Goal: Task Accomplishment & Management: Use online tool/utility

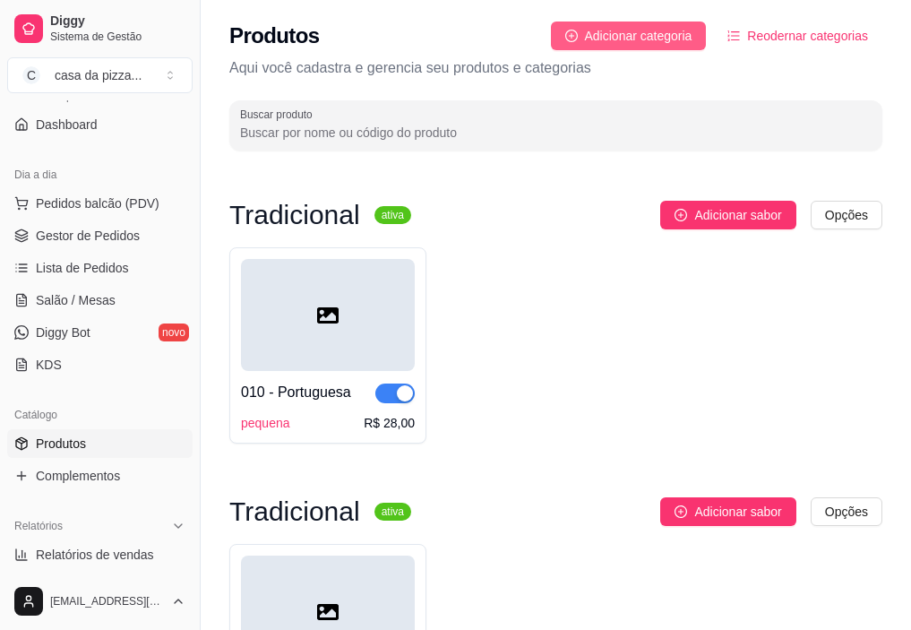
click at [678, 38] on span "Adicionar categoria" at bounding box center [639, 36] width 108 height 20
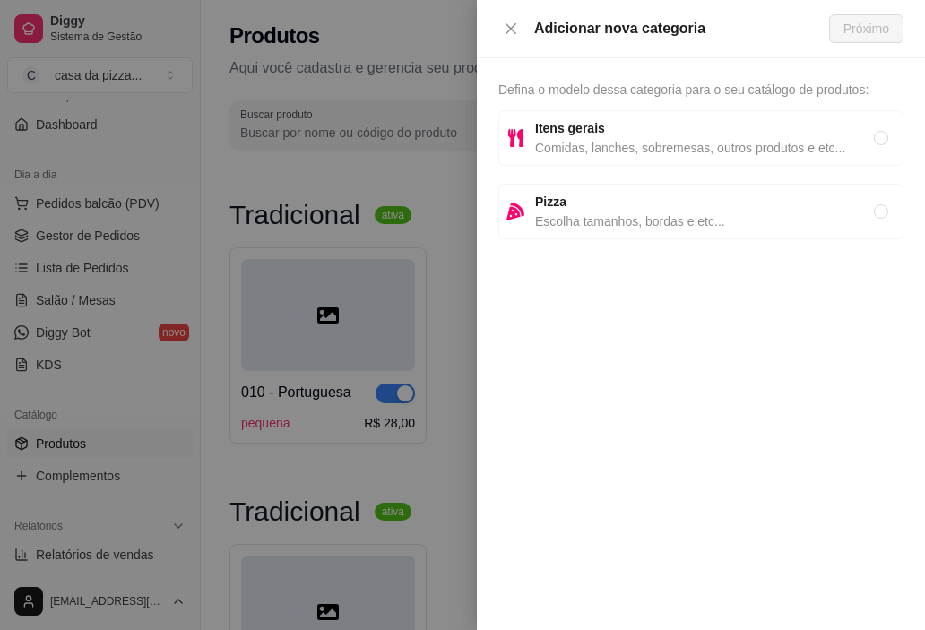
click at [576, 229] on span "Escolha tamanhos, bordas e etc..." at bounding box center [704, 221] width 339 height 20
radio input "true"
click at [859, 29] on span "Próximo" at bounding box center [866, 29] width 46 height 20
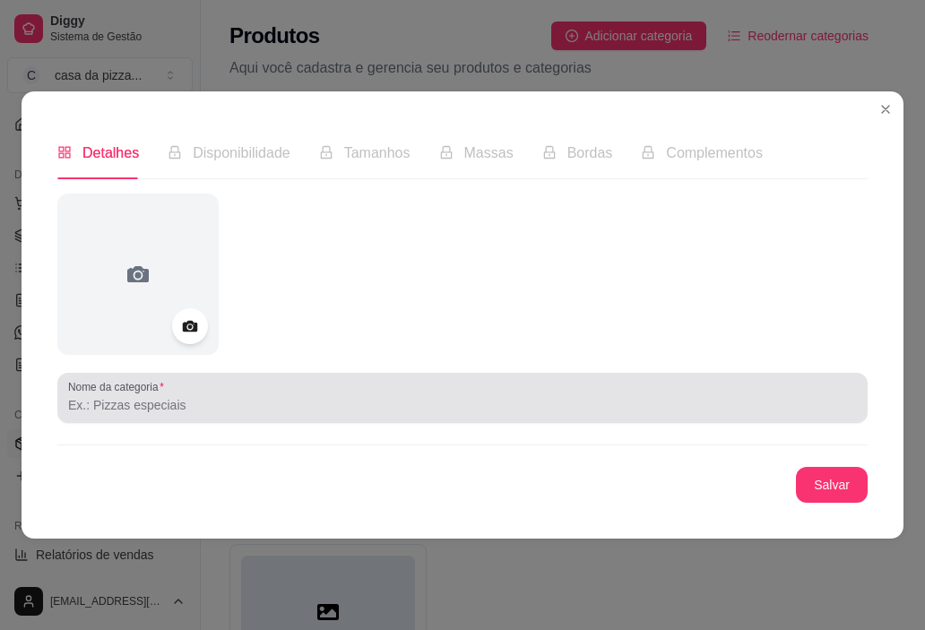
click at [229, 415] on div at bounding box center [462, 398] width 789 height 36
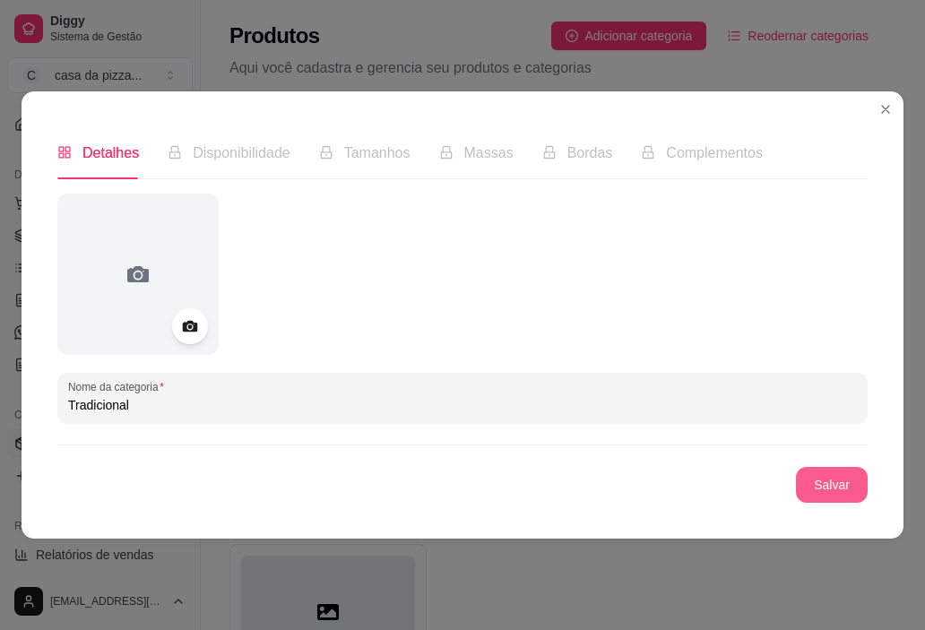
type input "Tradicional"
click at [834, 477] on button "Salvar" at bounding box center [832, 484] width 70 height 35
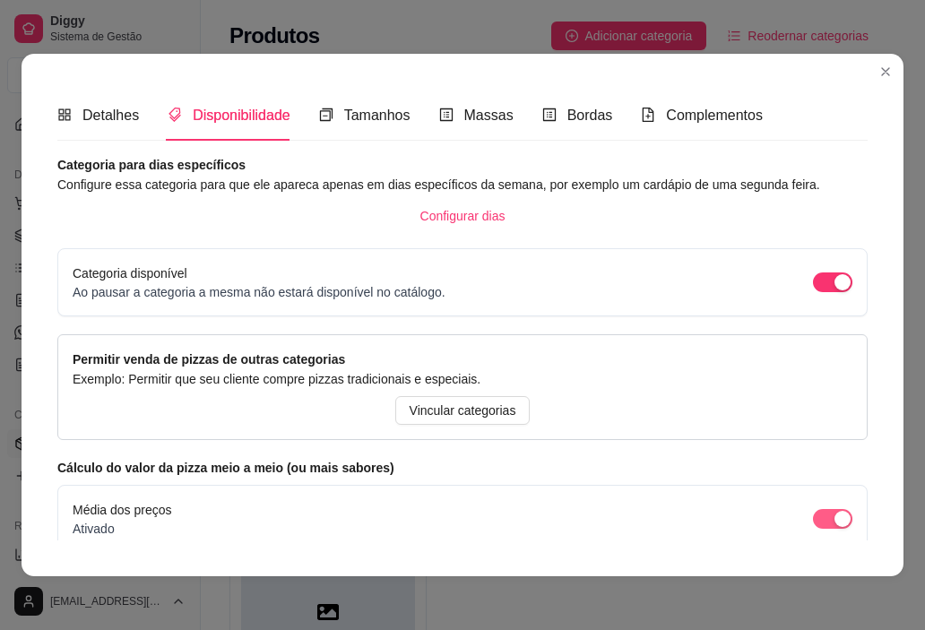
click at [813, 522] on span "button" at bounding box center [832, 519] width 39 height 20
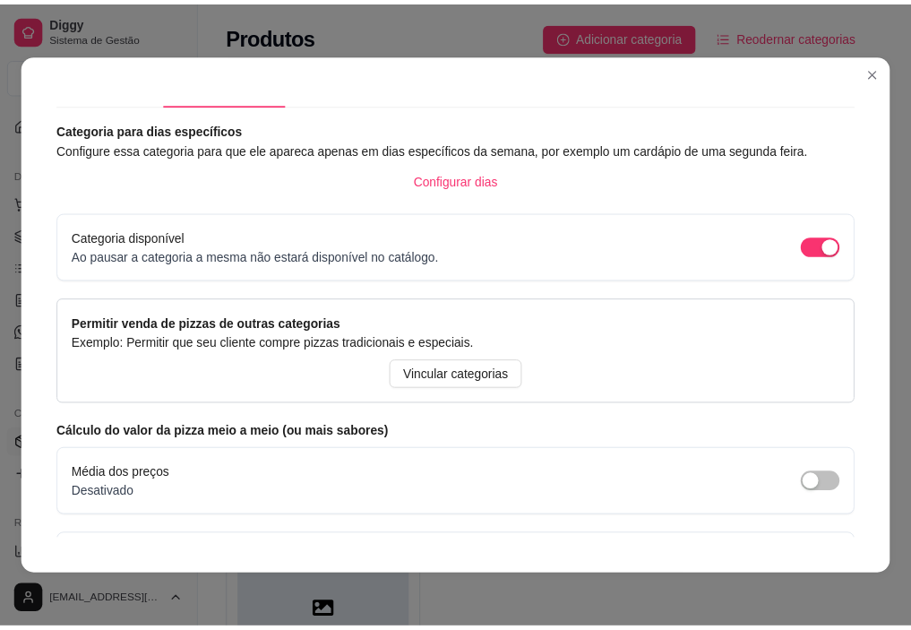
scroll to position [171, 0]
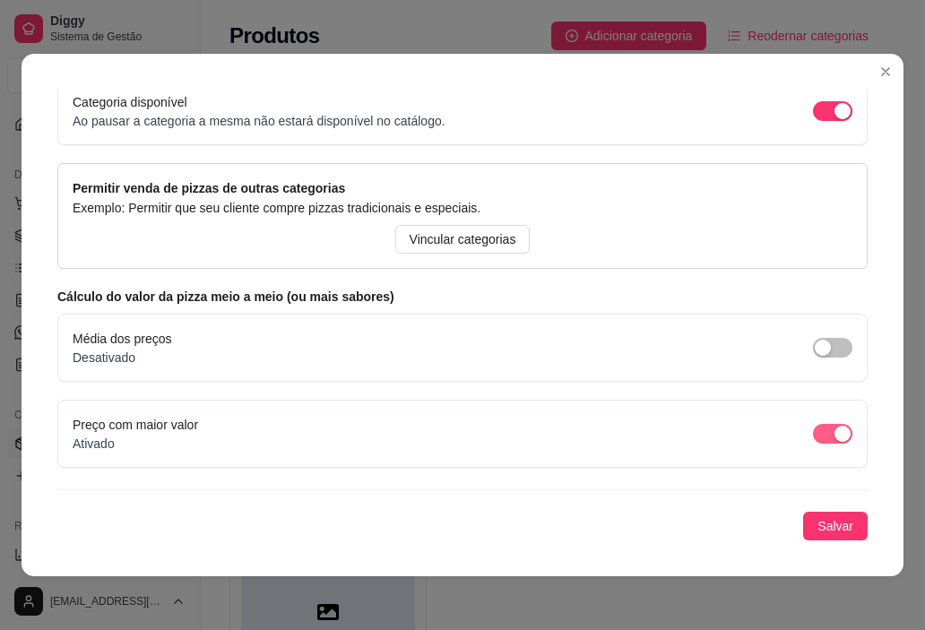
click at [813, 431] on span "button" at bounding box center [832, 434] width 39 height 20
click at [817, 519] on span "Salvar" at bounding box center [835, 526] width 36 height 20
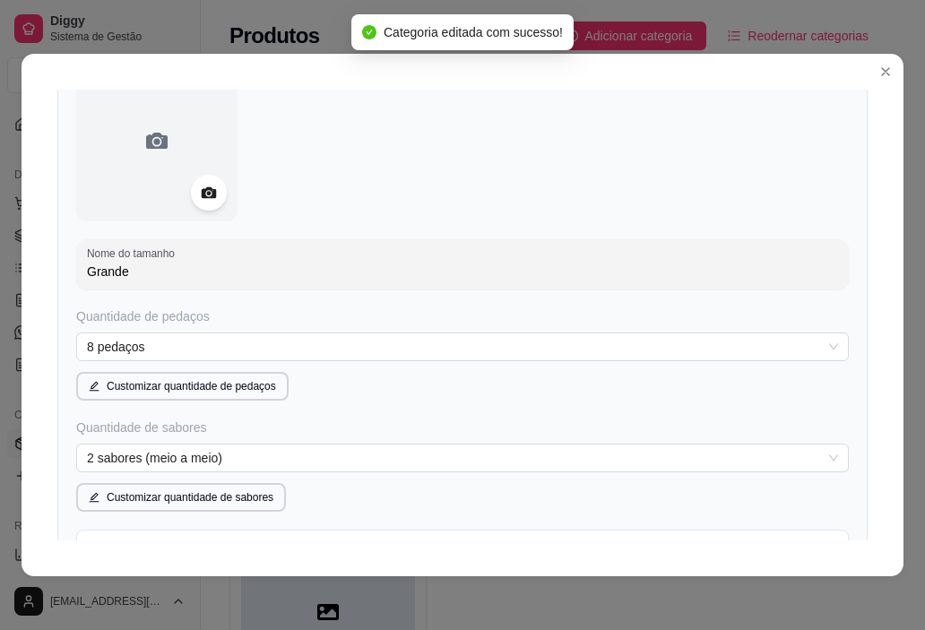
click at [259, 273] on input "Grande" at bounding box center [462, 272] width 751 height 18
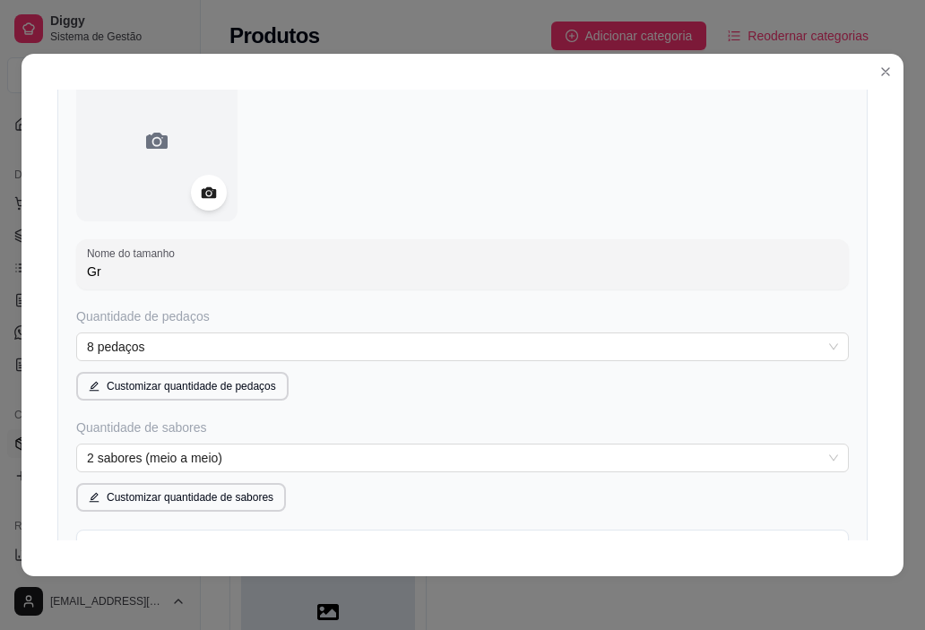
type input "G"
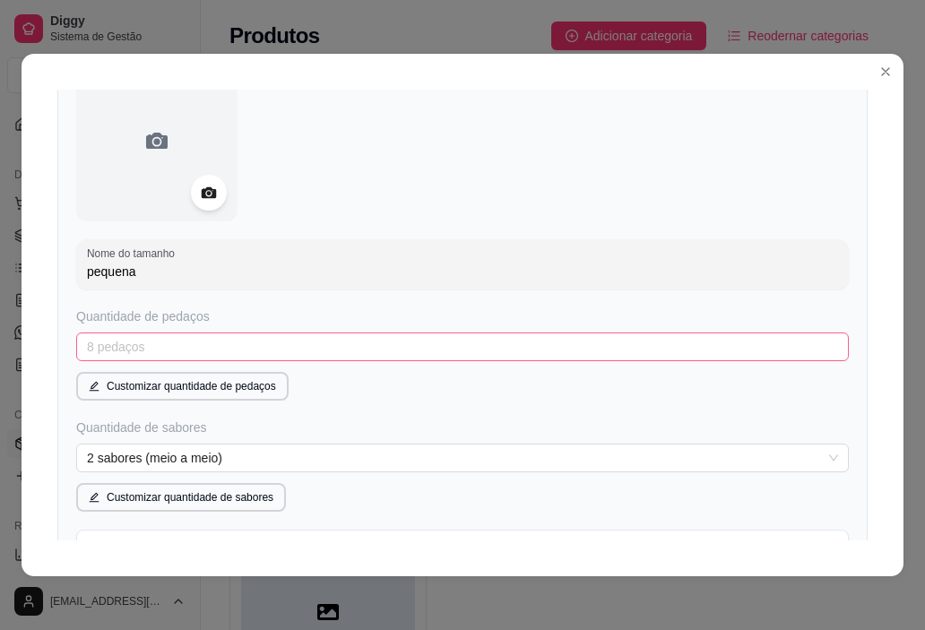
click at [254, 336] on span "8 pedaços" at bounding box center [462, 346] width 751 height 27
type input "pequena"
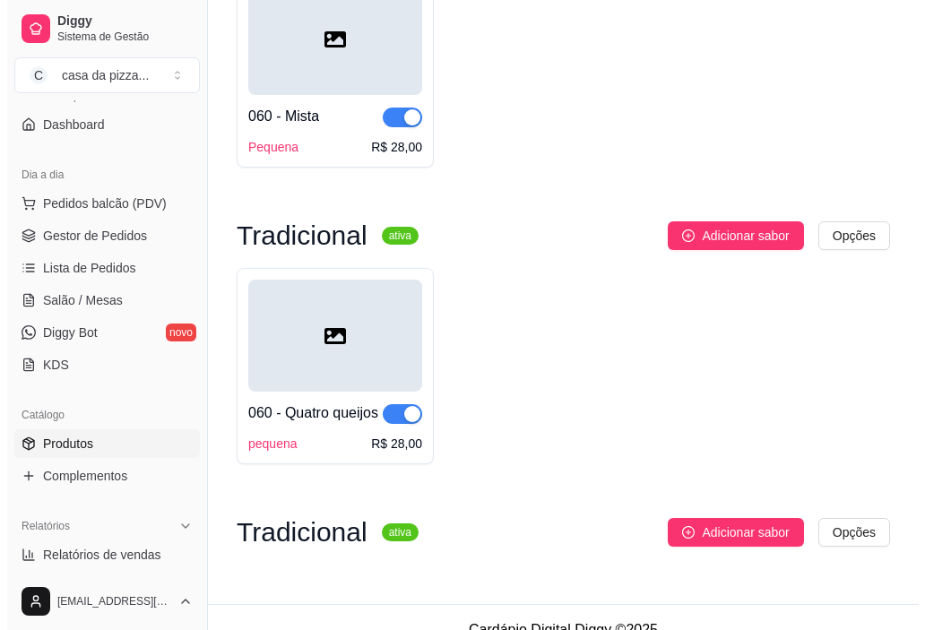
scroll to position [1811, 0]
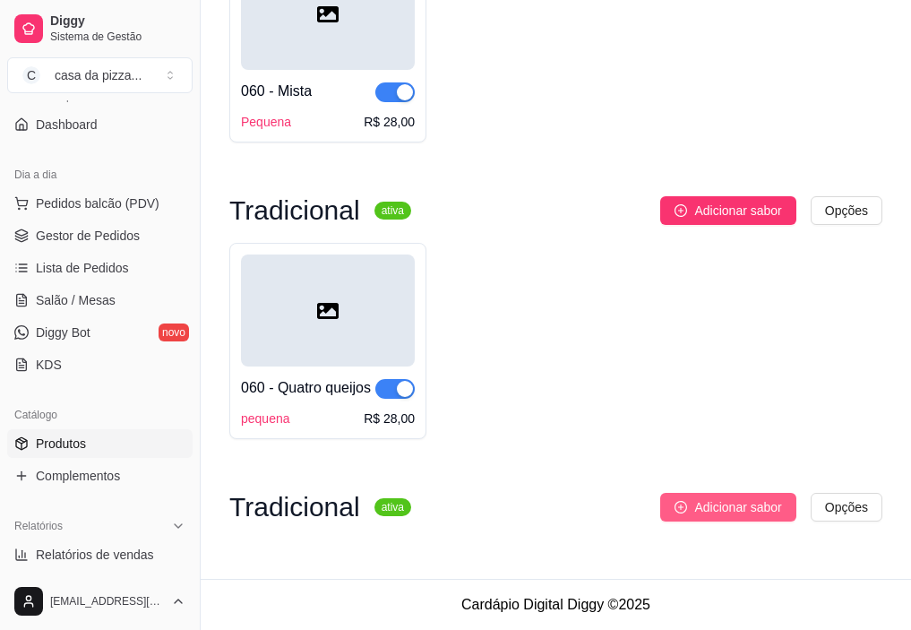
click at [727, 500] on span "Adicionar sabor" at bounding box center [738, 507] width 87 height 20
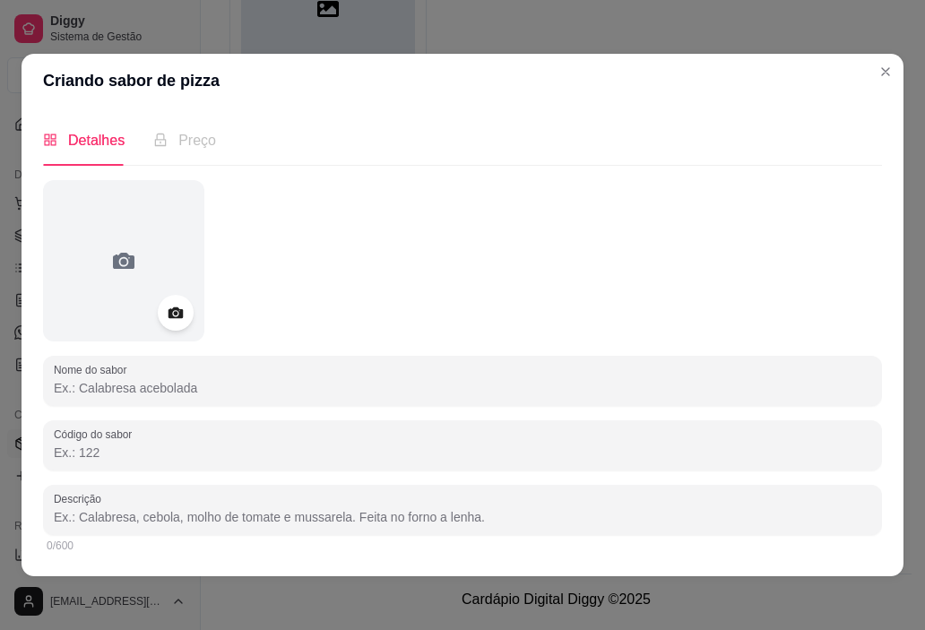
click at [108, 379] on input "Nome do sabor" at bounding box center [462, 388] width 817 height 18
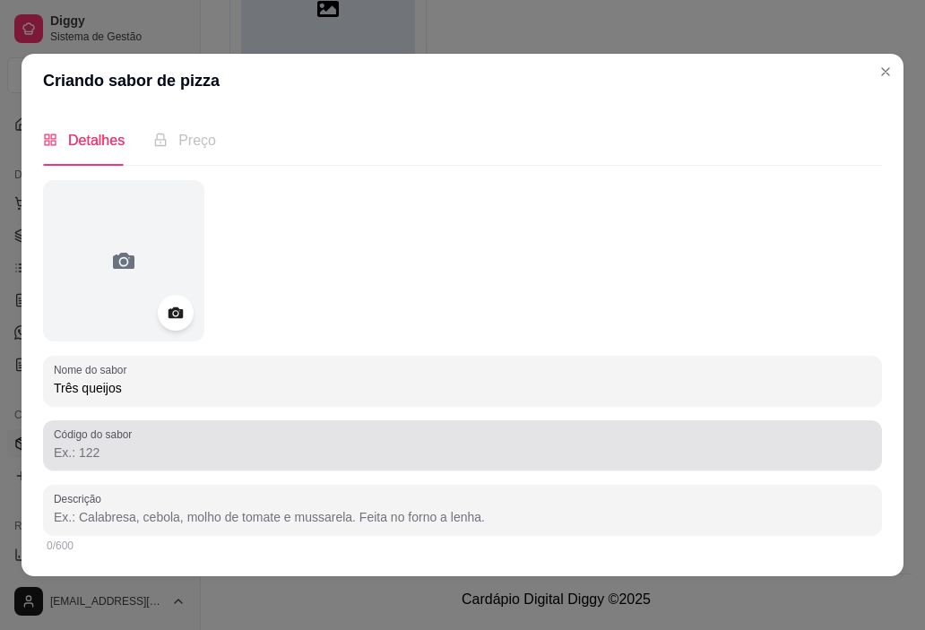
type input "Três queijos"
click at [106, 468] on div "Código do sabor" at bounding box center [462, 445] width 839 height 50
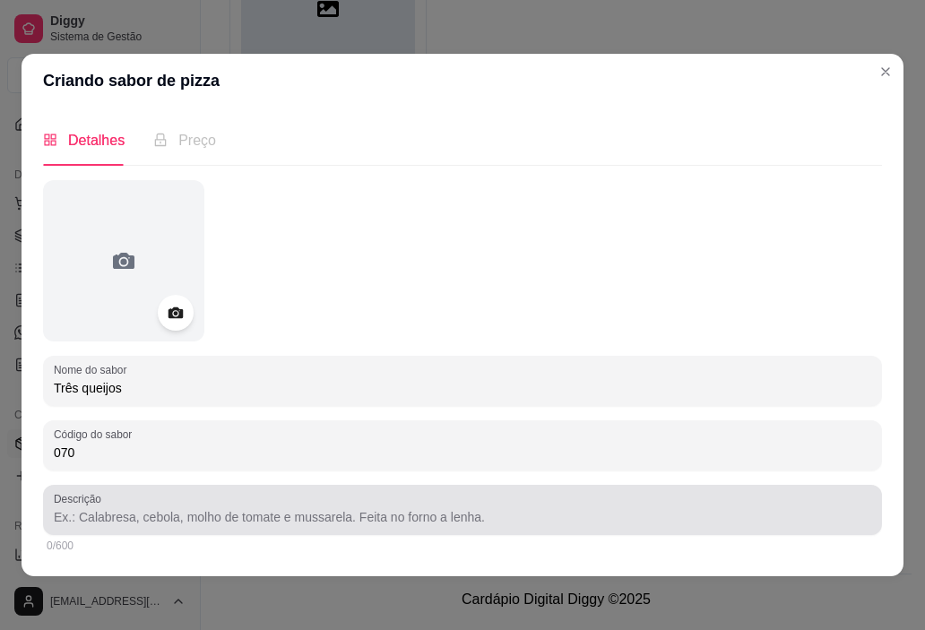
type input "070"
click at [86, 509] on input "Descrição" at bounding box center [462, 517] width 817 height 18
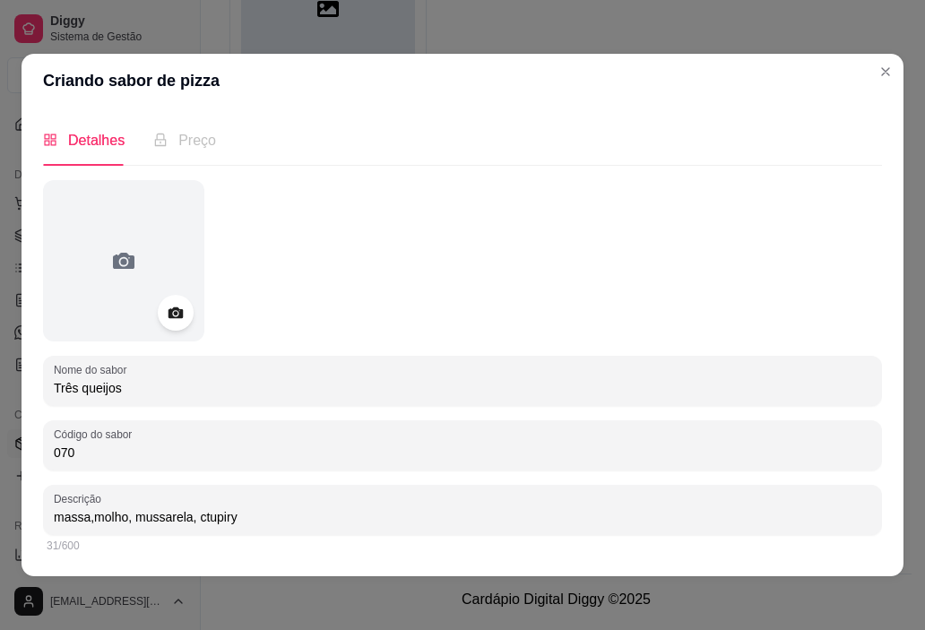
click at [86, 509] on input "massa,molho, mussarela, ctupiry" at bounding box center [462, 517] width 817 height 18
click at [201, 514] on input "massa,molho, mussarela, ctupiry" at bounding box center [462, 517] width 817 height 18
click at [247, 513] on input "massa,molho, mussarela, catupiry" at bounding box center [462, 517] width 817 height 18
click at [236, 520] on input "massa,molho, mussarela, catupiry queijo coalho" at bounding box center [462, 517] width 817 height 18
click at [315, 519] on input "massa,molho, mussarela, catupiry, queijo coalho" at bounding box center [462, 517] width 817 height 18
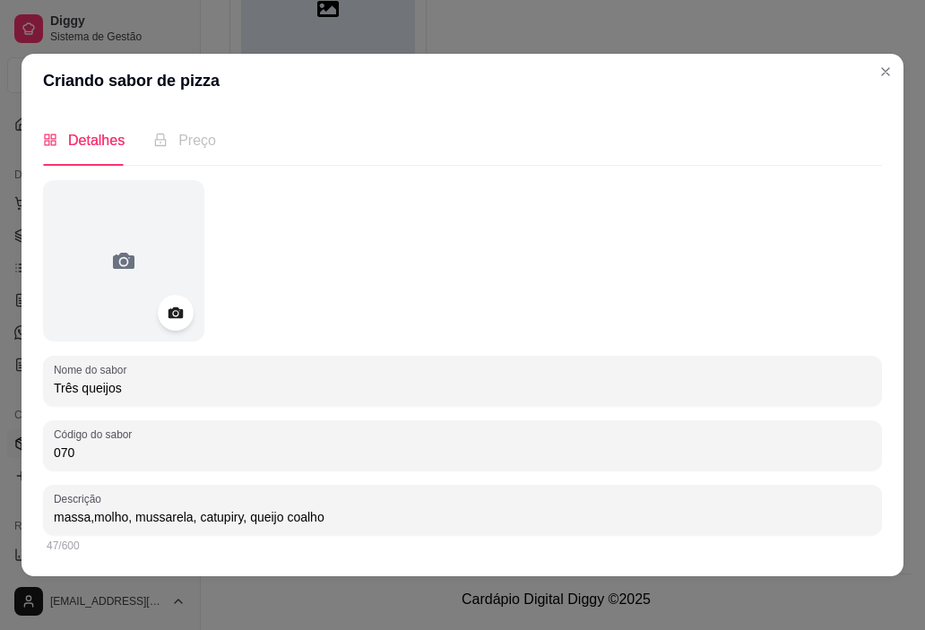
click at [319, 518] on input "massa,molho, mussarela, catupiry, queijo coalho" at bounding box center [462, 517] width 817 height 18
click at [481, 518] on input "massa,molho, mussarela, catupiry, queijo coalho, tomate, cebola, azeitona orega…" at bounding box center [462, 517] width 817 height 18
click at [566, 502] on div "massa,molho, mussarela, catupiry, queijo coalho, tomate, cebola, azeitona oréga…" at bounding box center [462, 510] width 817 height 36
click at [510, 512] on input "massa,molho, mussarela, catupiry, queijo coalho, tomate, cebola, azeitona oréga…" at bounding box center [462, 517] width 817 height 18
type input "massa,molho, mussarela, catupiry, queijo coalho, tomate, cebola, azeitona oréga…"
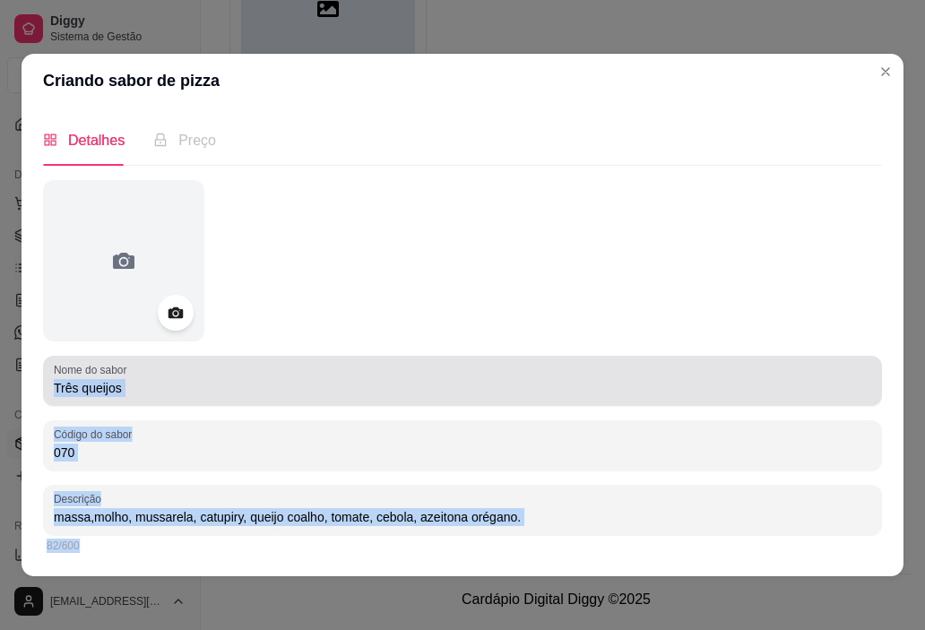
drag, startPoint x: 447, startPoint y: 546, endPoint x: 497, endPoint y: 396, distance: 157.9
click at [497, 396] on div "Nome do sabor Três queijos Código do sabor 070 Descrição massa,molho, mussarela…" at bounding box center [462, 442] width 839 height 524
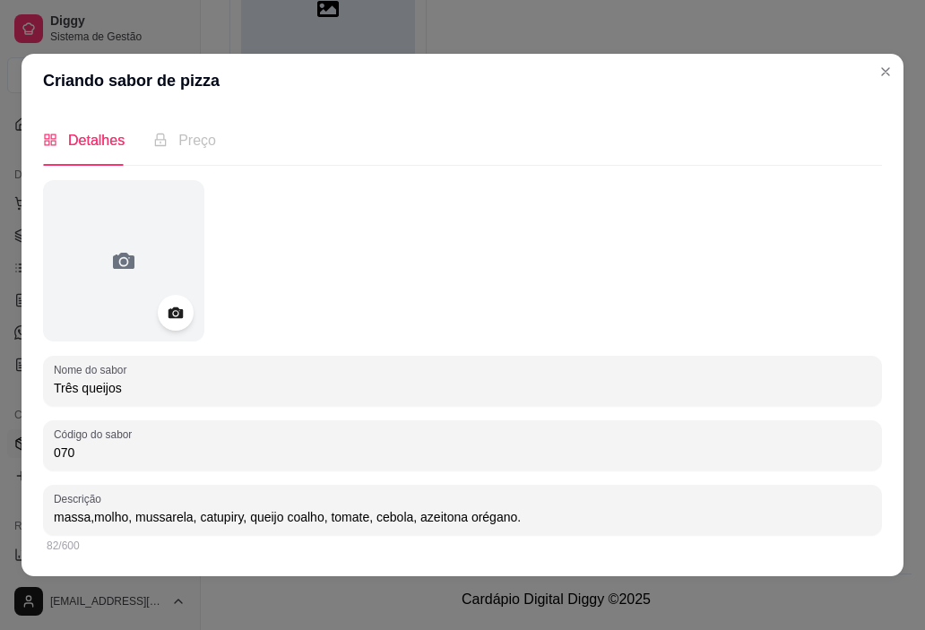
click at [497, 396] on input "Três queijos" at bounding box center [462, 388] width 817 height 18
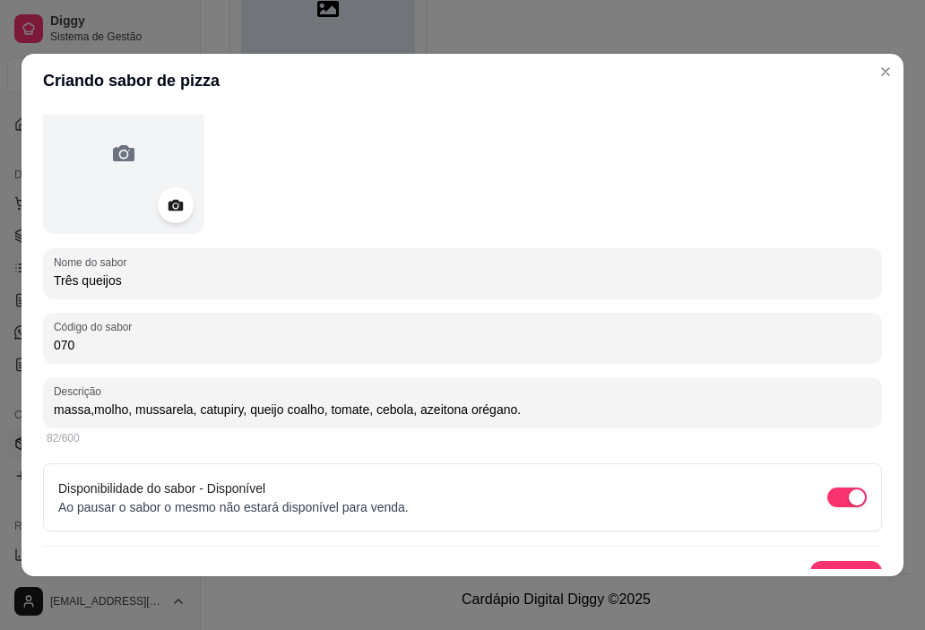
scroll to position [135, 0]
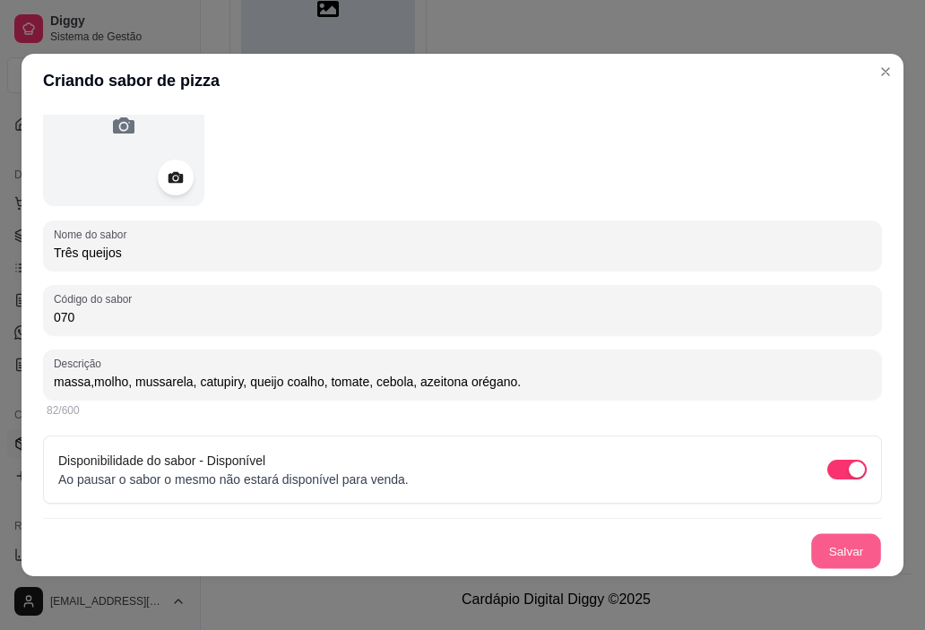
click at [818, 548] on button "Salvar" at bounding box center [846, 551] width 70 height 35
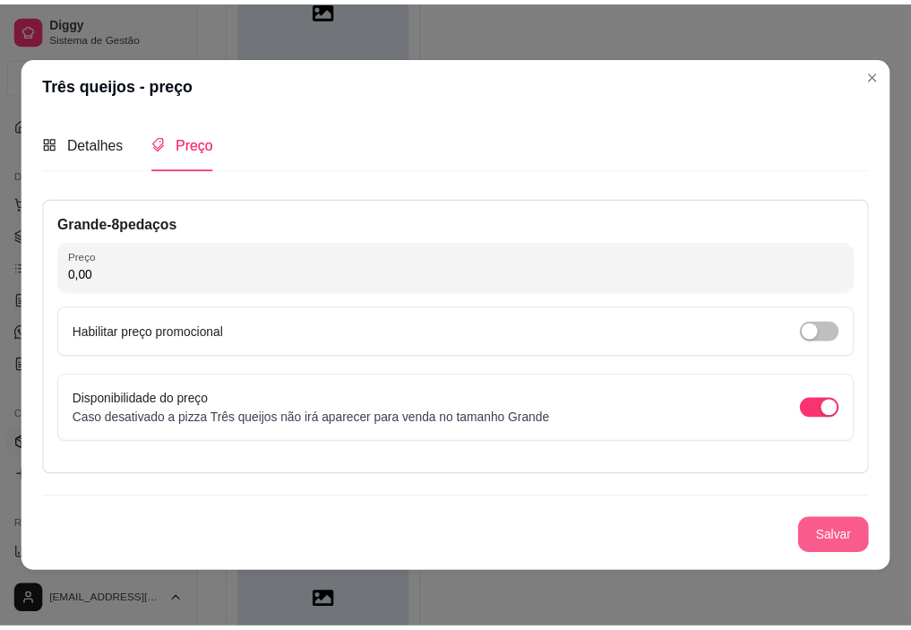
scroll to position [0, 0]
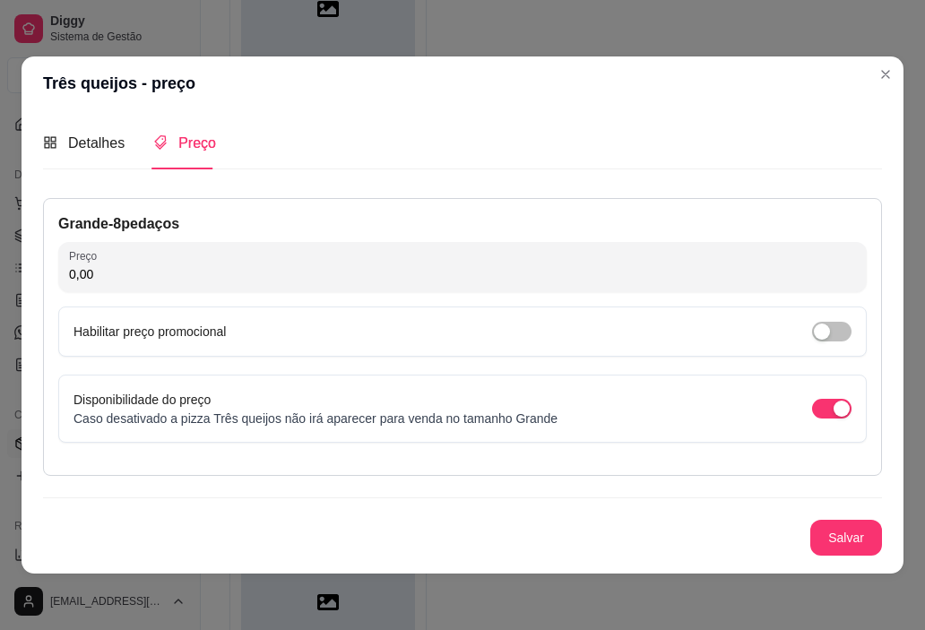
click at [104, 225] on div "Grande - 8 pedaços" at bounding box center [462, 224] width 808 height 22
drag, startPoint x: 168, startPoint y: 237, endPoint x: 177, endPoint y: 198, distance: 39.4
click at [177, 198] on div "Grande - 8 pedaços Preço 0,00 Habilitar preço promocional Disponibilidade do pr…" at bounding box center [462, 337] width 839 height 278
click at [112, 216] on div "Grande - 8 pedaços" at bounding box center [462, 224] width 808 height 22
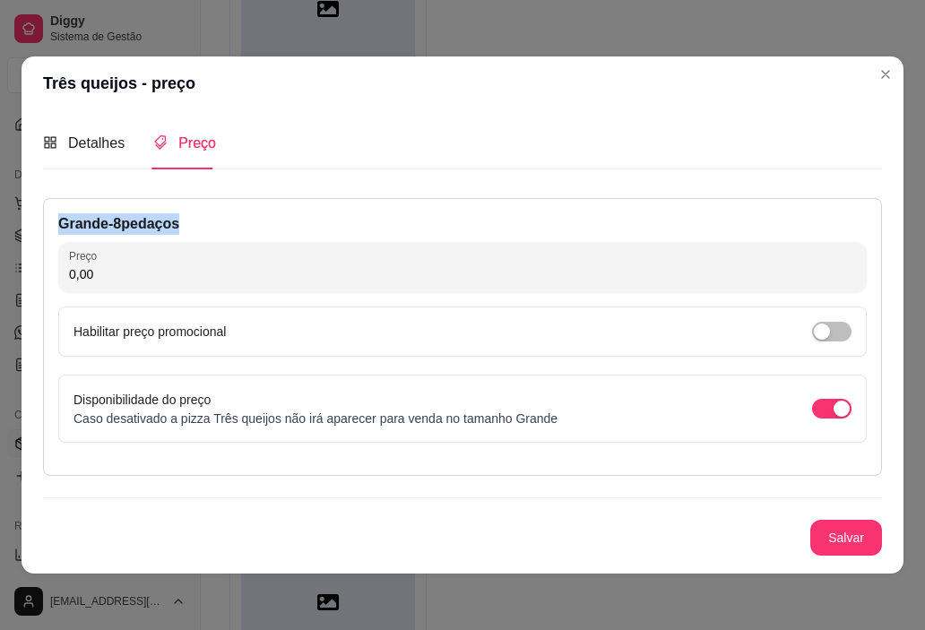
click at [112, 216] on div "Grande - 8 pedaços" at bounding box center [462, 224] width 808 height 22
click at [135, 276] on input "0,00" at bounding box center [462, 274] width 787 height 18
type input "28,00"
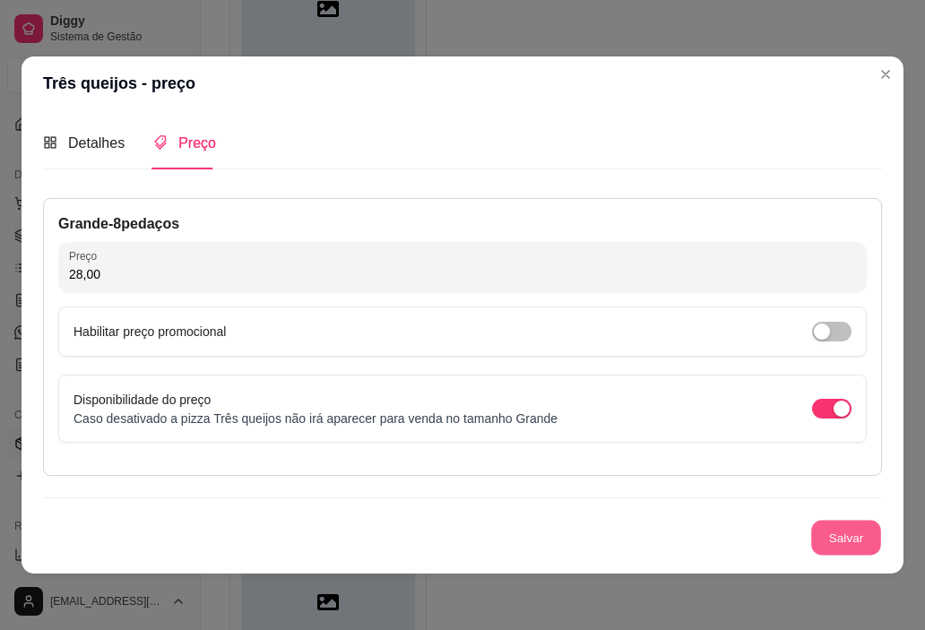
click at [828, 539] on button "Salvar" at bounding box center [846, 537] width 70 height 35
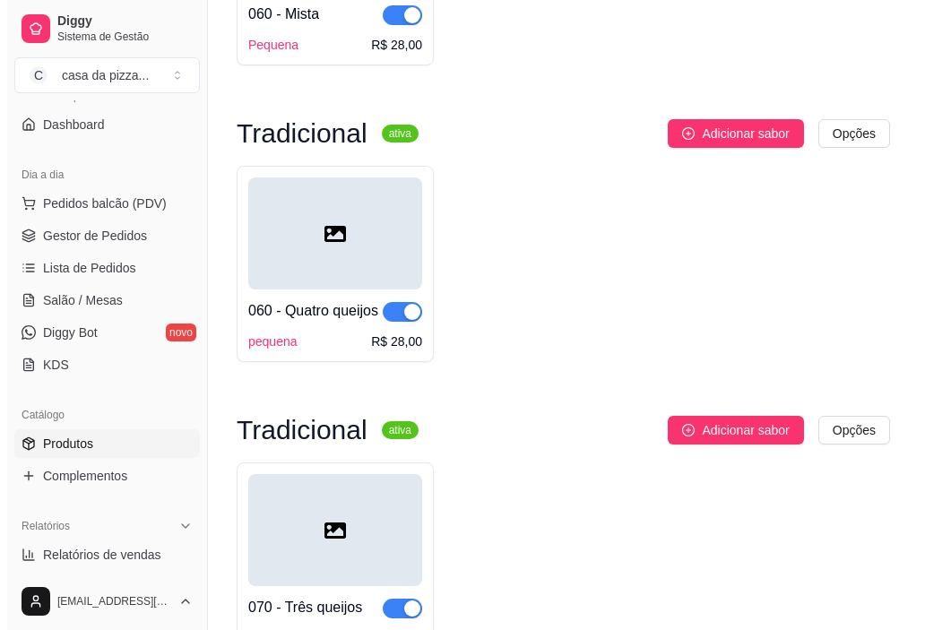
scroll to position [2008, 0]
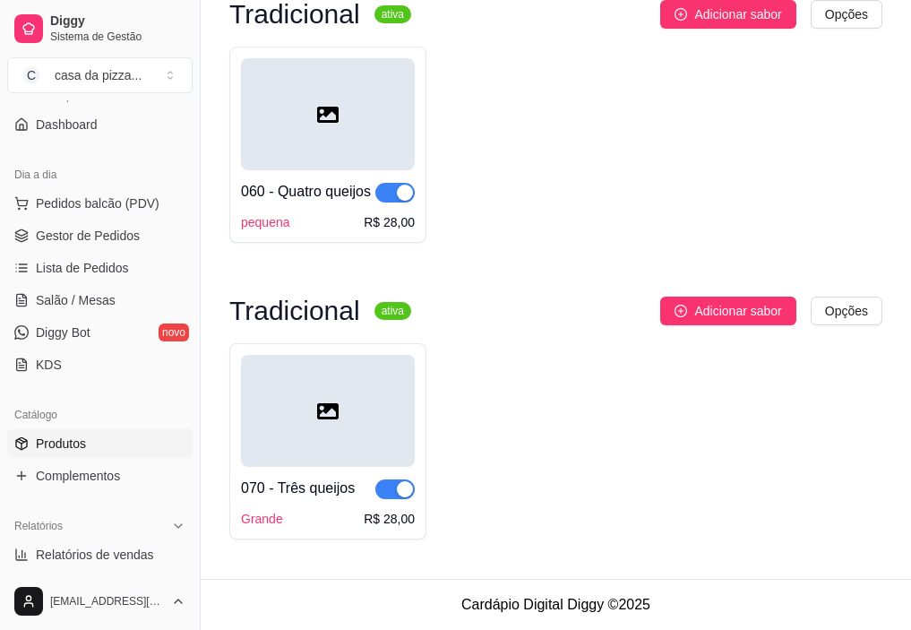
click at [323, 478] on div "070 - Três queijos" at bounding box center [298, 489] width 114 height 22
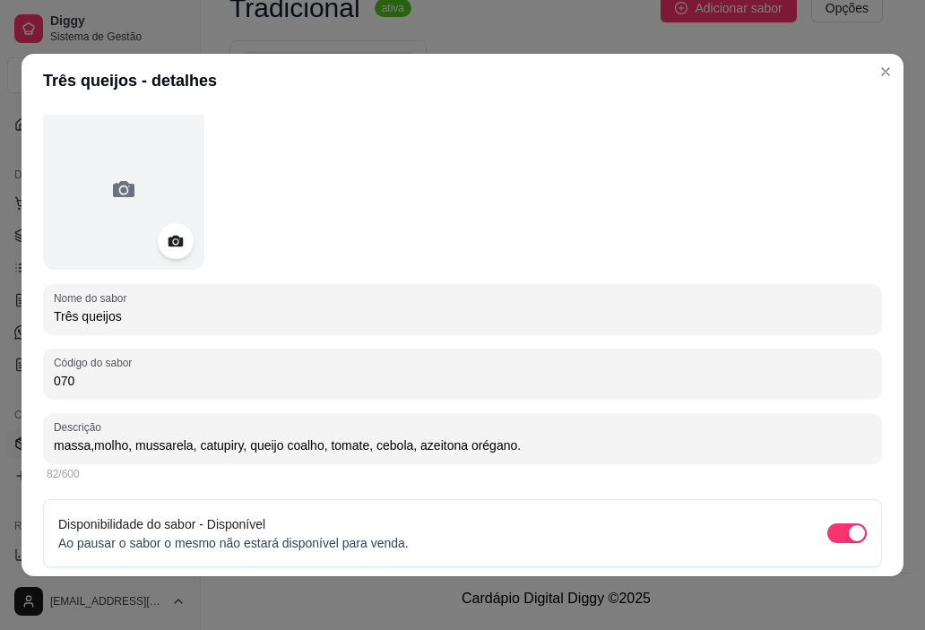
scroll to position [135, 0]
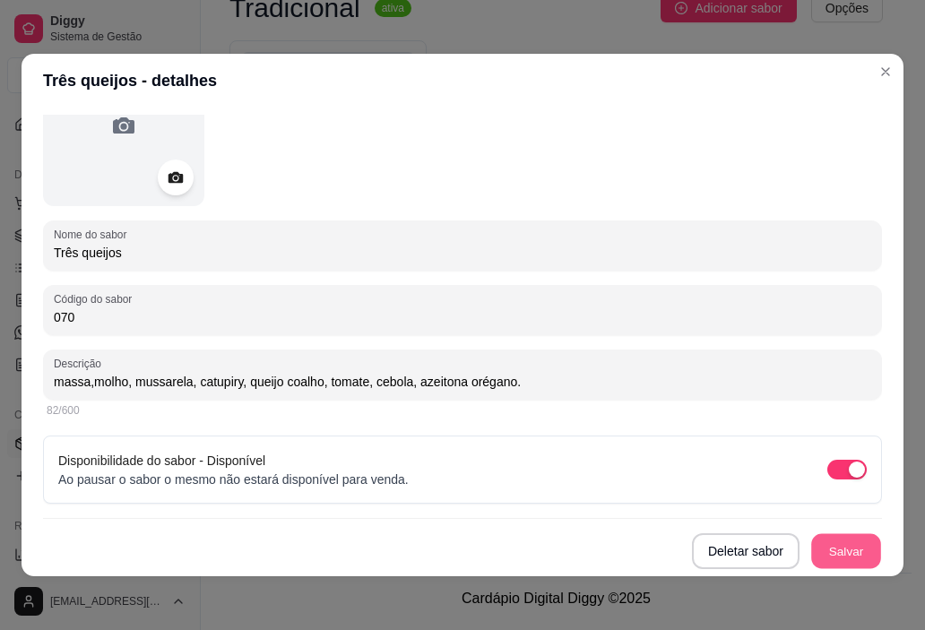
click at [815, 553] on button "Salvar" at bounding box center [846, 551] width 70 height 35
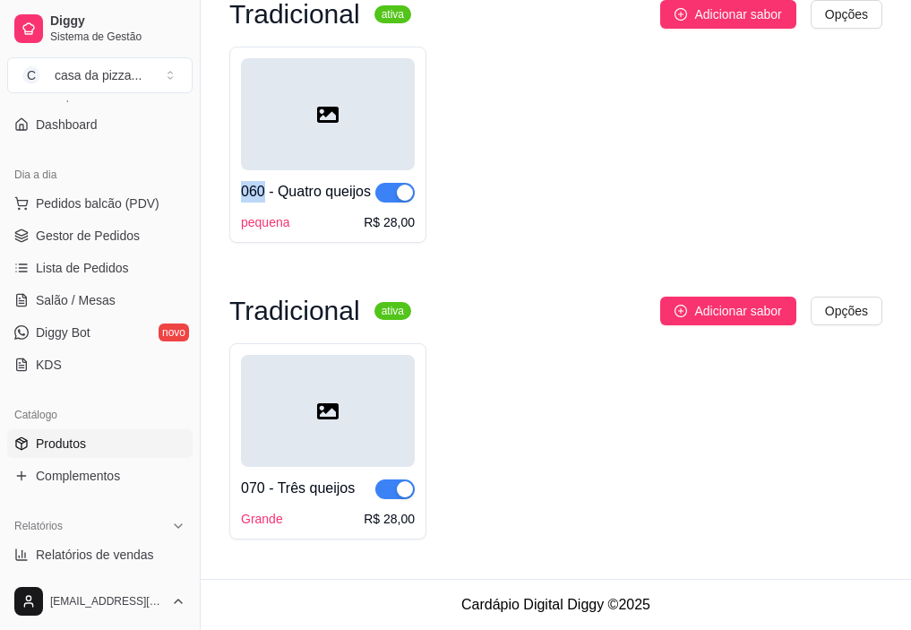
click at [871, 71] on div "060 - Quatro queijos pequena R$ 28,00" at bounding box center [555, 145] width 653 height 196
click at [312, 312] on h3 "Tradicional" at bounding box center [294, 311] width 131 height 22
click at [276, 522] on div "Grande" at bounding box center [262, 519] width 42 height 18
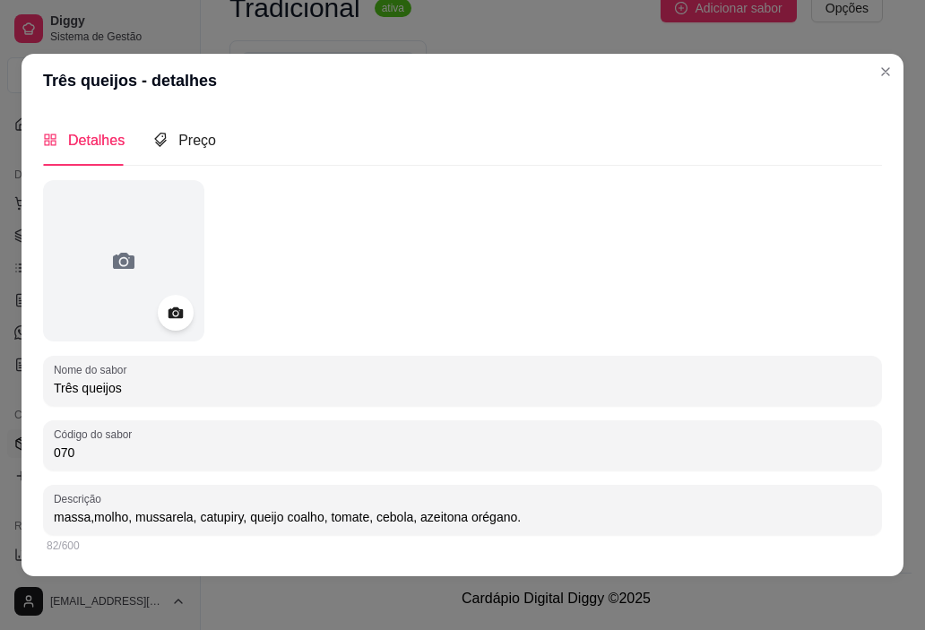
click at [86, 140] on span "Detalhes" at bounding box center [96, 140] width 56 height 15
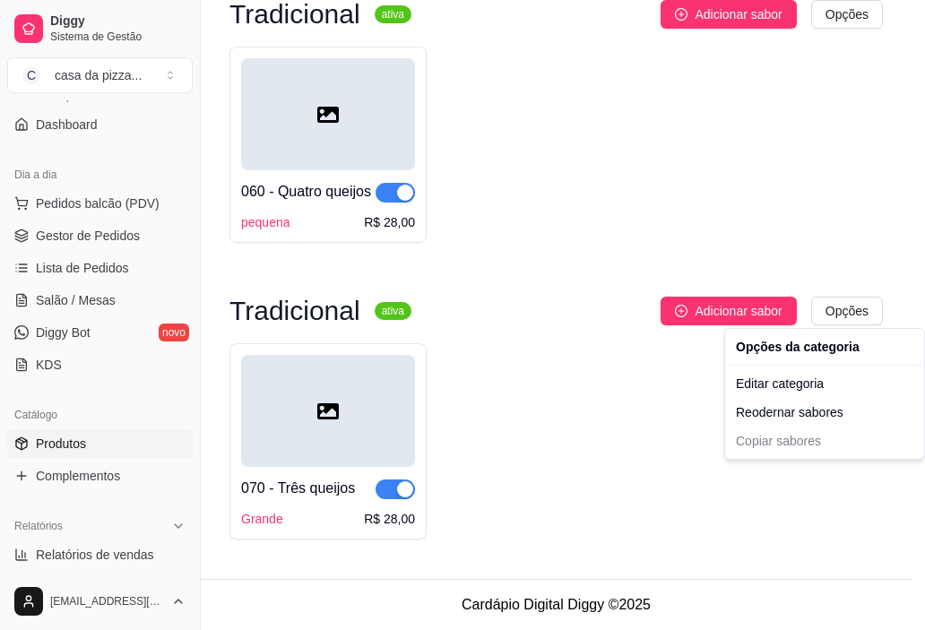
click at [788, 347] on div "Opções da categoria" at bounding box center [825, 346] width 192 height 29
click at [789, 384] on div "Editar categoria" at bounding box center [825, 383] width 192 height 29
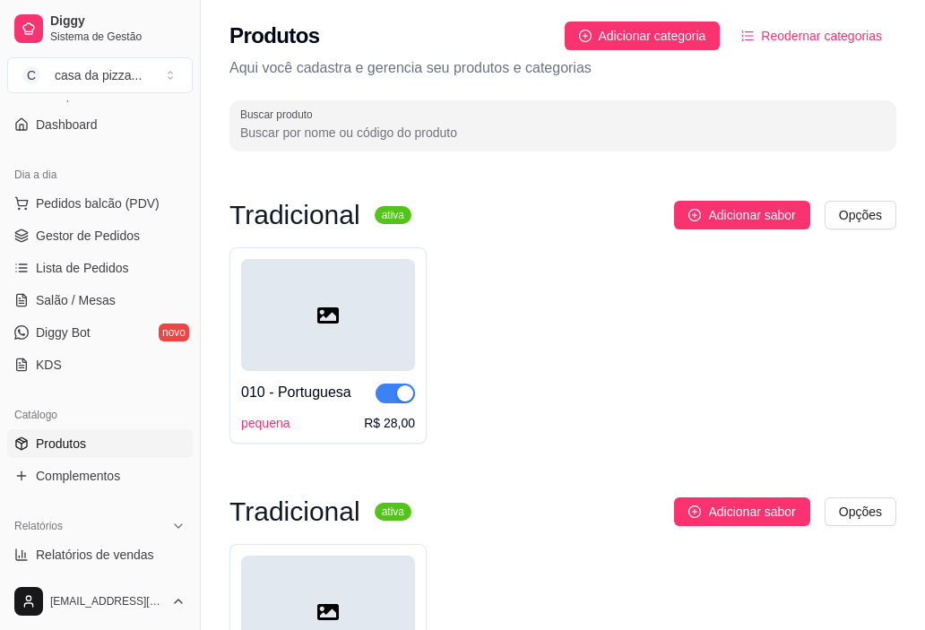
scroll to position [2004, 0]
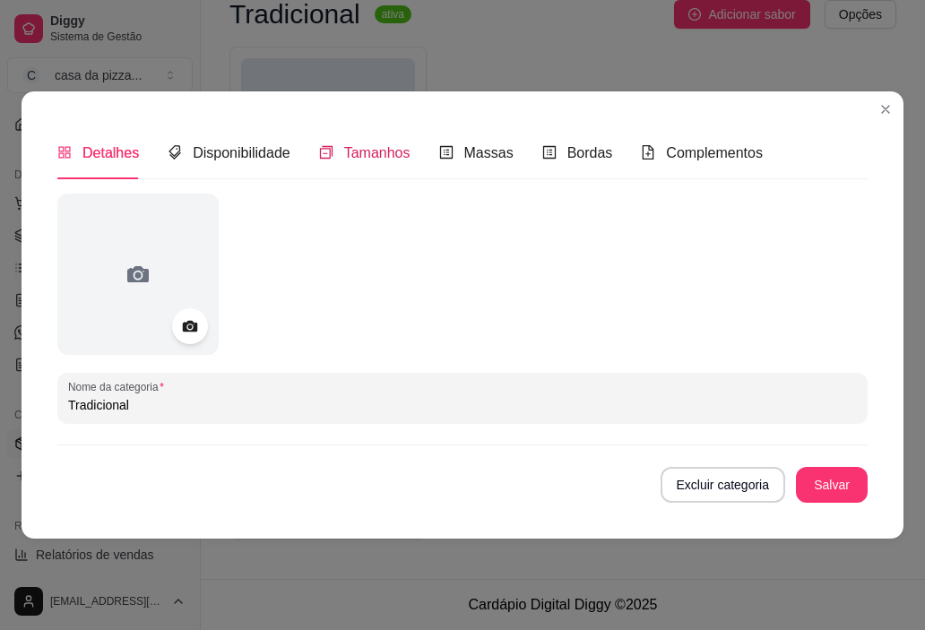
click at [381, 157] on span "Tamanhos" at bounding box center [377, 152] width 66 height 15
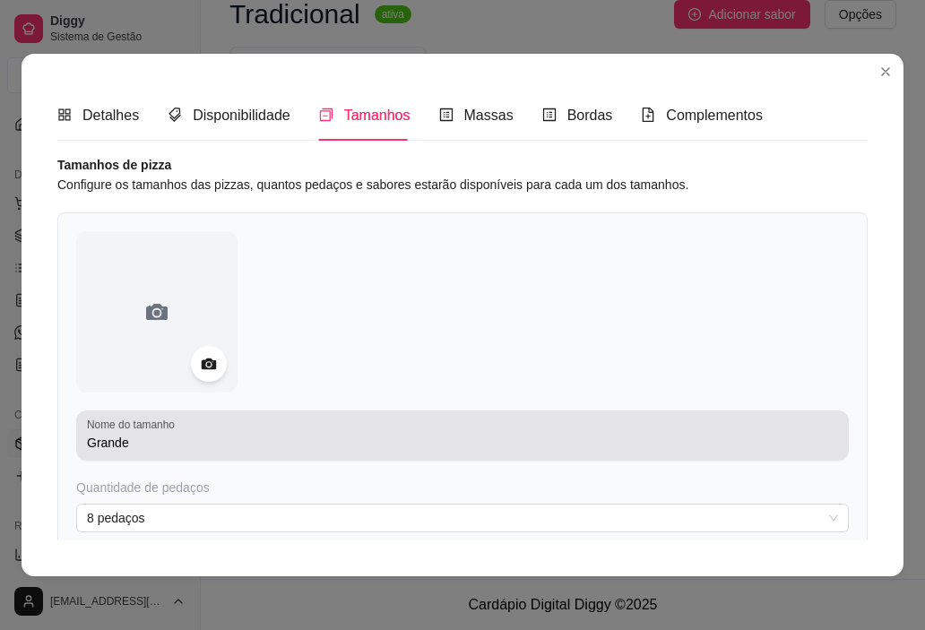
click at [135, 443] on input "Grande" at bounding box center [462, 443] width 751 height 18
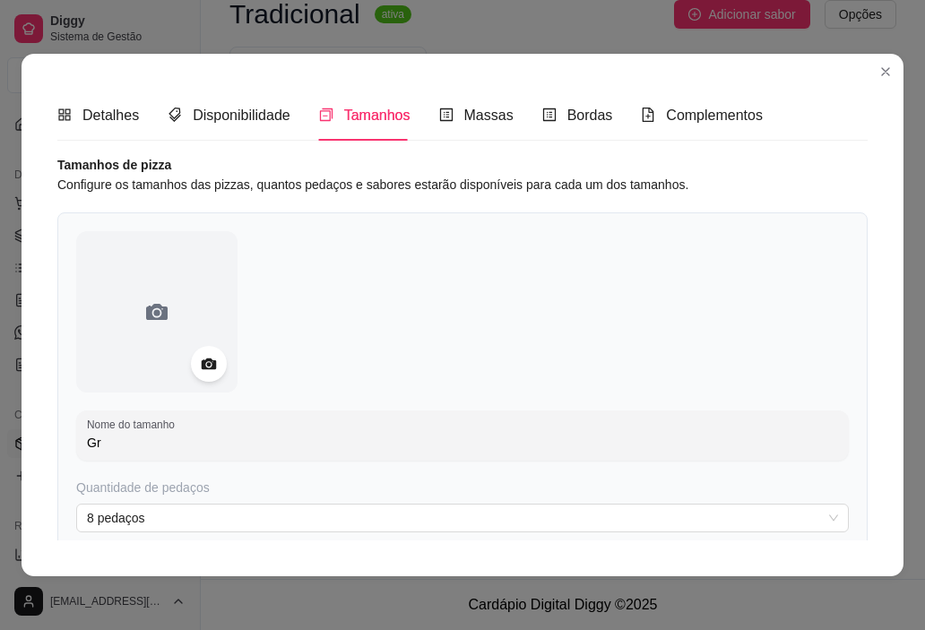
type input "G"
type input "pequena"
click at [579, 115] on span "Bordas" at bounding box center [590, 115] width 46 height 15
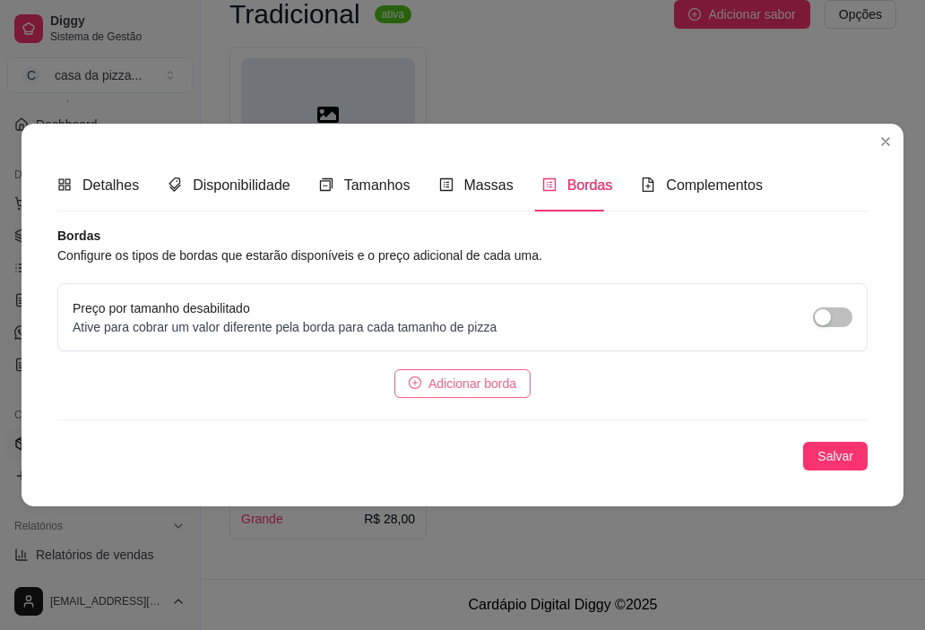
click at [493, 383] on span "Adicionar borda" at bounding box center [472, 384] width 88 height 20
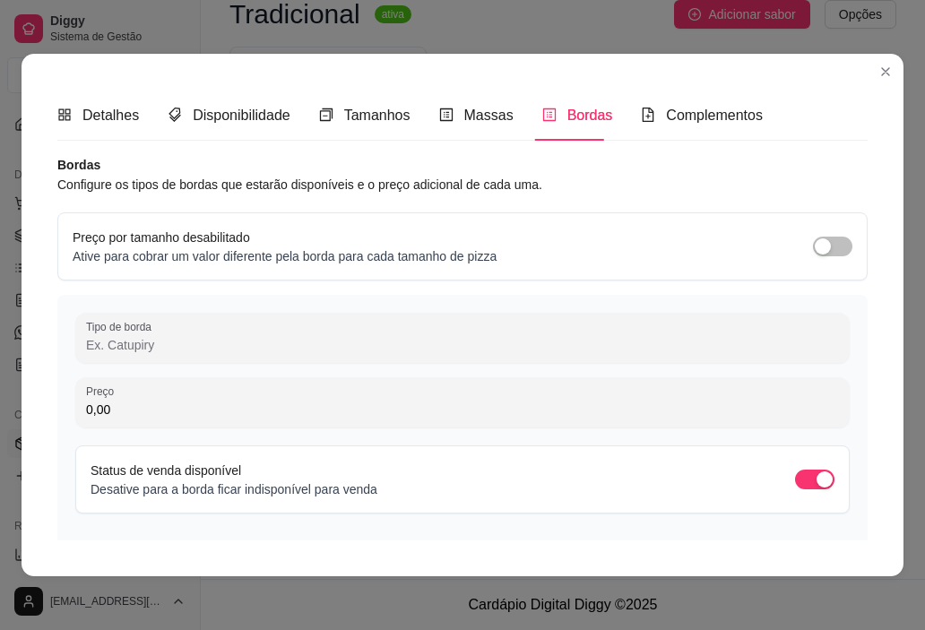
click at [283, 347] on input "Tipo de borda" at bounding box center [462, 345] width 753 height 18
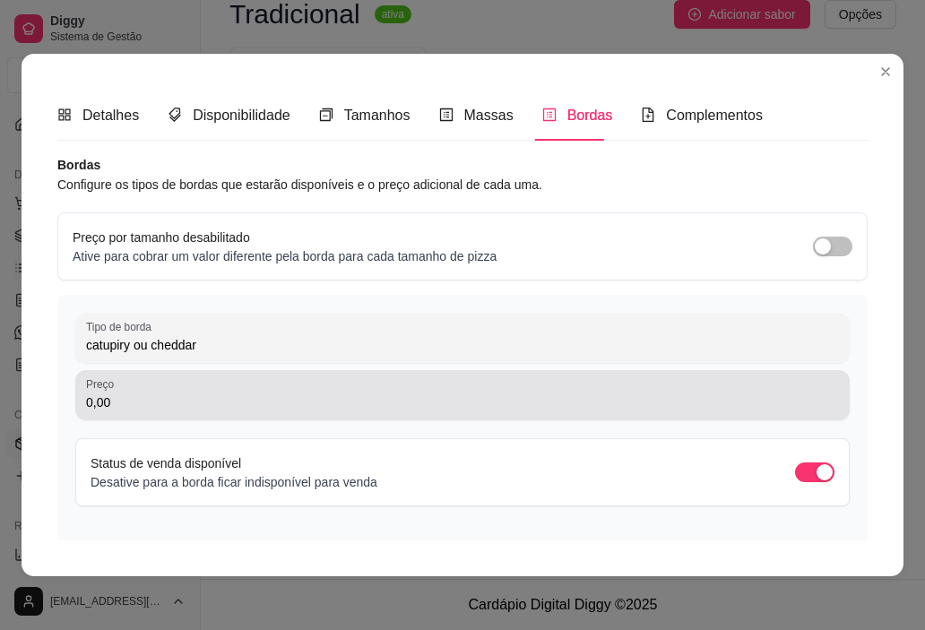
type input "catupiry ou cheddar"
click at [272, 384] on div "0,00" at bounding box center [462, 395] width 753 height 36
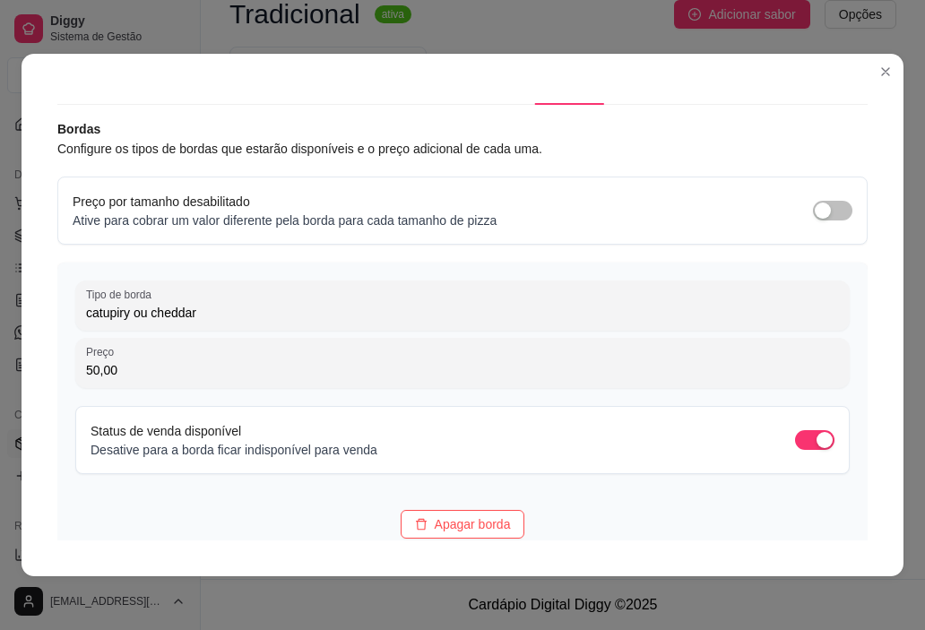
scroll to position [171, 0]
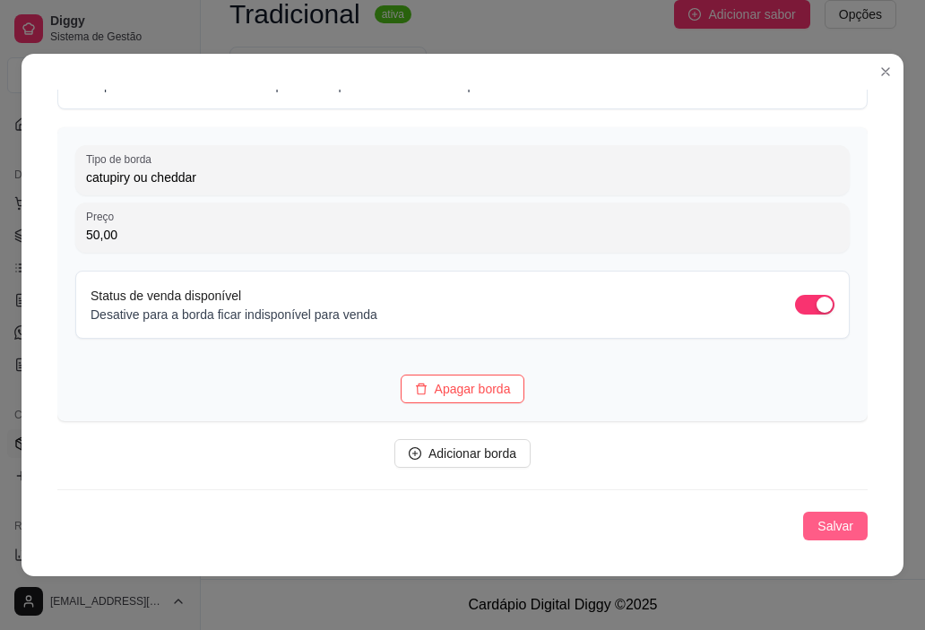
click at [820, 517] on span "Salvar" at bounding box center [835, 526] width 36 height 20
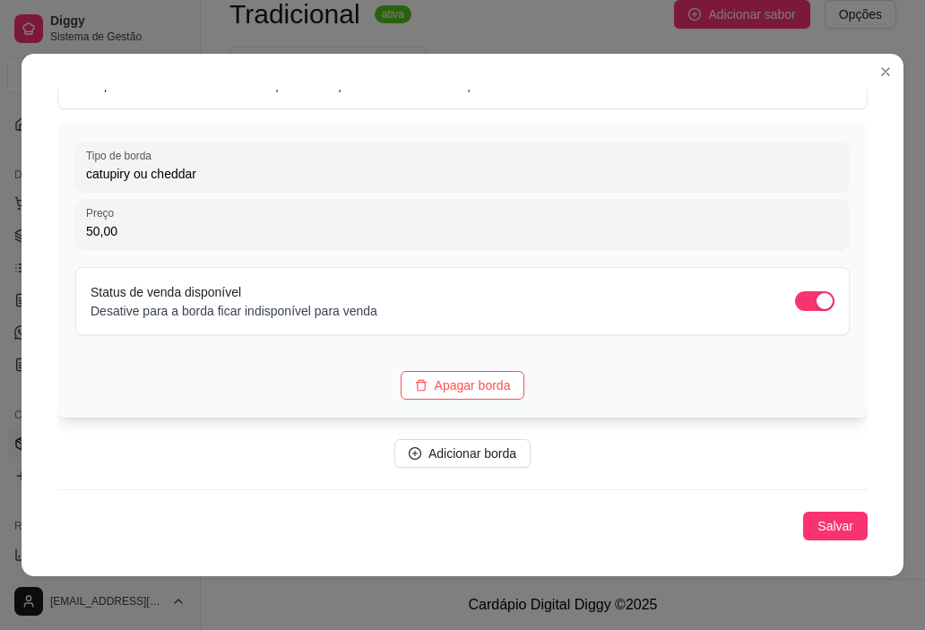
click at [164, 238] on input "50,00" at bounding box center [462, 231] width 753 height 18
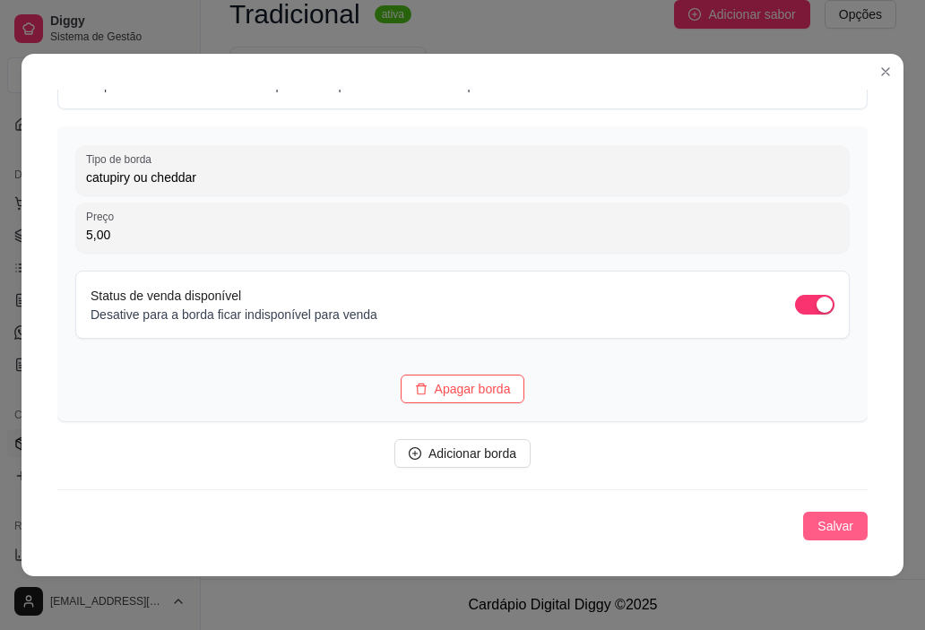
type input "5,00"
click at [827, 524] on button "Salvar" at bounding box center [835, 526] width 65 height 29
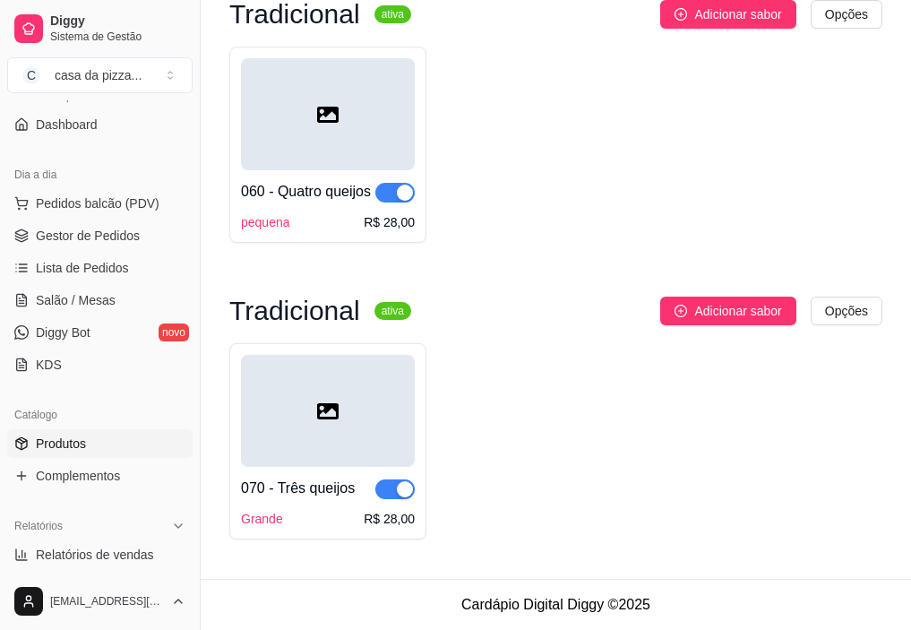
click at [291, 522] on div "Grande R$ 28,00" at bounding box center [328, 519] width 174 height 18
click at [690, 414] on div "070 - Três queijos Grande R$ 28,00" at bounding box center [555, 441] width 653 height 196
drag, startPoint x: 690, startPoint y: 414, endPoint x: 845, endPoint y: 309, distance: 187.2
click at [845, 309] on div "Tradicional ativa Adicionar sabor Opções 070 - Três queijos Grande R$ 28,00" at bounding box center [555, 418] width 653 height 243
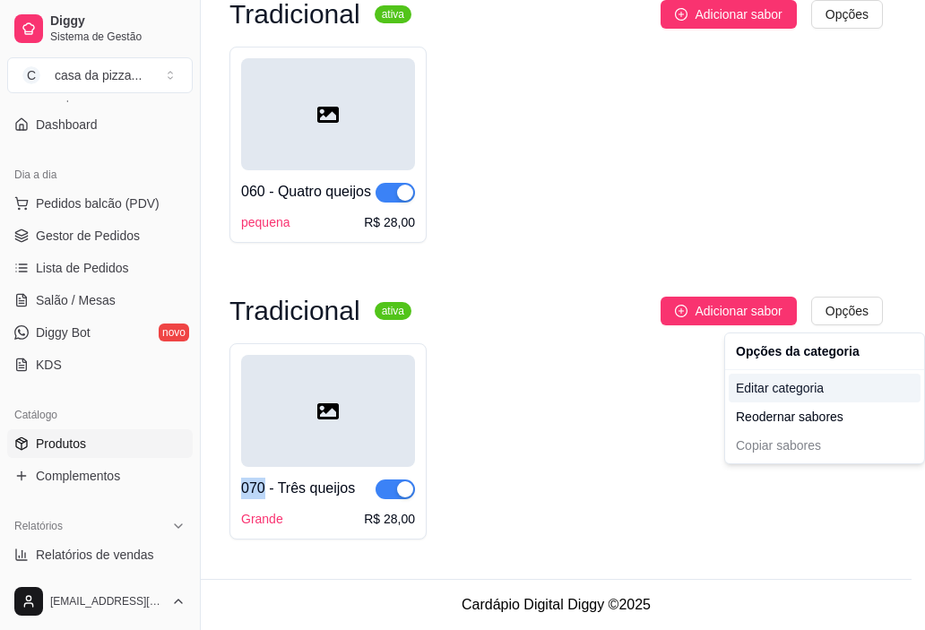
click at [778, 392] on div "Editar categoria" at bounding box center [825, 388] width 192 height 29
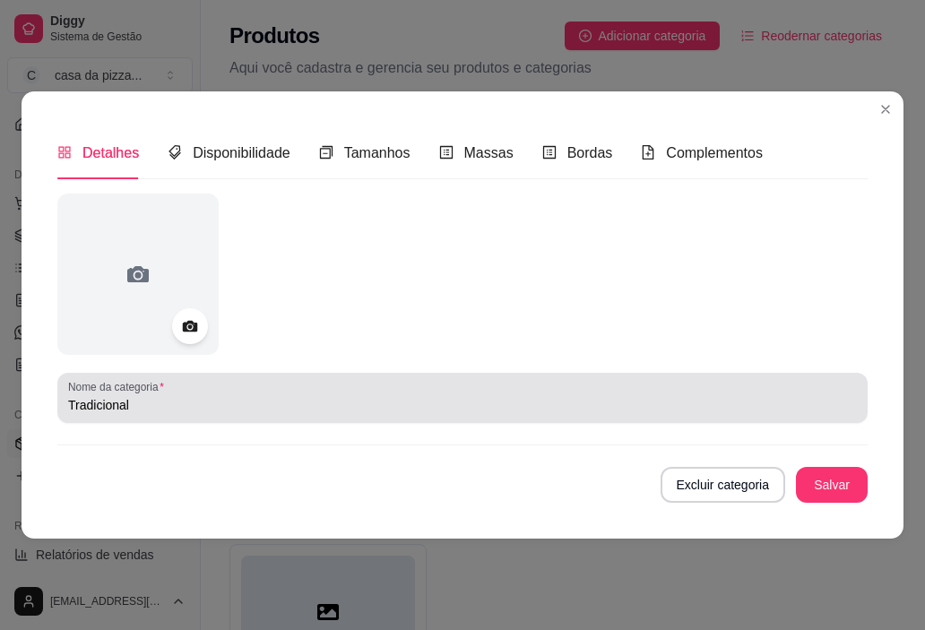
scroll to position [2004, 0]
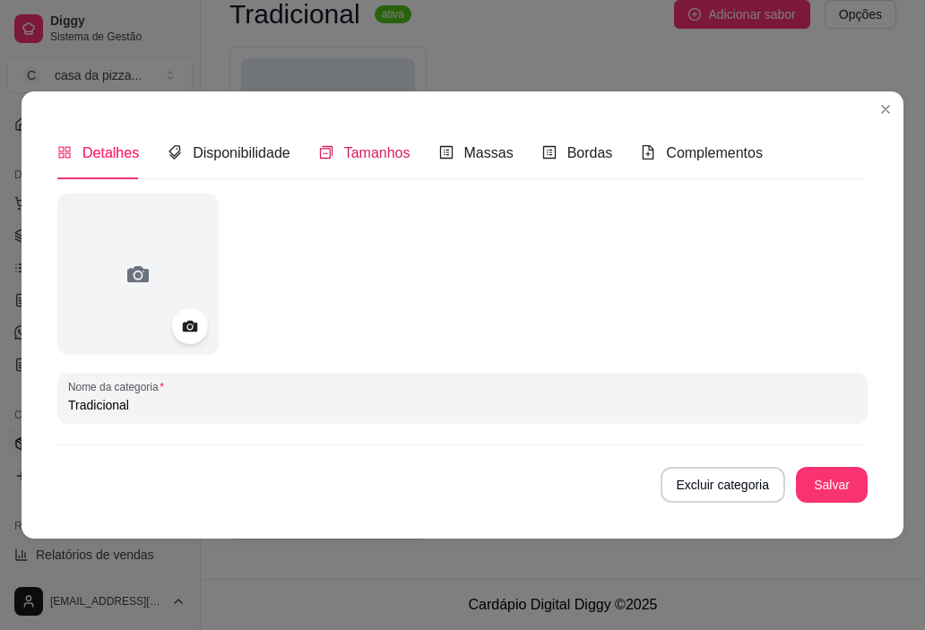
click at [386, 159] on span "Tamanhos" at bounding box center [377, 152] width 66 height 15
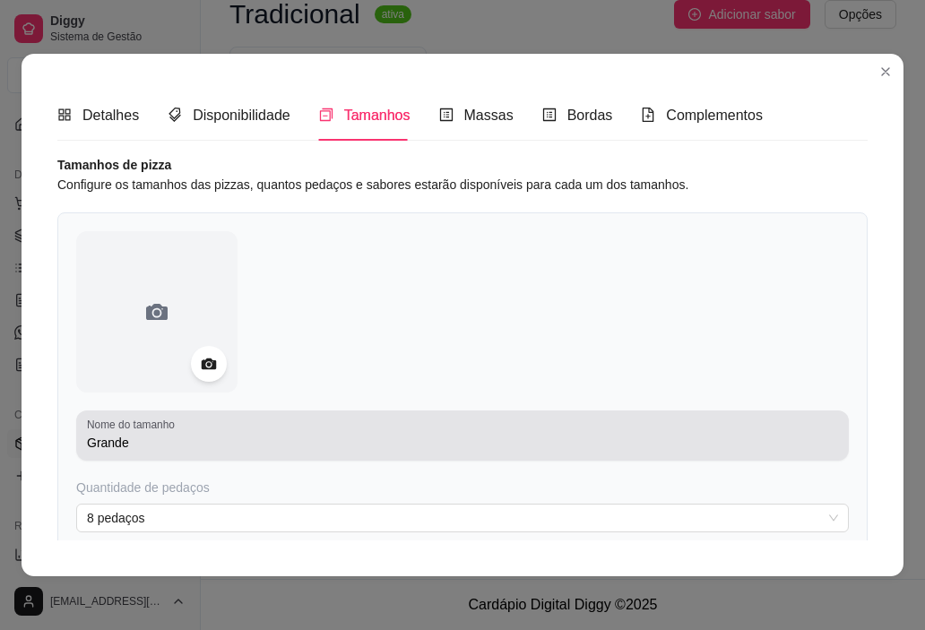
click at [145, 459] on div "Nome do tamanho Grande" at bounding box center [462, 435] width 773 height 50
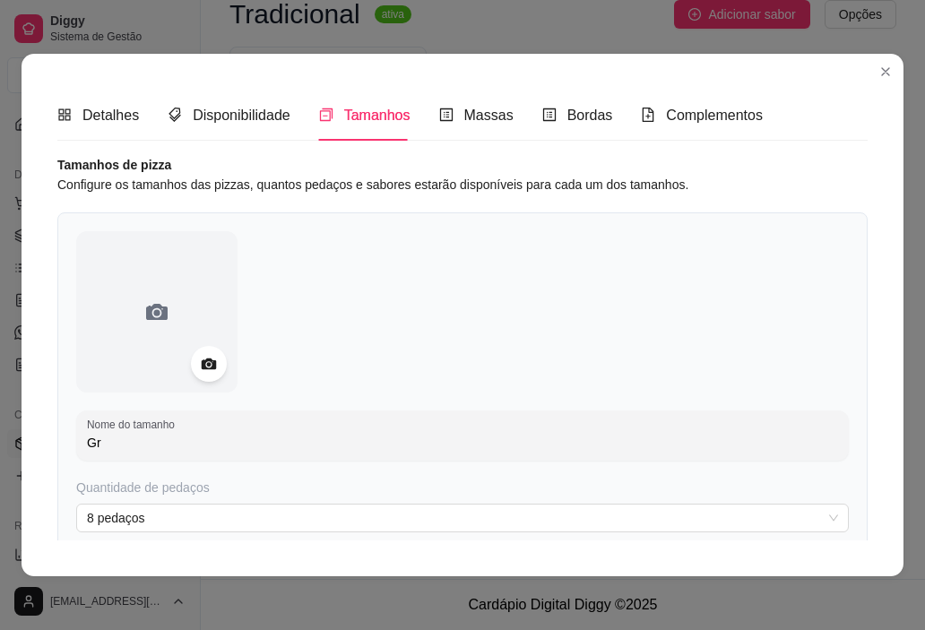
type input "G"
type input "pequena"
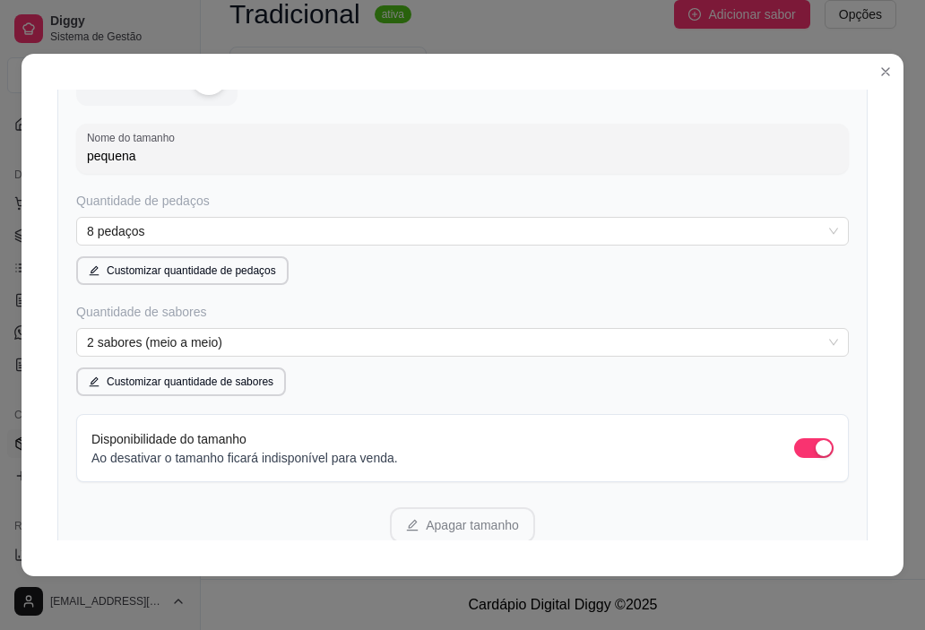
scroll to position [394, 0]
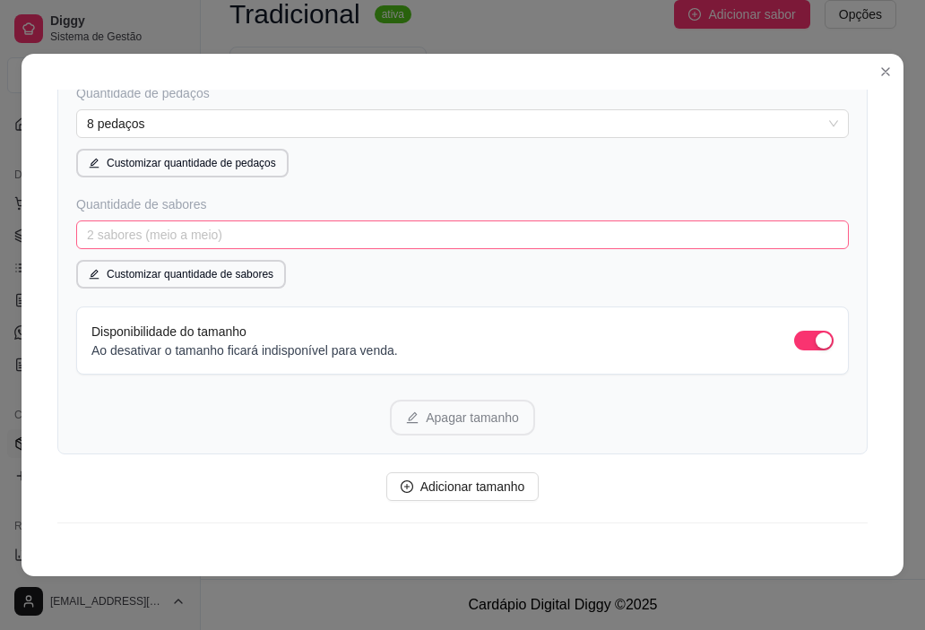
click at [265, 225] on span "2 sabores (meio a meio)" at bounding box center [462, 234] width 751 height 27
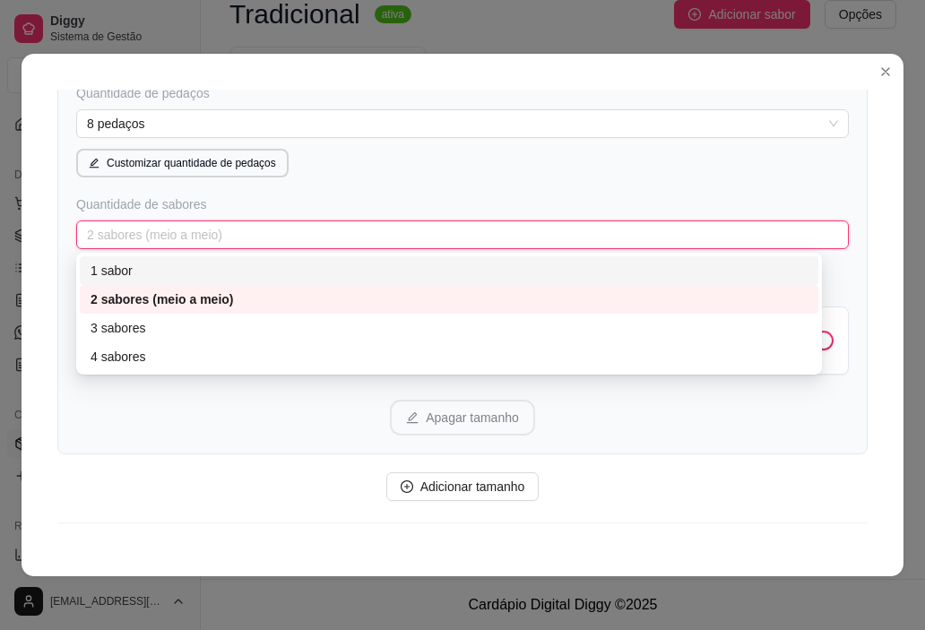
click at [239, 267] on div "1 sabor" at bounding box center [449, 271] width 717 height 20
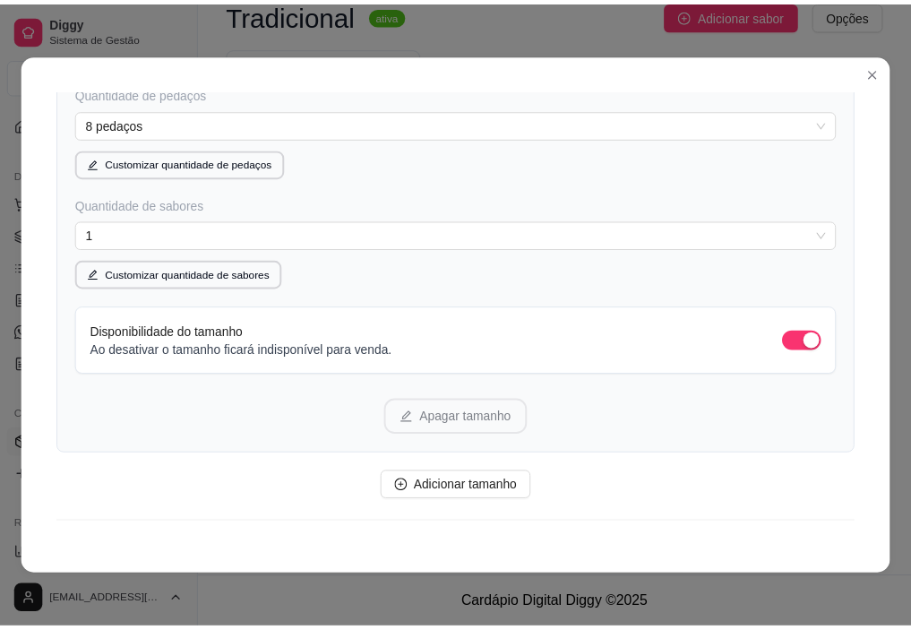
scroll to position [427, 0]
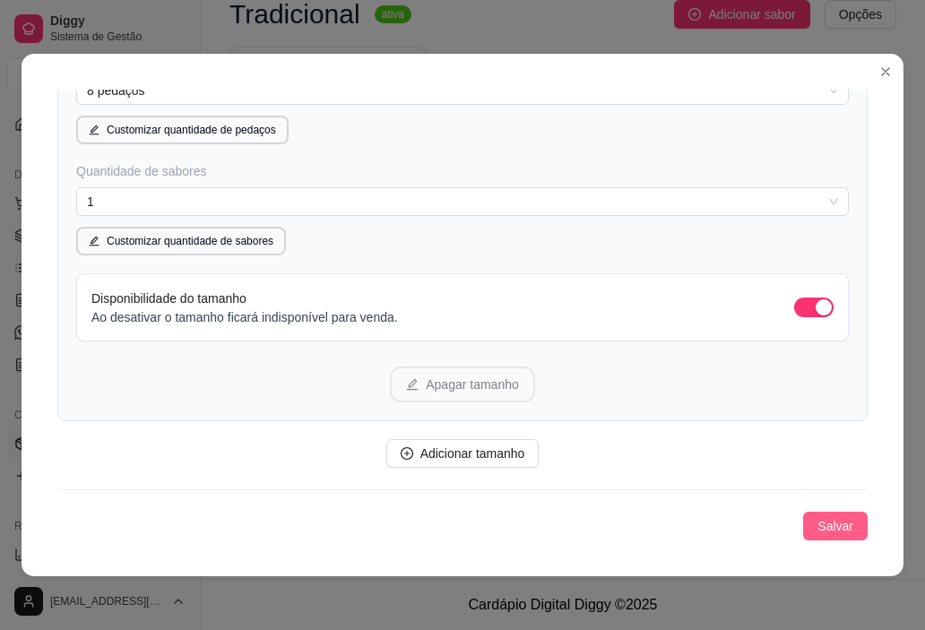
click at [817, 520] on span "Salvar" at bounding box center [835, 526] width 36 height 20
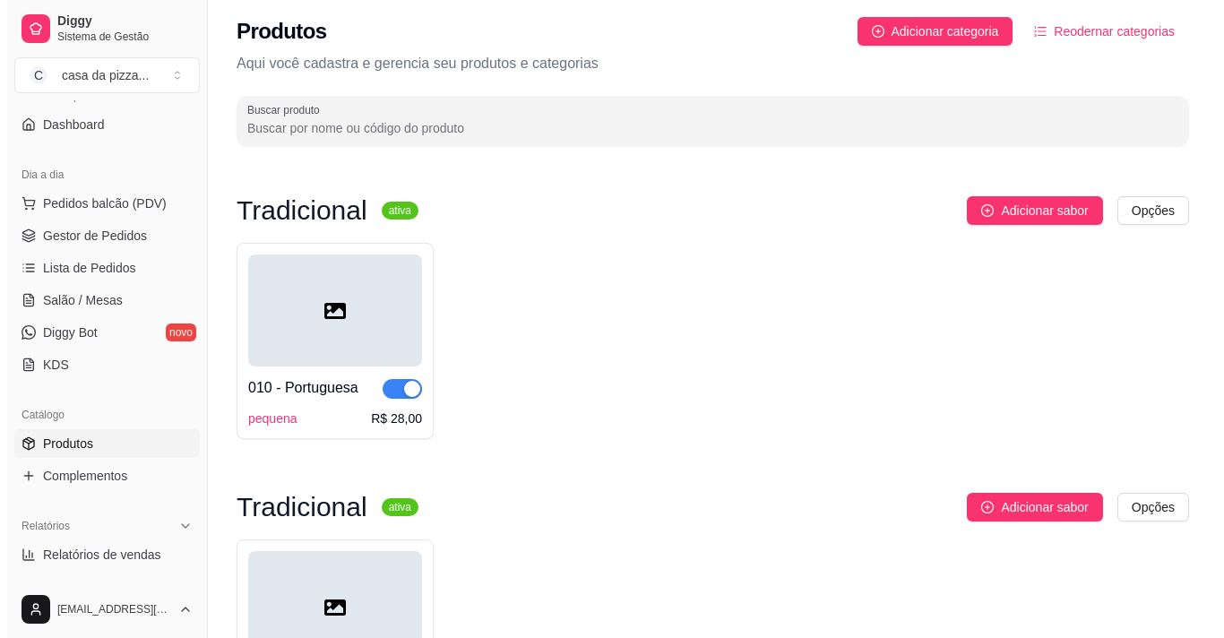
scroll to position [0, 0]
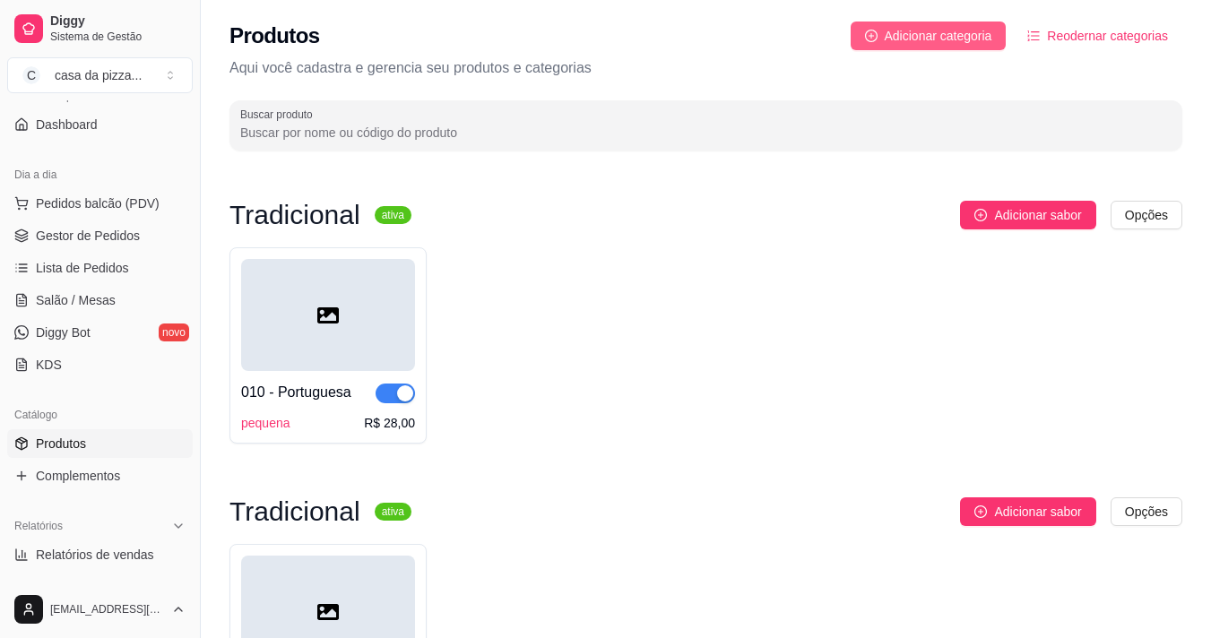
click at [911, 37] on span "Adicionar categoria" at bounding box center [939, 36] width 108 height 20
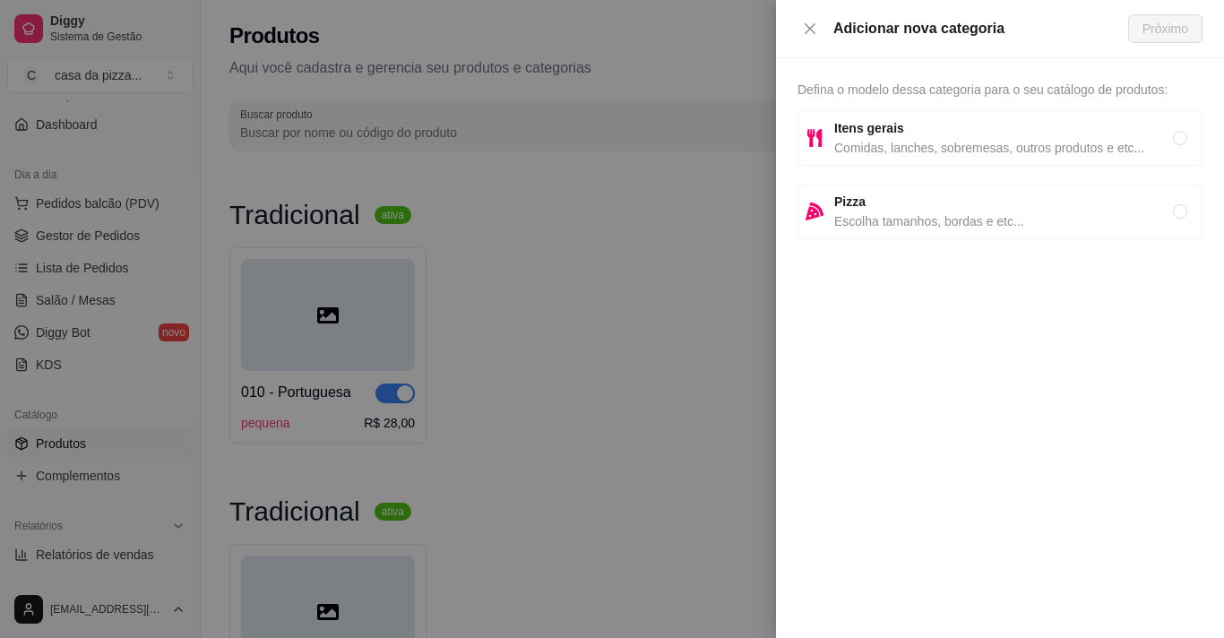
click at [911, 86] on span "Defina o modelo dessa categoria para o seu catálogo de produtos:" at bounding box center [983, 89] width 370 height 14
click at [911, 211] on span "Escolha tamanhos, bordas e etc..." at bounding box center [1003, 221] width 339 height 20
radio input "true"
click at [911, 31] on span "Próximo" at bounding box center [1166, 29] width 46 height 20
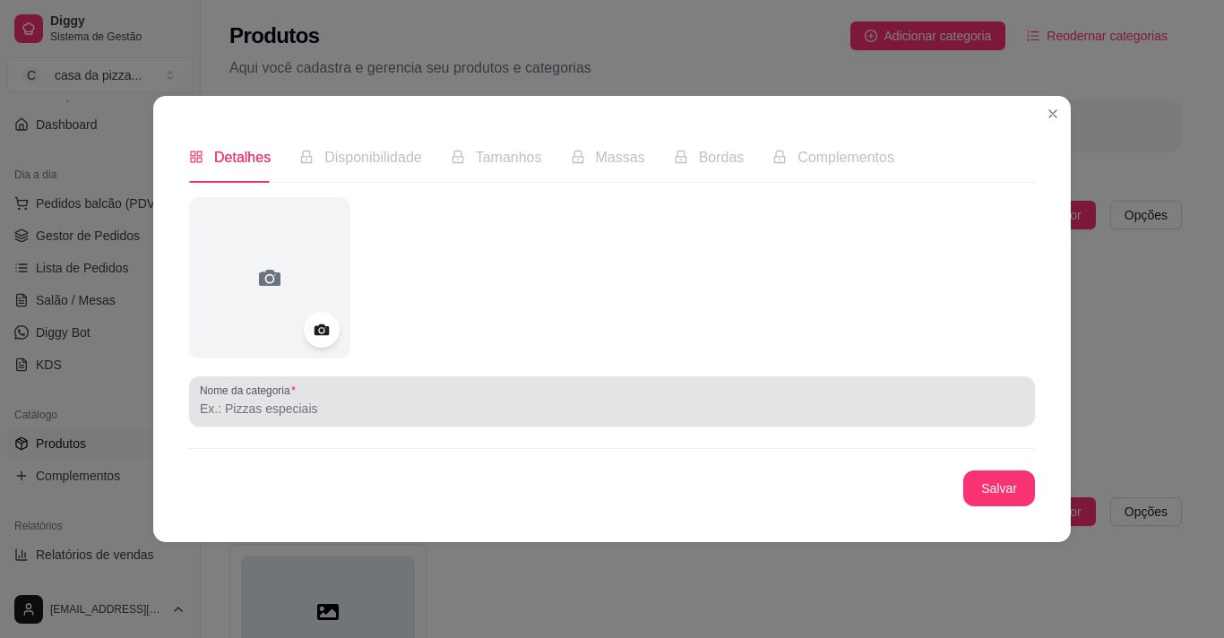
click at [340, 398] on div at bounding box center [612, 402] width 824 height 36
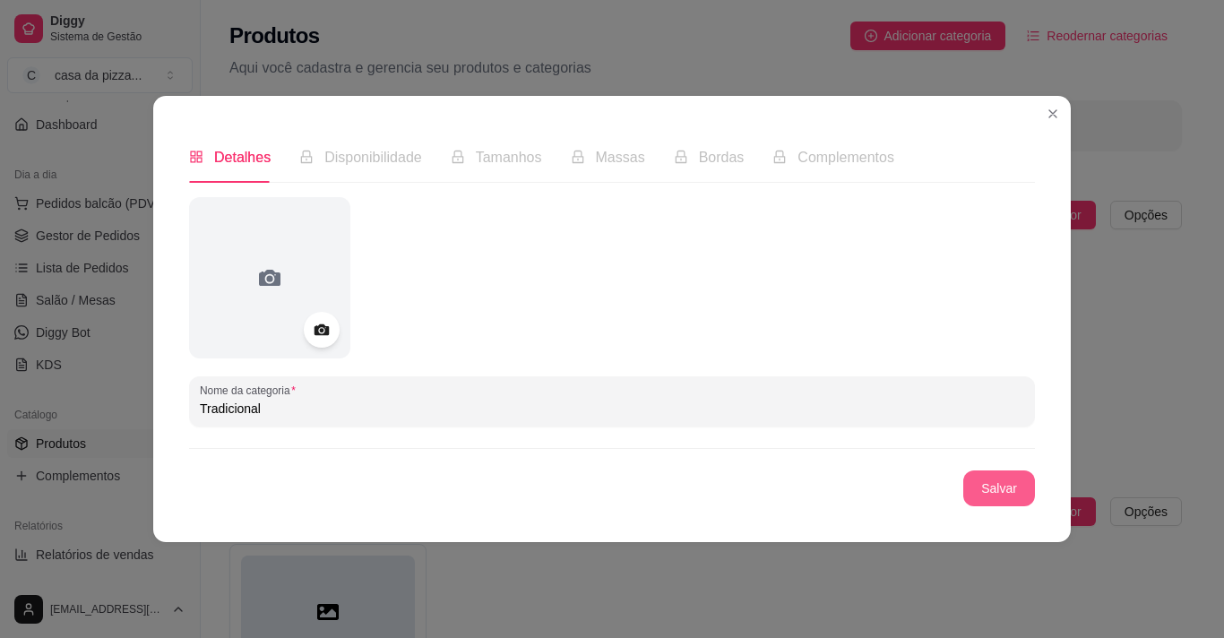
type input "Tradicional"
click at [911, 486] on button "Salvar" at bounding box center [999, 488] width 70 height 35
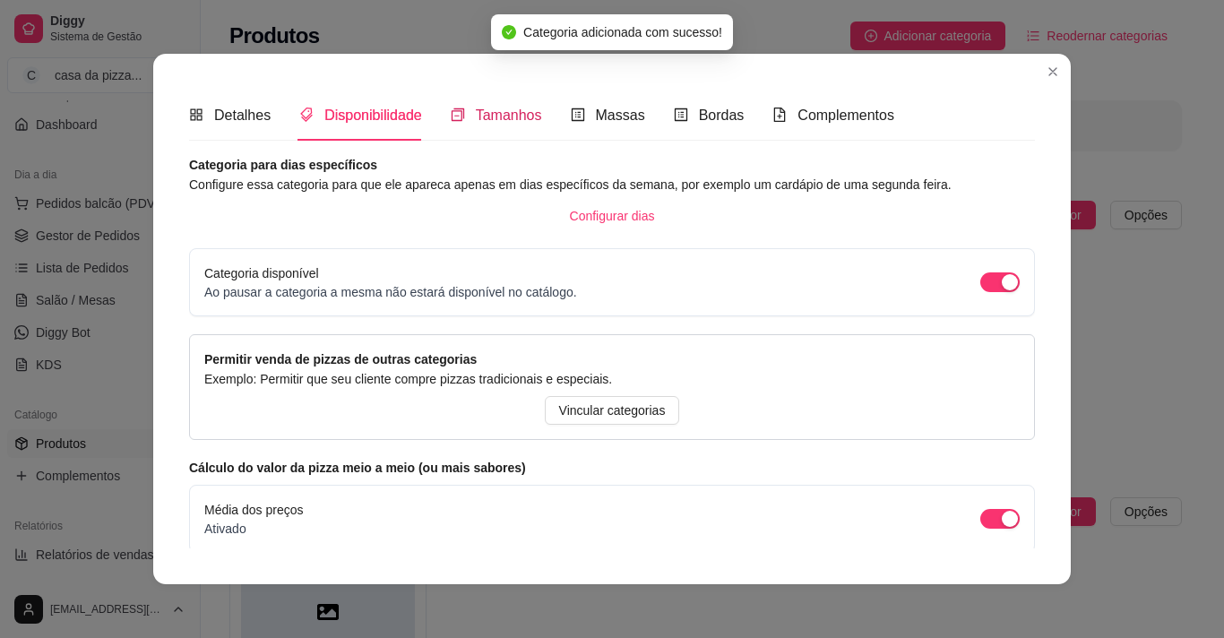
click at [485, 113] on span "Tamanhos" at bounding box center [509, 115] width 66 height 15
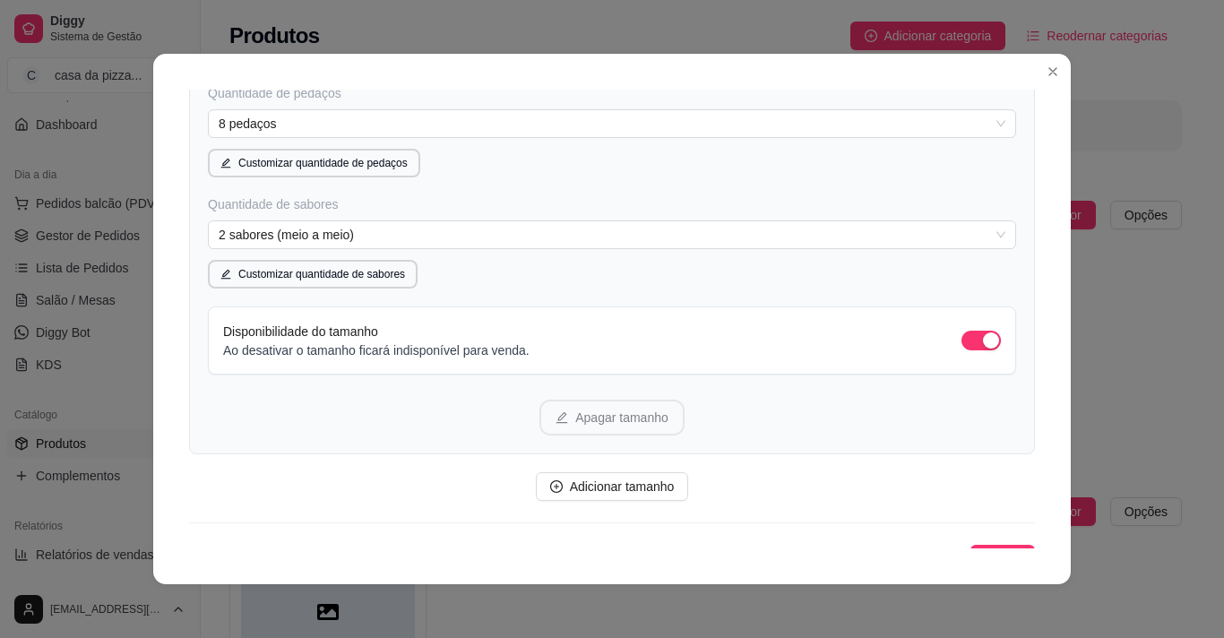
scroll to position [419, 0]
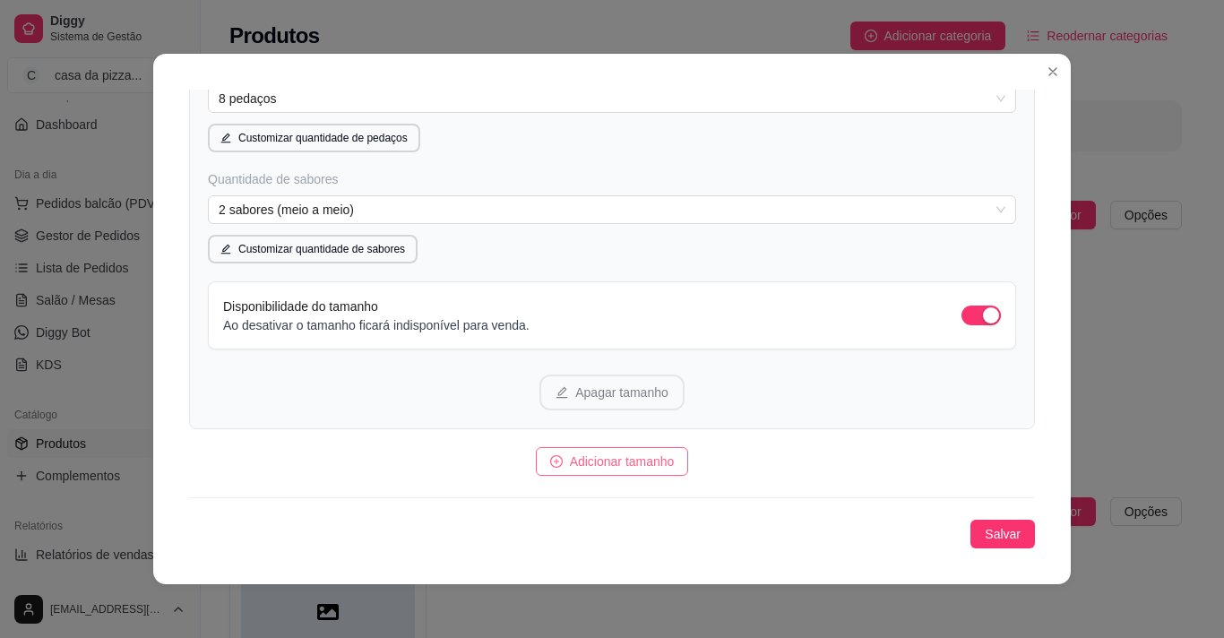
click at [590, 459] on span "Adicionar tamanho" at bounding box center [622, 462] width 105 height 20
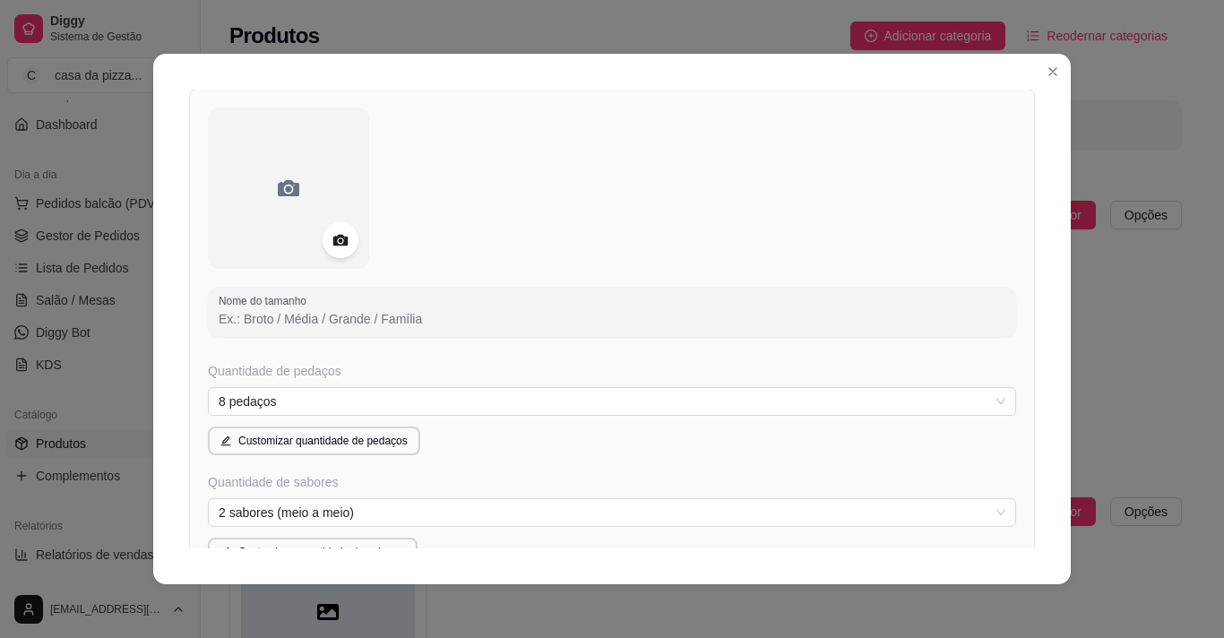
scroll to position [850, 0]
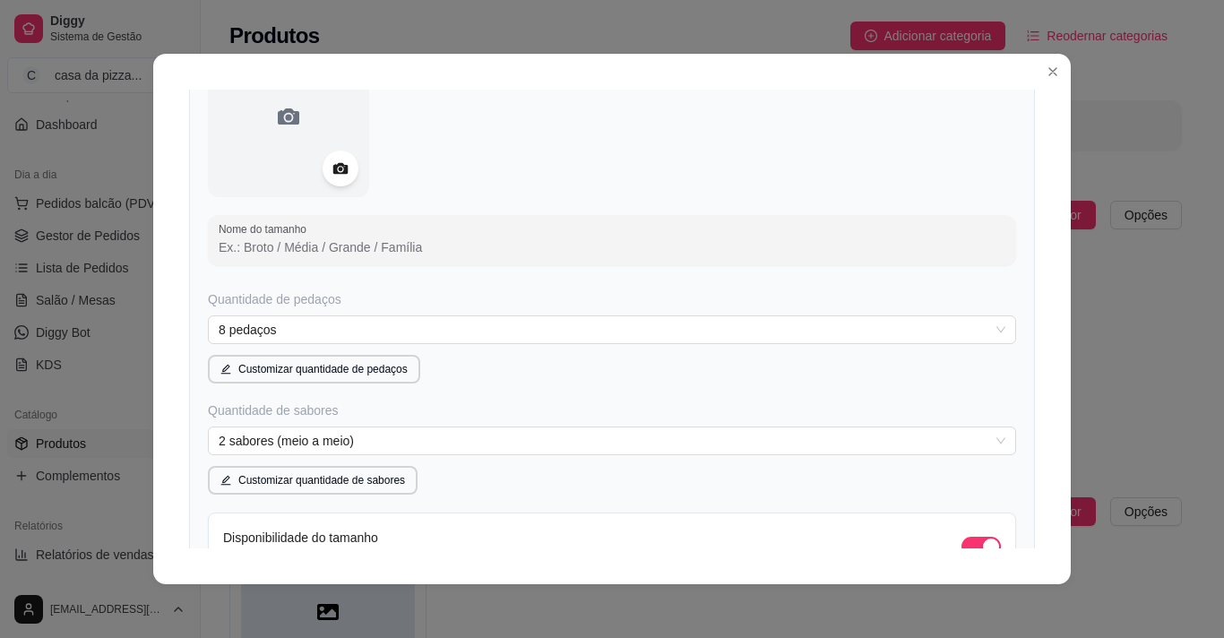
click at [392, 256] on input "Nome do tamanho" at bounding box center [612, 247] width 787 height 18
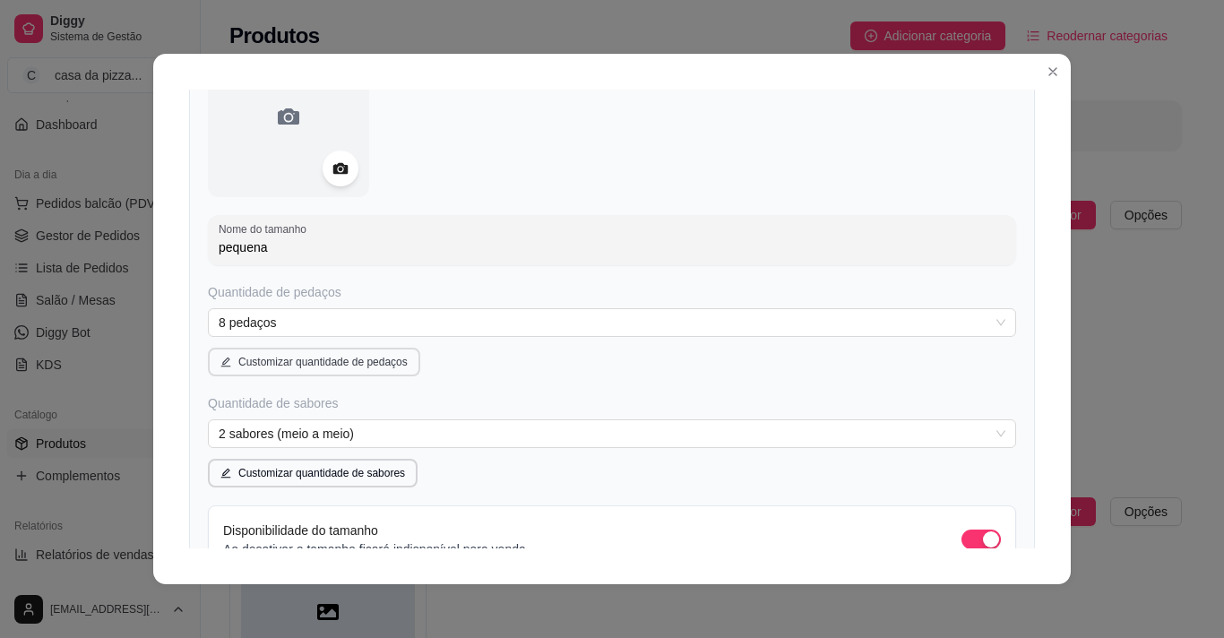
type input "pequena"
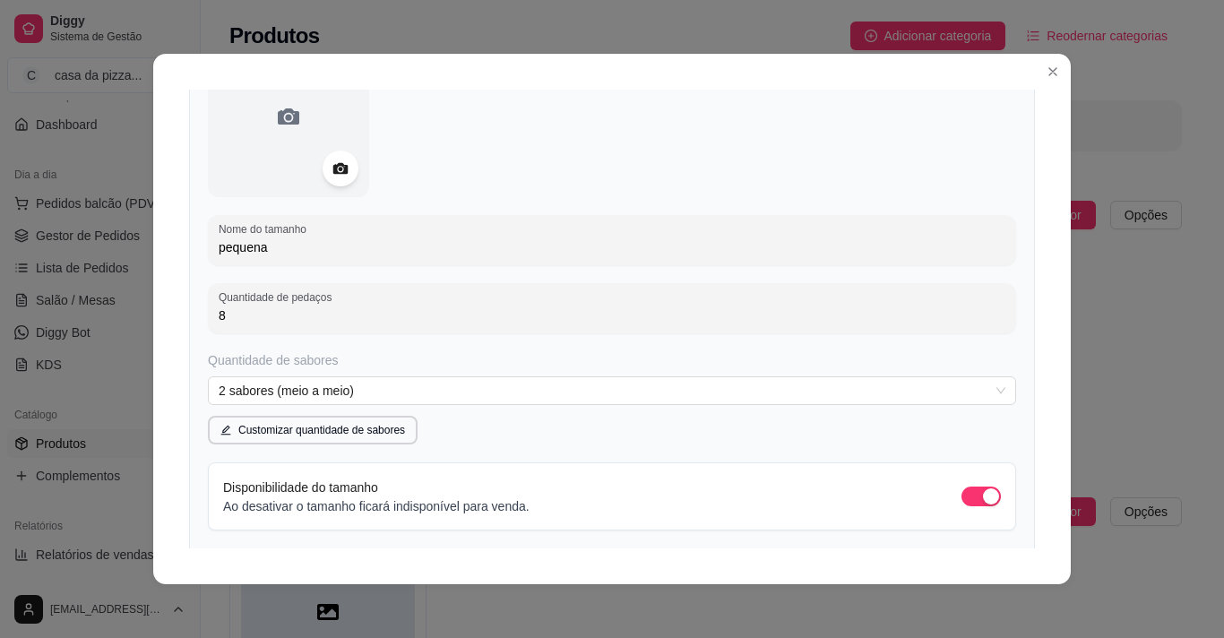
click at [404, 362] on div "Quantidade de sabores" at bounding box center [612, 360] width 808 height 18
click at [339, 393] on span "2 sabores (meio a meio)" at bounding box center [612, 390] width 787 height 27
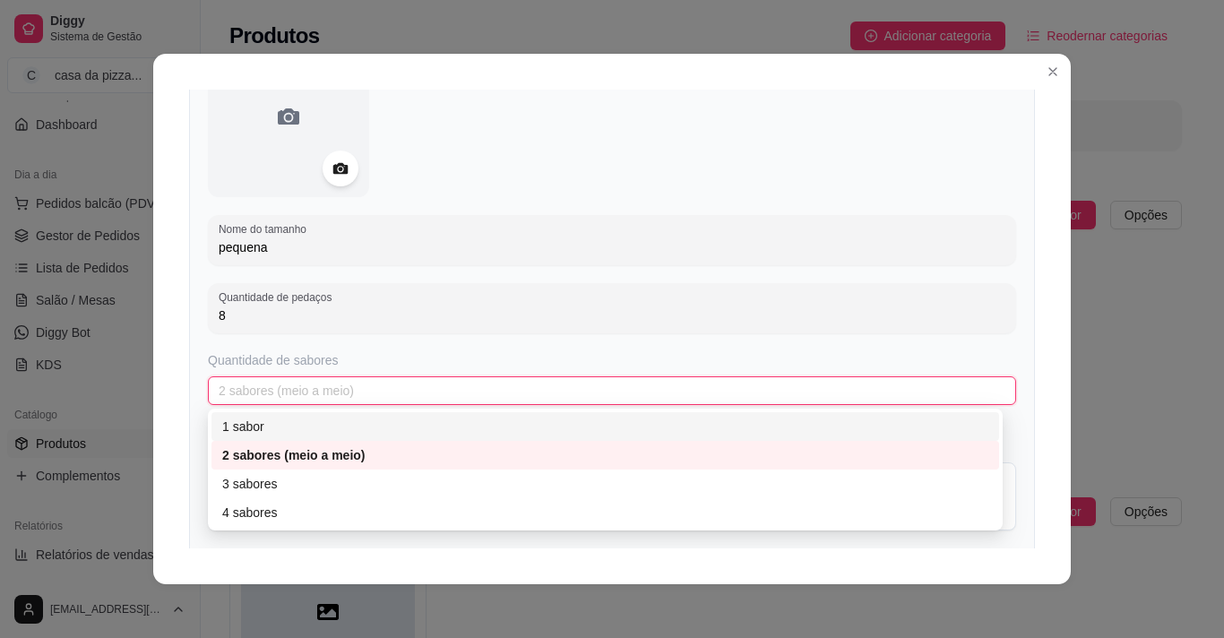
click at [282, 435] on div "1 sabor" at bounding box center [605, 427] width 766 height 20
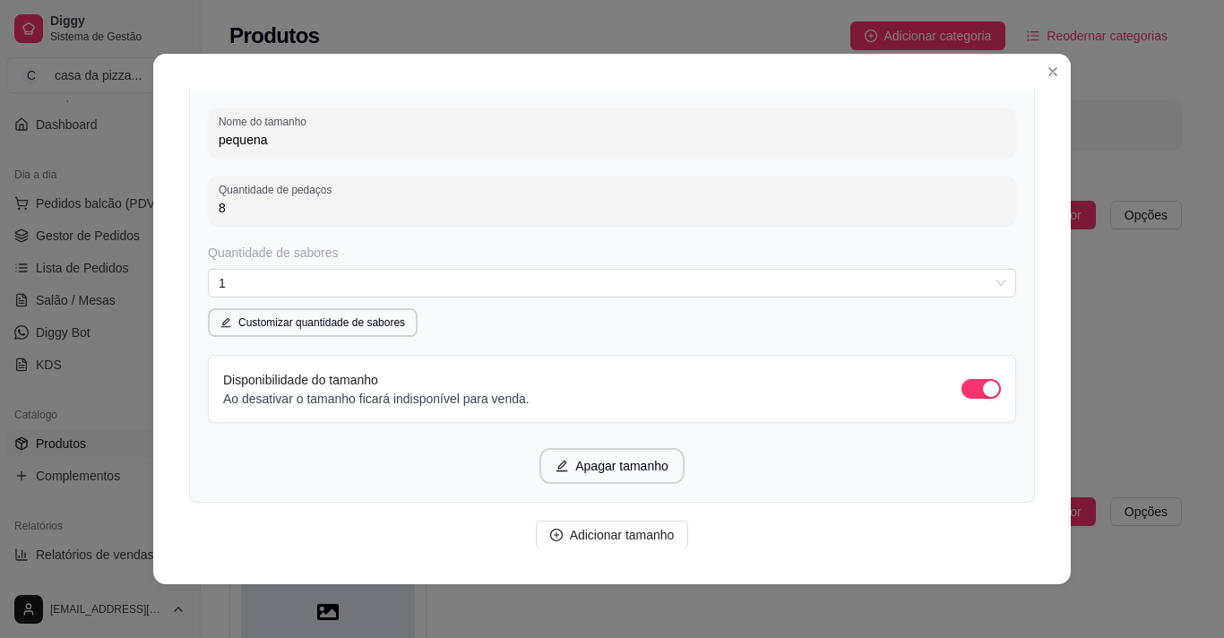
scroll to position [993, 0]
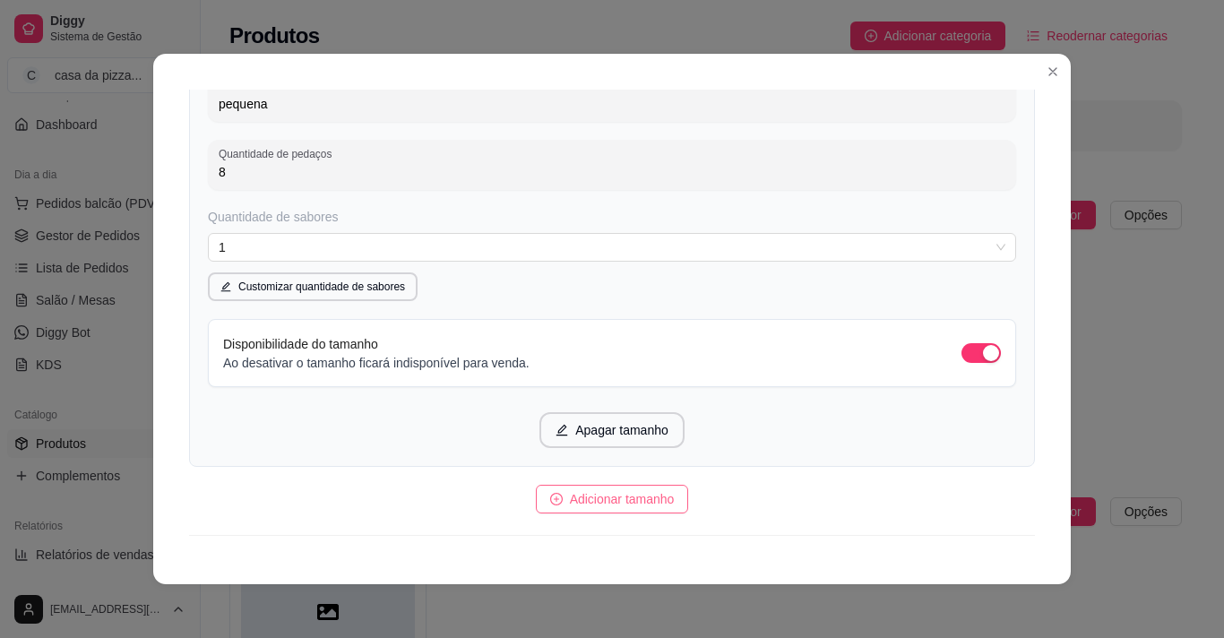
click at [550, 504] on icon "plus-circle" at bounding box center [556, 499] width 13 height 13
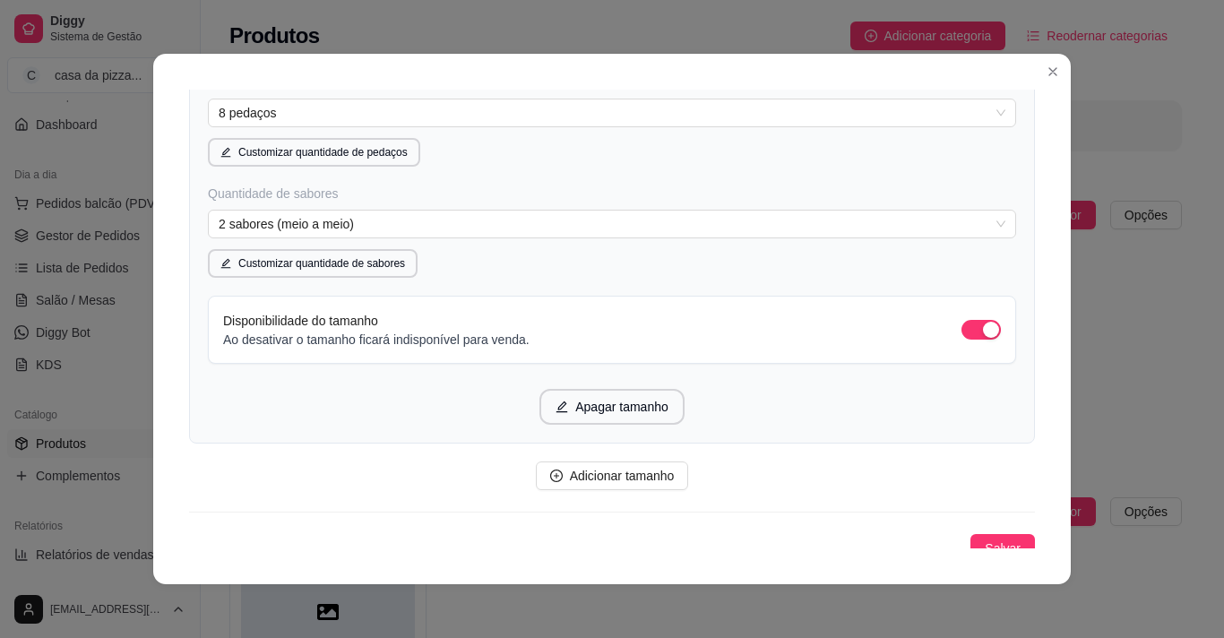
scroll to position [1692, 0]
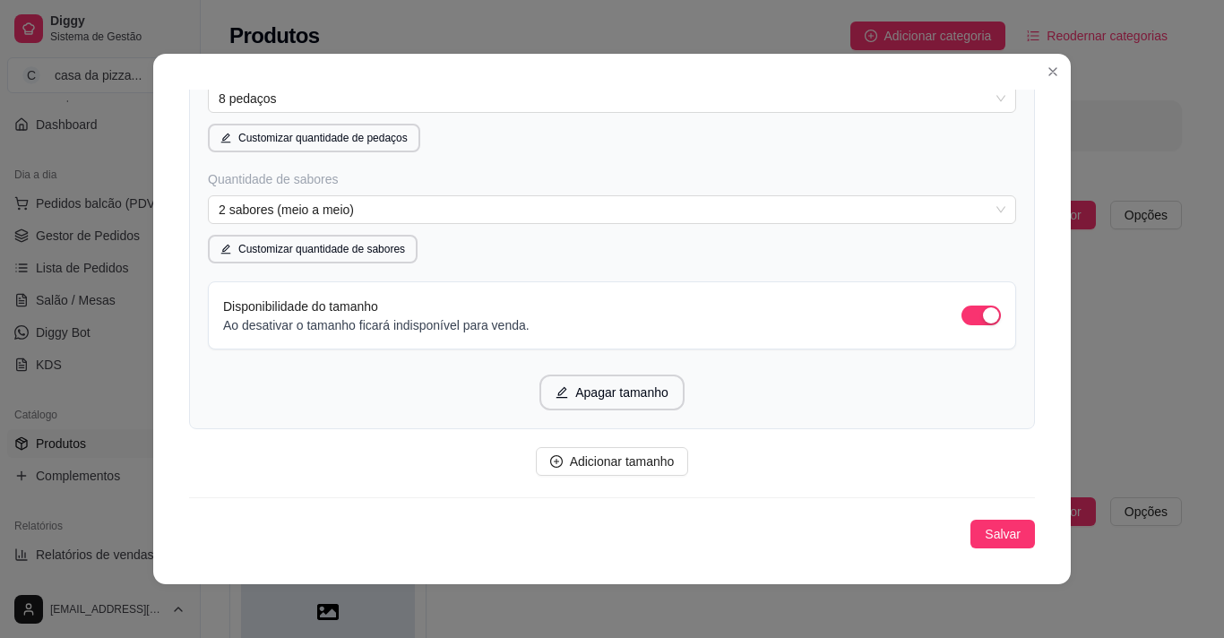
click at [911, 419] on div "Detalhes Disponibilidade Tamanhos Massas Bordas Complementos Nome da categoria …" at bounding box center [612, 319] width 918 height 531
drag, startPoint x: 1034, startPoint y: 419, endPoint x: 1007, endPoint y: 517, distance: 101.3
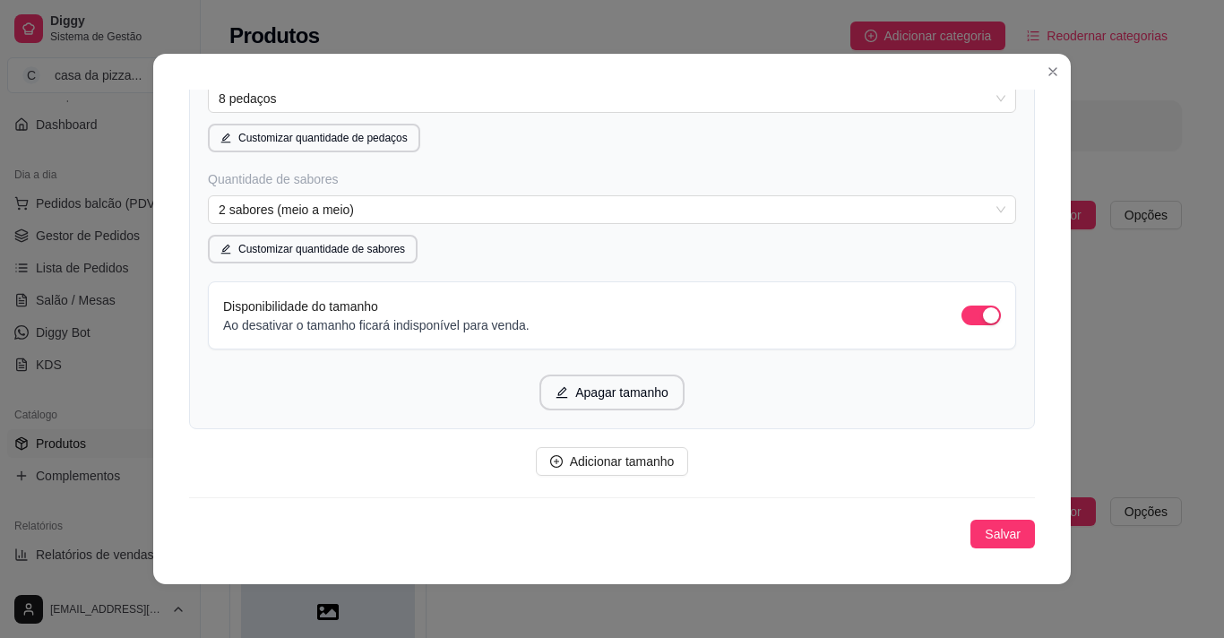
click at [911, 517] on div "Detalhes Disponibilidade Tamanhos Massas Bordas Complementos Nome da categoria …" at bounding box center [612, 319] width 918 height 531
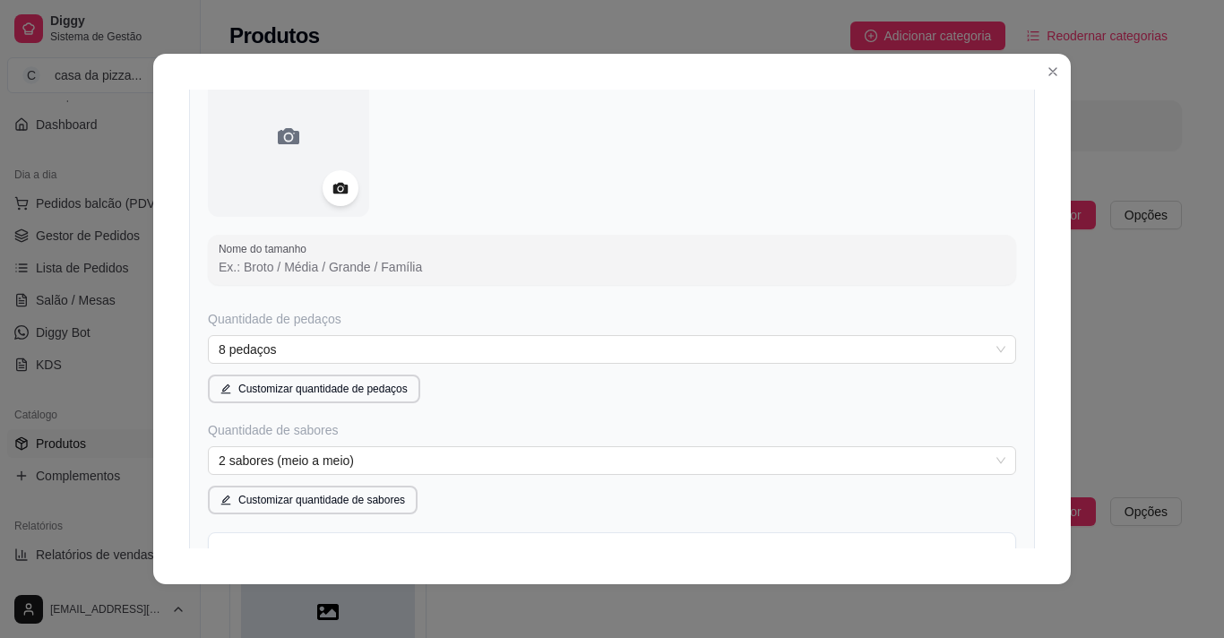
scroll to position [1405, 0]
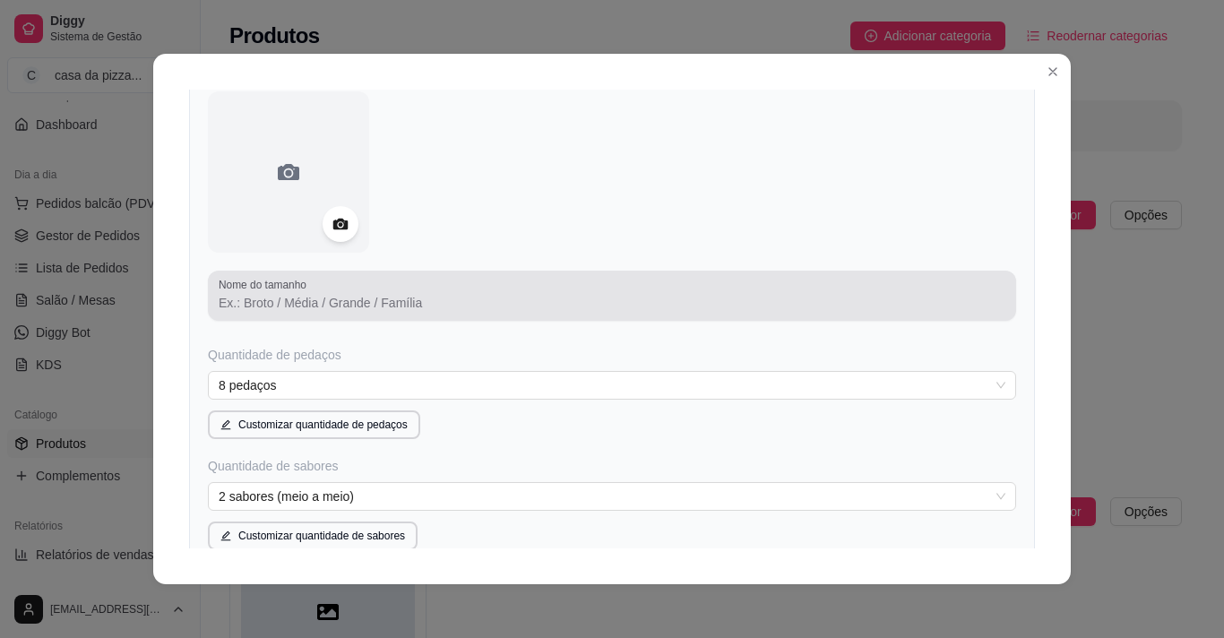
click at [423, 293] on div at bounding box center [612, 296] width 787 height 36
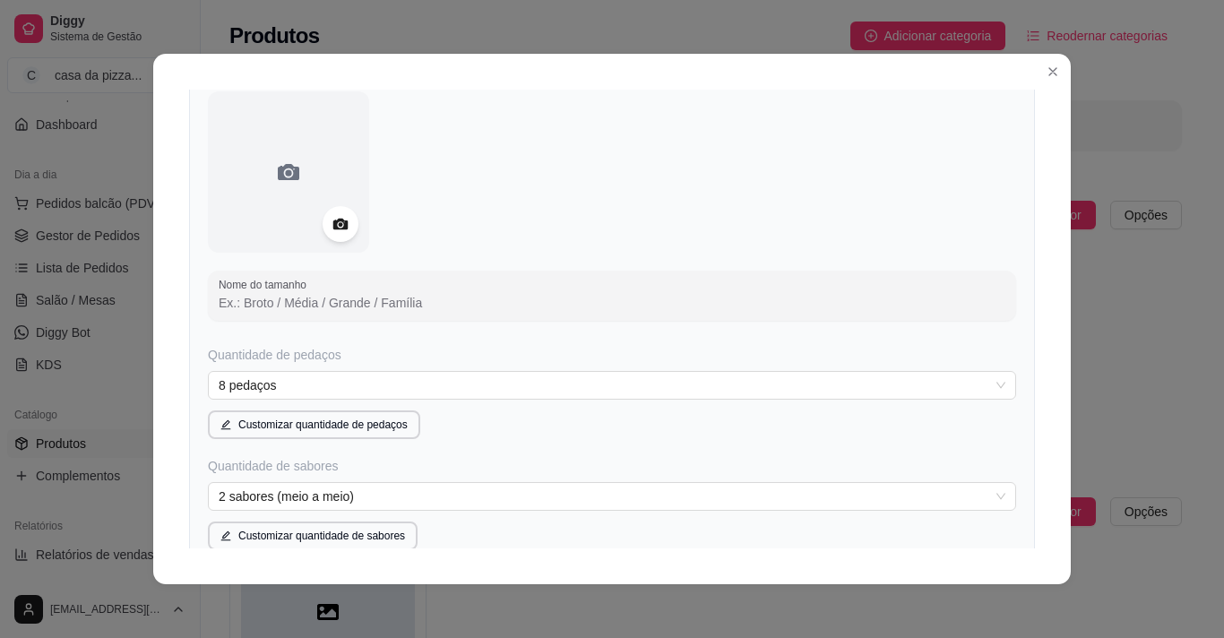
click at [419, 306] on input "Nome do tamanho" at bounding box center [612, 303] width 787 height 18
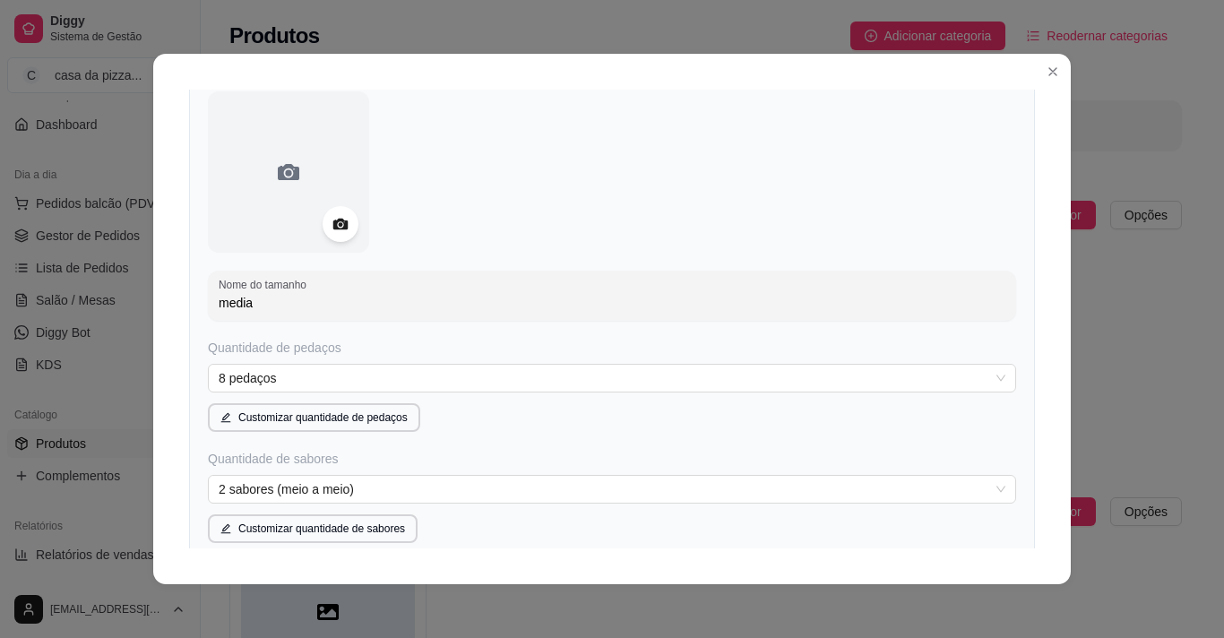
type input "media"
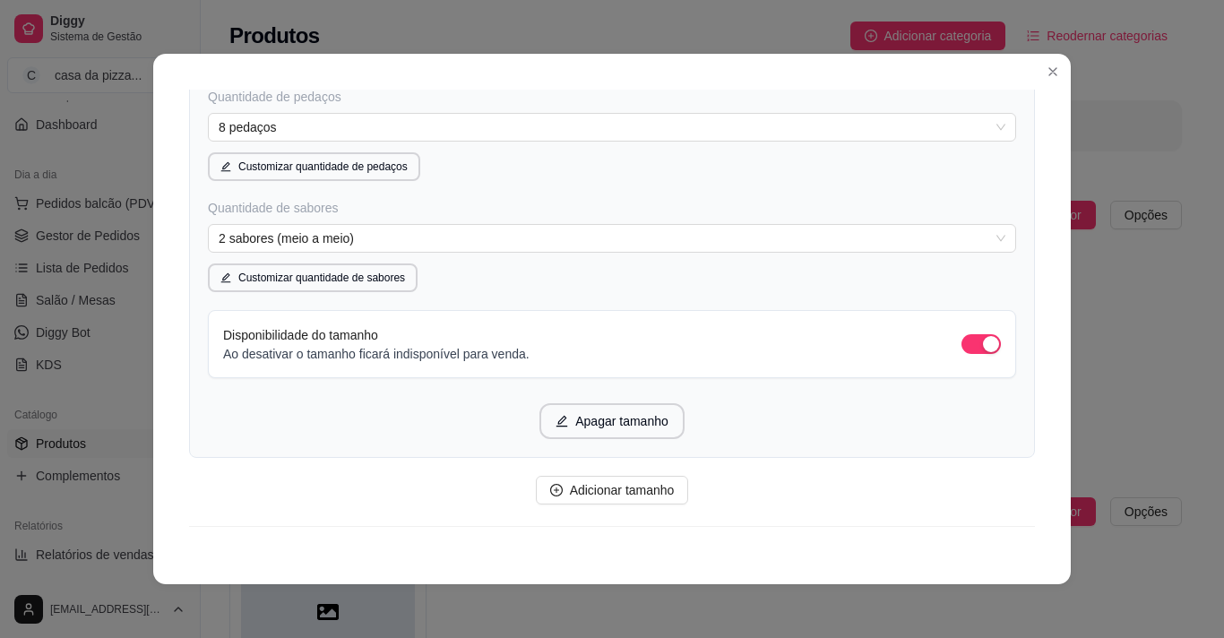
scroll to position [1685, 0]
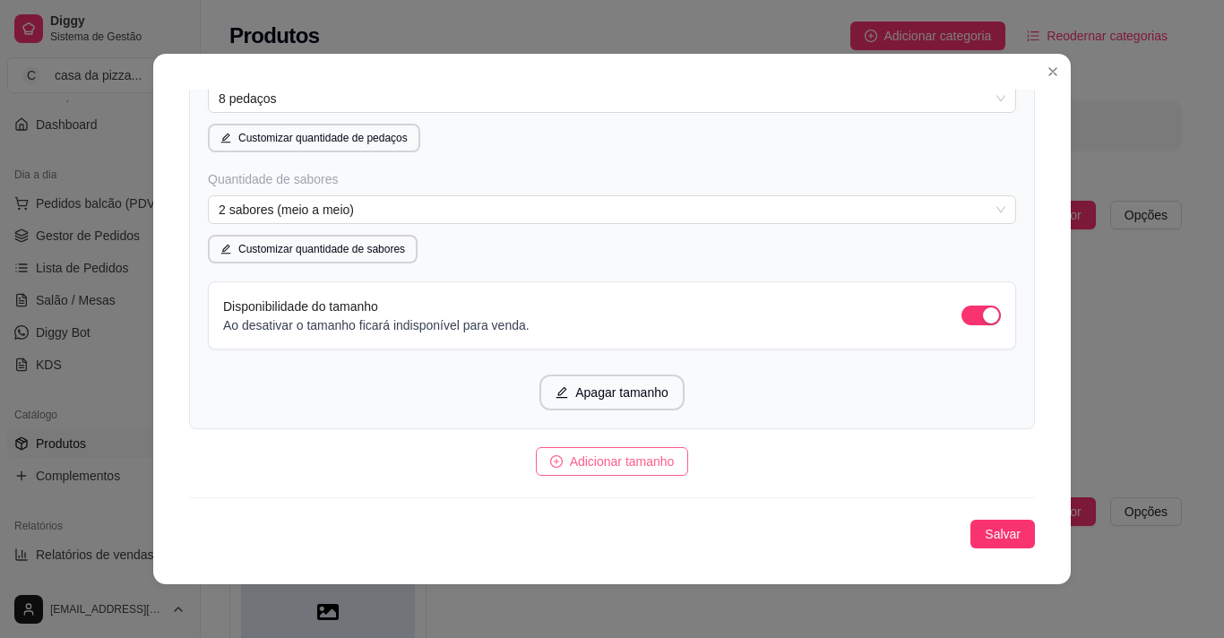
click at [650, 465] on span "Adicionar tamanho" at bounding box center [622, 462] width 105 height 20
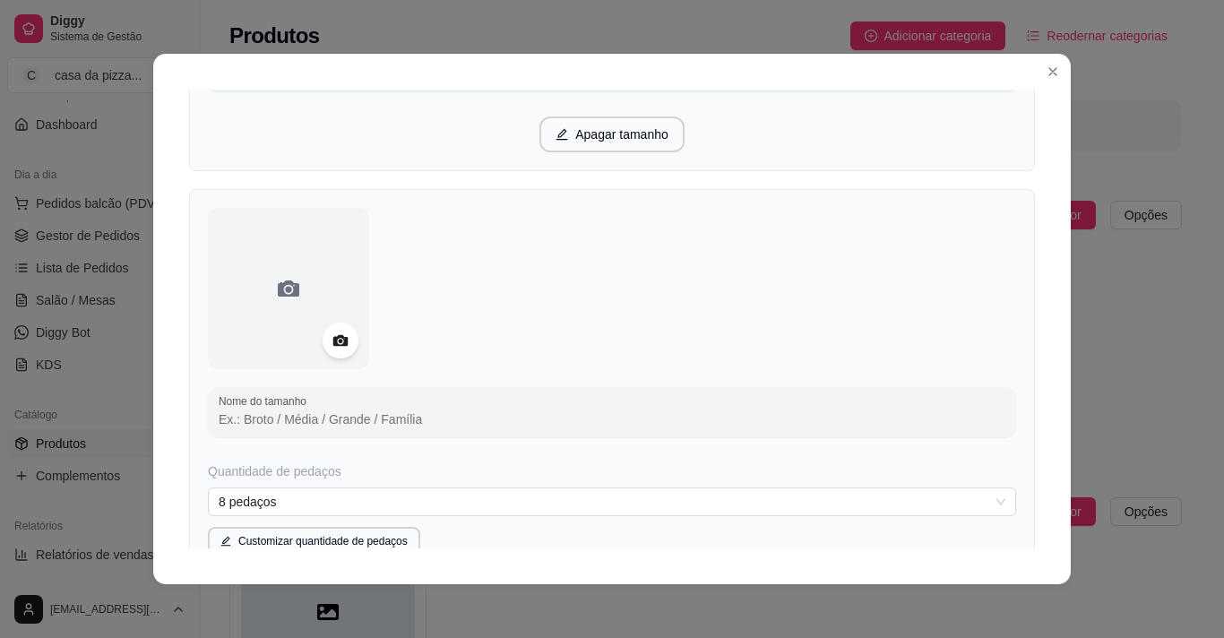
scroll to position [2344, 0]
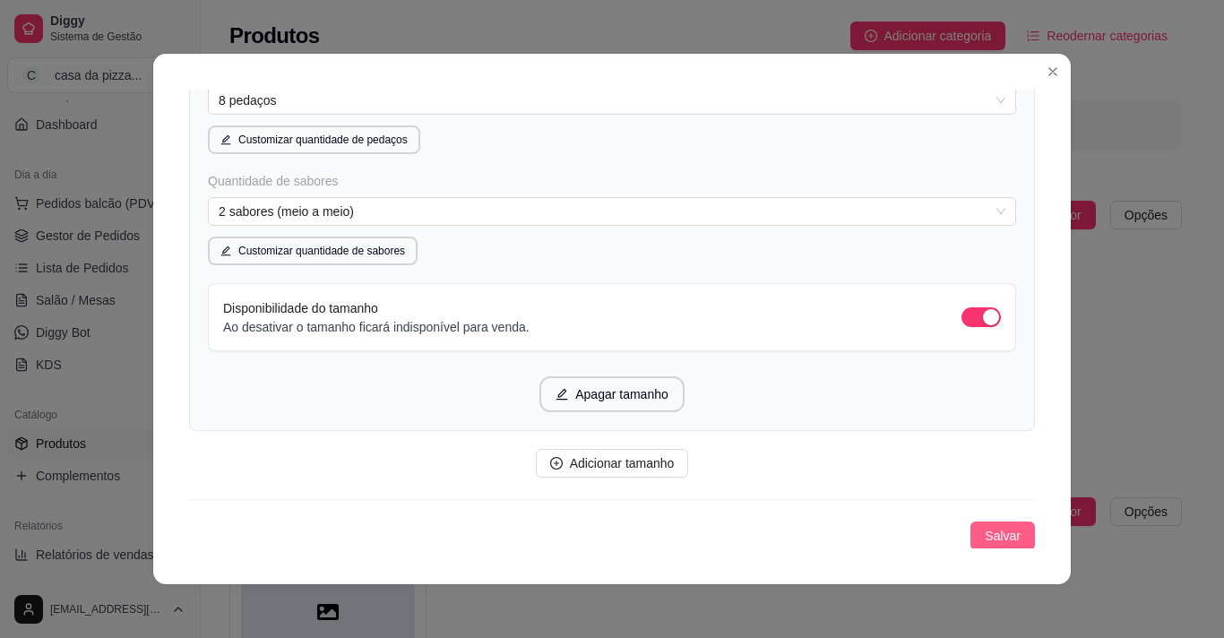
click at [911, 542] on span "Salvar" at bounding box center [1003, 536] width 36 height 20
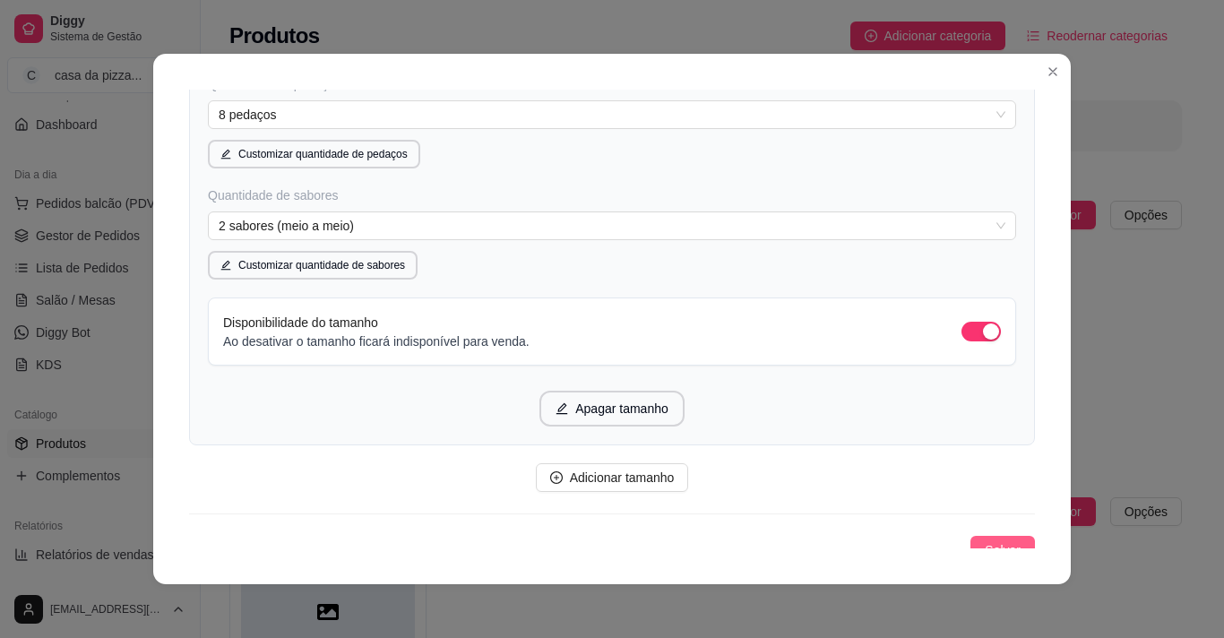
scroll to position [2359, 0]
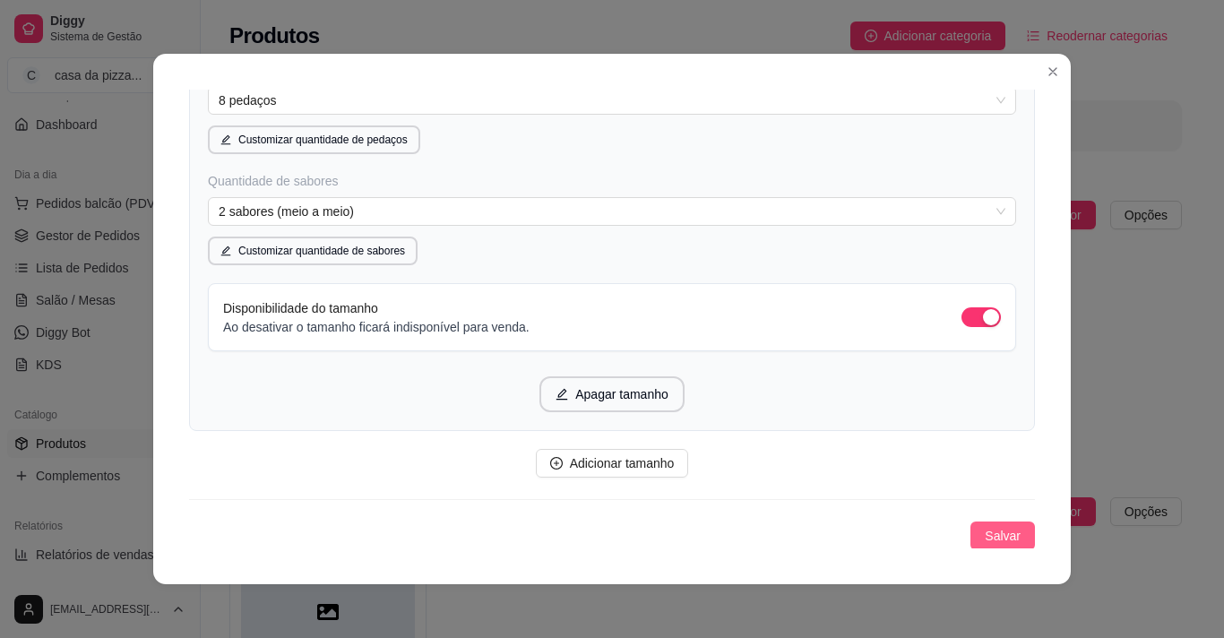
click at [911, 534] on span "Salvar" at bounding box center [1003, 536] width 36 height 20
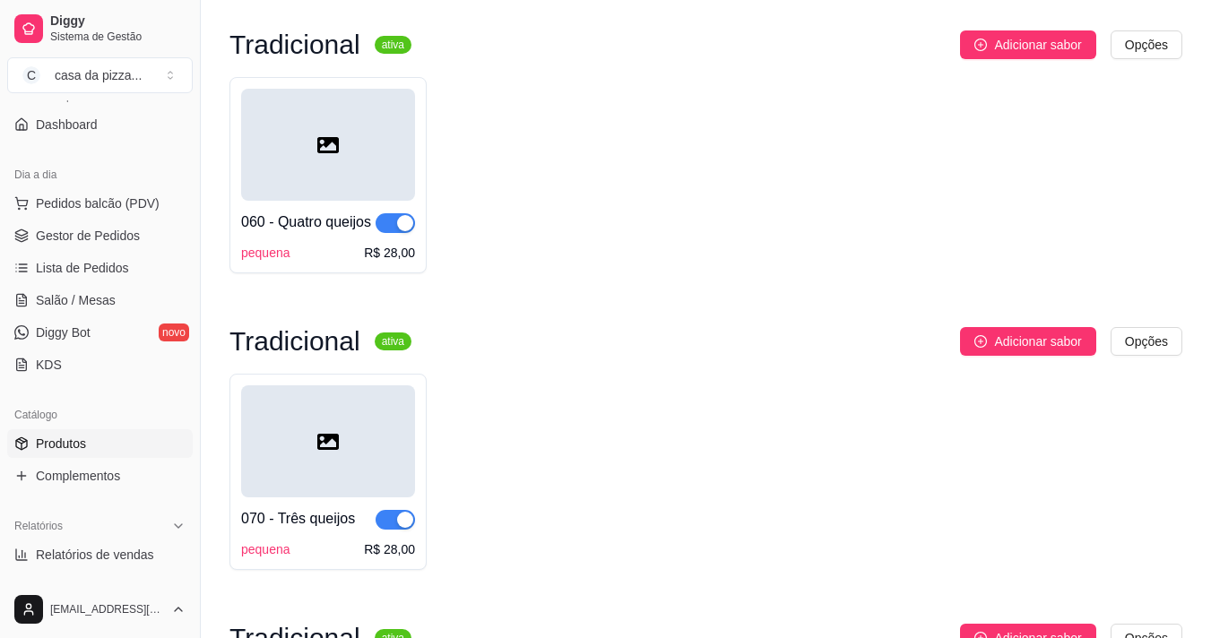
scroll to position [2101, 0]
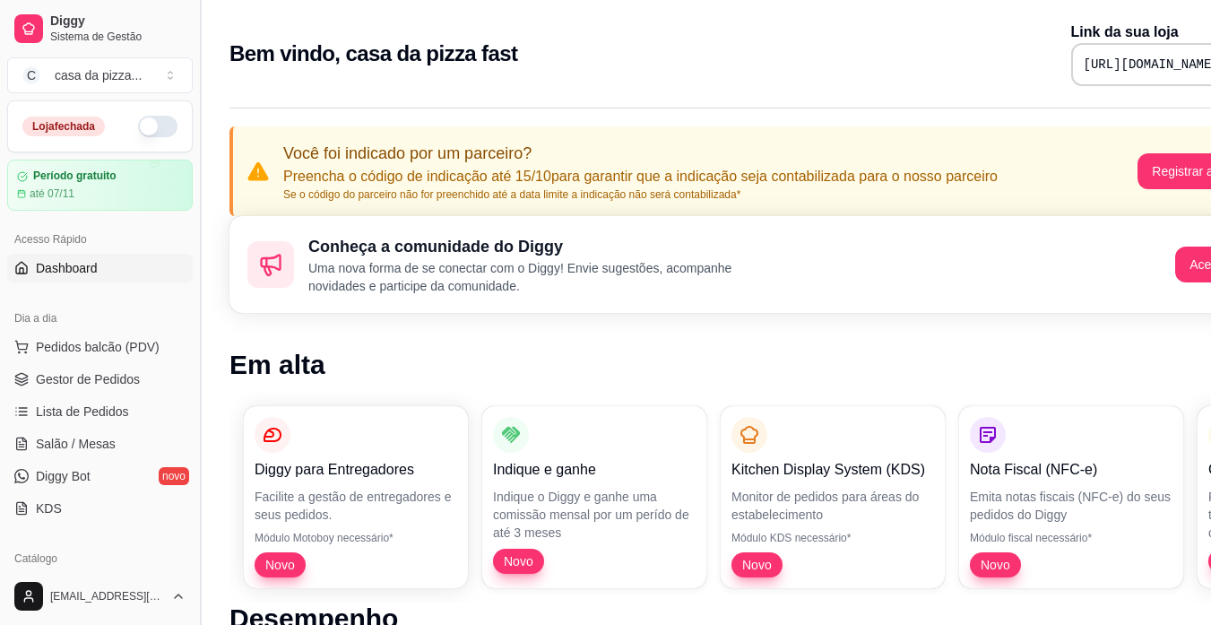
click at [193, 575] on button "Toggle Sidebar" at bounding box center [200, 312] width 14 height 625
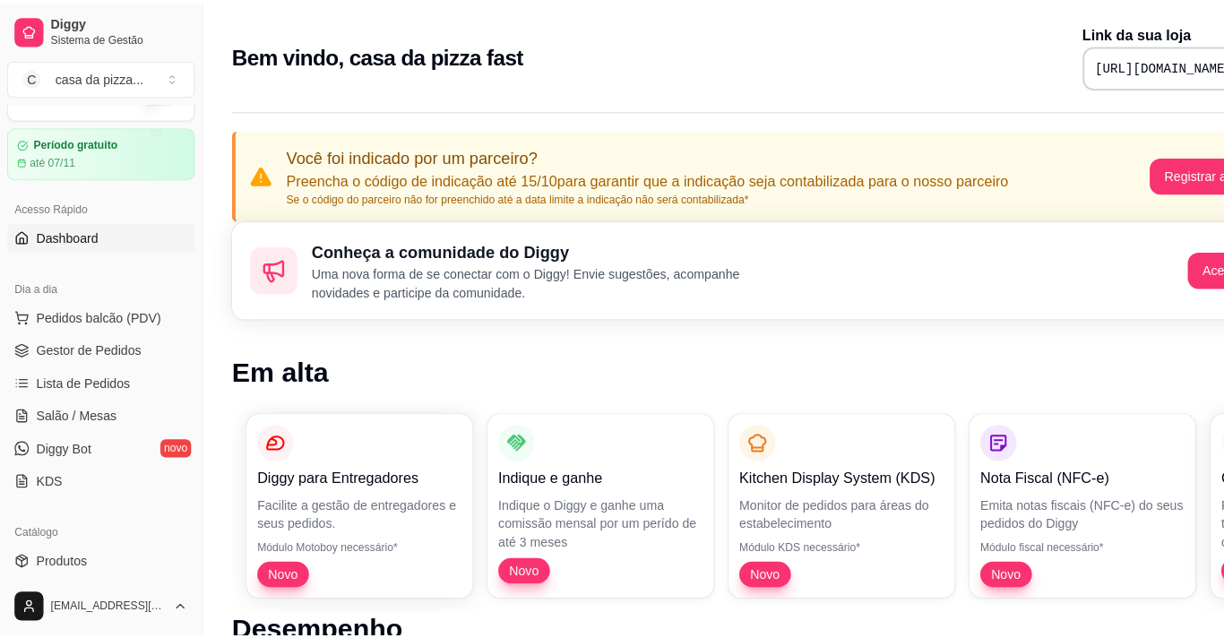
scroll to position [119, 0]
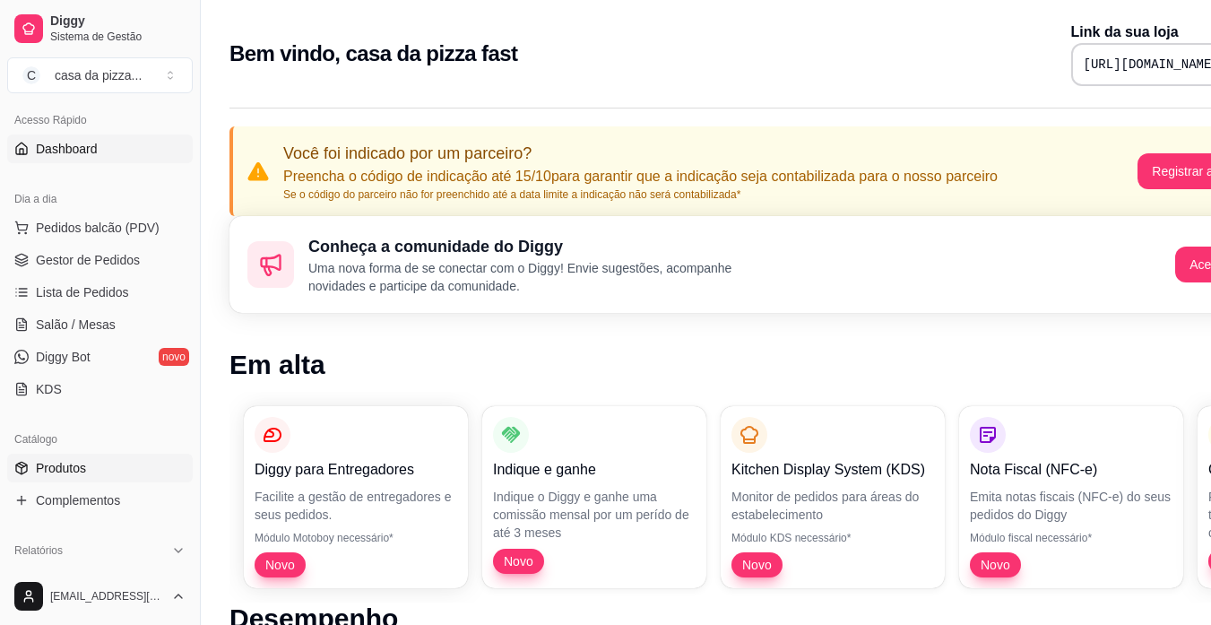
click at [49, 465] on span "Produtos" at bounding box center [61, 468] width 50 height 18
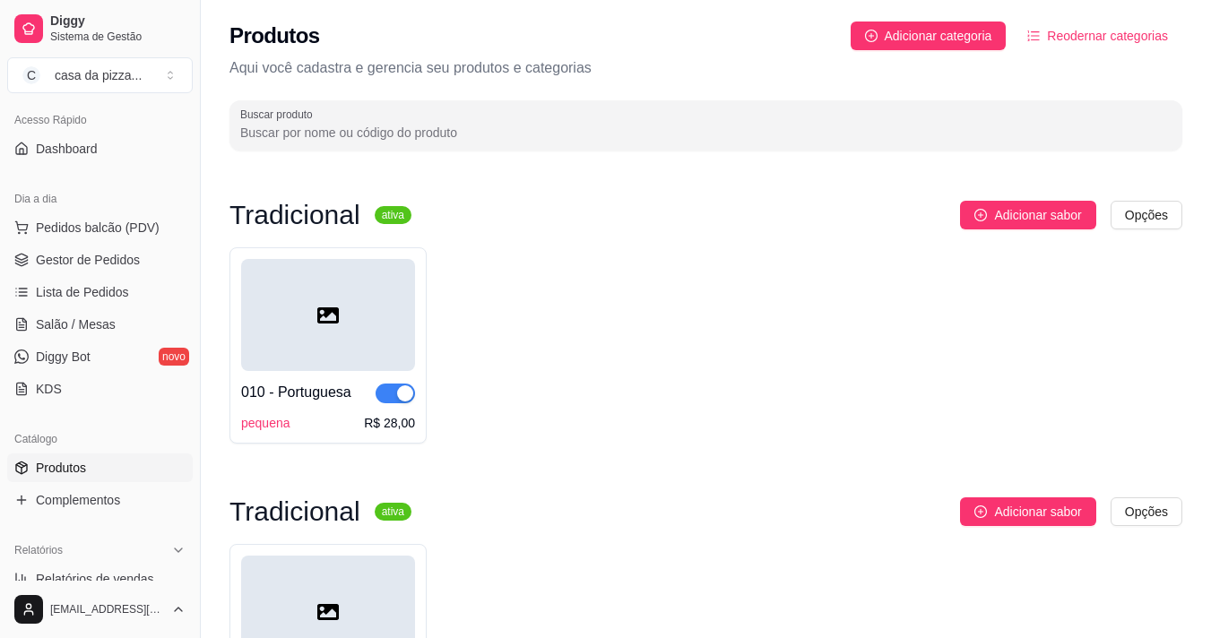
click at [77, 470] on span "Produtos" at bounding box center [61, 468] width 50 height 18
click at [79, 462] on span "Produtos" at bounding box center [61, 468] width 50 height 18
click at [972, 42] on span "Adicionar categoria" at bounding box center [939, 36] width 108 height 20
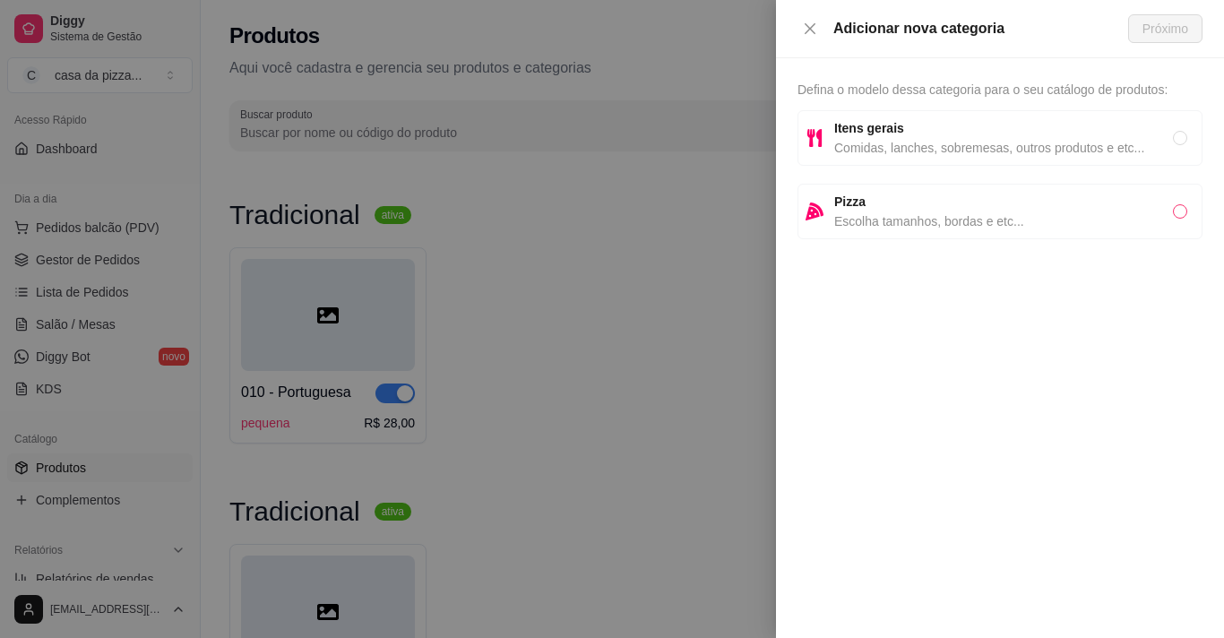
click at [1180, 210] on input "radio" at bounding box center [1180, 211] width 14 height 14
radio input "true"
click at [1161, 26] on span "Próximo" at bounding box center [1166, 29] width 46 height 20
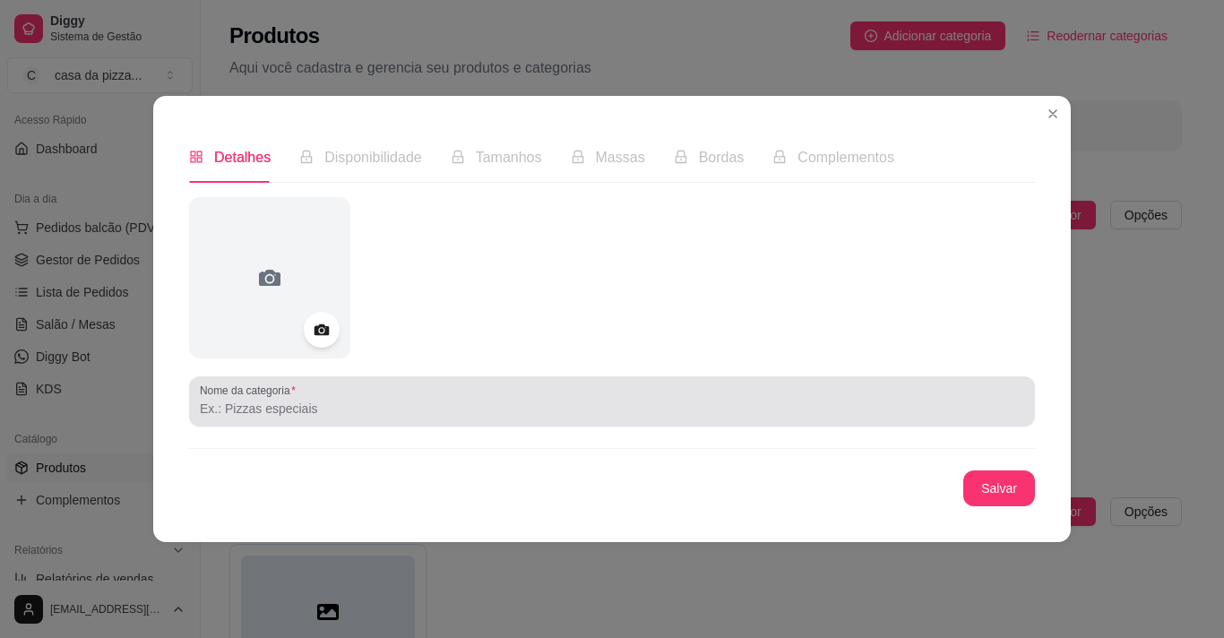
click at [377, 411] on input "Nome da categoria" at bounding box center [612, 409] width 824 height 18
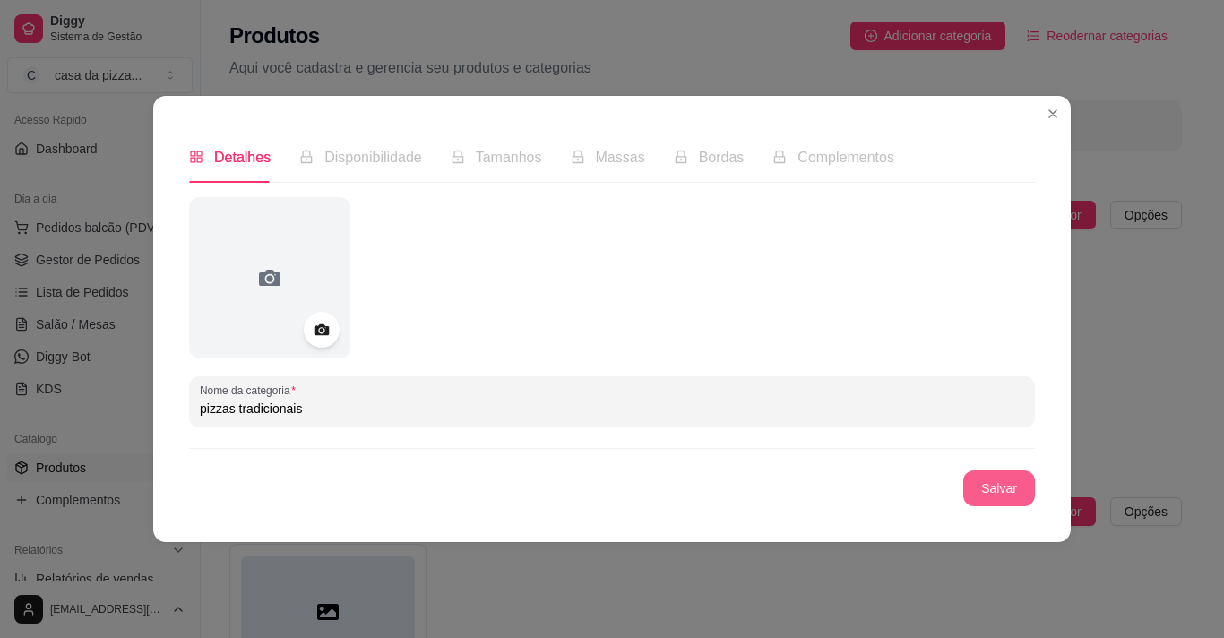
type input "pizzas tradicionais"
click at [997, 475] on button "Salvar" at bounding box center [999, 488] width 70 height 35
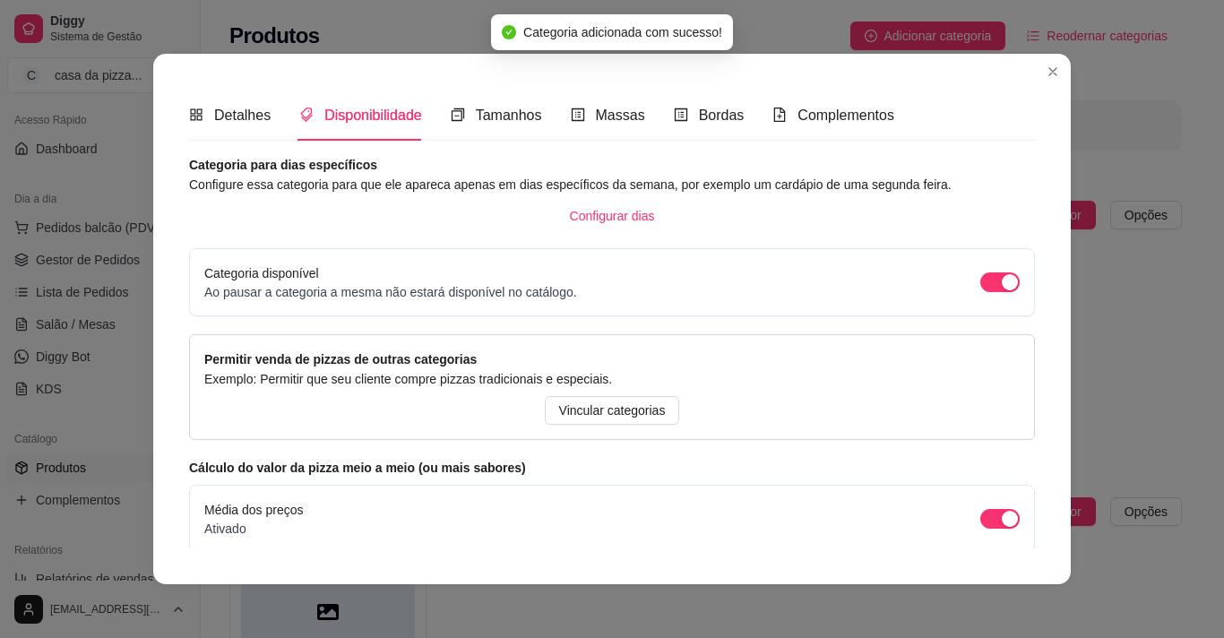
click at [997, 475] on article "Cálculo do valor da pizza meio a meio (ou mais sabores)" at bounding box center [612, 468] width 846 height 20
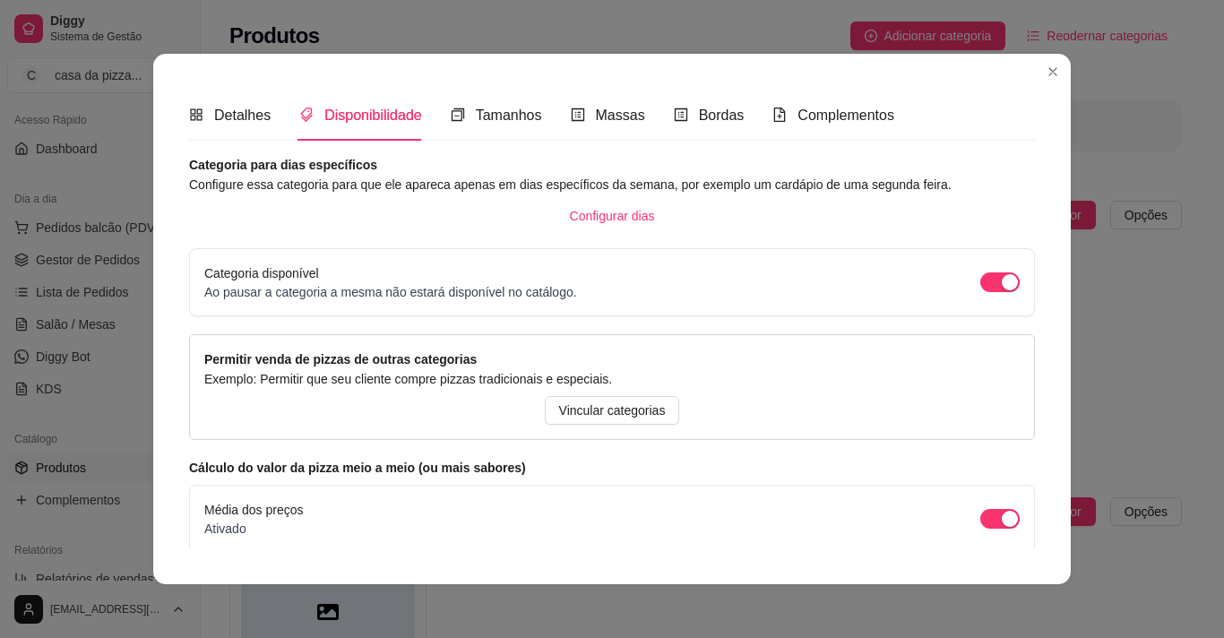
click at [490, 466] on article "Cálculo do valor da pizza meio a meio (ou mais sabores)" at bounding box center [612, 468] width 846 height 20
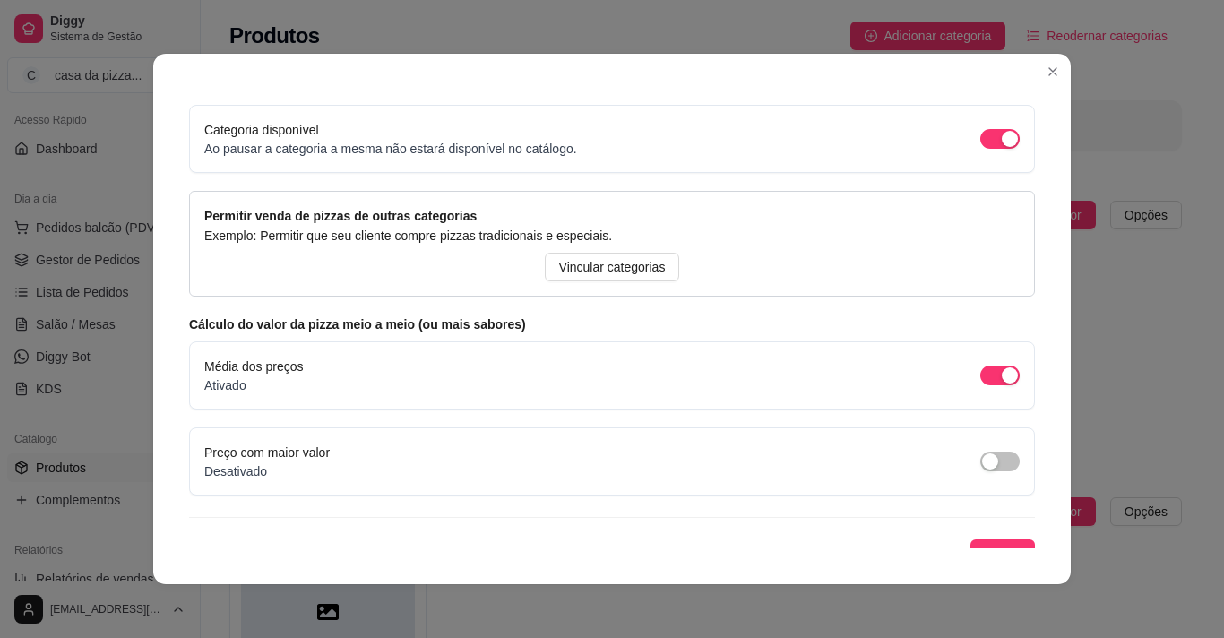
scroll to position [163, 0]
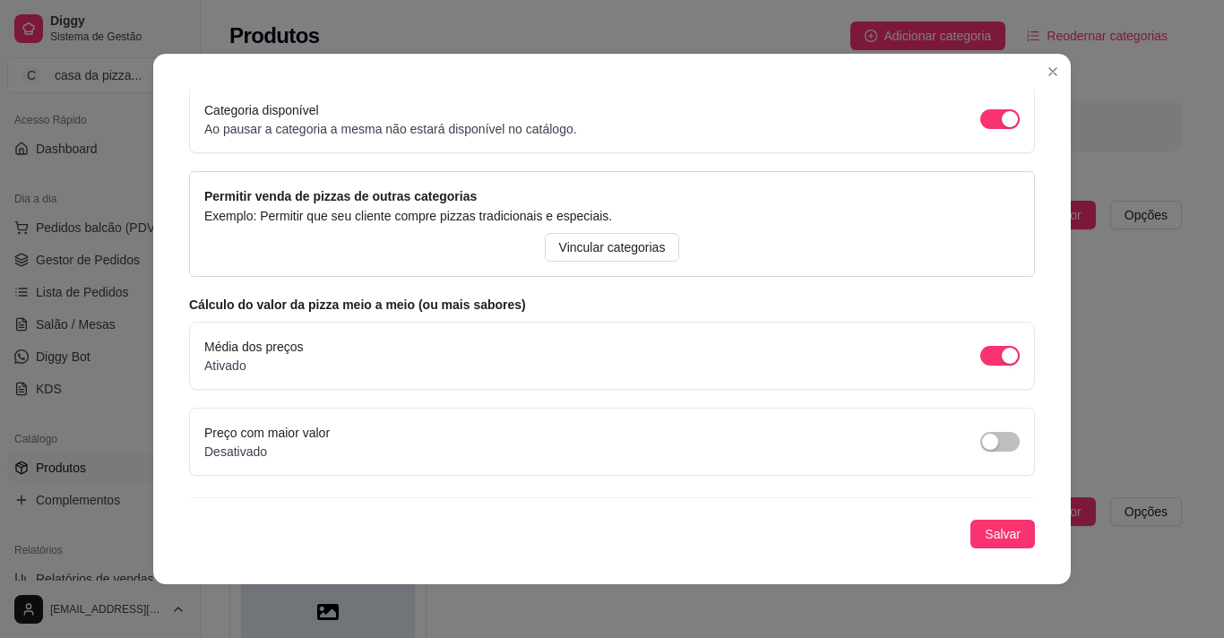
click at [353, 362] on div "Média dos preços Ativado" at bounding box center [612, 356] width 816 height 38
click at [980, 346] on span "button" at bounding box center [999, 356] width 39 height 20
click at [991, 355] on span "button" at bounding box center [999, 356] width 39 height 20
click at [993, 534] on span "Salvar" at bounding box center [1003, 534] width 36 height 20
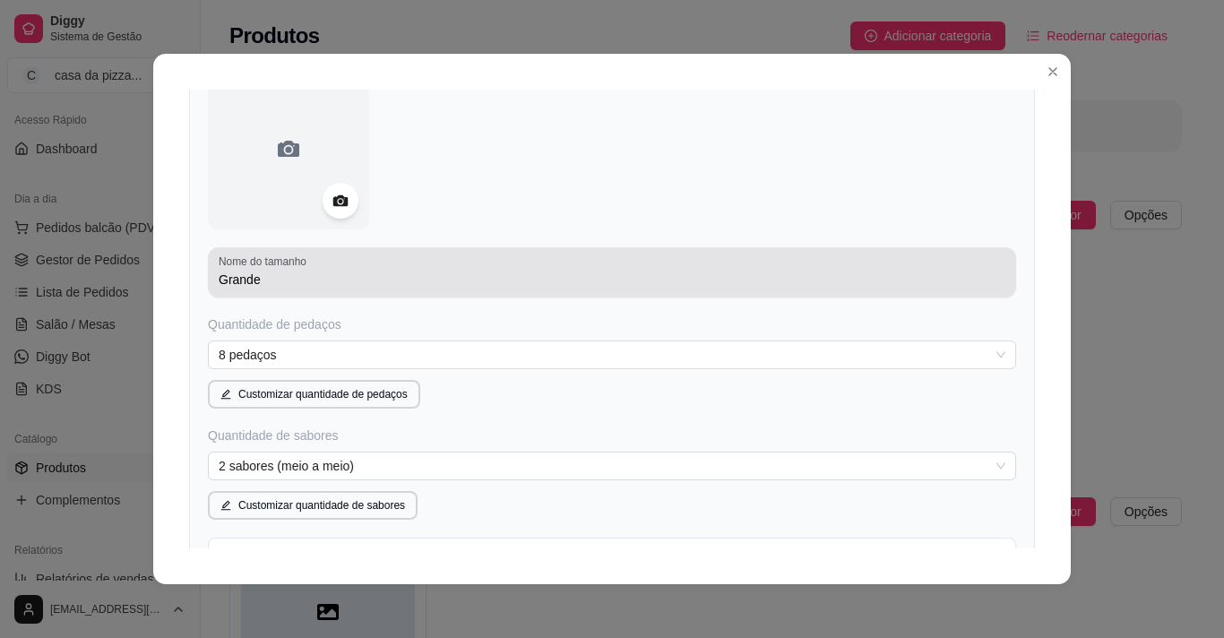
click at [285, 291] on div "Nome do tamanho Grande" at bounding box center [612, 272] width 808 height 50
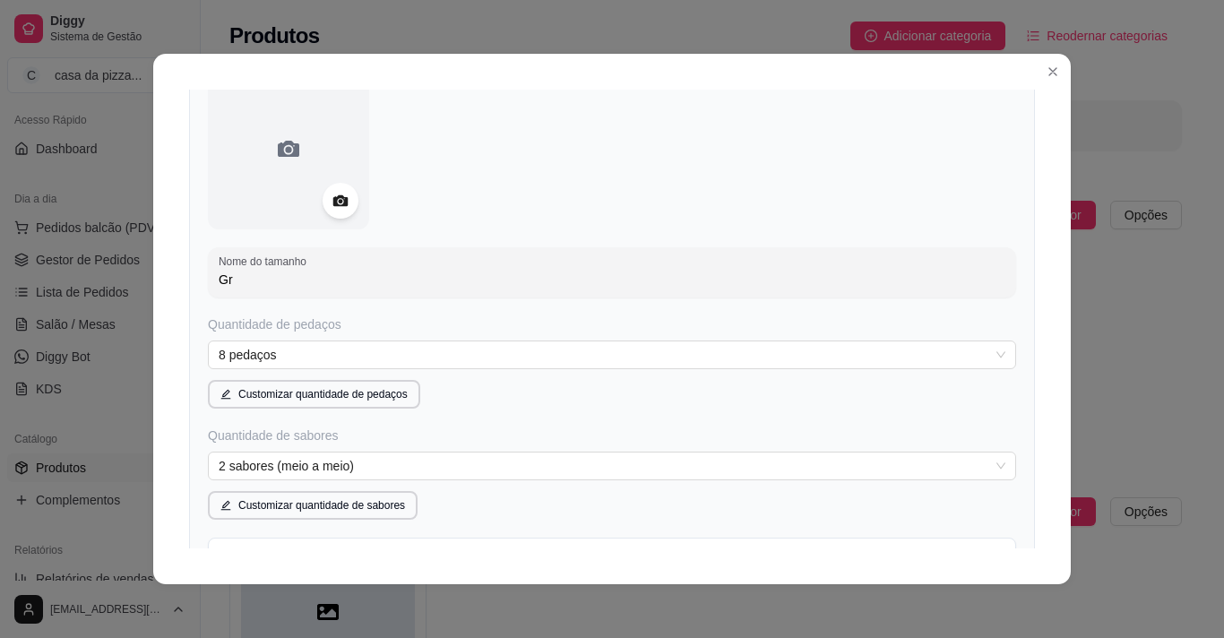
type input "G"
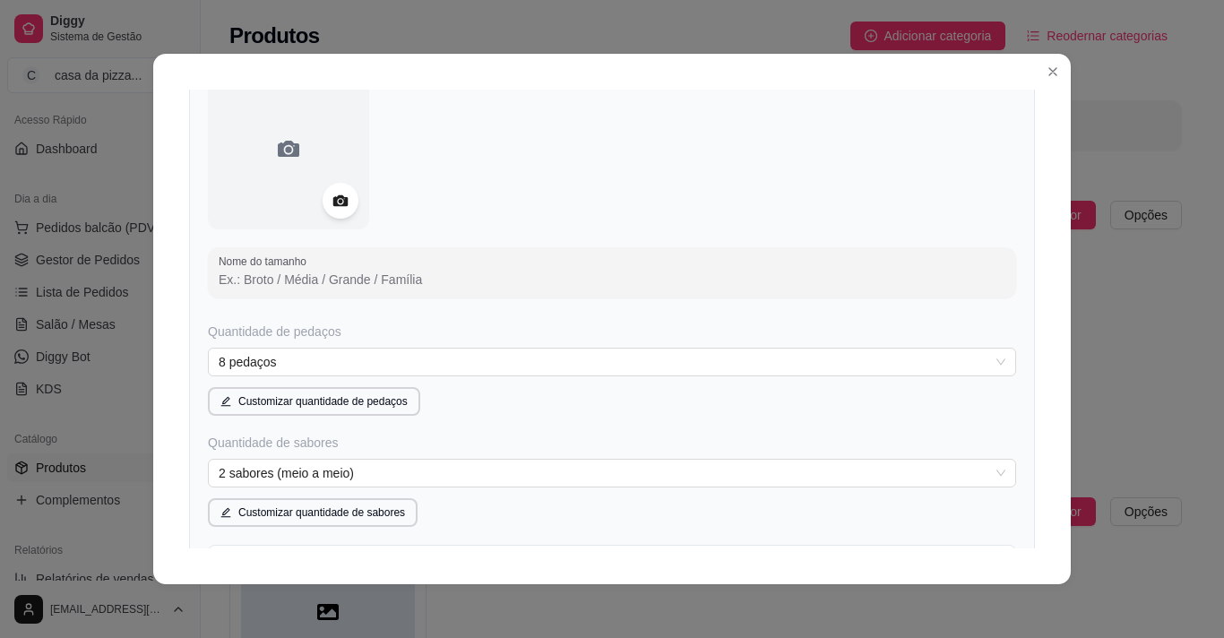
click at [281, 272] on input "Nome do tamanho" at bounding box center [612, 280] width 787 height 18
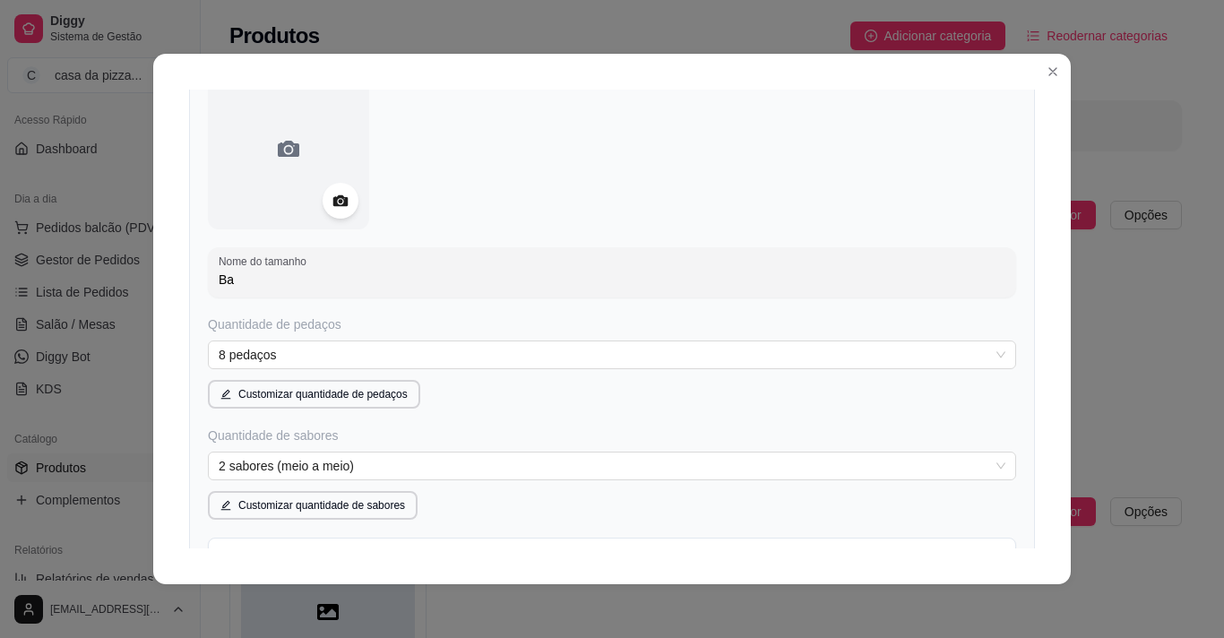
type input "B"
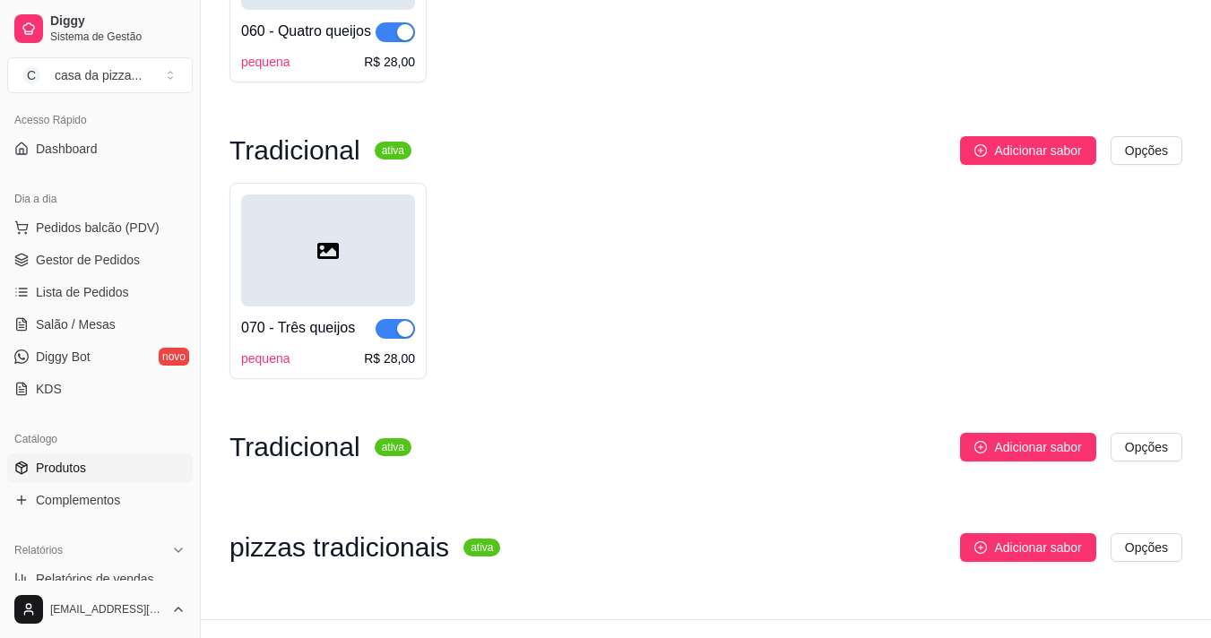
scroll to position [2201, 0]
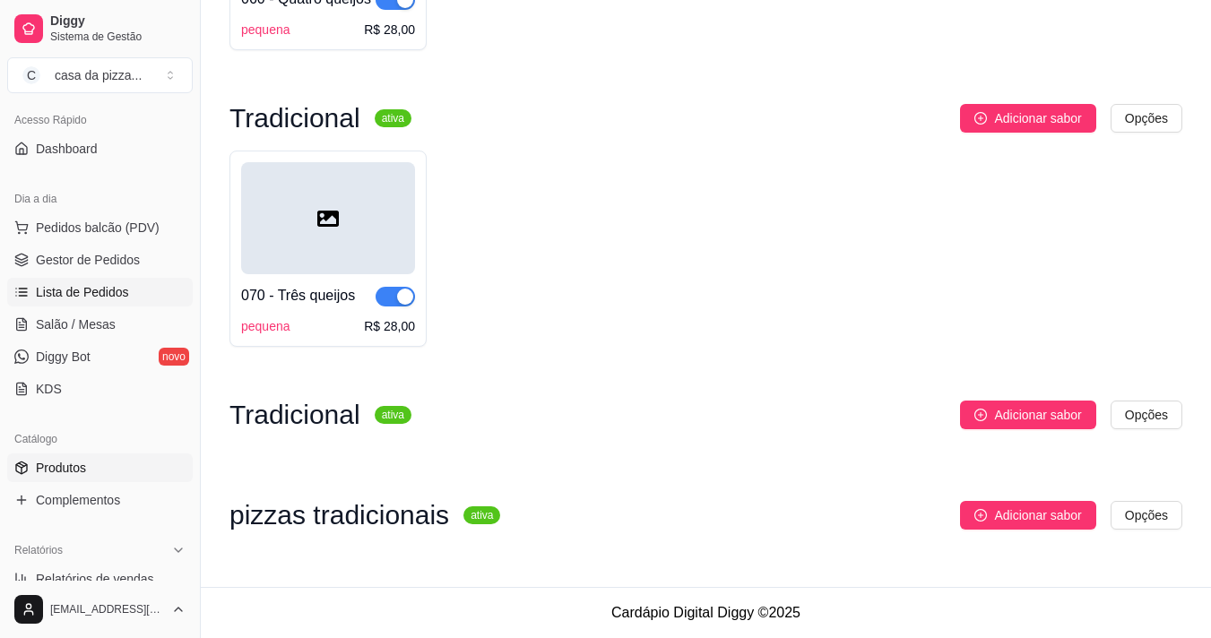
click at [27, 291] on icon at bounding box center [21, 292] width 14 height 14
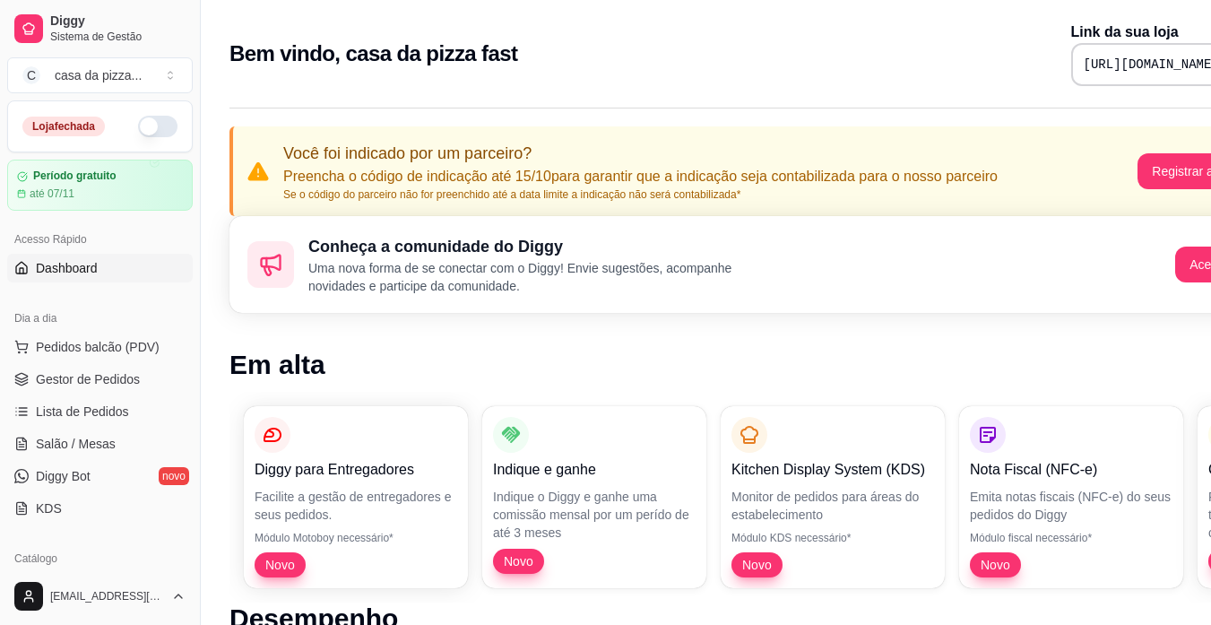
click at [779, 147] on p "Você foi indicado por um parceiro?" at bounding box center [640, 153] width 714 height 25
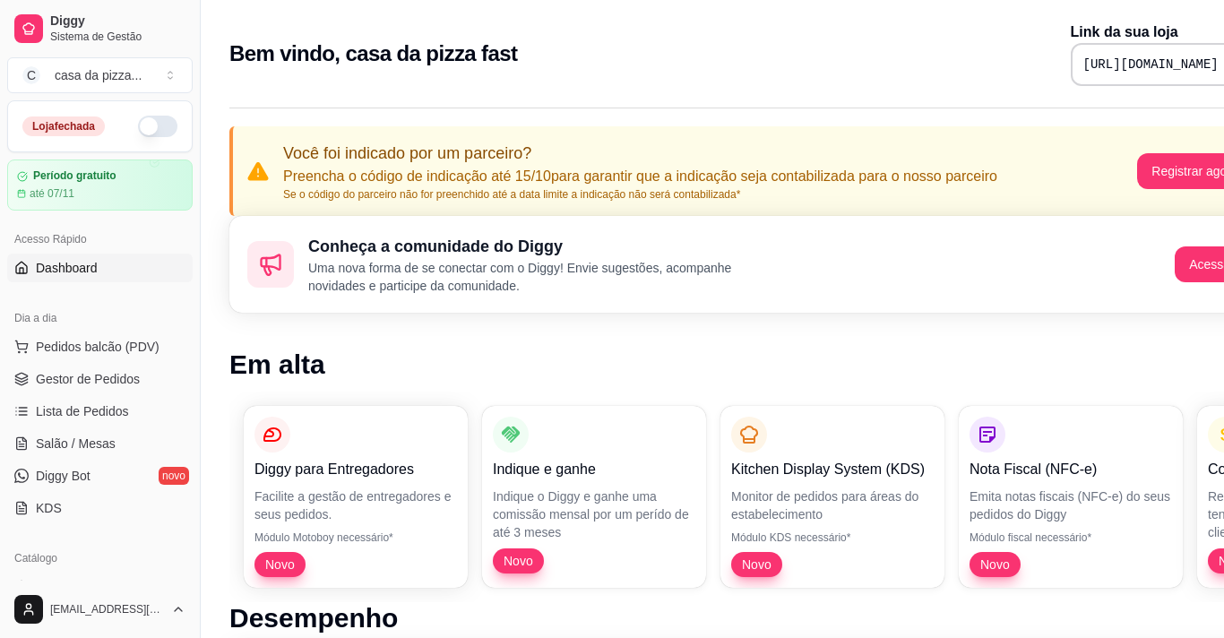
click at [779, 147] on p "Você foi indicado por um parceiro?" at bounding box center [640, 153] width 714 height 25
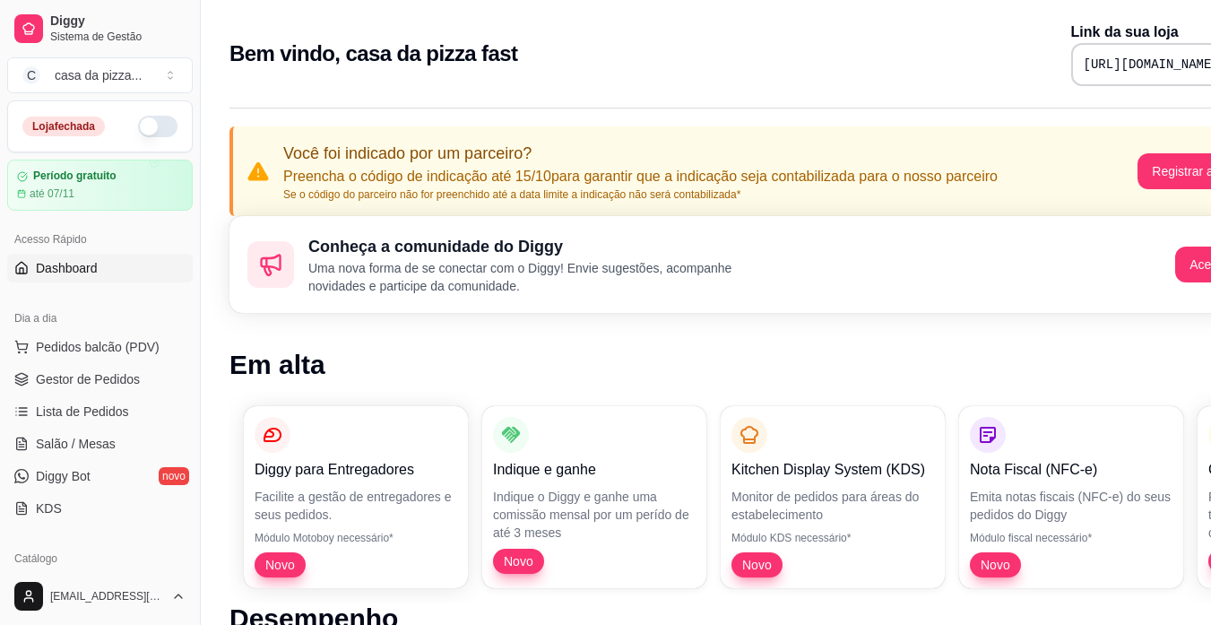
click at [779, 147] on p "Você foi indicado por um parceiro?" at bounding box center [640, 153] width 714 height 25
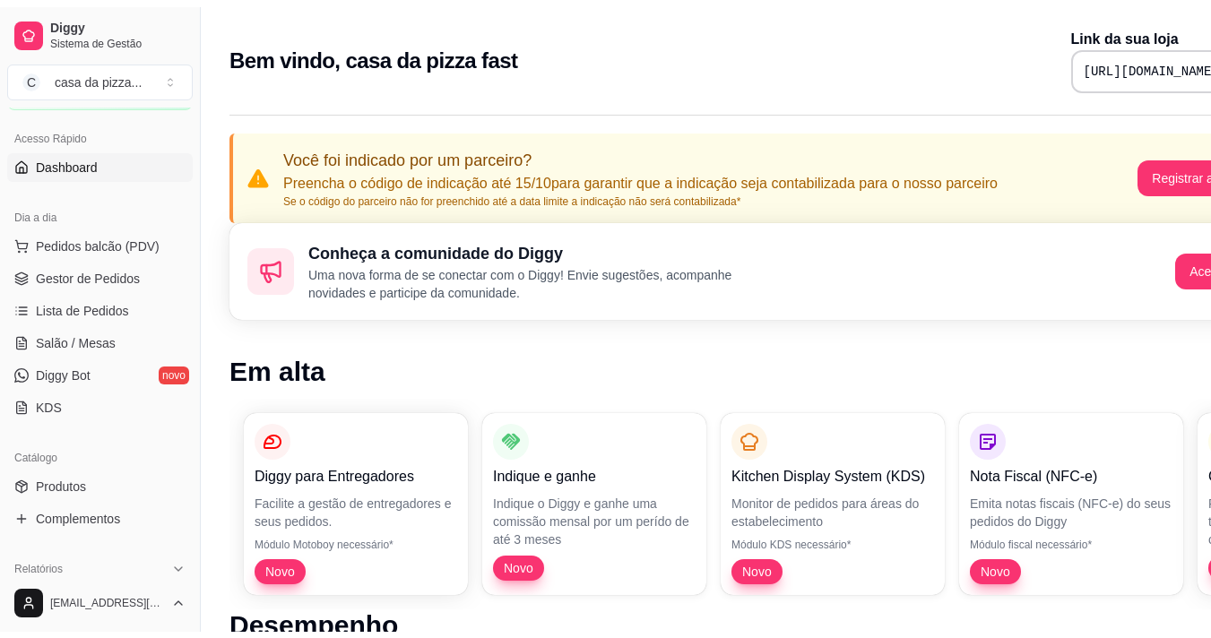
scroll to position [143, 0]
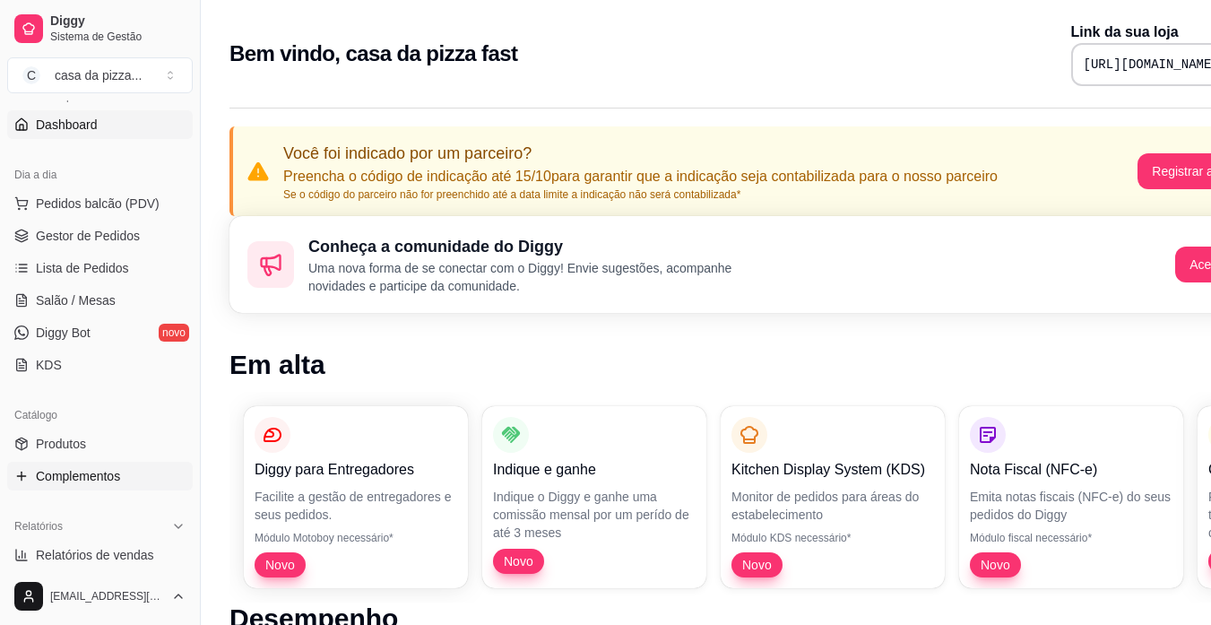
click at [47, 472] on span "Complementos" at bounding box center [78, 476] width 84 height 18
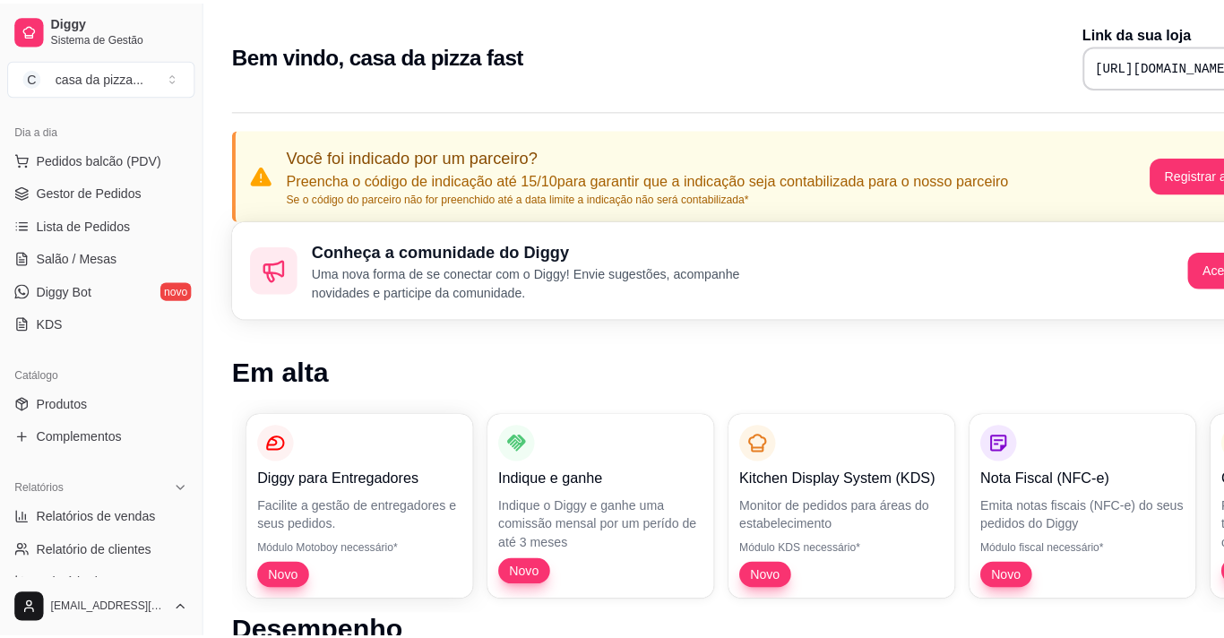
scroll to position [419, 0]
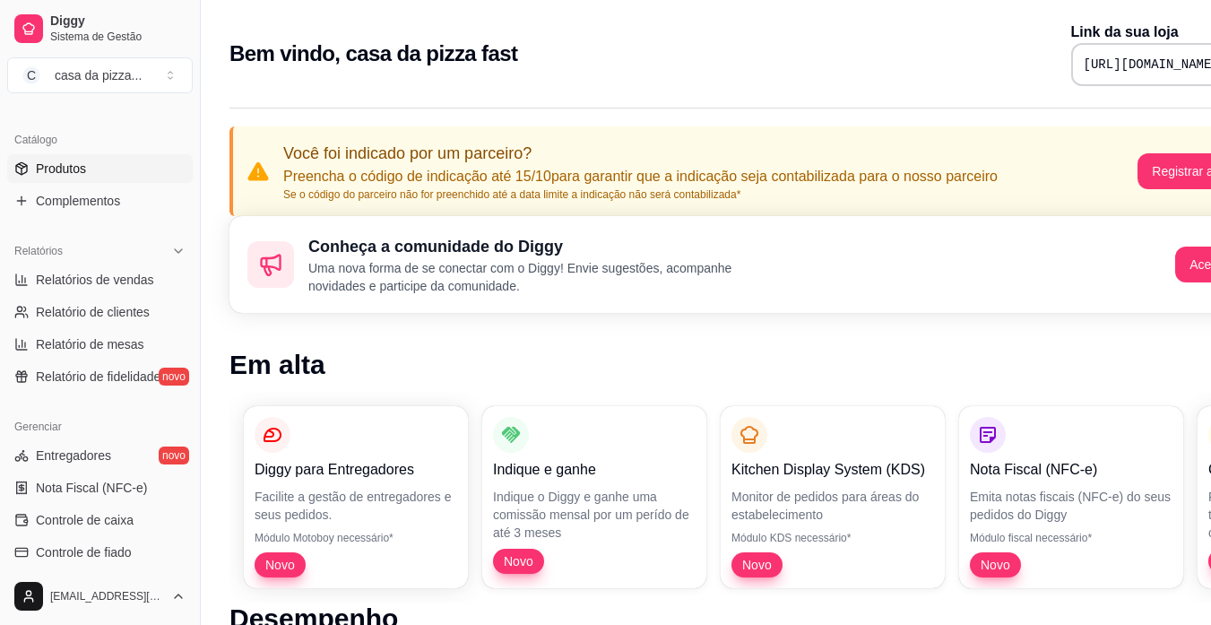
click at [78, 170] on span "Produtos" at bounding box center [61, 169] width 50 height 18
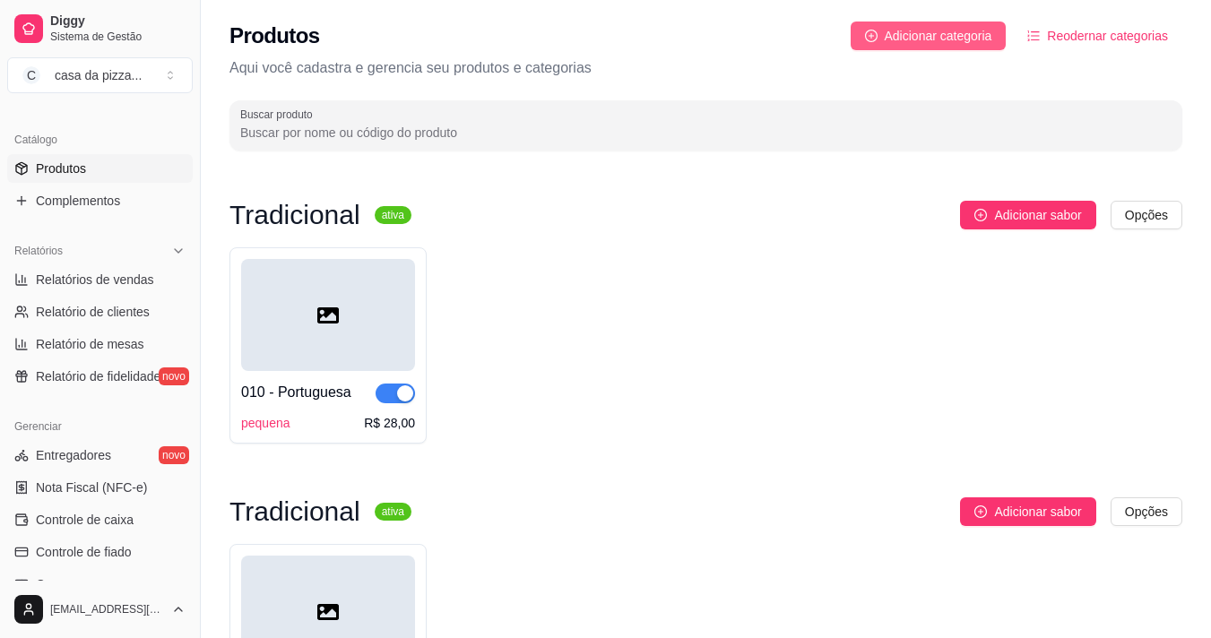
click at [983, 31] on span "Adicionar categoria" at bounding box center [939, 36] width 108 height 20
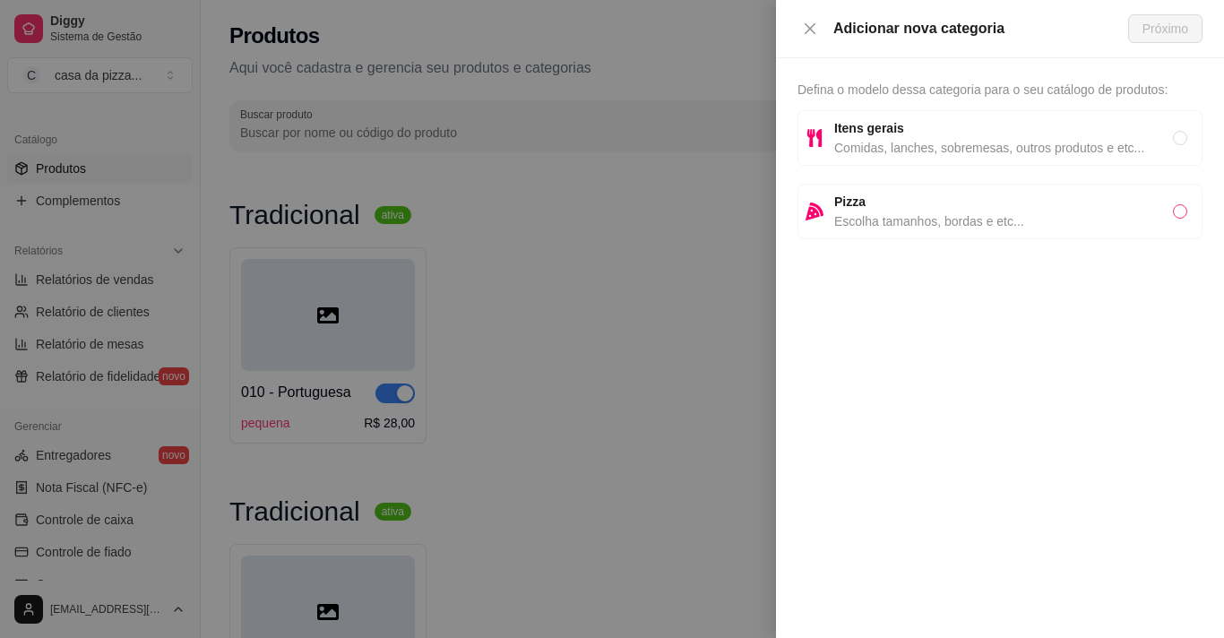
click at [1181, 209] on input "radio" at bounding box center [1180, 211] width 14 height 14
radio input "true"
click at [1161, 29] on span "Próximo" at bounding box center [1166, 29] width 46 height 20
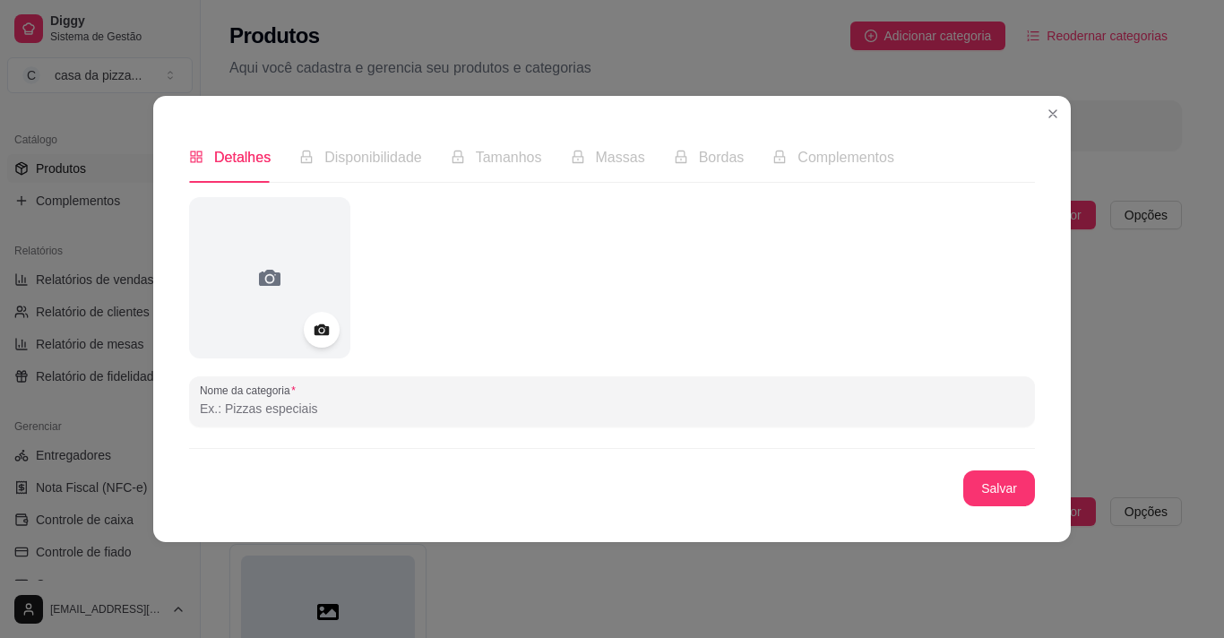
click at [334, 418] on input "Nome da categoria" at bounding box center [612, 409] width 824 height 18
click at [249, 406] on input "pizzast trdicinais" at bounding box center [612, 409] width 824 height 18
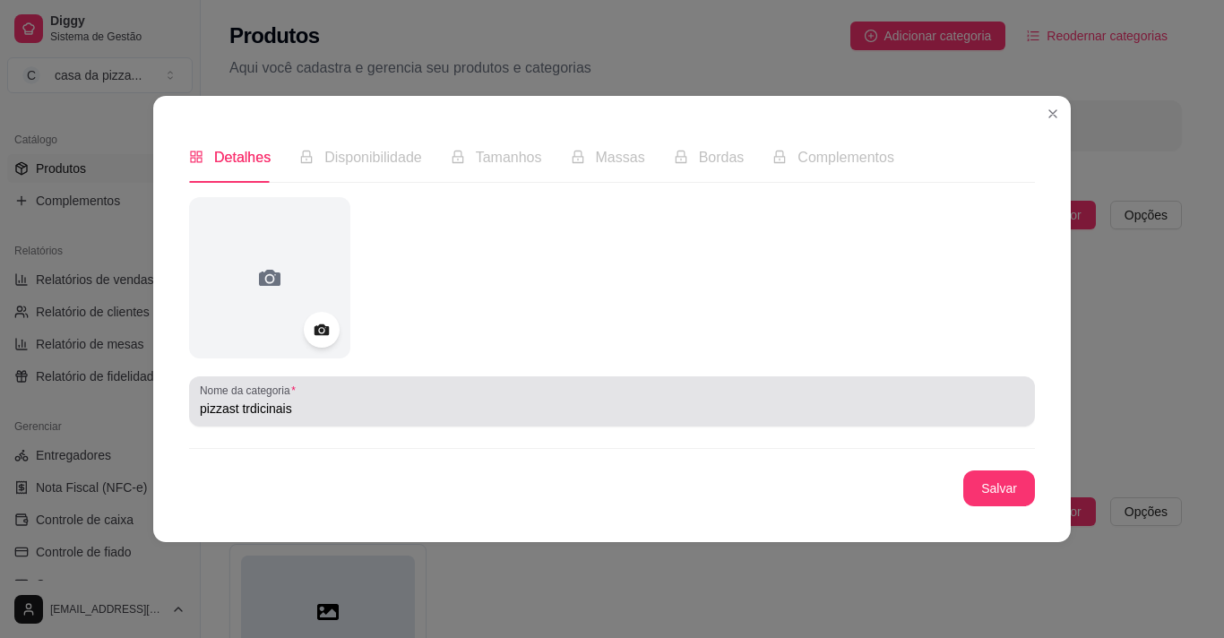
click at [324, 398] on div "pizzast trdicinais" at bounding box center [612, 402] width 824 height 36
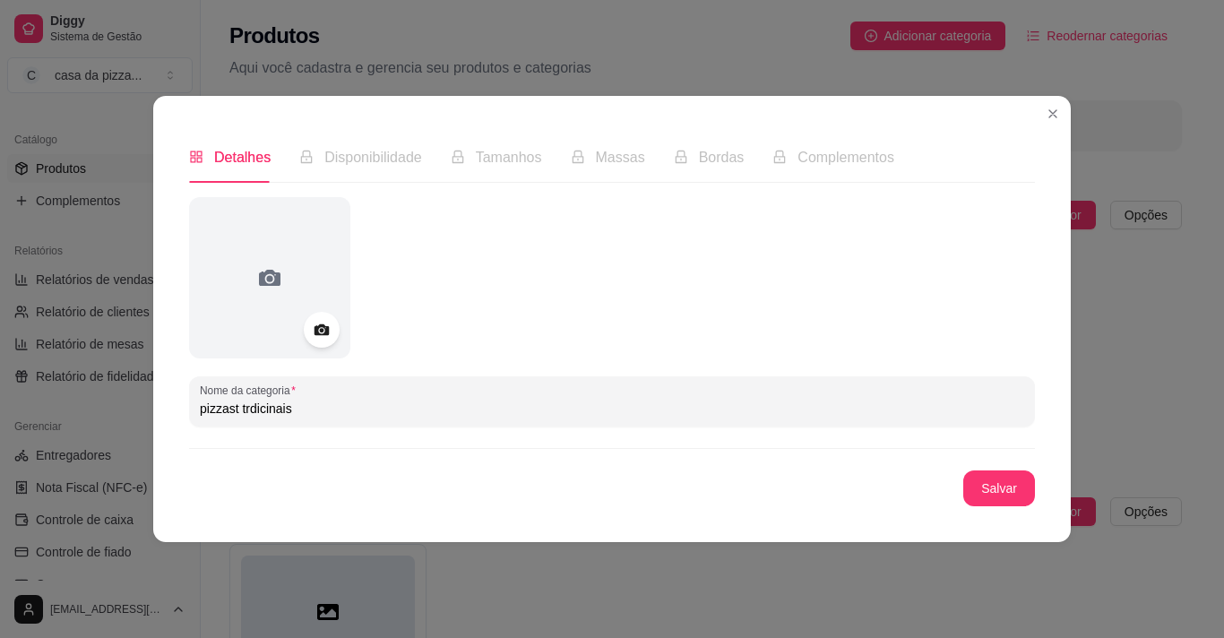
click at [298, 404] on input "pizzast trdicinais" at bounding box center [612, 409] width 824 height 18
type input "p"
type input "pizzas tradicionais"
click at [1014, 479] on button "Salvar" at bounding box center [999, 488] width 72 height 36
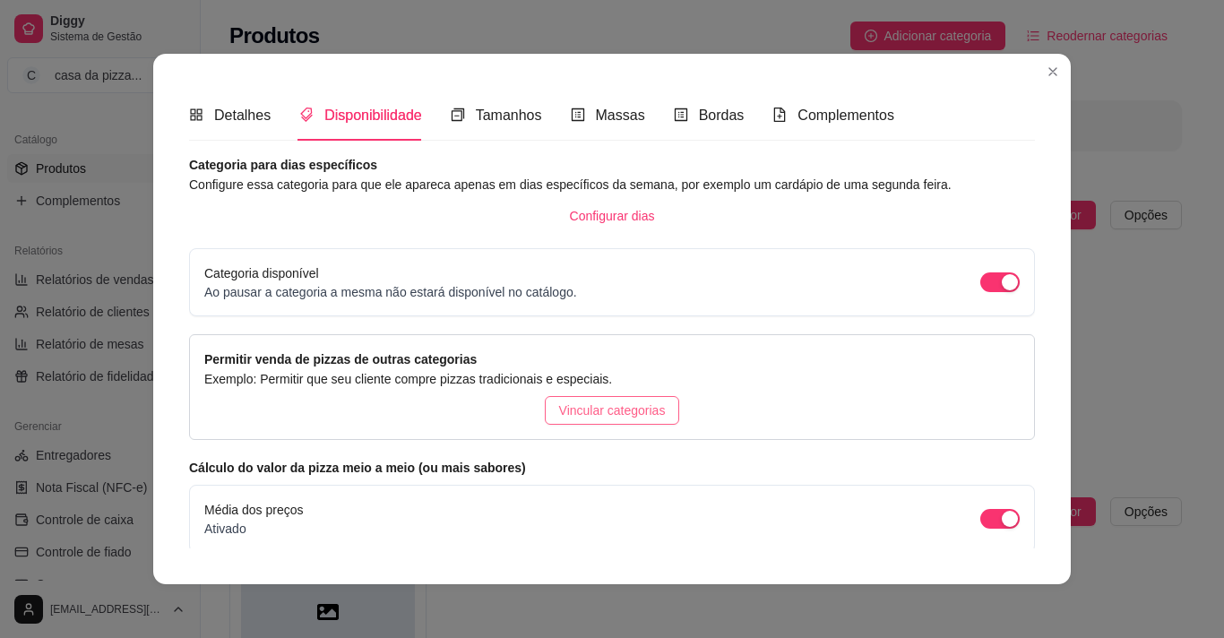
click at [643, 414] on span "Vincular categorias" at bounding box center [612, 411] width 107 height 20
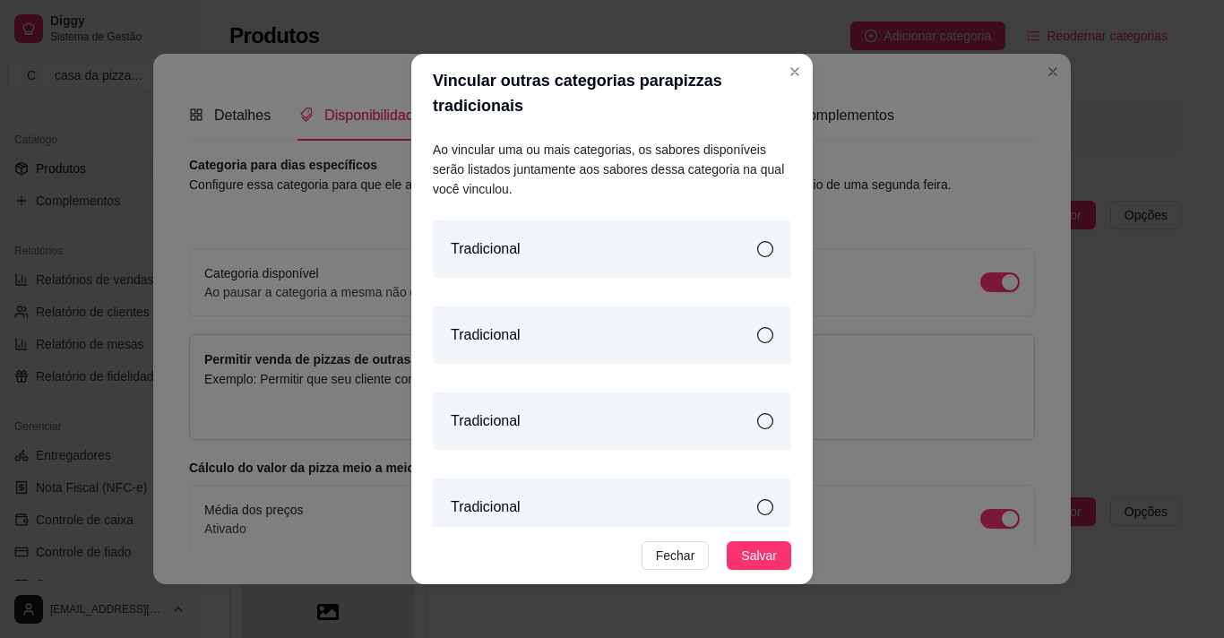
click at [757, 247] on icon at bounding box center [765, 249] width 16 height 16
click at [757, 333] on icon at bounding box center [765, 335] width 16 height 16
click at [725, 251] on div "Tradicional" at bounding box center [612, 248] width 358 height 57
click at [721, 348] on div "Tradicional" at bounding box center [612, 334] width 358 height 57
click at [684, 558] on span "Fechar" at bounding box center [675, 556] width 39 height 20
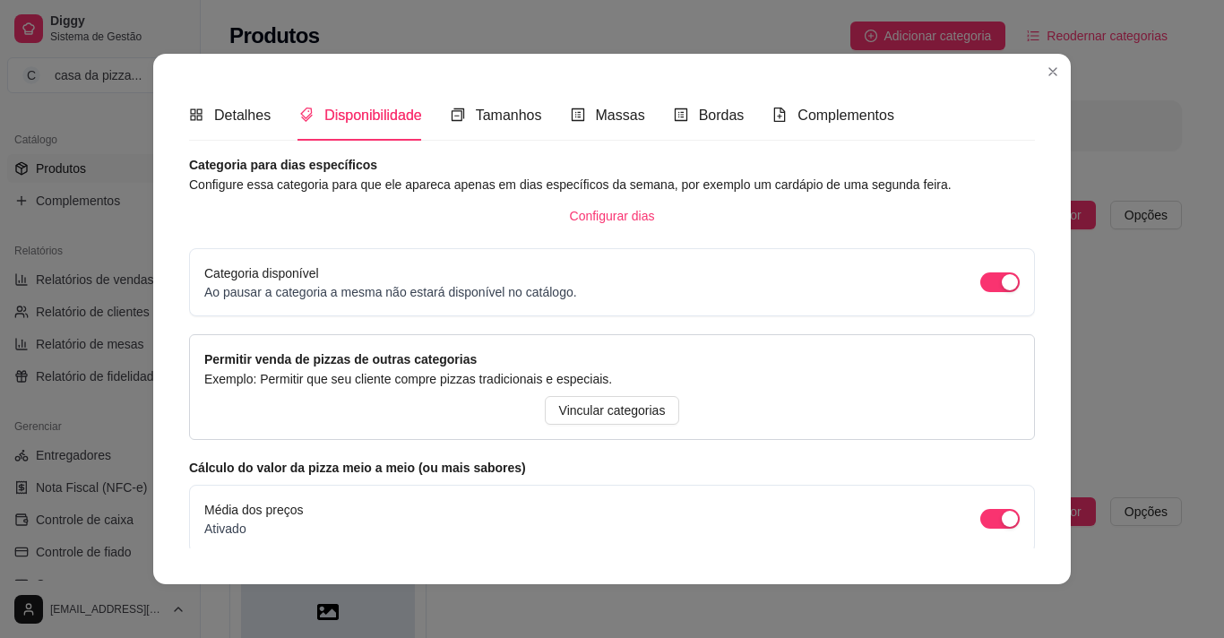
click at [514, 468] on article "Cálculo do valor da pizza meio a meio (ou mais sabores)" at bounding box center [612, 468] width 846 height 20
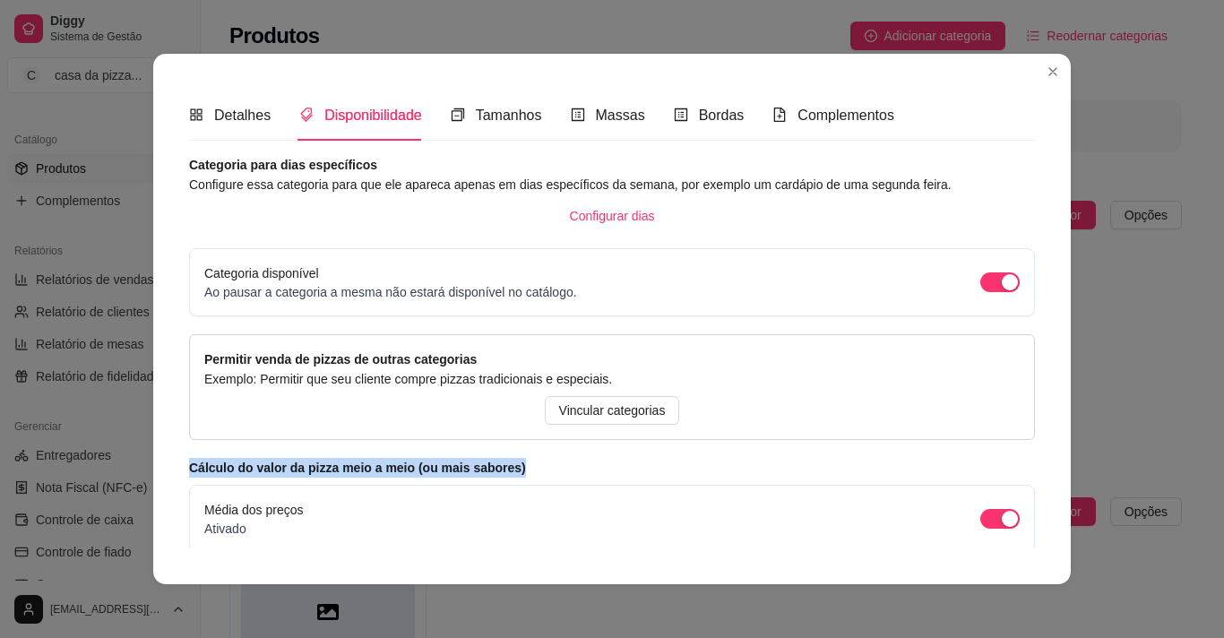
click at [514, 468] on article "Cálculo do valor da pizza meio a meio (ou mais sabores)" at bounding box center [612, 468] width 846 height 20
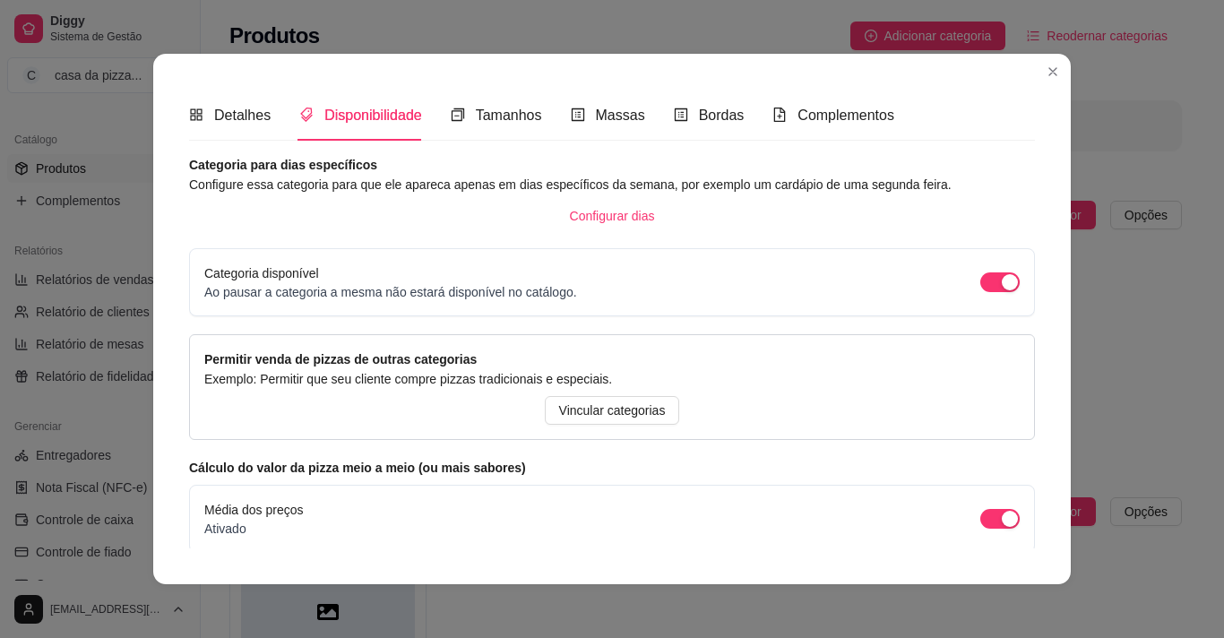
click at [514, 468] on article "Cálculo do valor da pizza meio a meio (ou mais sabores)" at bounding box center [612, 468] width 846 height 20
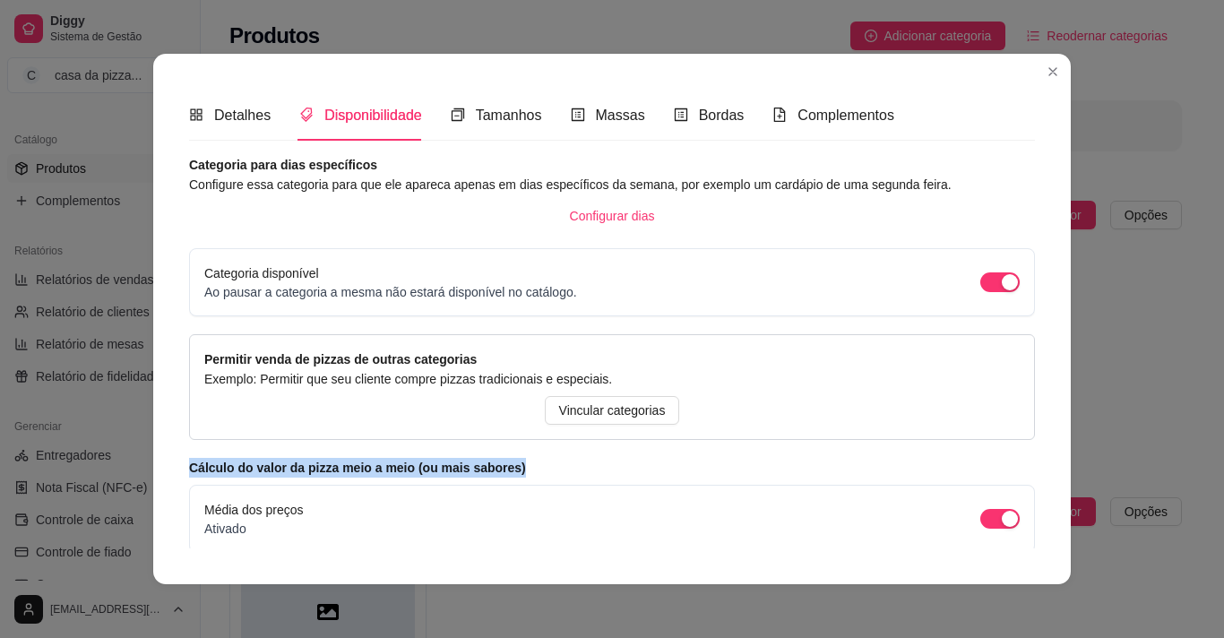
click at [514, 468] on article "Cálculo do valor da pizza meio a meio (ou mais sabores)" at bounding box center [612, 468] width 846 height 20
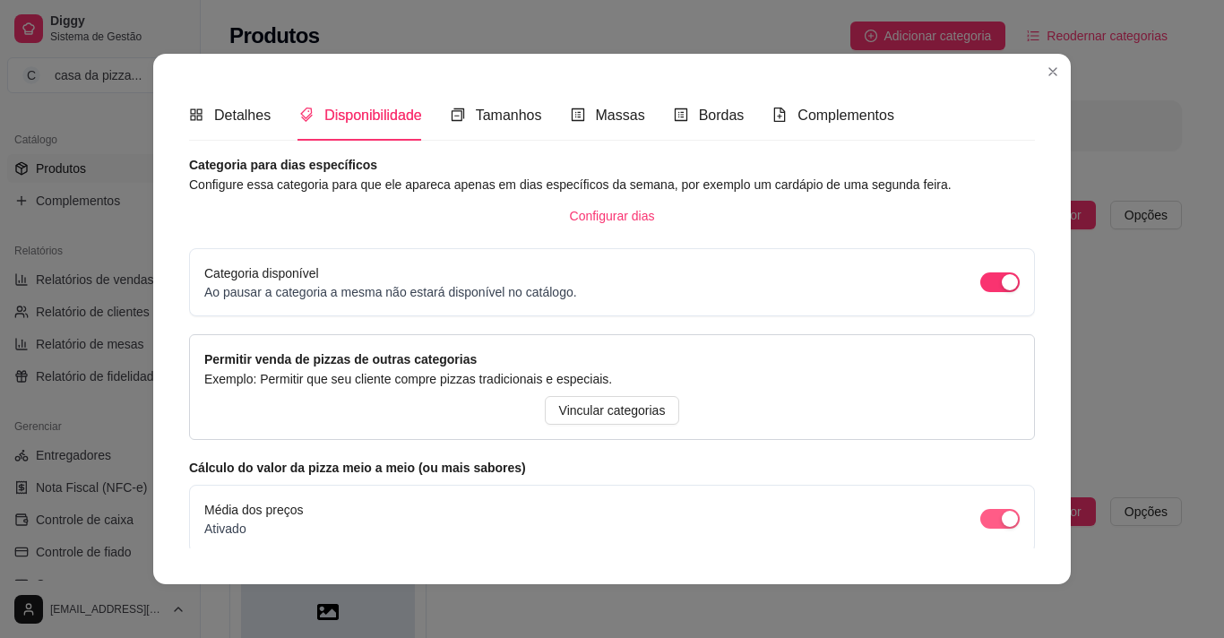
drag, startPoint x: 948, startPoint y: 499, endPoint x: 974, endPoint y: 516, distance: 31.1
click at [974, 516] on div "Média dos preços Ativado" at bounding box center [612, 519] width 846 height 68
click at [980, 516] on span "button" at bounding box center [999, 519] width 39 height 20
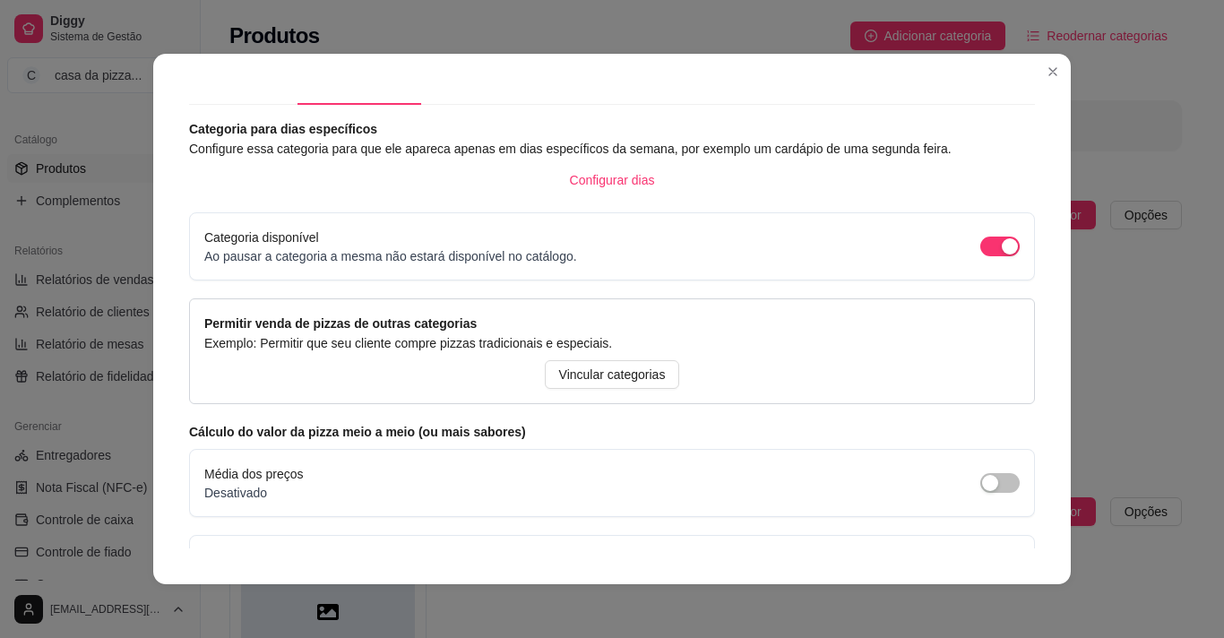
scroll to position [163, 0]
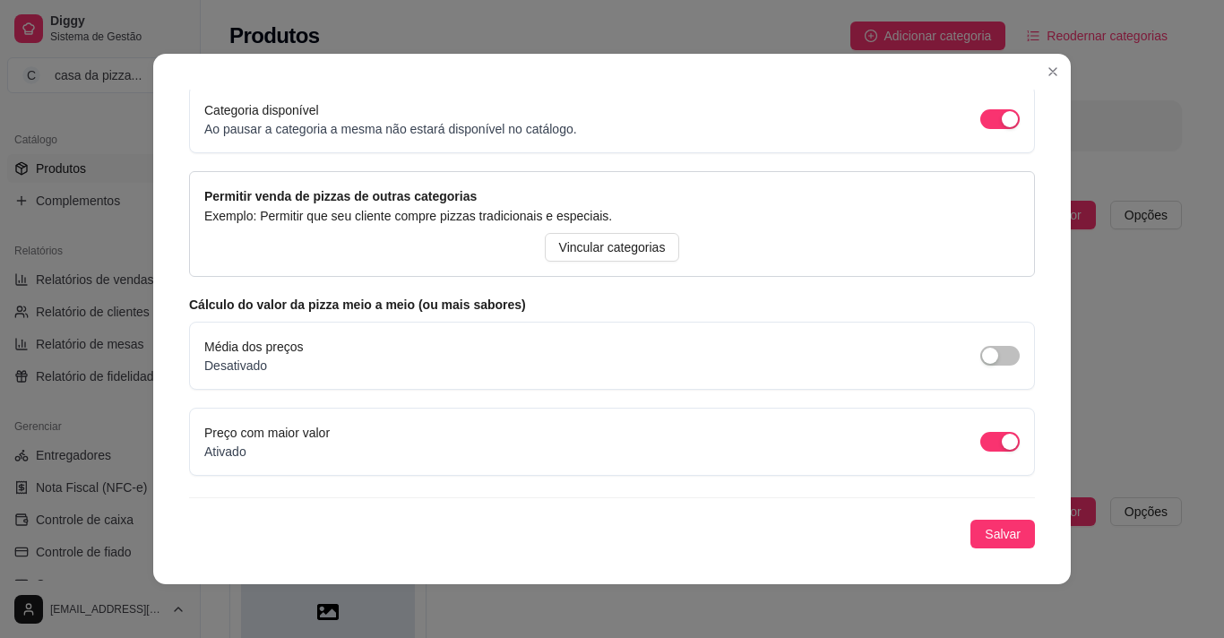
click at [271, 451] on p "Ativado" at bounding box center [266, 452] width 125 height 18
click at [297, 344] on label "Média dos preços" at bounding box center [253, 347] width 99 height 14
click at [980, 449] on span "button" at bounding box center [999, 442] width 39 height 20
click at [987, 522] on button "Salvar" at bounding box center [1003, 534] width 65 height 29
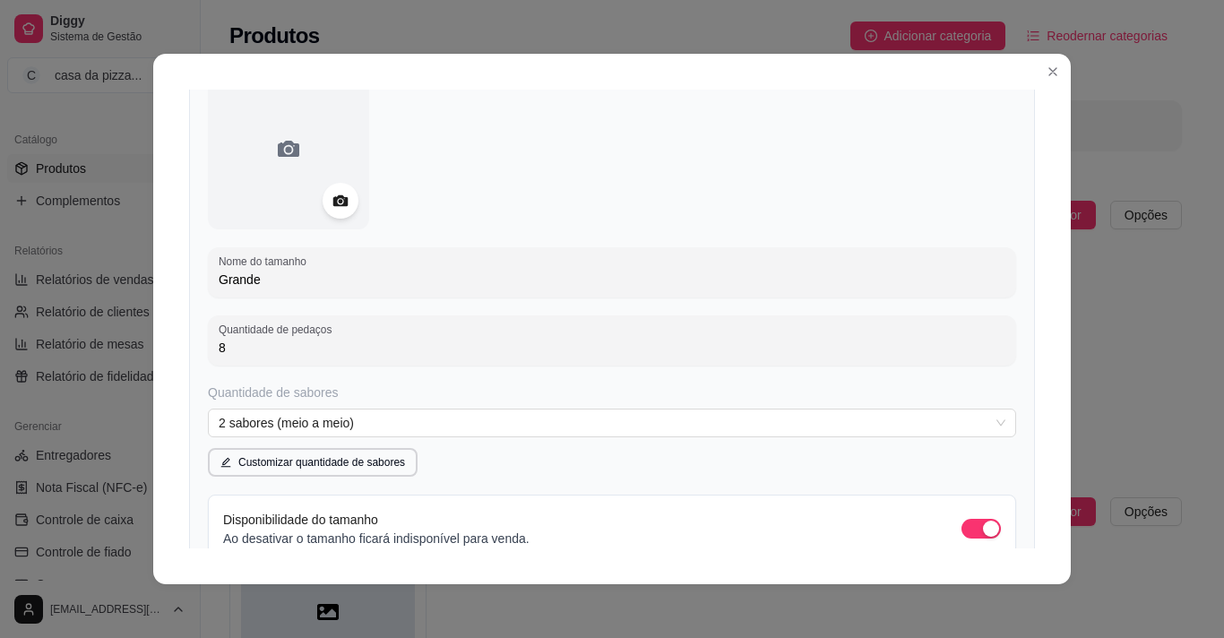
click at [267, 289] on input "Grande" at bounding box center [612, 280] width 787 height 18
type input "G"
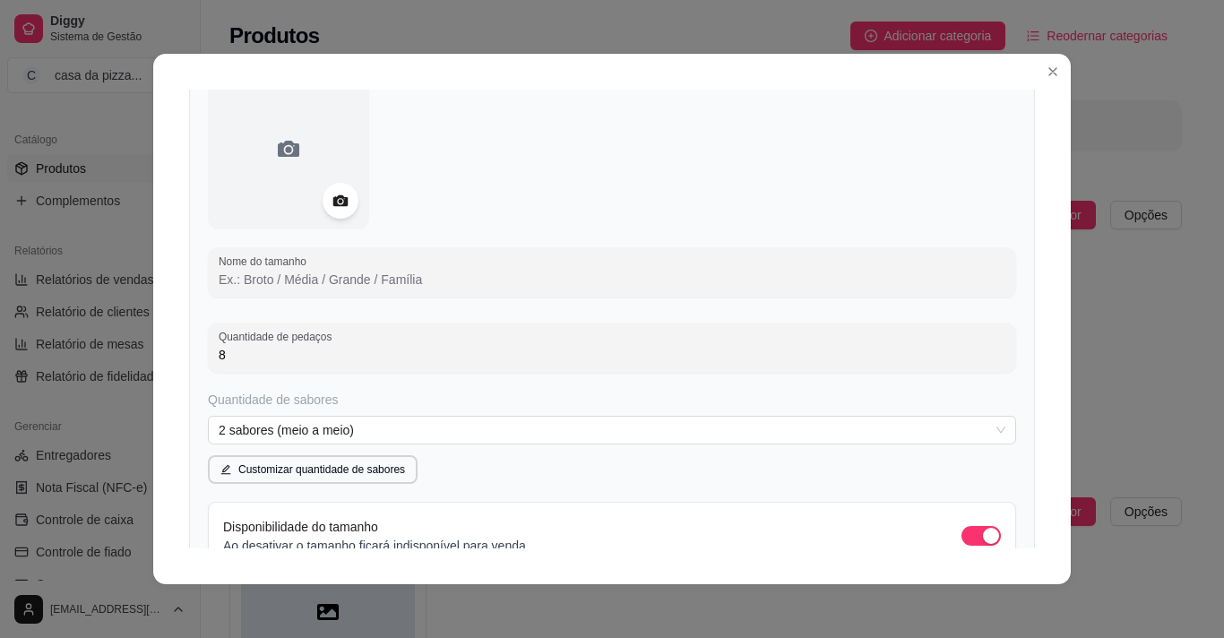
type input "m"
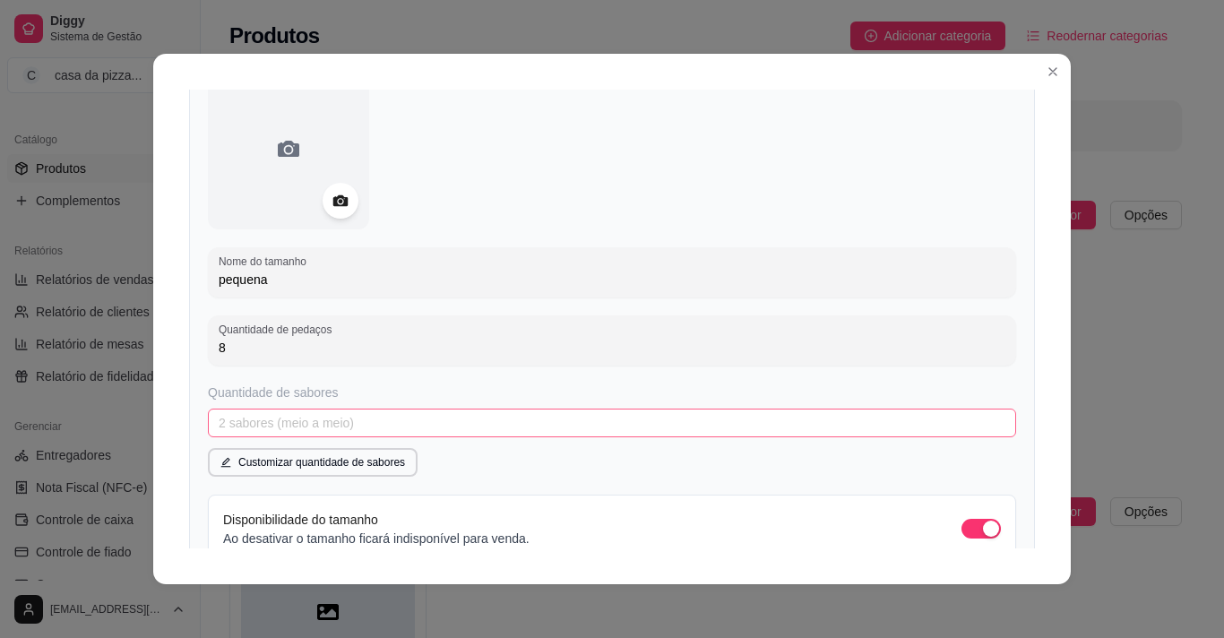
click at [985, 418] on span "2 sabores (meio a meio)" at bounding box center [612, 423] width 787 height 27
type input "pequena"
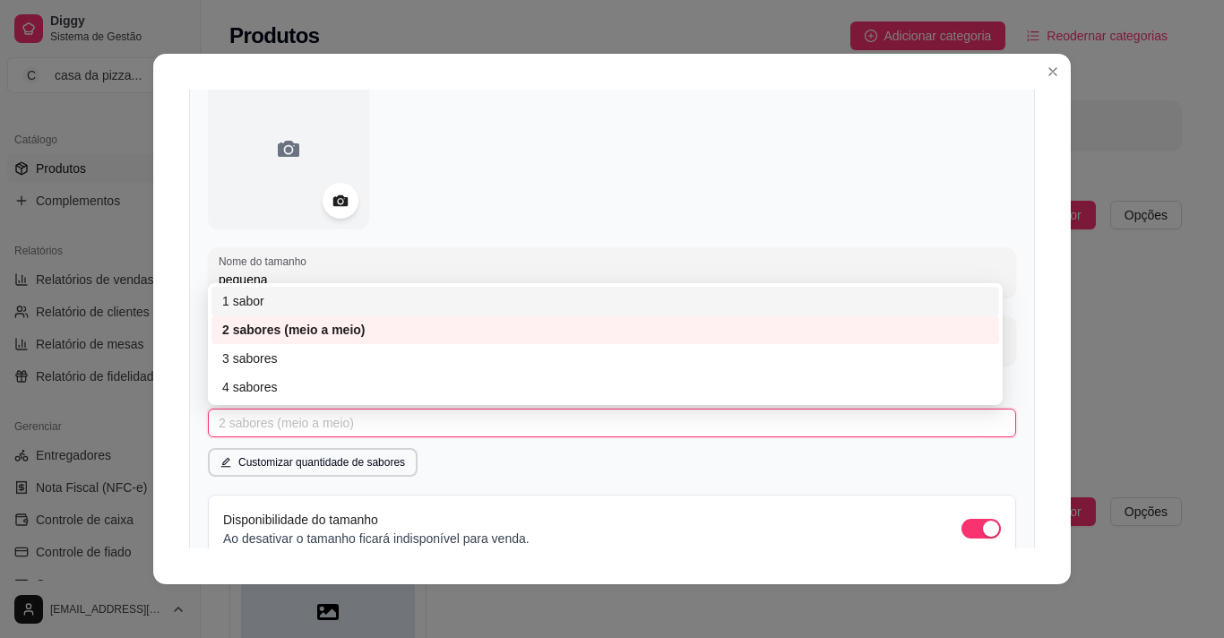
click at [254, 297] on div "1 sabor" at bounding box center [605, 301] width 766 height 20
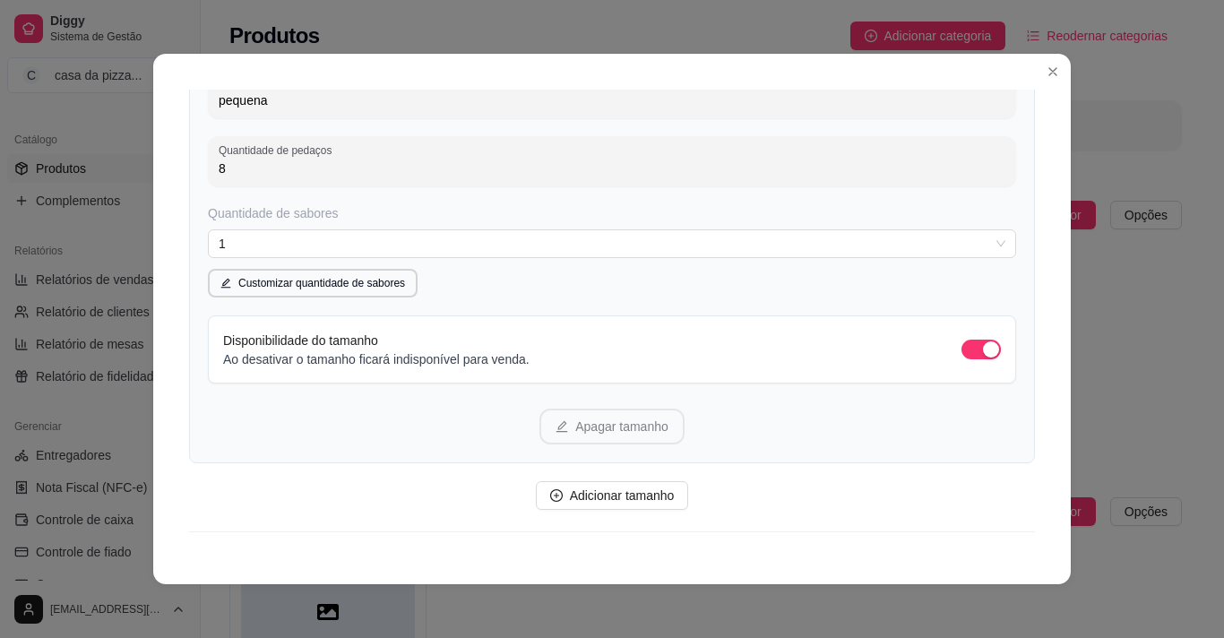
scroll to position [376, 0]
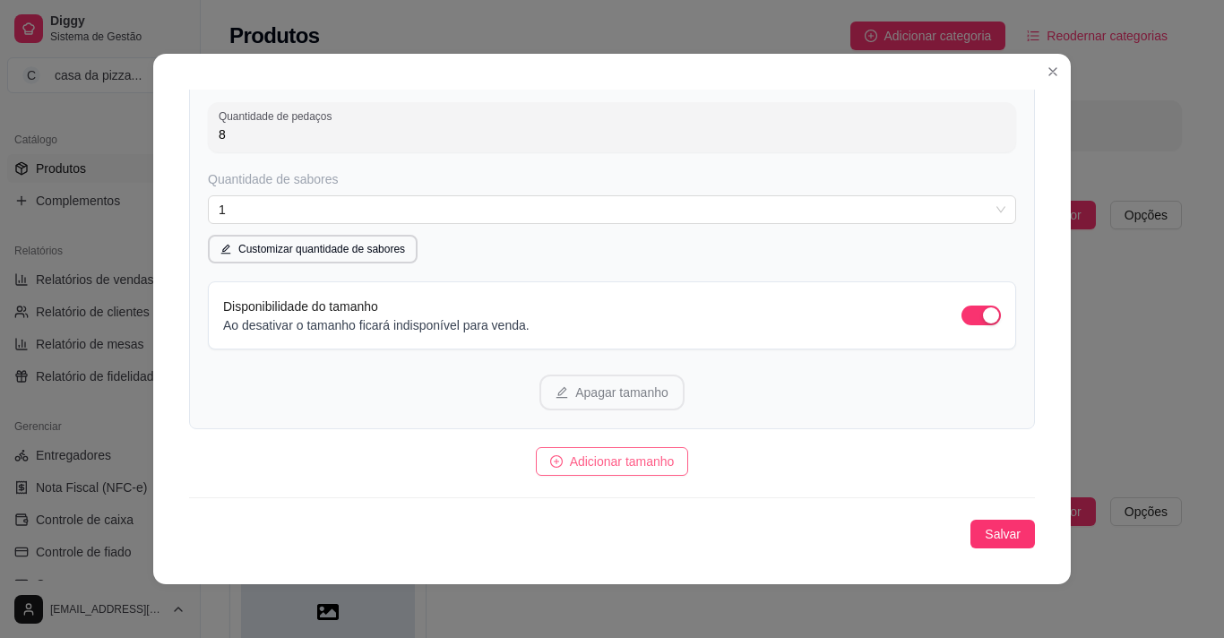
click at [644, 464] on span "Adicionar tamanho" at bounding box center [622, 462] width 105 height 20
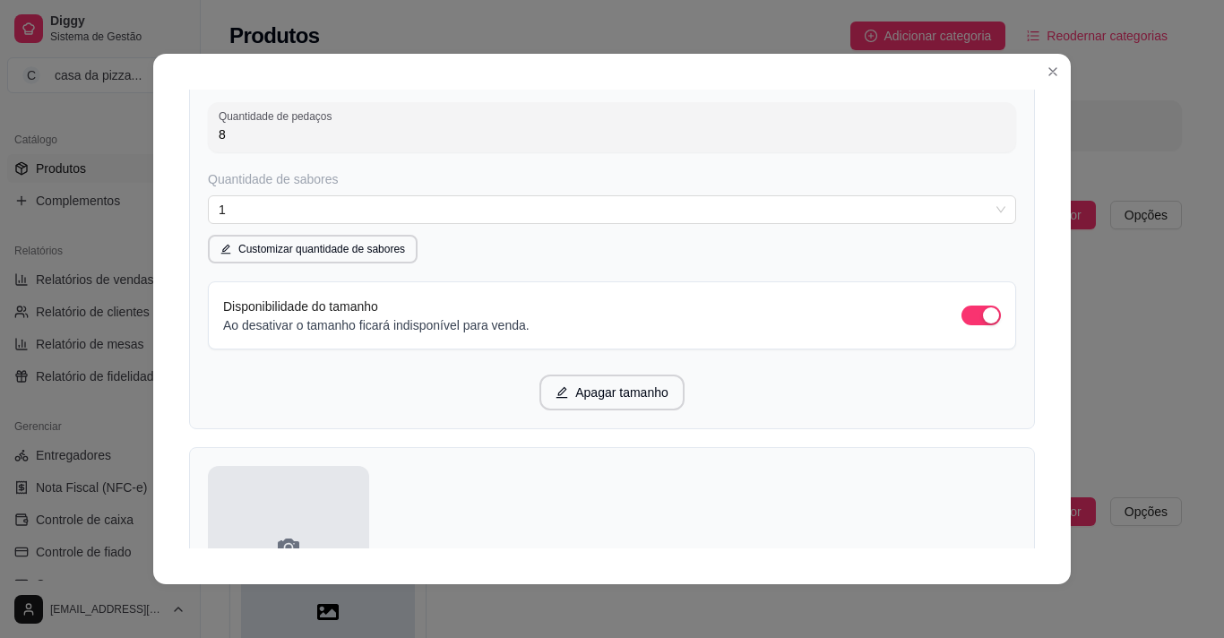
click at [218, 512] on div at bounding box center [288, 546] width 161 height 161
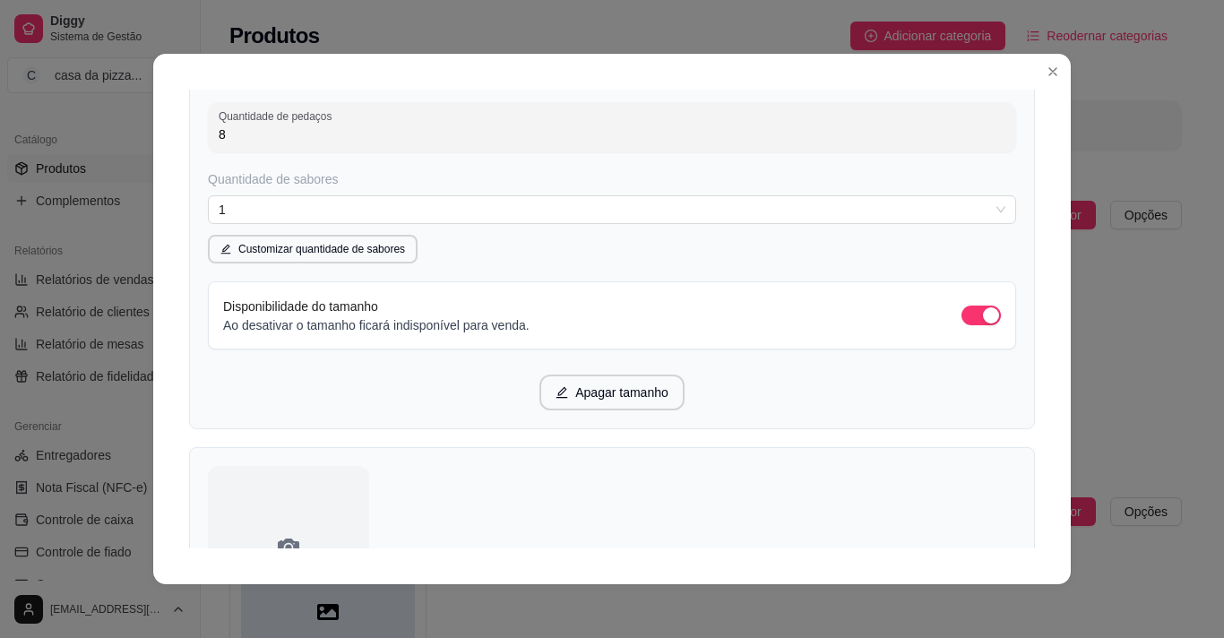
click at [1031, 527] on div "Detalhes Disponibilidade Tamanhos Massas Bordas Complementos Nome da categoria …" at bounding box center [612, 319] width 918 height 531
drag, startPoint x: 1031, startPoint y: 527, endPoint x: 1021, endPoint y: 537, distance: 14.6
click at [1021, 537] on div "Detalhes Disponibilidade Tamanhos Massas Bordas Complementos Nome da categoria …" at bounding box center [612, 319] width 918 height 531
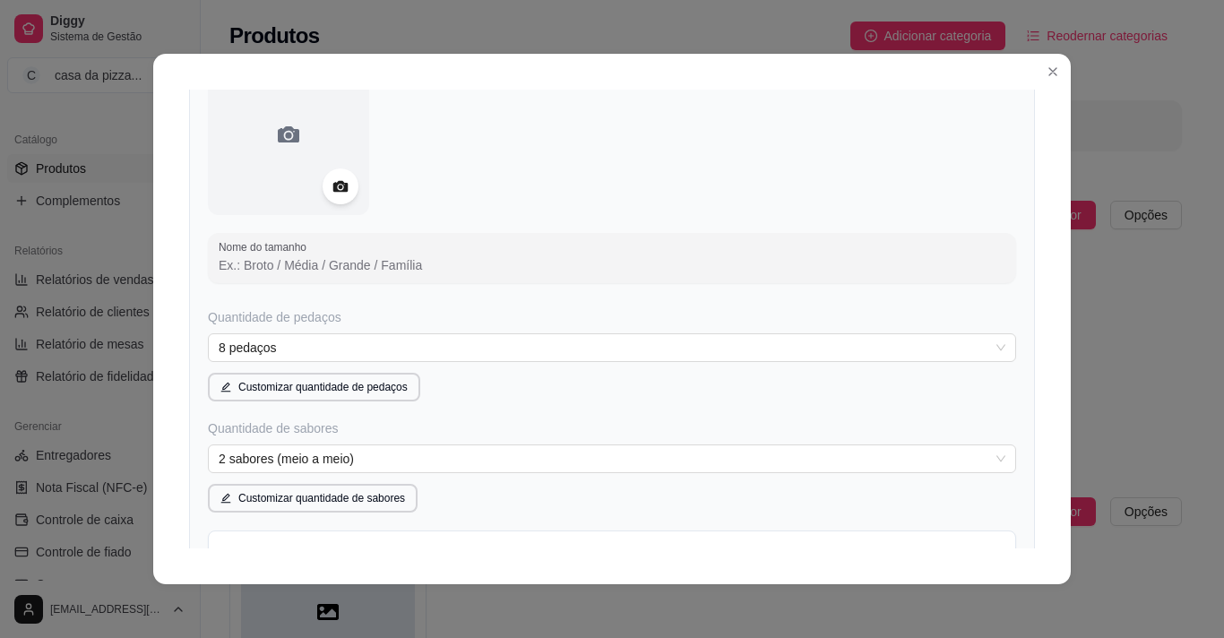
scroll to position [824, 0]
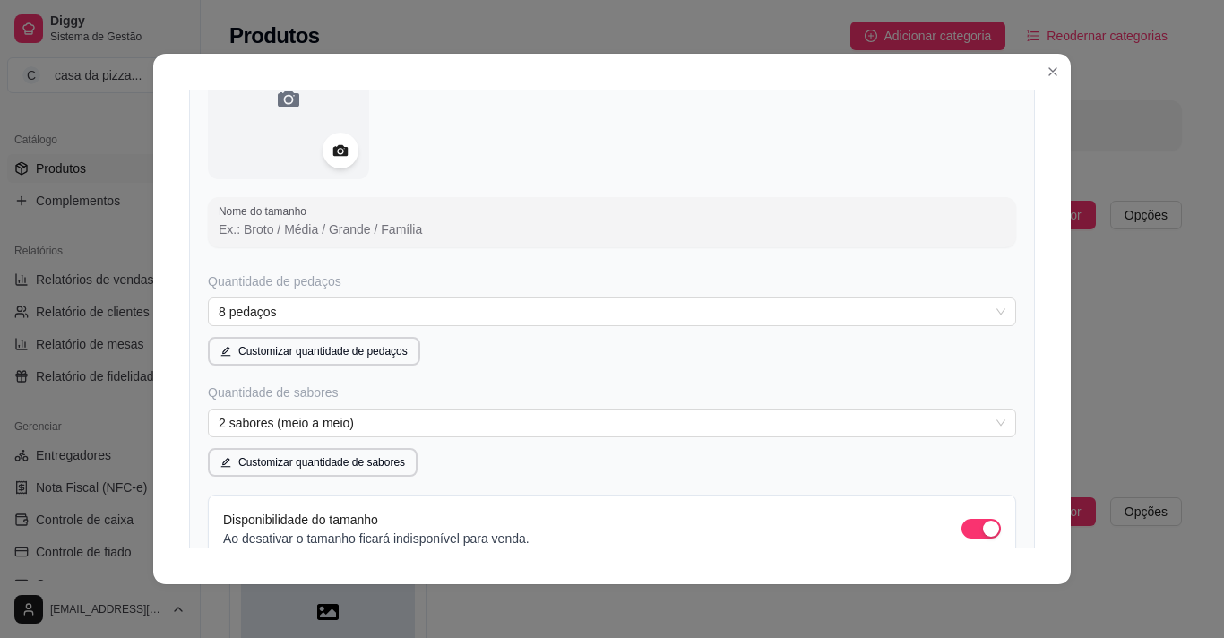
click at [430, 228] on input "Nome do tamanho" at bounding box center [612, 229] width 787 height 18
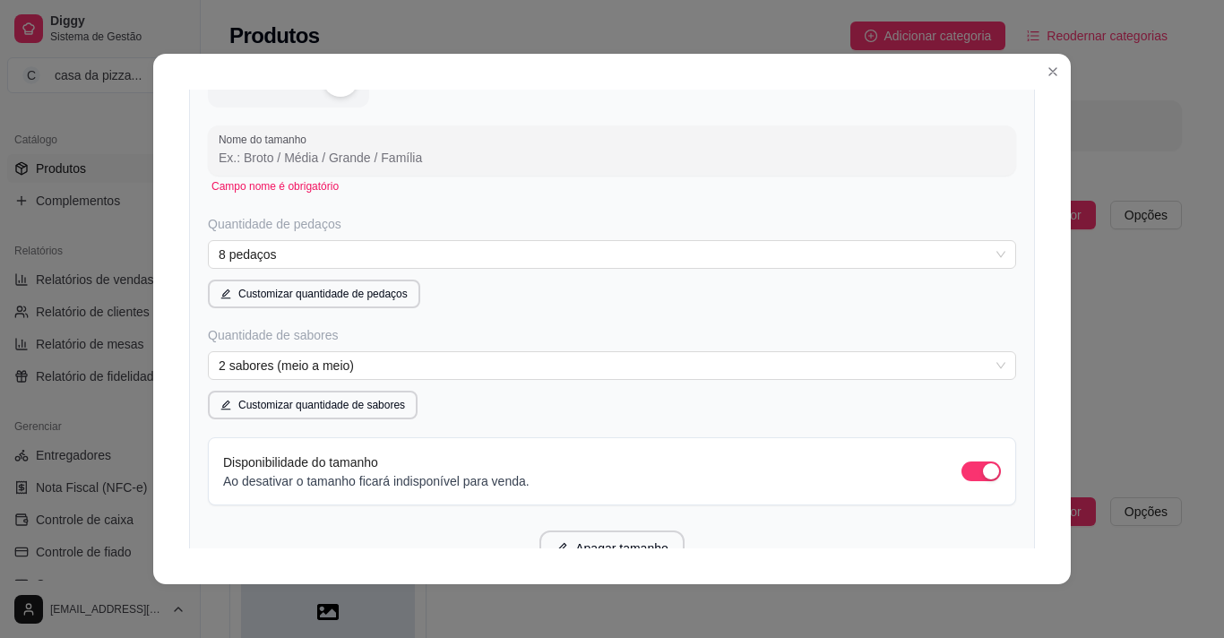
scroll to position [1052, 0]
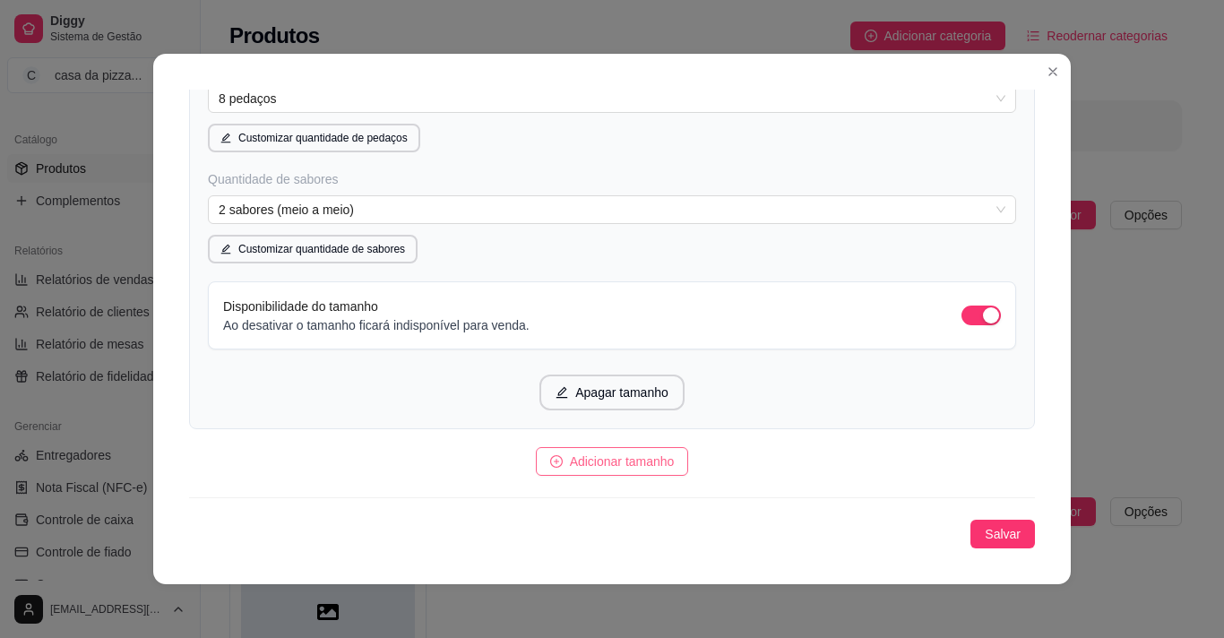
click at [626, 454] on span "Adicionar tamanho" at bounding box center [622, 462] width 105 height 20
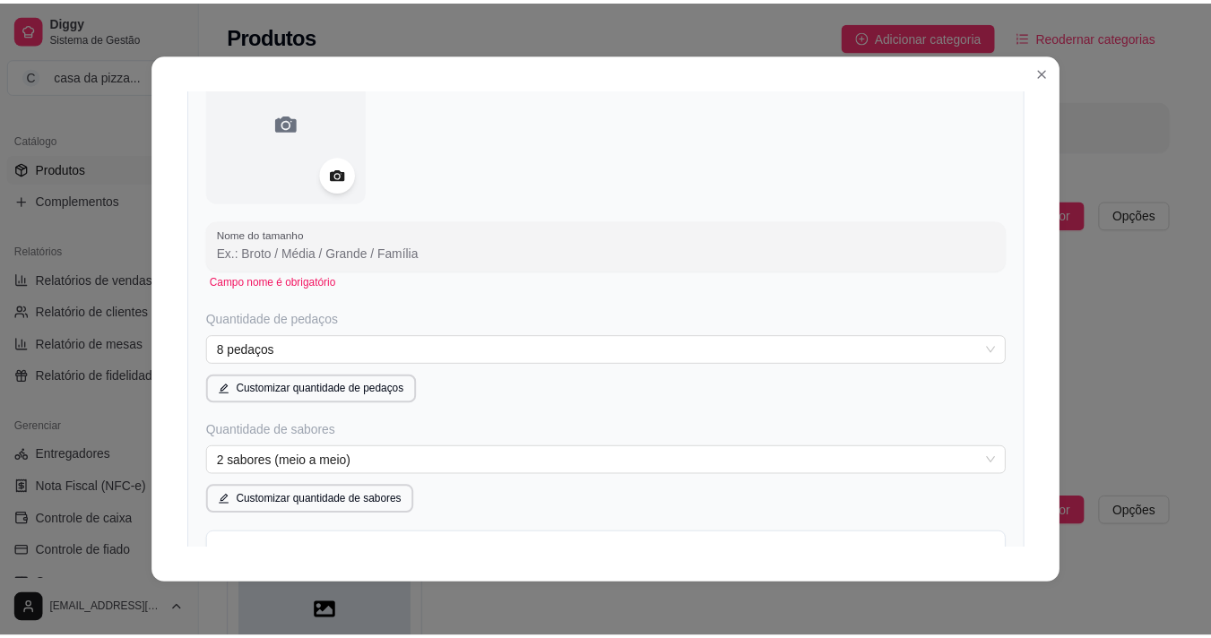
scroll to position [729, 0]
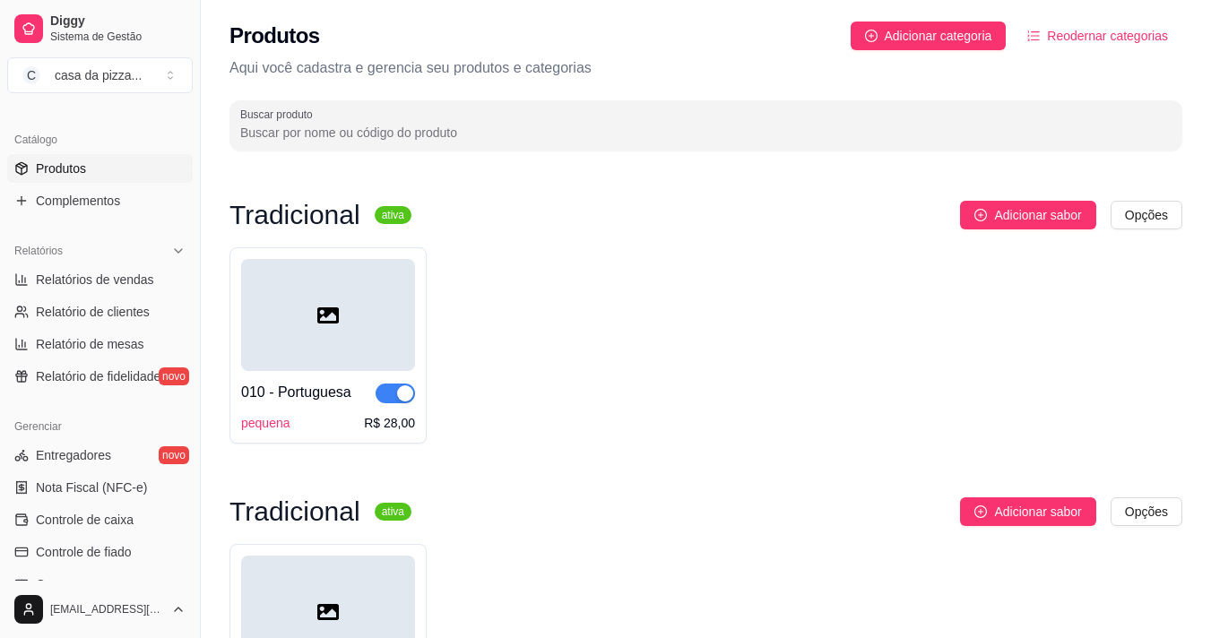
click at [306, 390] on div "010 - Portuguesa" at bounding box center [296, 393] width 110 height 22
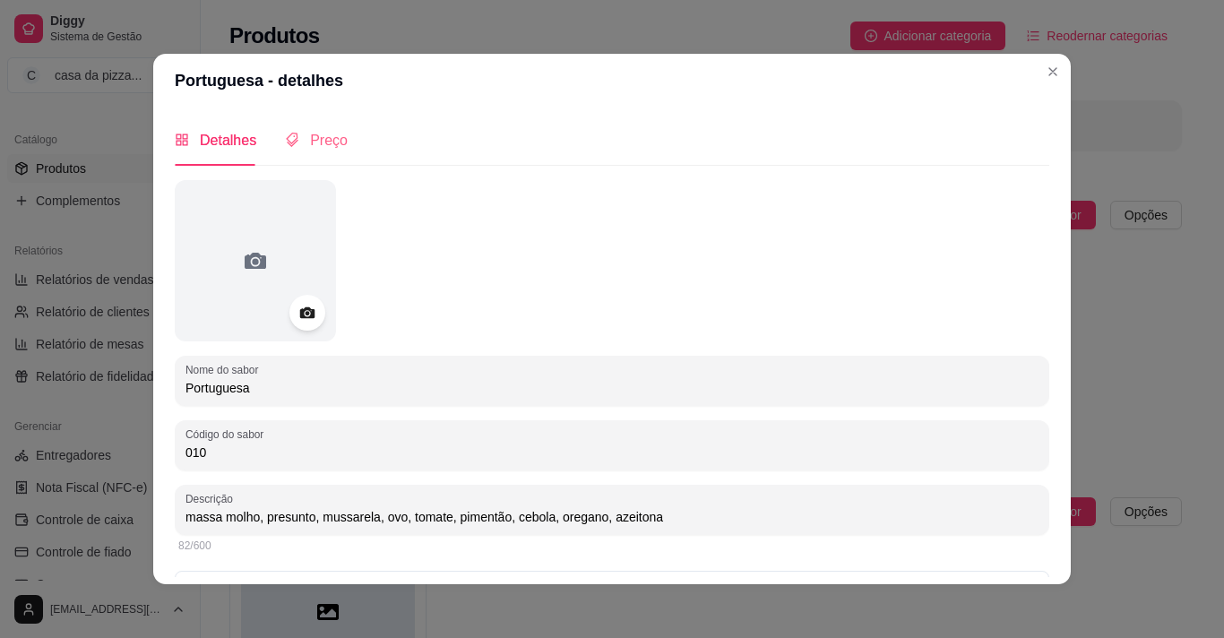
drag, startPoint x: 306, startPoint y: 390, endPoint x: 329, endPoint y: 135, distance: 255.5
click at [329, 135] on div "Detalhes Preço Nome do sabor Portuguesa Código do sabor 010 Descrição massa mol…" at bounding box center [612, 346] width 875 height 462
click at [329, 135] on span "Preço" at bounding box center [329, 140] width 38 height 15
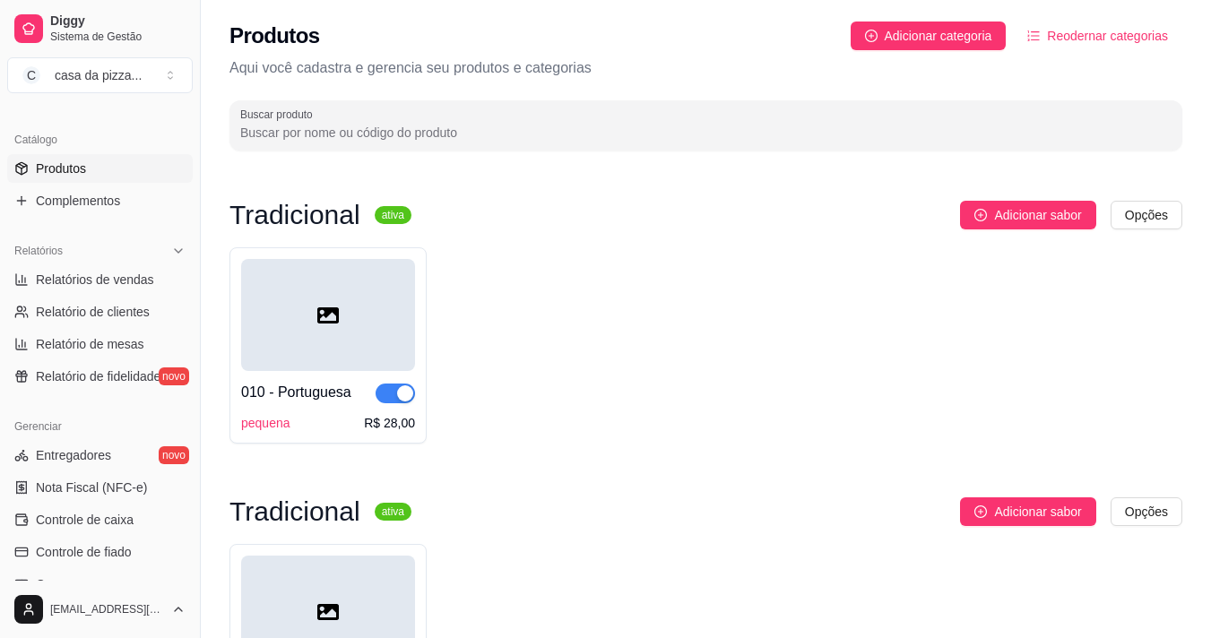
click at [122, 157] on link "Produtos" at bounding box center [100, 168] width 186 height 29
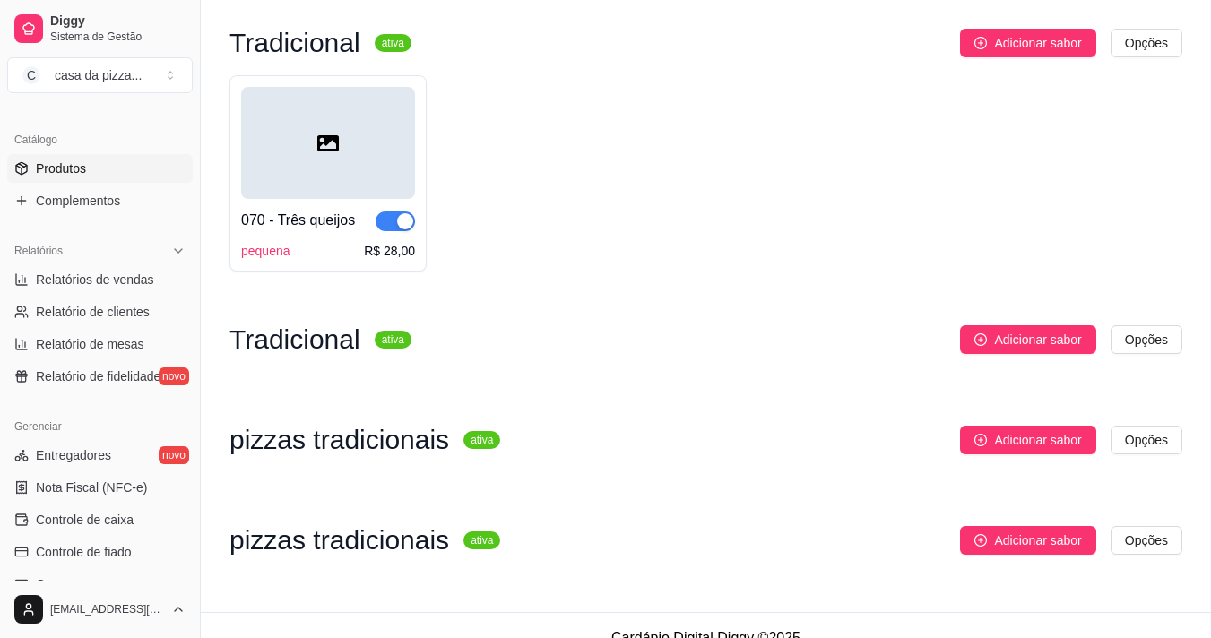
scroll to position [2301, 0]
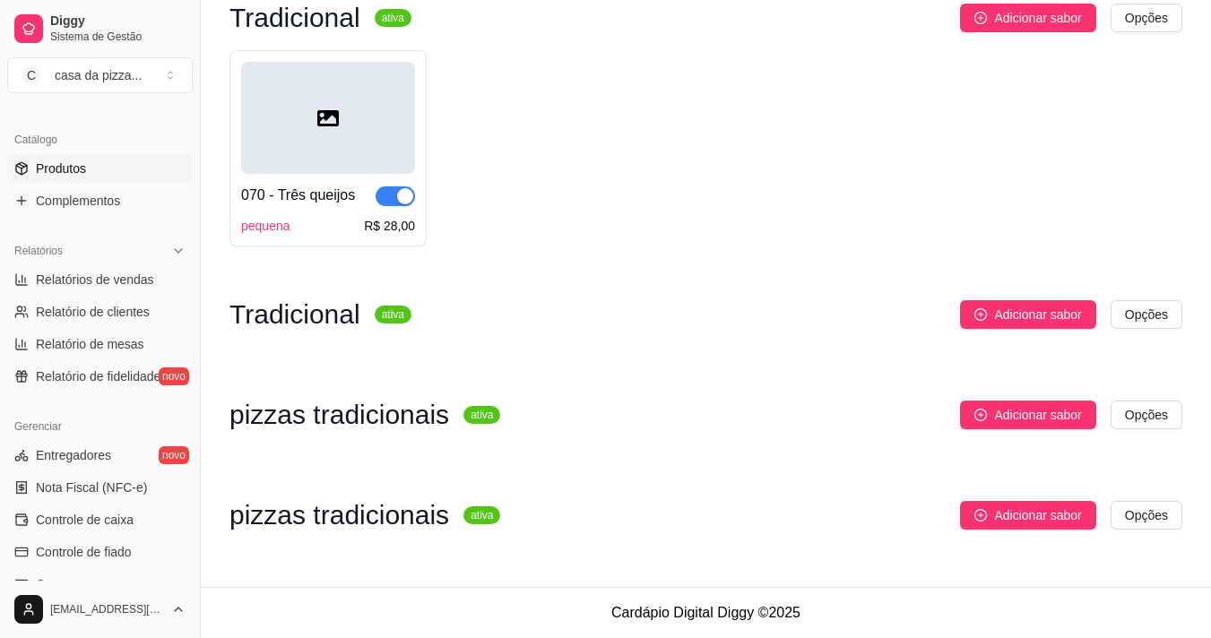
click at [1178, 151] on div "070 - Três queijos pequena R$ 28,00" at bounding box center [705, 148] width 953 height 196
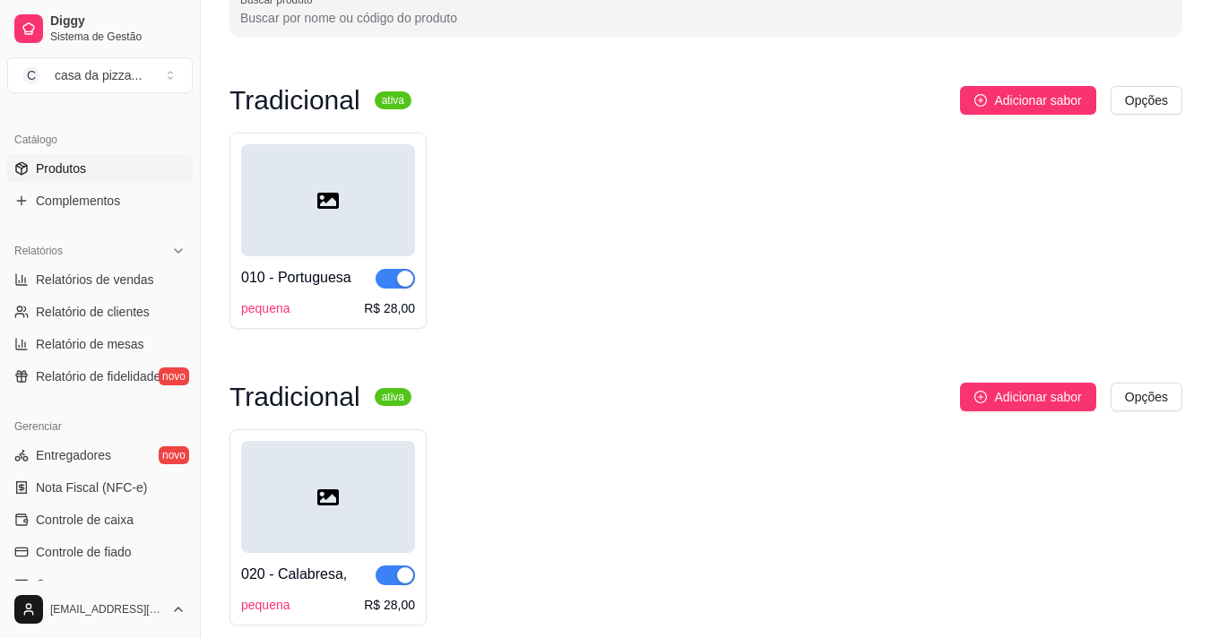
scroll to position [0, 0]
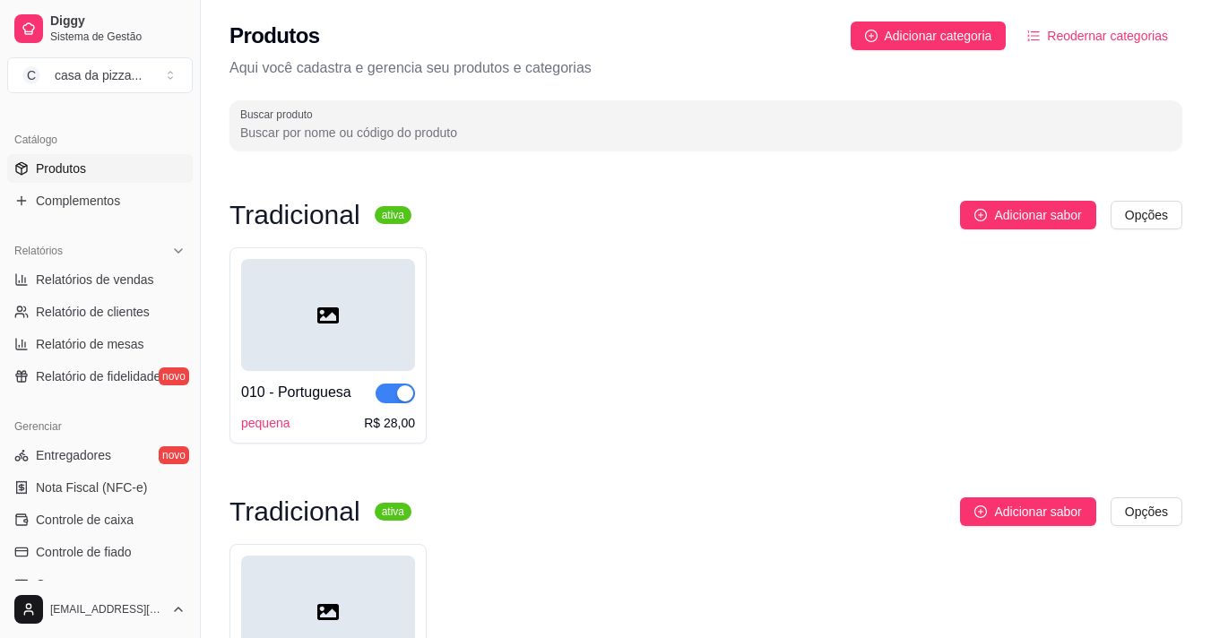
click at [1120, 23] on button "Reodernar categorias" at bounding box center [1097, 36] width 169 height 29
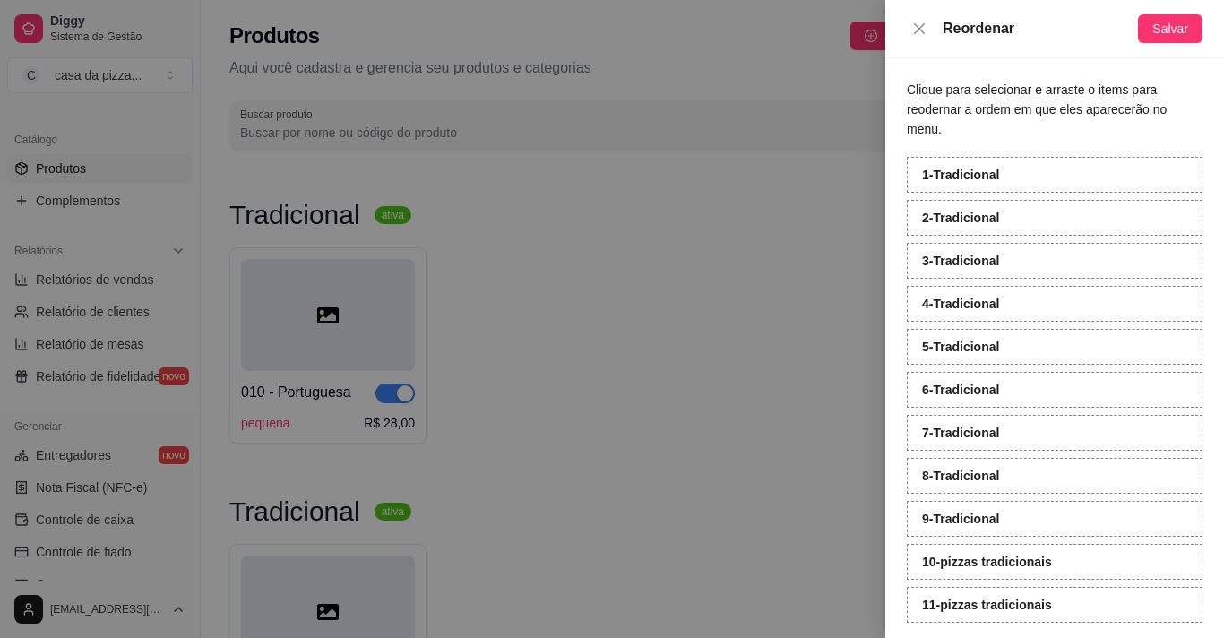
click at [1013, 160] on div "1 - Tradicional" at bounding box center [1055, 175] width 296 height 36
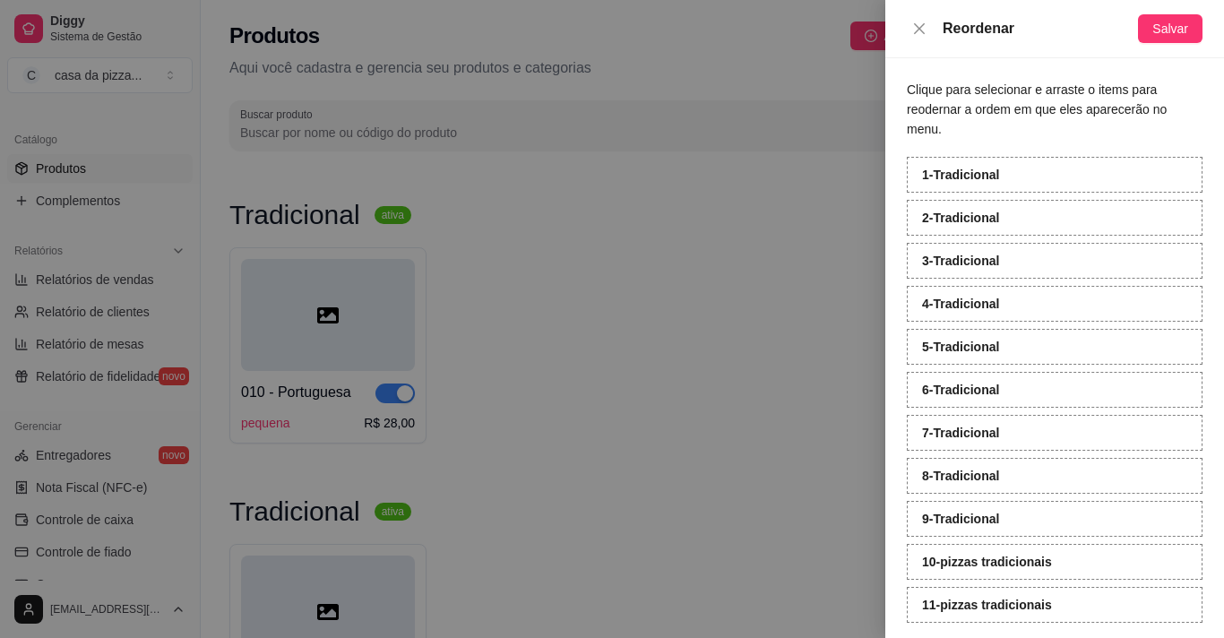
click at [1013, 160] on div "1 - Tradicional" at bounding box center [1055, 175] width 296 height 36
drag, startPoint x: 1013, startPoint y: 160, endPoint x: 1170, endPoint y: 12, distance: 216.2
click at [1170, 12] on div "Reordenar Salvar Clique para selecionar e arraste o items para reodernar a orde…" at bounding box center [1054, 319] width 339 height 638
click at [1170, 12] on div "Reordenar Salvar" at bounding box center [1054, 29] width 339 height 58
click at [1175, 26] on span "Salvar" at bounding box center [1170, 29] width 36 height 20
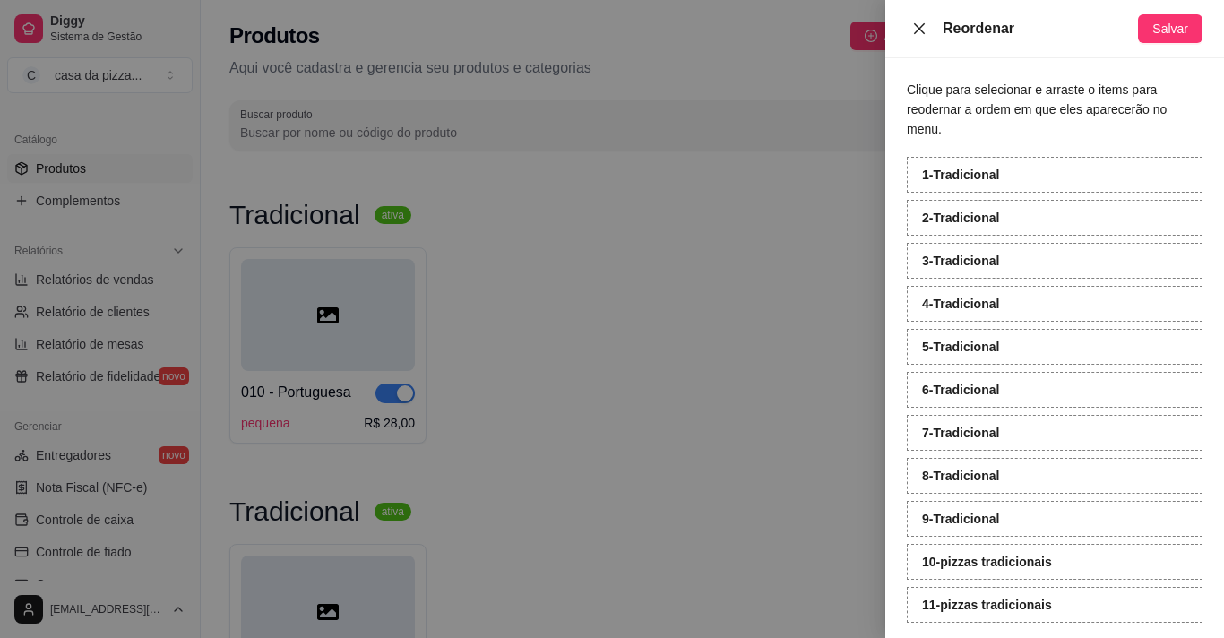
click at [920, 31] on icon "close" at bounding box center [919, 29] width 14 height 14
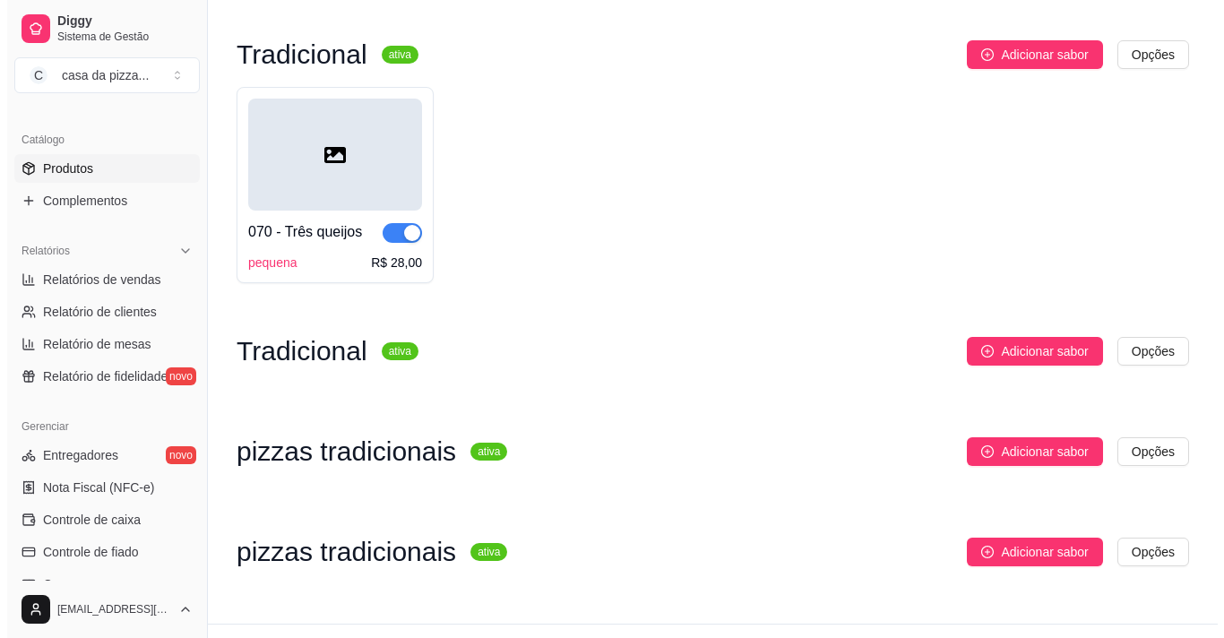
scroll to position [2301, 0]
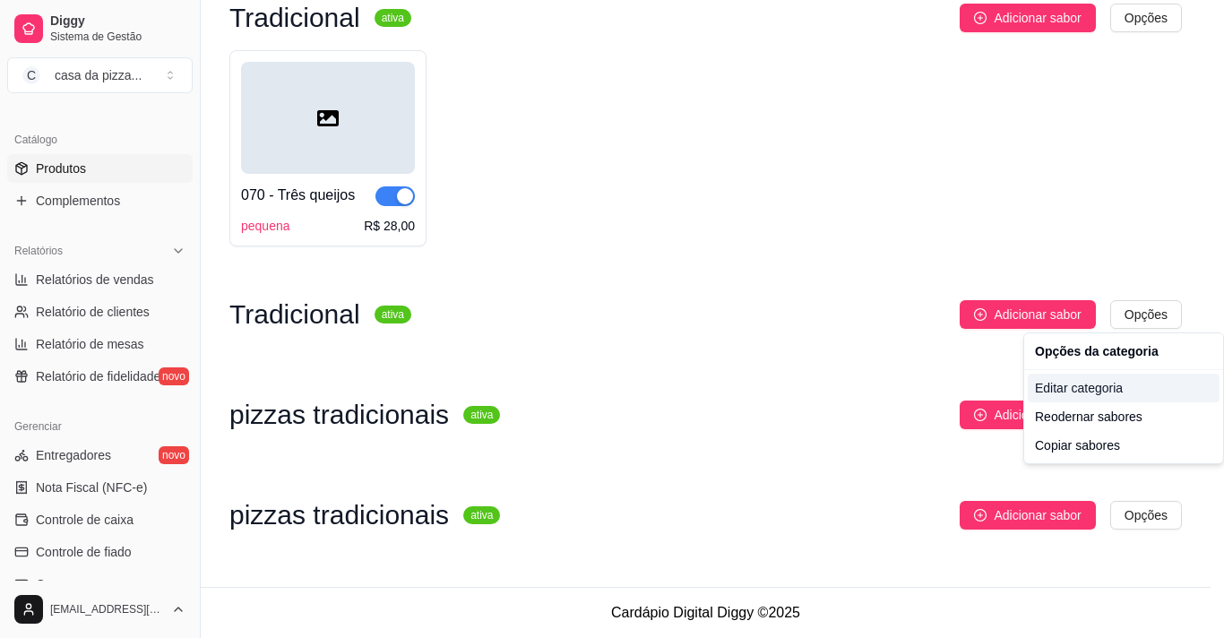
click at [1083, 391] on div "Editar categoria" at bounding box center [1124, 388] width 192 height 29
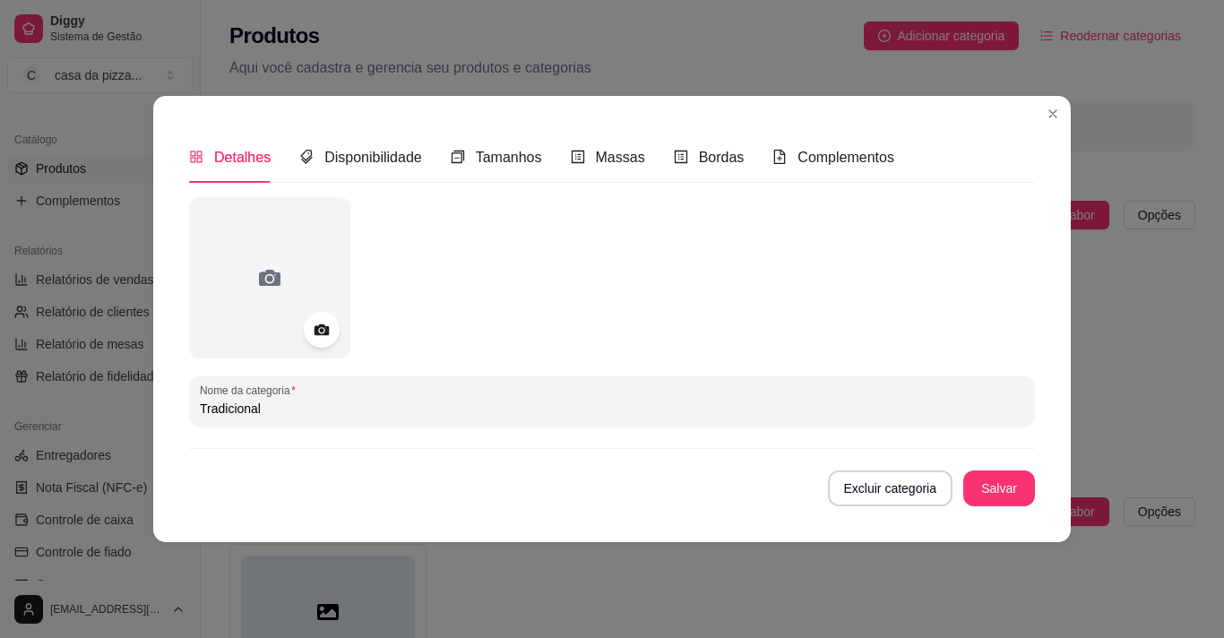
scroll to position [2297, 0]
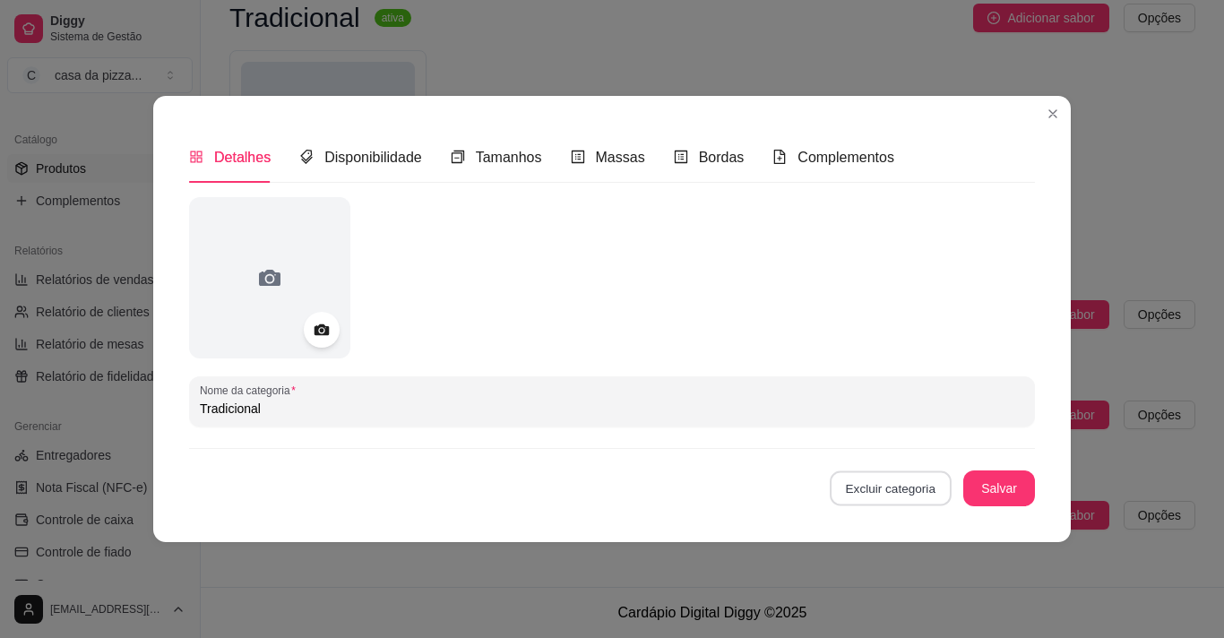
click at [911, 489] on button "Excluir categoria" at bounding box center [890, 488] width 121 height 35
click at [901, 427] on button "Confirmar" at bounding box center [899, 439] width 64 height 27
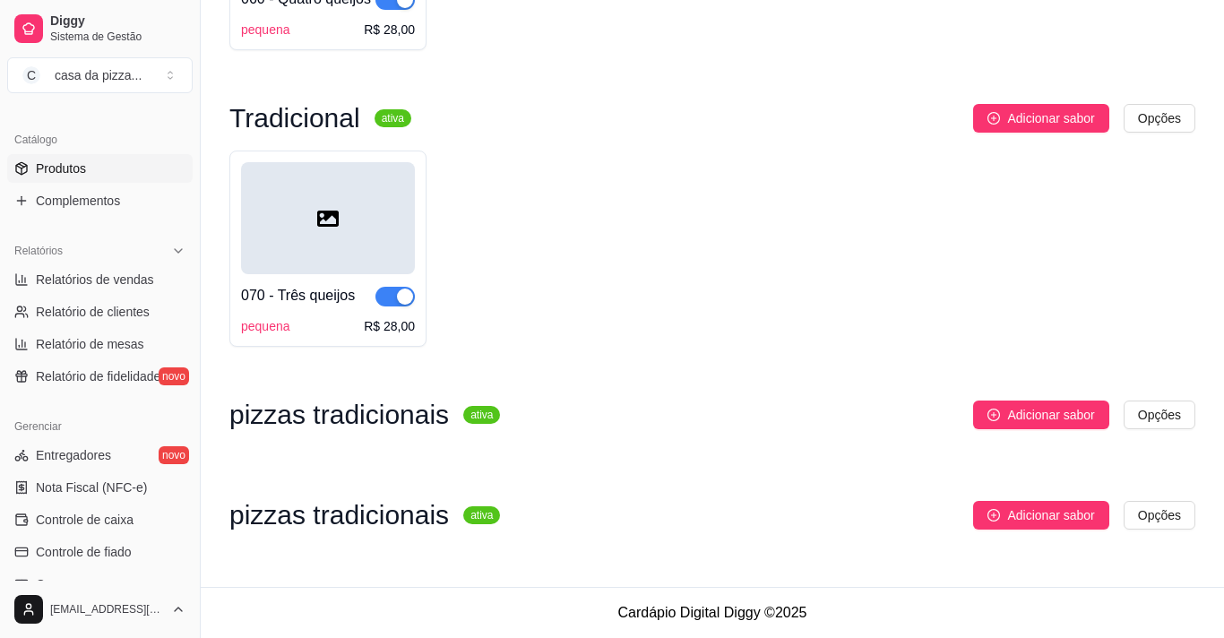
scroll to position [2201, 0]
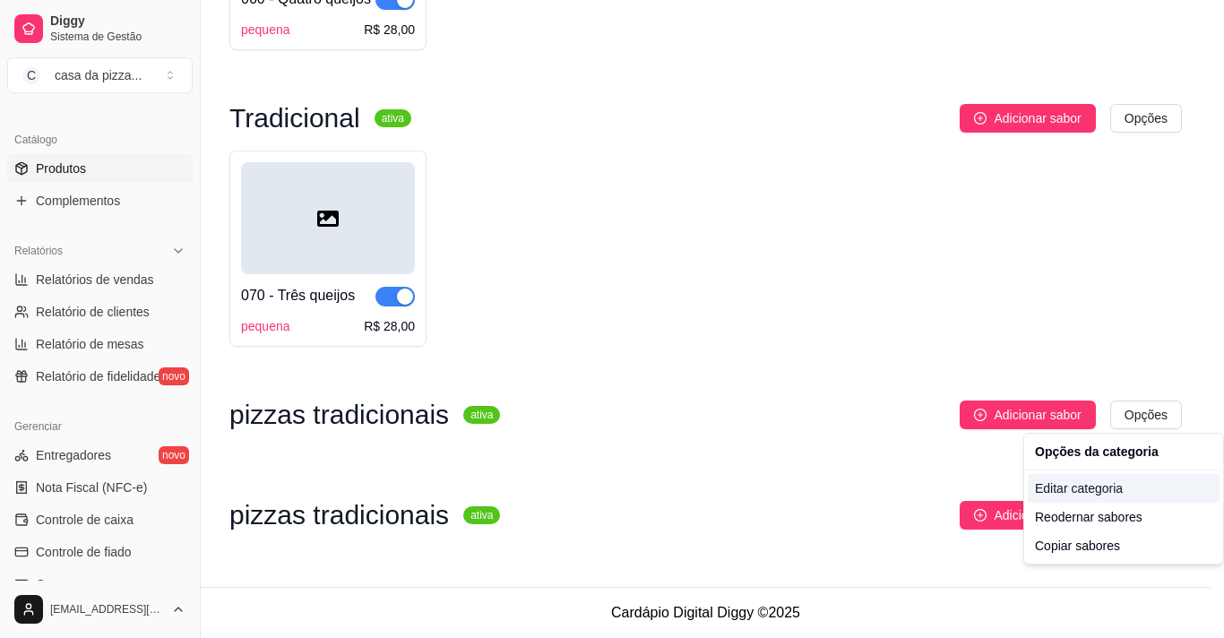
click at [1124, 498] on div "Editar categoria" at bounding box center [1124, 488] width 192 height 29
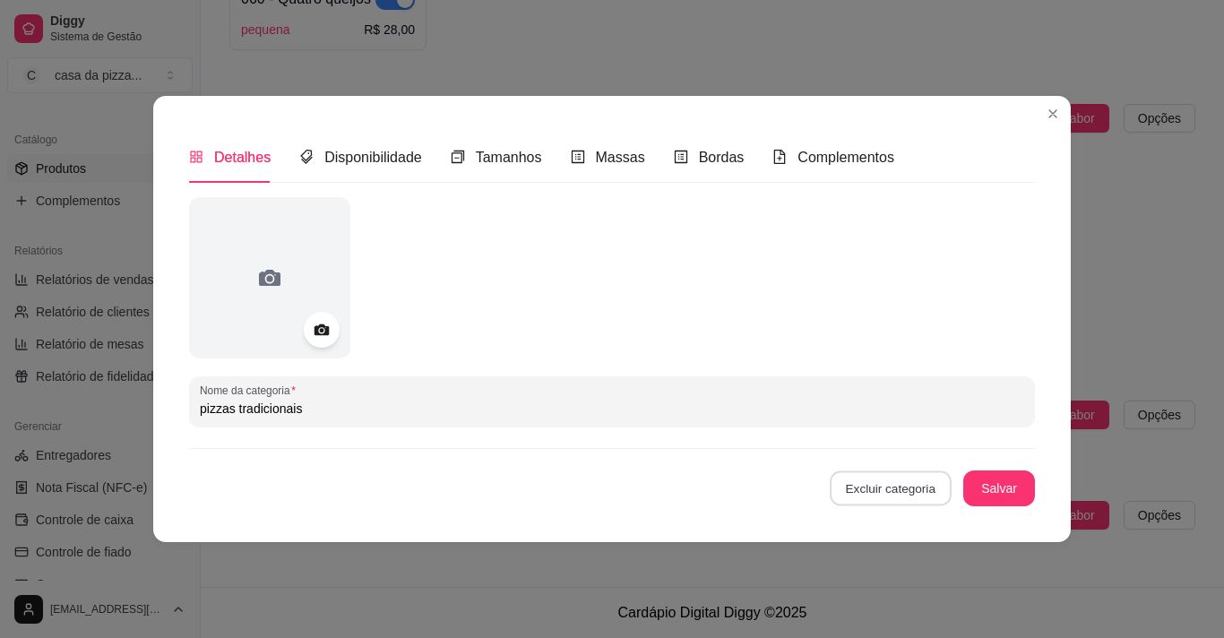
click at [869, 484] on button "Excluir categoria" at bounding box center [890, 488] width 121 height 35
click at [876, 436] on button "Confirmar" at bounding box center [899, 443] width 64 height 27
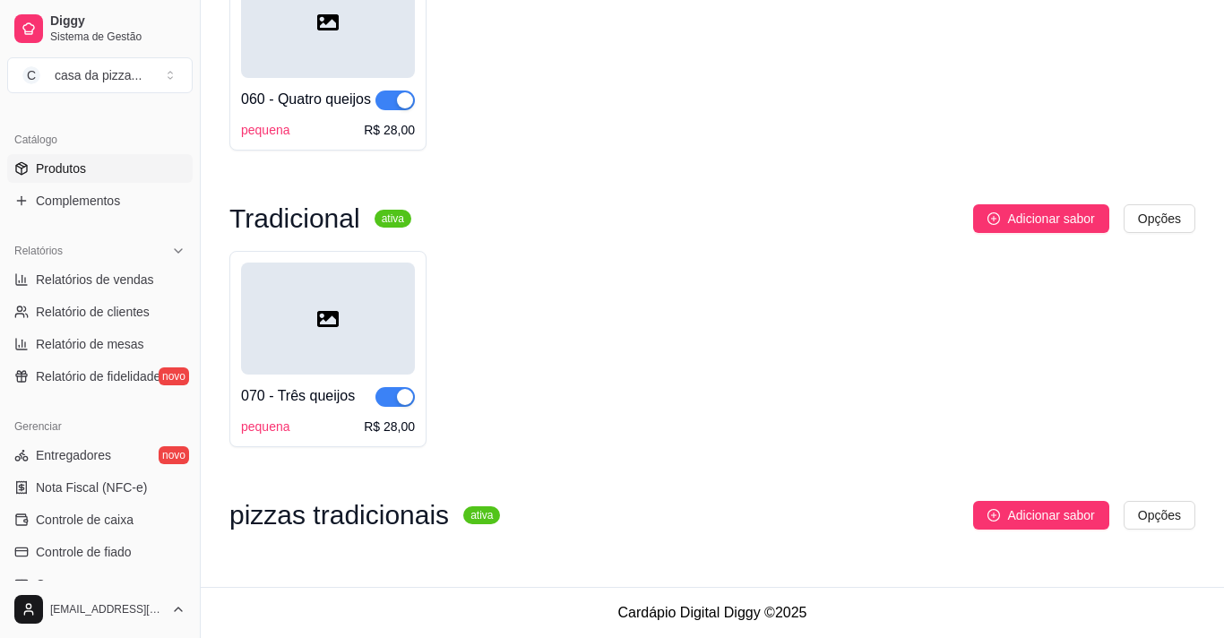
scroll to position [2101, 0]
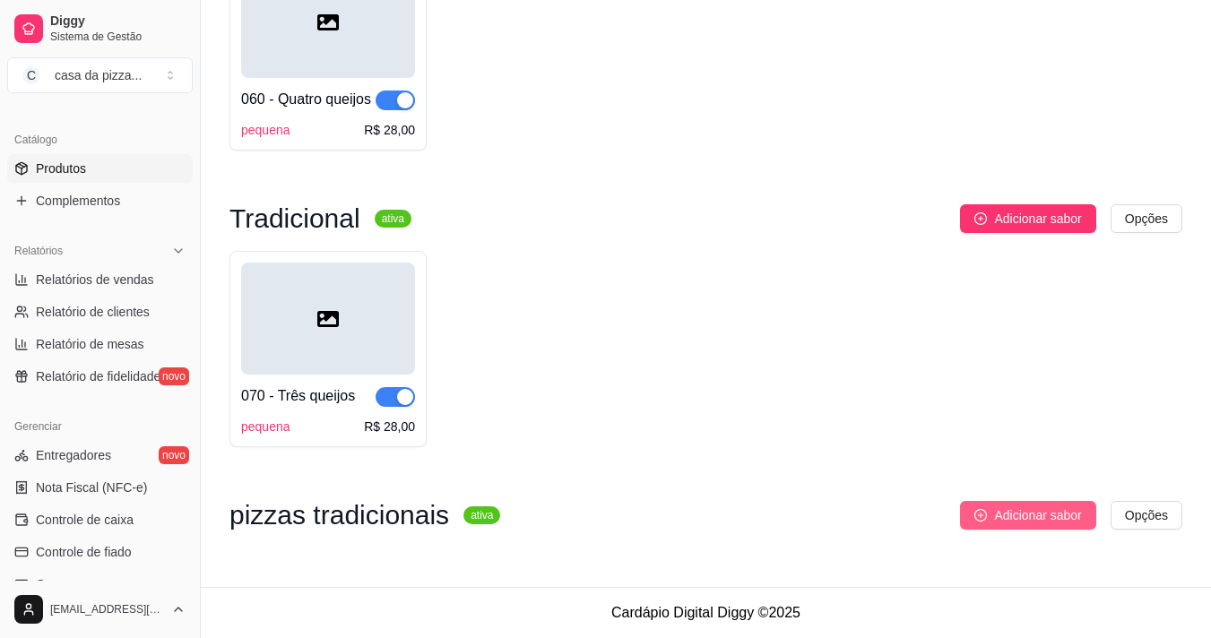
click at [1025, 509] on span "Adicionar sabor" at bounding box center [1037, 515] width 87 height 20
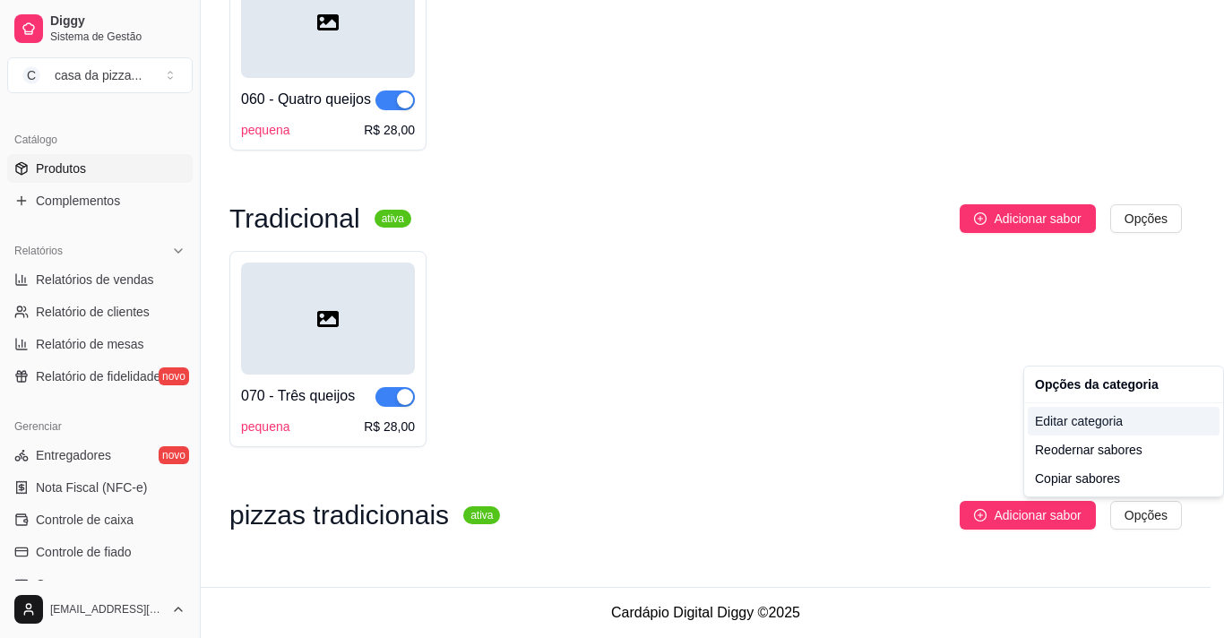
click at [1109, 418] on div "Editar categoria" at bounding box center [1124, 421] width 192 height 29
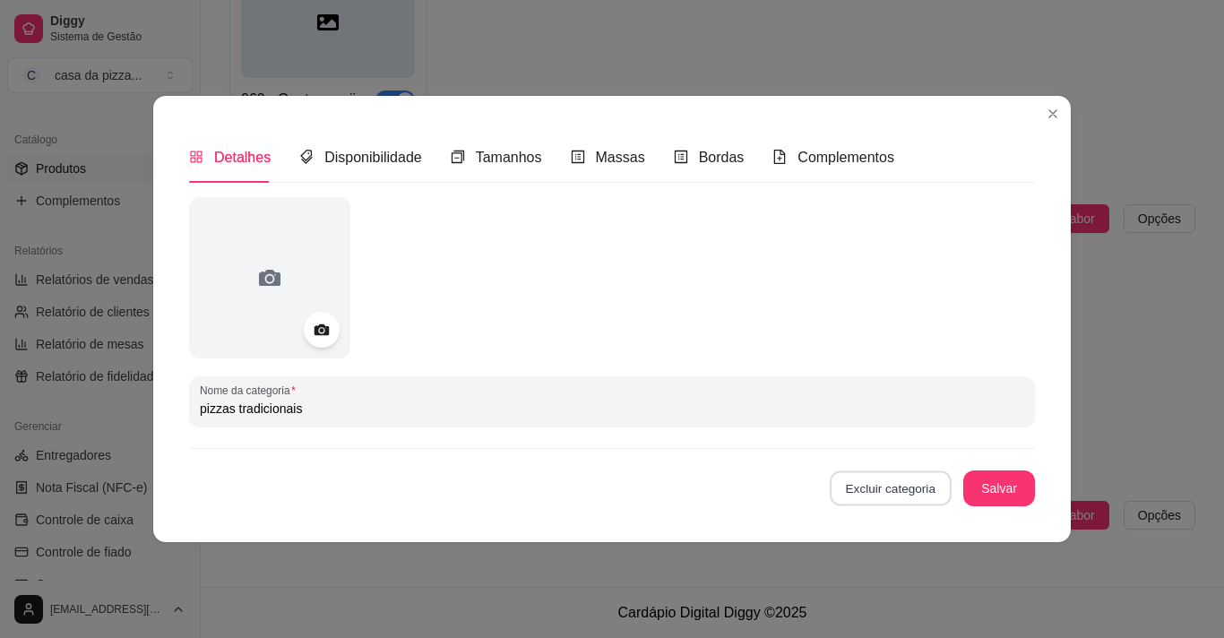
click at [916, 497] on button "Excluir categoria" at bounding box center [890, 488] width 121 height 35
click at [911, 436] on button "Confirmar" at bounding box center [899, 443] width 64 height 27
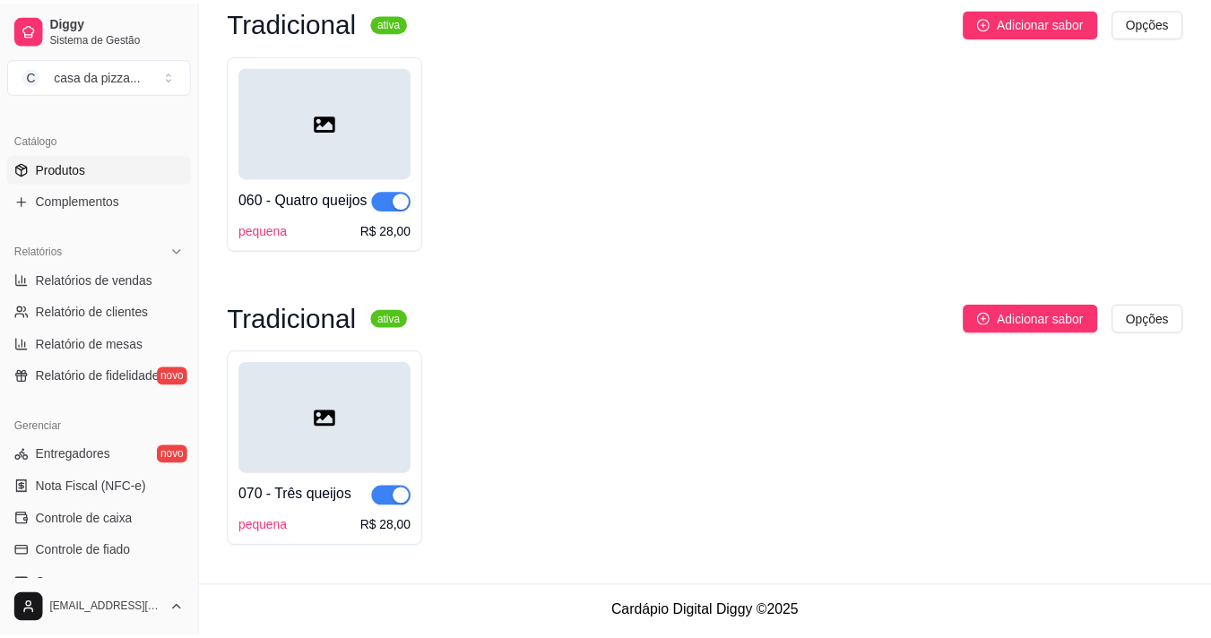
scroll to position [2000, 0]
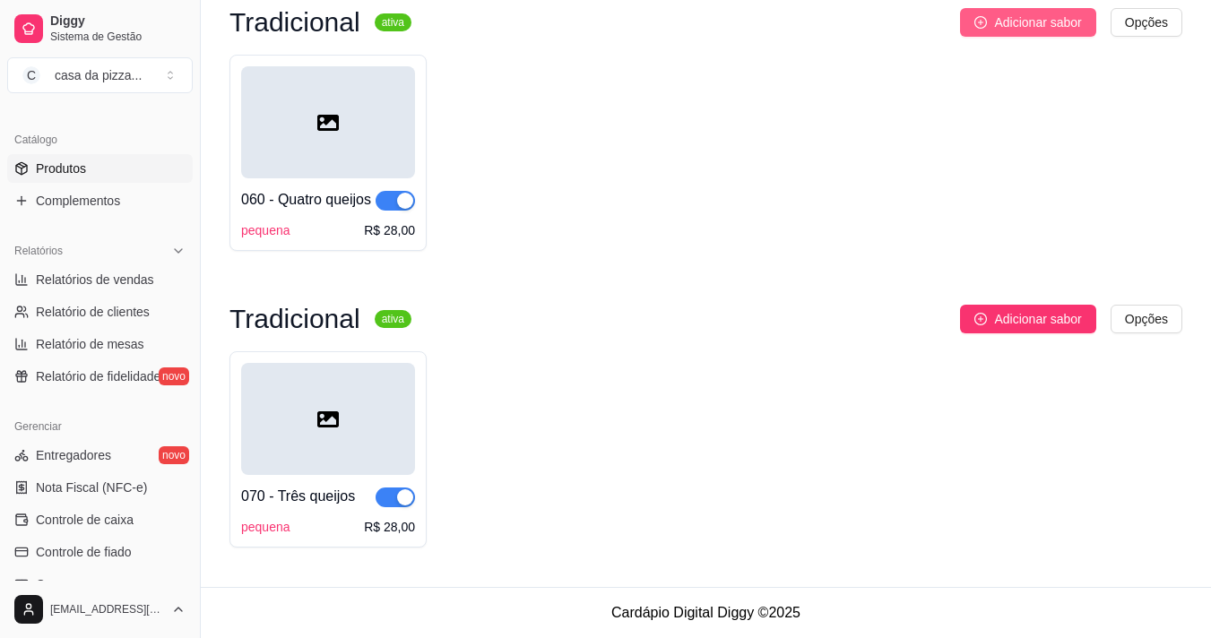
click at [1055, 19] on span "Adicionar sabor" at bounding box center [1037, 23] width 87 height 20
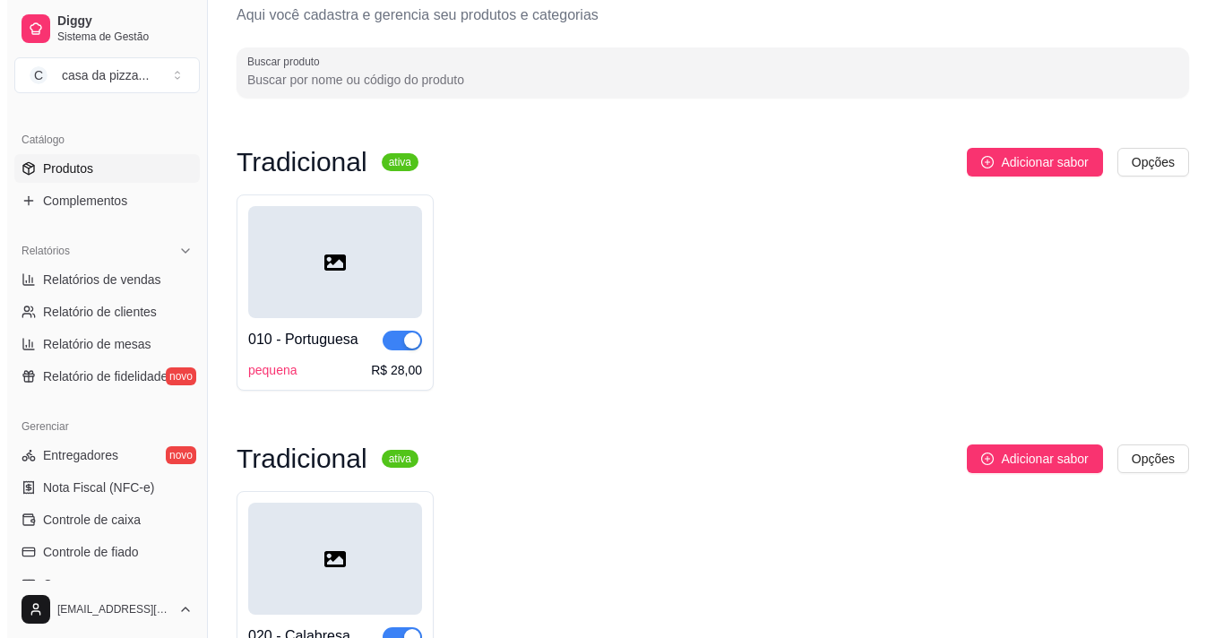
scroll to position [0, 0]
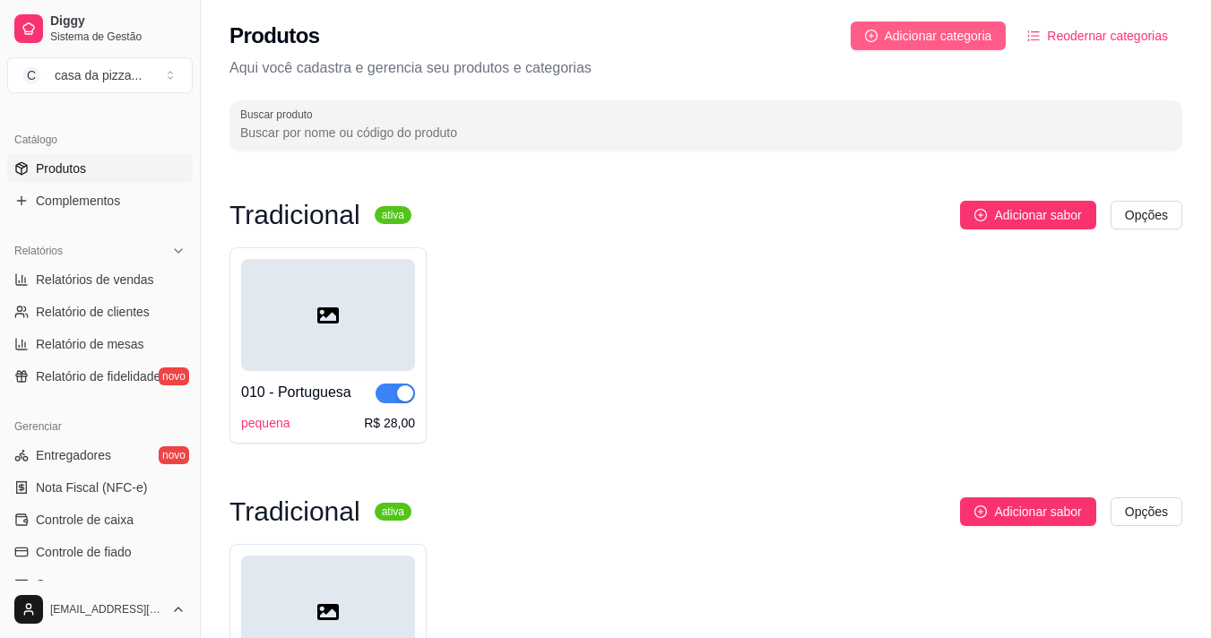
click at [934, 29] on span "Adicionar categoria" at bounding box center [939, 36] width 108 height 20
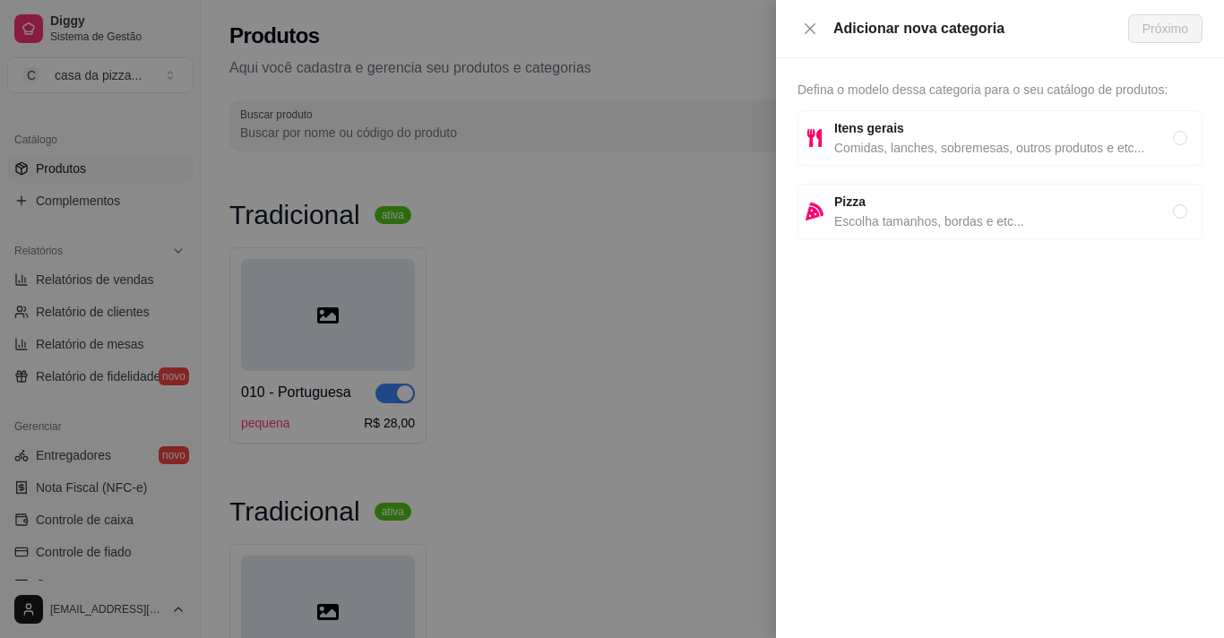
click at [1052, 235] on div "Pizza Escolha tamanhos, bordas e etc..." at bounding box center [1000, 212] width 405 height 56
radio input "true"
click at [1176, 25] on span "Próximo" at bounding box center [1166, 29] width 46 height 20
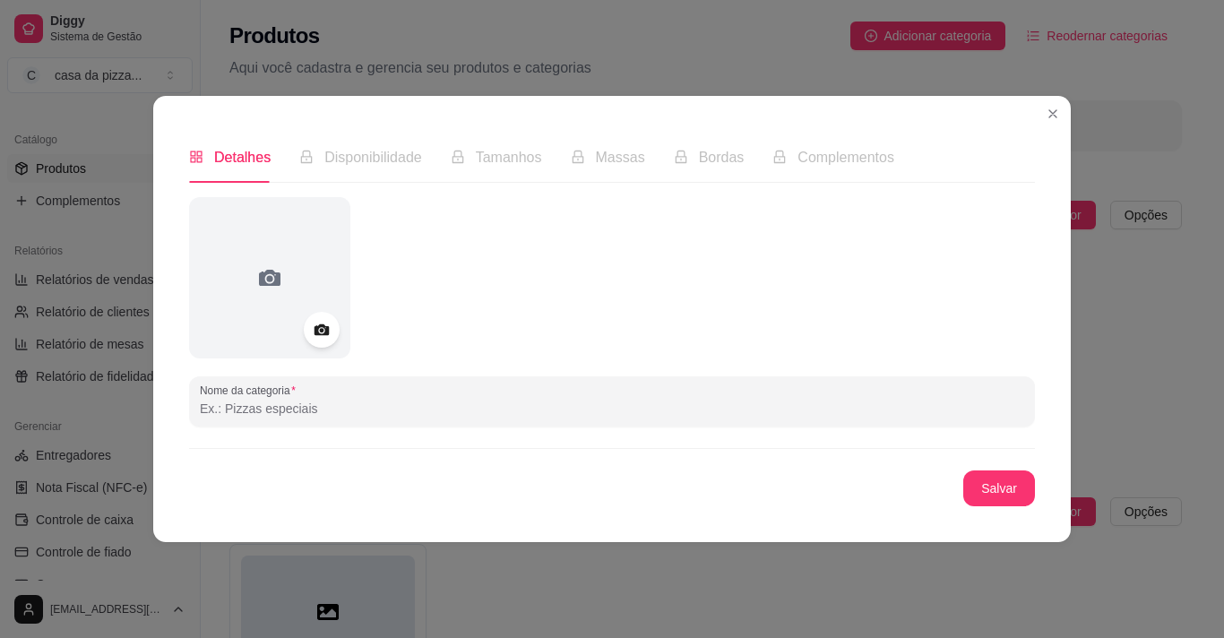
click at [309, 405] on input "Nome da categoria" at bounding box center [612, 409] width 824 height 18
type input "Pizzas Tradicionais"
click at [994, 492] on button "Salvar" at bounding box center [999, 488] width 70 height 35
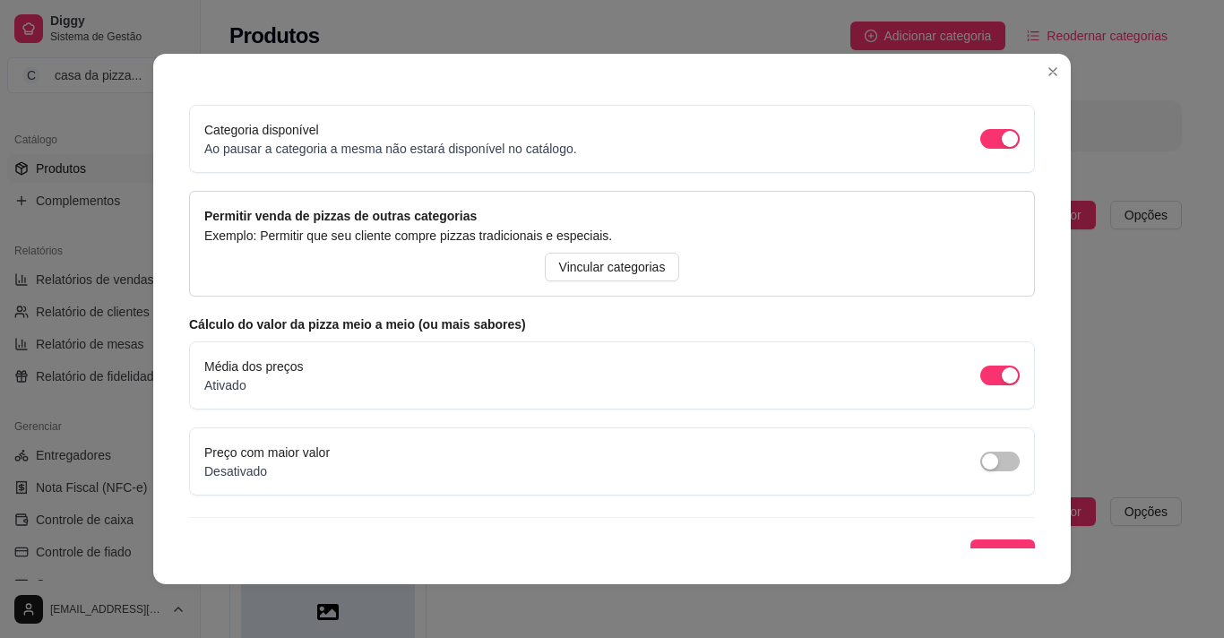
scroll to position [163, 0]
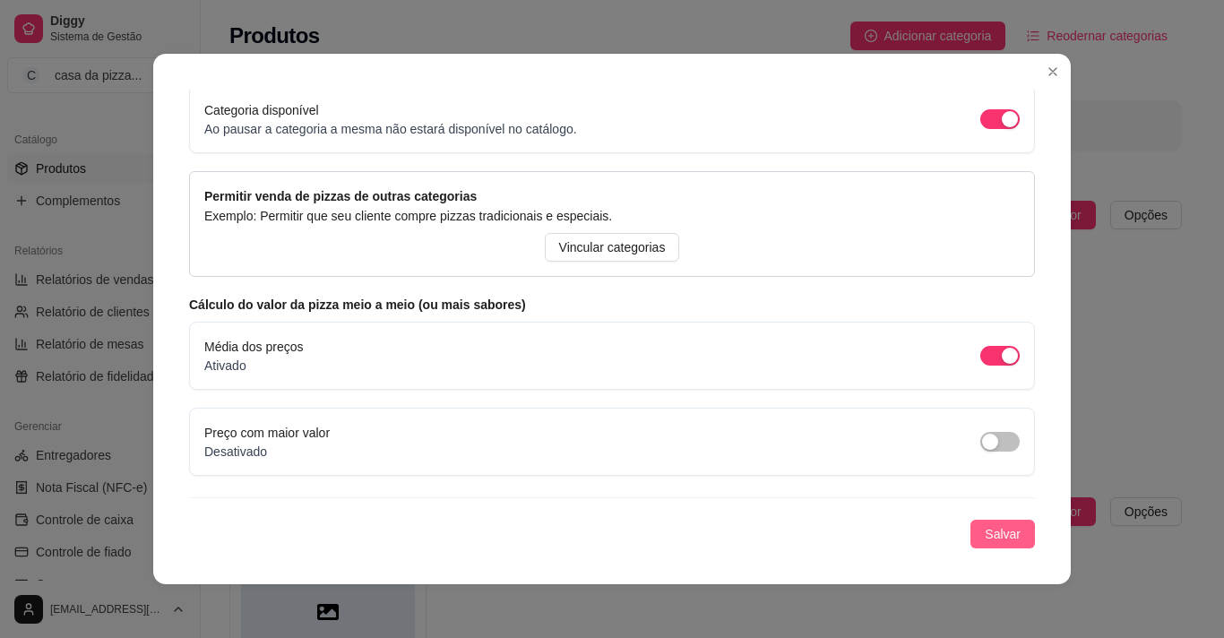
click at [988, 531] on span "Salvar" at bounding box center [1003, 534] width 36 height 20
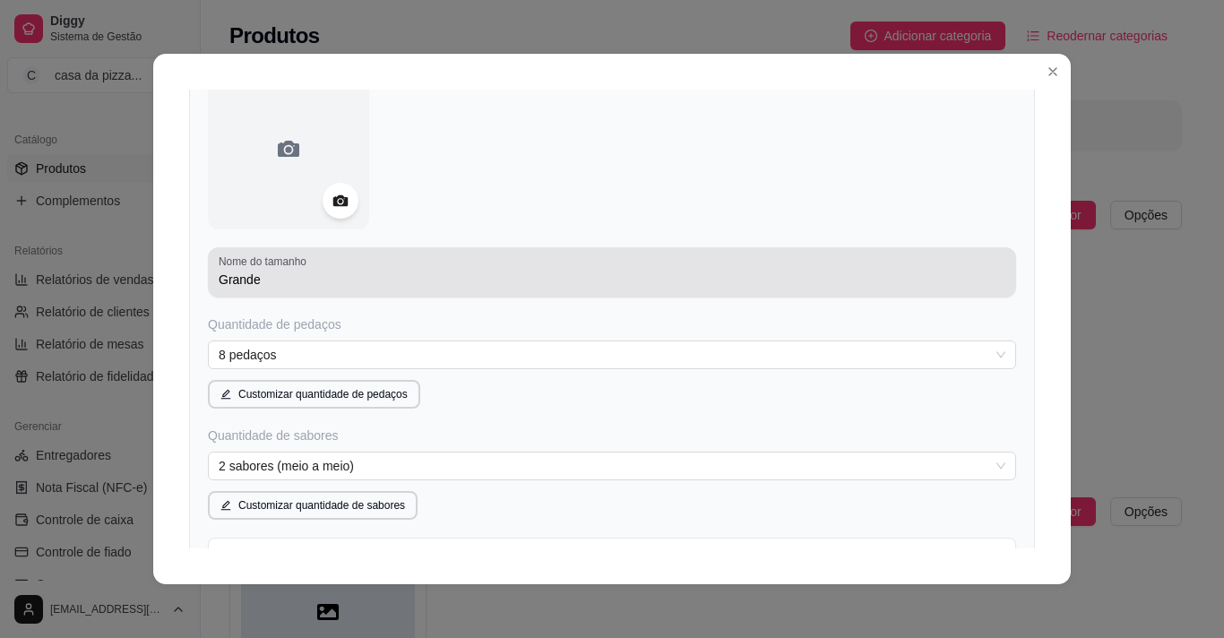
click at [378, 298] on div "Nome do tamanho Grande" at bounding box center [612, 272] width 808 height 50
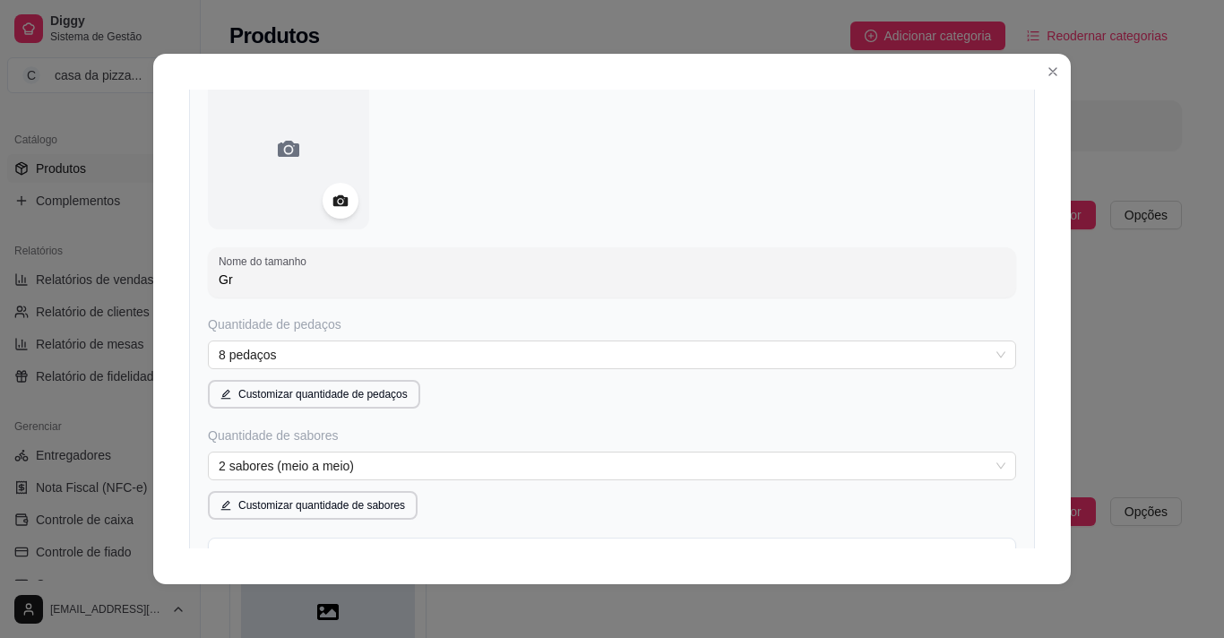
type input "G"
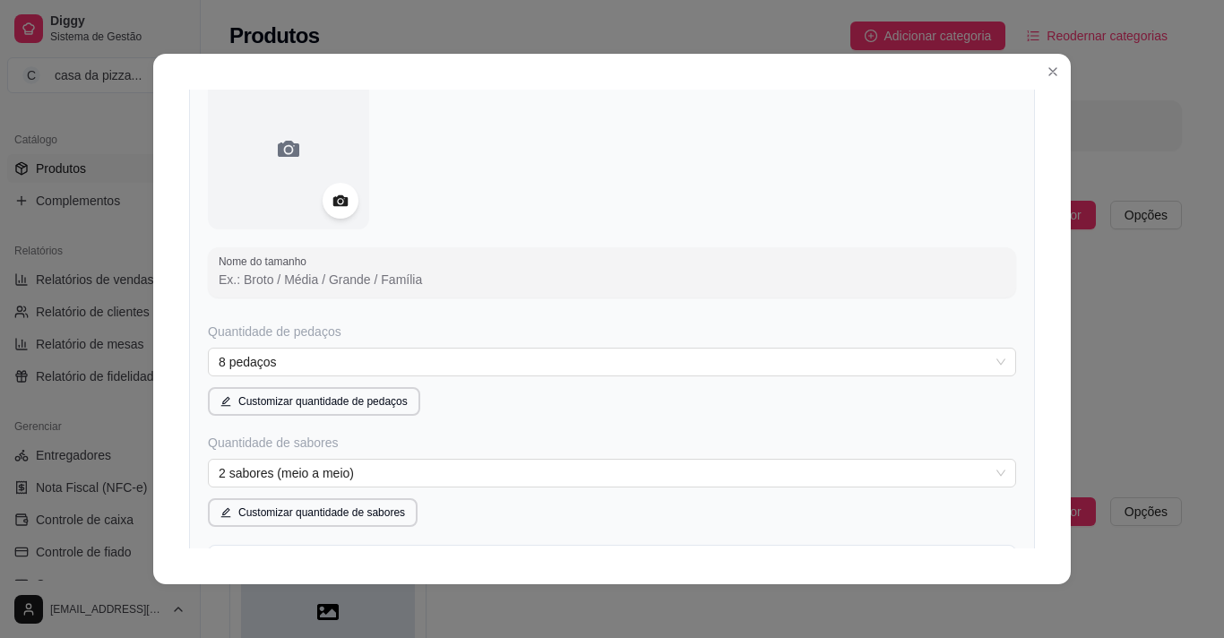
type input "p"
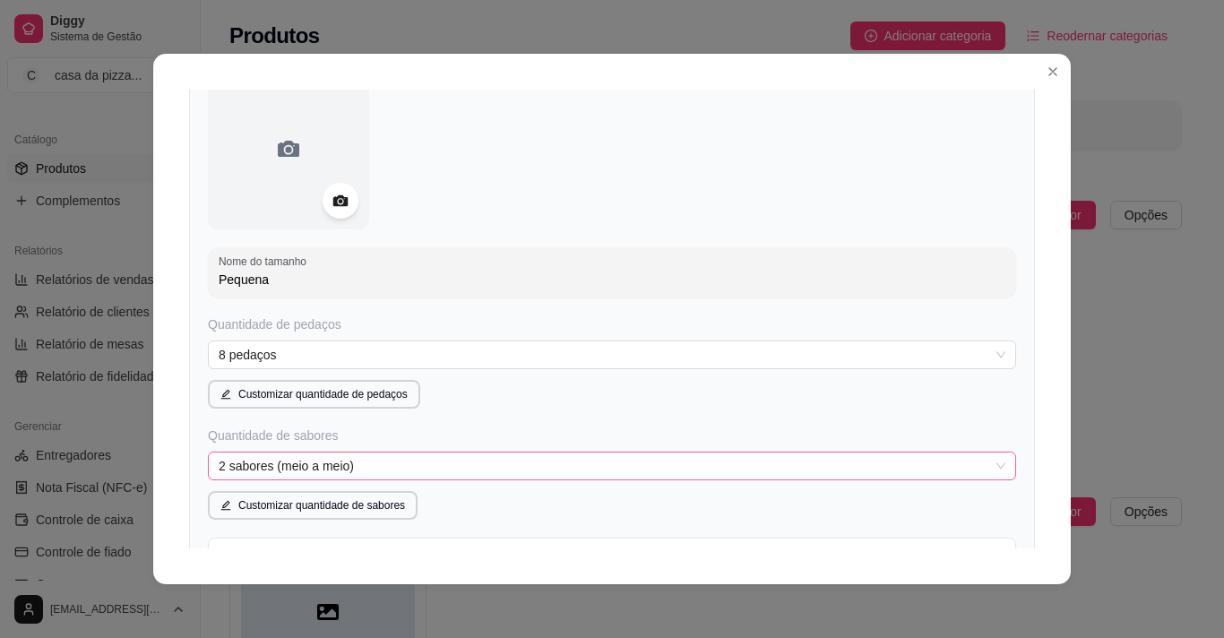
click at [408, 462] on span "2 sabores (meio a meio)" at bounding box center [612, 466] width 787 height 27
type input "Pequena"
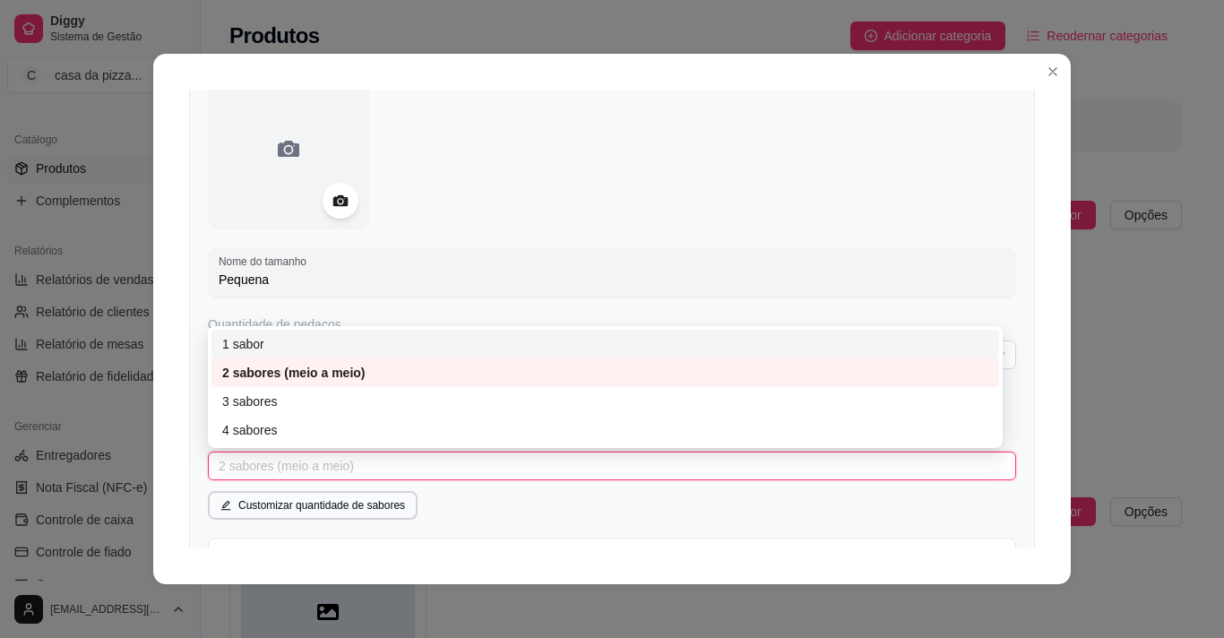
click at [267, 341] on div "1 sabor" at bounding box center [605, 344] width 766 height 20
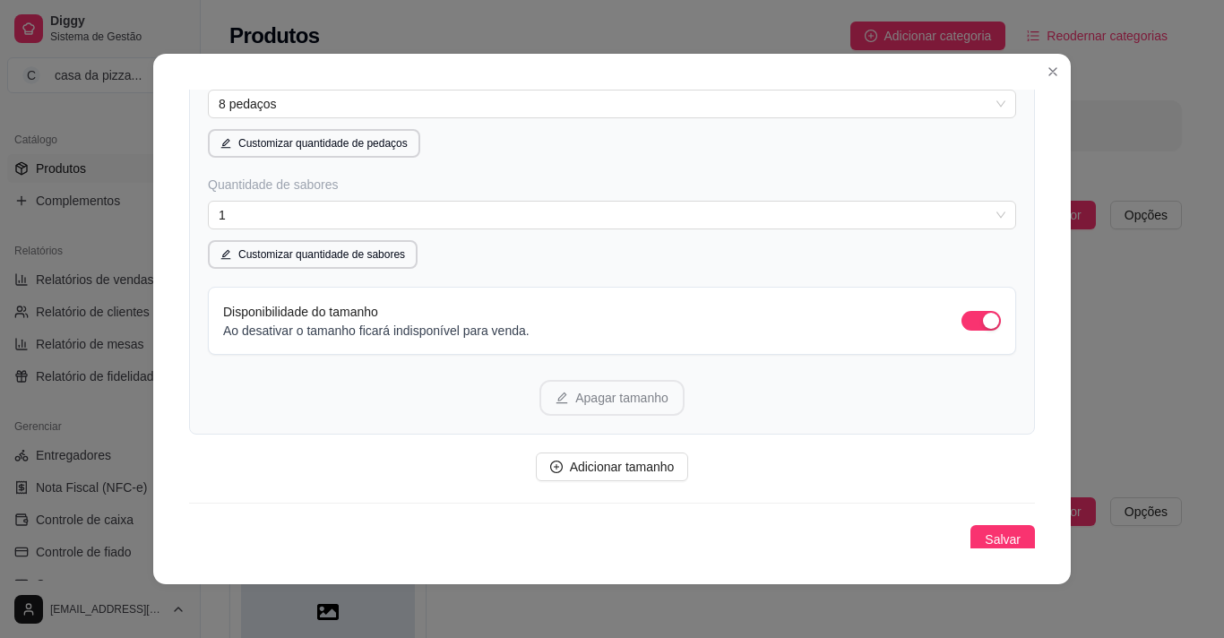
scroll to position [419, 0]
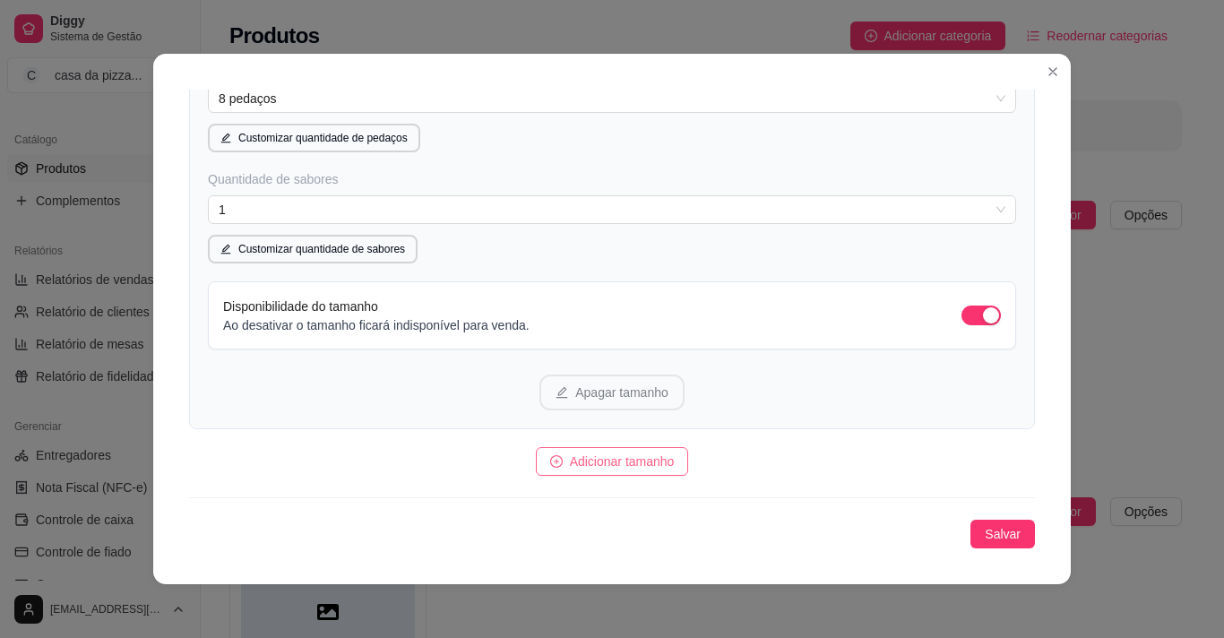
click at [614, 466] on span "Adicionar tamanho" at bounding box center [622, 462] width 105 height 20
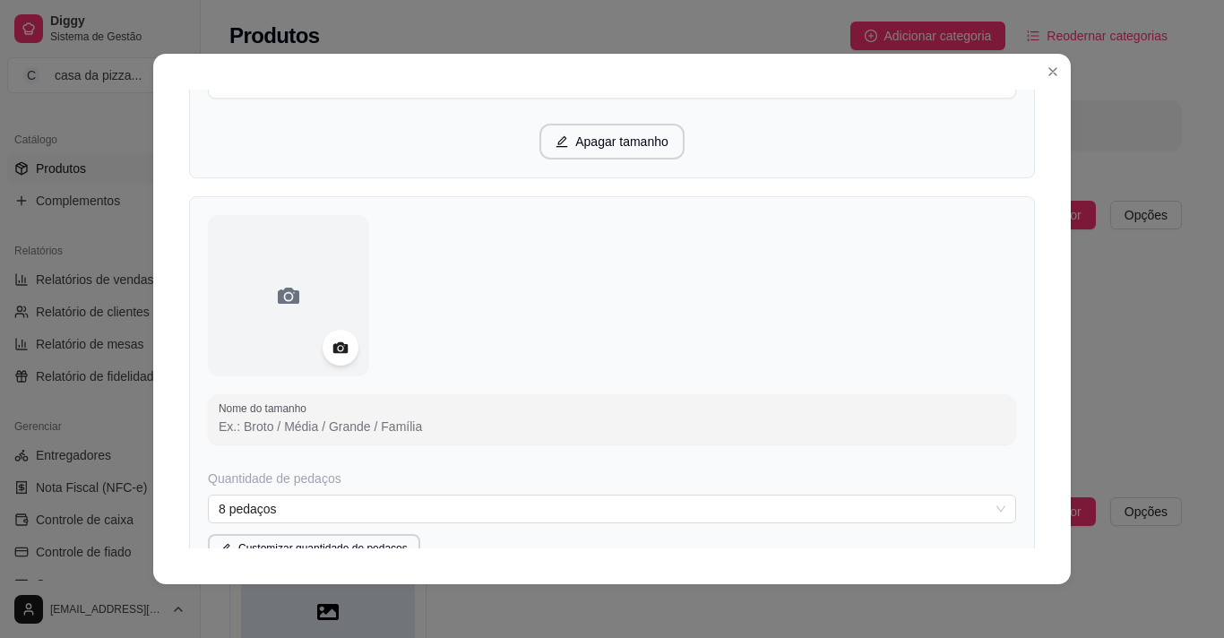
scroll to position [706, 0]
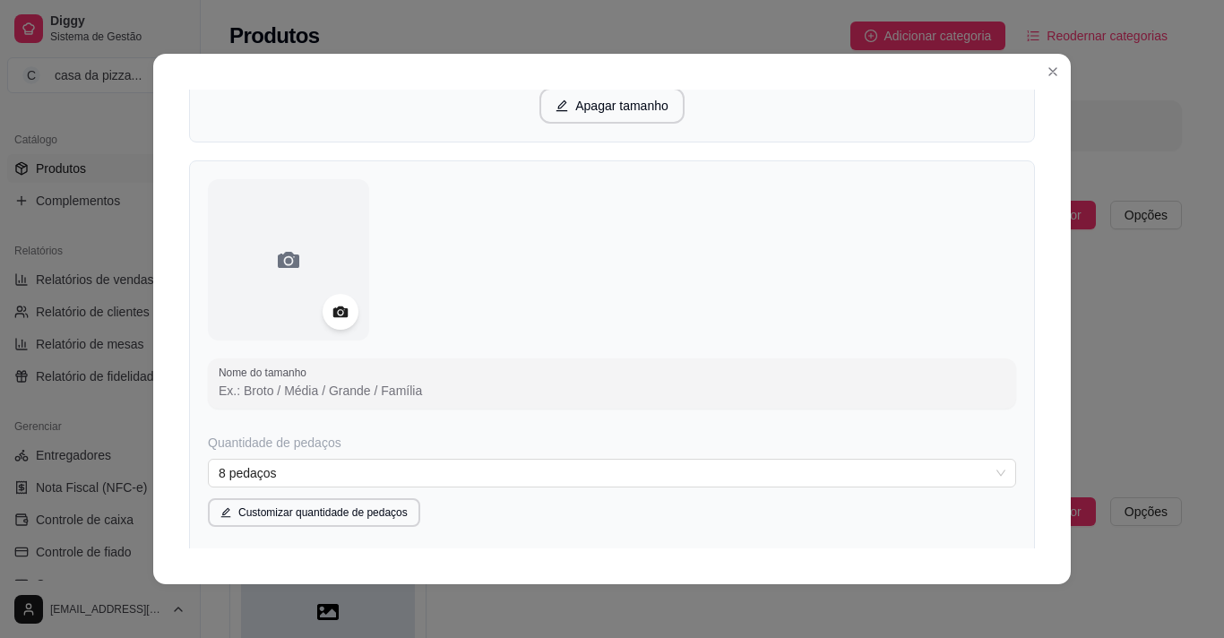
click at [471, 386] on input "Nome do tamanho" at bounding box center [612, 391] width 787 height 18
type input "m"
type input "media"
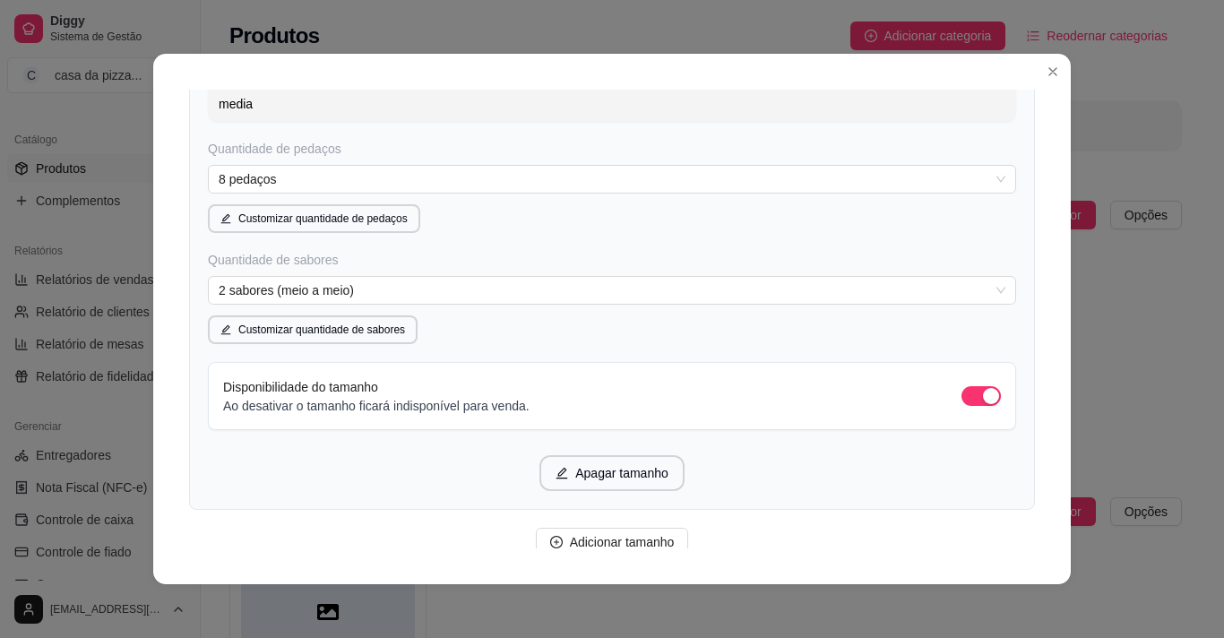
scroll to position [1074, 0]
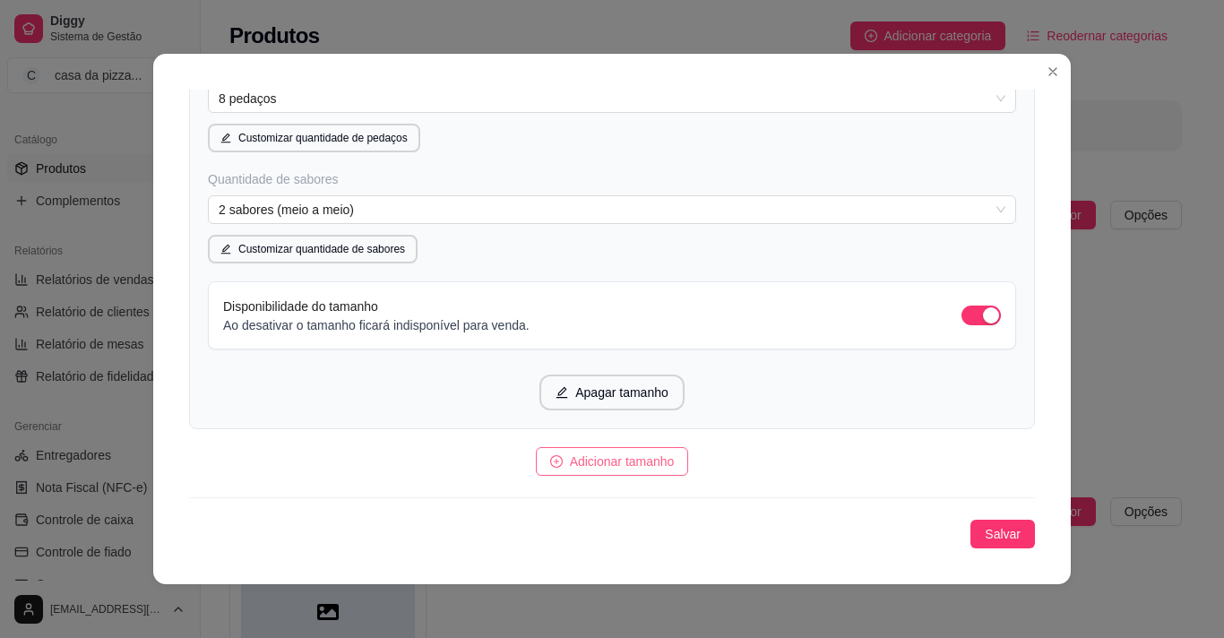
click at [628, 449] on button "Adicionar tamanho" at bounding box center [612, 461] width 153 height 29
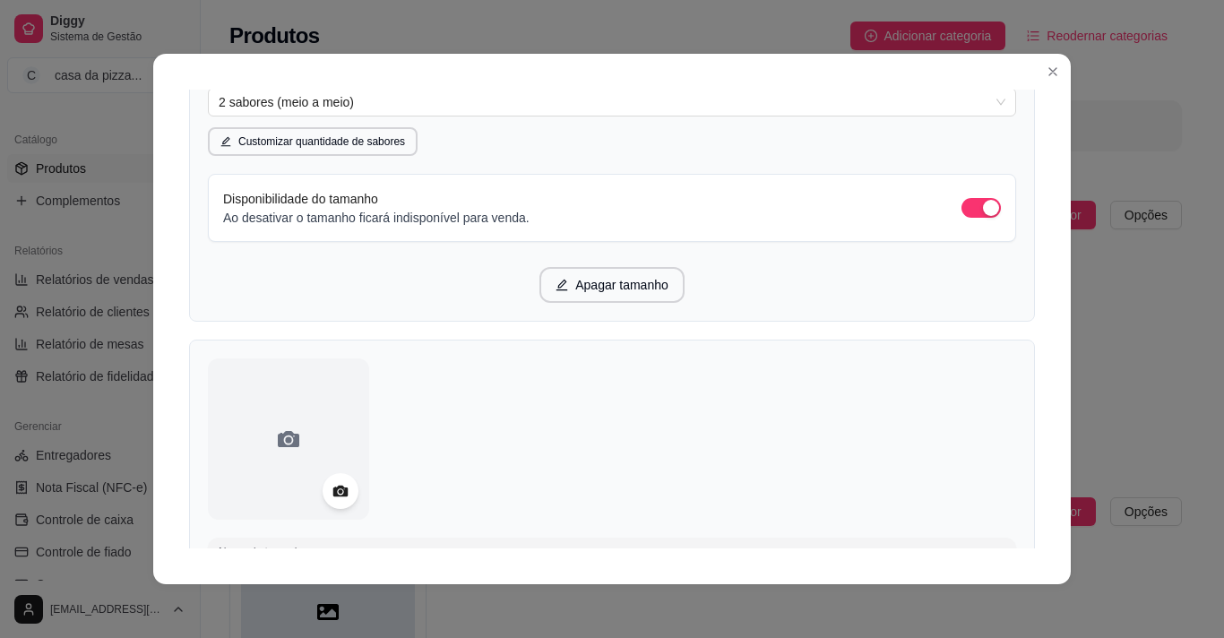
scroll to position [1217, 0]
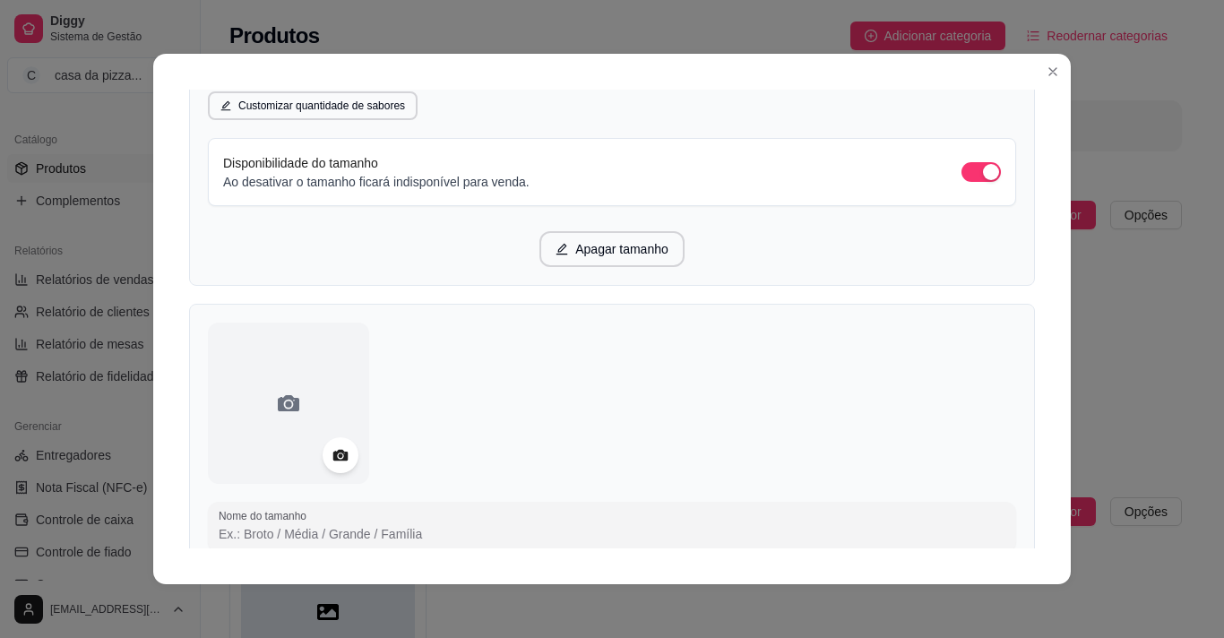
click at [613, 526] on input "Nome do tamanho" at bounding box center [612, 534] width 787 height 18
type input "g"
type input "G"
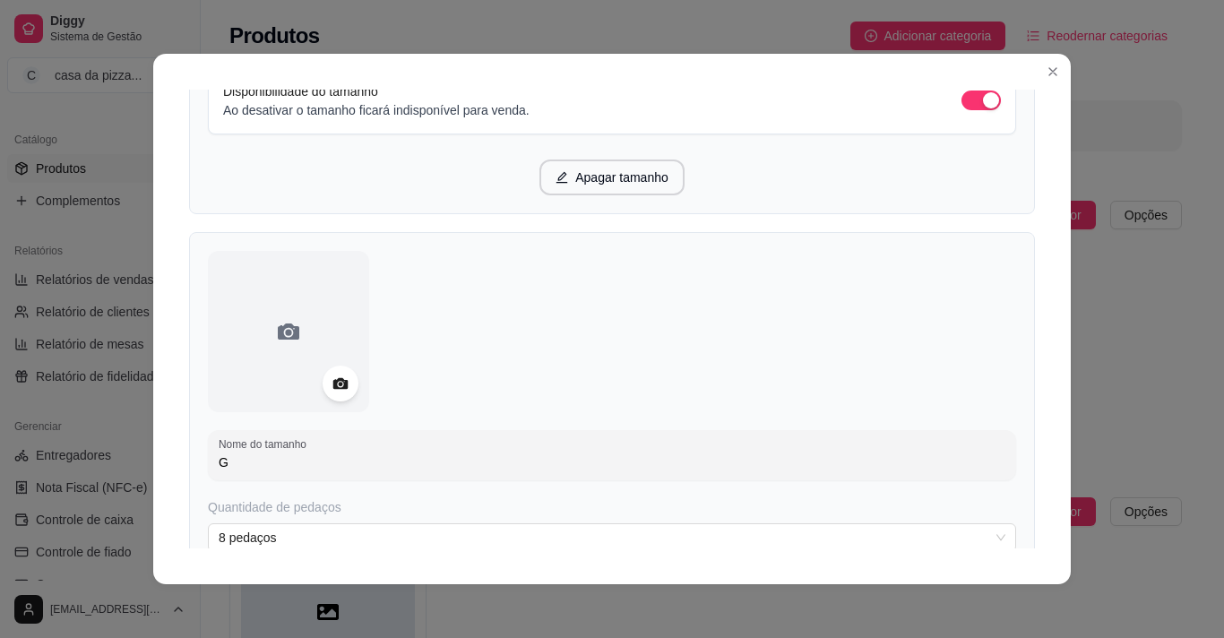
scroll to position [1325, 0]
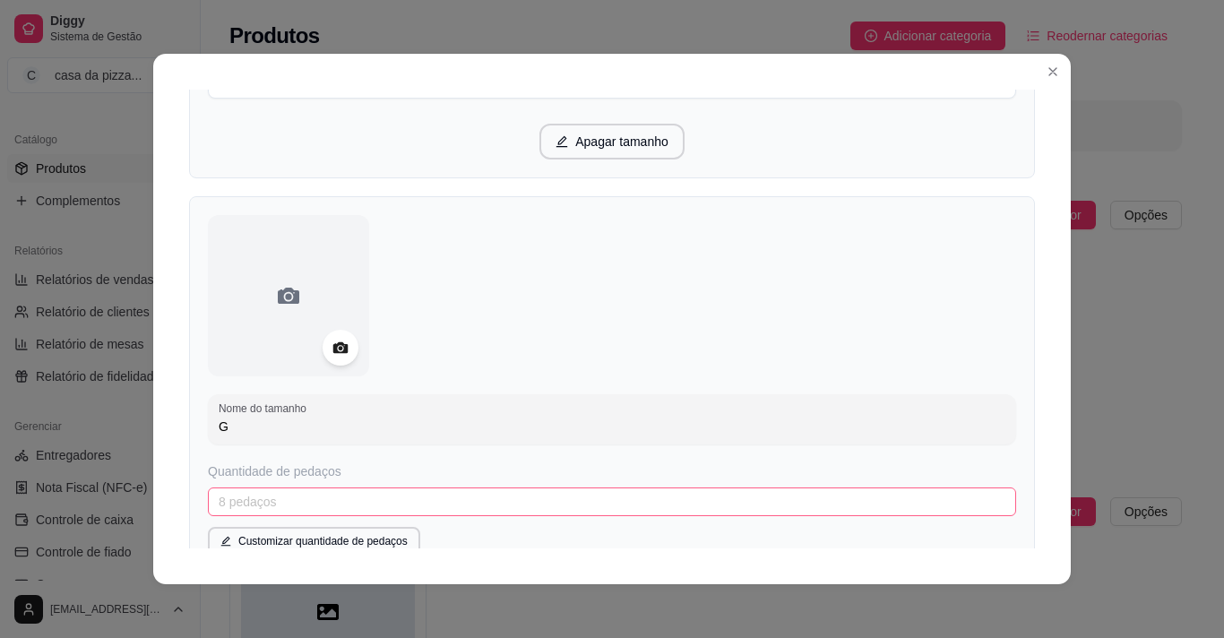
click at [499, 497] on span "8 pedaços" at bounding box center [612, 501] width 787 height 27
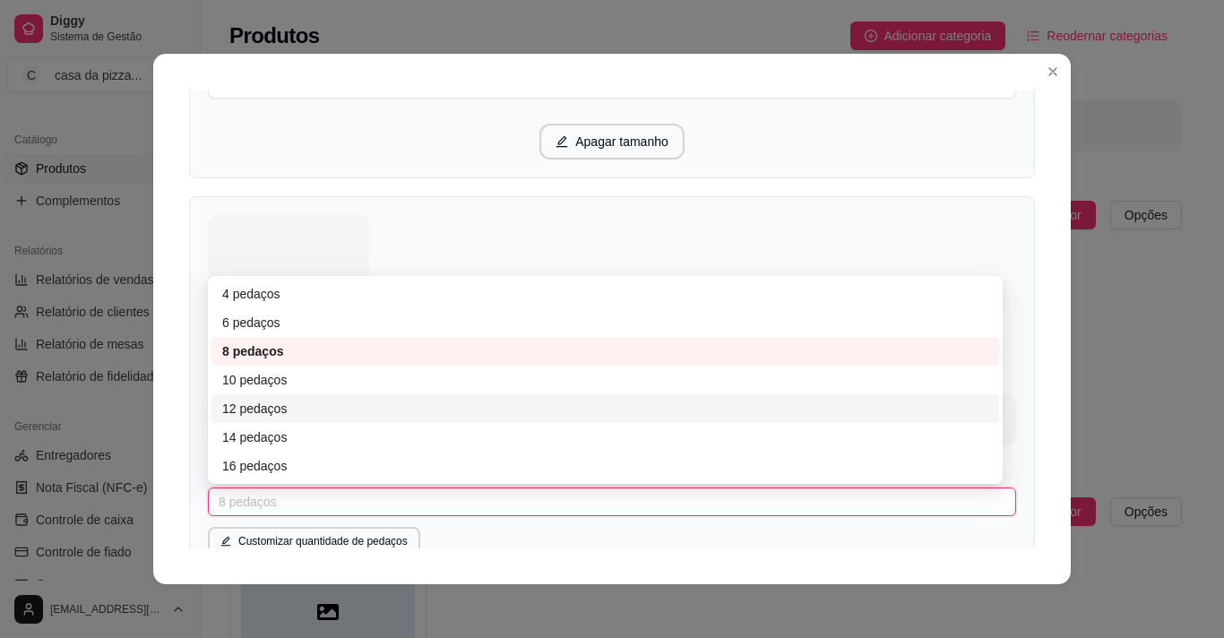
click at [393, 412] on div "12 pedaços" at bounding box center [605, 409] width 766 height 20
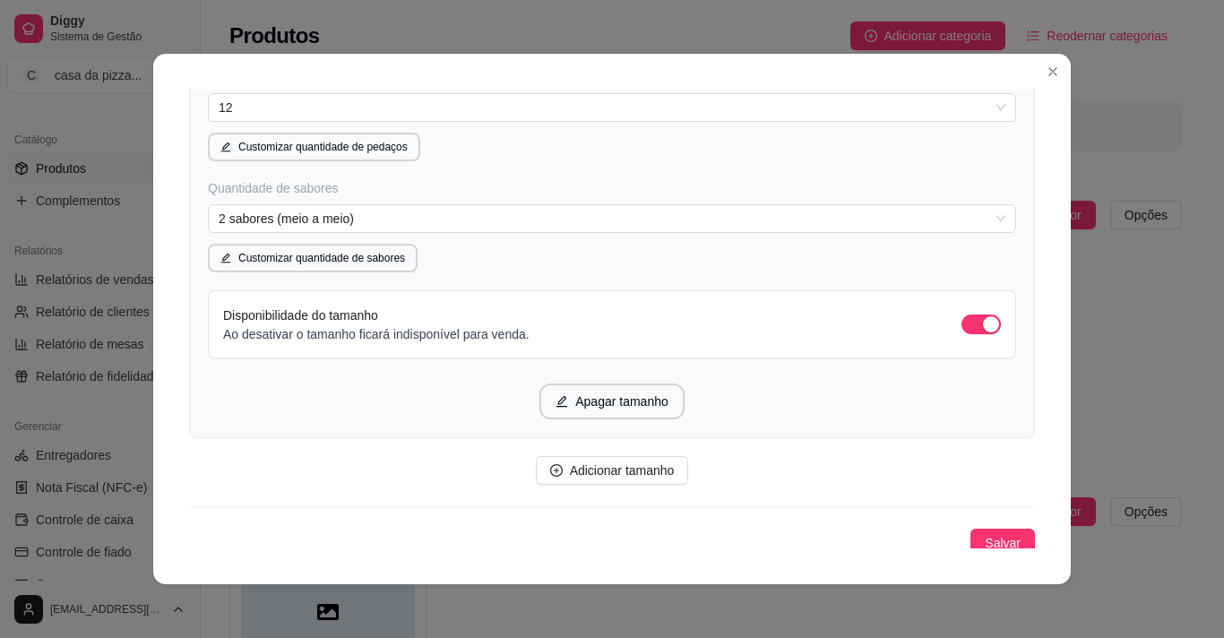
scroll to position [1728, 0]
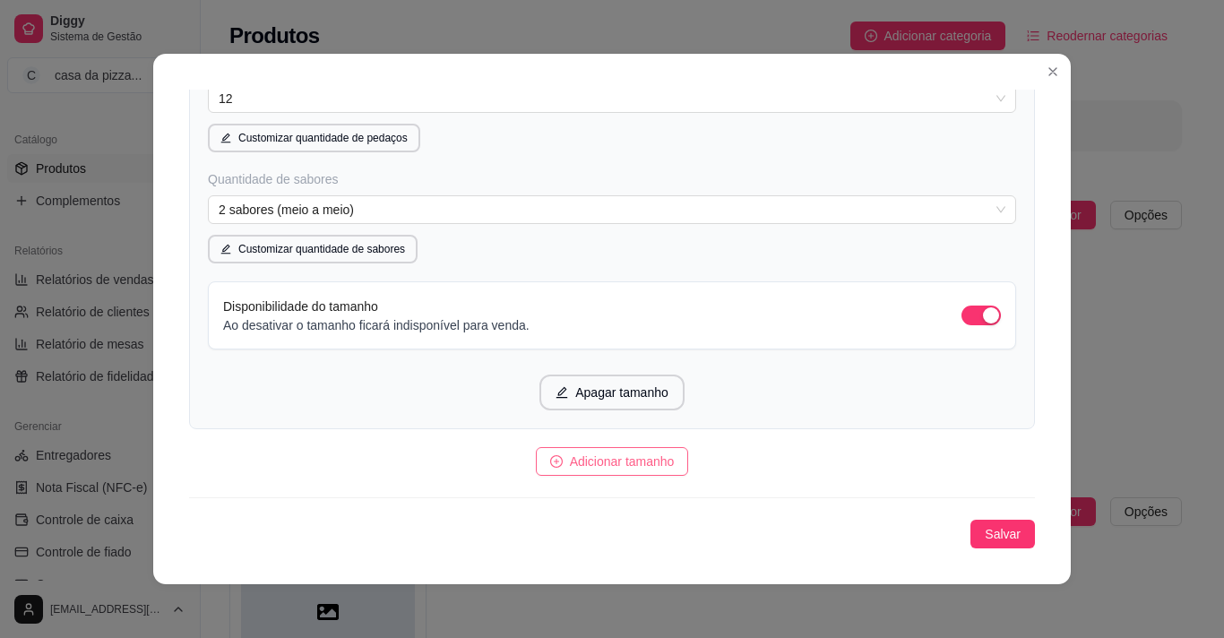
click at [651, 459] on span "Adicionar tamanho" at bounding box center [622, 462] width 105 height 20
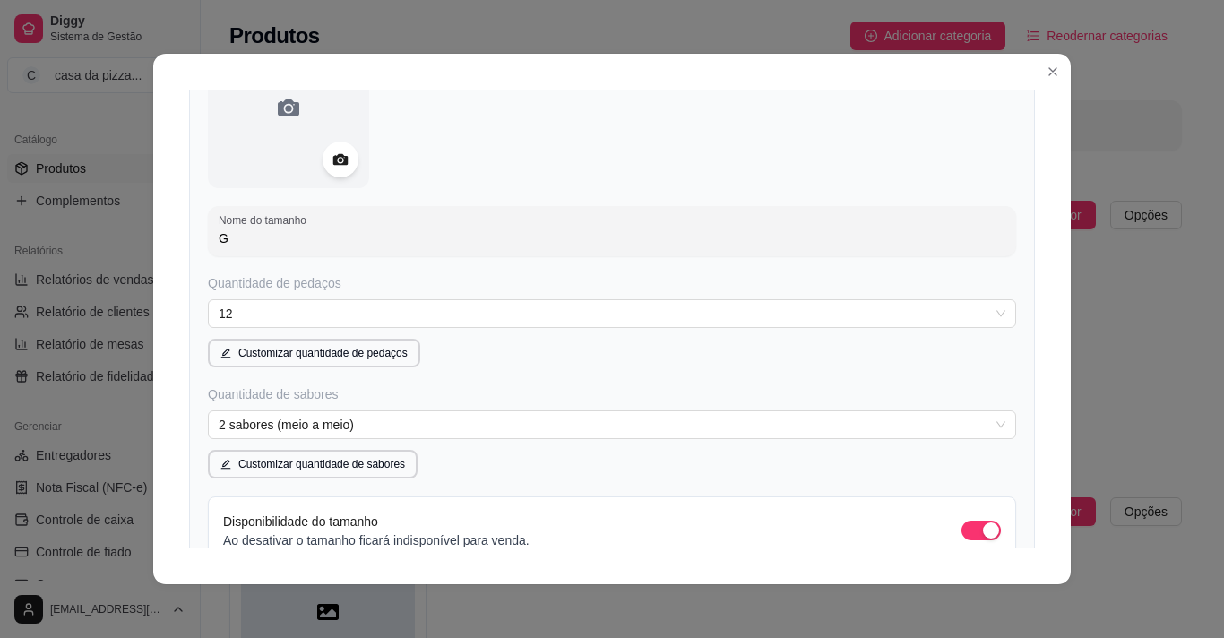
scroll to position [1477, 0]
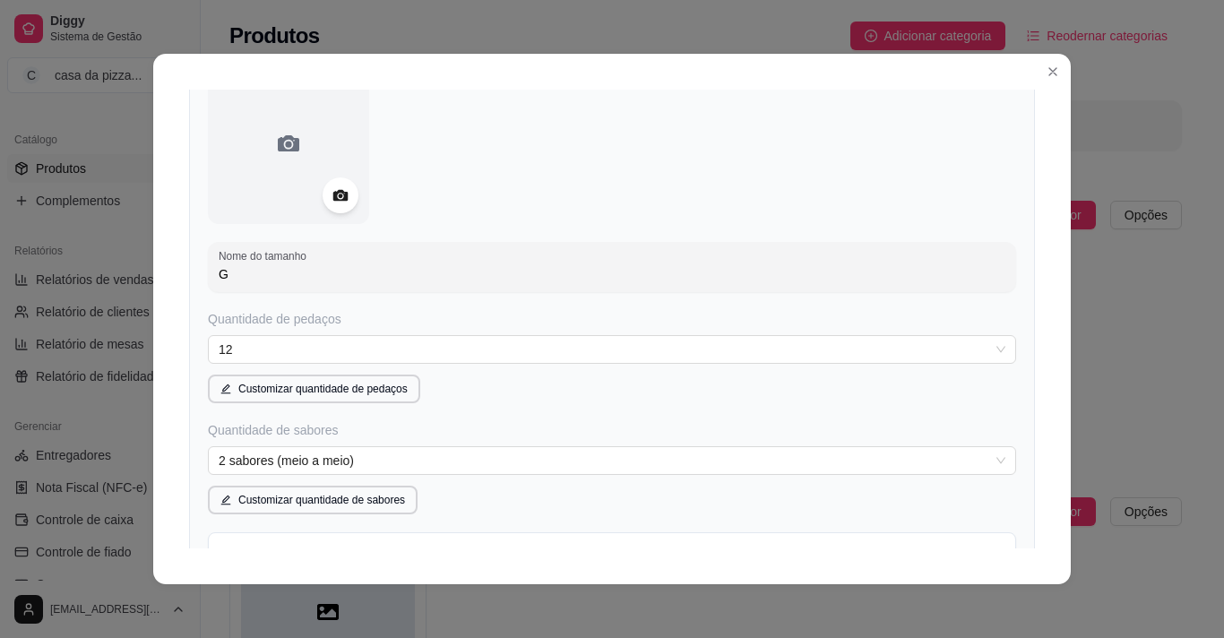
click at [1030, 541] on div "Detalhes Disponibilidade Tamanhos Massas Bordas Complementos Nome da categoria …" at bounding box center [612, 319] width 918 height 531
drag, startPoint x: 1030, startPoint y: 541, endPoint x: 1040, endPoint y: 447, distance: 94.7
click at [1040, 447] on div "Detalhes Disponibilidade Tamanhos Massas Bordas Complementos Nome da categoria …" at bounding box center [612, 319] width 918 height 531
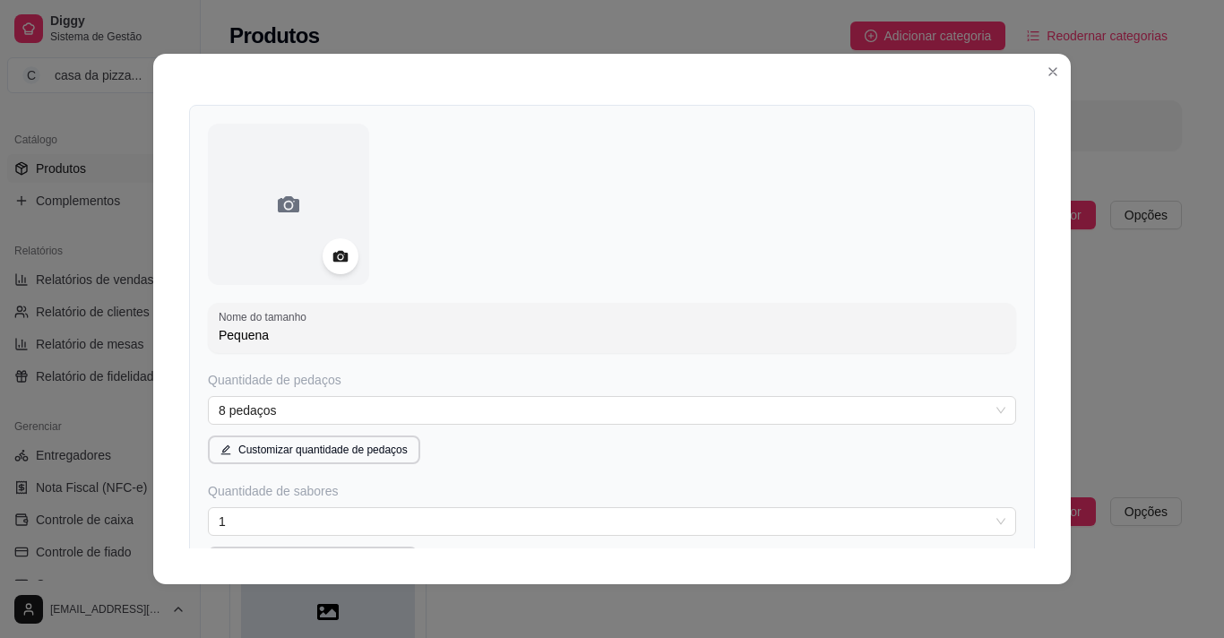
scroll to position [143, 0]
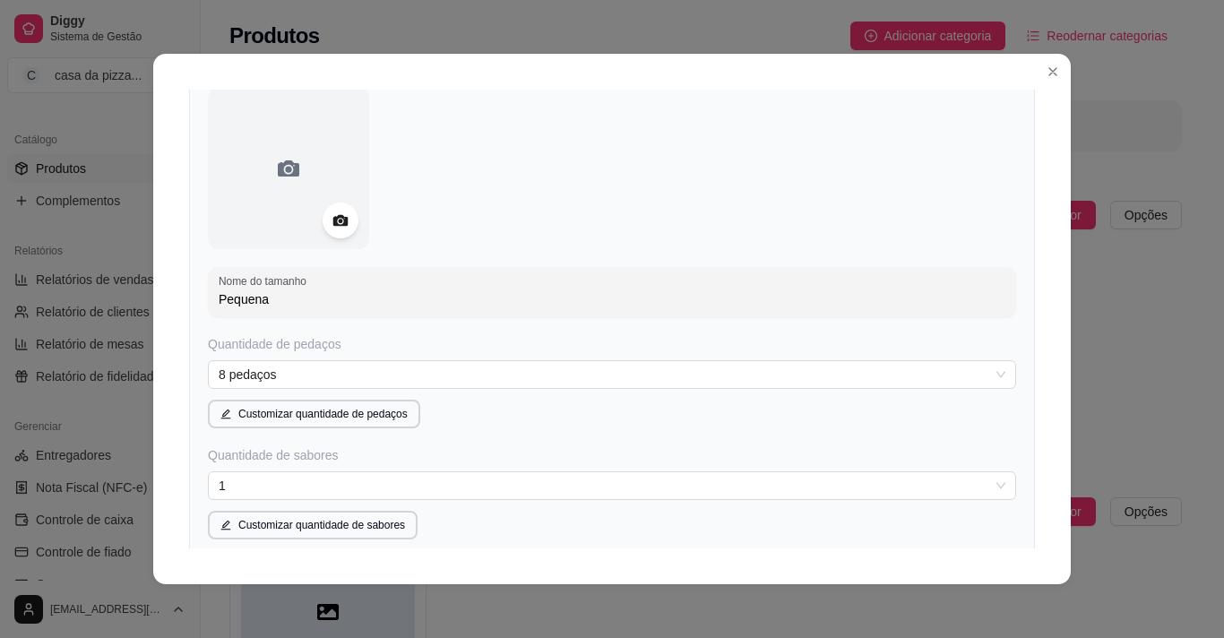
click at [268, 301] on input "Pequena" at bounding box center [612, 299] width 787 height 18
type input "P"
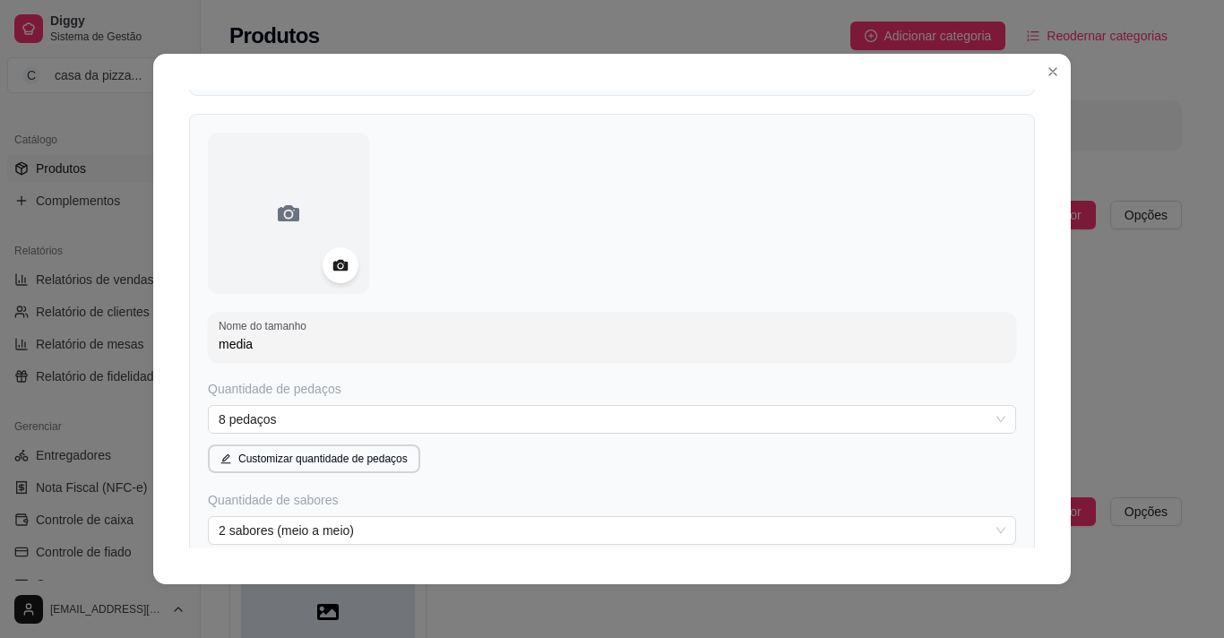
scroll to position [789, 0]
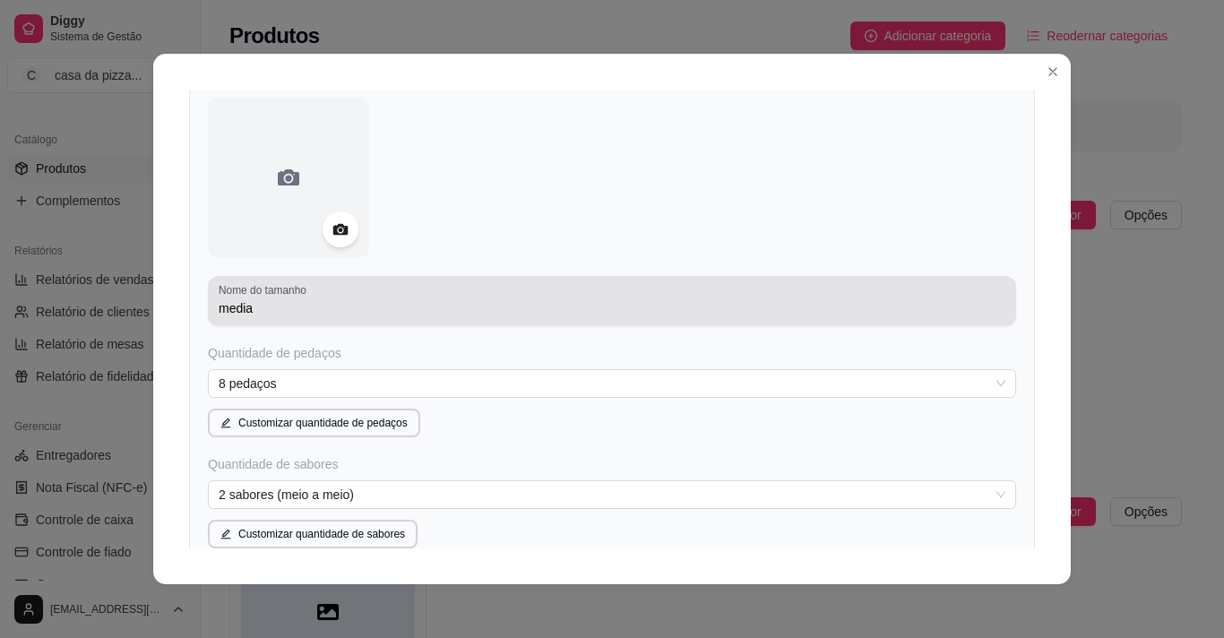
click at [283, 321] on div "Nome do tamanho media" at bounding box center [612, 301] width 808 height 50
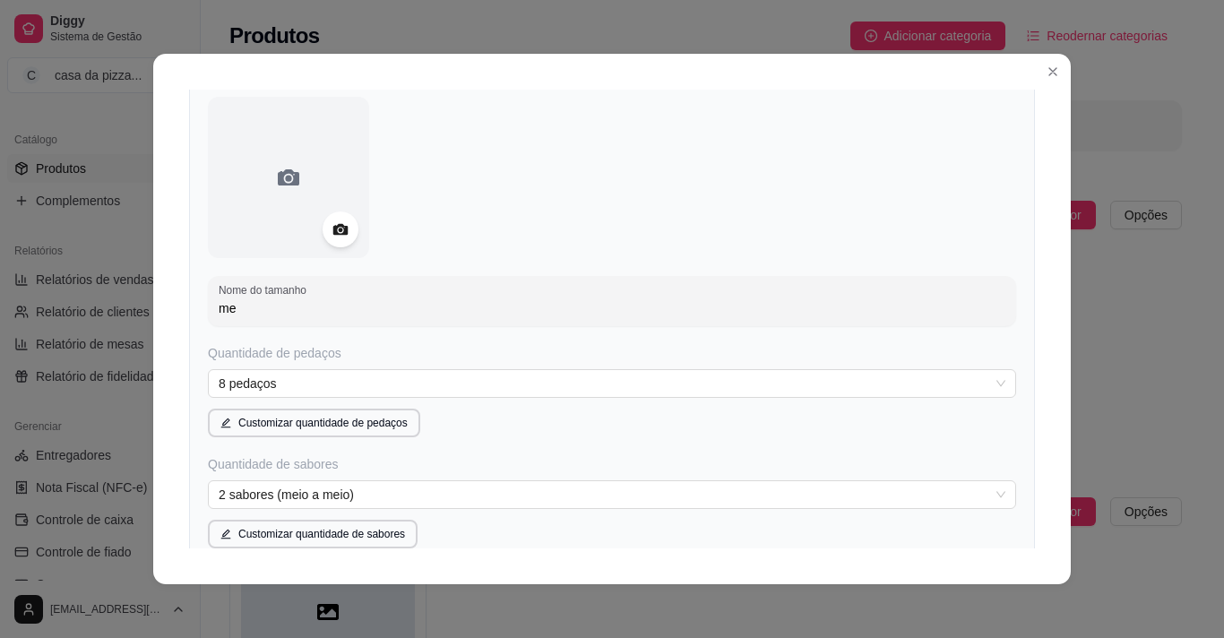
type input "m"
type input "M"
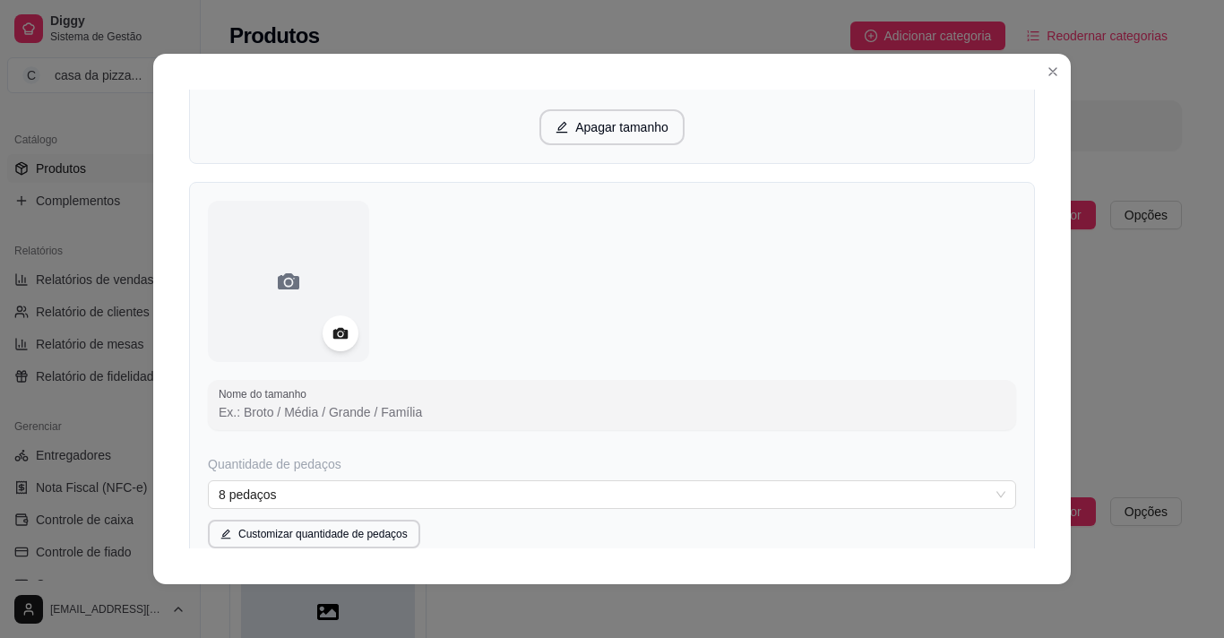
scroll to position [2389, 0]
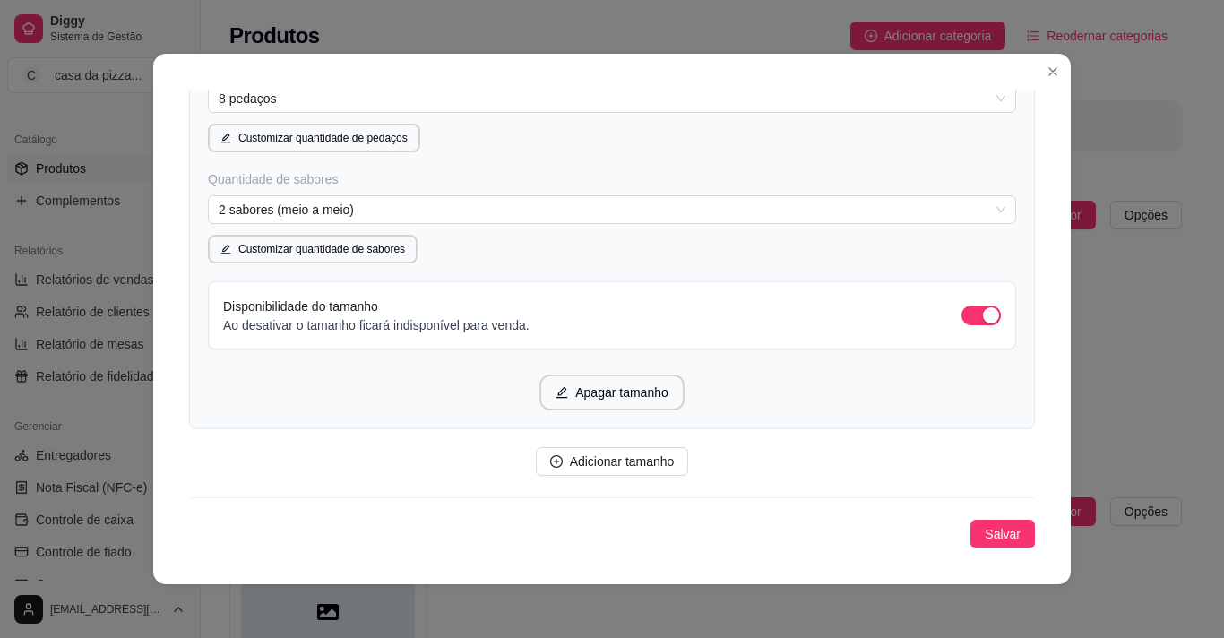
click at [1014, 401] on div "Nome do tamanho Quantidade de pedaços 8 pedaços Customizar quantidade de pedaço…" at bounding box center [612, 107] width 846 height 643
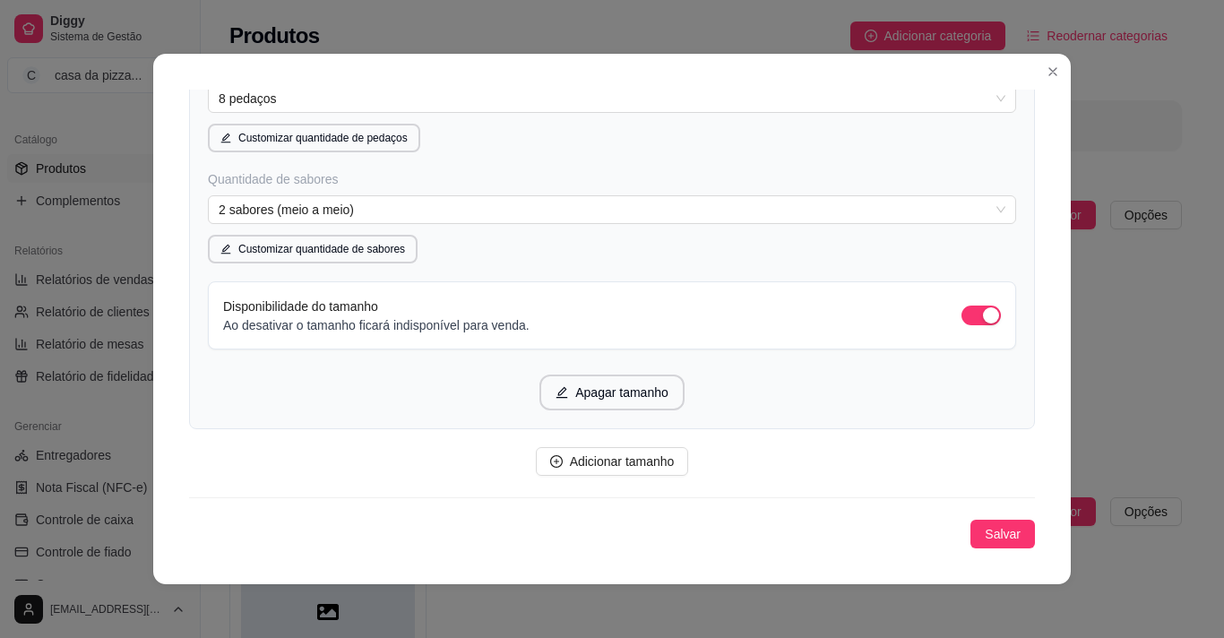
drag, startPoint x: 1014, startPoint y: 401, endPoint x: 1026, endPoint y: 367, distance: 36.8
click at [1026, 367] on div "Detalhes Disponibilidade Tamanhos Massas Bordas Complementos Nome da categoria …" at bounding box center [612, 319] width 846 height 459
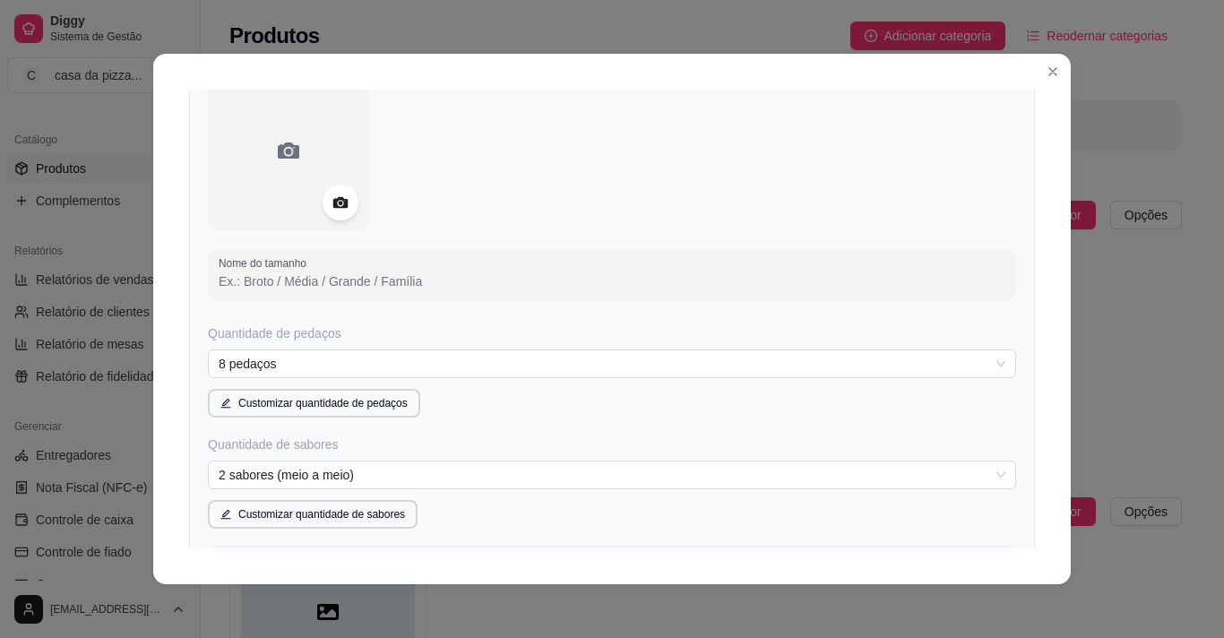
scroll to position [2160, 0]
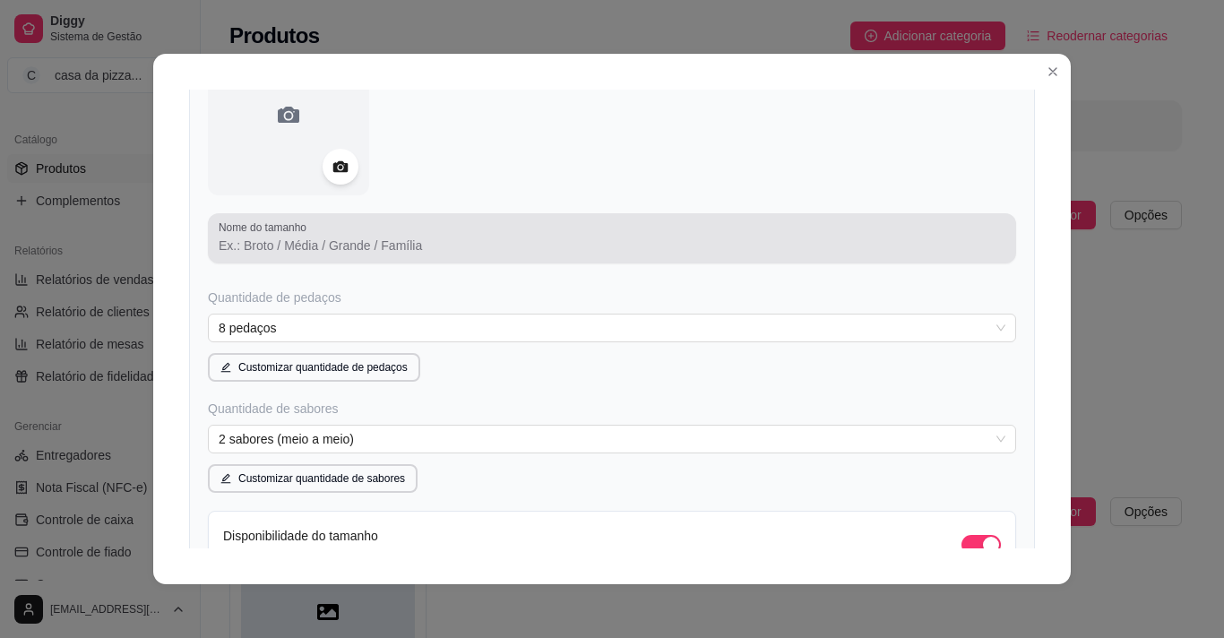
click at [415, 224] on div at bounding box center [612, 238] width 787 height 36
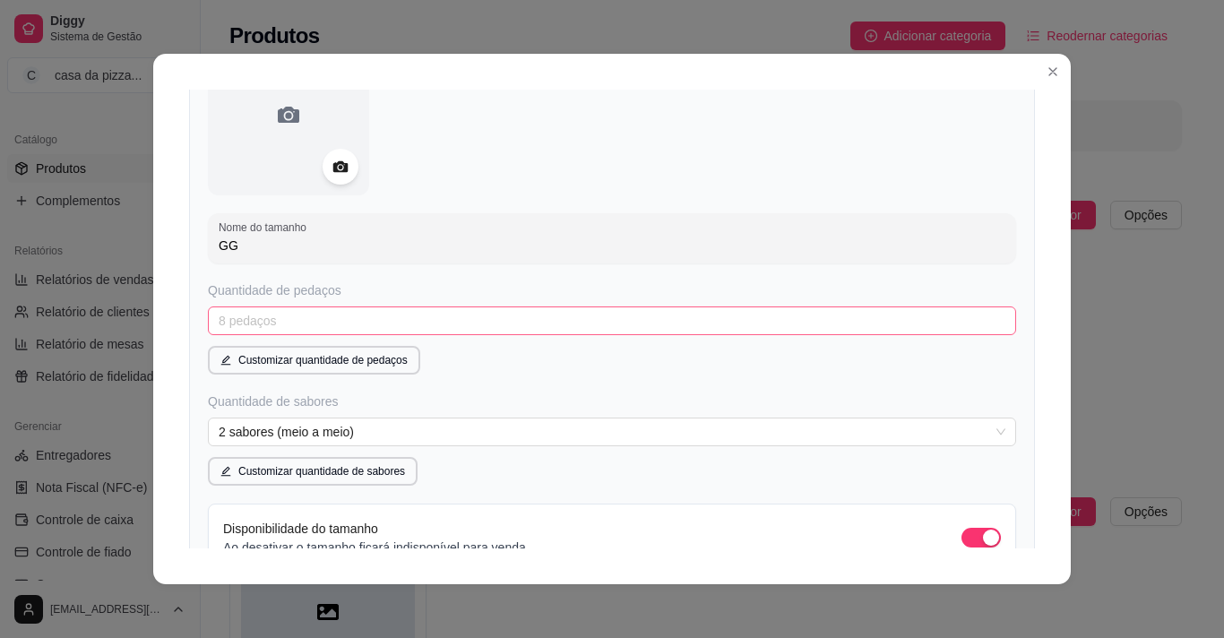
click at [383, 325] on span "8 pedaços" at bounding box center [612, 320] width 787 height 27
type input "GG"
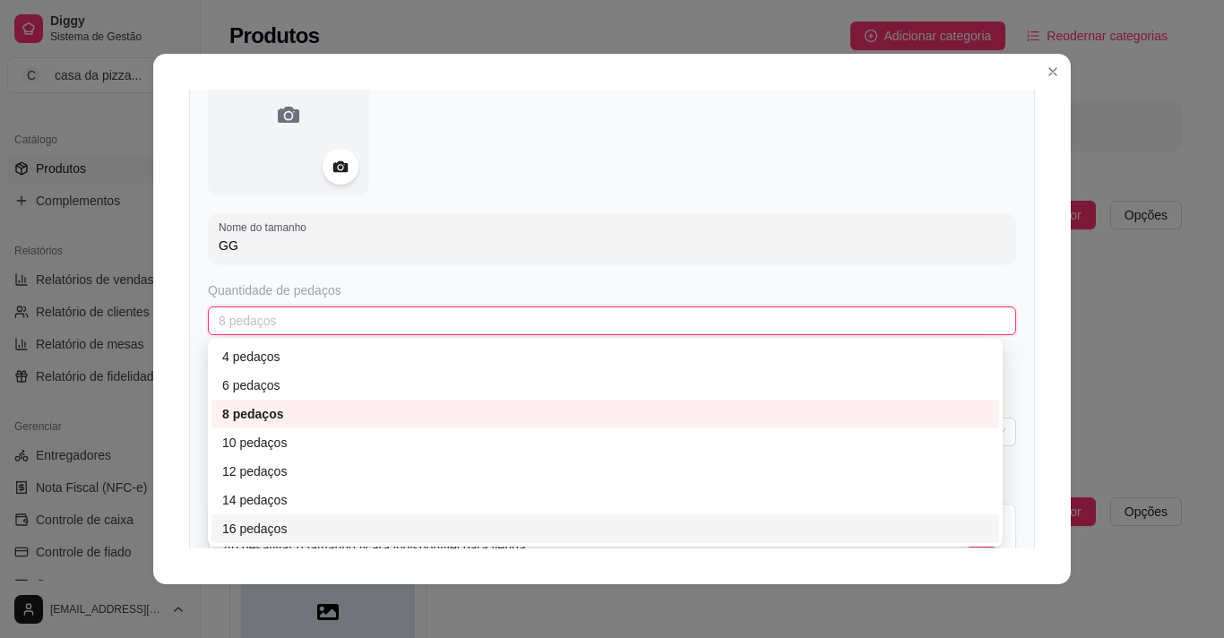
click at [247, 528] on div "16 pedaços" at bounding box center [605, 529] width 766 height 20
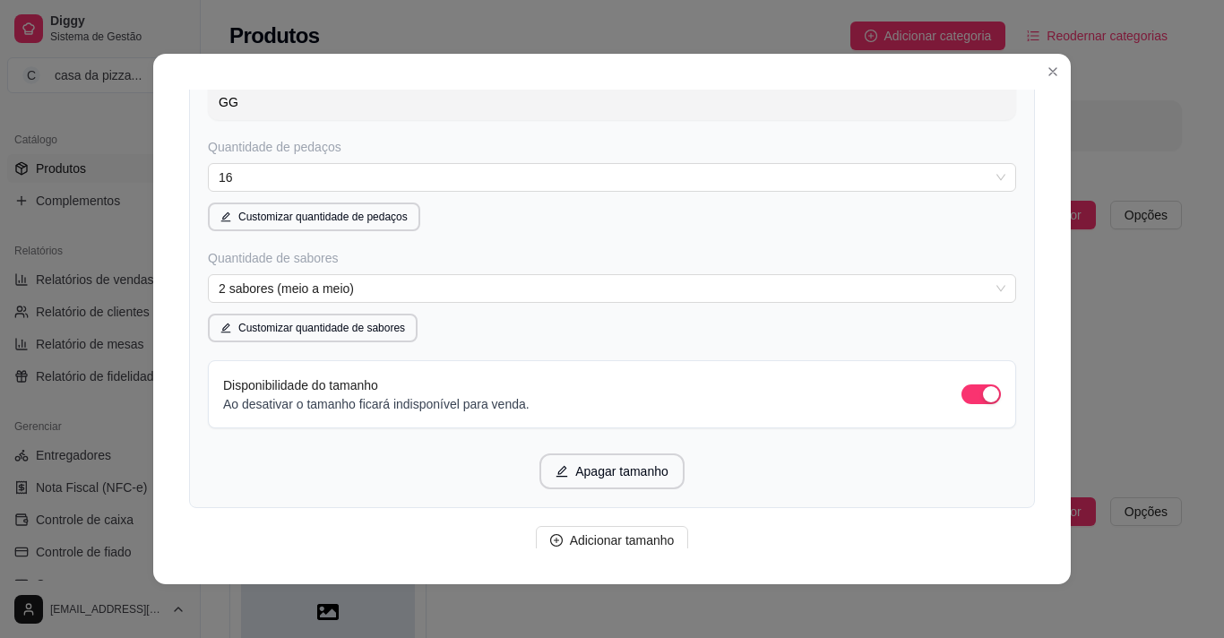
scroll to position [2339, 0]
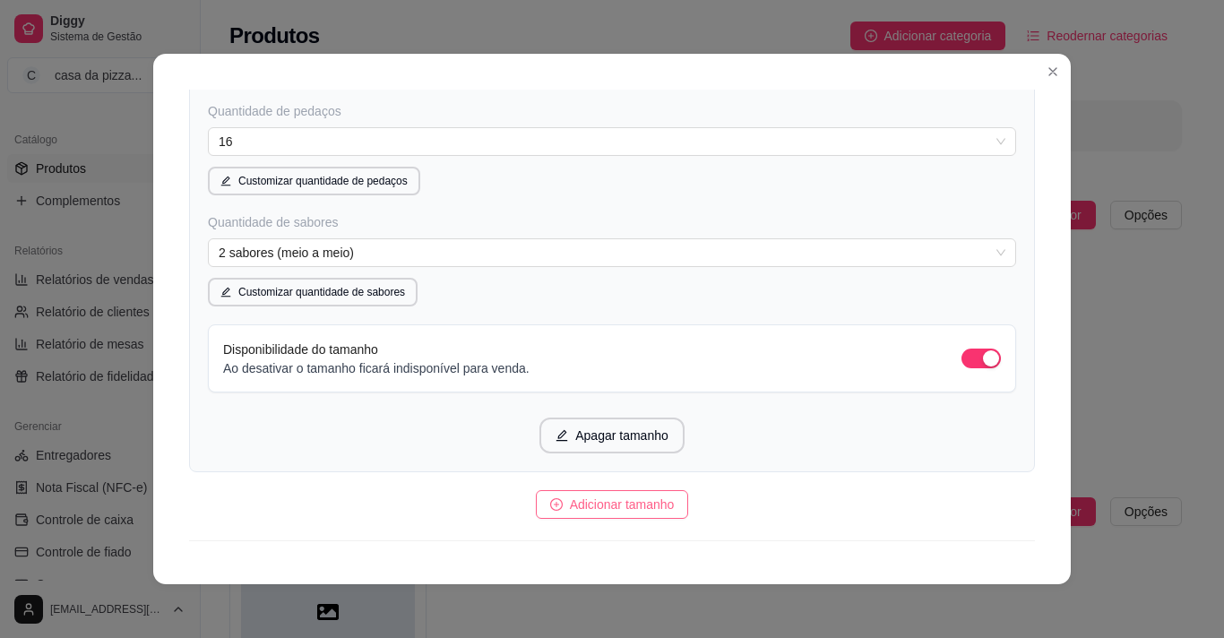
click at [587, 507] on span "Adicionar tamanho" at bounding box center [622, 505] width 105 height 20
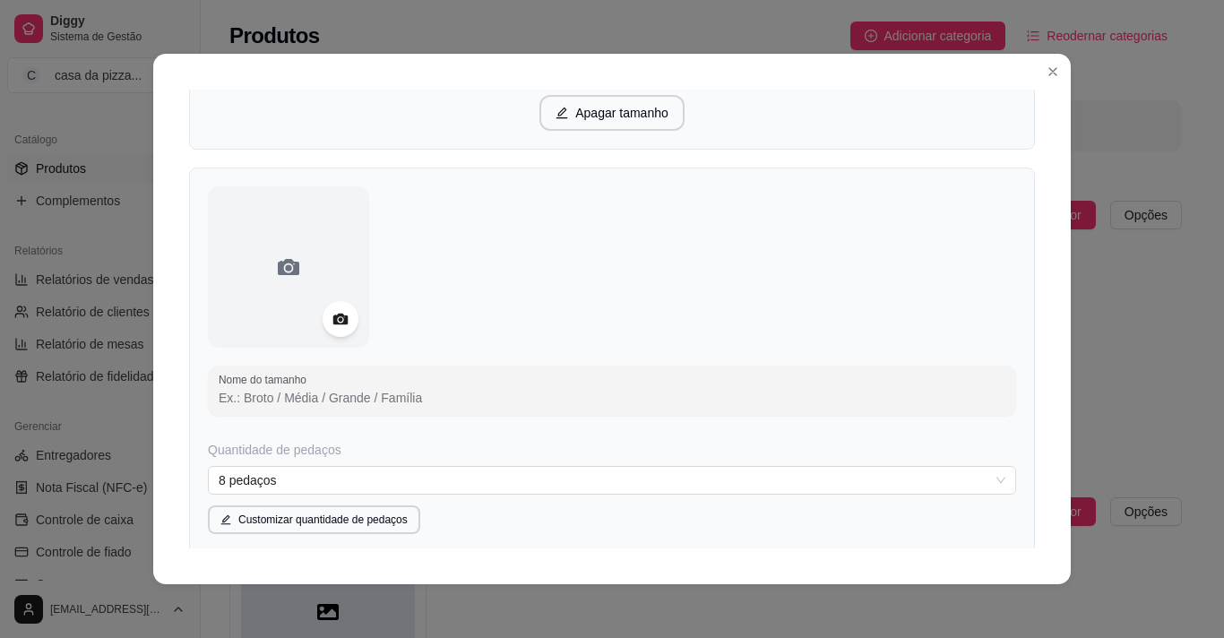
scroll to position [2697, 0]
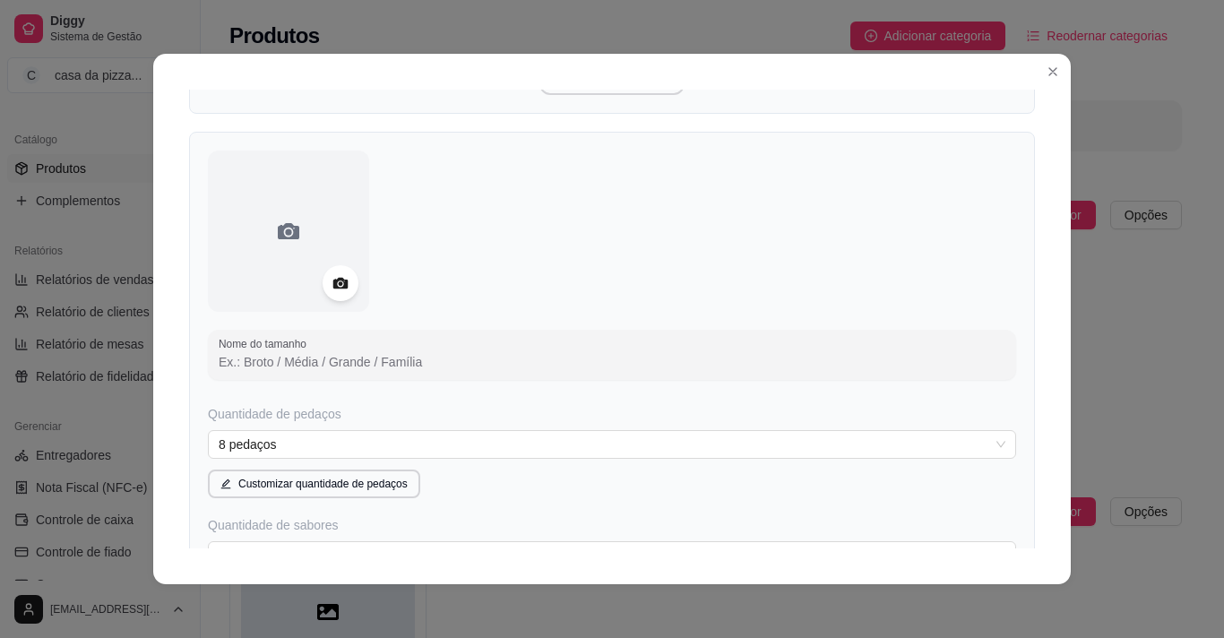
click at [435, 357] on input "Nome do tamanho" at bounding box center [612, 362] width 787 height 18
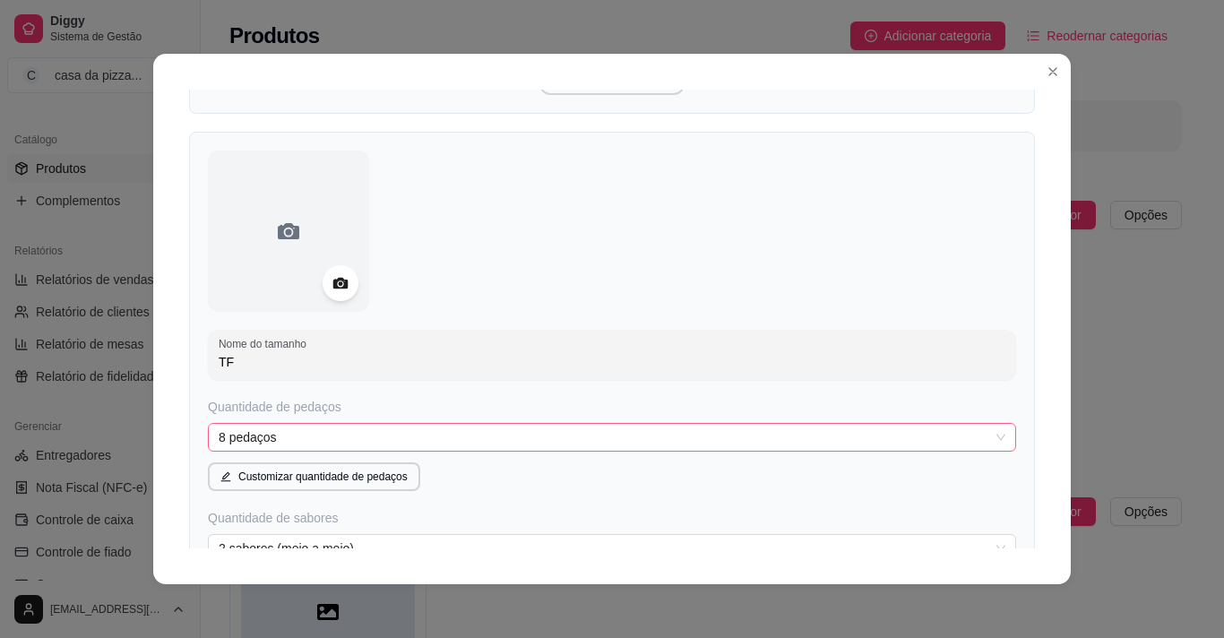
click at [383, 439] on span "8 pedaços" at bounding box center [612, 437] width 787 height 27
type input "TF"
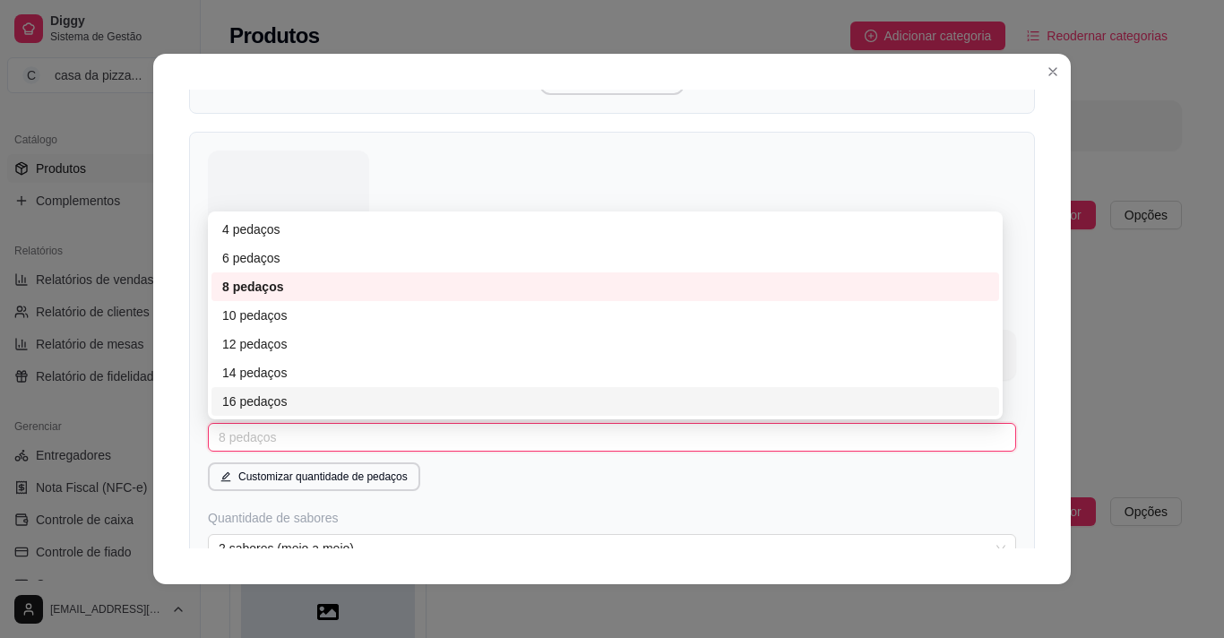
click at [304, 404] on div "16 pedaços" at bounding box center [605, 402] width 766 height 20
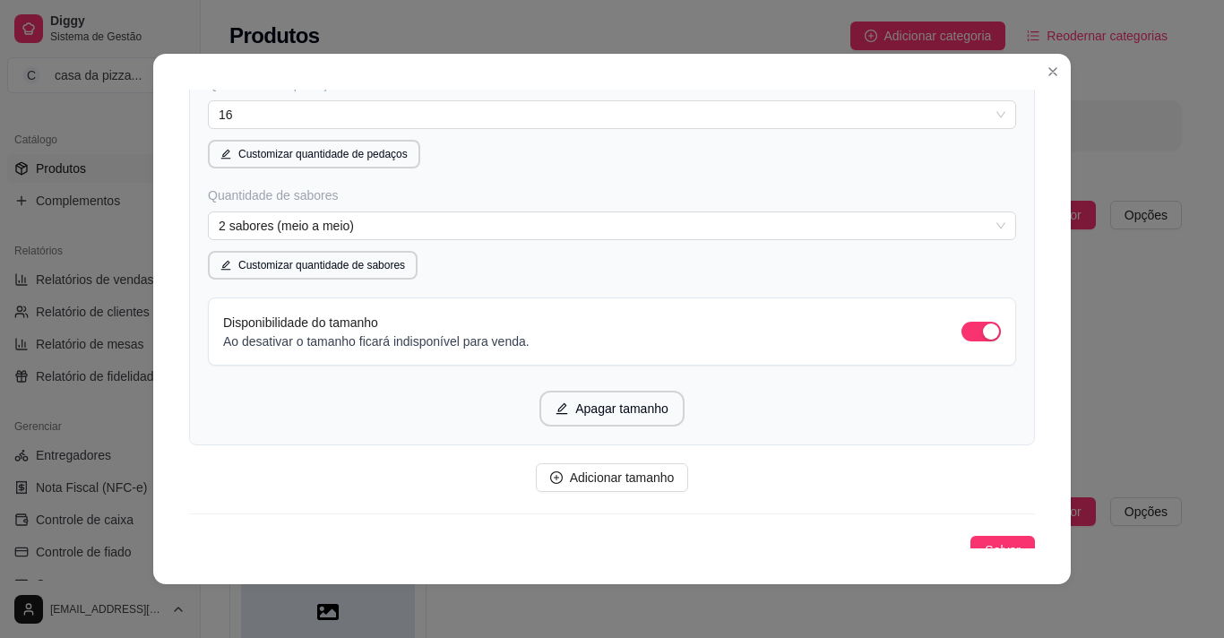
scroll to position [3036, 0]
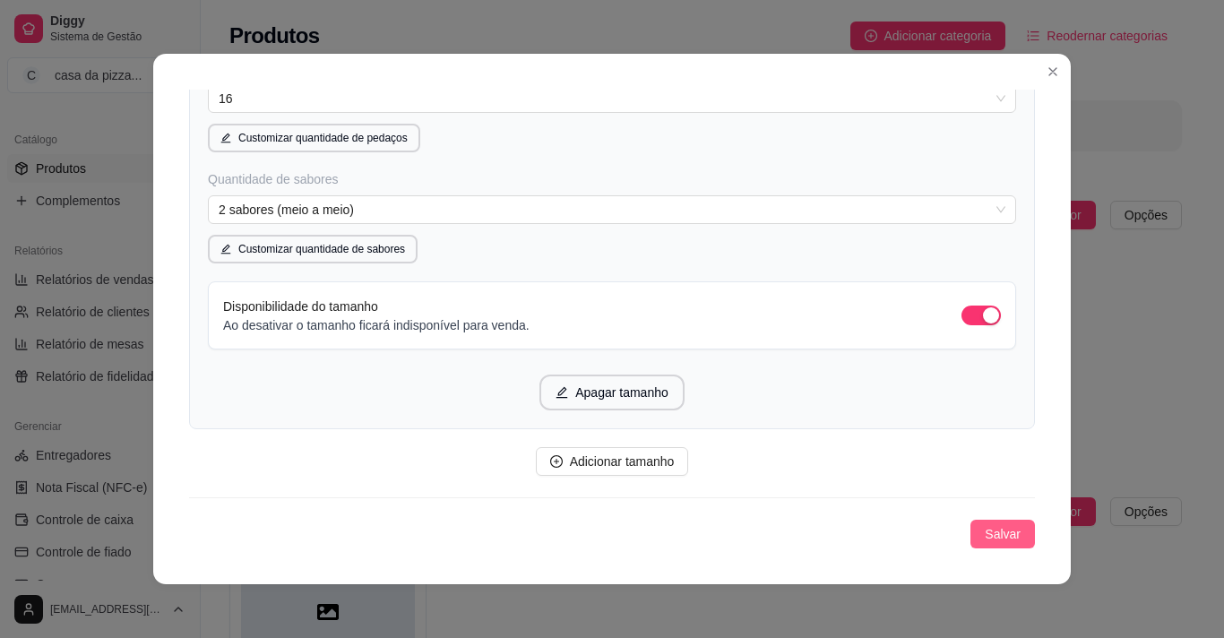
click at [985, 539] on span "Salvar" at bounding box center [1003, 534] width 36 height 20
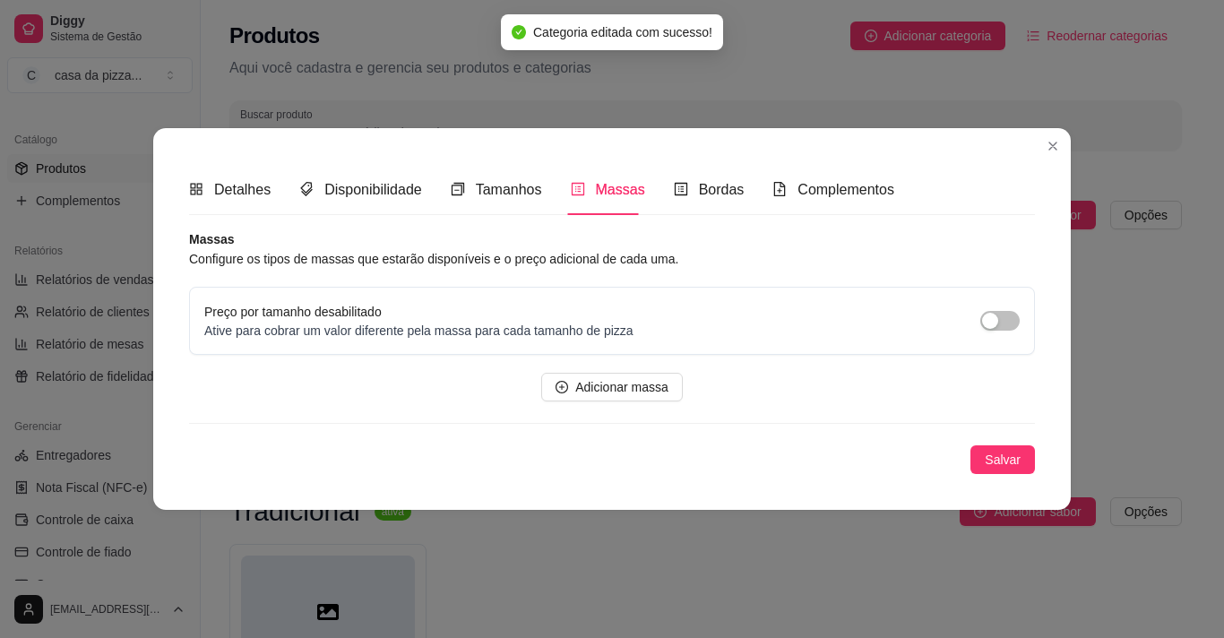
scroll to position [0, 0]
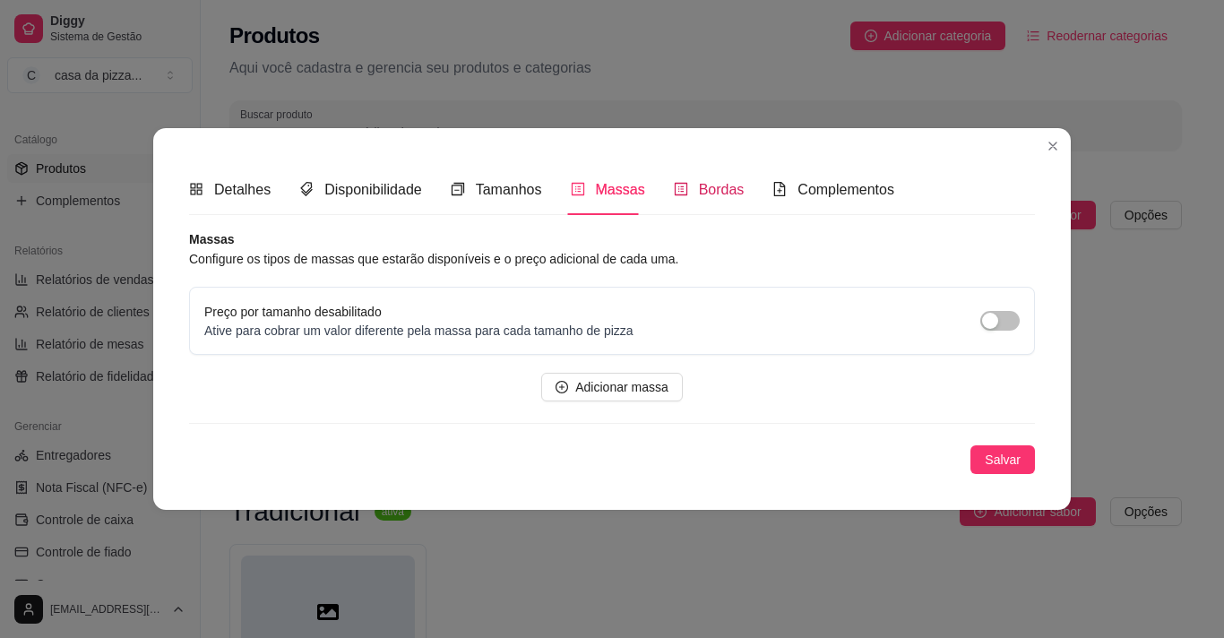
click at [723, 184] on span "Bordas" at bounding box center [722, 189] width 46 height 15
click at [604, 378] on span "Adicionar borda" at bounding box center [622, 387] width 88 height 20
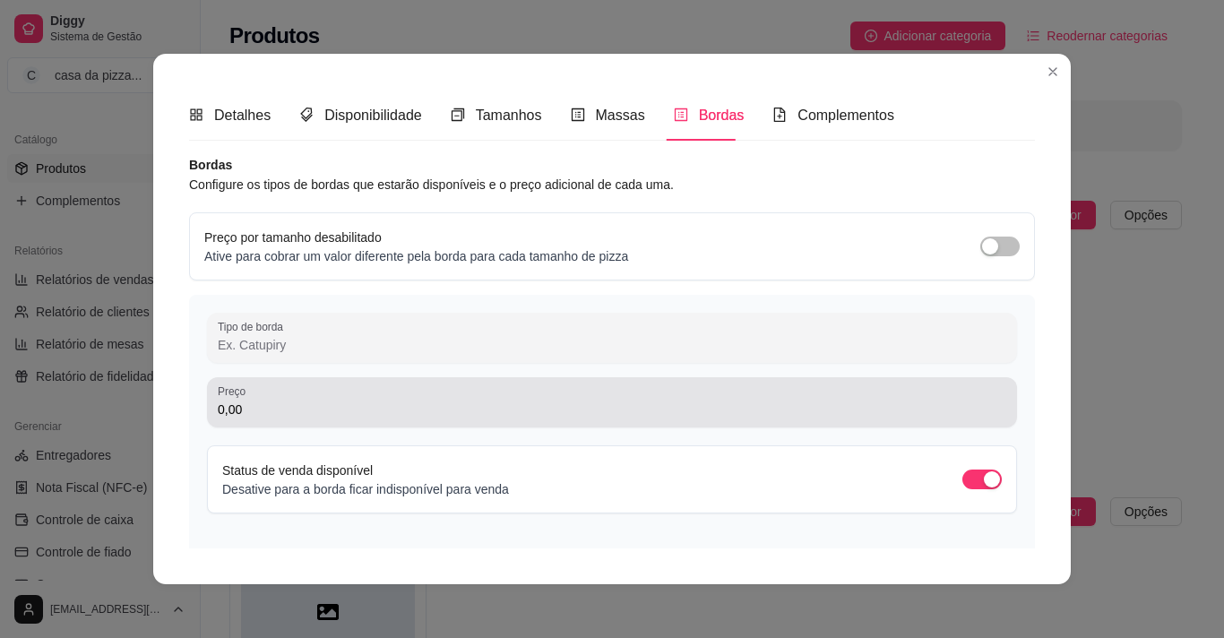
click at [431, 396] on div "0,00" at bounding box center [612, 402] width 789 height 36
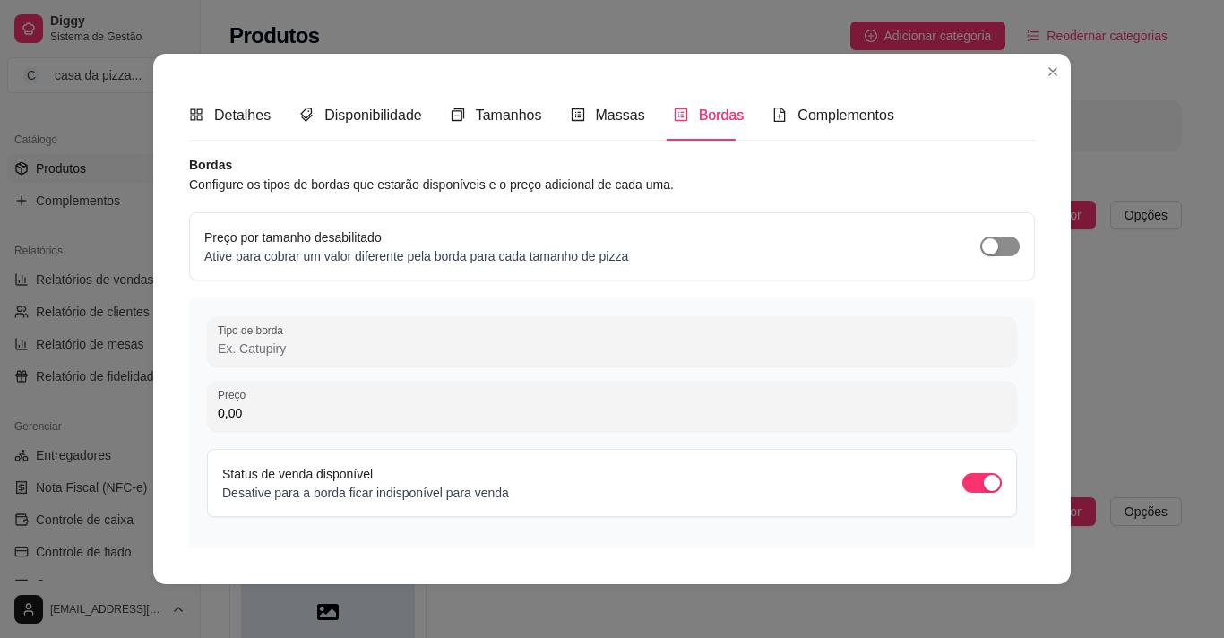
click at [989, 241] on span "button" at bounding box center [999, 247] width 39 height 20
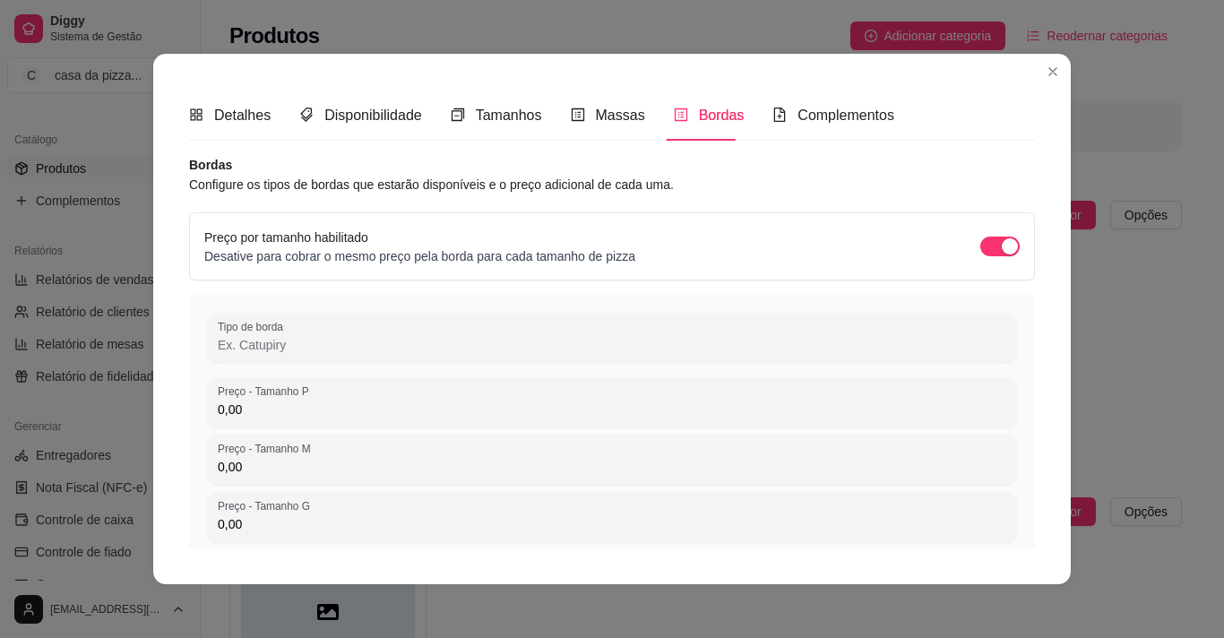
click at [518, 403] on input "0,00" at bounding box center [612, 410] width 789 height 18
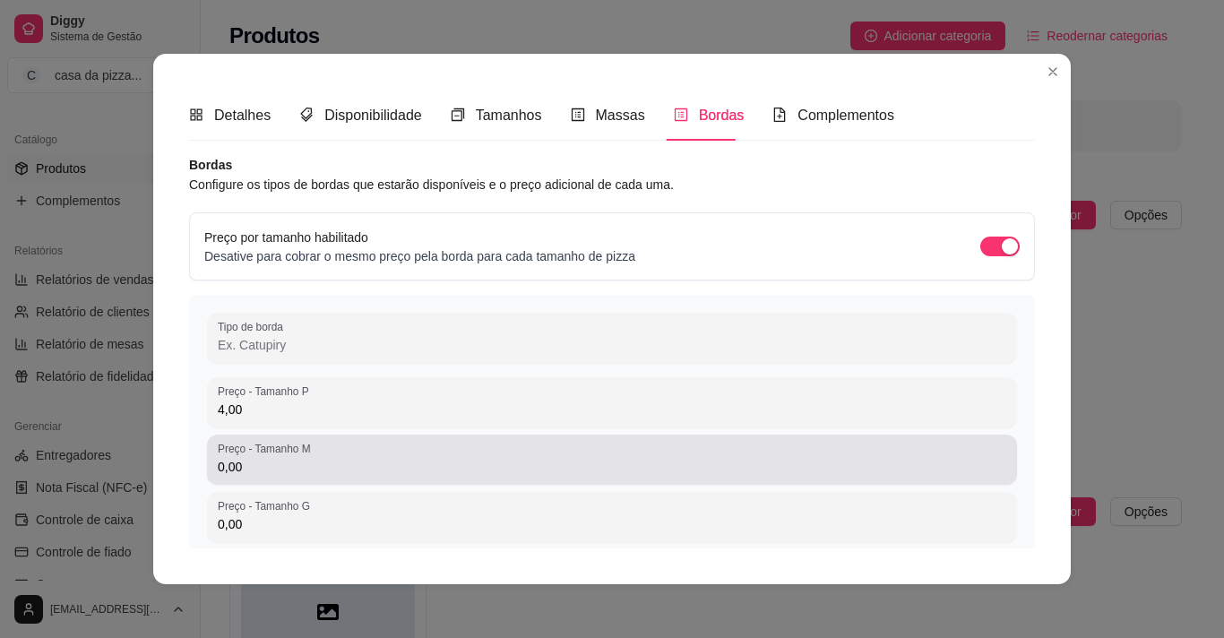
type input "4,00"
click at [398, 485] on div "Preço - Tamanho M 0,00" at bounding box center [612, 460] width 810 height 50
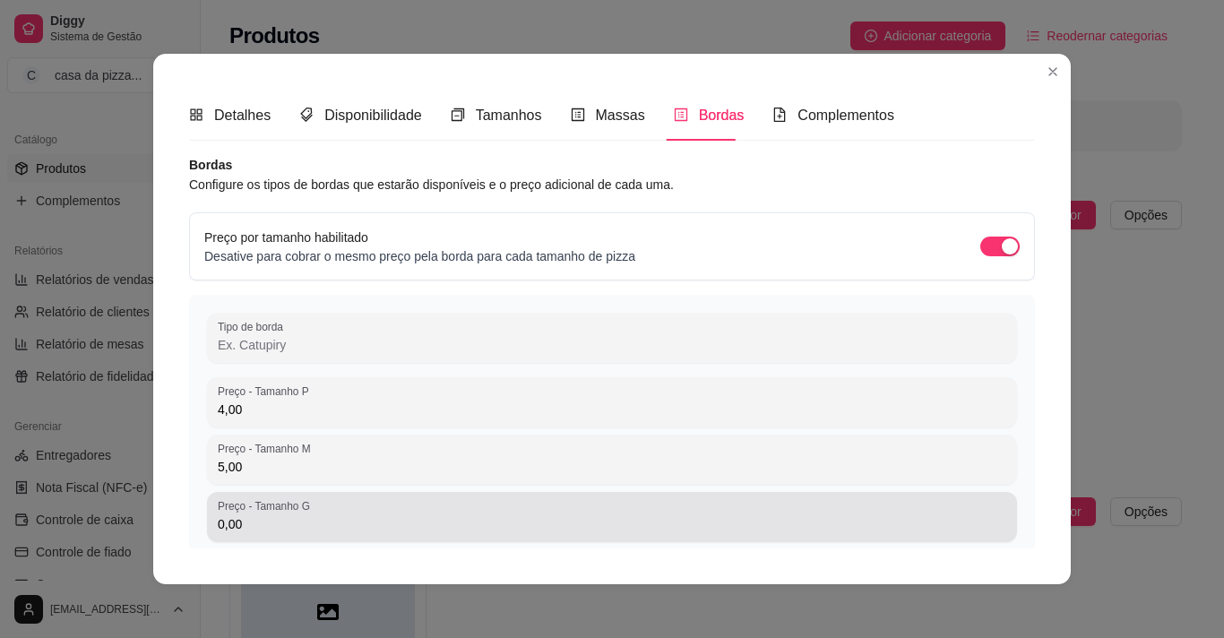
type input "5,00"
click at [273, 530] on input "0,00" at bounding box center [612, 524] width 789 height 18
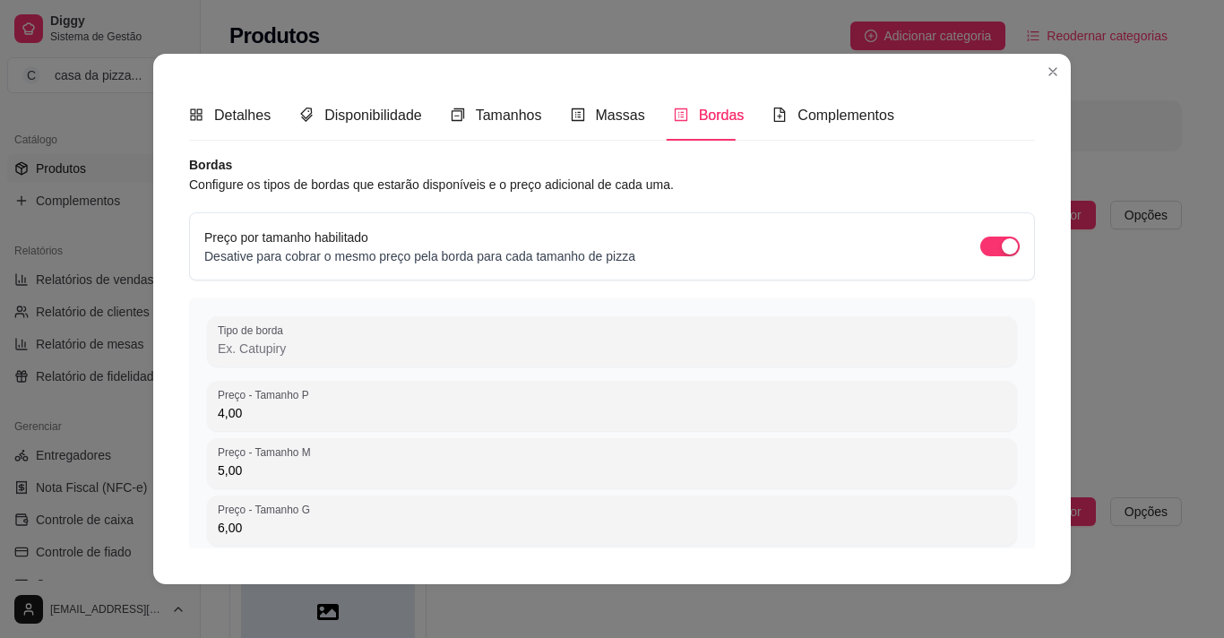
type input "6,00"
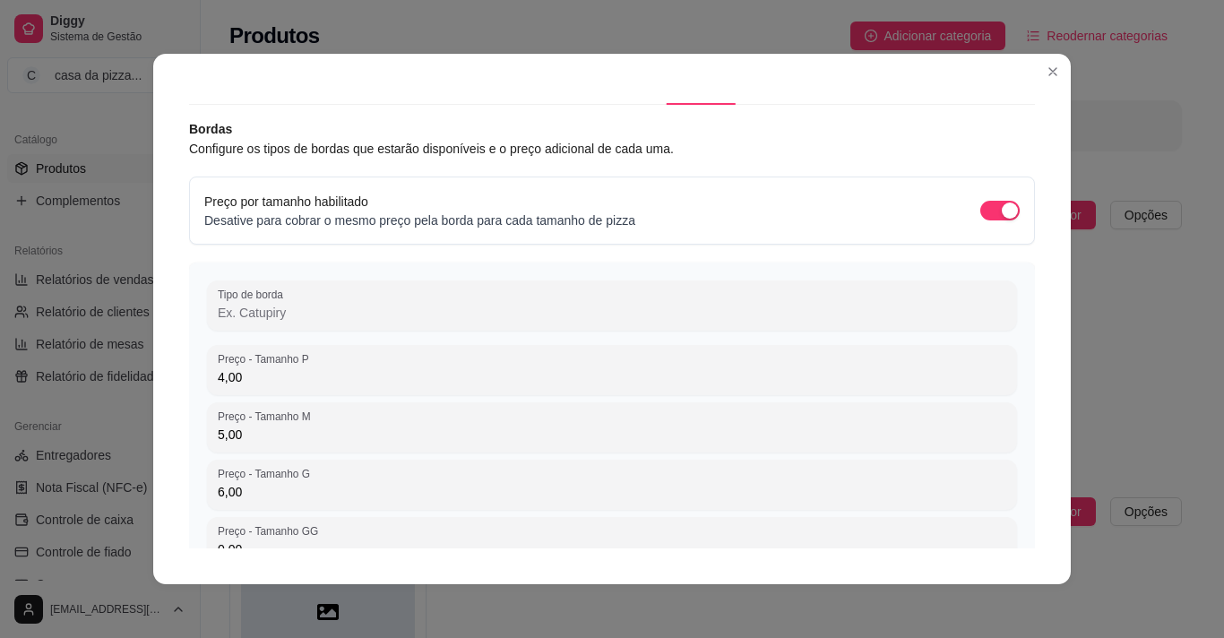
scroll to position [72, 0]
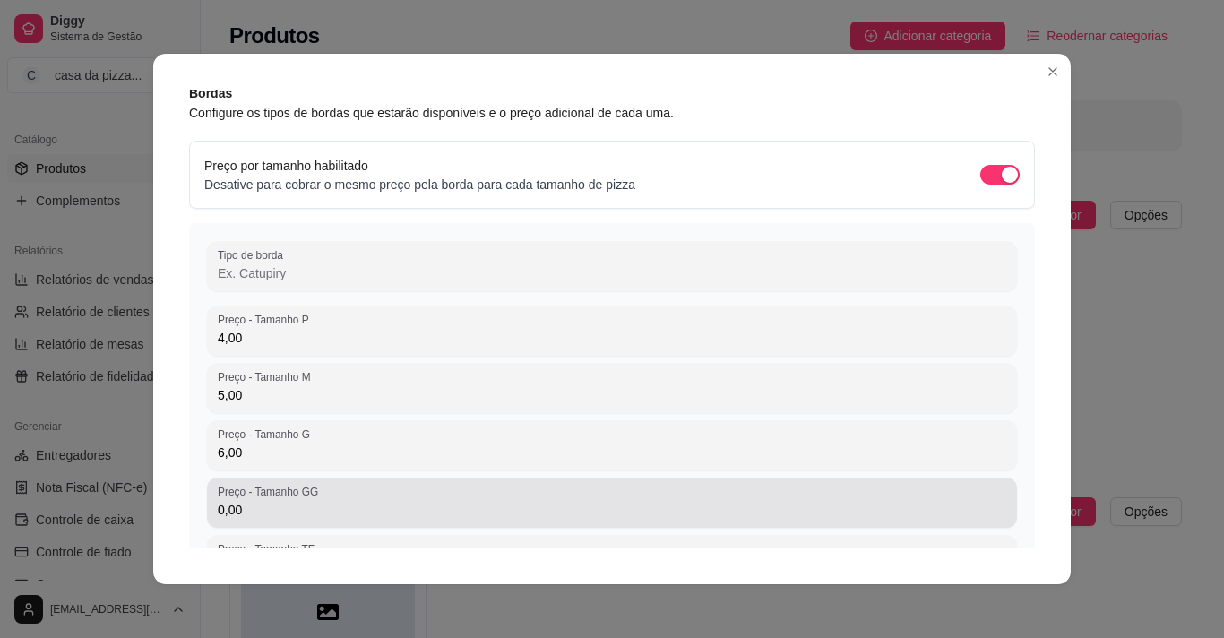
click at [340, 525] on div "Preço - Tamanho GG 0,00" at bounding box center [612, 503] width 810 height 50
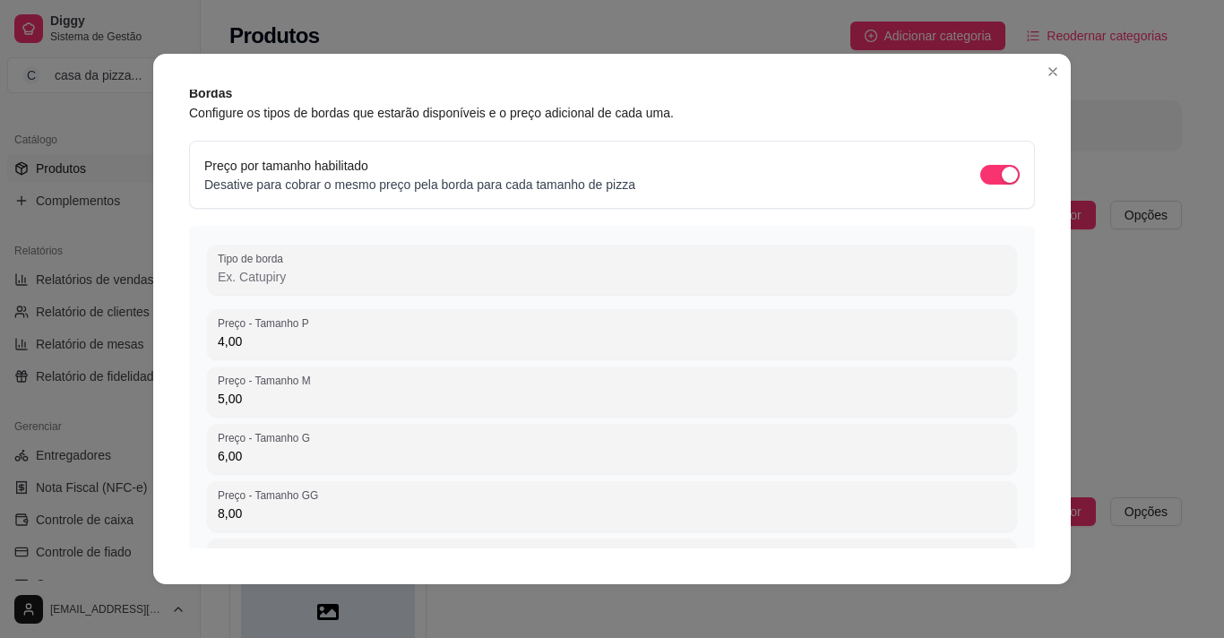
type input "8,00"
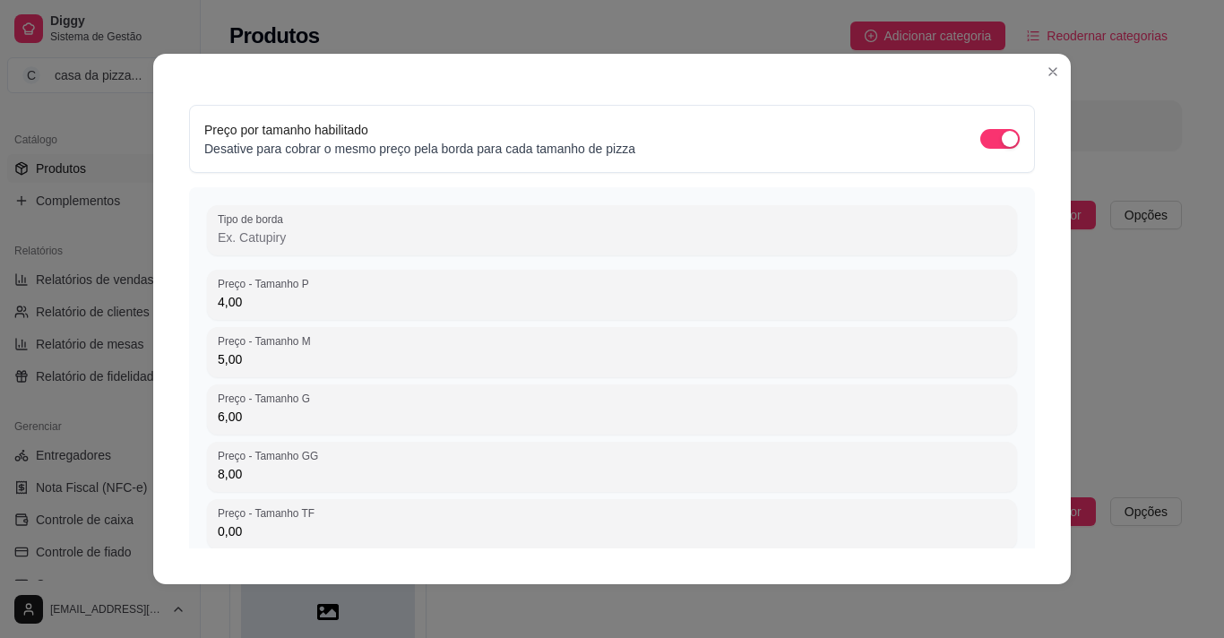
click at [250, 539] on input "0,00" at bounding box center [612, 531] width 789 height 18
type input "10,00"
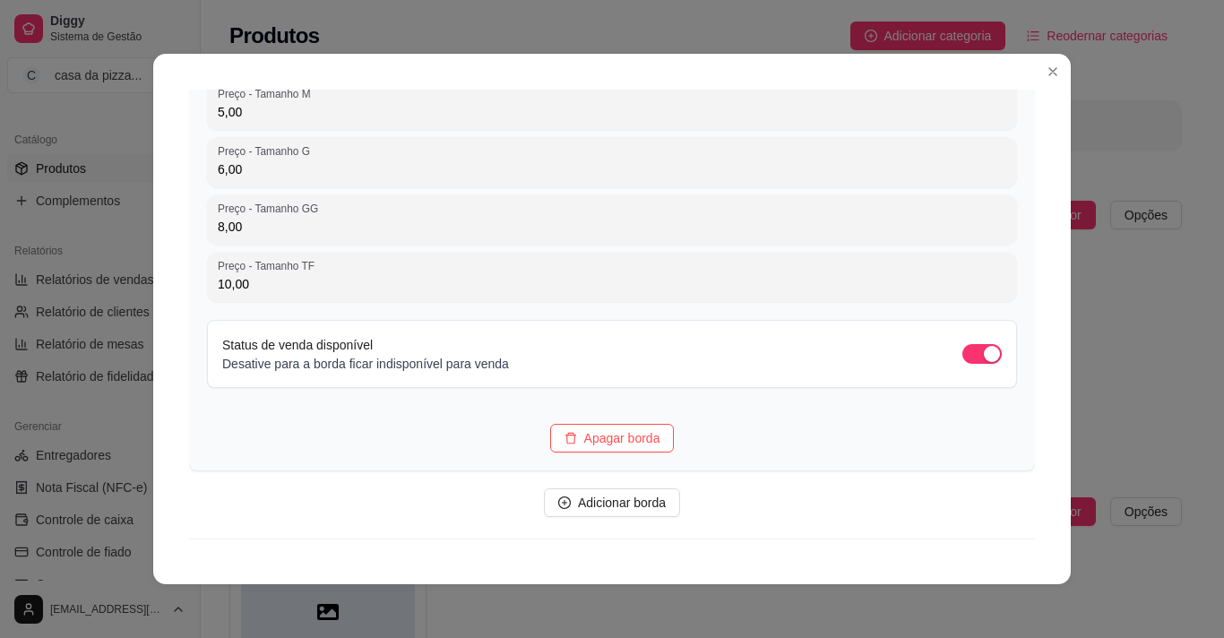
scroll to position [400, 0]
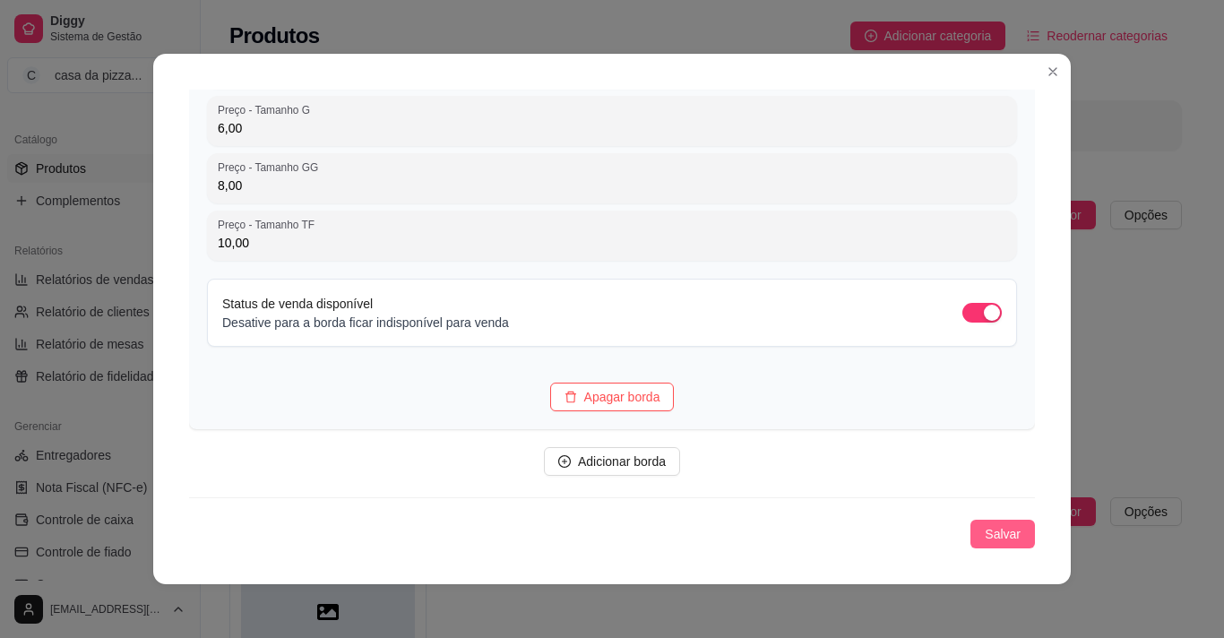
click at [996, 537] on span "Salvar" at bounding box center [1003, 534] width 36 height 20
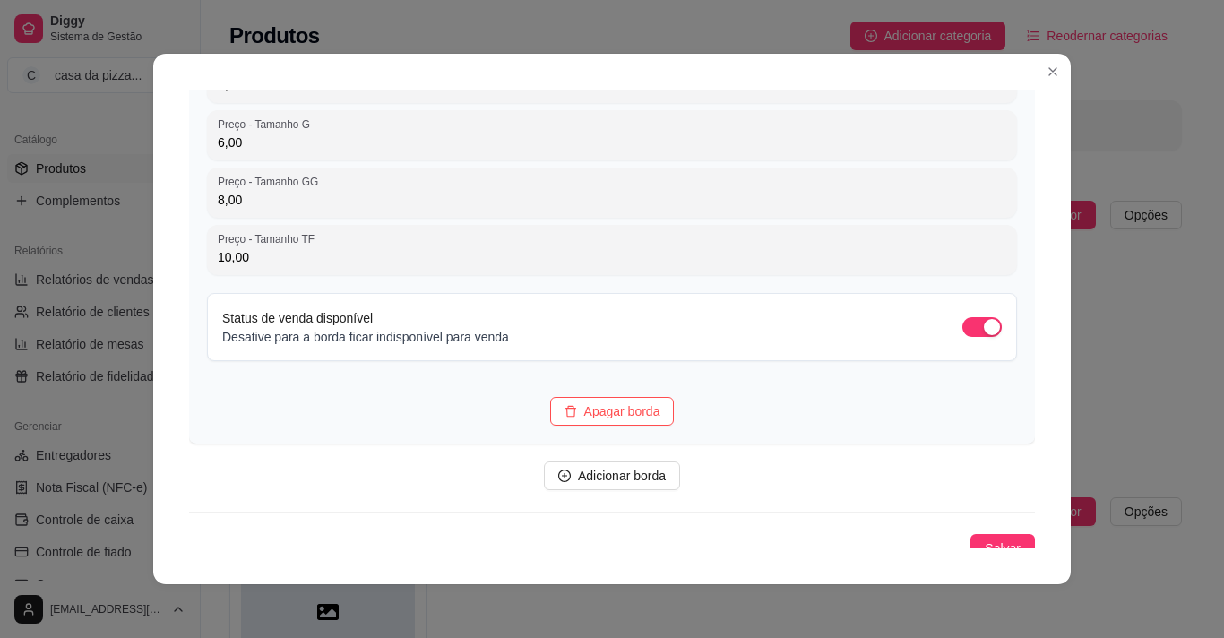
scroll to position [414, 0]
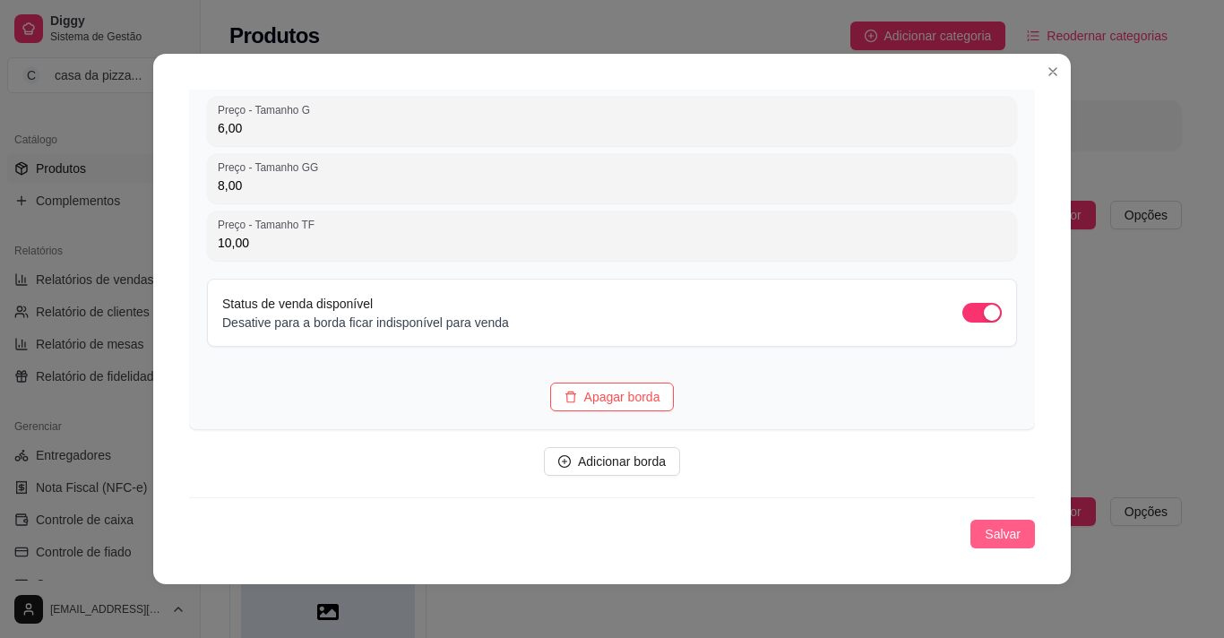
click at [985, 525] on span "Salvar" at bounding box center [1003, 534] width 36 height 20
click at [988, 531] on span "Salvar" at bounding box center [1003, 534] width 36 height 20
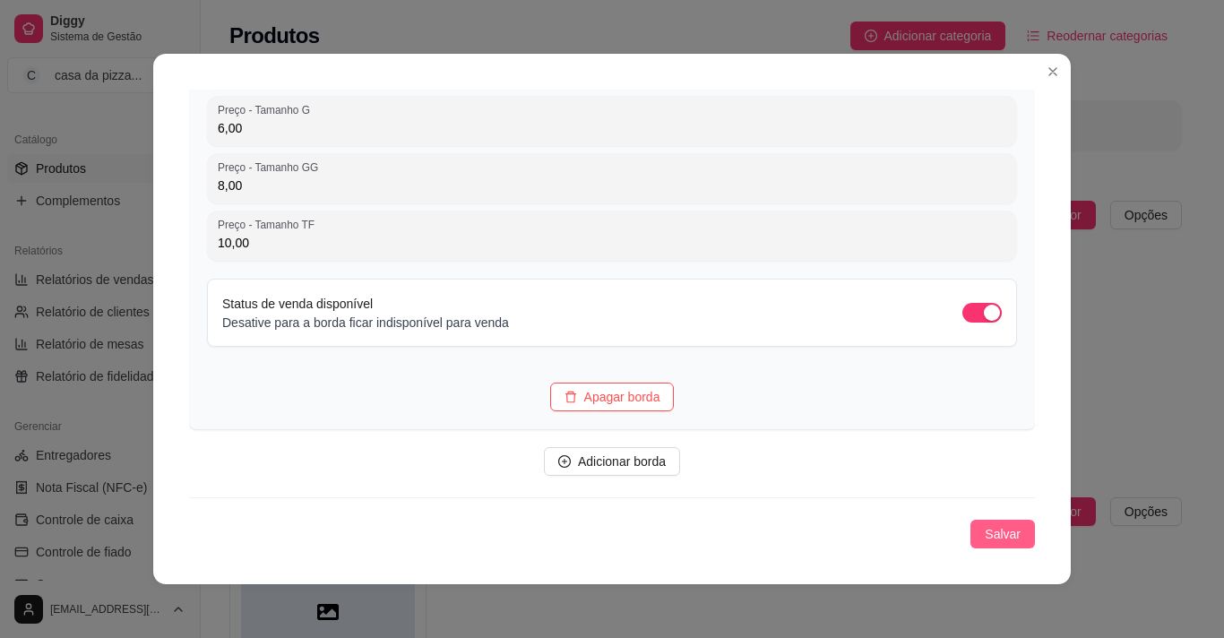
click at [988, 531] on span "Salvar" at bounding box center [1003, 534] width 36 height 20
click at [1030, 536] on div "Detalhes Disponibilidade Tamanhos Massas Bordas Complementos Nome da categoria …" at bounding box center [612, 319] width 918 height 531
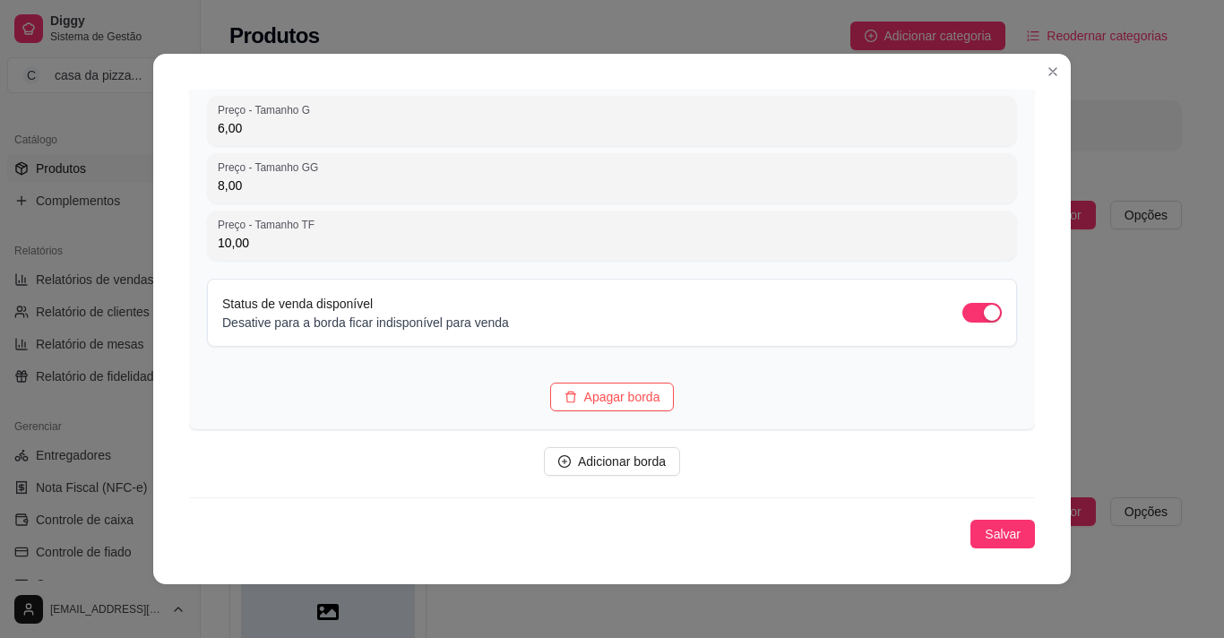
click at [1030, 536] on div "Detalhes Disponibilidade Tamanhos Massas Bordas Complementos Nome da categoria …" at bounding box center [612, 319] width 918 height 531
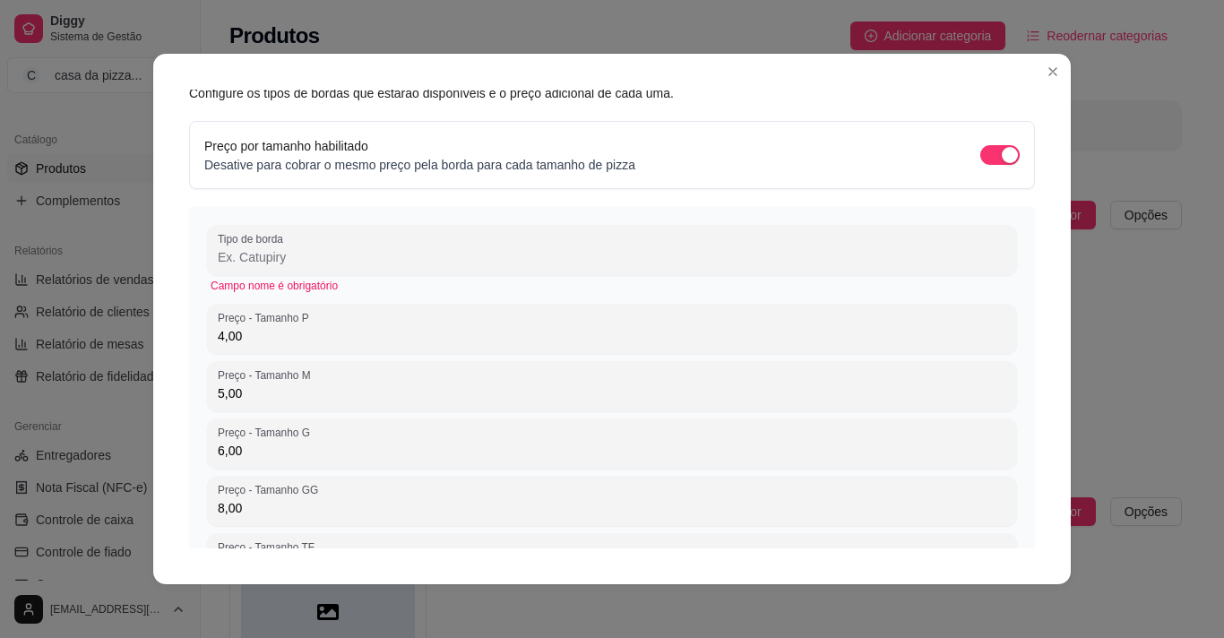
scroll to position [20, 0]
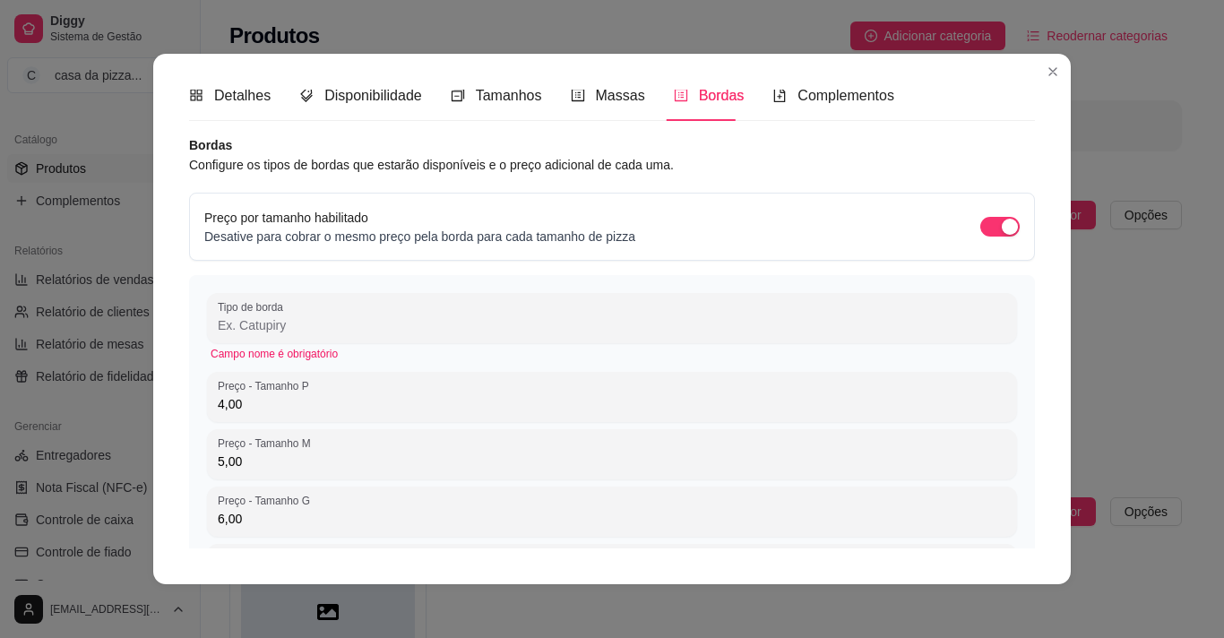
click at [476, 327] on input "Tipo de borda" at bounding box center [612, 325] width 789 height 18
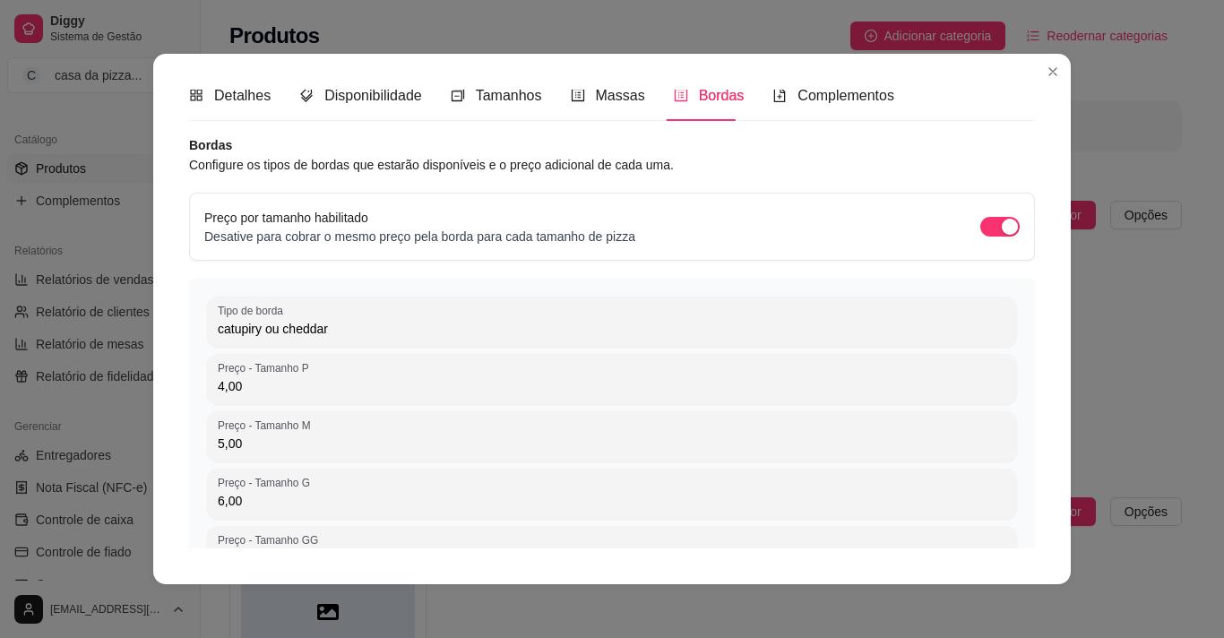
type input "catupiry ou cheddar"
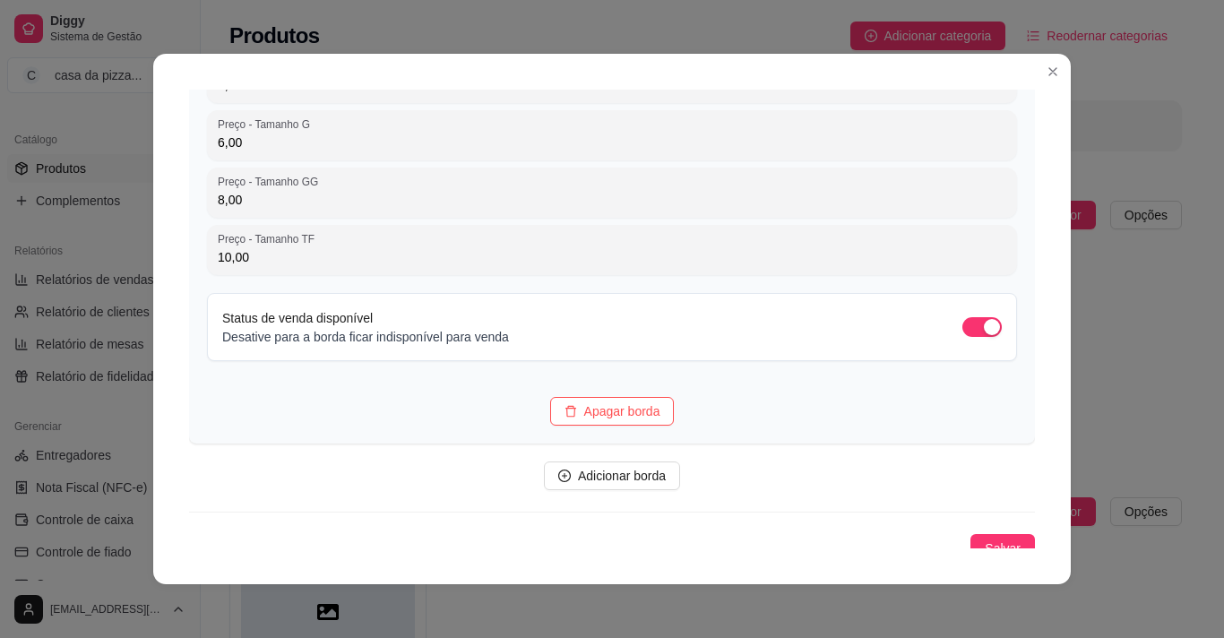
scroll to position [393, 0]
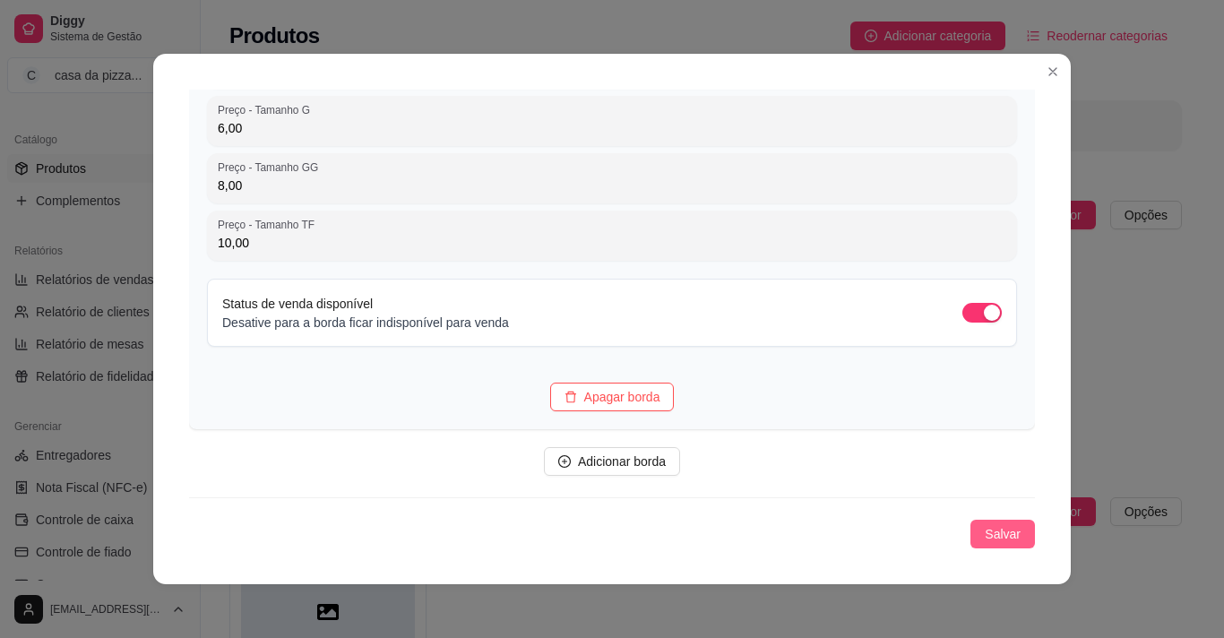
click at [985, 531] on span "Salvar" at bounding box center [1003, 534] width 36 height 20
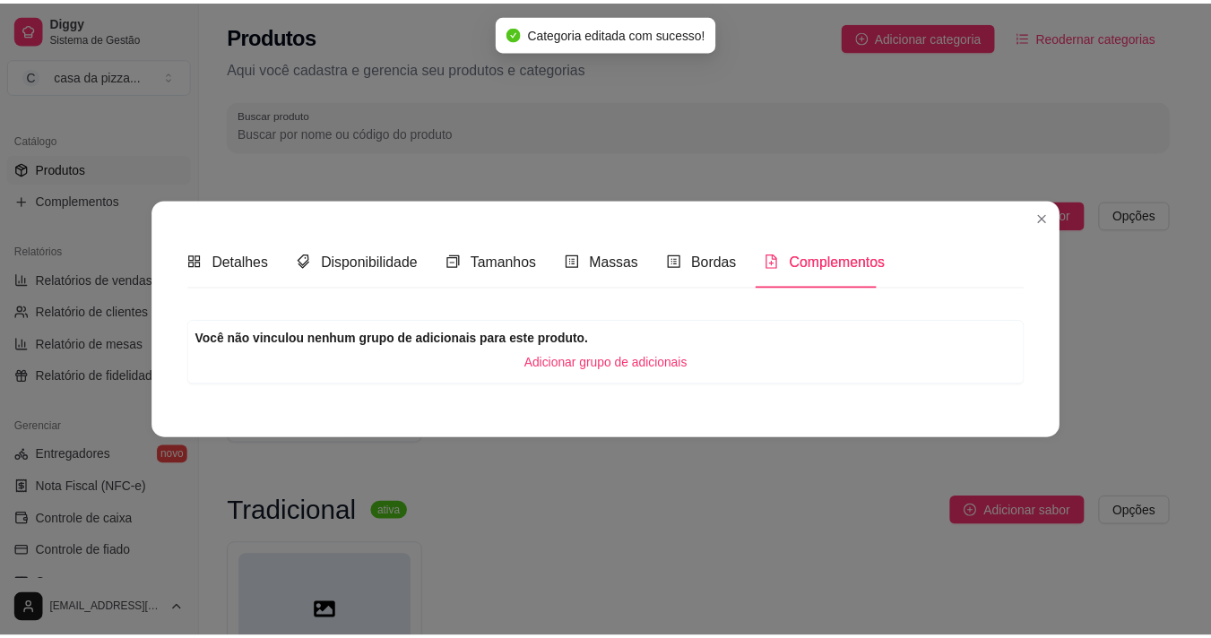
scroll to position [0, 0]
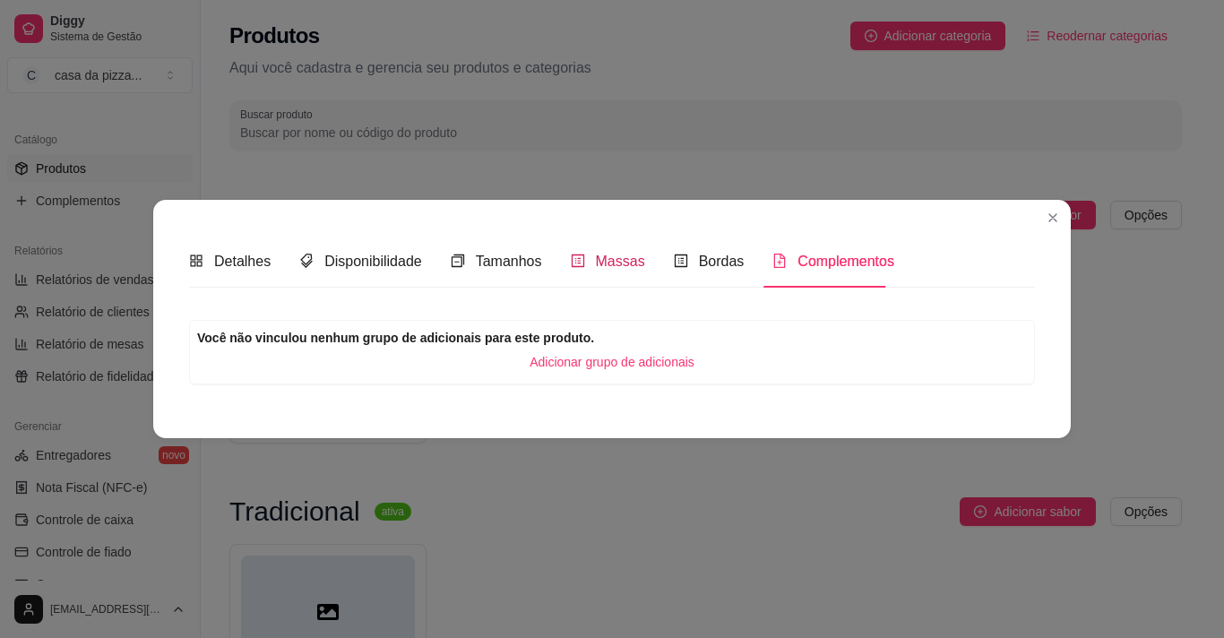
click at [610, 257] on span "Massas" at bounding box center [620, 261] width 49 height 15
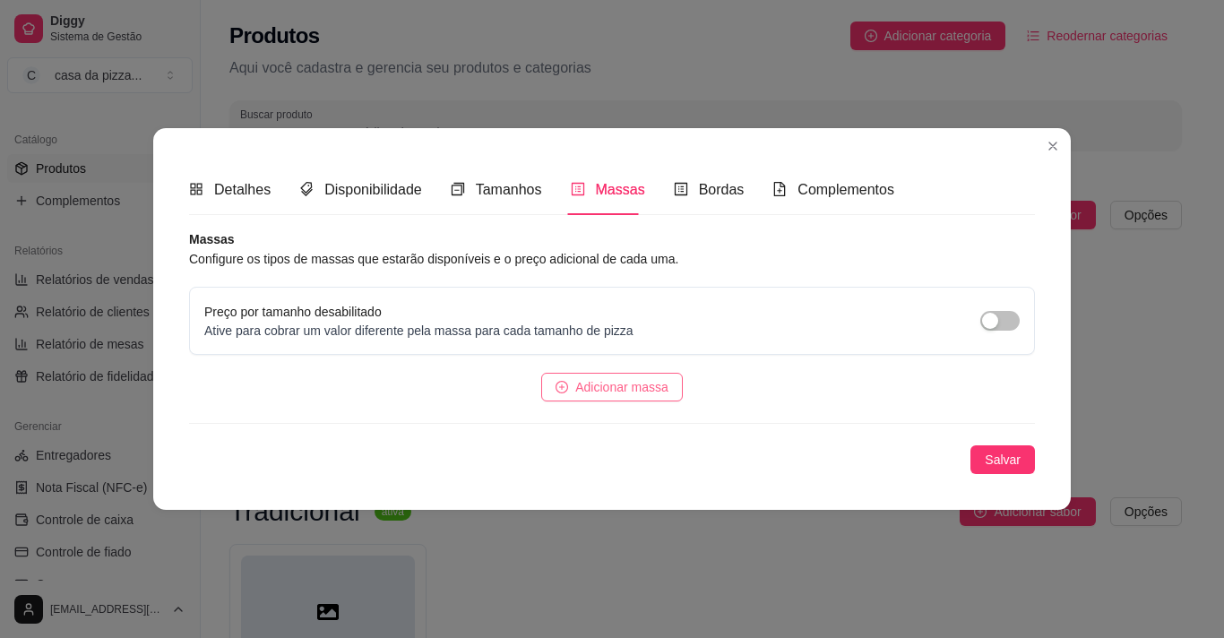
click at [600, 385] on span "Adicionar massa" at bounding box center [621, 387] width 93 height 20
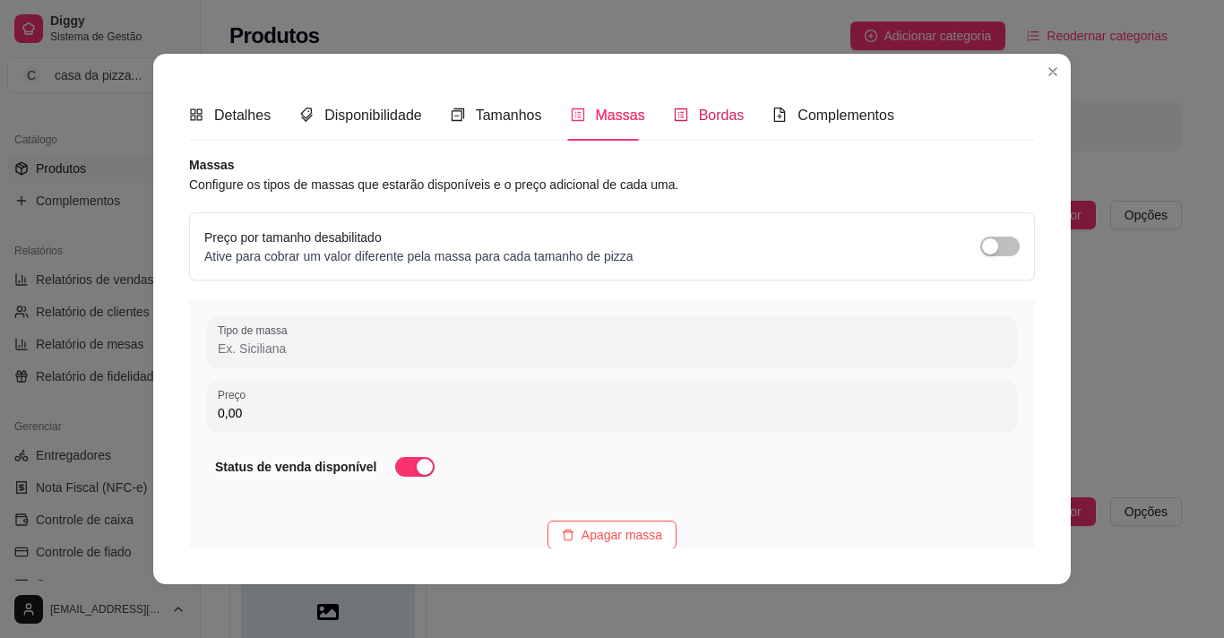
click at [699, 113] on span "Bordas" at bounding box center [722, 115] width 46 height 15
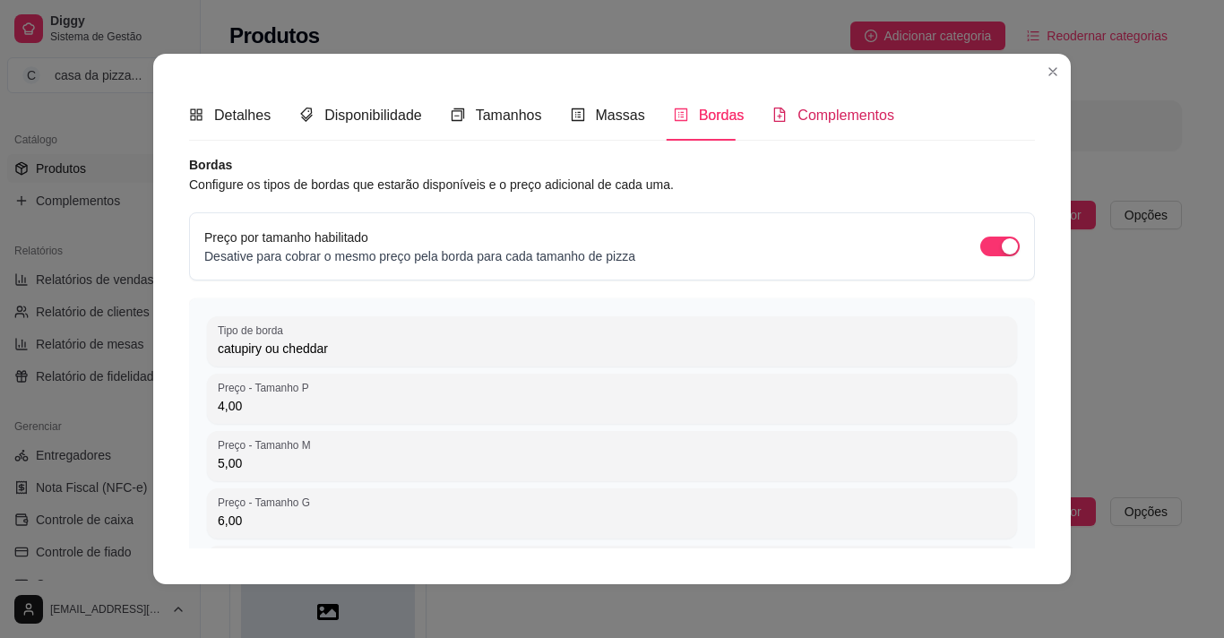
click at [826, 115] on span "Complementos" at bounding box center [846, 115] width 97 height 15
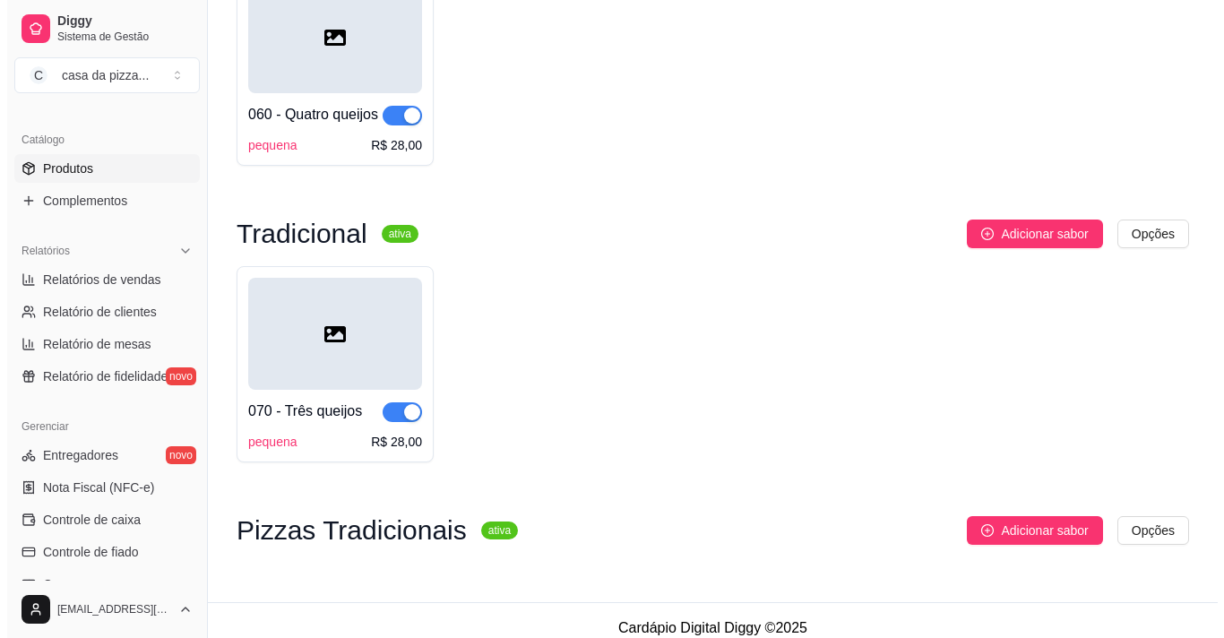
scroll to position [2101, 0]
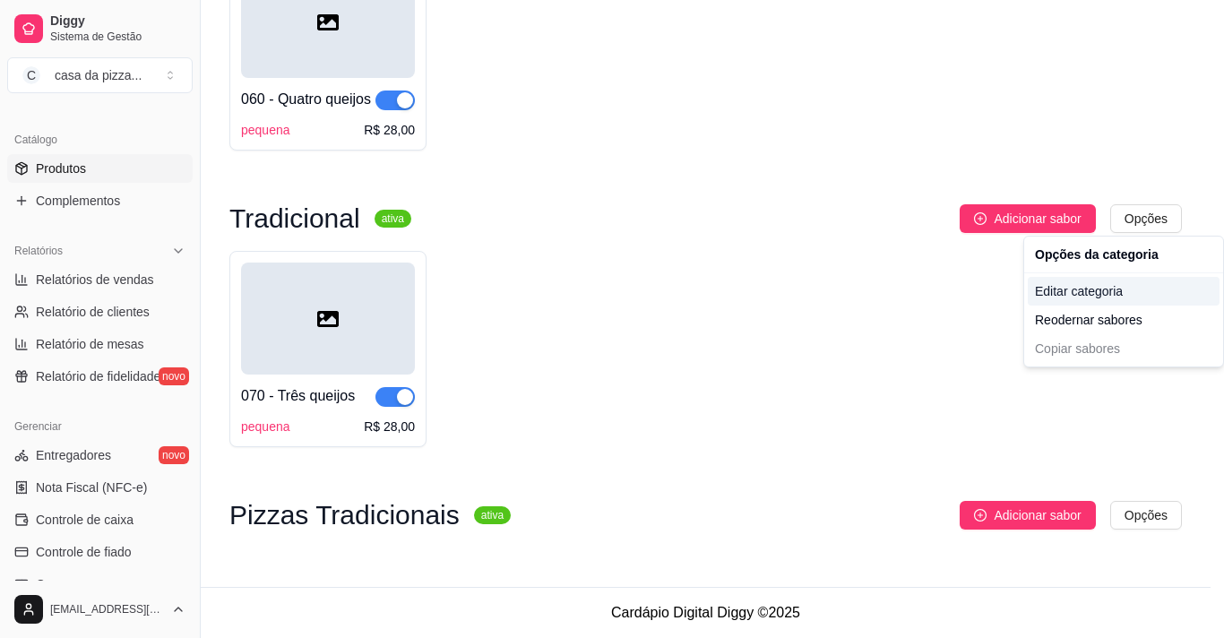
click at [1114, 290] on div "Editar categoria" at bounding box center [1124, 291] width 192 height 29
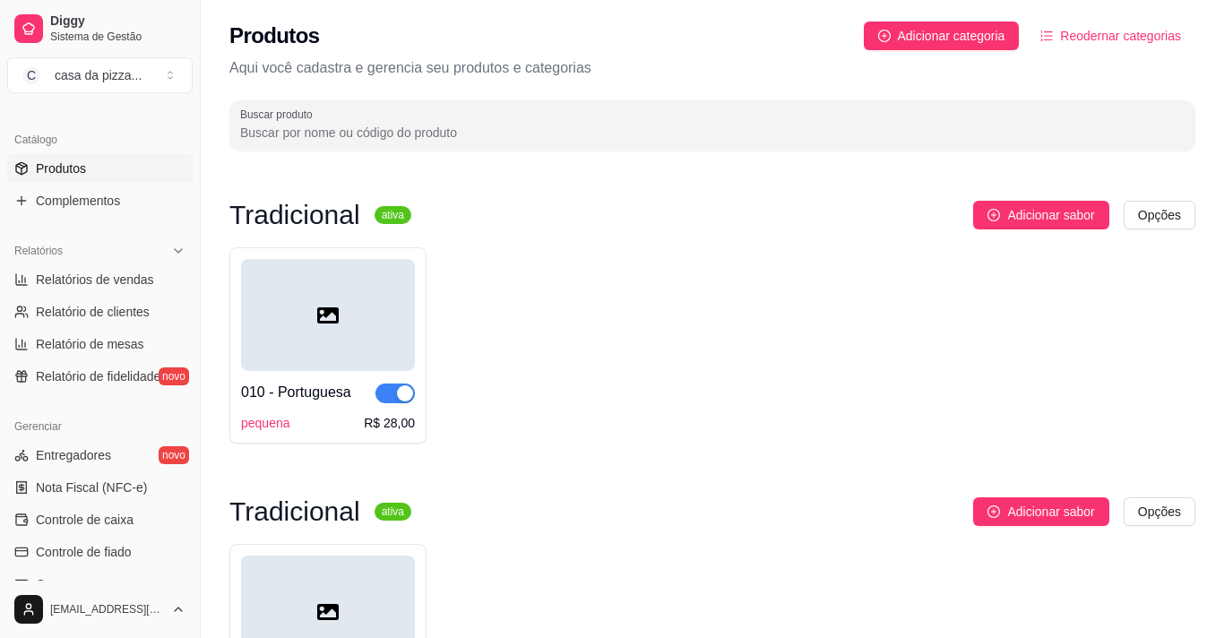
scroll to position [1999, 0]
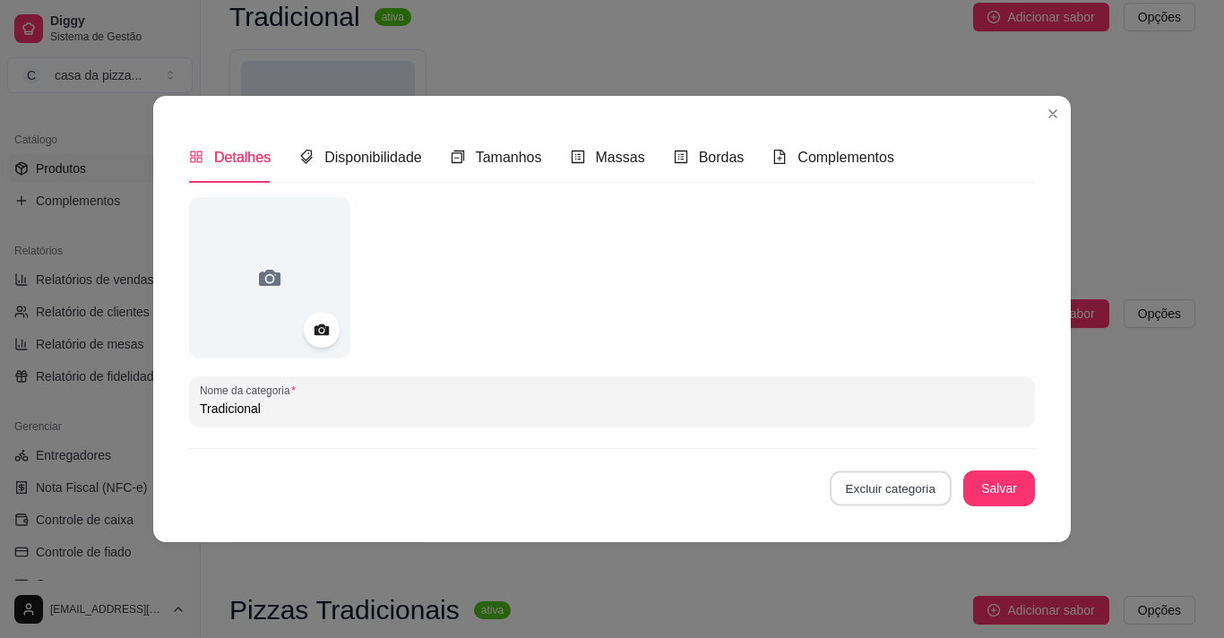
click at [885, 492] on button "Excluir categoria" at bounding box center [890, 488] width 121 height 35
click at [918, 427] on button "Confirmar" at bounding box center [899, 437] width 64 height 27
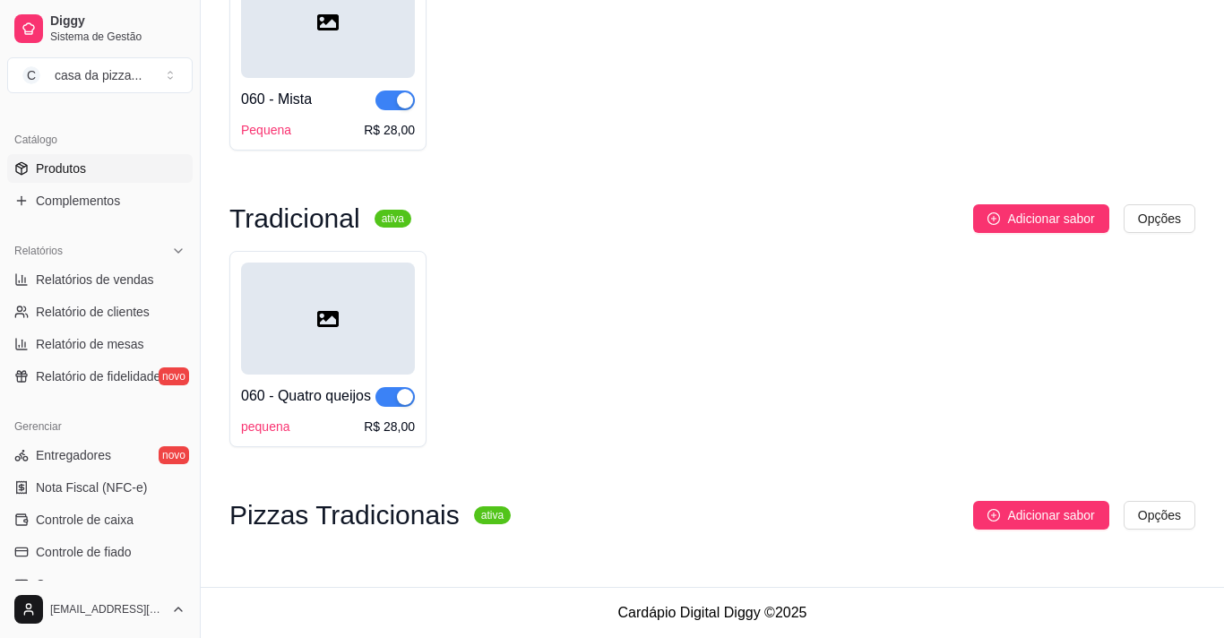
scroll to position [1803, 0]
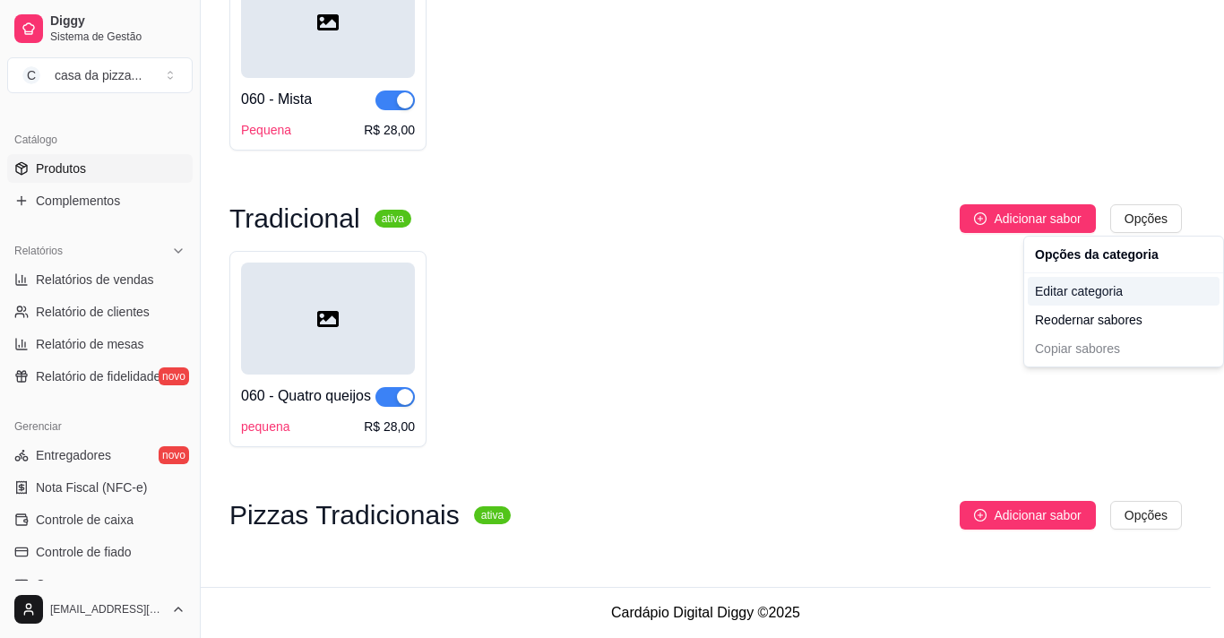
click at [1071, 288] on div "Editar categoria" at bounding box center [1124, 291] width 192 height 29
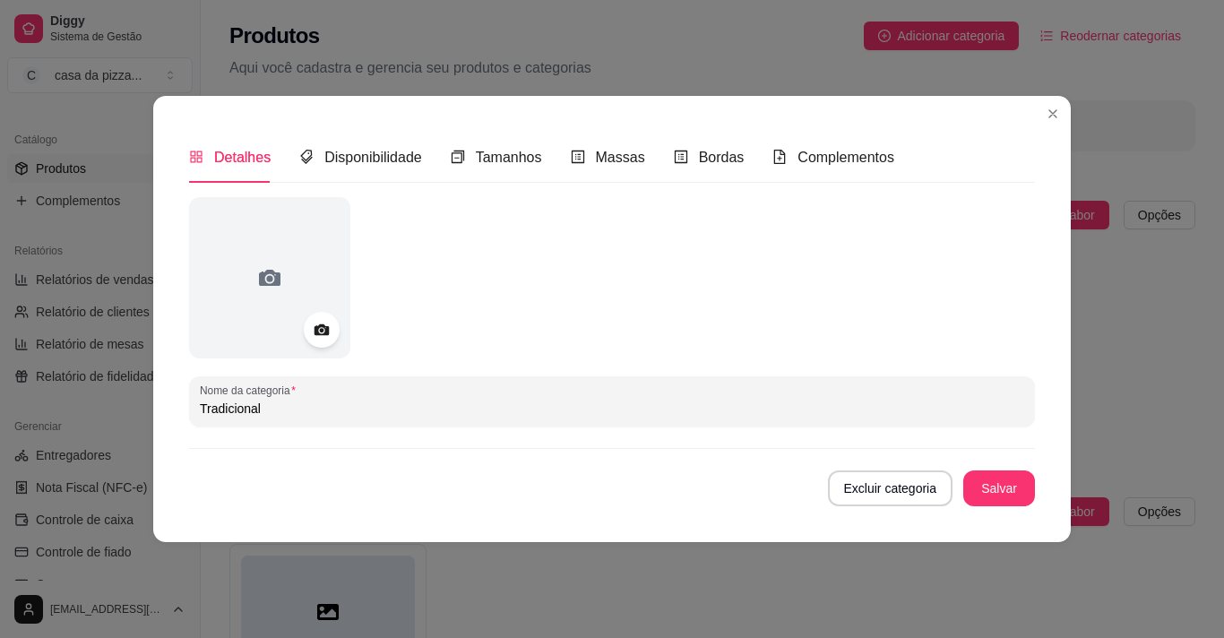
scroll to position [1702, 0]
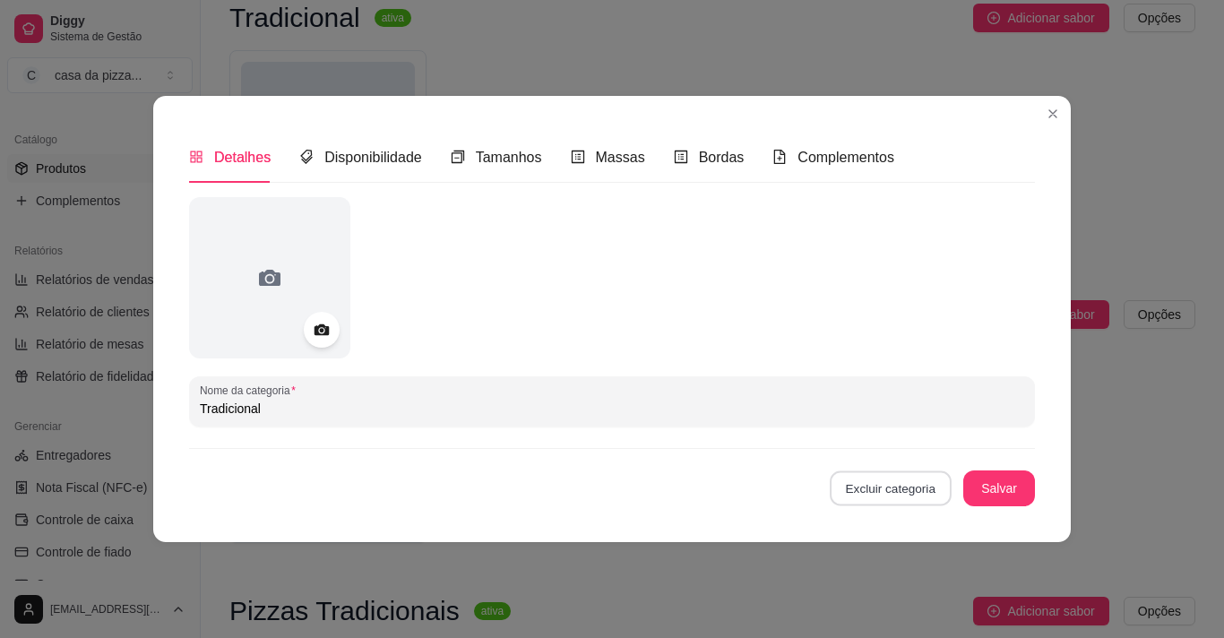
click at [927, 476] on button "Excluir categoria" at bounding box center [890, 488] width 121 height 35
click at [915, 441] on button "Confirmar" at bounding box center [899, 437] width 64 height 27
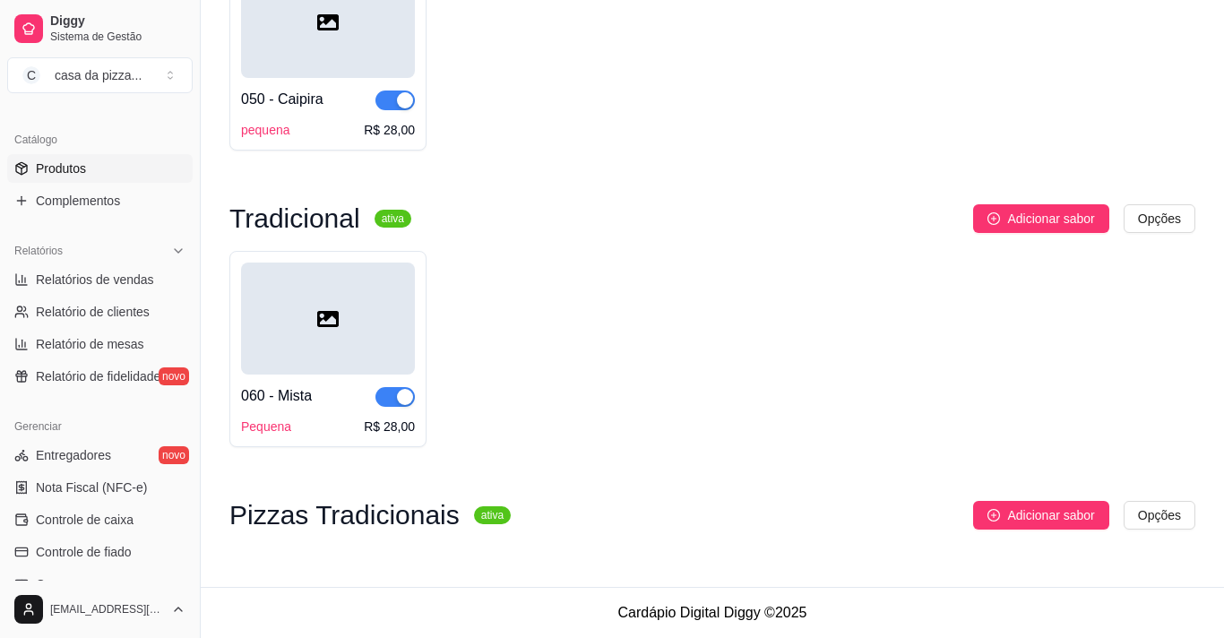
scroll to position [1506, 0]
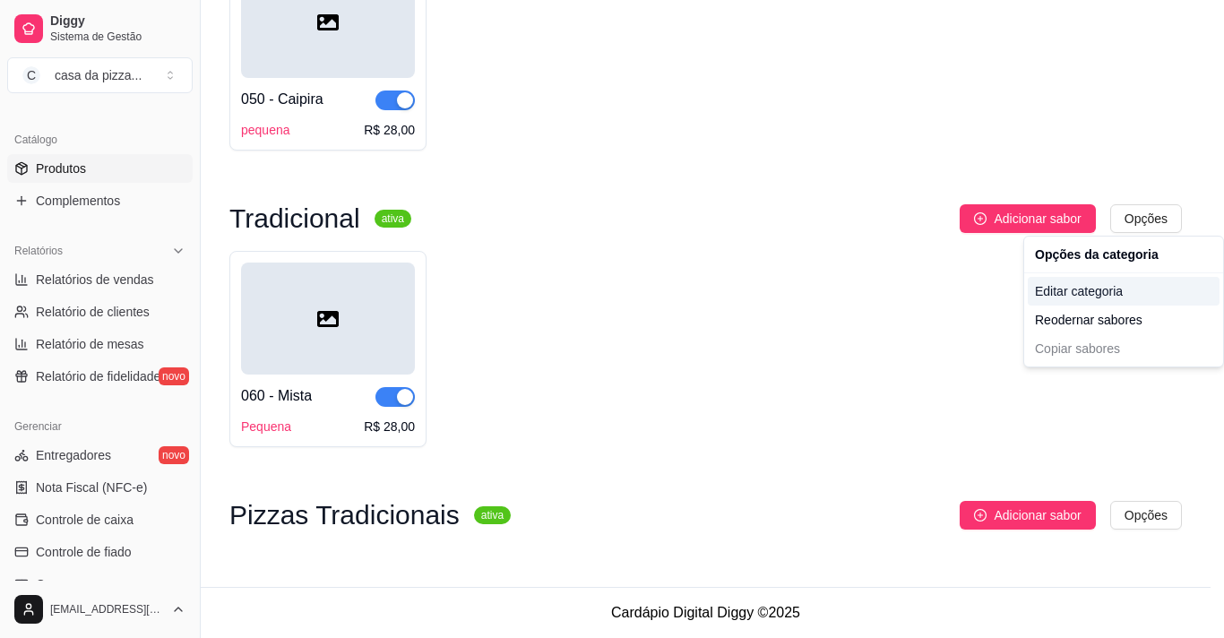
click at [1109, 281] on div "Editar categoria" at bounding box center [1124, 291] width 192 height 29
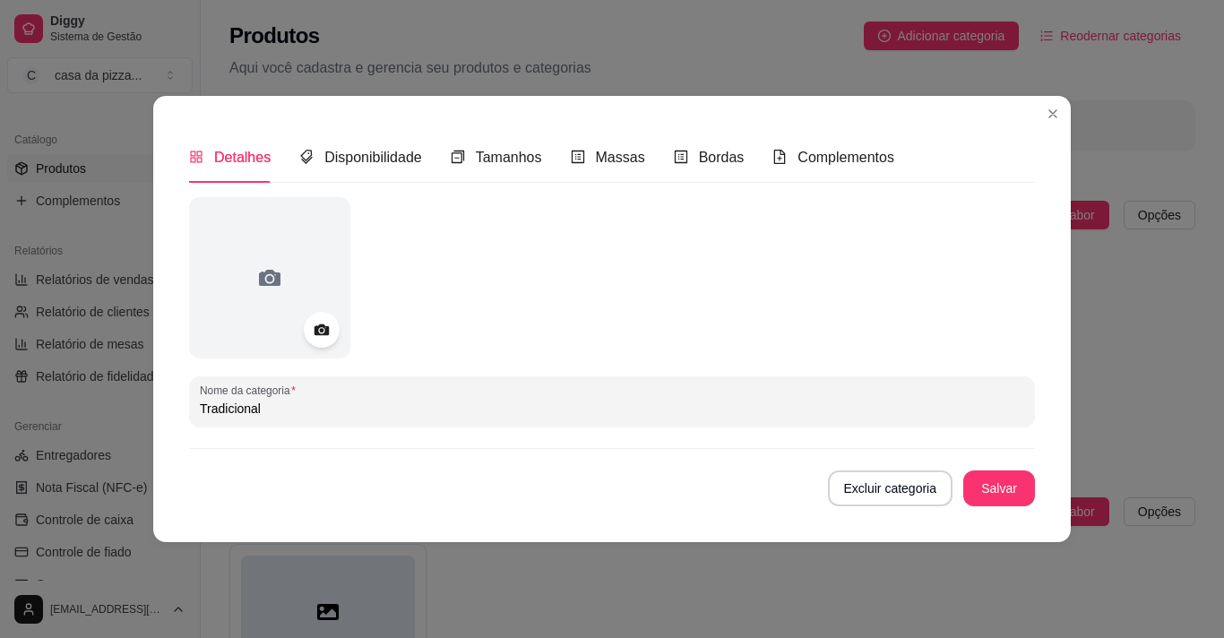
scroll to position [1404, 0]
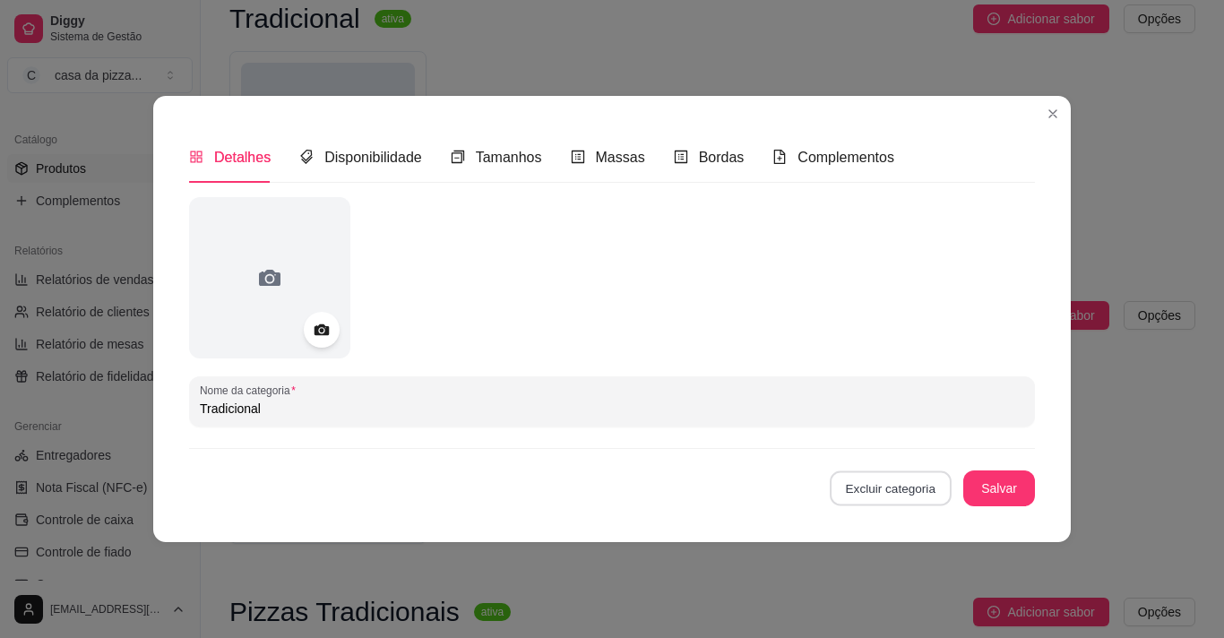
click at [907, 473] on button "Excluir categoria" at bounding box center [890, 488] width 121 height 35
click at [910, 436] on button "Confirmar" at bounding box center [899, 437] width 64 height 27
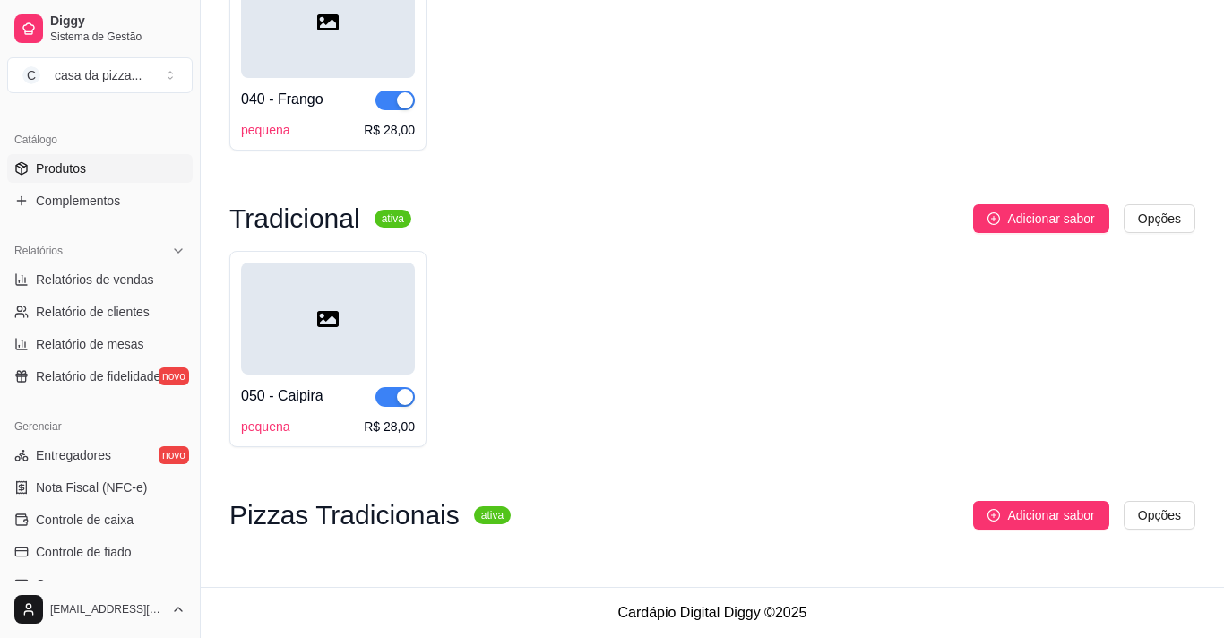
scroll to position [1208, 0]
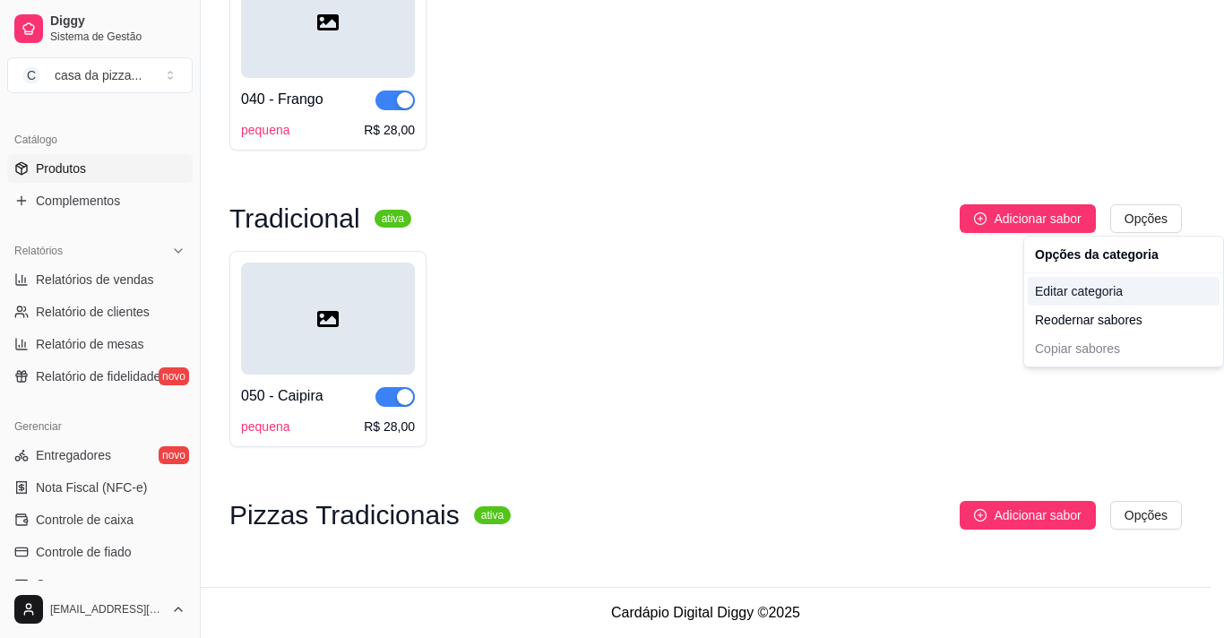
click at [1101, 295] on div "Editar categoria" at bounding box center [1124, 291] width 192 height 29
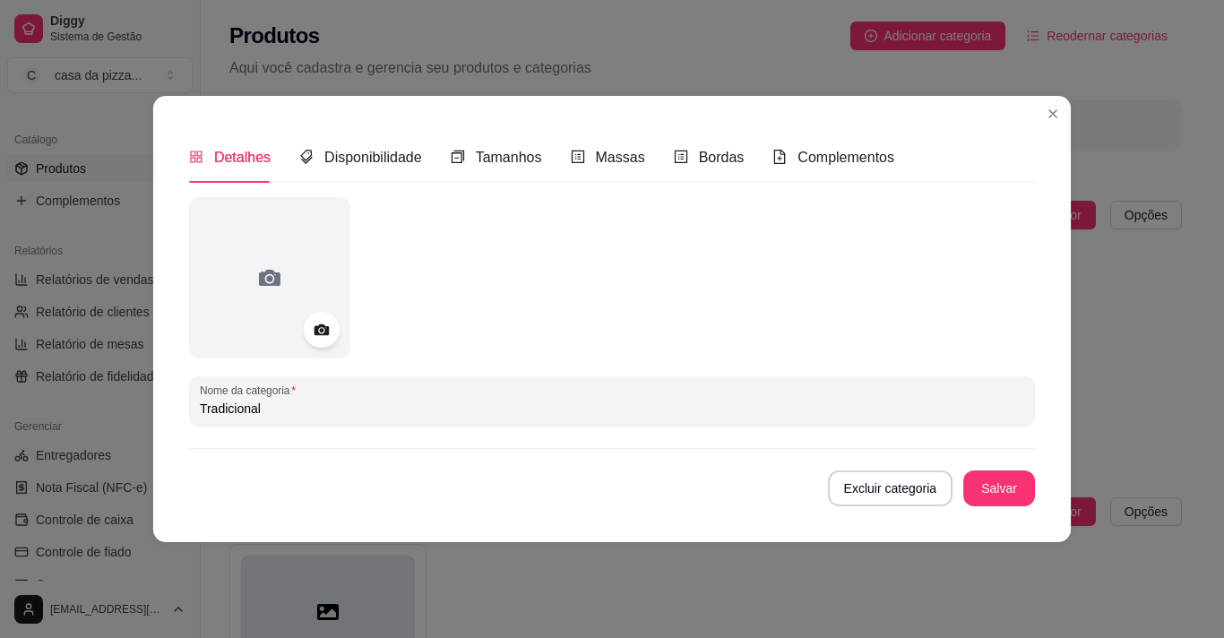
scroll to position [1107, 0]
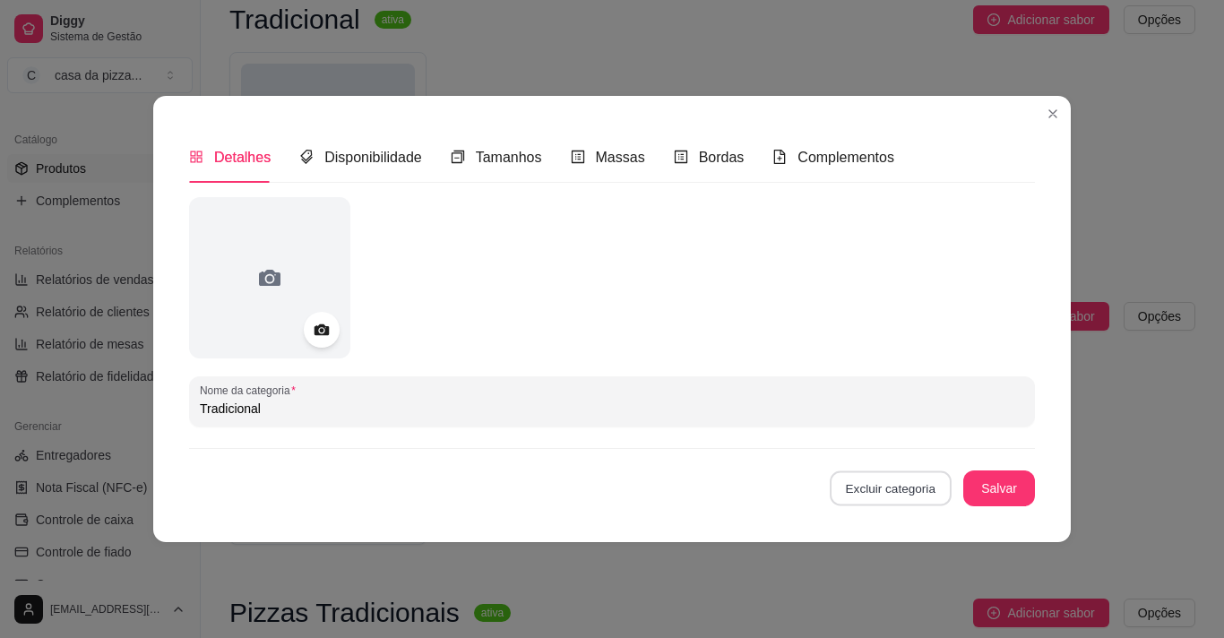
click at [911, 474] on button "Excluir categoria" at bounding box center [890, 488] width 121 height 35
click at [917, 432] on button "Confirmar" at bounding box center [899, 437] width 64 height 27
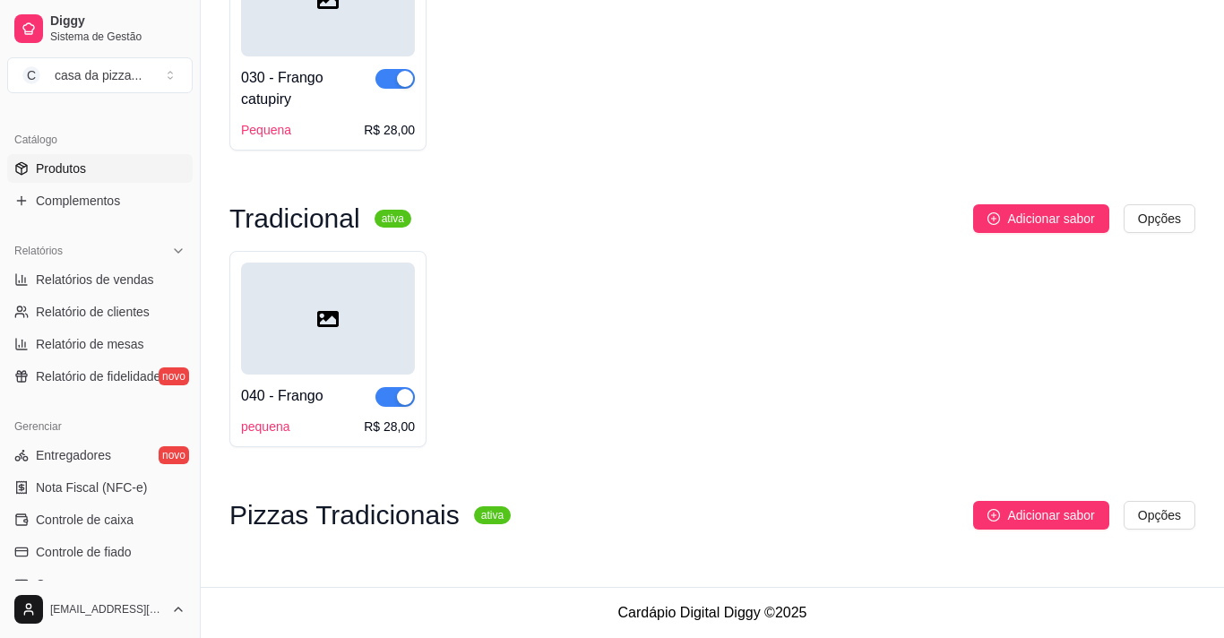
scroll to position [911, 0]
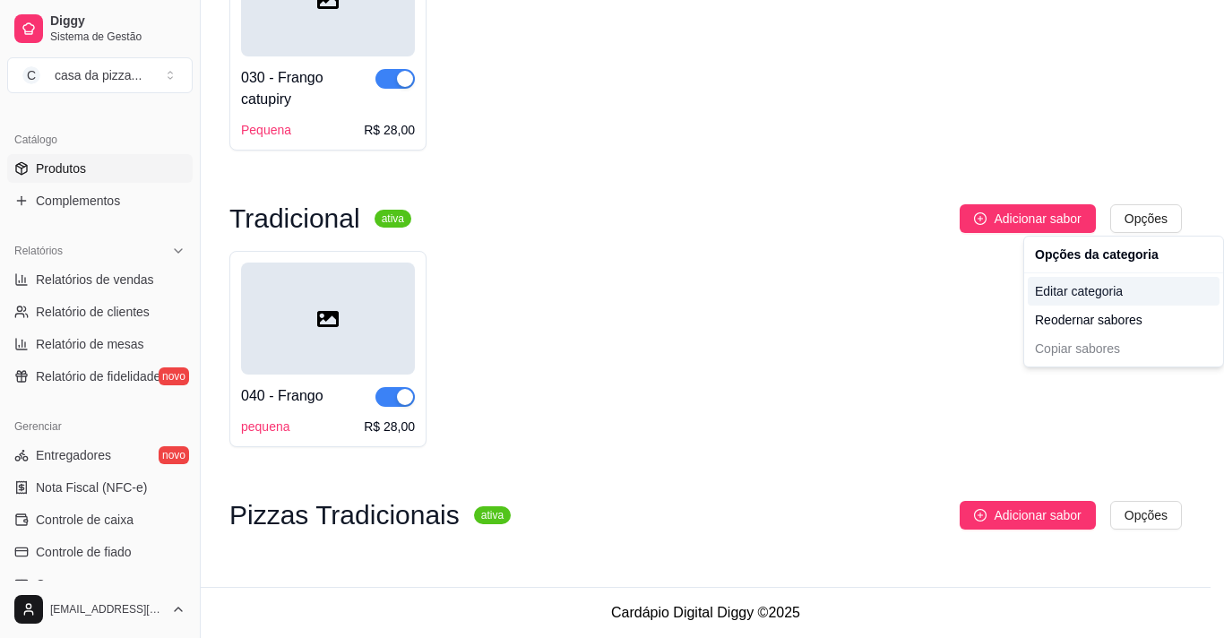
click at [1056, 302] on div "Editar categoria" at bounding box center [1124, 291] width 192 height 29
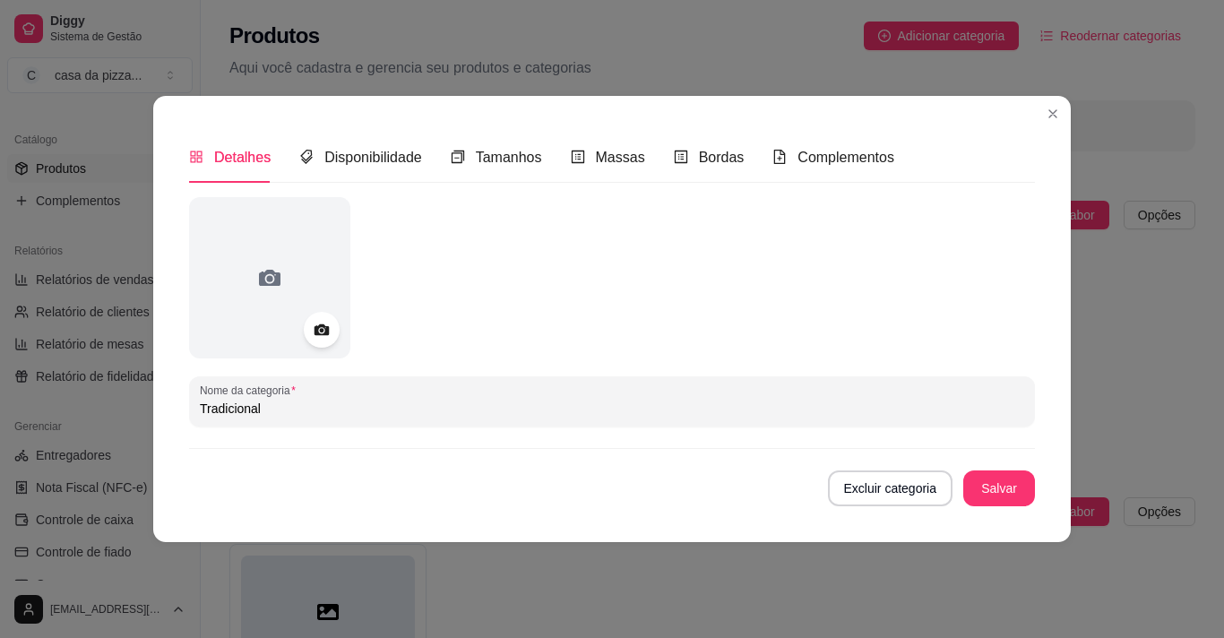
scroll to position [809, 0]
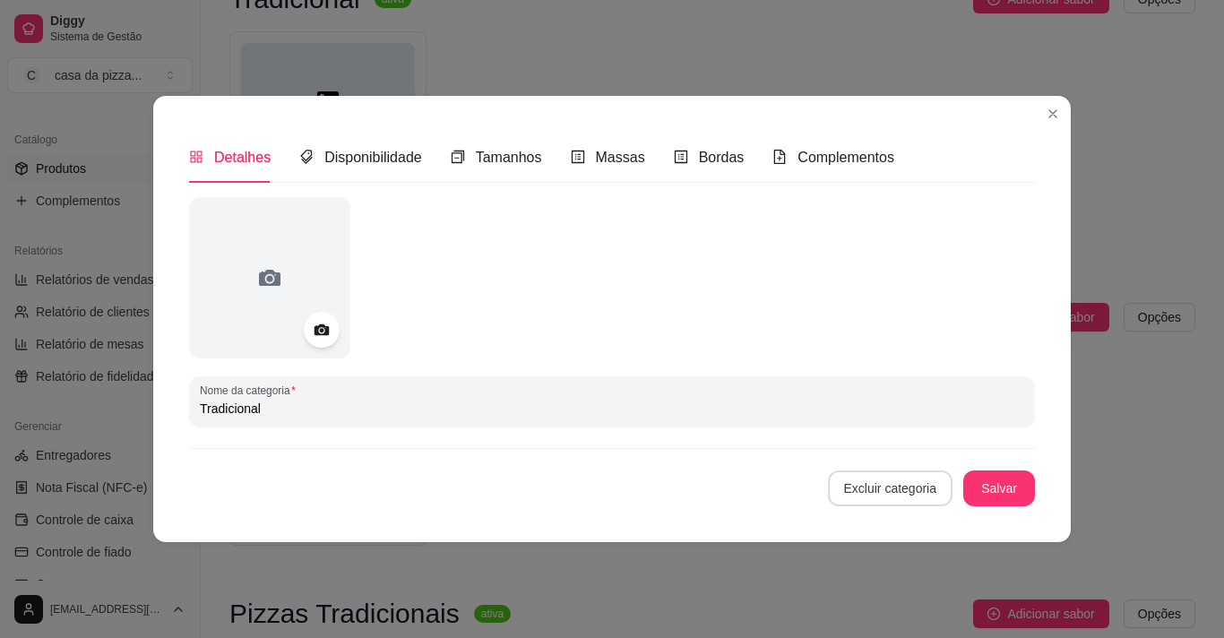
click at [911, 493] on button "Excluir categoria" at bounding box center [890, 488] width 125 height 36
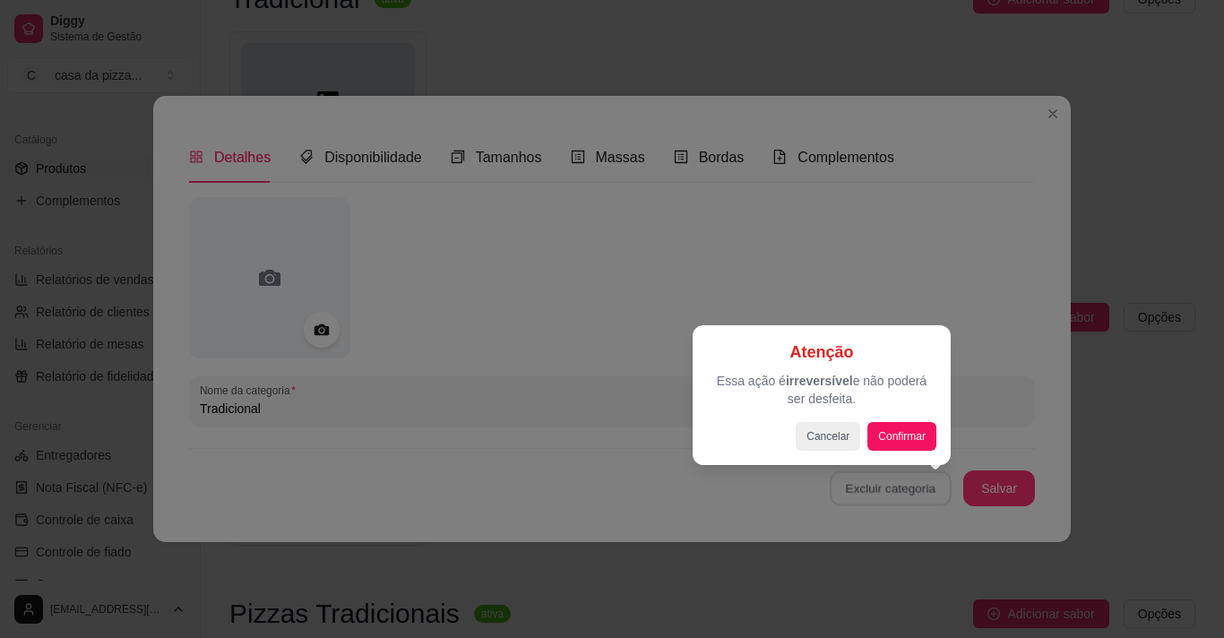
click at [911, 493] on div at bounding box center [612, 319] width 1224 height 638
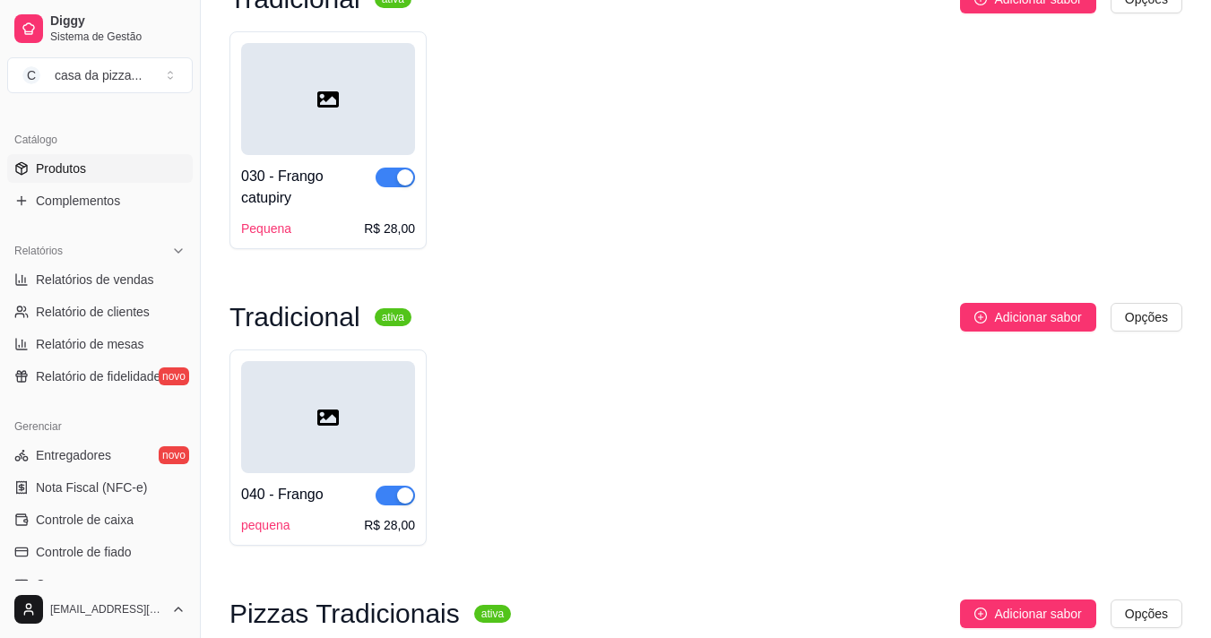
click at [1112, 305] on div "Adicionar sabor Opções" at bounding box center [804, 317] width 756 height 29
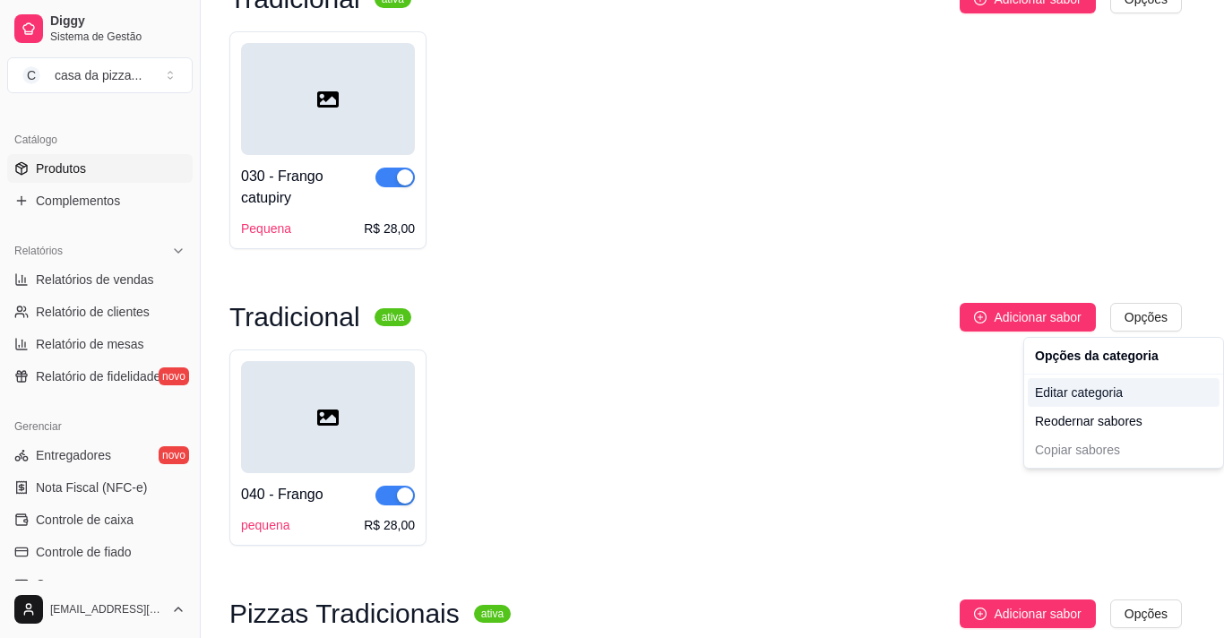
click at [1089, 397] on div "Editar categoria" at bounding box center [1124, 392] width 192 height 29
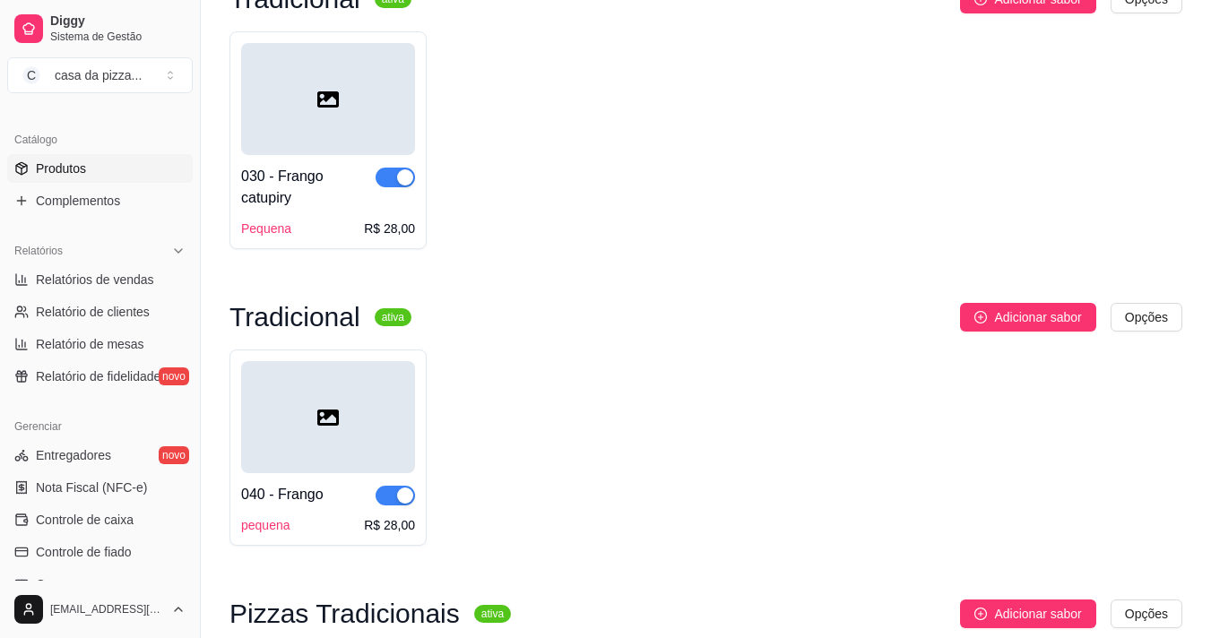
click at [1165, 304] on div "Tradicional ativa Adicionar sabor Opções 010 - Portuguesa pequena R$ 28,00 Trad…" at bounding box center [705, 27] width 953 height 1273
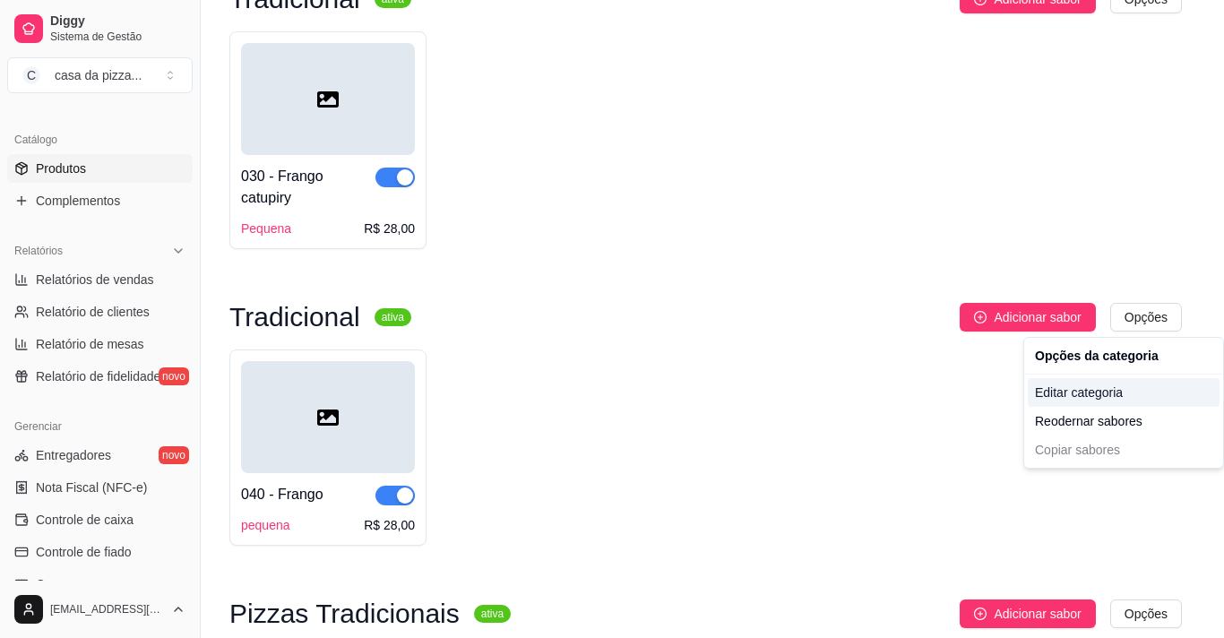
click at [1097, 396] on div "Editar categoria" at bounding box center [1124, 392] width 192 height 29
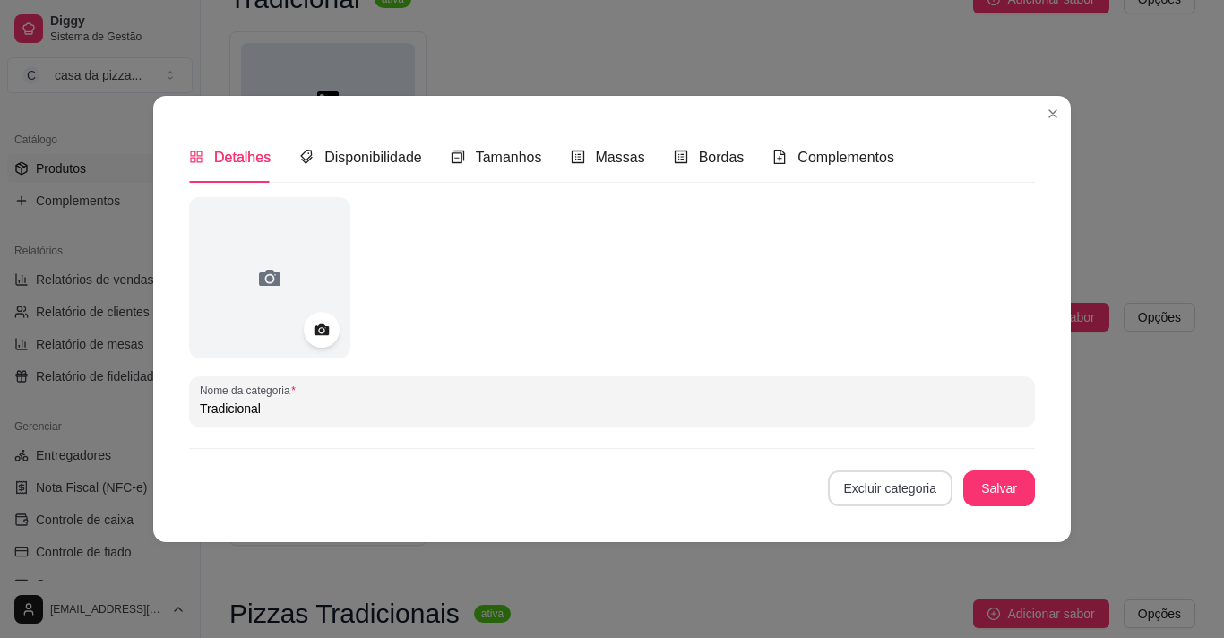
click at [900, 496] on button "Excluir categoria" at bounding box center [890, 488] width 125 height 36
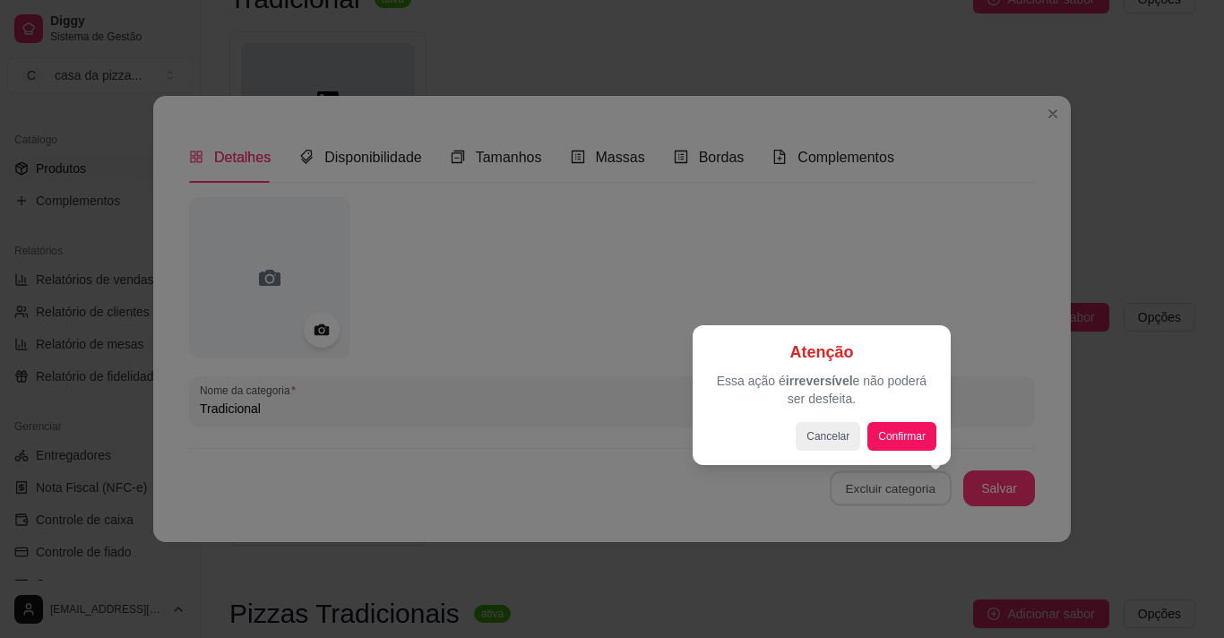
click at [895, 419] on div "Atenção Essa ação é irreversível e não poderá ser desfeita. Cancelar Confirmar" at bounding box center [821, 395] width 229 height 111
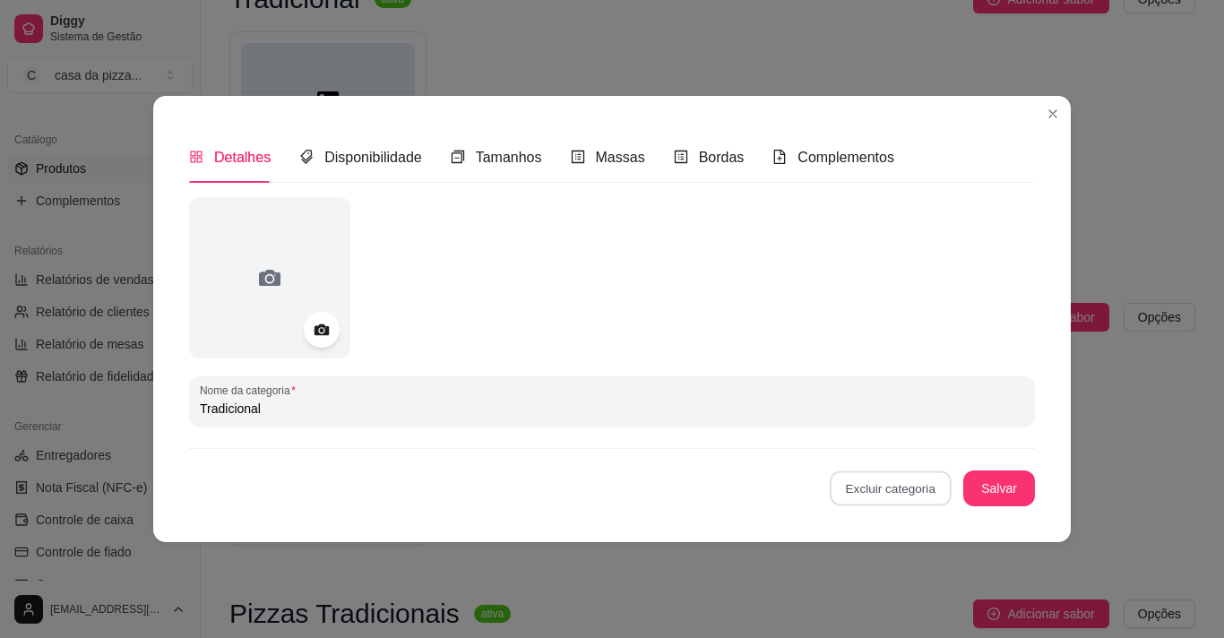
click at [893, 432] on button "Confirmar" at bounding box center [899, 437] width 64 height 27
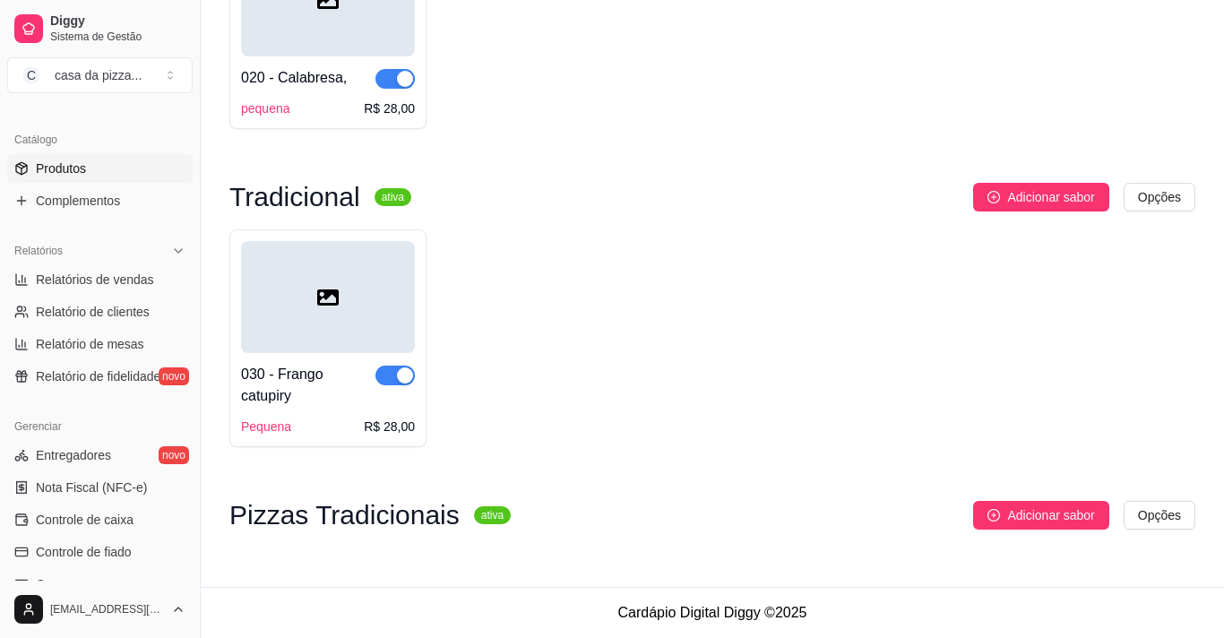
scroll to position [613, 0]
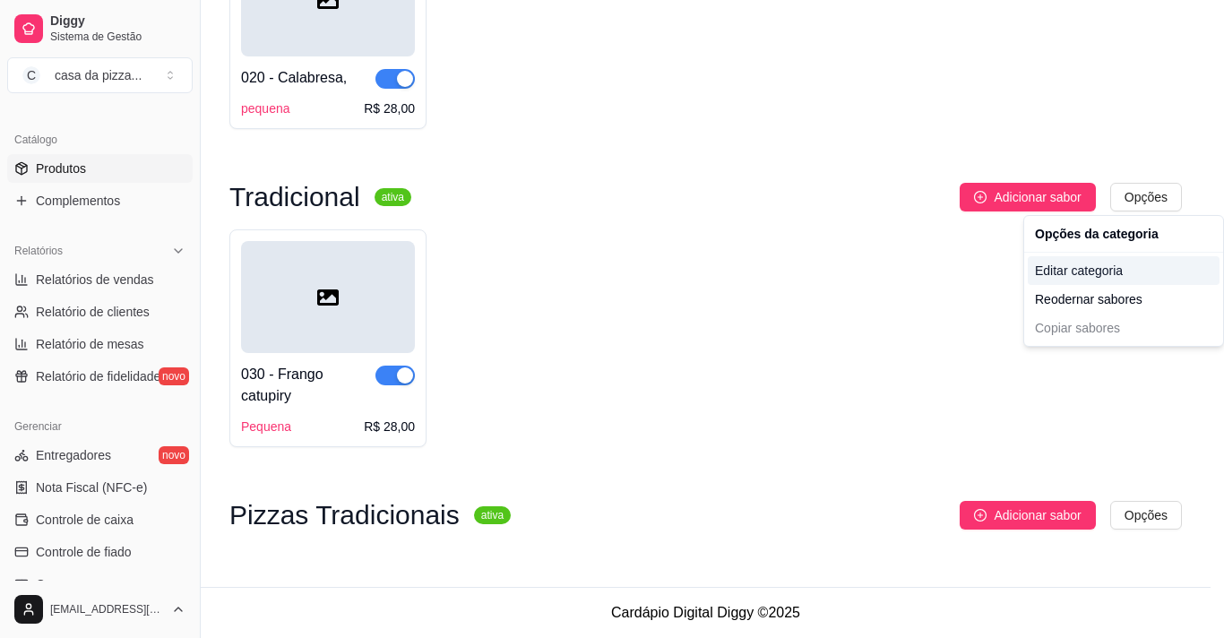
click at [1110, 269] on div "Editar categoria" at bounding box center [1124, 270] width 192 height 29
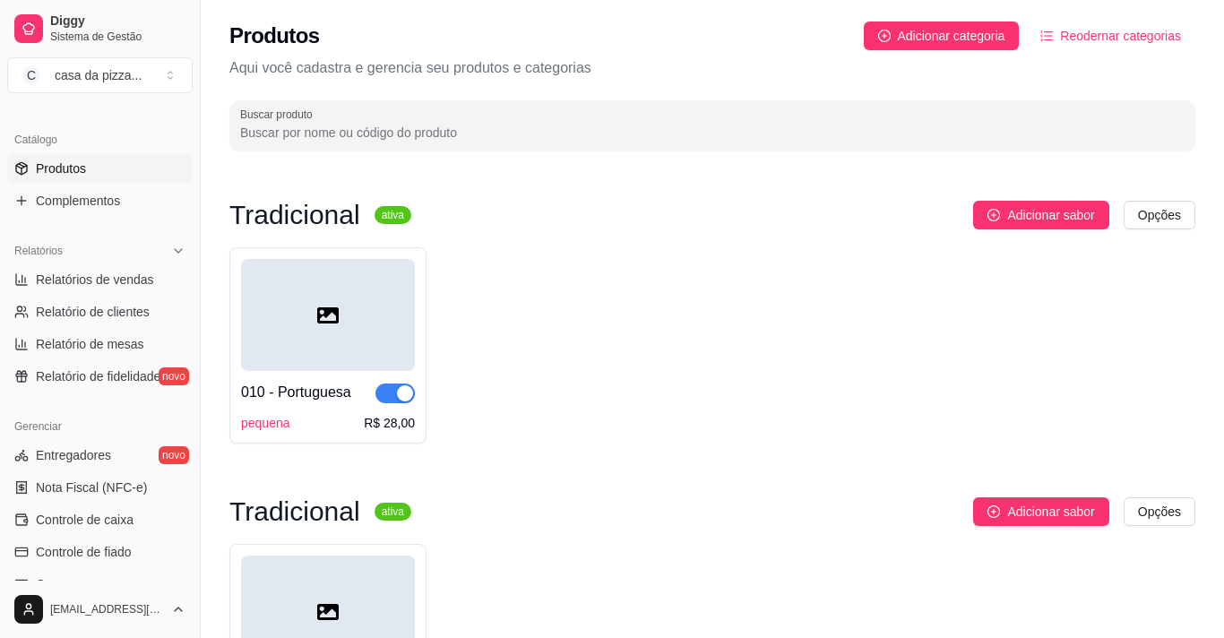
scroll to position [491, 0]
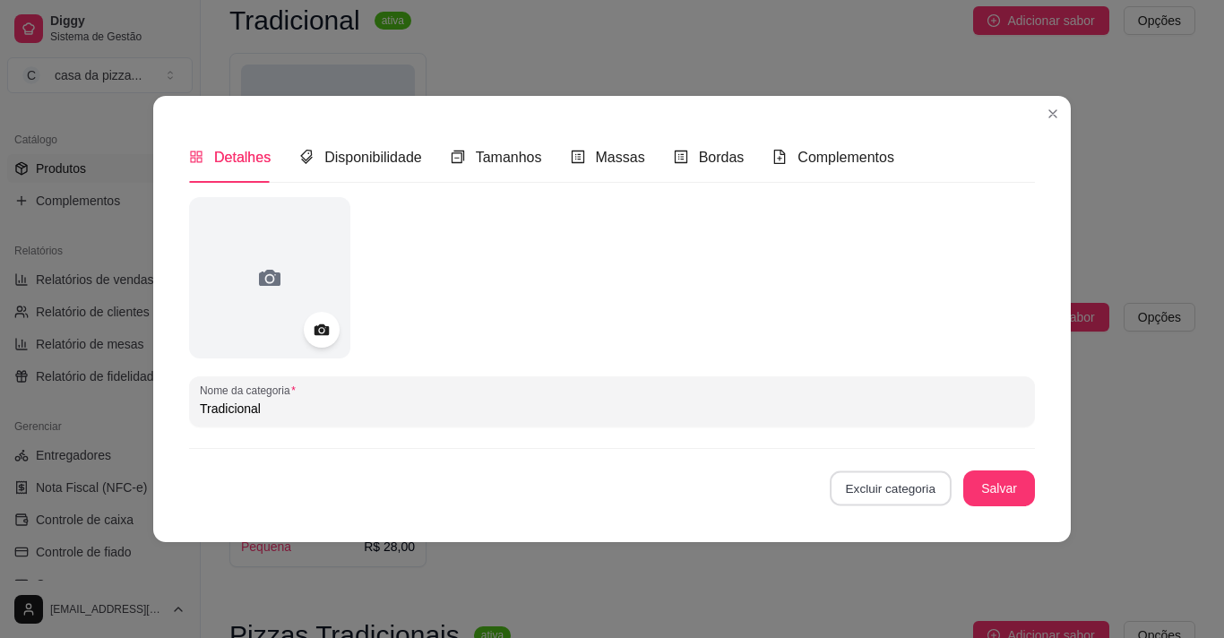
click at [901, 488] on button "Excluir categoria" at bounding box center [890, 488] width 121 height 35
click at [907, 445] on button "Confirmar" at bounding box center [899, 437] width 64 height 27
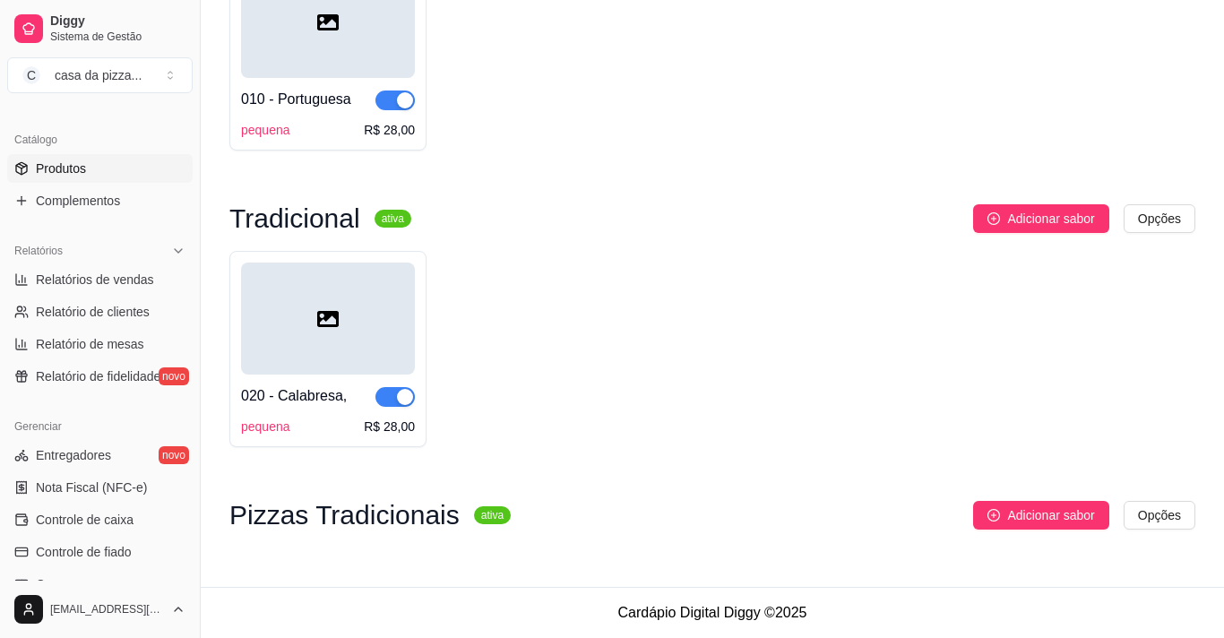
scroll to position [295, 0]
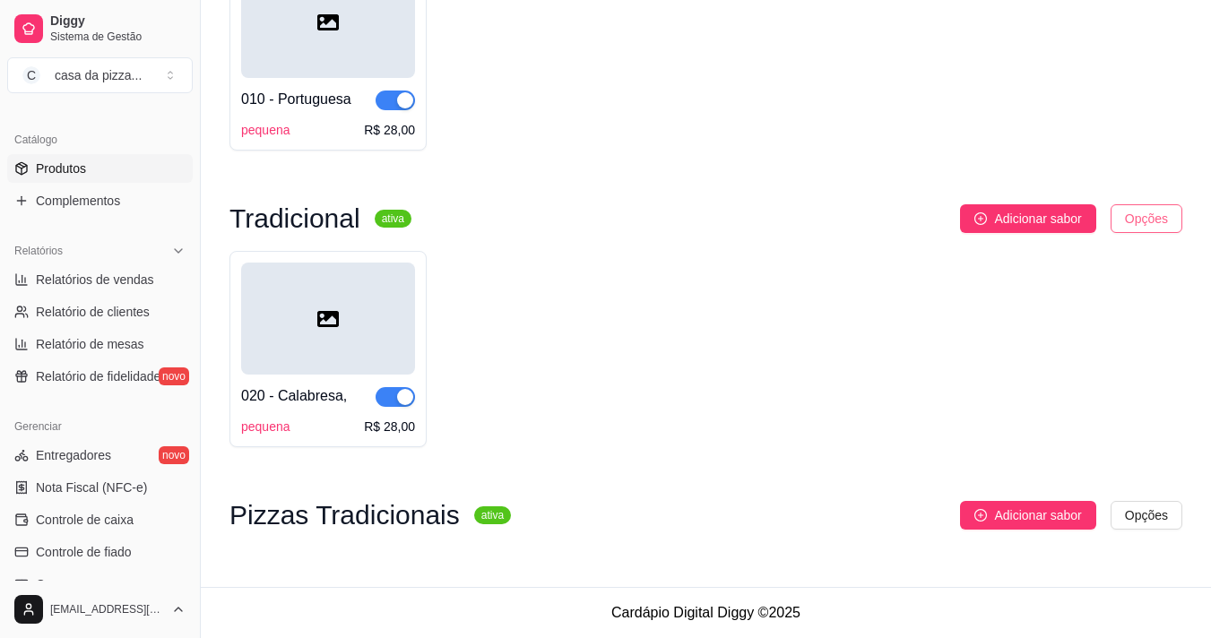
click at [1140, 207] on html "Diggy Sistema de Gestão C casa da pizza ... Loja fechada Período gratuito até 0…" at bounding box center [605, 26] width 1211 height 638
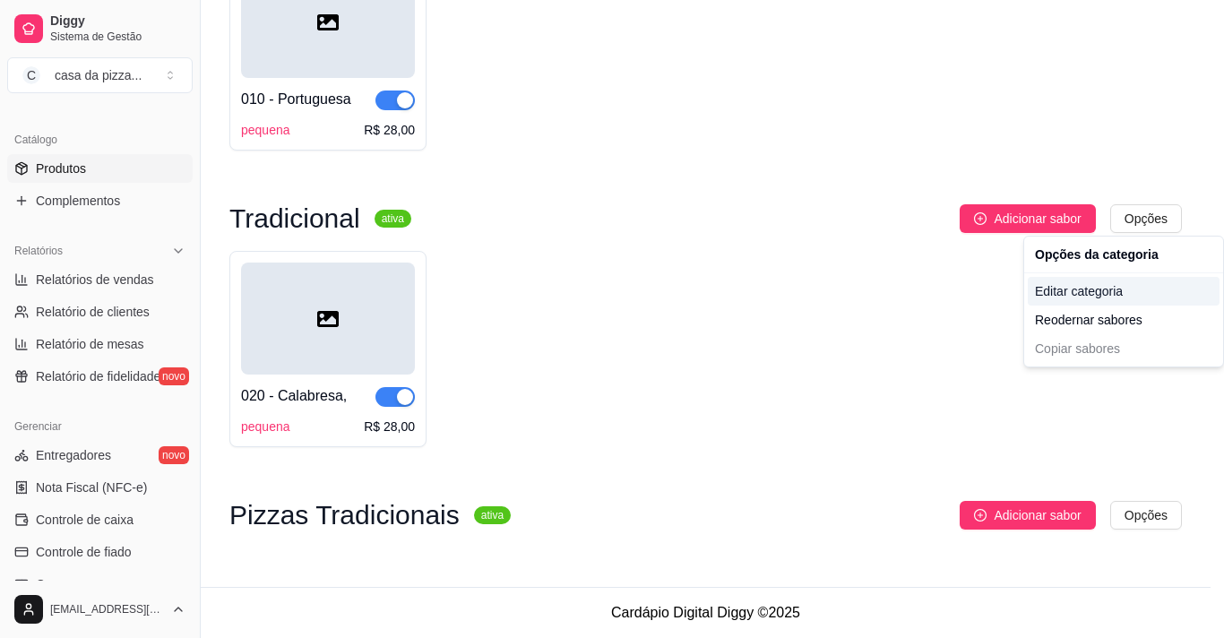
click at [1099, 288] on div "Editar categoria" at bounding box center [1124, 291] width 192 height 29
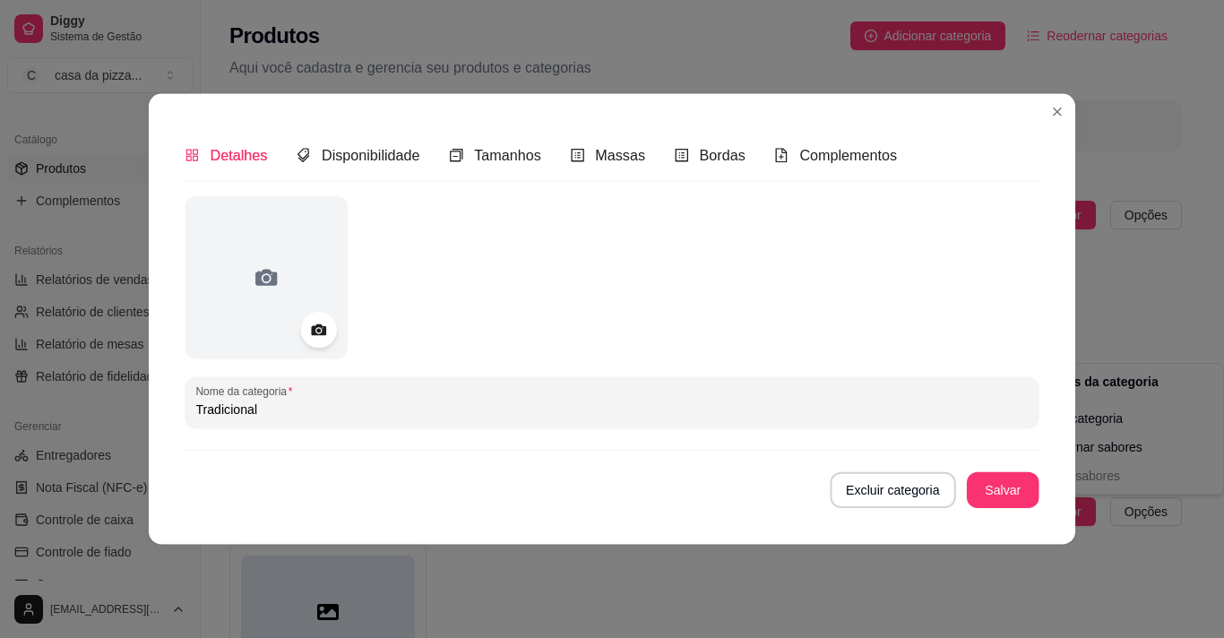
scroll to position [0, 0]
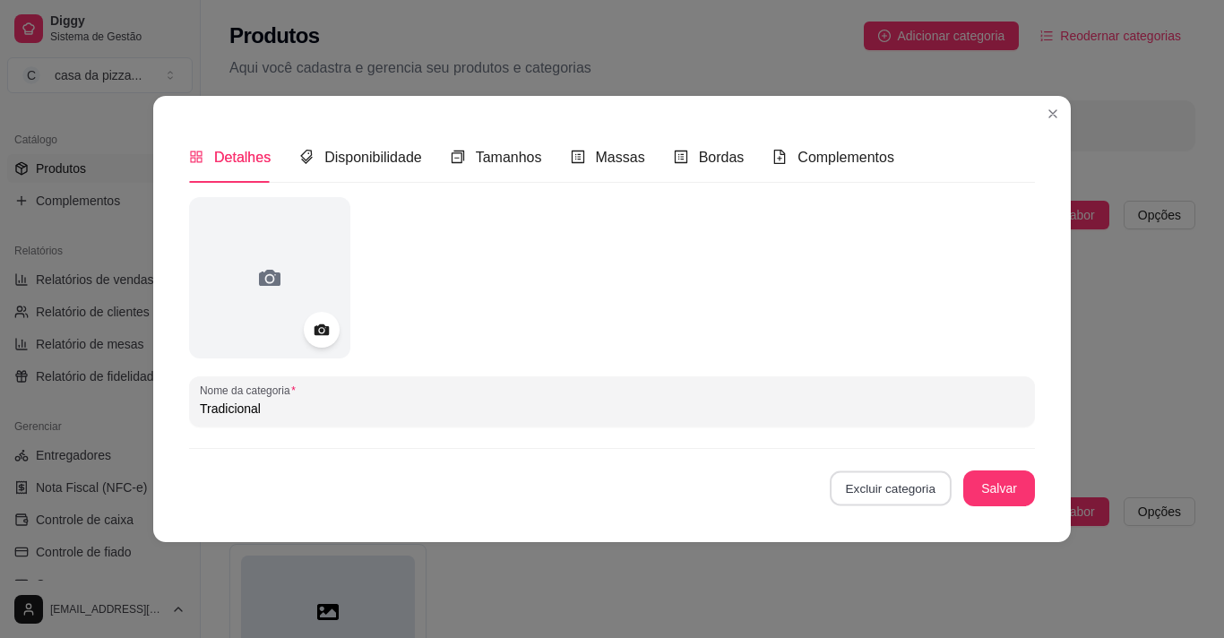
click at [878, 484] on button "Excluir categoria" at bounding box center [890, 488] width 121 height 35
click at [911, 435] on button "Confirmar" at bounding box center [899, 437] width 64 height 27
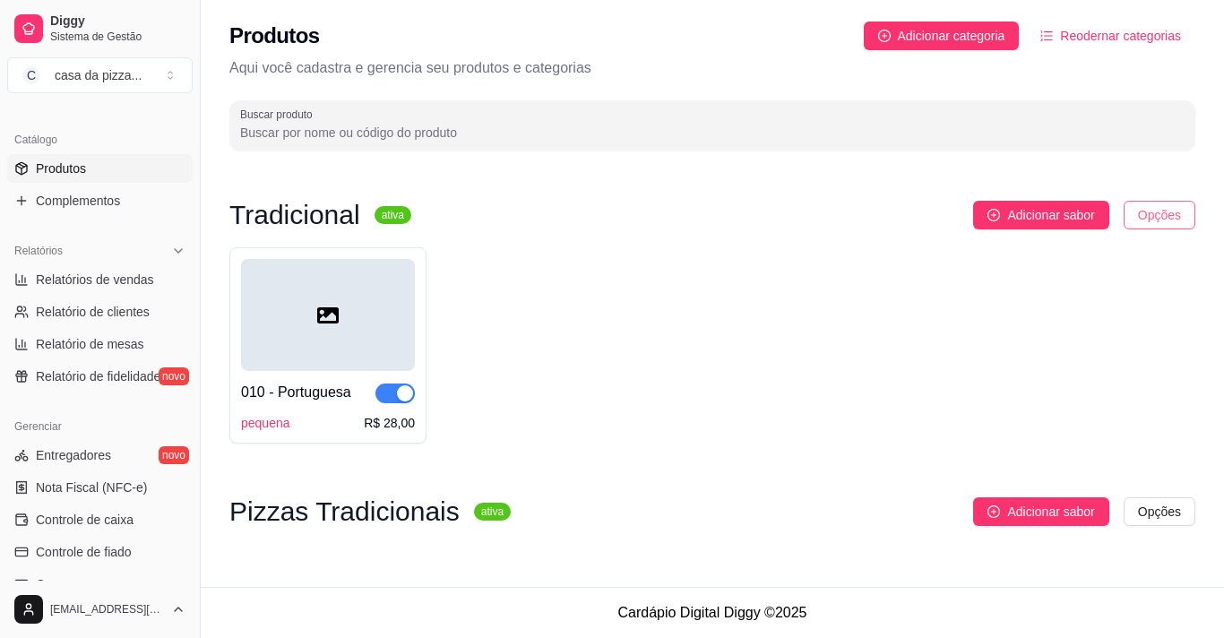
click at [1151, 205] on html "Diggy Sistema de Gestão C casa da pizza ... Loja fechada Período gratuito até 0…" at bounding box center [612, 319] width 1224 height 638
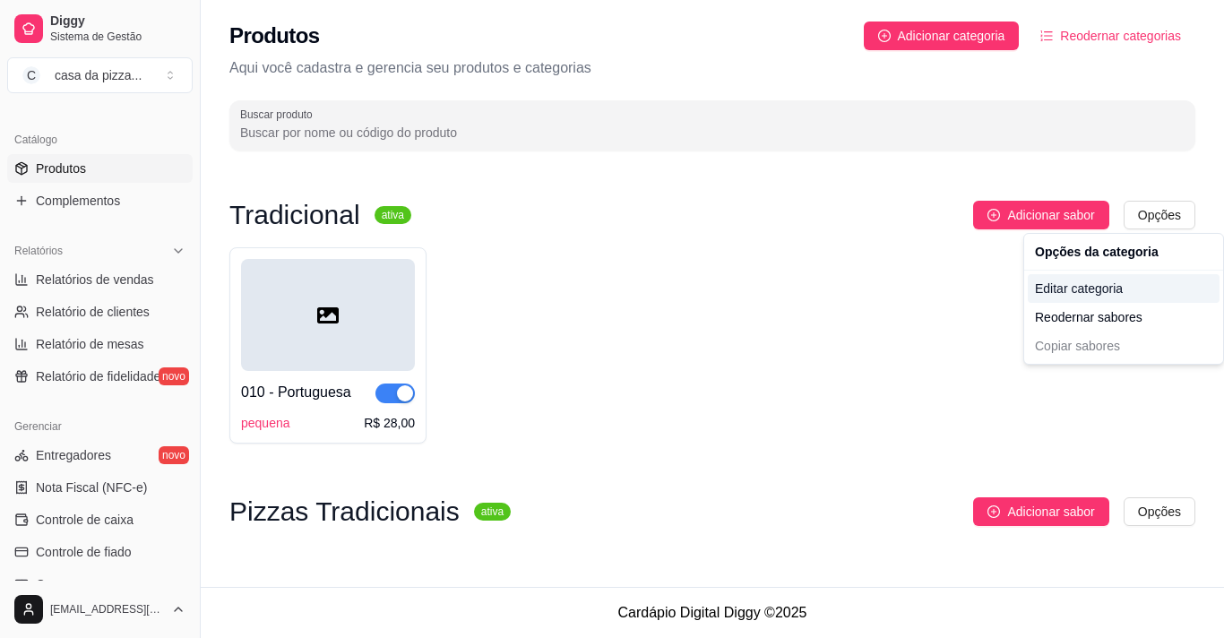
click at [1061, 278] on div "Editar categoria" at bounding box center [1124, 288] width 192 height 29
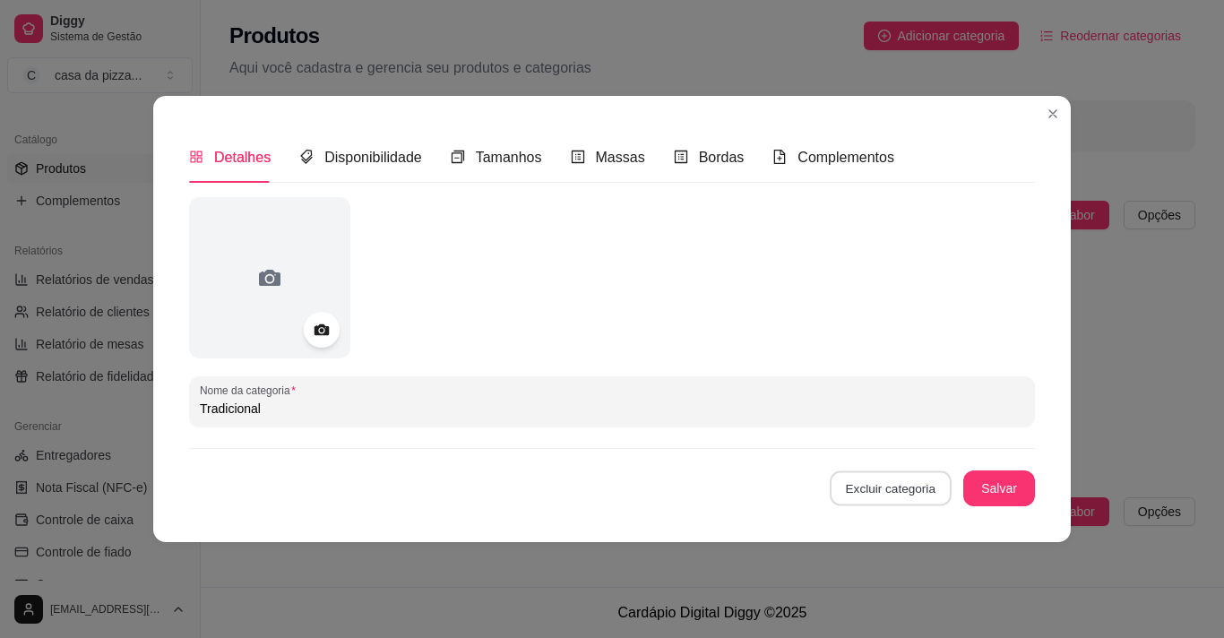
click at [918, 496] on button "Excluir categoria" at bounding box center [890, 488] width 121 height 35
click at [921, 431] on button "Confirmar" at bounding box center [899, 437] width 64 height 27
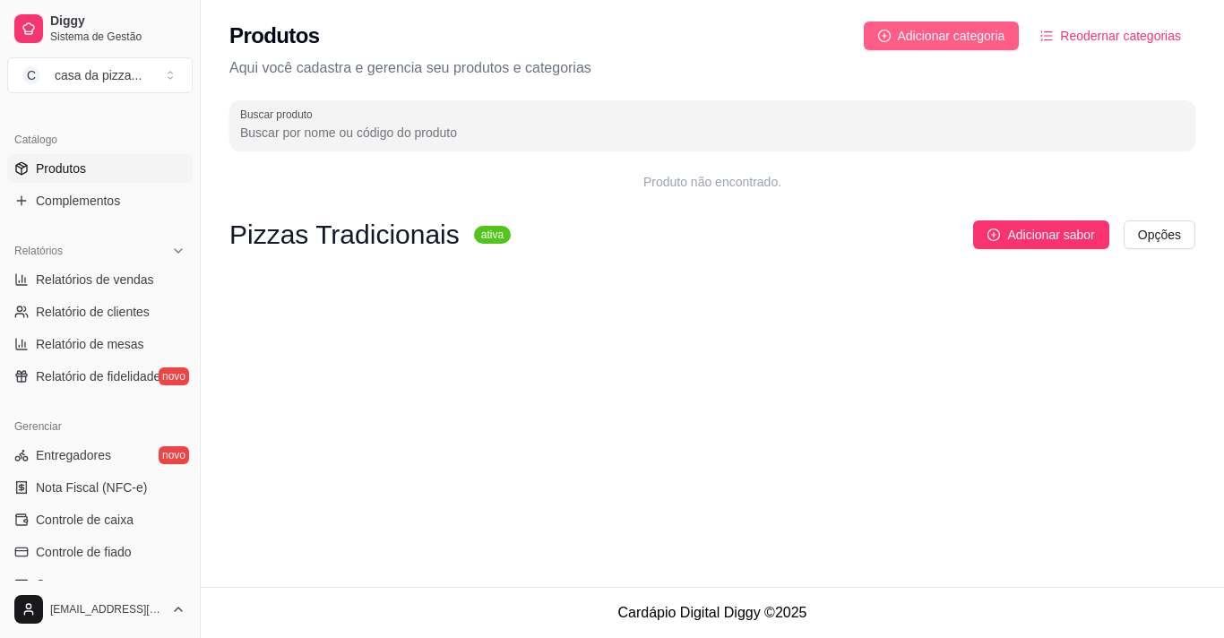
click at [940, 39] on span "Adicionar categoria" at bounding box center [952, 36] width 108 height 20
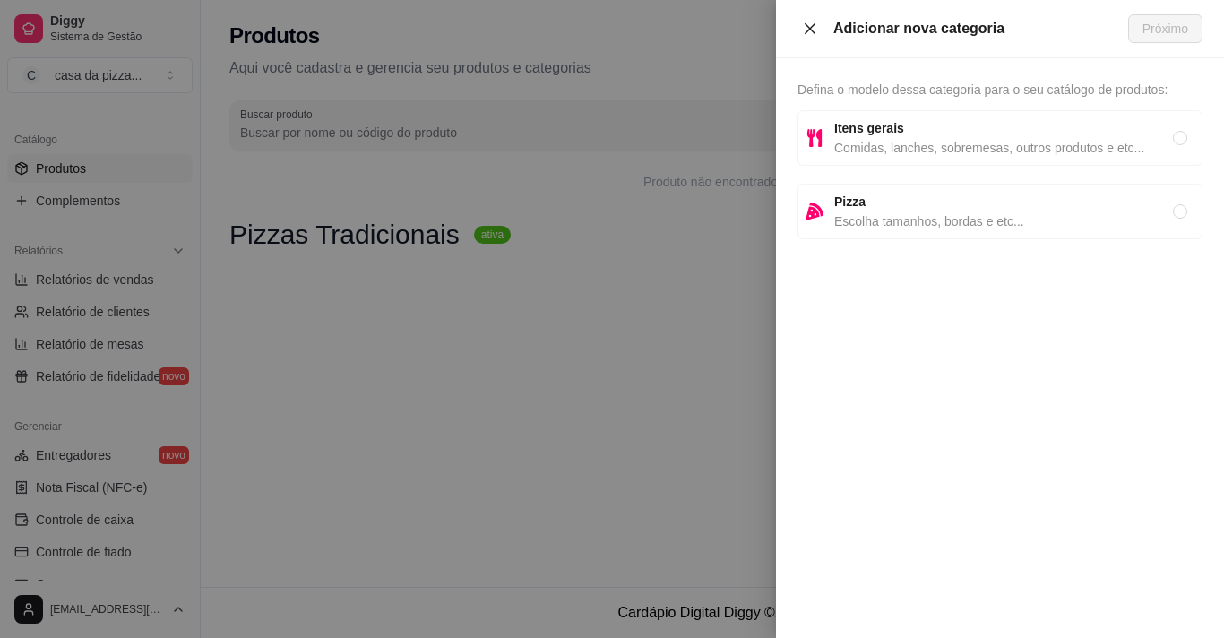
click at [799, 27] on button "Close" at bounding box center [810, 29] width 25 height 17
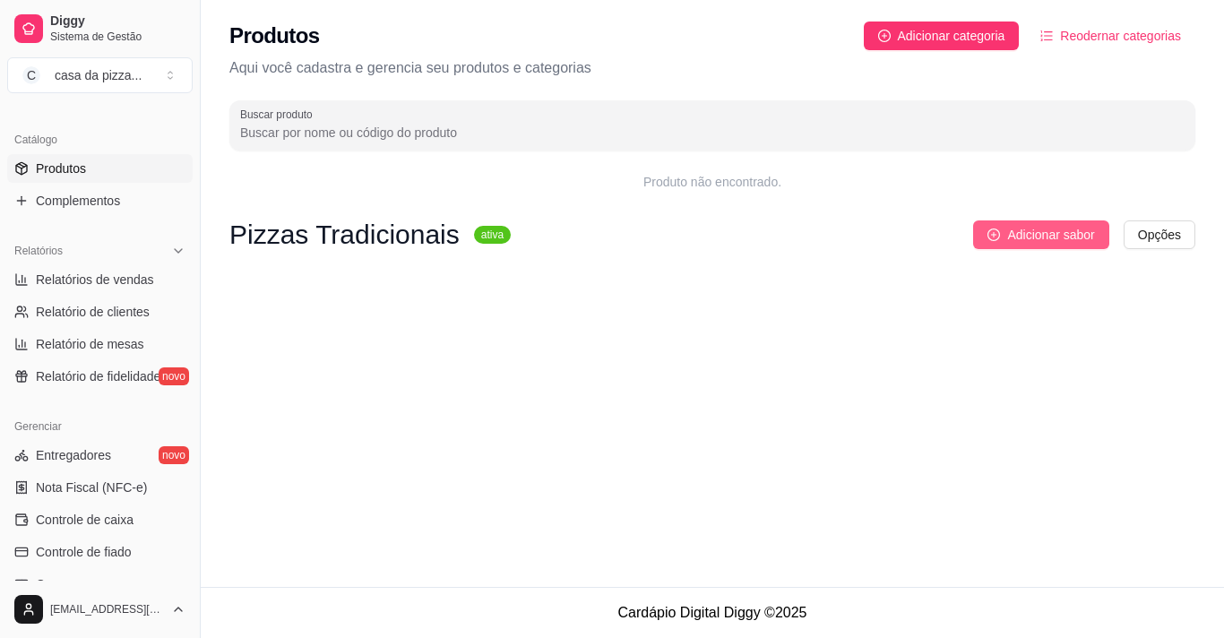
click at [1029, 227] on span "Adicionar sabor" at bounding box center [1050, 235] width 87 height 20
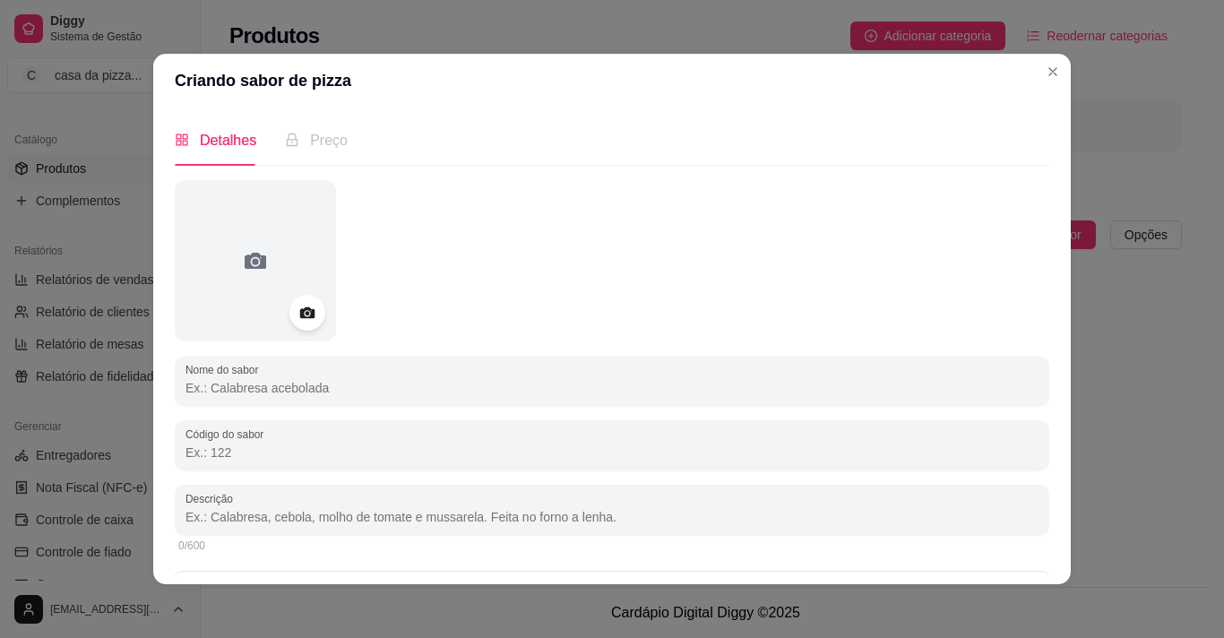
click at [279, 382] on input "Nome do sabor" at bounding box center [612, 388] width 853 height 18
type input "p"
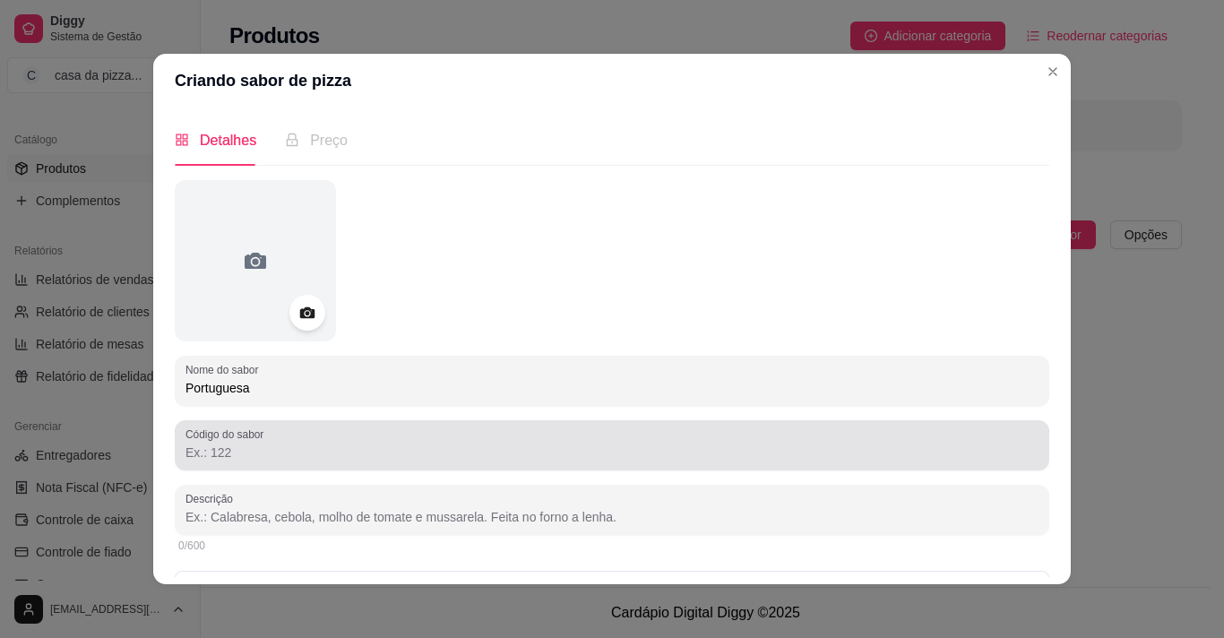
type input "Portuguesa"
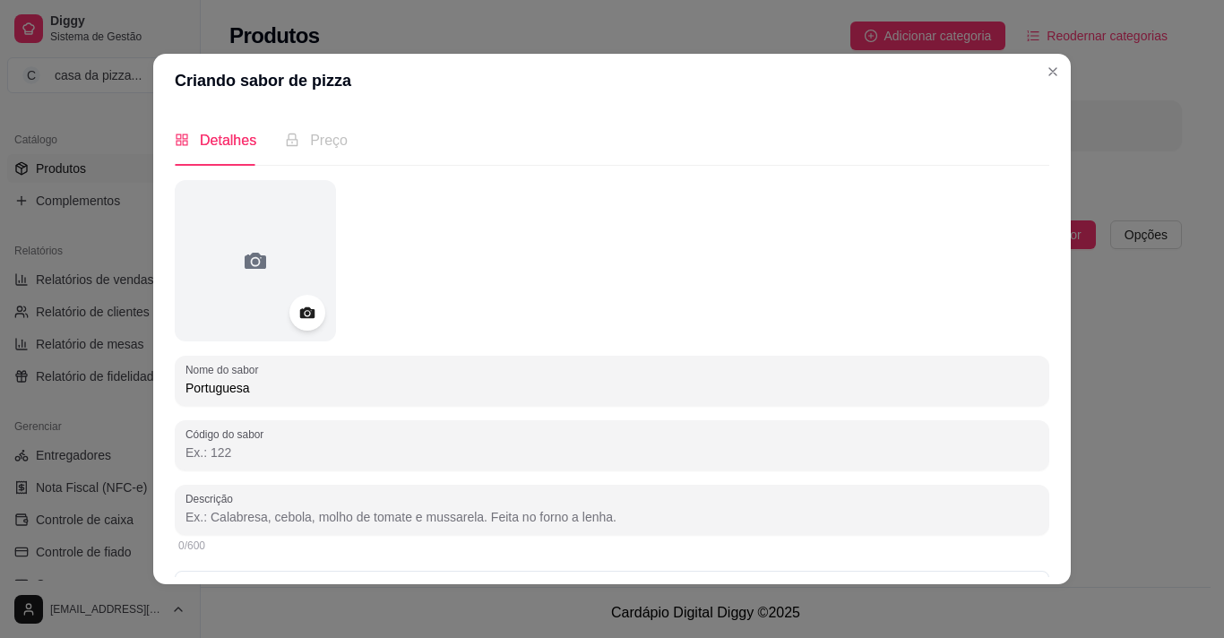
click at [253, 456] on input "Código do sabor" at bounding box center [612, 453] width 853 height 18
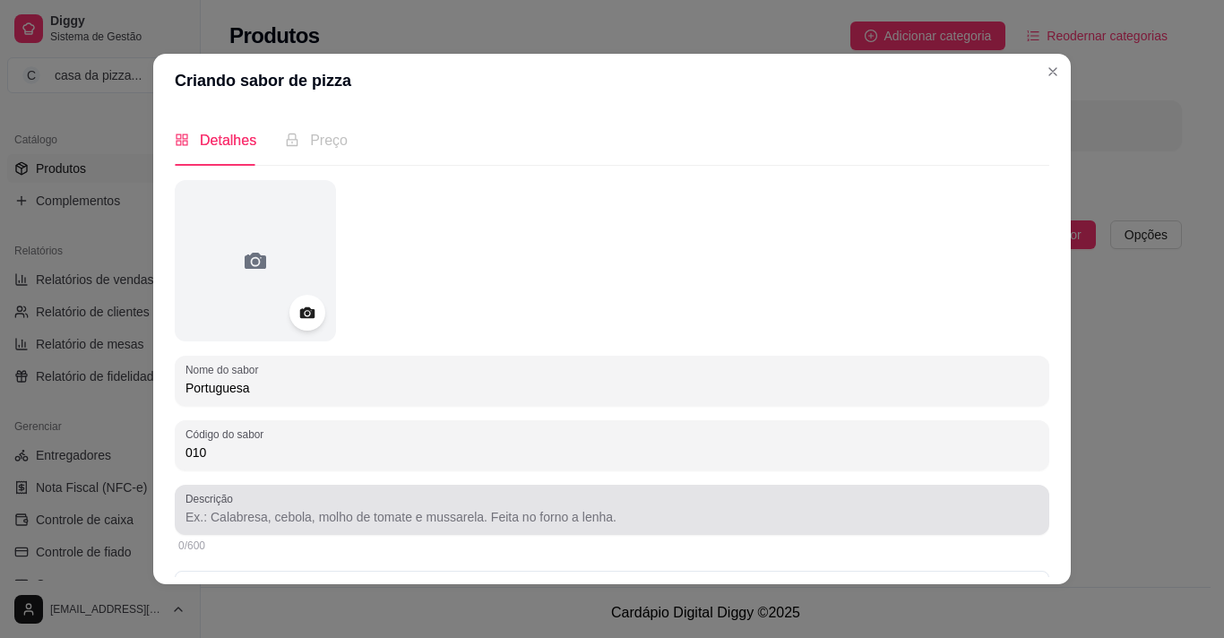
type input "010"
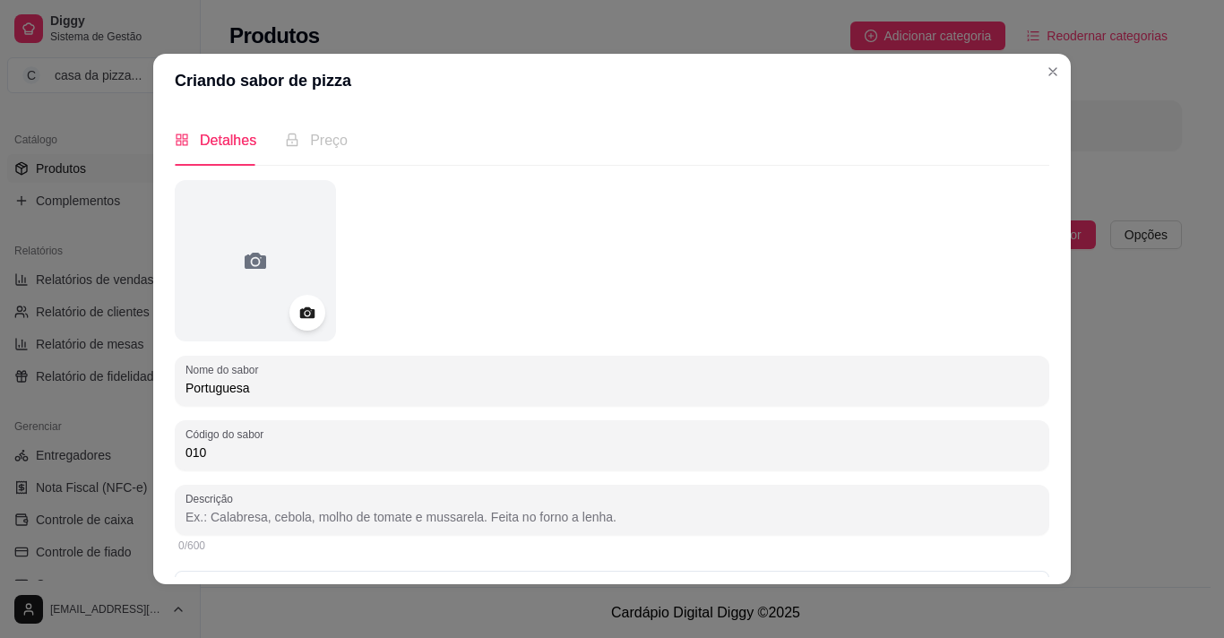
click at [327, 521] on input "Descrição" at bounding box center [612, 517] width 853 height 18
click at [401, 514] on input "molho, presunto, mussarela, ovos, pimenão" at bounding box center [612, 517] width 853 height 18
click at [402, 514] on input "molho, presunto, mussarela, ovos, pimenão" at bounding box center [612, 517] width 853 height 18
click at [422, 514] on input "molho, presunto, mussarela, ovos, pimentão" at bounding box center [612, 517] width 853 height 18
click at [465, 515] on input "molho, presunto, mussarela, ovos, pimentão, tomate cebola," at bounding box center [612, 517] width 853 height 18
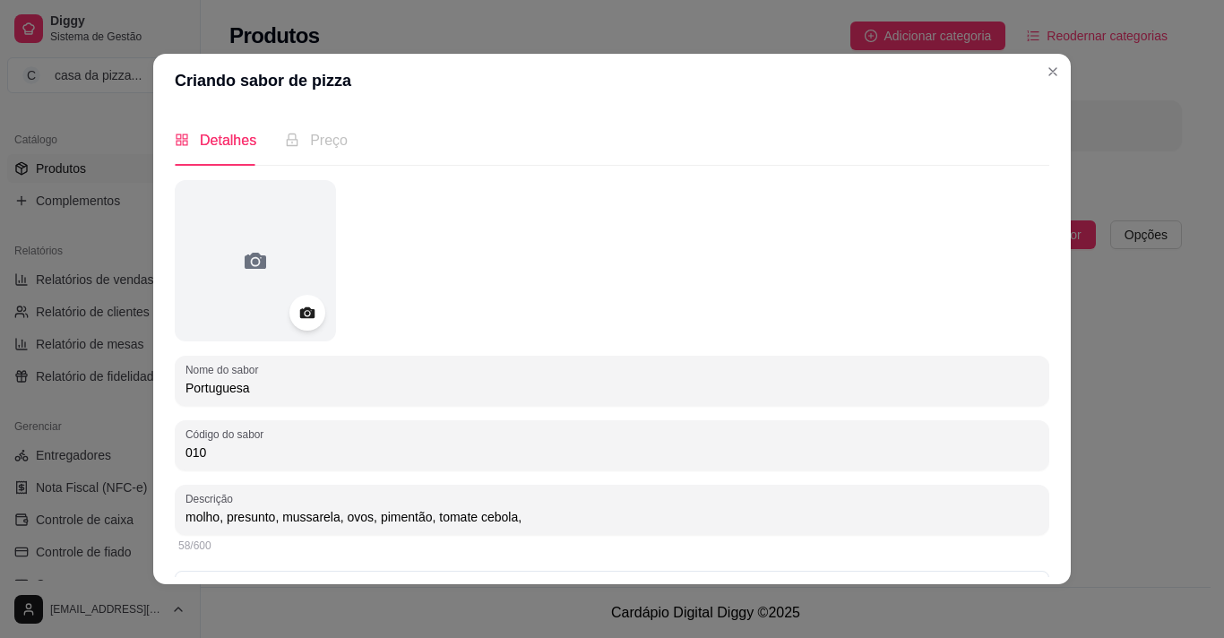
click at [468, 513] on input "molho, presunto, mussarela, ovos, pimentão, tomate cebola," at bounding box center [612, 517] width 853 height 18
click at [523, 515] on input "molho, presunto, mussarela, ovos, pimentão, tomate, cebola," at bounding box center [612, 517] width 853 height 18
type input "molho, presunto, mussarela, ovos, pimentão, tomate, cebola, azeitona, orégano."
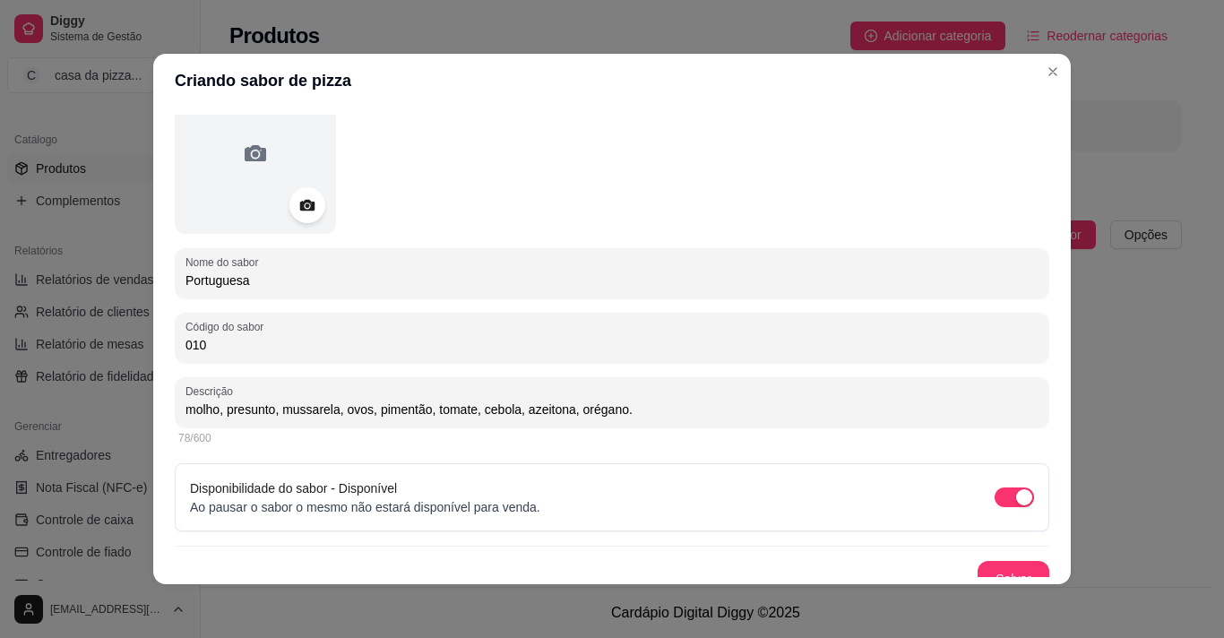
scroll to position [127, 0]
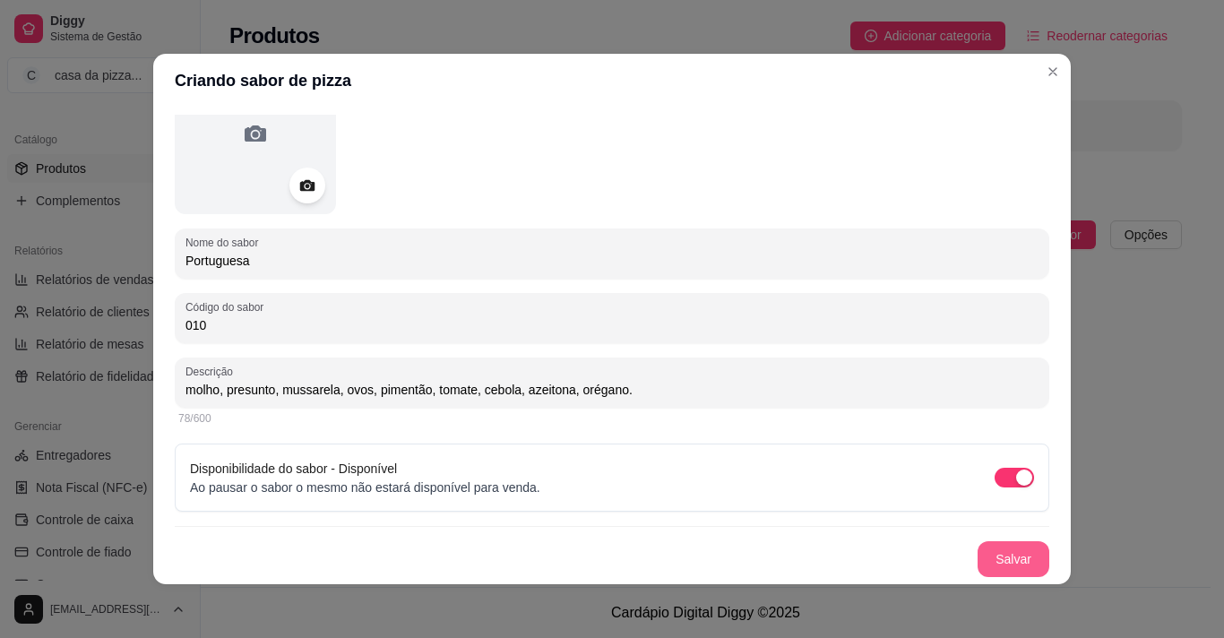
click at [997, 548] on button "Salvar" at bounding box center [1014, 559] width 72 height 36
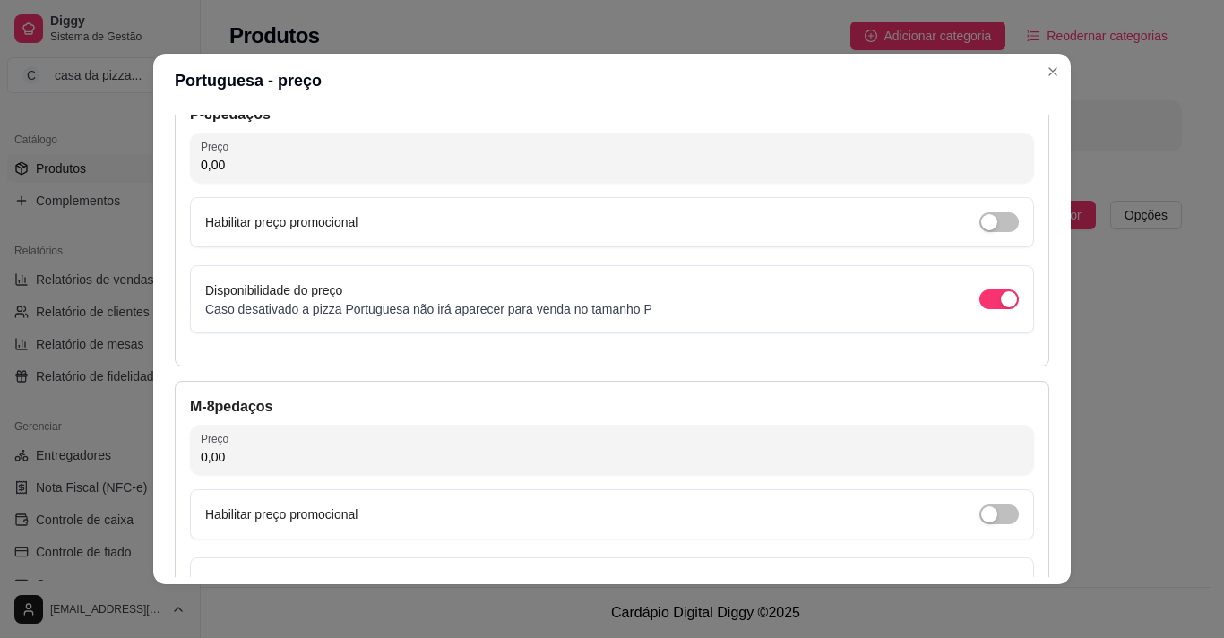
scroll to position [0, 0]
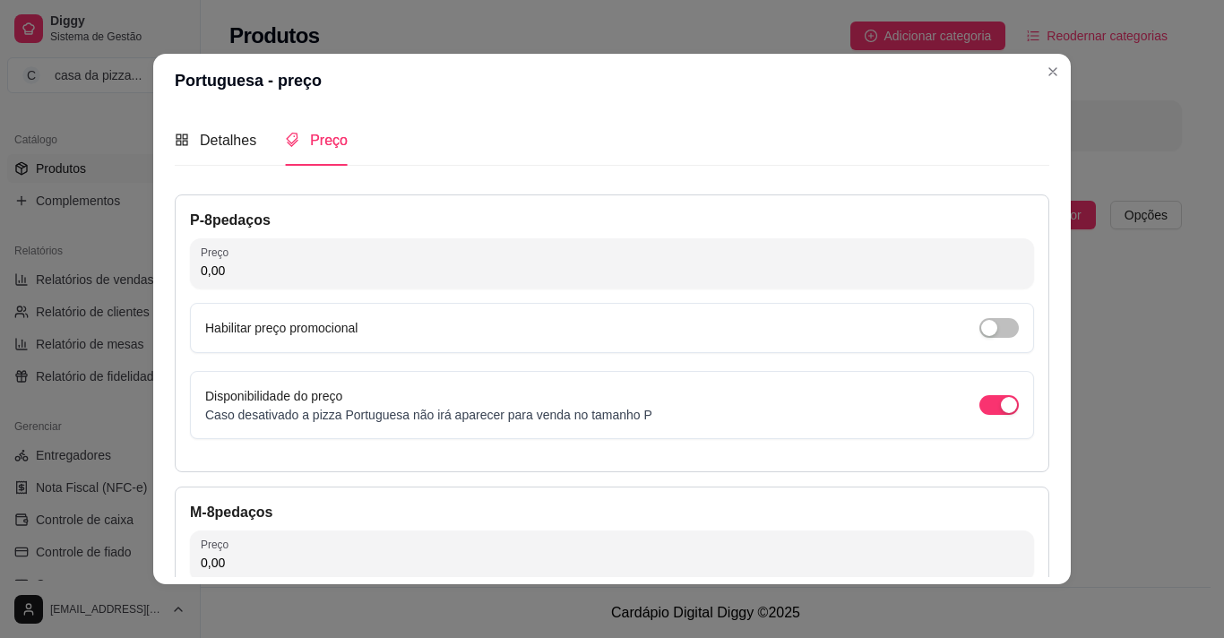
click at [596, 274] on input "0,00" at bounding box center [612, 271] width 823 height 18
type input "28,00"
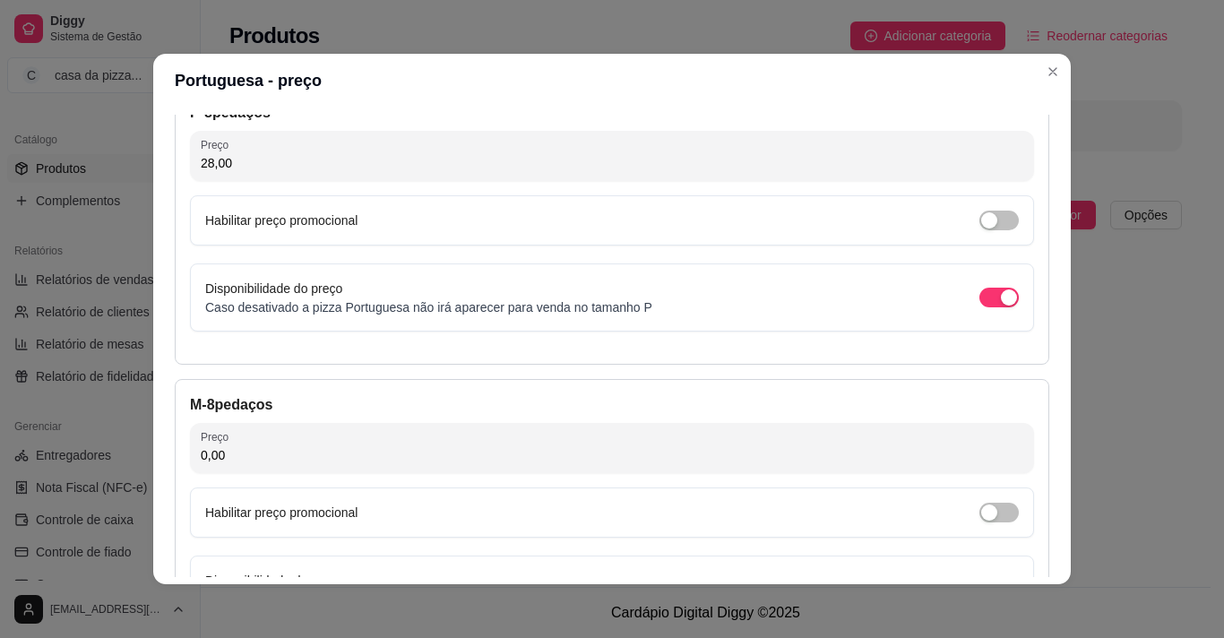
scroll to position [179, 0]
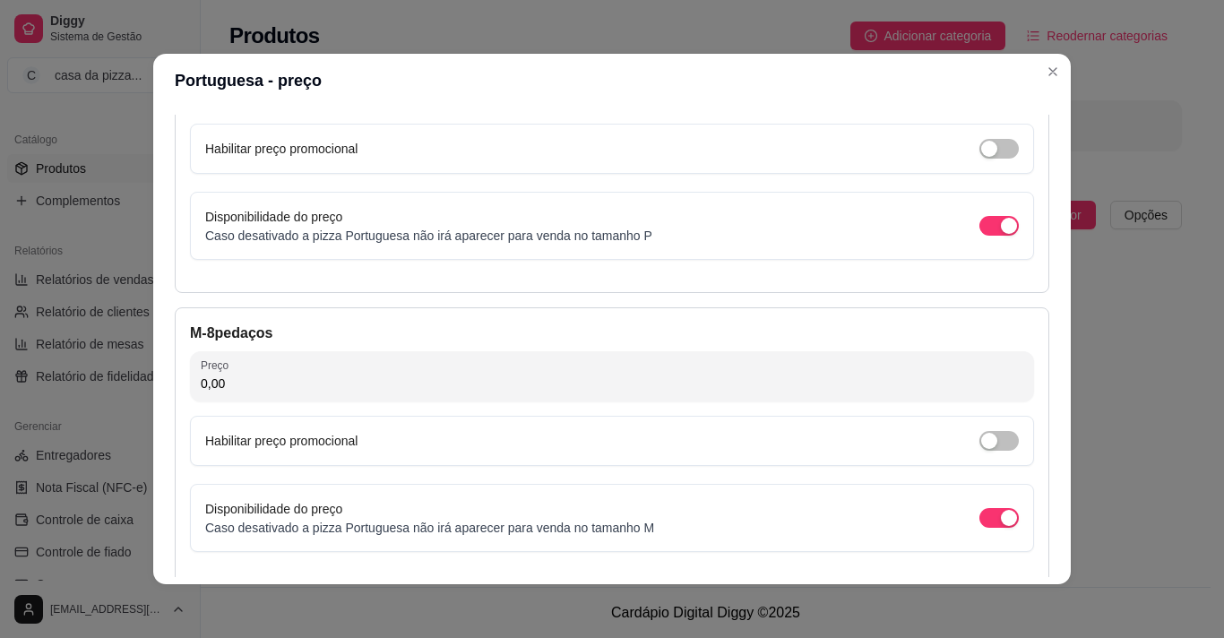
click at [372, 384] on input "0,00" at bounding box center [612, 384] width 823 height 18
type input "35,00"
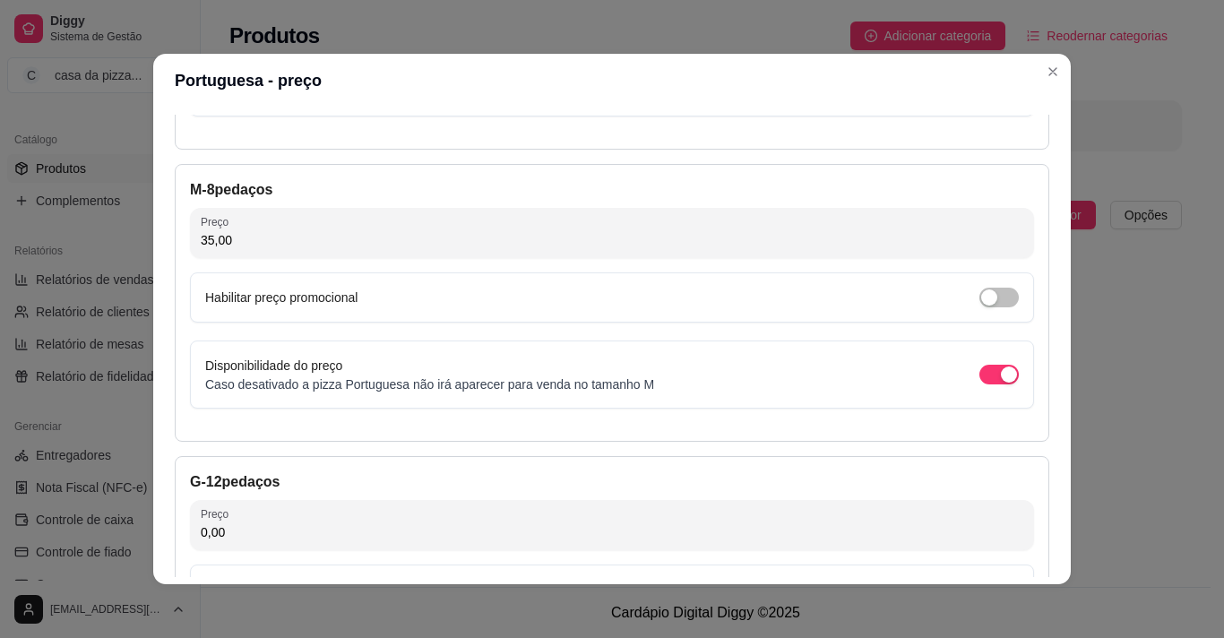
scroll to position [358, 0]
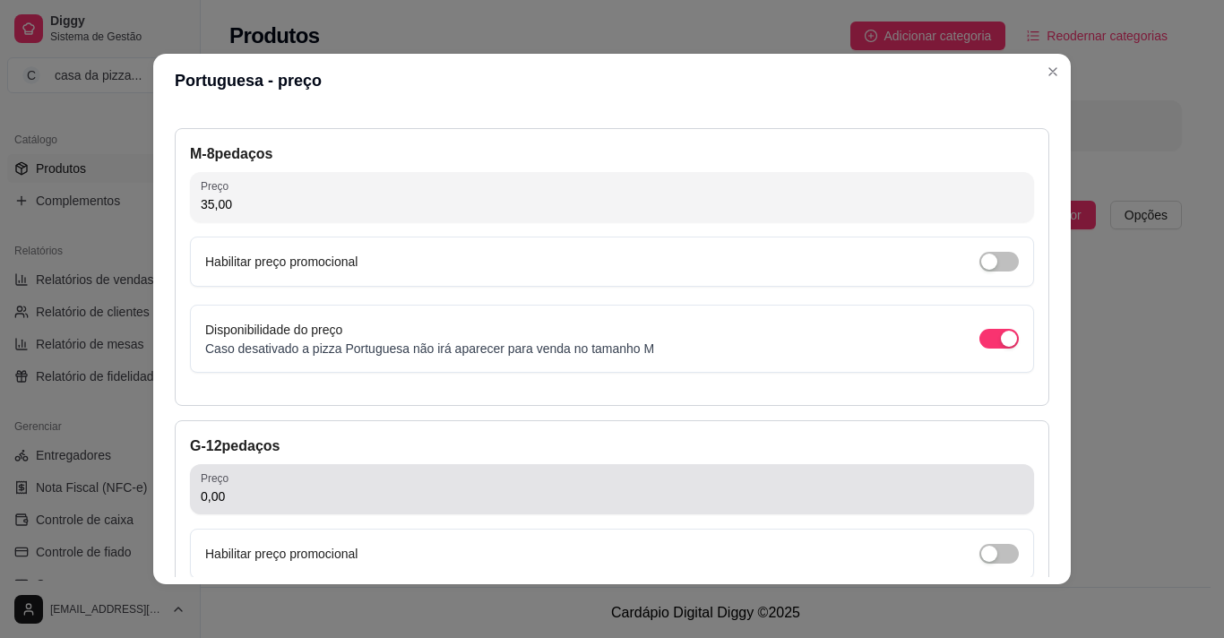
click at [652, 506] on div "0,00" at bounding box center [612, 489] width 823 height 36
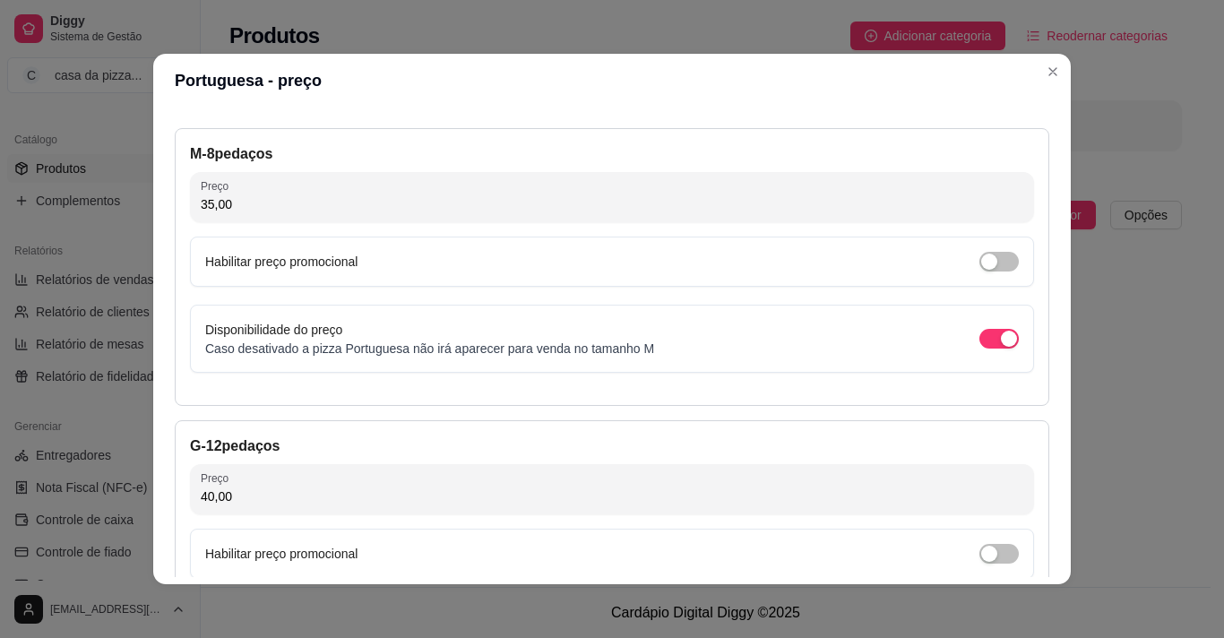
type input "40,00"
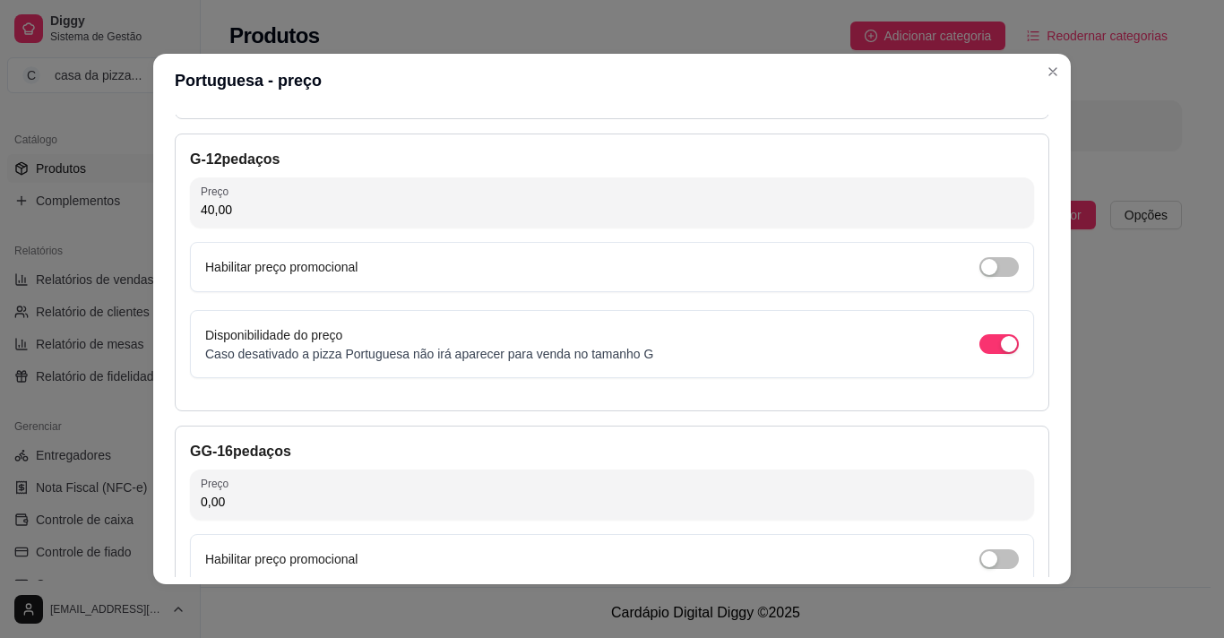
scroll to position [681, 0]
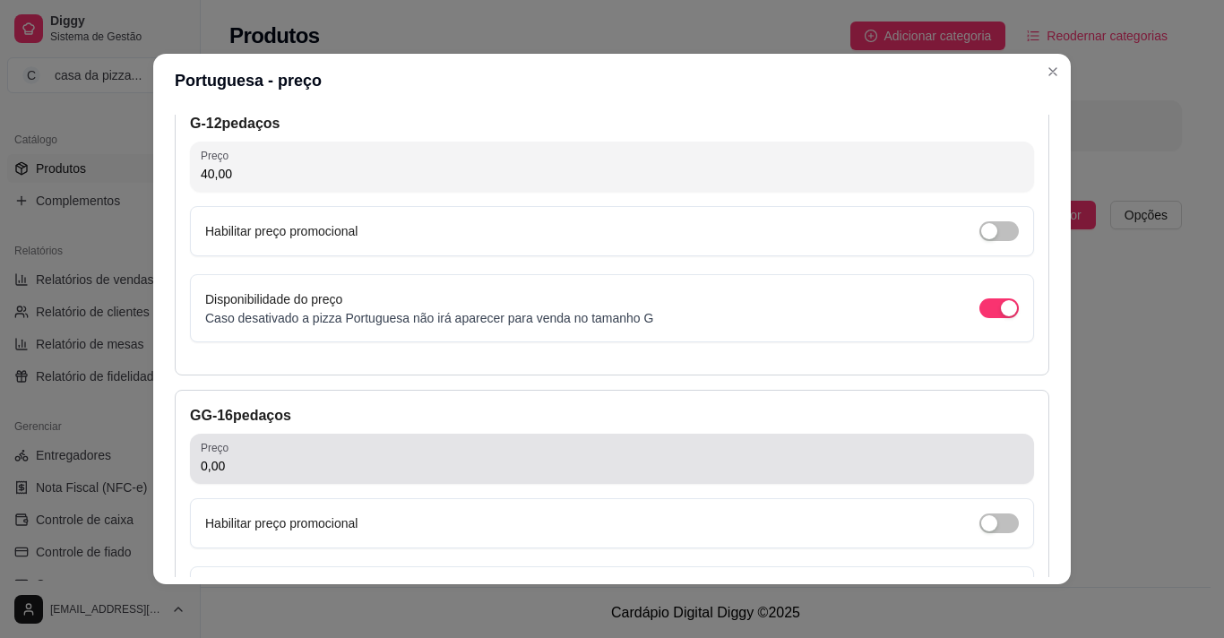
click at [773, 452] on div "0,00" at bounding box center [612, 459] width 823 height 36
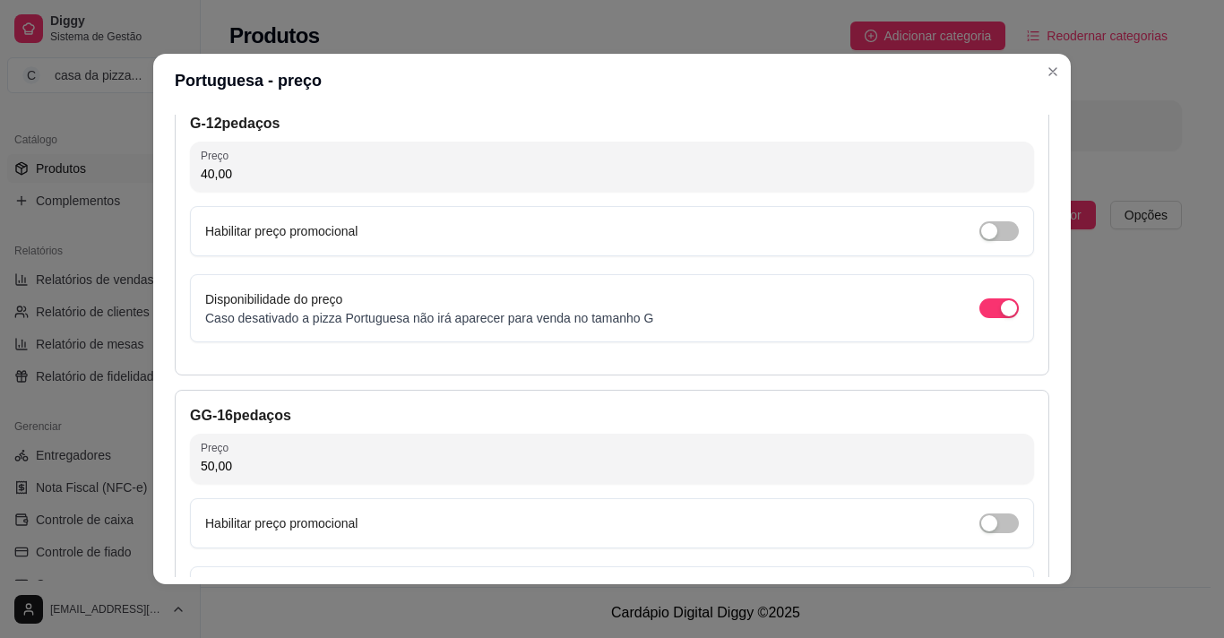
type input "50,00"
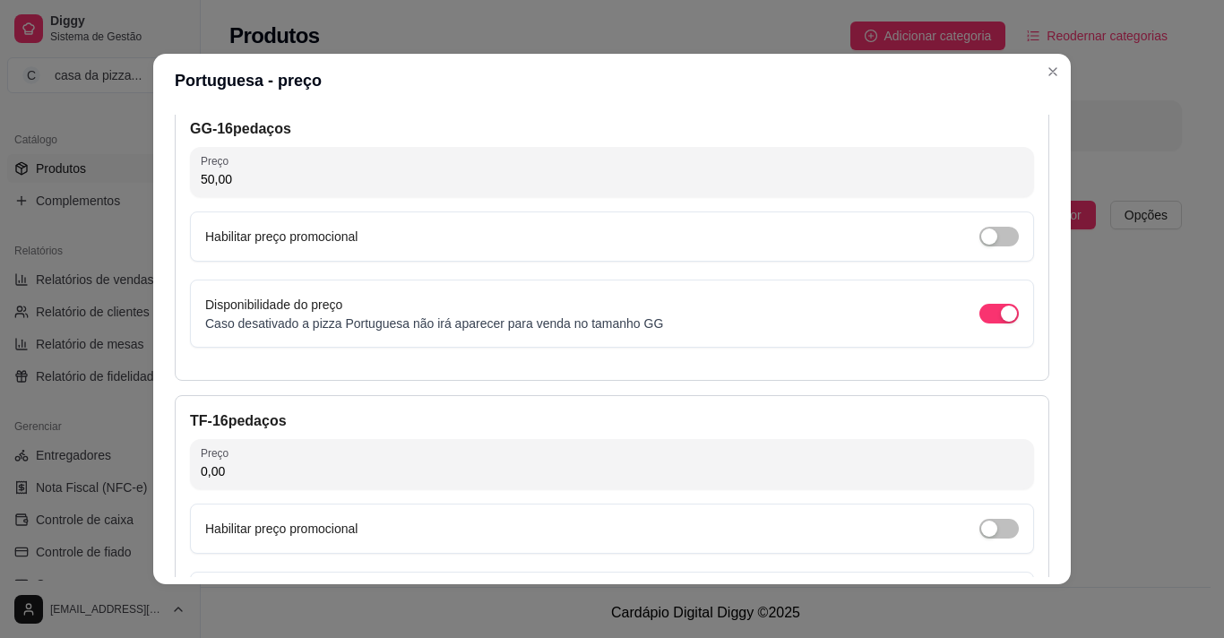
scroll to position [1004, 0]
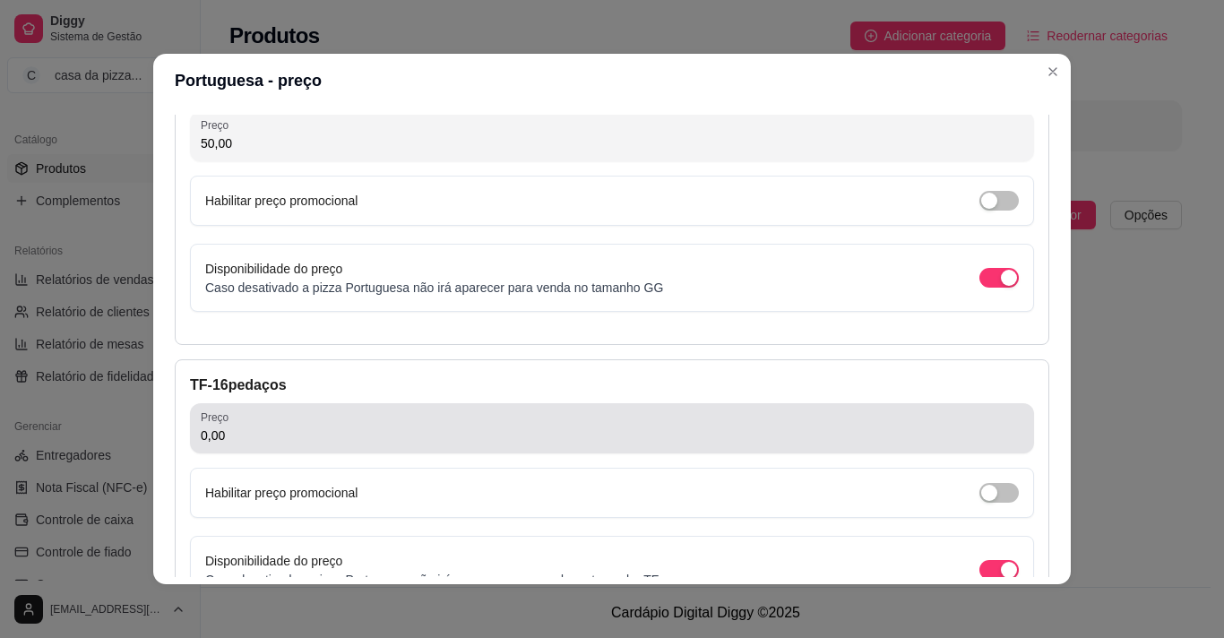
click at [907, 423] on div "0,00" at bounding box center [612, 428] width 823 height 36
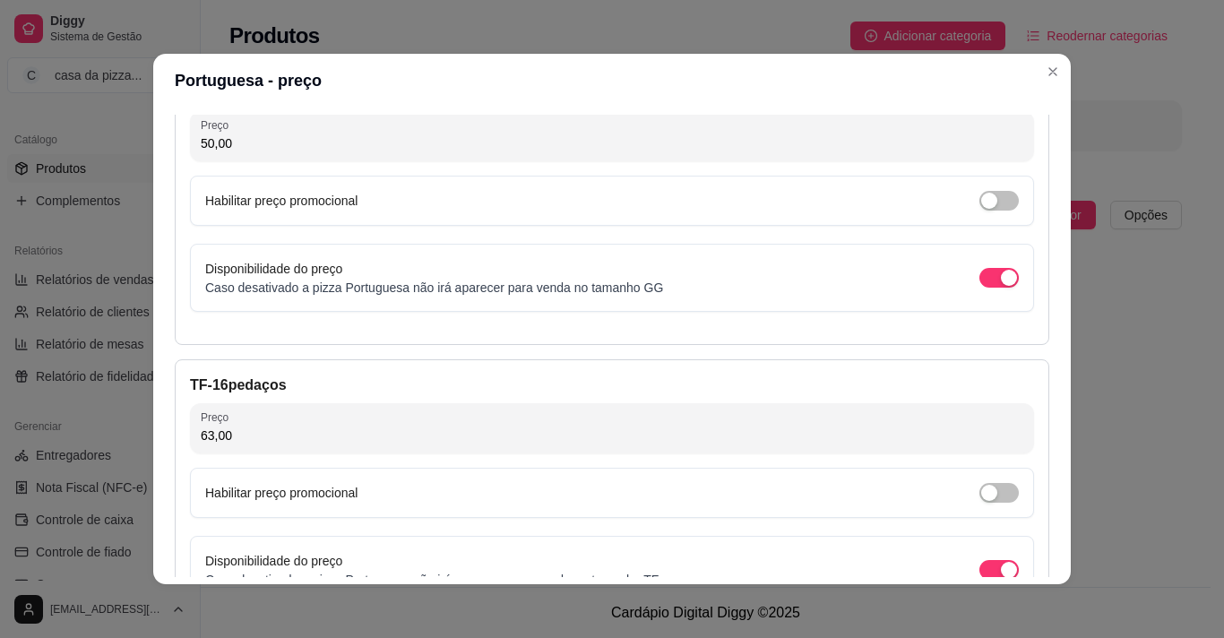
type input "63,00"
click at [1043, 563] on div "Detalhes Preço Nome do sabor Portuguesa Código do sabor 010 Descrição molho, pr…" at bounding box center [612, 346] width 918 height 477
click at [1039, 567] on div "Detalhes Preço Nome do sabor Portuguesa Código do sabor 010 Descrição molho, pr…" at bounding box center [612, 346] width 918 height 477
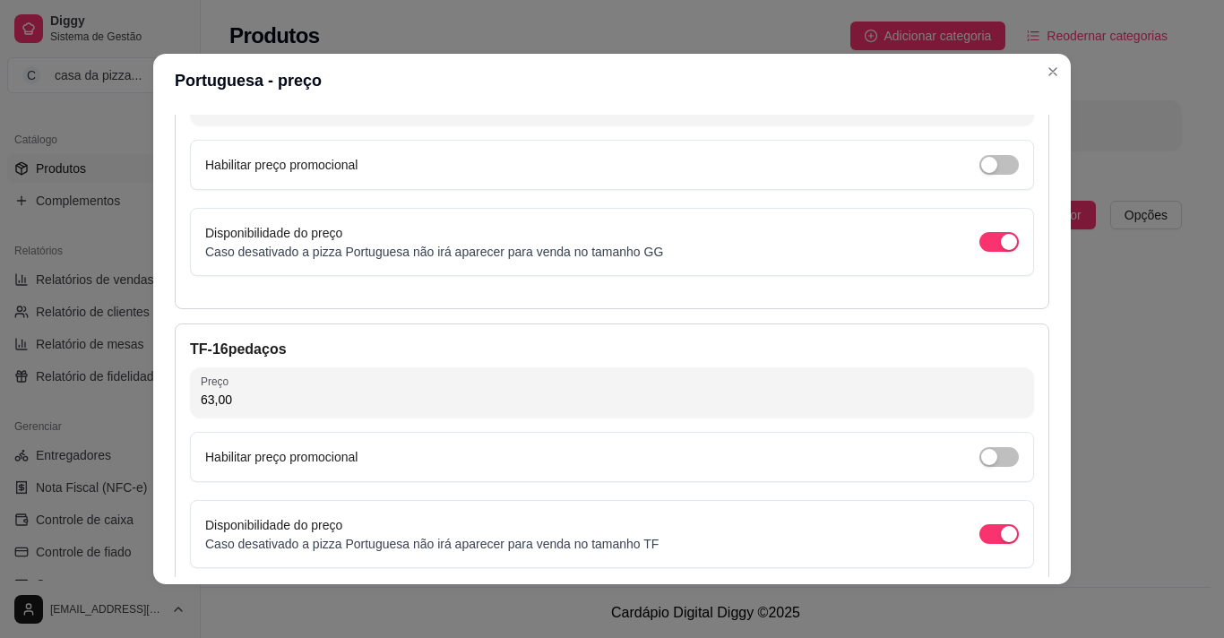
scroll to position [1144, 0]
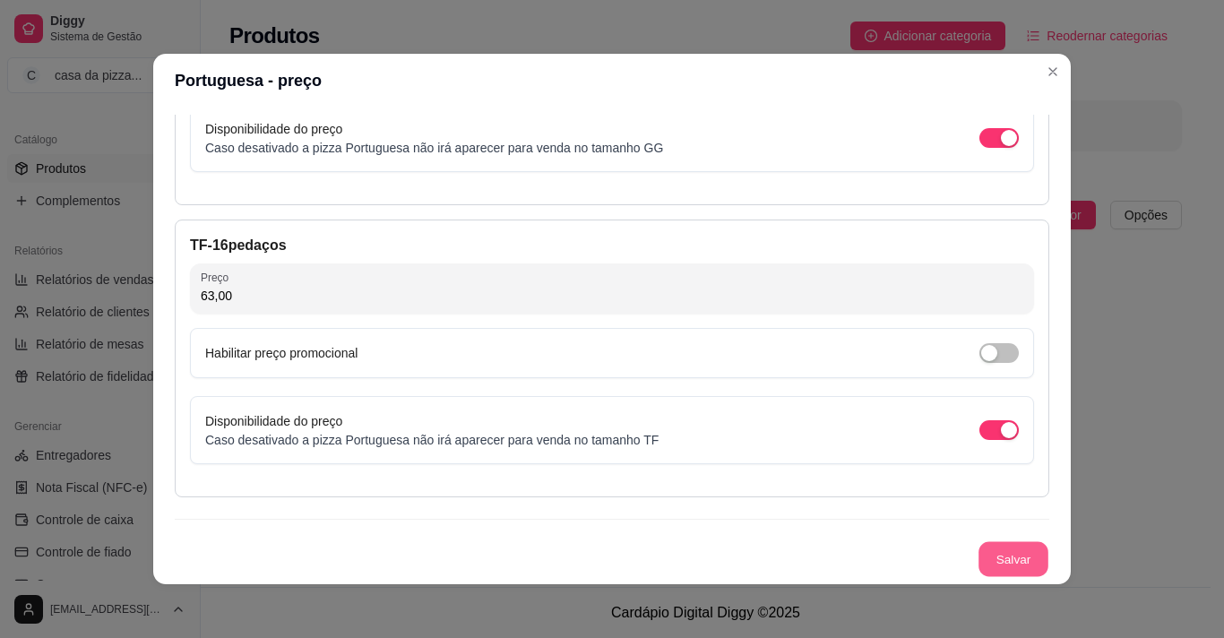
click at [989, 550] on button "Salvar" at bounding box center [1014, 559] width 70 height 35
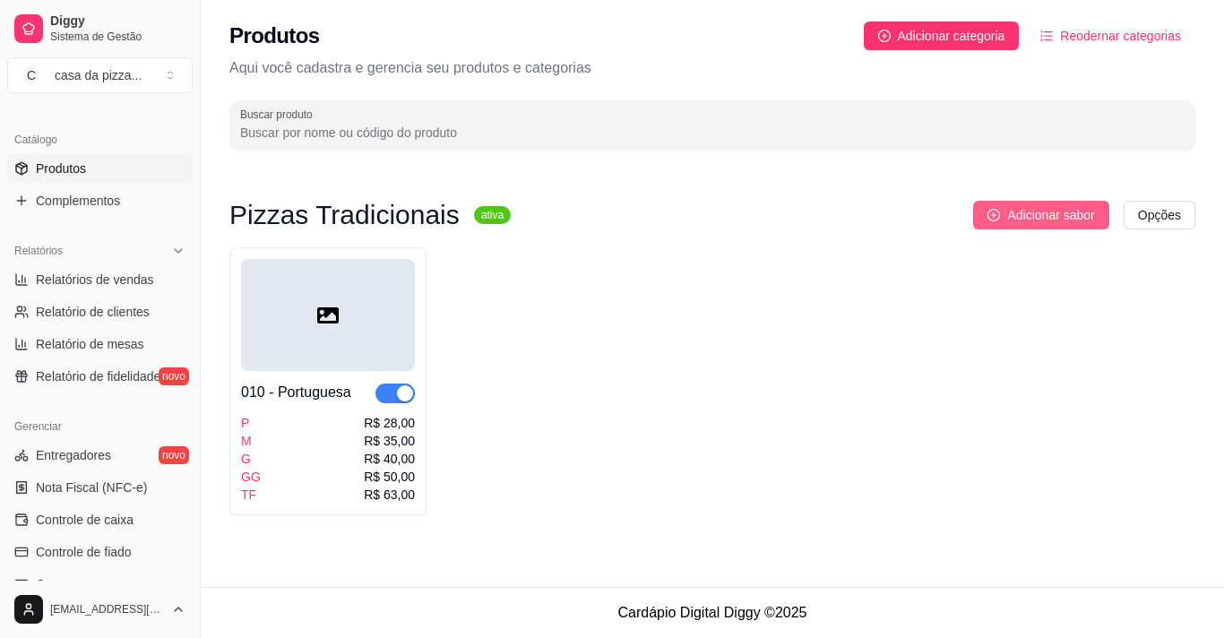
click at [997, 213] on icon "plus-circle" at bounding box center [994, 215] width 13 height 13
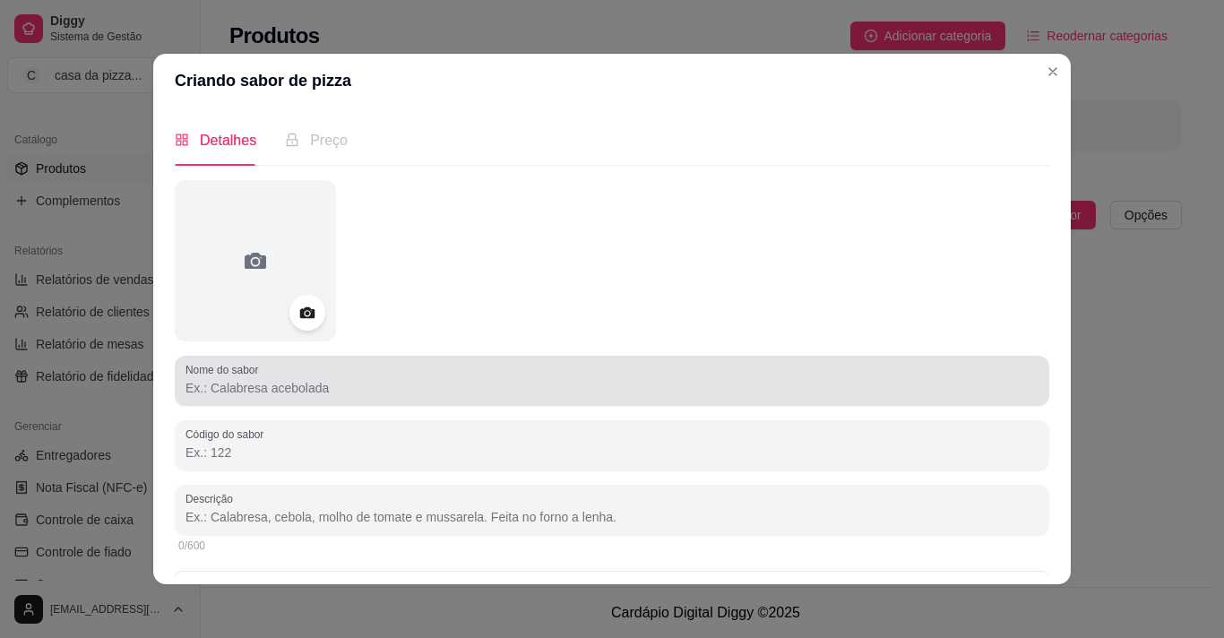
click at [414, 377] on div at bounding box center [612, 381] width 853 height 36
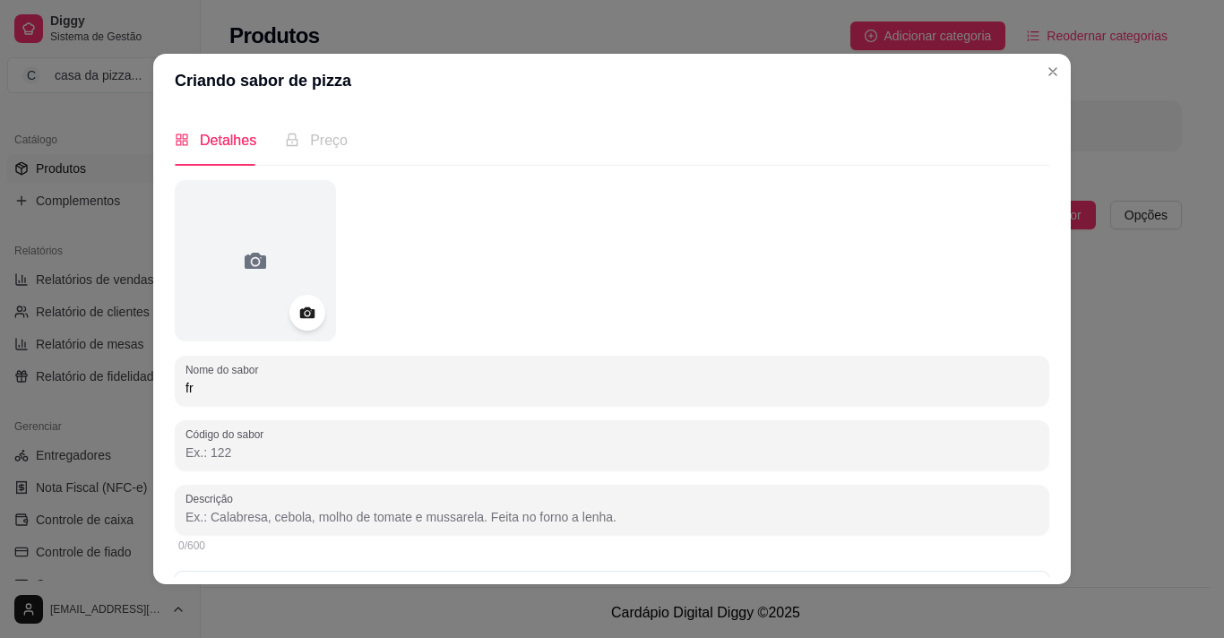
type input "f"
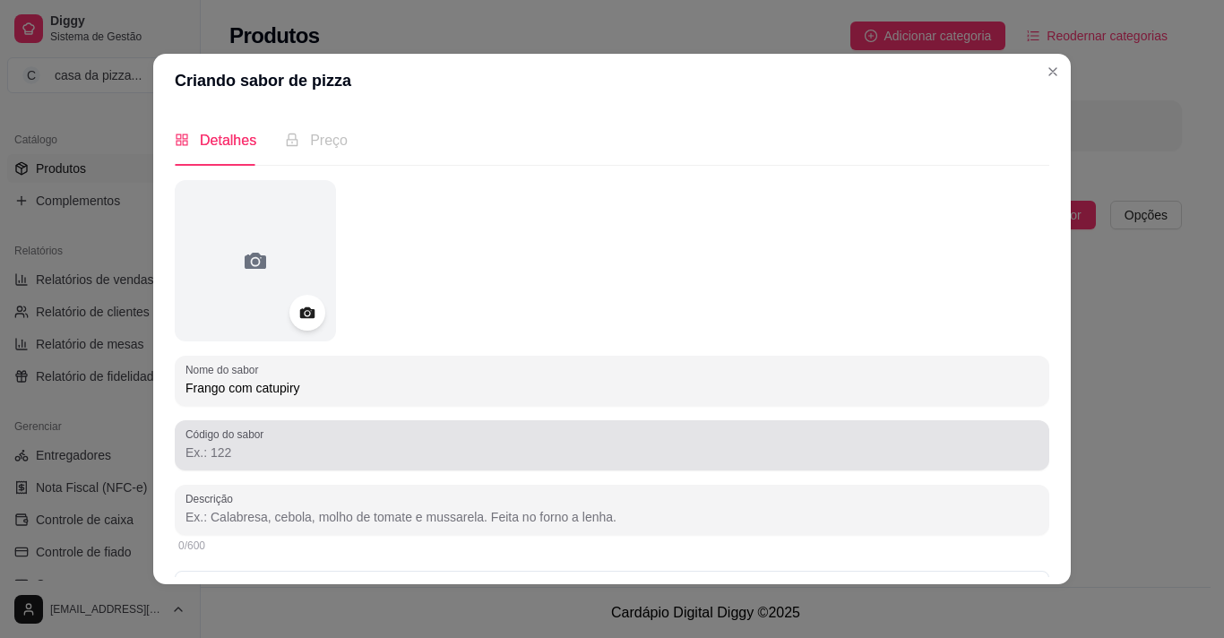
type input "Frango com catupiry"
click at [351, 452] on input "Código do sabor" at bounding box center [612, 453] width 853 height 18
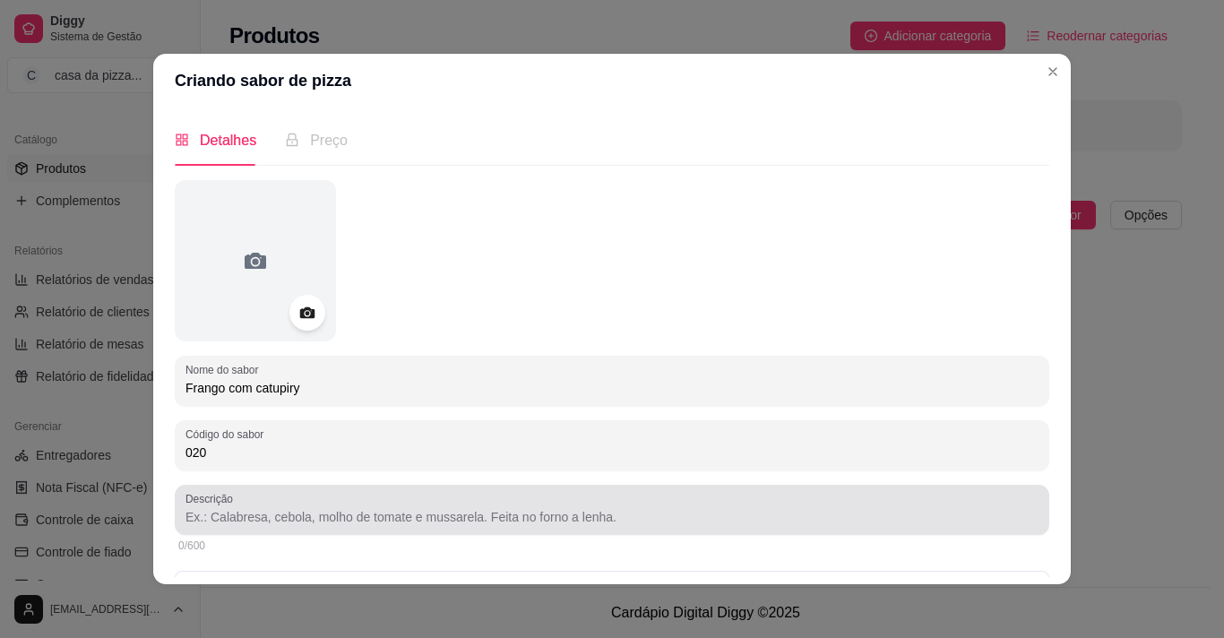
type input "020"
click at [364, 506] on div at bounding box center [612, 510] width 853 height 36
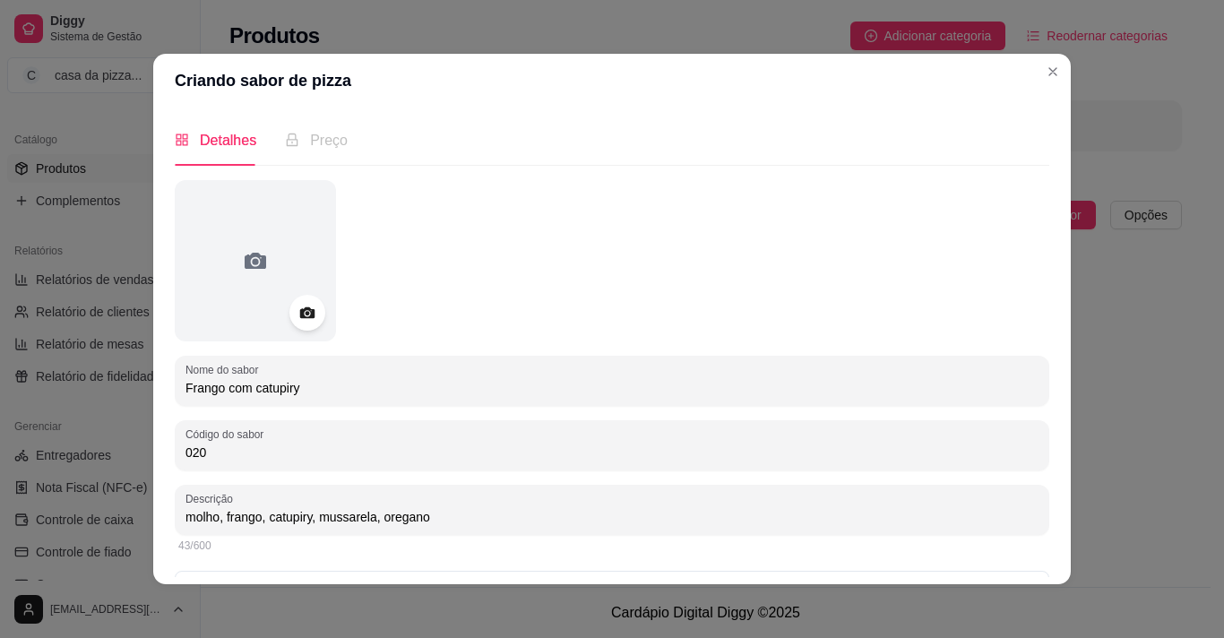
click at [391, 517] on input "molho, frango, catupiry, mussarela, oregano" at bounding box center [612, 517] width 853 height 18
click at [423, 514] on input "molho, frango, catupiry, mussarela, orégano" at bounding box center [612, 517] width 853 height 18
type input "molho, frango, catupiry, mussarela, orégano, tomate, cebola, azeitona"
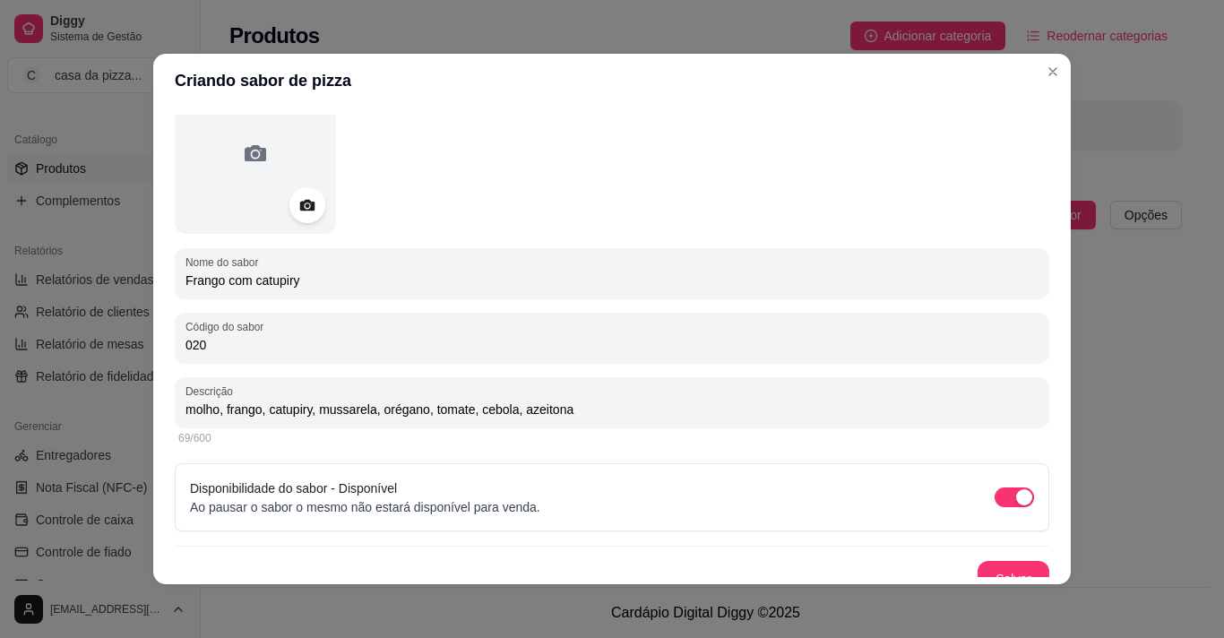
scroll to position [127, 0]
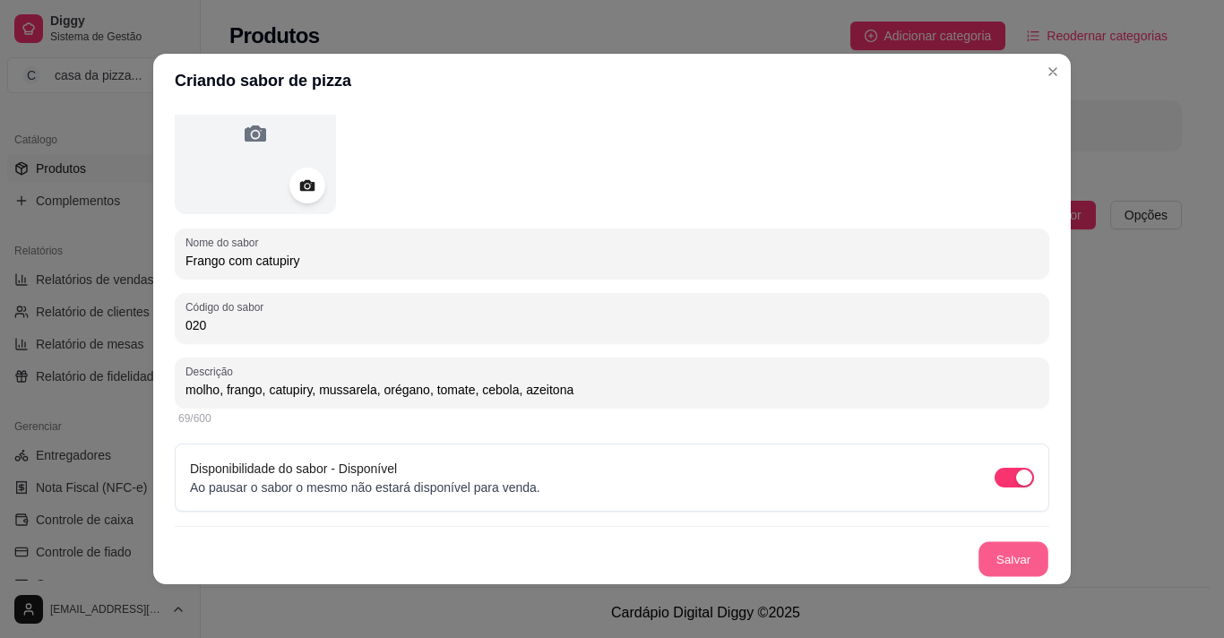
click at [1002, 562] on button "Salvar" at bounding box center [1014, 559] width 70 height 35
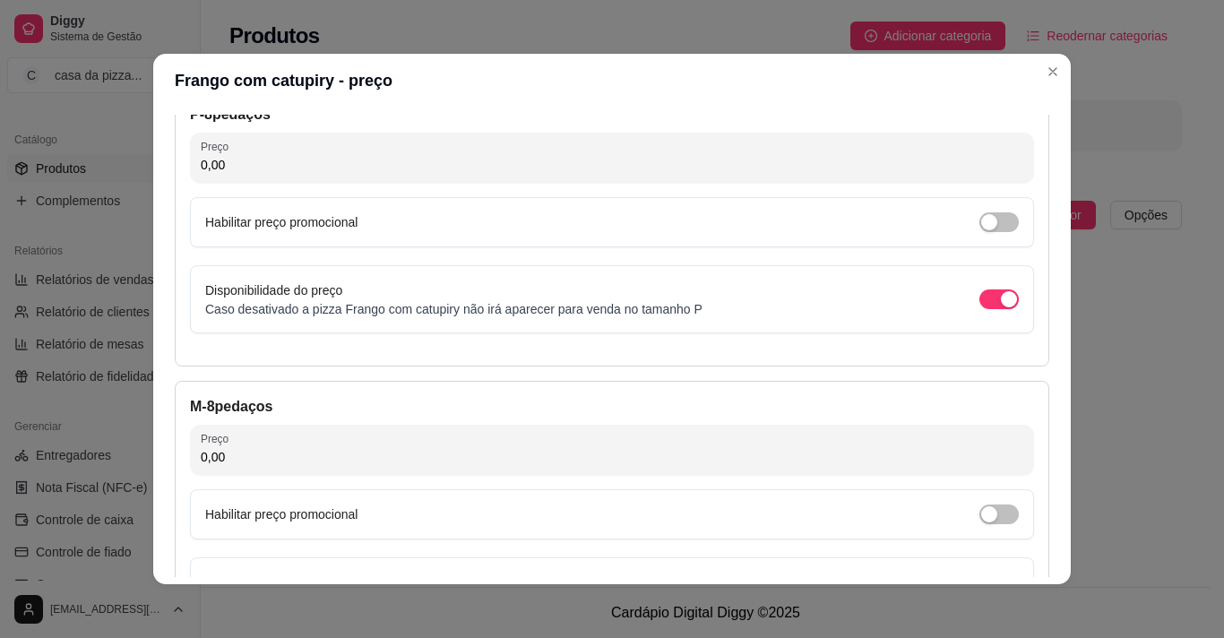
scroll to position [0, 0]
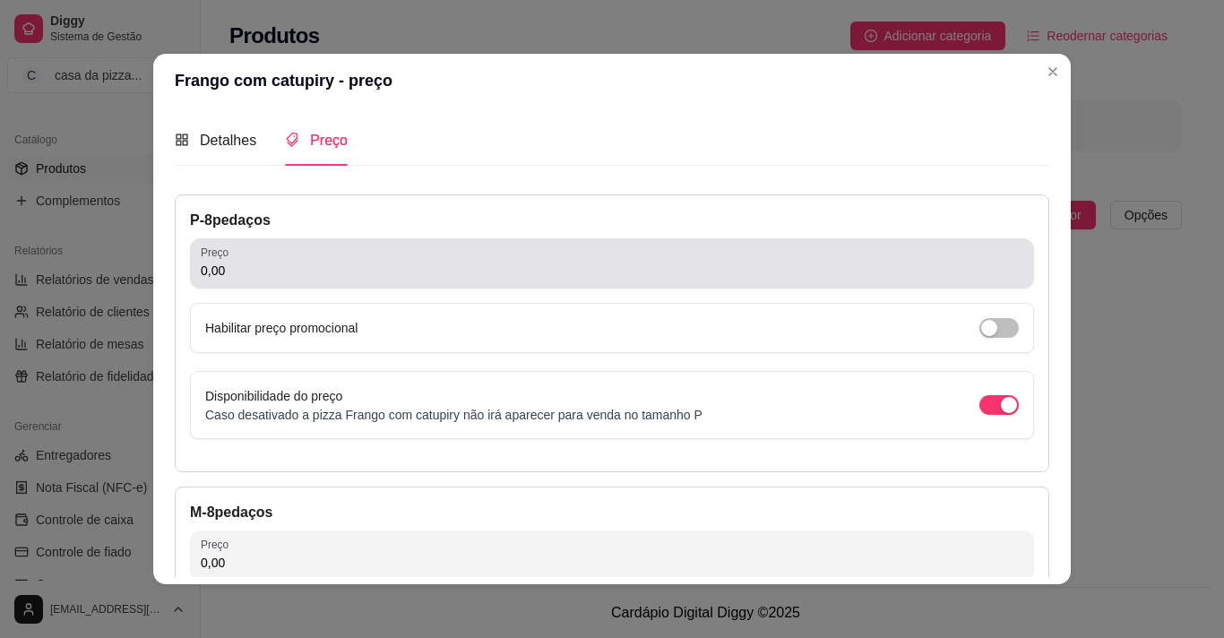
click at [413, 281] on div "0,00" at bounding box center [612, 264] width 823 height 36
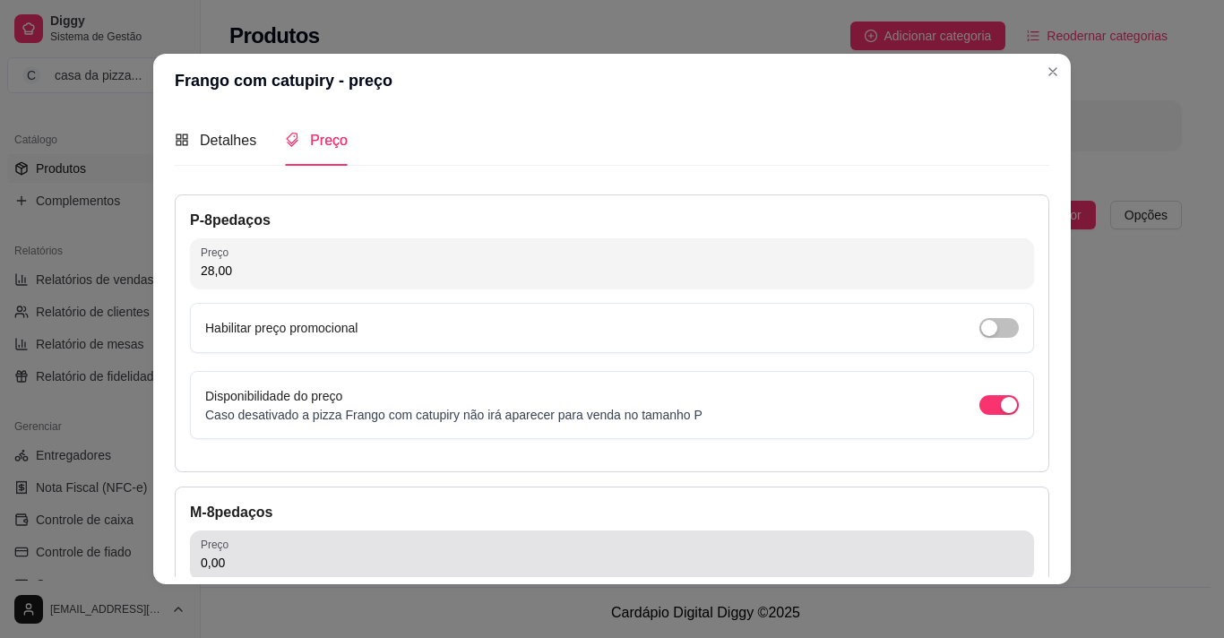
type input "28,00"
click at [799, 546] on div "0,00" at bounding box center [612, 556] width 823 height 36
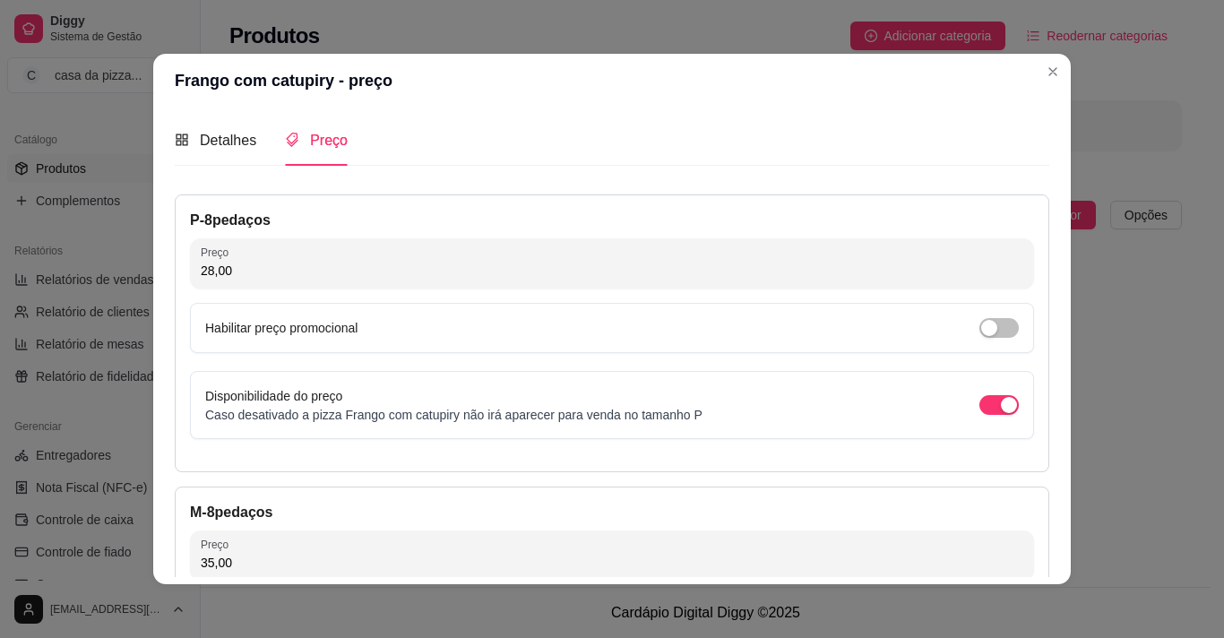
type input "35,00"
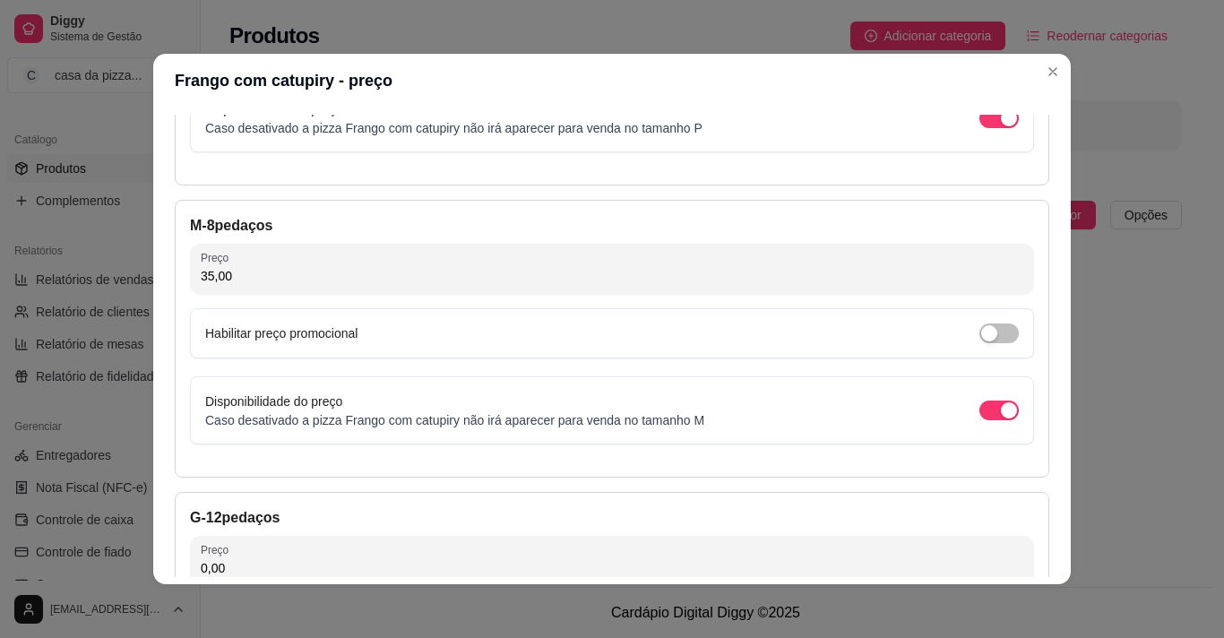
scroll to position [430, 0]
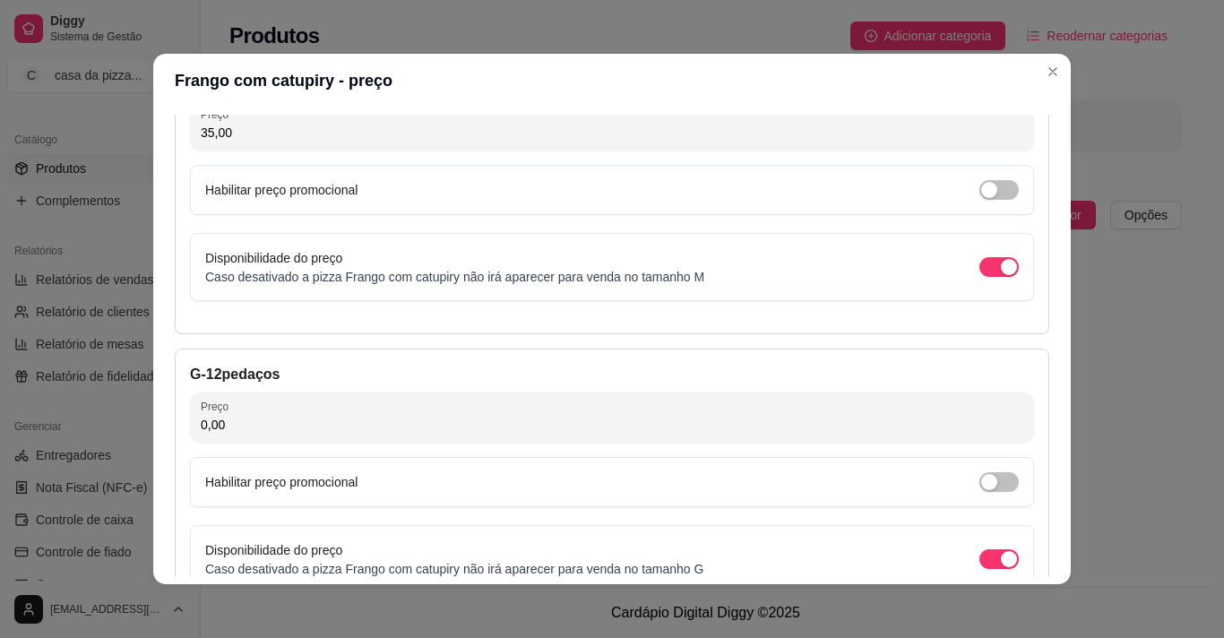
click at [817, 418] on input "0,00" at bounding box center [612, 425] width 823 height 18
type input "40,00"
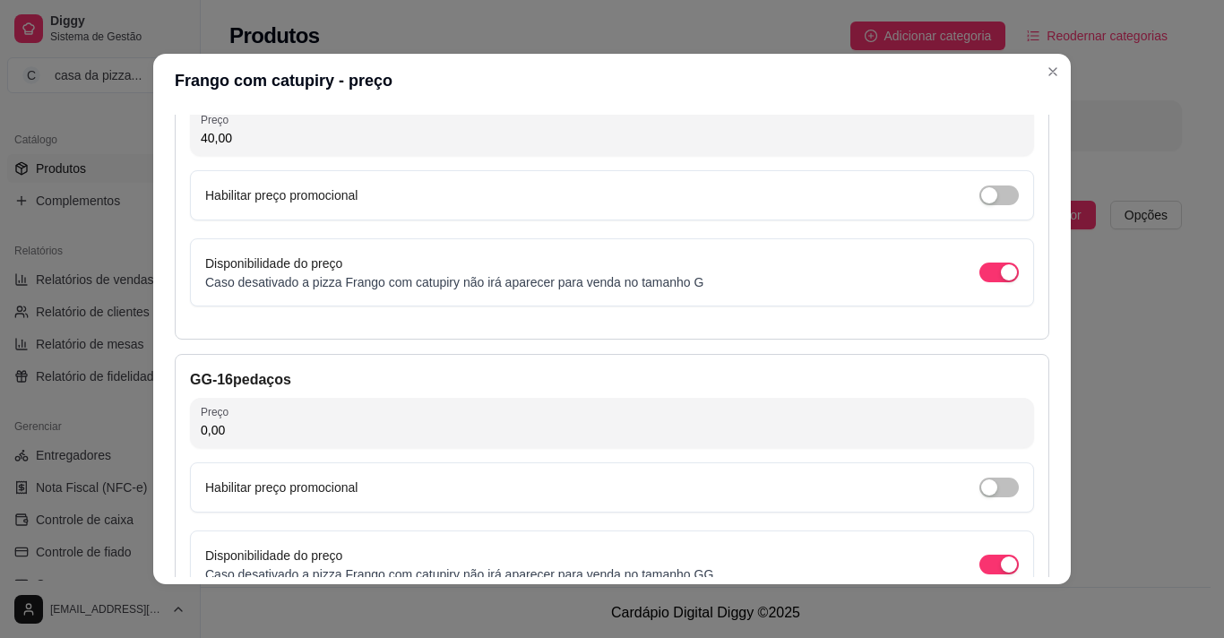
scroll to position [753, 0]
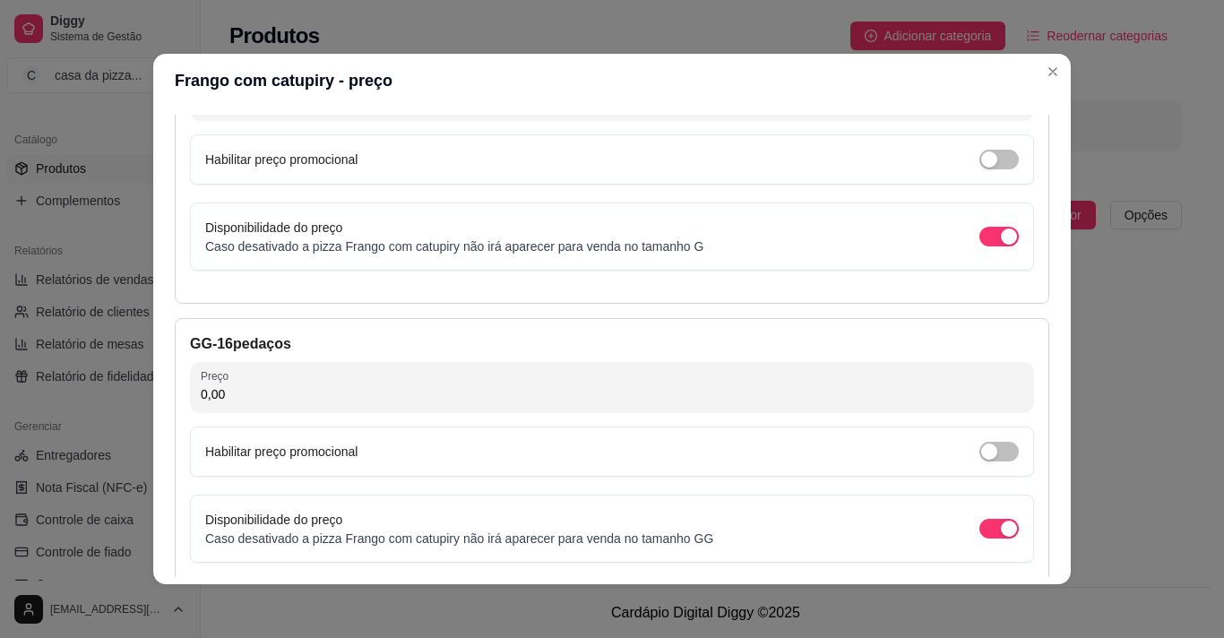
click at [727, 392] on input "0,00" at bounding box center [612, 394] width 823 height 18
type input "50,00"
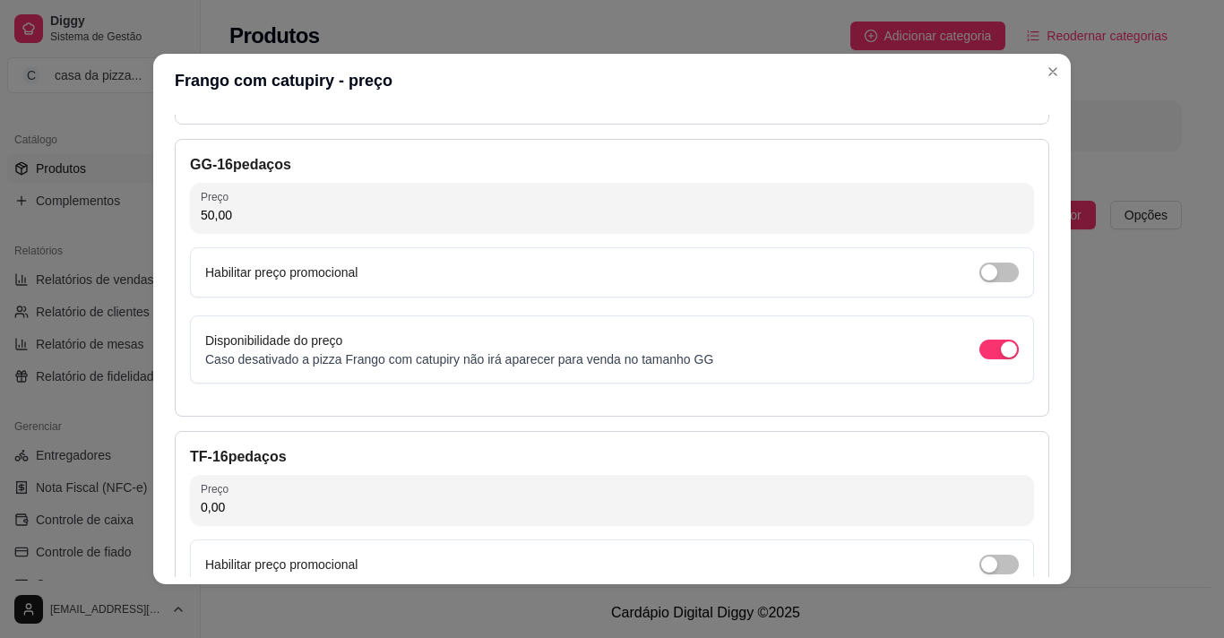
scroll to position [968, 0]
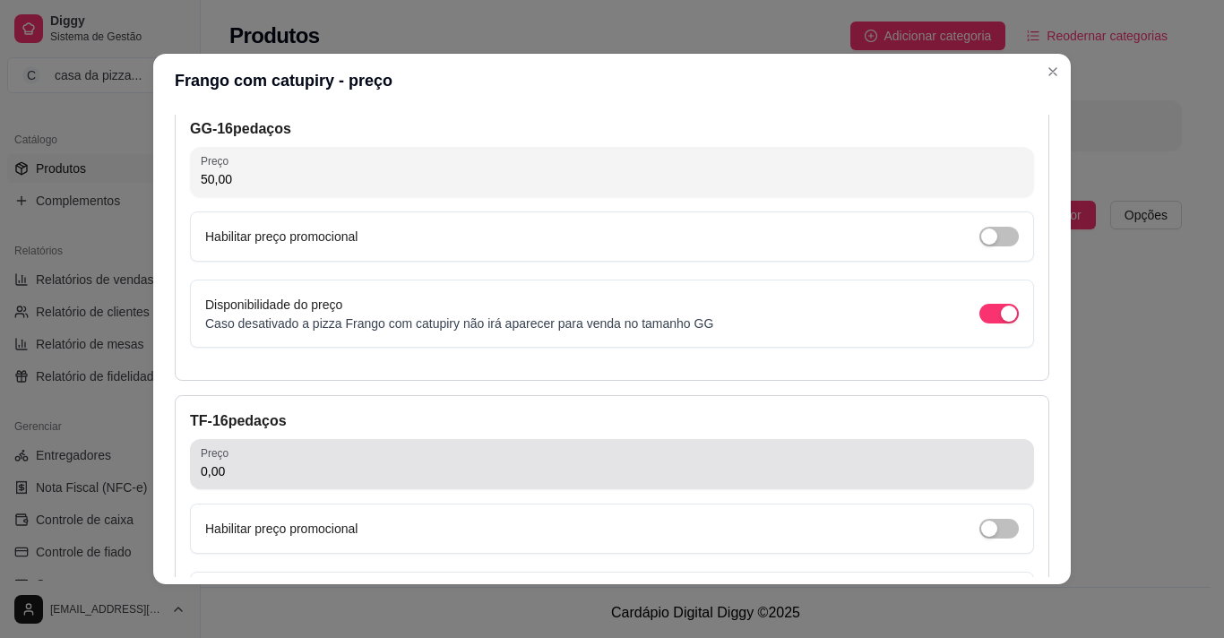
click at [616, 456] on div "0,00" at bounding box center [612, 464] width 823 height 36
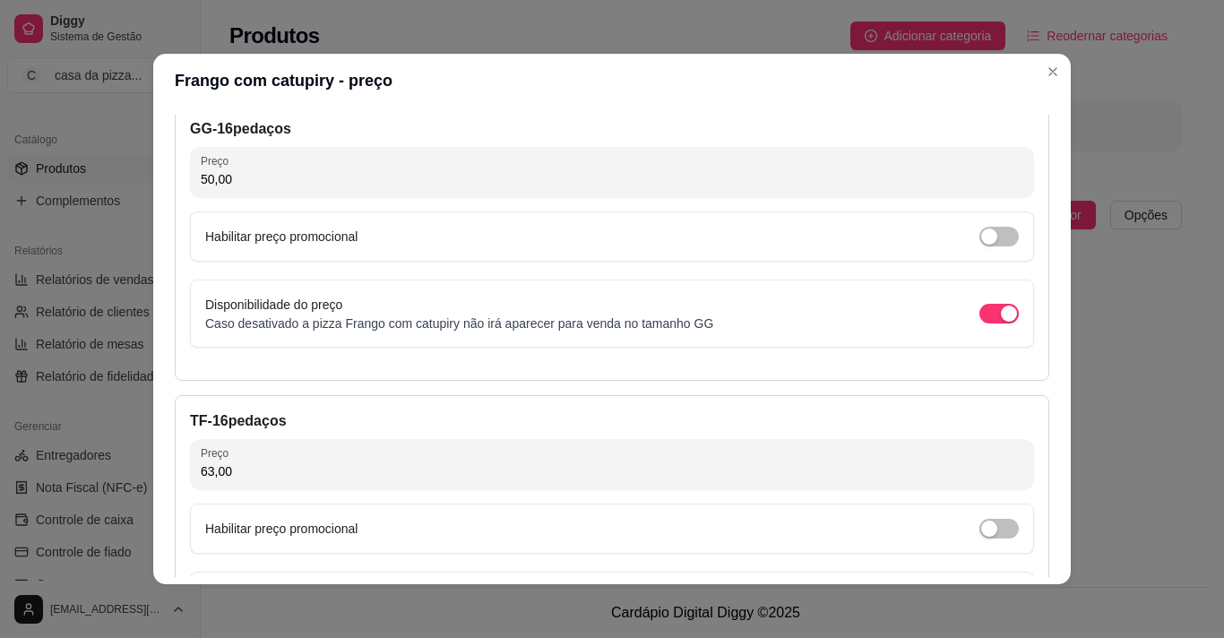
type input "63,00"
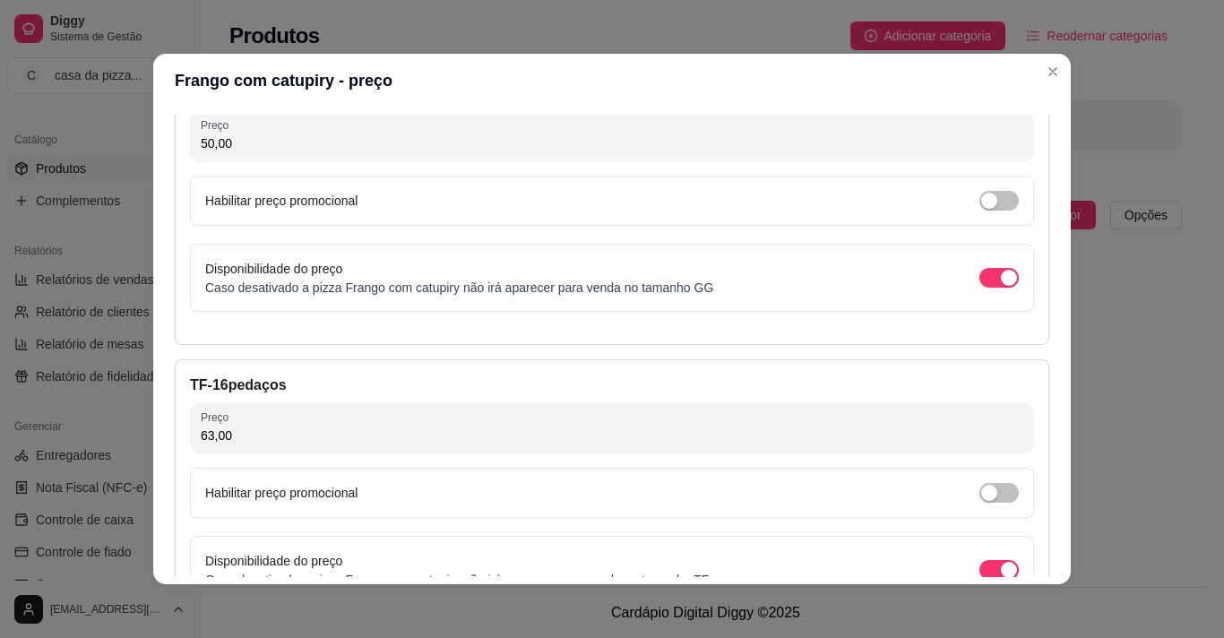
scroll to position [1144, 0]
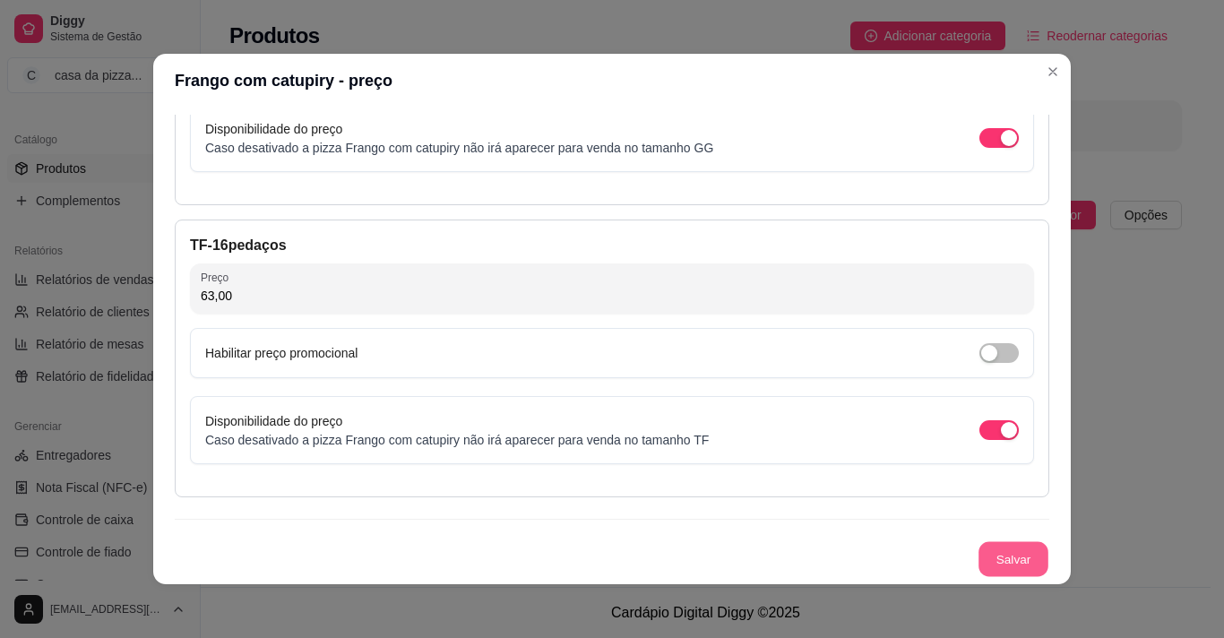
click at [1003, 563] on button "Salvar" at bounding box center [1014, 559] width 70 height 35
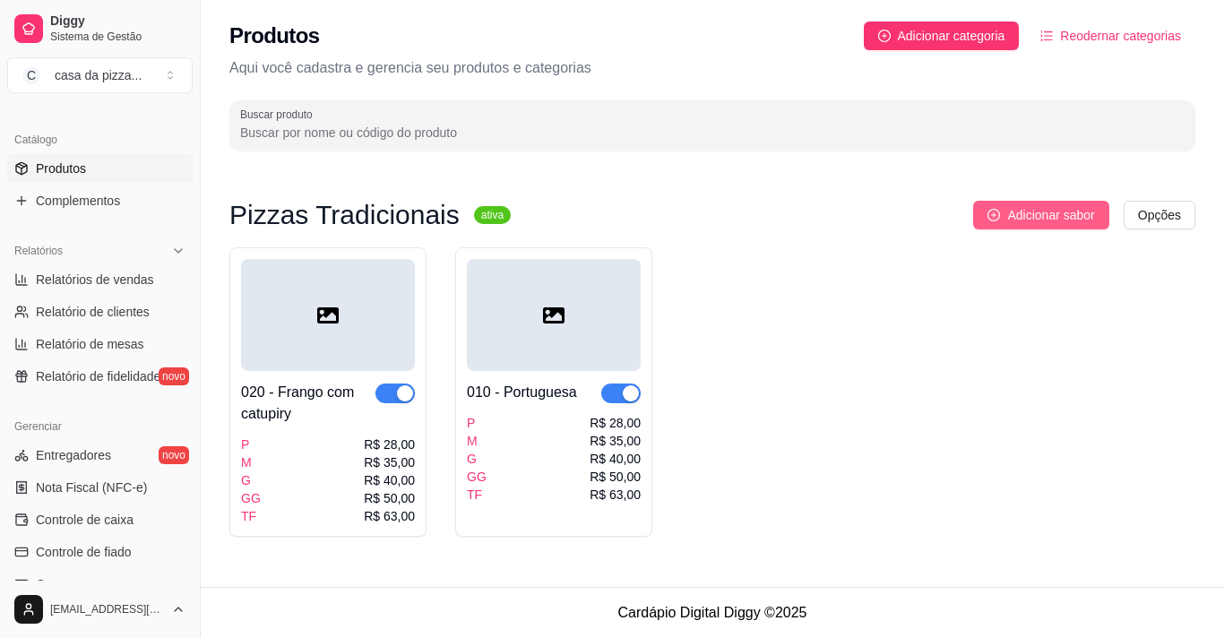
click at [992, 210] on icon "plus-circle" at bounding box center [994, 215] width 13 height 13
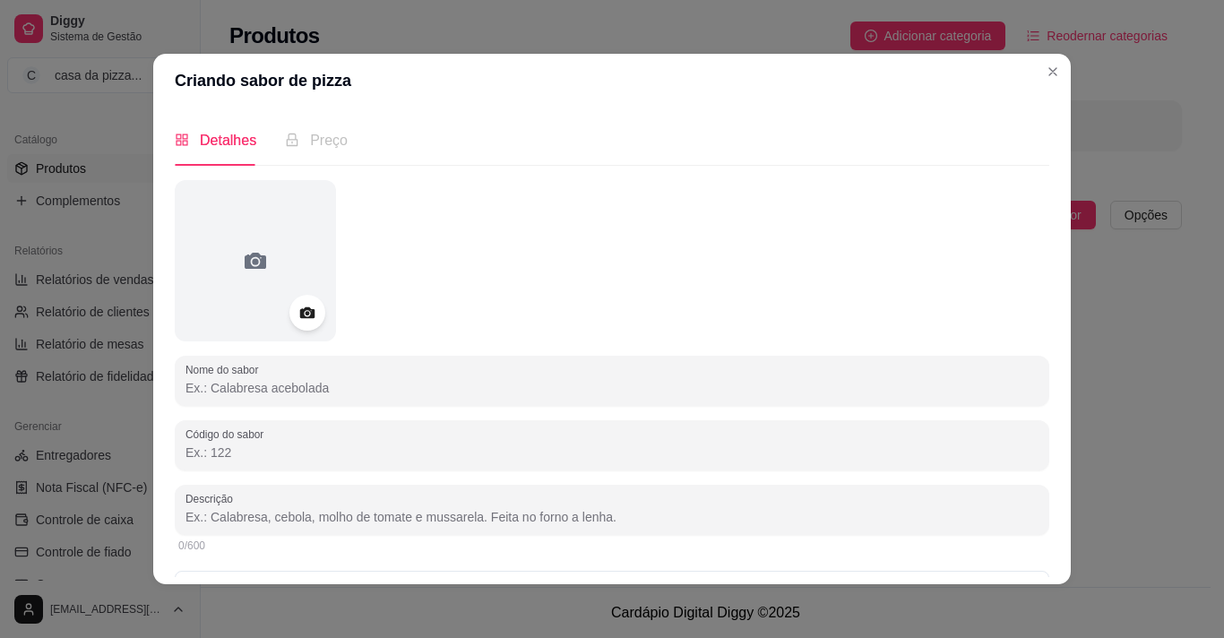
click at [680, 348] on div "Nome do sabor Código do sabor Descrição 0/600 Disponibilidade do sabor - Dispon…" at bounding box center [612, 442] width 875 height 524
click at [589, 389] on input "Nome do sabor" at bounding box center [612, 388] width 853 height 18
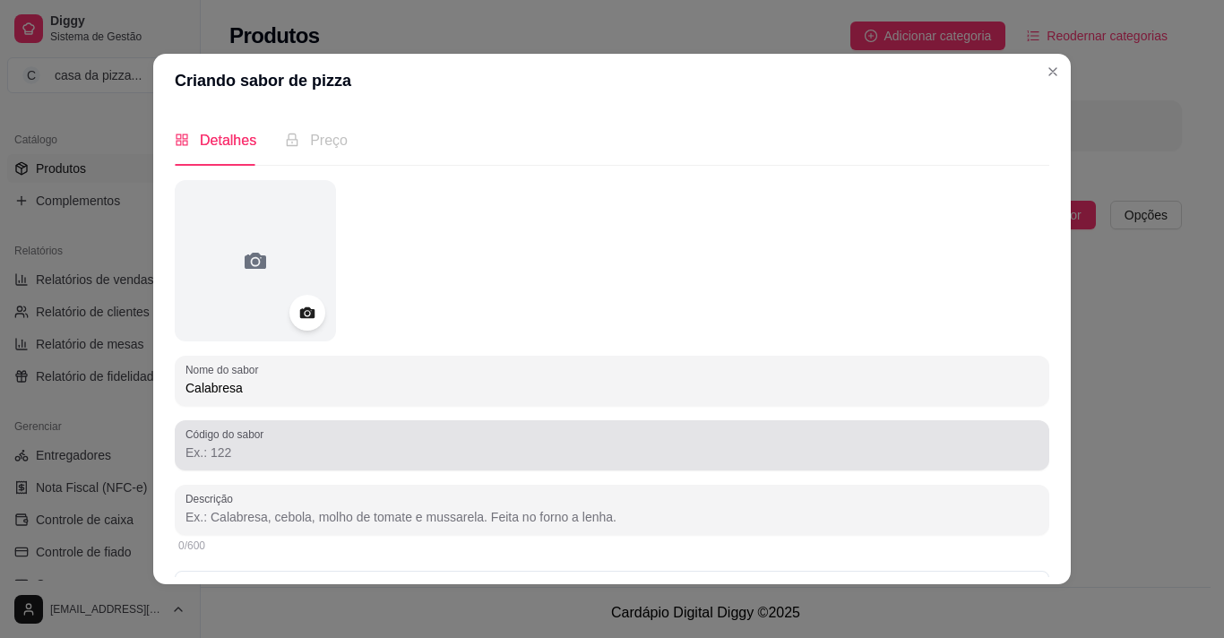
type input "Calabresa"
click at [559, 425] on div "Código do sabor" at bounding box center [612, 445] width 875 height 50
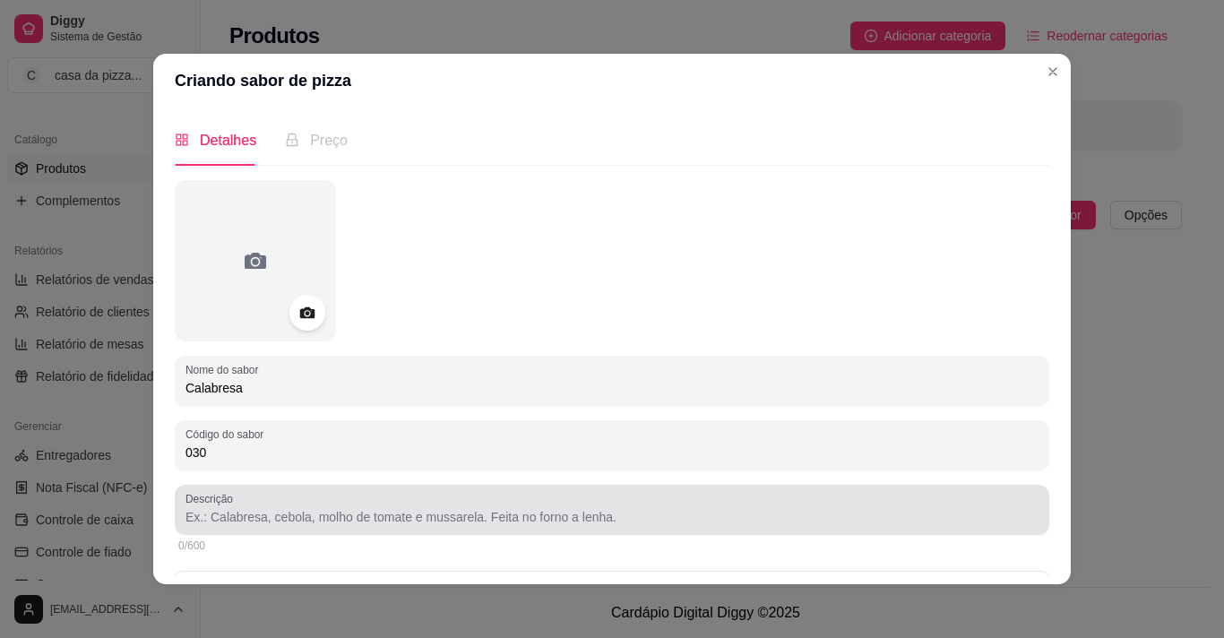
type input "030"
click at [561, 489] on div "Descrição" at bounding box center [612, 510] width 875 height 50
click at [534, 495] on div at bounding box center [612, 510] width 853 height 36
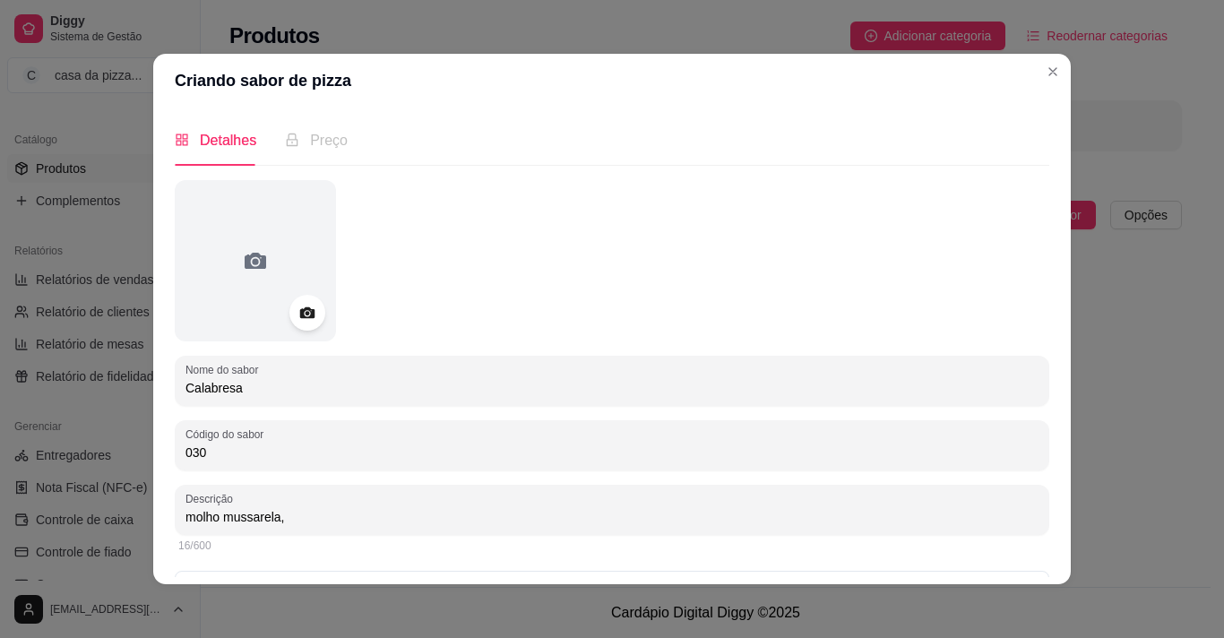
click at [211, 519] on input "molho mussarela," at bounding box center [612, 517] width 853 height 18
click at [280, 522] on input "molho, mussarela," at bounding box center [612, 517] width 853 height 18
click at [430, 517] on input "molho, mussarela, calabresa, orégano, tomate cebola" at bounding box center [612, 517] width 853 height 18
click at [437, 515] on input "molho, mussarela, calabresa, orégano, tomate, cebola" at bounding box center [612, 517] width 853 height 18
click at [472, 514] on input "molho, mussarela, calabresa, orégano, tomate, cebola" at bounding box center [612, 517] width 853 height 18
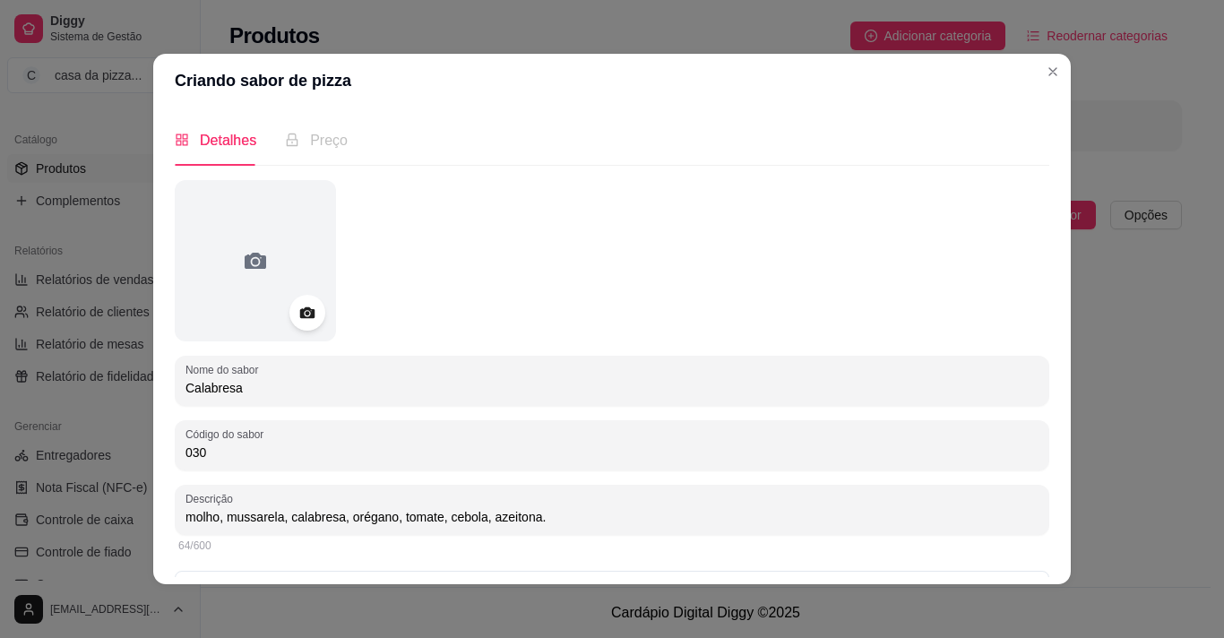
type input "molho, mussarela, calabresa, orégano, tomate, cebola, azeitona."
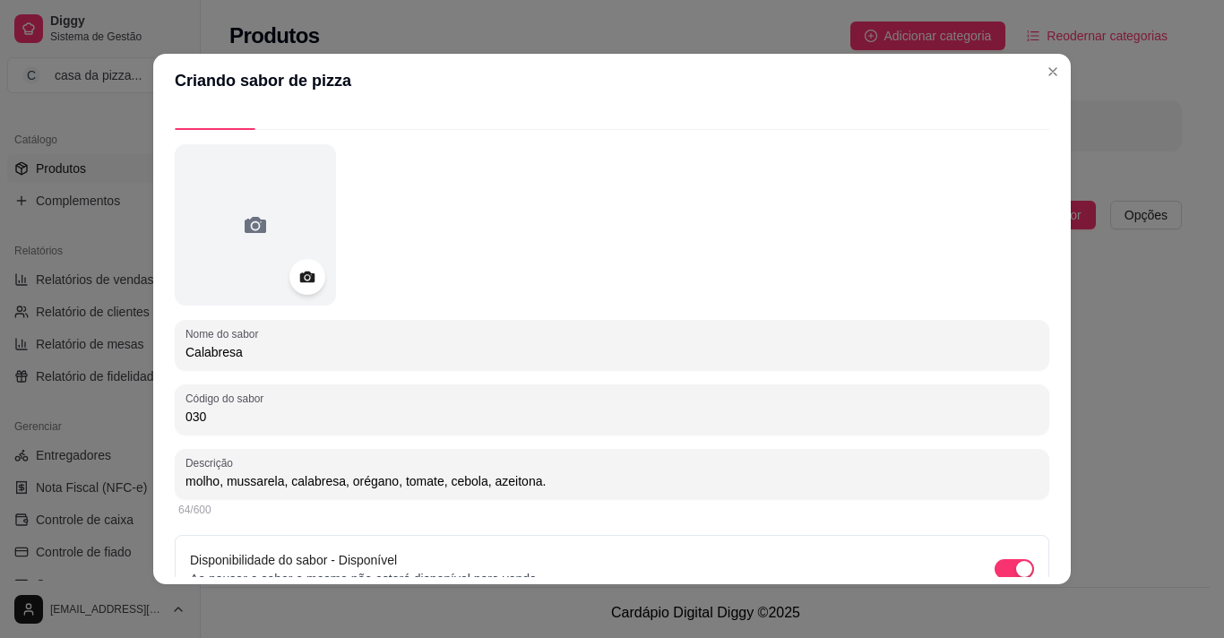
scroll to position [127, 0]
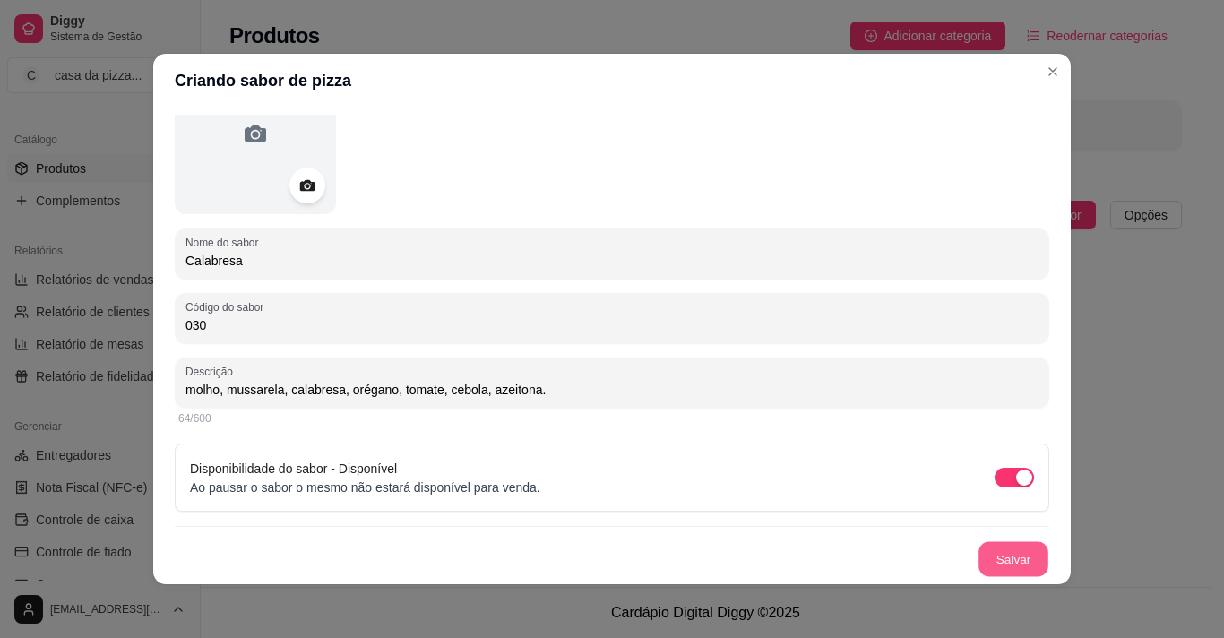
click at [995, 565] on button "Salvar" at bounding box center [1014, 559] width 70 height 35
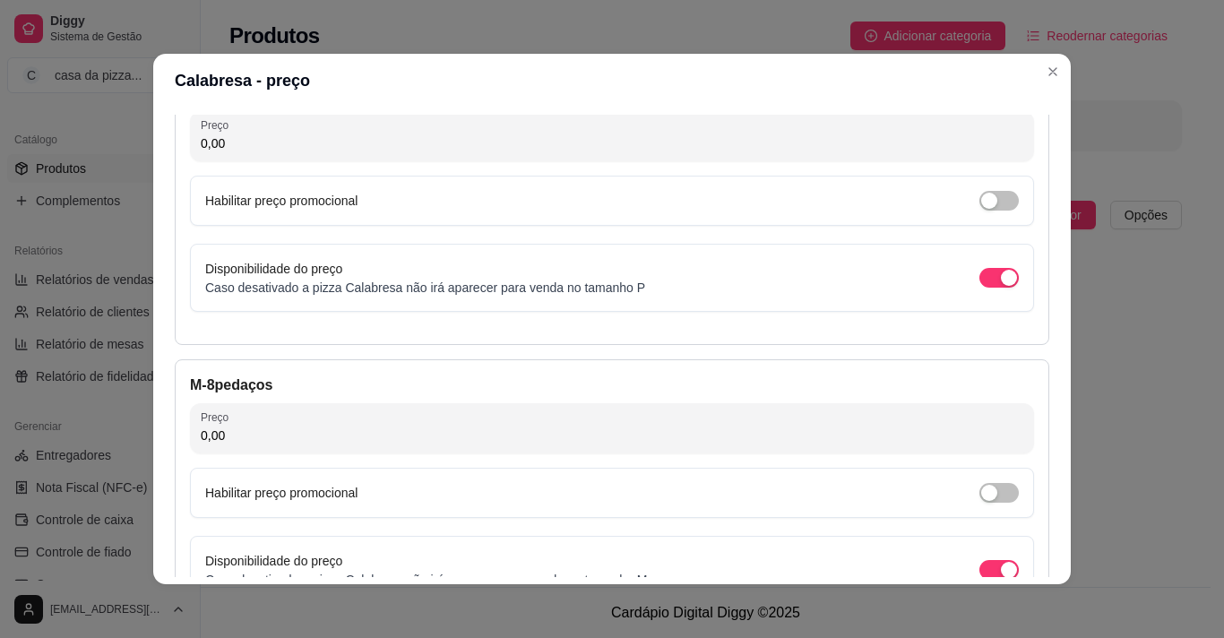
scroll to position [142, 0]
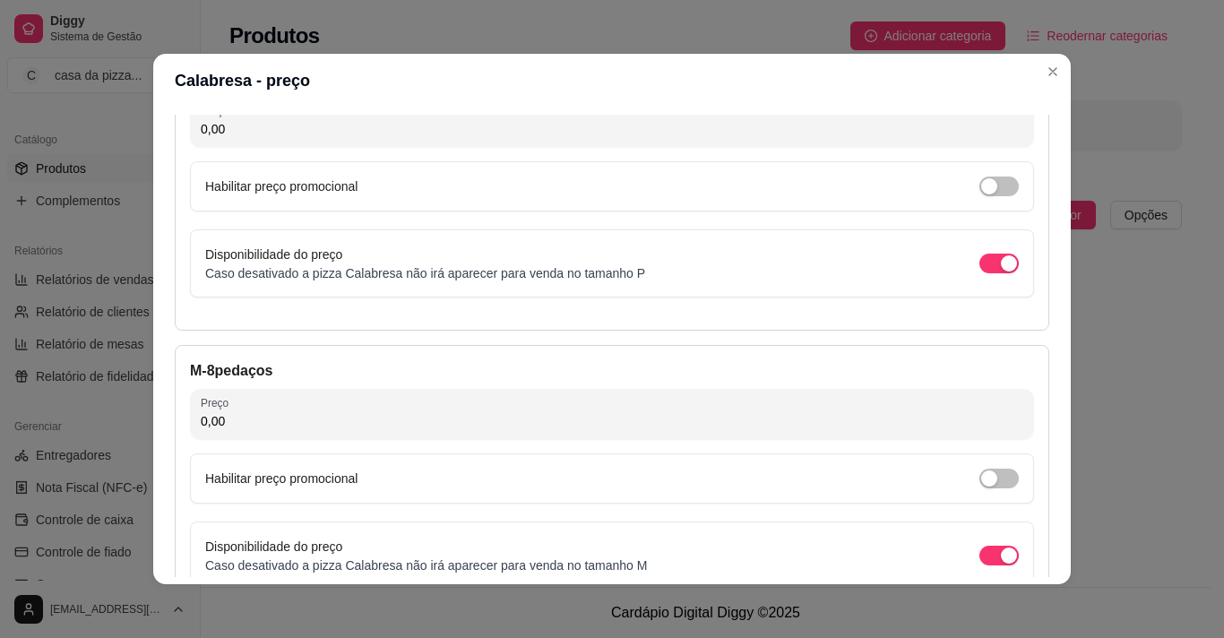
click at [886, 120] on input "0,00" at bounding box center [612, 129] width 823 height 18
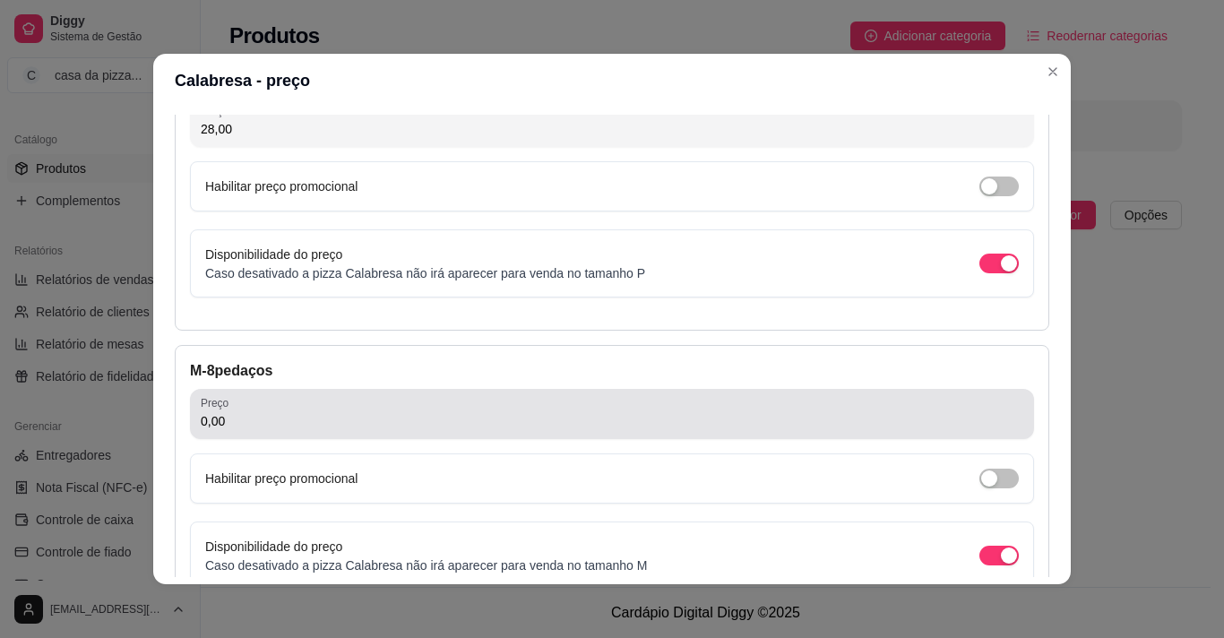
type input "28,00"
click at [498, 395] on div "Preço 0,00" at bounding box center [612, 414] width 844 height 50
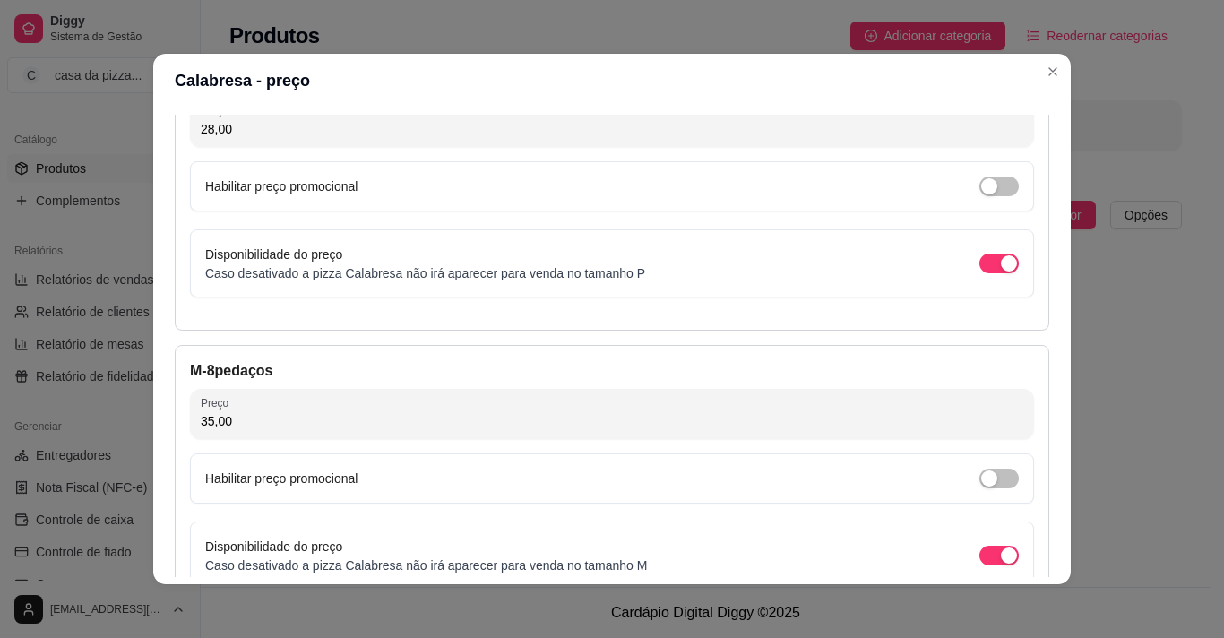
type input "35,00"
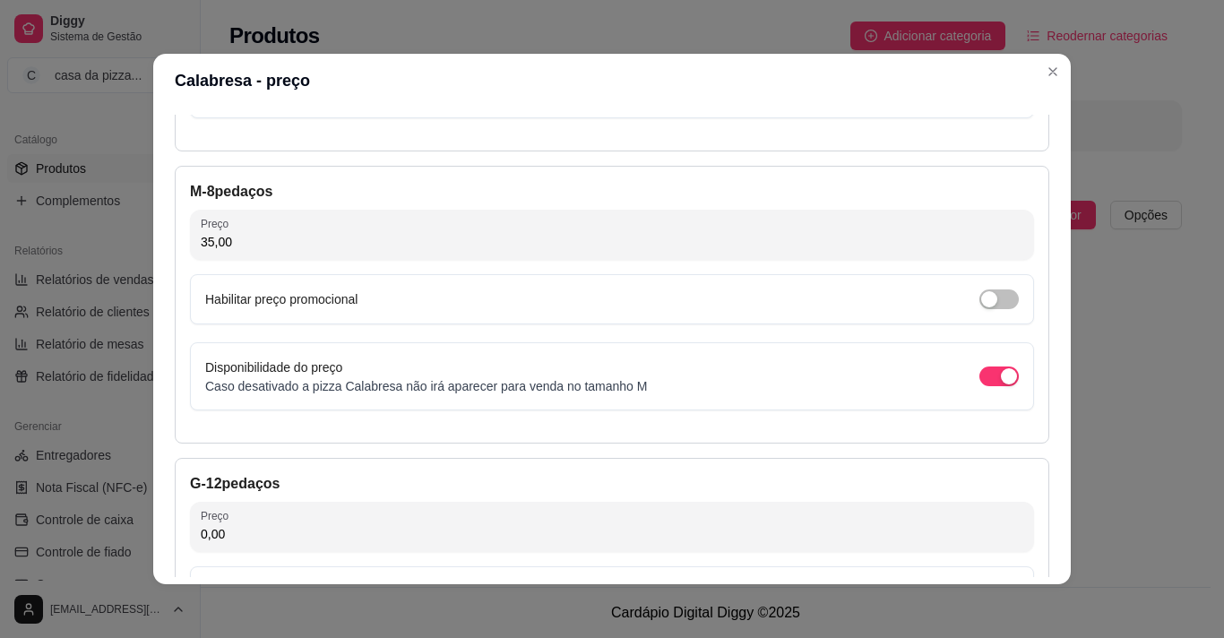
scroll to position [357, 0]
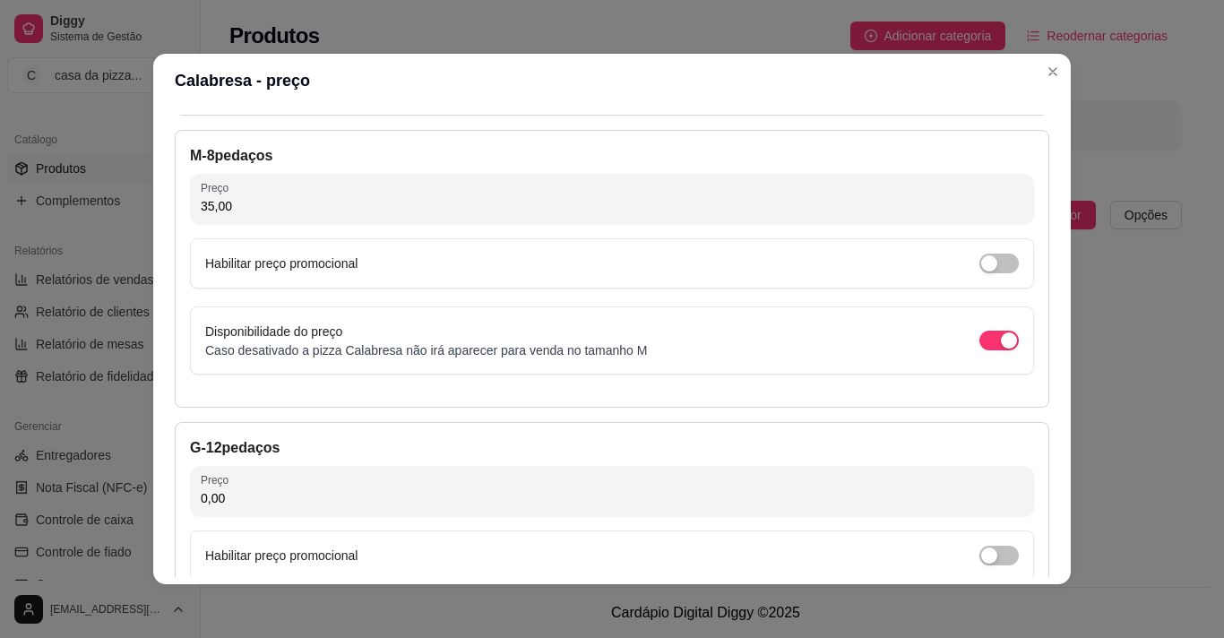
click at [445, 489] on input "0,00" at bounding box center [612, 498] width 823 height 18
type input "40,00"
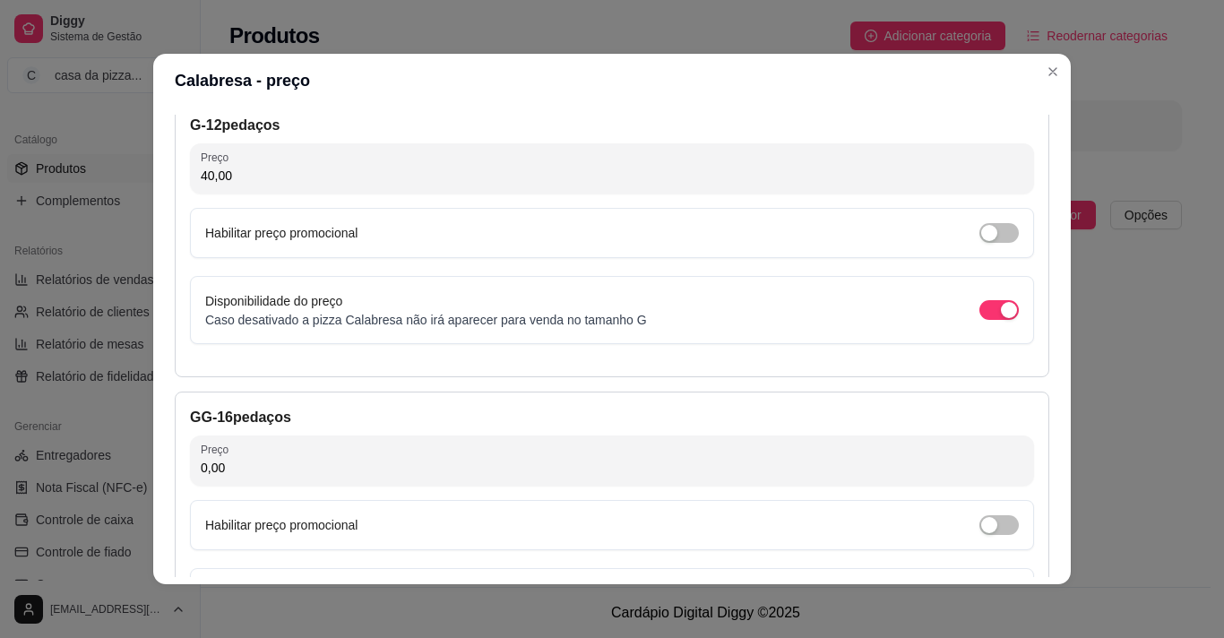
scroll to position [715, 0]
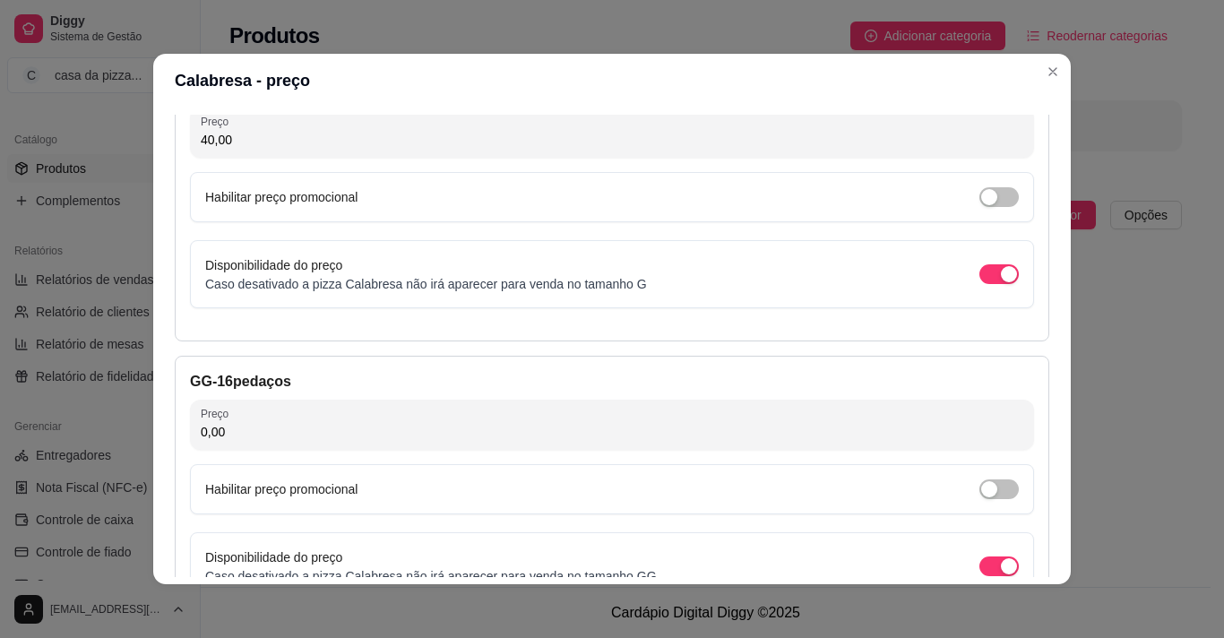
click at [695, 462] on div "GG - 16 pedaços Preço 0,00 Habilitar preço promocional Disponibilidade do preço…" at bounding box center [612, 495] width 875 height 278
click at [630, 426] on input "0,00" at bounding box center [612, 432] width 823 height 18
type input "50,00"
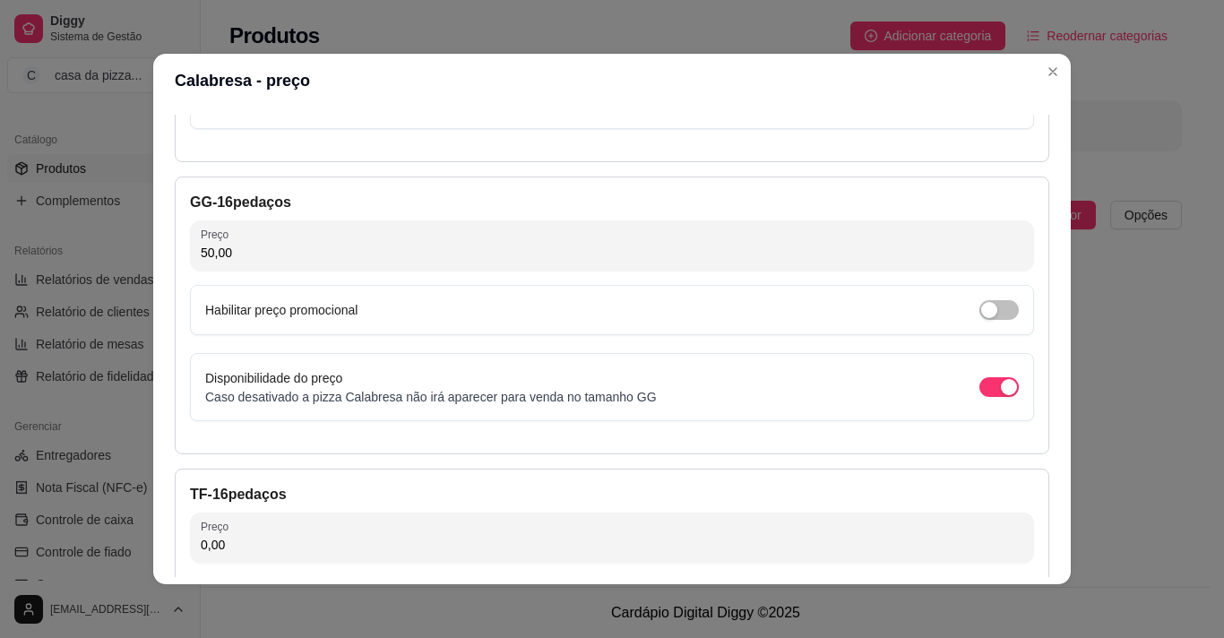
scroll to position [930, 0]
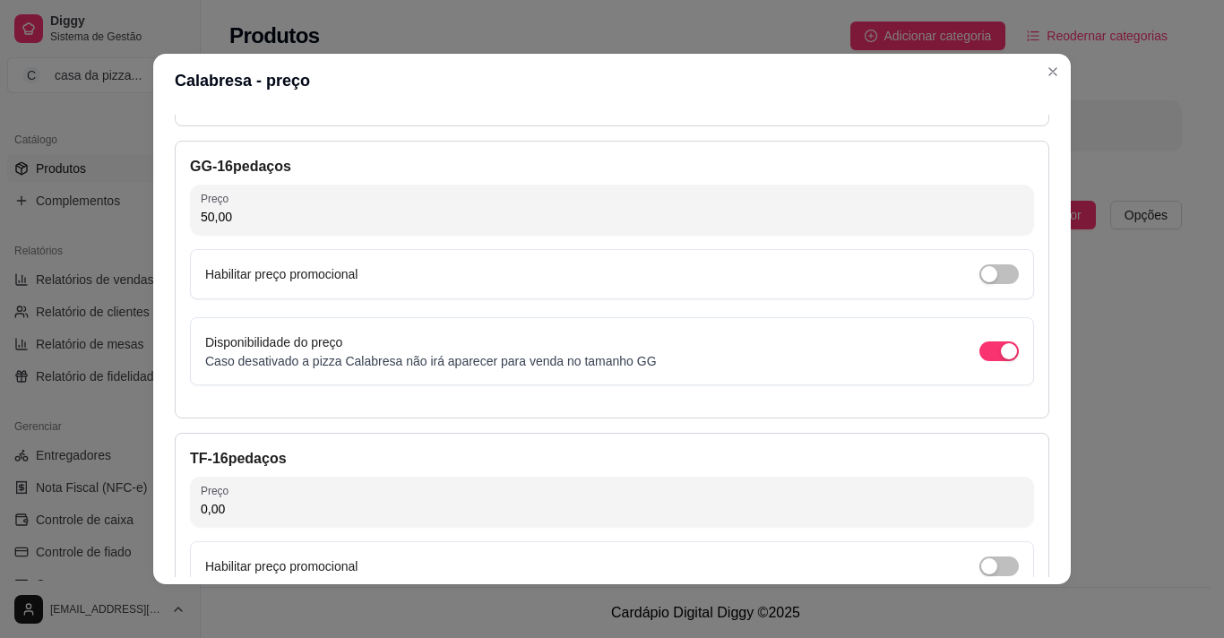
click at [543, 510] on input "0,00" at bounding box center [612, 509] width 823 height 18
type input "63,00"
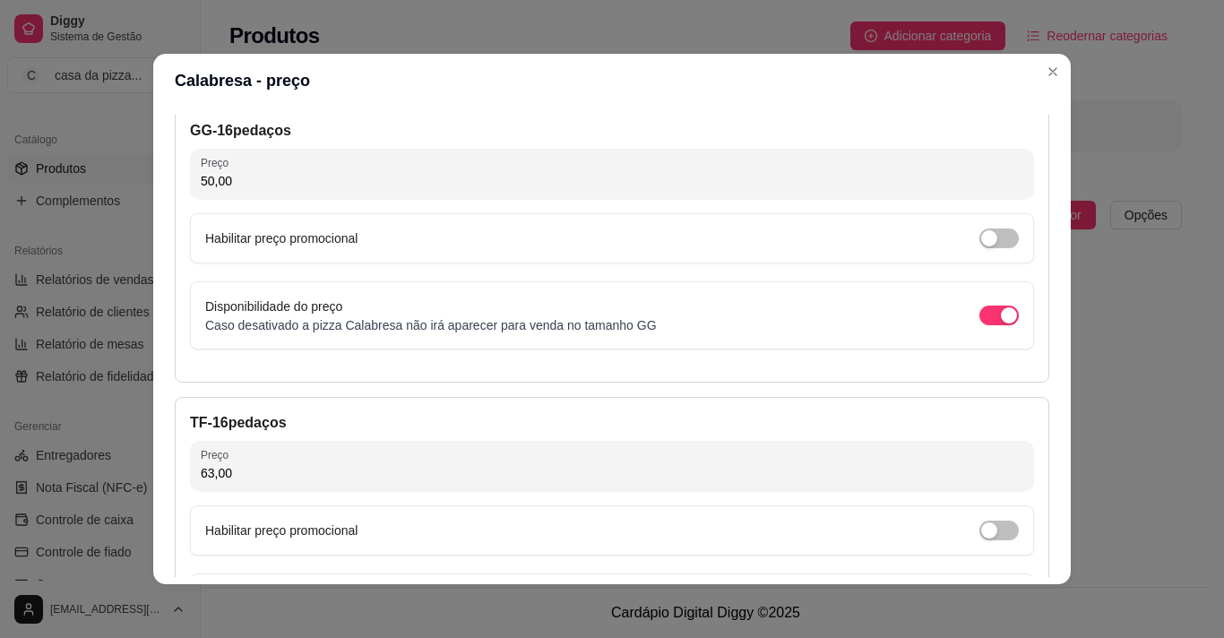
scroll to position [1144, 0]
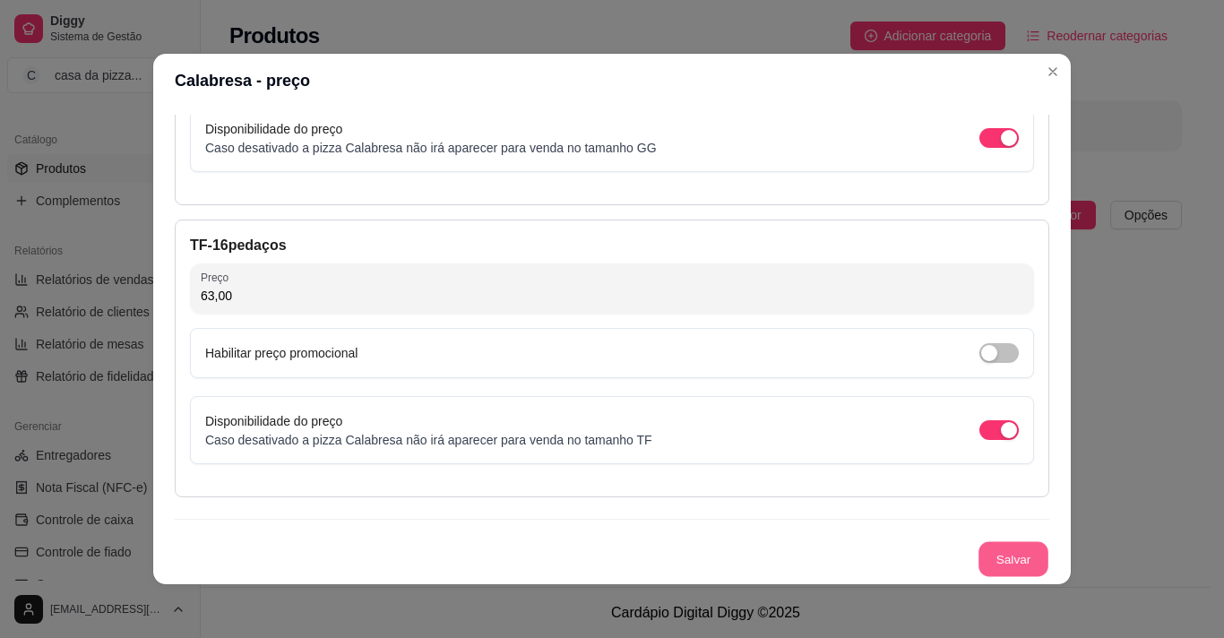
click at [1006, 565] on button "Salvar" at bounding box center [1014, 559] width 70 height 35
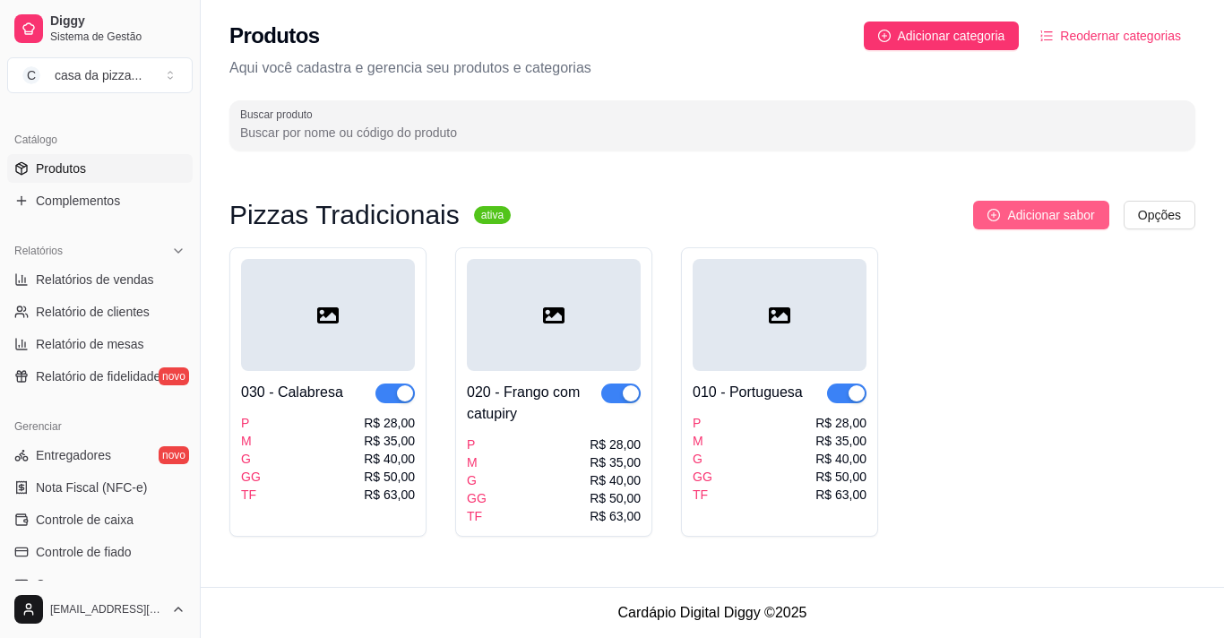
click at [995, 209] on icon "plus-circle" at bounding box center [994, 215] width 13 height 13
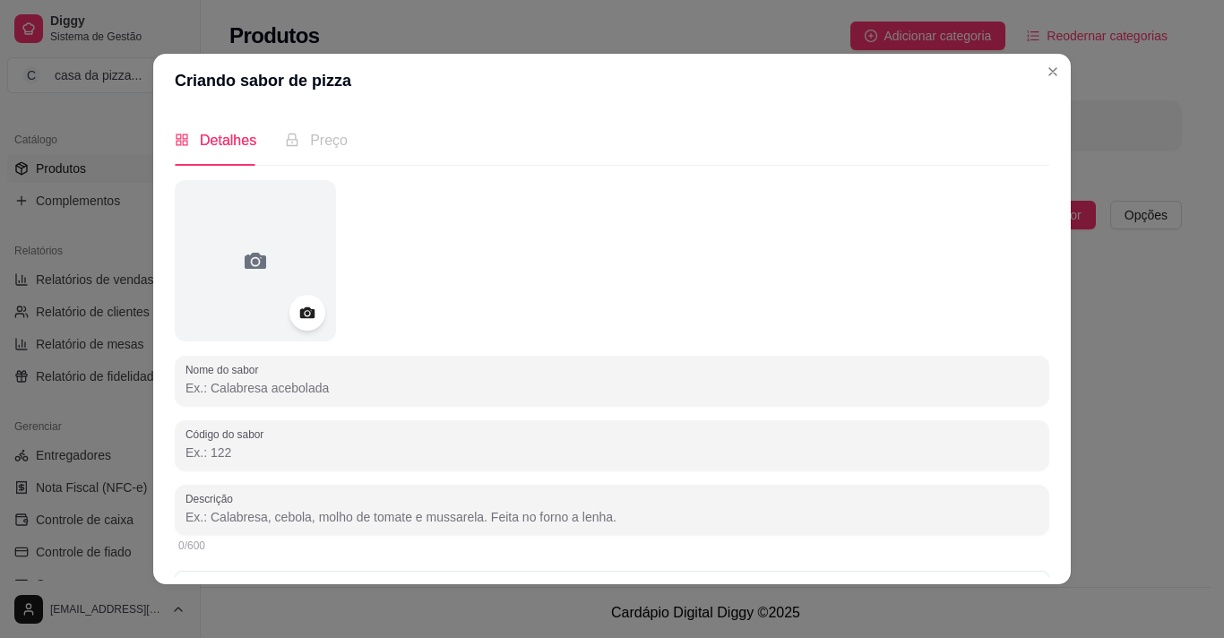
click at [397, 383] on input "Nome do sabor" at bounding box center [612, 388] width 853 height 18
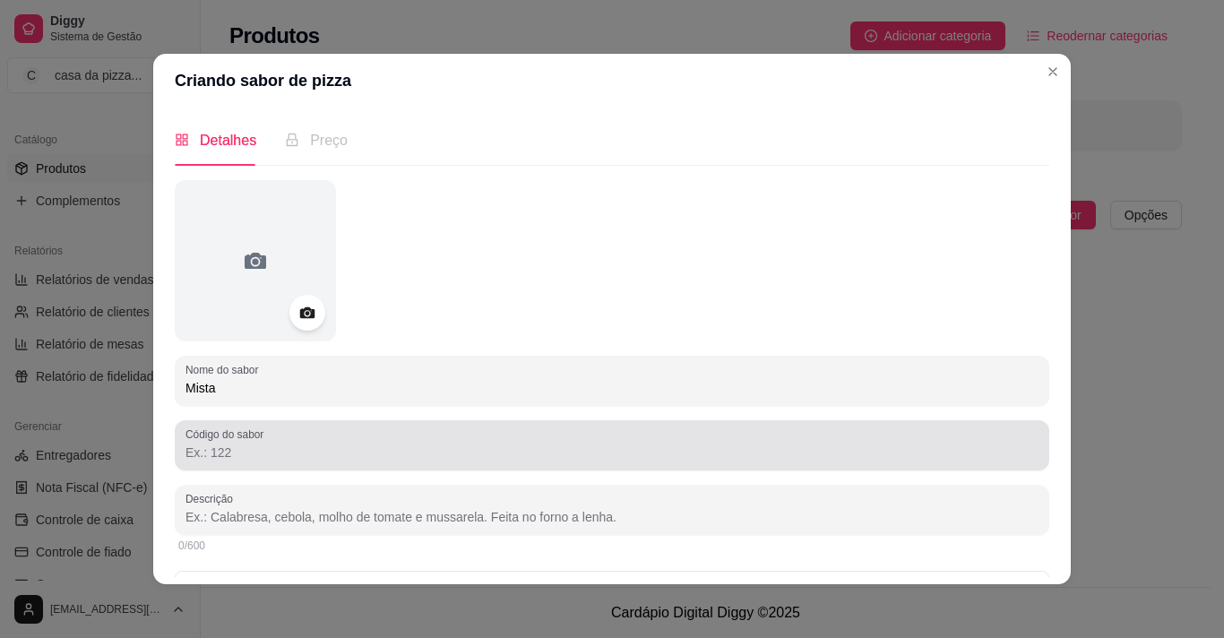
type input "Mista"
click at [382, 436] on div at bounding box center [612, 445] width 853 height 36
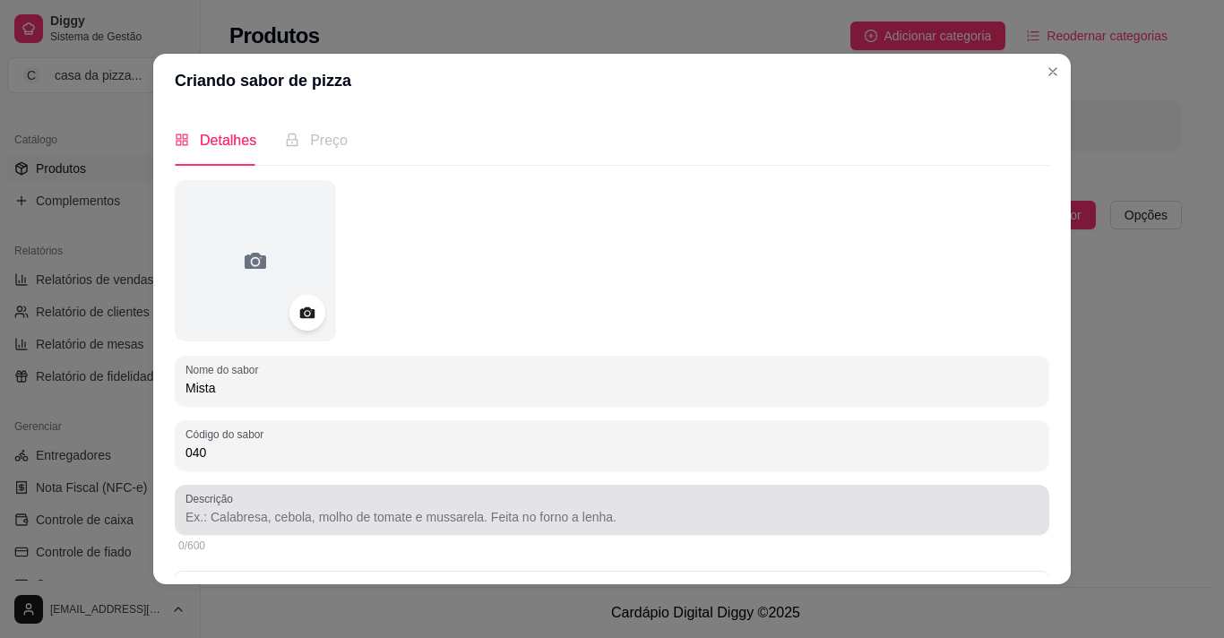
type input "040"
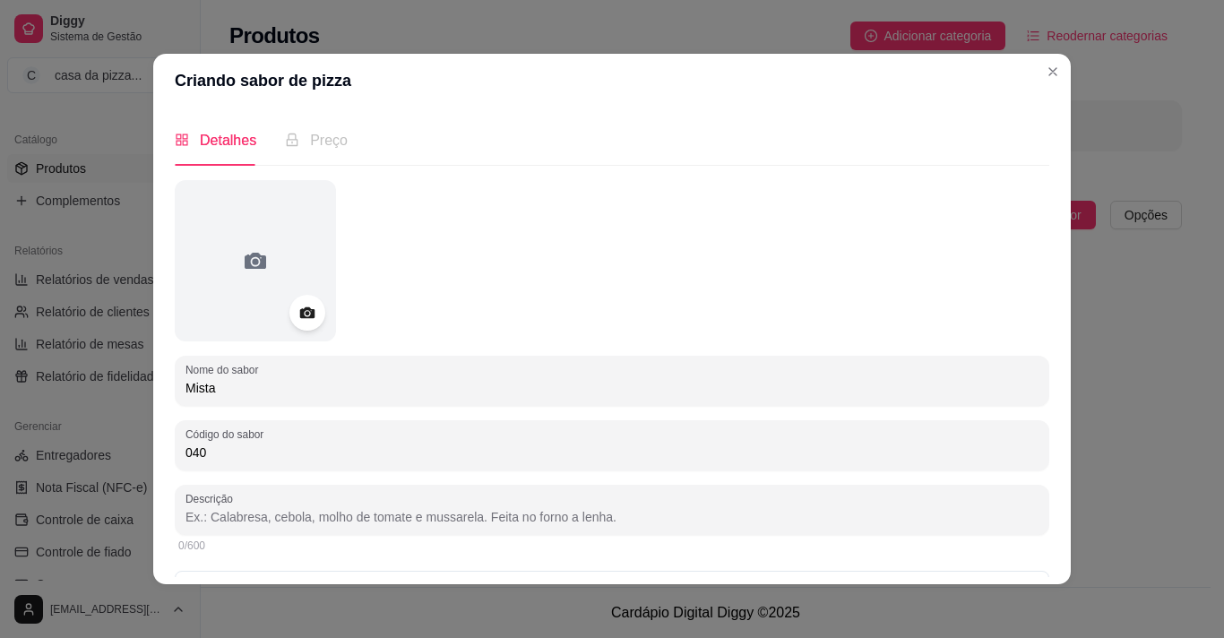
click at [467, 522] on input "Descrição" at bounding box center [612, 517] width 853 height 18
click at [215, 512] on input "molho presunto," at bounding box center [612, 517] width 853 height 18
click at [271, 519] on input "molho, presunto," at bounding box center [612, 517] width 853 height 18
click at [274, 522] on input "molho, presunto," at bounding box center [612, 517] width 853 height 18
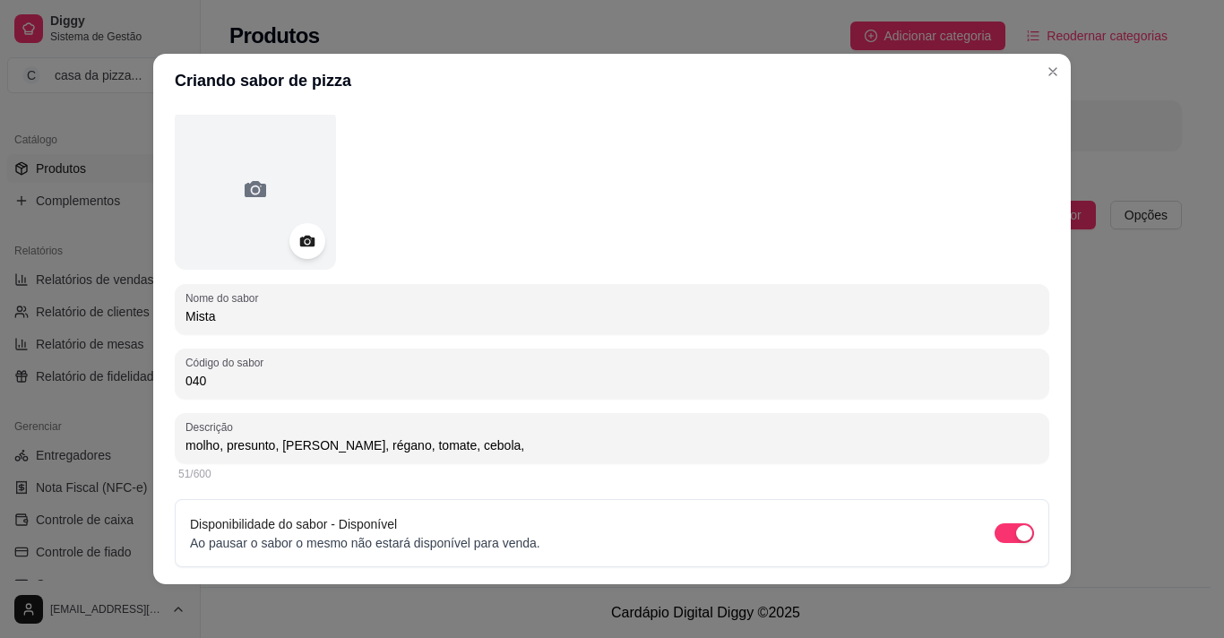
scroll to position [127, 0]
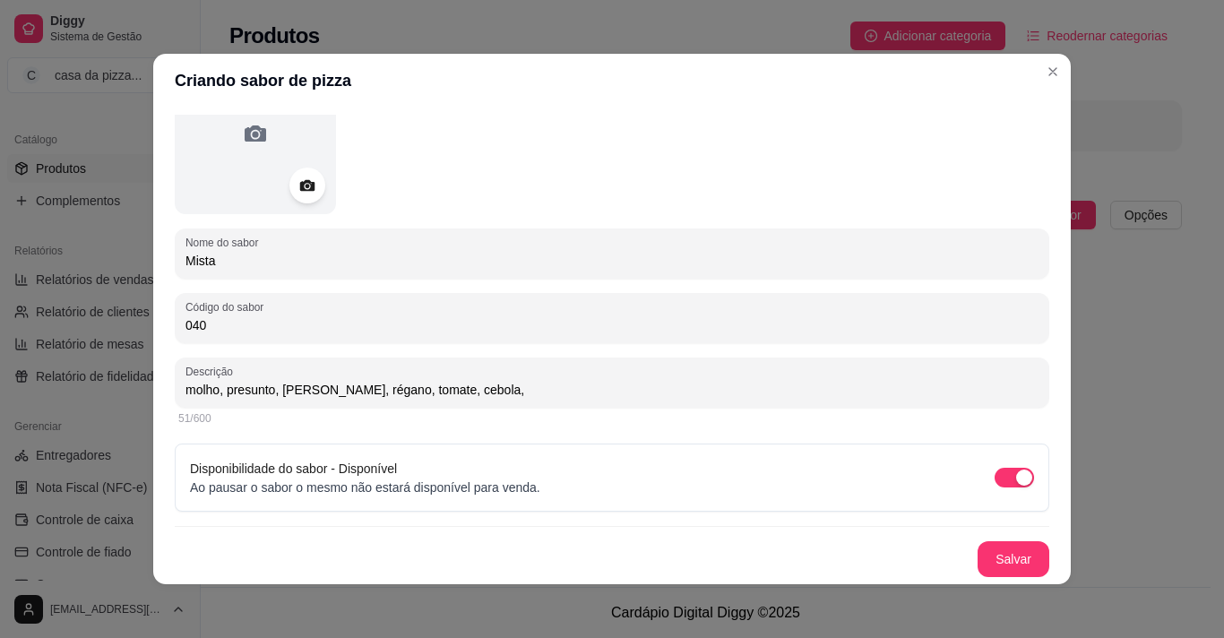
click at [633, 408] on div "51/600" at bounding box center [612, 419] width 875 height 22
click at [578, 392] on input "molho, presunto, mussarela, régano, tomate, cebola," at bounding box center [612, 390] width 853 height 18
type input "molho, presunto, mussarela, régano, tomate, cebola, azeitona"
click at [1003, 565] on button "Salvar" at bounding box center [1014, 559] width 70 height 35
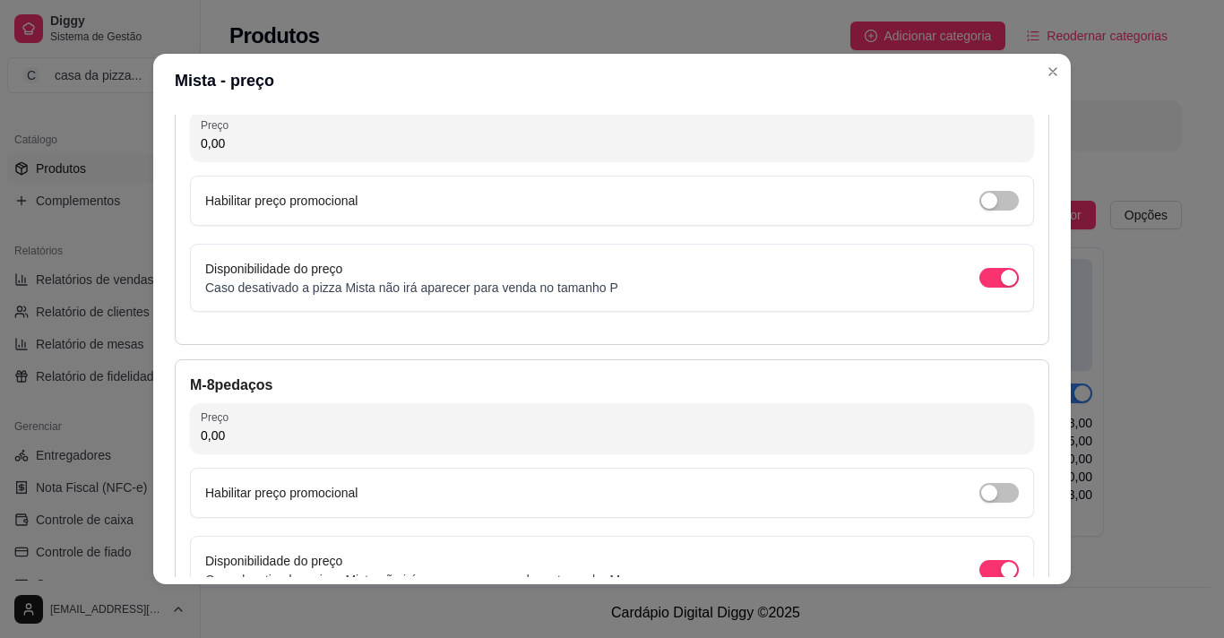
scroll to position [142, 0]
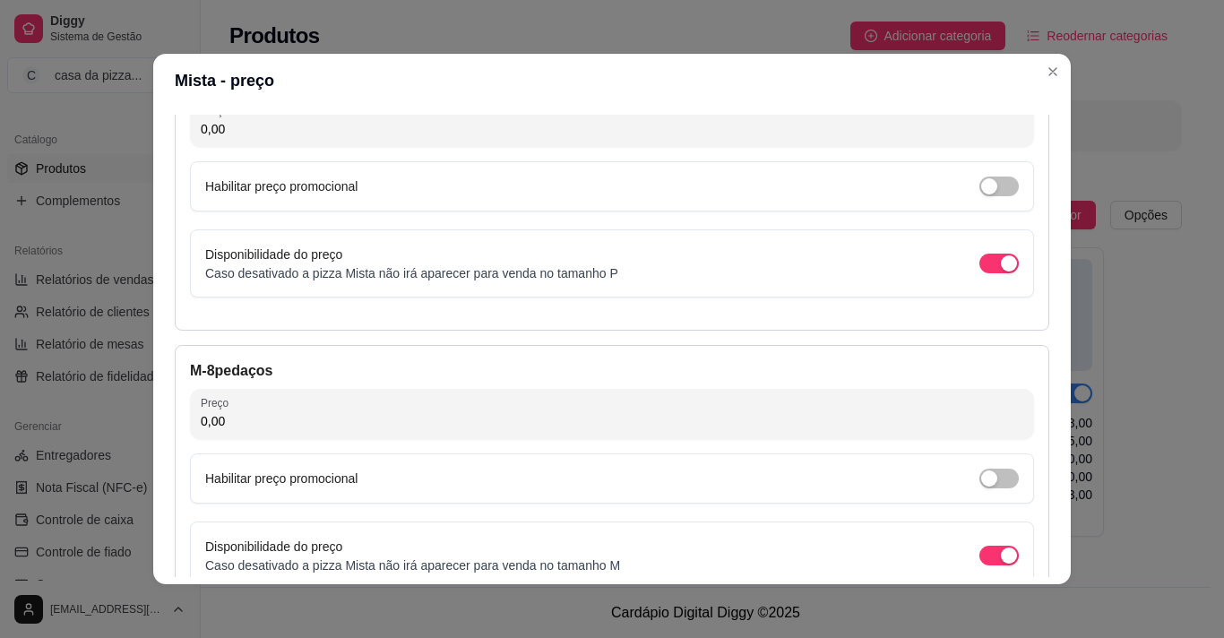
click at [641, 128] on input "0,00" at bounding box center [612, 129] width 823 height 18
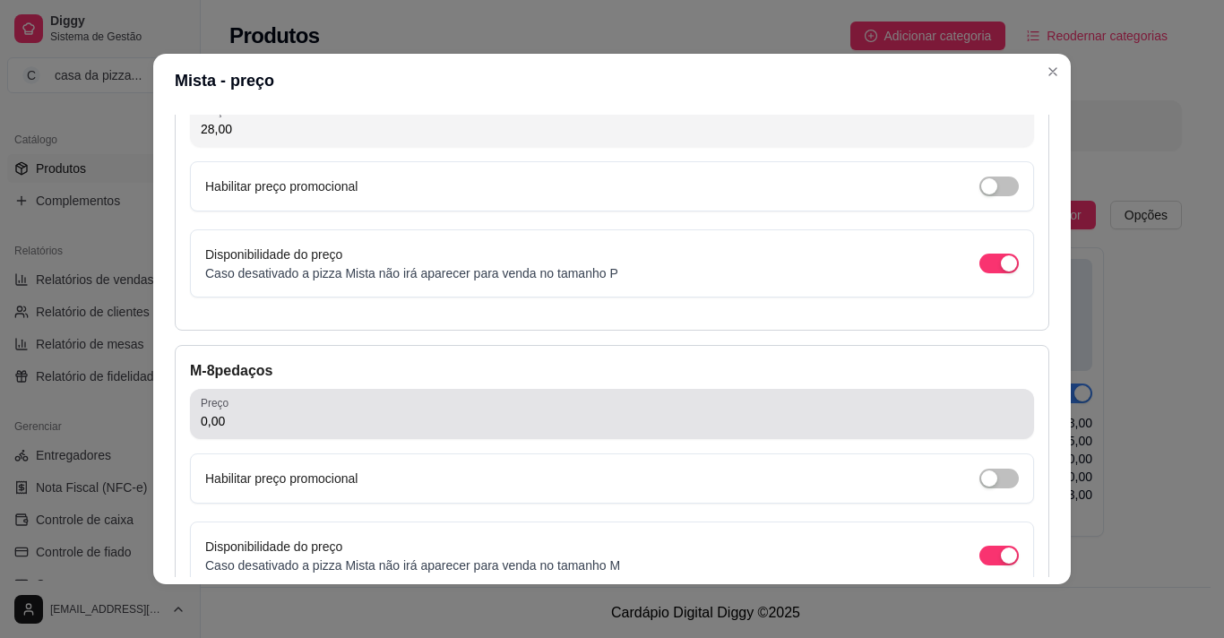
type input "28,00"
click at [560, 394] on div "Preço 0,00" at bounding box center [612, 414] width 844 height 50
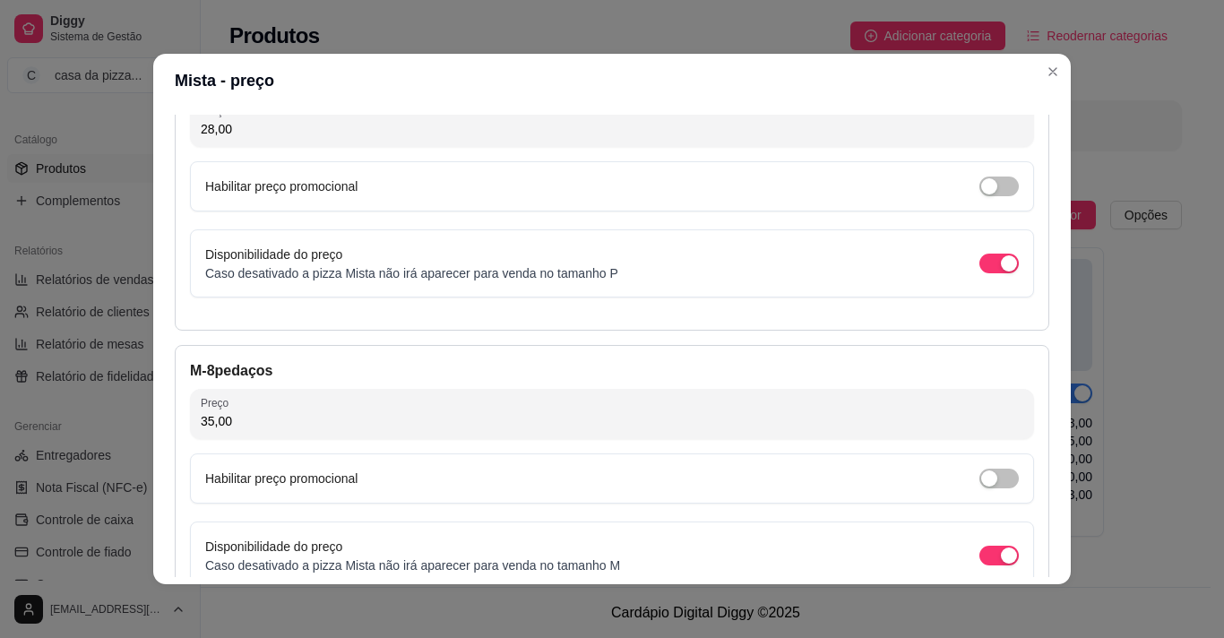
type input "35,00"
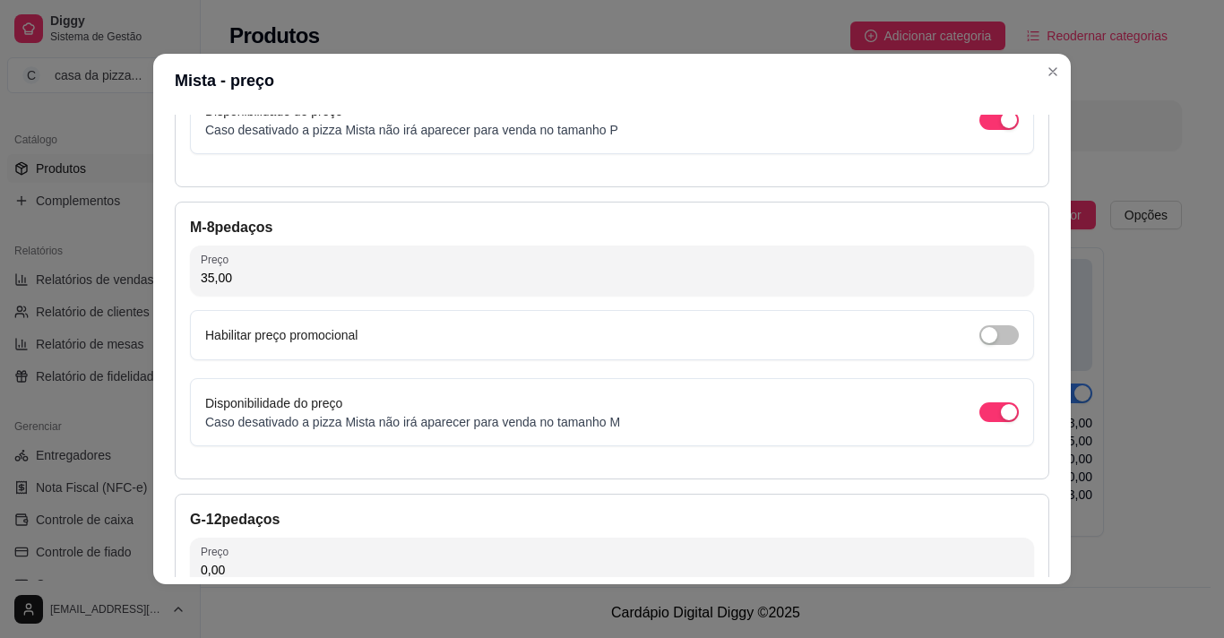
scroll to position [321, 0]
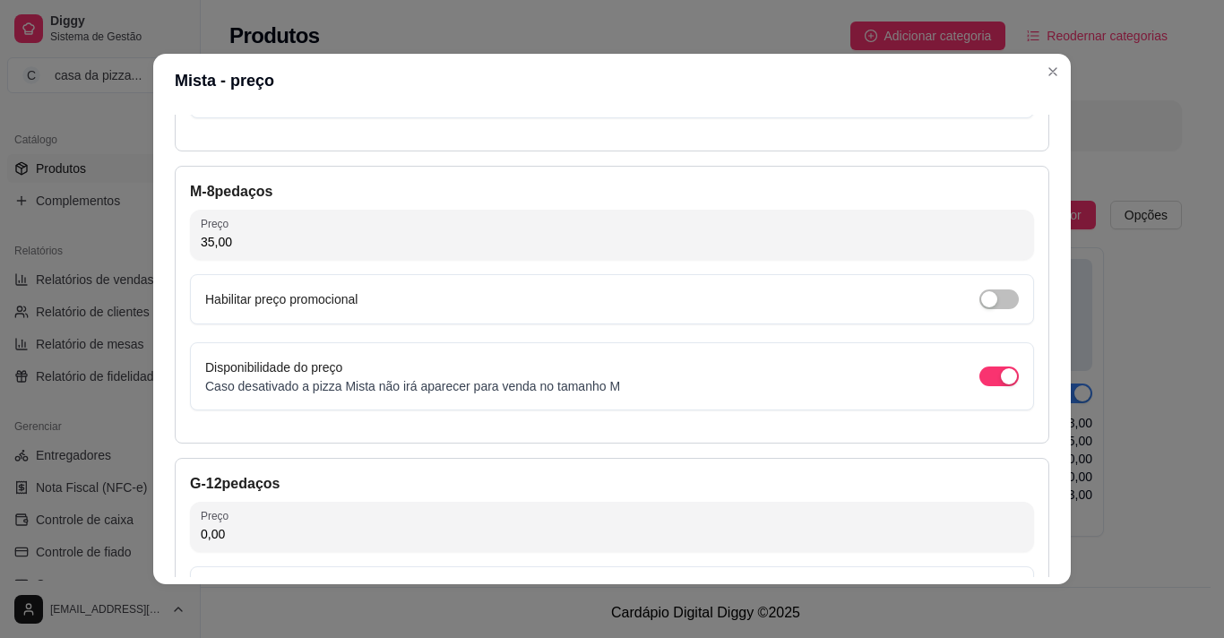
click at [494, 528] on input "0,00" at bounding box center [612, 534] width 823 height 18
type input "40,00"
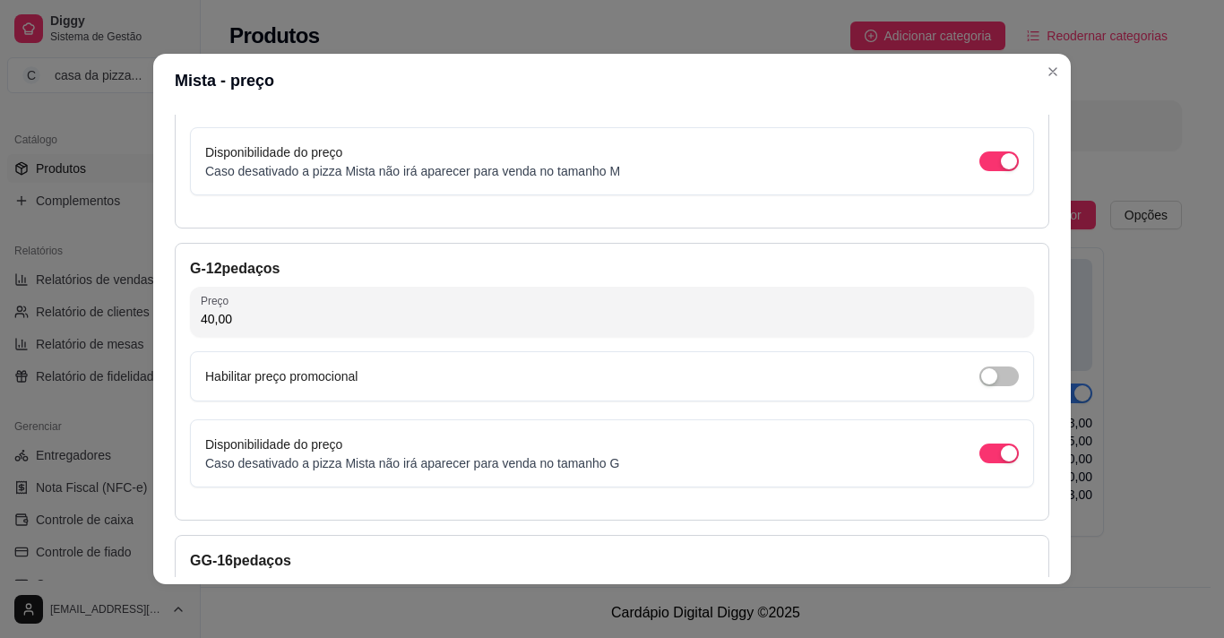
scroll to position [643, 0]
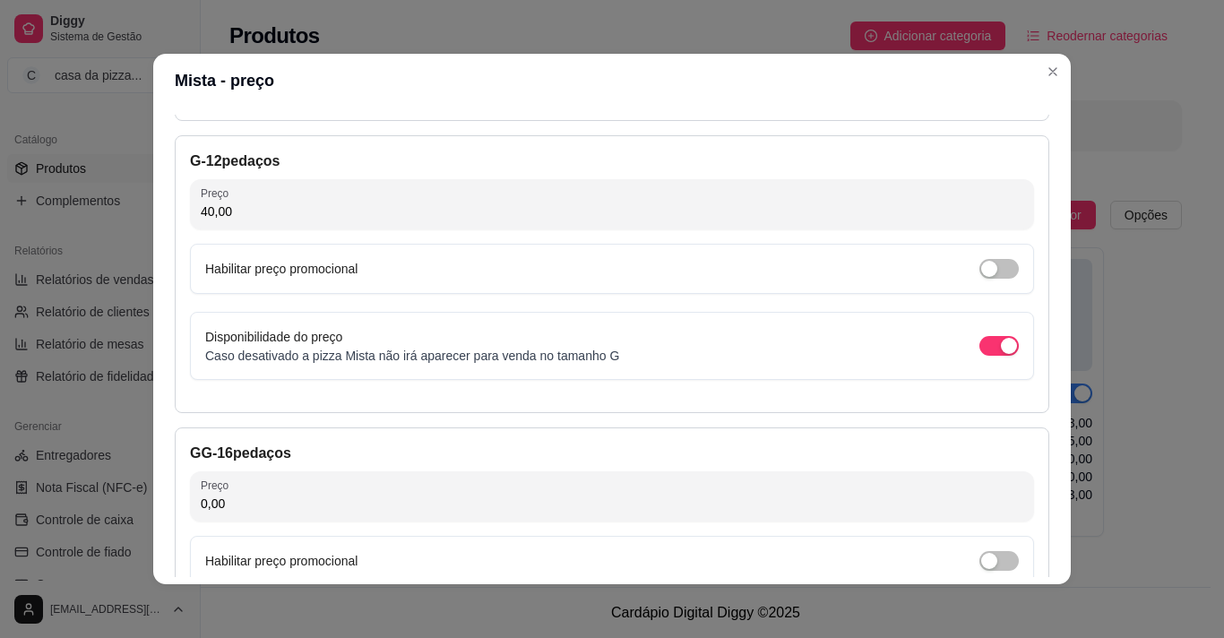
click at [393, 506] on input "0,00" at bounding box center [612, 504] width 823 height 18
type input "50,00"
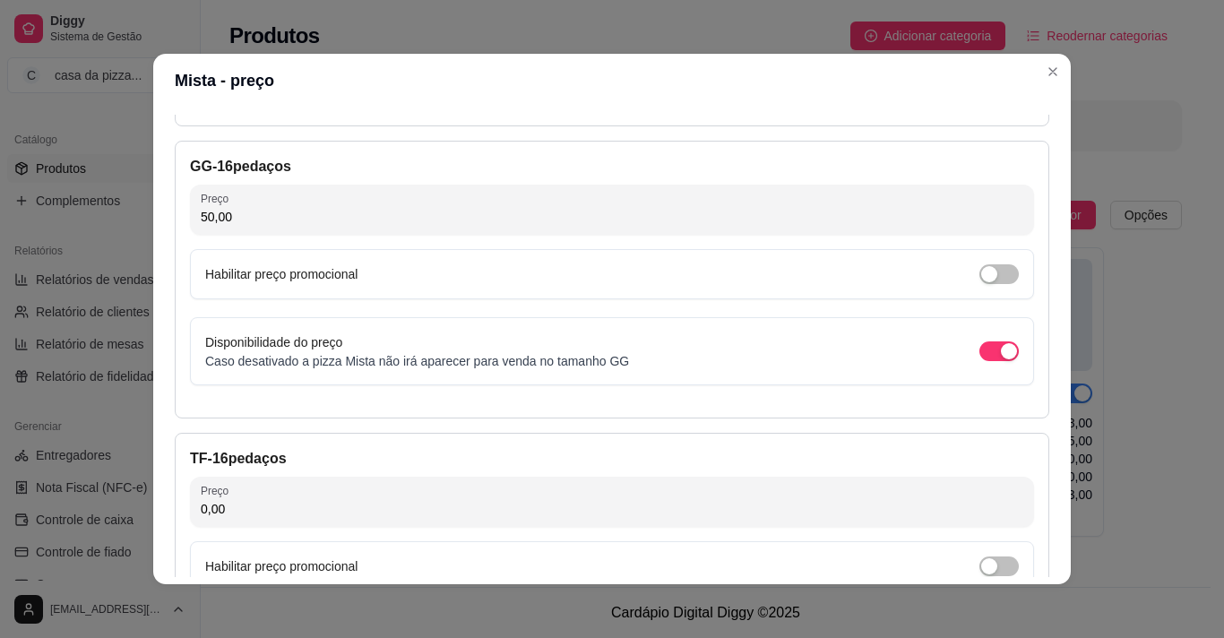
scroll to position [966, 0]
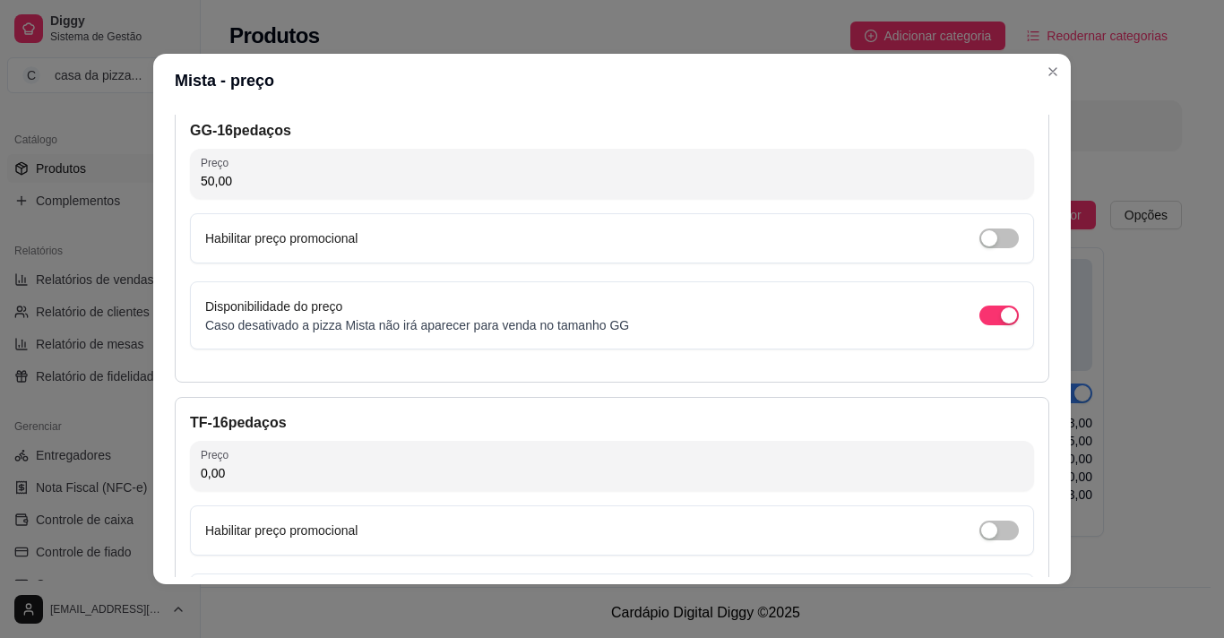
click at [341, 474] on input "0,00" at bounding box center [612, 473] width 823 height 18
type input "63,00"
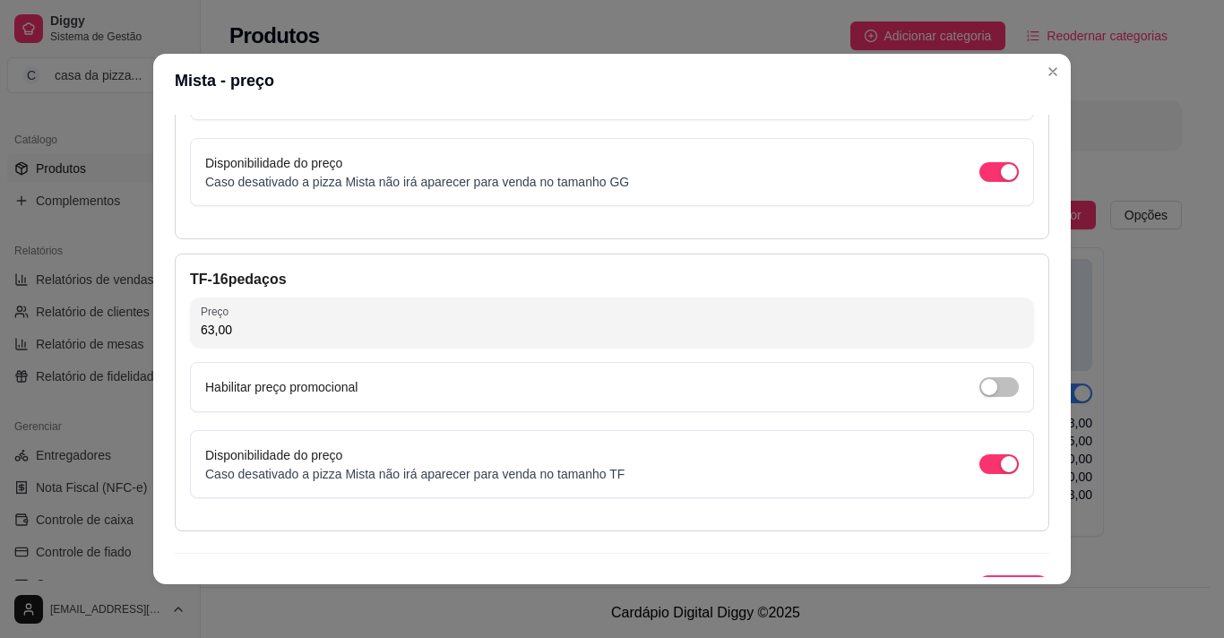
scroll to position [1144, 0]
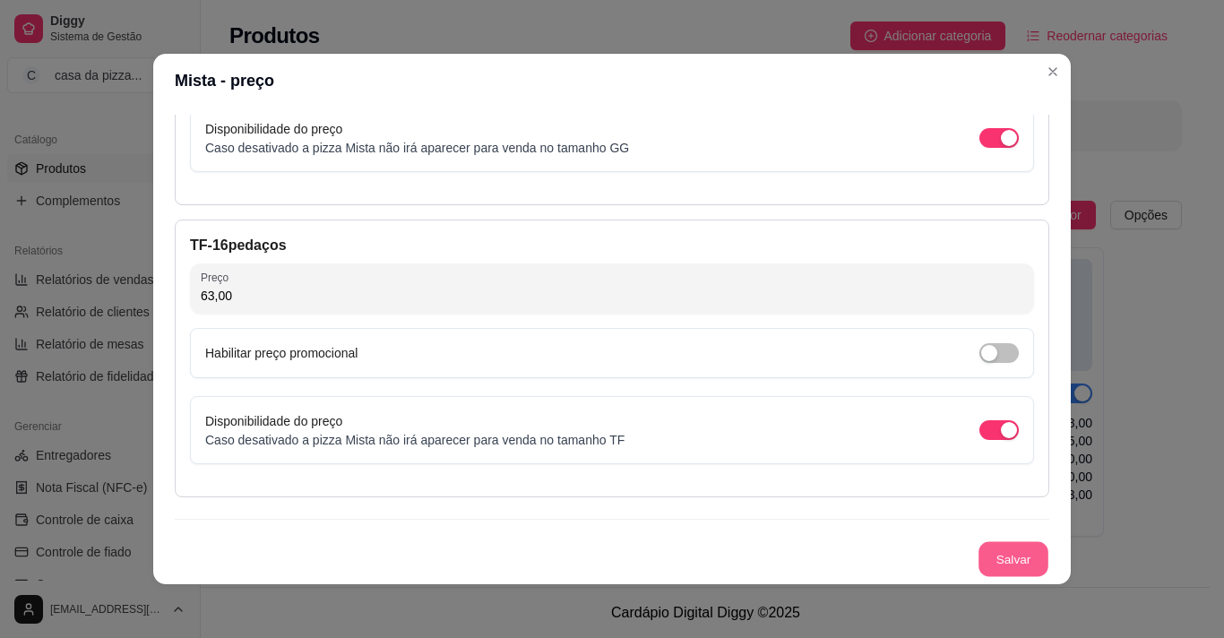
click at [993, 552] on button "Salvar" at bounding box center [1014, 559] width 70 height 35
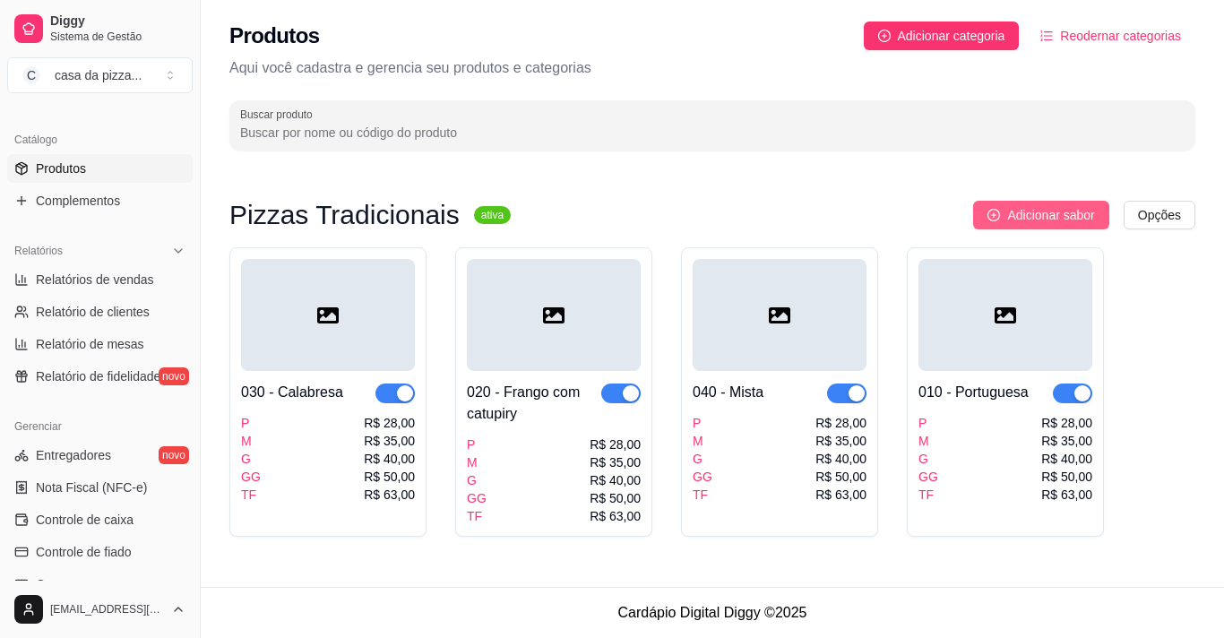
click at [989, 209] on icon "plus-circle" at bounding box center [994, 215] width 13 height 13
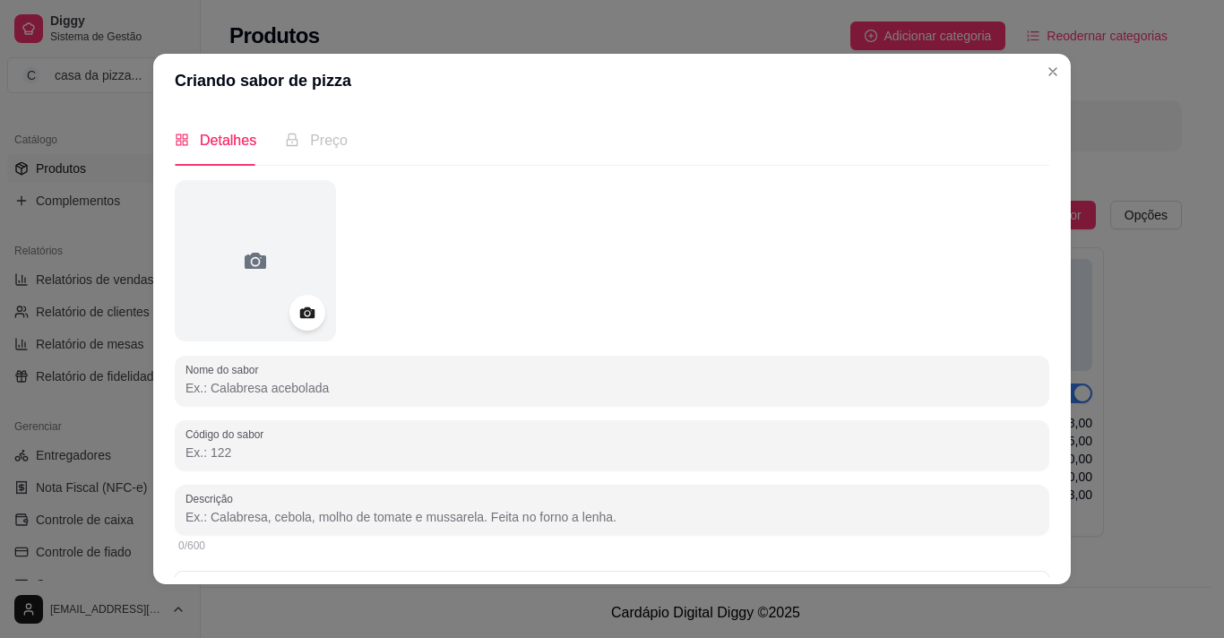
click at [353, 380] on input "Nome do sabor" at bounding box center [612, 388] width 853 height 18
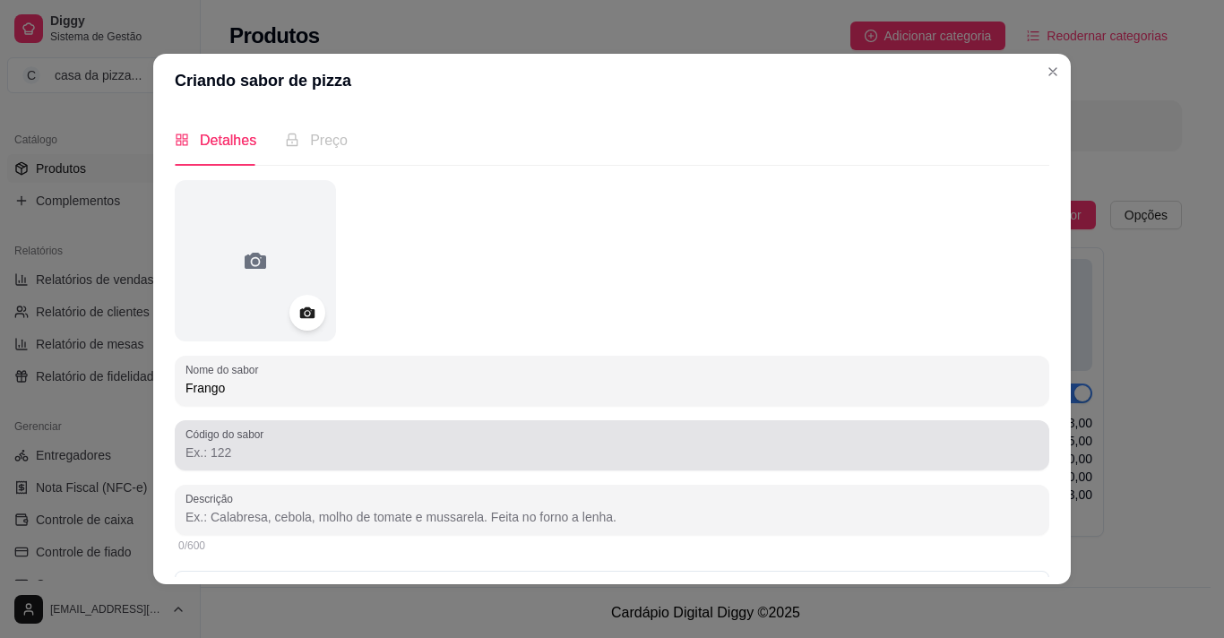
type input "Frango"
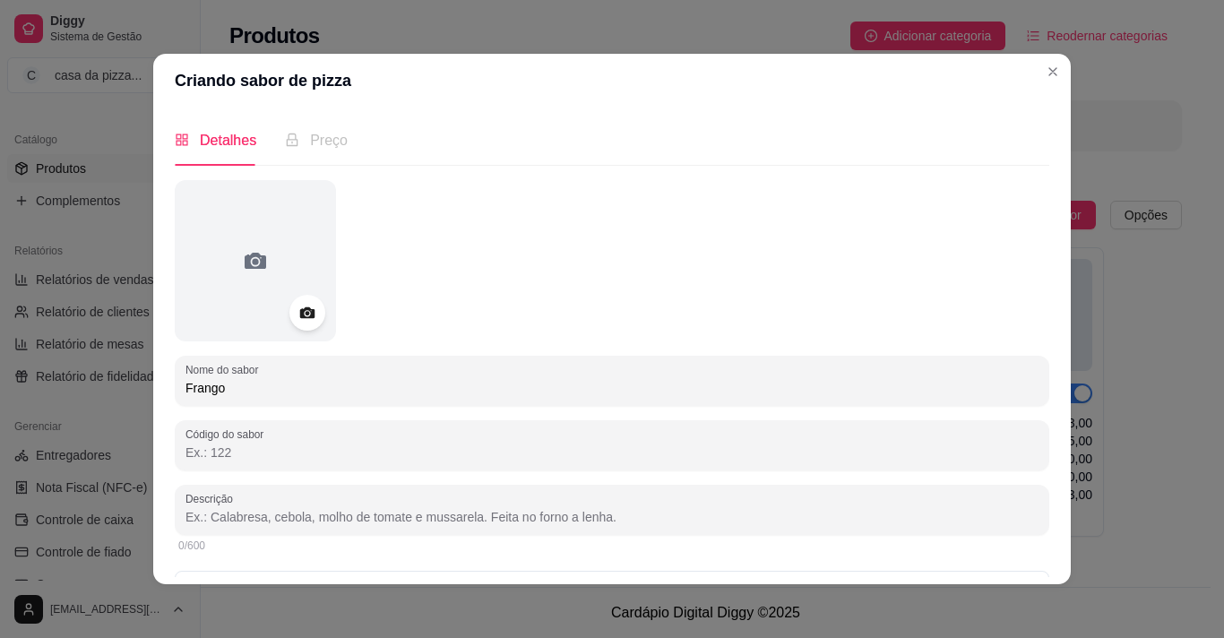
click at [410, 448] on input "Código do sabor" at bounding box center [612, 453] width 853 height 18
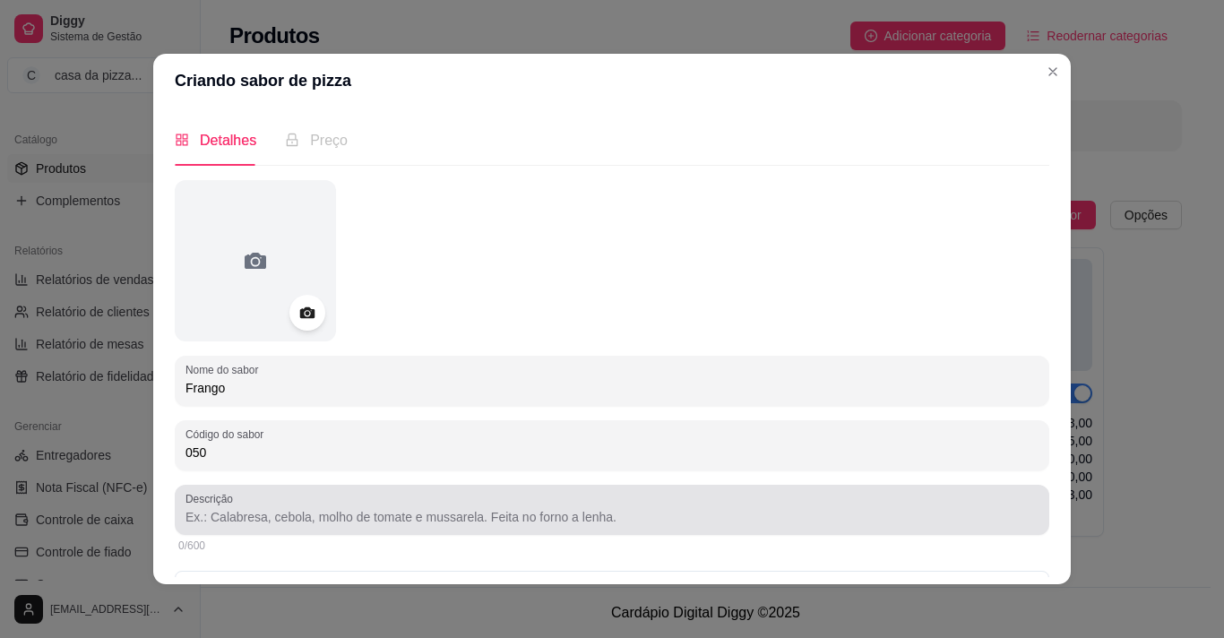
type input "050"
click at [402, 511] on input "Descrição" at bounding box center [612, 517] width 853 height 18
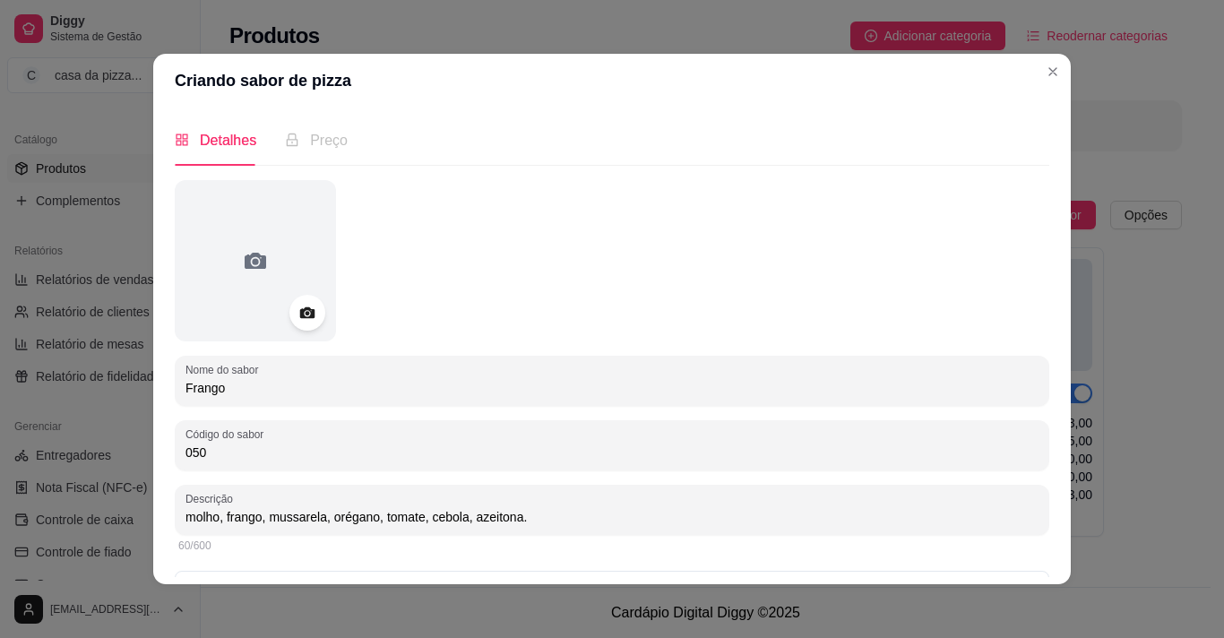
type input "molho, frango, mussarela, orégano, tomate, cebola, azeitona."
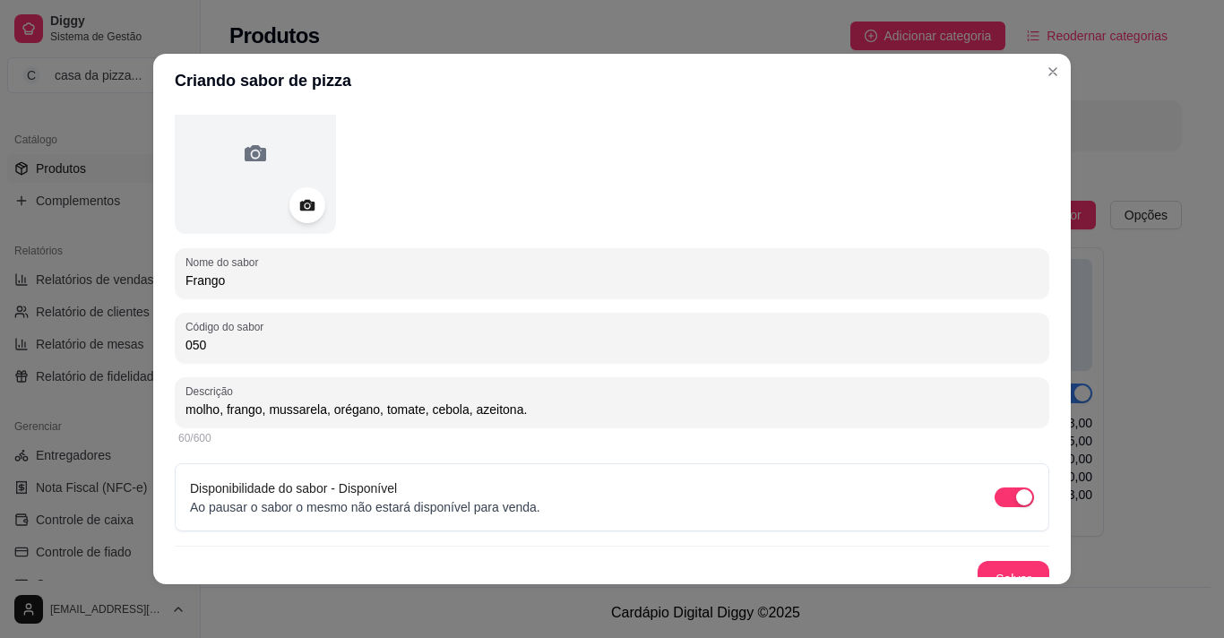
scroll to position [127, 0]
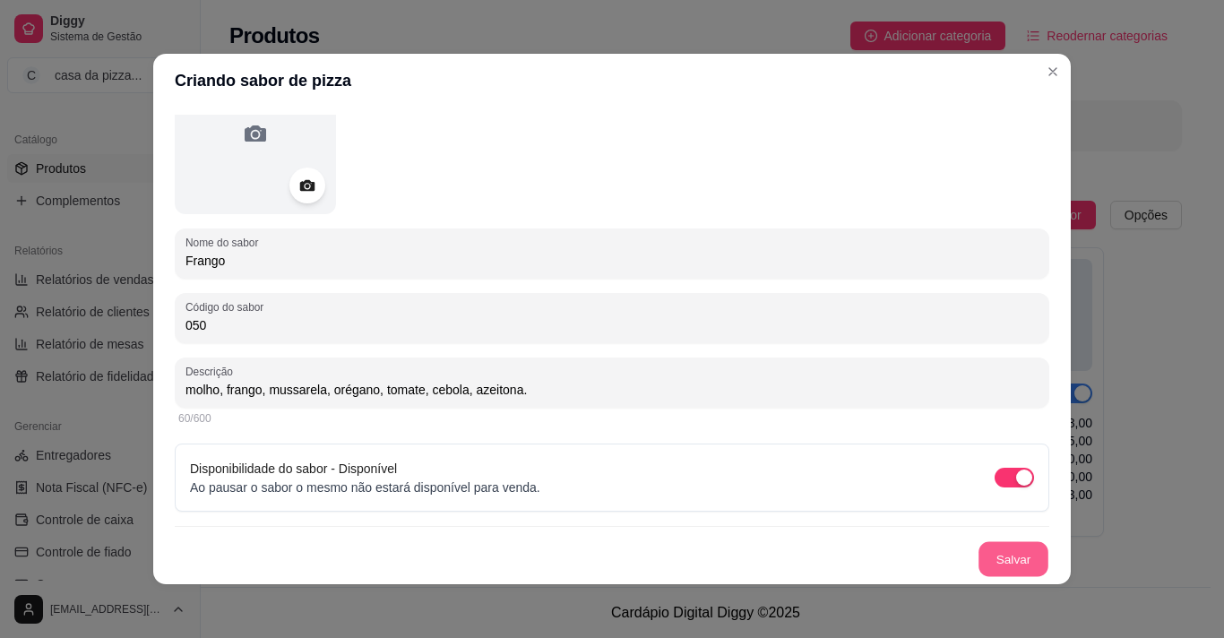
click at [1001, 563] on button "Salvar" at bounding box center [1014, 559] width 70 height 35
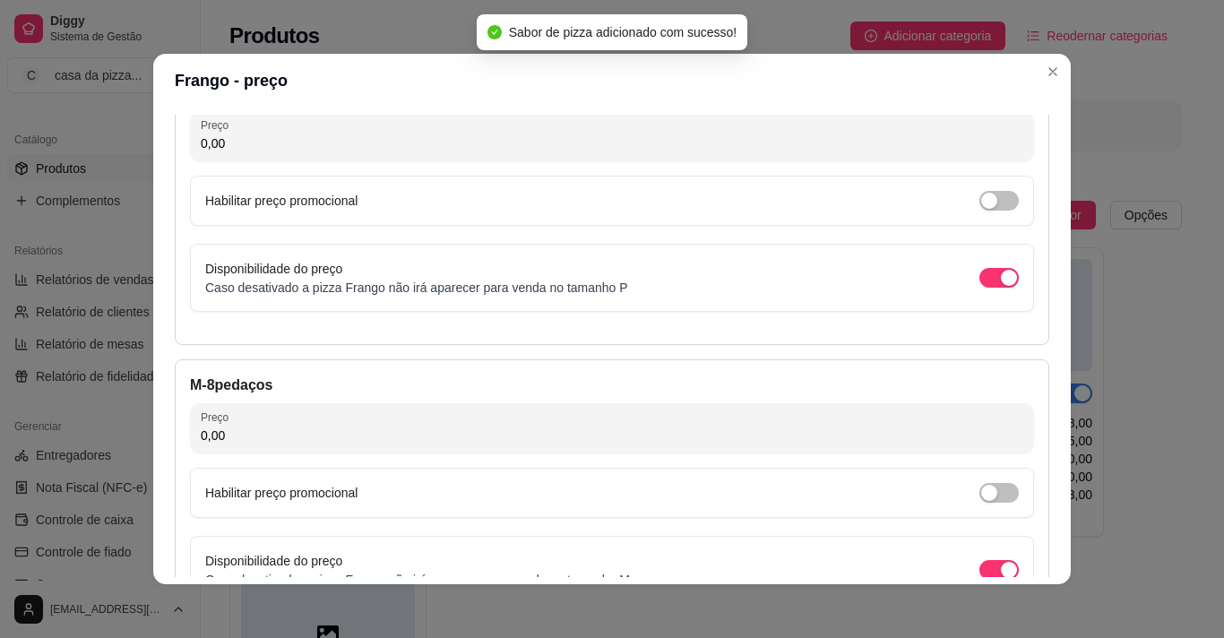
scroll to position [142, 0]
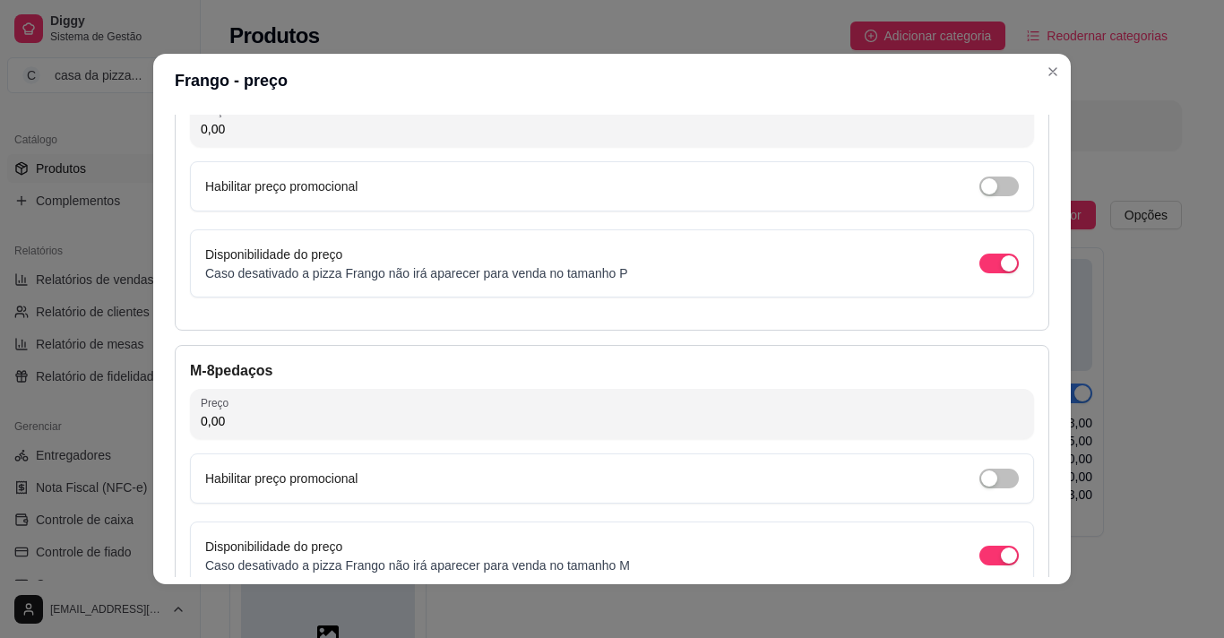
click at [731, 121] on input "0,00" at bounding box center [612, 129] width 823 height 18
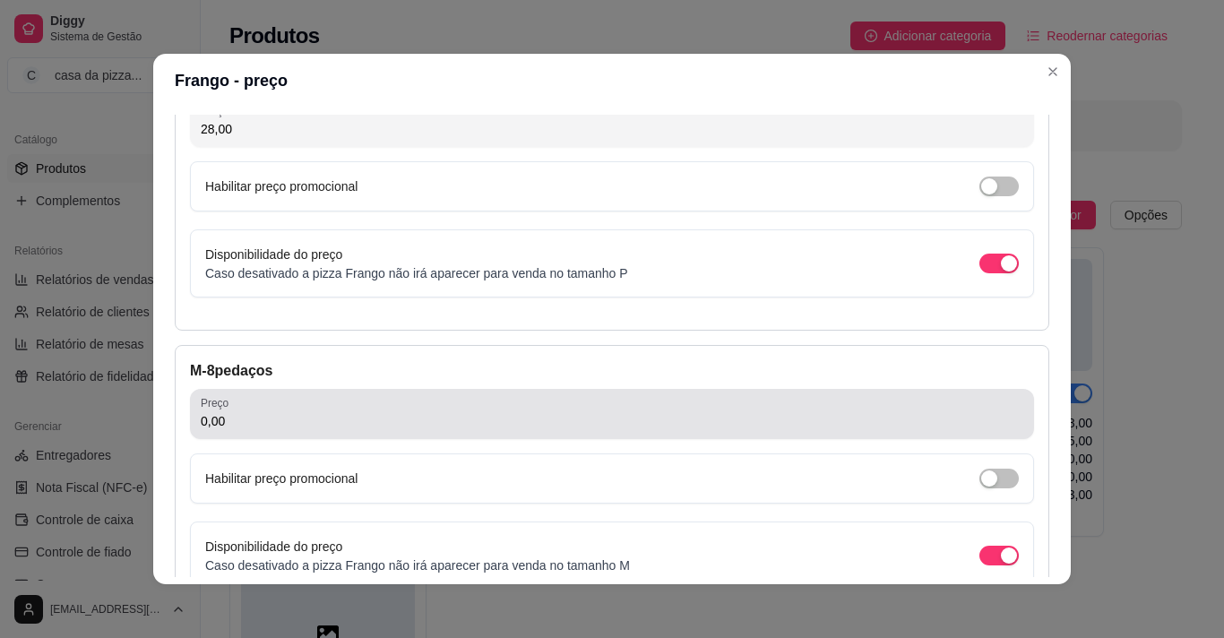
type input "28,00"
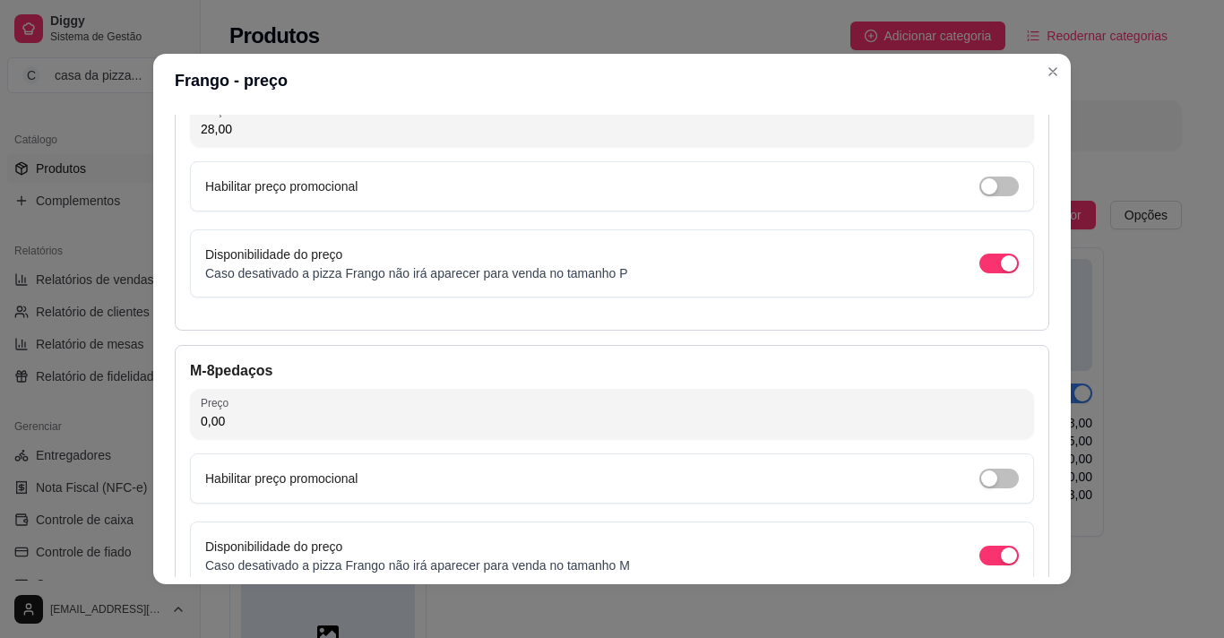
click at [427, 413] on input "0,00" at bounding box center [612, 421] width 823 height 18
type input "35,00"
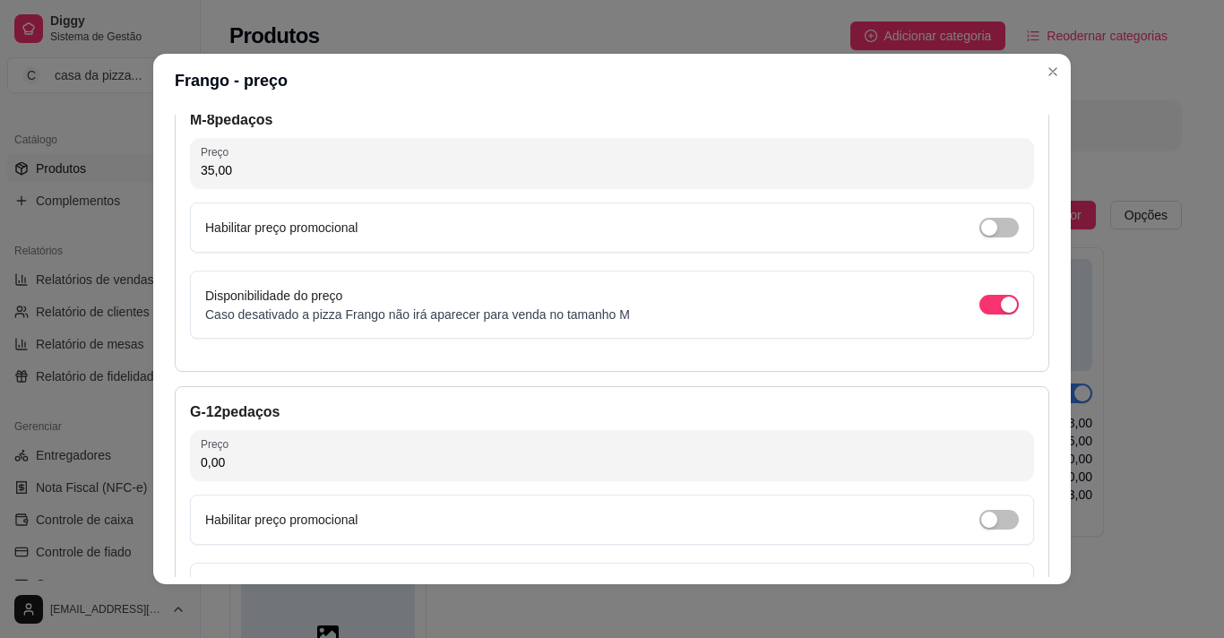
scroll to position [428, 0]
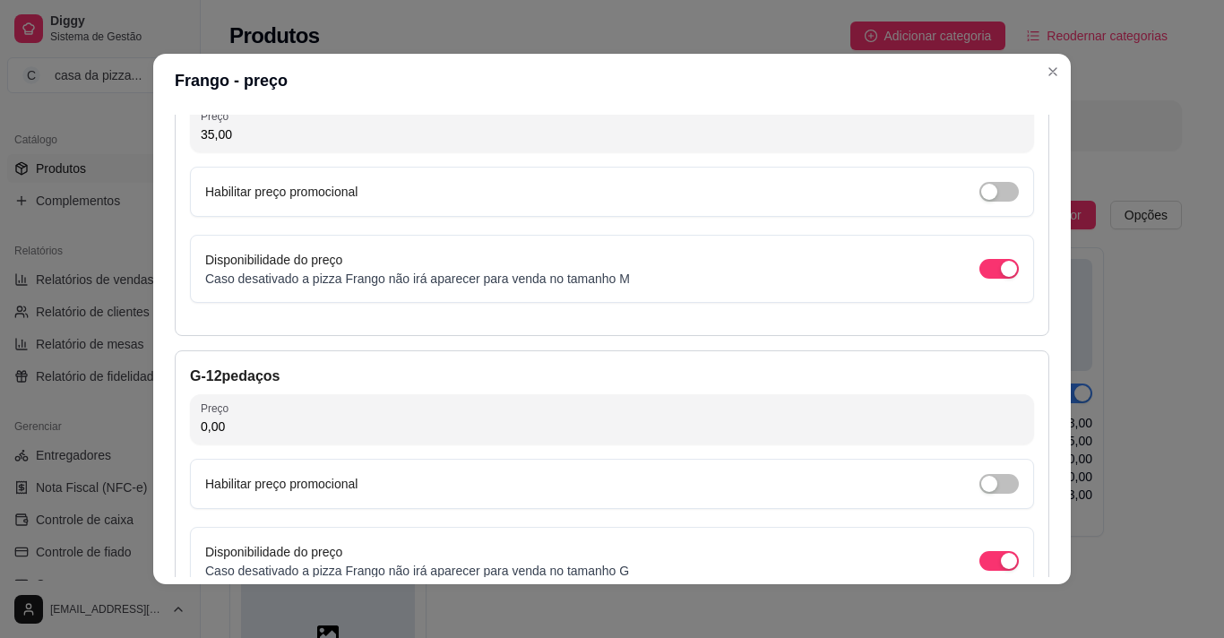
click at [505, 429] on input "0,00" at bounding box center [612, 427] width 823 height 18
type input "40,00"
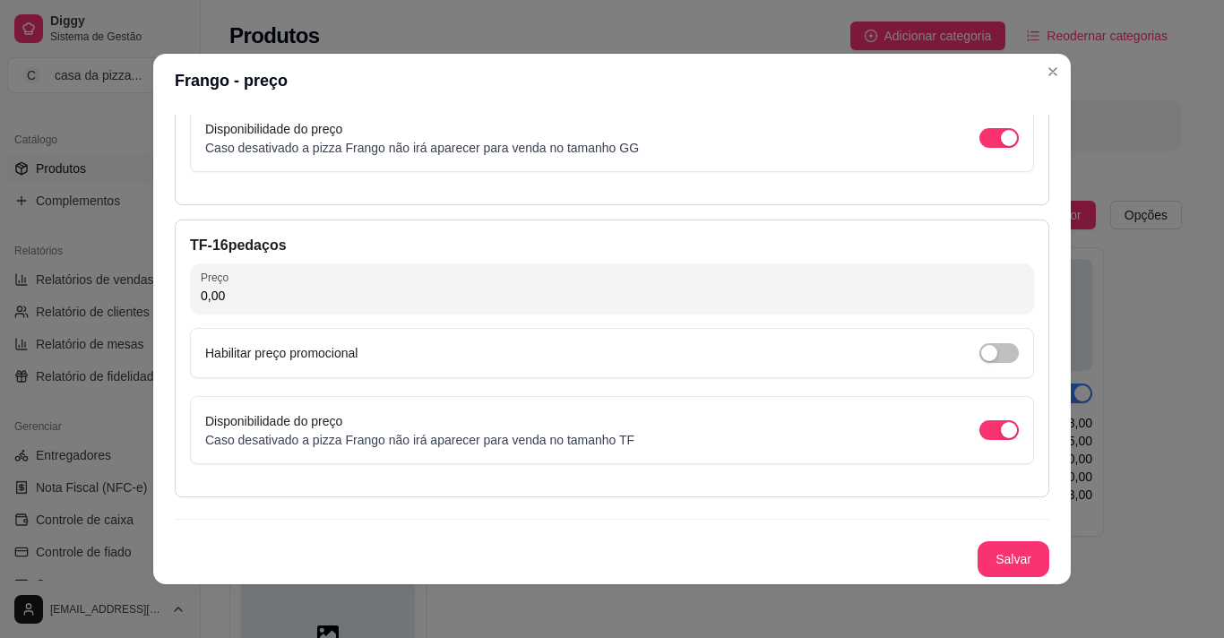
scroll to position [1144, 0]
click at [494, 302] on input "0,00" at bounding box center [612, 296] width 823 height 18
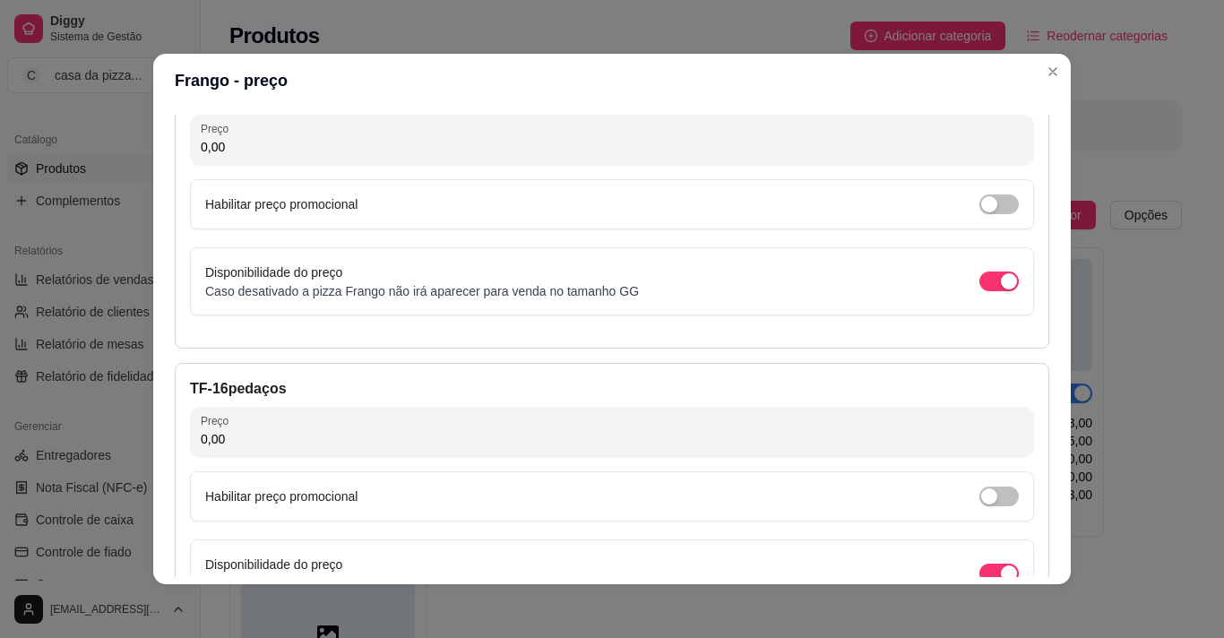
scroll to position [964, 0]
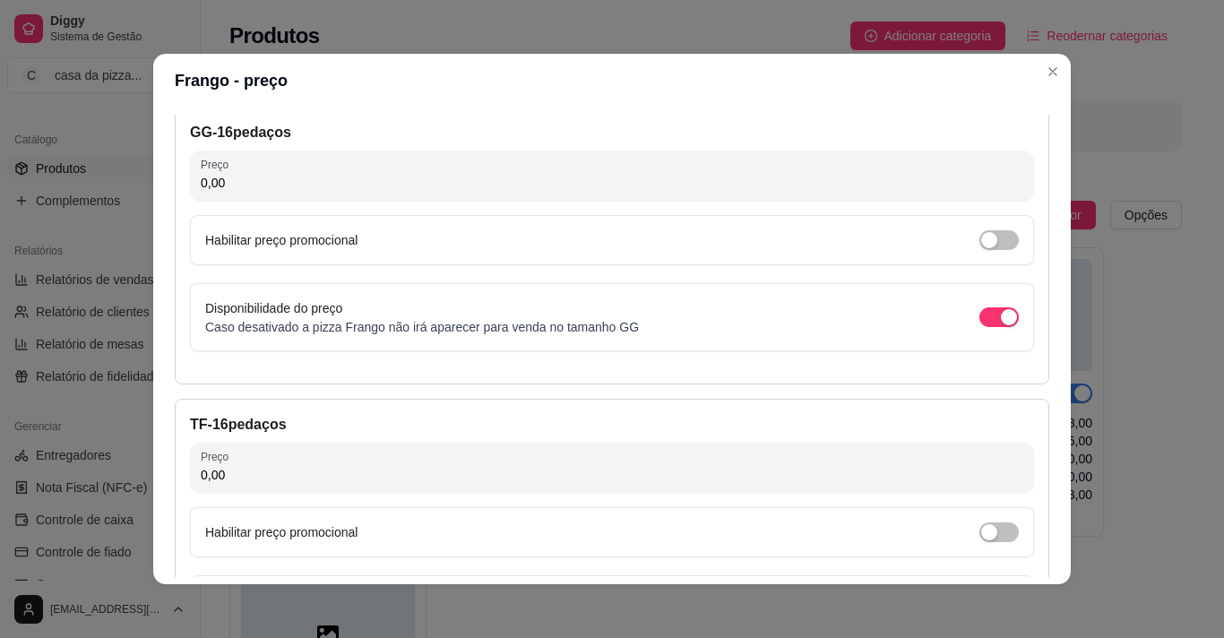
click at [561, 191] on input "0,00" at bounding box center [612, 183] width 823 height 18
type input "50,00"
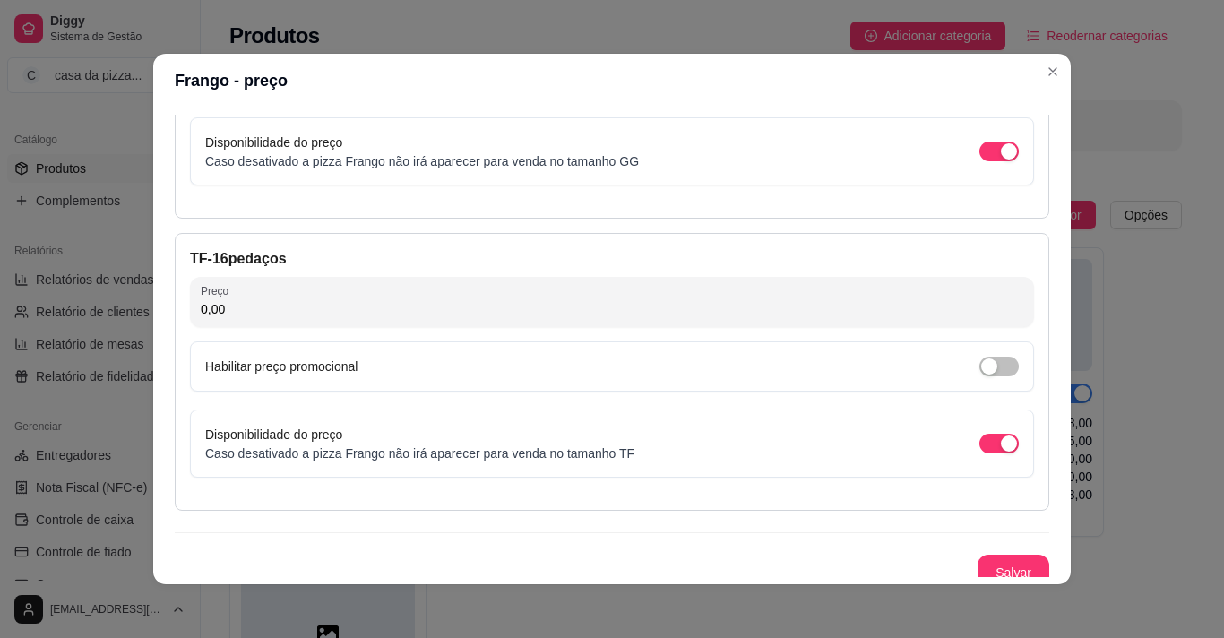
scroll to position [1144, 0]
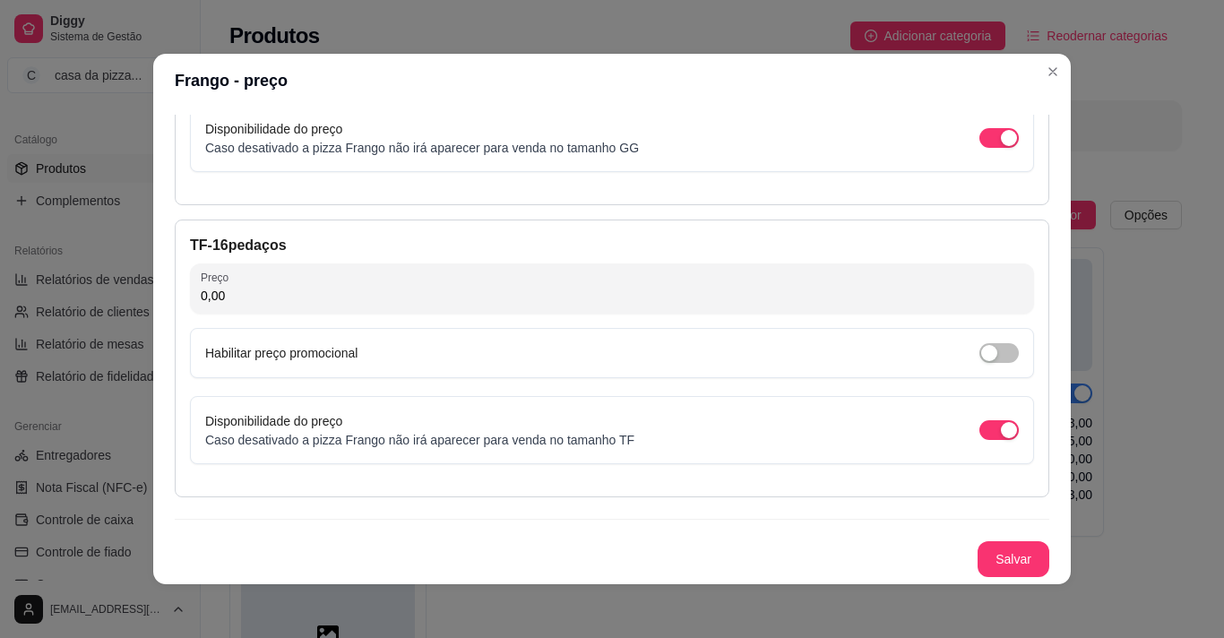
click at [466, 287] on input "0,00" at bounding box center [612, 296] width 823 height 18
type input "63,00"
click at [1001, 562] on button "Salvar" at bounding box center [1014, 559] width 70 height 35
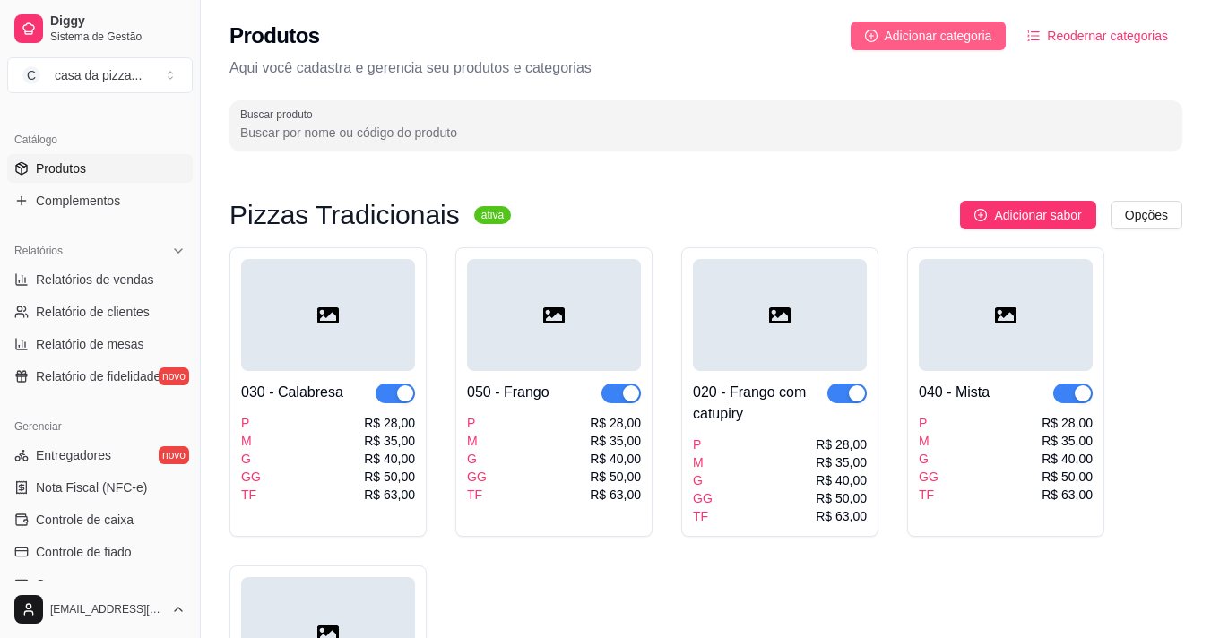
click at [967, 38] on span "Adicionar categoria" at bounding box center [939, 36] width 108 height 20
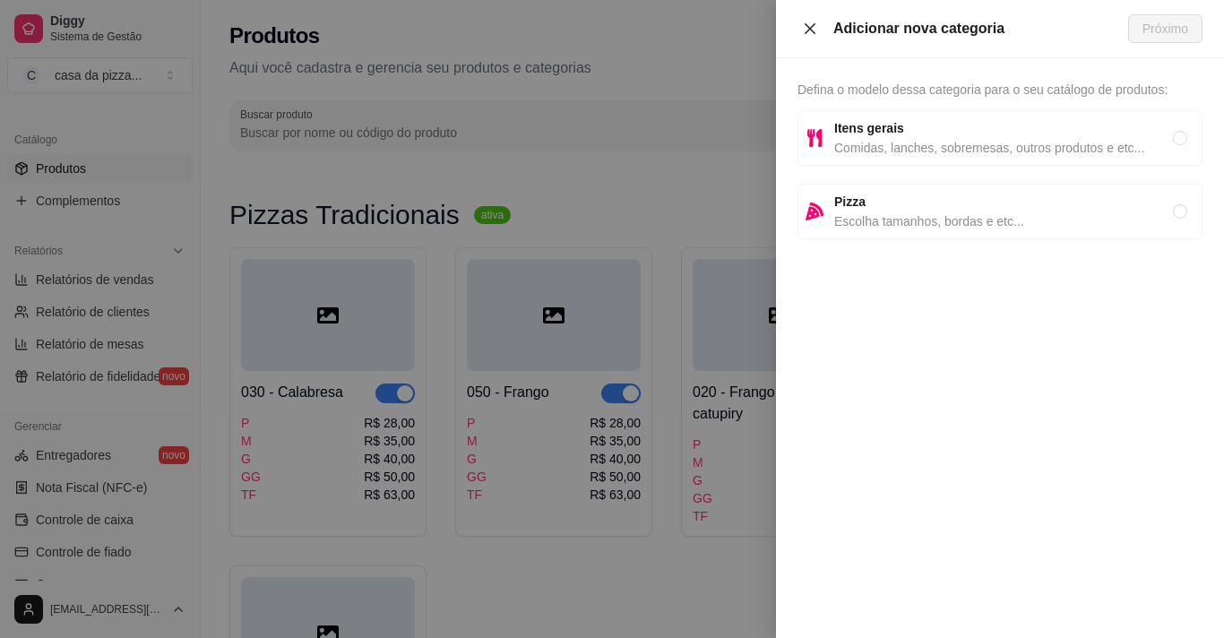
click at [810, 22] on icon "close" at bounding box center [810, 29] width 14 height 14
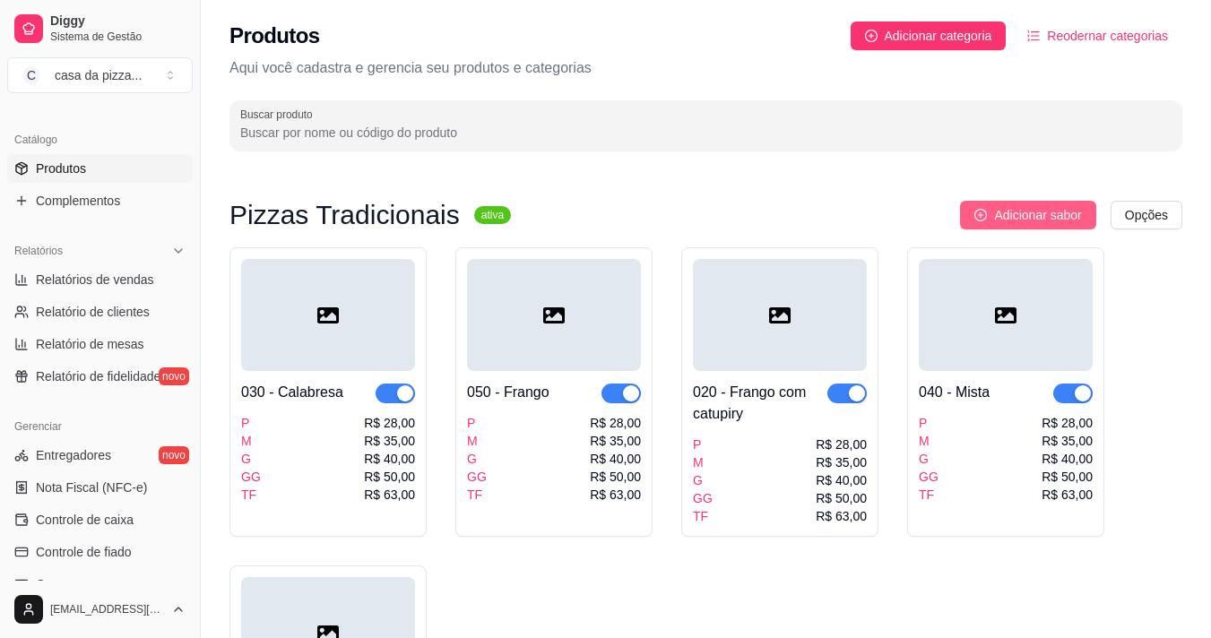
click at [986, 213] on icon "plus-circle" at bounding box center [980, 215] width 13 height 13
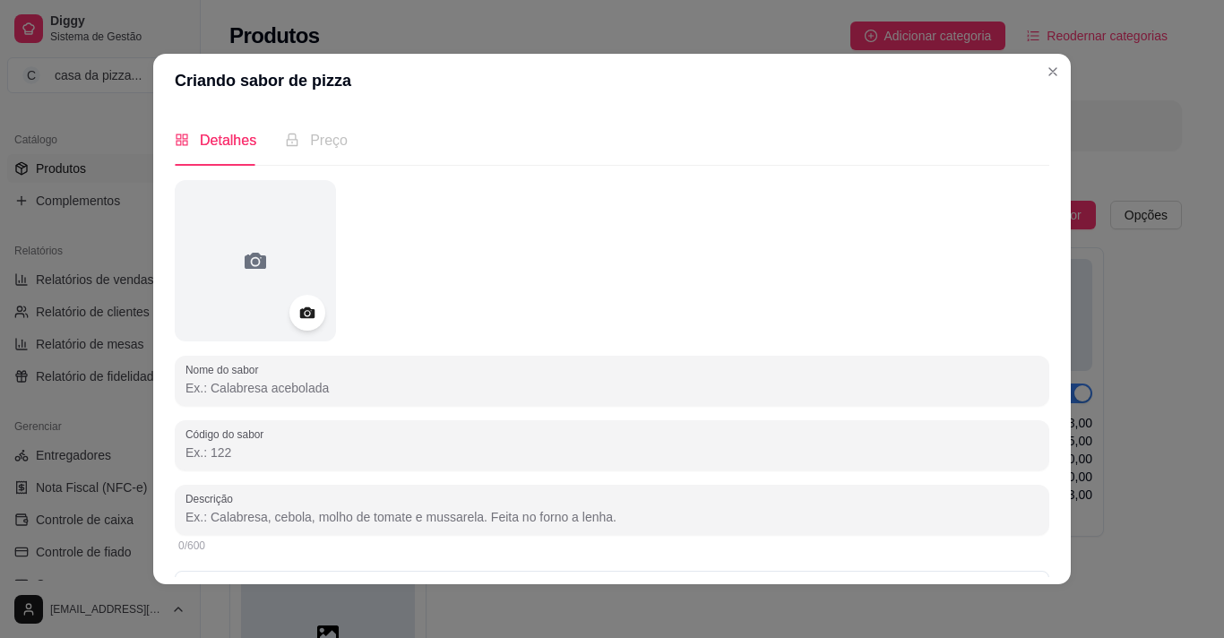
click at [384, 381] on input "Nome do sabor" at bounding box center [612, 388] width 853 height 18
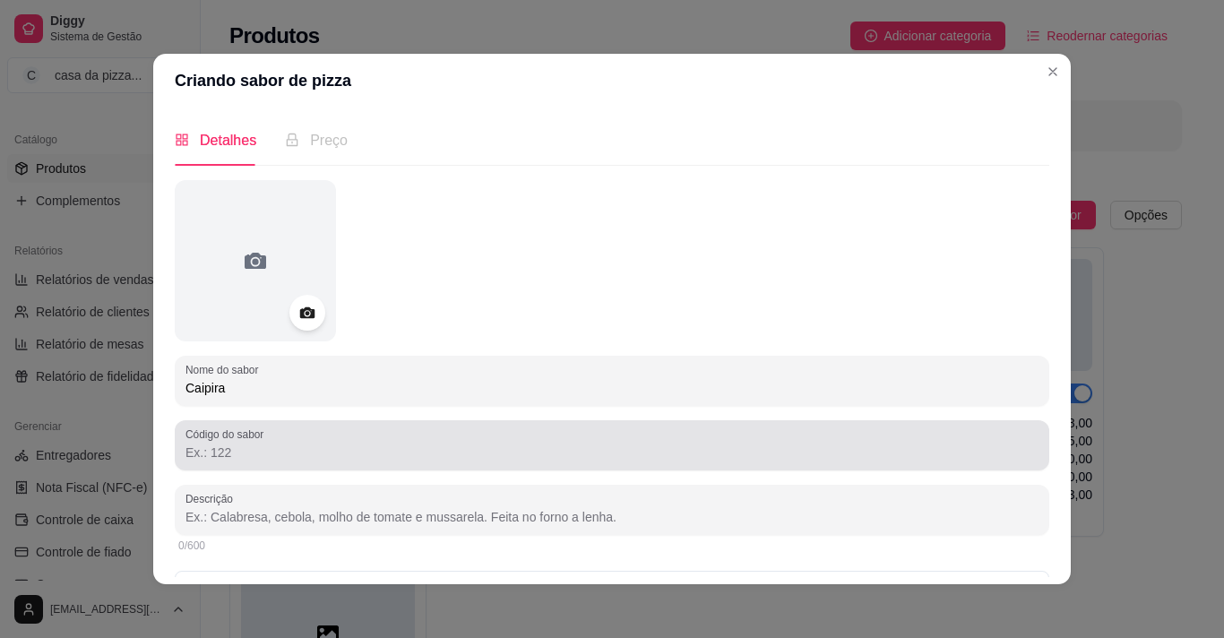
type input "Caipira"
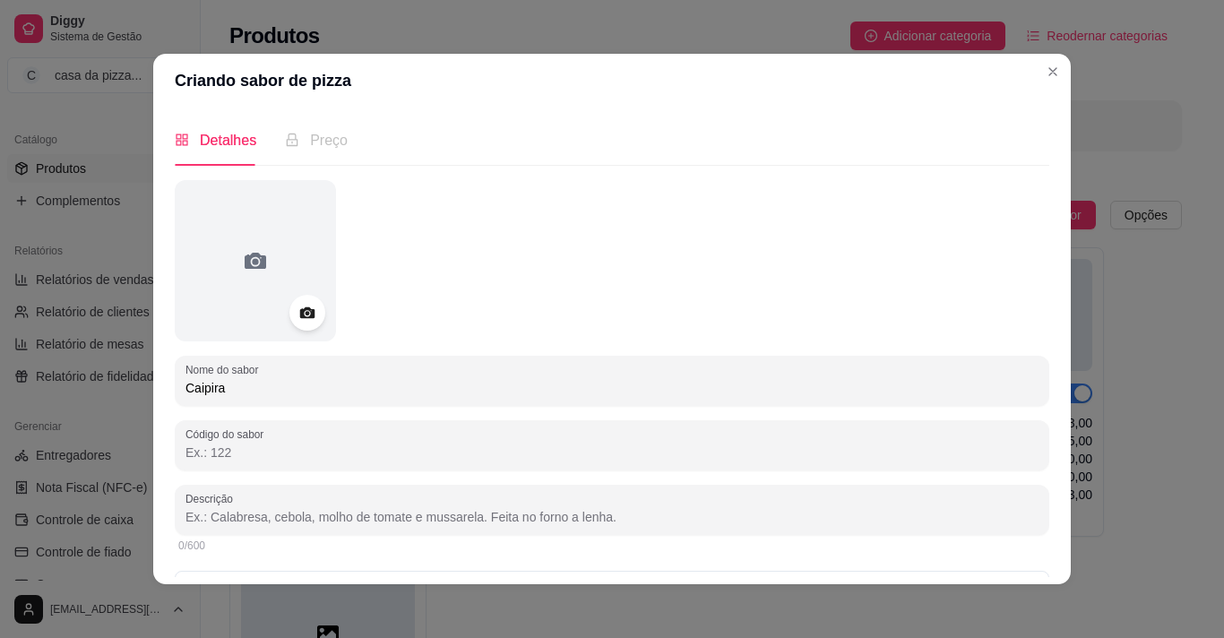
click at [334, 459] on input "Código do sabor" at bounding box center [612, 453] width 853 height 18
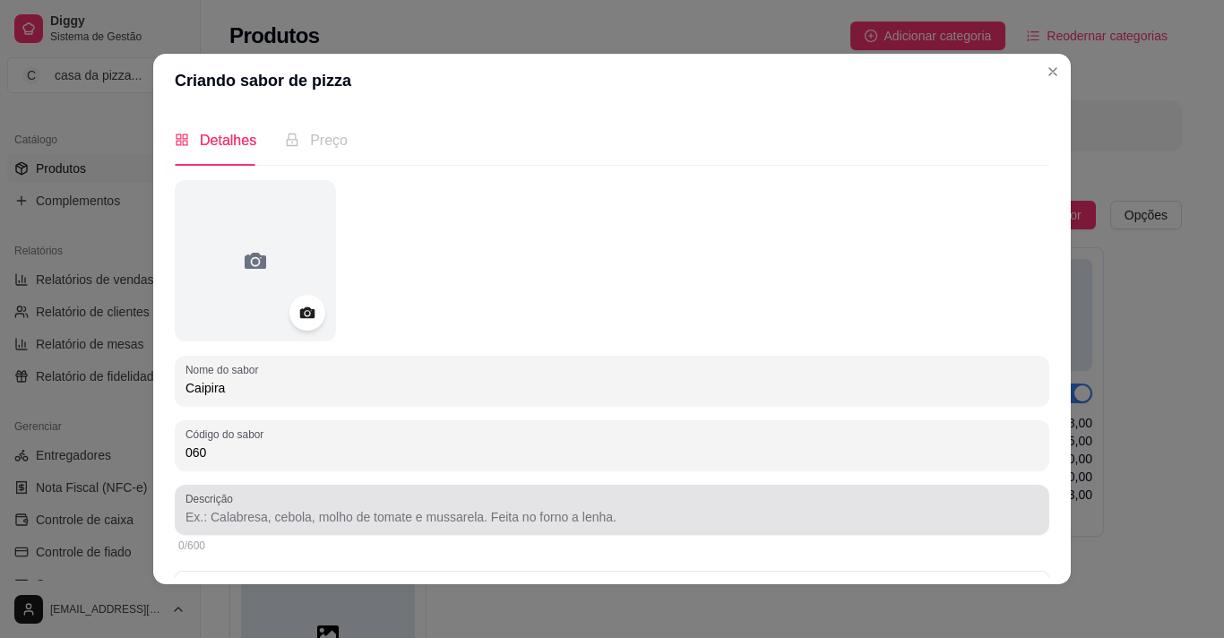
type input "060"
click at [367, 507] on div at bounding box center [612, 510] width 853 height 36
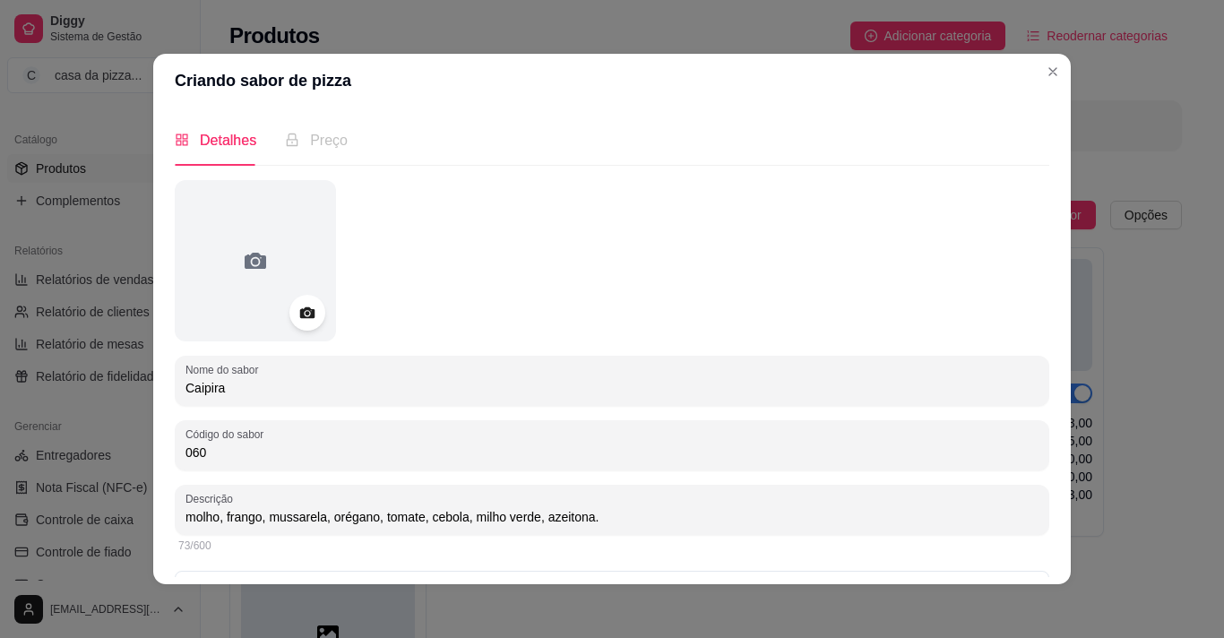
type input "molho, frango, mussarela, orégano, tomate, cebola, milho verde, azeitona."
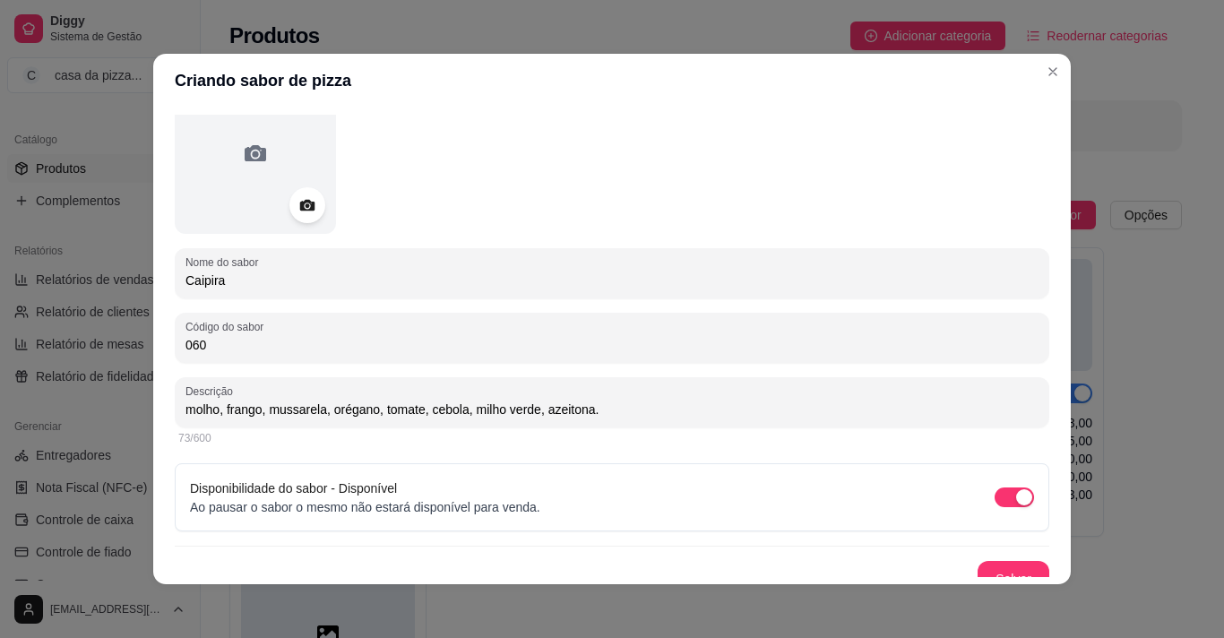
scroll to position [127, 0]
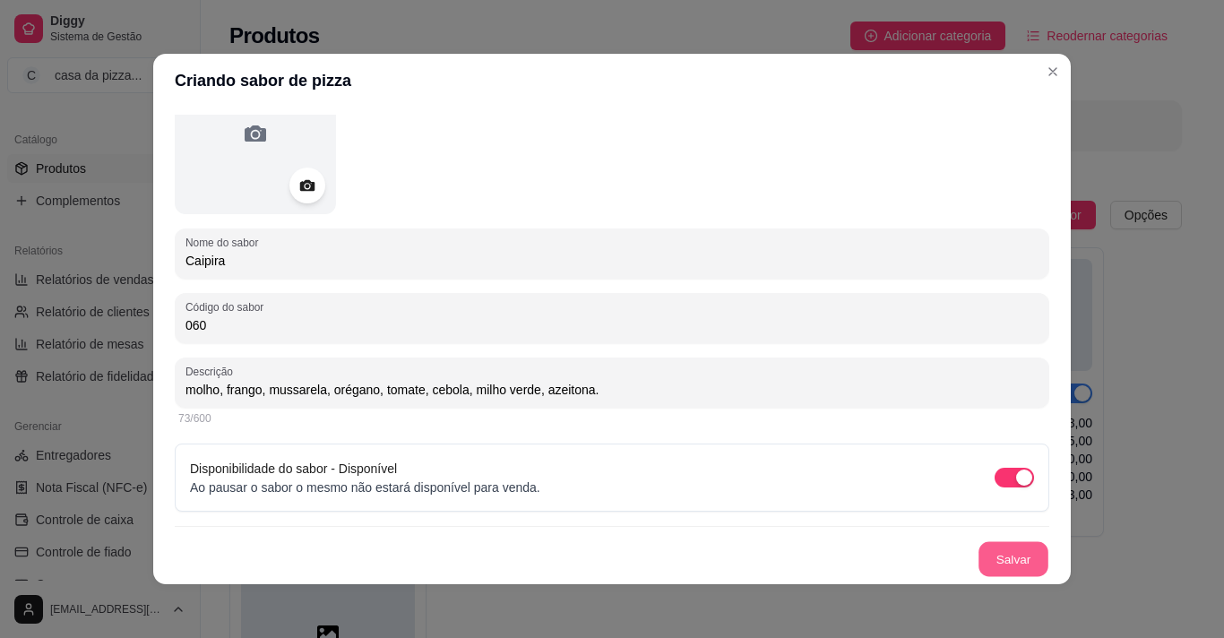
click at [1010, 568] on button "Salvar" at bounding box center [1014, 559] width 70 height 35
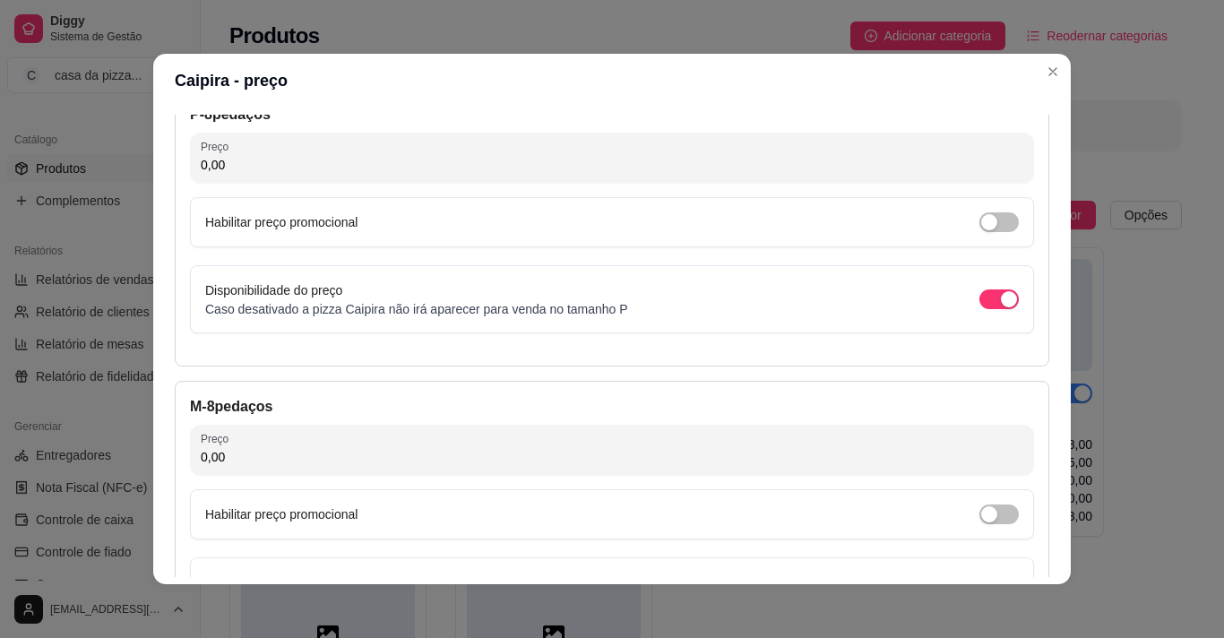
scroll to position [0, 0]
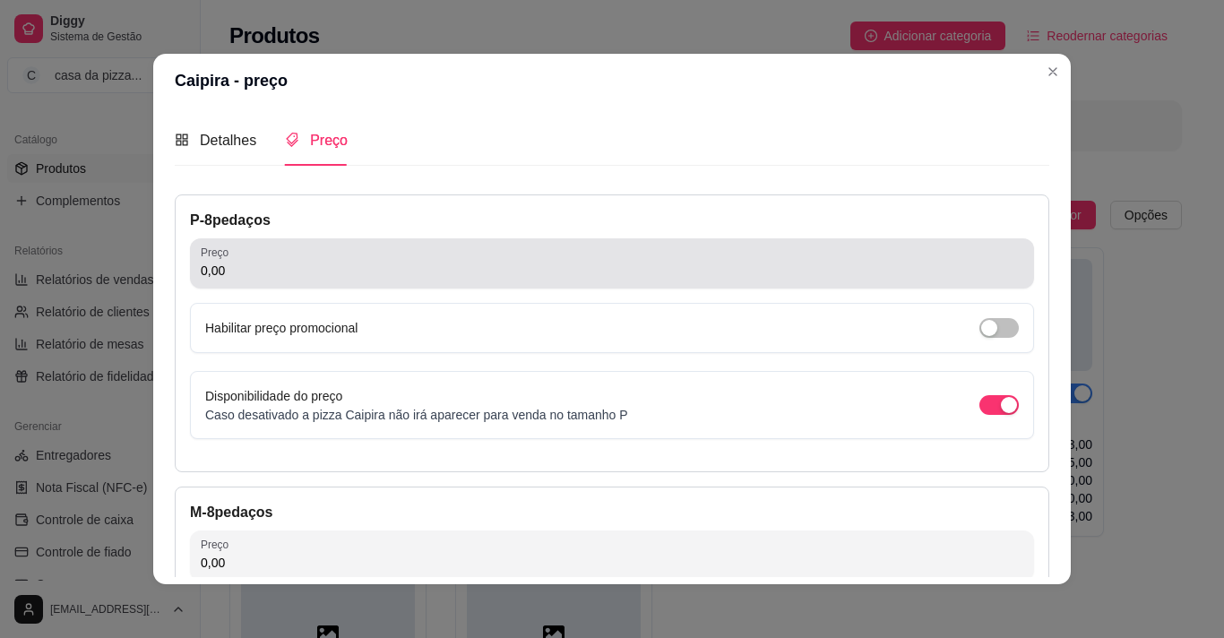
click at [513, 254] on div "0,00" at bounding box center [612, 264] width 823 height 36
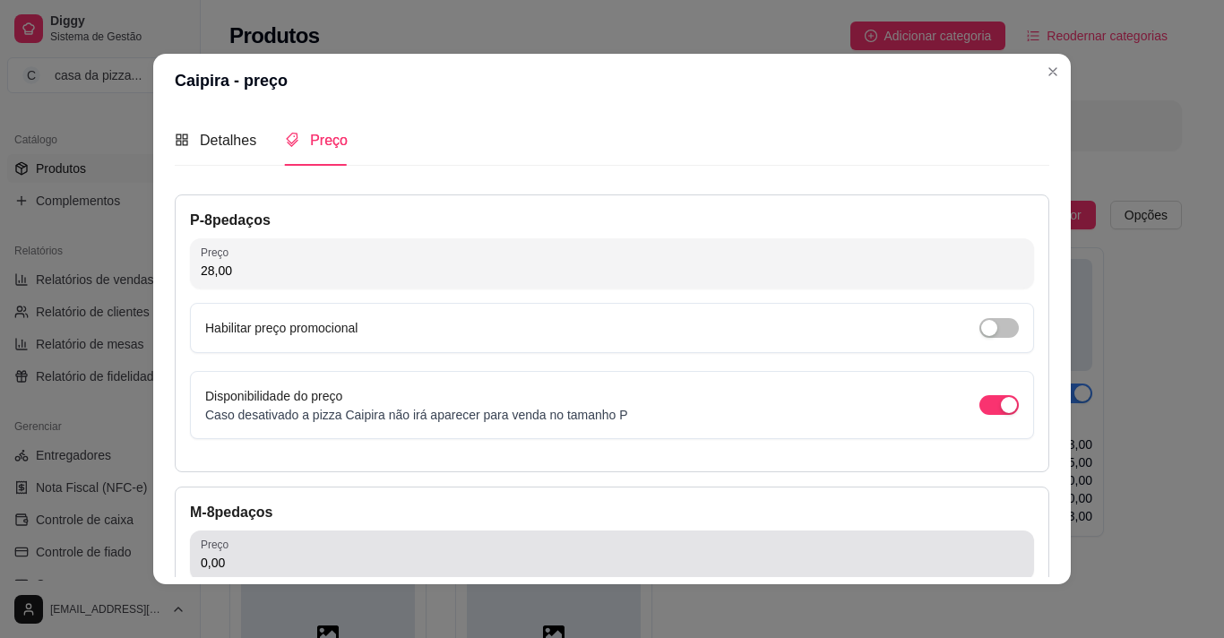
type input "28,00"
click at [350, 538] on div "0,00" at bounding box center [612, 556] width 823 height 36
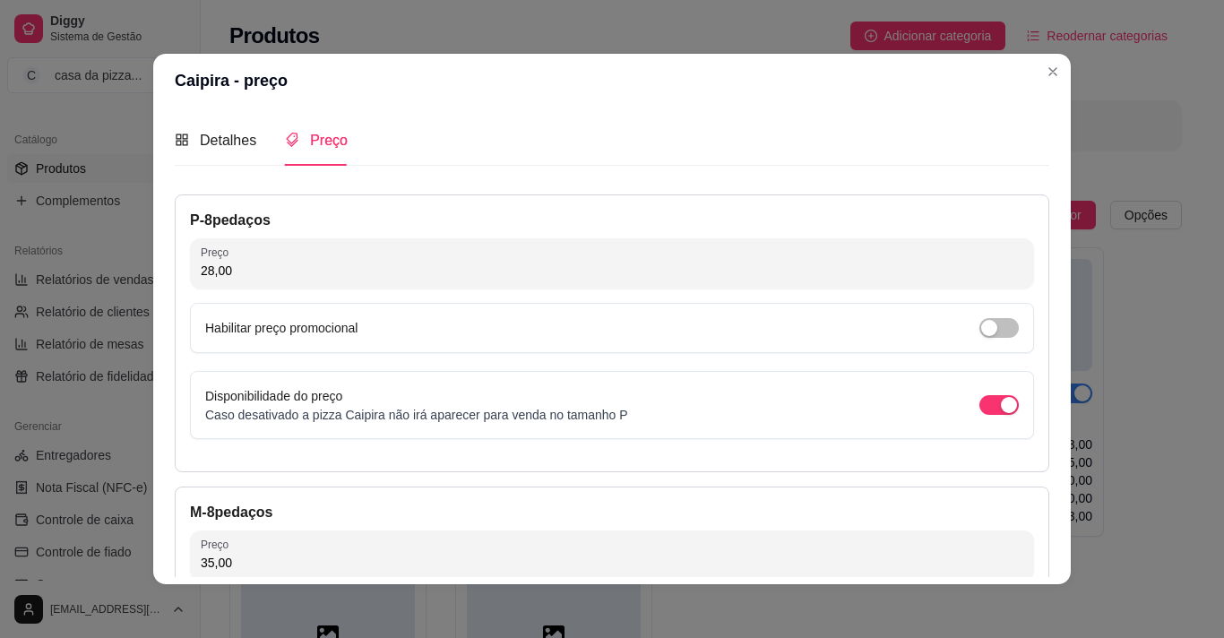
type input "35,00"
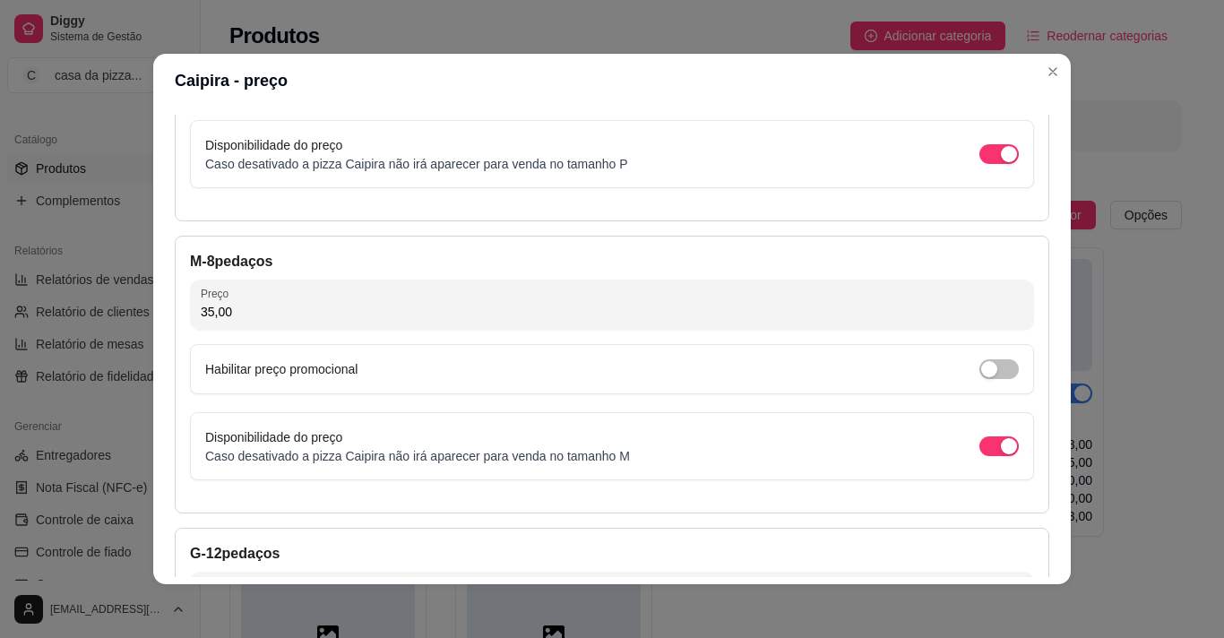
scroll to position [358, 0]
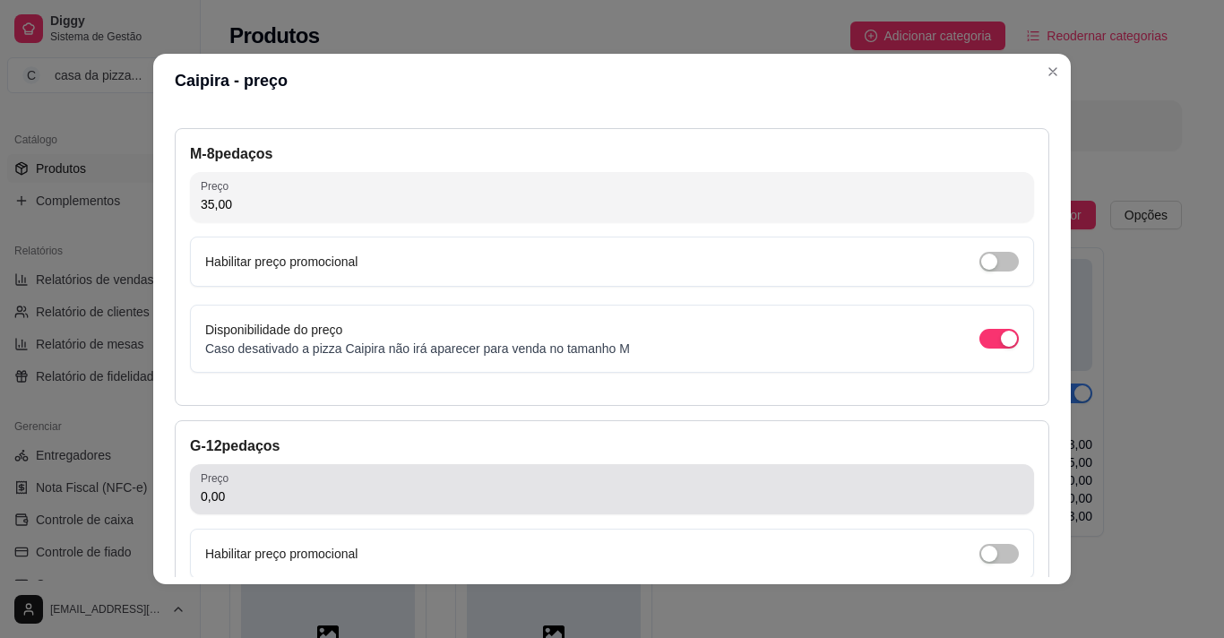
click at [798, 480] on div "0,00" at bounding box center [612, 489] width 823 height 36
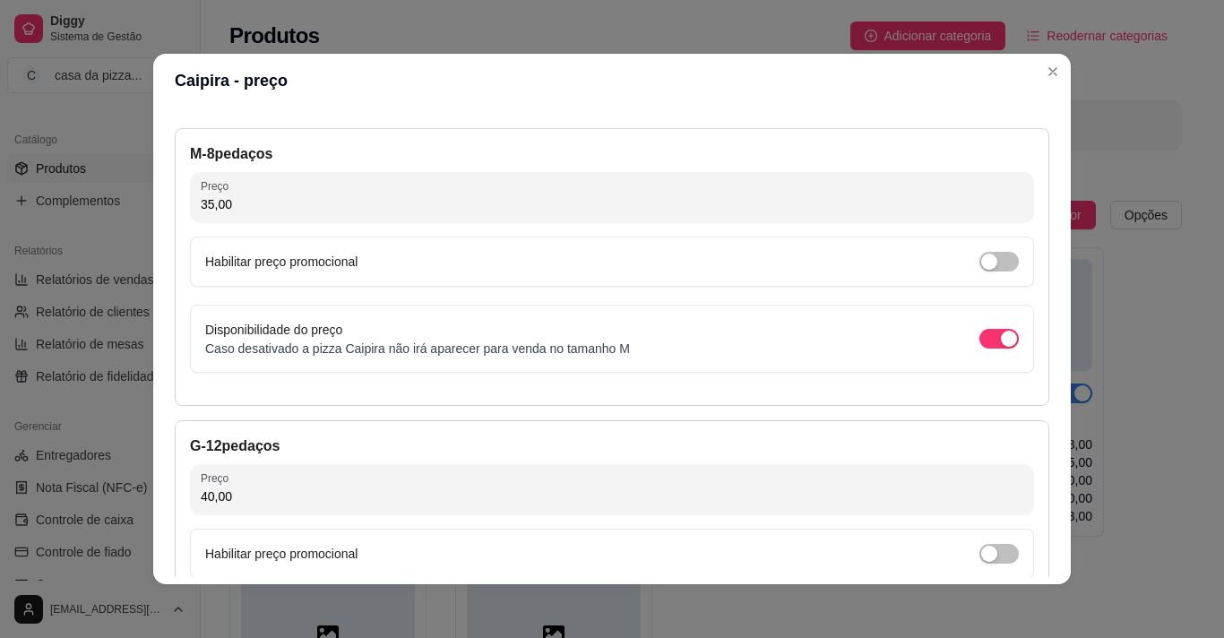
type input "40,00"
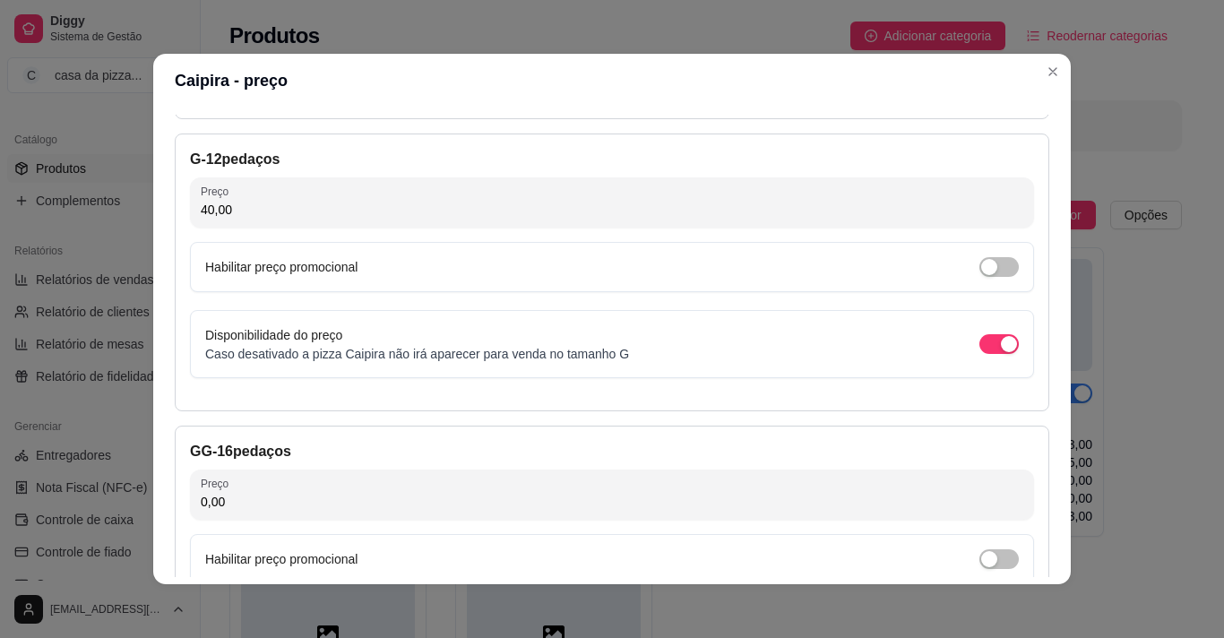
scroll to position [681, 0]
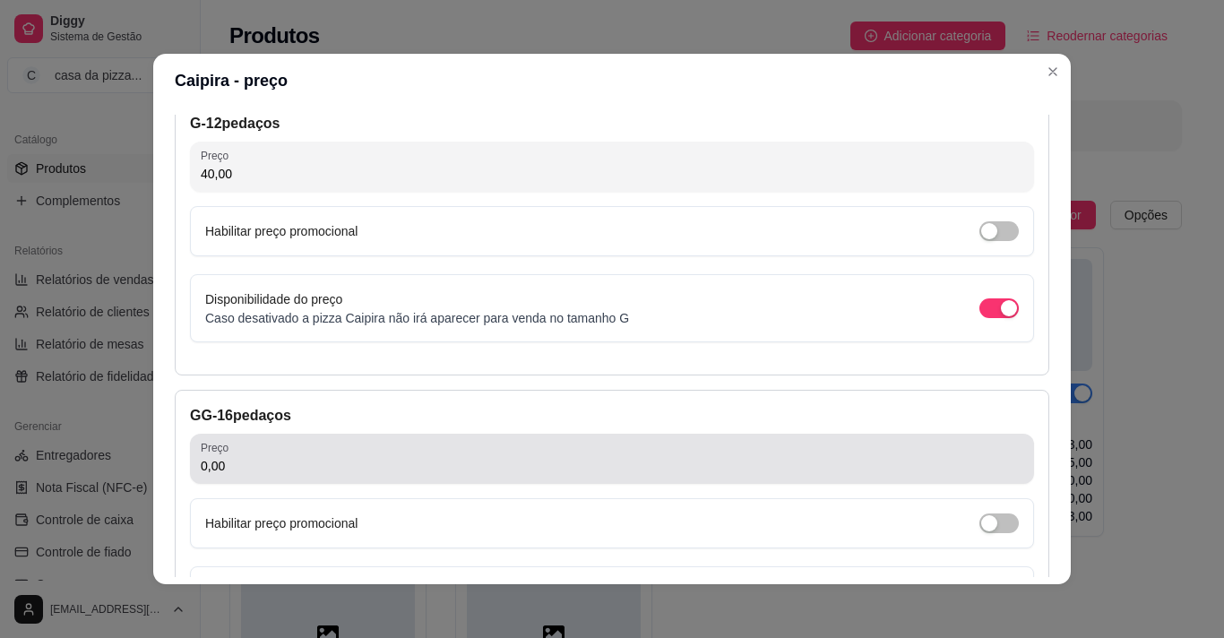
click at [758, 480] on div "Preço 0,00" at bounding box center [612, 459] width 844 height 50
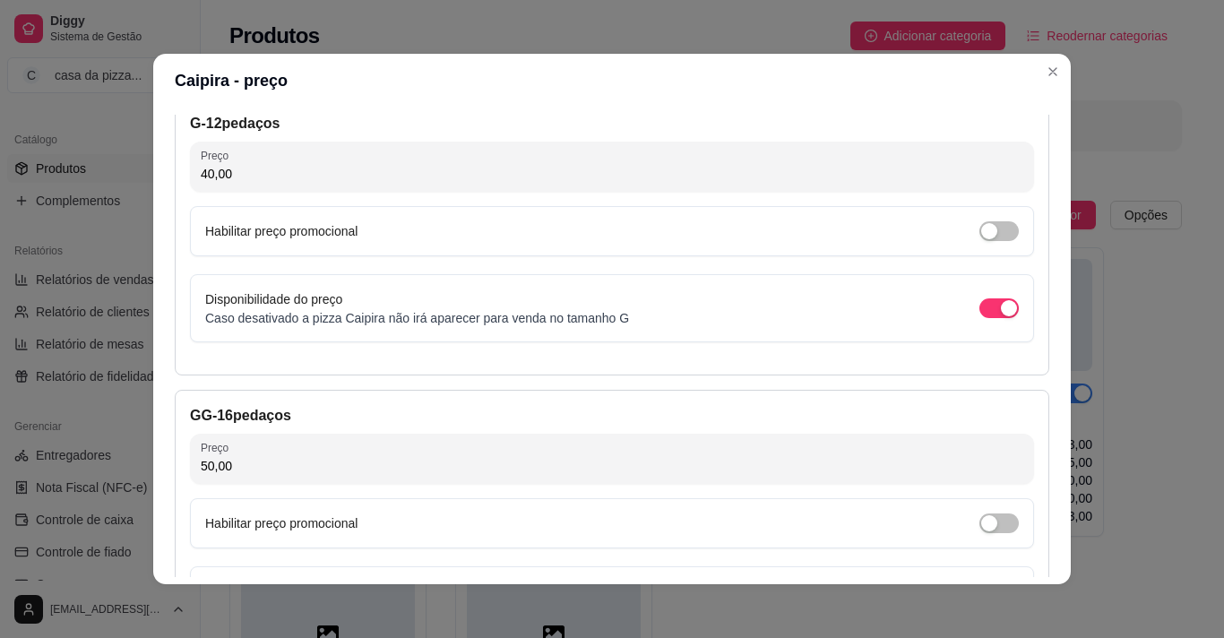
type input "50,00"
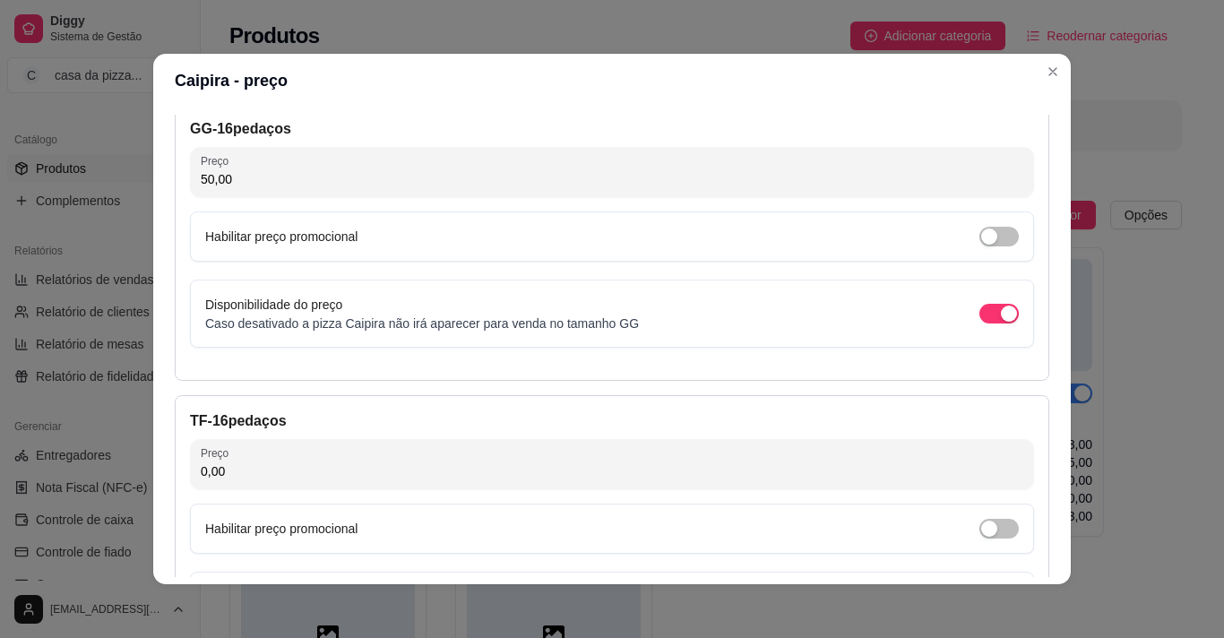
scroll to position [1004, 0]
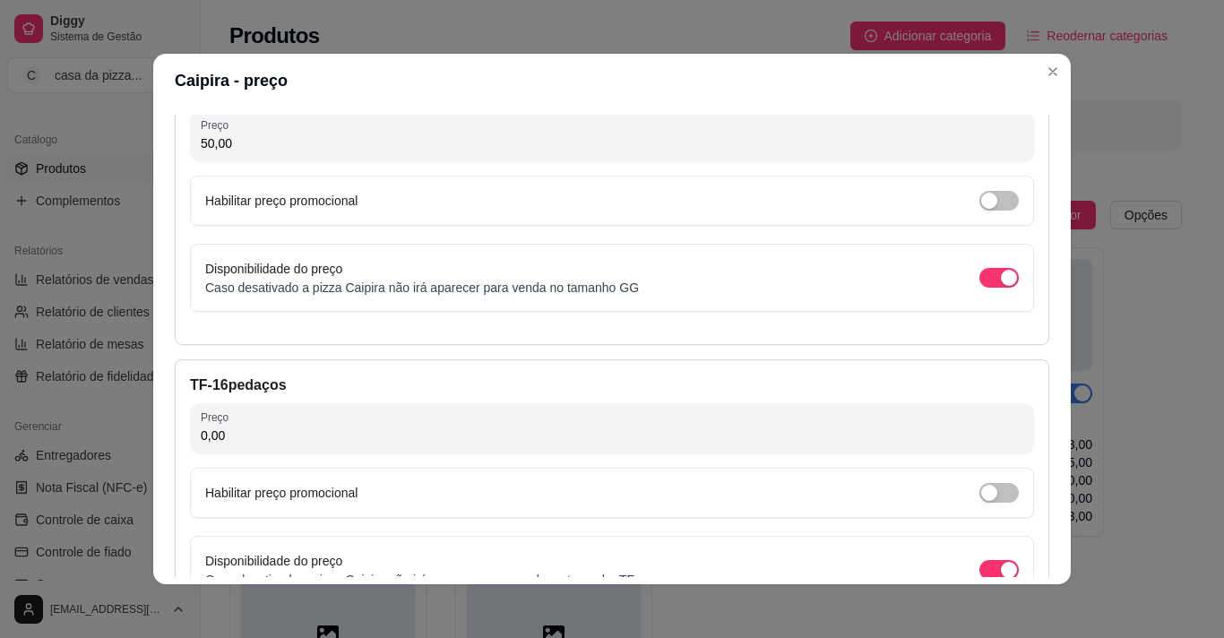
click at [729, 432] on input "0,00" at bounding box center [612, 436] width 823 height 18
type input "63,00"
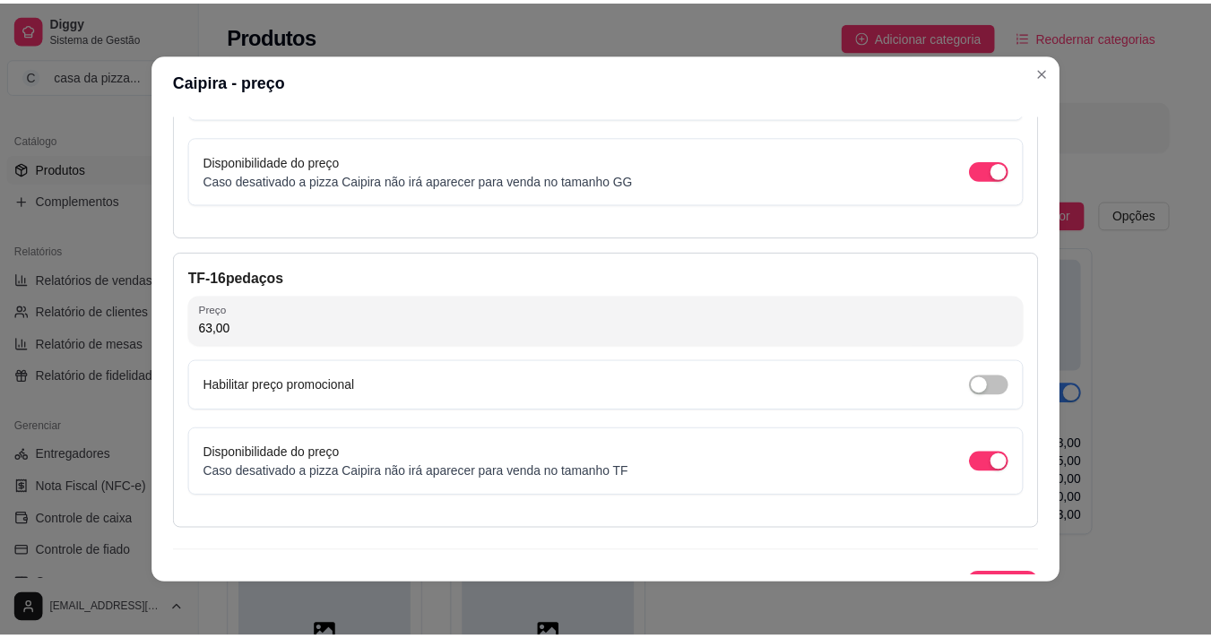
scroll to position [1144, 0]
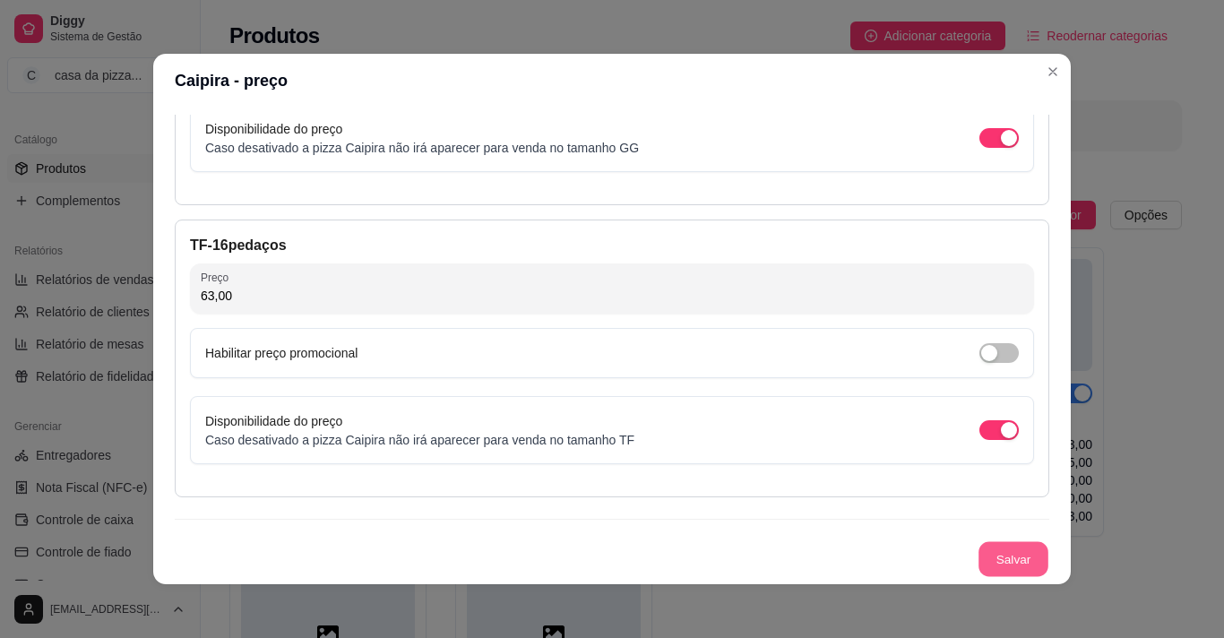
click at [992, 554] on button "Salvar" at bounding box center [1014, 559] width 70 height 35
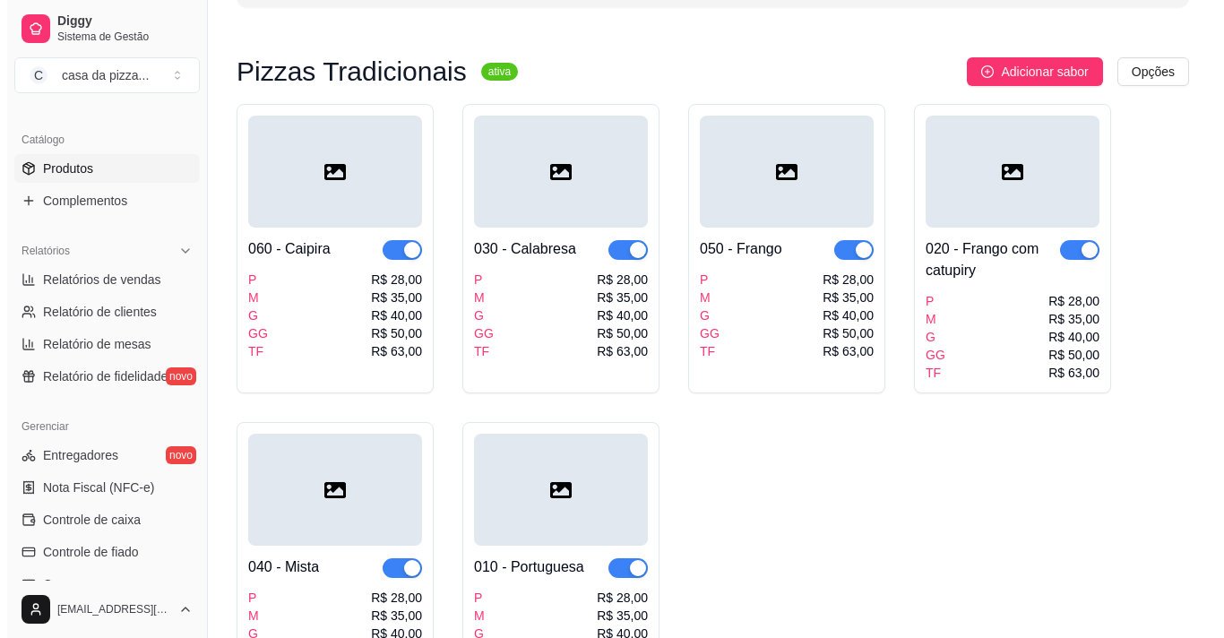
scroll to position [179, 0]
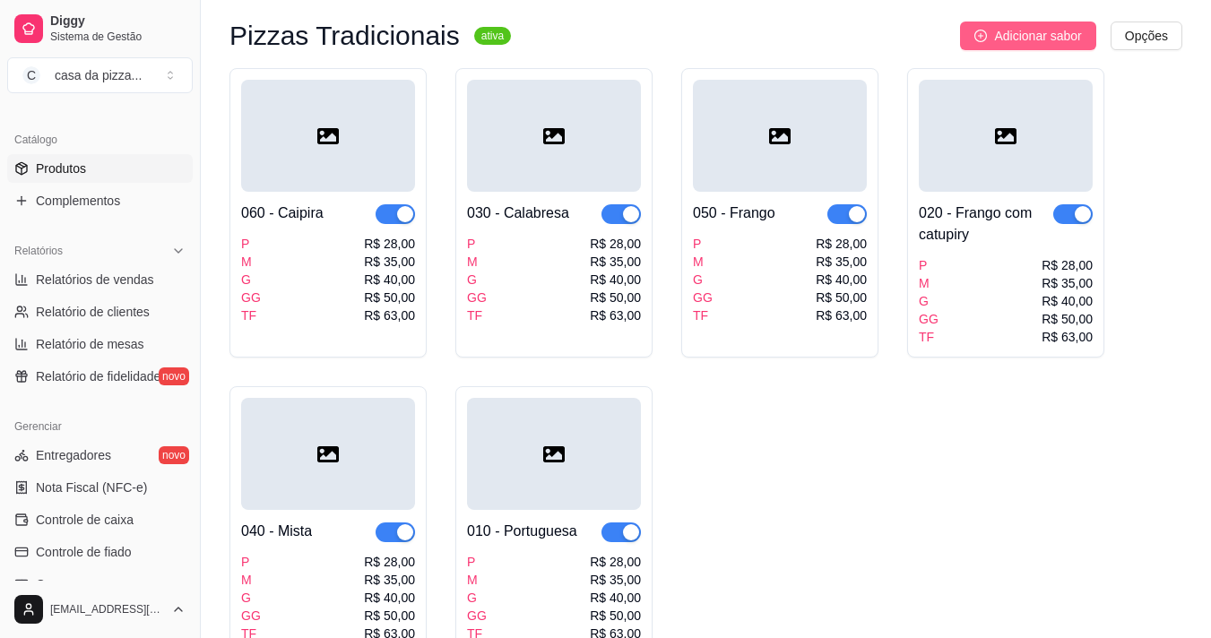
click at [980, 30] on icon "plus-circle" at bounding box center [980, 36] width 13 height 13
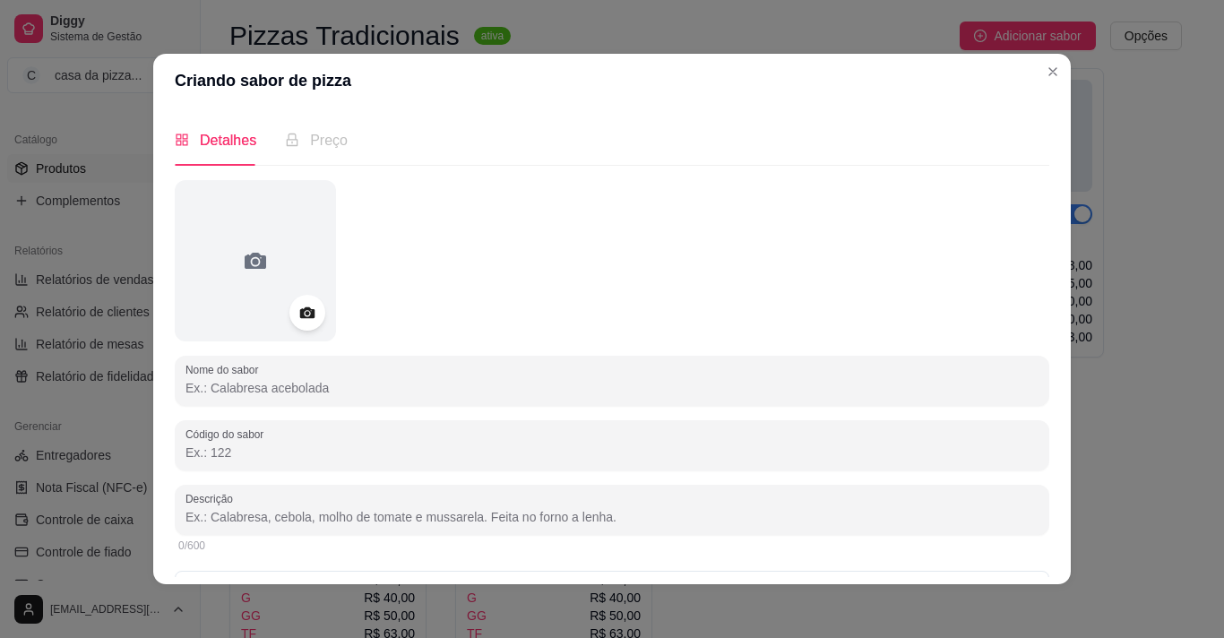
click at [417, 383] on input "Nome do sabor" at bounding box center [612, 388] width 853 height 18
type input "0"
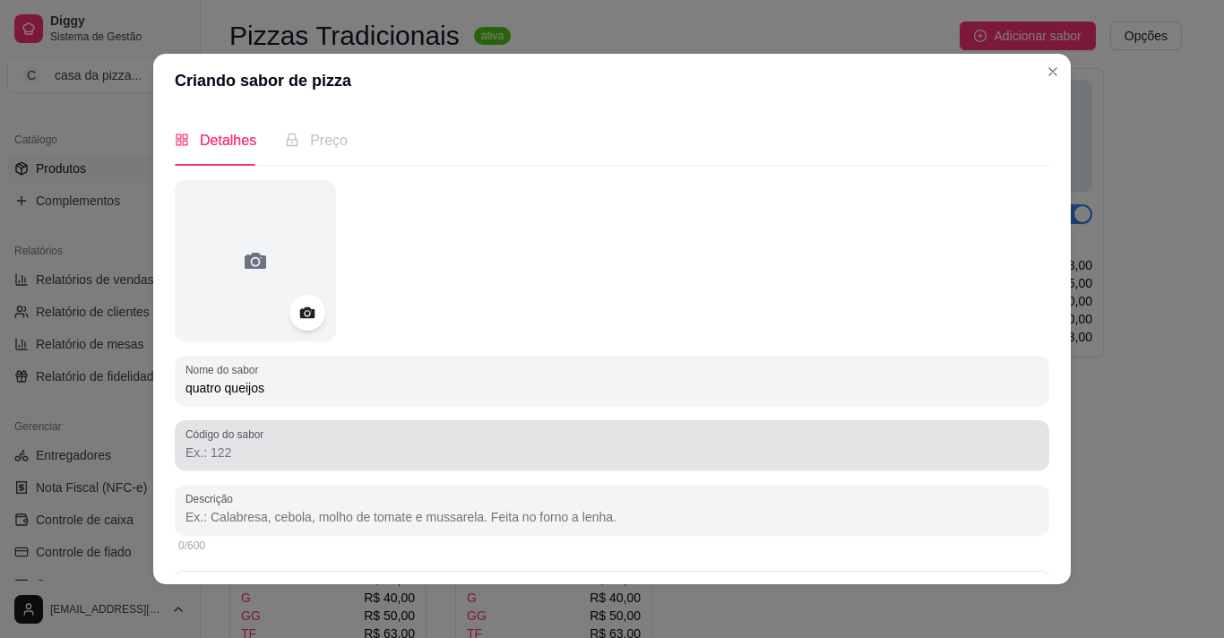
type input "quatro queijos"
click at [357, 434] on div at bounding box center [612, 445] width 853 height 36
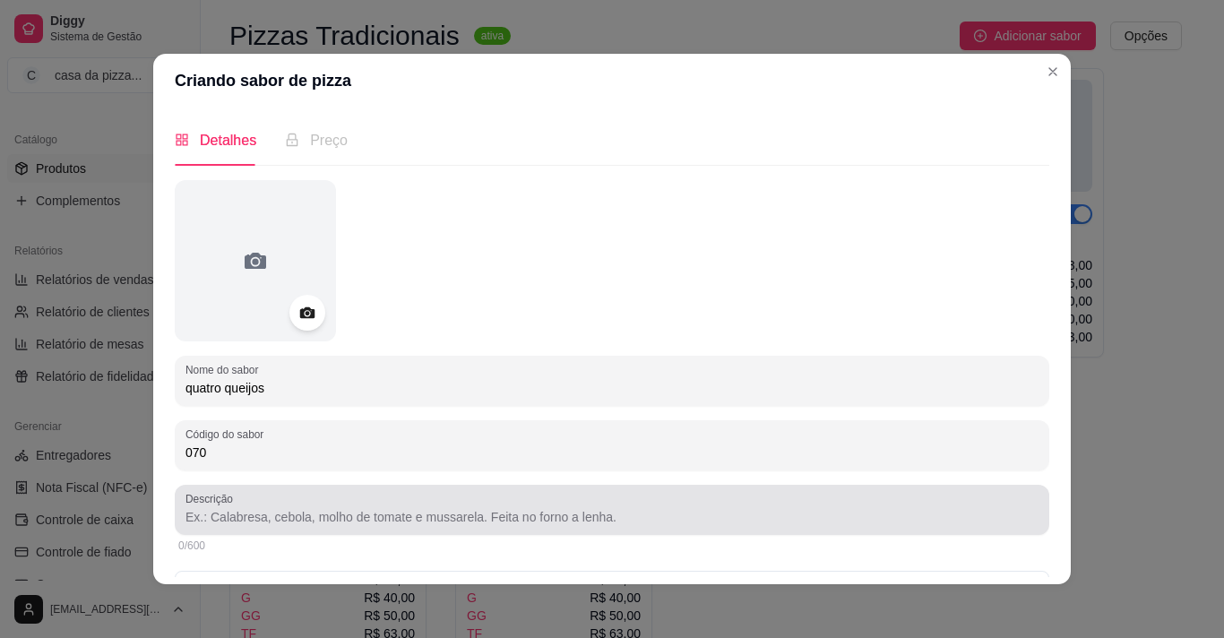
type input "070"
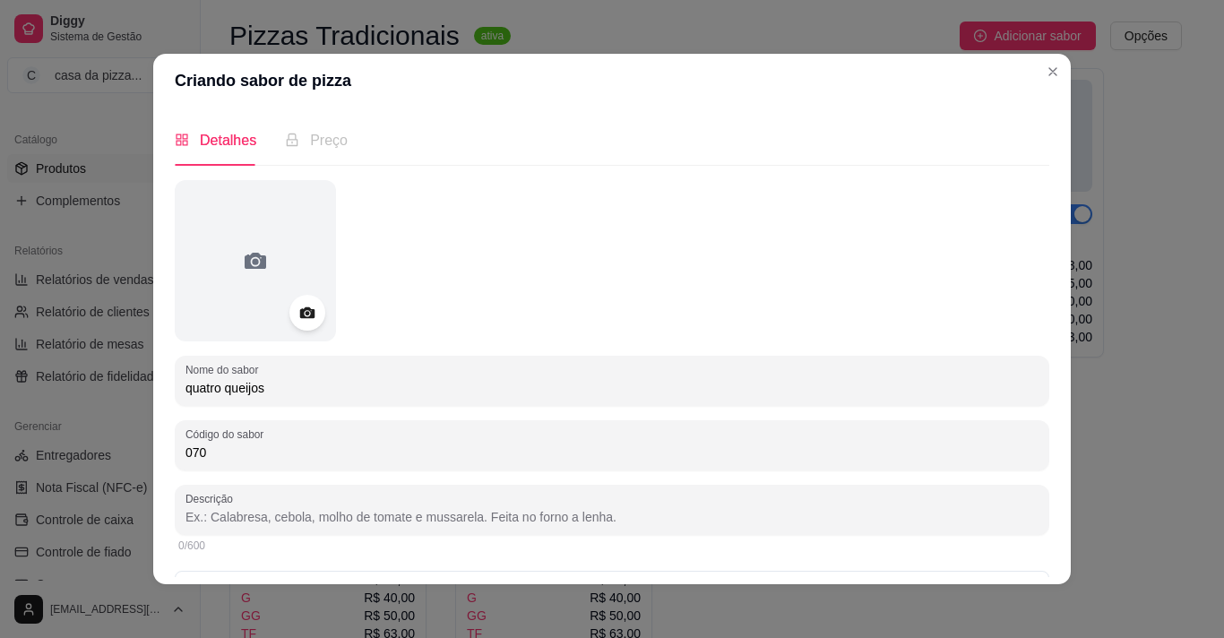
click at [388, 525] on input "Descrição" at bounding box center [612, 517] width 853 height 18
click at [539, 519] on input "Descrição" at bounding box center [612, 517] width 853 height 18
type input "molho, mussarela, catupiry, cheddar, queijo coalho, orégano, tomate, cebola, az…"
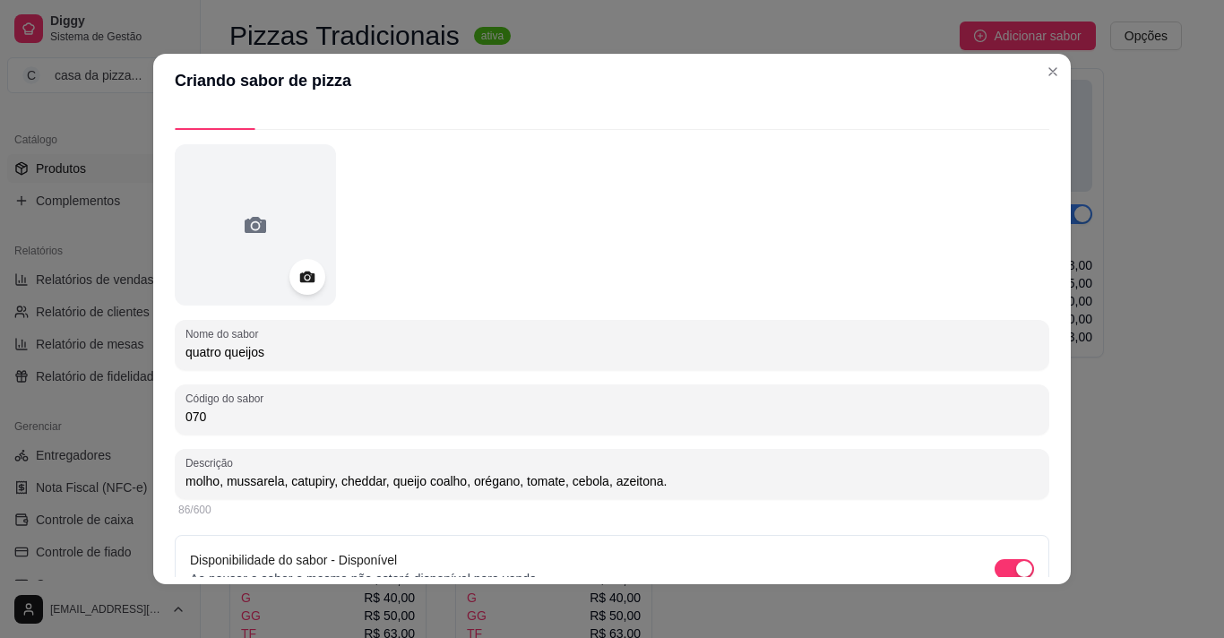
scroll to position [127, 0]
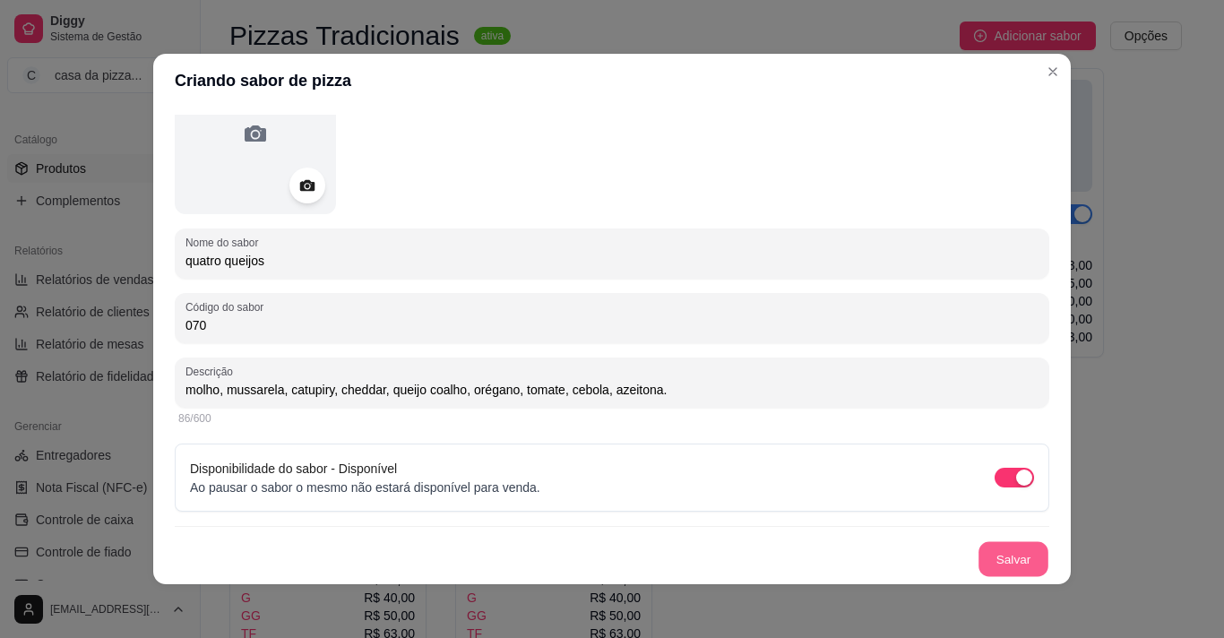
click at [1002, 559] on button "Salvar" at bounding box center [1014, 559] width 70 height 35
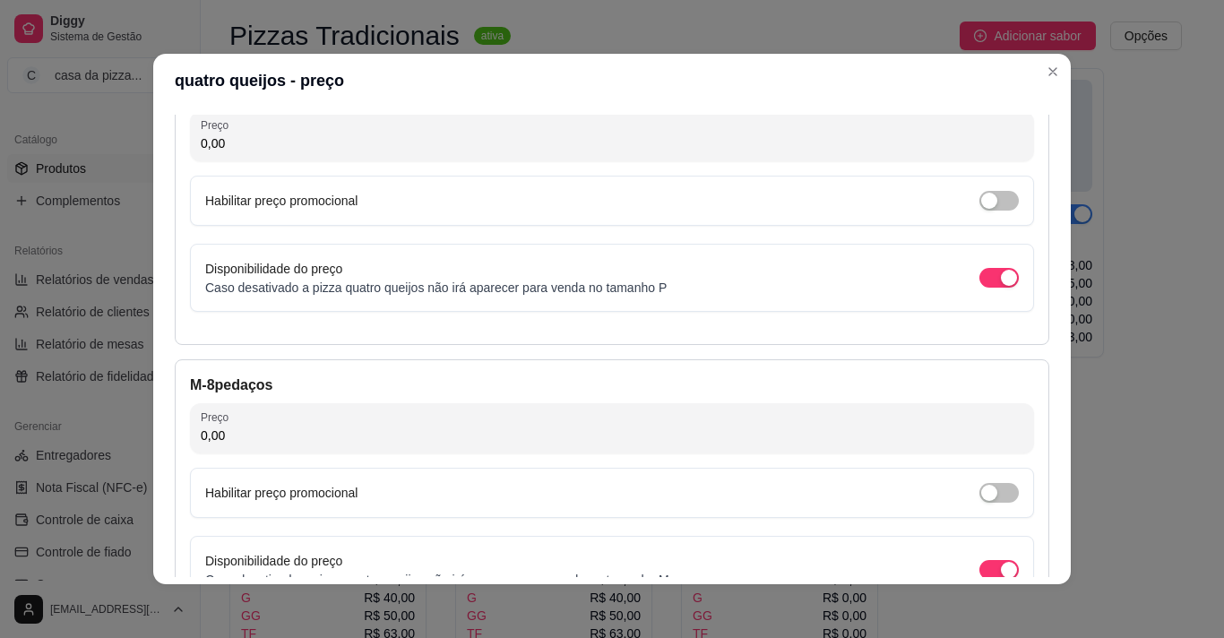
scroll to position [142, 0]
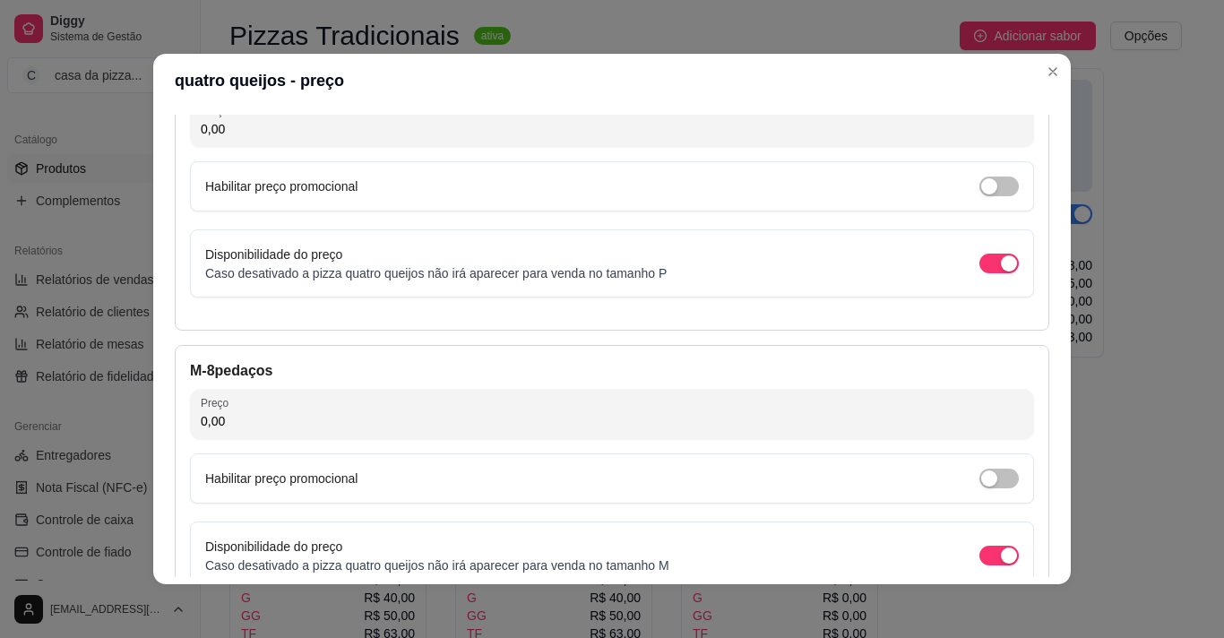
click at [563, 126] on input "0,00" at bounding box center [612, 129] width 823 height 18
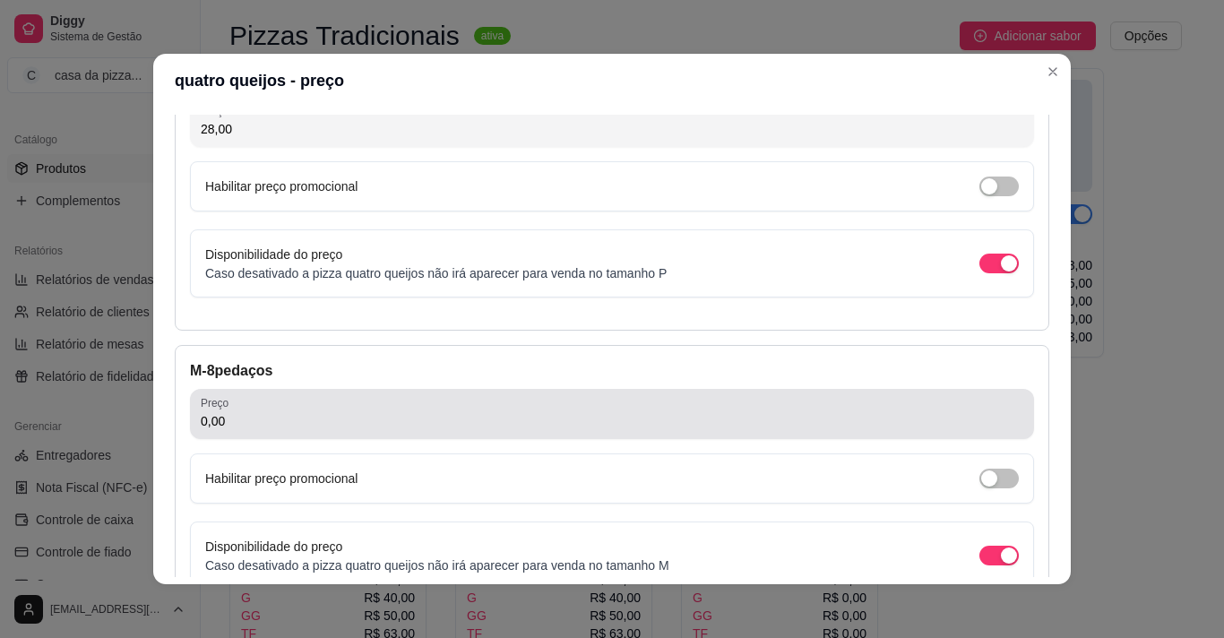
type input "28,00"
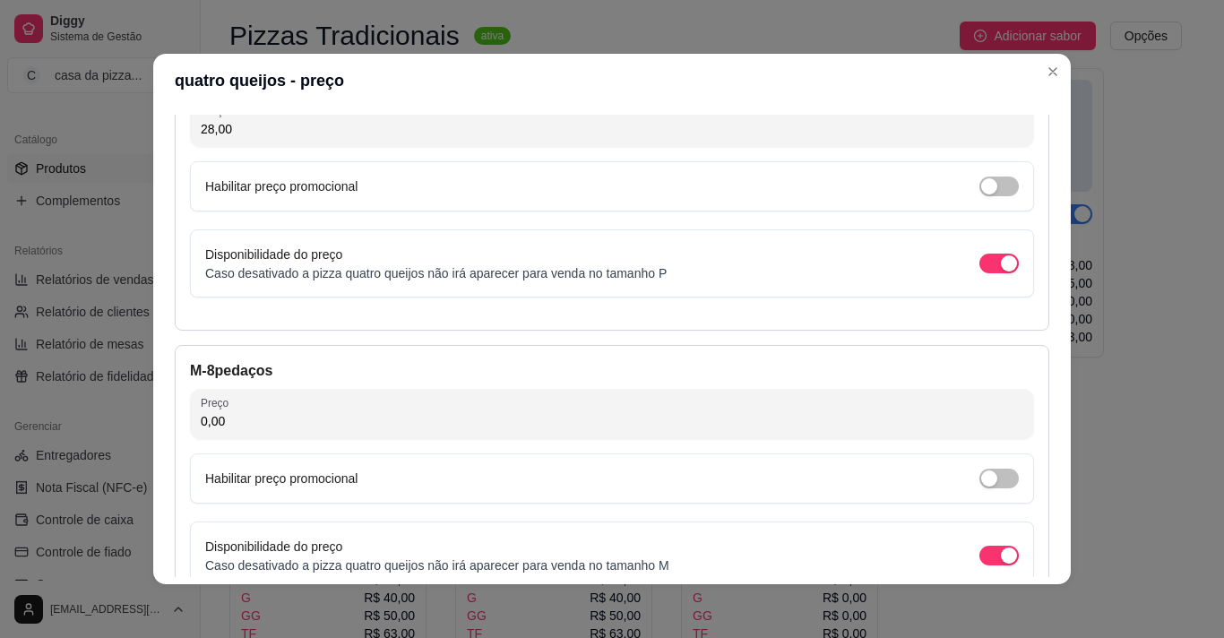
click at [359, 425] on input "0,00" at bounding box center [612, 421] width 823 height 18
type input "35,00"
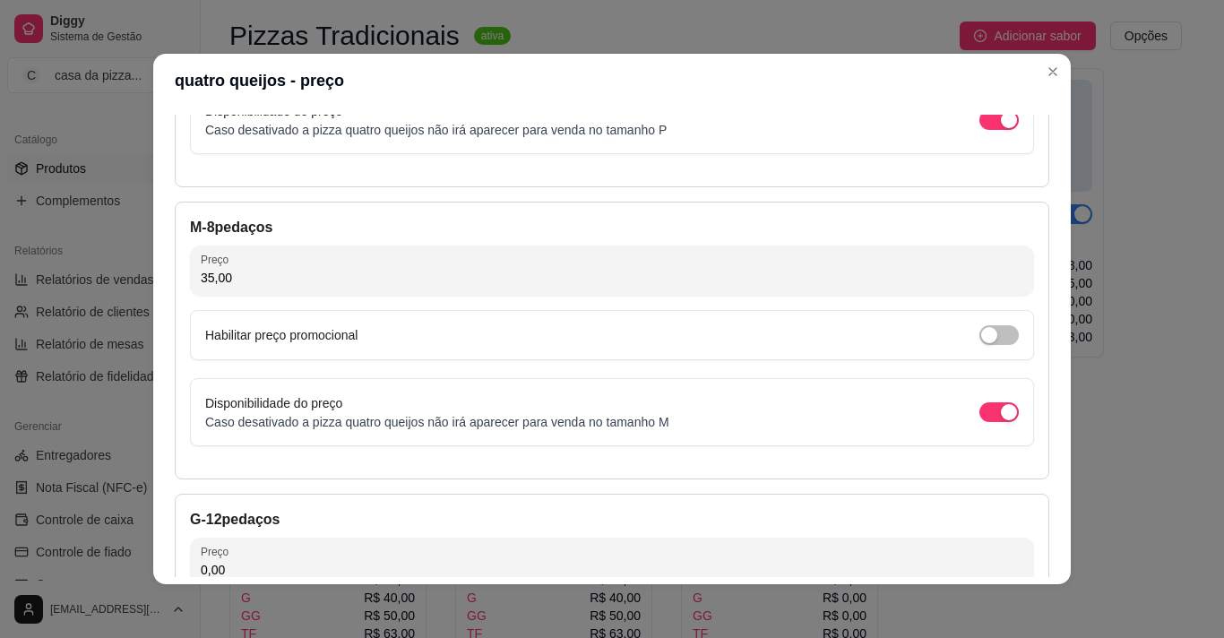
scroll to position [321, 0]
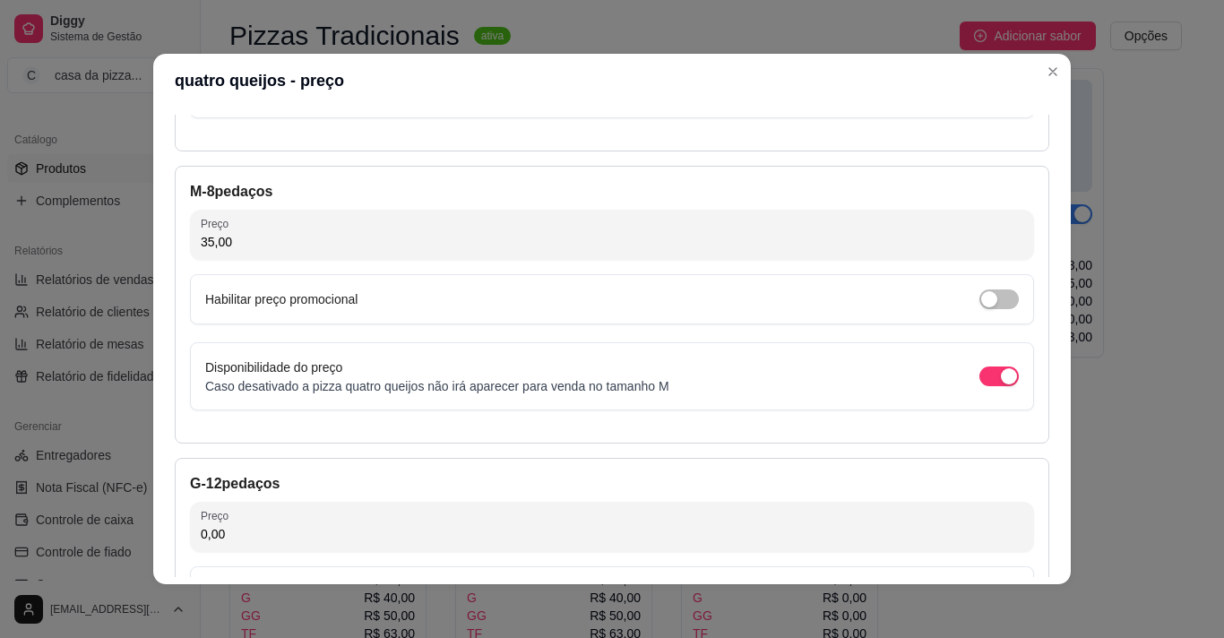
click at [470, 528] on input "0,00" at bounding box center [612, 534] width 823 height 18
type input "40,00"
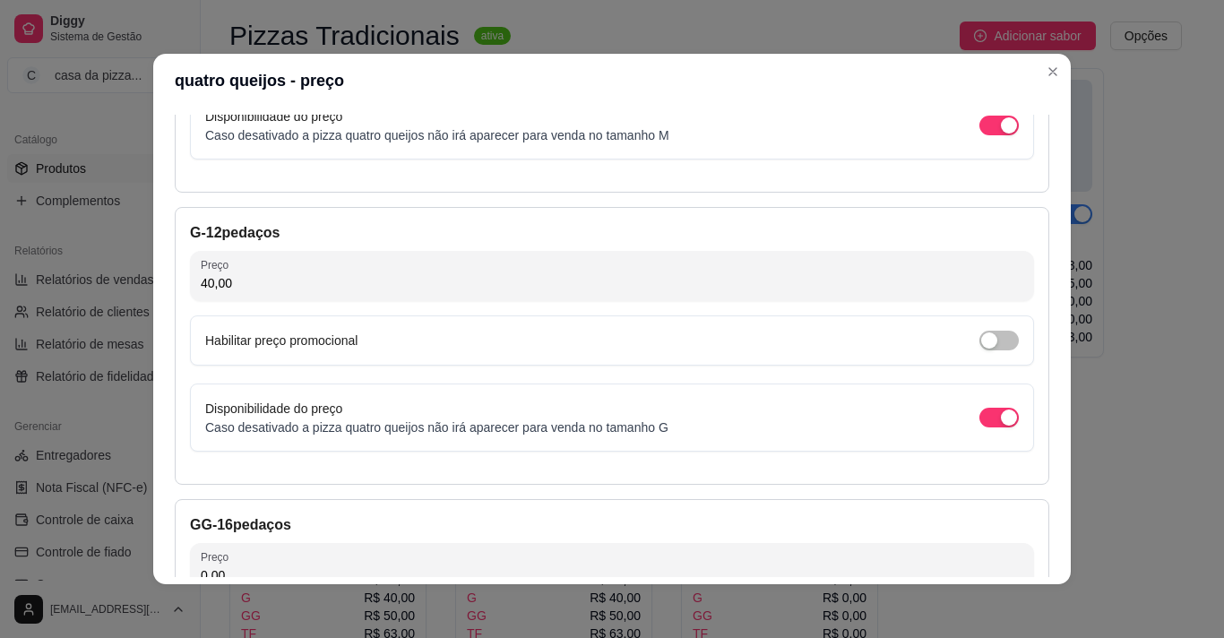
scroll to position [608, 0]
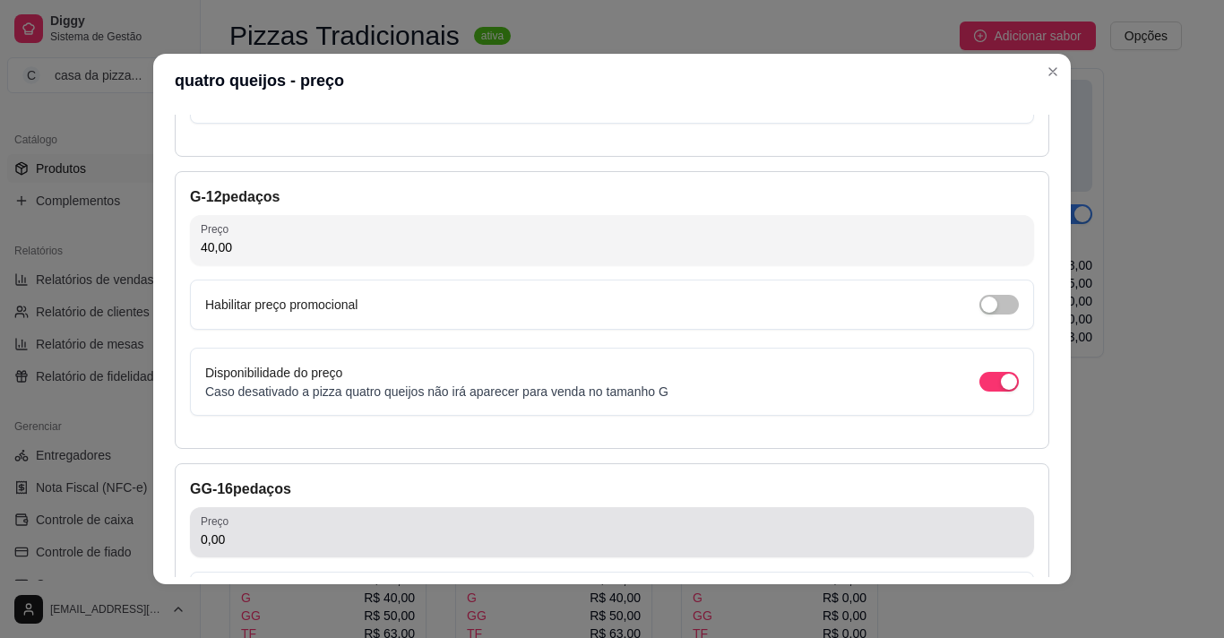
click at [574, 528] on div "0,00" at bounding box center [612, 532] width 823 height 36
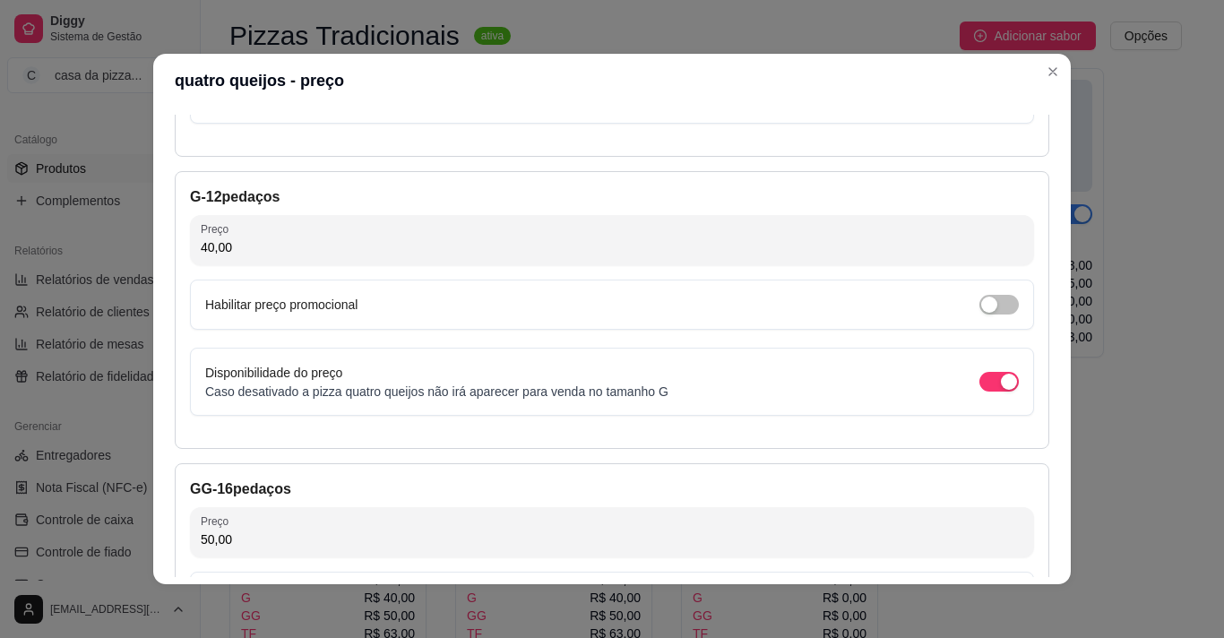
type input "50,00"
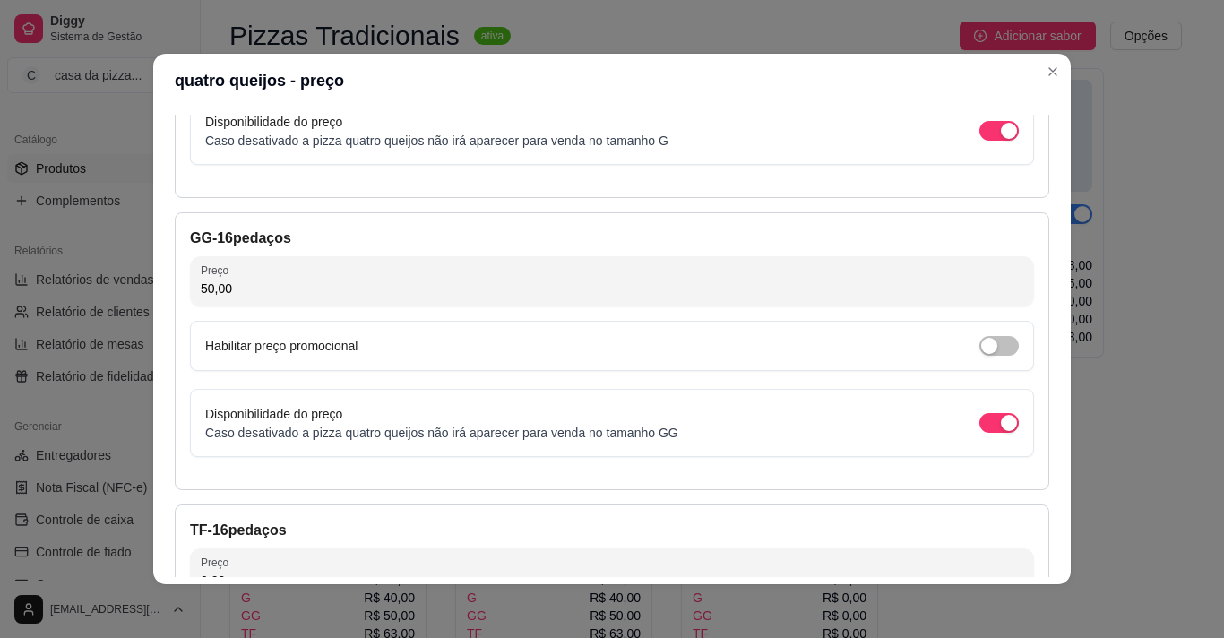
scroll to position [894, 0]
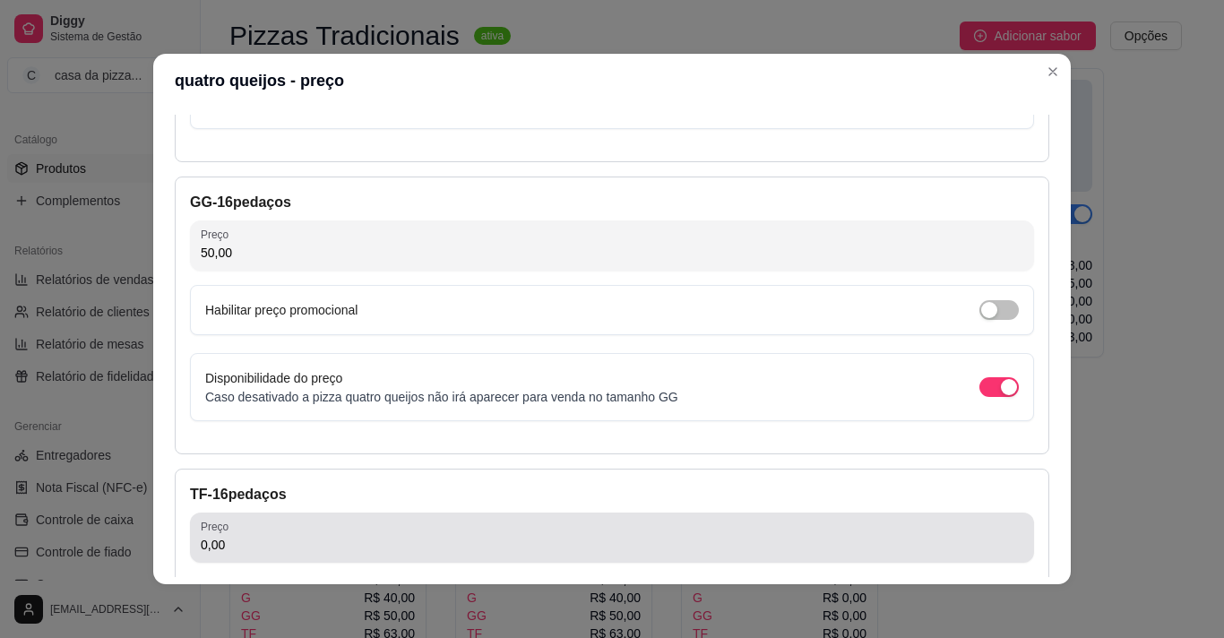
click at [649, 535] on div "0,00" at bounding box center [612, 538] width 823 height 36
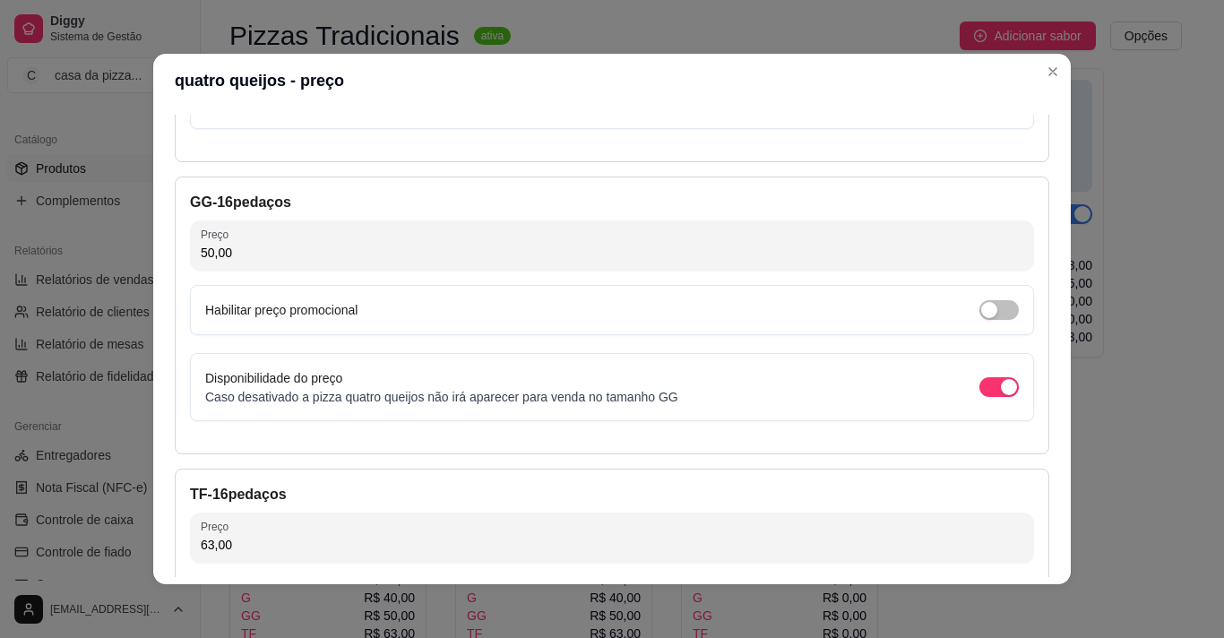
type input "63,00"
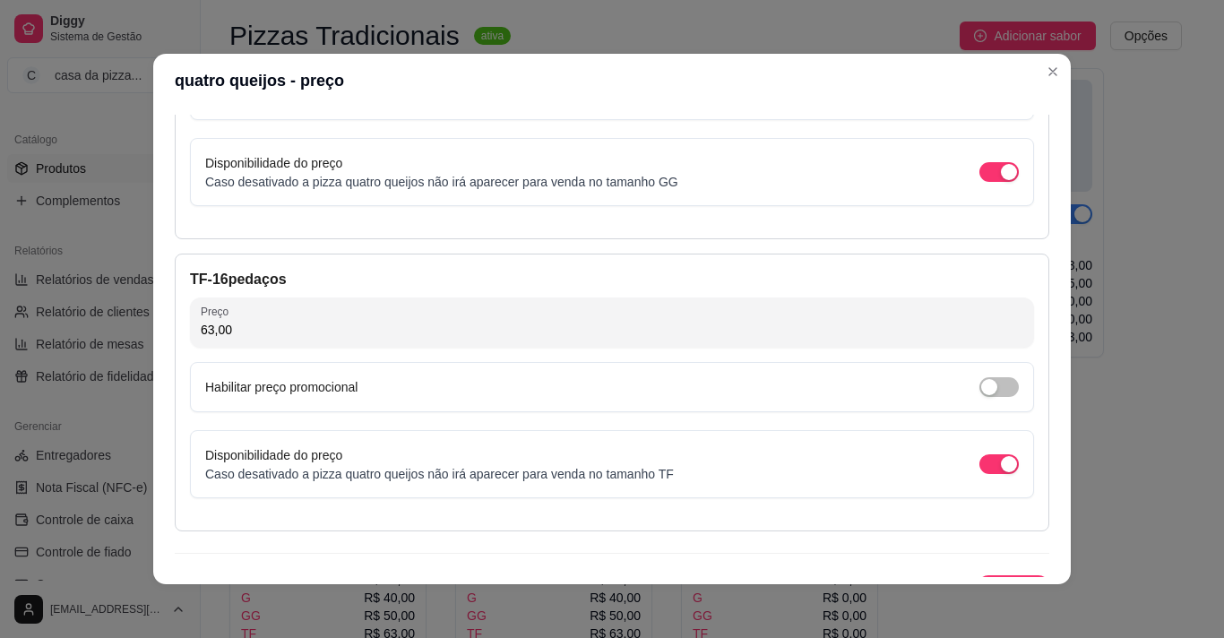
scroll to position [1144, 0]
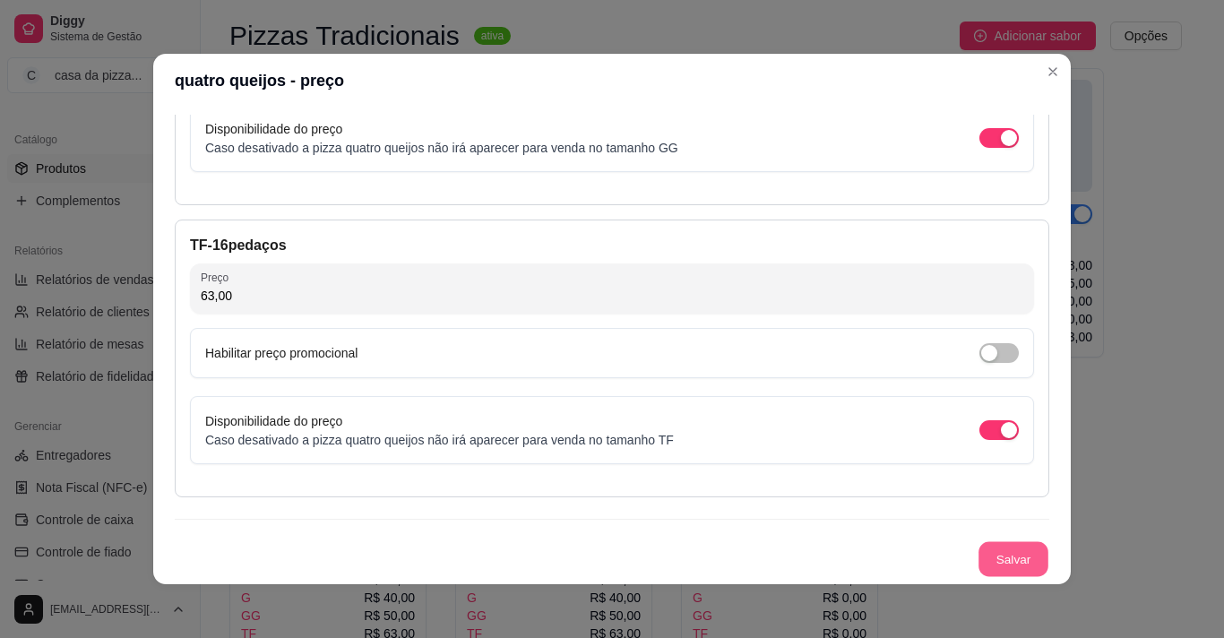
click at [979, 557] on button "Salvar" at bounding box center [1014, 559] width 70 height 35
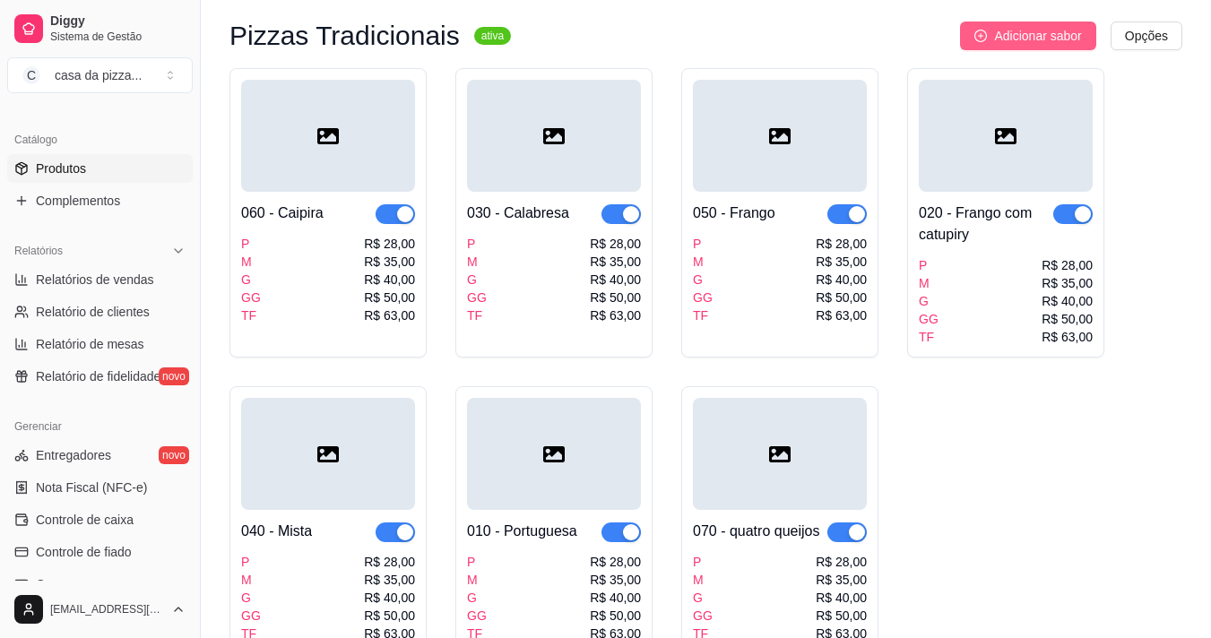
click at [981, 31] on icon "plus-circle" at bounding box center [980, 36] width 13 height 13
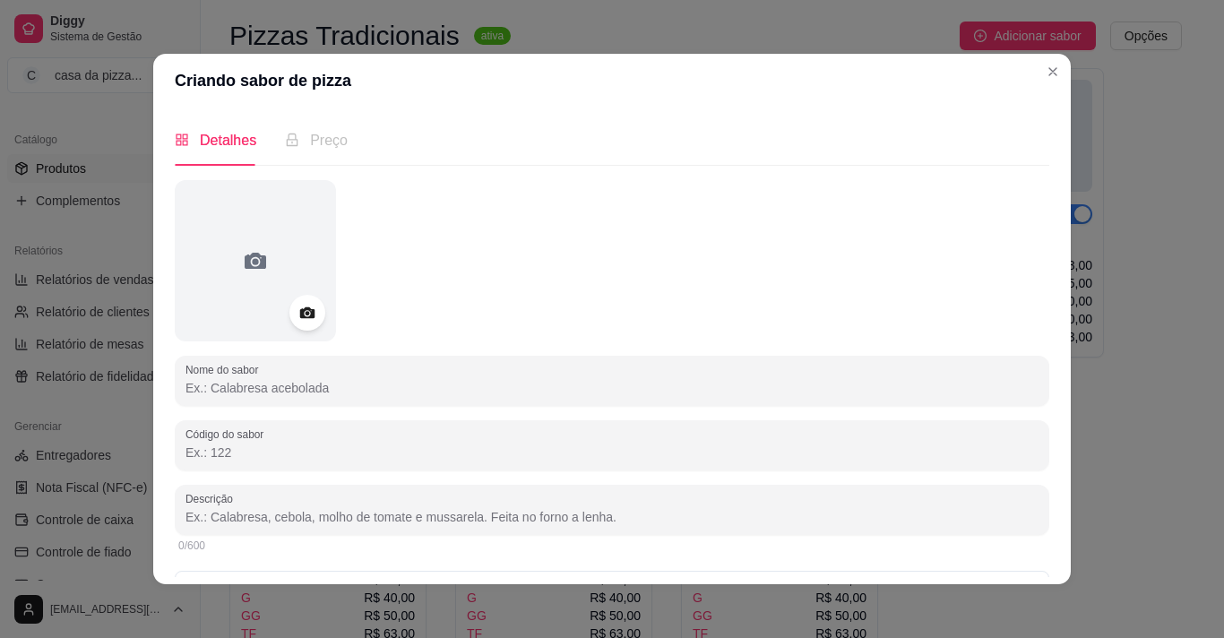
click at [424, 392] on input "Nome do sabor" at bounding box center [612, 388] width 853 height 18
type input "t"
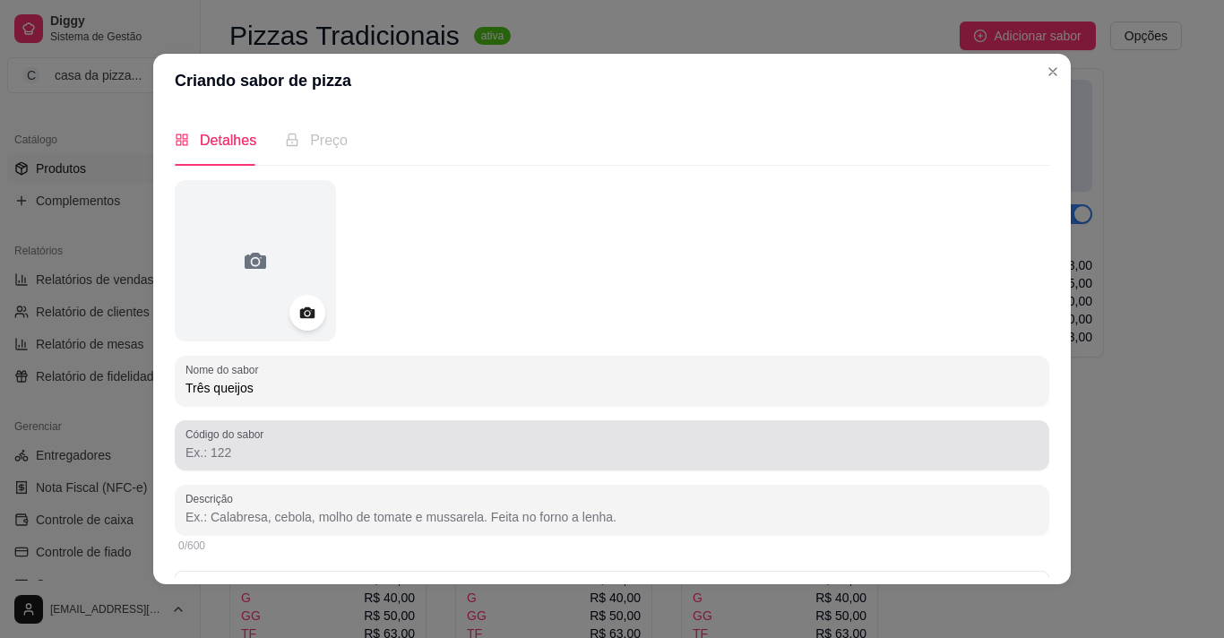
type input "Três queijos"
click at [352, 442] on div at bounding box center [612, 445] width 853 height 36
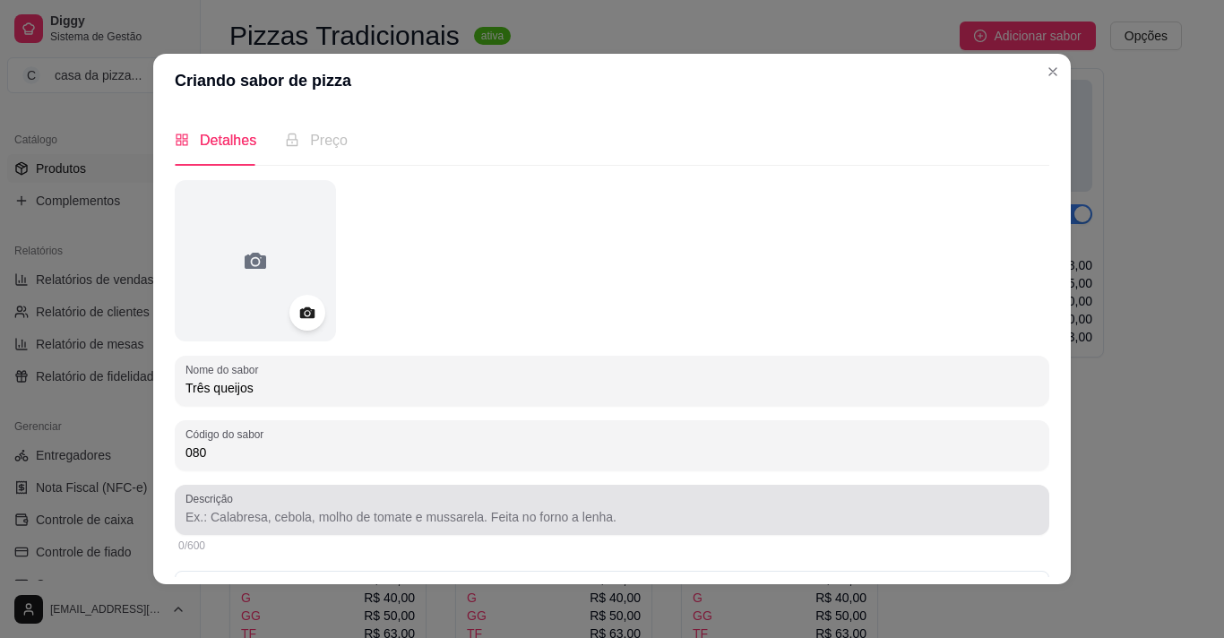
type input "080"
click at [303, 507] on div at bounding box center [612, 510] width 853 height 36
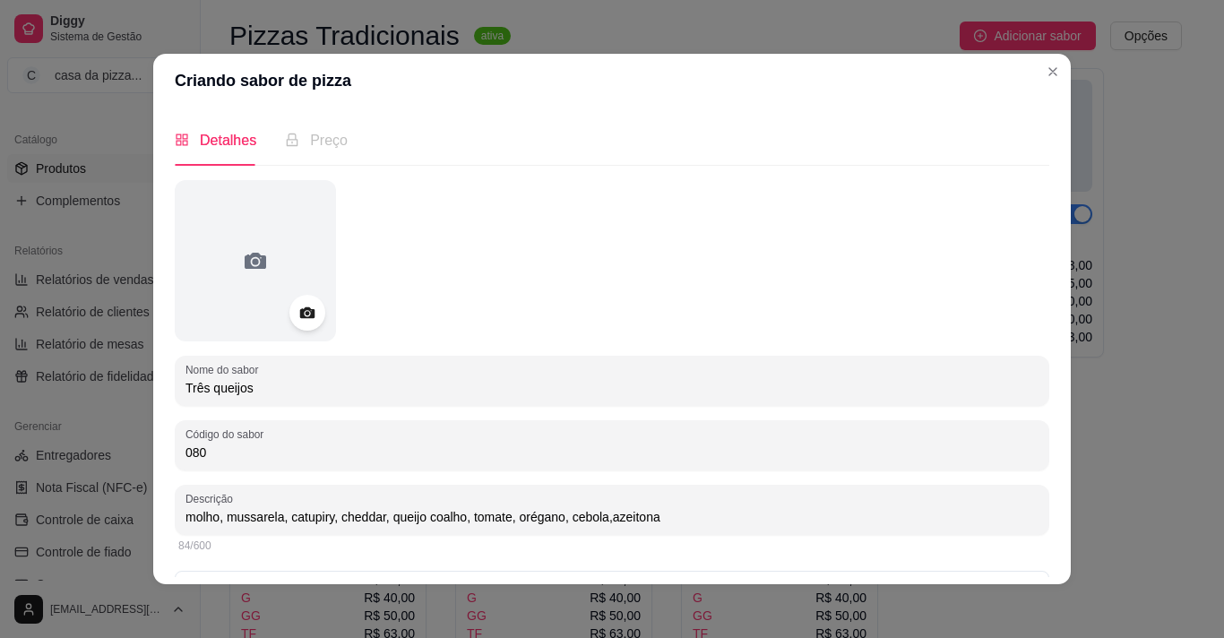
click at [599, 516] on input "molho, mussarela, catupiry, cheddar, queijo coalho, tomate, orégano, cebola,aze…" at bounding box center [612, 517] width 853 height 18
click at [602, 516] on input "molho, mussarela, catupiry, cheddar, queijo coalho, tomate, orégano, cebola,aze…" at bounding box center [612, 517] width 853 height 18
click at [652, 519] on input "molho, mussarela, catupiry, cheddar, queijo coalho, tomate, orégano, cebola, az…" at bounding box center [612, 517] width 853 height 18
type input "molho, mussarela, catupiry, cheddar, queijo coalho, tomate, orégano, cebola, az…"
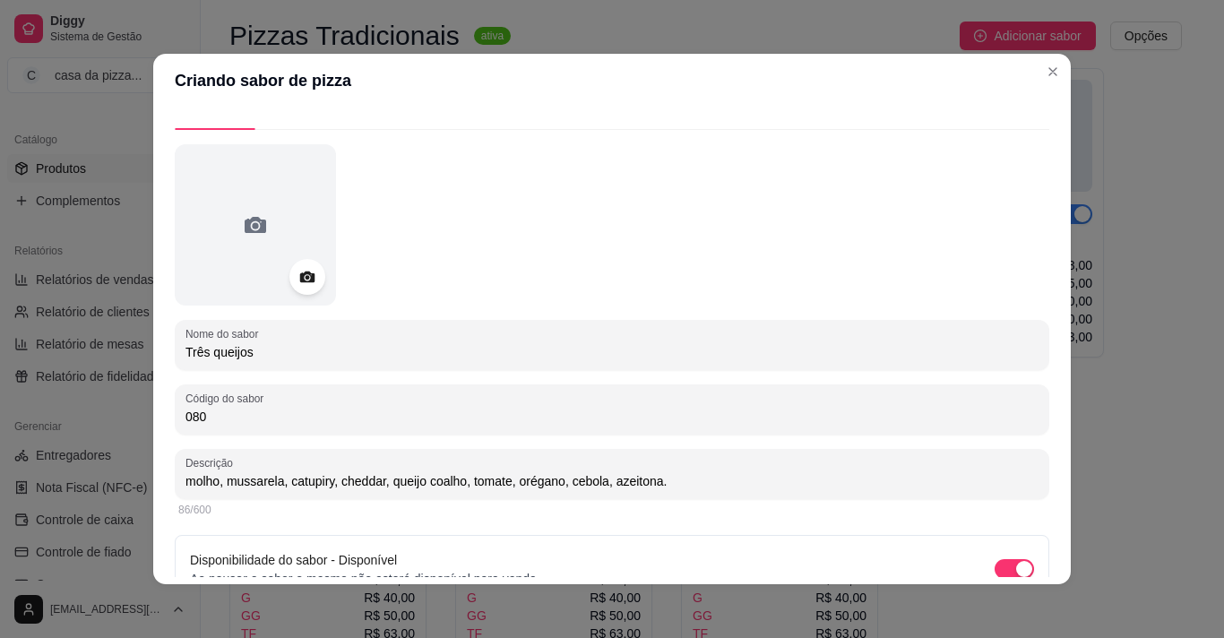
scroll to position [127, 0]
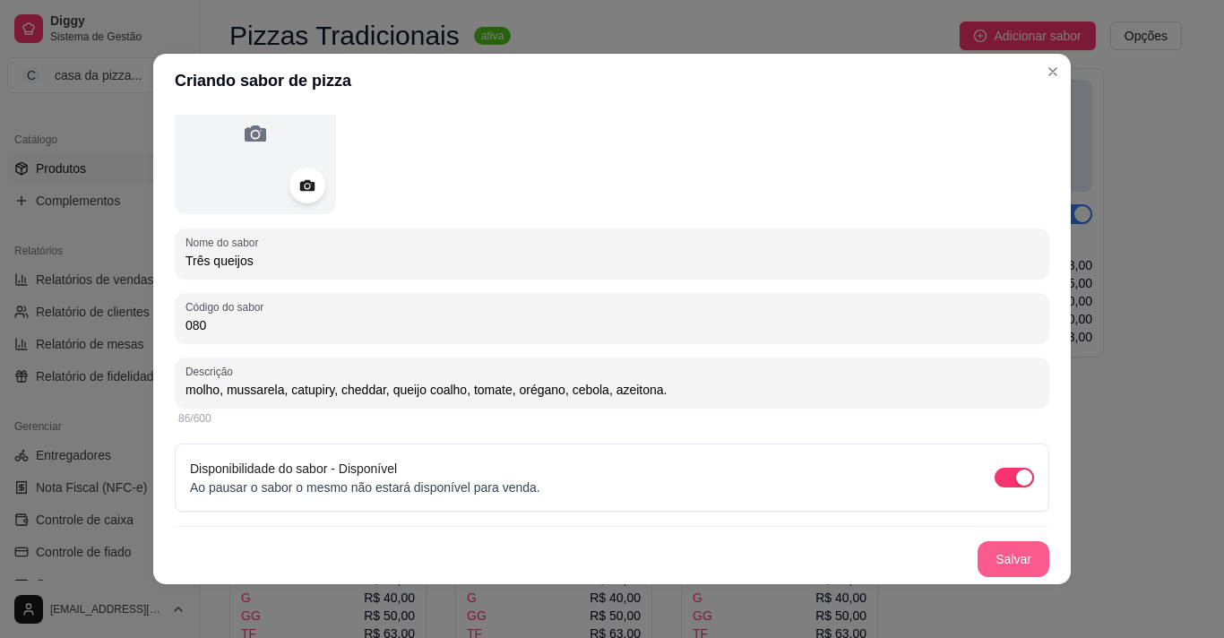
click at [1007, 556] on button "Salvar" at bounding box center [1014, 559] width 72 height 36
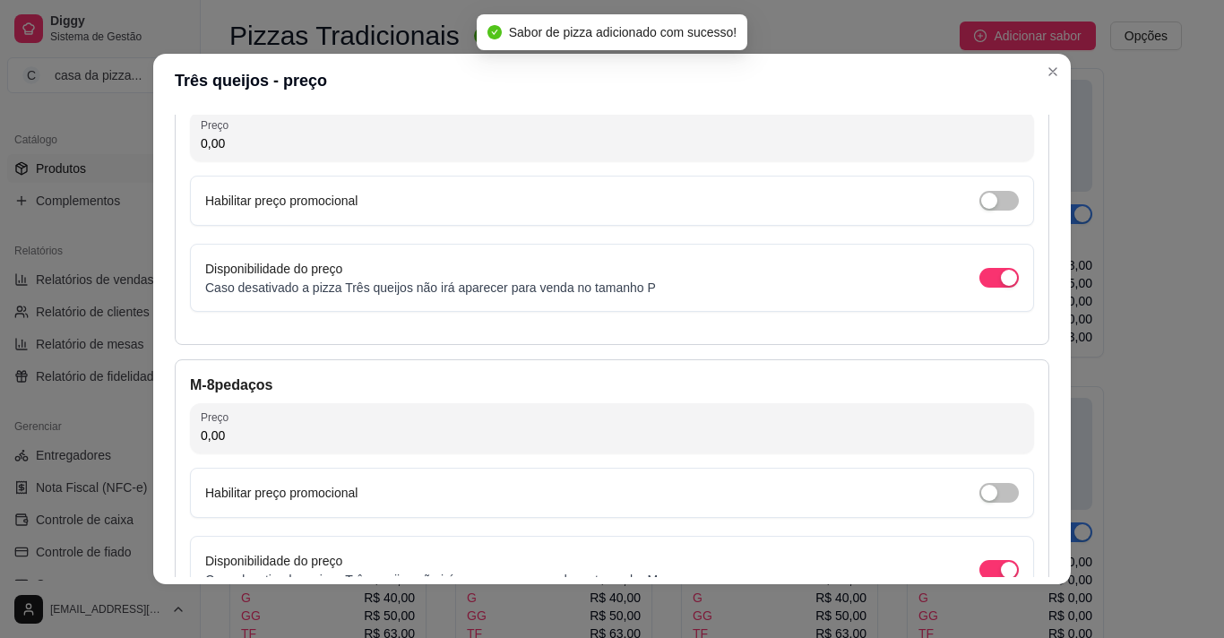
scroll to position [142, 0]
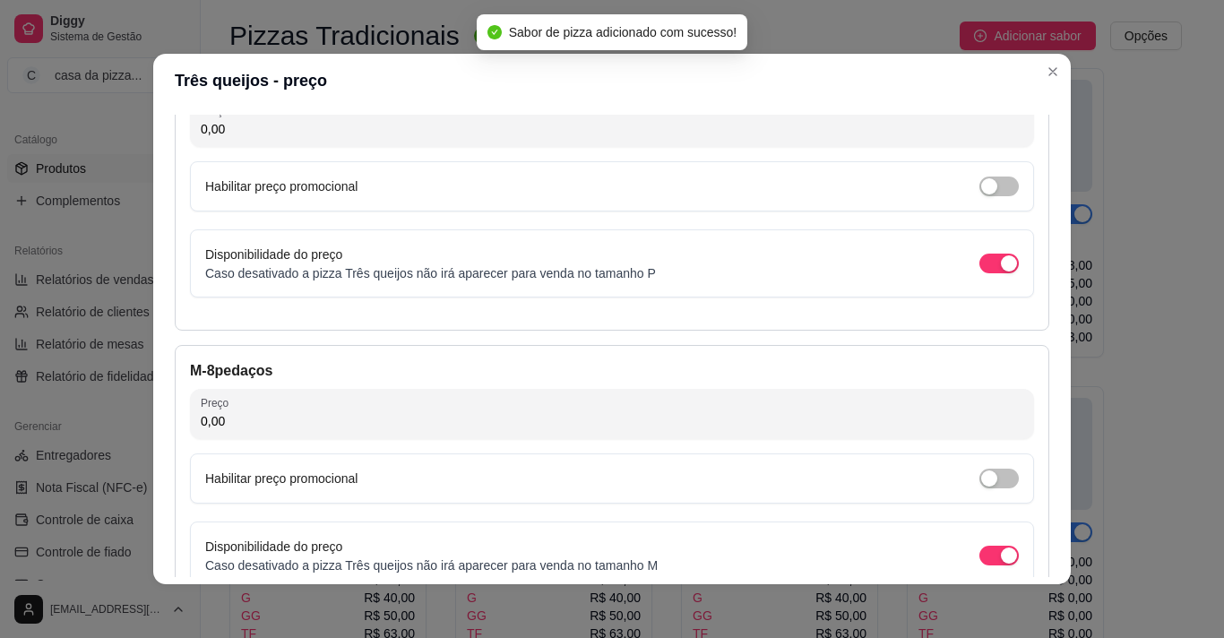
click at [715, 125] on input "0,00" at bounding box center [612, 129] width 823 height 18
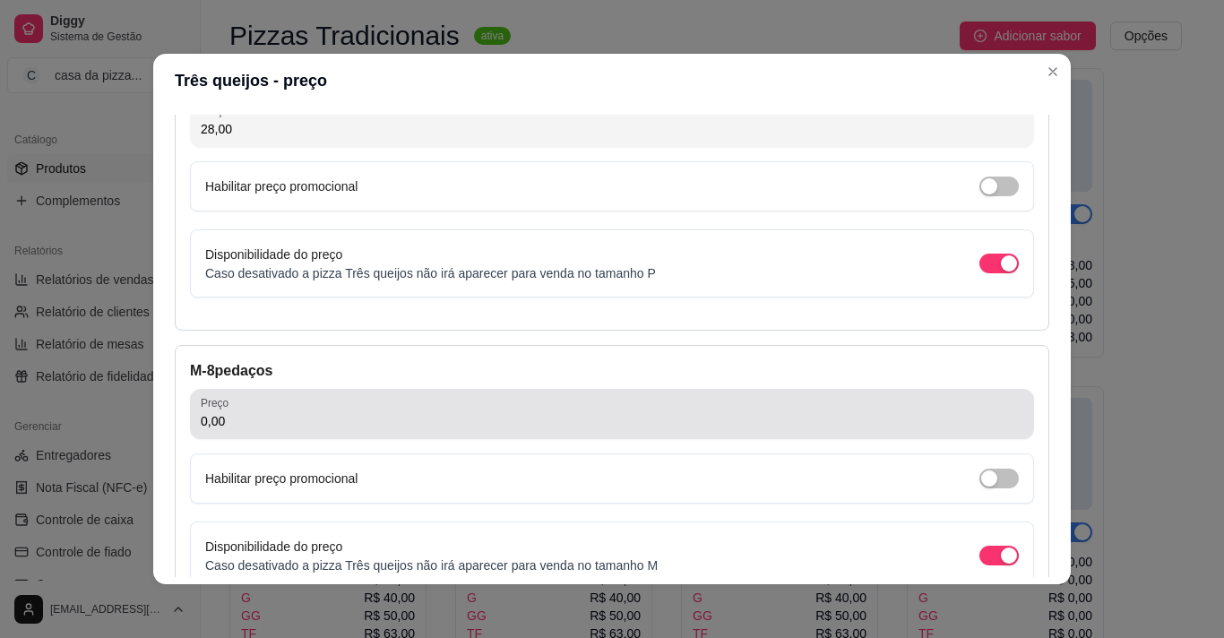
type input "28,00"
click at [436, 411] on div "0,00" at bounding box center [612, 414] width 823 height 36
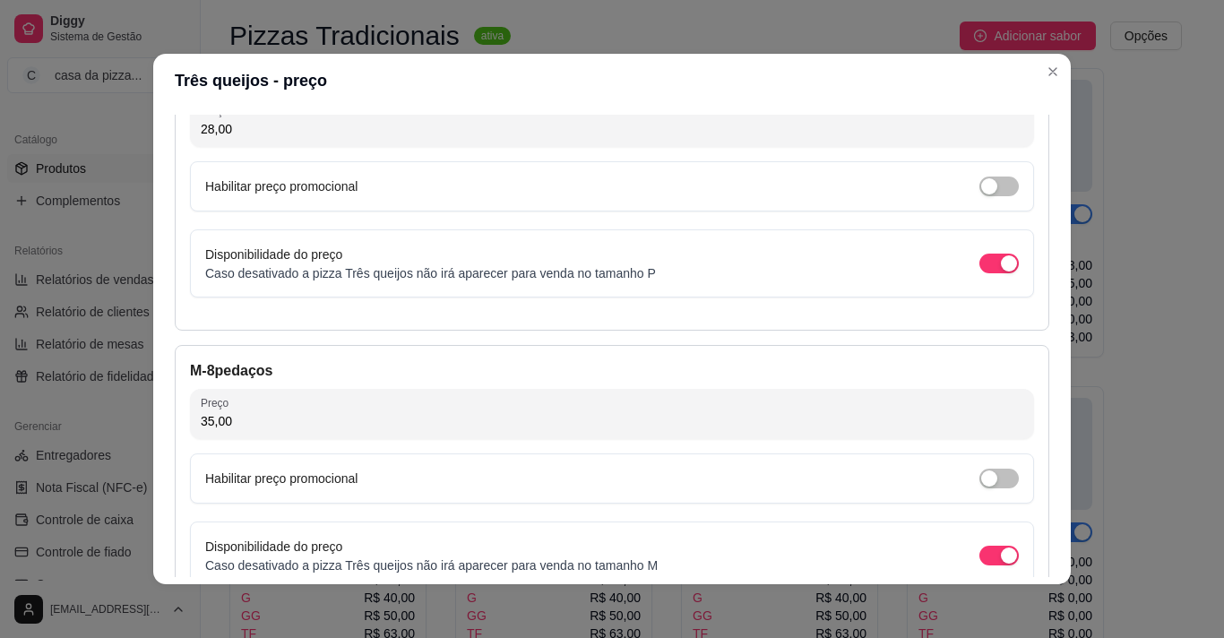
type input "35,00"
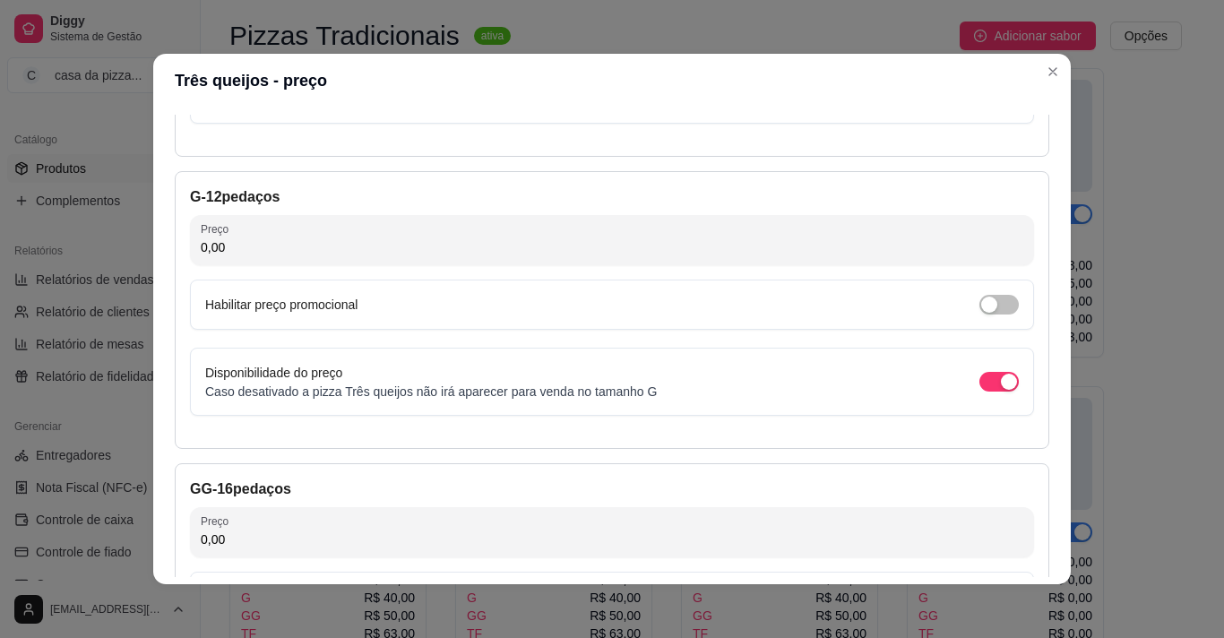
scroll to position [643, 0]
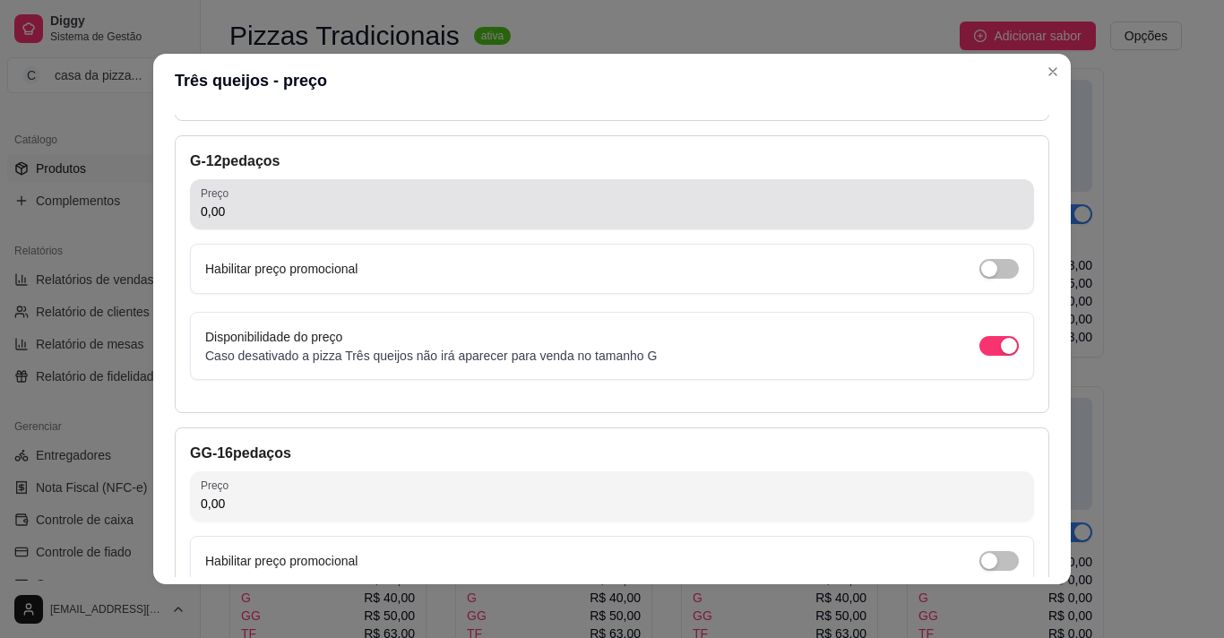
click at [358, 194] on div "0,00" at bounding box center [612, 204] width 823 height 36
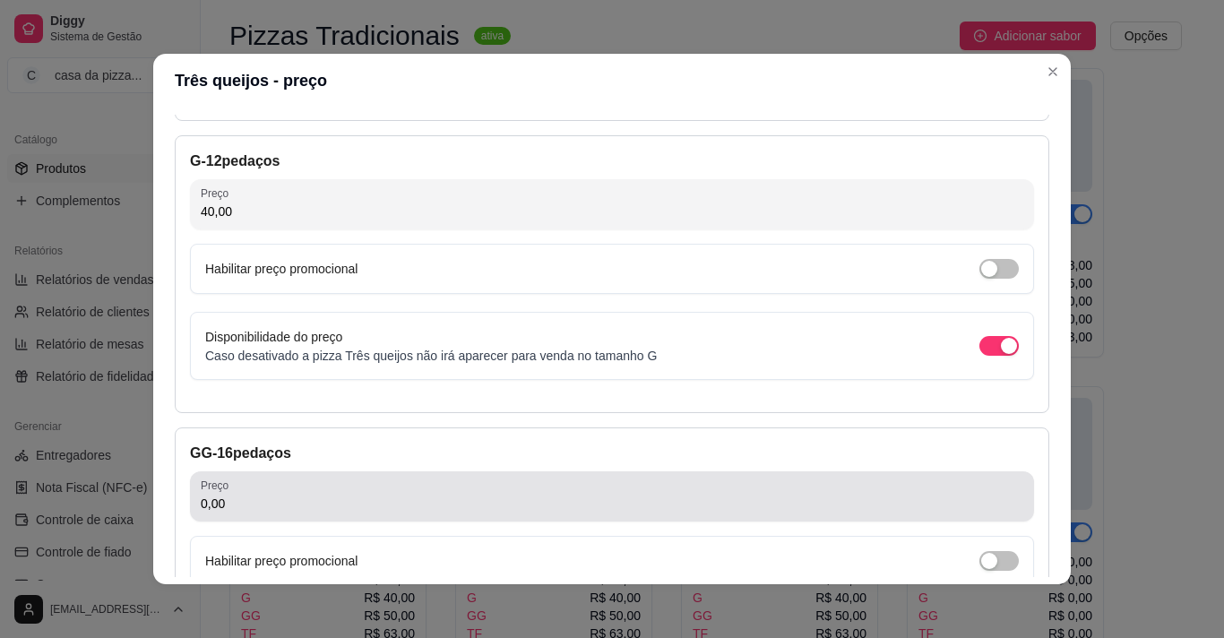
type input "40,00"
click at [310, 484] on div "0,00" at bounding box center [612, 497] width 823 height 36
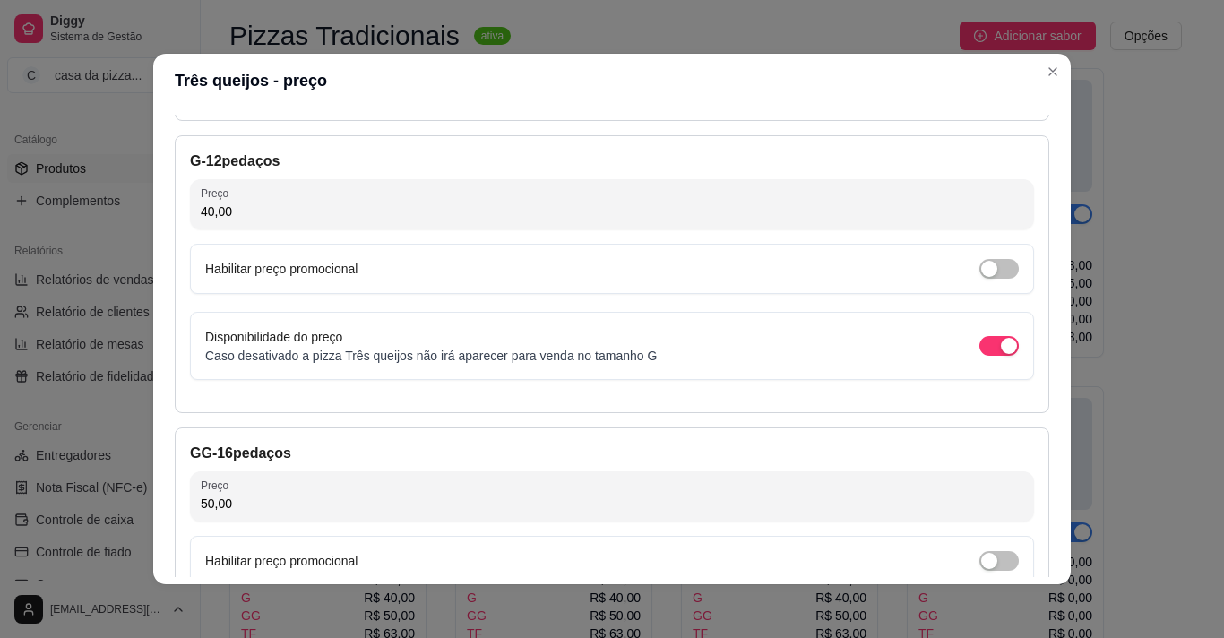
type input "50,00"
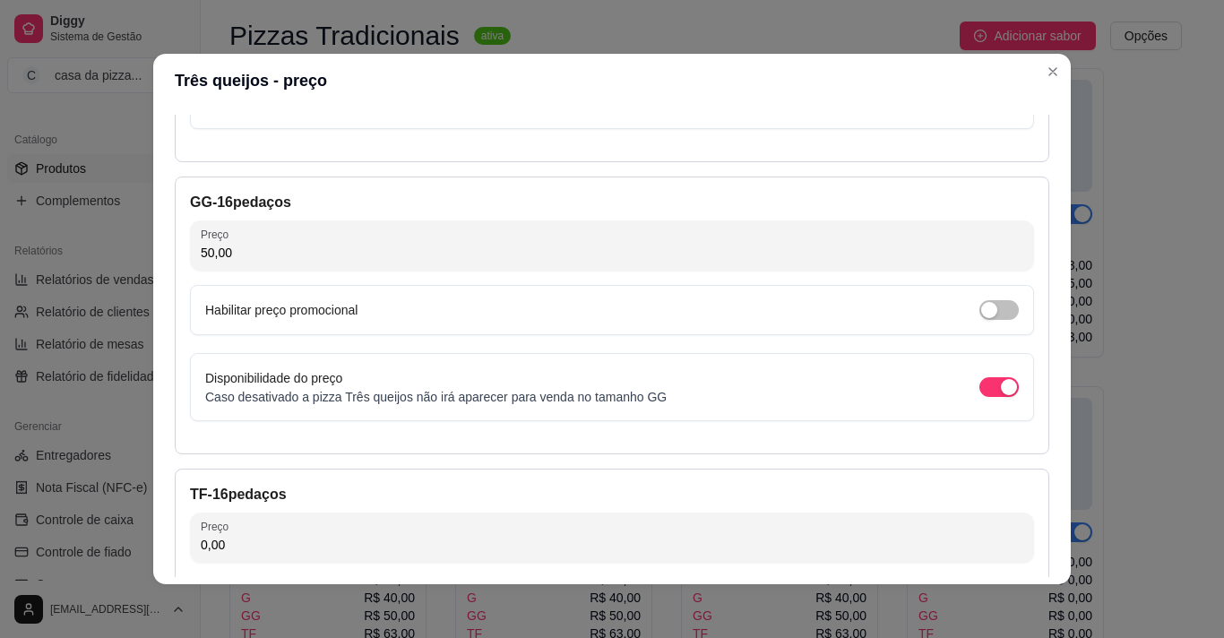
scroll to position [930, 0]
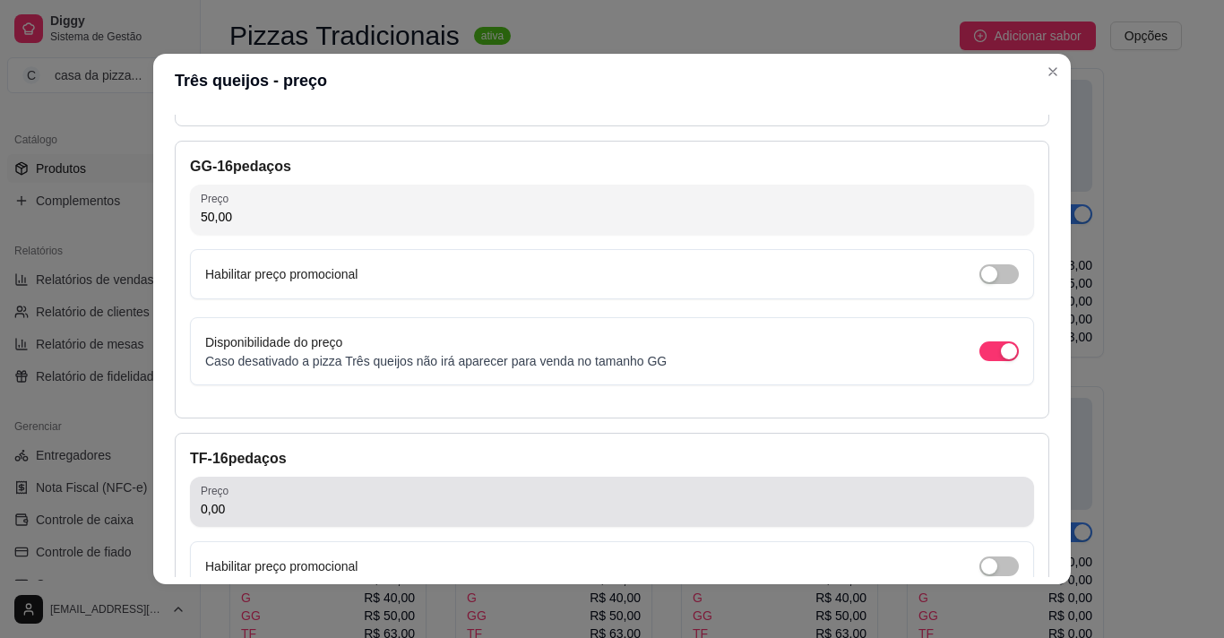
click at [570, 519] on div "0,00" at bounding box center [612, 502] width 823 height 36
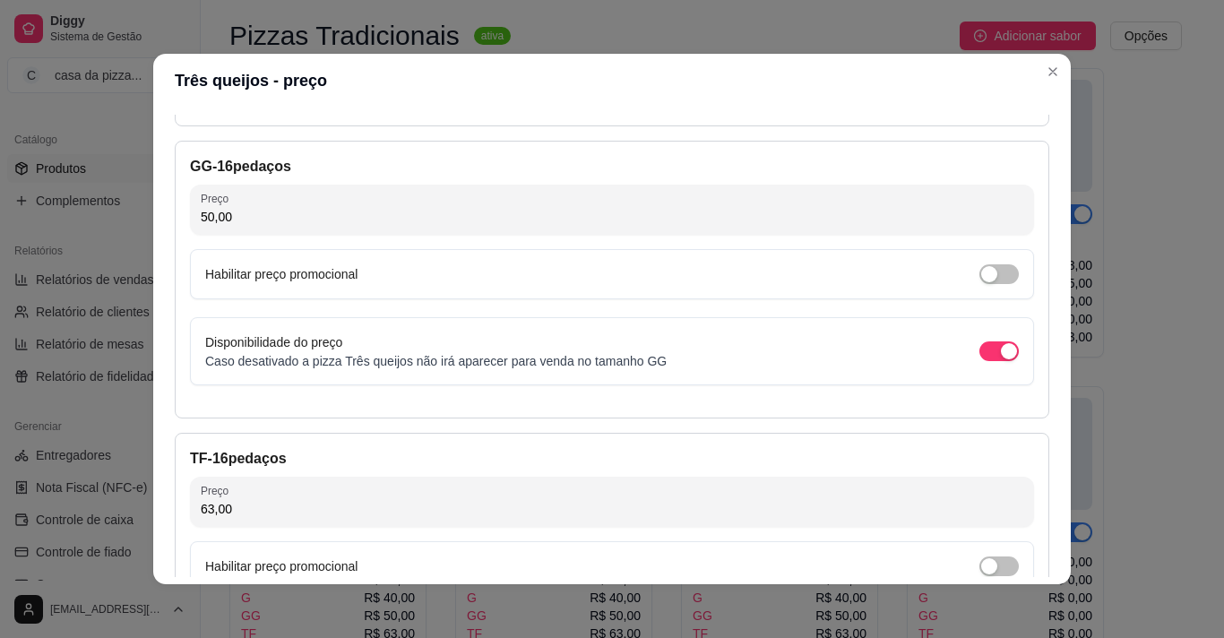
type input "63,00"
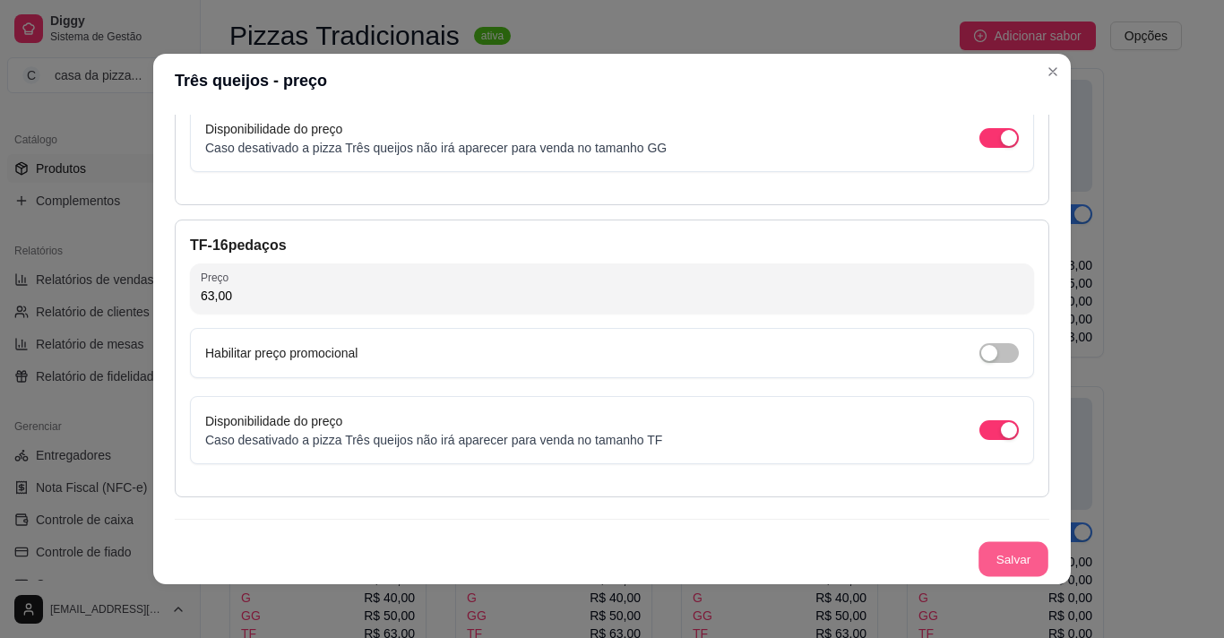
click at [990, 558] on button "Salvar" at bounding box center [1014, 559] width 70 height 35
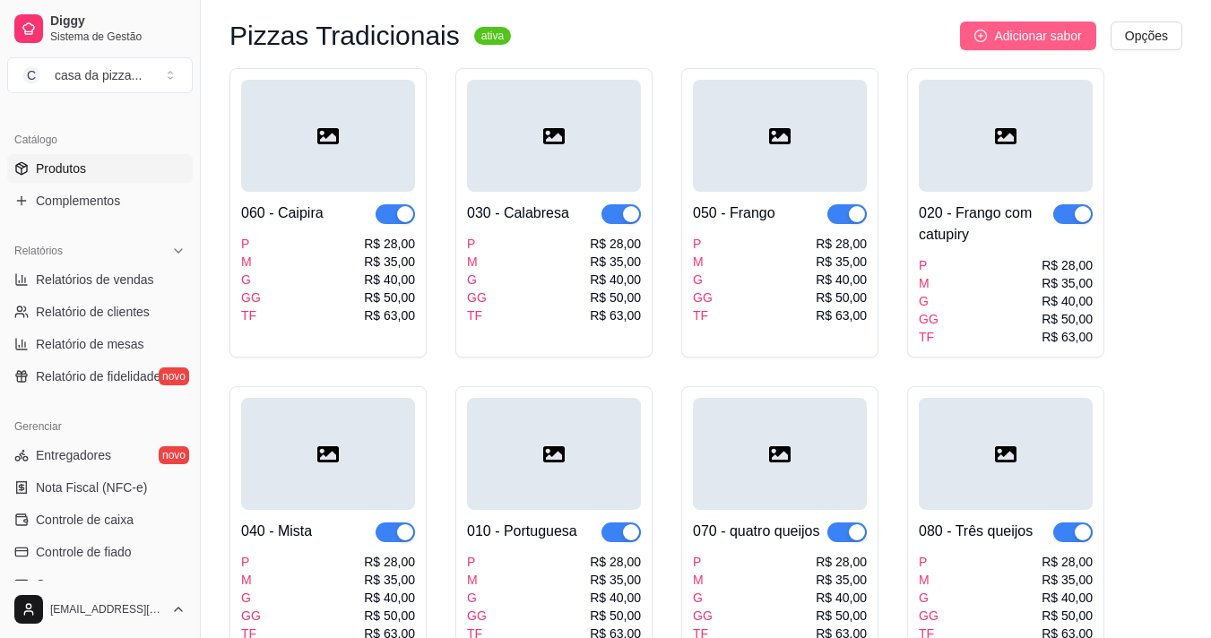
click at [1065, 39] on span "Adicionar sabor" at bounding box center [1037, 36] width 87 height 20
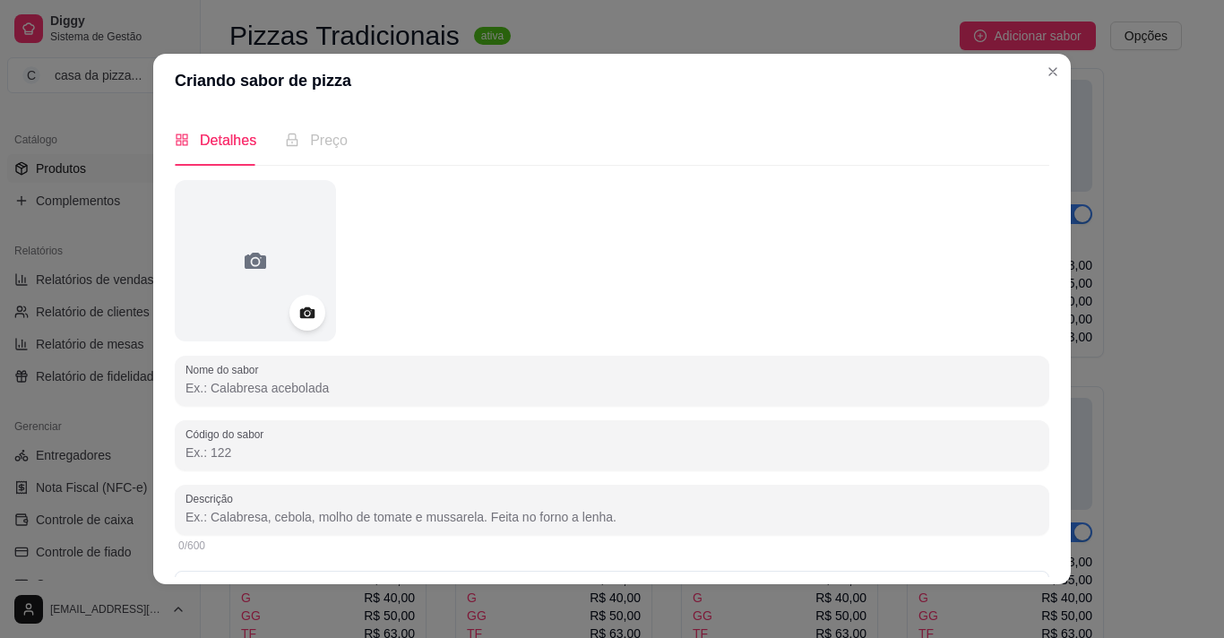
click at [439, 384] on input "Nome do sabor" at bounding box center [612, 388] width 853 height 18
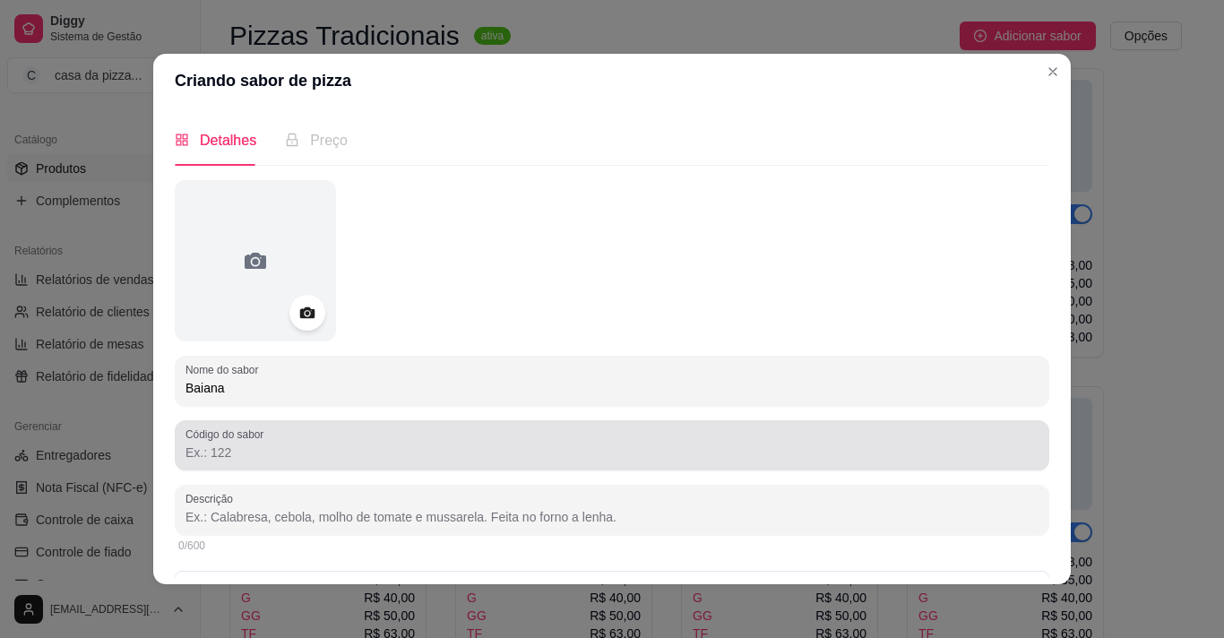
type input "Baiana"
click at [383, 440] on div at bounding box center [612, 445] width 853 height 36
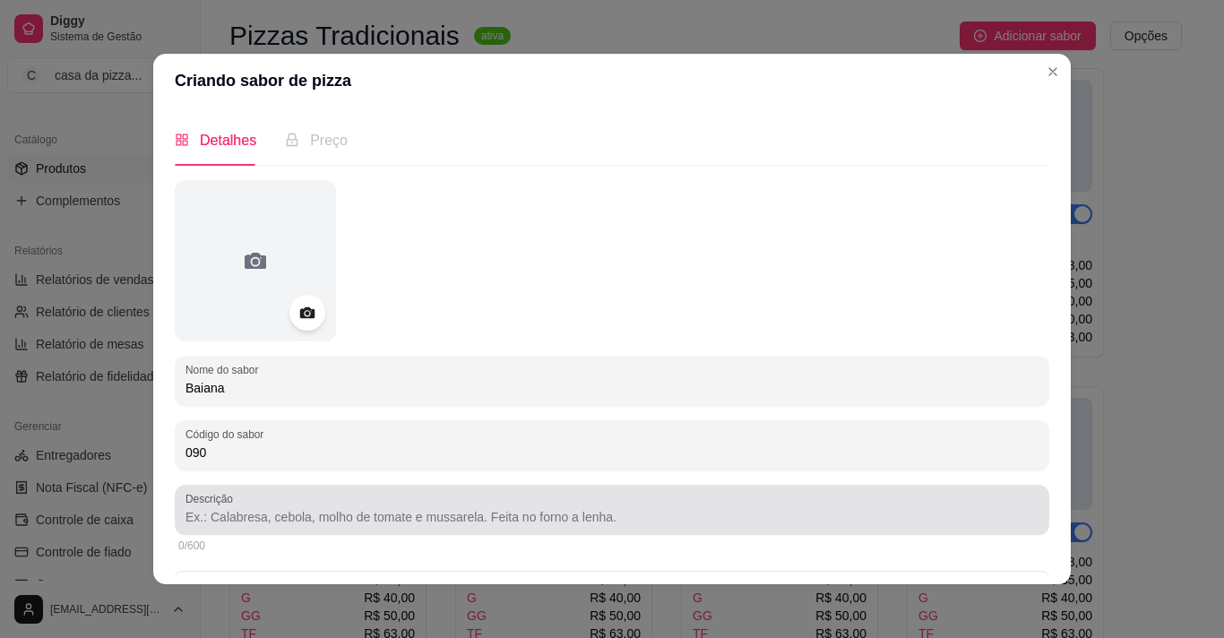
type input "090"
click at [404, 498] on div at bounding box center [612, 510] width 853 height 36
click at [404, 498] on div "molho, mussarela, calabresa moída, pimenta forte, pimenta biquinho, ovo, tomate…" at bounding box center [612, 510] width 853 height 36
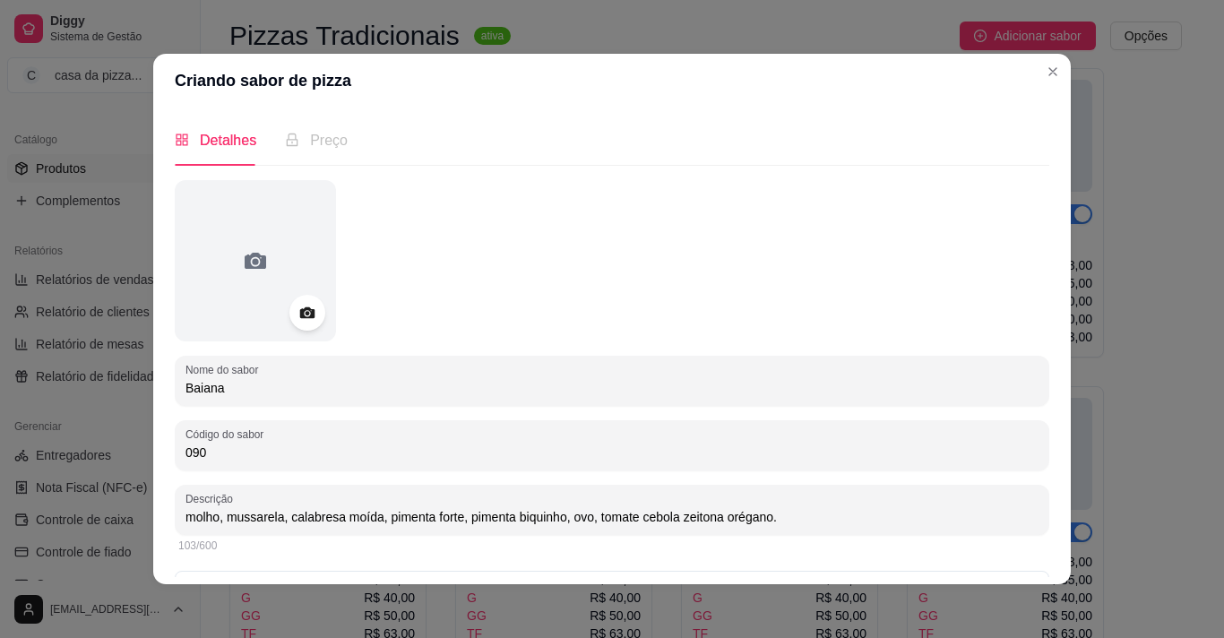
click at [712, 514] on input "molho, mussarela, calabresa moída, pimenta forte, pimenta biquinho, ovo, tomate…" at bounding box center [612, 517] width 853 height 18
click at [818, 521] on input "molho, mussarela, calabresa moída, pimenta forte, pimenta biquinho, ovo, tomate…" at bounding box center [612, 517] width 853 height 18
type input "molho, mussarela, calabresa moída, pimenta forte, pimenta biquinho, ovo, tomate…"
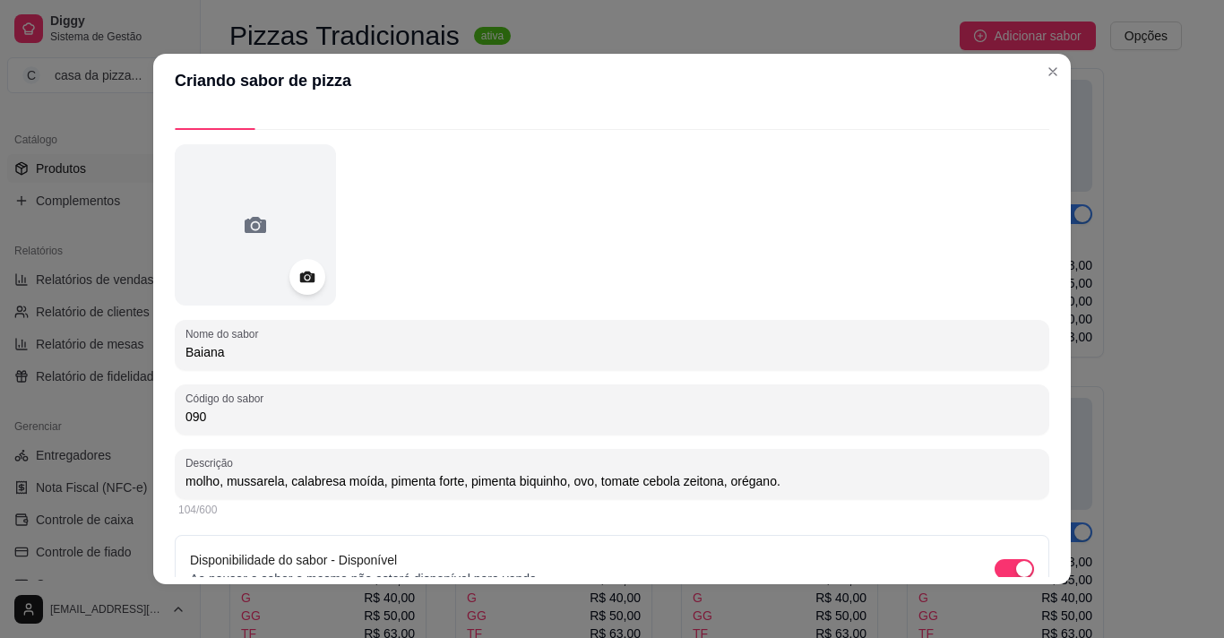
scroll to position [127, 0]
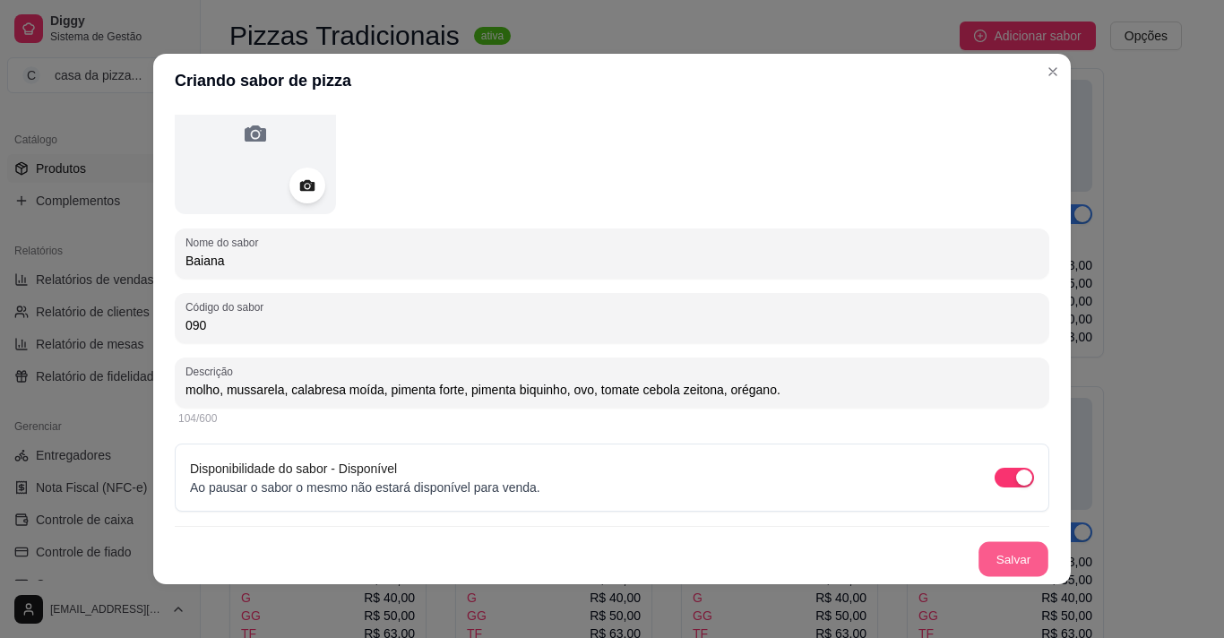
click at [1001, 559] on button "Salvar" at bounding box center [1014, 559] width 70 height 35
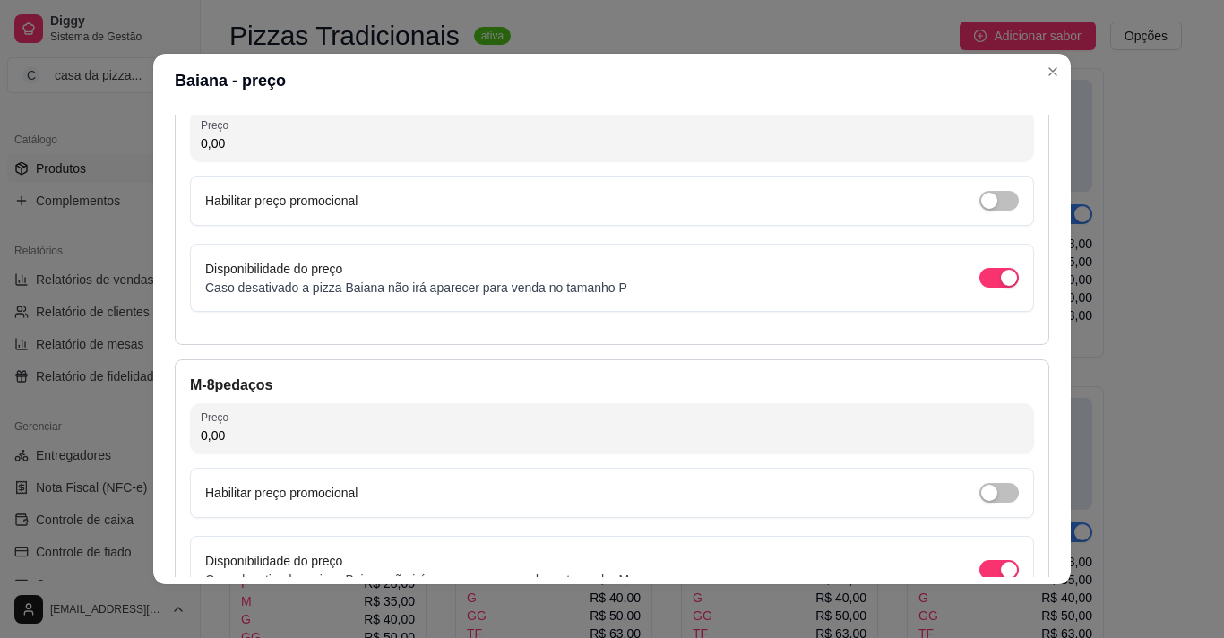
scroll to position [142, 0]
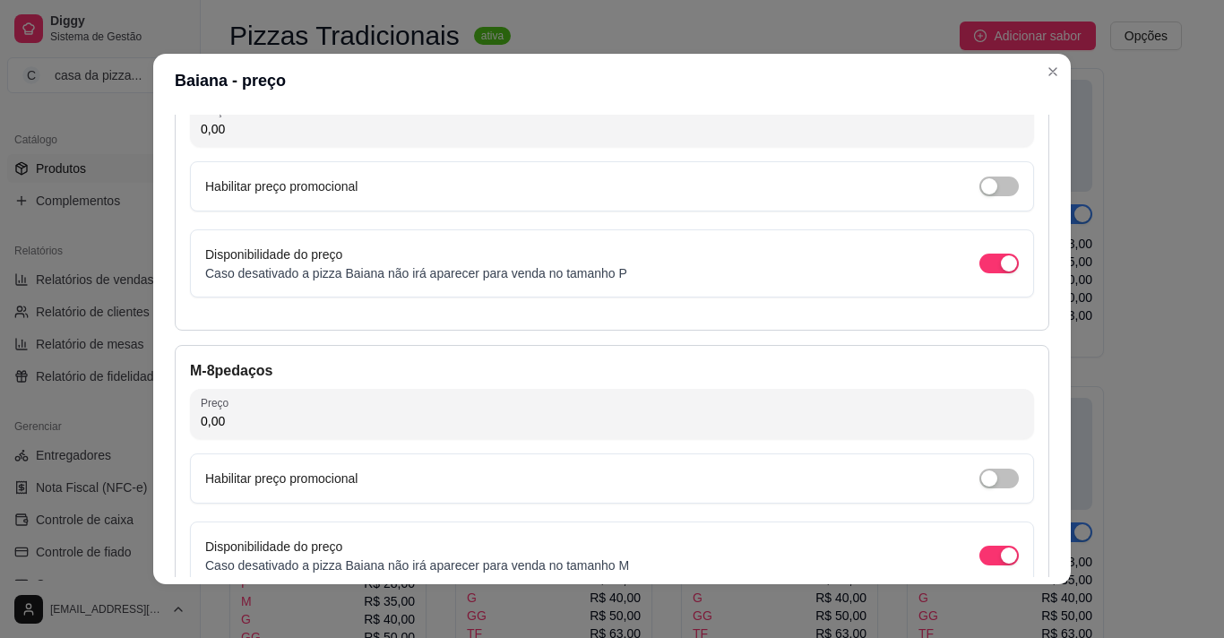
click at [446, 108] on div "Detalhes Preço Nome do sabor Baiana Código do sabor 090 Descrição molho, mussar…" at bounding box center [612, 346] width 918 height 477
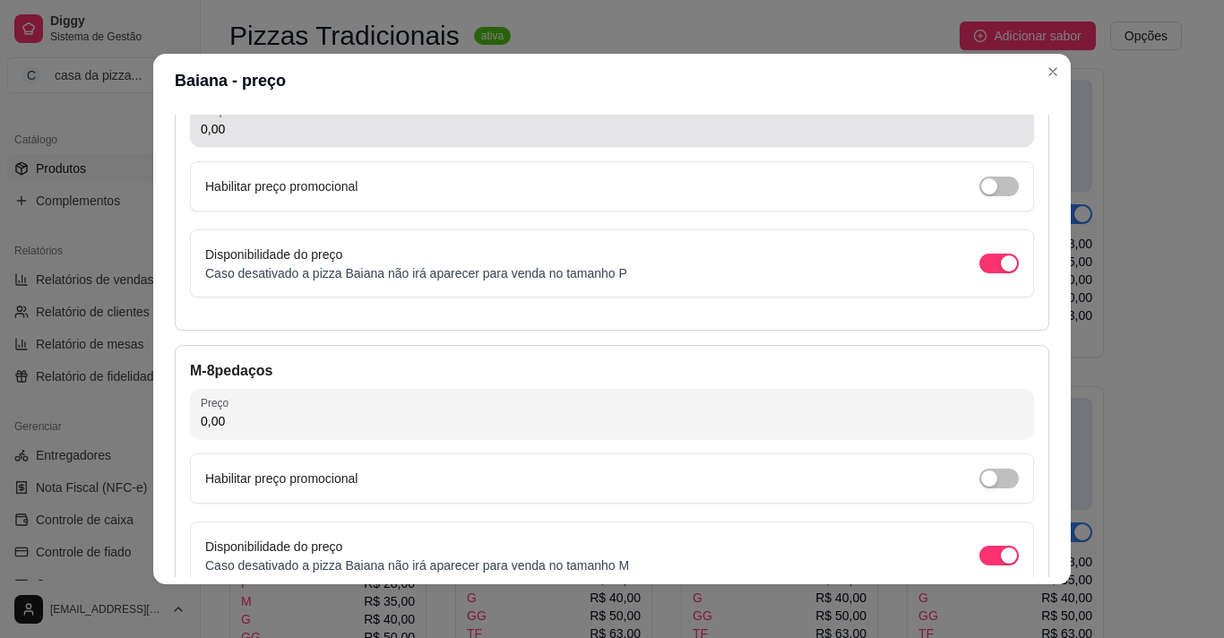
click at [381, 125] on input "0,00" at bounding box center [612, 129] width 823 height 18
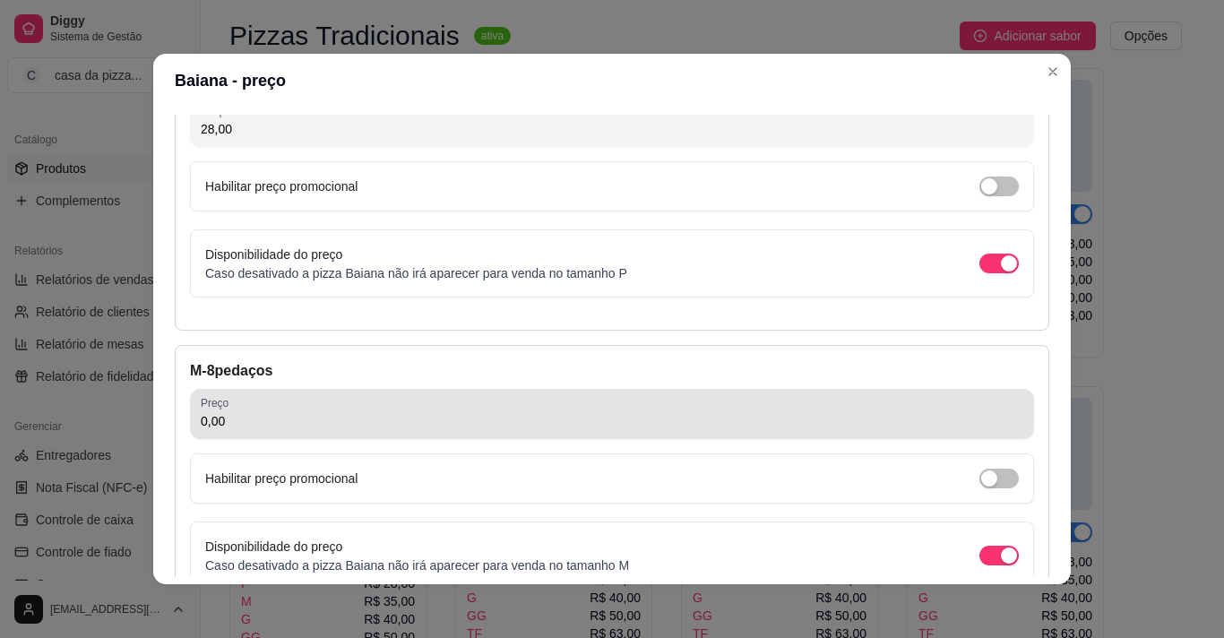
type input "28,00"
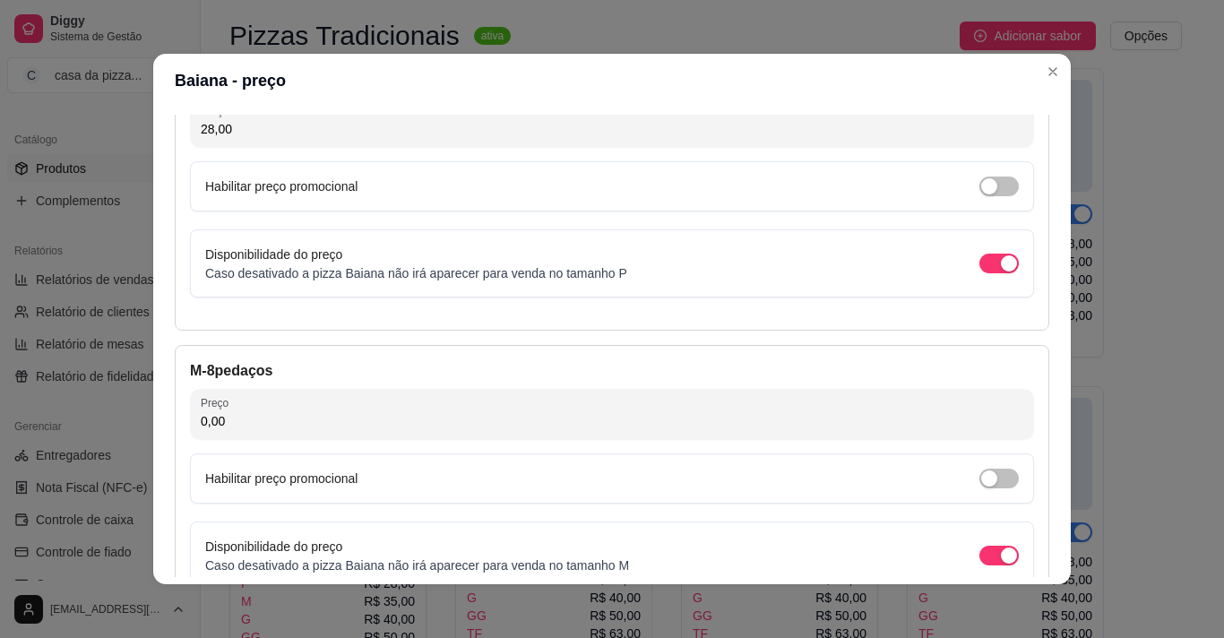
click at [254, 417] on input "0,00" at bounding box center [612, 421] width 823 height 18
type input "35,00"
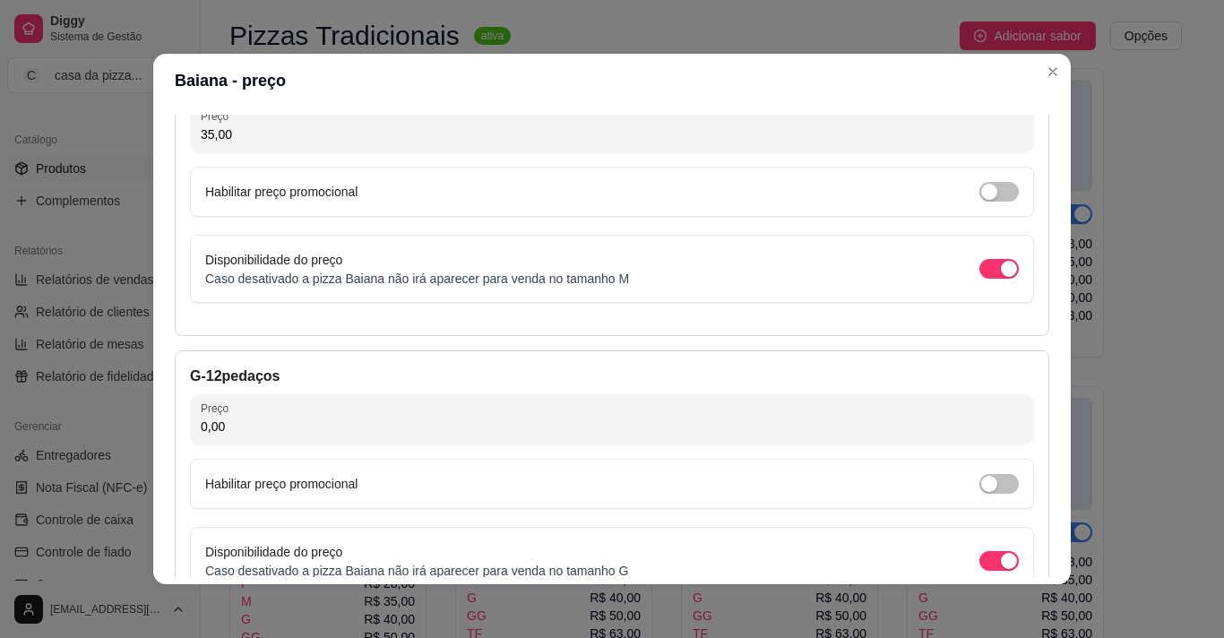
scroll to position [464, 0]
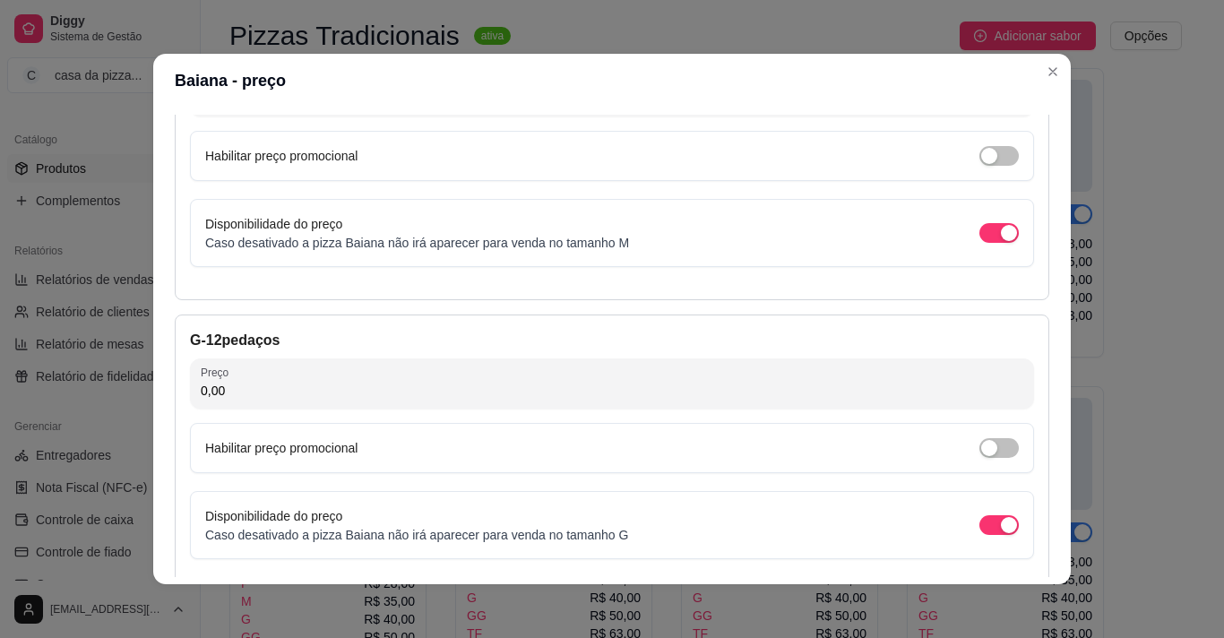
click at [555, 391] on input "0,00" at bounding box center [612, 391] width 823 height 18
type input "40,00"
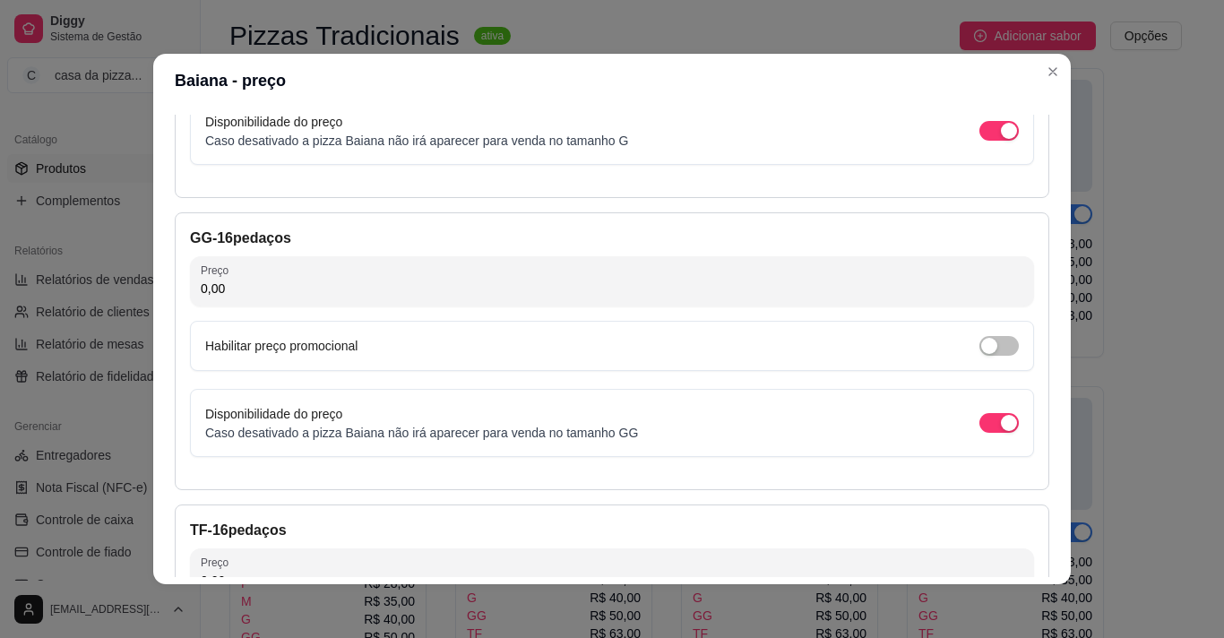
scroll to position [966, 0]
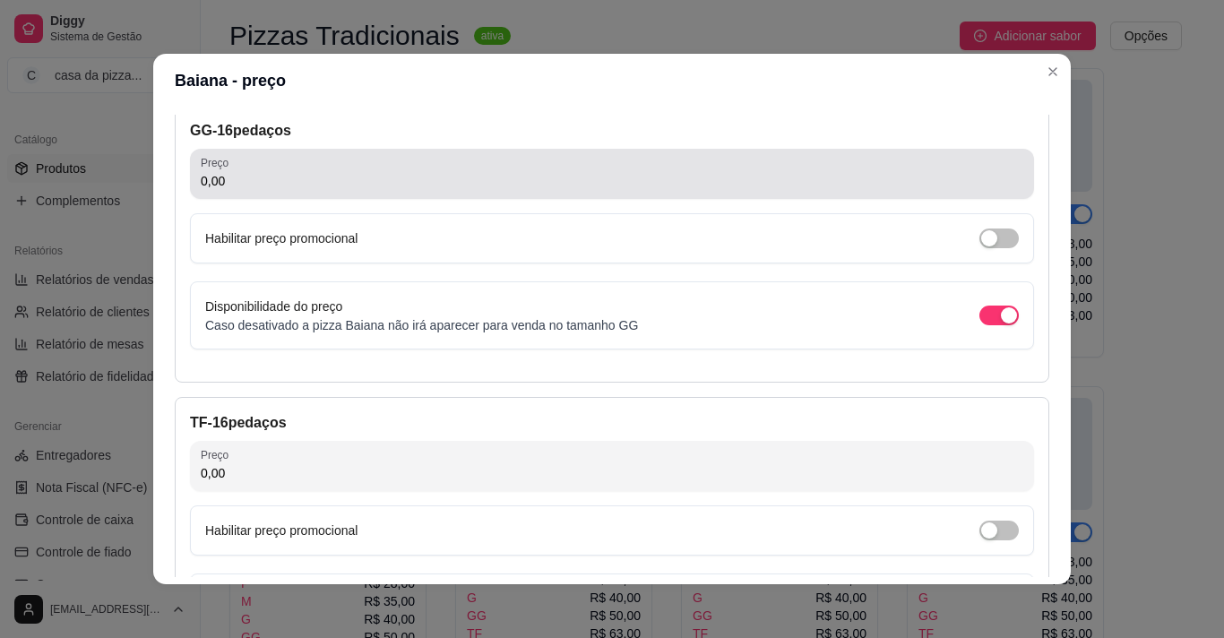
click at [332, 149] on div "Preço 0,00" at bounding box center [612, 174] width 844 height 50
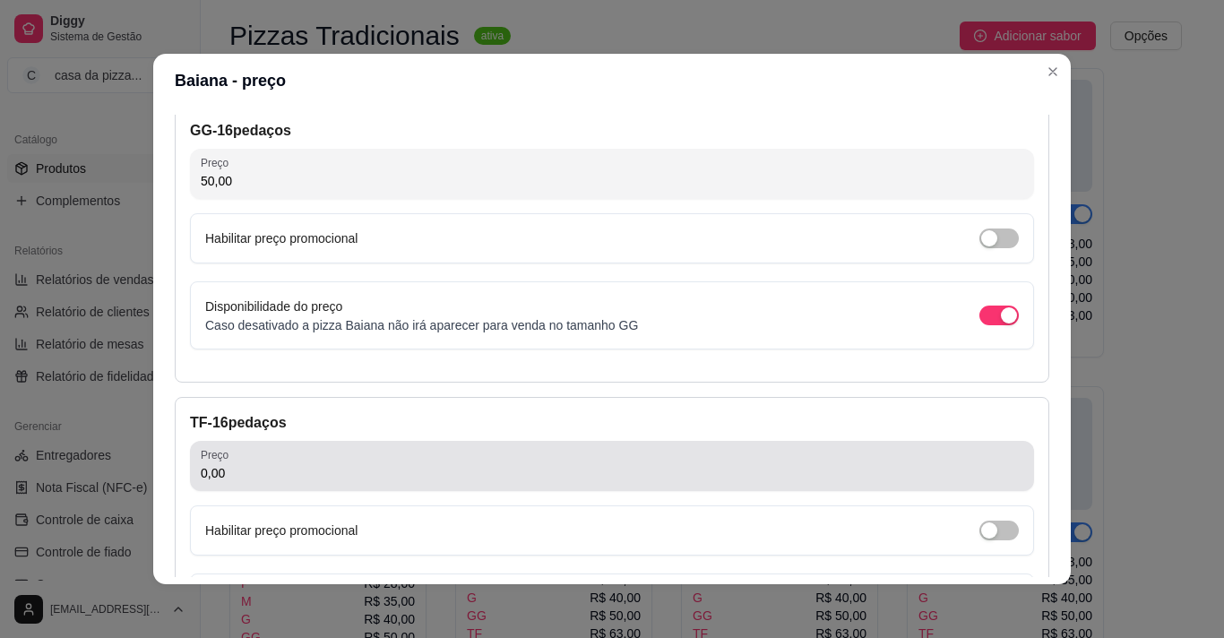
type input "50,00"
click at [306, 463] on div "0,00" at bounding box center [612, 466] width 823 height 36
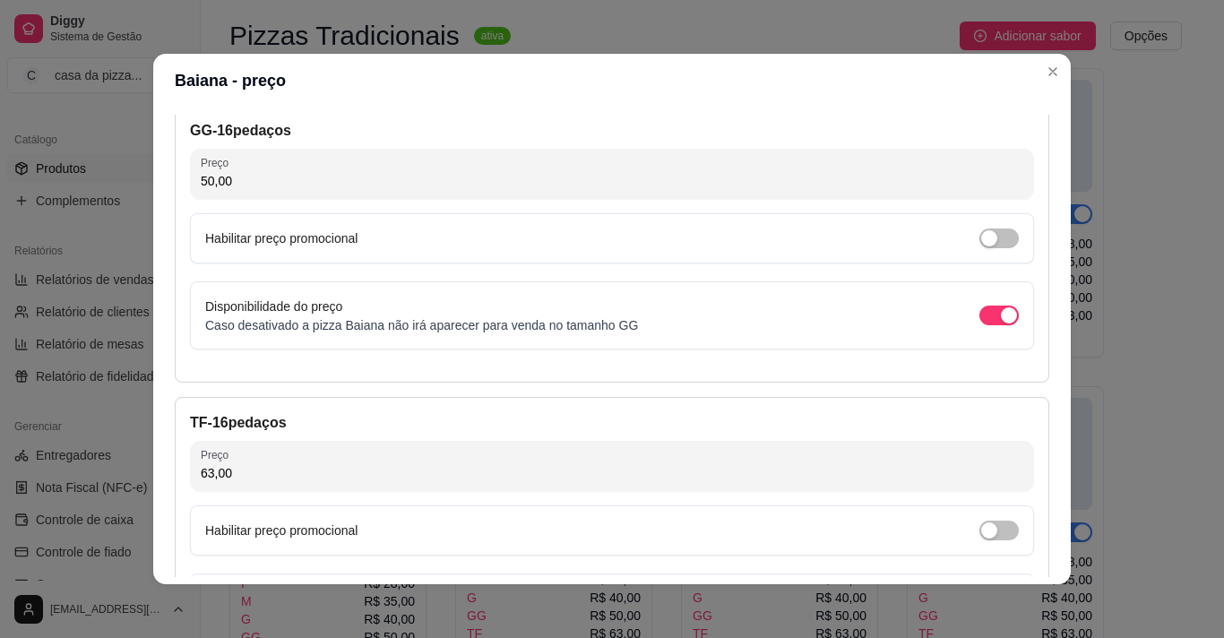
type input "63,00"
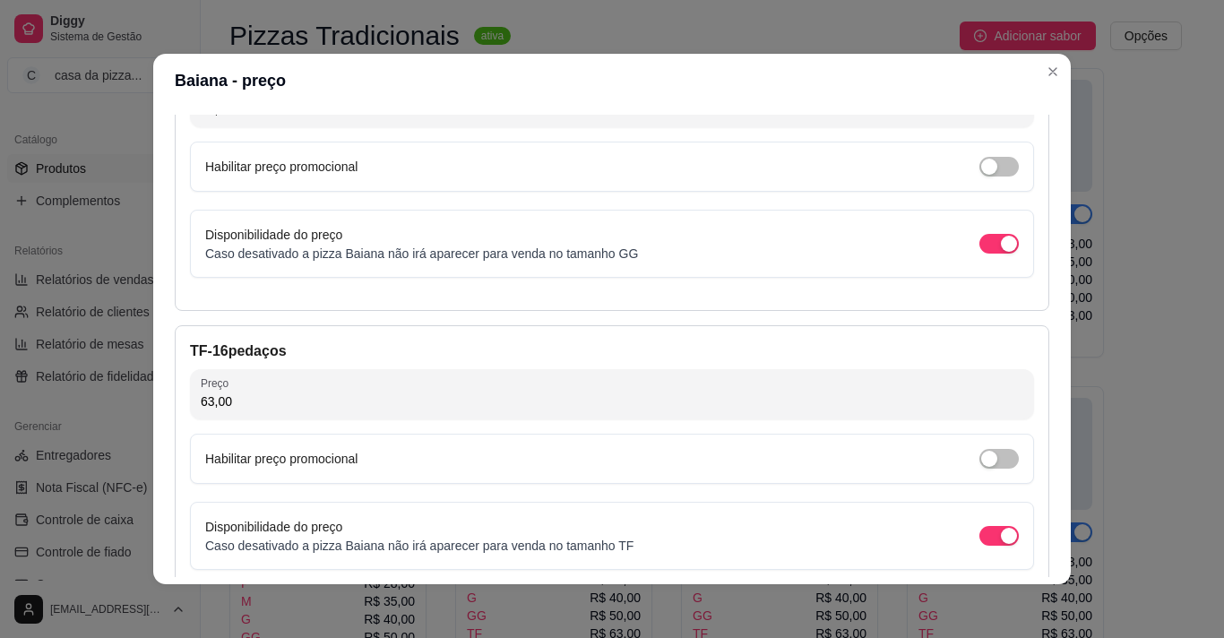
scroll to position [1144, 0]
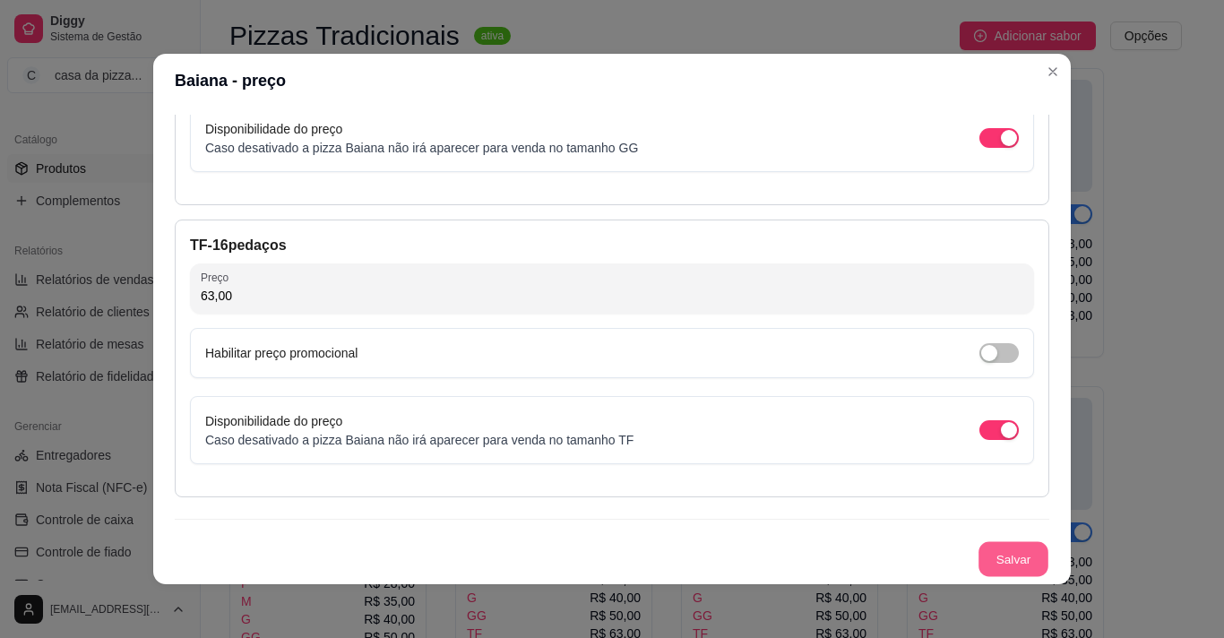
click at [983, 554] on button "Salvar" at bounding box center [1014, 559] width 70 height 35
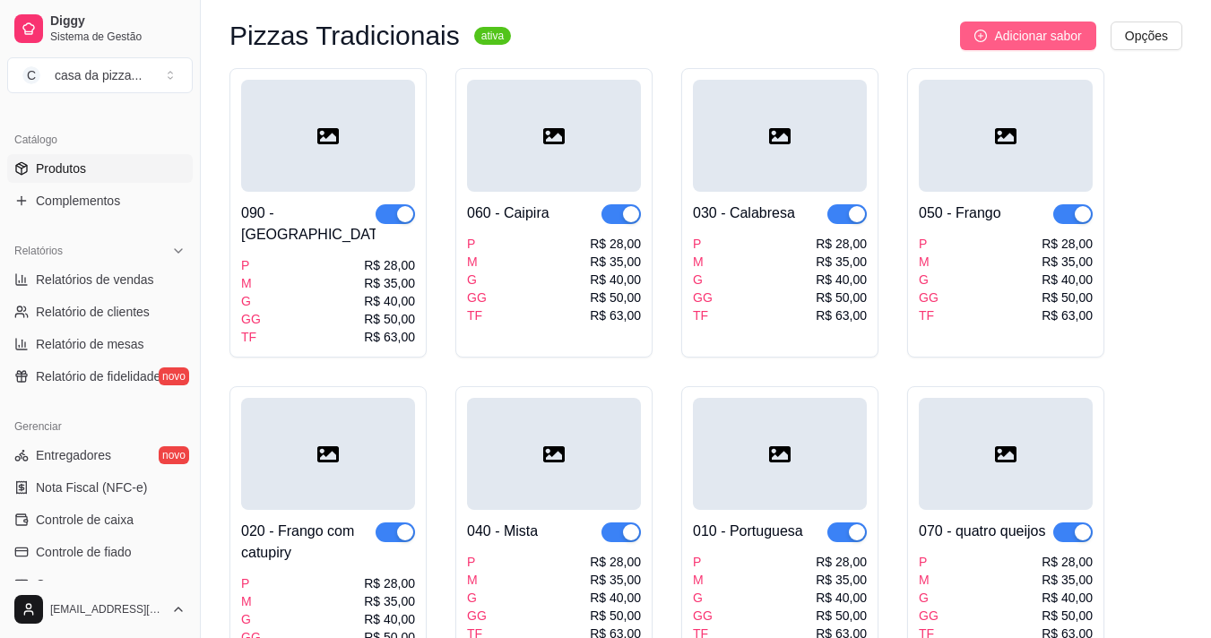
click at [1066, 34] on span "Adicionar sabor" at bounding box center [1037, 36] width 87 height 20
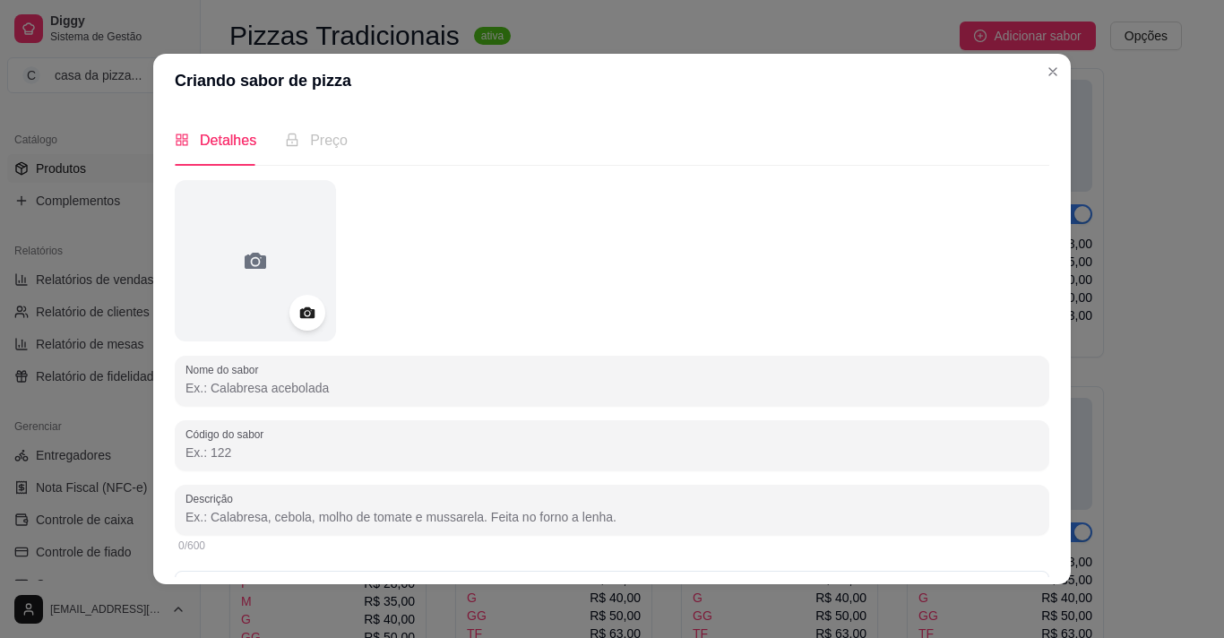
click at [247, 392] on input "Nome do sabor" at bounding box center [612, 388] width 853 height 18
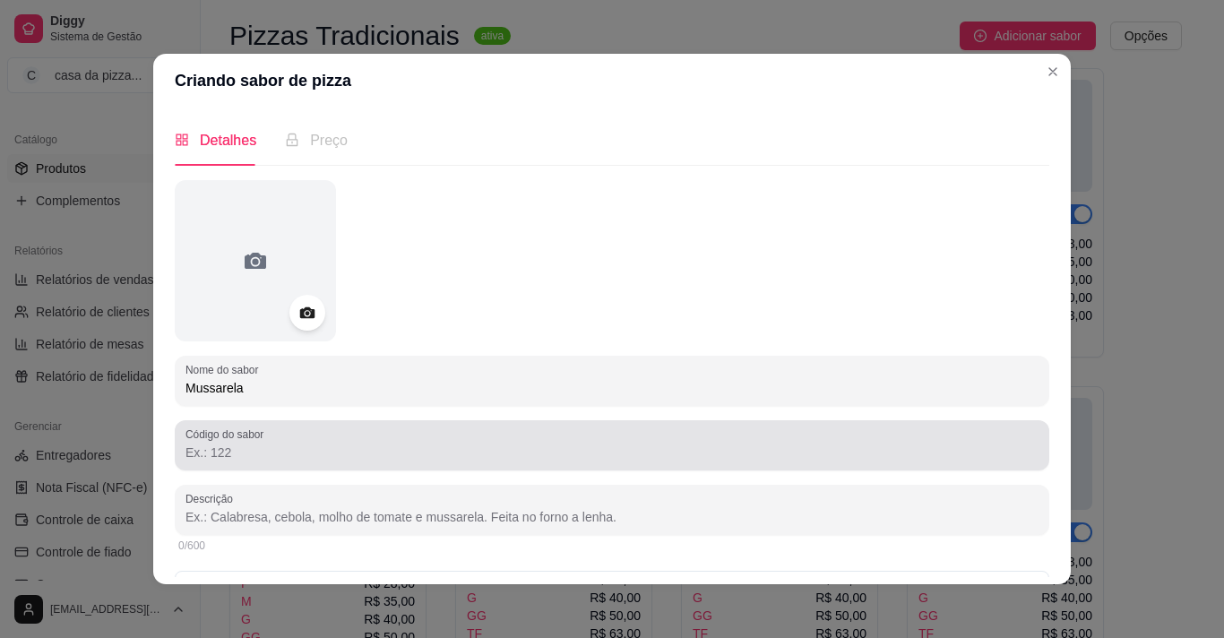
type input "Mussarela"
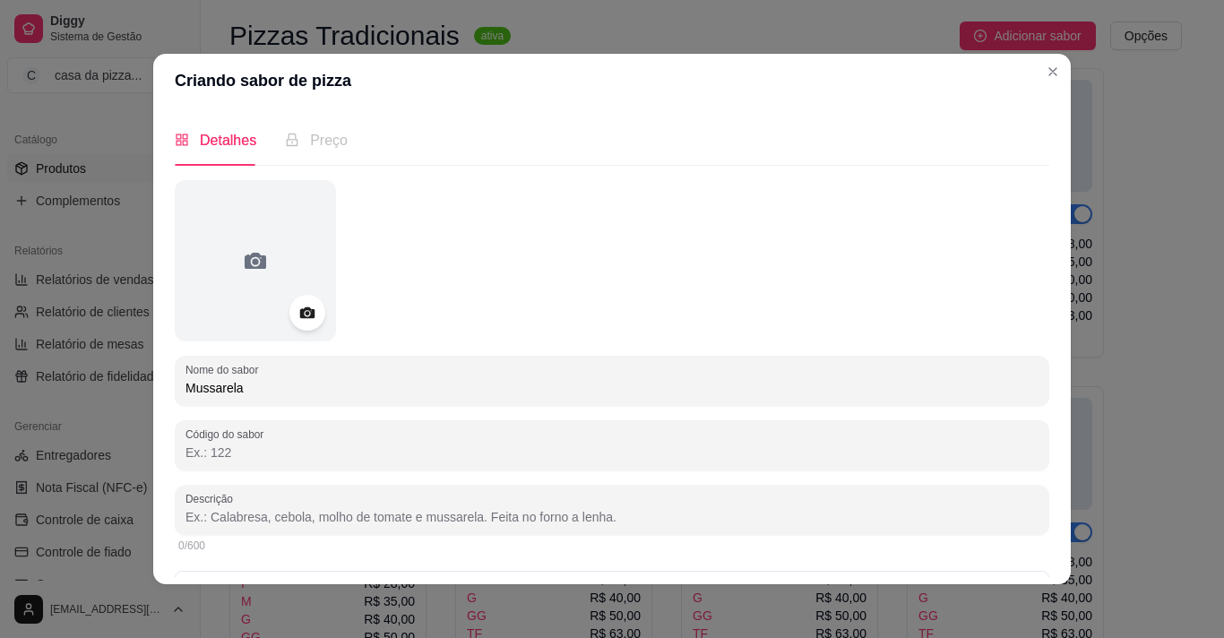
click at [255, 453] on input "Código do sabor" at bounding box center [612, 453] width 853 height 18
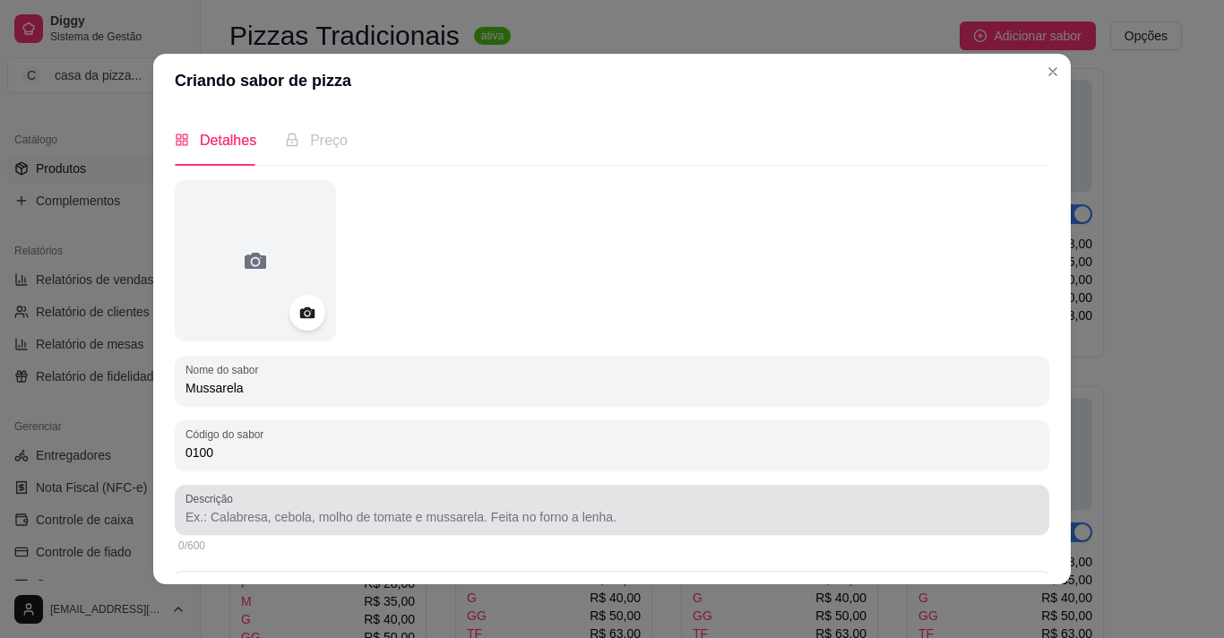
type input "0100"
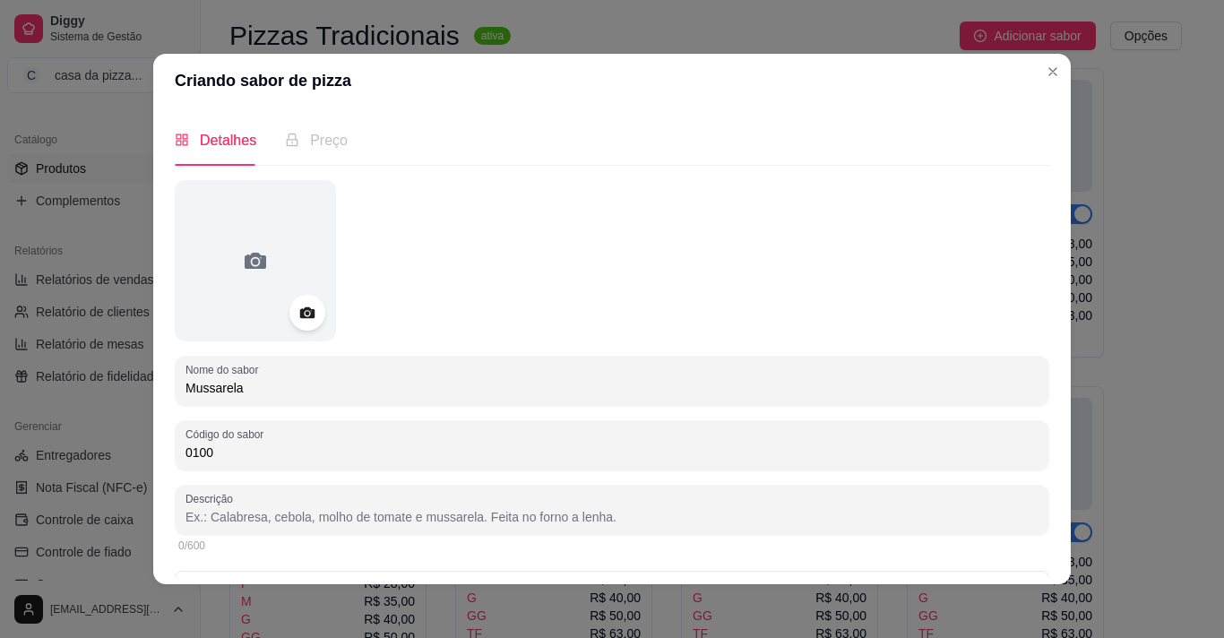
click at [272, 517] on input "Descrição" at bounding box center [612, 517] width 853 height 18
type input "molho, mussarela, orégano, tomate, cebola, azeitona."
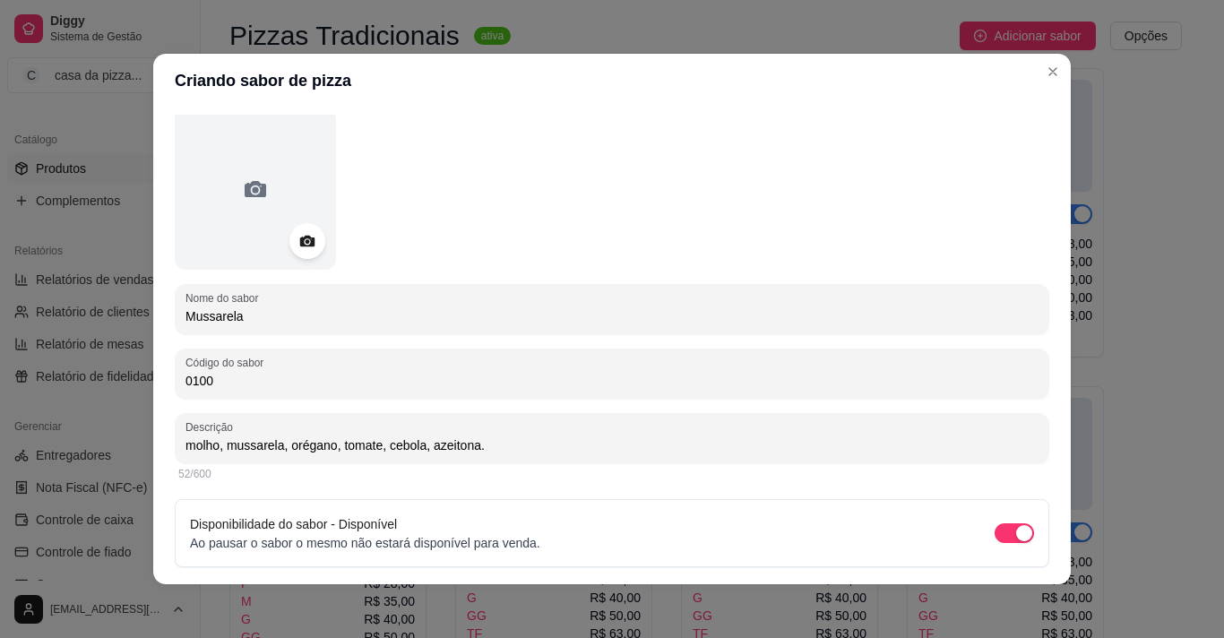
scroll to position [127, 0]
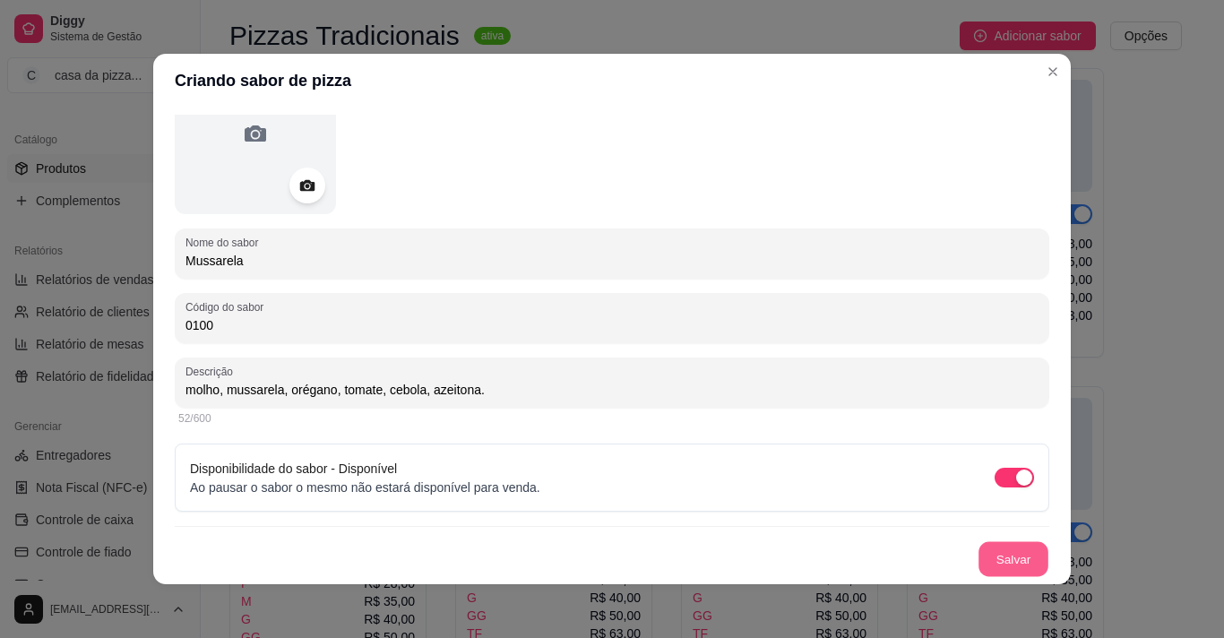
click at [1011, 550] on button "Salvar" at bounding box center [1014, 559] width 70 height 35
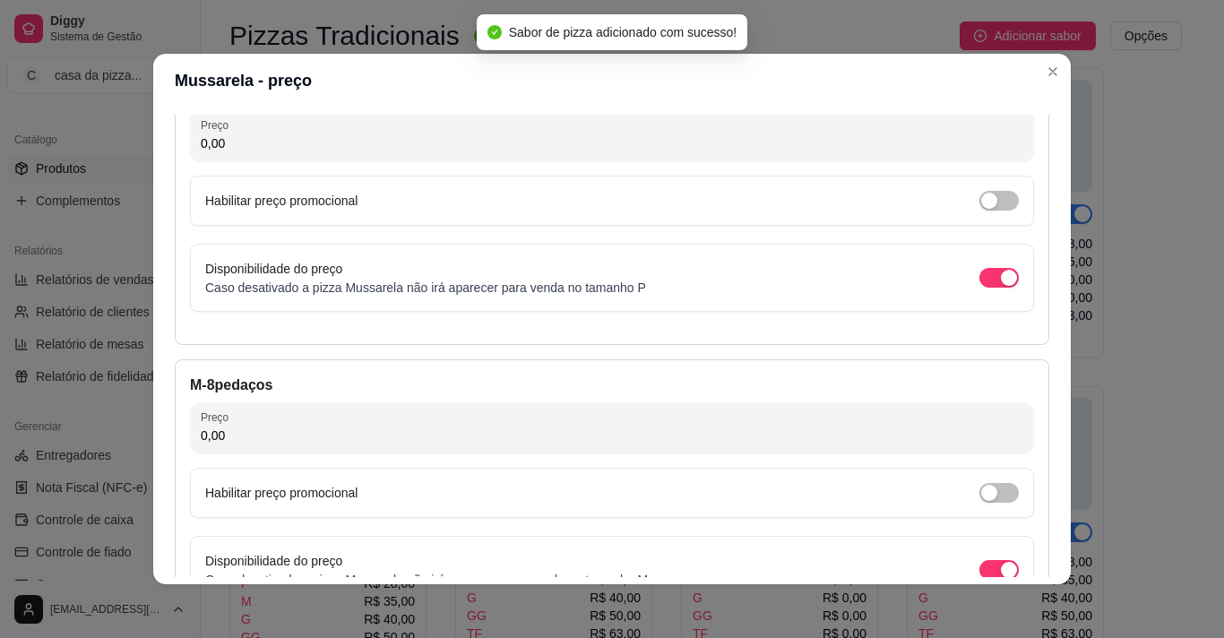
scroll to position [142, 0]
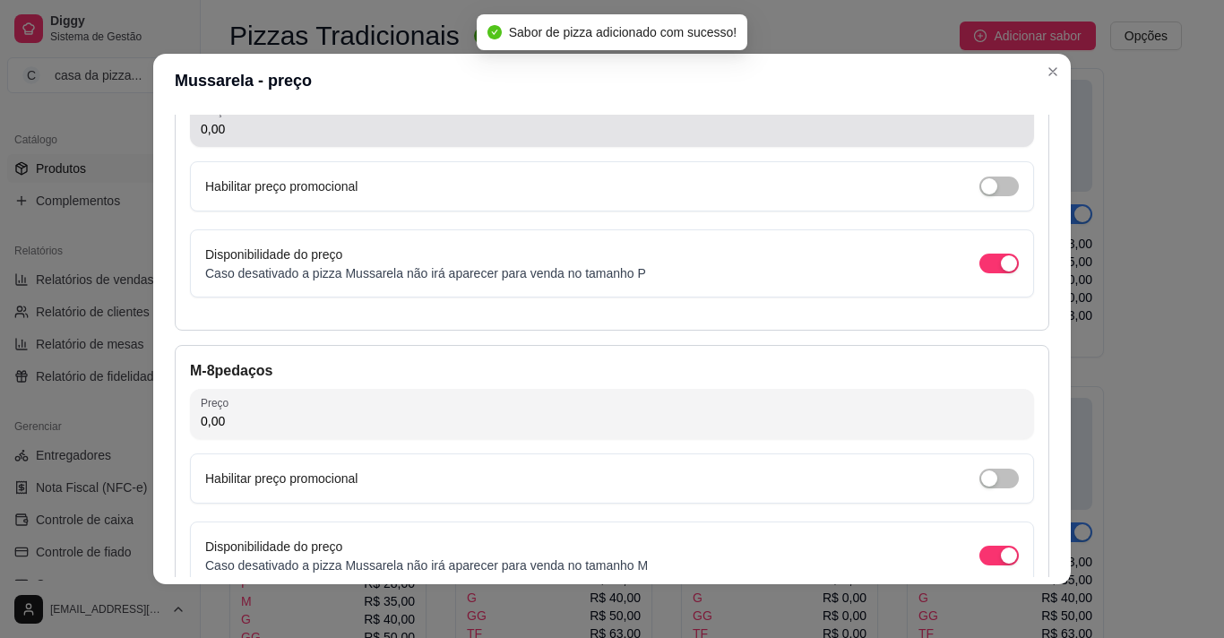
click at [464, 141] on div "Preço 0,00" at bounding box center [612, 122] width 844 height 50
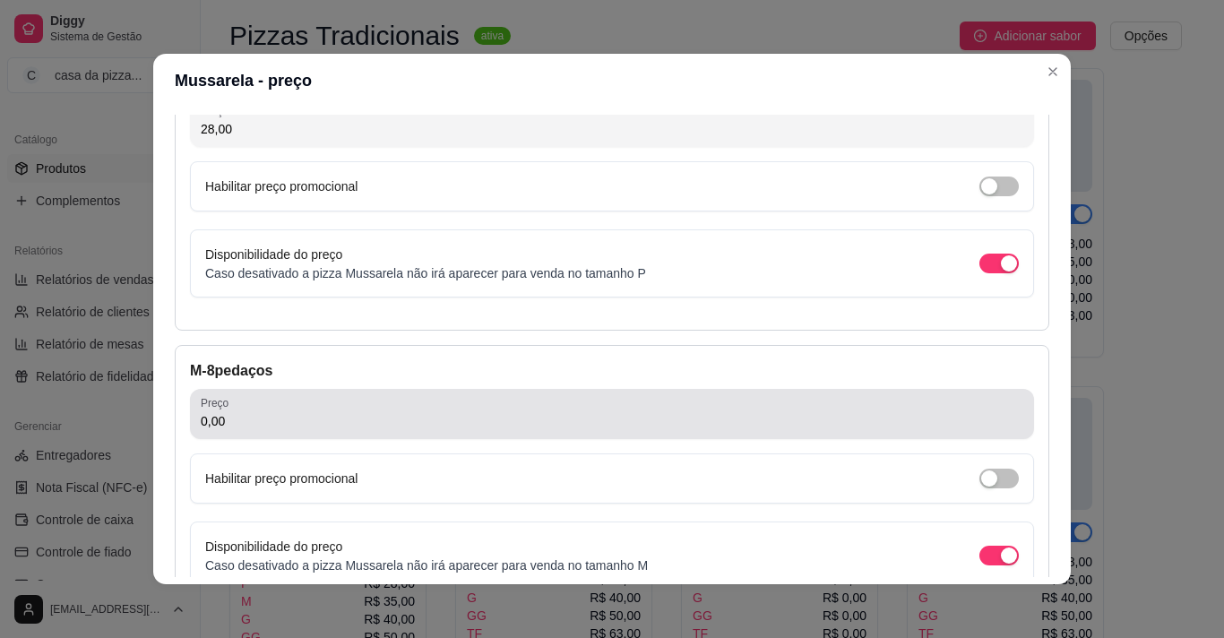
type input "28,00"
click at [329, 397] on div "0,00" at bounding box center [612, 414] width 823 height 36
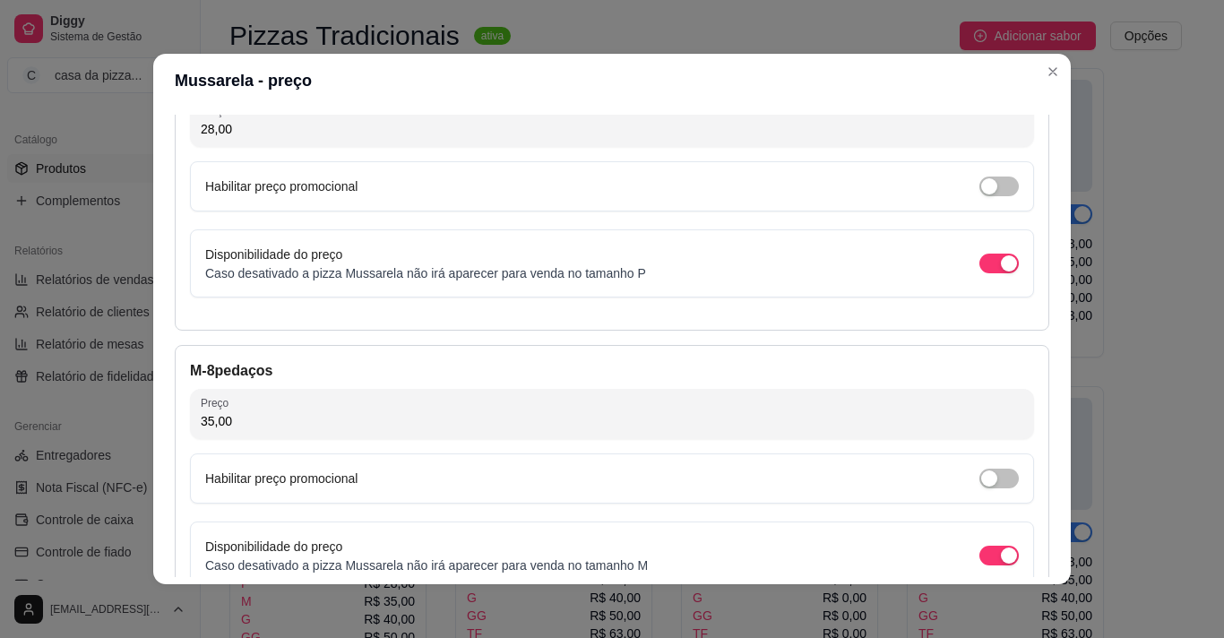
type input "35,00"
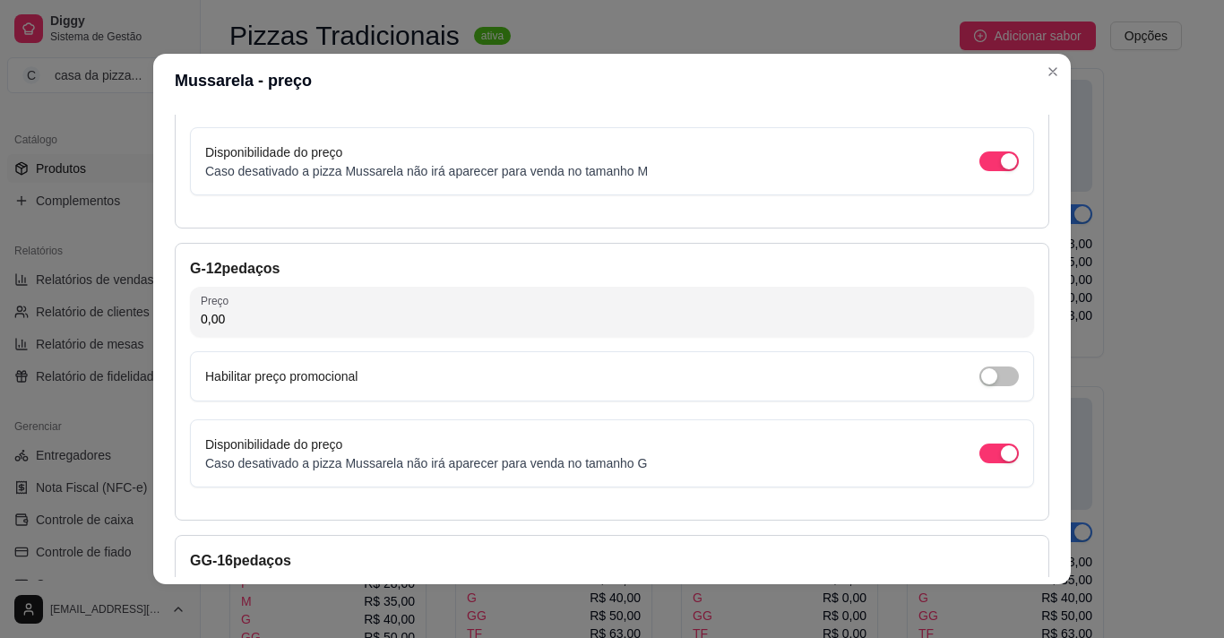
scroll to position [572, 0]
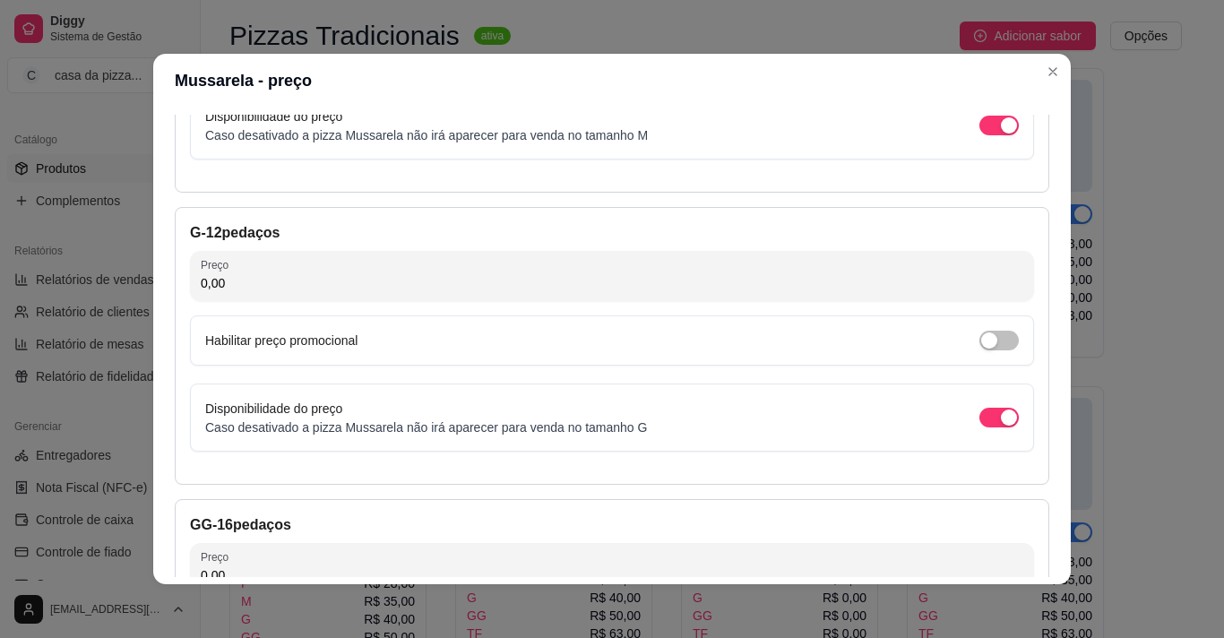
click at [432, 276] on input "0,00" at bounding box center [612, 283] width 823 height 18
type input "40,00"
click at [456, 540] on div "GG - 16 pedaços Preço 0,00 Habilitar preço promocional Disponibilidade do preço…" at bounding box center [612, 638] width 875 height 278
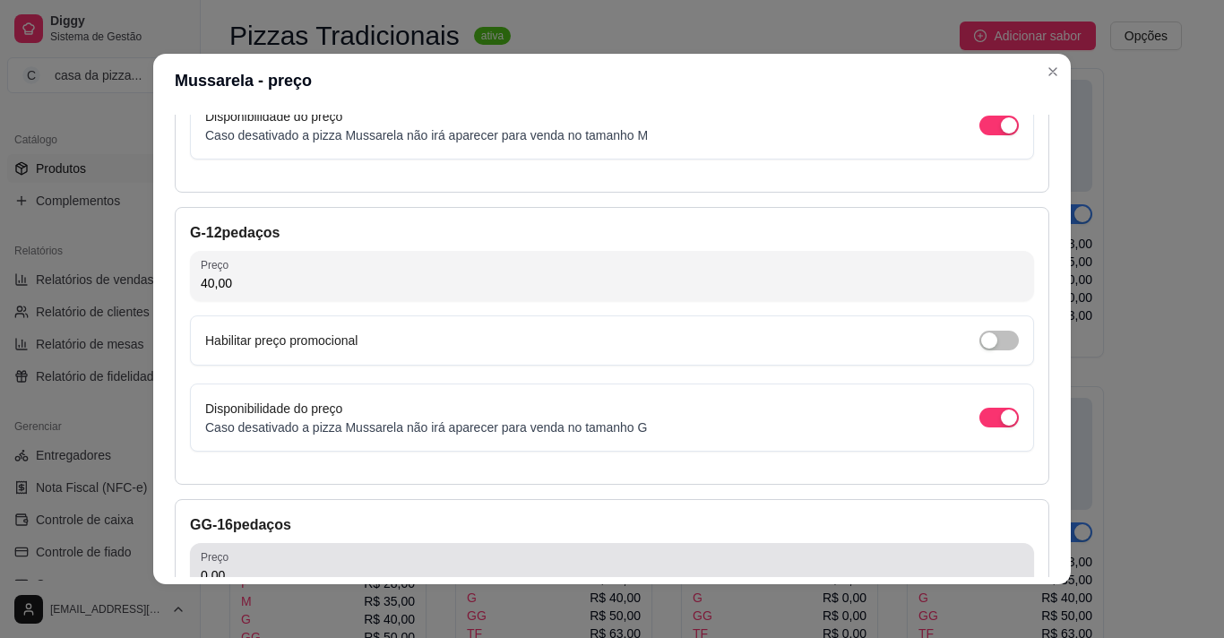
click at [455, 561] on div "0,00" at bounding box center [612, 568] width 823 height 36
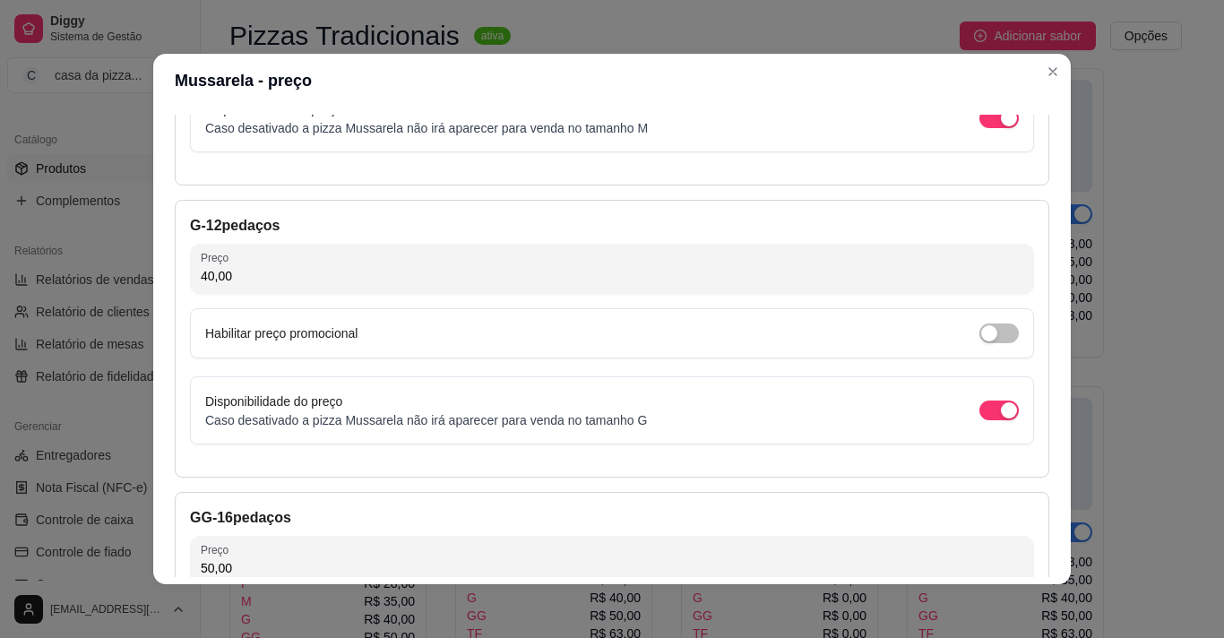
type input "50,00"
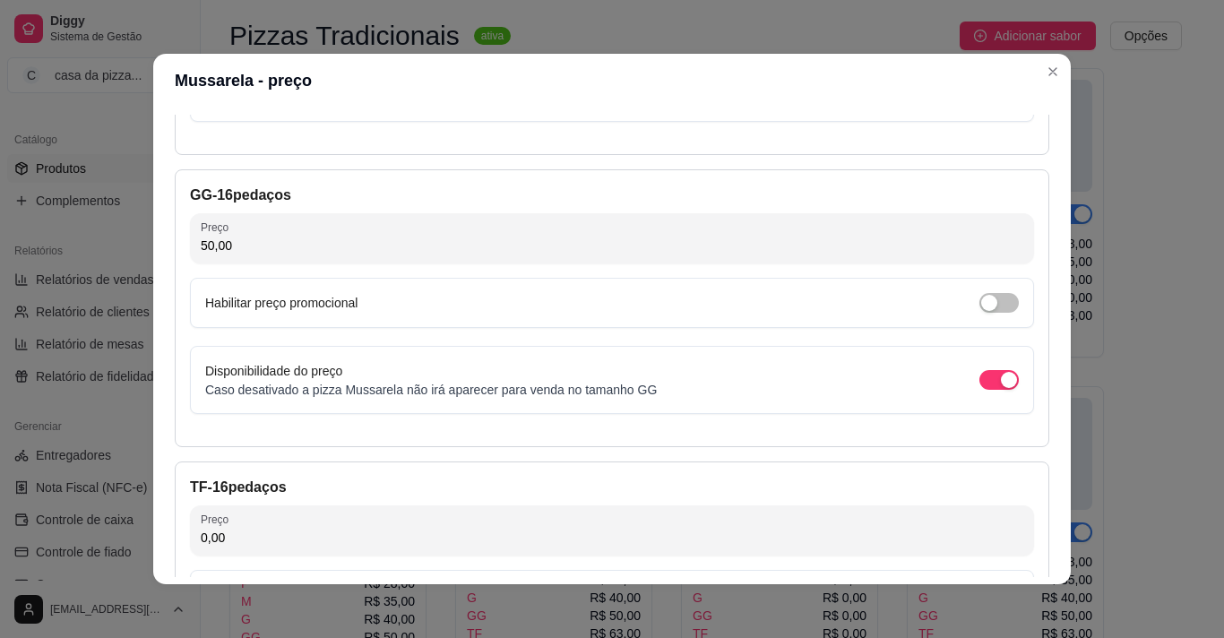
scroll to position [937, 0]
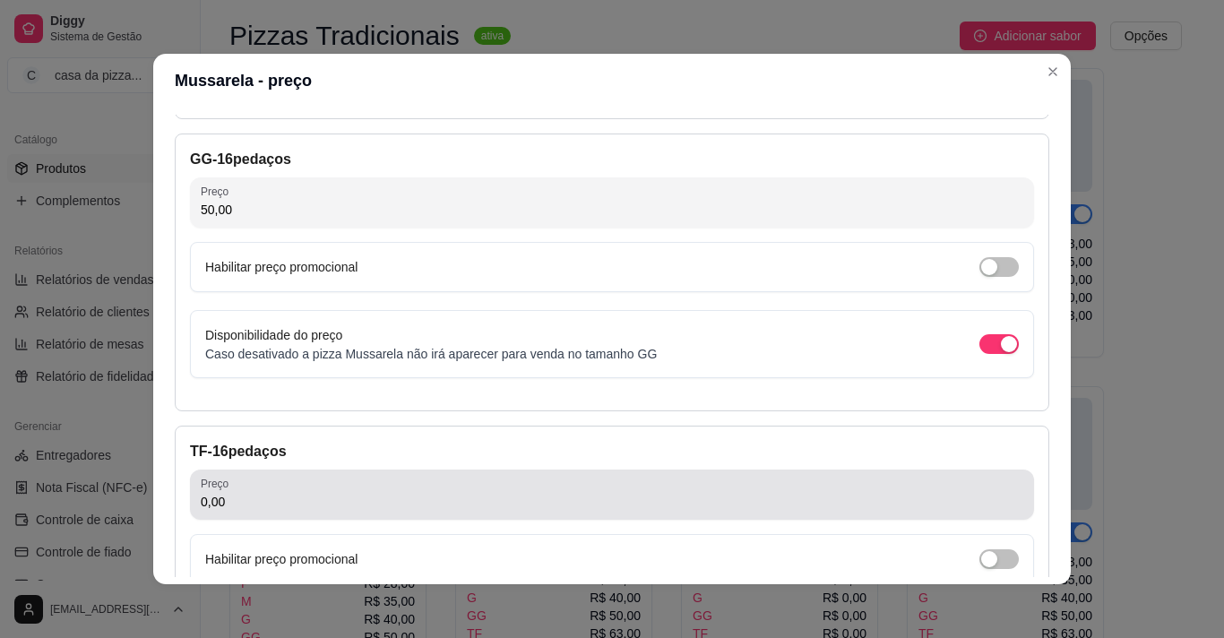
click at [421, 493] on input "0,00" at bounding box center [612, 502] width 823 height 18
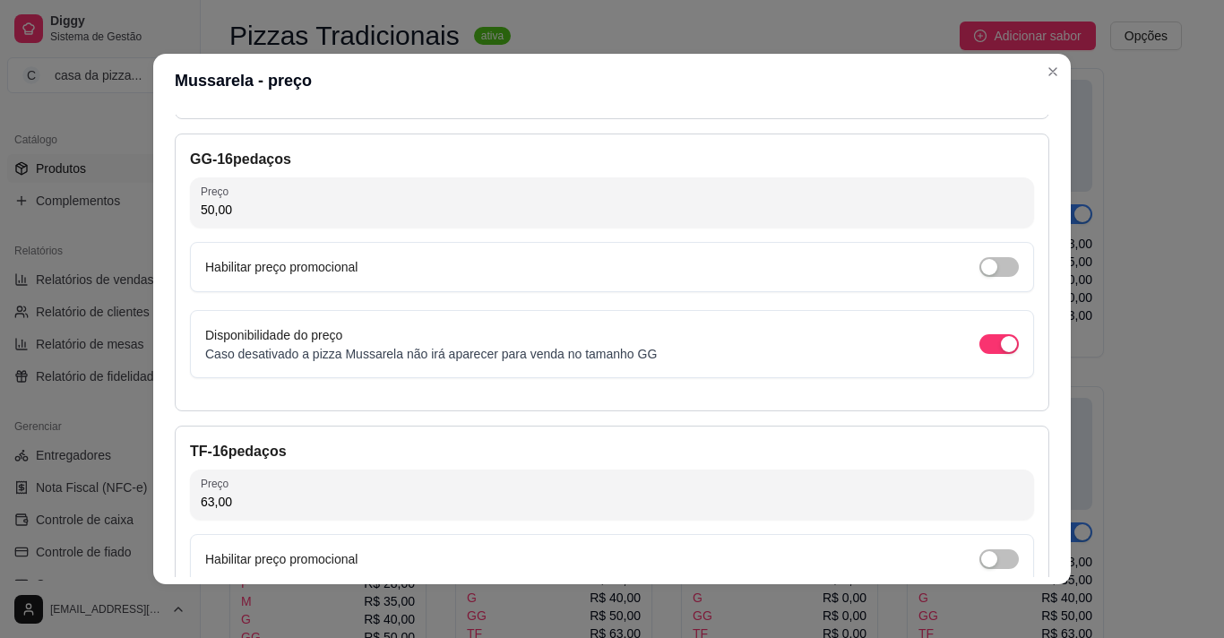
type input "63,00"
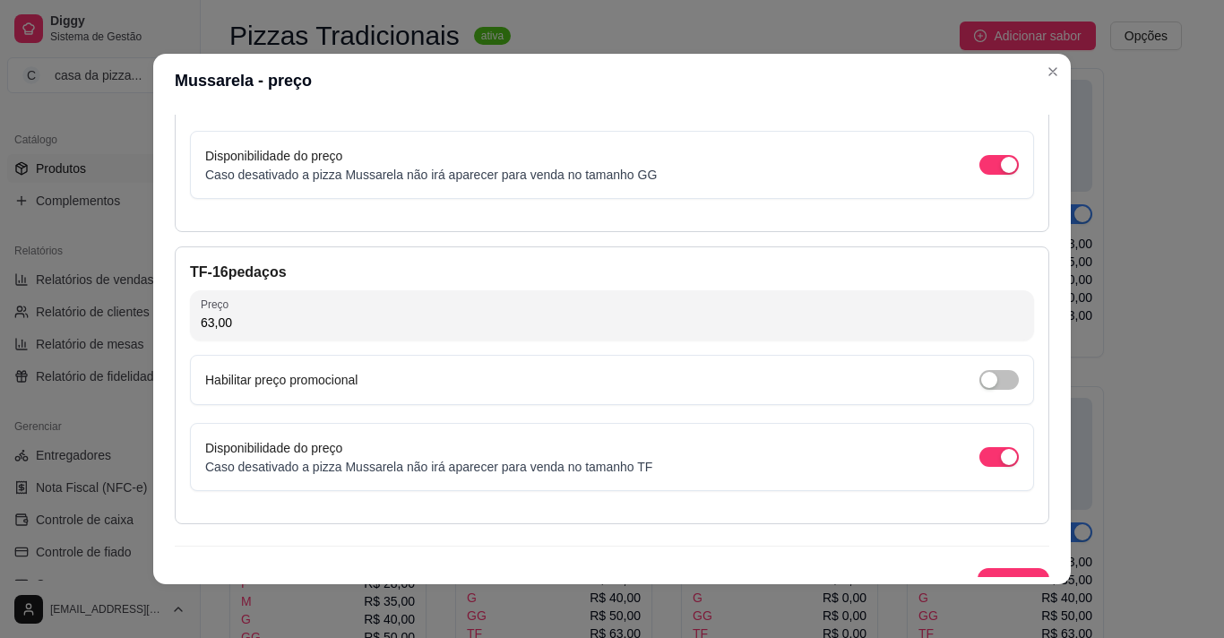
scroll to position [1144, 0]
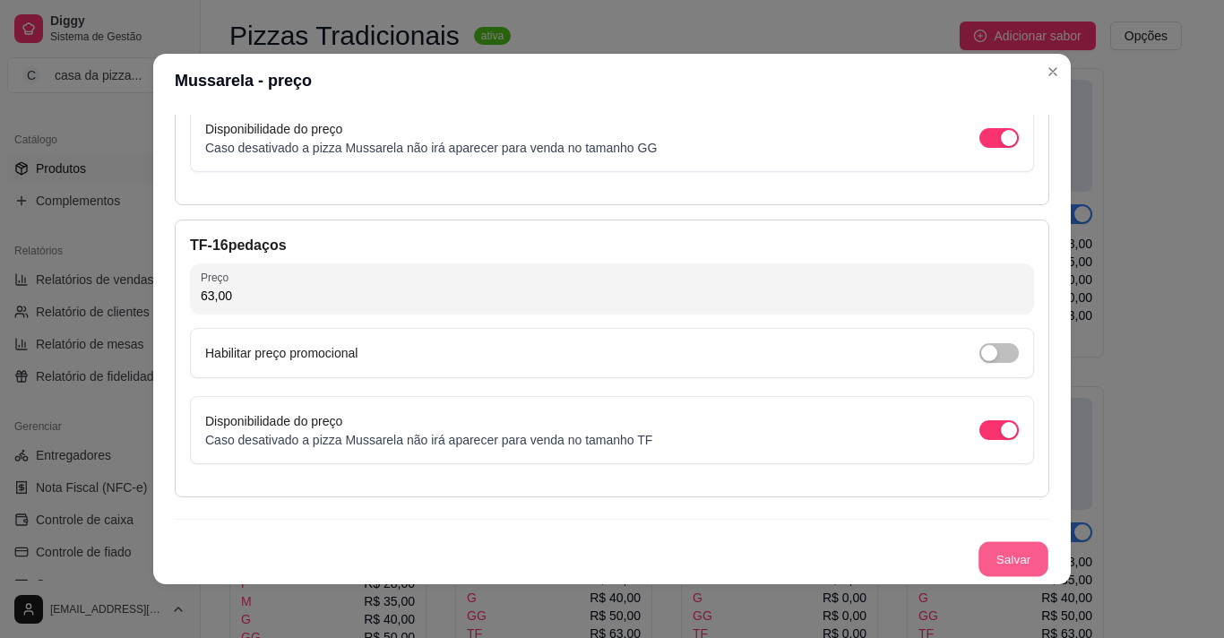
click at [982, 547] on button "Salvar" at bounding box center [1014, 559] width 70 height 35
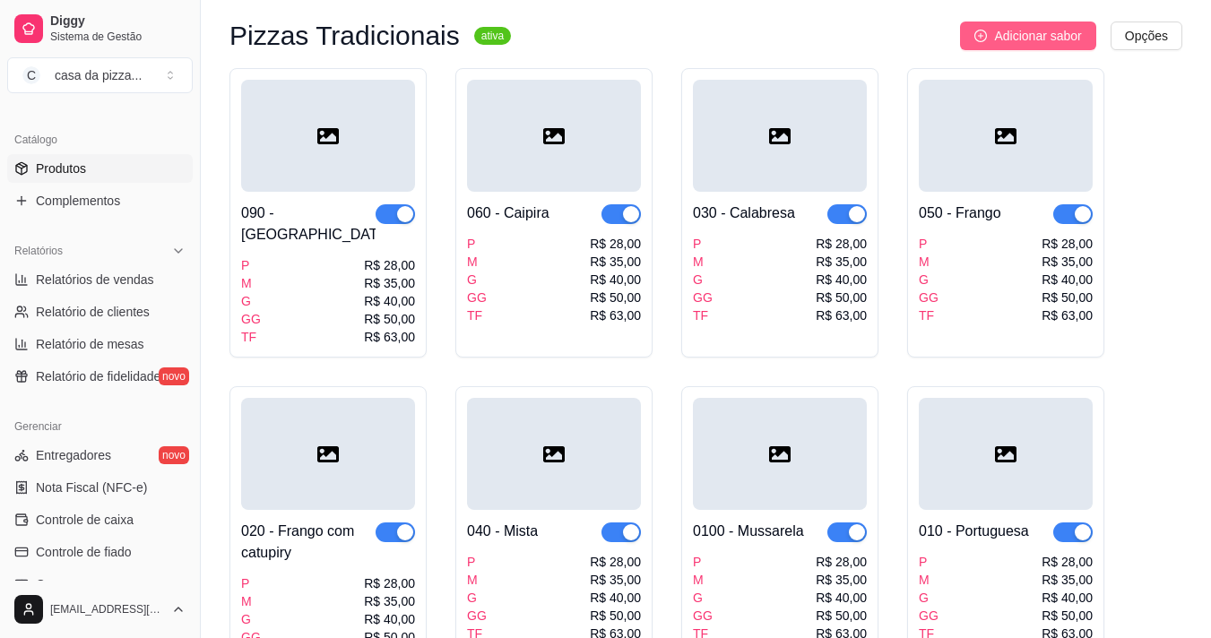
click at [1007, 33] on span "Adicionar sabor" at bounding box center [1037, 36] width 87 height 20
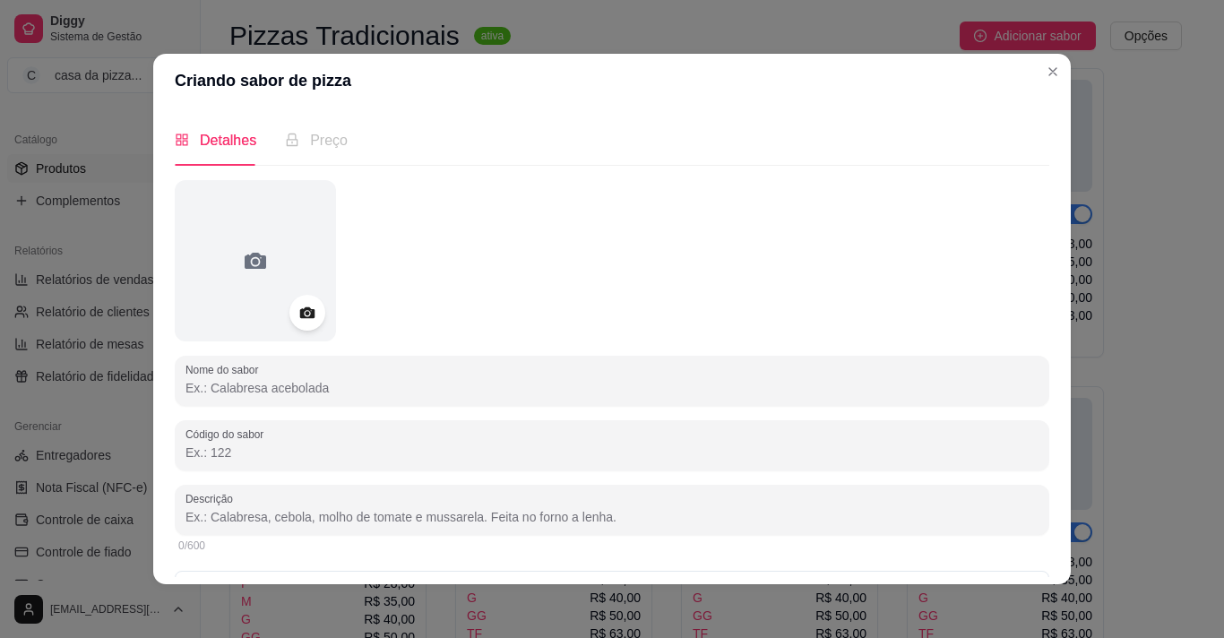
click at [311, 386] on input "Nome do sabor" at bounding box center [612, 388] width 853 height 18
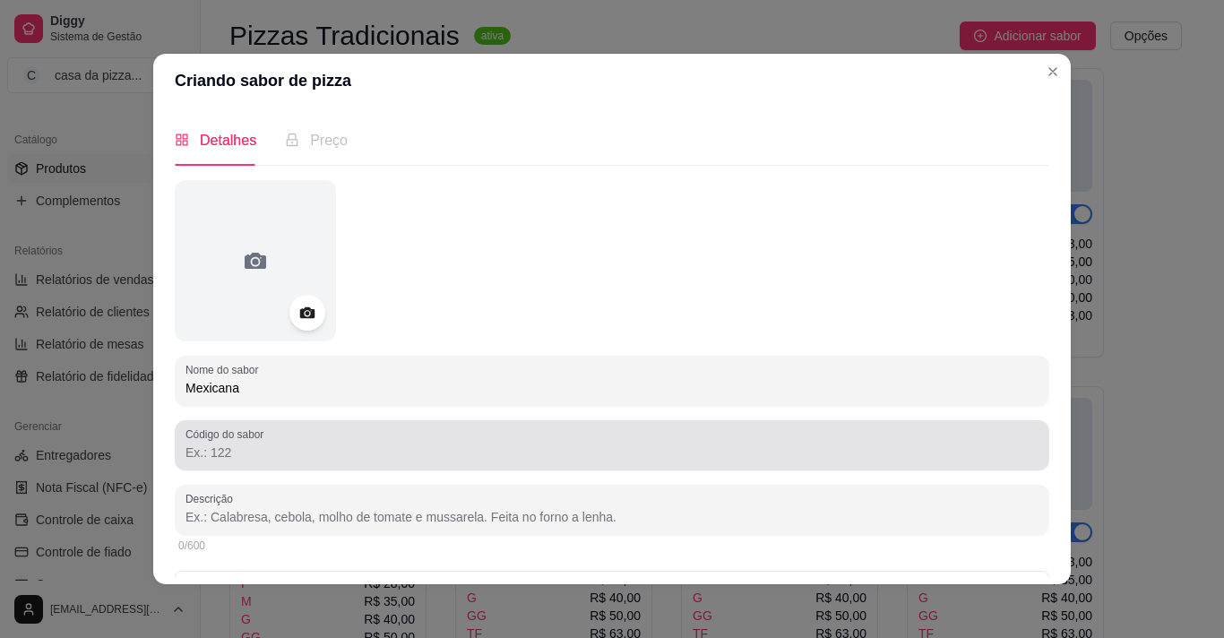
type input "Mexicana"
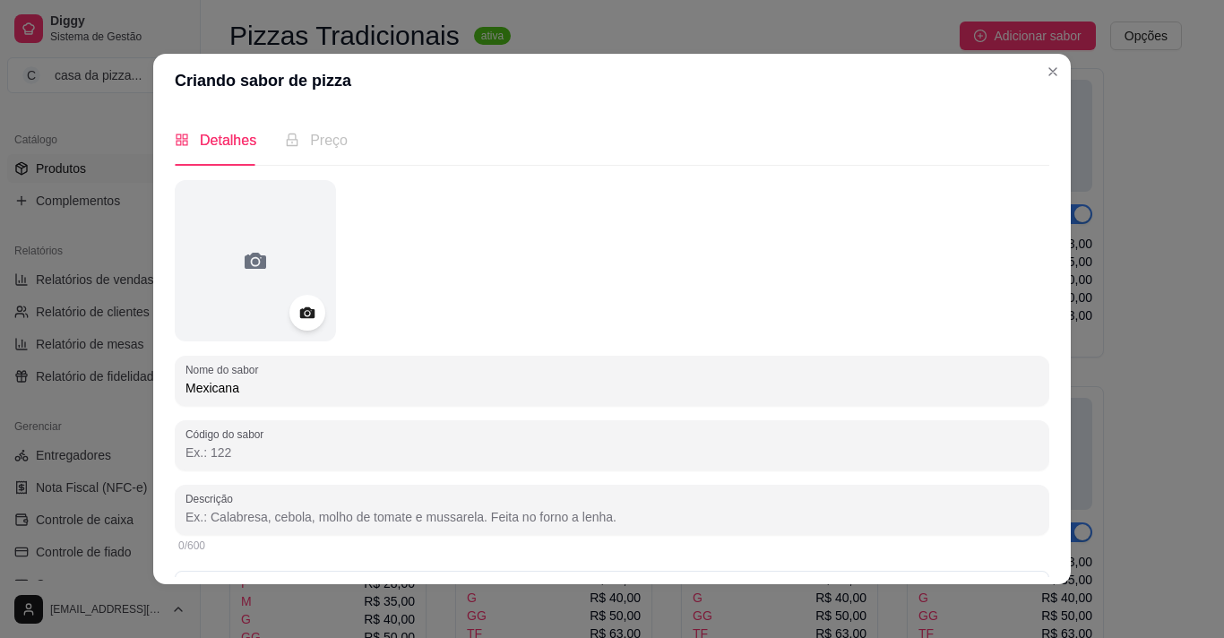
click at [263, 456] on input "Código do sabor" at bounding box center [612, 453] width 853 height 18
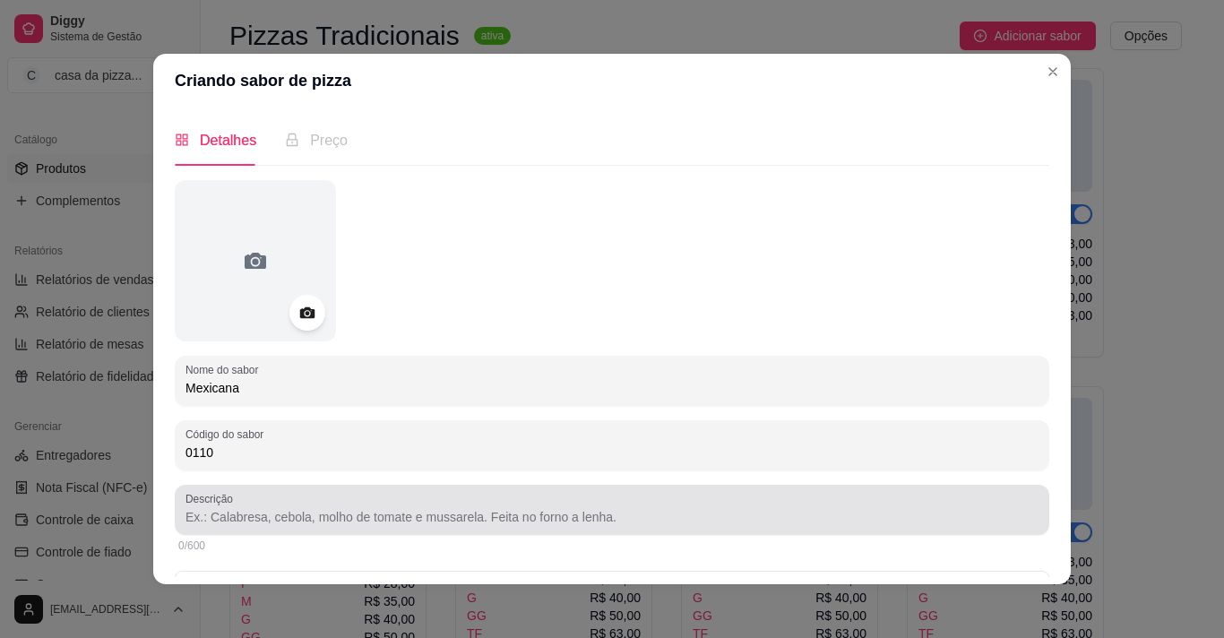
type input "0110"
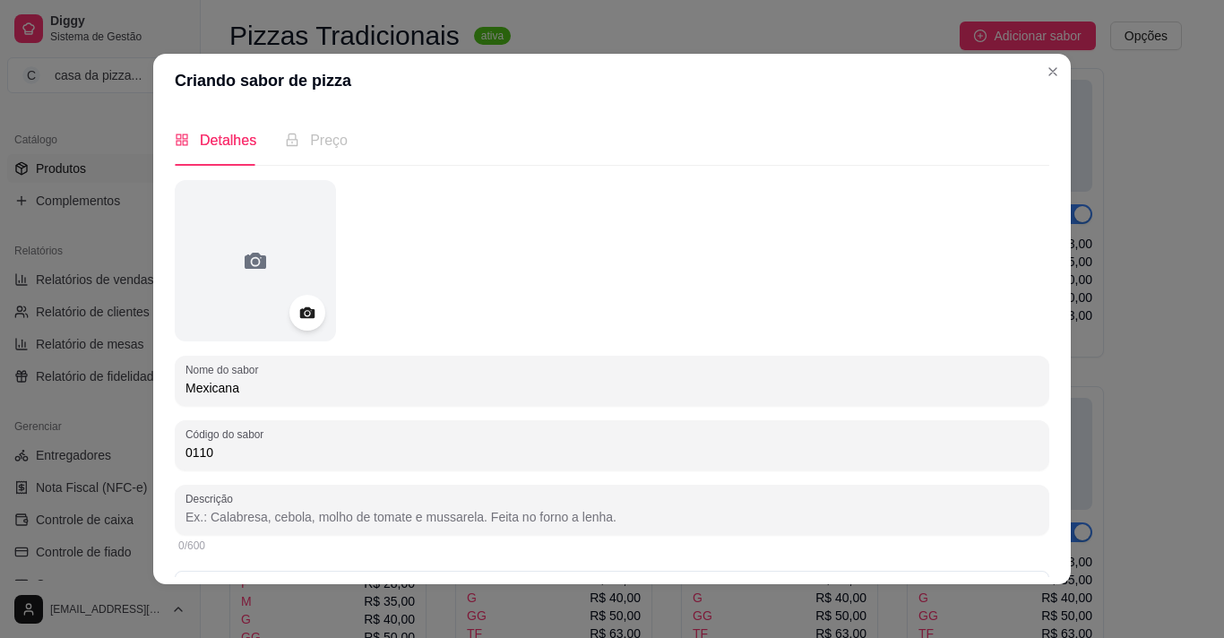
click at [275, 511] on input "Descrição" at bounding box center [612, 517] width 853 height 18
click at [419, 519] on input "molho, pimenta forte, mussarela, calabresa, pimenta calabresa, tomate, cebola, …" at bounding box center [612, 517] width 853 height 18
click at [613, 515] on input "molho, pimenta forte, mussarela, calabresa,tomate, pimenta calabresa, tomate, c…" at bounding box center [612, 517] width 853 height 18
click at [414, 515] on input "molho, pimenta forte, mussarela, calabresa,tomate, pimenta calabresa, cebola, p…" at bounding box center [612, 517] width 853 height 18
type input "molho, pimenta forte, mussarela, calabresa ,tomate, pimenta calabresa, cebola, …"
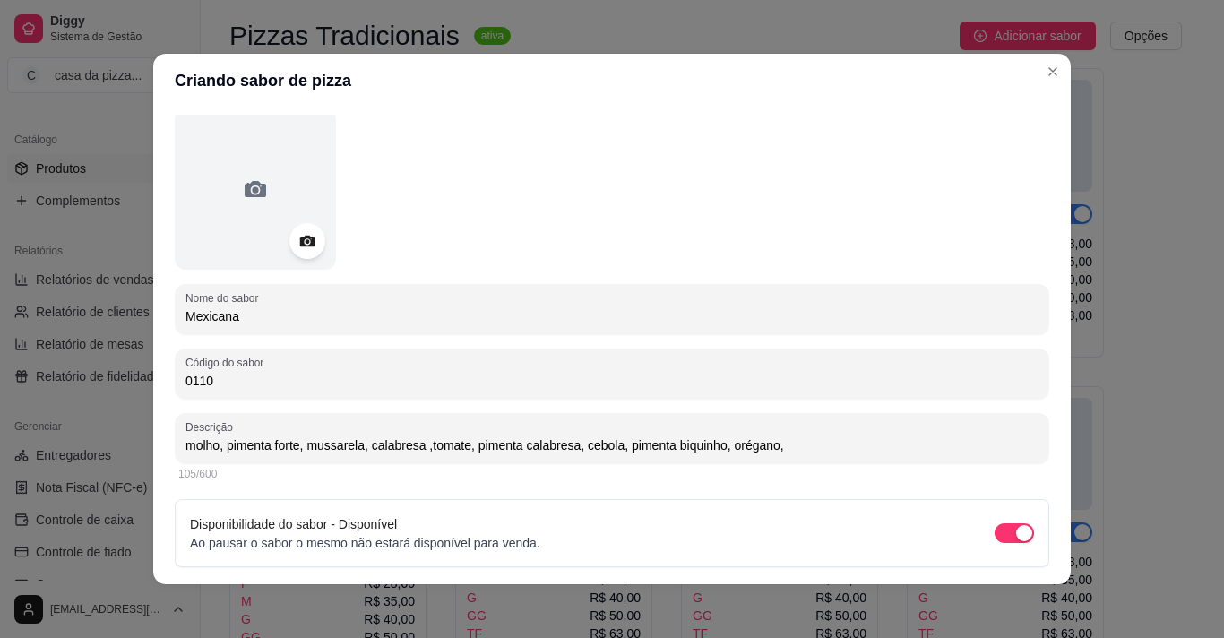
scroll to position [127, 0]
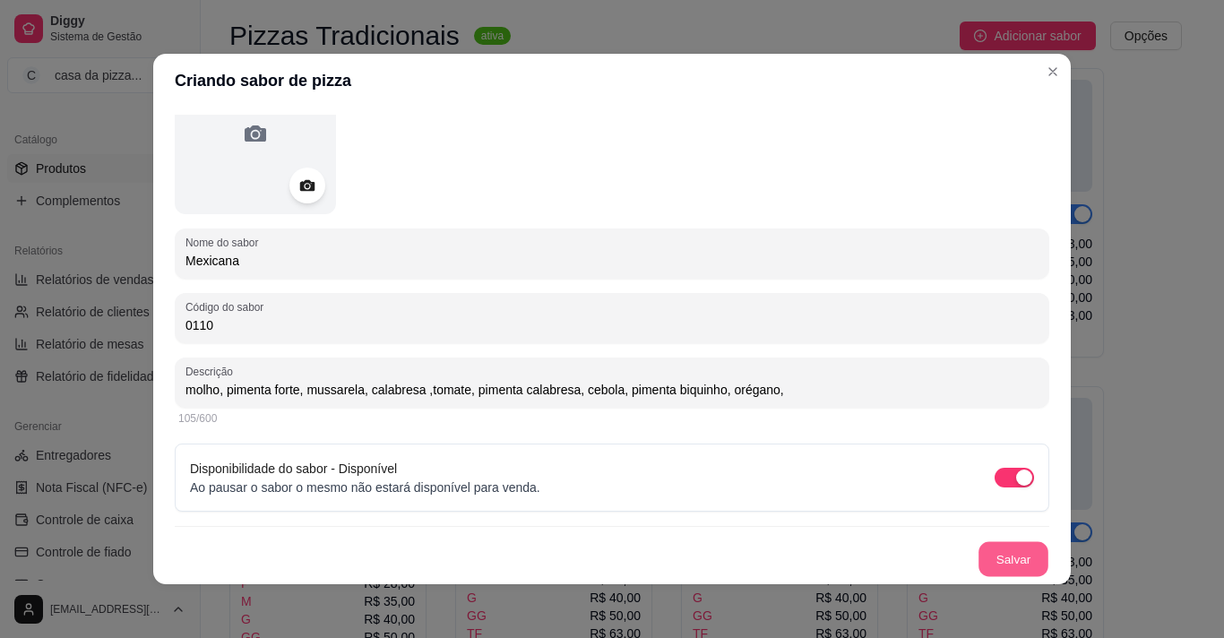
click at [995, 563] on button "Salvar" at bounding box center [1014, 559] width 70 height 35
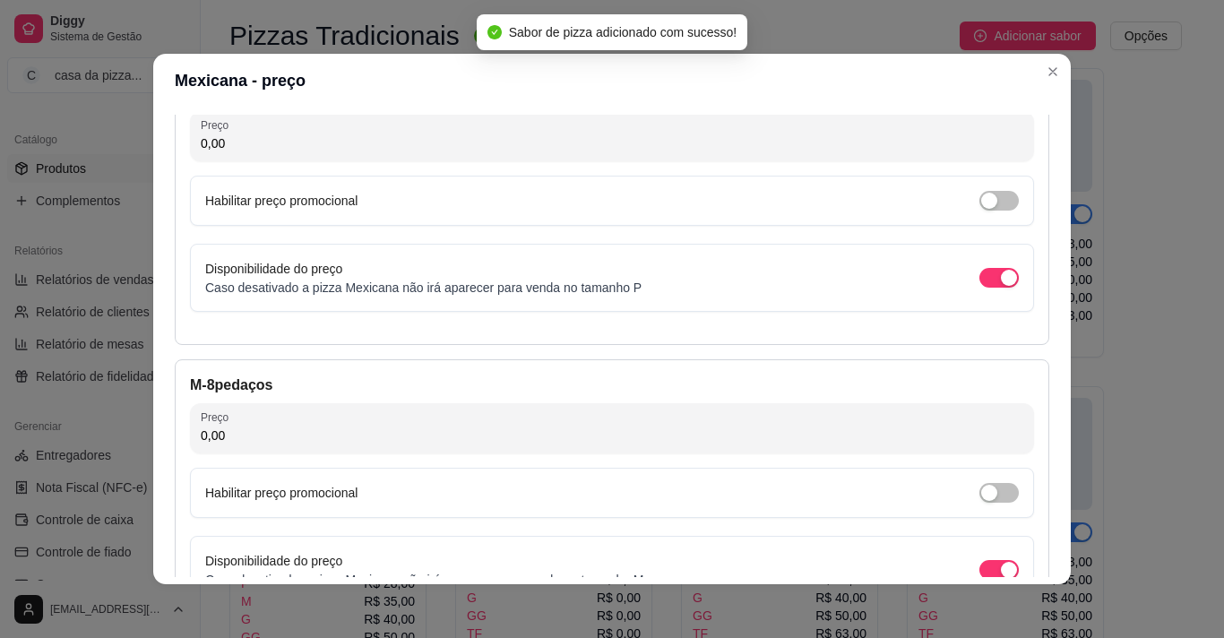
scroll to position [142, 0]
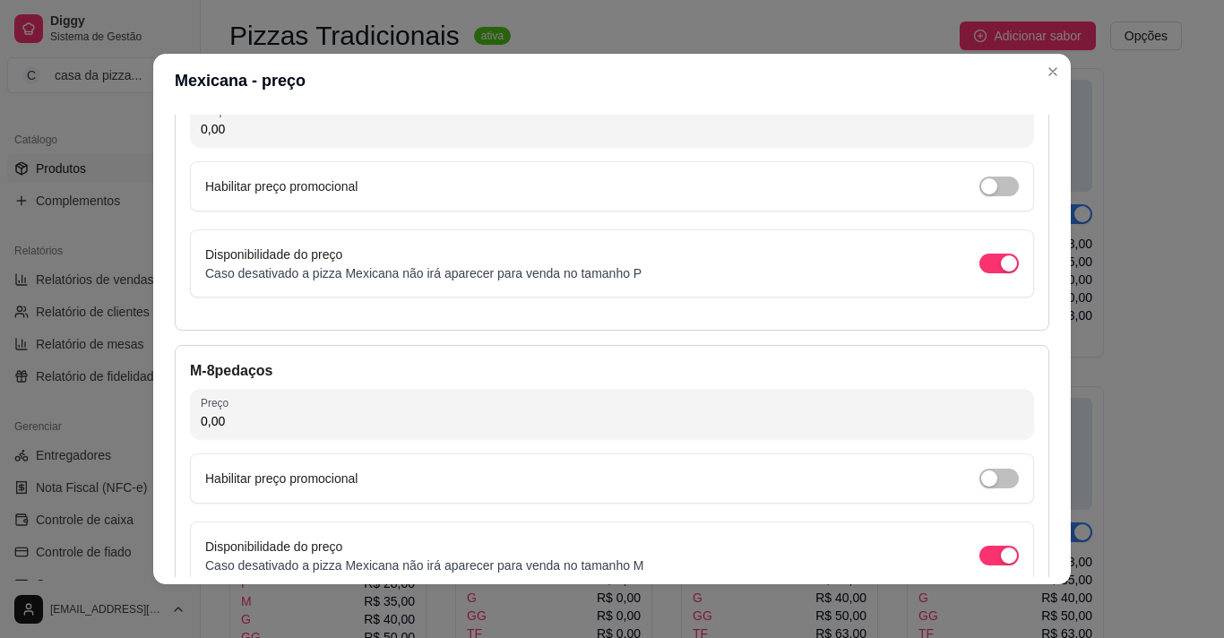
click at [661, 126] on input "0,00" at bounding box center [612, 129] width 823 height 18
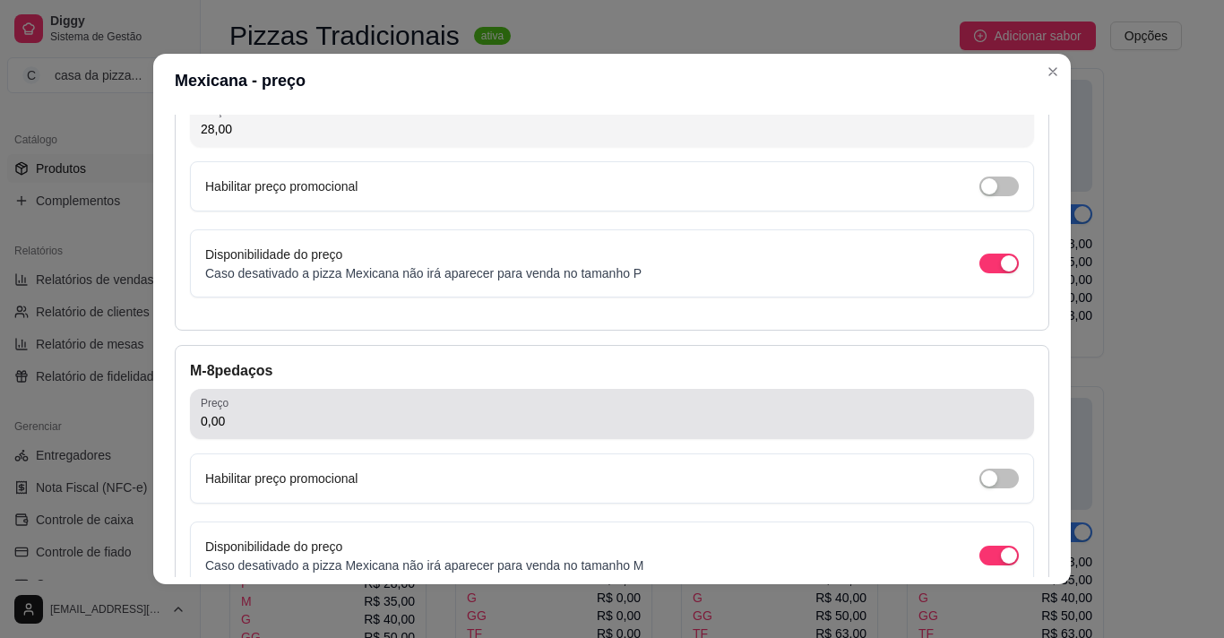
type input "28,00"
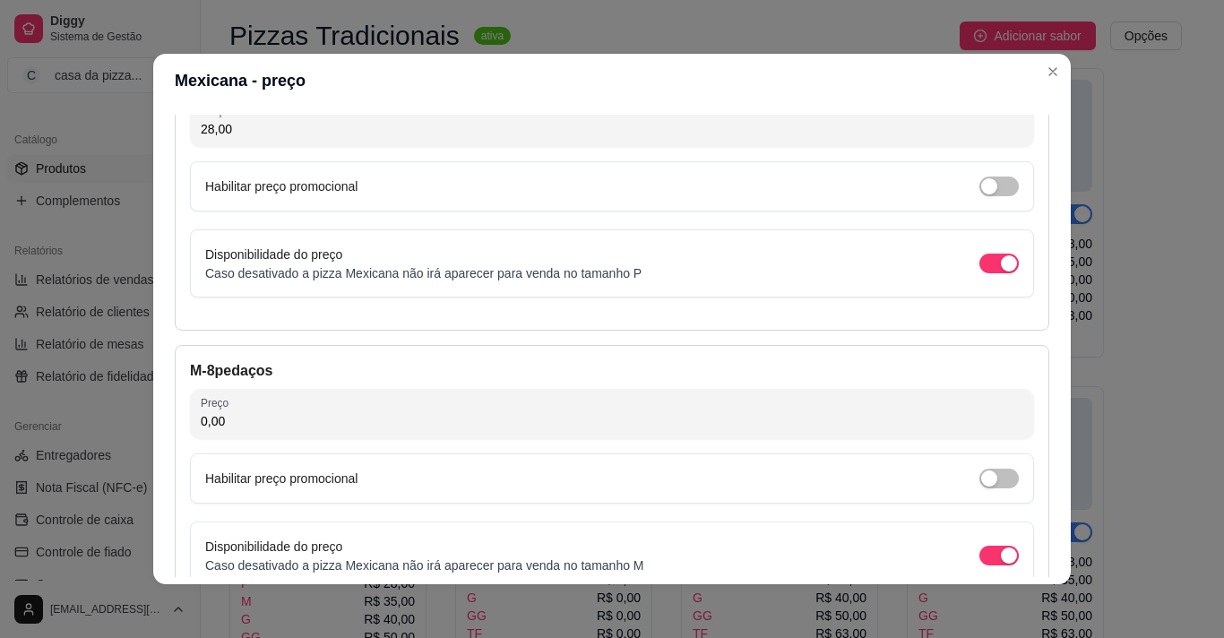
click at [557, 421] on input "0,00" at bounding box center [612, 421] width 823 height 18
type input "35,00"
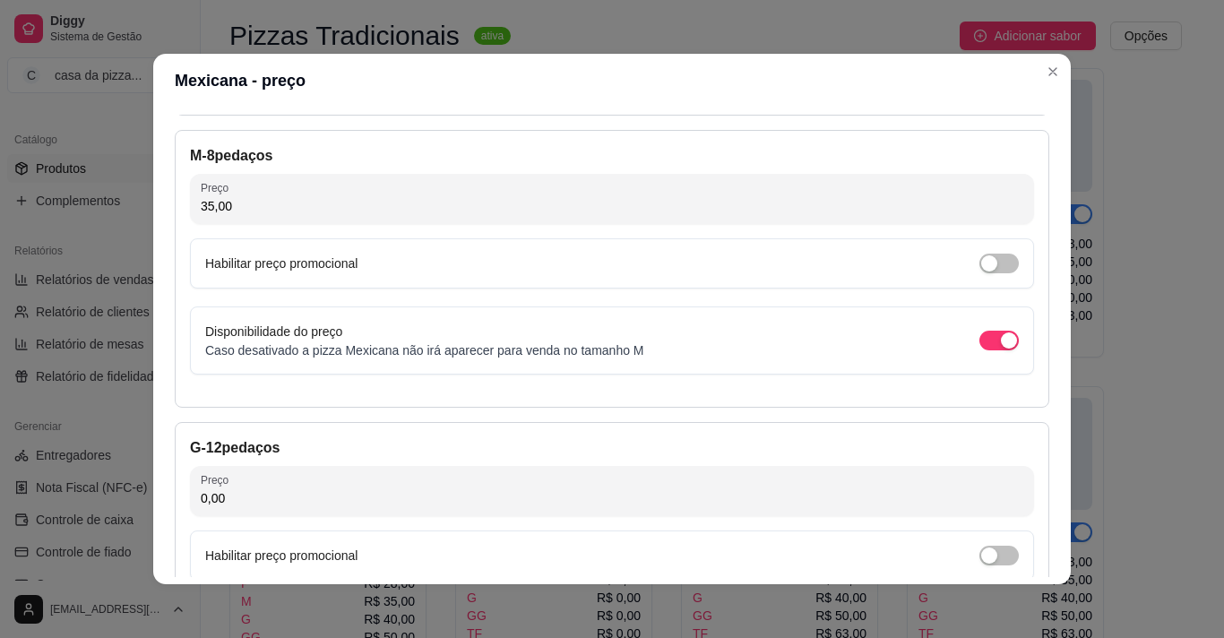
scroll to position [393, 0]
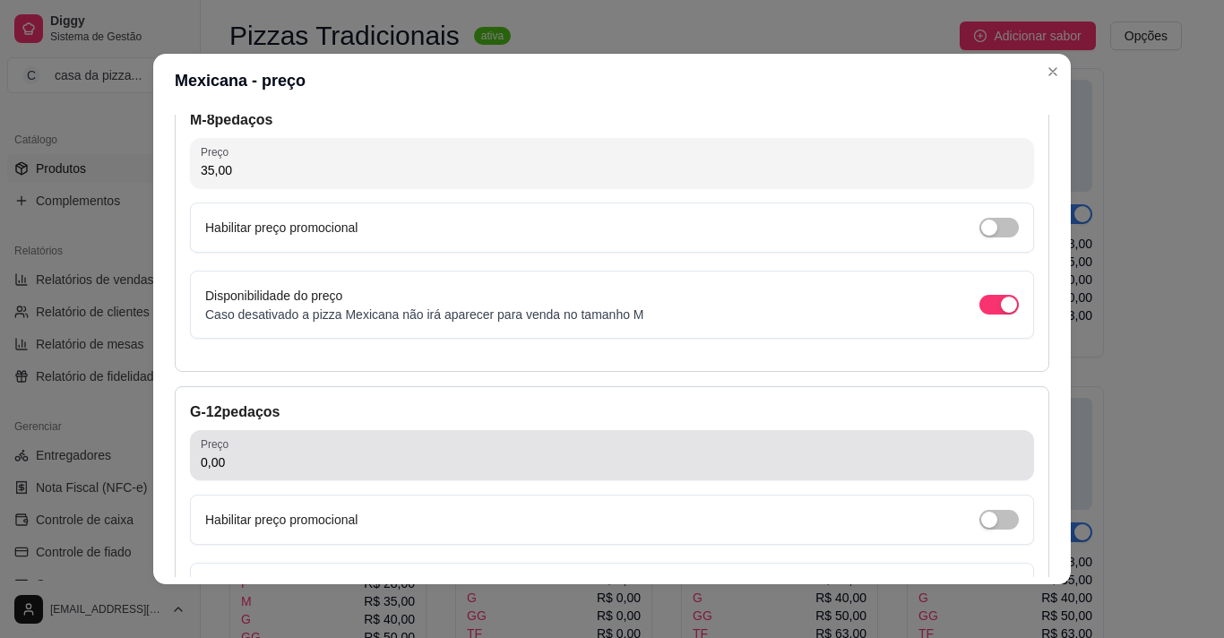
click at [621, 452] on div "0,00" at bounding box center [612, 455] width 823 height 36
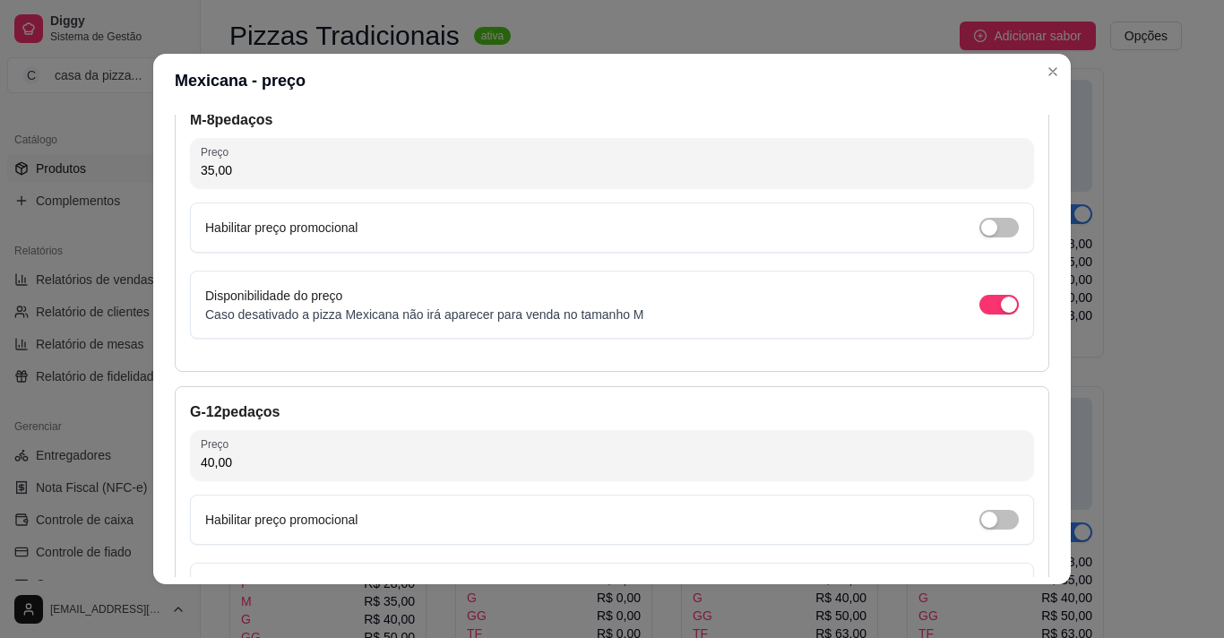
type input "40,00"
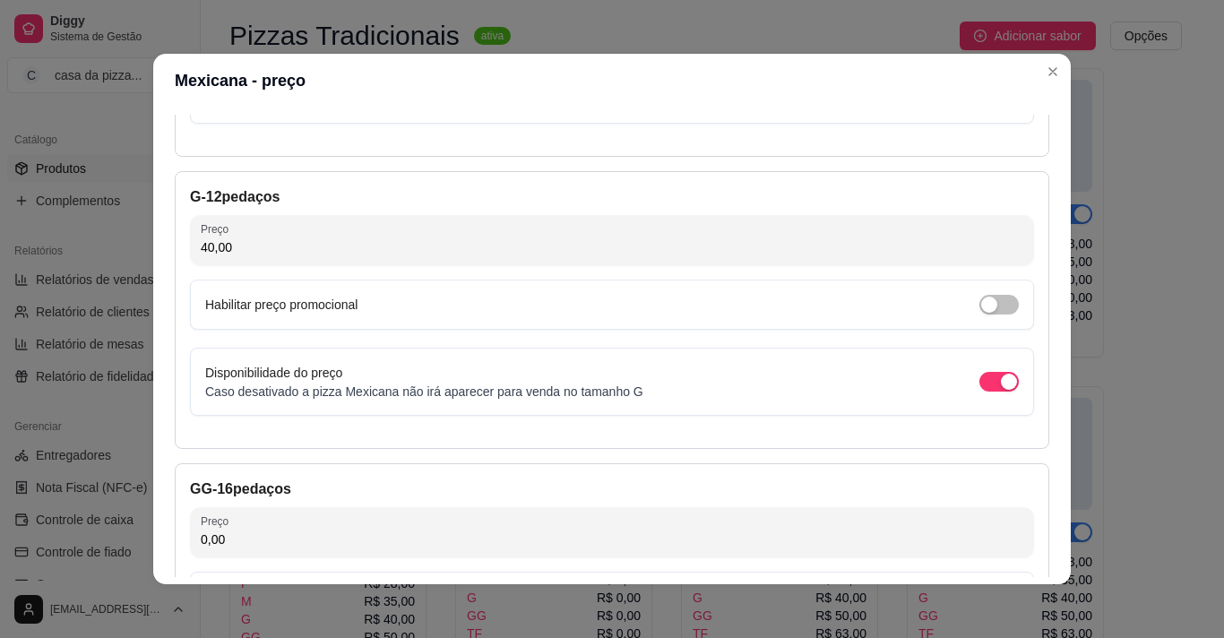
scroll to position [715, 0]
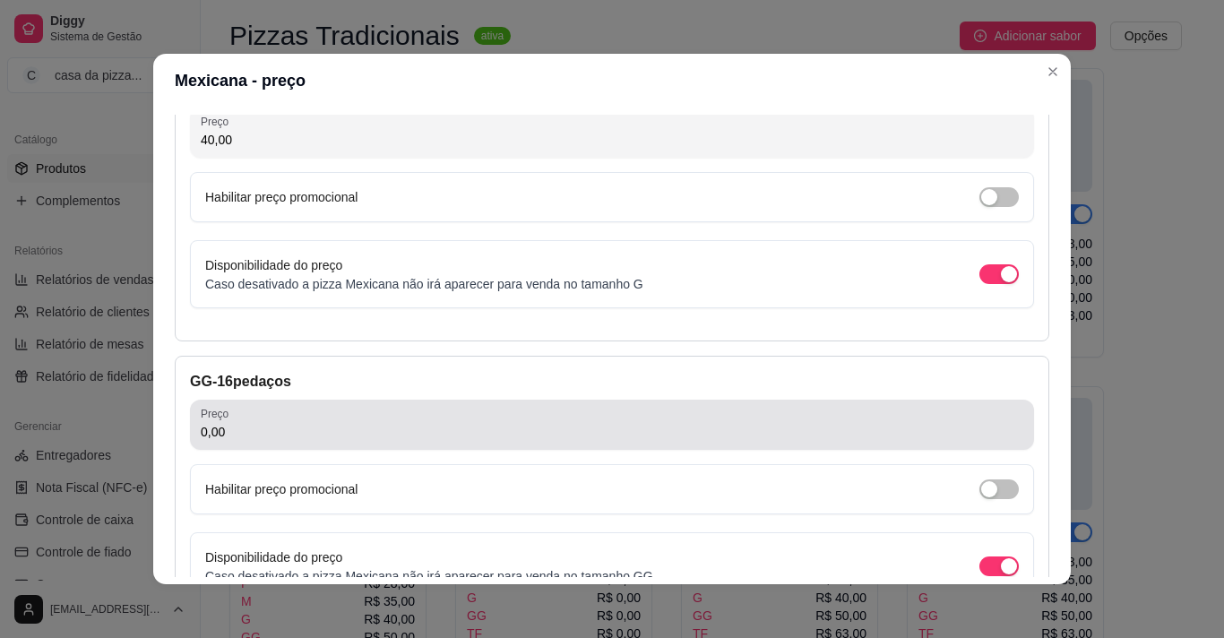
click at [756, 424] on input "0,00" at bounding box center [612, 432] width 823 height 18
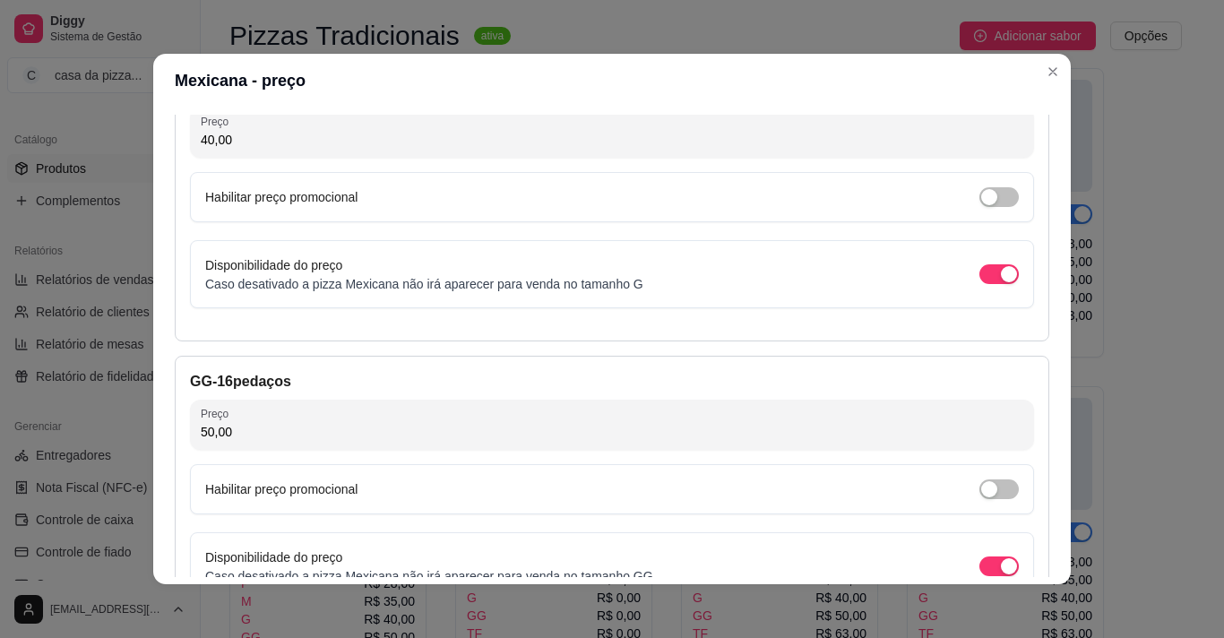
type input "50,00"
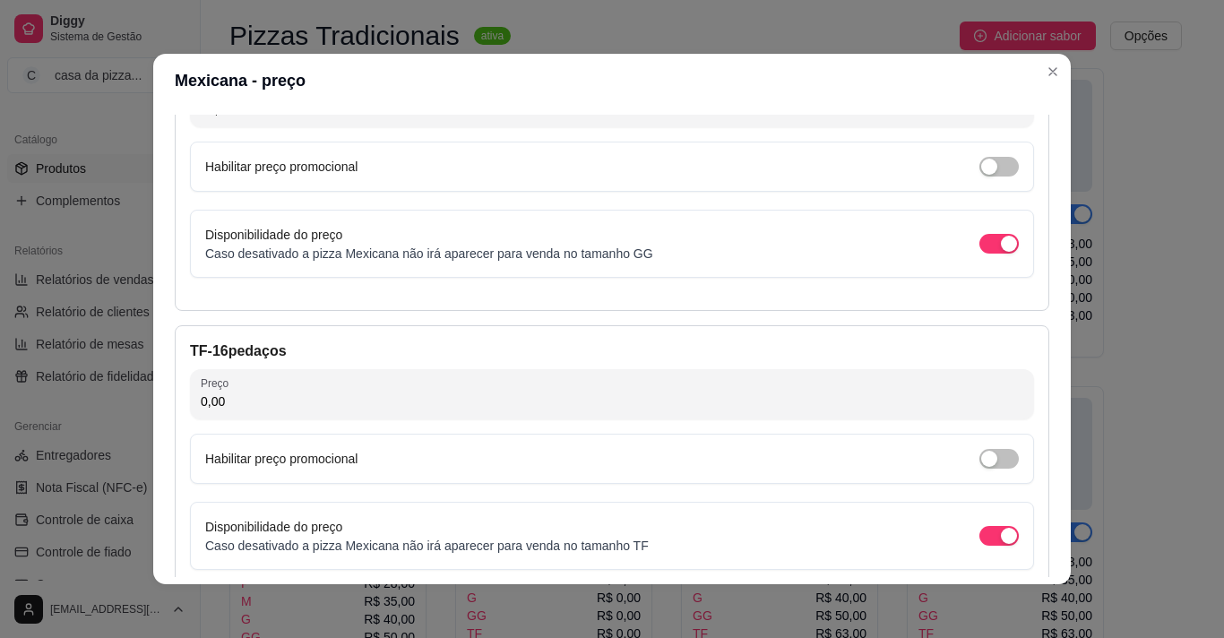
scroll to position [1074, 0]
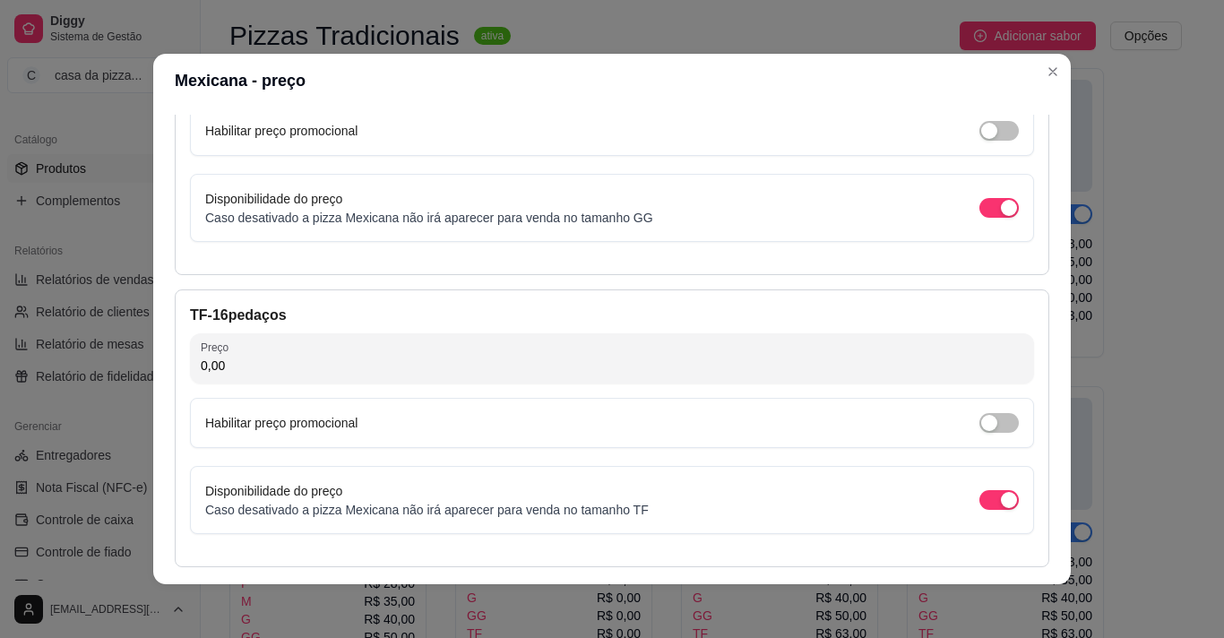
click at [633, 363] on input "0,00" at bounding box center [612, 366] width 823 height 18
type input "63,00"
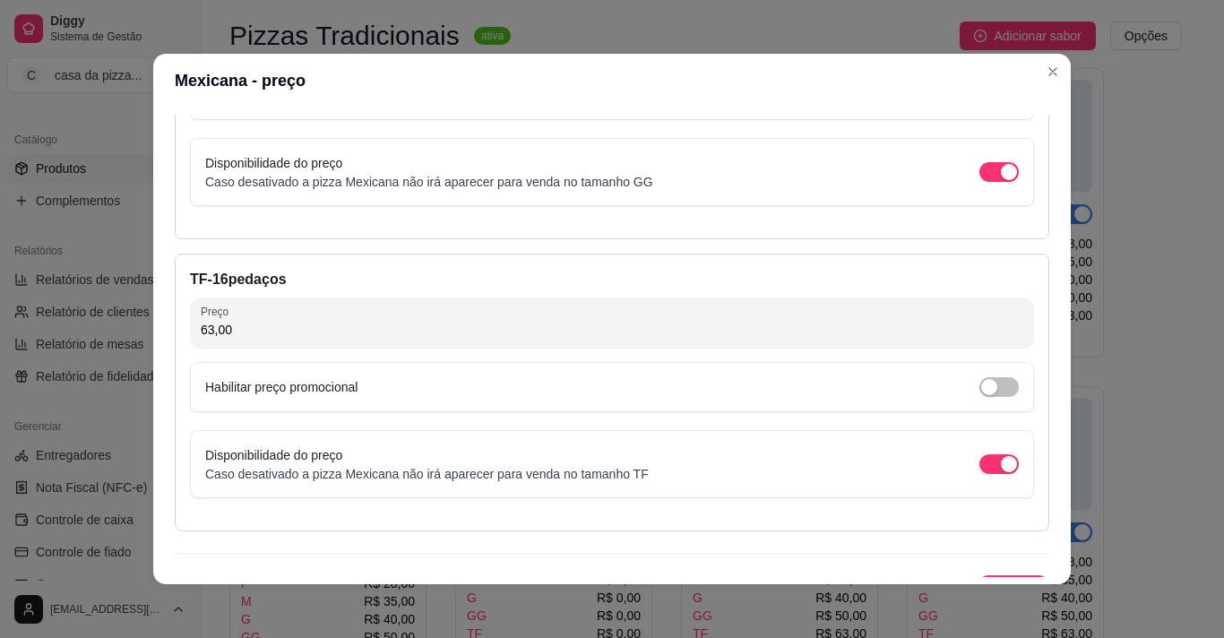
scroll to position [1144, 0]
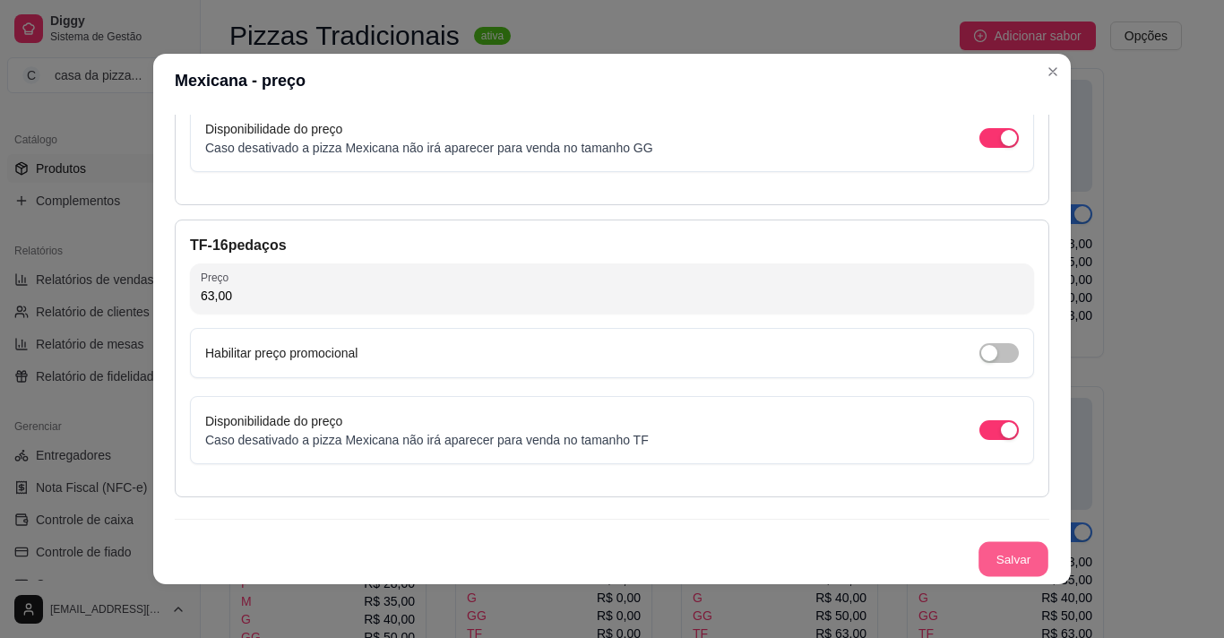
click at [999, 565] on button "Salvar" at bounding box center [1014, 559] width 70 height 35
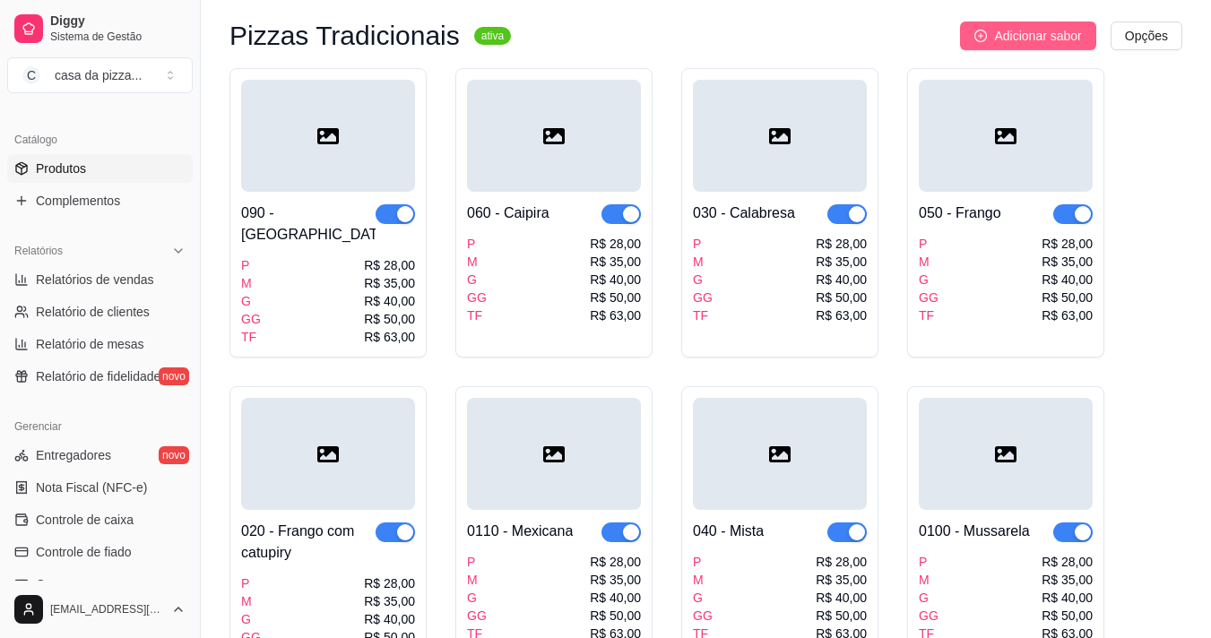
click at [1051, 32] on span "Adicionar sabor" at bounding box center [1037, 36] width 87 height 20
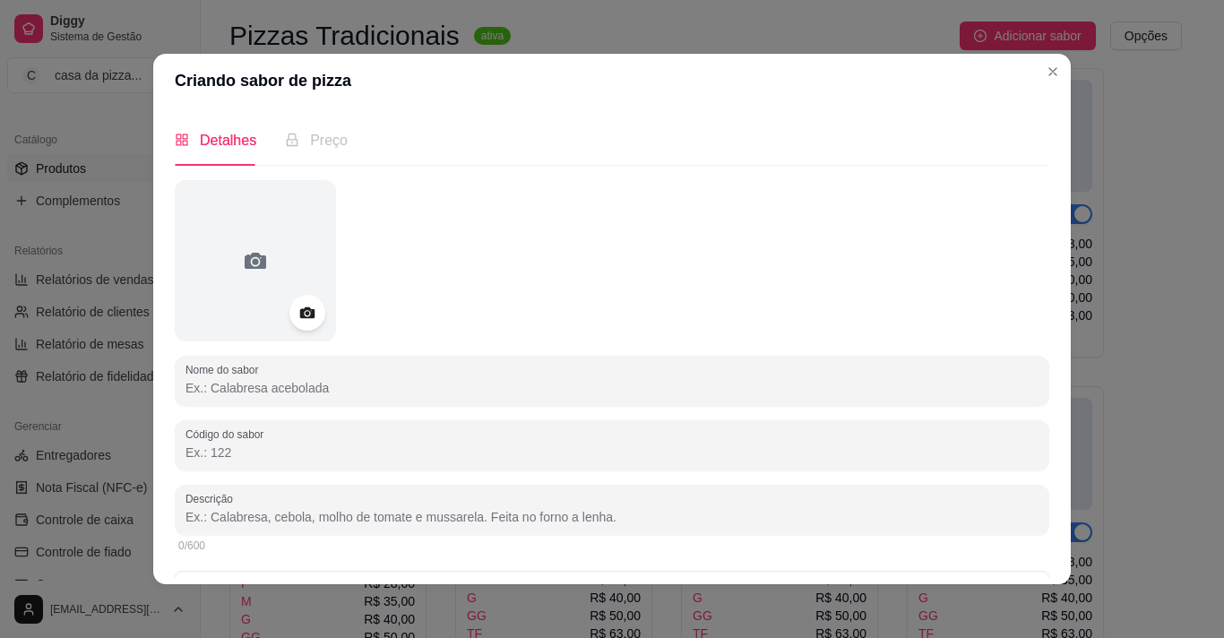
click at [464, 387] on input "Nome do sabor" at bounding box center [612, 388] width 853 height 18
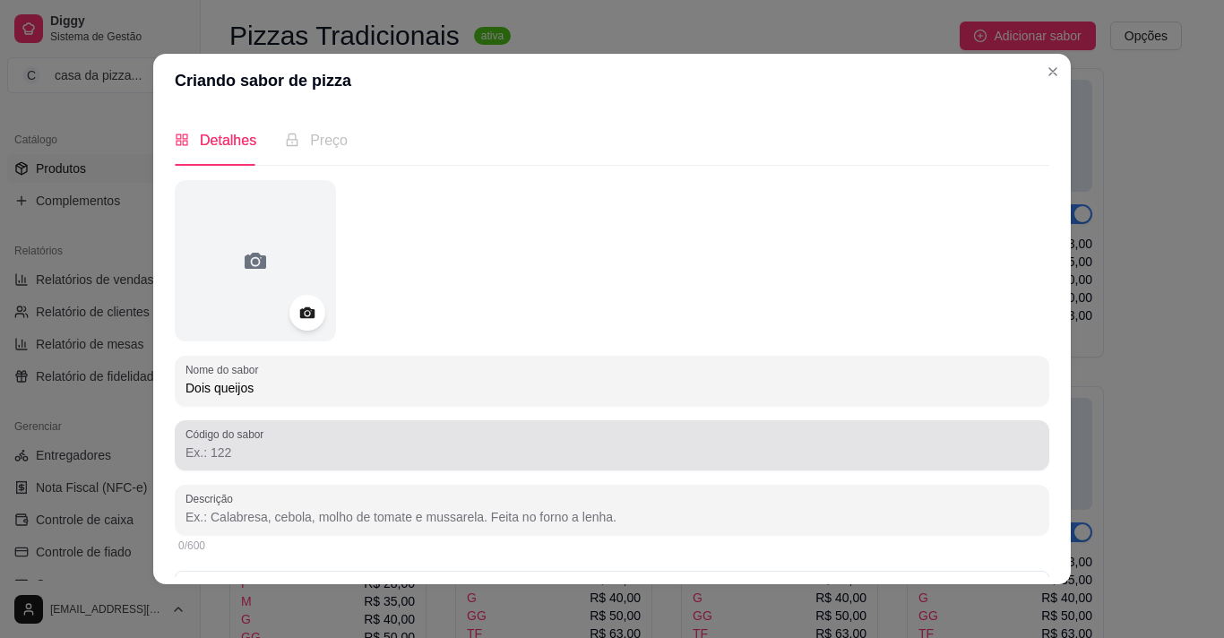
type input "Dois queijos"
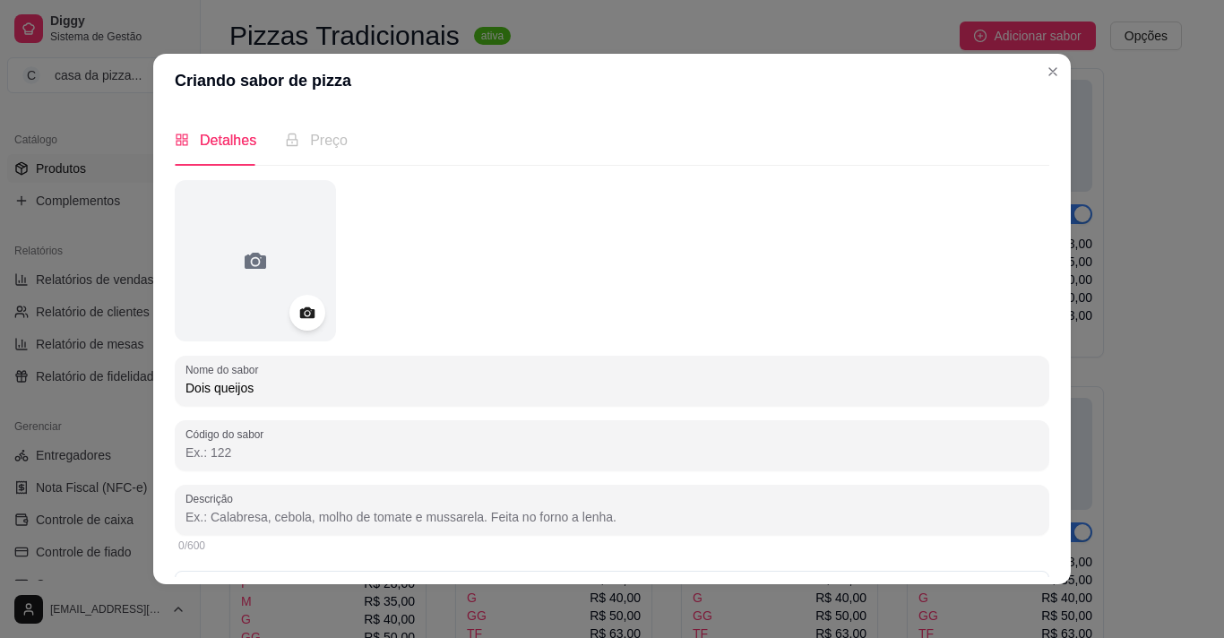
click at [384, 450] on input "Código do sabor" at bounding box center [612, 453] width 853 height 18
type input "0120"
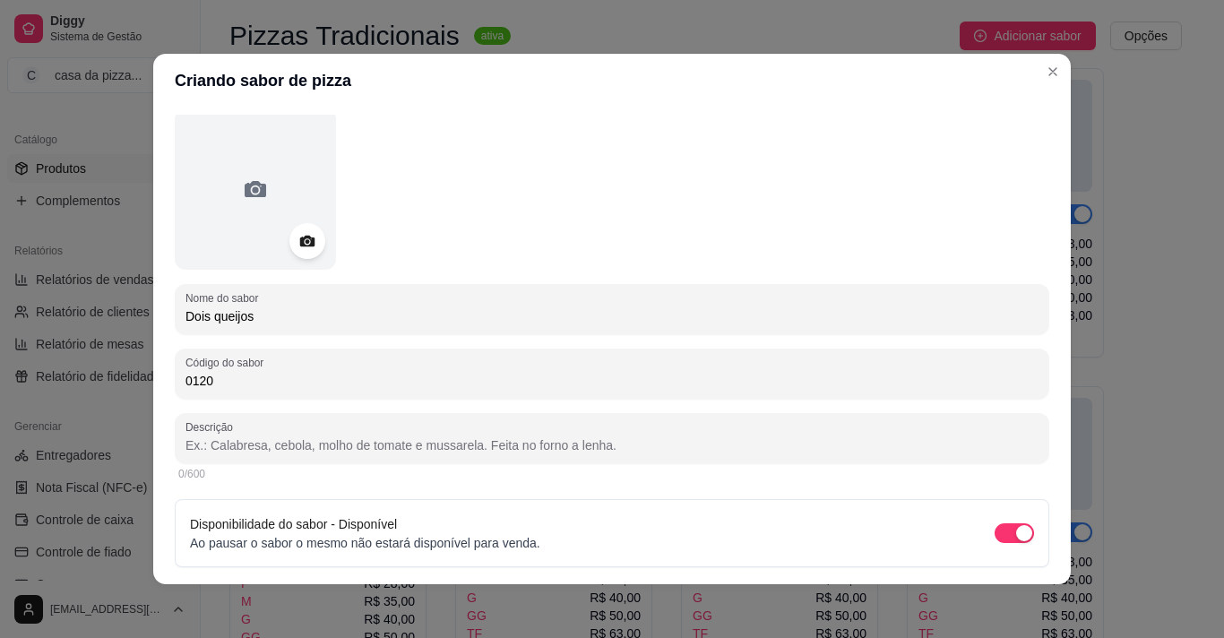
scroll to position [127, 0]
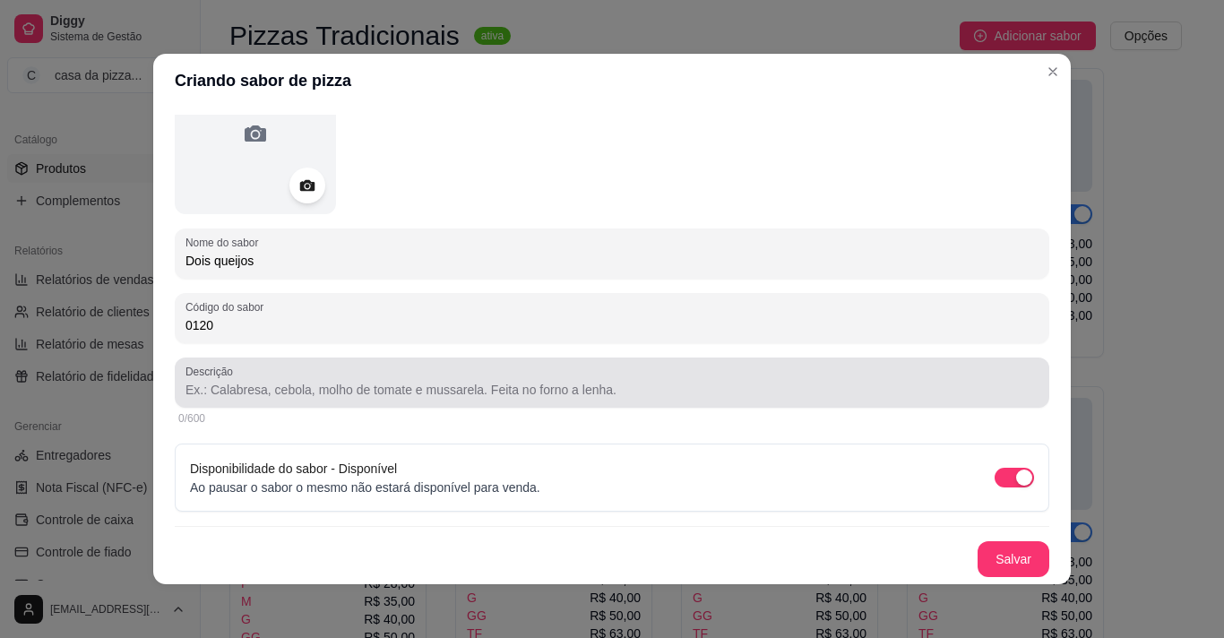
click at [609, 370] on div at bounding box center [612, 383] width 853 height 36
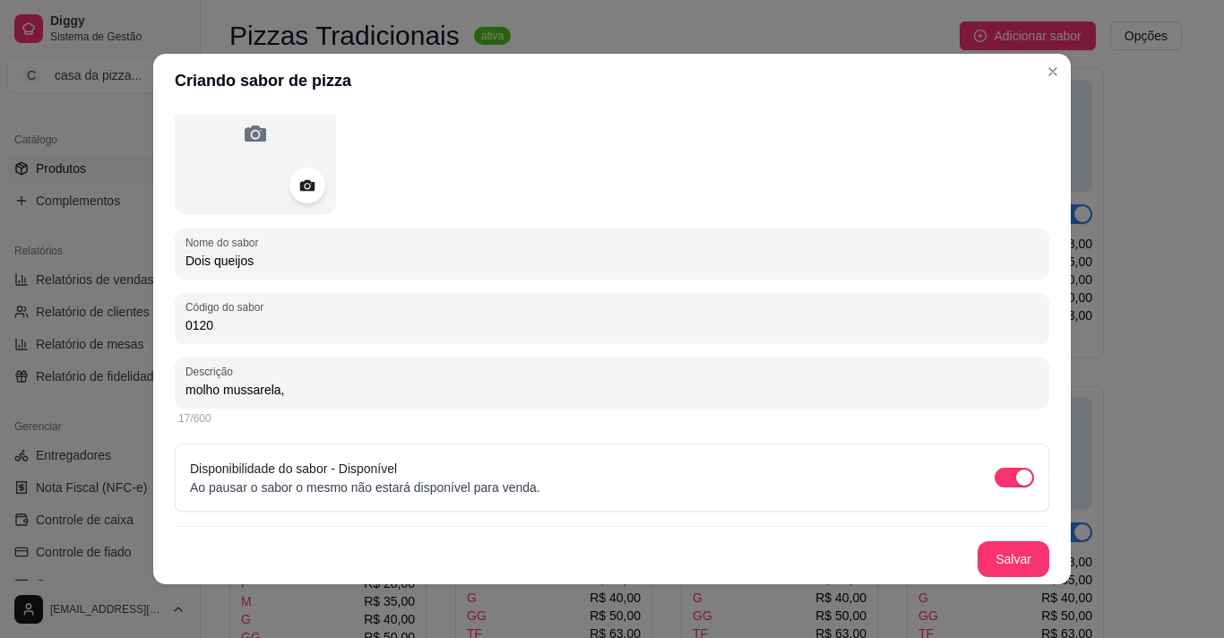
click at [213, 384] on input "molho mussarela," at bounding box center [612, 390] width 853 height 18
click at [275, 389] on input "molho, mussarela," at bounding box center [612, 390] width 853 height 18
click at [285, 387] on input "molho, mussarela," at bounding box center [612, 390] width 853 height 18
type input "molho, mussarela, queijo coalho,"
click at [1004, 560] on button "Salvar" at bounding box center [1014, 559] width 70 height 35
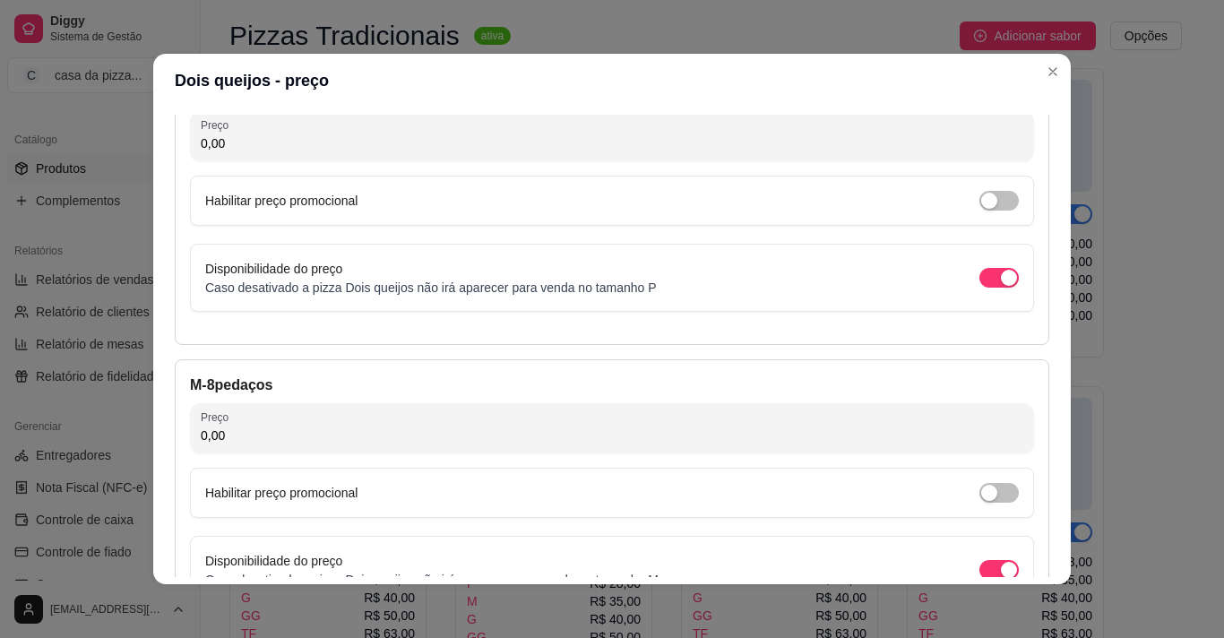
scroll to position [142, 0]
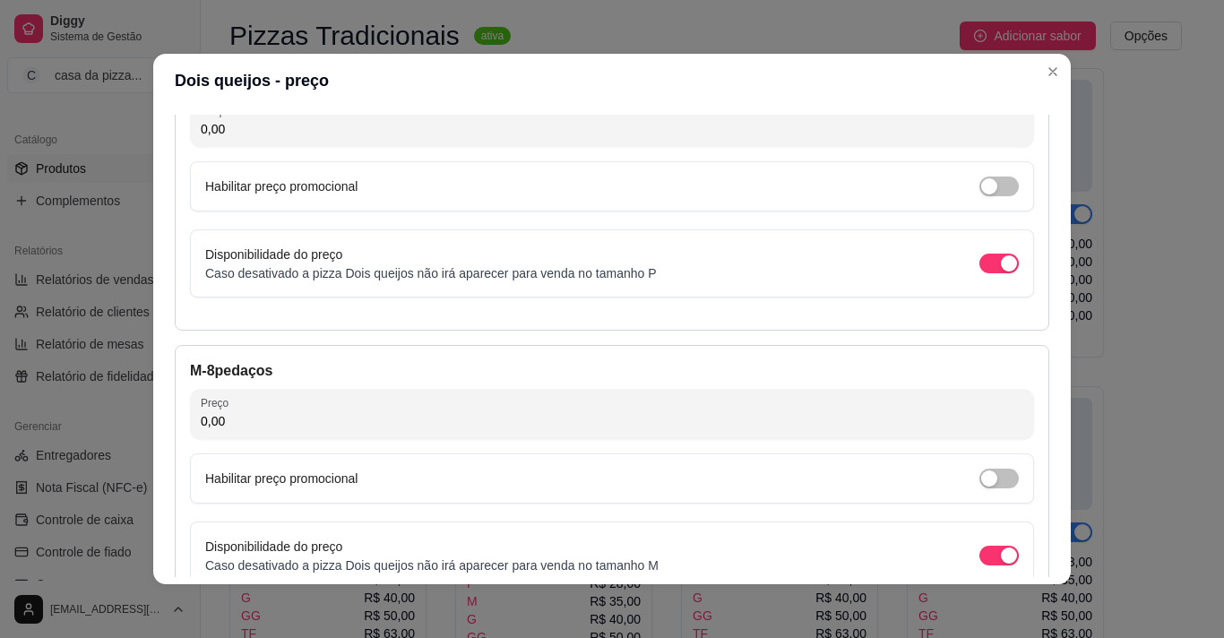
click at [505, 132] on input "0,00" at bounding box center [612, 129] width 823 height 18
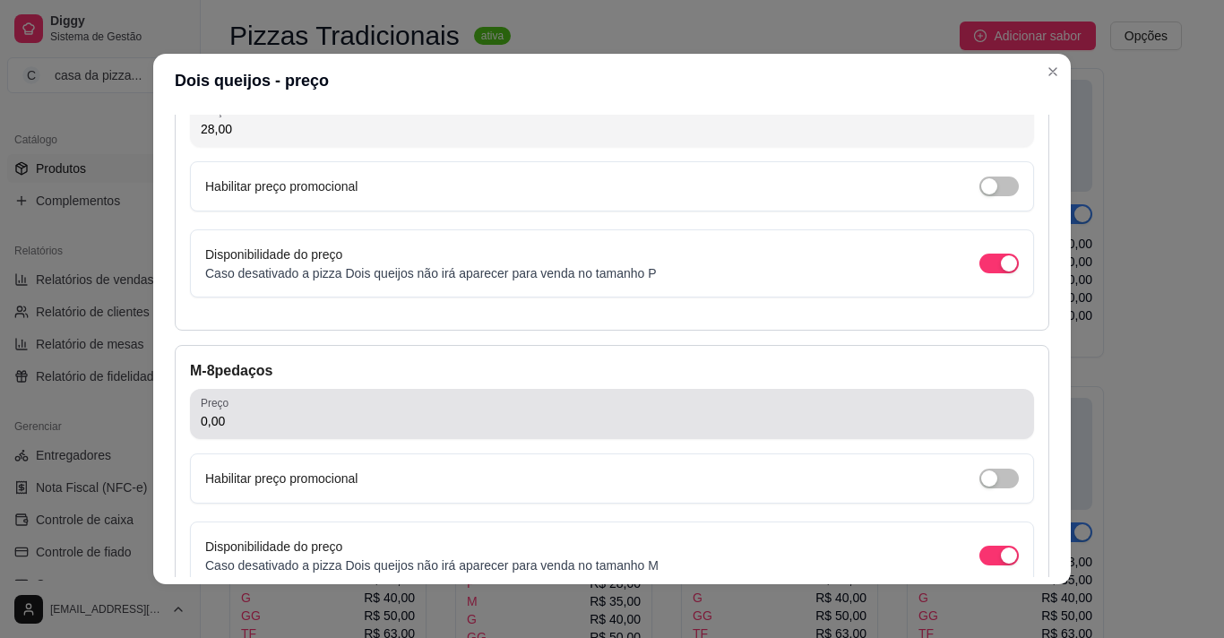
type input "28,00"
click at [353, 397] on div "0,00" at bounding box center [612, 414] width 823 height 36
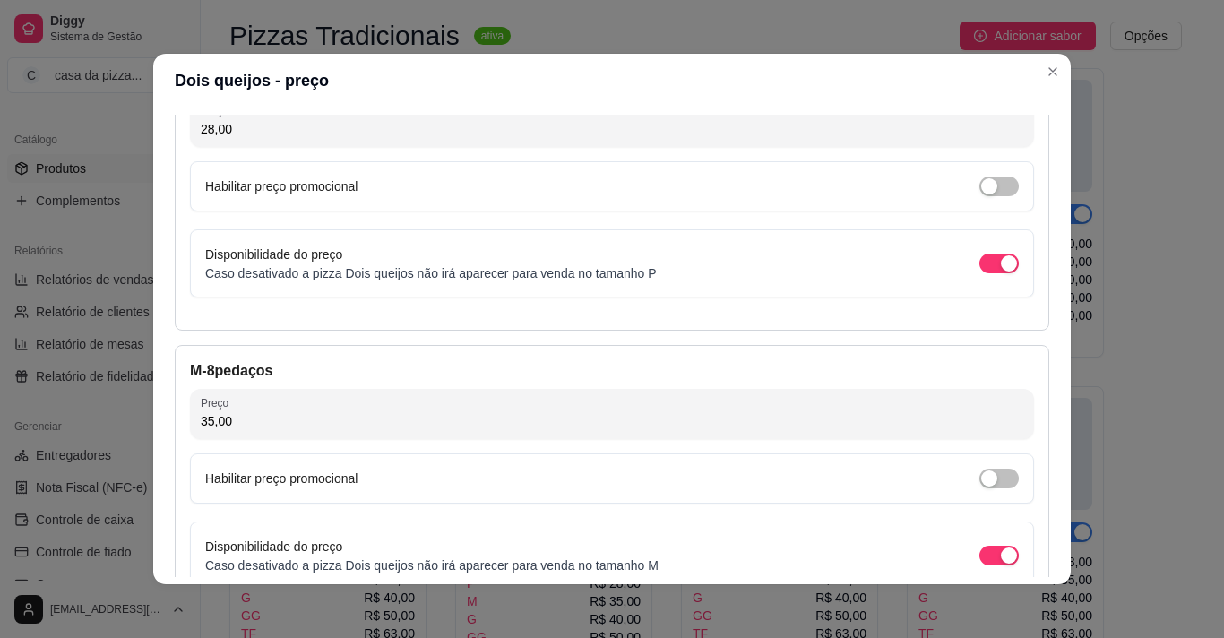
type input "35,00"
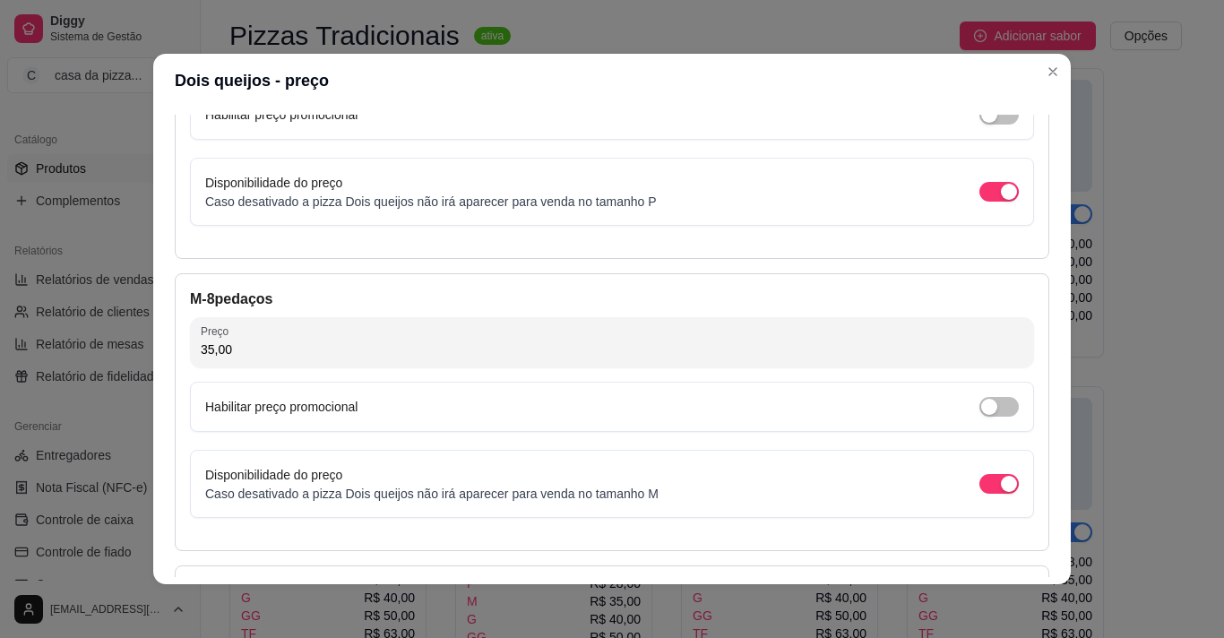
scroll to position [357, 0]
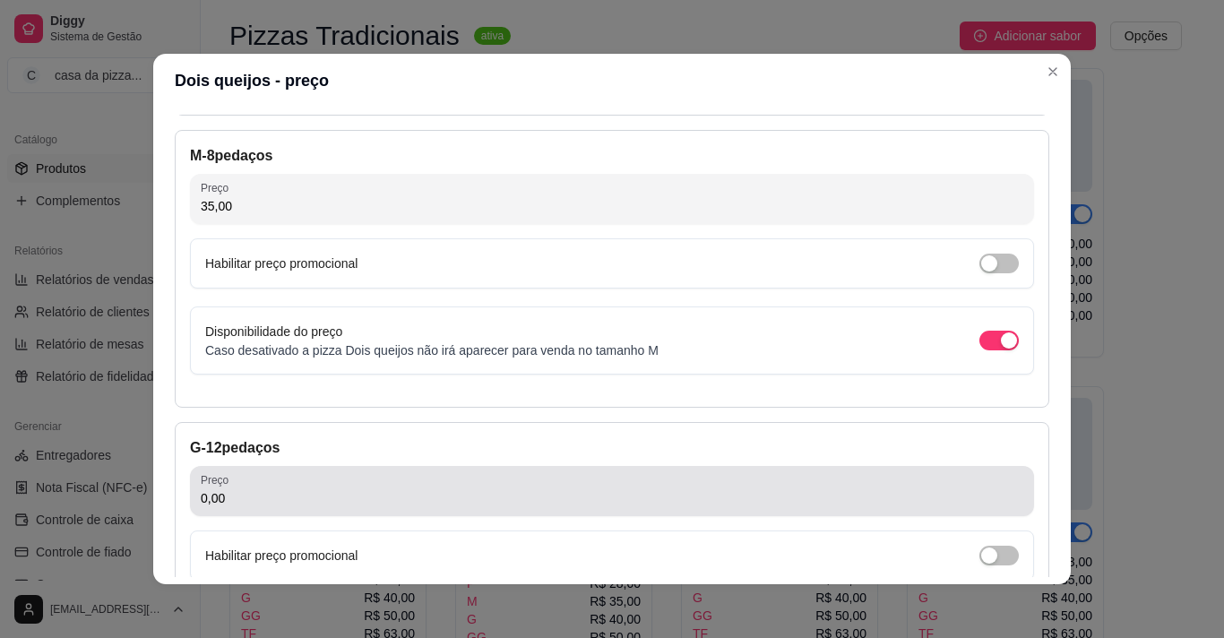
click at [701, 510] on div "Preço 0,00" at bounding box center [612, 491] width 844 height 50
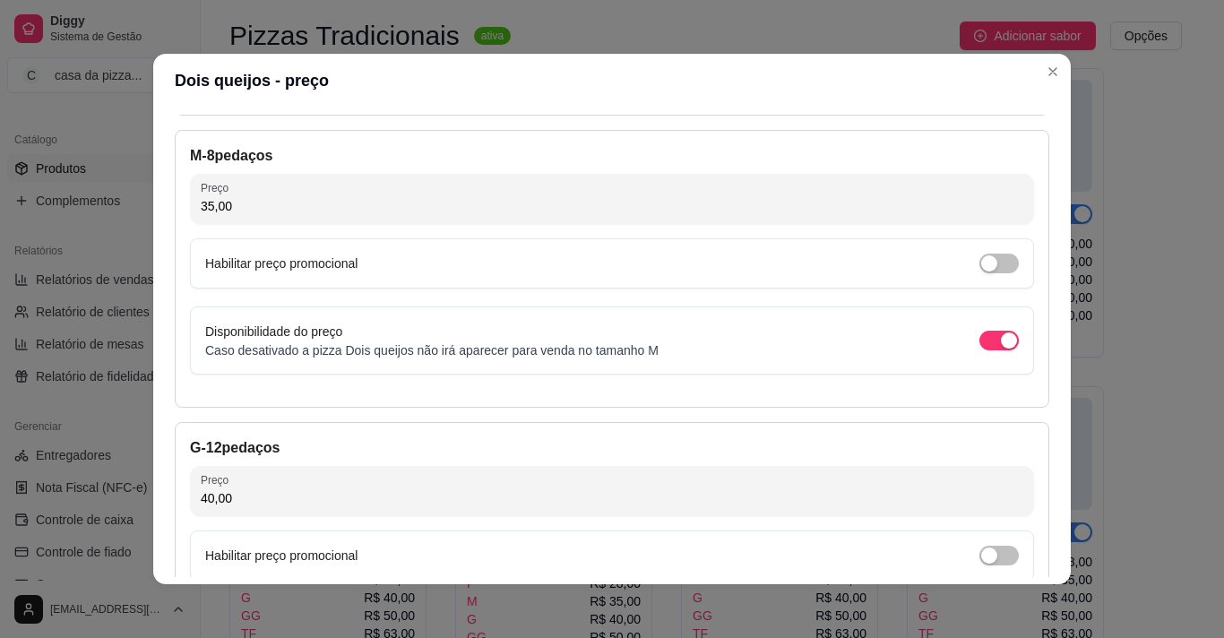
type input "40,00"
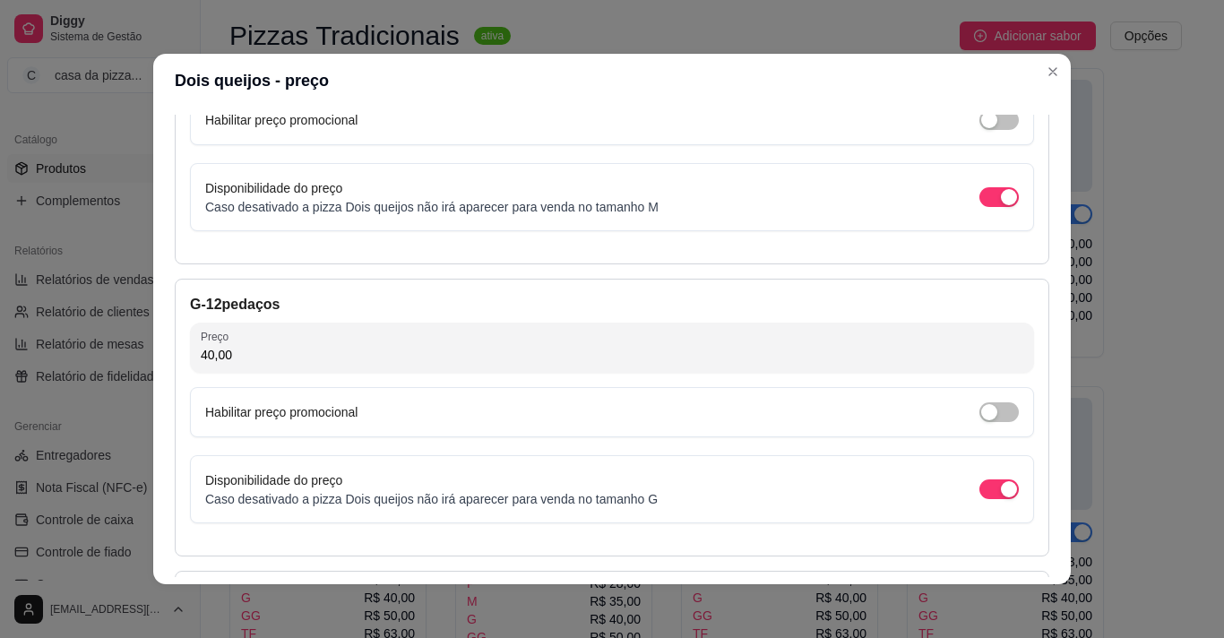
scroll to position [572, 0]
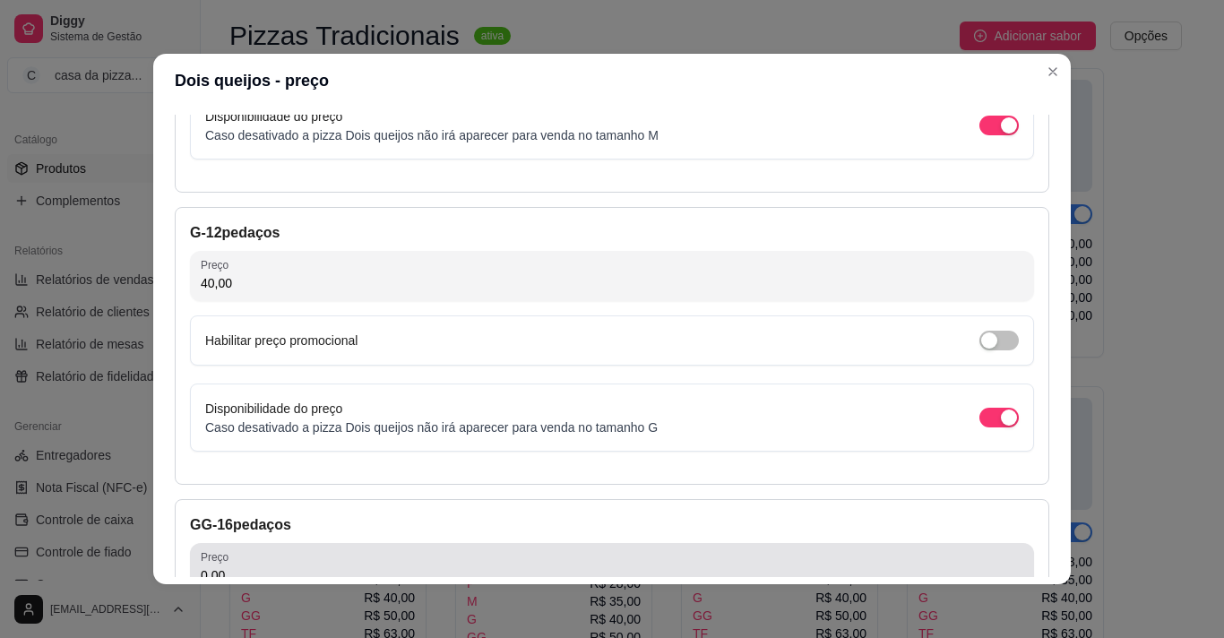
click at [529, 548] on div "Preço 0,00" at bounding box center [612, 568] width 844 height 50
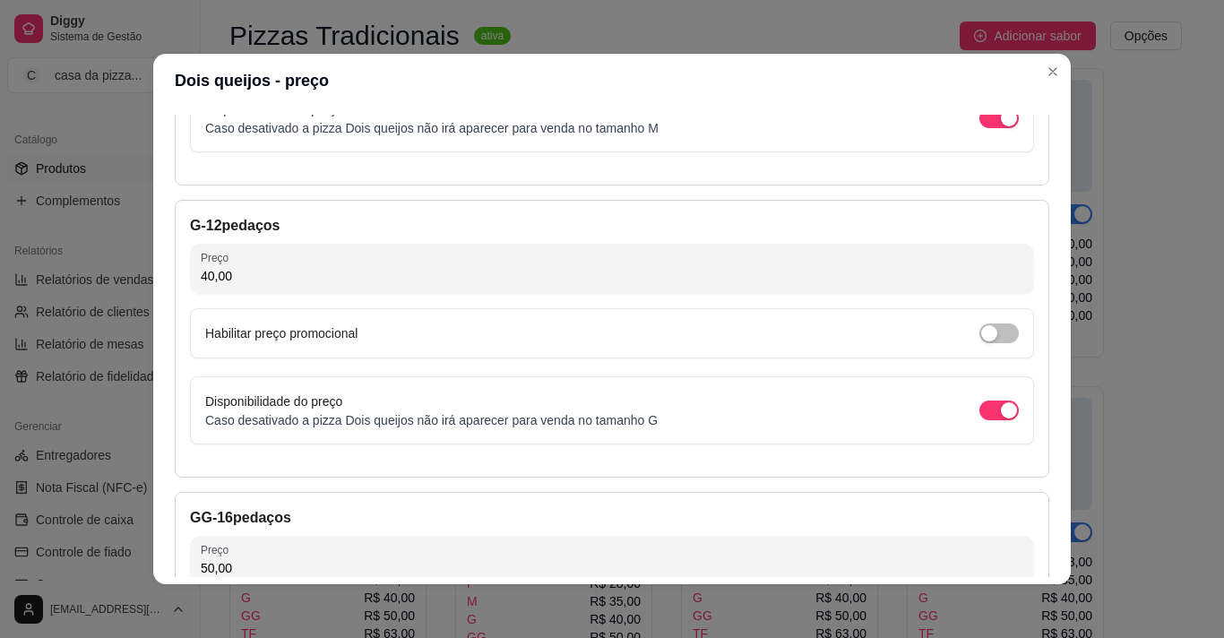
type input "50,00"
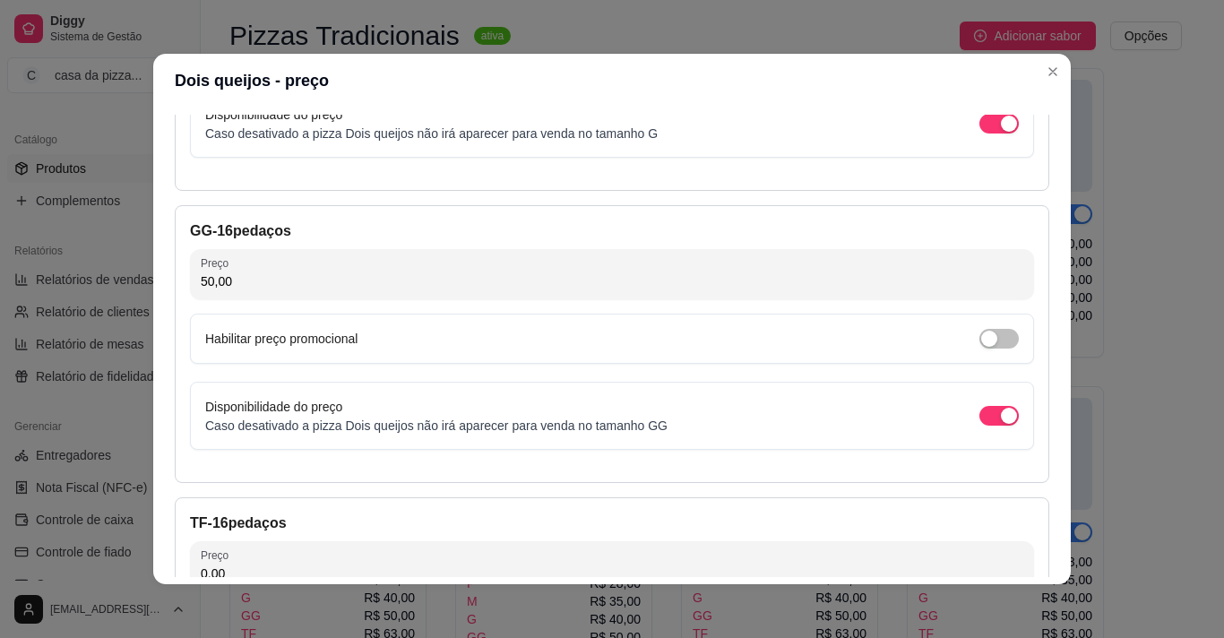
scroll to position [937, 0]
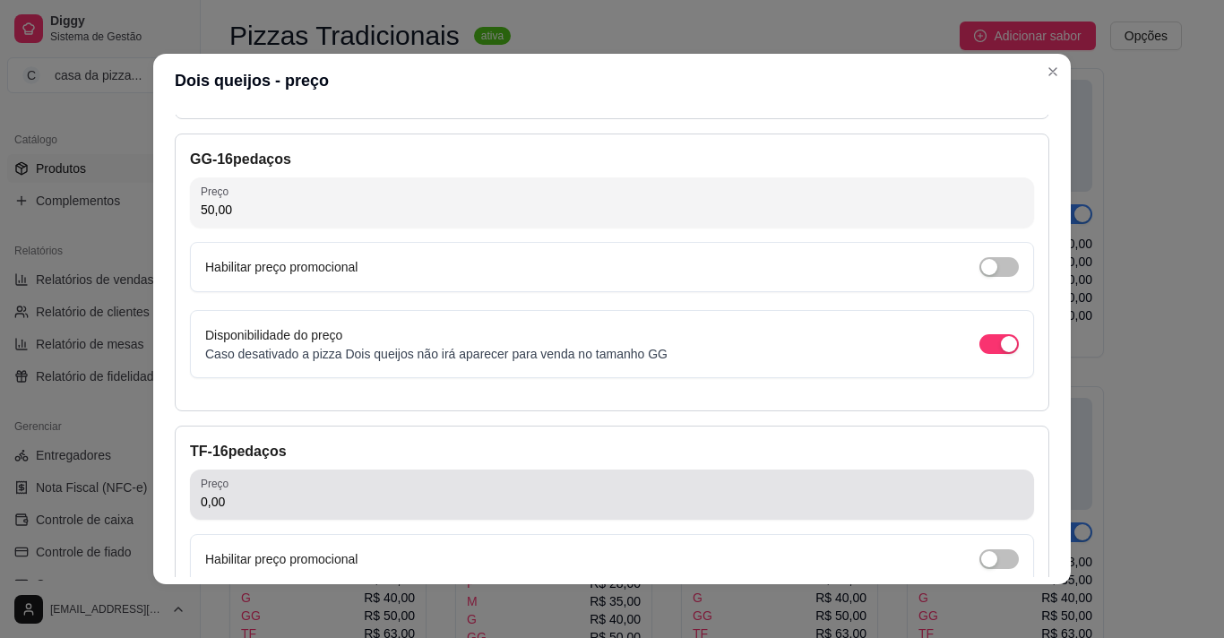
click at [525, 484] on div "0,00" at bounding box center [612, 495] width 823 height 36
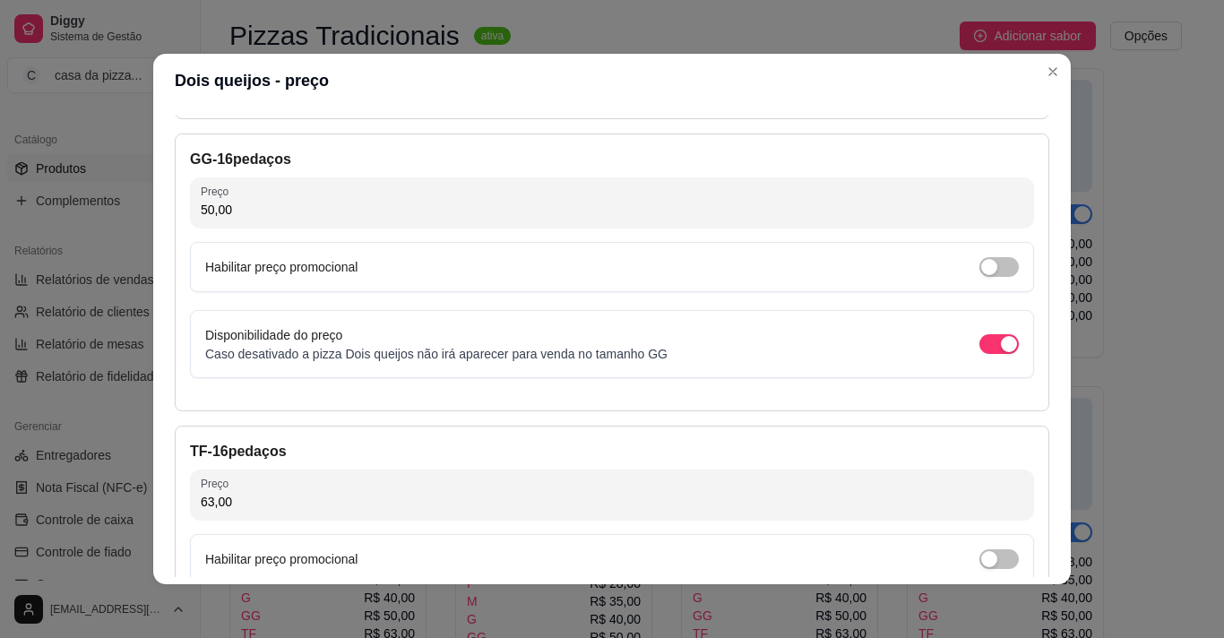
type input "63,00"
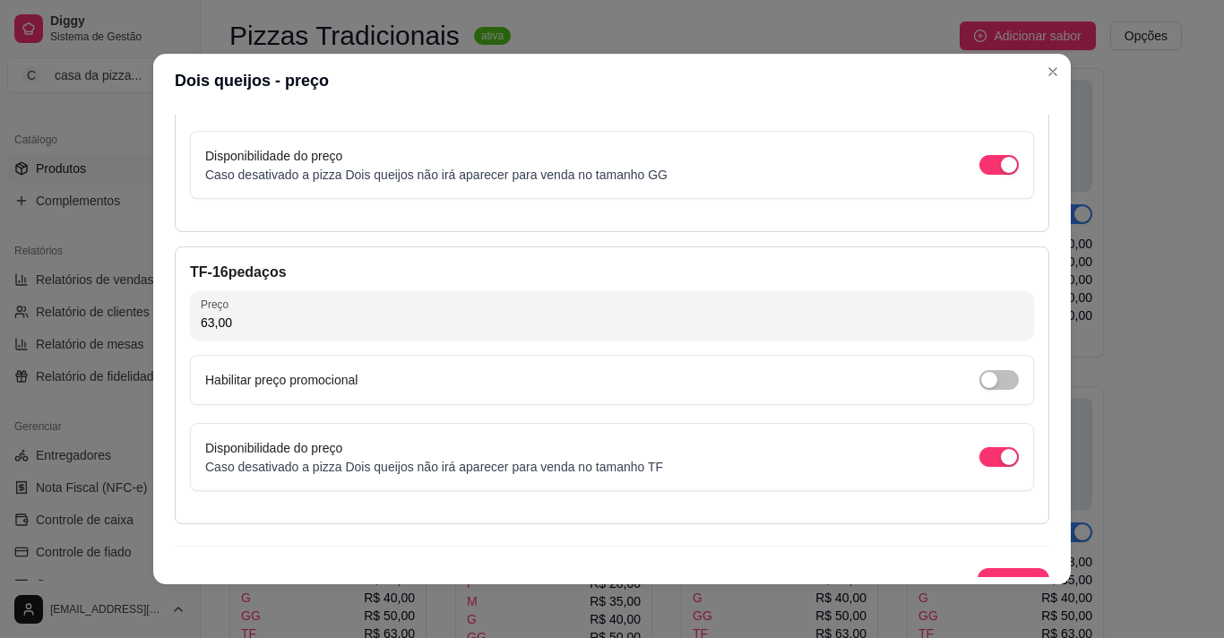
scroll to position [1144, 0]
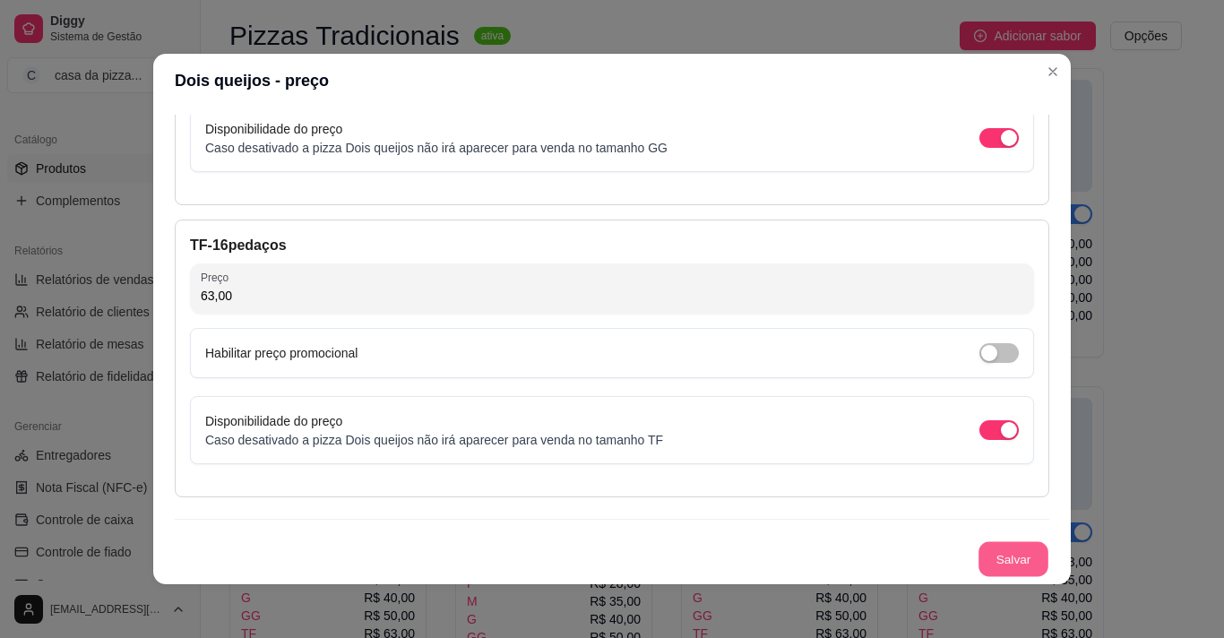
click at [990, 563] on button "Salvar" at bounding box center [1014, 559] width 70 height 35
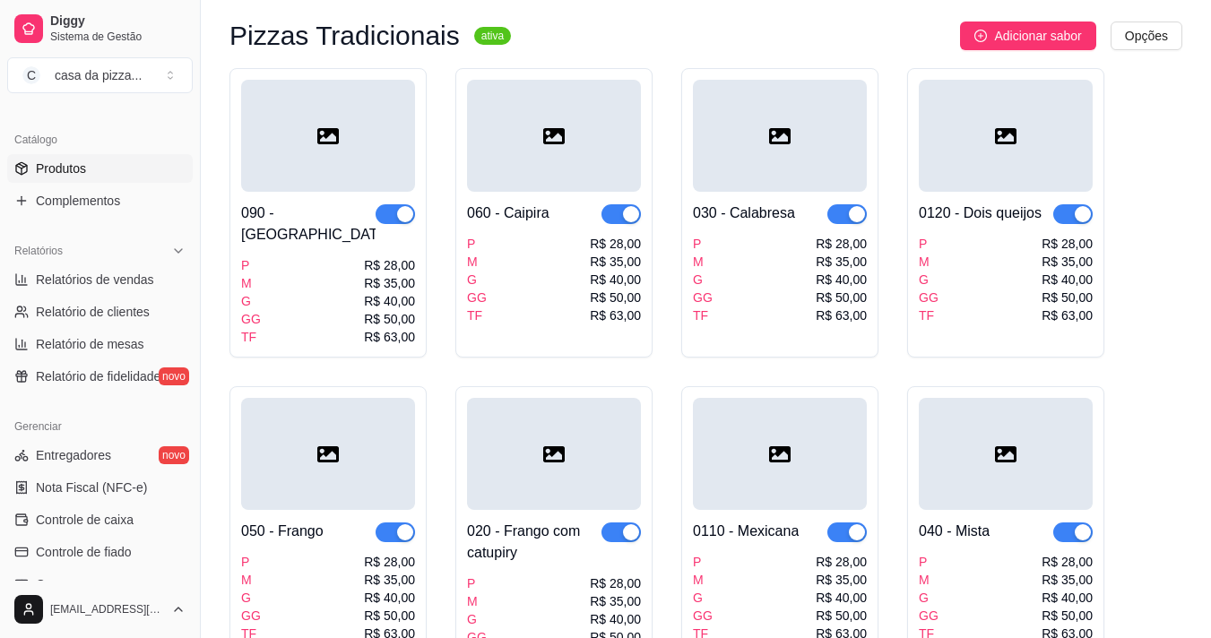
click at [1003, 211] on div "0120 - Dois queijos" at bounding box center [980, 214] width 123 height 22
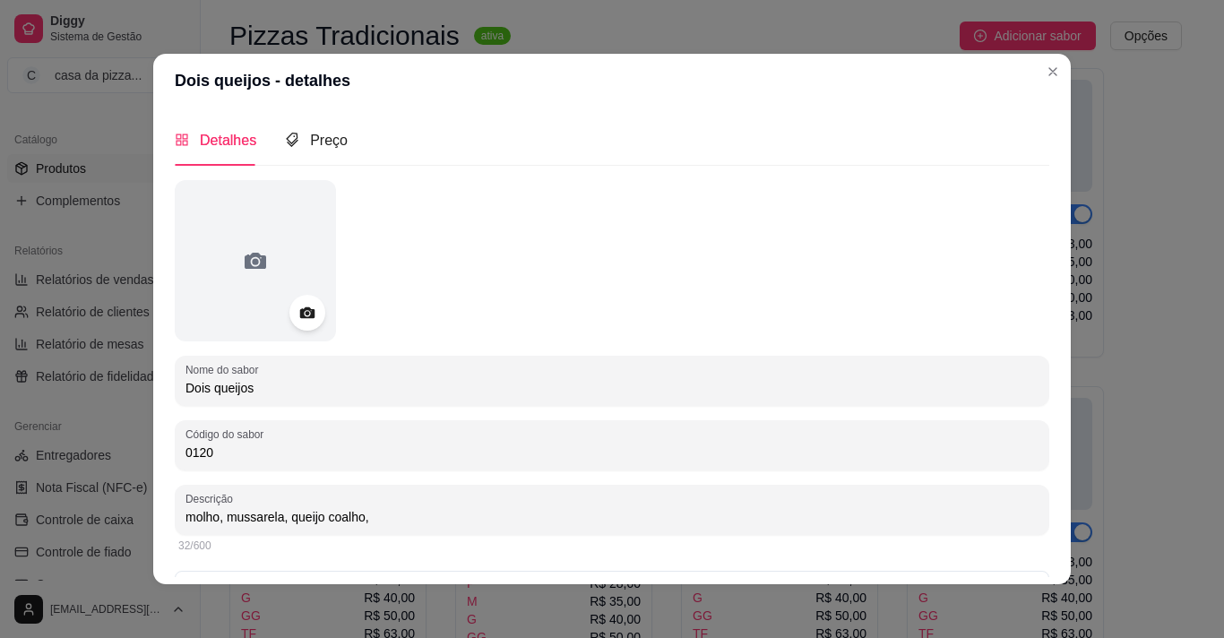
click at [364, 510] on input "molho, mussarela, queijo coalho," at bounding box center [612, 517] width 853 height 18
type input "molho, mussarela, queijo coalho, tomate, cebola, orégano, azeitona."
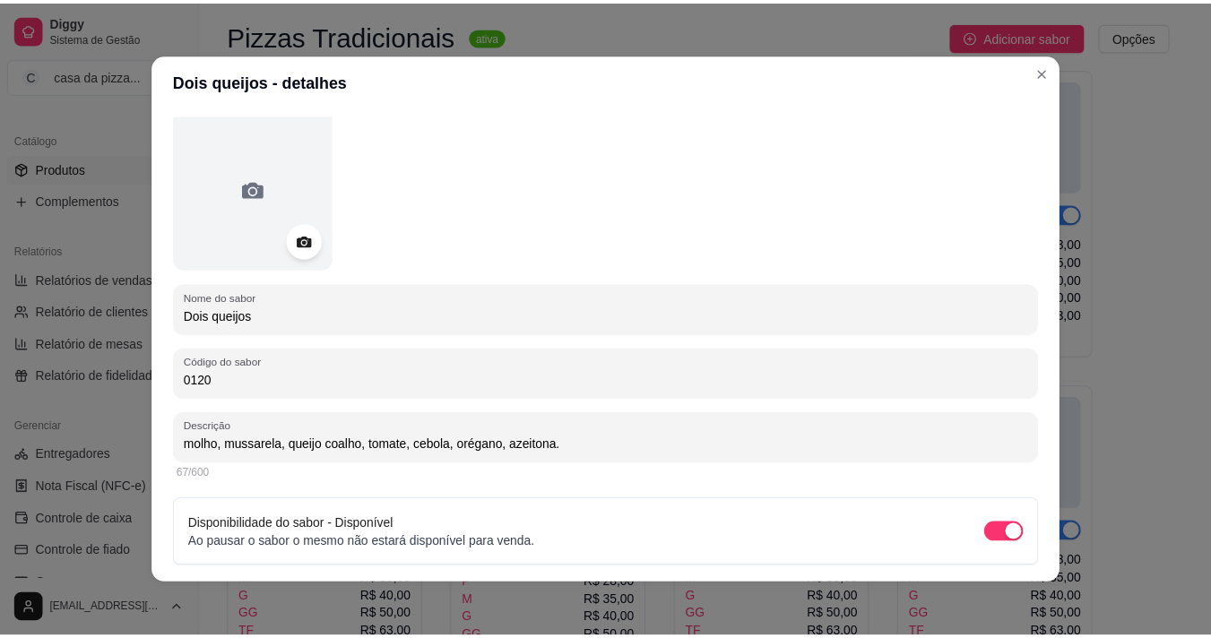
scroll to position [127, 0]
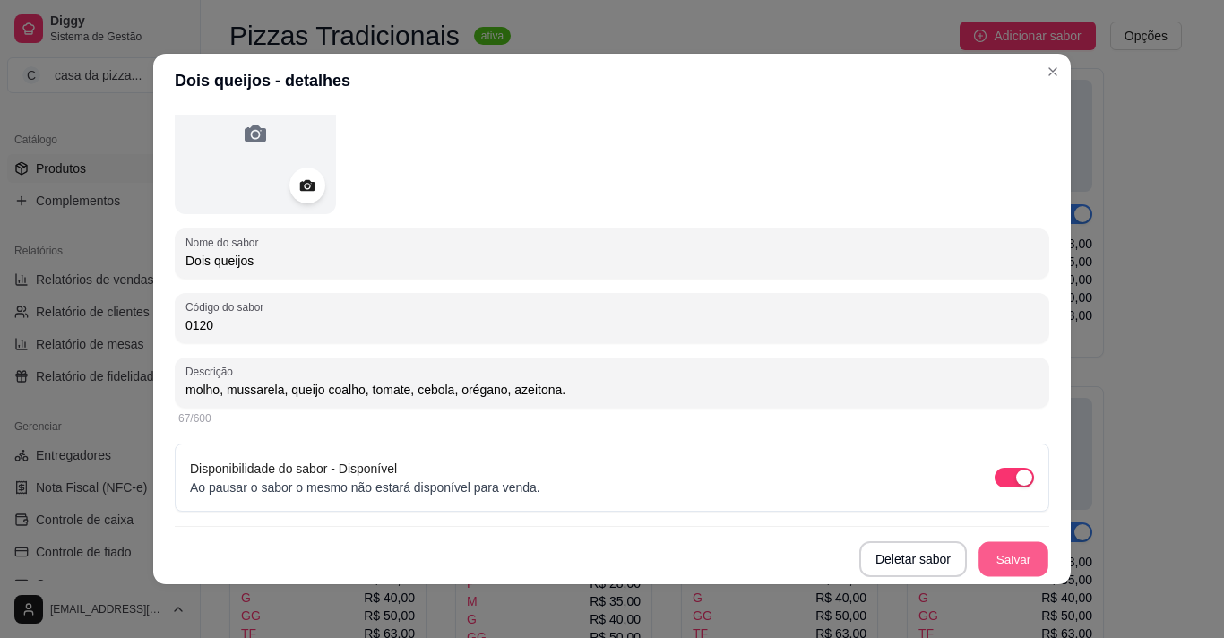
click at [1012, 554] on button "Salvar" at bounding box center [1014, 559] width 70 height 35
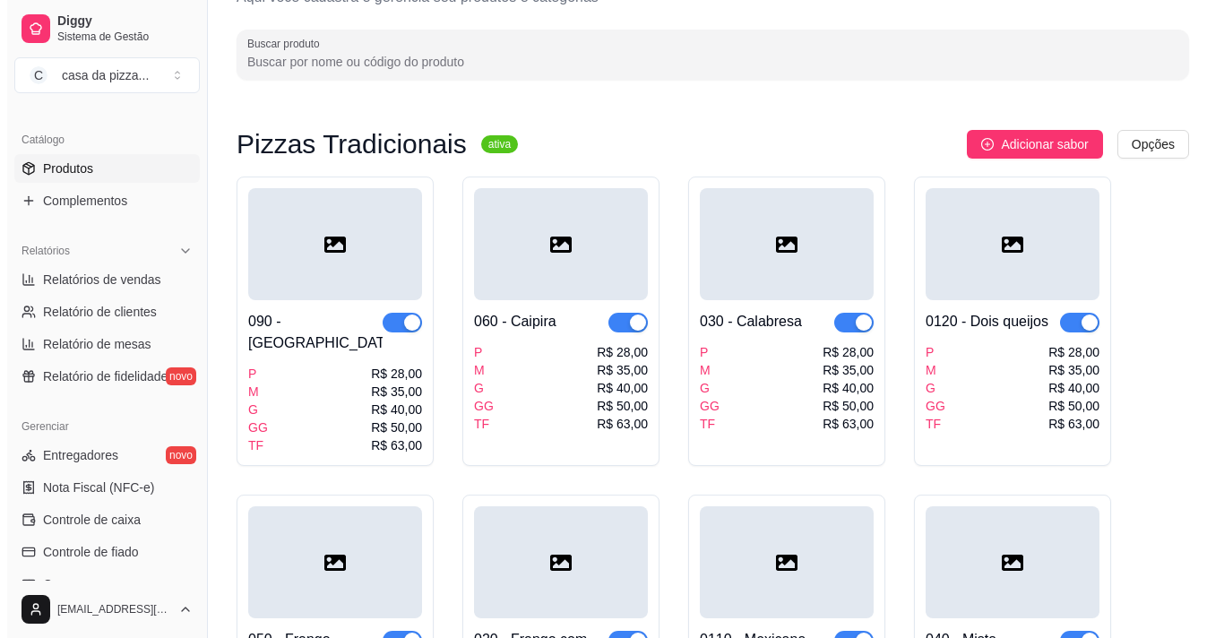
scroll to position [0, 0]
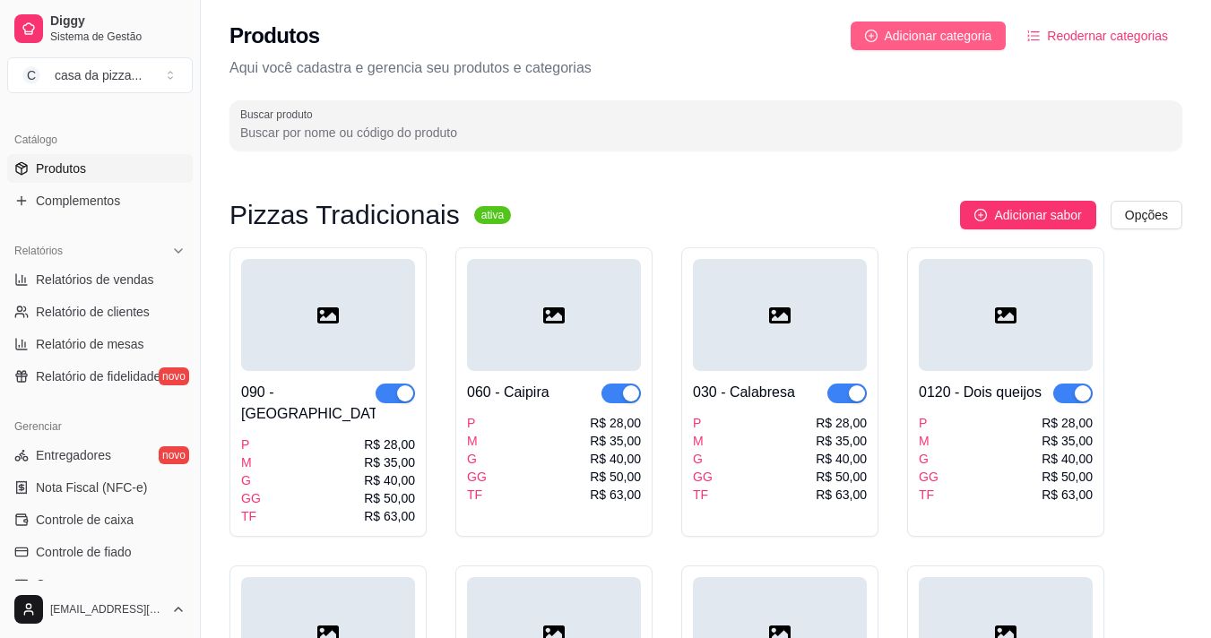
click at [969, 31] on span "Adicionar categoria" at bounding box center [939, 36] width 108 height 20
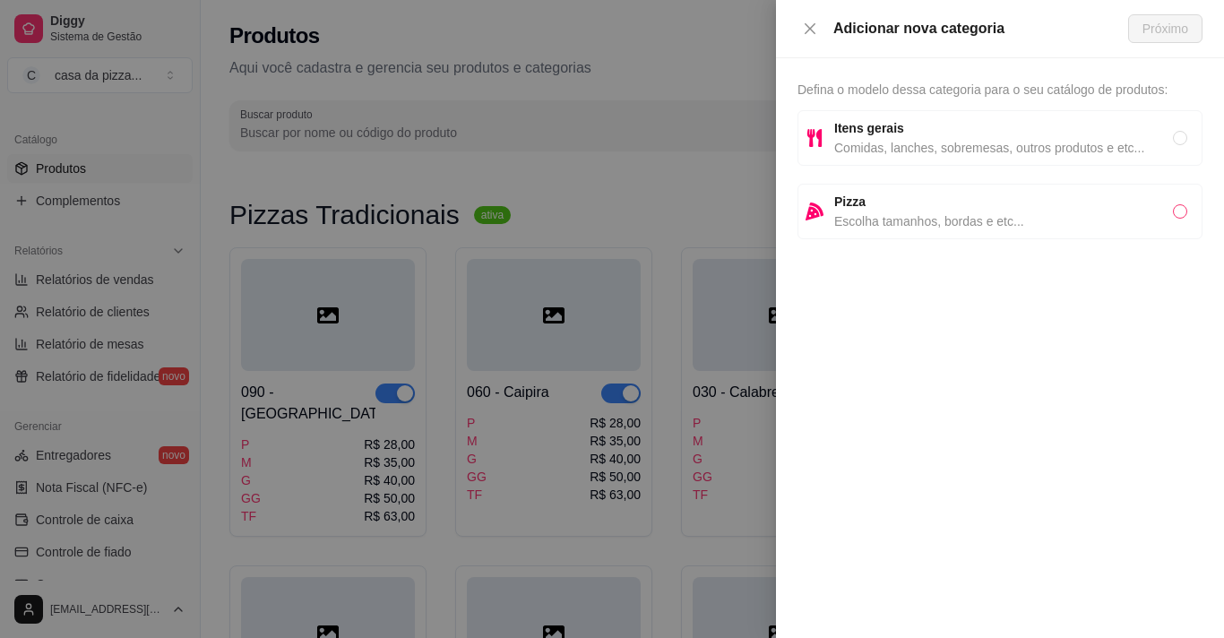
click at [1175, 212] on input "radio" at bounding box center [1180, 211] width 14 height 14
radio input "true"
click at [1184, 23] on span "Próximo" at bounding box center [1166, 29] width 46 height 20
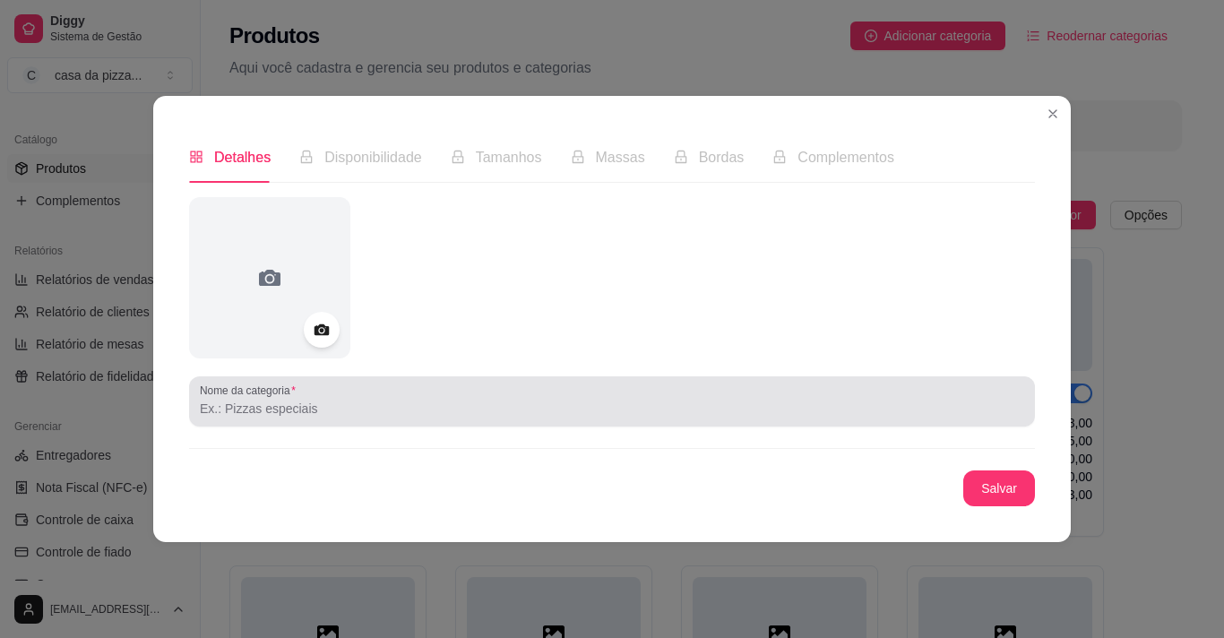
click at [385, 398] on div at bounding box center [612, 402] width 824 height 36
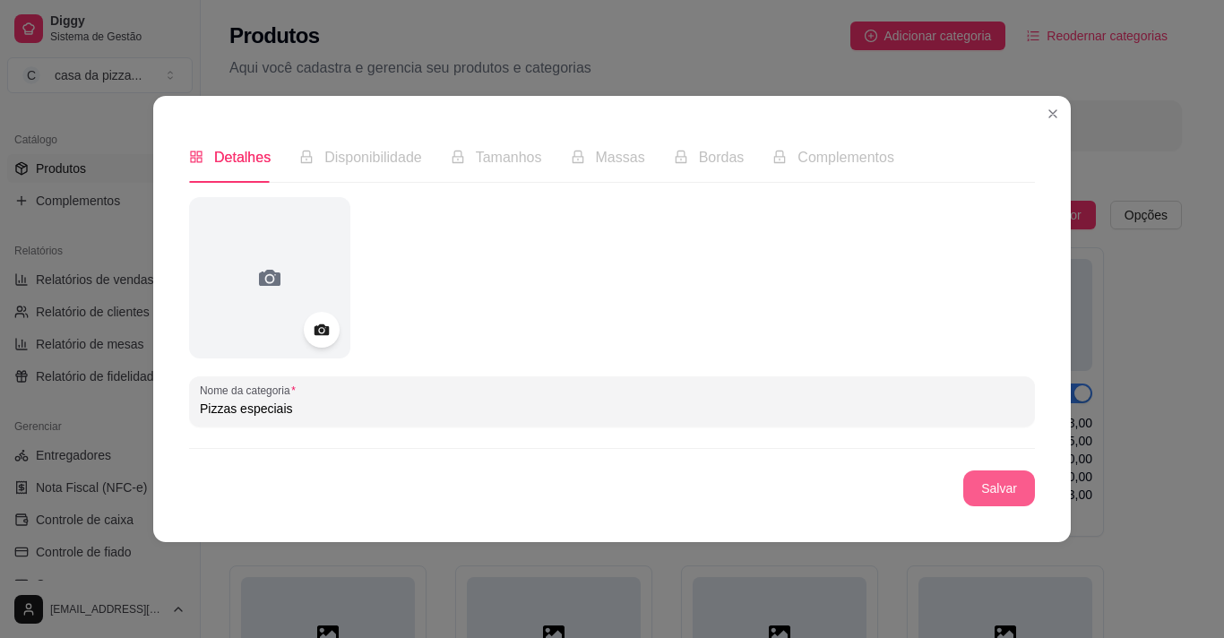
type input "Pizzas especiais"
click at [992, 491] on button "Salvar" at bounding box center [999, 488] width 72 height 36
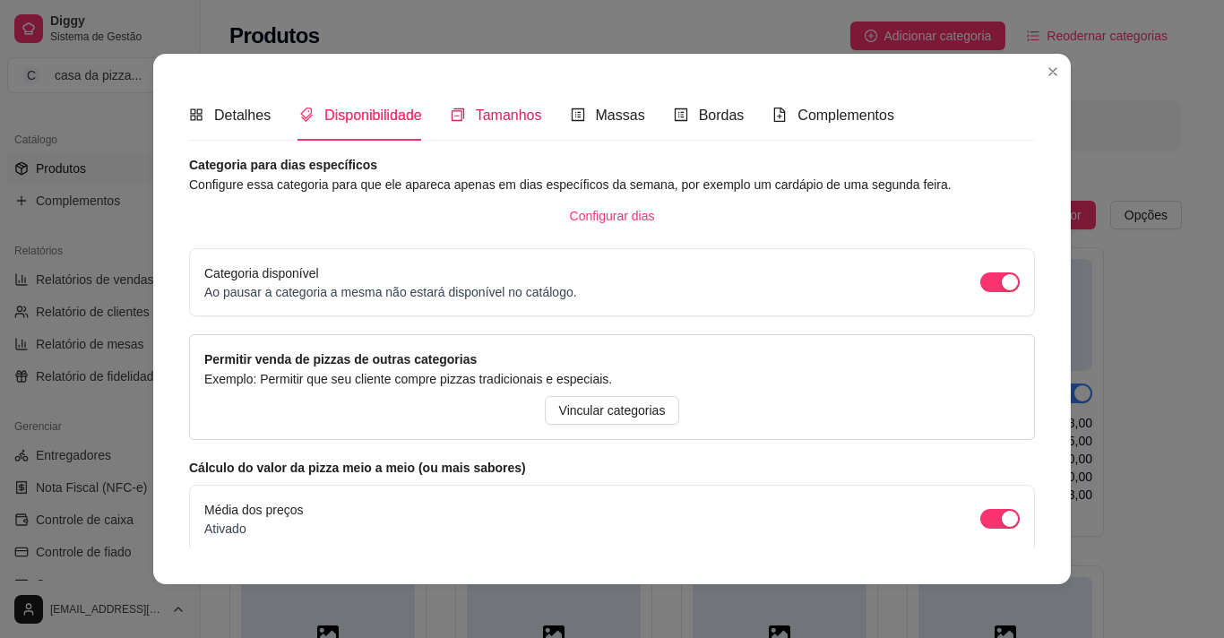
click at [513, 111] on span "Tamanhos" at bounding box center [509, 115] width 66 height 15
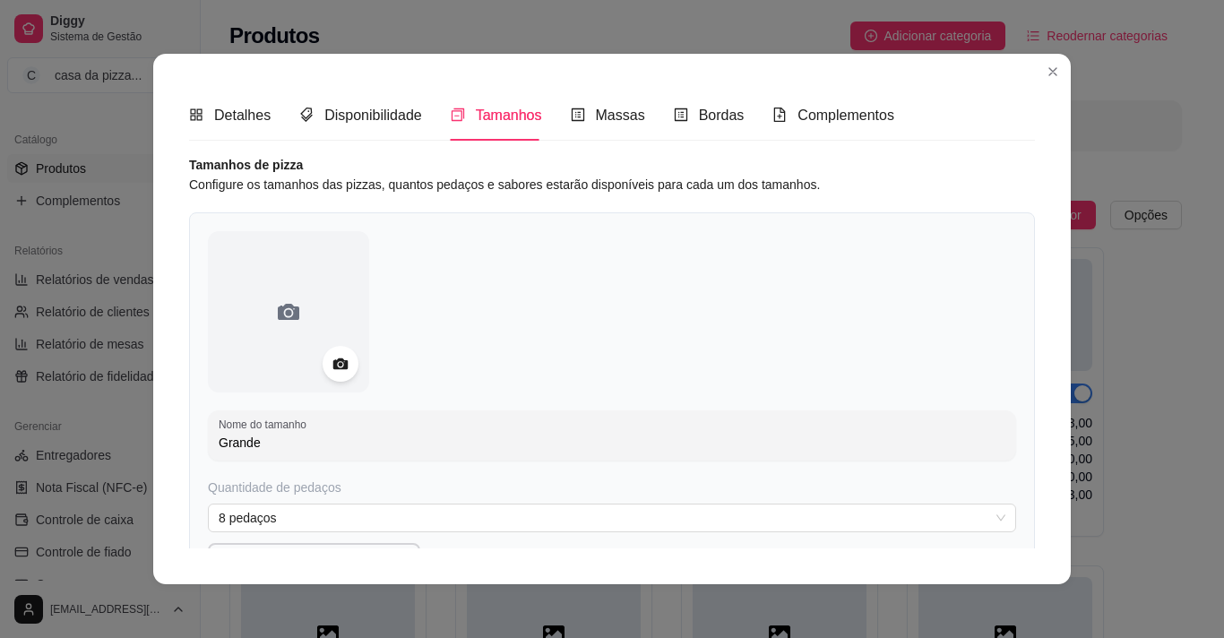
click at [306, 447] on input "Grande" at bounding box center [612, 443] width 787 height 18
type input "G"
type input "p"
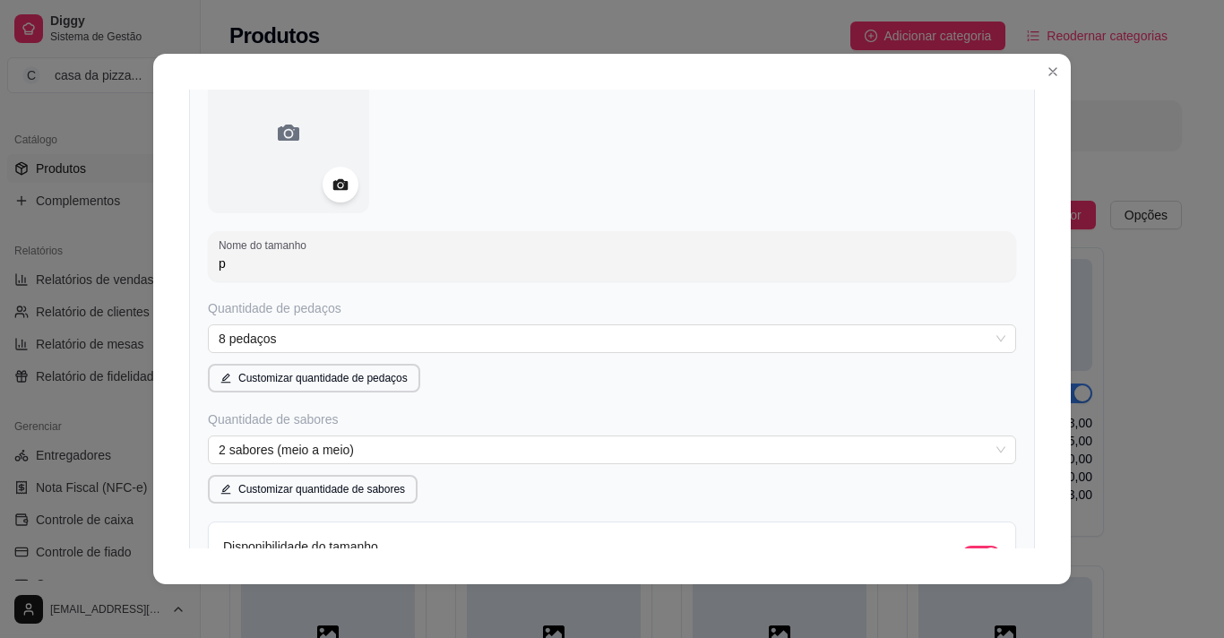
scroll to position [215, 0]
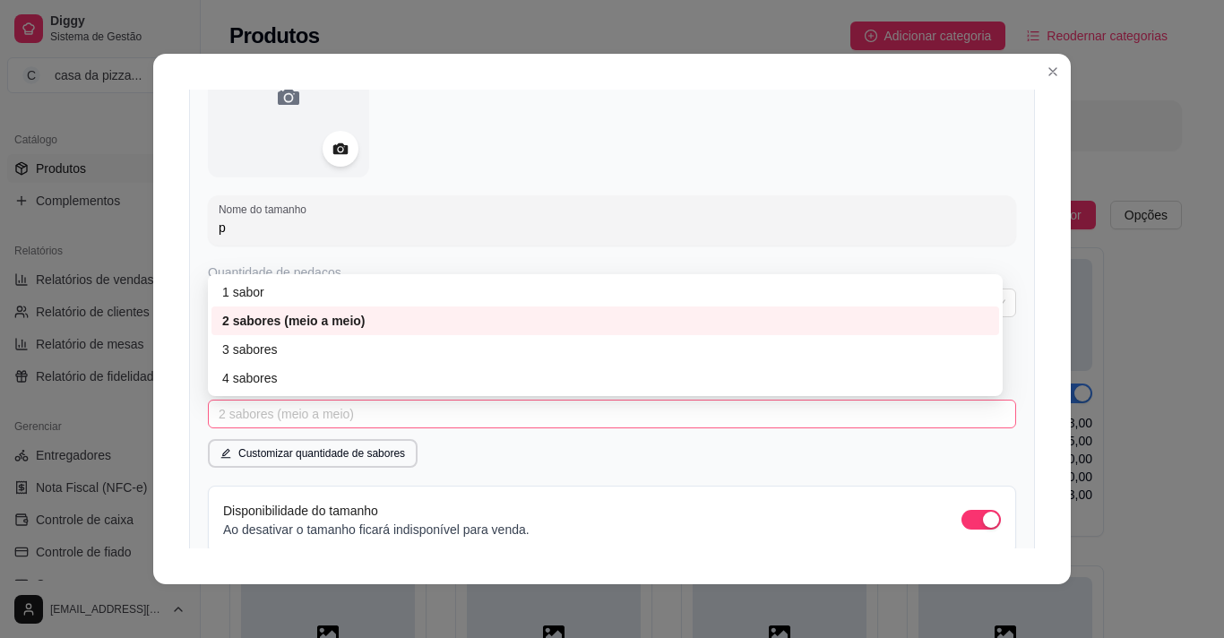
click at [990, 413] on div "2 sabores (meio a meio)" at bounding box center [612, 414] width 808 height 29
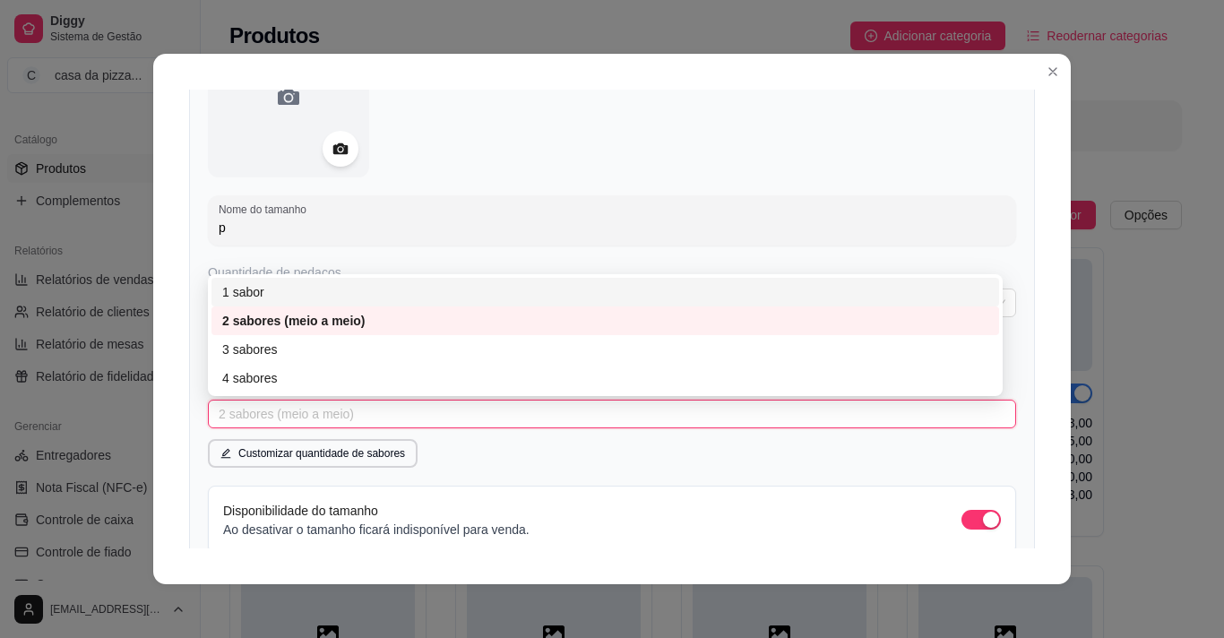
click at [467, 285] on div "1 sabor" at bounding box center [605, 292] width 766 height 20
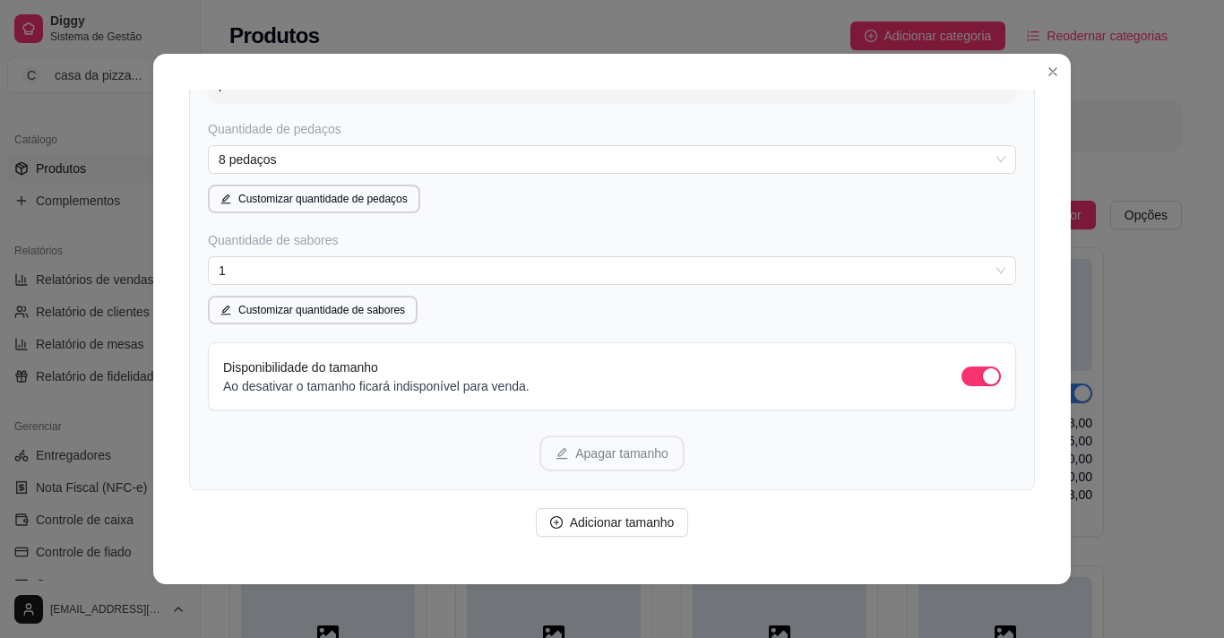
scroll to position [419, 0]
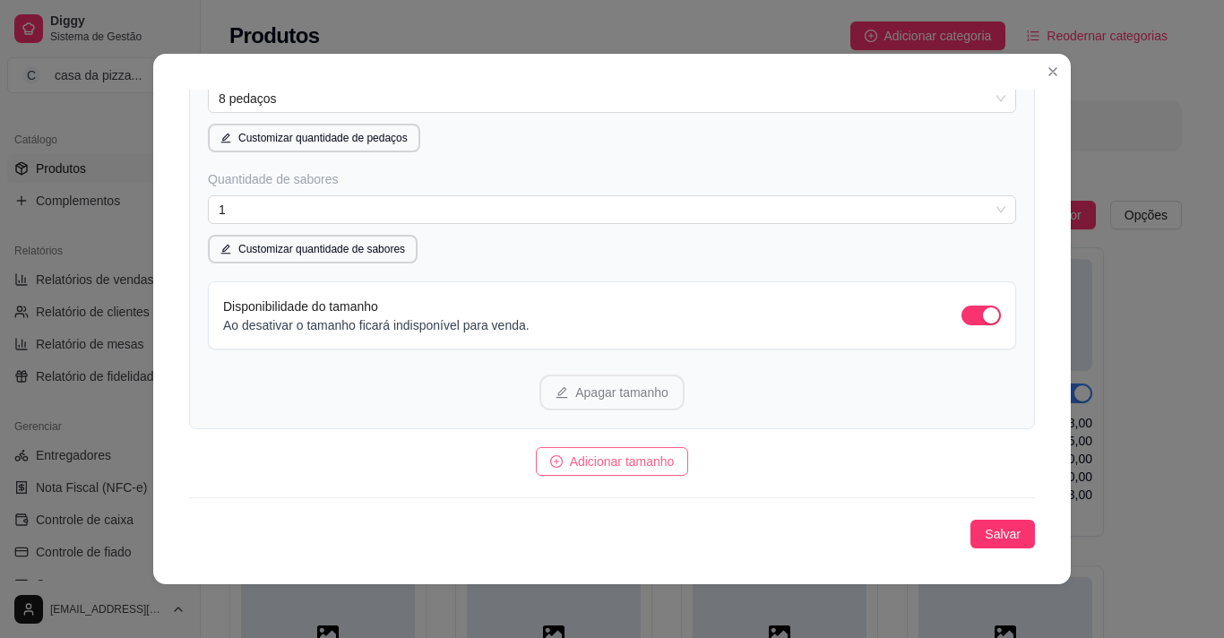
click at [550, 457] on icon "plus-circle" at bounding box center [556, 461] width 13 height 13
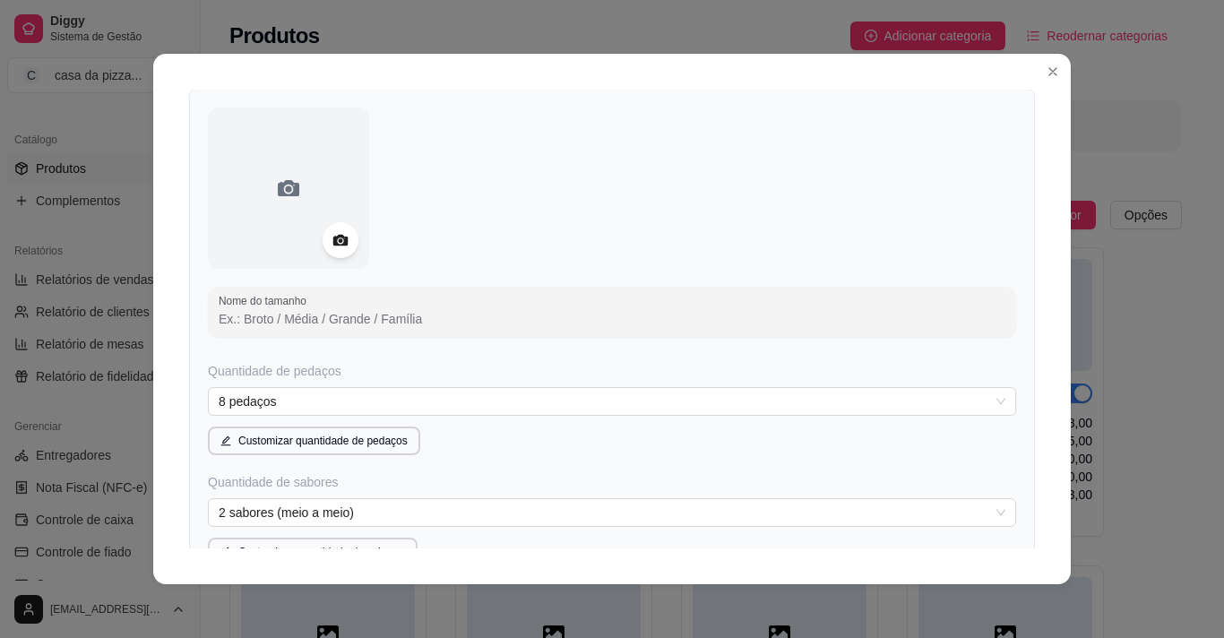
scroll to position [814, 0]
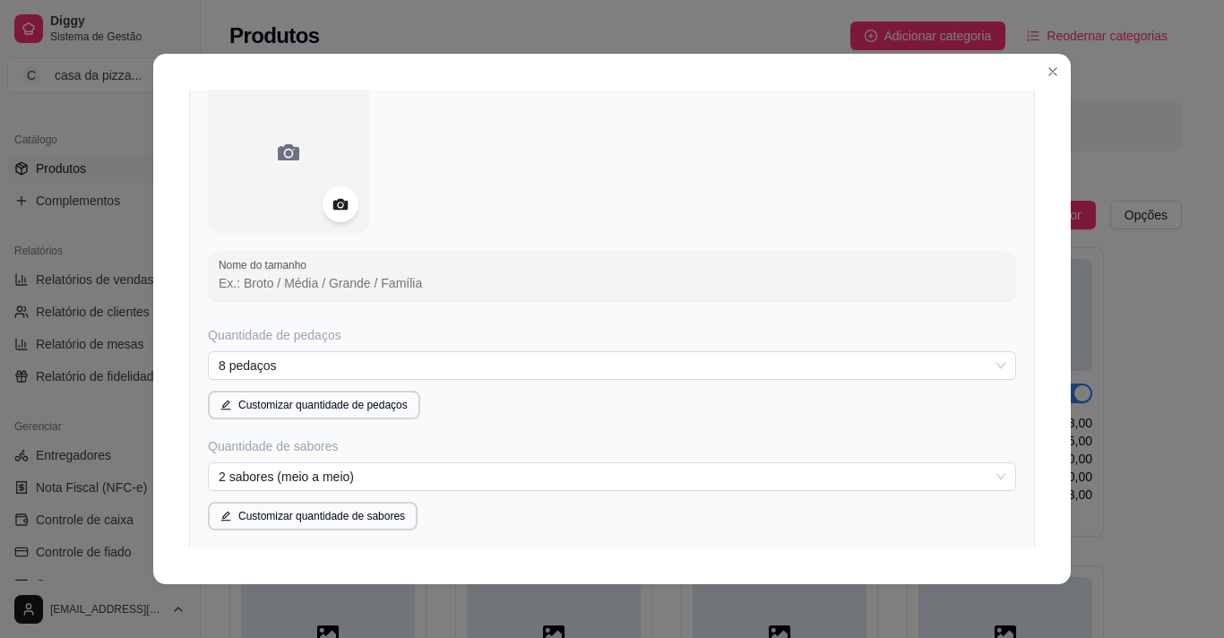
click at [567, 284] on input "Nome do tamanho" at bounding box center [612, 283] width 787 height 18
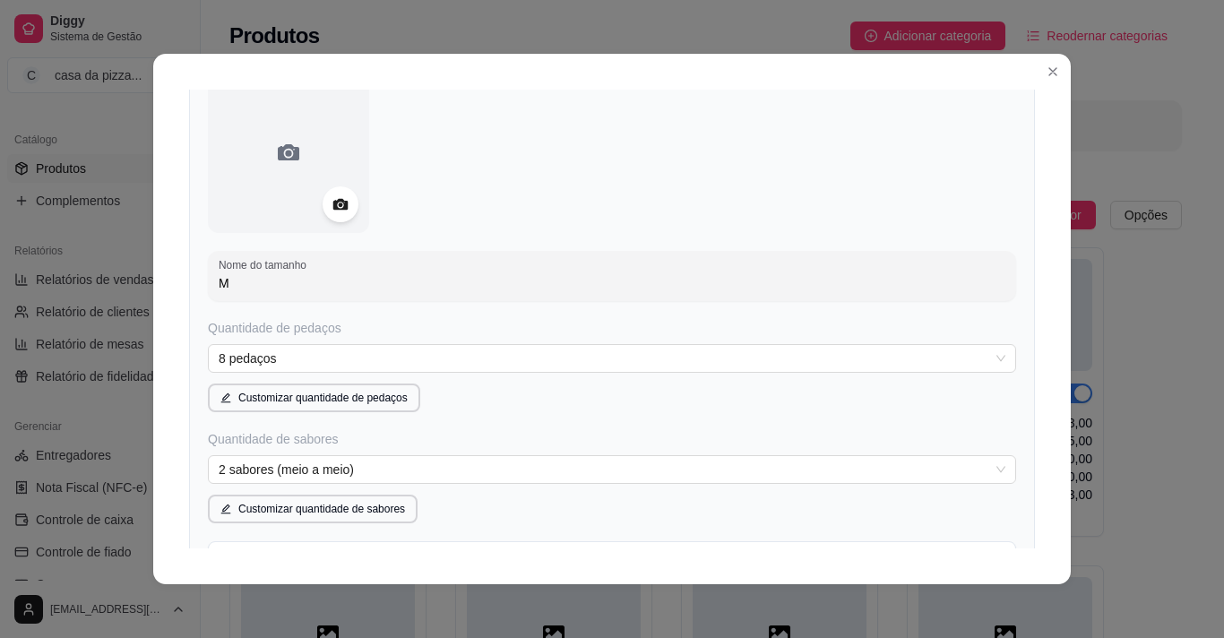
type input "M"
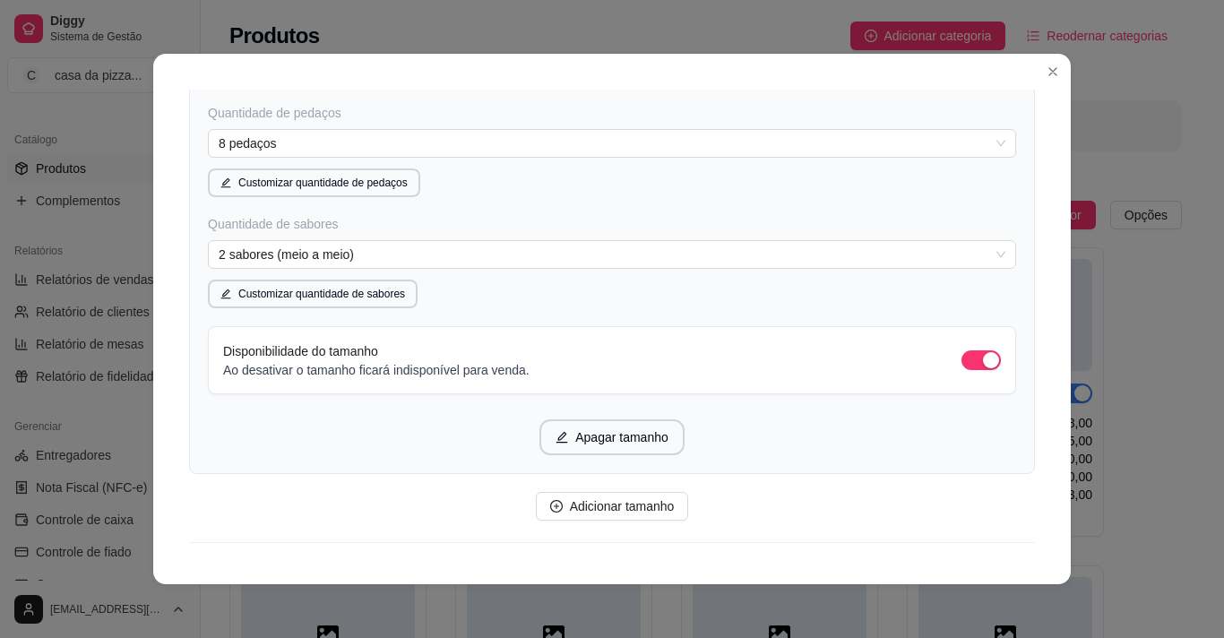
scroll to position [1065, 0]
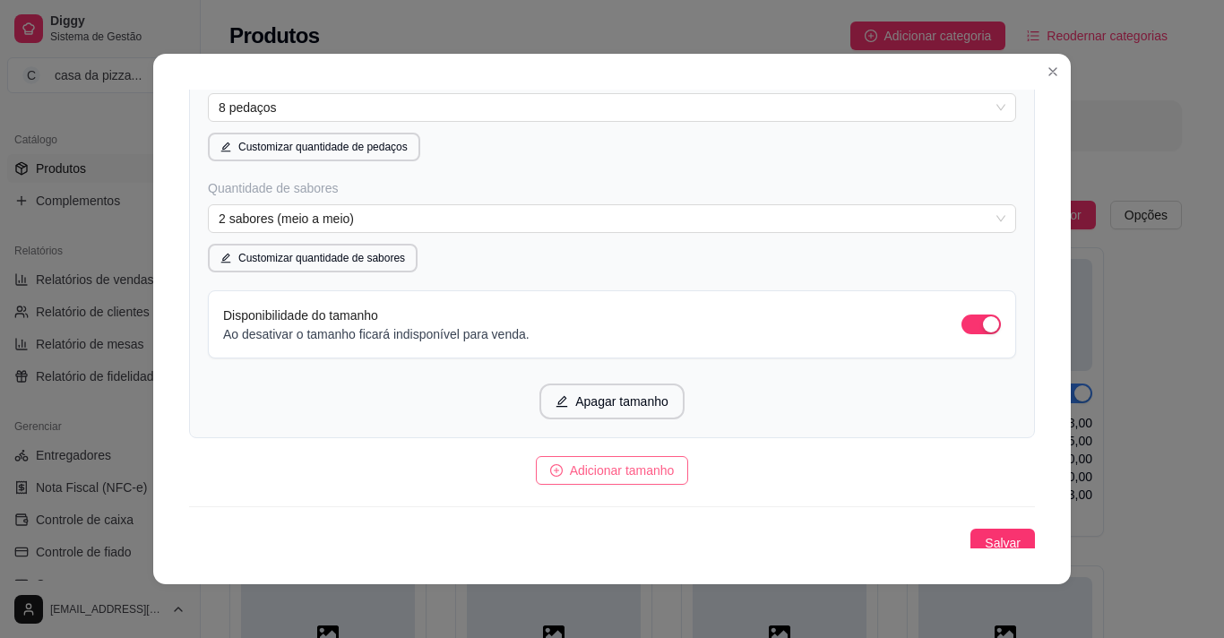
click at [641, 471] on span "Adicionar tamanho" at bounding box center [622, 471] width 105 height 20
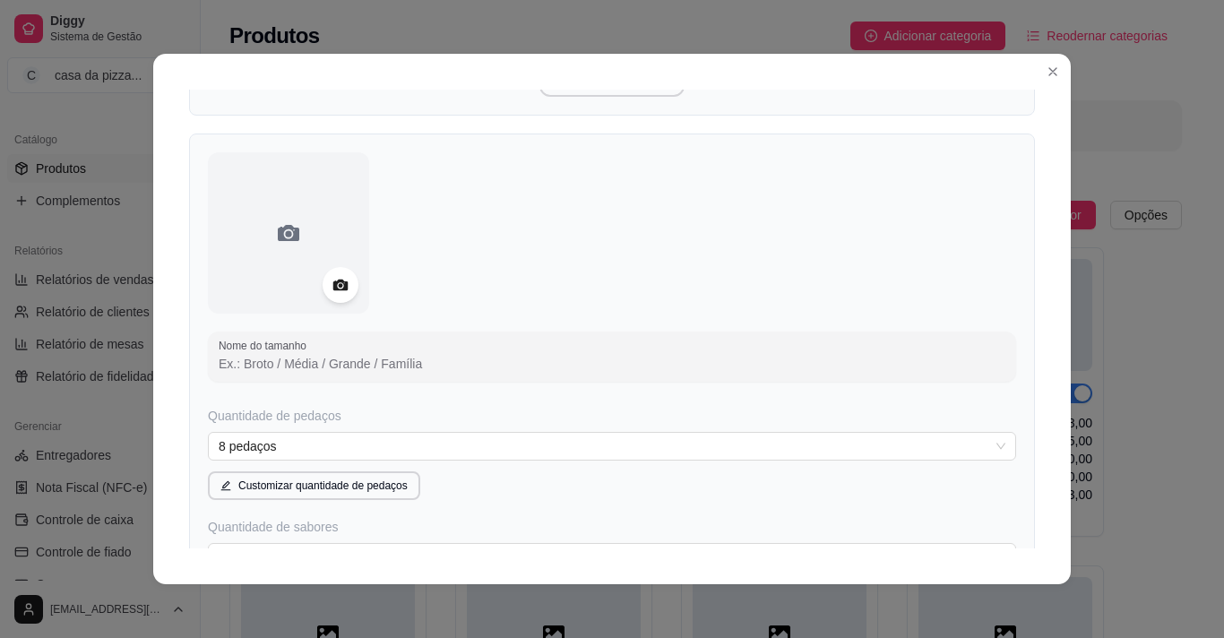
scroll to position [1459, 0]
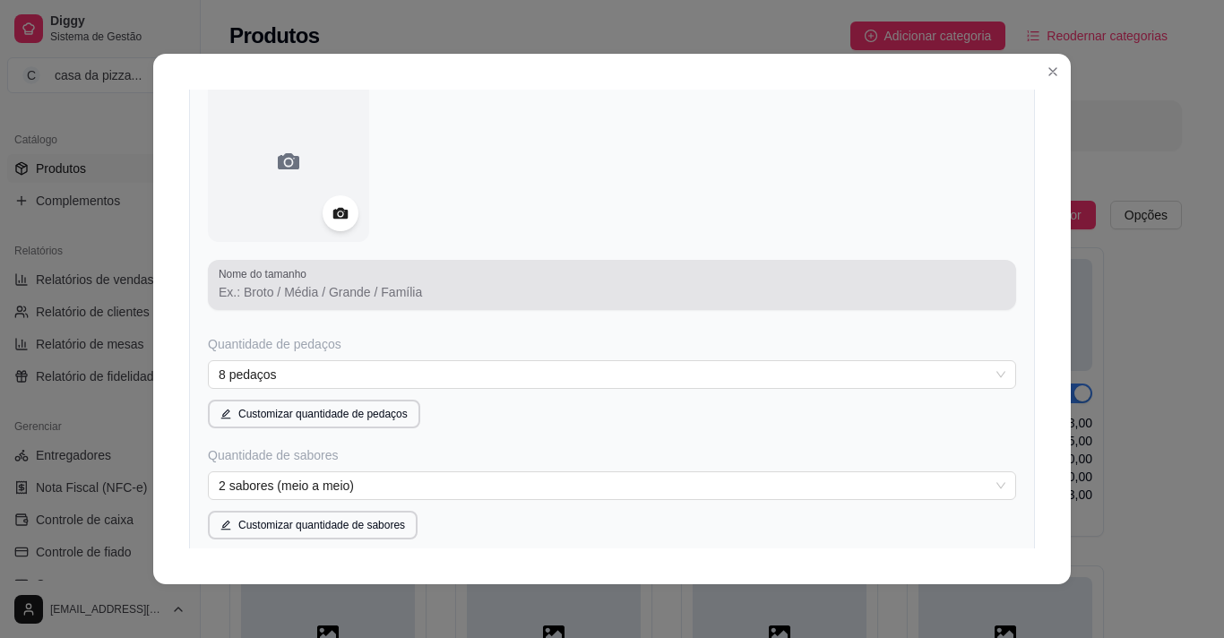
click at [402, 282] on div at bounding box center [612, 285] width 787 height 36
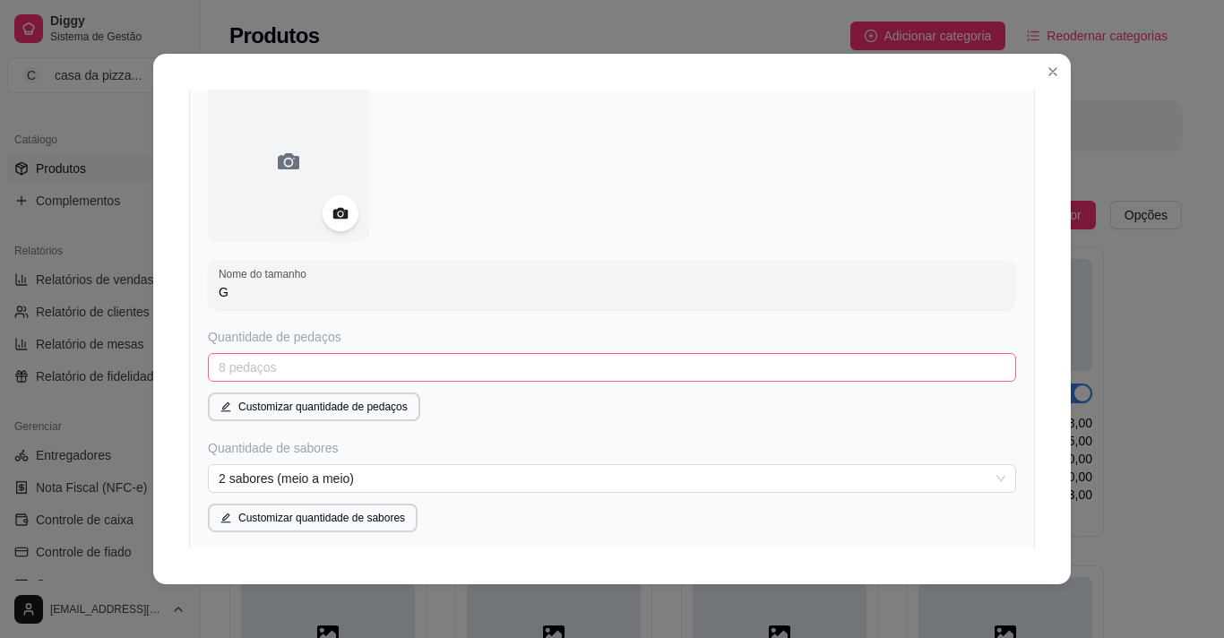
click at [285, 356] on span "8 pedaços" at bounding box center [612, 367] width 787 height 27
type input "G"
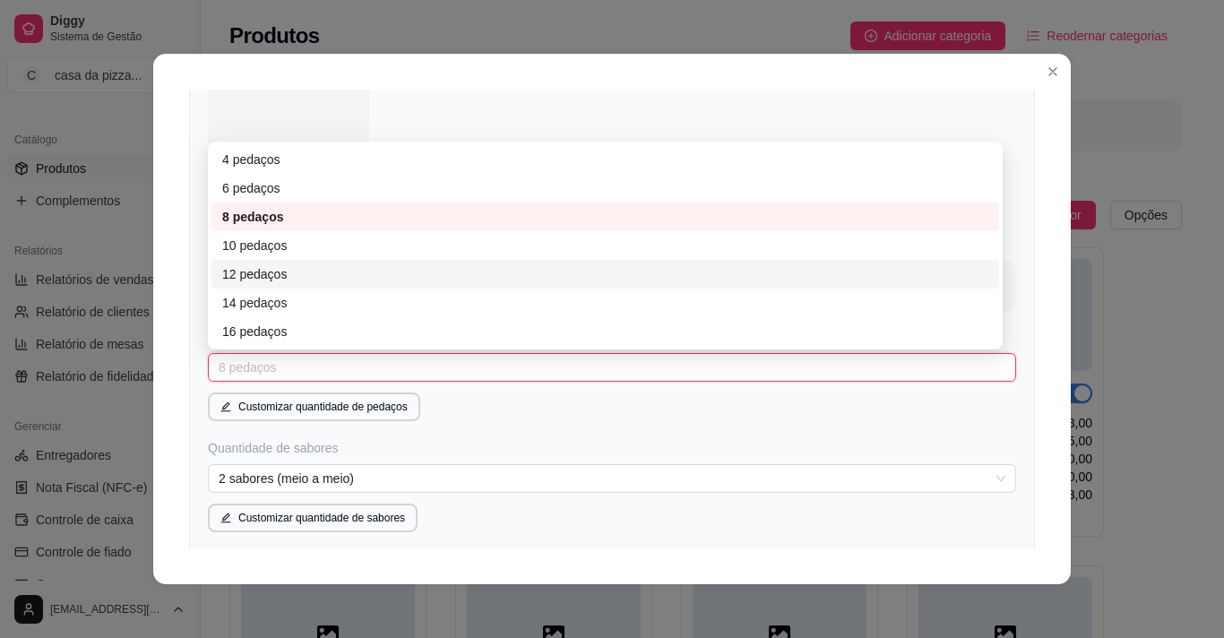
click at [250, 275] on div "12 pedaços" at bounding box center [605, 274] width 766 height 20
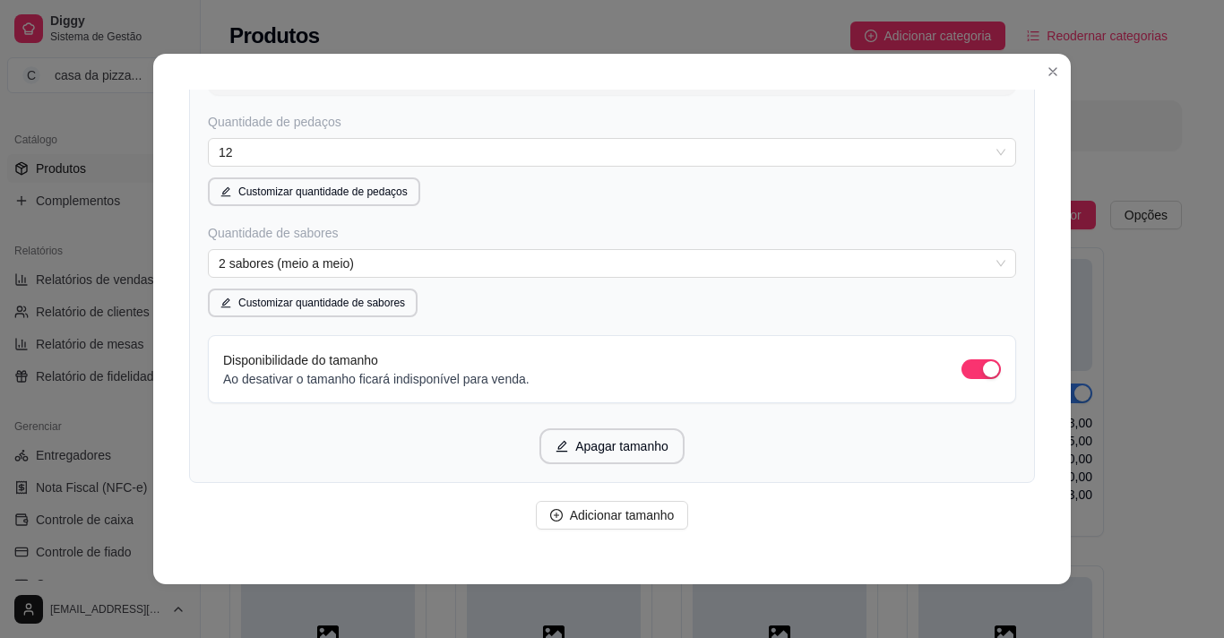
scroll to position [1728, 0]
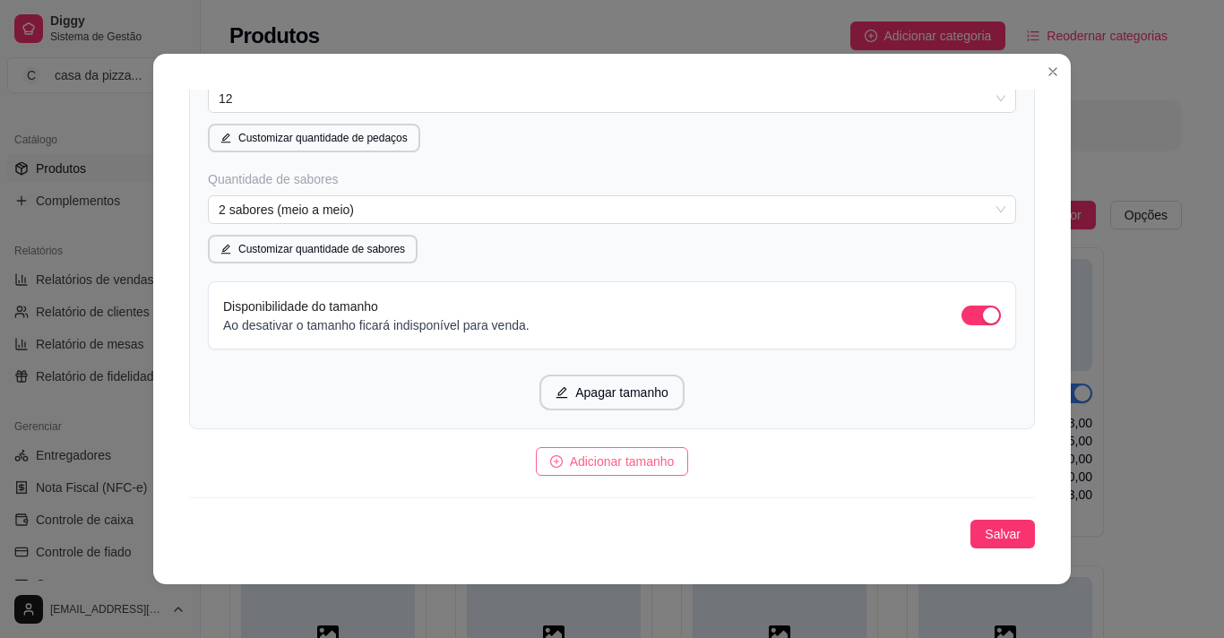
click at [550, 466] on icon "plus-circle" at bounding box center [556, 461] width 13 height 13
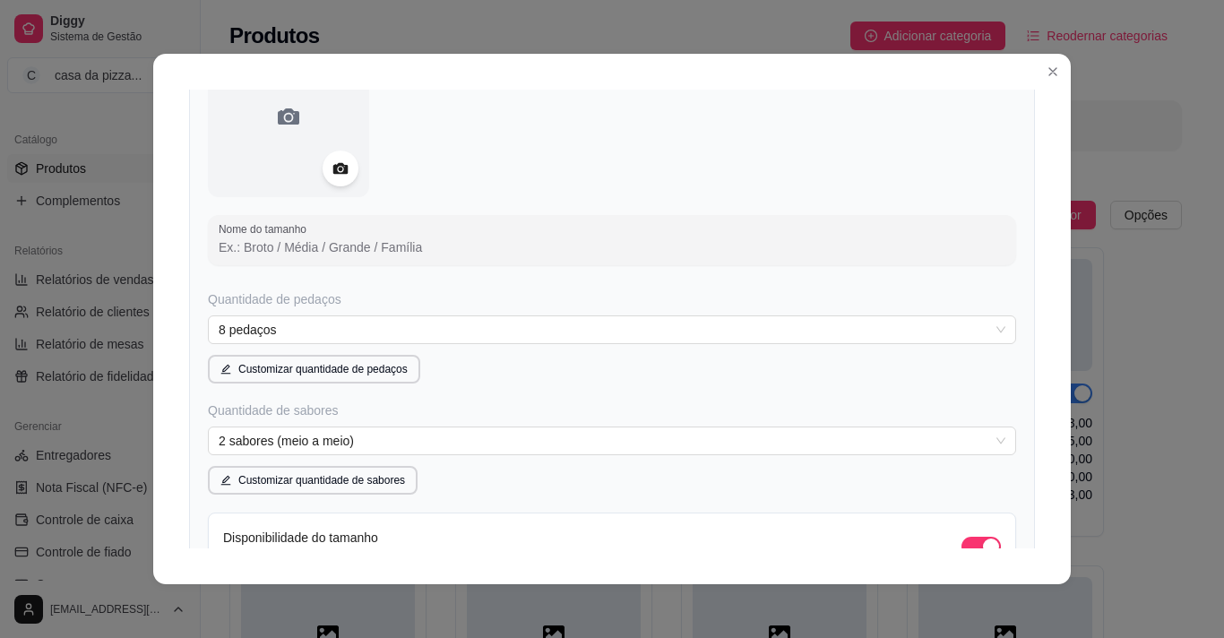
scroll to position [2194, 0]
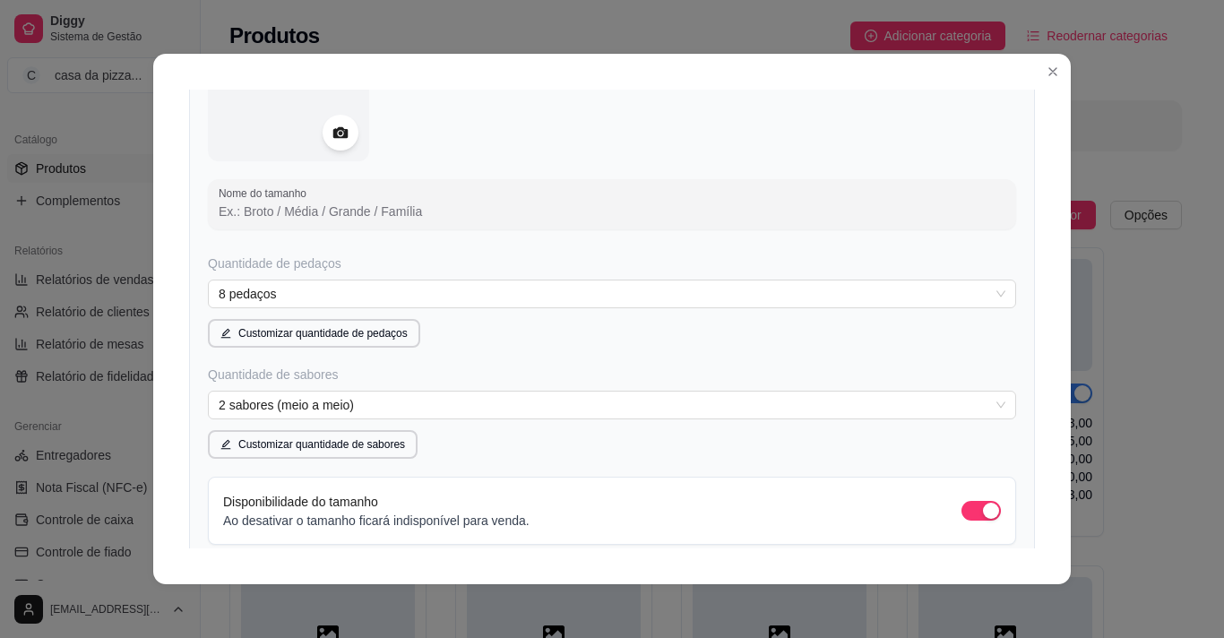
click at [509, 204] on input "Nome do tamanho" at bounding box center [612, 212] width 787 height 18
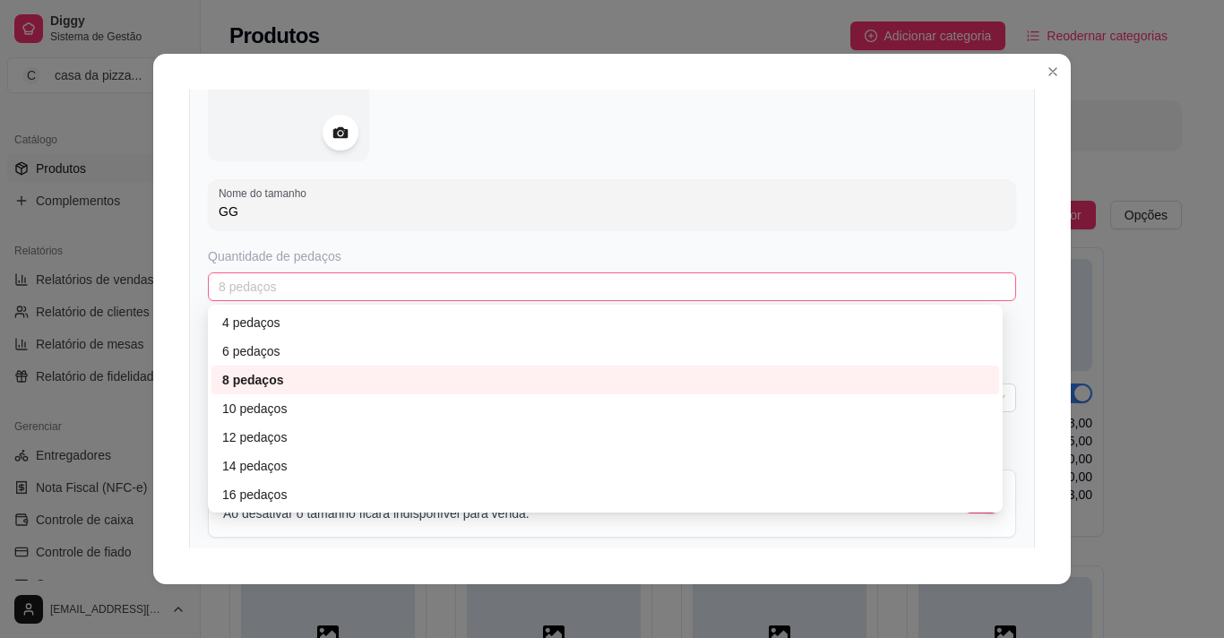
click at [493, 273] on span "8 pedaços" at bounding box center [612, 286] width 787 height 27
type input "GG"
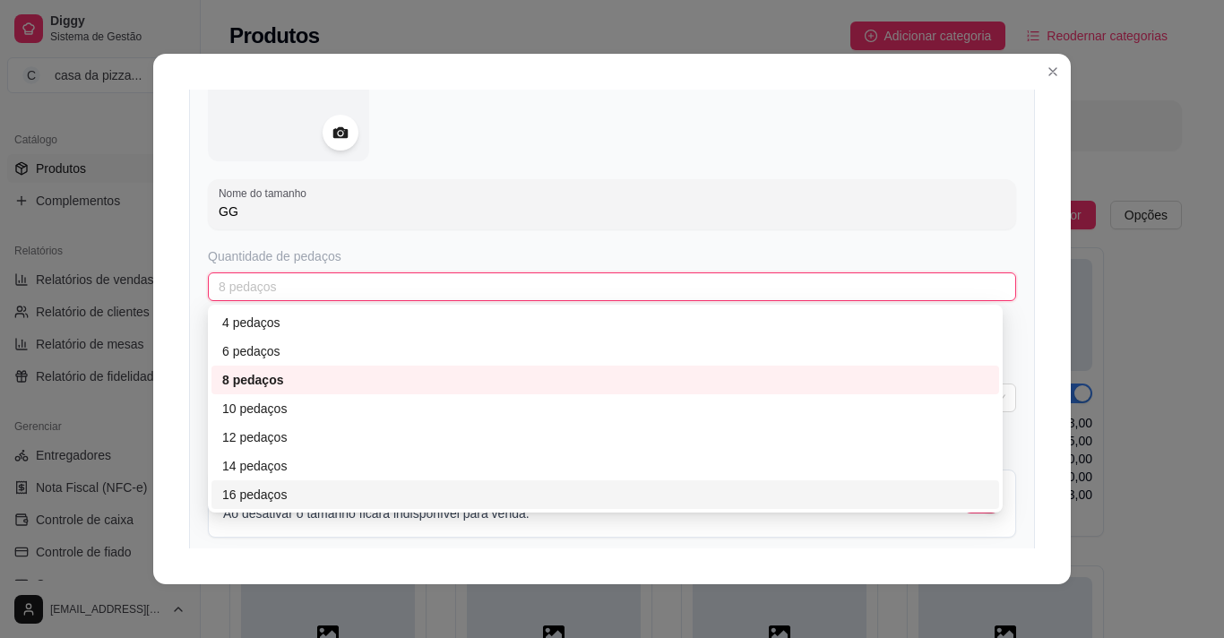
click at [320, 497] on div "16 pedaços" at bounding box center [605, 495] width 766 height 20
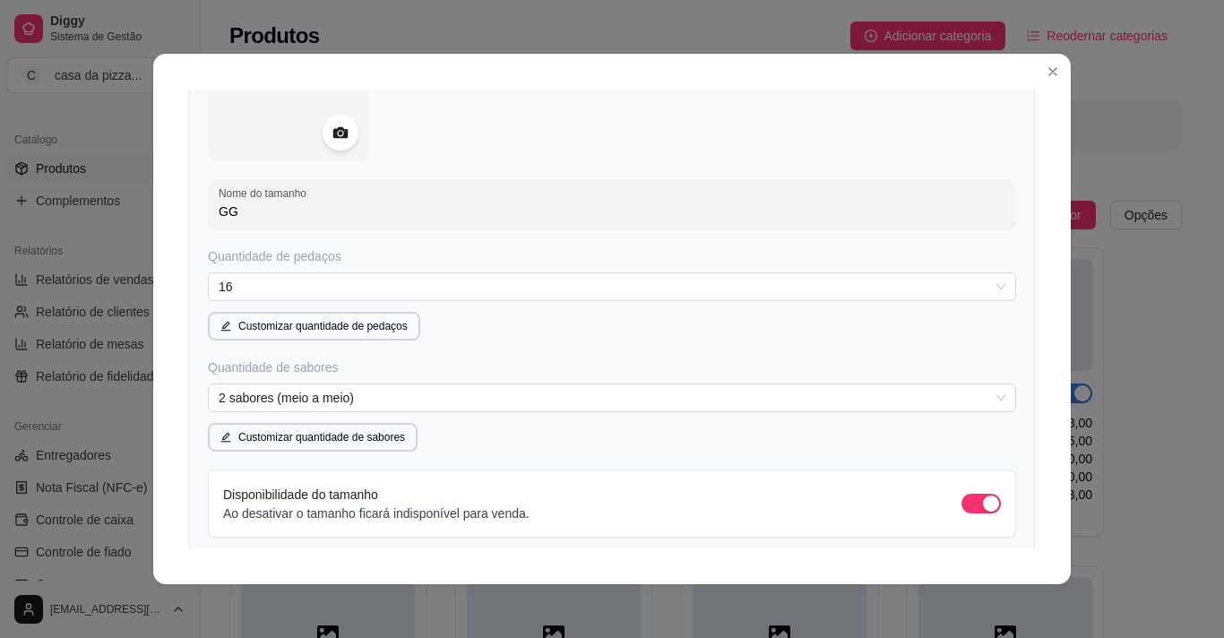
scroll to position [2382, 0]
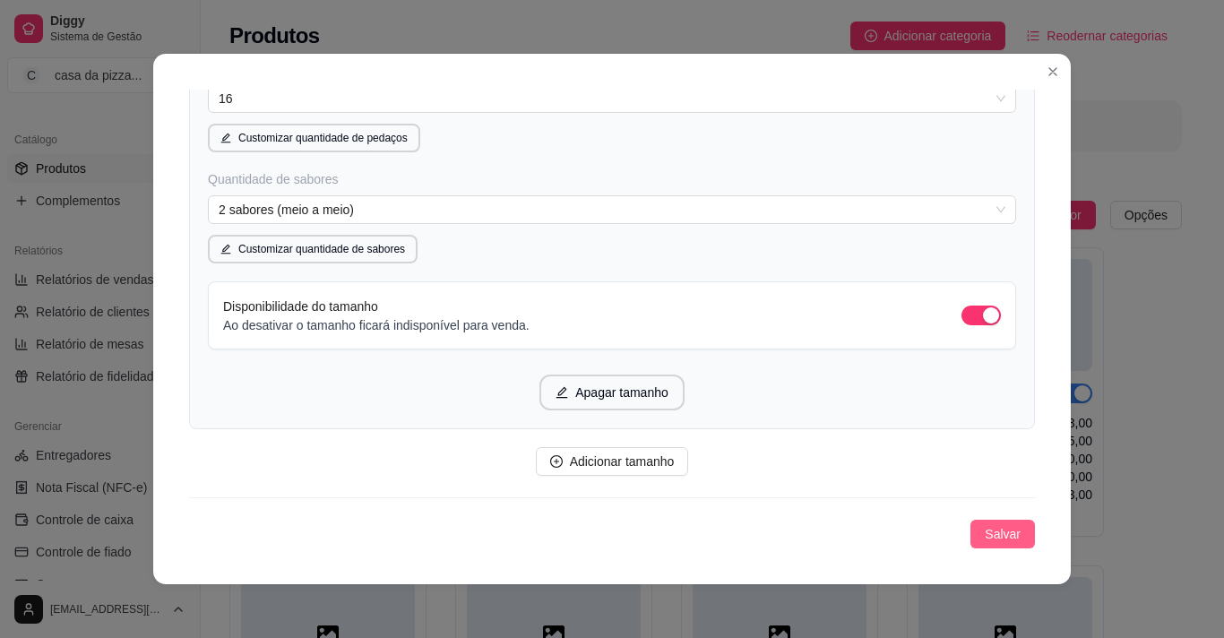
click at [985, 532] on span "Salvar" at bounding box center [1003, 534] width 36 height 20
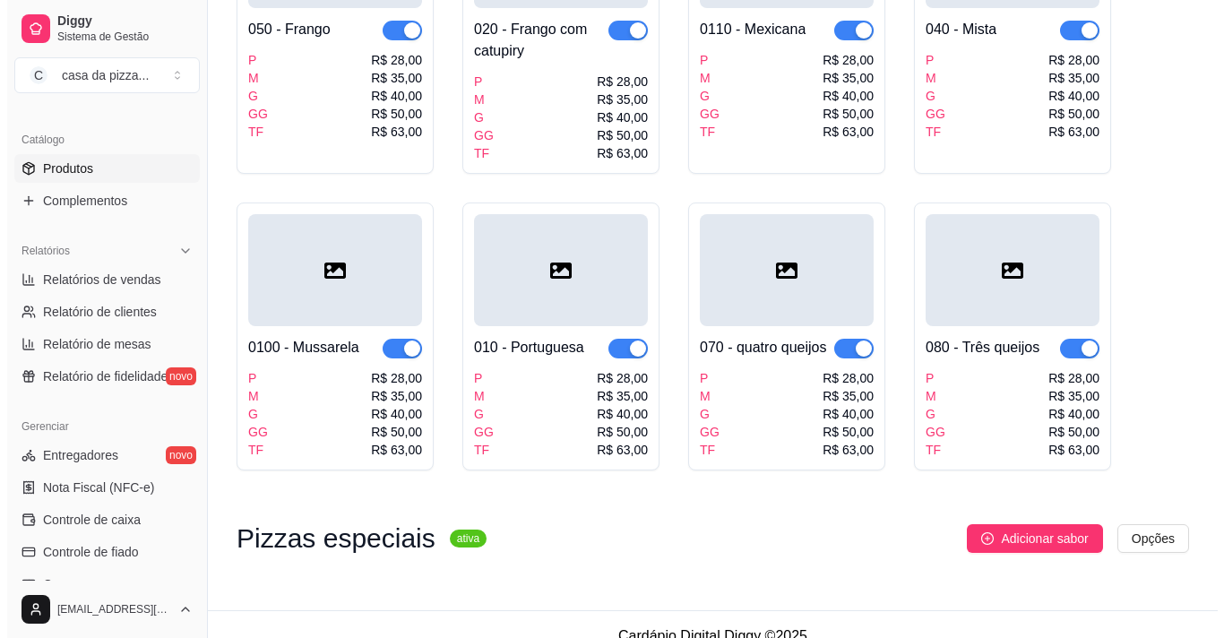
scroll to position [685, 0]
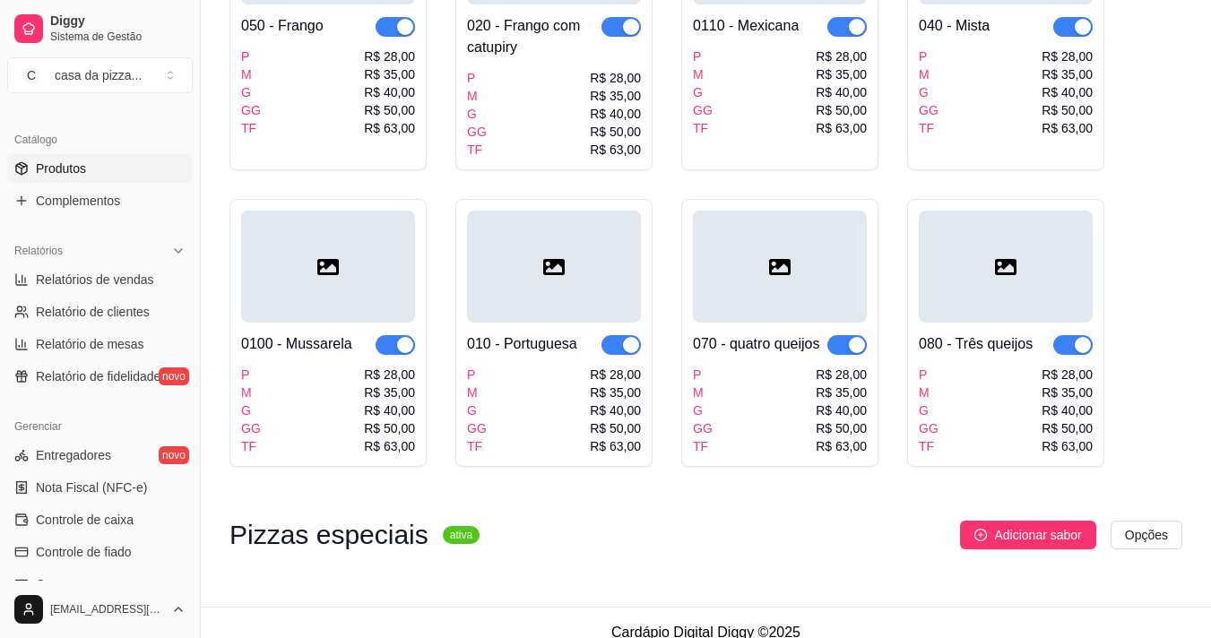
click at [364, 524] on h3 "Pizzas especiais" at bounding box center [328, 535] width 199 height 22
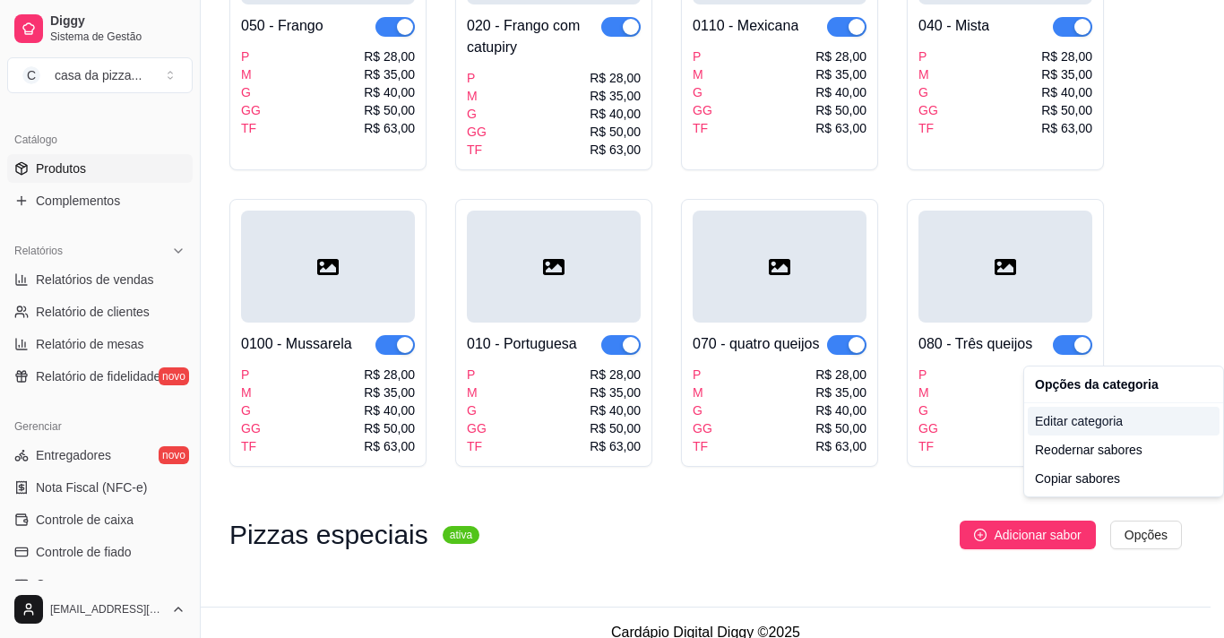
click at [1097, 424] on div "Editar categoria" at bounding box center [1124, 421] width 192 height 29
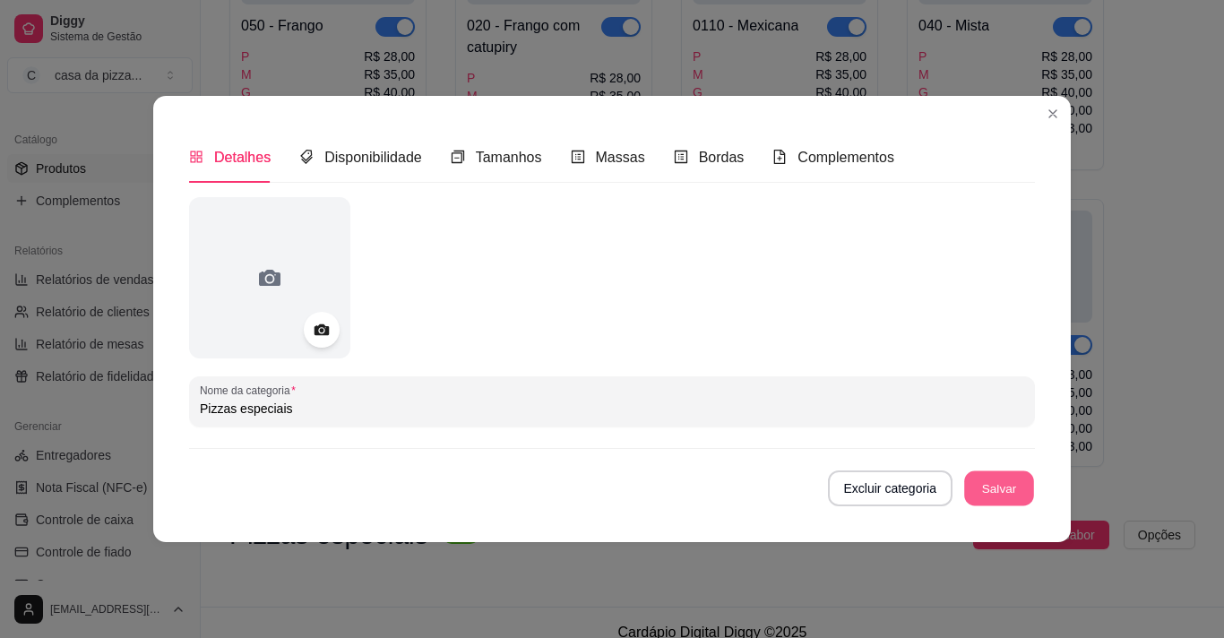
click at [1001, 488] on button "Salvar" at bounding box center [999, 488] width 70 height 35
click at [539, 411] on input "Pizzas especiais" at bounding box center [612, 409] width 824 height 18
click at [507, 158] on span "Tamanhos" at bounding box center [509, 157] width 66 height 15
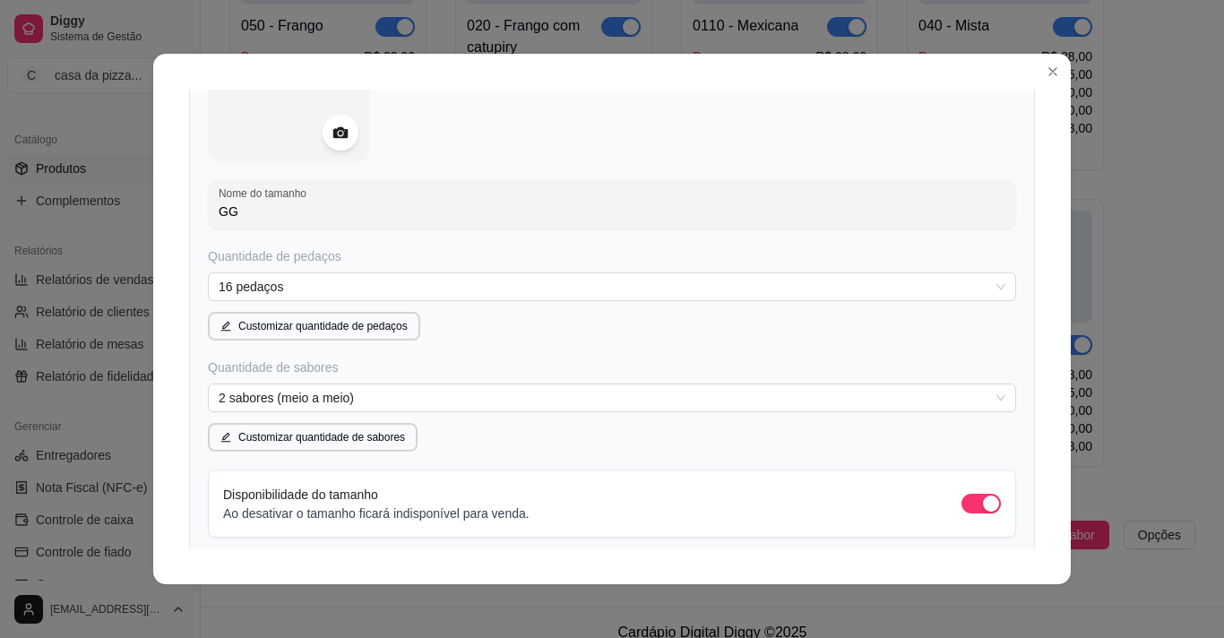
scroll to position [2301, 0]
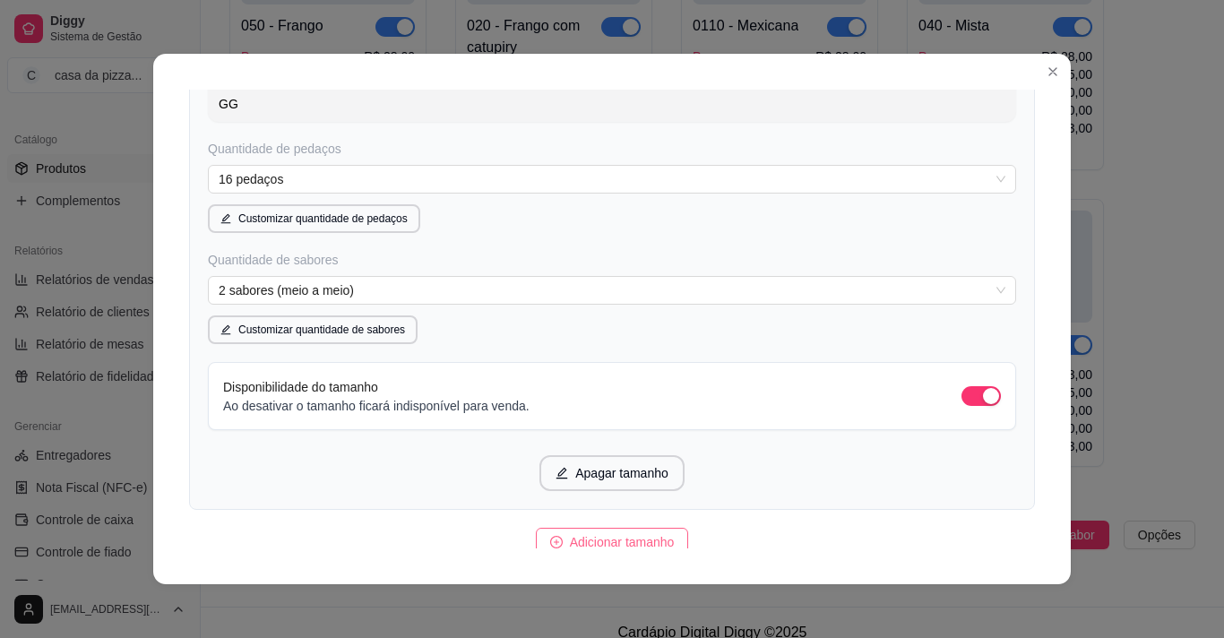
click at [550, 541] on icon "plus-circle" at bounding box center [556, 542] width 13 height 13
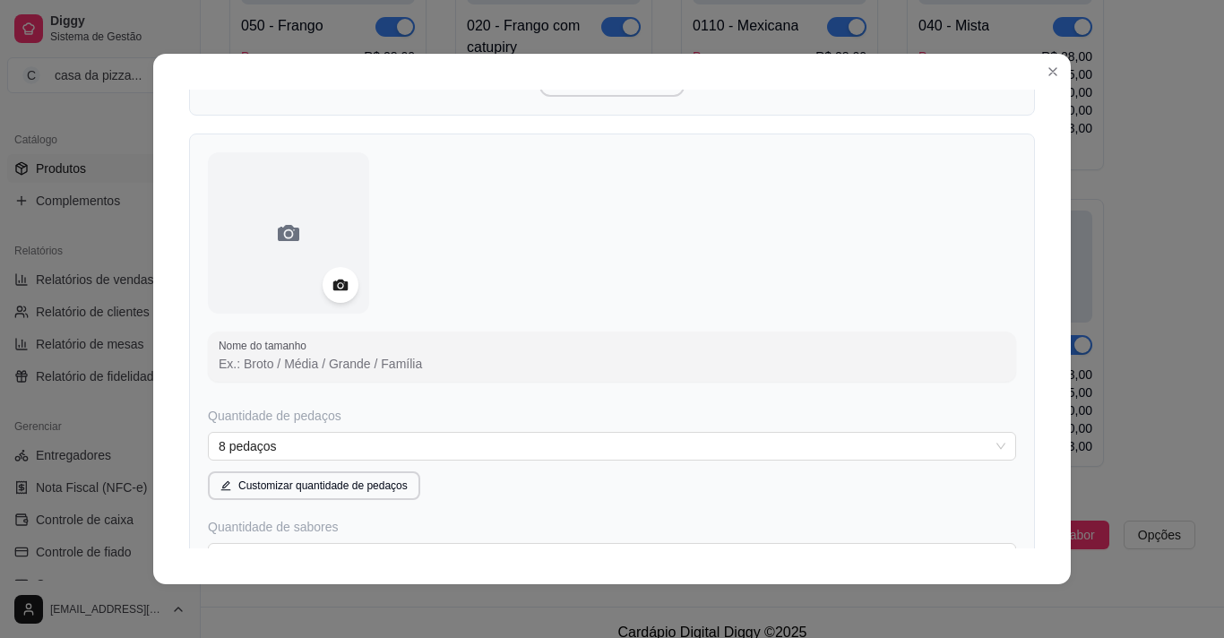
scroll to position [2732, 0]
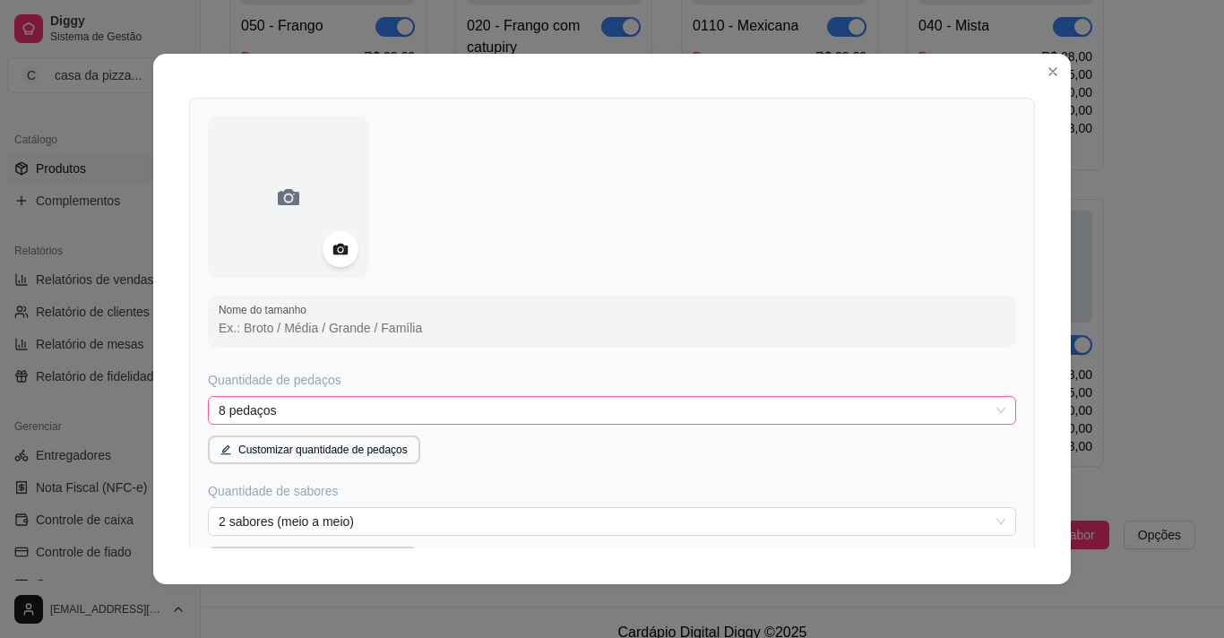
click at [324, 411] on span "8 pedaços" at bounding box center [612, 410] width 787 height 27
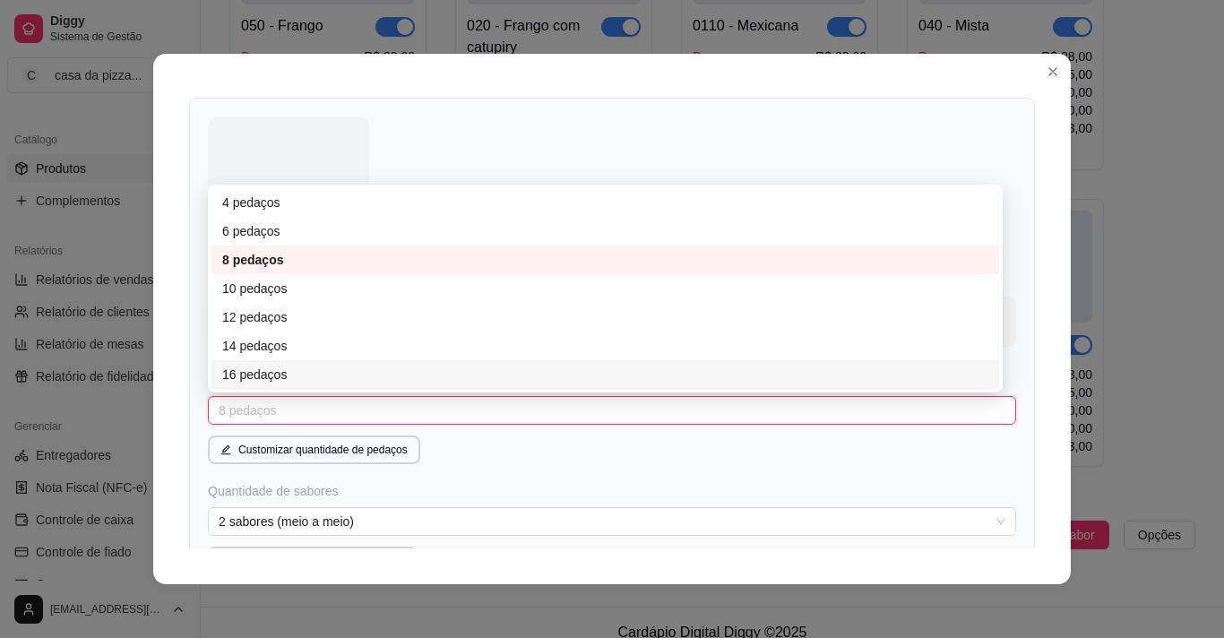
click at [294, 377] on div "16 pedaços" at bounding box center [605, 375] width 766 height 20
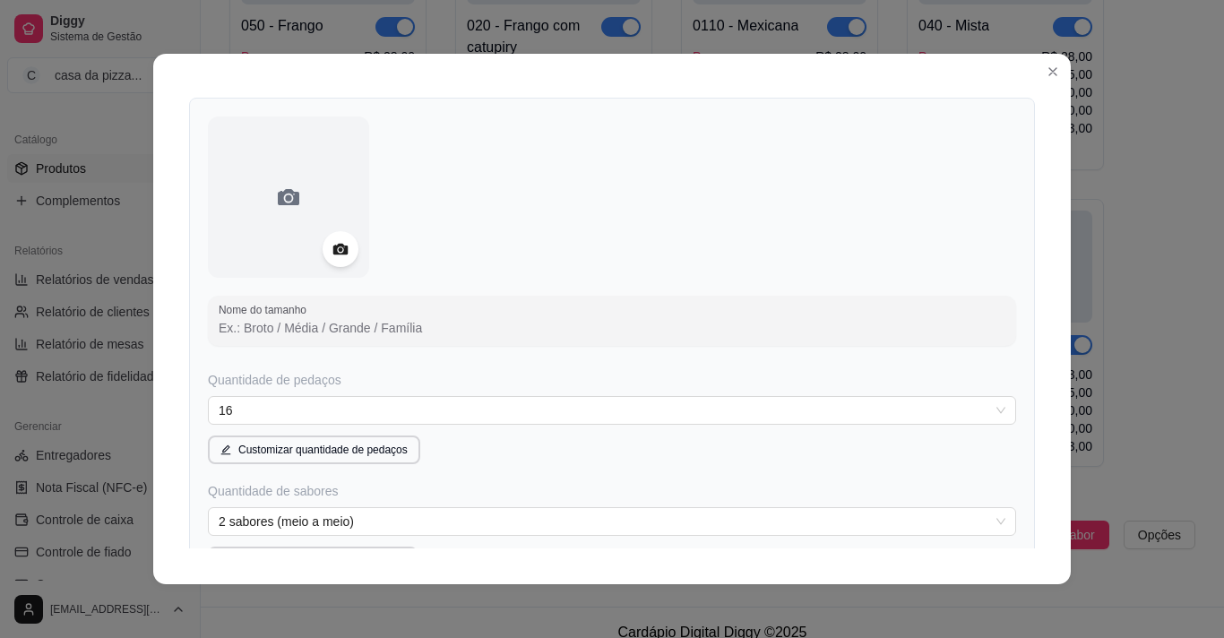
click at [285, 324] on input "Nome do tamanho" at bounding box center [612, 328] width 787 height 18
type input "TF"
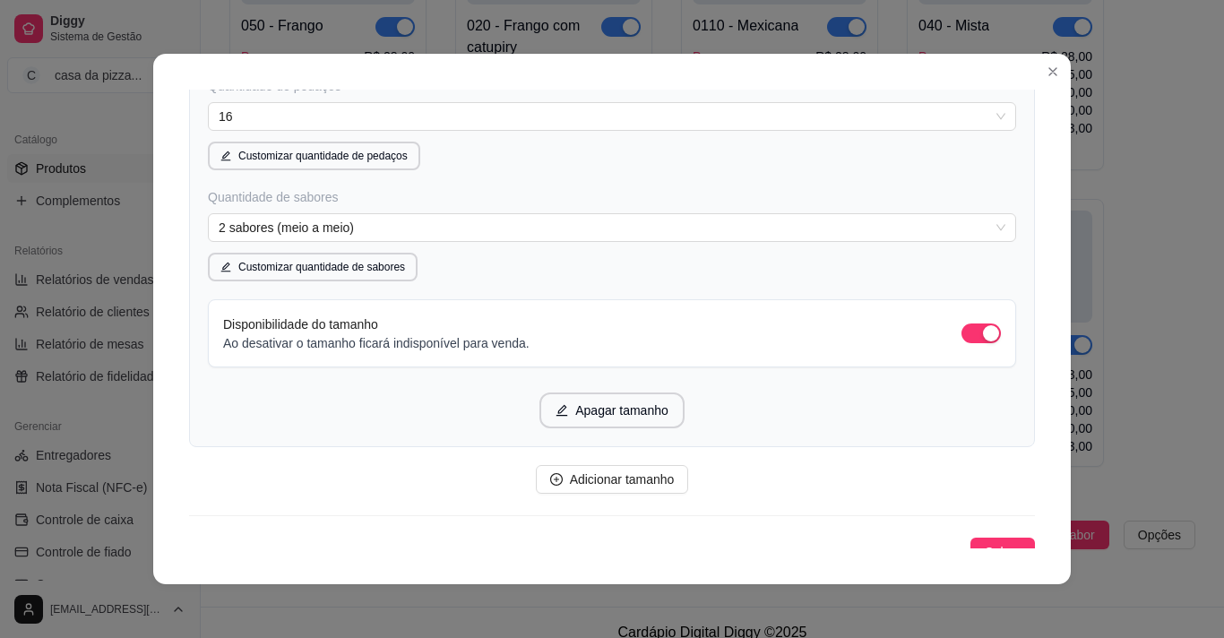
scroll to position [3036, 0]
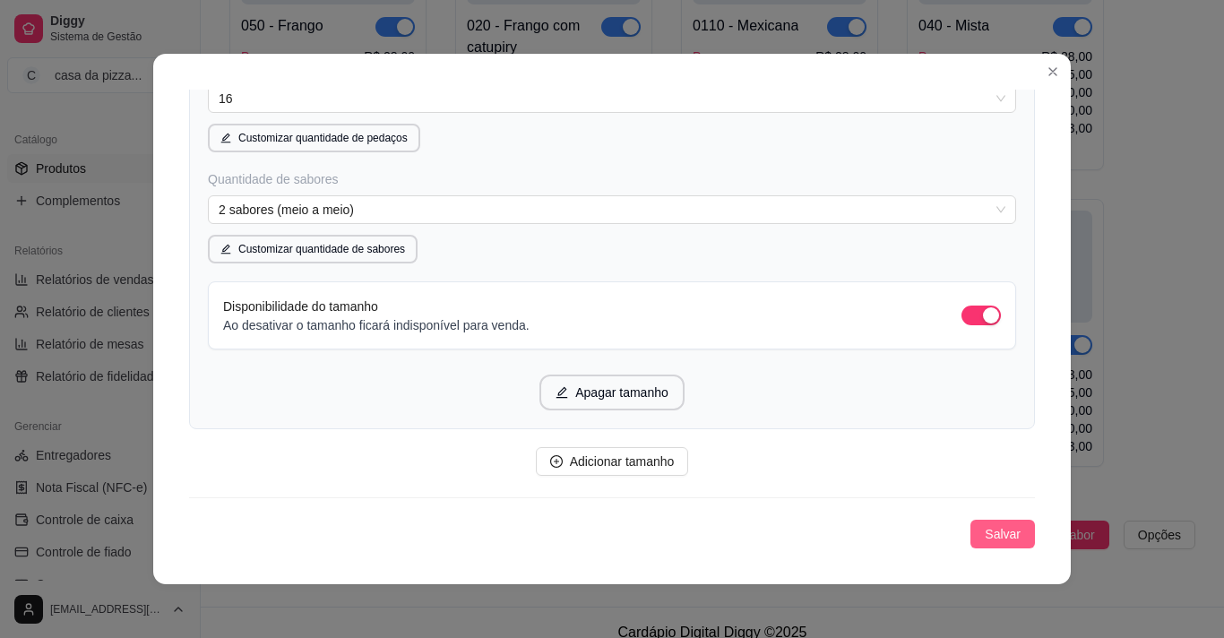
click at [985, 527] on span "Salvar" at bounding box center [1003, 534] width 36 height 20
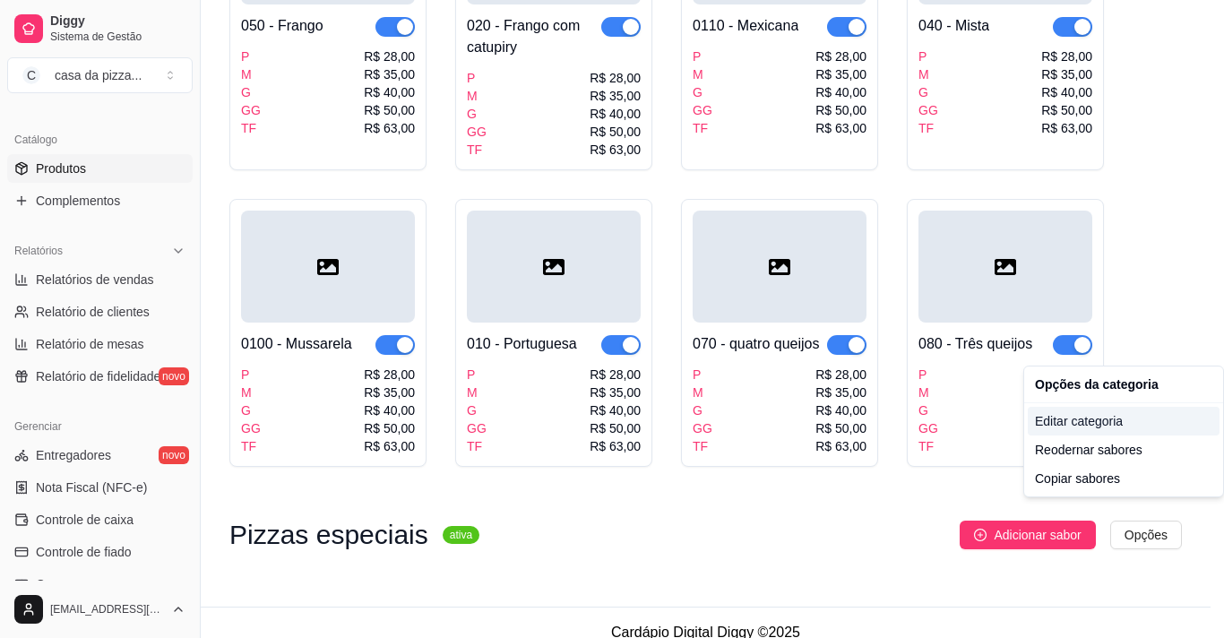
click at [1104, 417] on div "Editar categoria" at bounding box center [1124, 421] width 192 height 29
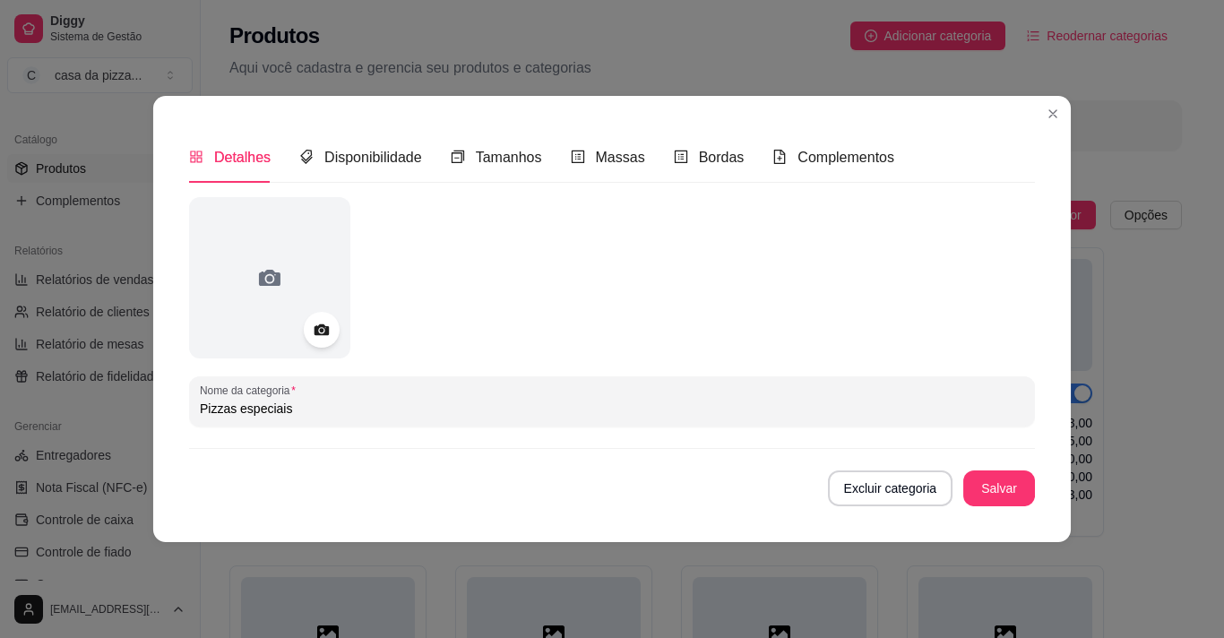
scroll to position [685, 0]
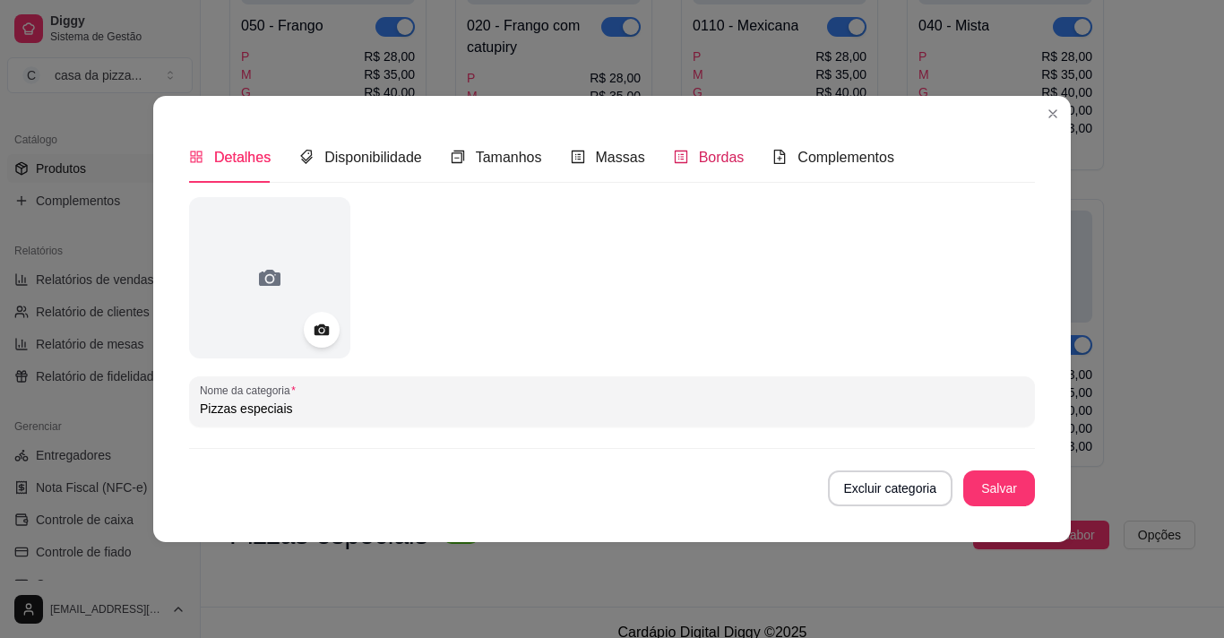
click at [712, 150] on span "Bordas" at bounding box center [722, 157] width 46 height 15
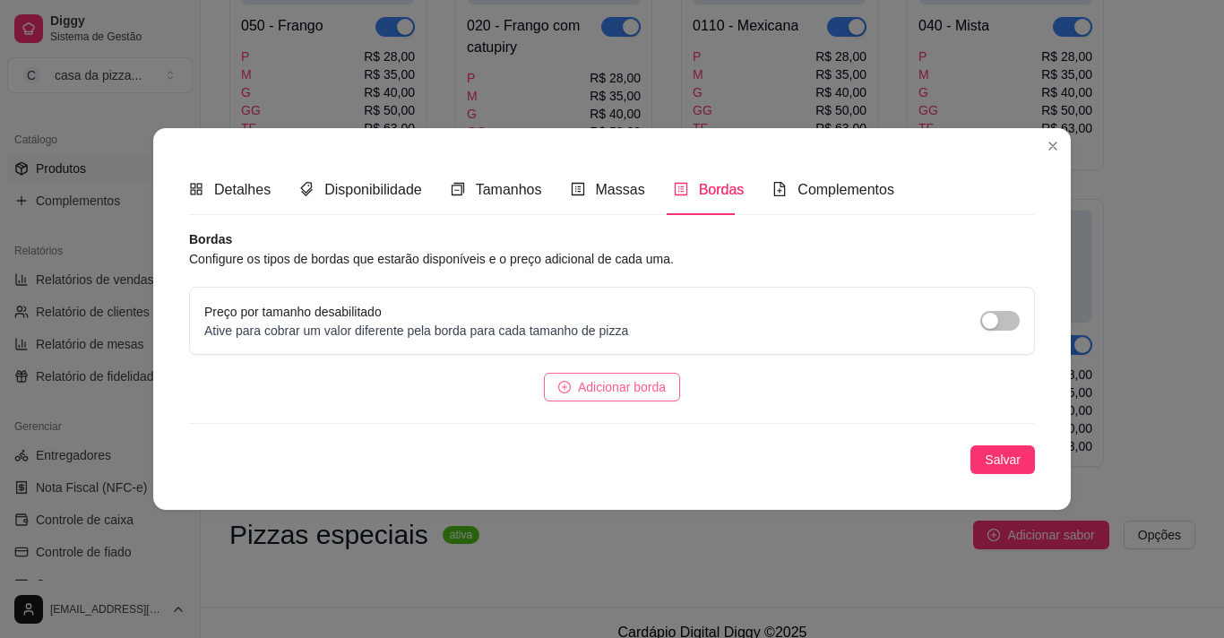
click at [609, 383] on span "Adicionar borda" at bounding box center [622, 387] width 88 height 20
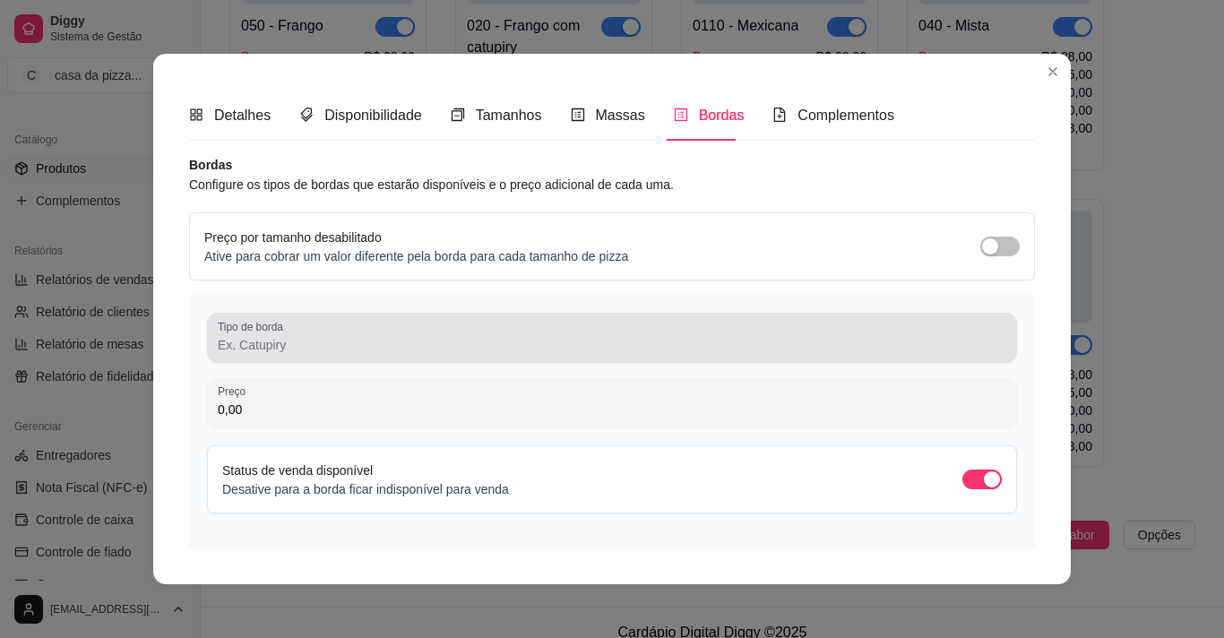
click at [507, 328] on div at bounding box center [612, 338] width 789 height 36
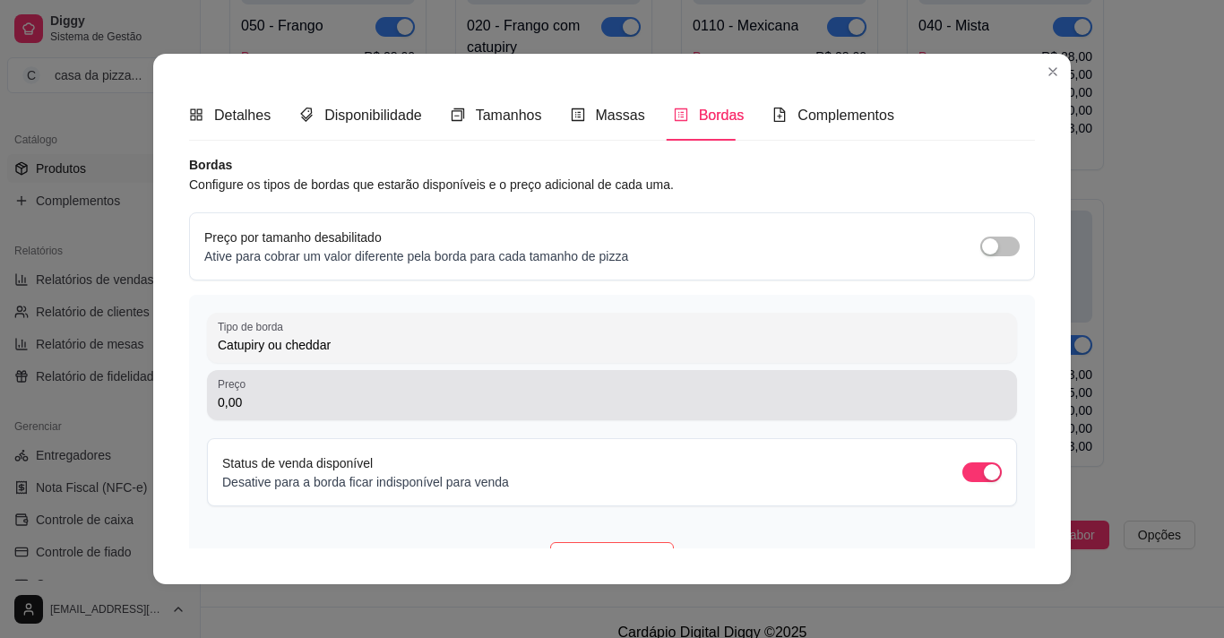
type input "Catupiry ou cheddar"
click at [404, 393] on div "0,00" at bounding box center [612, 395] width 789 height 36
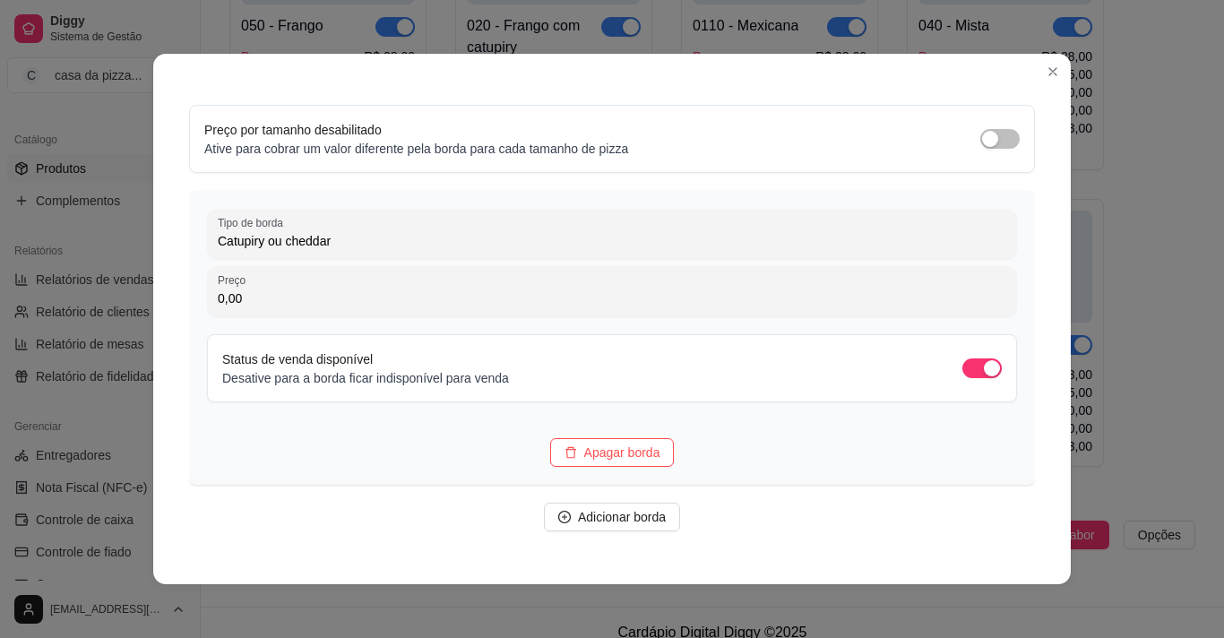
scroll to position [163, 0]
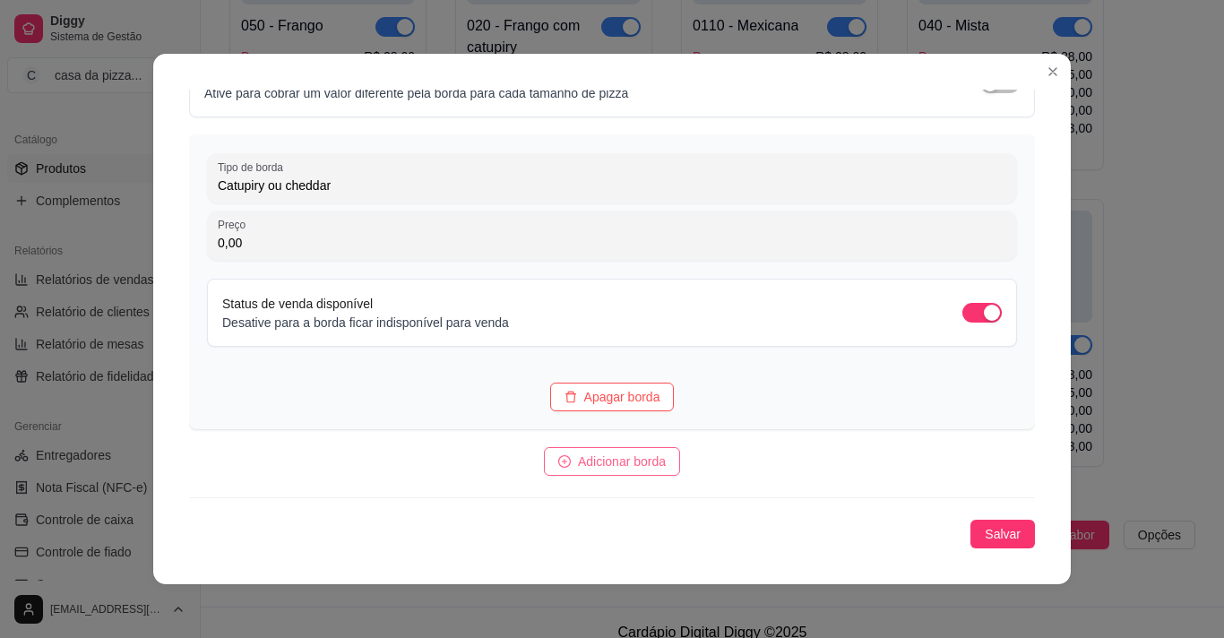
click at [633, 463] on span "Adicionar borda" at bounding box center [622, 462] width 88 height 20
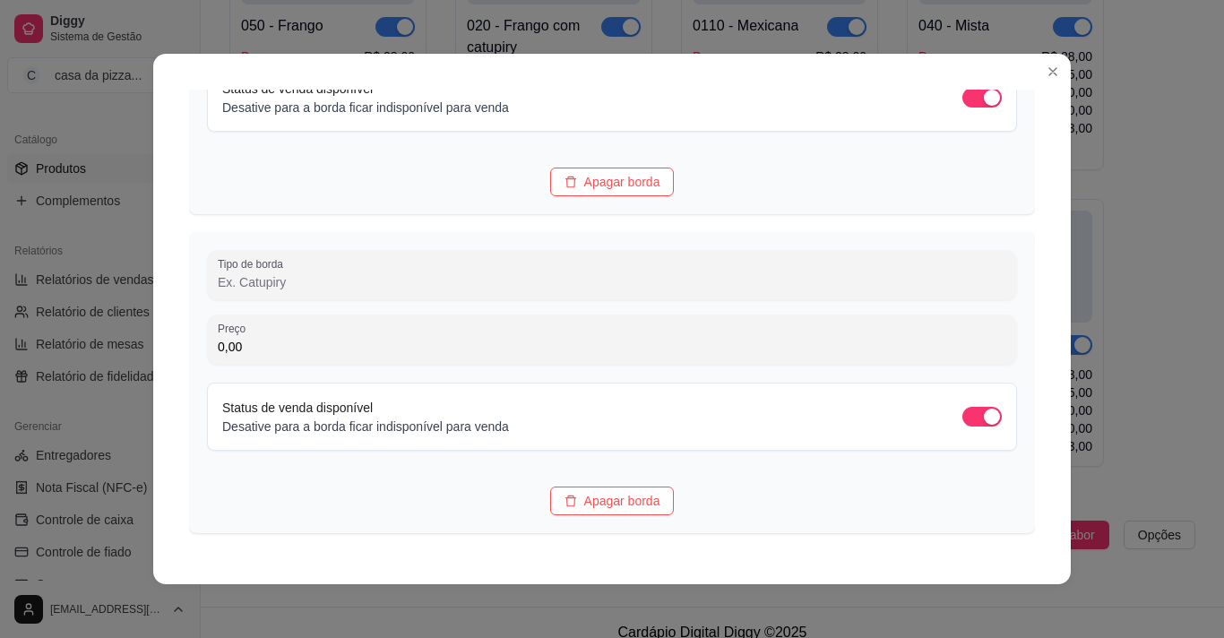
scroll to position [482, 0]
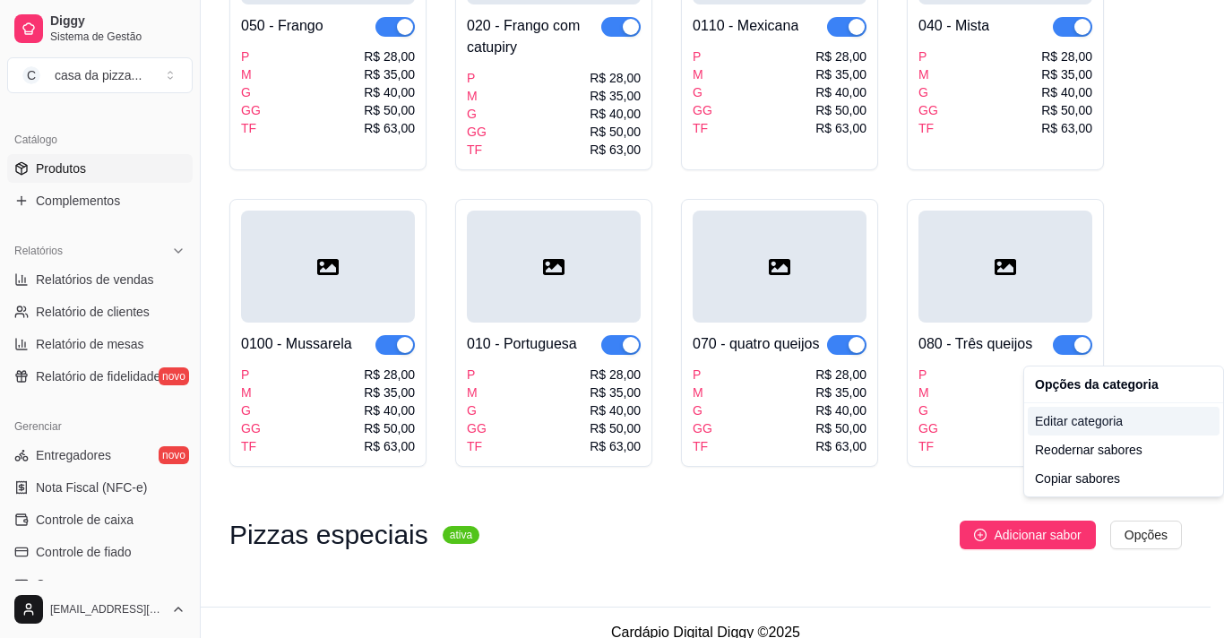
click at [1078, 427] on div "Editar categoria" at bounding box center [1124, 421] width 192 height 29
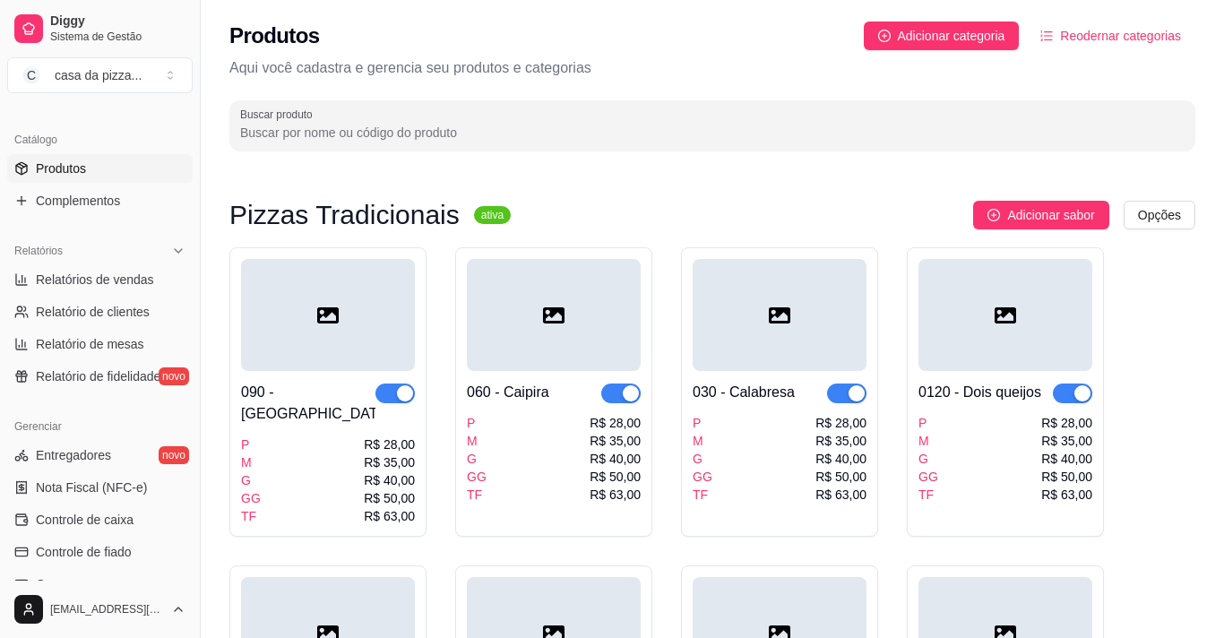
scroll to position [685, 0]
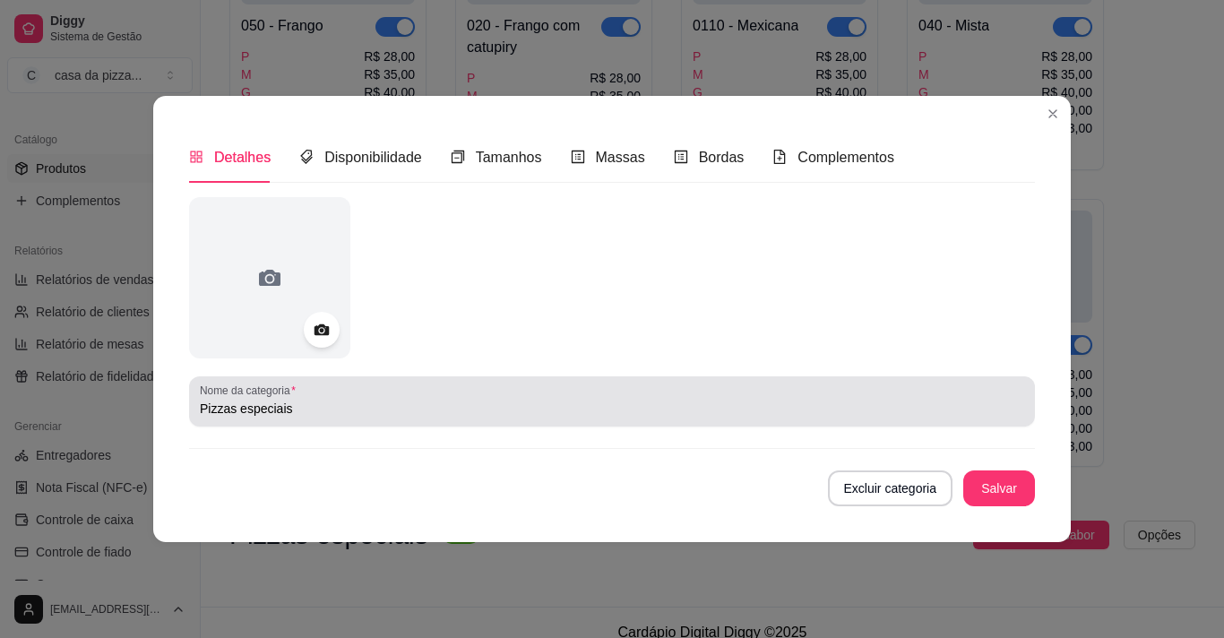
click at [368, 398] on div "Pizzas especiais" at bounding box center [612, 402] width 824 height 36
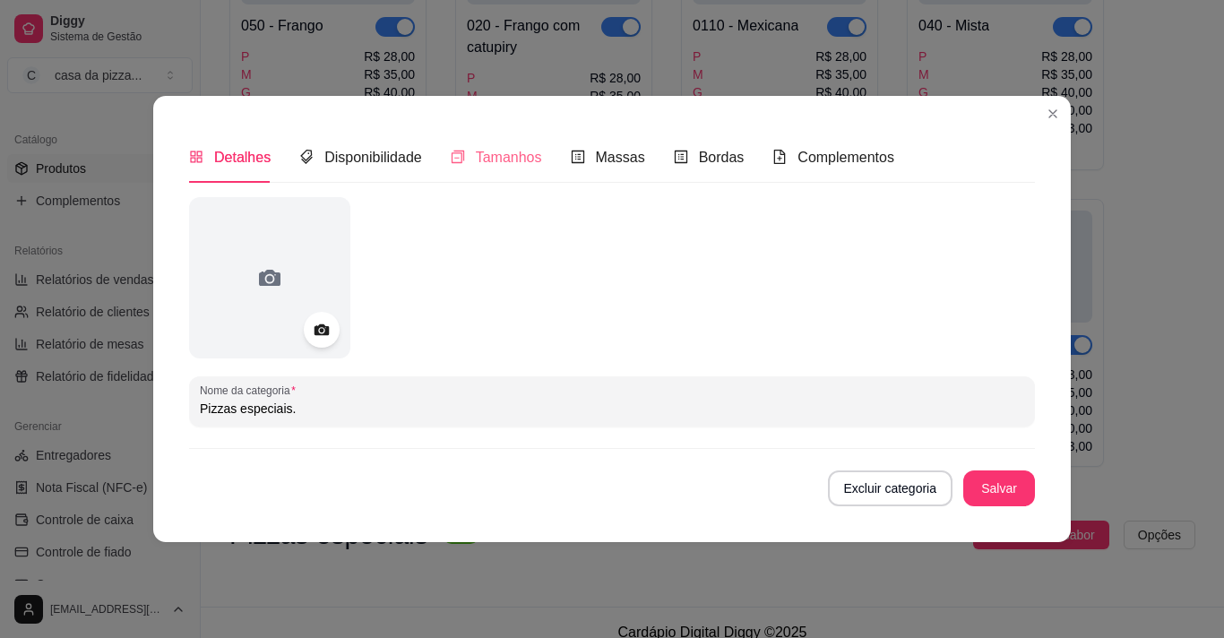
type input "Pizzas especiais."
click at [519, 159] on span "Tamanhos" at bounding box center [509, 157] width 66 height 15
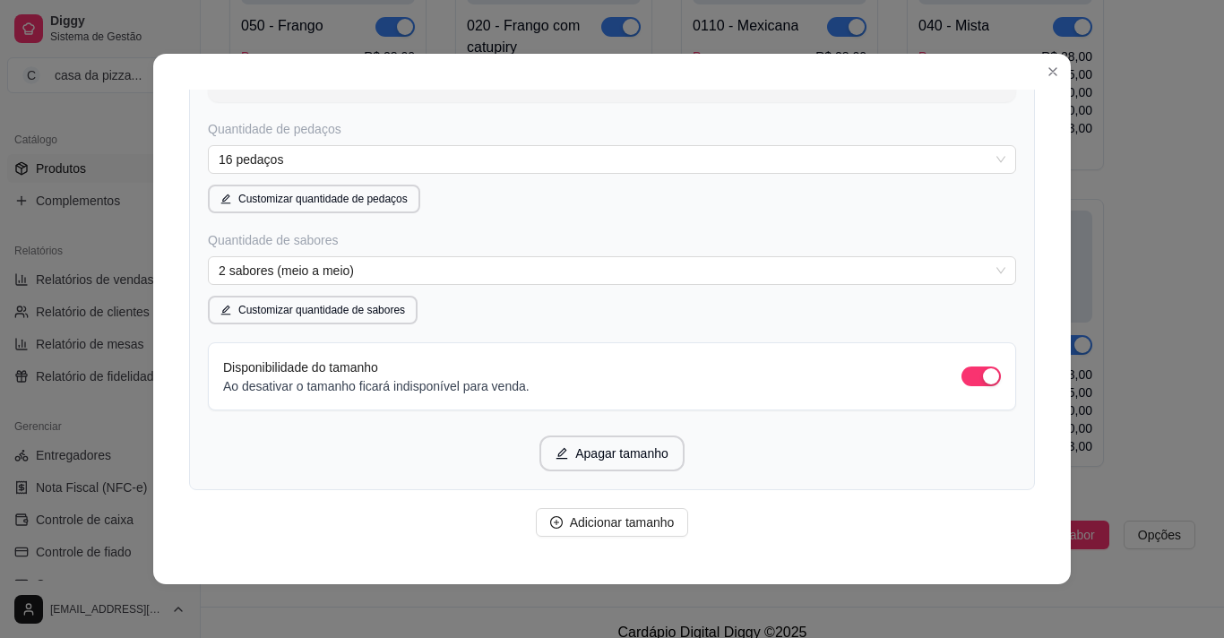
scroll to position [3036, 0]
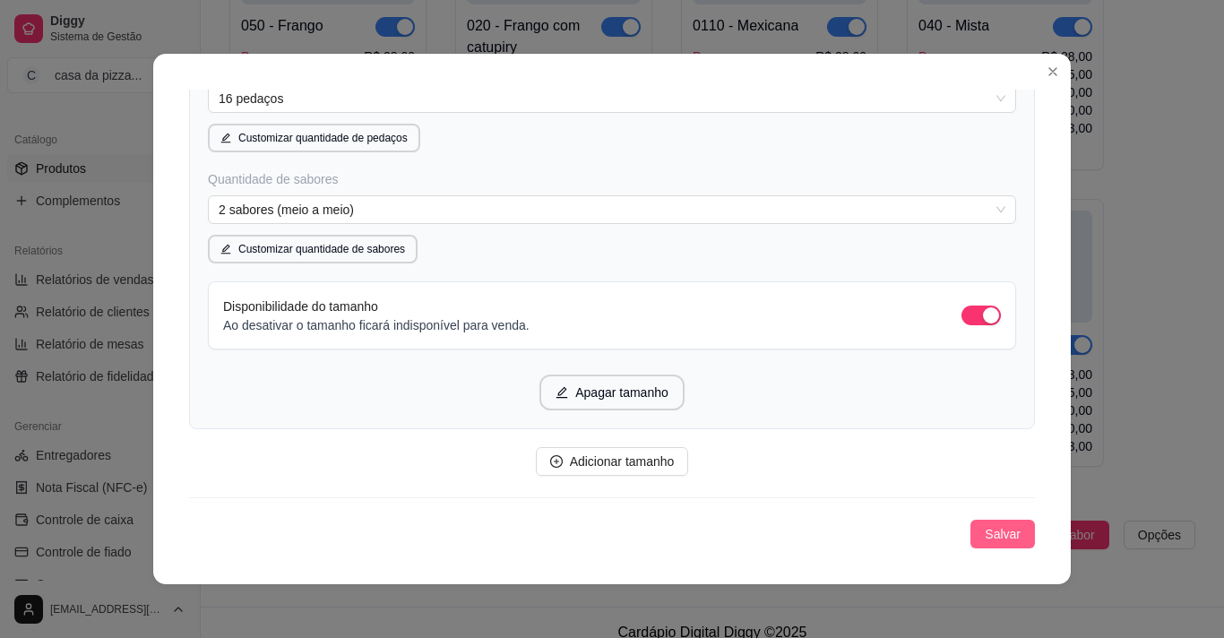
click at [992, 528] on span "Salvar" at bounding box center [1003, 534] width 36 height 20
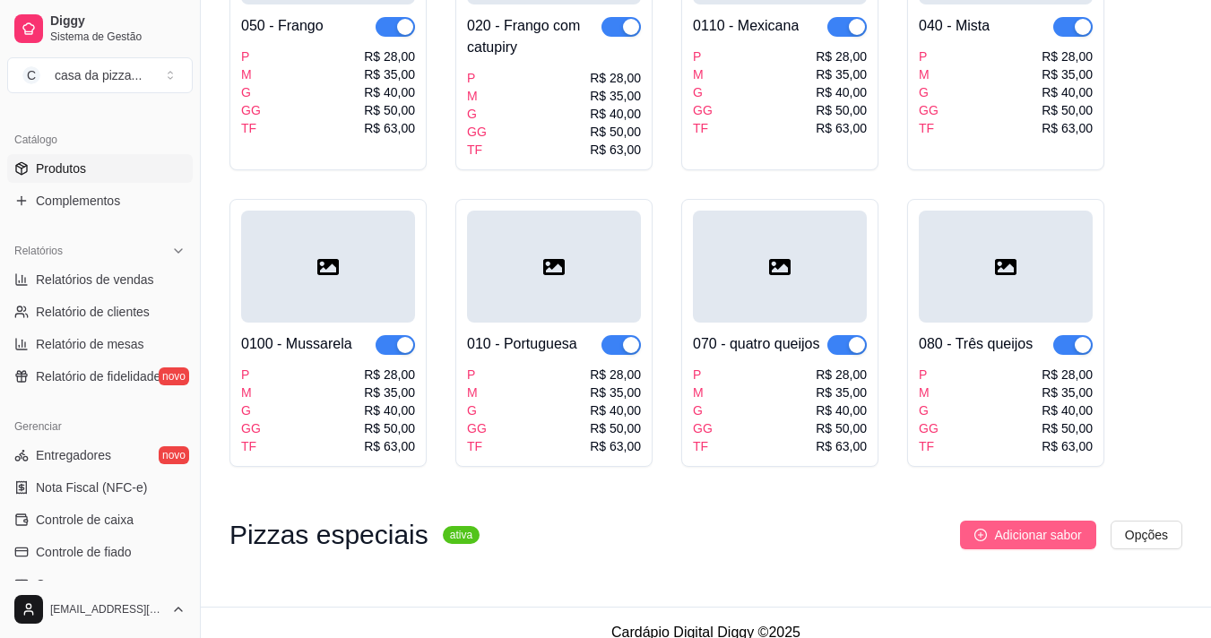
click at [1006, 521] on button "Adicionar sabor" at bounding box center [1027, 535] width 135 height 29
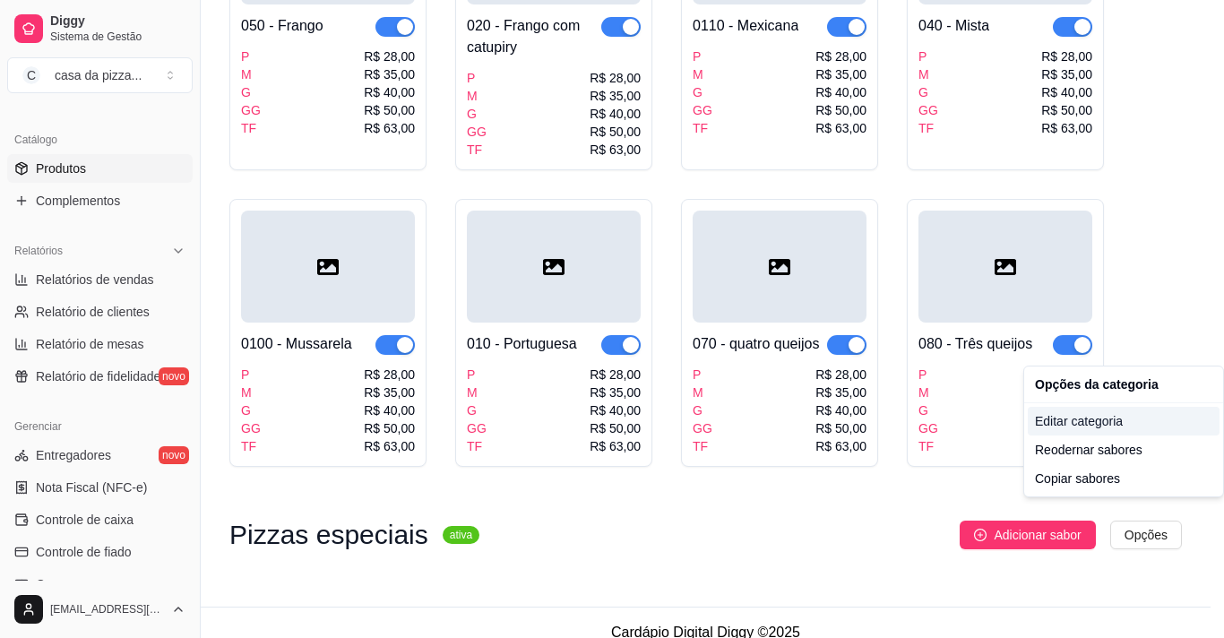
click at [1112, 420] on div "Editar categoria" at bounding box center [1124, 421] width 192 height 29
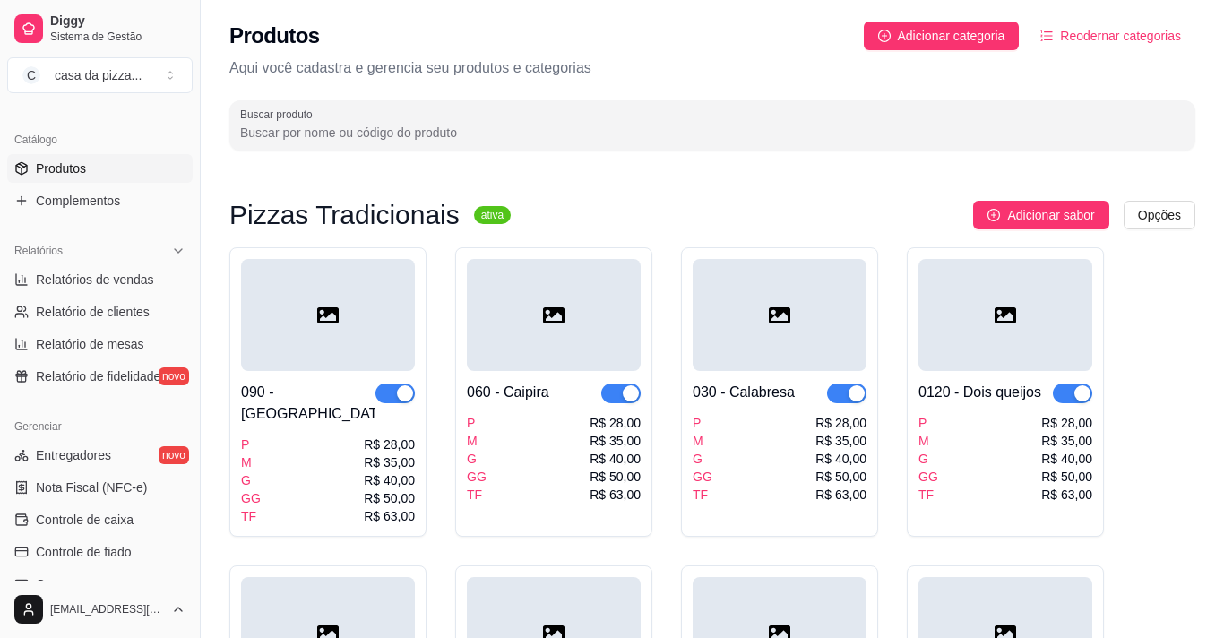
scroll to position [685, 0]
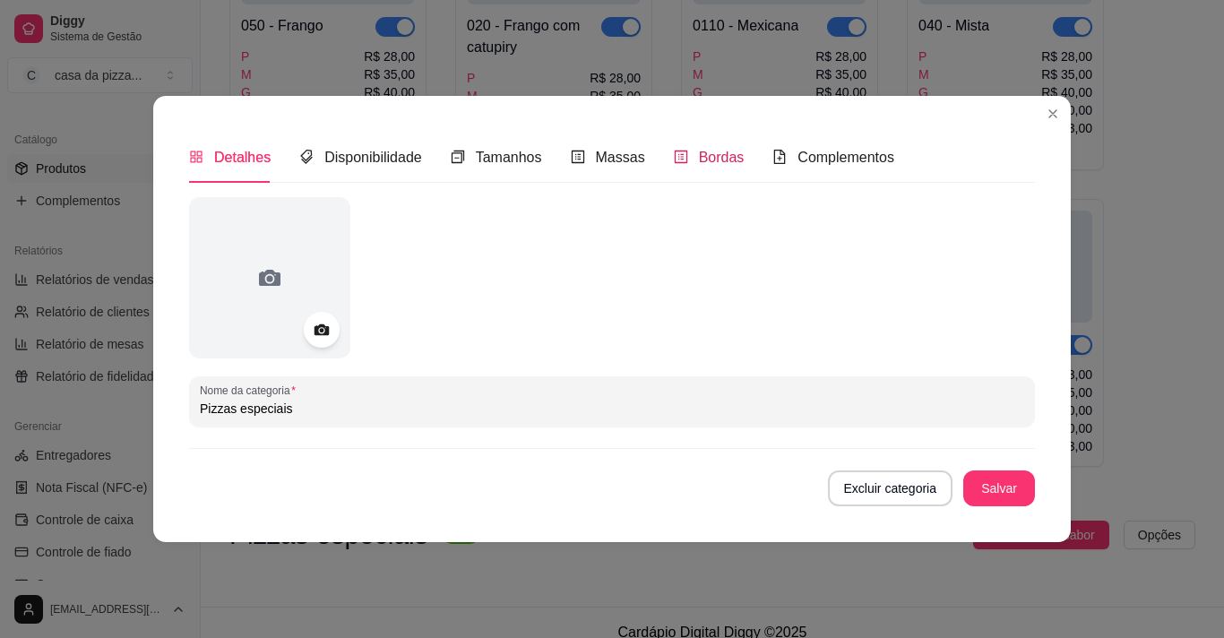
click at [729, 155] on span "Bordas" at bounding box center [722, 157] width 46 height 15
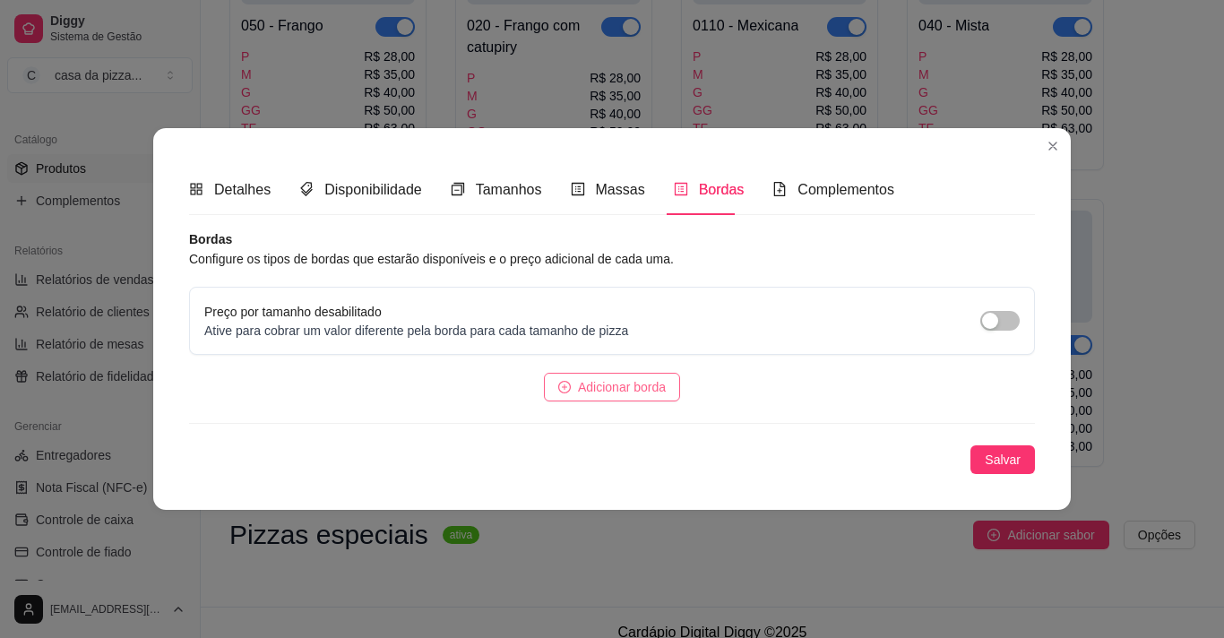
click at [564, 385] on icon "plus-circle" at bounding box center [564, 386] width 5 height 5
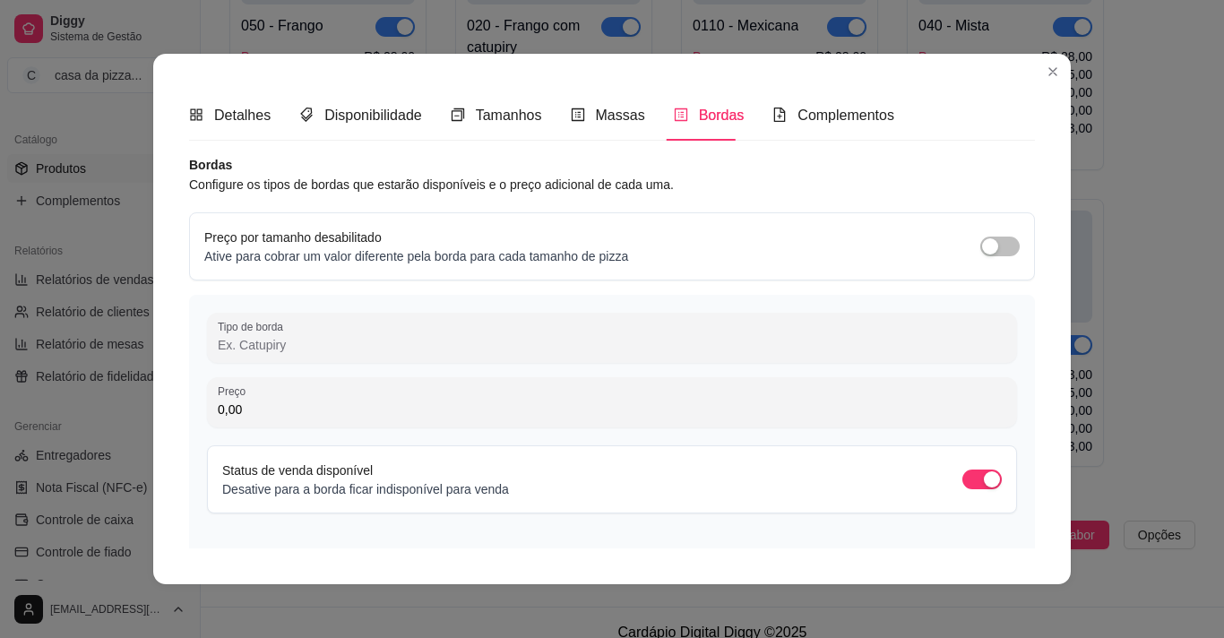
click at [438, 350] on input "Tipo de borda" at bounding box center [612, 345] width 789 height 18
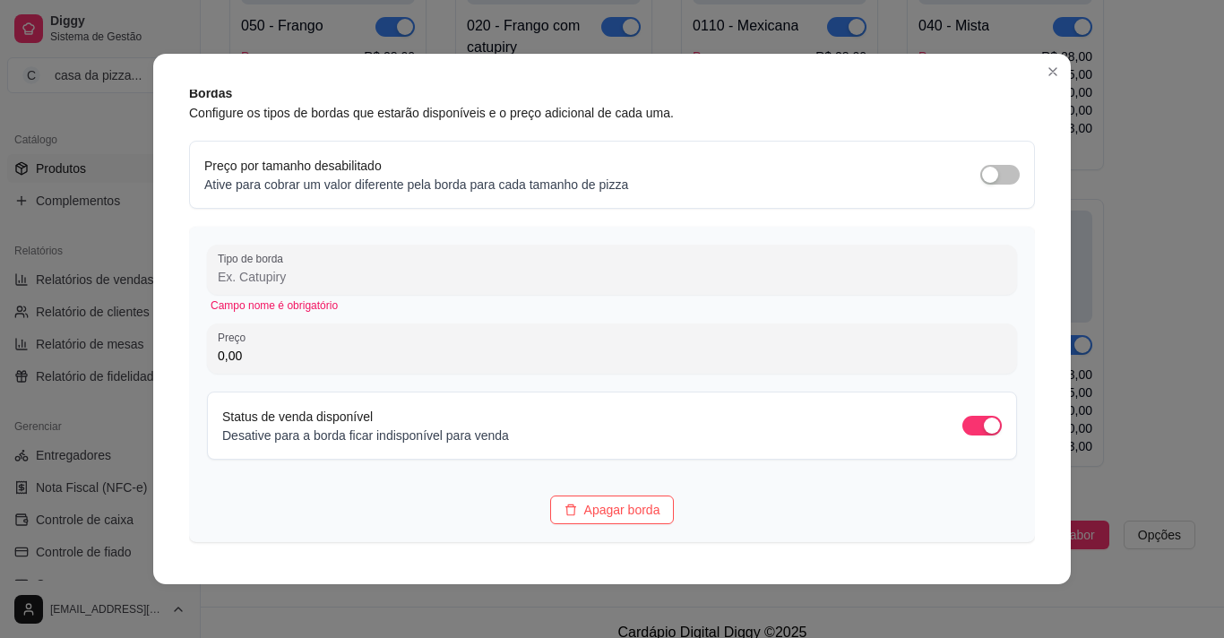
scroll to position [185, 0]
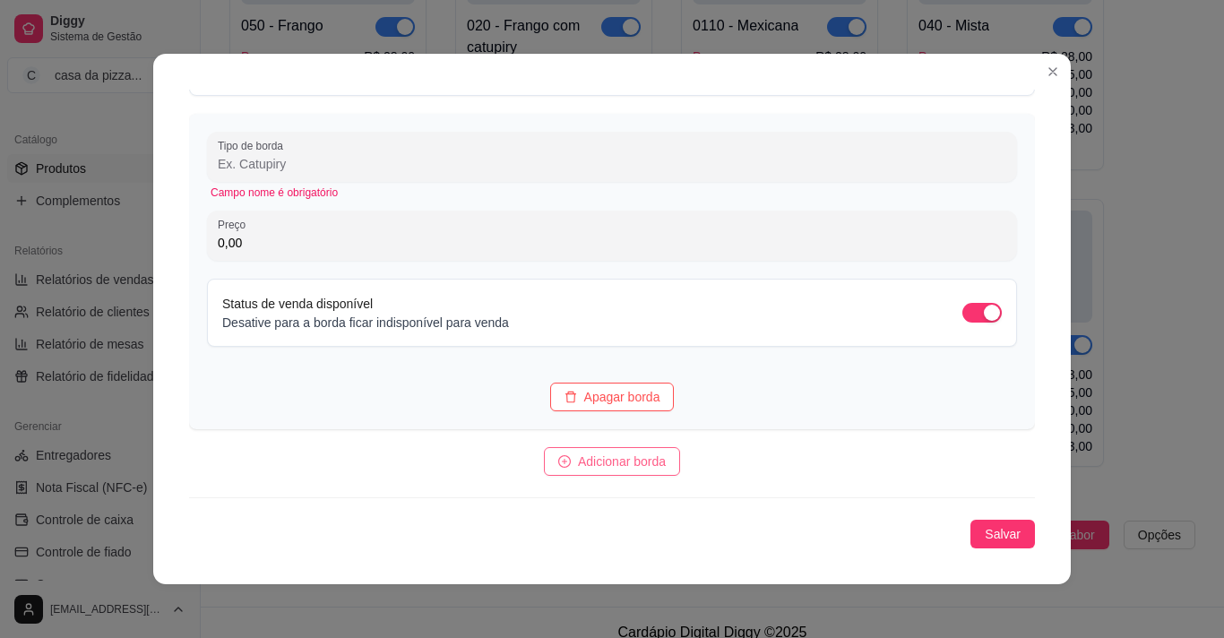
click at [558, 459] on icon "plus-circle" at bounding box center [564, 461] width 13 height 13
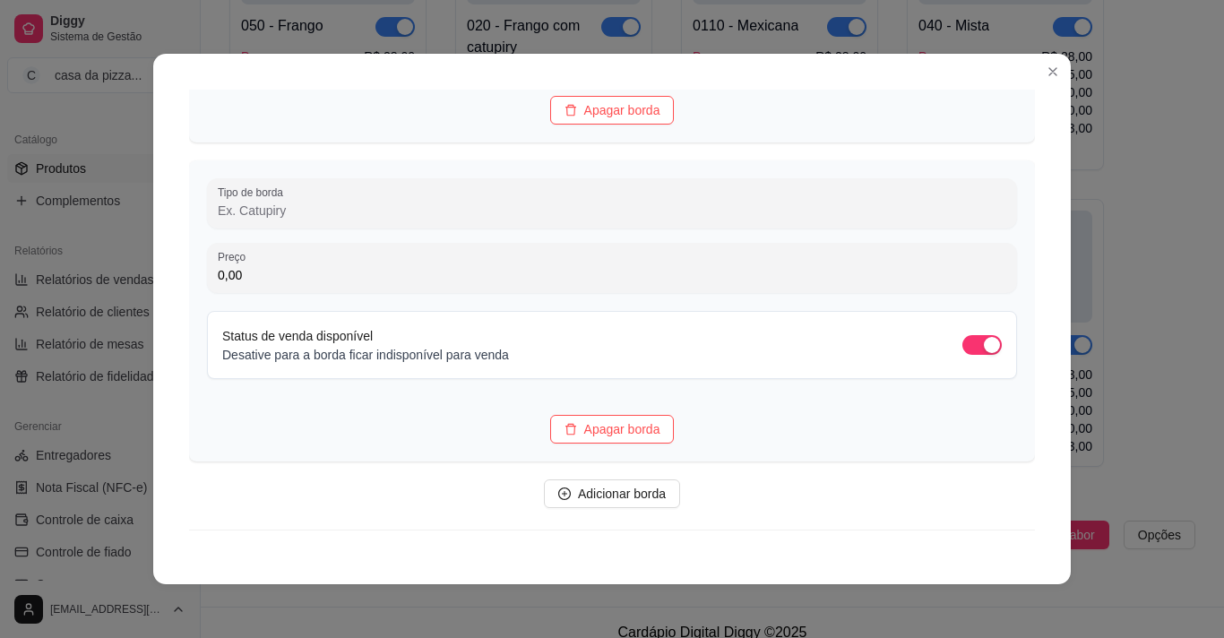
scroll to position [504, 0]
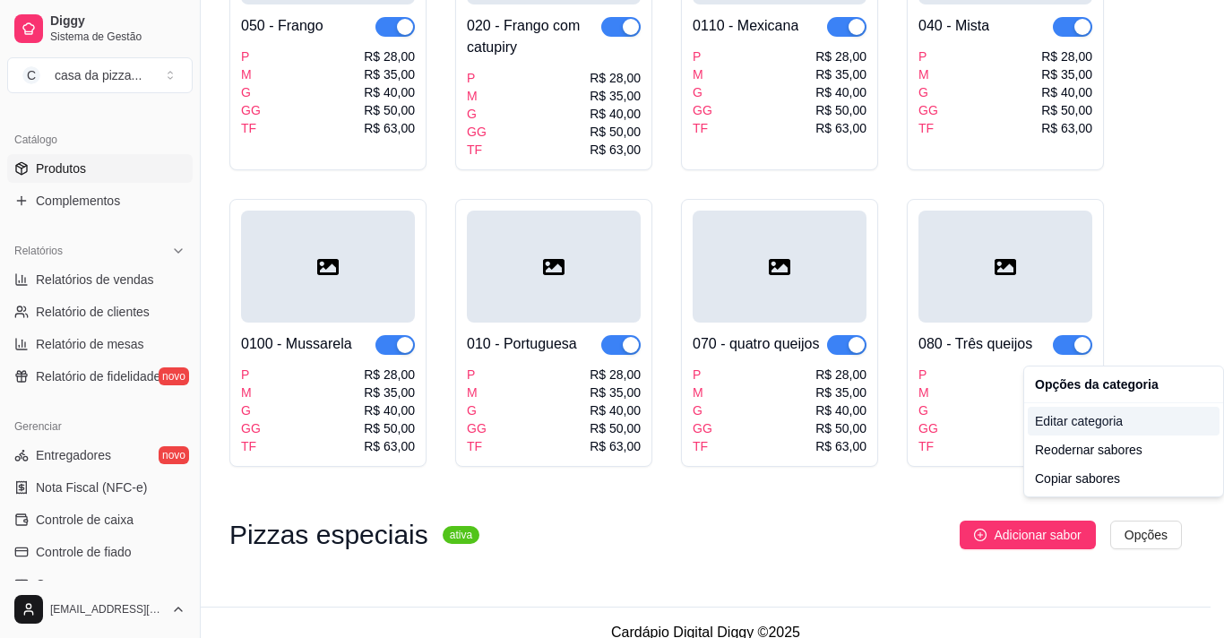
click at [1131, 429] on div "Editar categoria" at bounding box center [1124, 421] width 192 height 29
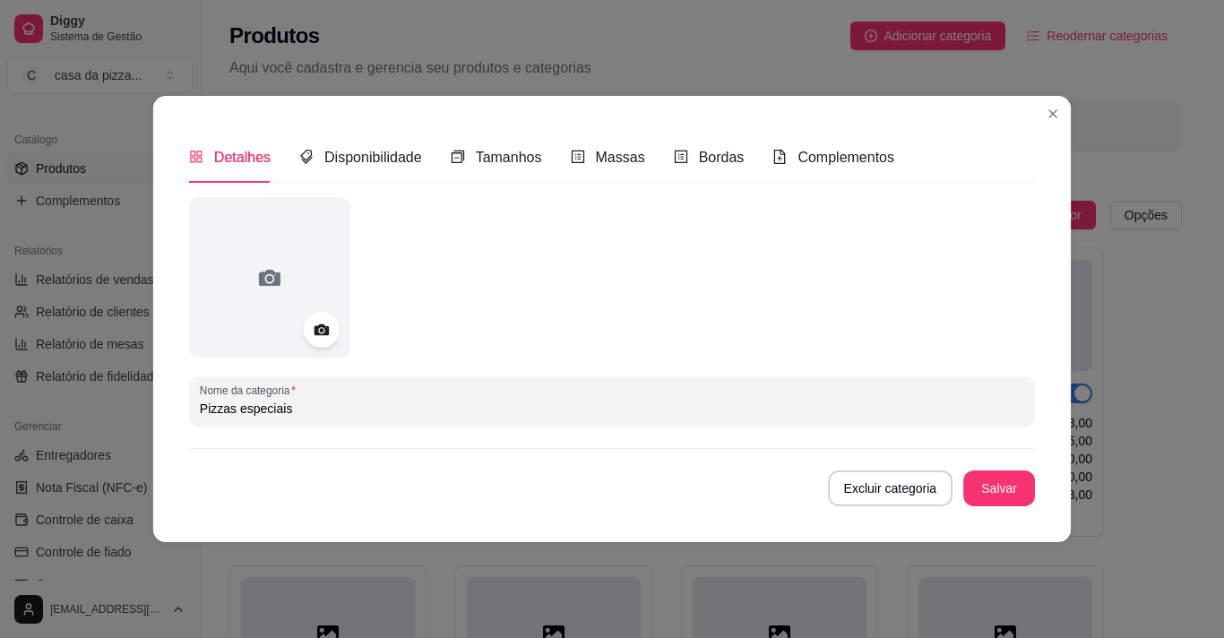
scroll to position [685, 0]
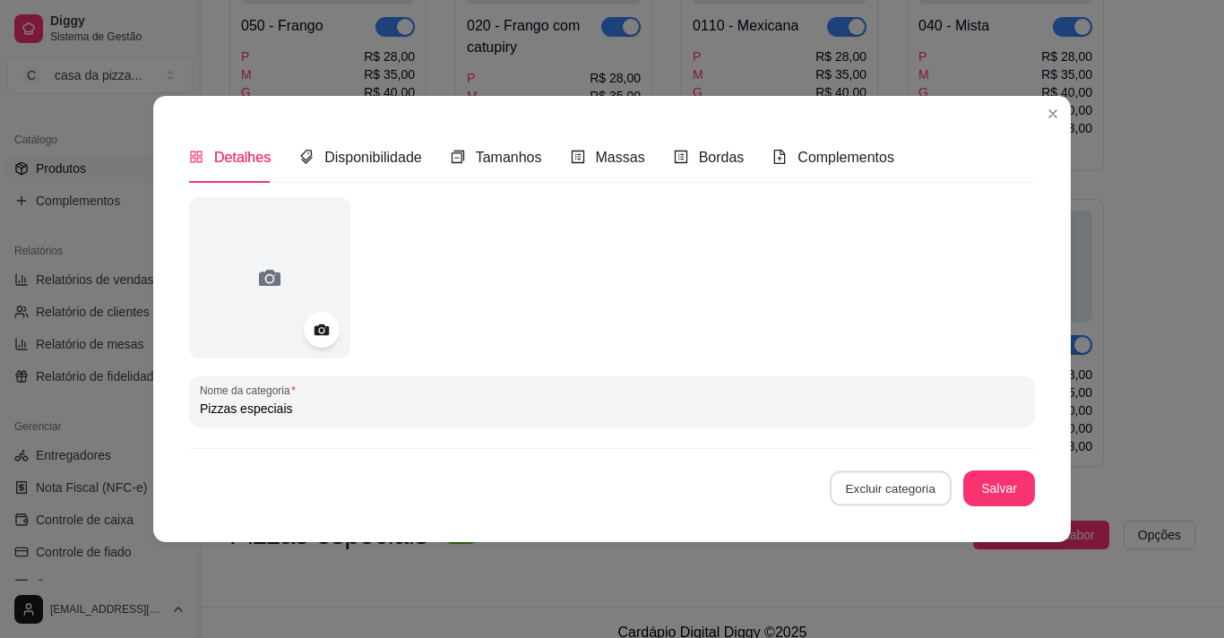
click at [914, 482] on button "Excluir categoria" at bounding box center [890, 488] width 121 height 35
click at [896, 434] on button "Confirmar" at bounding box center [899, 437] width 64 height 27
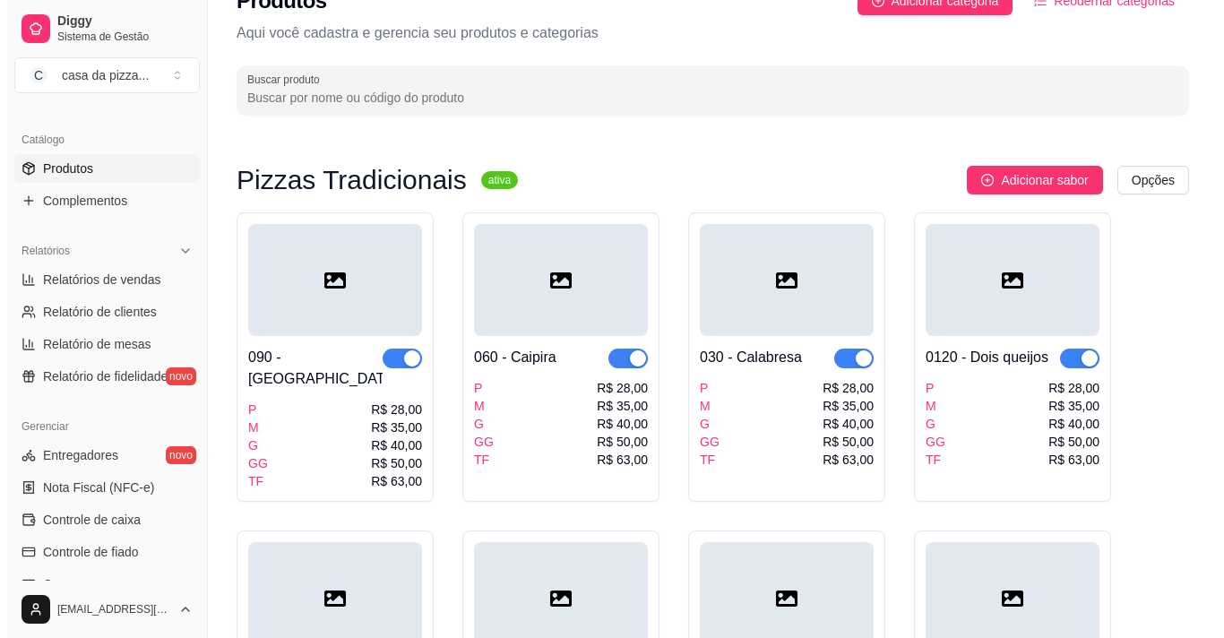
scroll to position [0, 0]
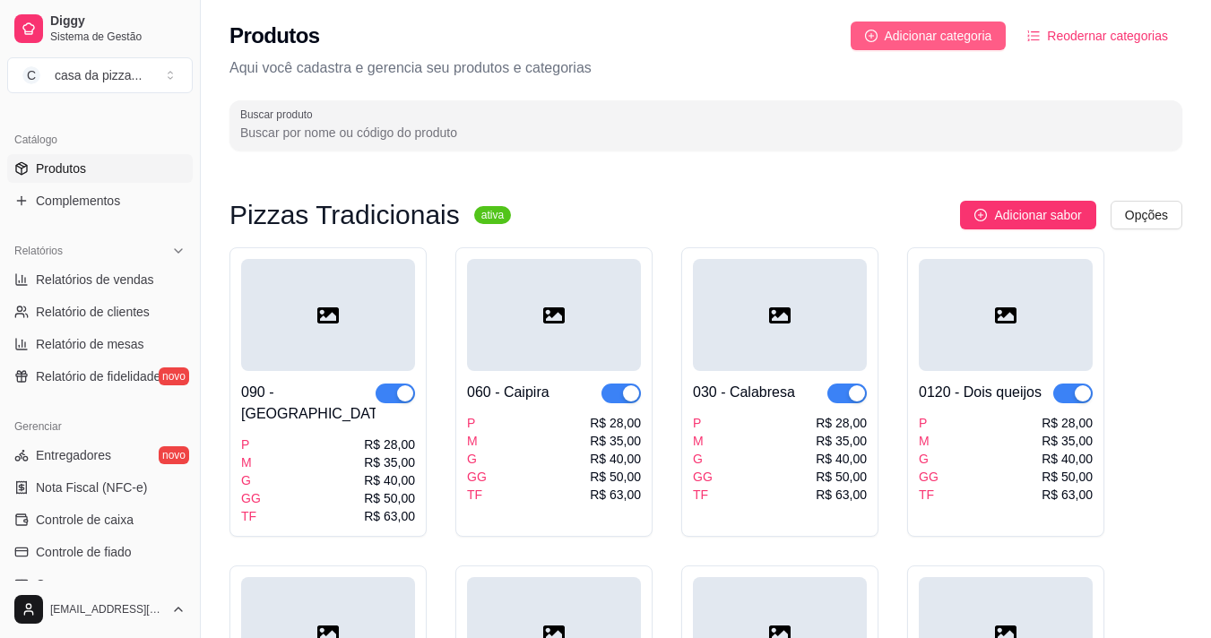
click at [873, 33] on icon "plus-circle" at bounding box center [871, 36] width 13 height 13
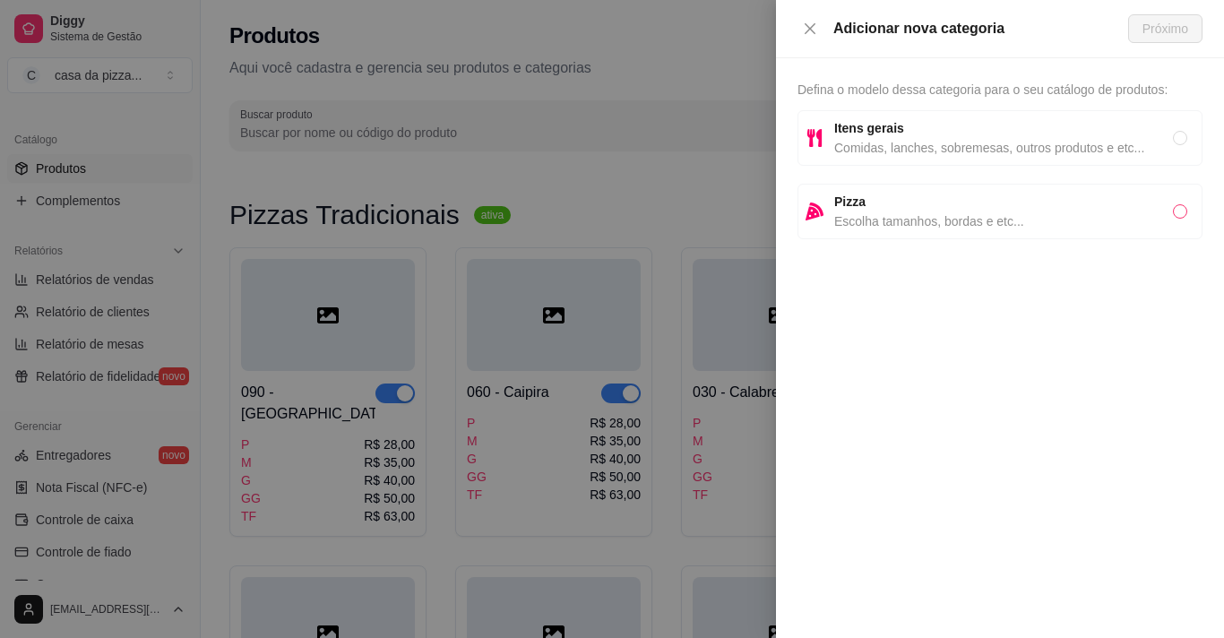
click at [1181, 211] on input "radio" at bounding box center [1180, 211] width 14 height 14
radio input "true"
click at [1147, 24] on span "Próximo" at bounding box center [1166, 29] width 46 height 20
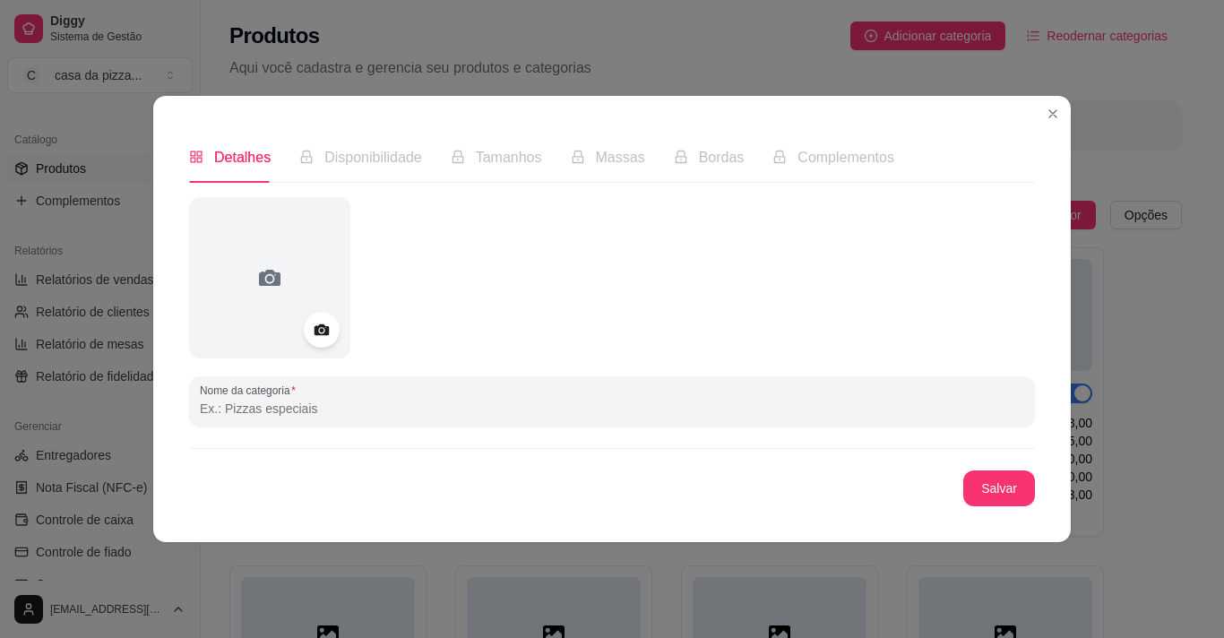
click at [457, 417] on input "Nome da categoria" at bounding box center [612, 409] width 824 height 18
type input "Pizzas especiais."
click at [514, 160] on span "Tamanhos" at bounding box center [509, 157] width 66 height 15
click at [980, 493] on button "Salvar" at bounding box center [999, 488] width 70 height 35
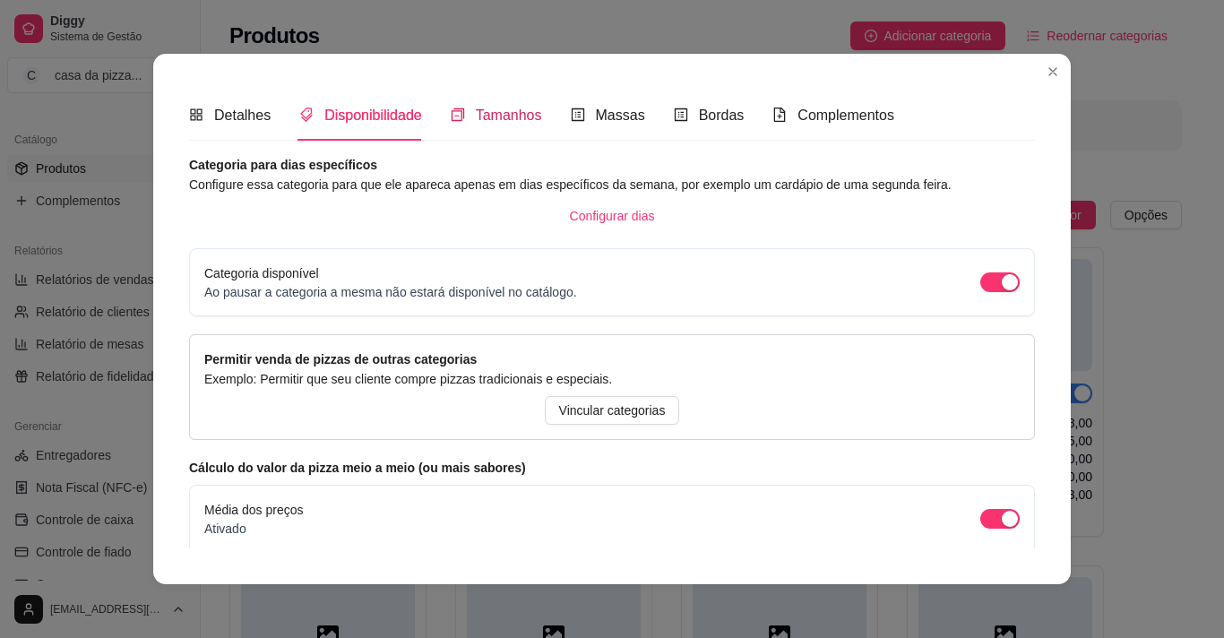
click at [496, 122] on span "Tamanhos" at bounding box center [509, 115] width 66 height 15
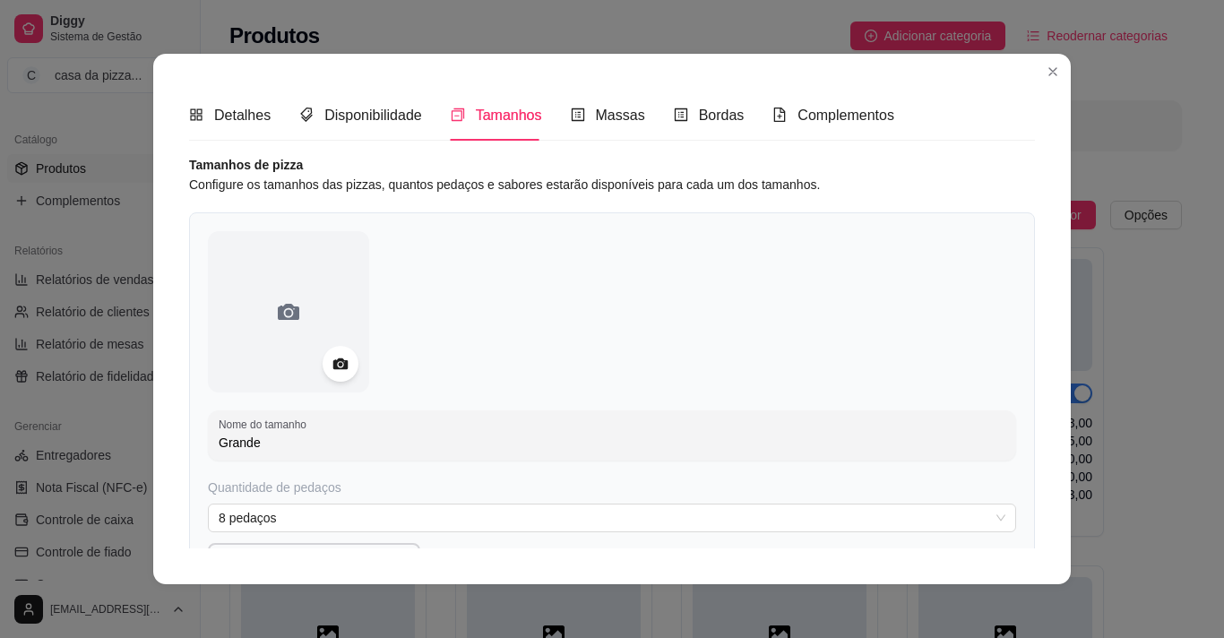
click at [372, 443] on input "Grande" at bounding box center [612, 443] width 787 height 18
type input "G"
type input "P"
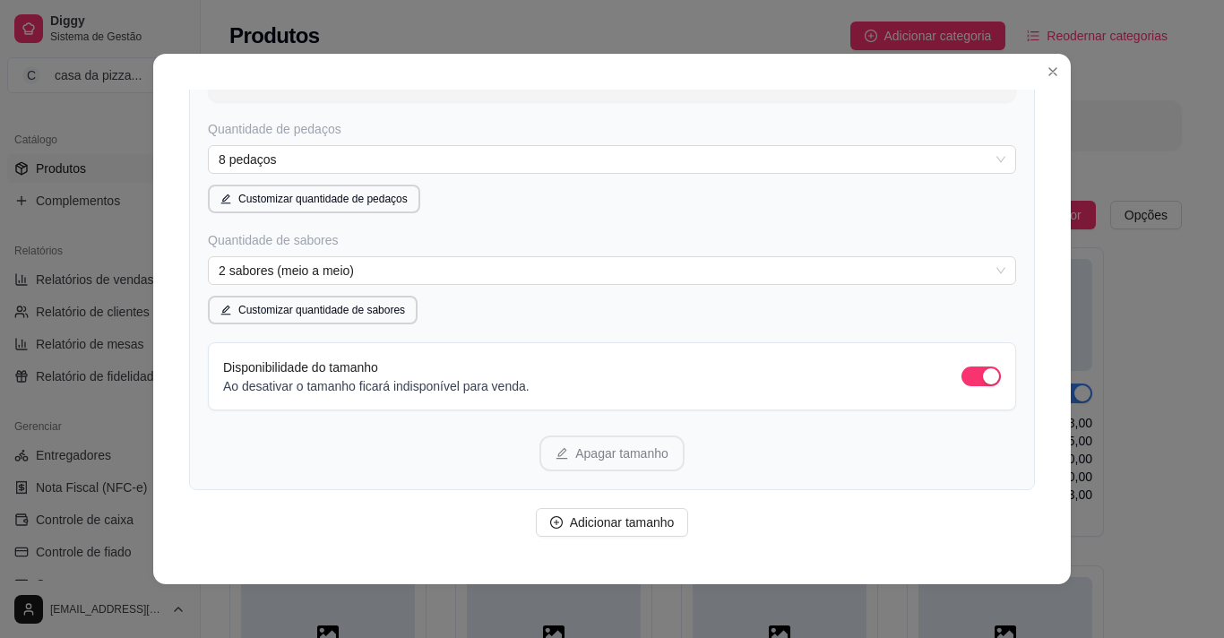
scroll to position [394, 0]
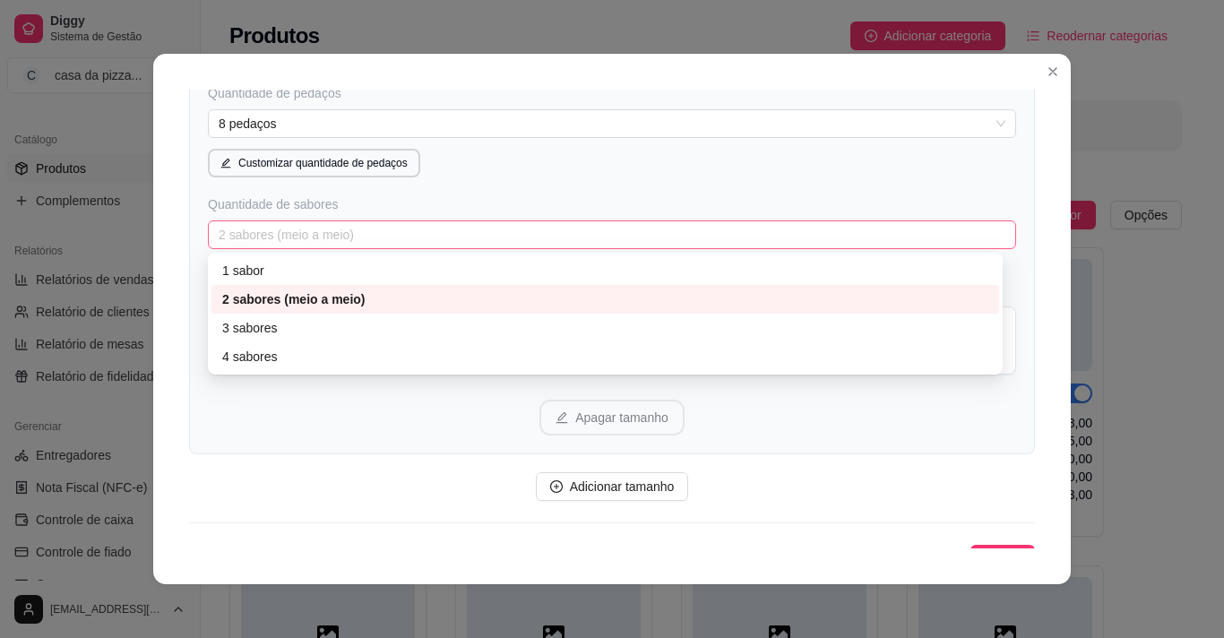
click at [434, 232] on span "2 sabores (meio a meio)" at bounding box center [612, 234] width 787 height 27
click at [369, 256] on div "1 sabor" at bounding box center [605, 270] width 788 height 29
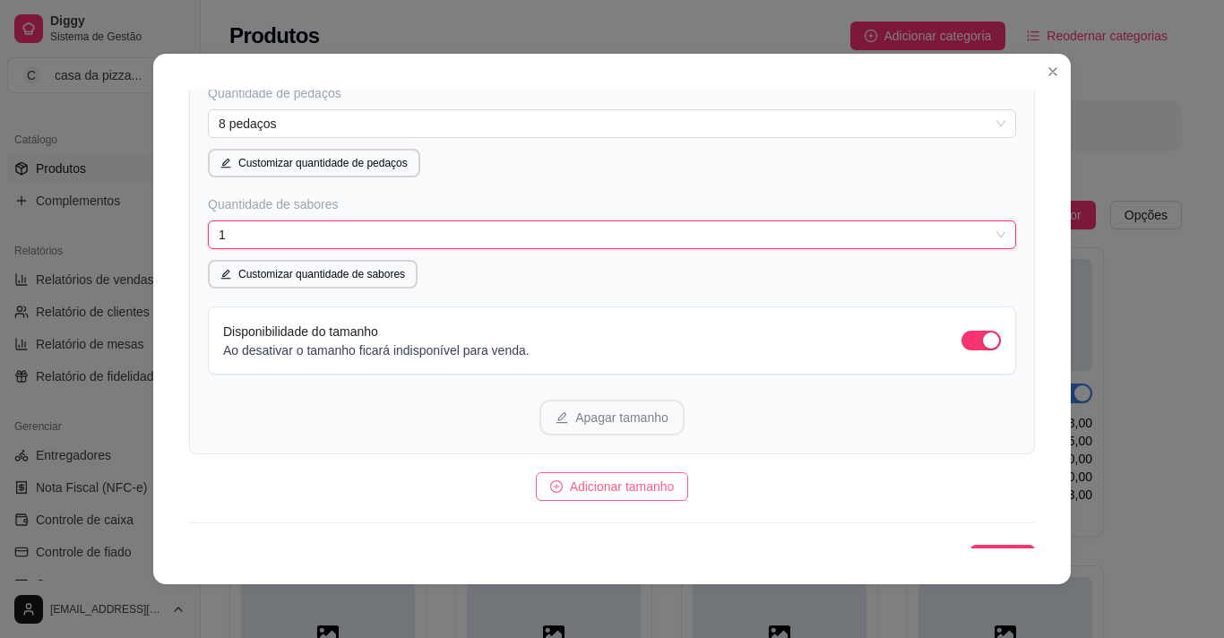
click at [650, 483] on span "Adicionar tamanho" at bounding box center [622, 487] width 105 height 20
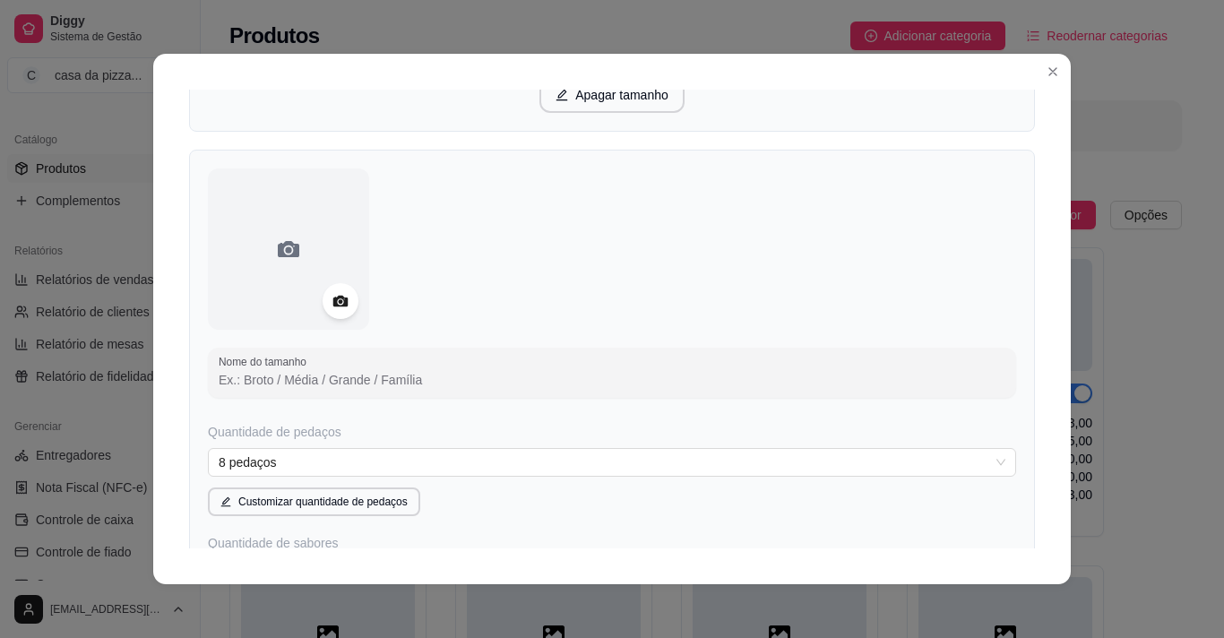
scroll to position [860, 0]
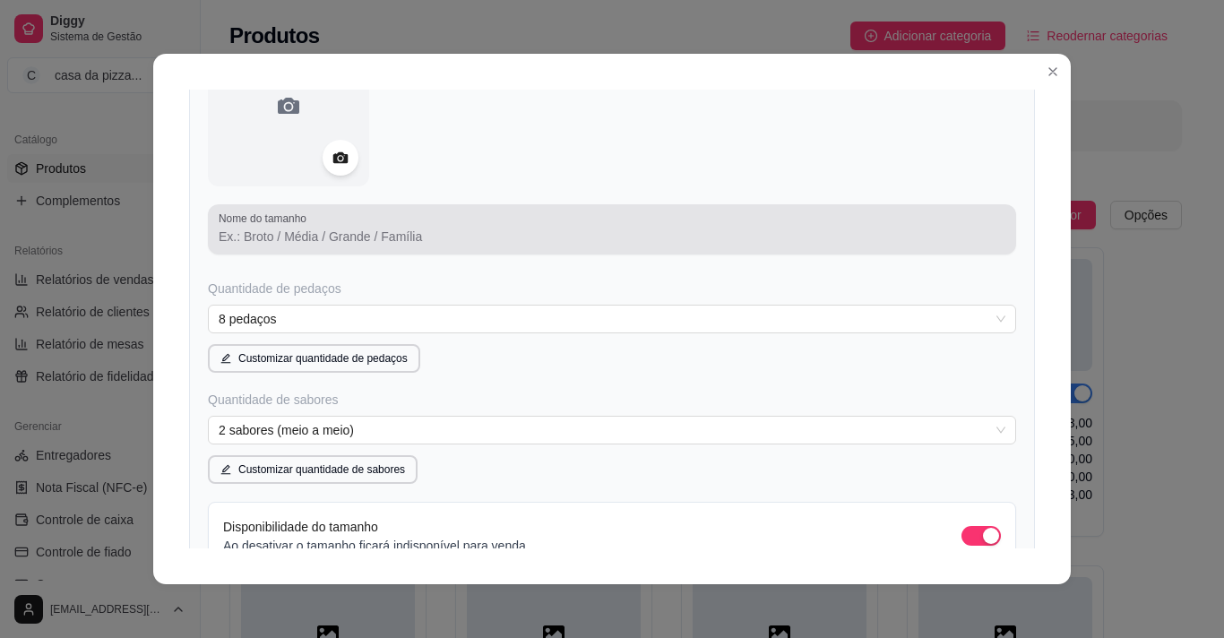
click at [559, 219] on div at bounding box center [612, 229] width 787 height 36
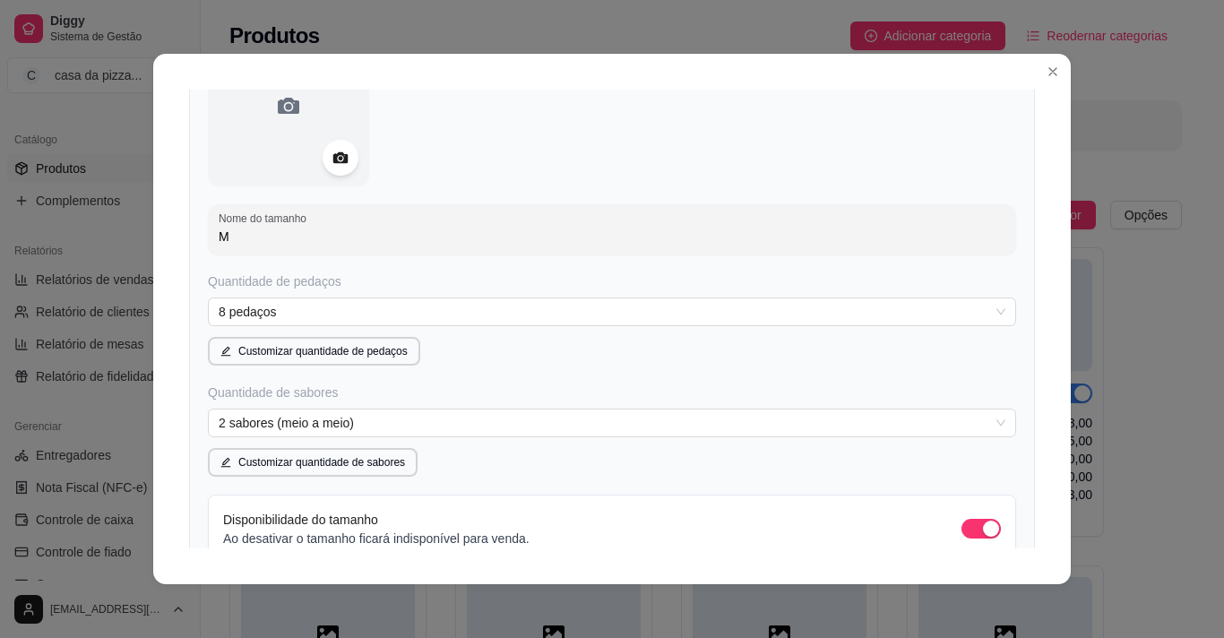
type input "M"
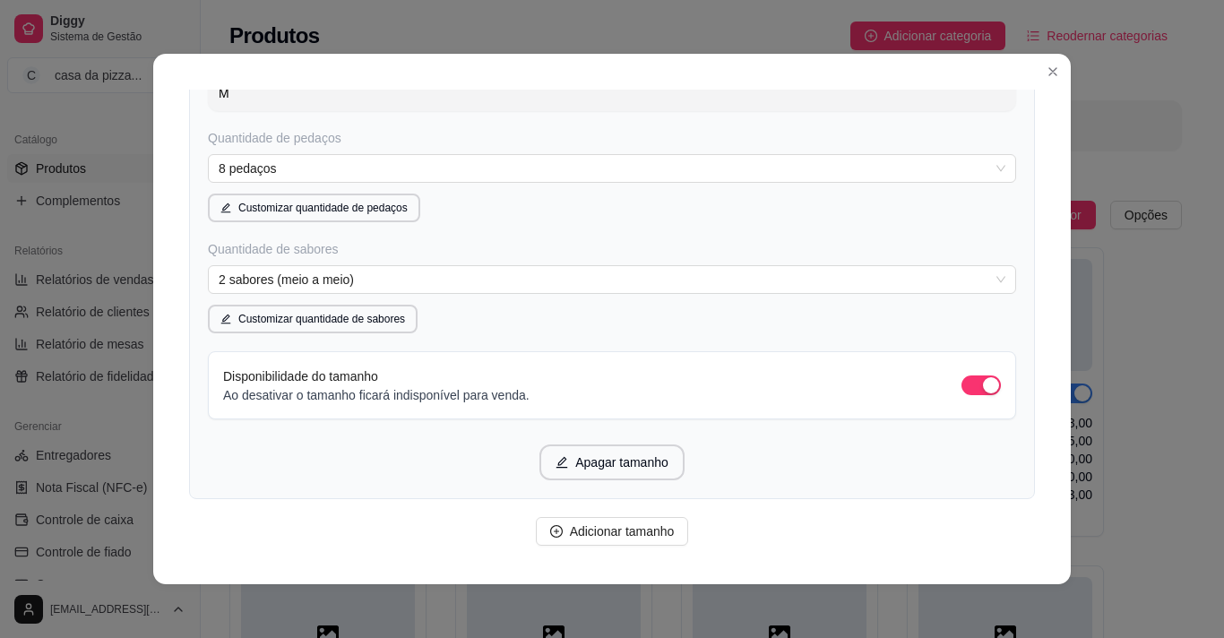
scroll to position [1074, 0]
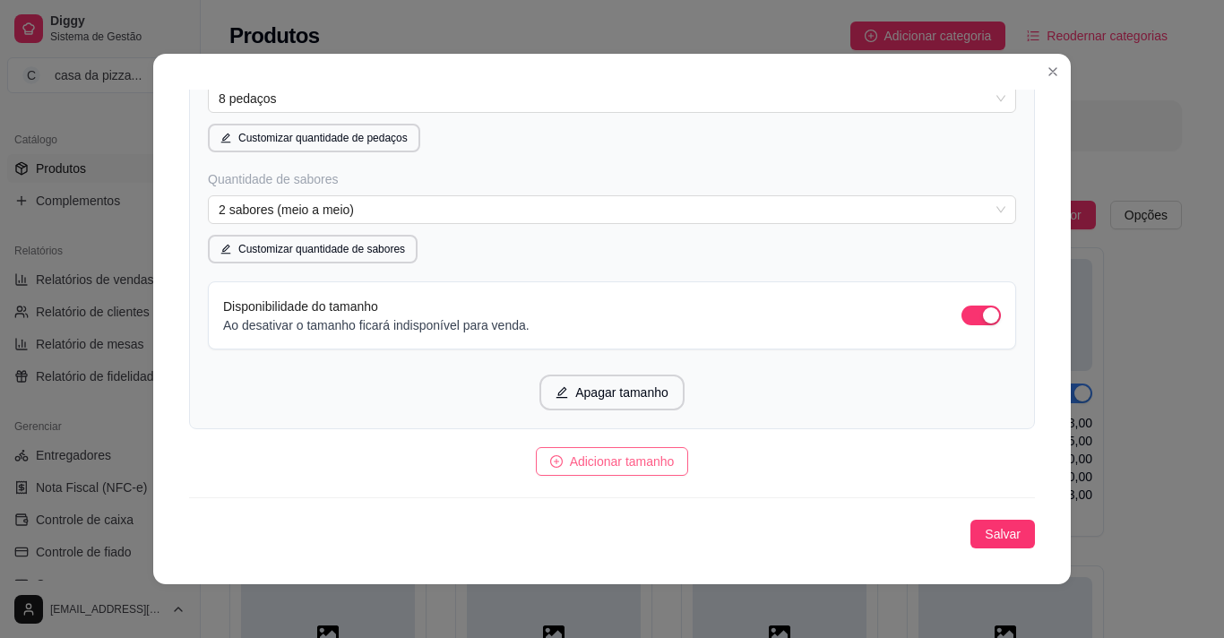
click at [623, 455] on span "Adicionar tamanho" at bounding box center [622, 462] width 105 height 20
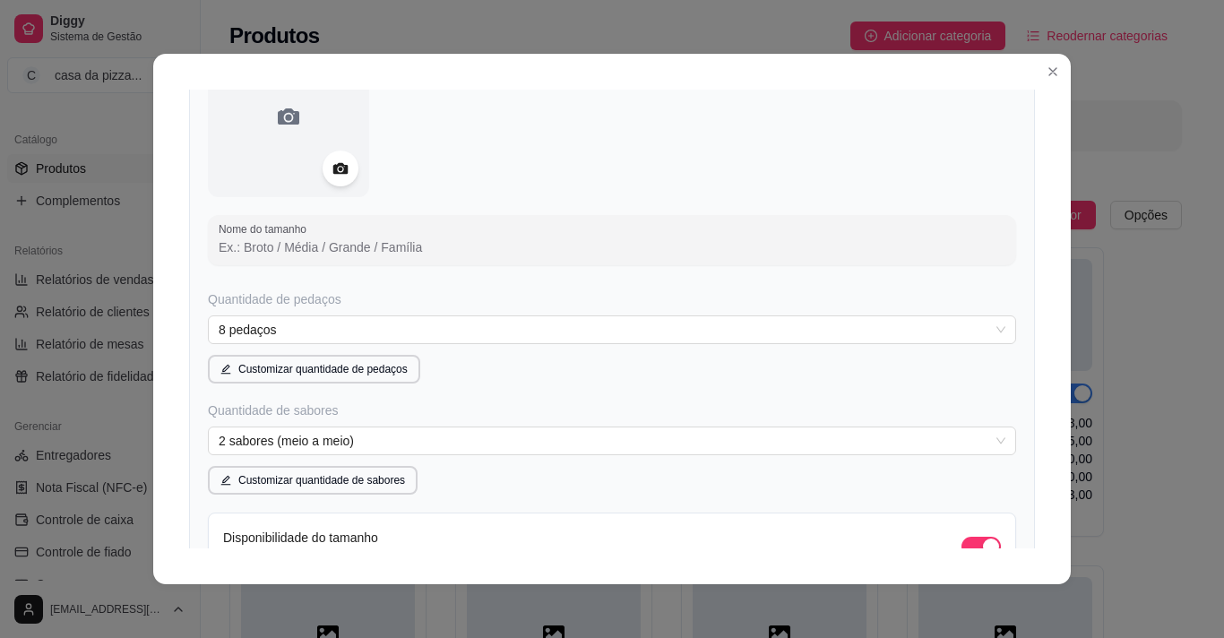
scroll to position [1575, 0]
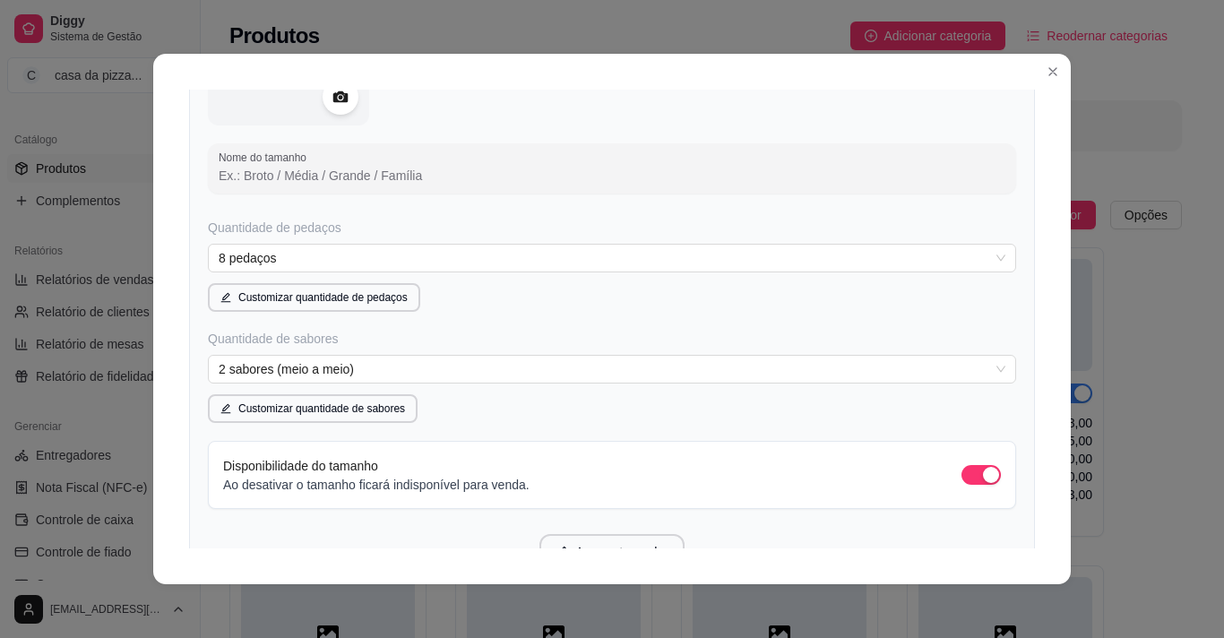
click at [517, 174] on input "Nome do tamanho" at bounding box center [612, 176] width 787 height 18
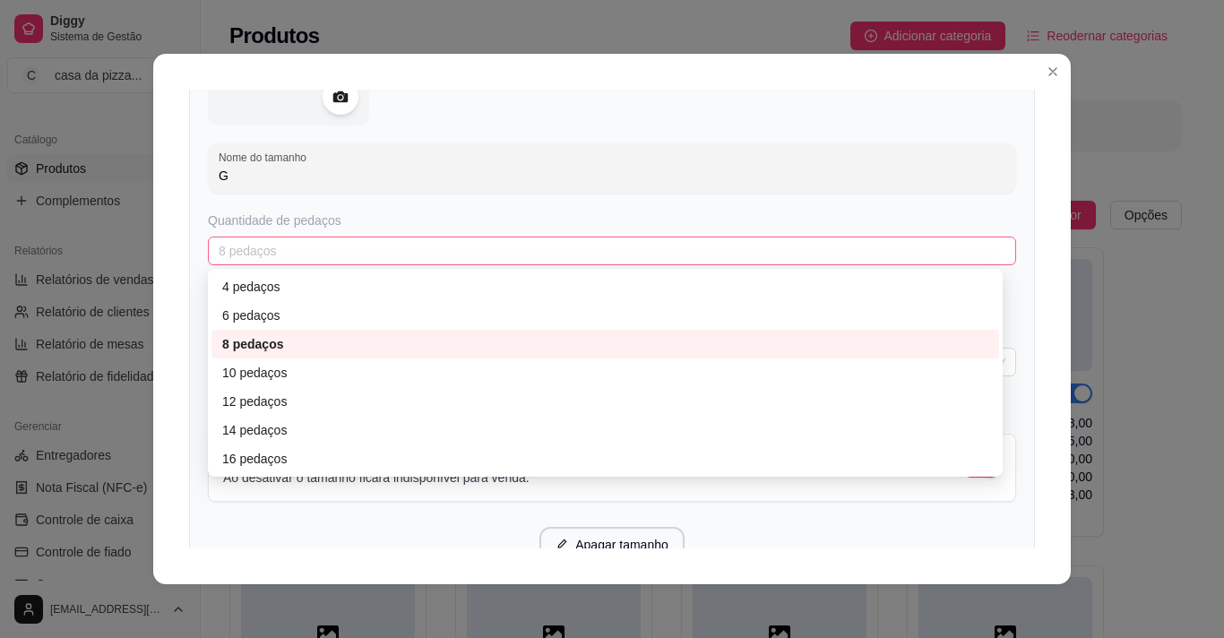
click at [354, 237] on span "8 pedaços" at bounding box center [612, 250] width 787 height 27
type input "G"
click at [301, 399] on div "12 pedaços" at bounding box center [605, 402] width 766 height 20
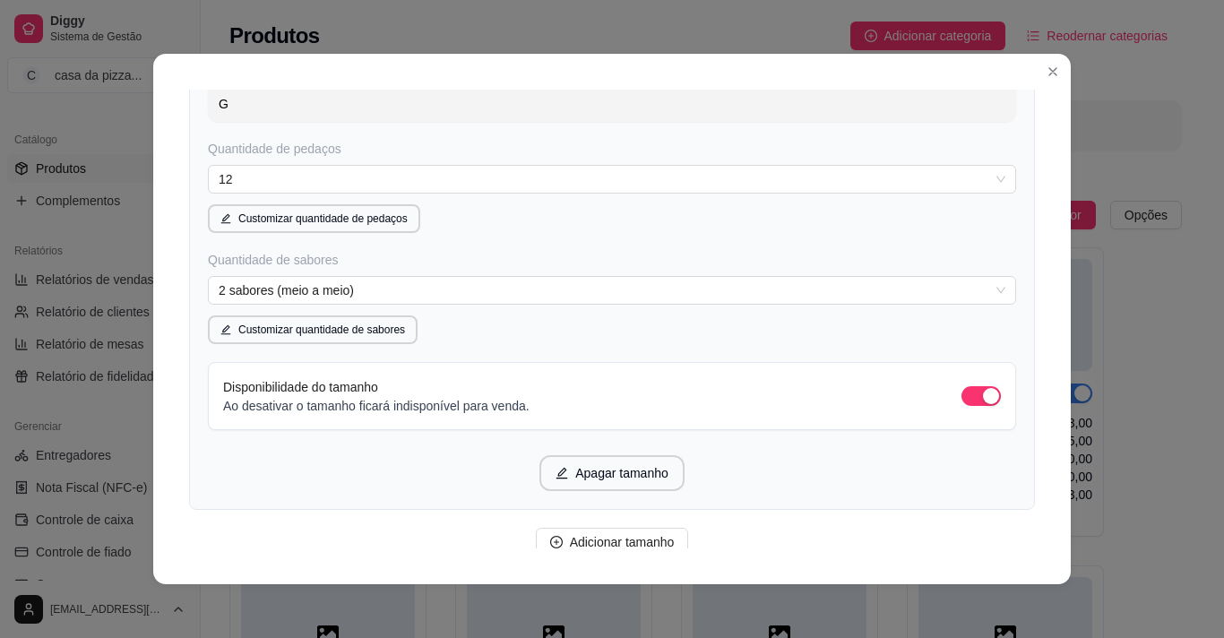
scroll to position [1728, 0]
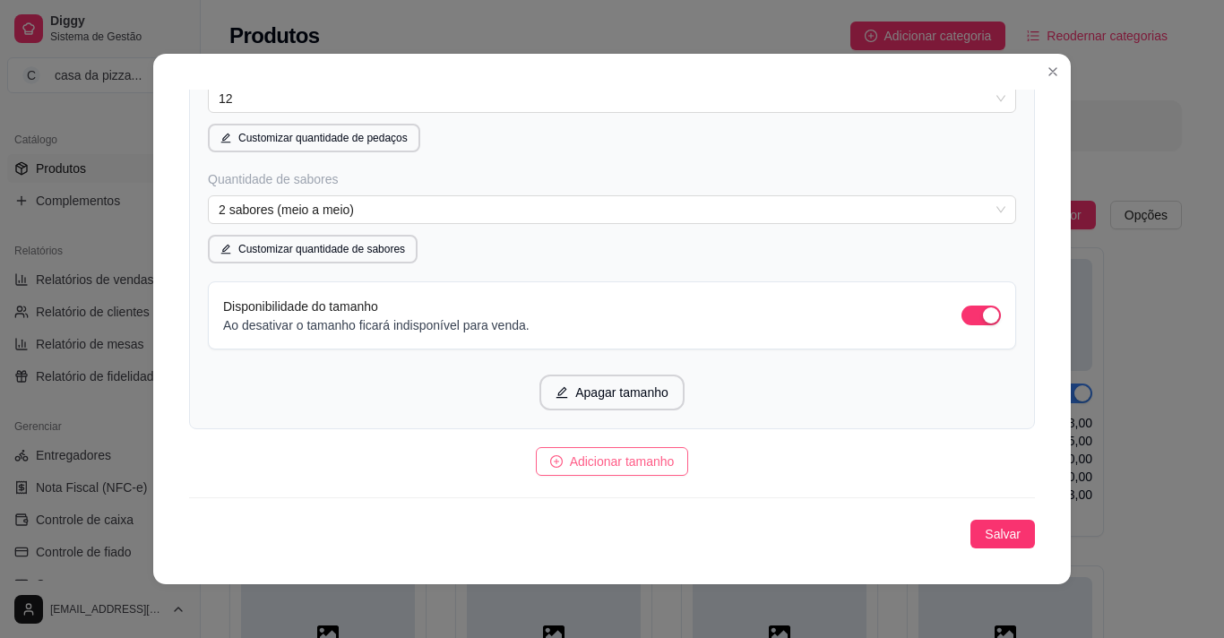
click at [627, 463] on span "Adicionar tamanho" at bounding box center [622, 462] width 105 height 20
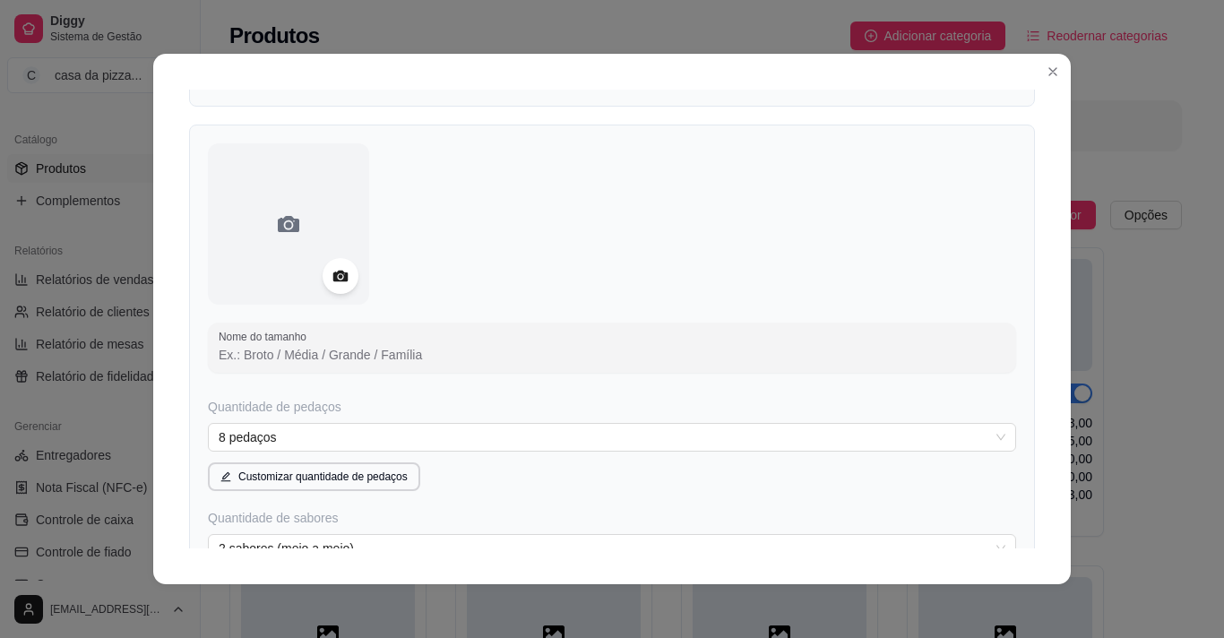
scroll to position [2086, 0]
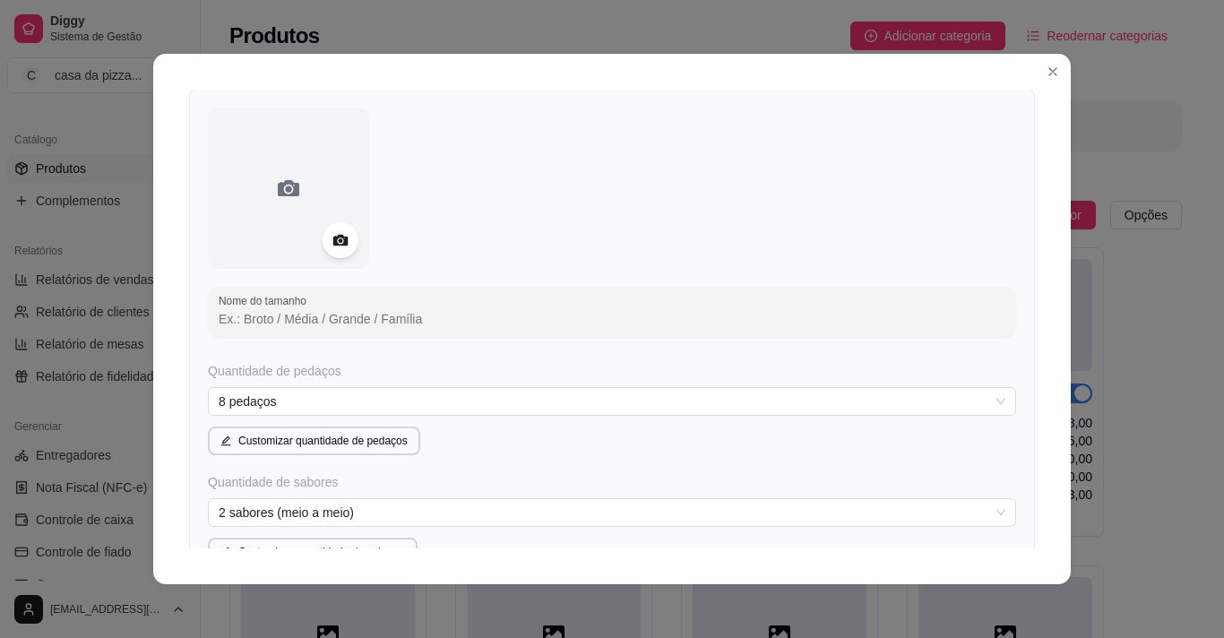
click at [369, 315] on input "Nome do tamanho" at bounding box center [612, 319] width 787 height 18
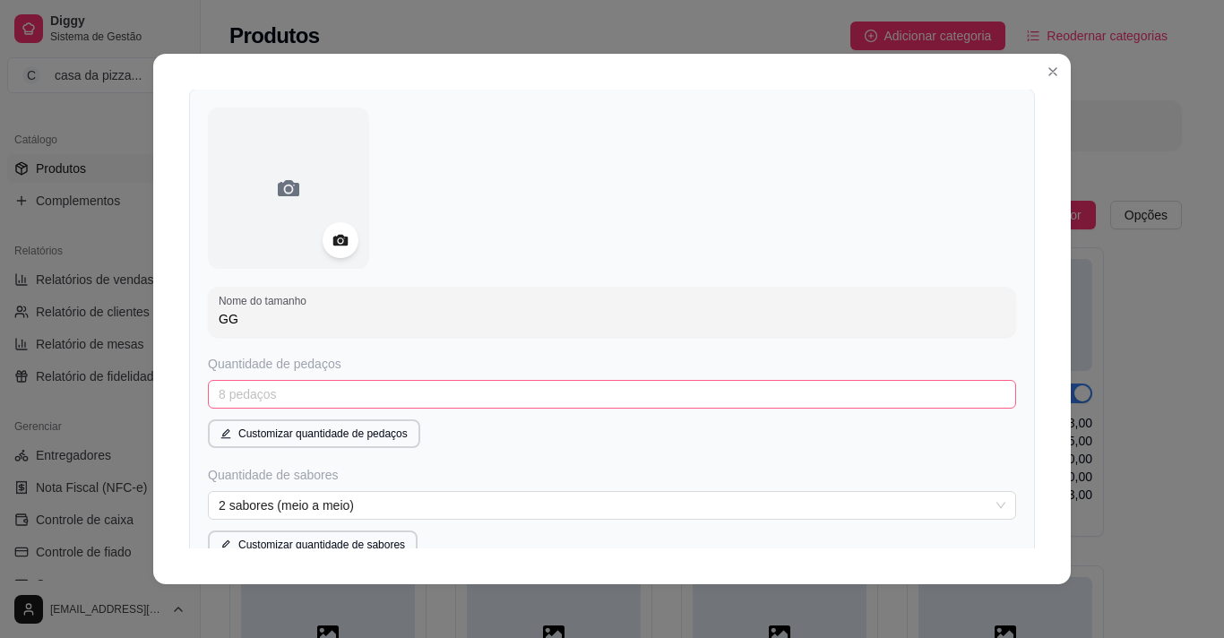
click at [290, 403] on span "8 pedaços" at bounding box center [612, 394] width 787 height 27
type input "GG"
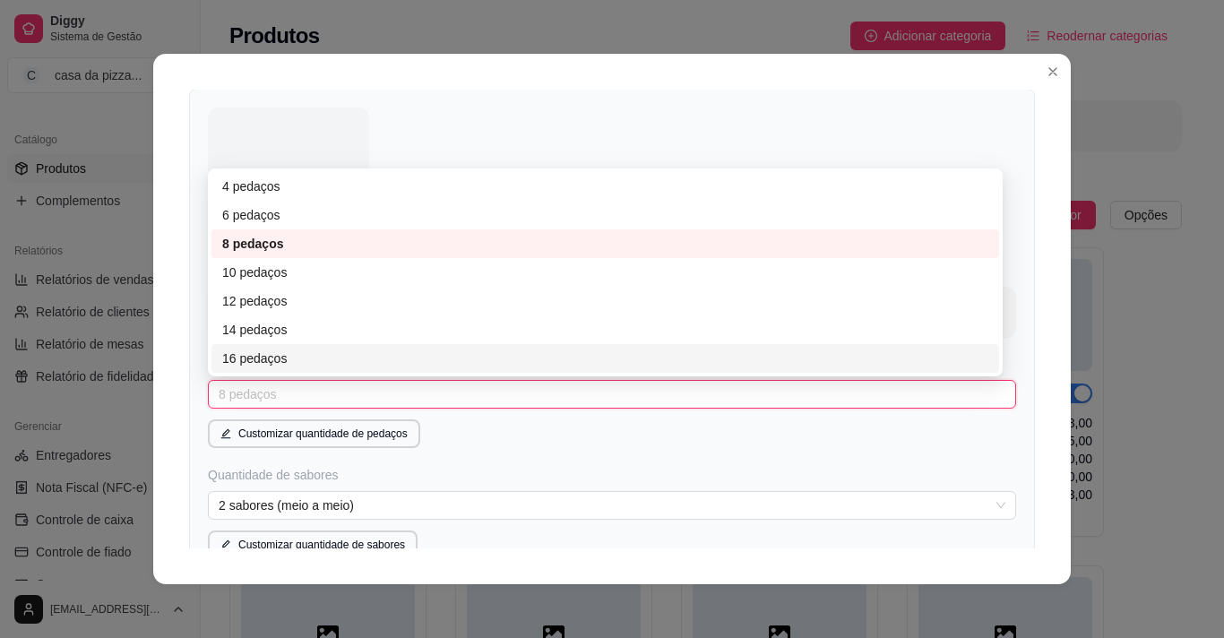
click at [289, 368] on div "16 pedaços" at bounding box center [605, 359] width 766 height 20
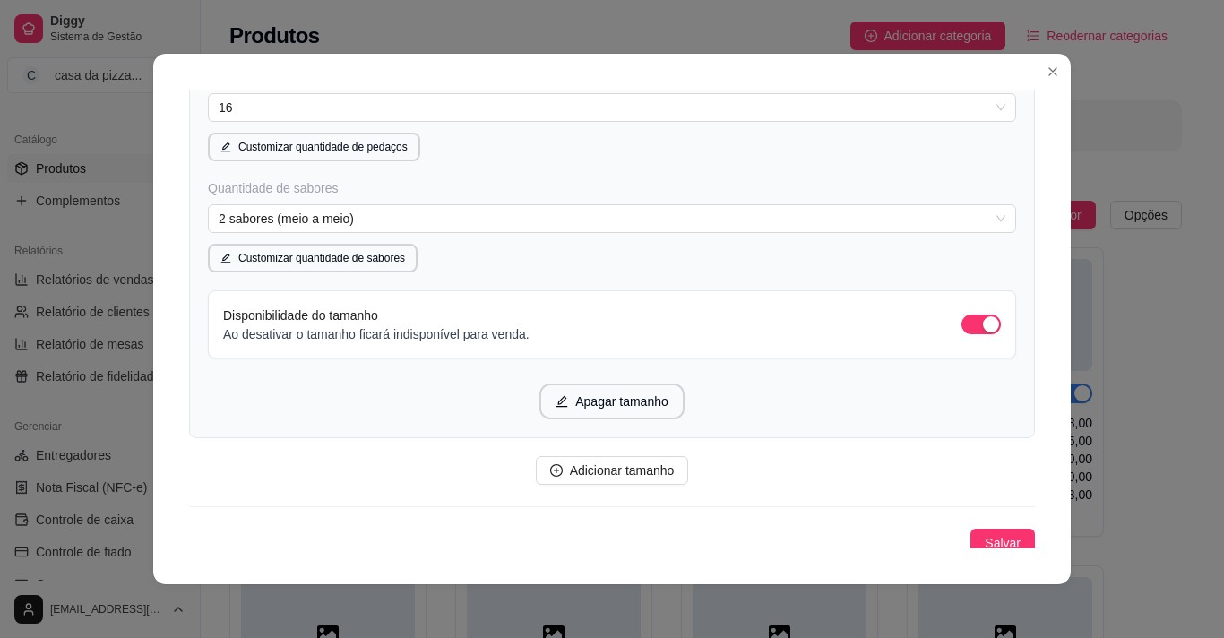
scroll to position [2382, 0]
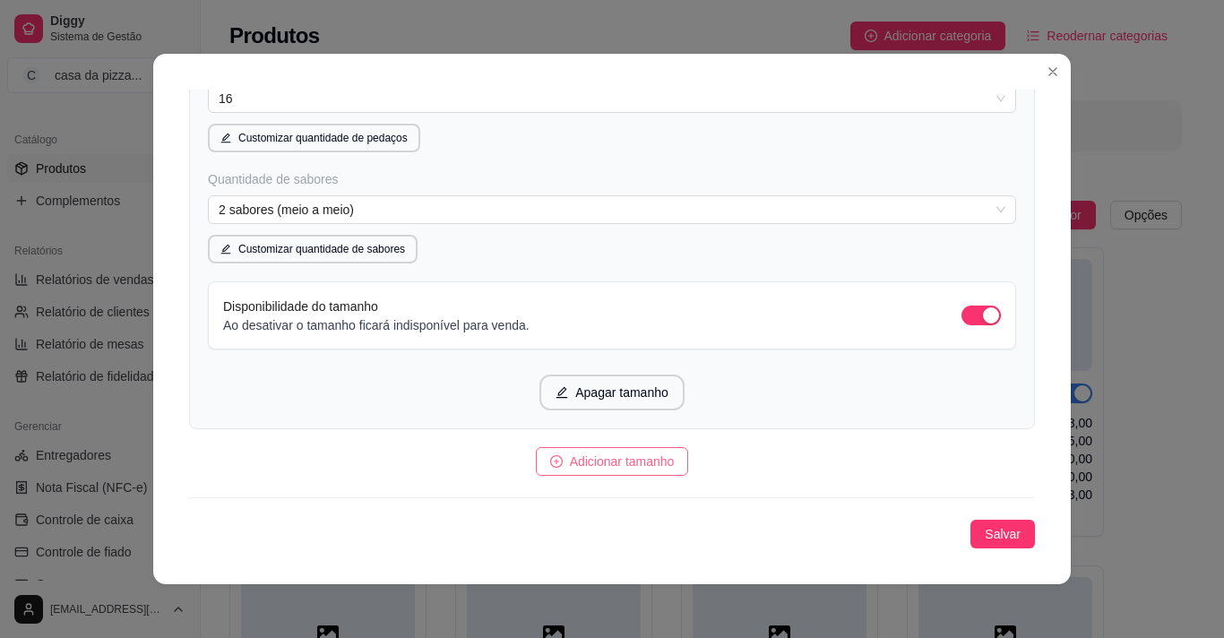
click at [550, 457] on icon "plus-circle" at bounding box center [556, 461] width 13 height 13
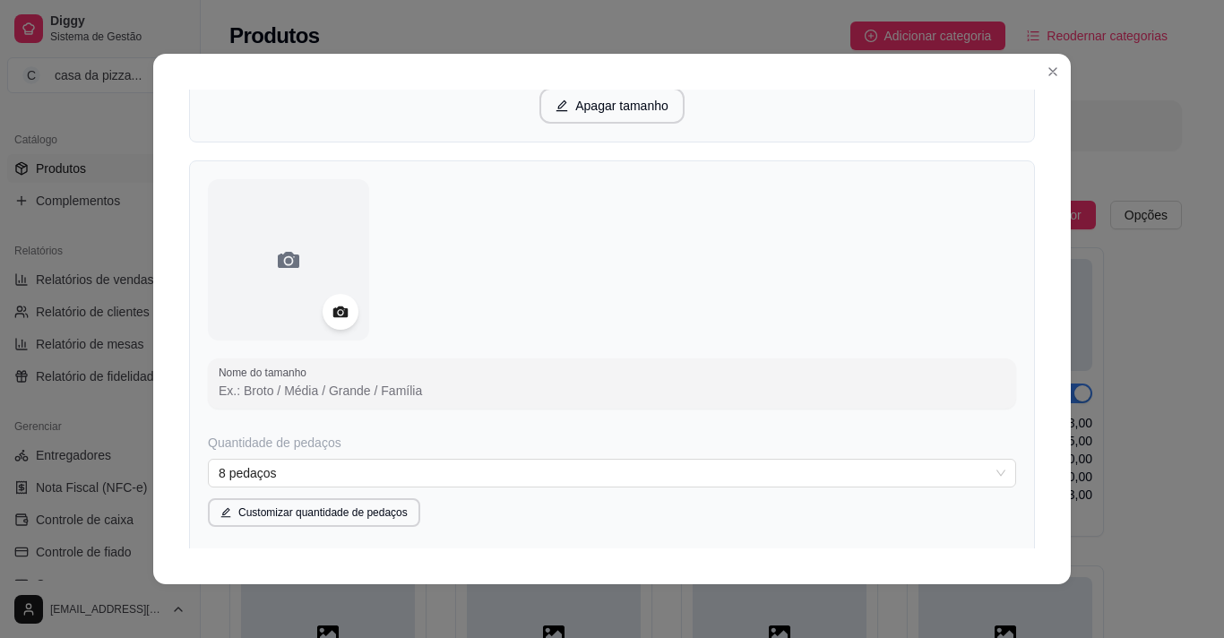
scroll to position [2812, 0]
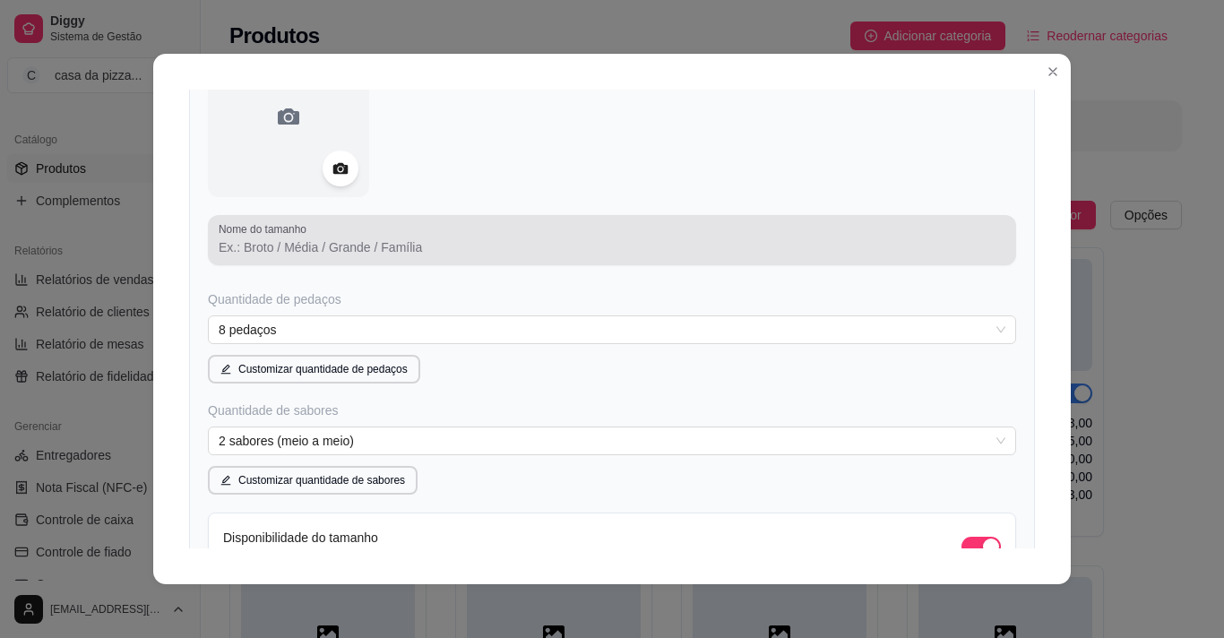
click at [492, 226] on div at bounding box center [612, 240] width 787 height 36
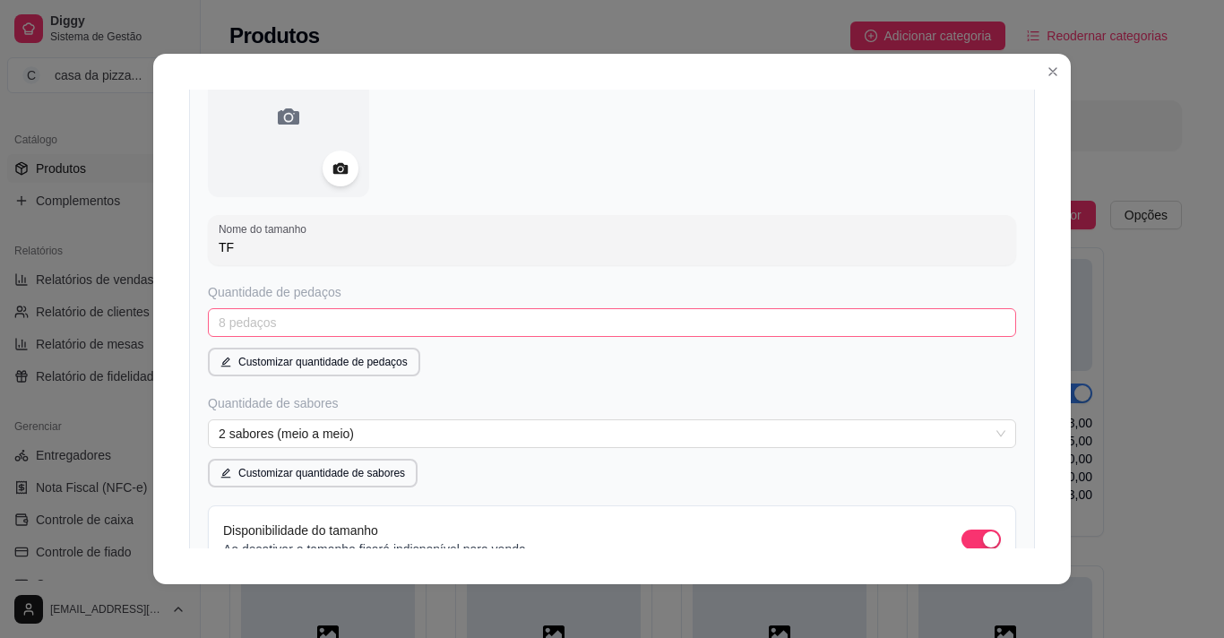
click at [365, 334] on span "8 pedaços" at bounding box center [612, 322] width 787 height 27
type input "TF"
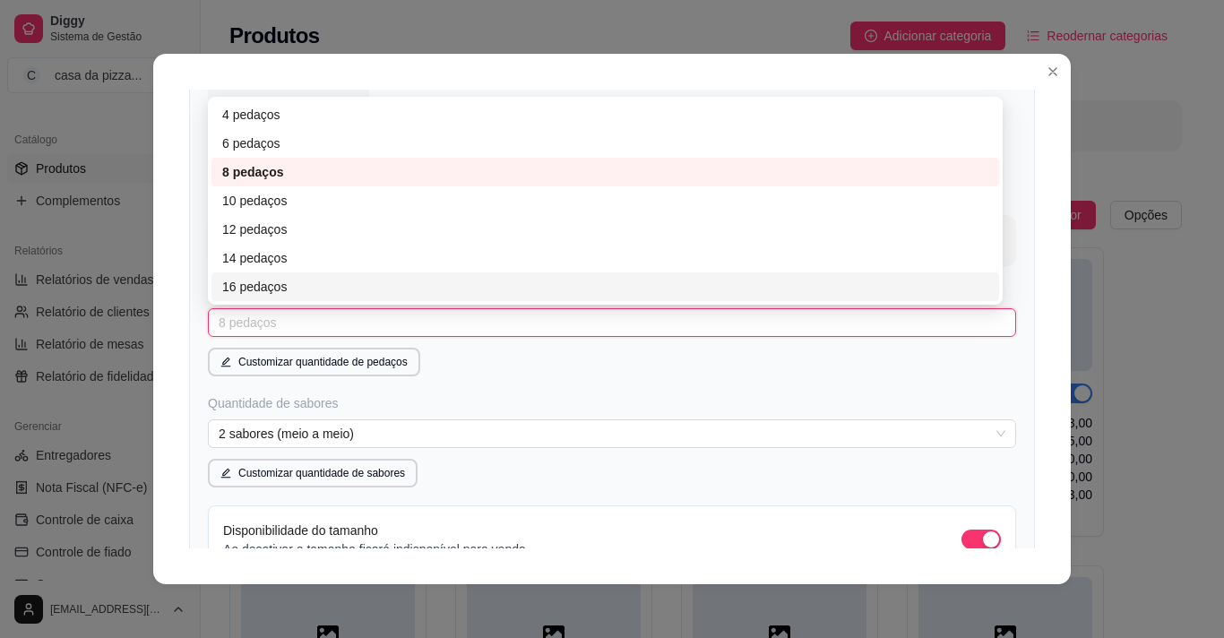
click at [337, 284] on div "16 pedaços" at bounding box center [605, 287] width 766 height 20
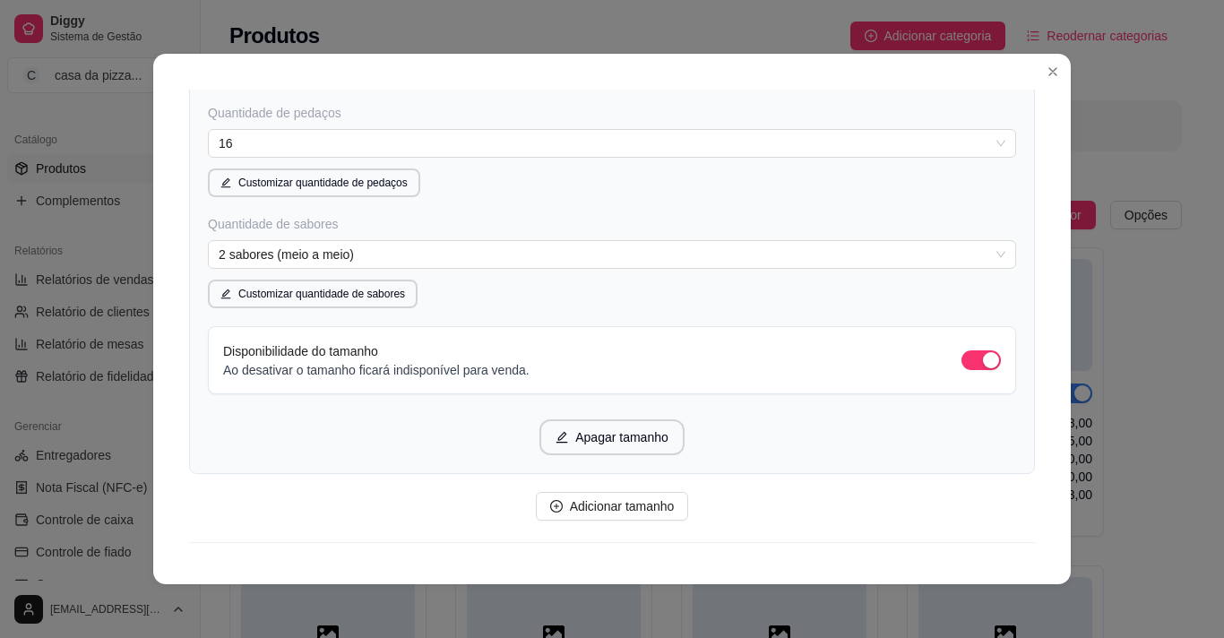
scroll to position [3036, 0]
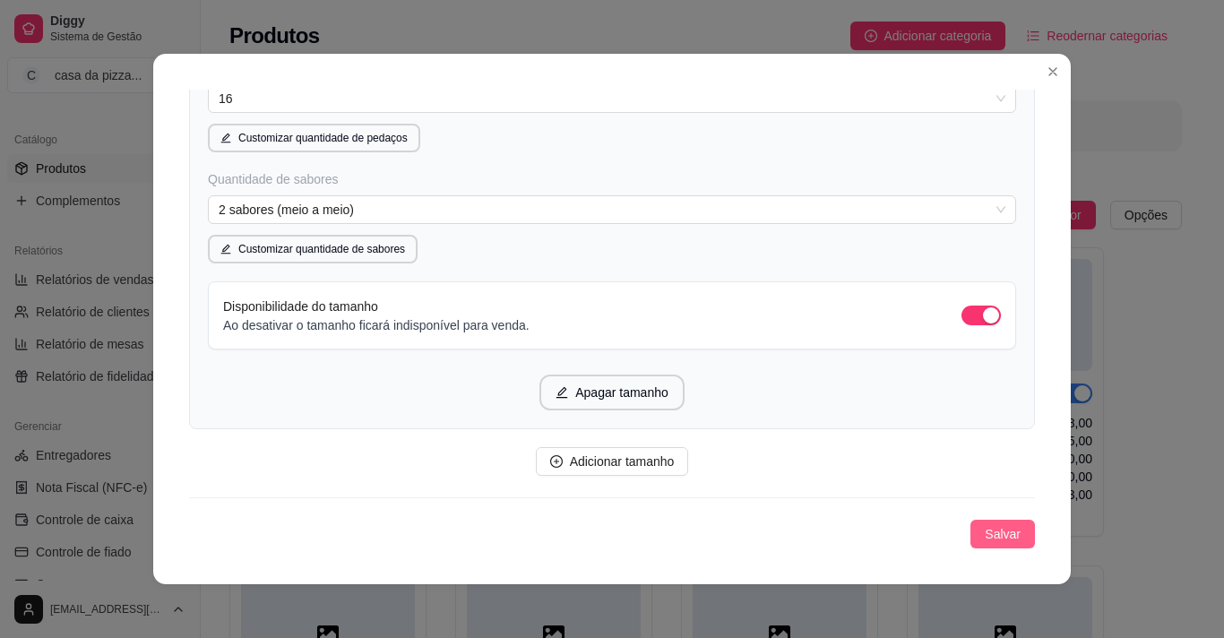
click at [985, 528] on span "Salvar" at bounding box center [1003, 534] width 36 height 20
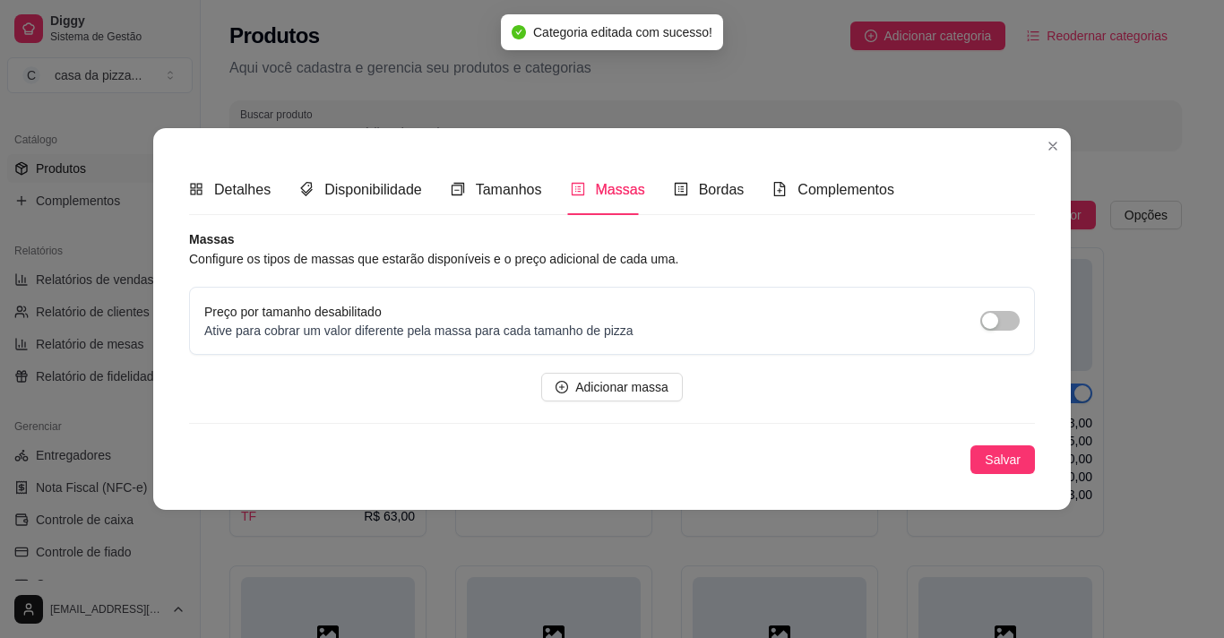
scroll to position [0, 0]
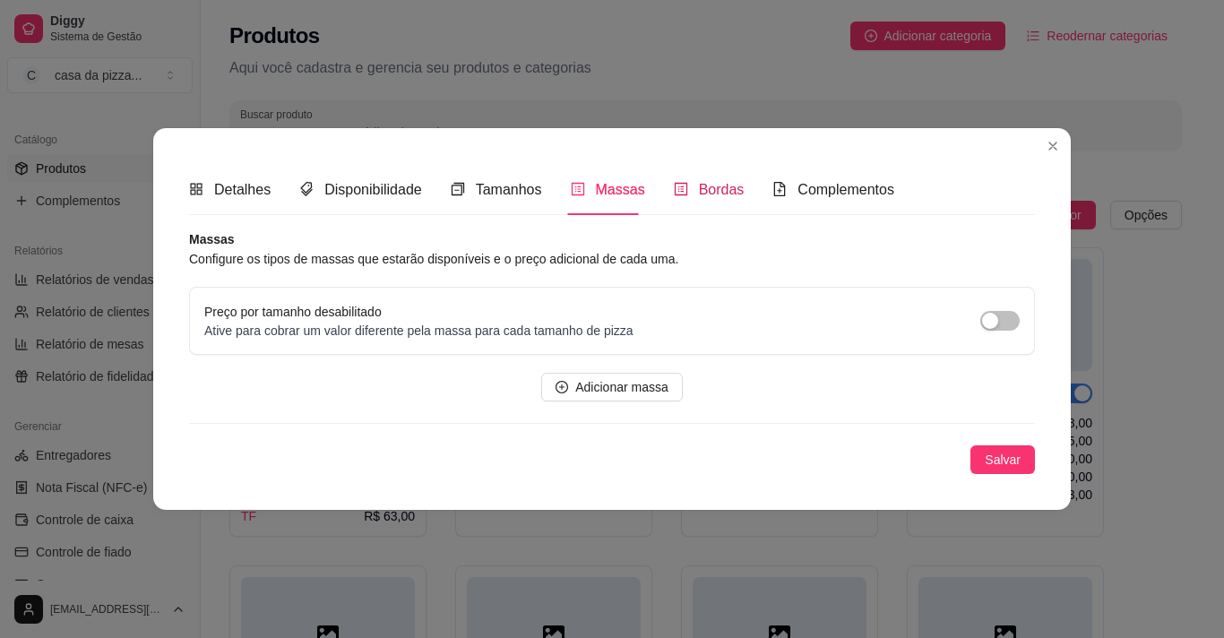
click at [716, 191] on span "Bordas" at bounding box center [722, 189] width 46 height 15
click at [660, 389] on span "Adicionar borda" at bounding box center [622, 387] width 88 height 20
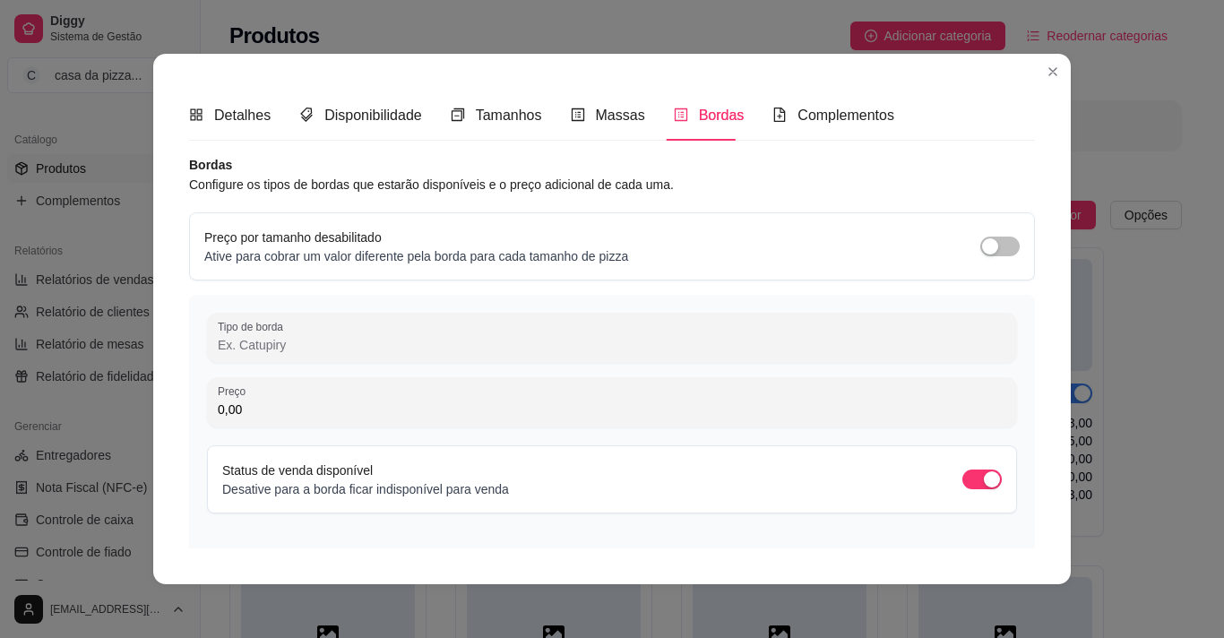
click at [543, 343] on input "Tipo de borda" at bounding box center [612, 345] width 789 height 18
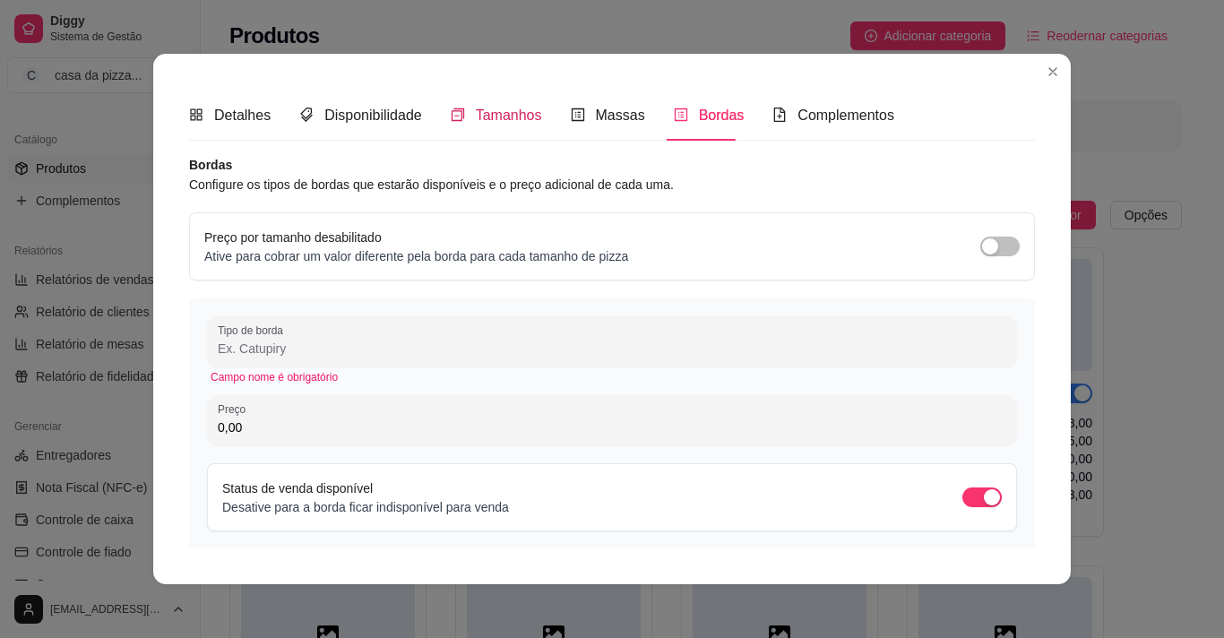
click at [494, 110] on span "Tamanhos" at bounding box center [509, 115] width 66 height 15
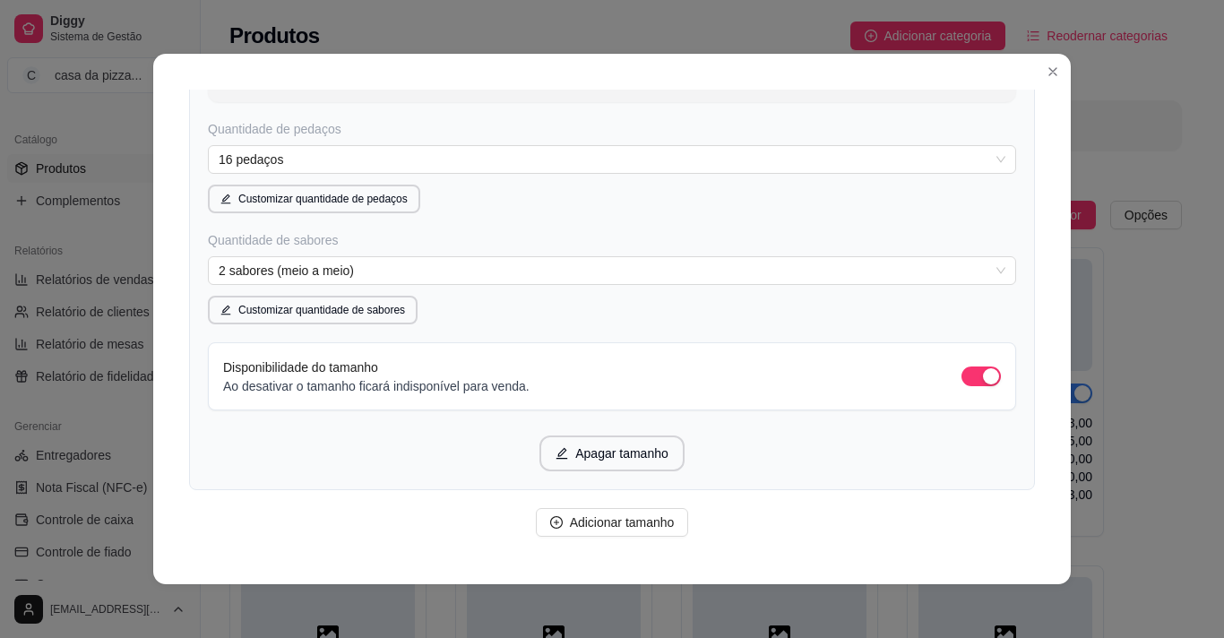
scroll to position [3036, 0]
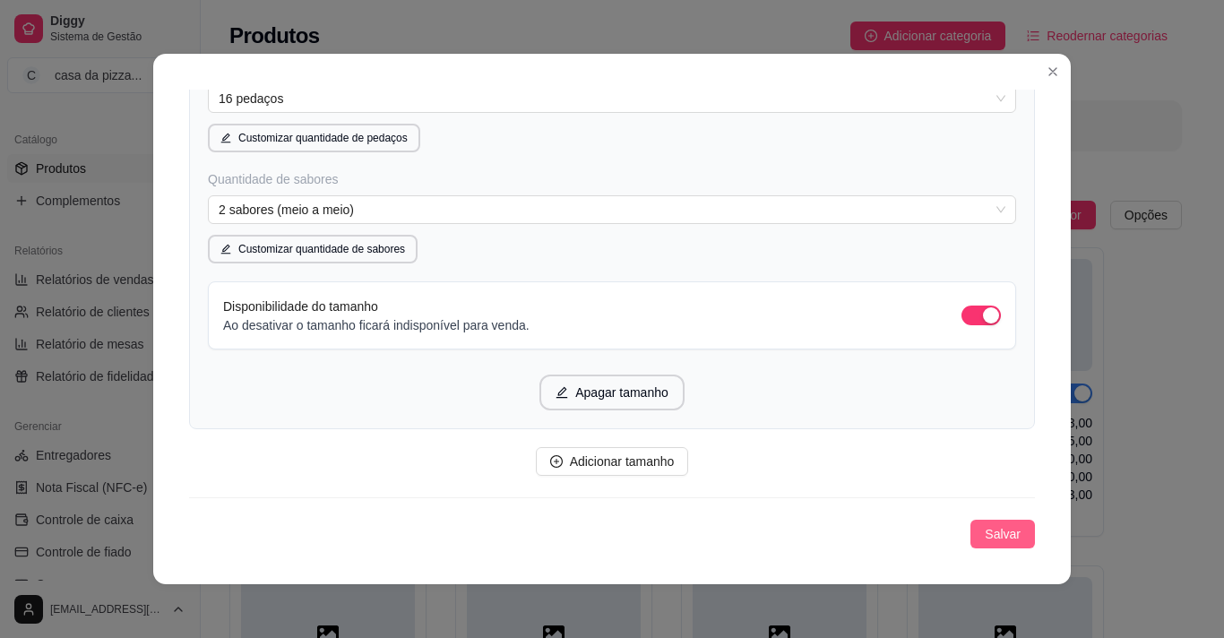
click at [987, 536] on span "Salvar" at bounding box center [1003, 534] width 36 height 20
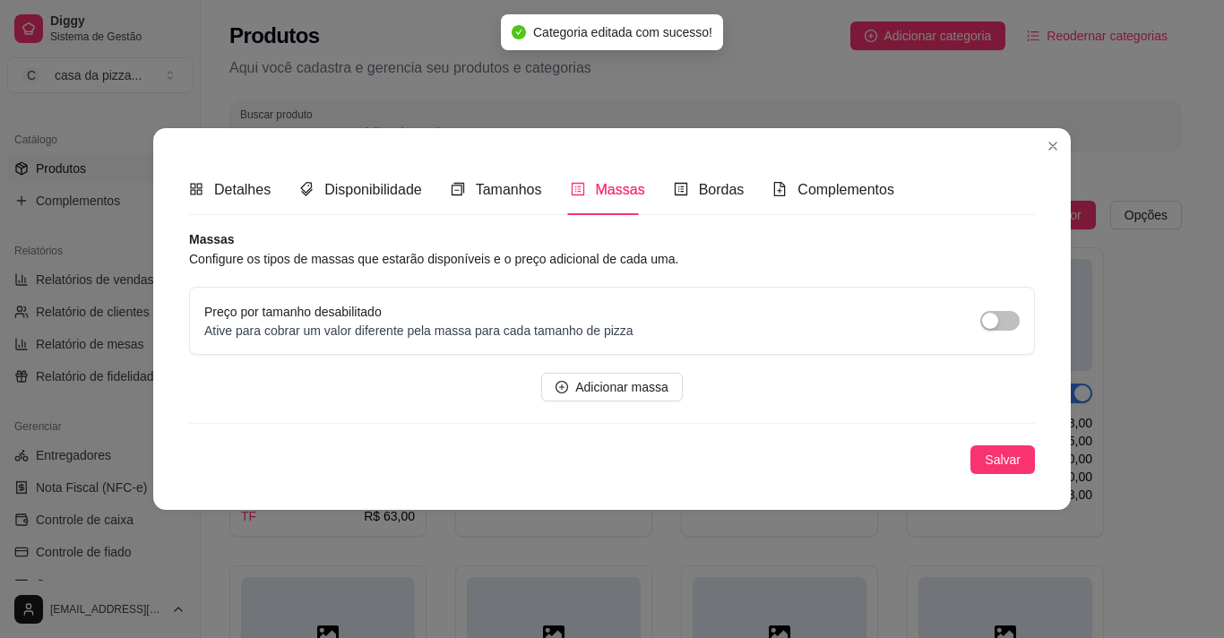
scroll to position [0, 0]
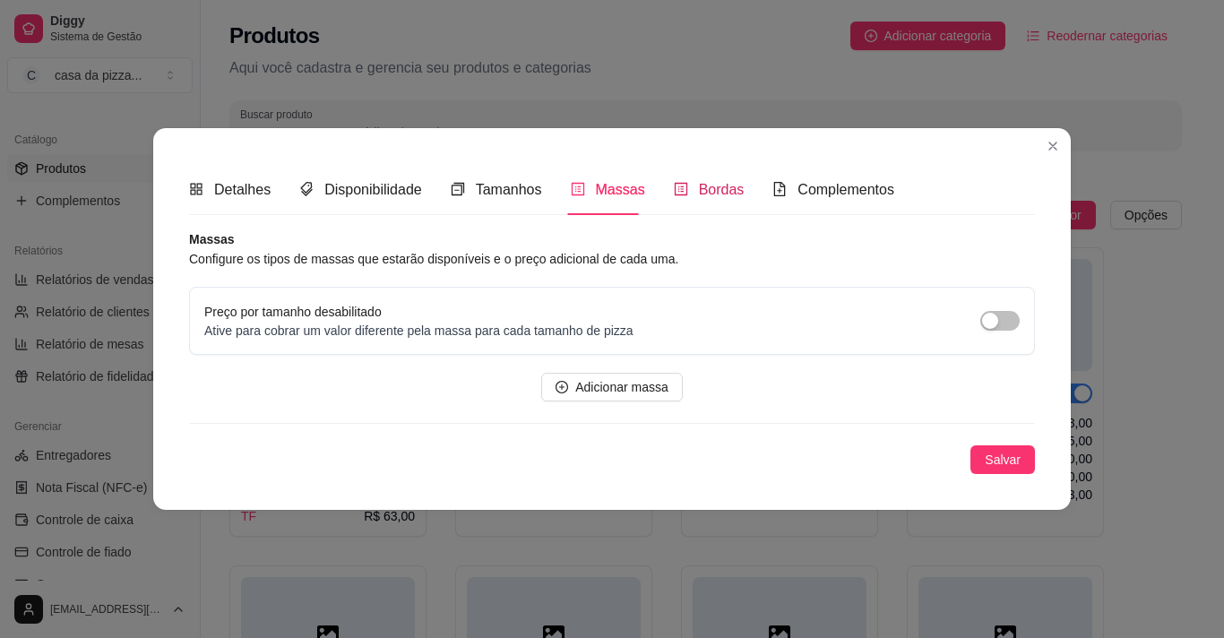
click at [721, 184] on span "Bordas" at bounding box center [722, 189] width 46 height 15
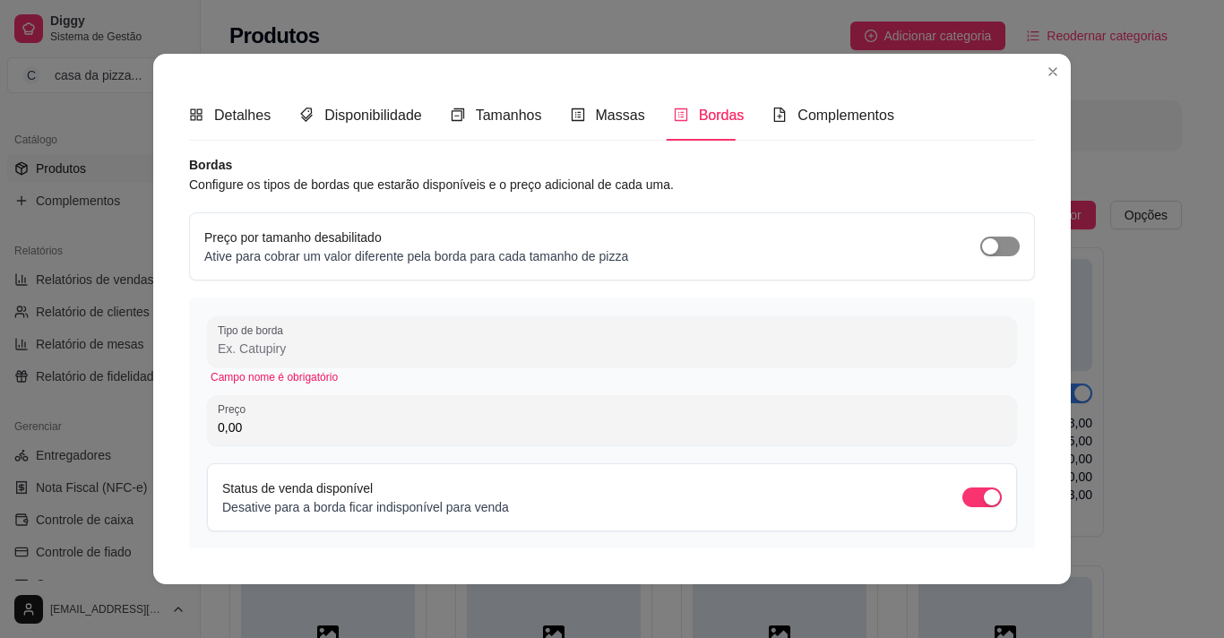
click at [990, 239] on span "button" at bounding box center [999, 247] width 39 height 20
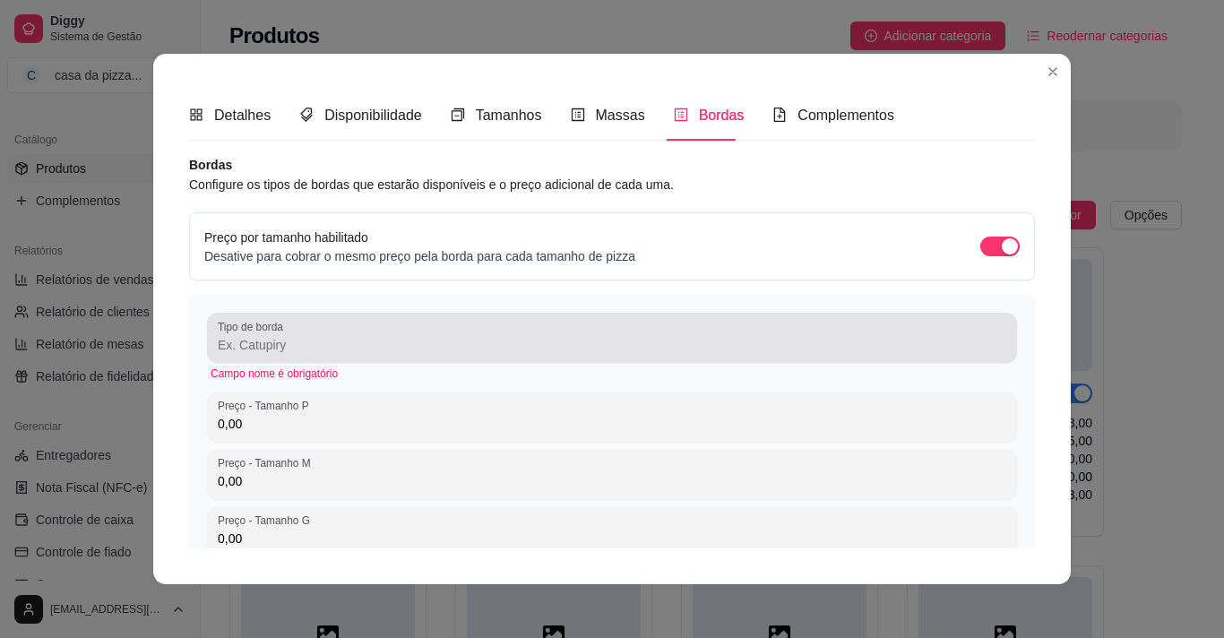
click at [536, 321] on div at bounding box center [612, 338] width 789 height 36
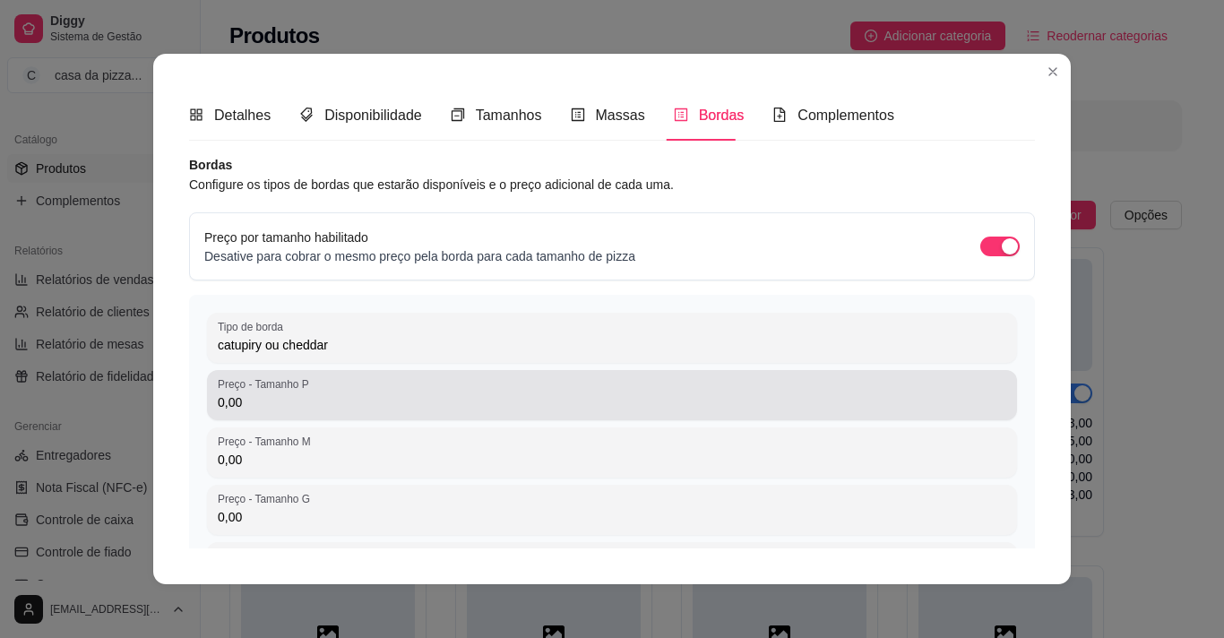
type input "catupiry ou cheddar"
click at [401, 396] on input "0,00" at bounding box center [612, 402] width 789 height 18
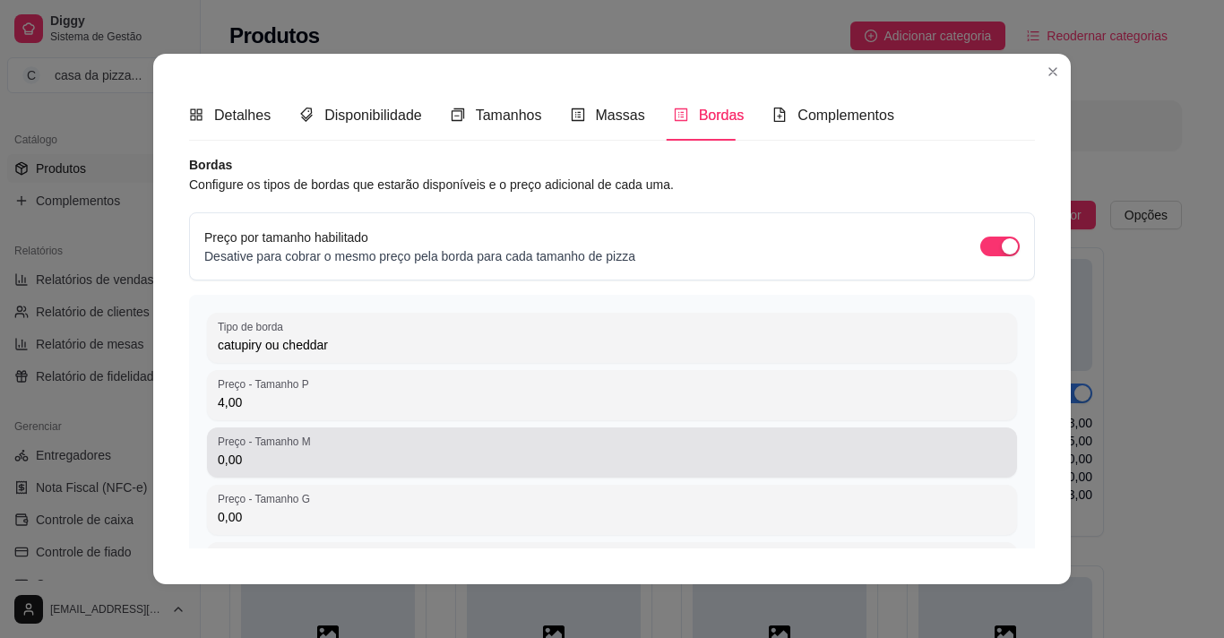
type input "4,00"
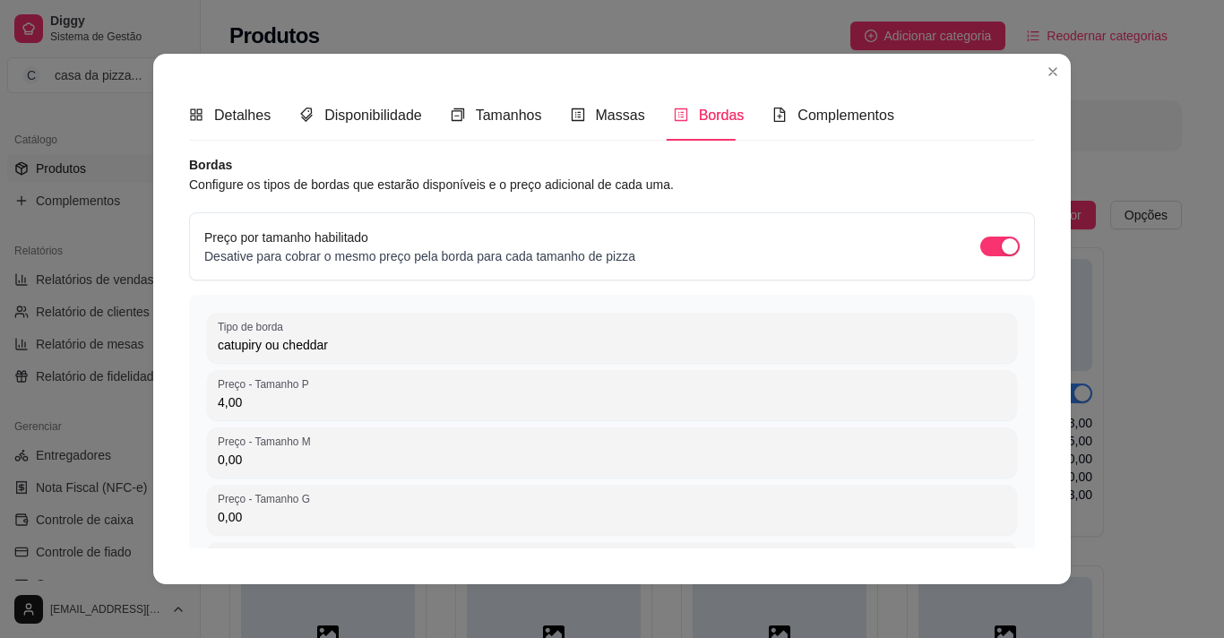
click at [311, 468] on input "0,00" at bounding box center [612, 460] width 789 height 18
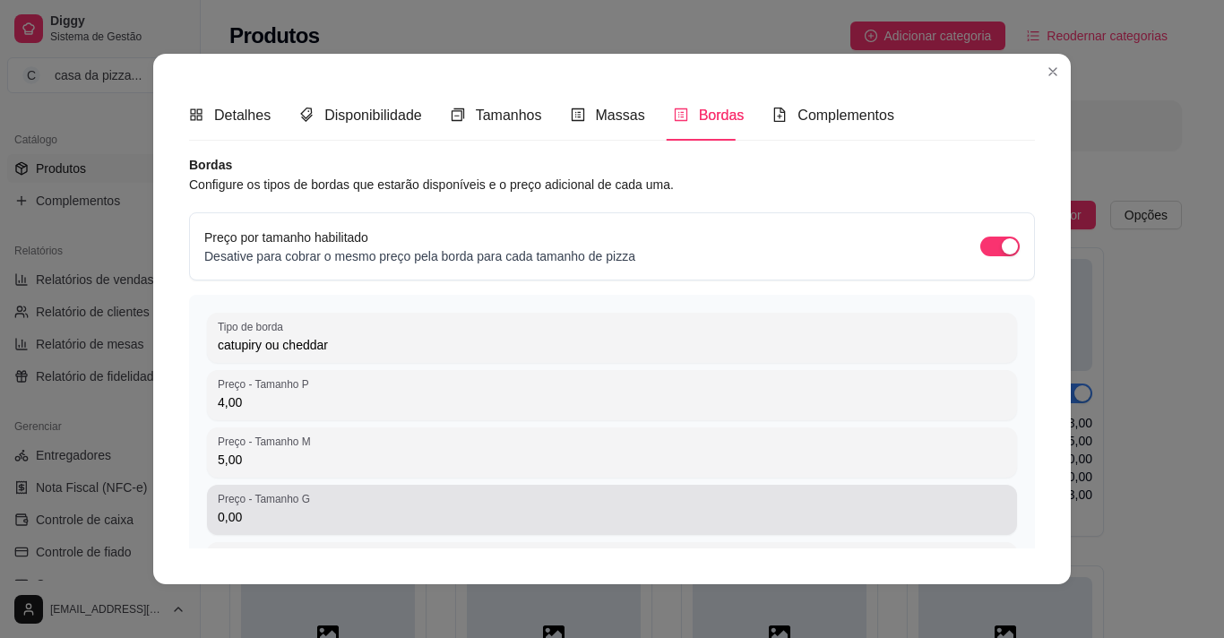
type input "5,00"
click at [312, 514] on input "0,00" at bounding box center [612, 517] width 789 height 18
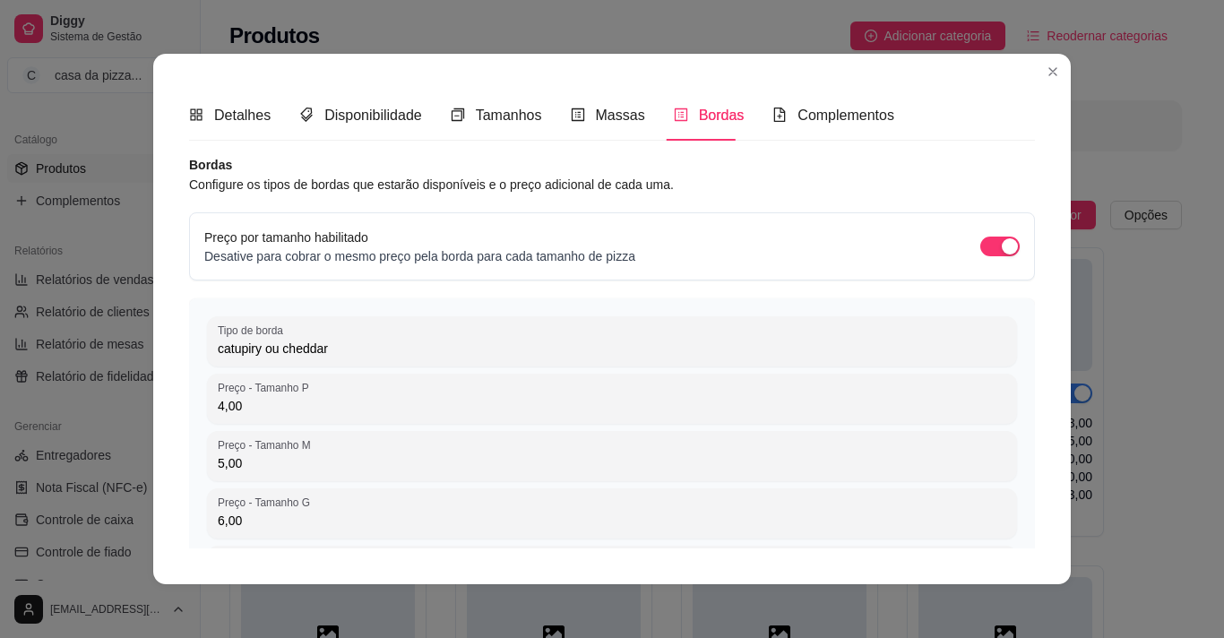
type input "6,00"
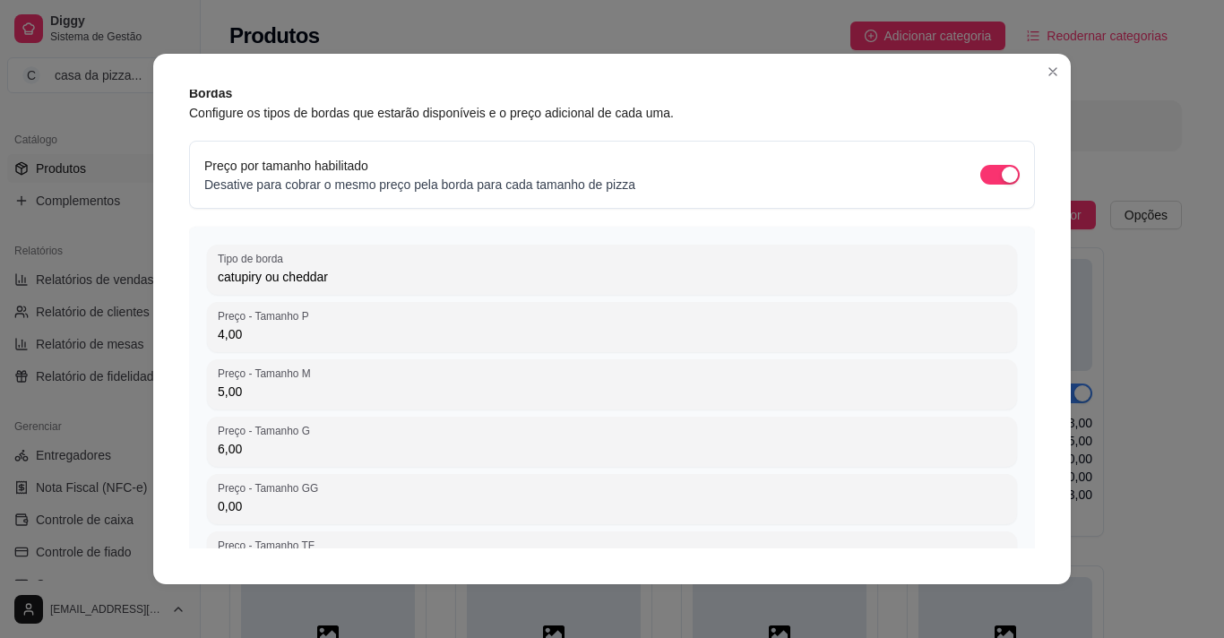
scroll to position [179, 0]
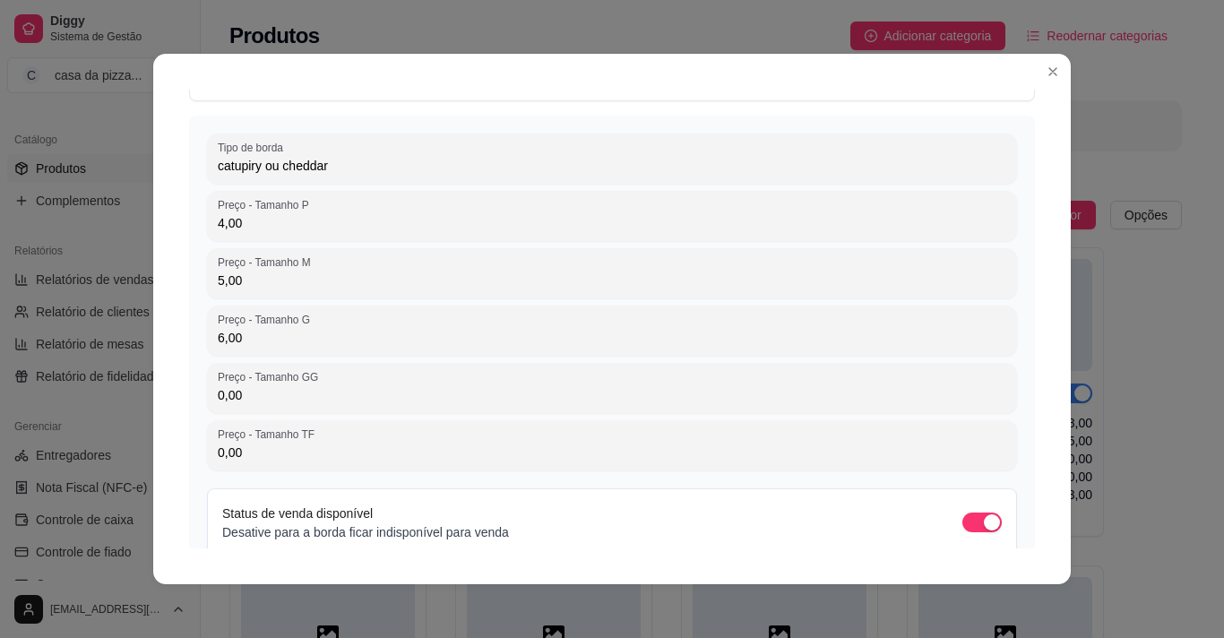
click at [626, 456] on input "0,00" at bounding box center [612, 453] width 789 height 18
click at [576, 389] on input "0,00" at bounding box center [612, 395] width 789 height 18
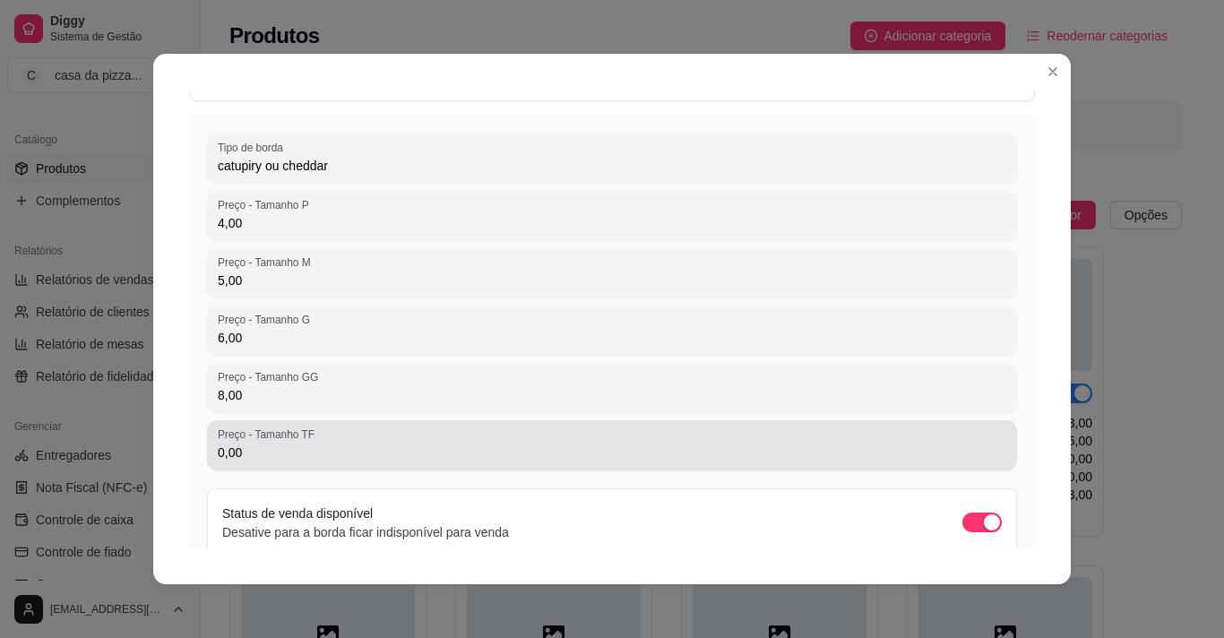
type input "8,00"
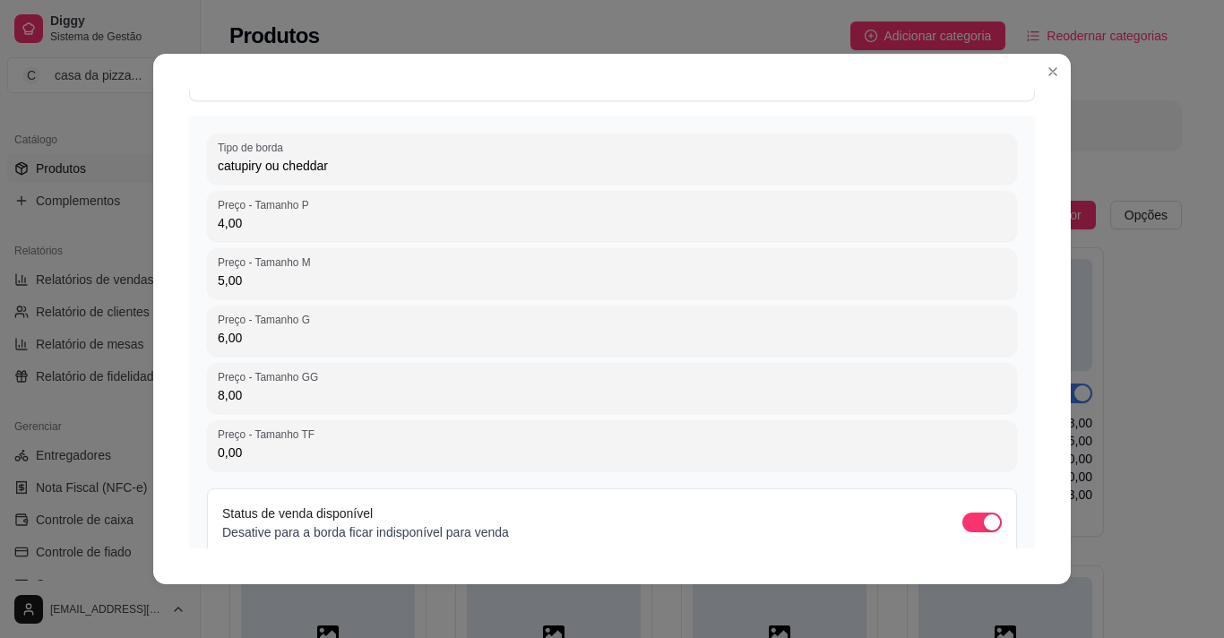
click at [455, 460] on input "0,00" at bounding box center [612, 453] width 789 height 18
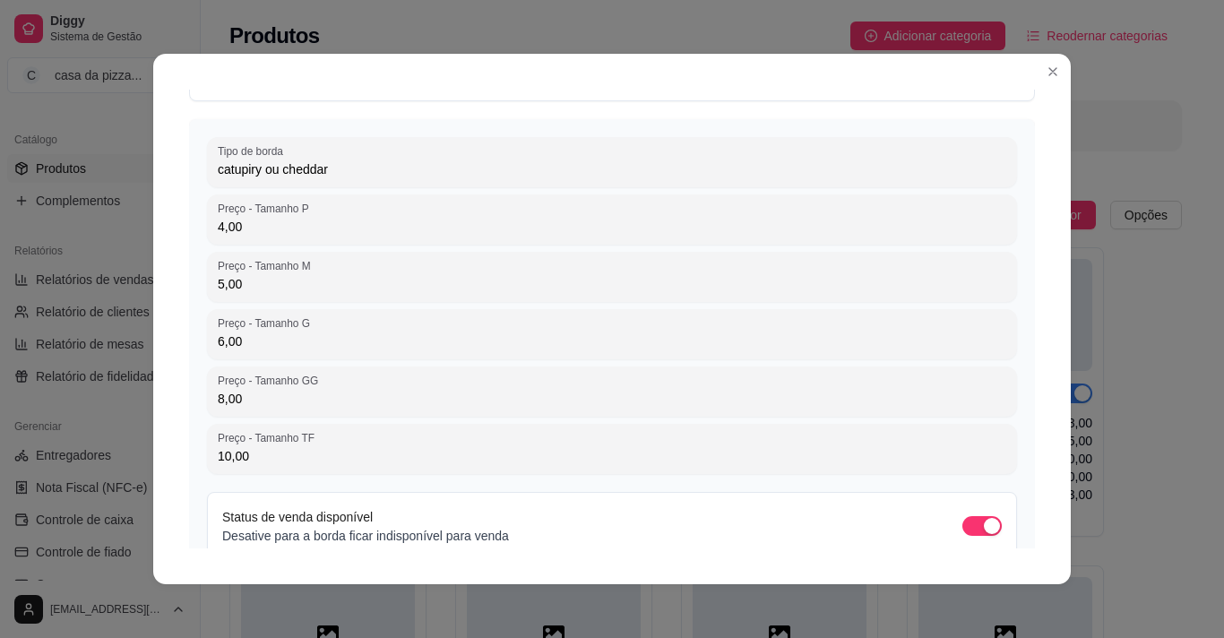
type input "10,00"
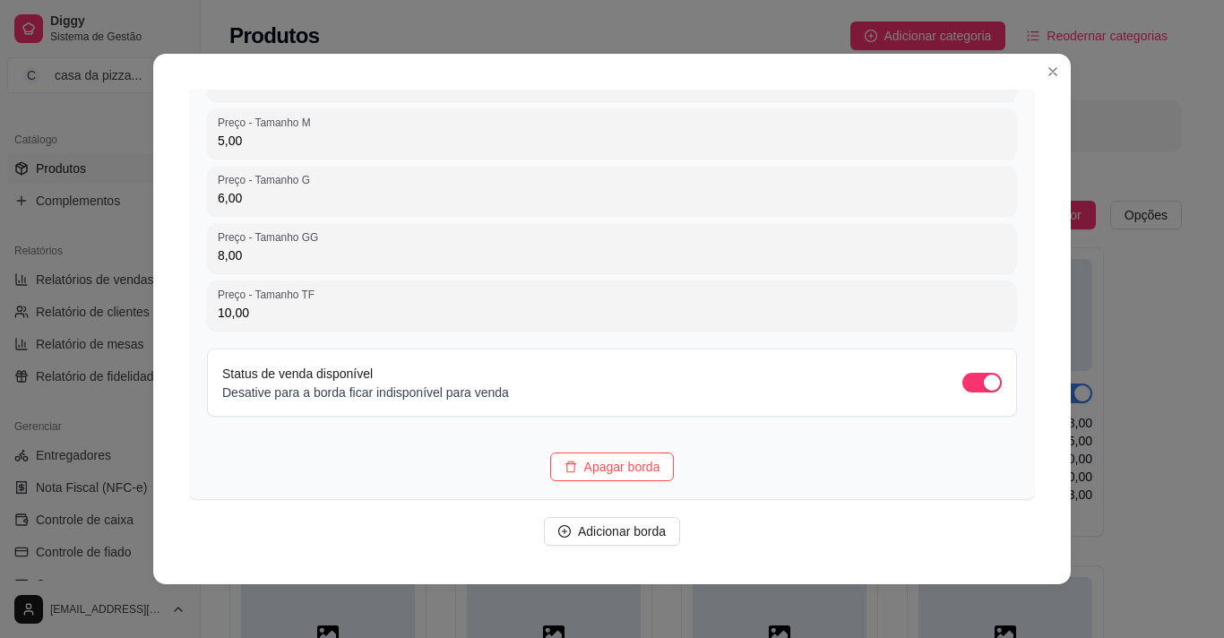
scroll to position [393, 0]
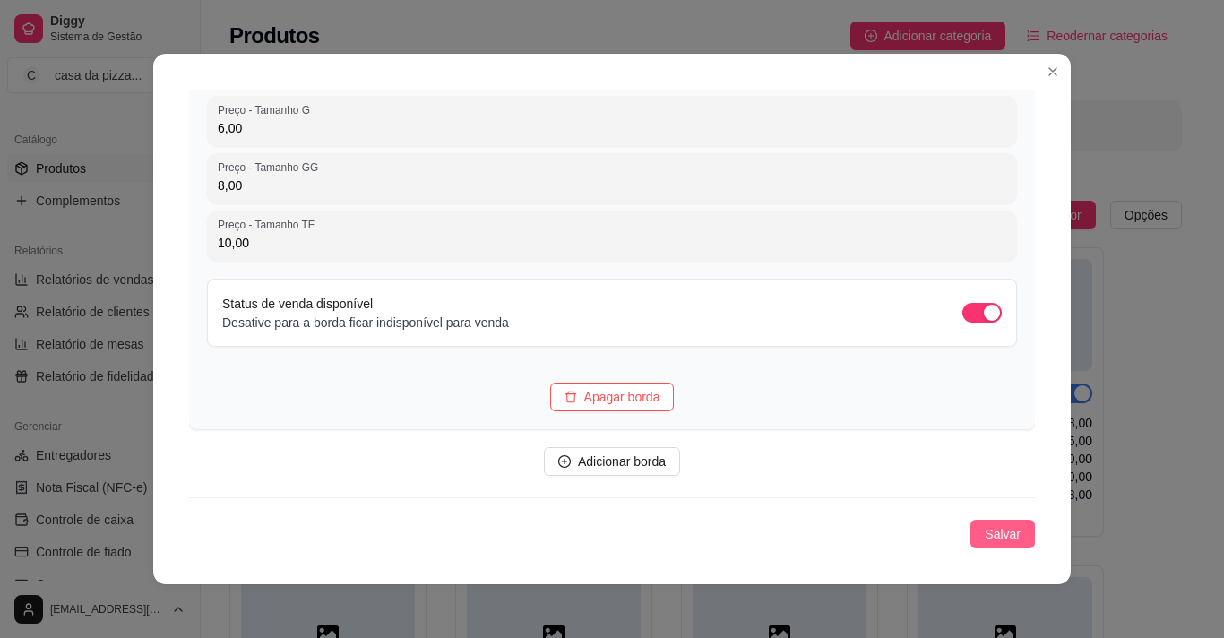
click at [988, 537] on span "Salvar" at bounding box center [1003, 534] width 36 height 20
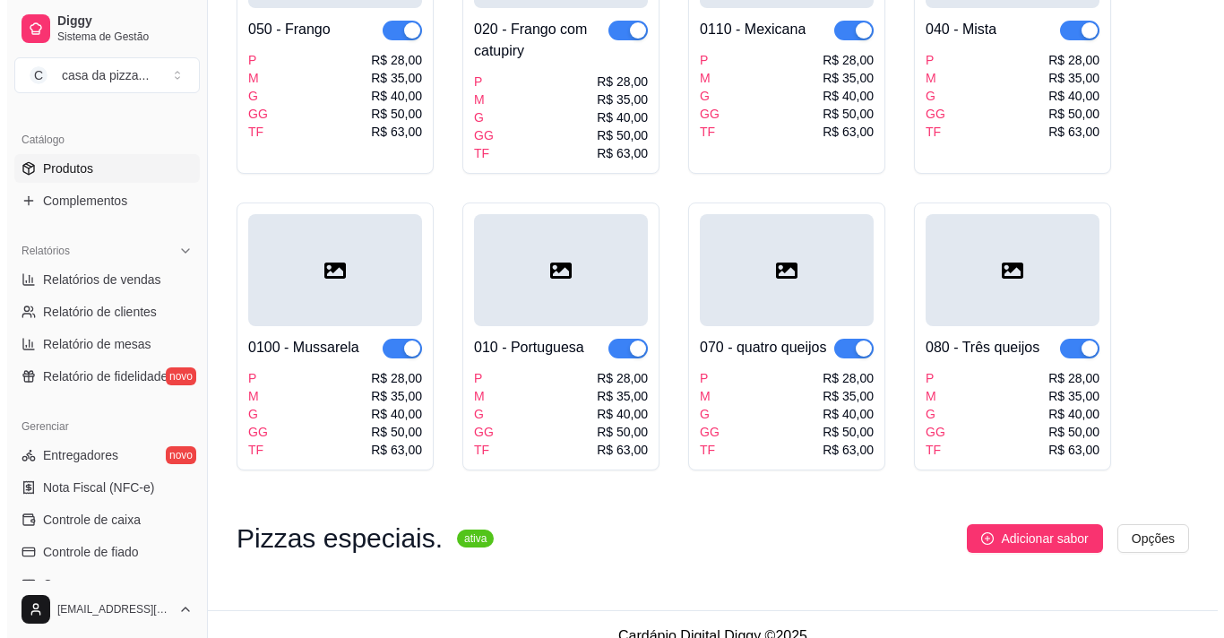
scroll to position [685, 0]
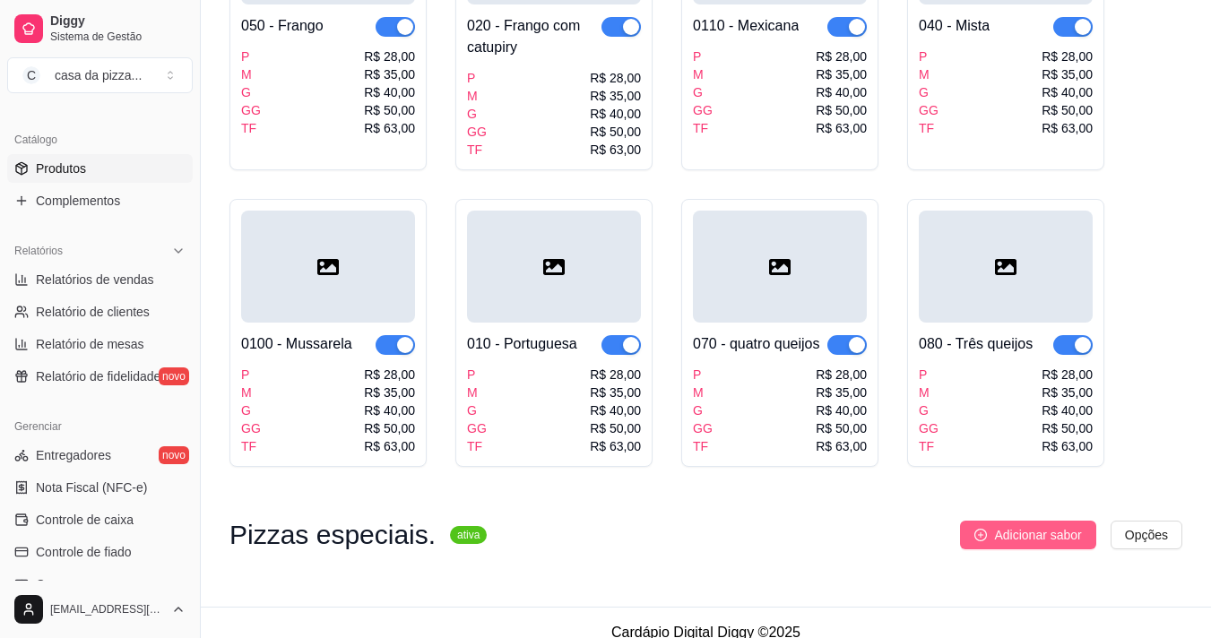
click at [1069, 525] on span "Adicionar sabor" at bounding box center [1037, 535] width 87 height 20
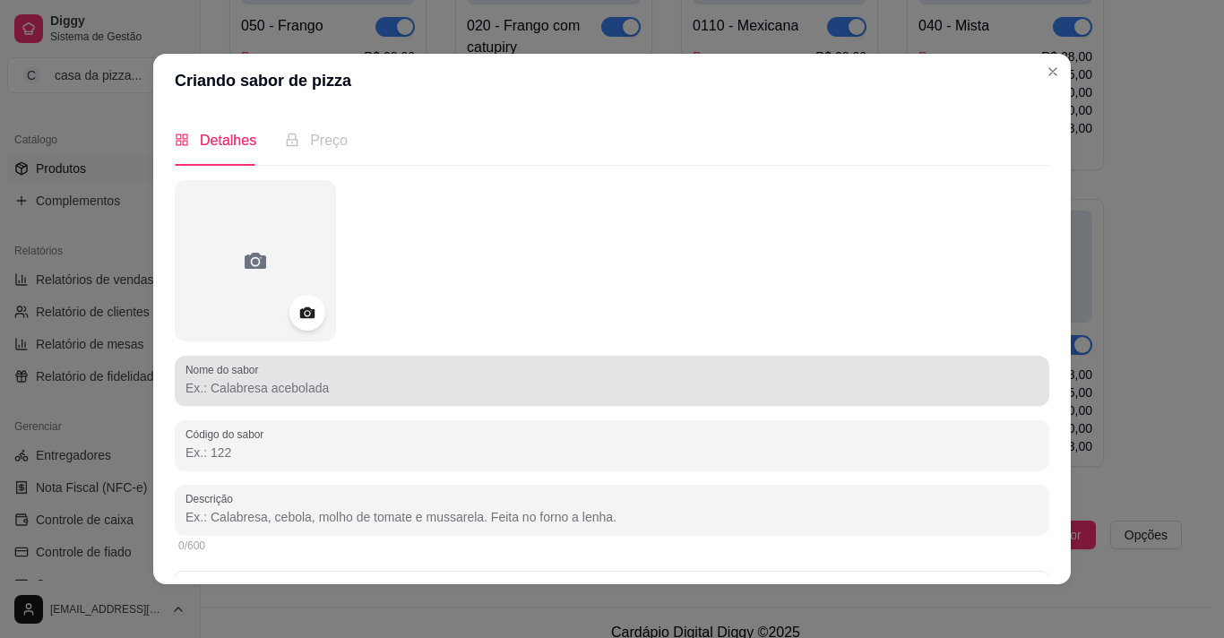
click at [648, 374] on div at bounding box center [612, 381] width 853 height 36
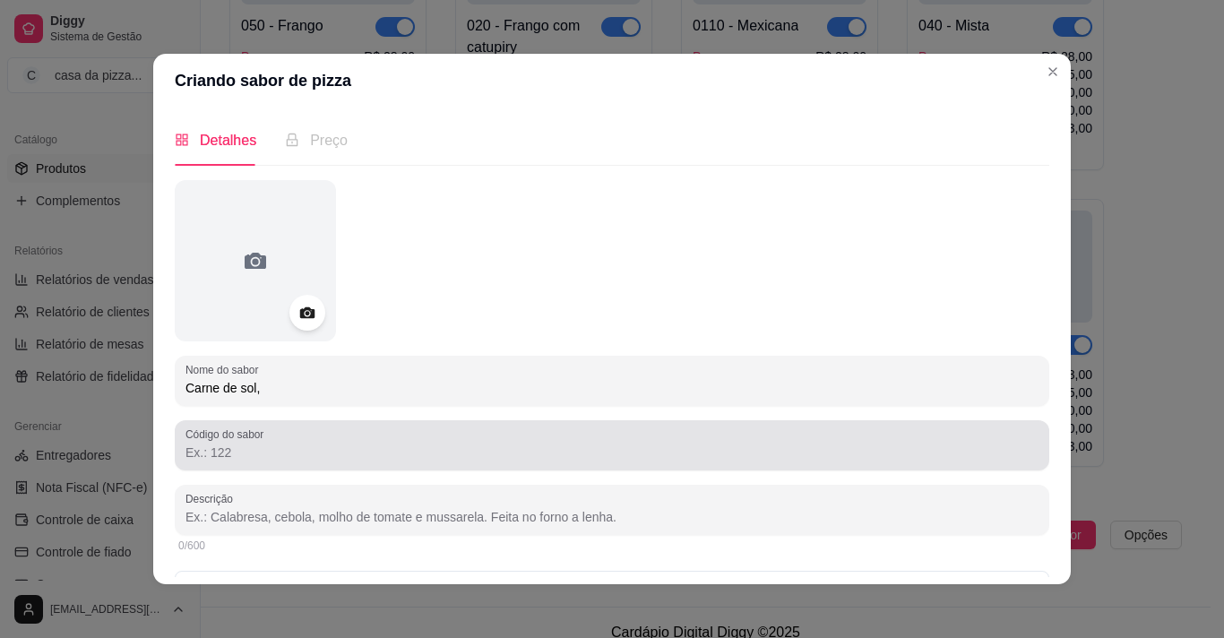
type input "Carne de sol,"
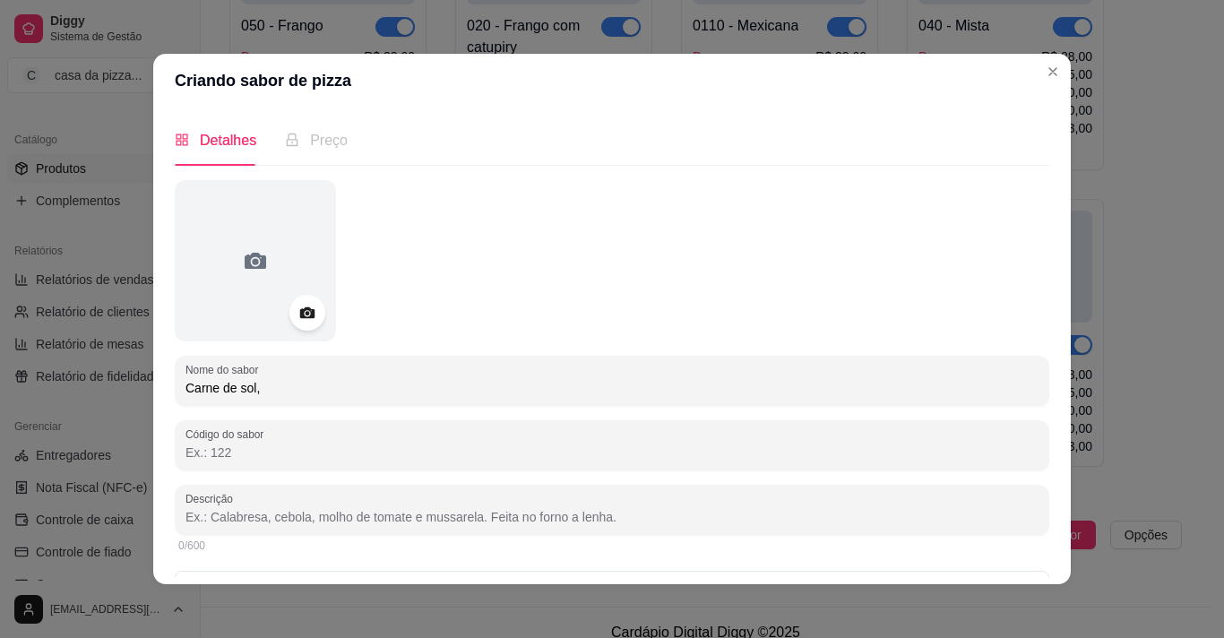
click at [414, 453] on input "Código do sabor" at bounding box center [612, 453] width 853 height 18
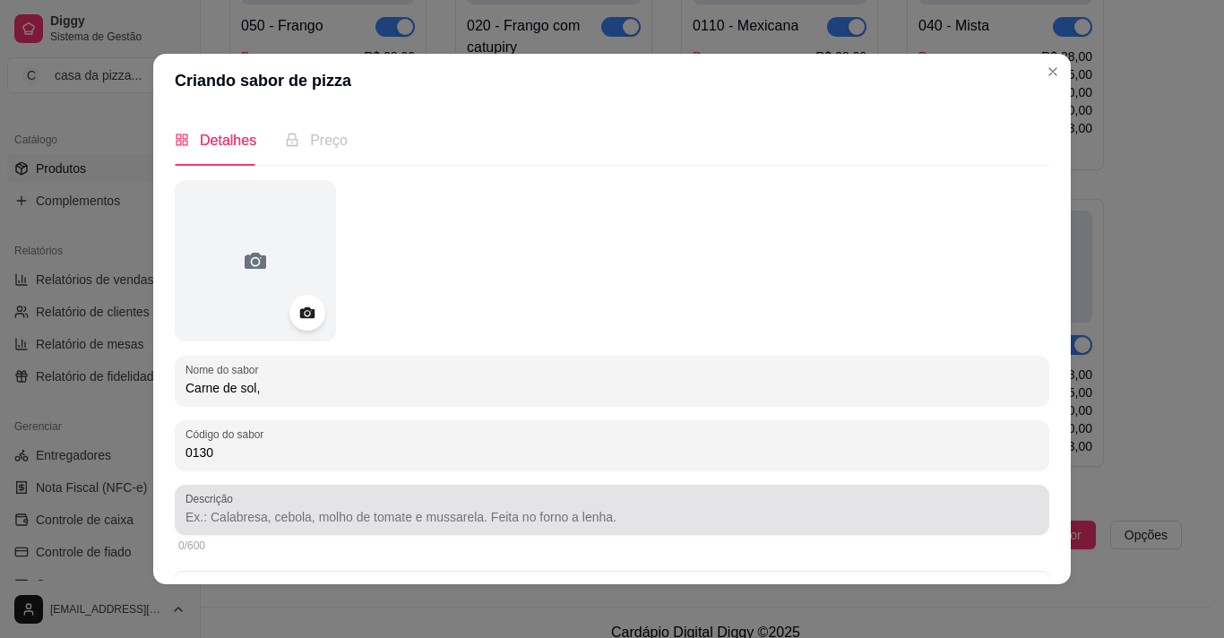
type input "0130"
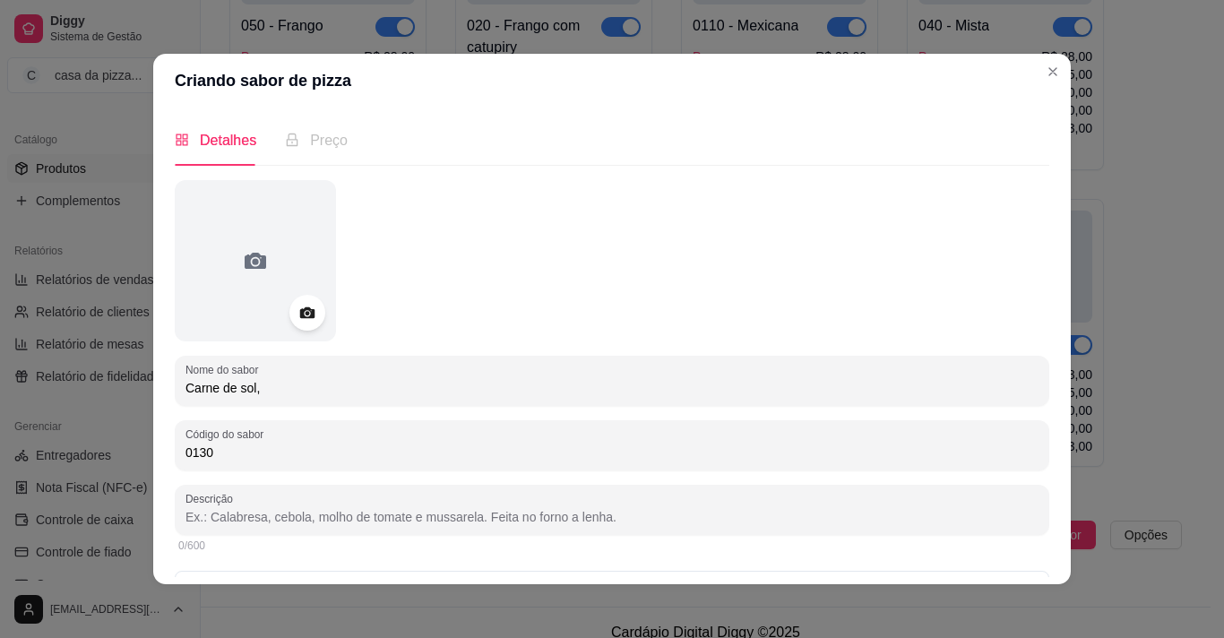
click at [394, 510] on input "Descrição" at bounding box center [612, 517] width 853 height 18
type input "molho,mussarela, carne de sol, tomate, cebola, orégano, azeitona."
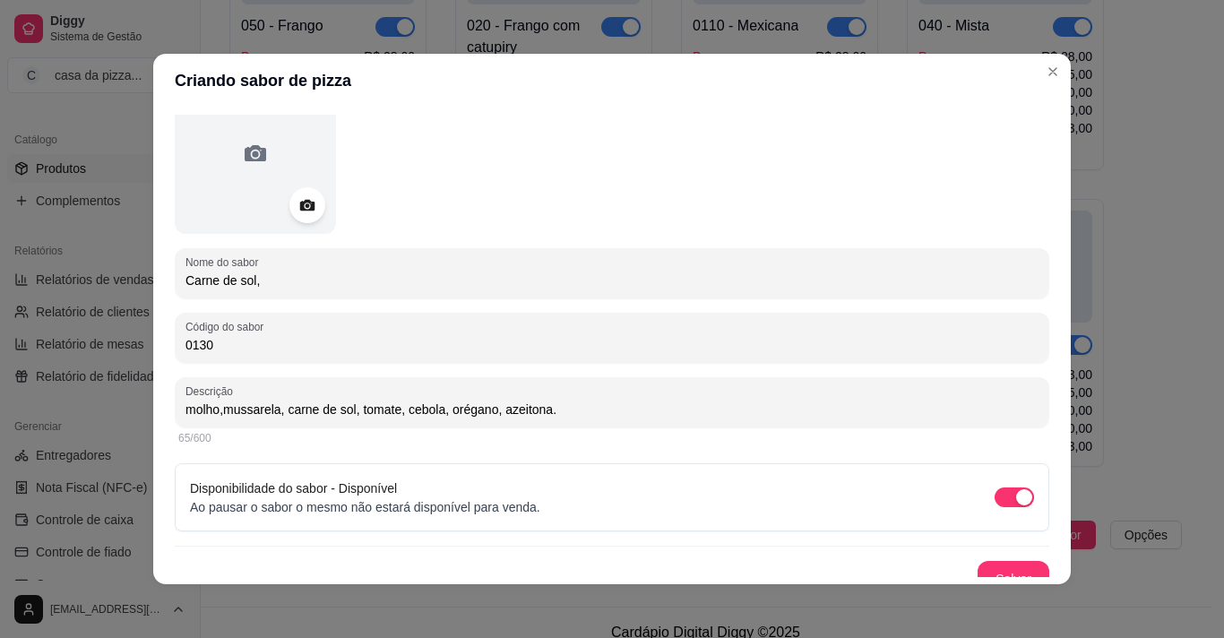
scroll to position [127, 0]
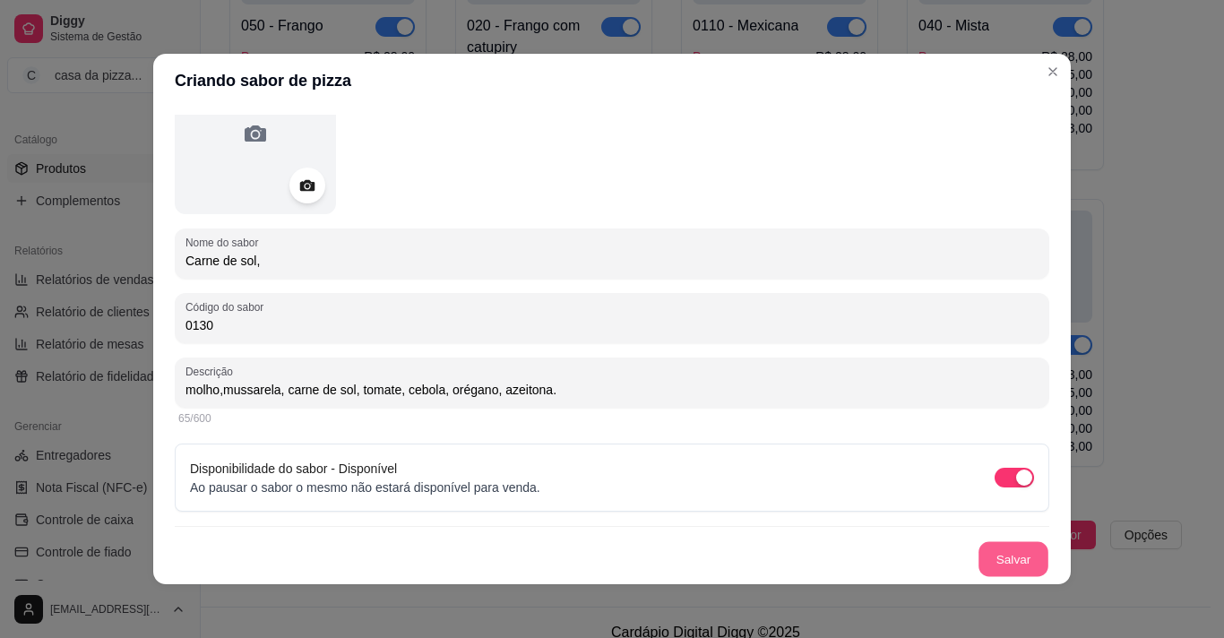
click at [994, 557] on button "Salvar" at bounding box center [1014, 559] width 70 height 35
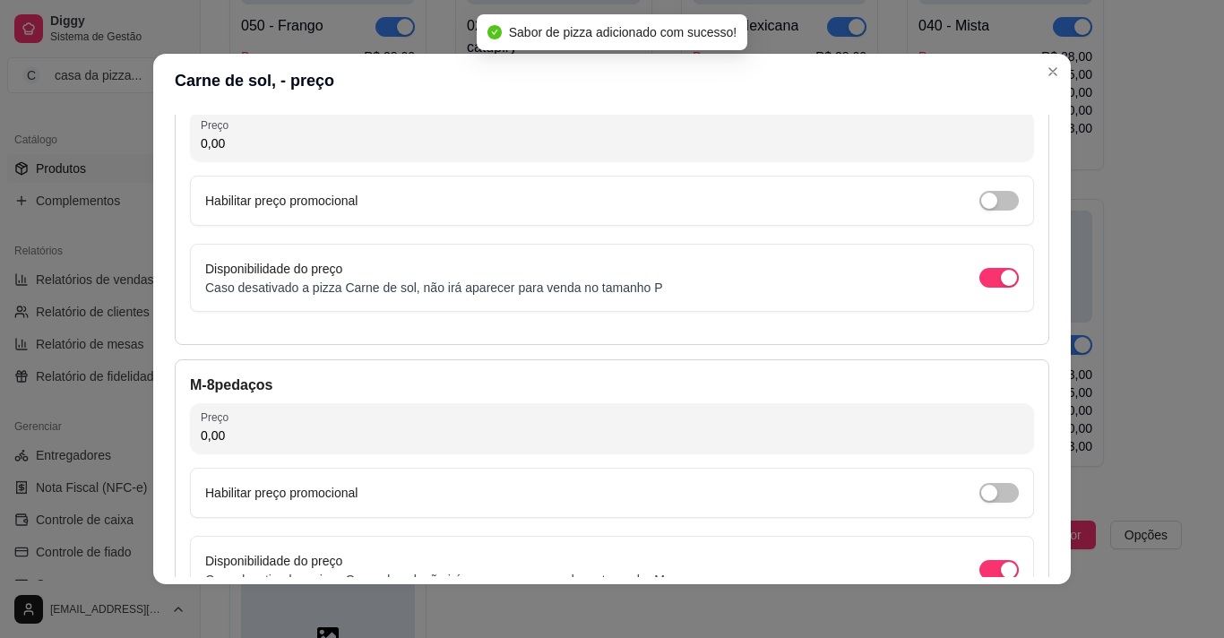
scroll to position [142, 0]
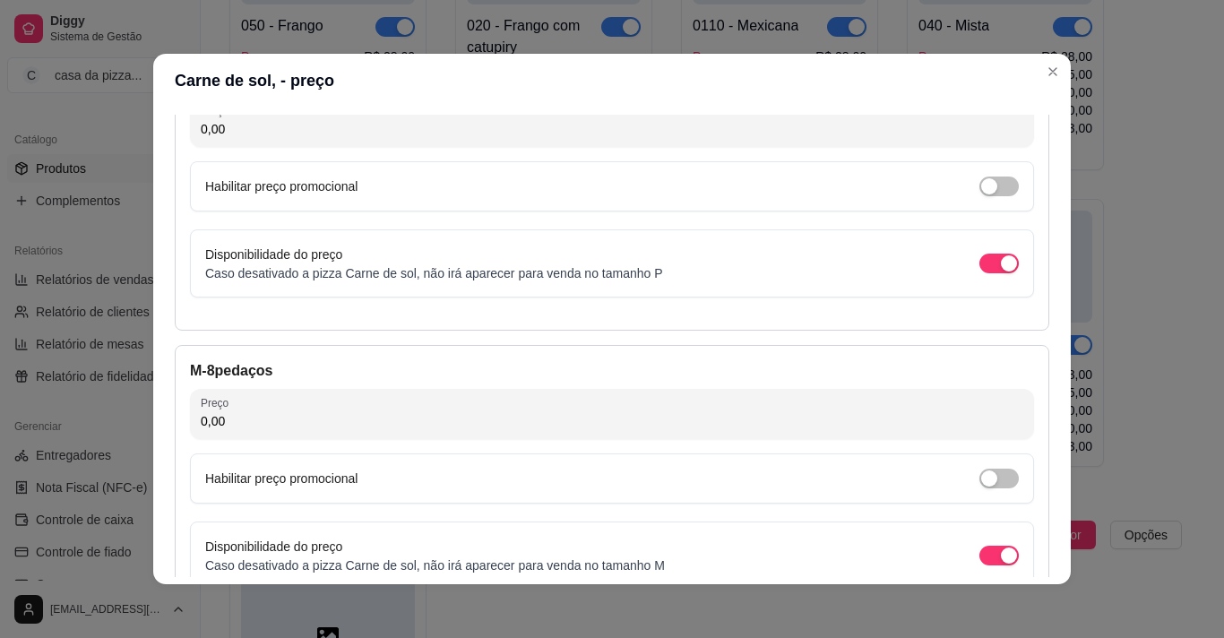
click at [684, 134] on input "0,00" at bounding box center [612, 129] width 823 height 18
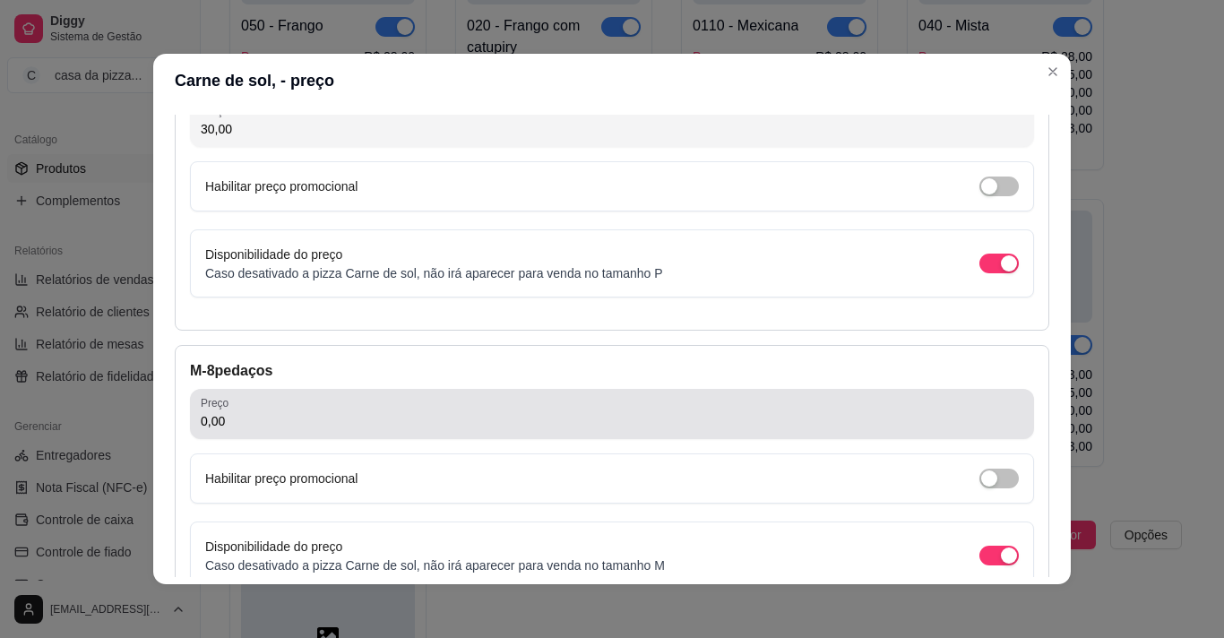
type input "30,00"
click at [434, 408] on div "0,00" at bounding box center [612, 414] width 823 height 36
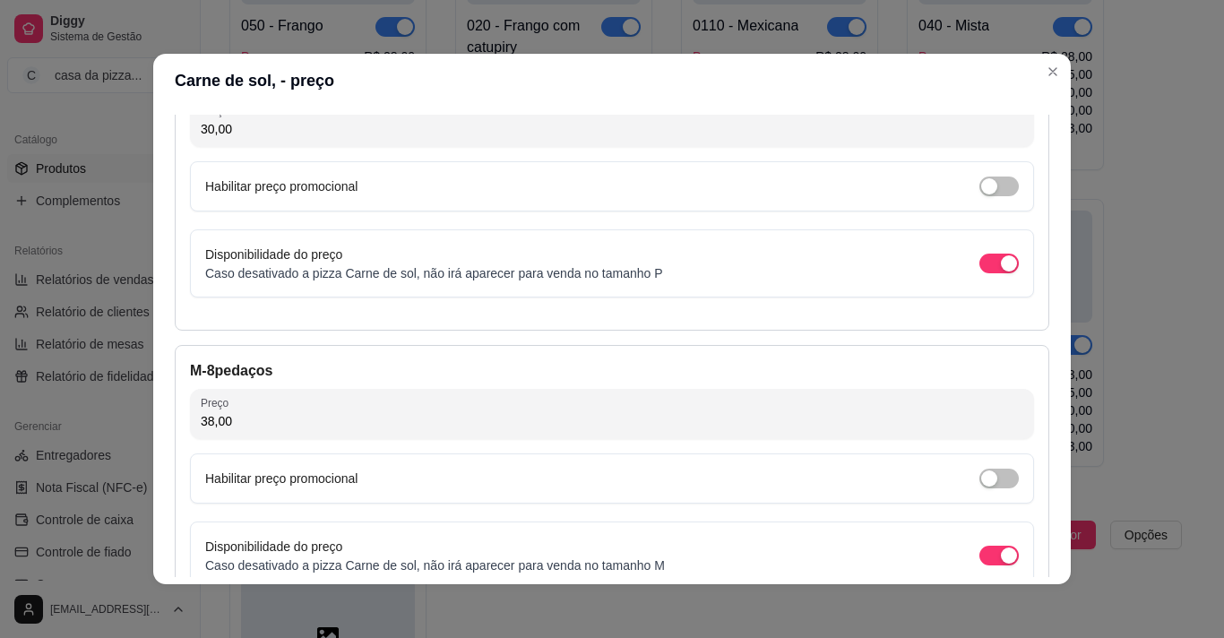
type input "38,00"
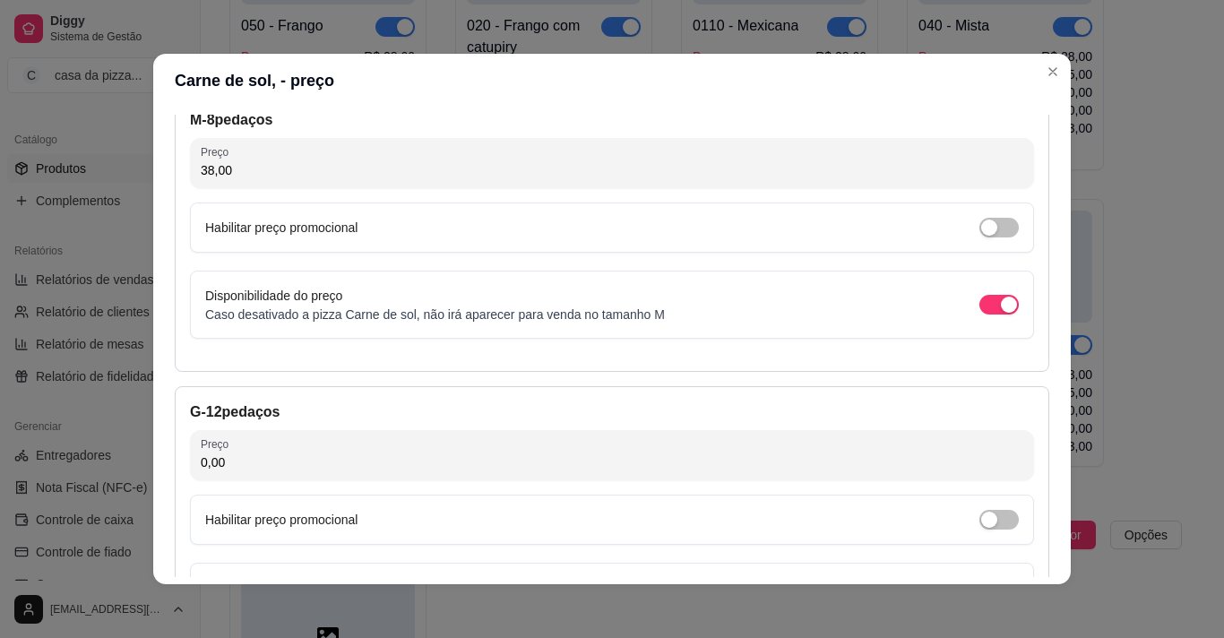
scroll to position [464, 0]
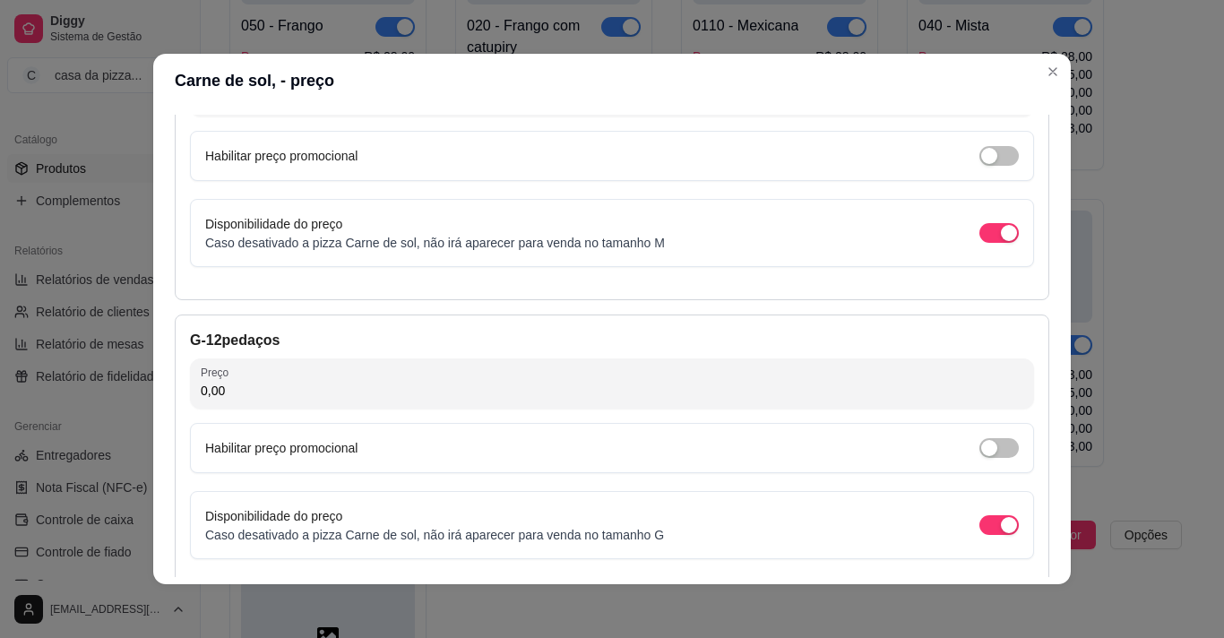
click at [416, 386] on input "0,00" at bounding box center [612, 391] width 823 height 18
type input "45,00"
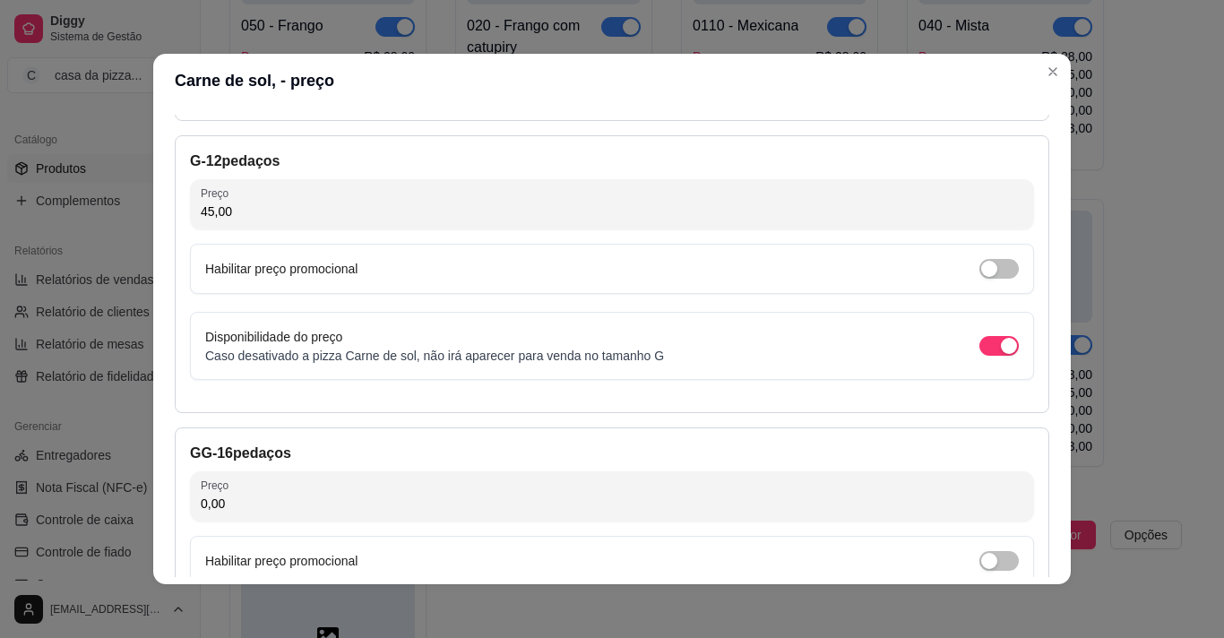
scroll to position [679, 0]
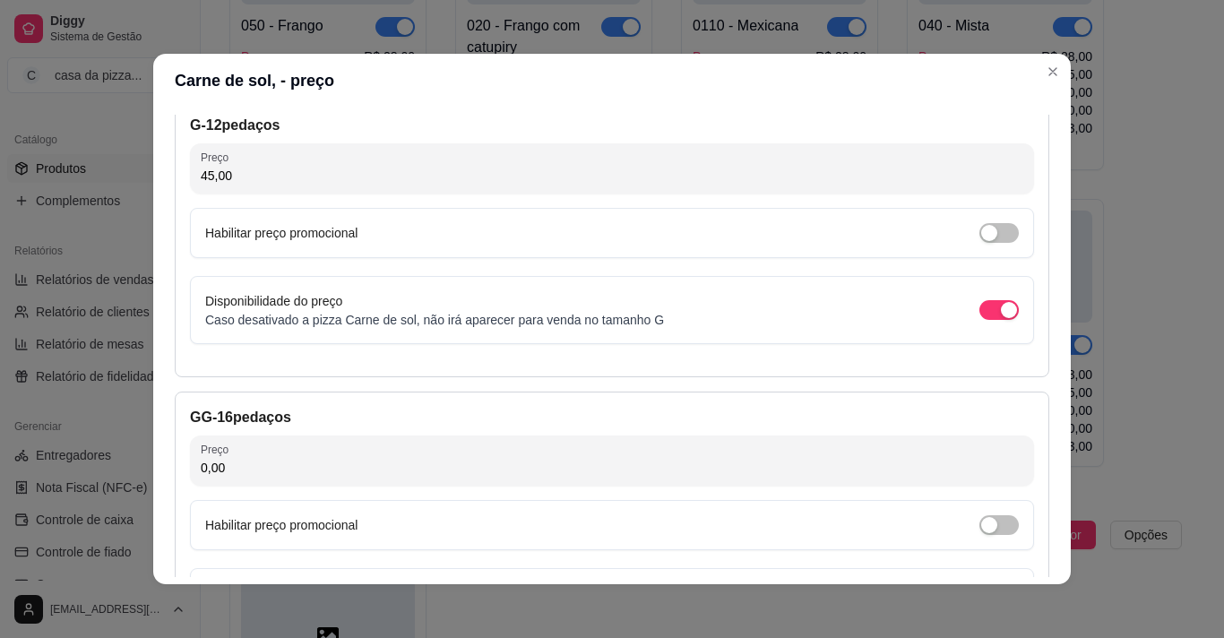
click at [477, 462] on input "0,00" at bounding box center [612, 468] width 823 height 18
type input "55,00"
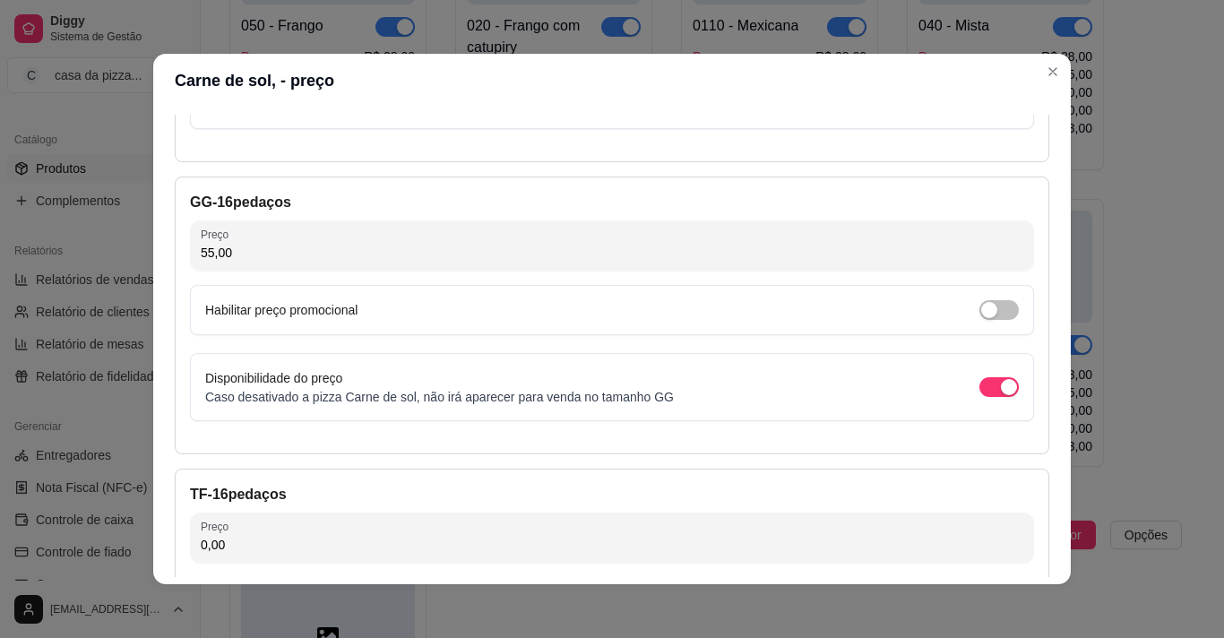
scroll to position [930, 0]
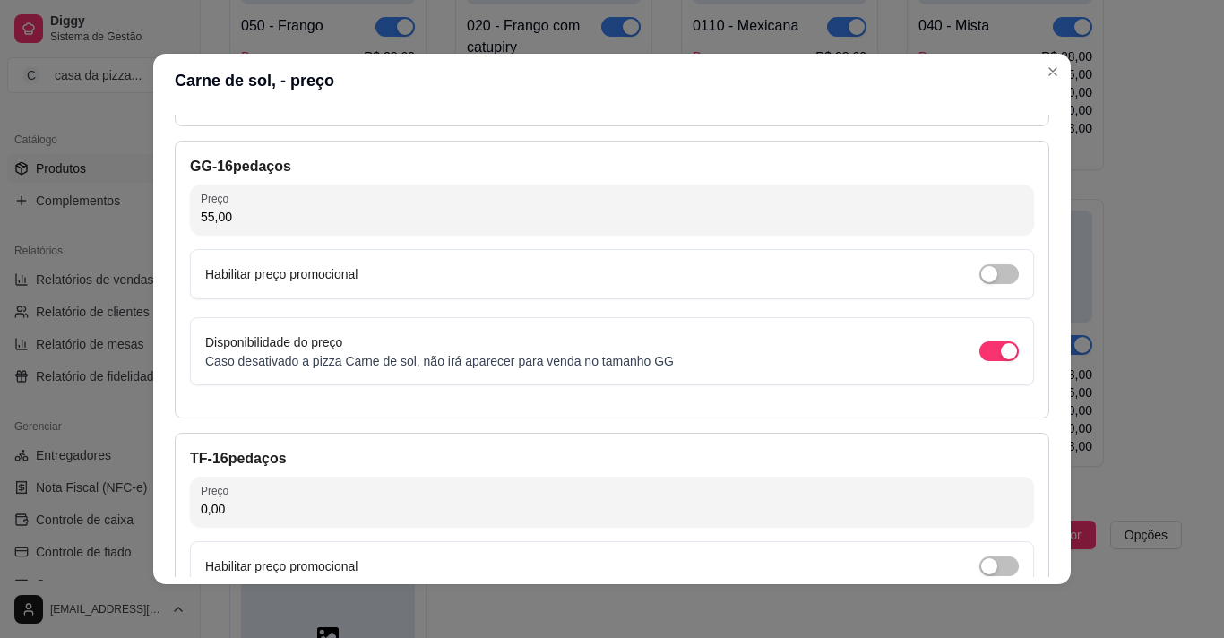
click at [639, 533] on div "TF - 16 pedaços Preço 0,00 Habilitar preço promocional Disponibilidade do preço…" at bounding box center [612, 572] width 875 height 278
click at [592, 517] on input "0,00" at bounding box center [612, 509] width 823 height 18
type input "68,00"
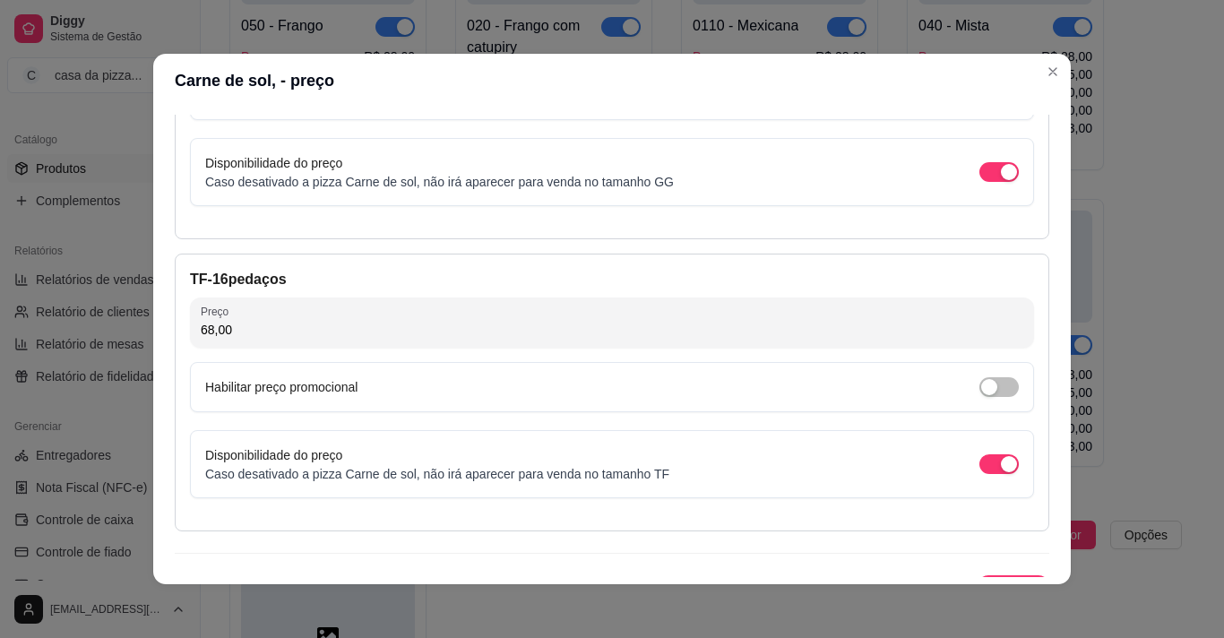
scroll to position [1144, 0]
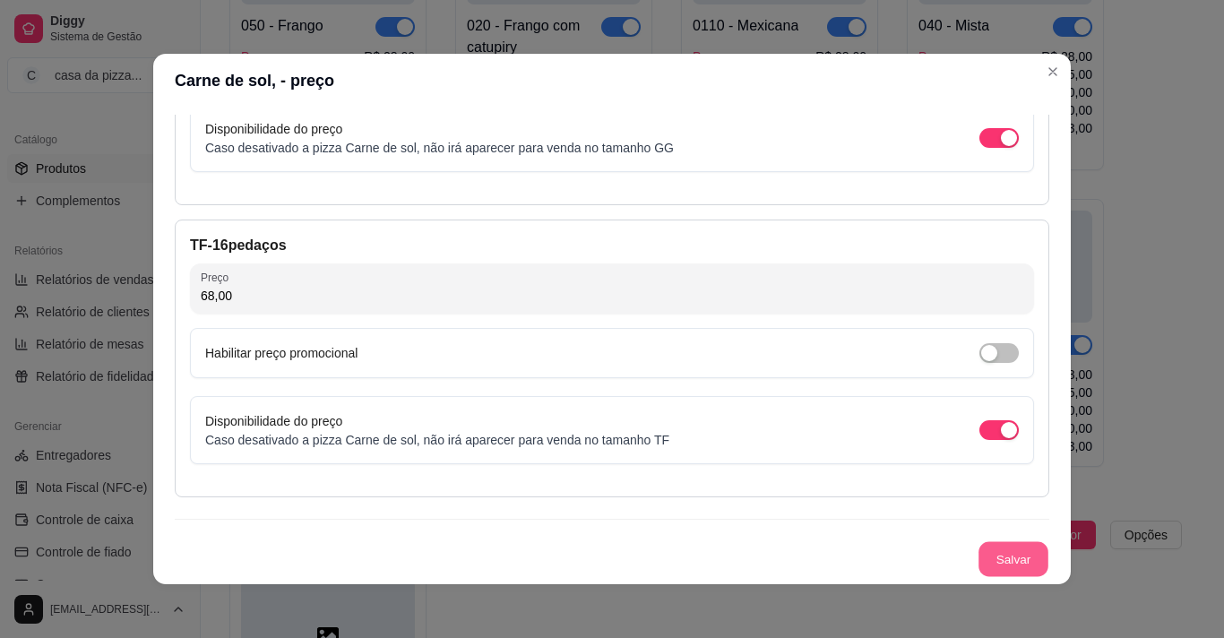
click at [1005, 560] on button "Salvar" at bounding box center [1014, 559] width 70 height 35
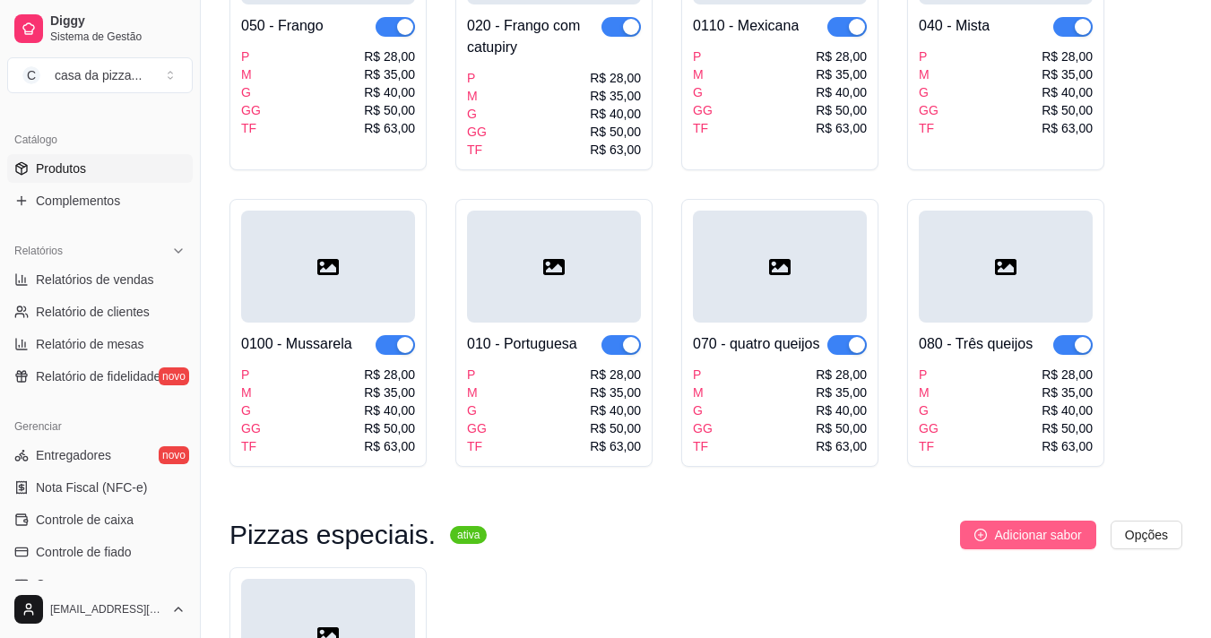
click at [1049, 525] on span "Adicionar sabor" at bounding box center [1037, 535] width 87 height 20
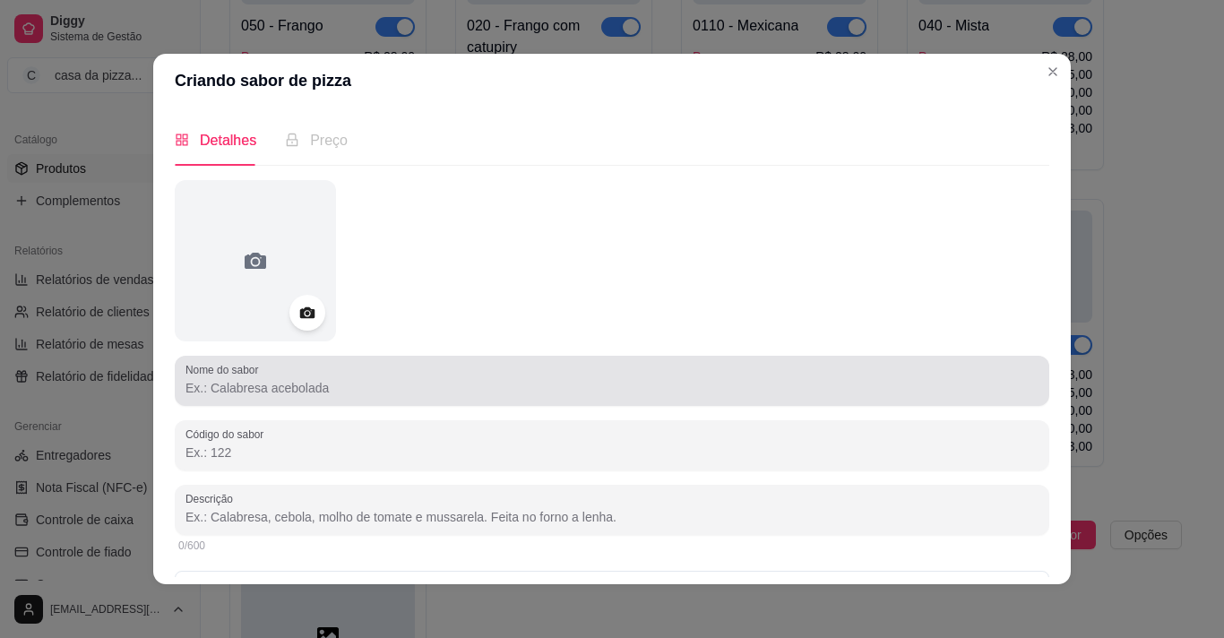
click at [453, 376] on div at bounding box center [612, 381] width 853 height 36
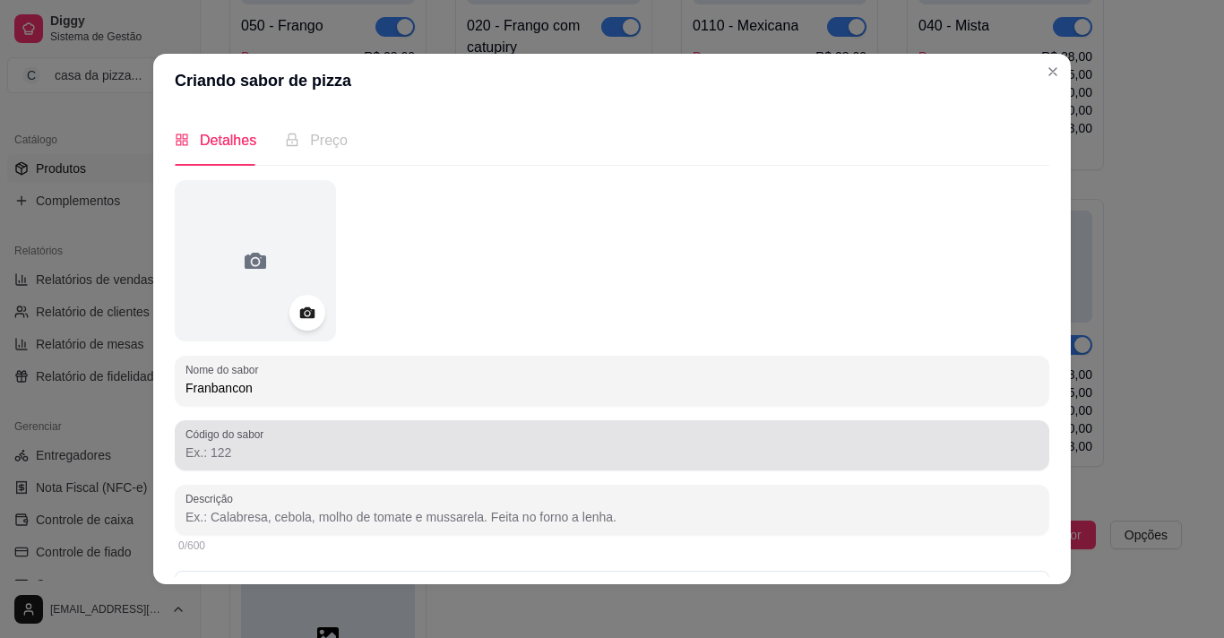
type input "Franbancon"
click at [424, 463] on div at bounding box center [612, 445] width 853 height 36
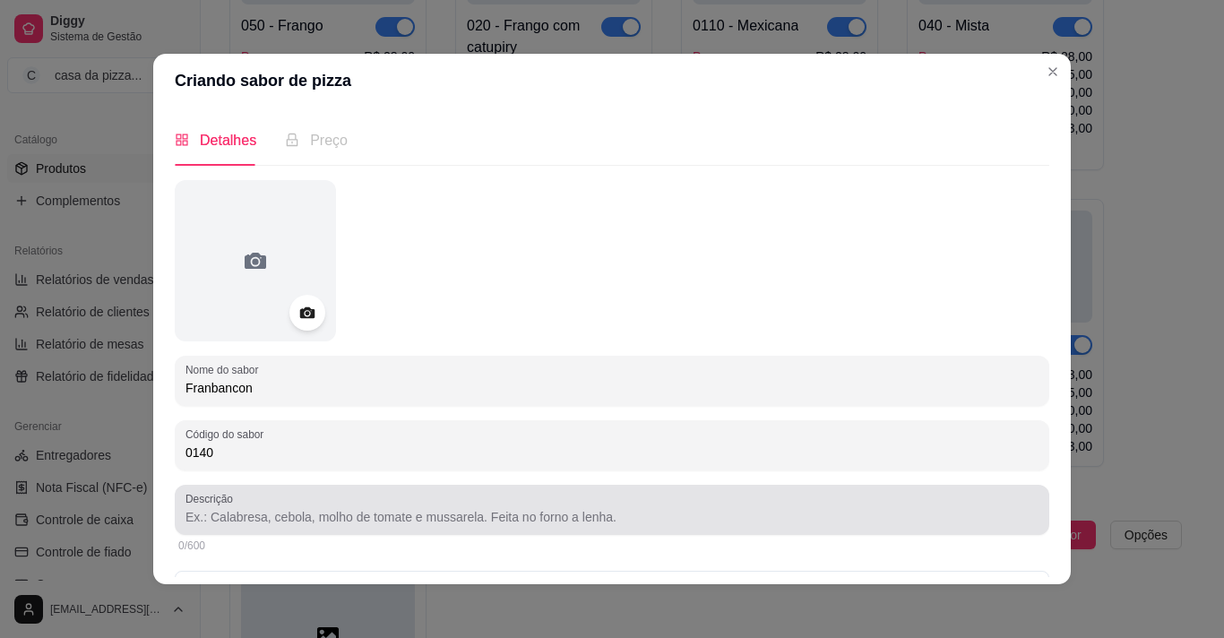
type input "0140"
click at [301, 514] on input "Descrição" at bounding box center [612, 517] width 853 height 18
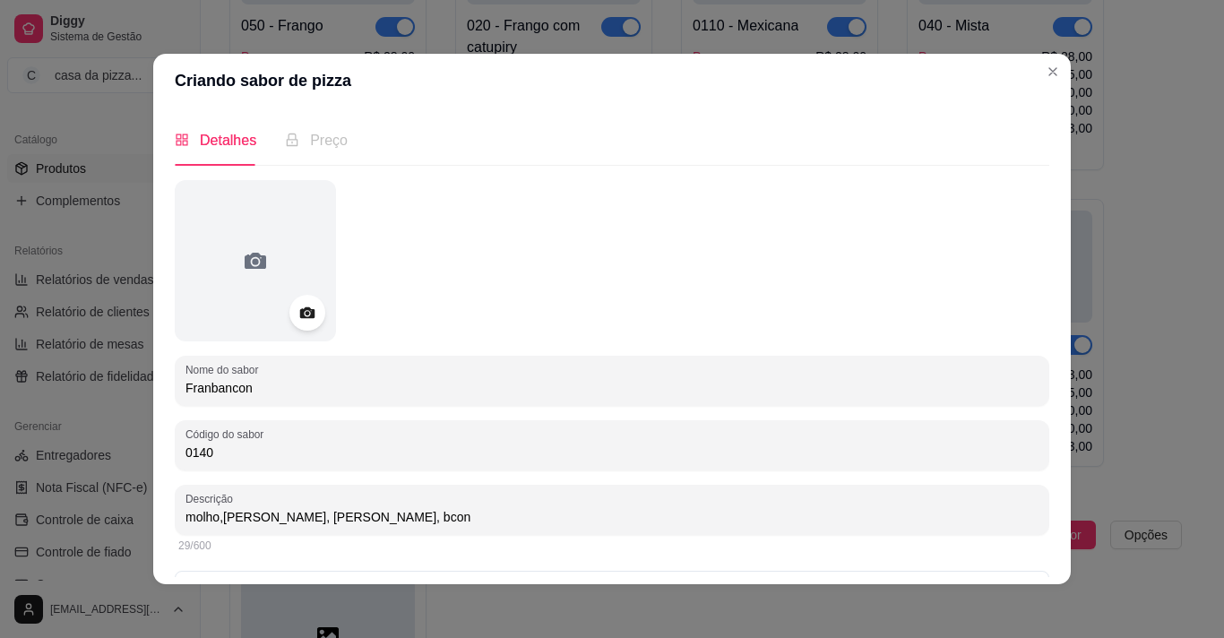
click at [327, 514] on input "molho,frango, mussarela, bcon" at bounding box center [612, 517] width 853 height 18
click at [355, 519] on input "molho,frango, mussarela, bacon" at bounding box center [612, 517] width 853 height 18
click at [214, 516] on input "molho,frango, mussarela, bacon, tomate, cebola, orégano, azeitona." at bounding box center [612, 517] width 853 height 18
click at [219, 517] on input "molho,frango, mussarela, bacon, tomate, cebola, orégano, azeitona." at bounding box center [612, 517] width 853 height 18
type input "molho, frango, mussarela, bacon, tomate, cebola, orégano, azeitona."
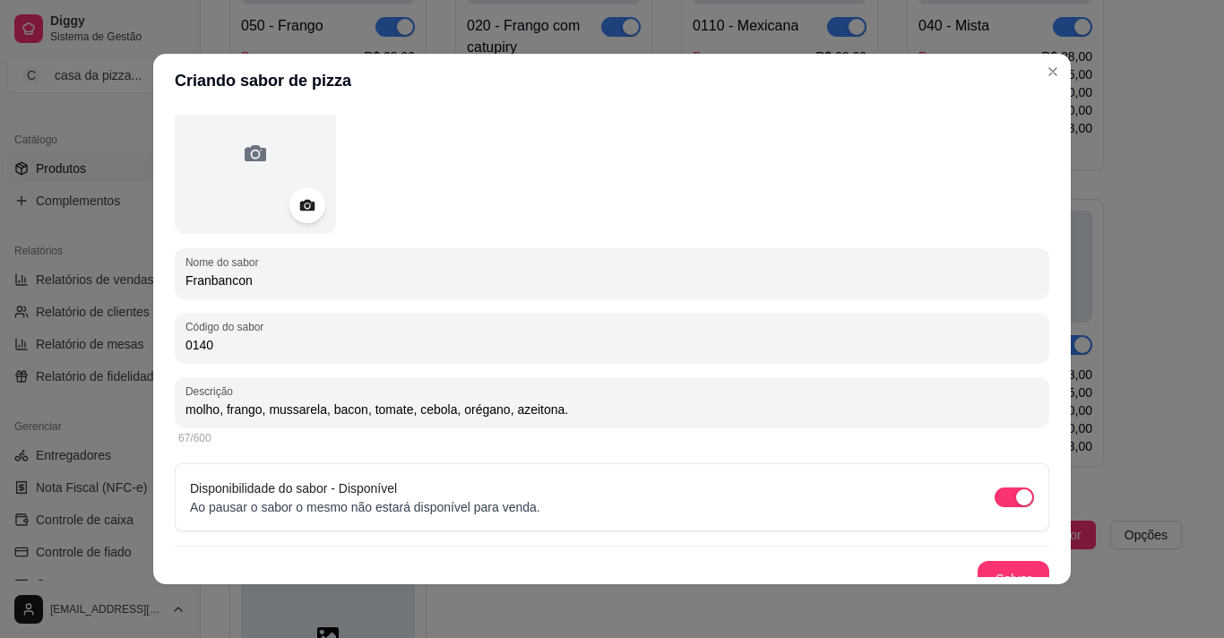
scroll to position [127, 0]
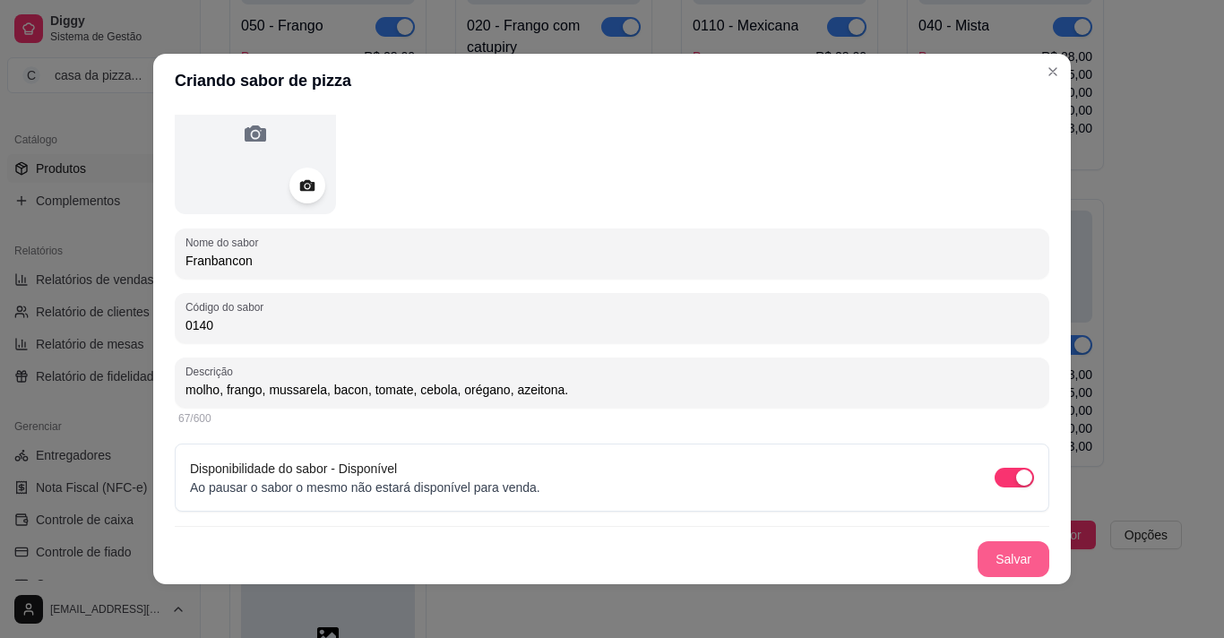
click at [1008, 558] on button "Salvar" at bounding box center [1014, 559] width 72 height 36
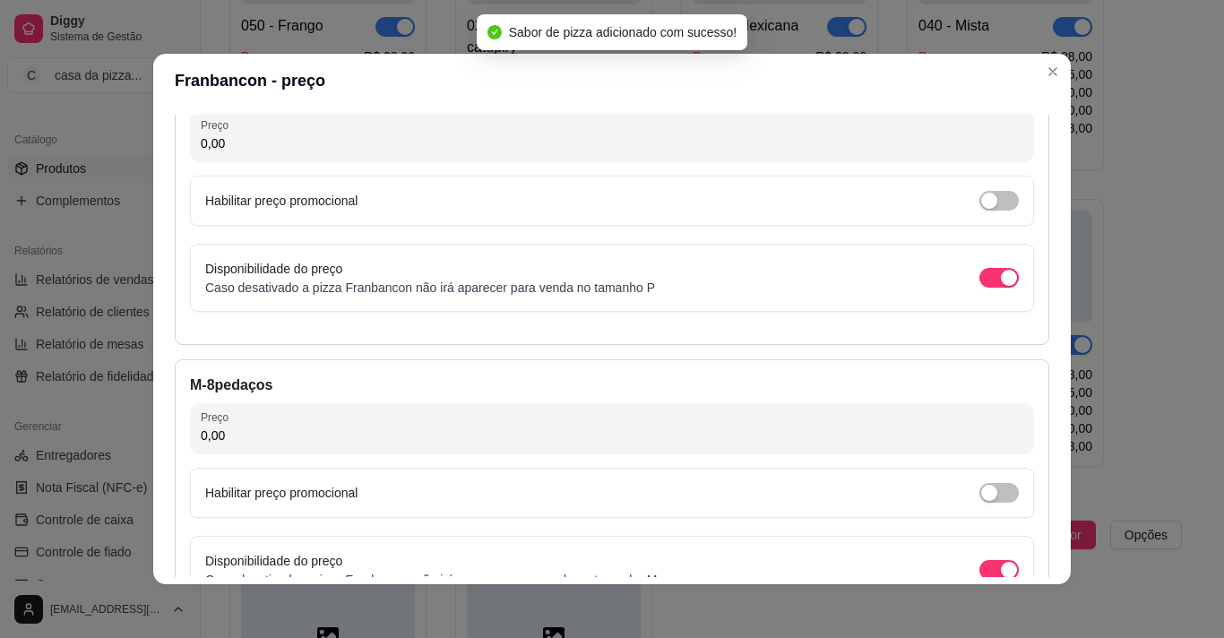
scroll to position [142, 0]
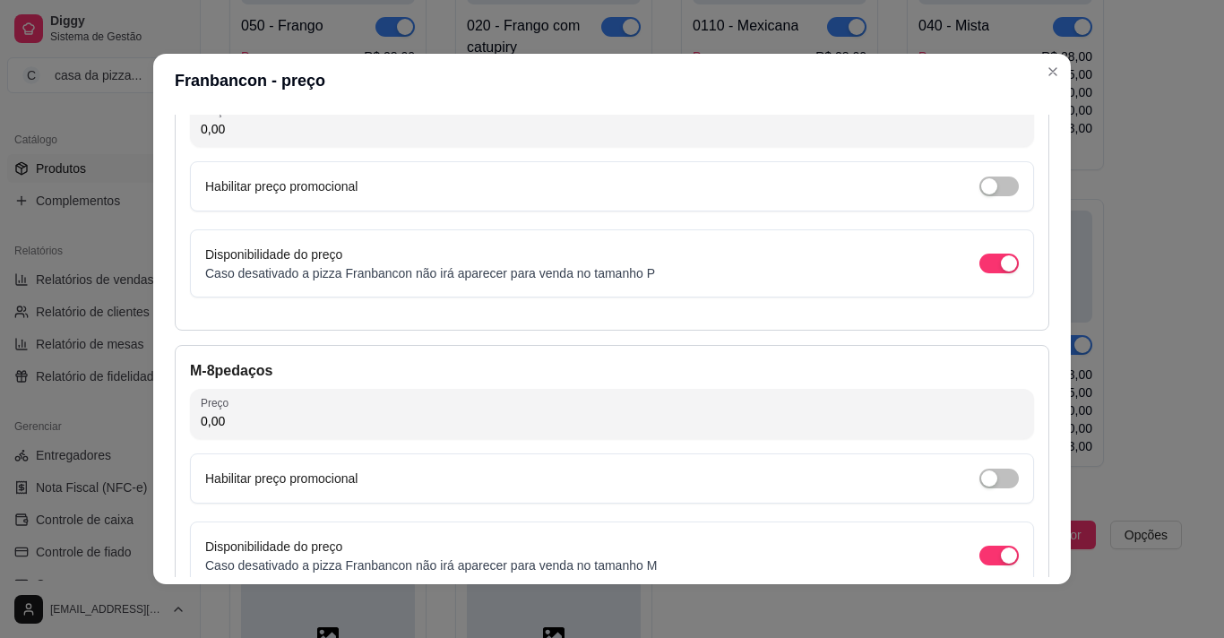
click at [253, 138] on input "0,00" at bounding box center [612, 129] width 823 height 18
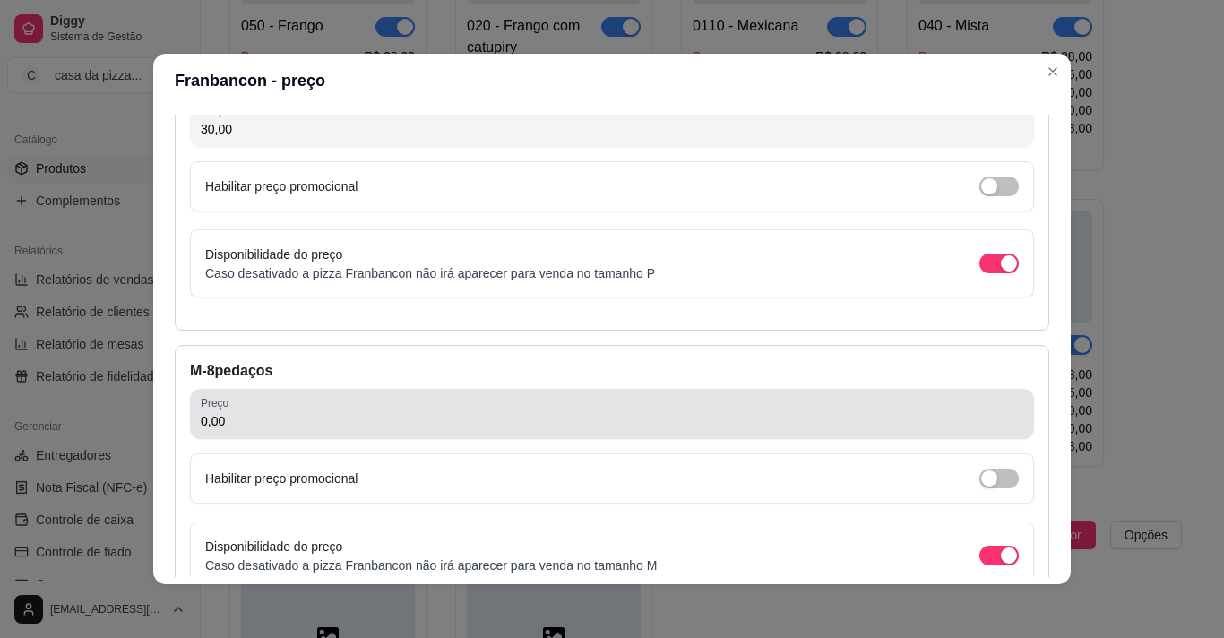
type input "30,00"
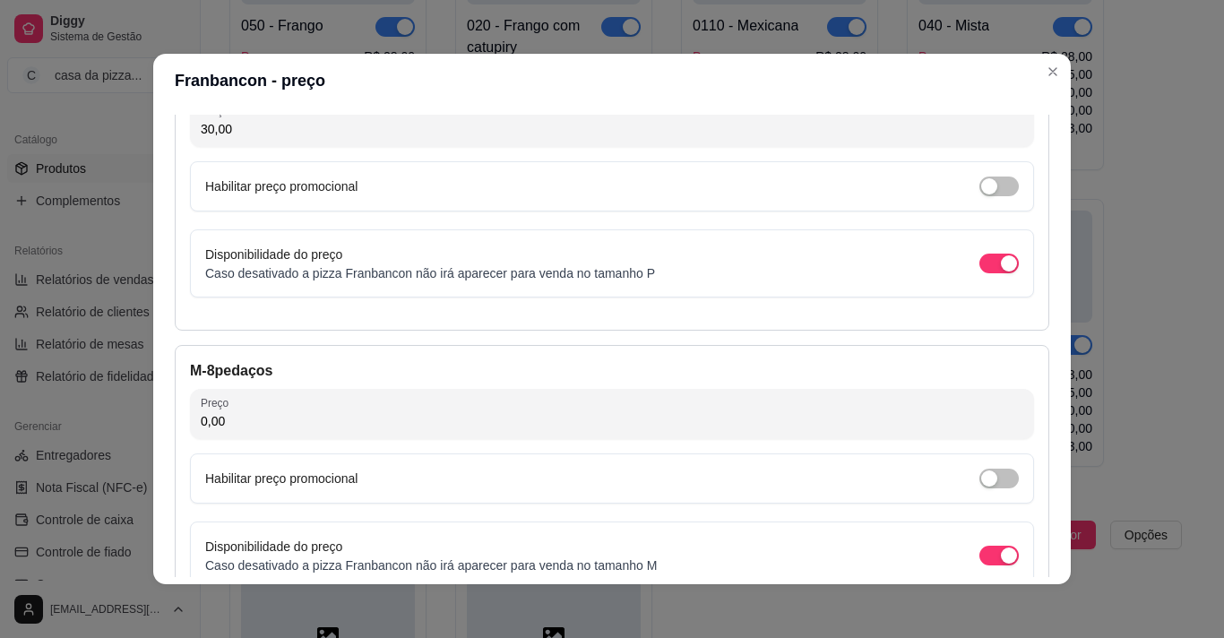
click at [241, 413] on input "0,00" at bounding box center [612, 421] width 823 height 18
type input "38,00"
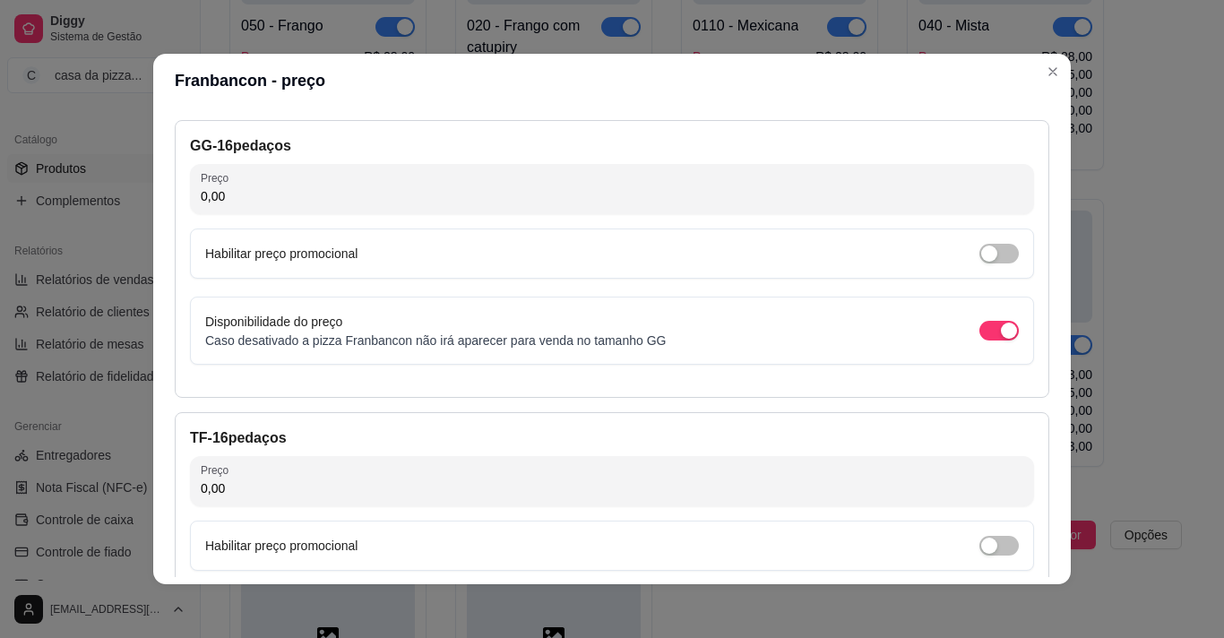
scroll to position [1144, 0]
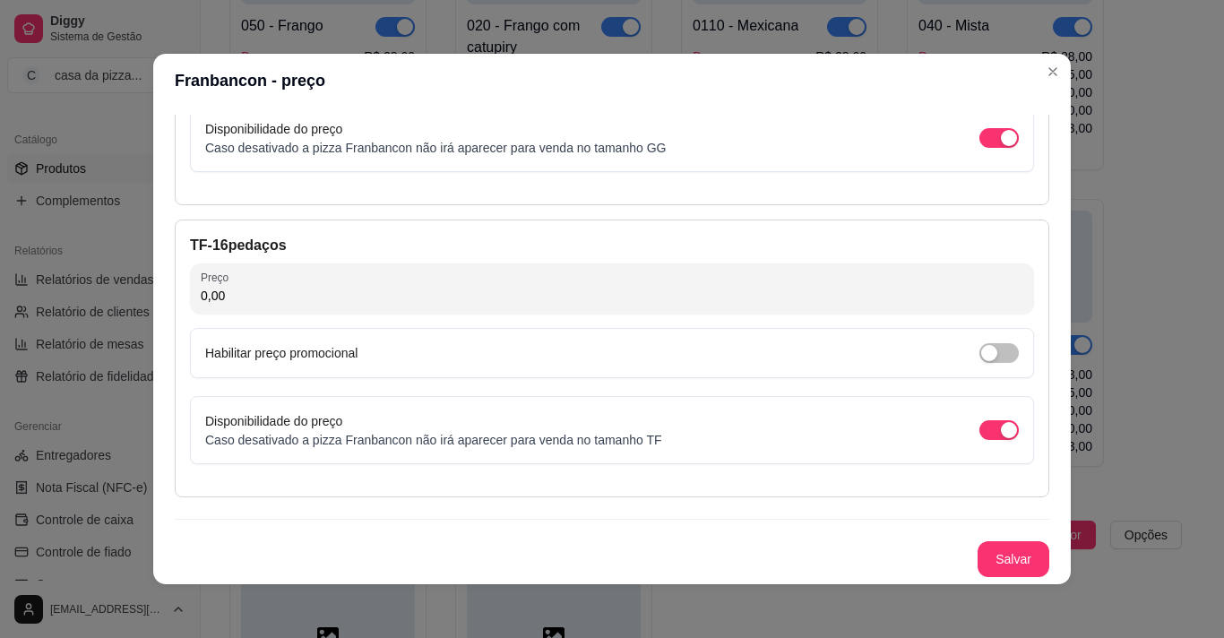
click at [1029, 113] on div "Detalhes Preço Nome do sabor Franbancon Código do sabor 0140 Descrição molho, f…" at bounding box center [612, 346] width 918 height 477
click at [1035, 115] on div "Detalhes Preço Nome do sabor Franbancon Código do sabor 0140 Descrição molho, f…" at bounding box center [612, 346] width 918 height 477
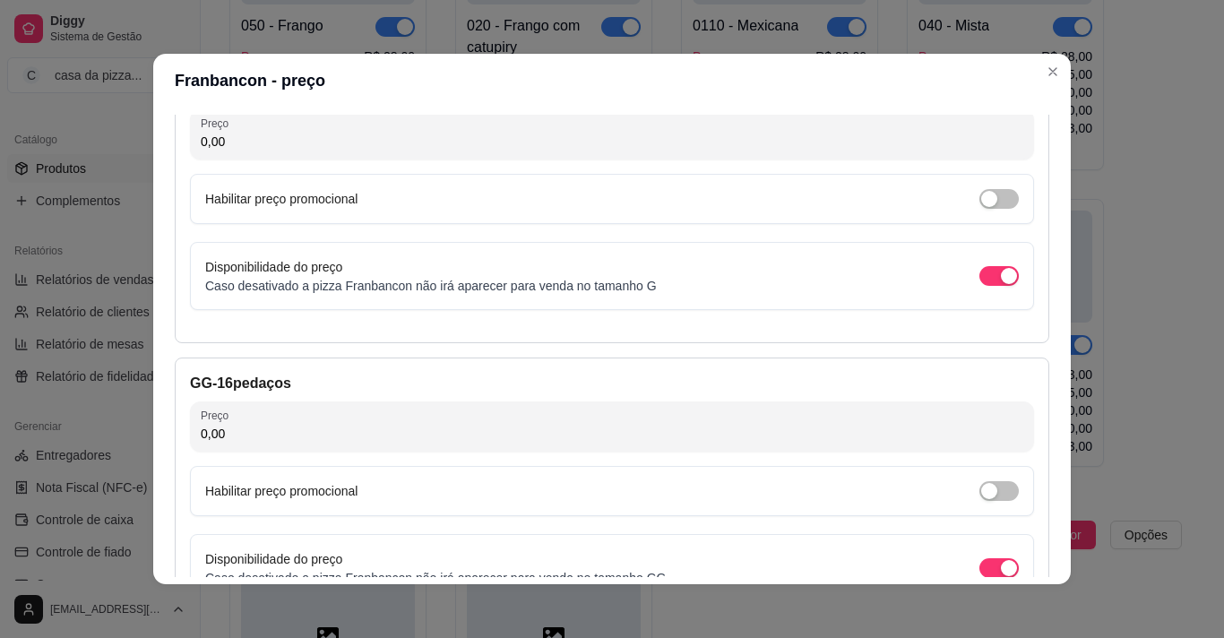
scroll to position [678, 0]
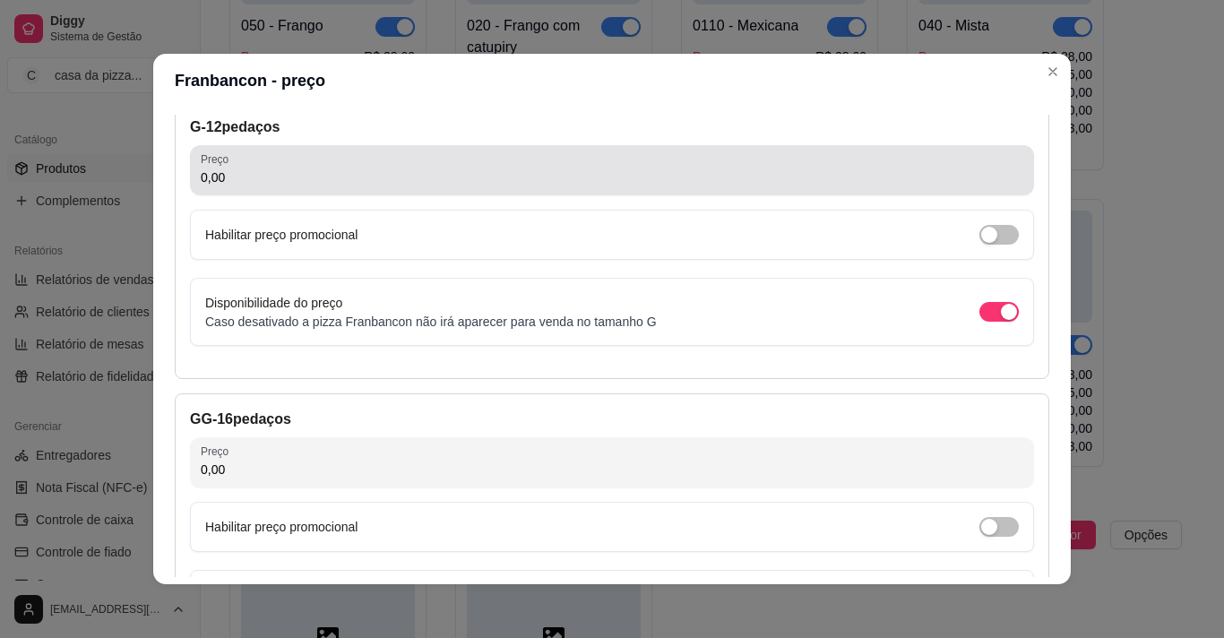
click at [362, 166] on div "0,00" at bounding box center [612, 170] width 823 height 36
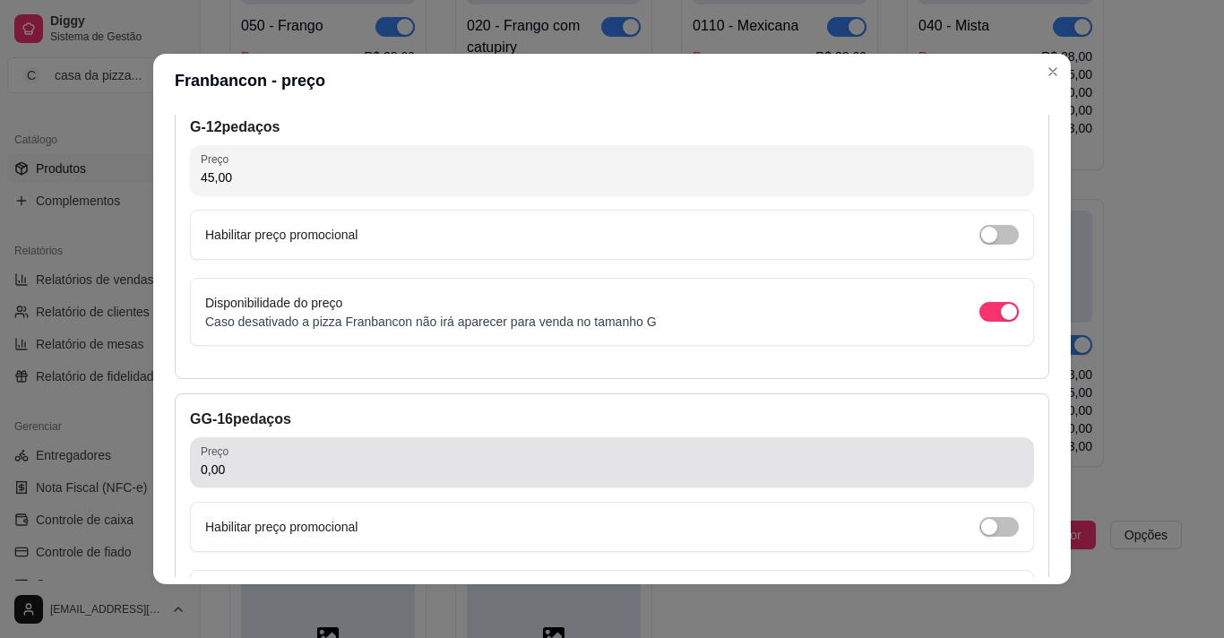
type input "45,00"
click at [313, 459] on div "0,00" at bounding box center [612, 463] width 823 height 36
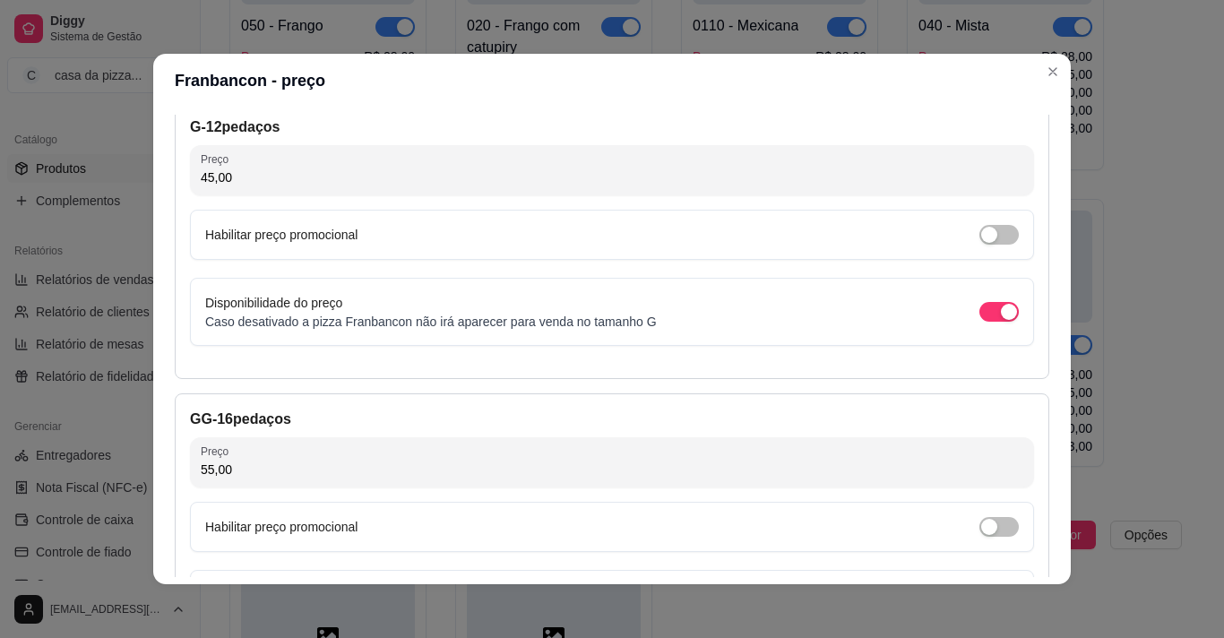
type input "55,00"
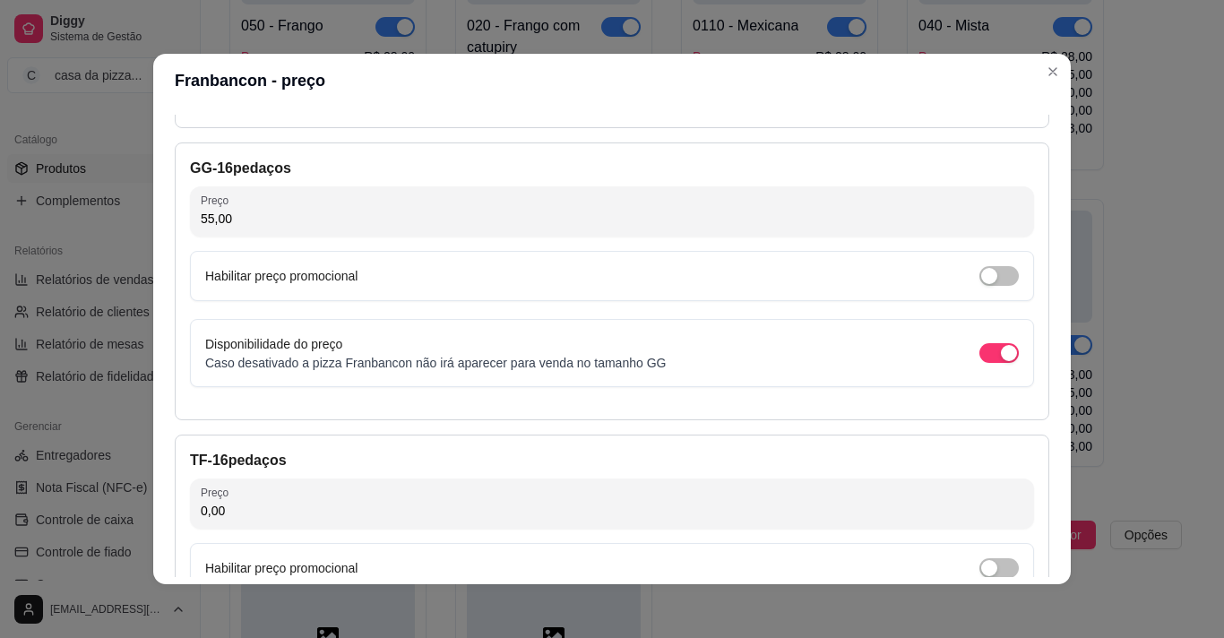
scroll to position [964, 0]
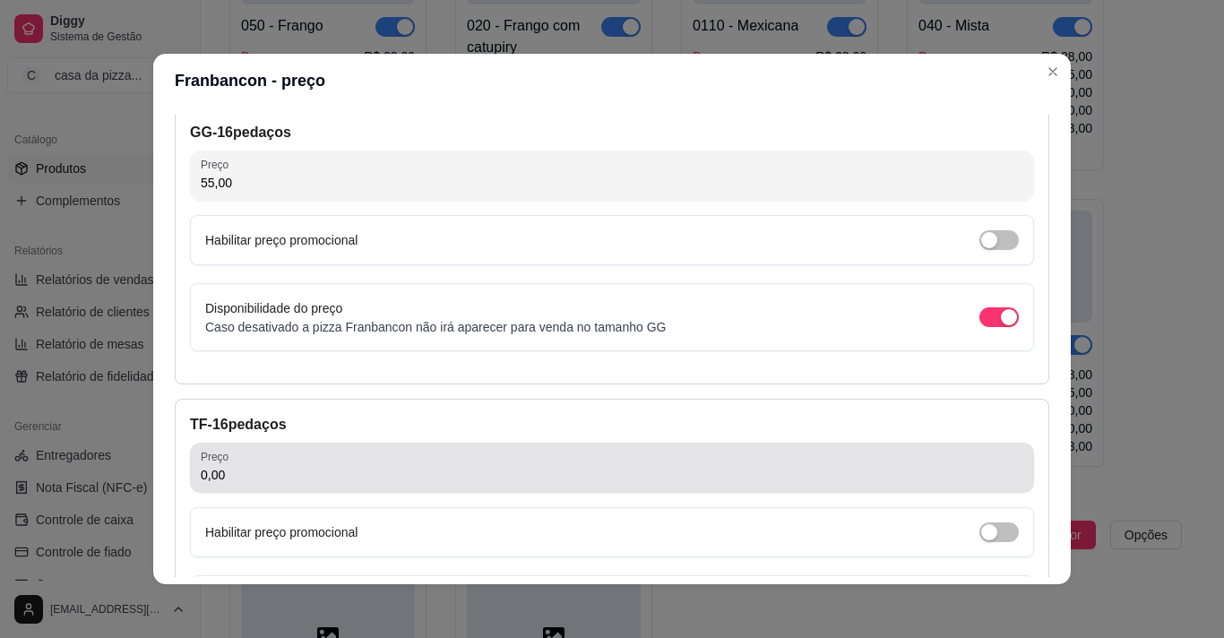
click at [557, 457] on div "0,00" at bounding box center [612, 468] width 823 height 36
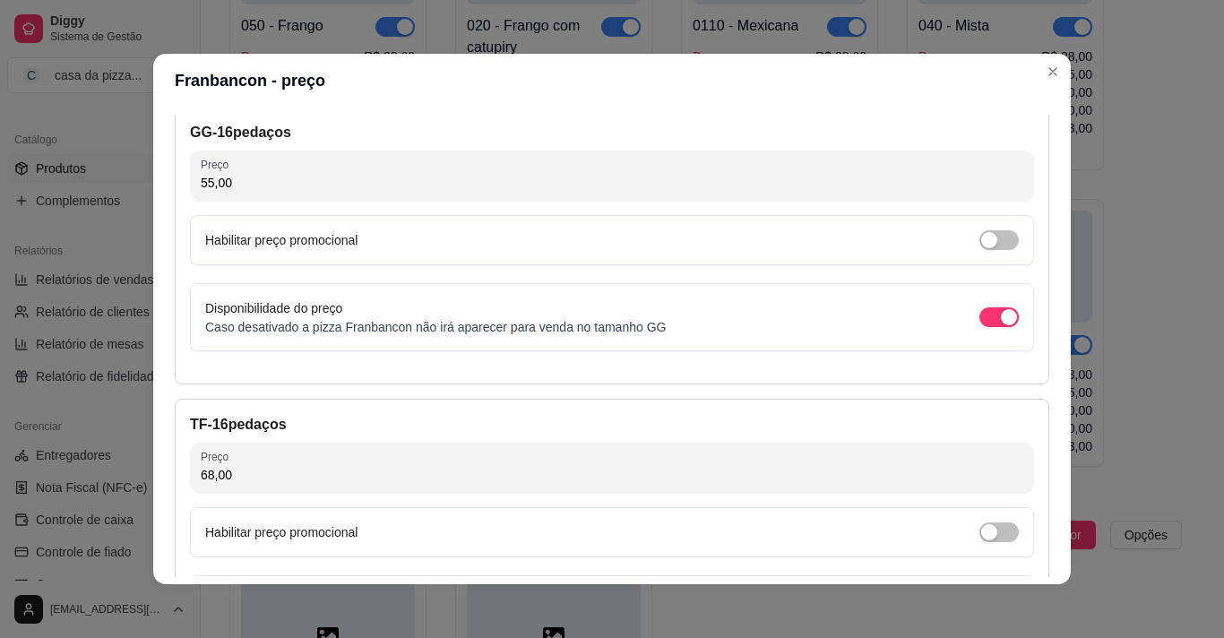
type input "68,00"
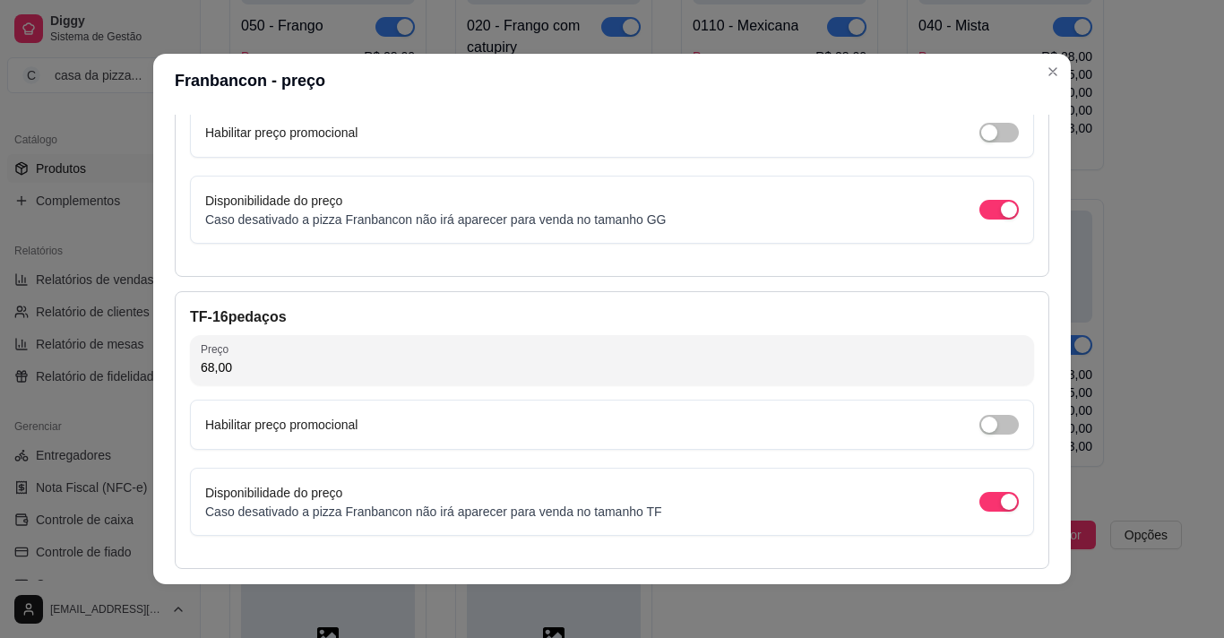
scroll to position [1144, 0]
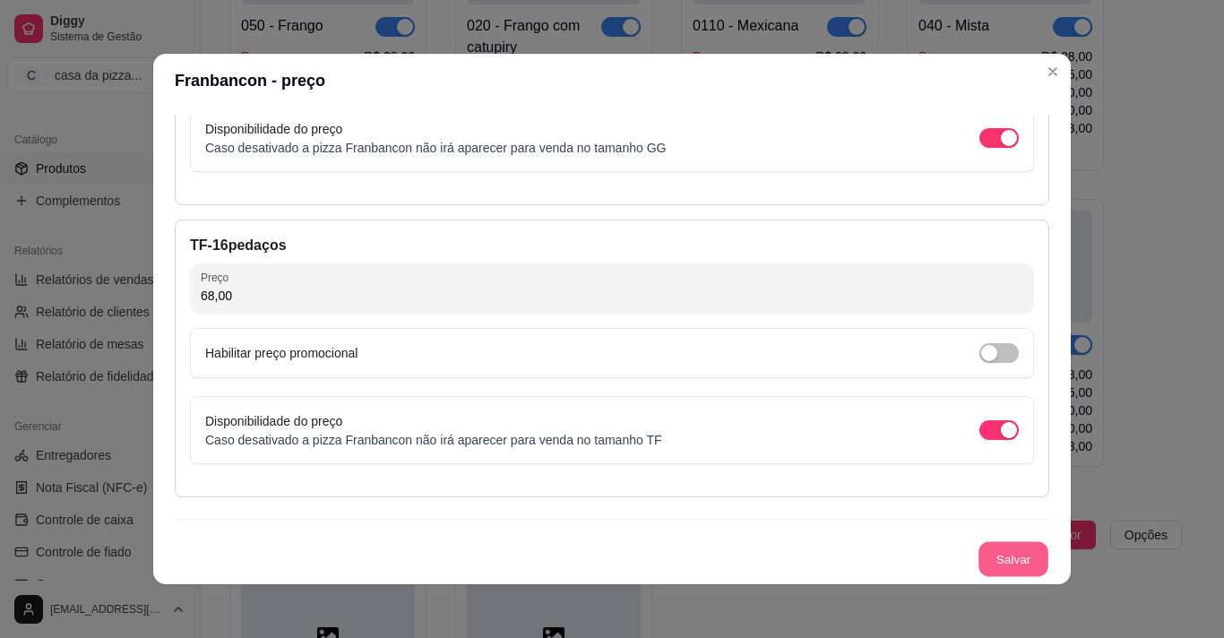
click at [998, 558] on button "Salvar" at bounding box center [1014, 559] width 70 height 35
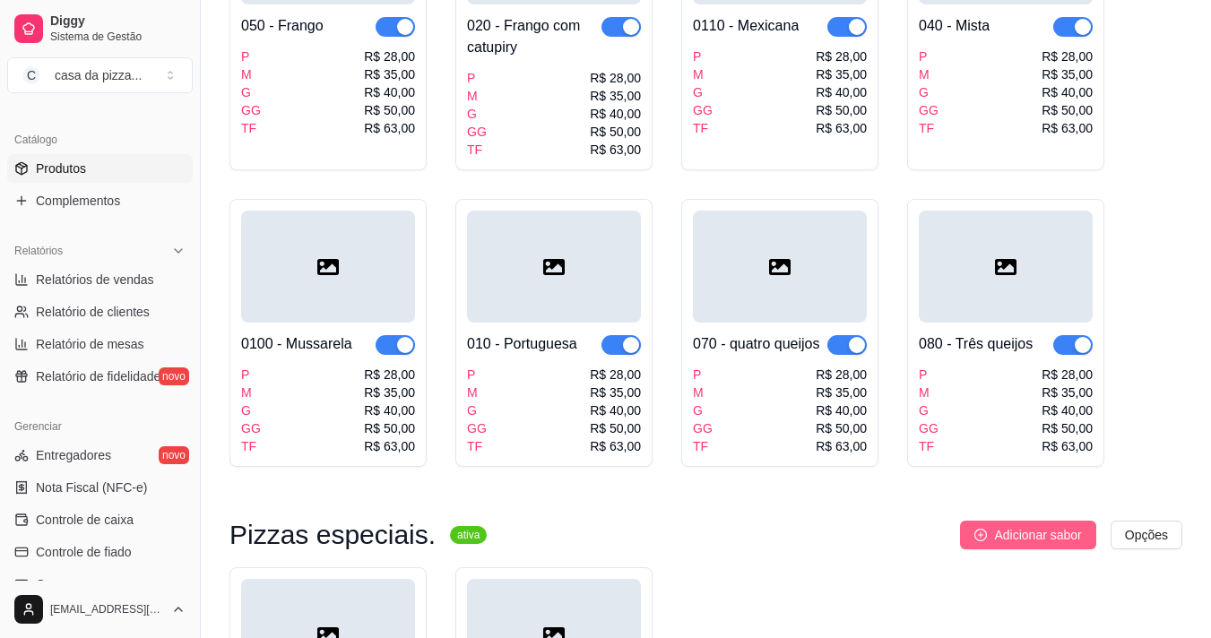
click at [1013, 525] on span "Adicionar sabor" at bounding box center [1037, 535] width 87 height 20
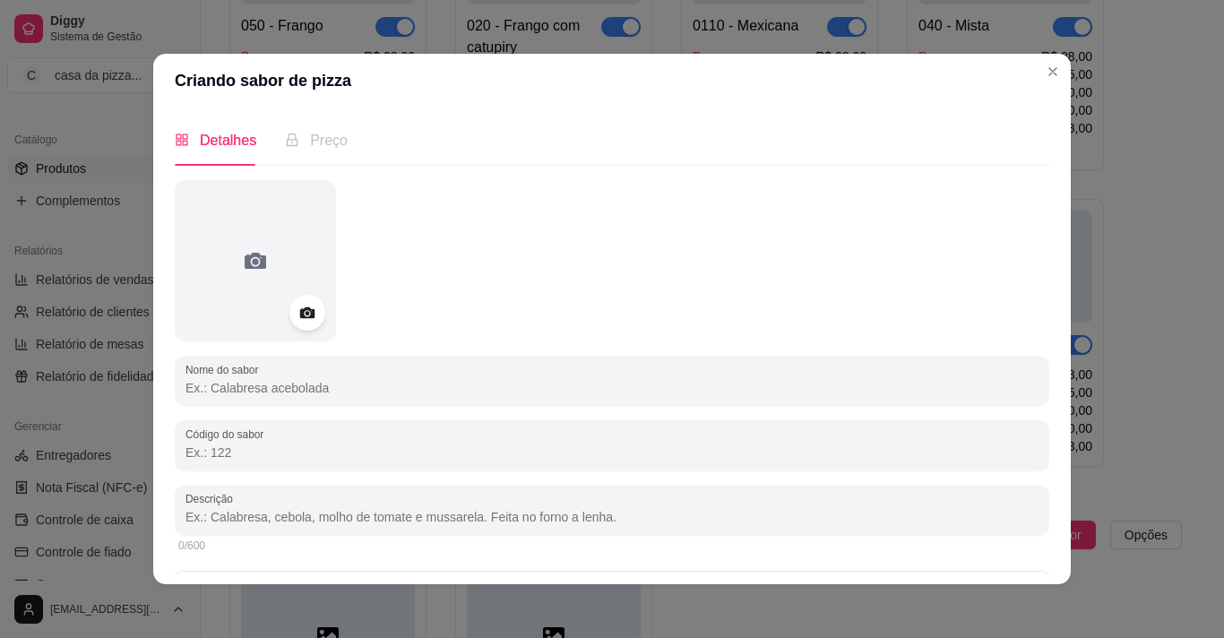
click at [852, 384] on input "Nome do sabor" at bounding box center [612, 388] width 853 height 18
type input "m"
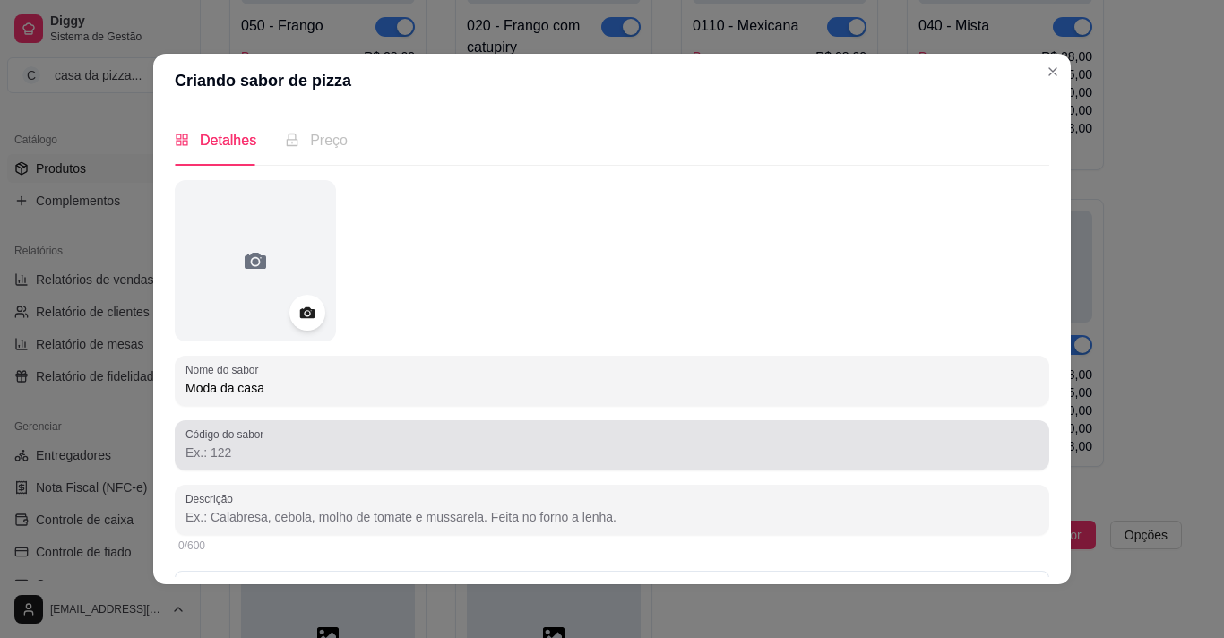
type input "Moda da casa"
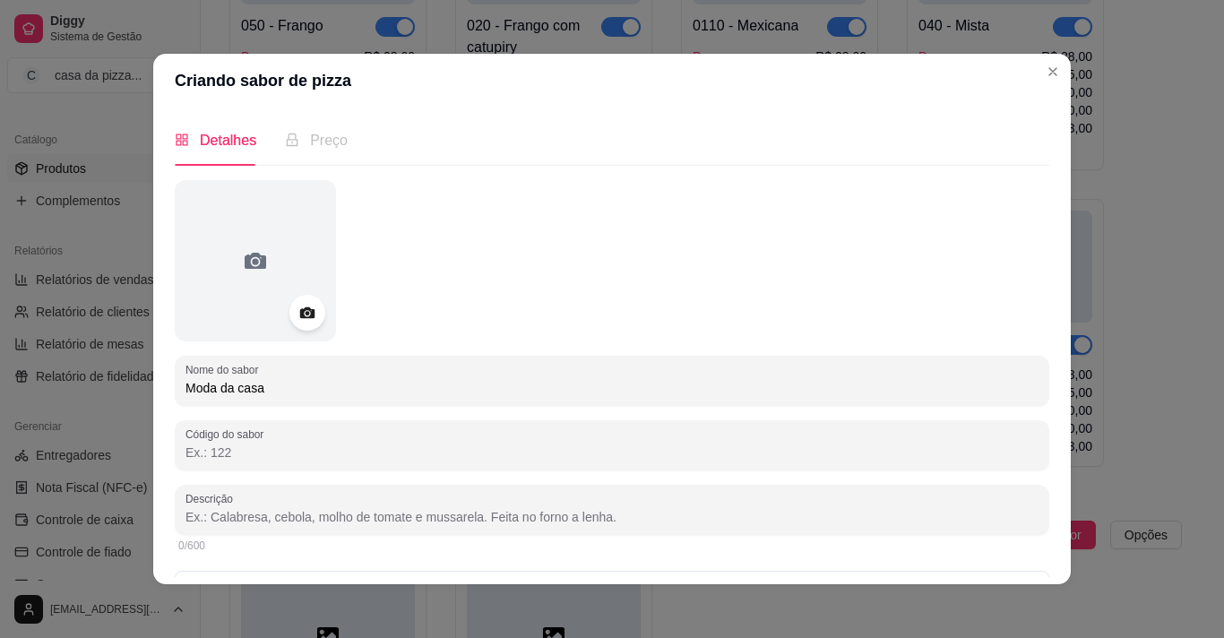
click at [525, 451] on input "Código do sabor" at bounding box center [612, 453] width 853 height 18
type input "1"
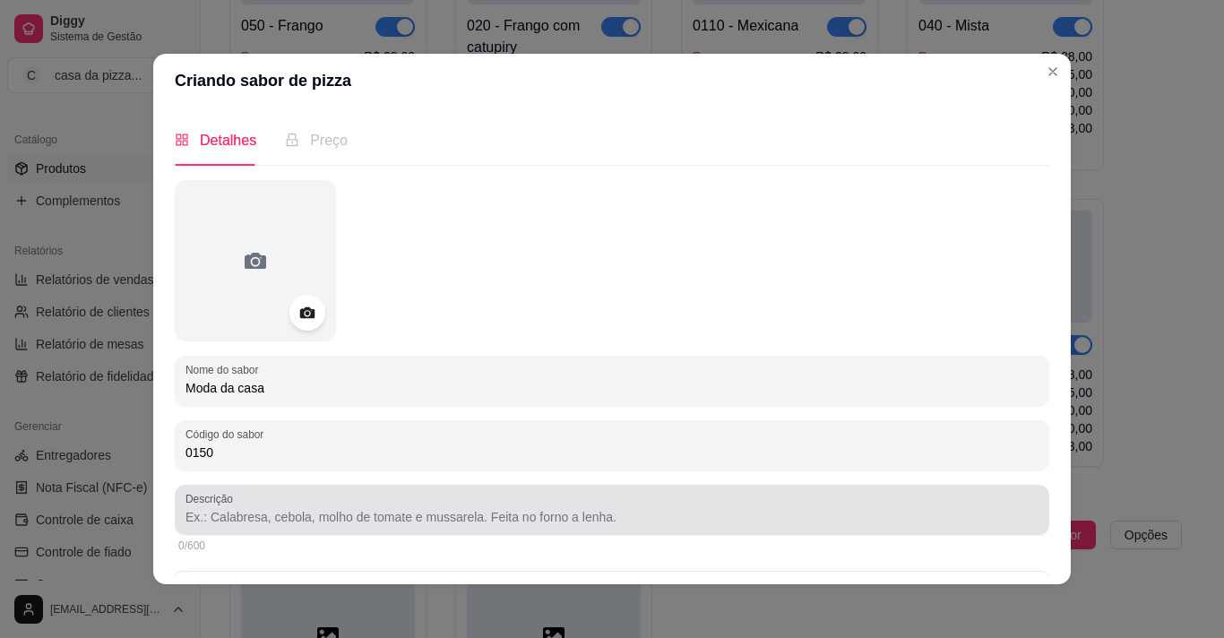
type input "0150"
click at [473, 507] on div at bounding box center [612, 510] width 853 height 36
click at [473, 507] on div "molho, presunto, mussarela, calabresa, bacon, milho verde, tomate, cebola, orég…" at bounding box center [612, 510] width 853 height 36
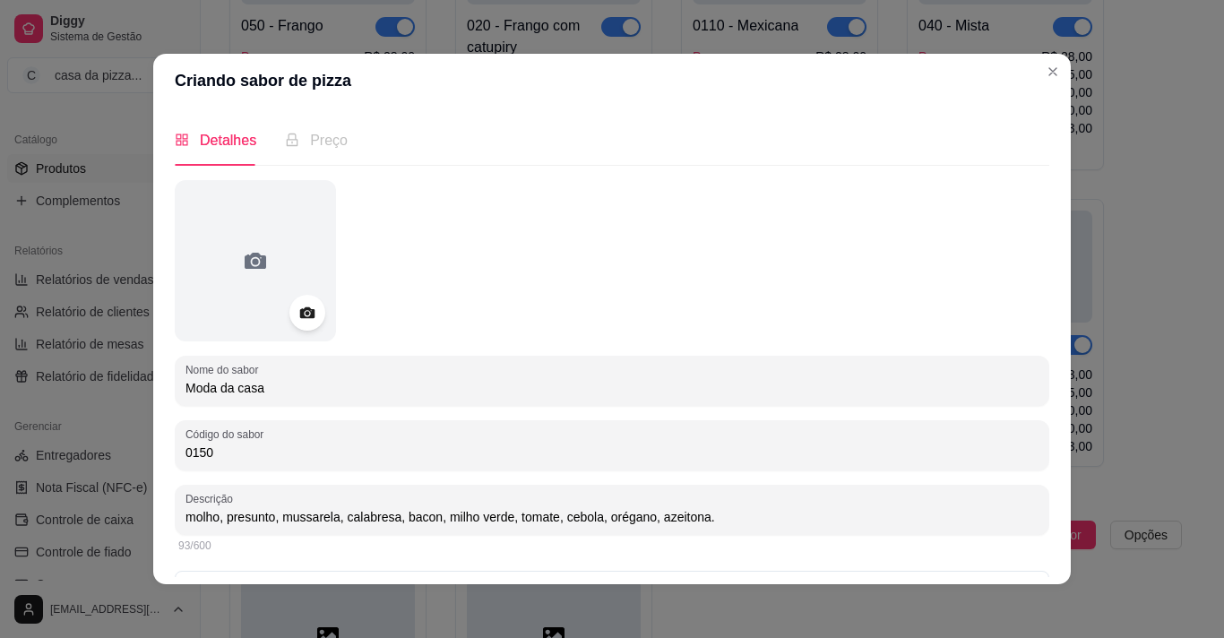
type input "molho, presunto, mussarela, calabresa, bacon, milho verde, tomate, cebola, orég…"
click at [1043, 573] on div "Detalhes Preço Nome do sabor Moda da casa Código do sabor 0150 Descrição molho,…" at bounding box center [612, 346] width 918 height 477
drag, startPoint x: 1043, startPoint y: 573, endPoint x: 1037, endPoint y: 563, distance: 11.7
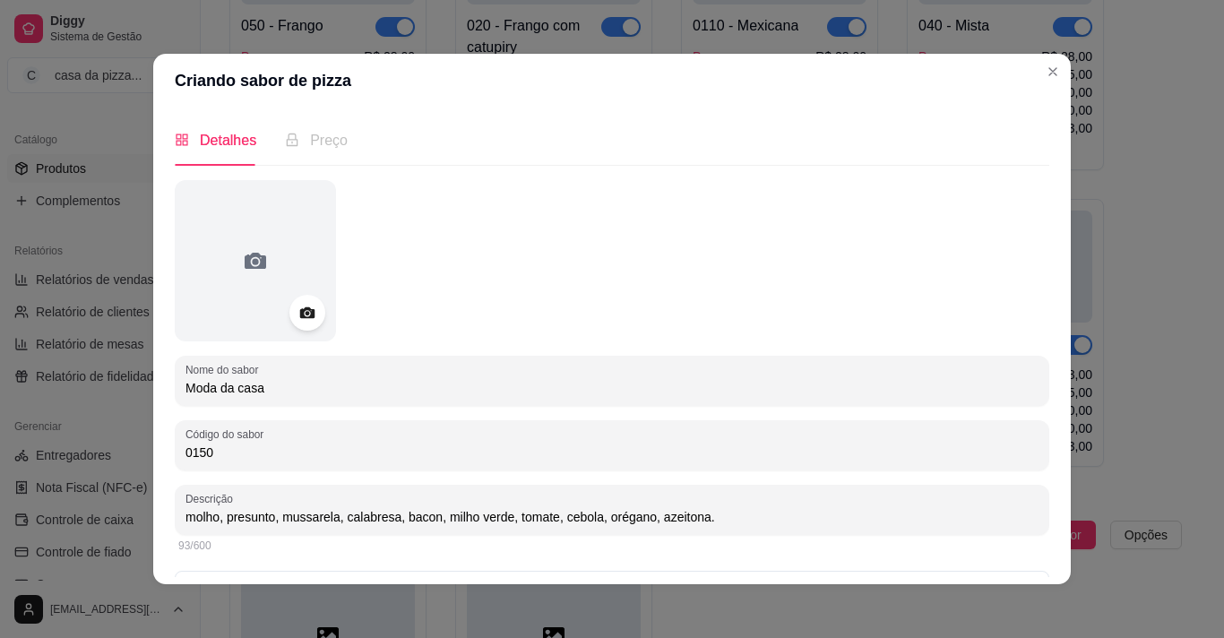
click at [1037, 563] on div "Detalhes Preço Nome do sabor Moda da casa Código do sabor 0150 Descrição molho,…" at bounding box center [612, 346] width 918 height 477
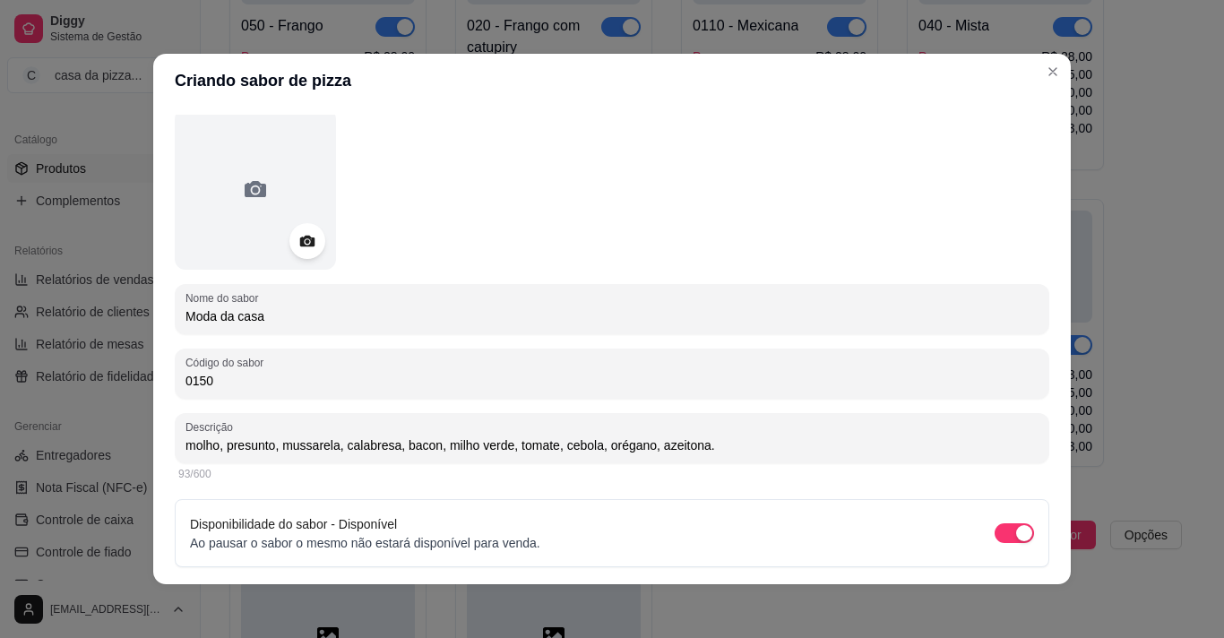
scroll to position [127, 0]
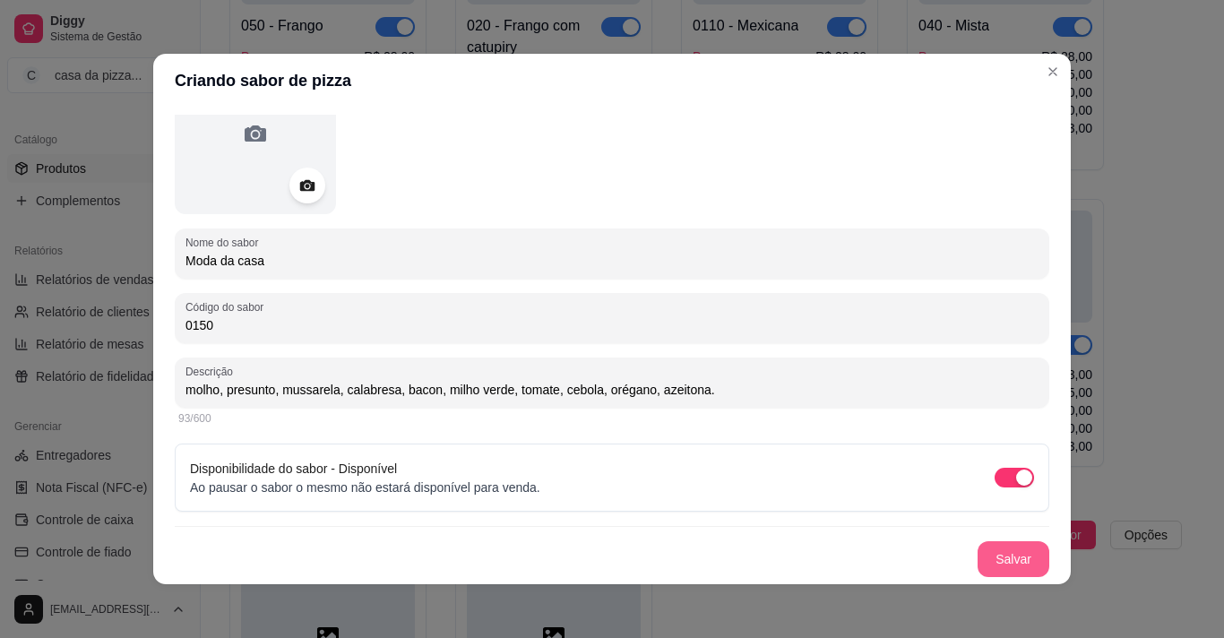
click at [1008, 565] on button "Salvar" at bounding box center [1014, 559] width 72 height 36
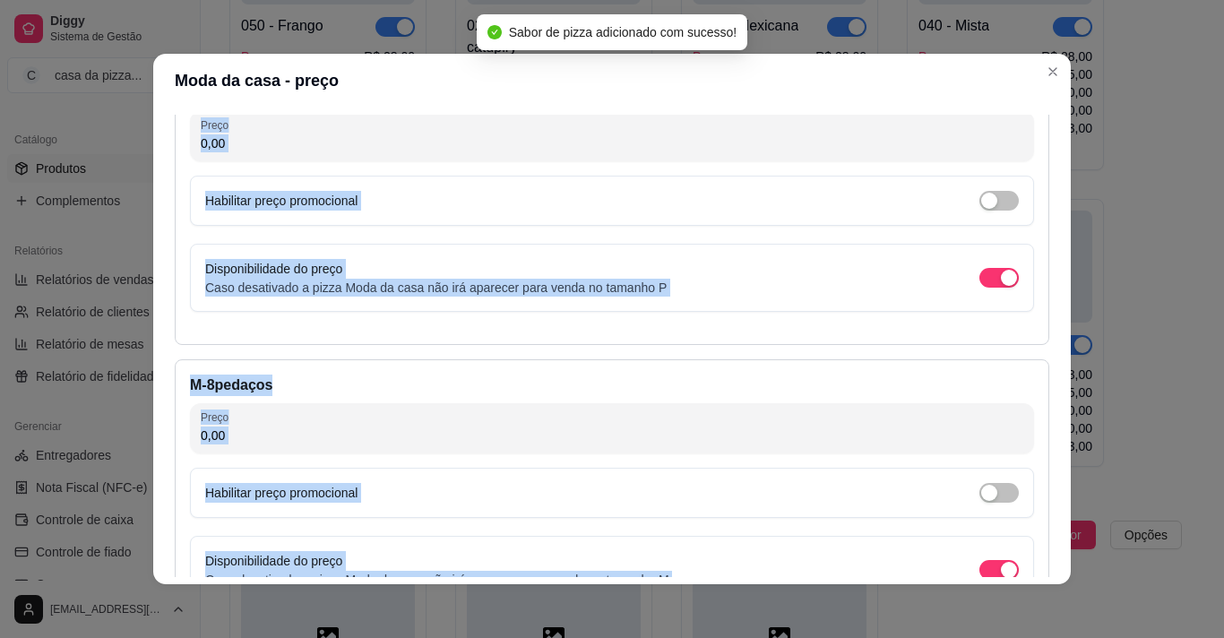
scroll to position [142, 0]
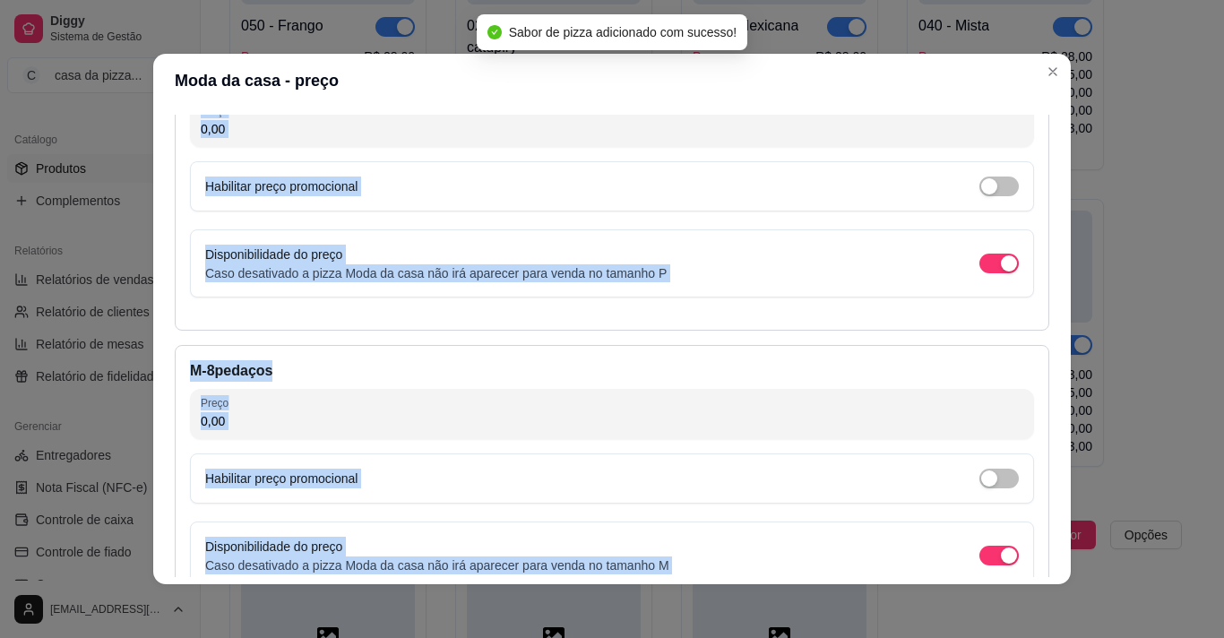
click at [911, 483] on div "Habilitar preço promocional" at bounding box center [612, 479] width 814 height 20
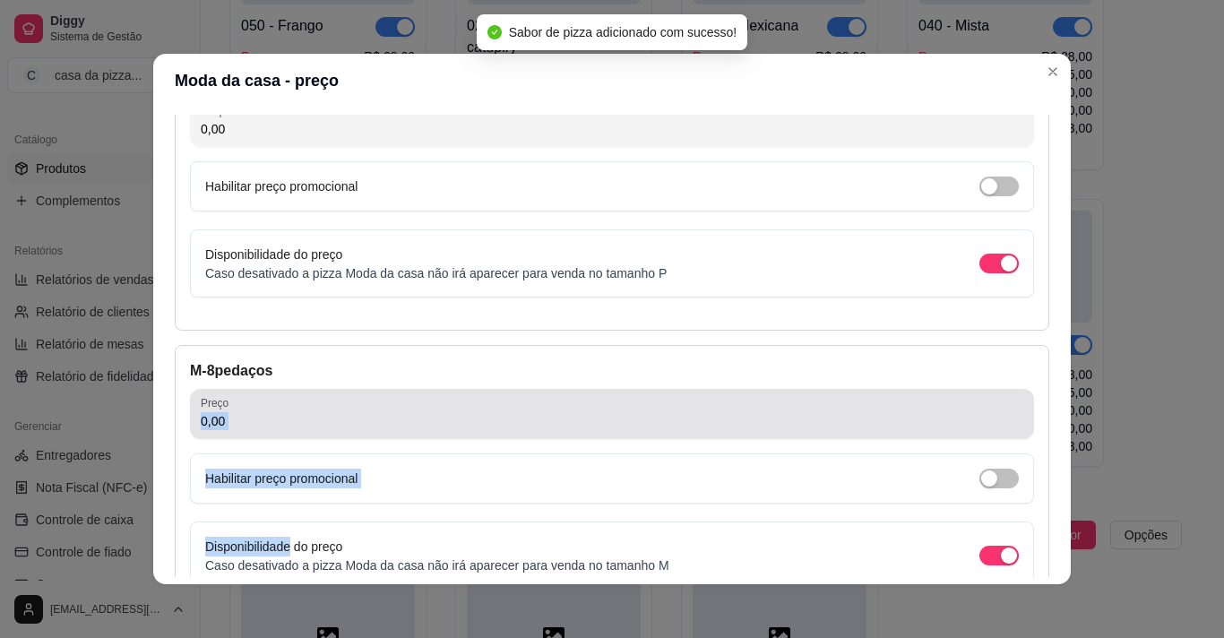
drag, startPoint x: 911, startPoint y: 483, endPoint x: 894, endPoint y: 319, distance: 164.8
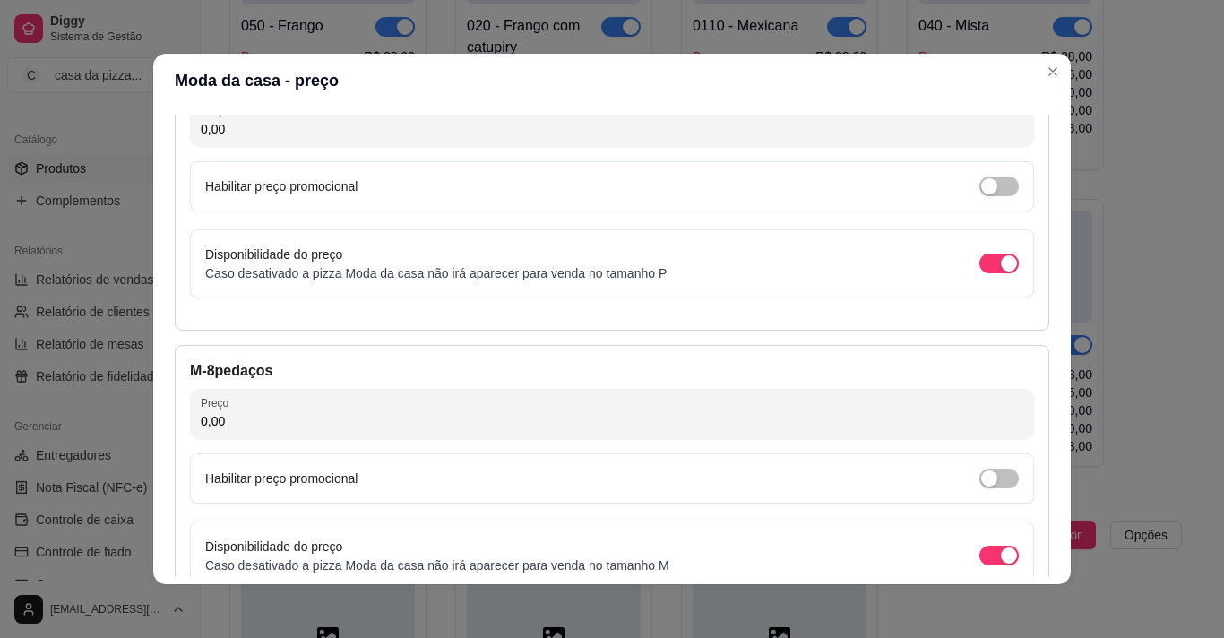
click at [721, 104] on header "Moda da casa - preço" at bounding box center [612, 81] width 918 height 54
click at [695, 124] on input "0,00" at bounding box center [612, 129] width 823 height 18
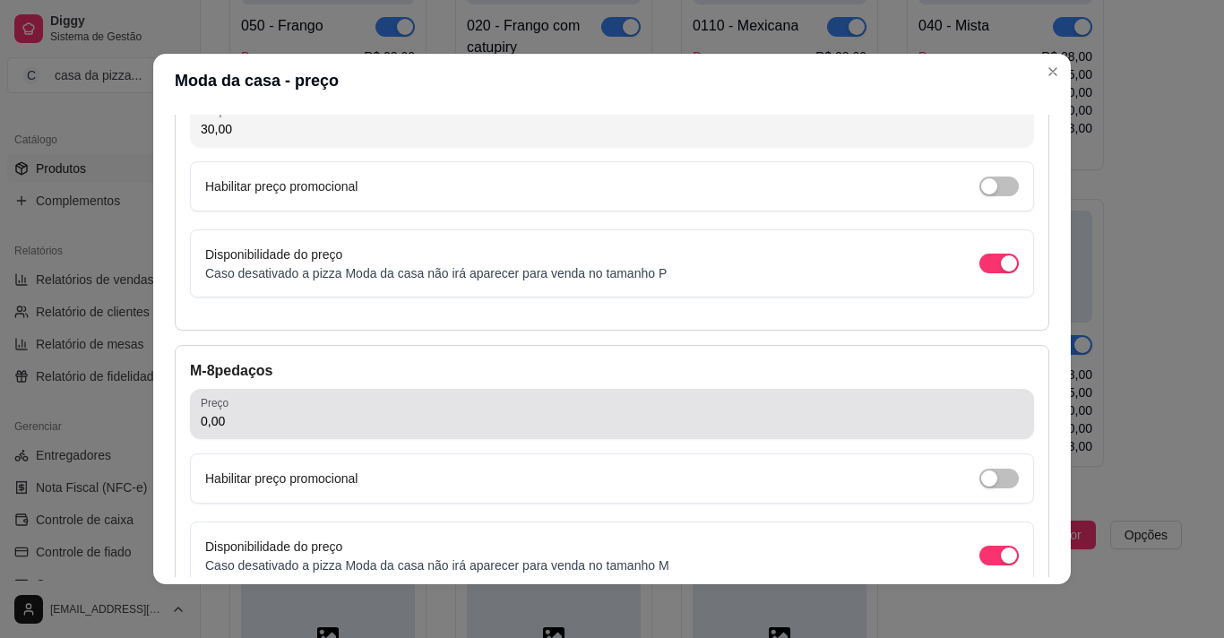
type input "30,00"
click at [384, 404] on div "0,00" at bounding box center [612, 414] width 823 height 36
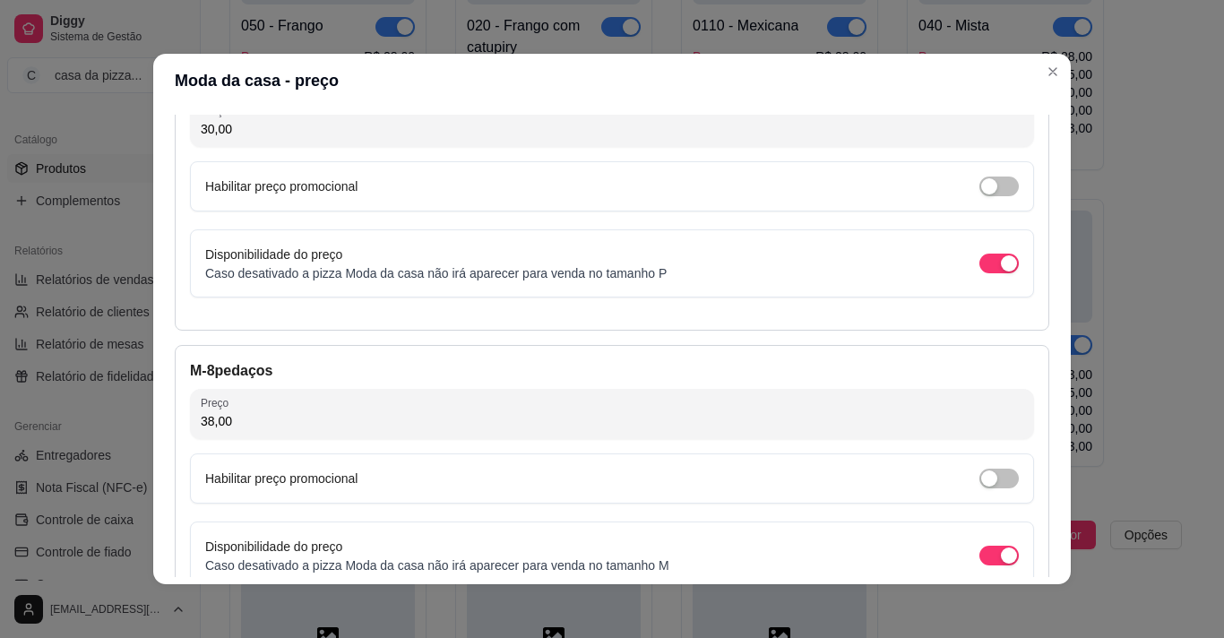
type input "38,00"
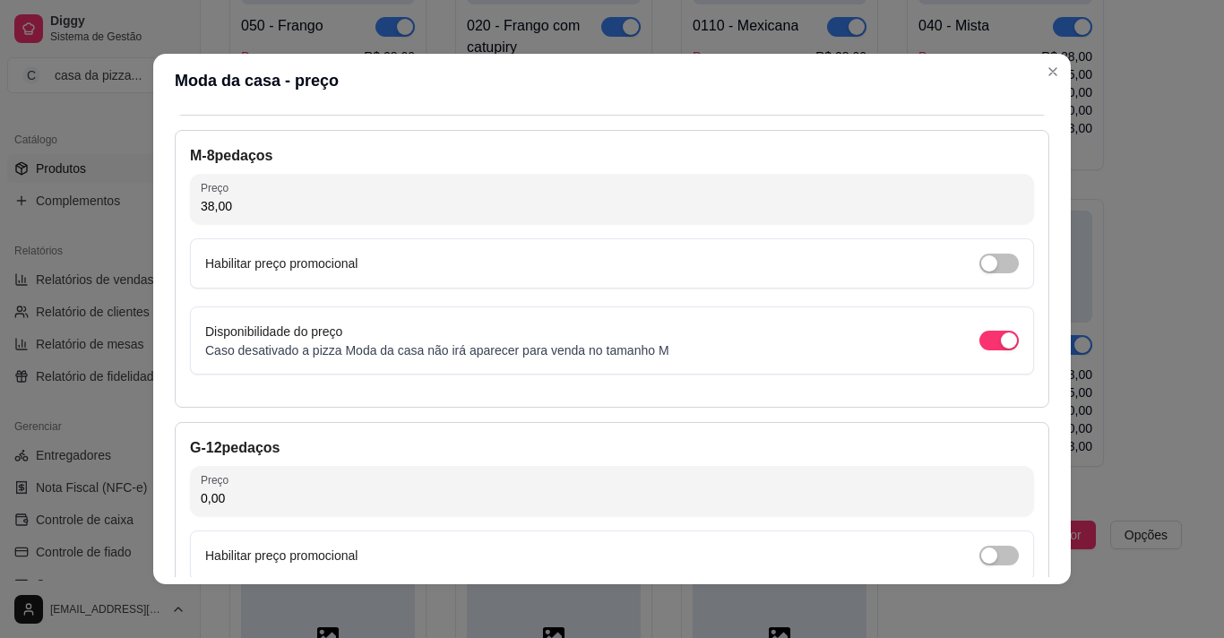
scroll to position [428, 0]
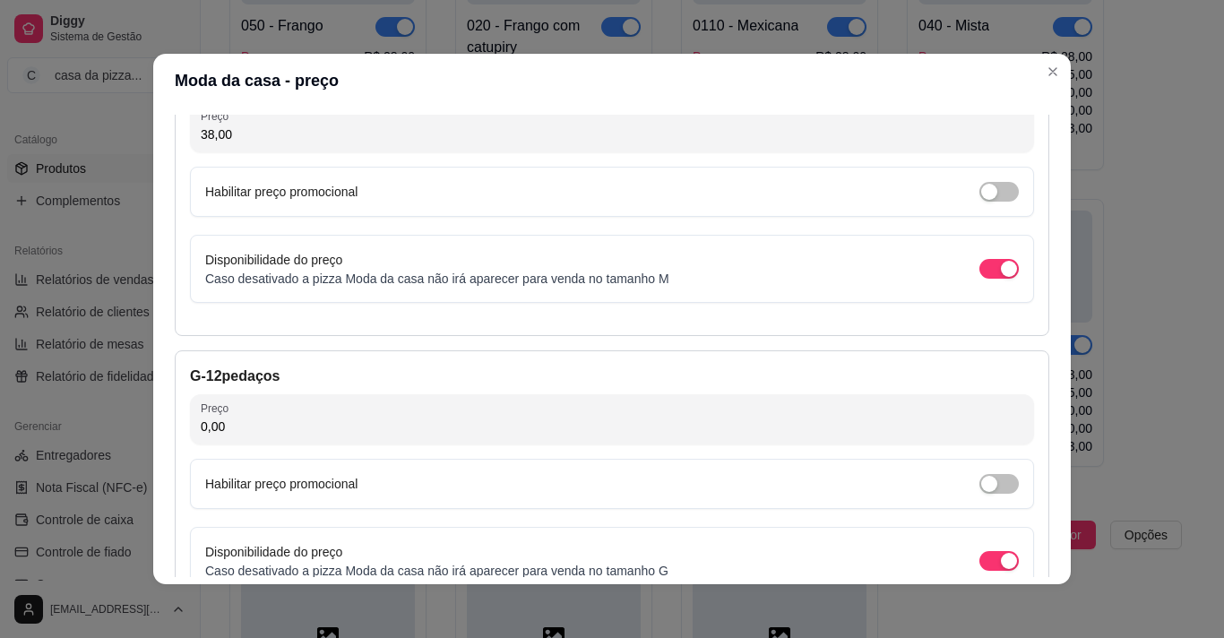
click at [715, 423] on input "0,00" at bounding box center [612, 427] width 823 height 18
type input "45,00"
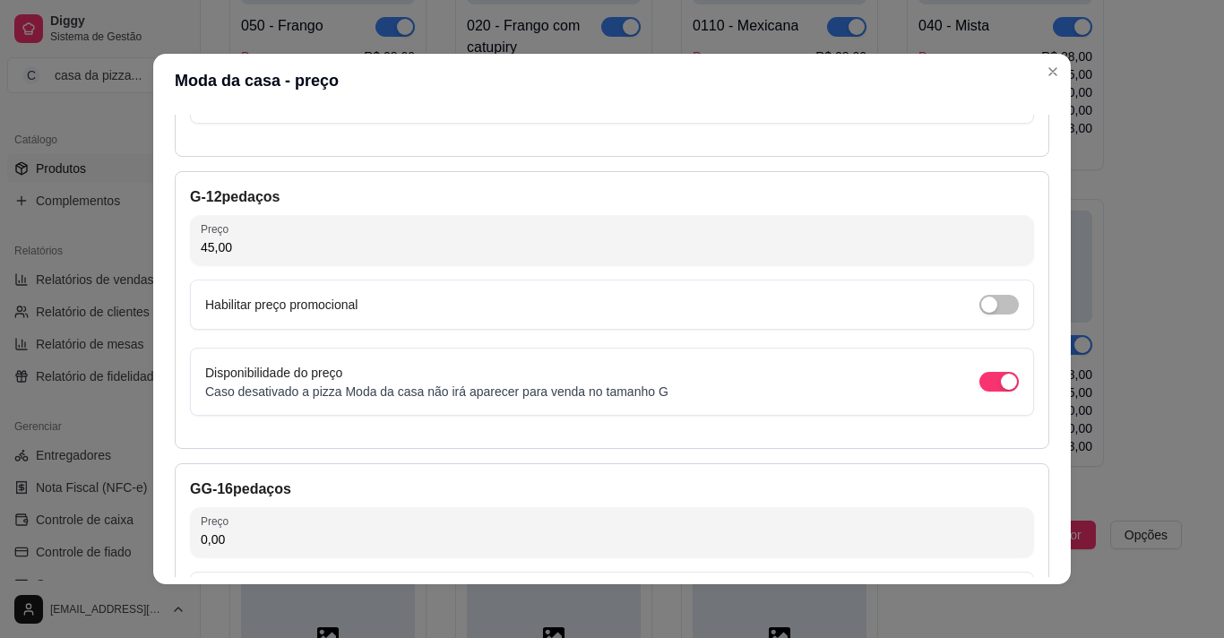
scroll to position [643, 0]
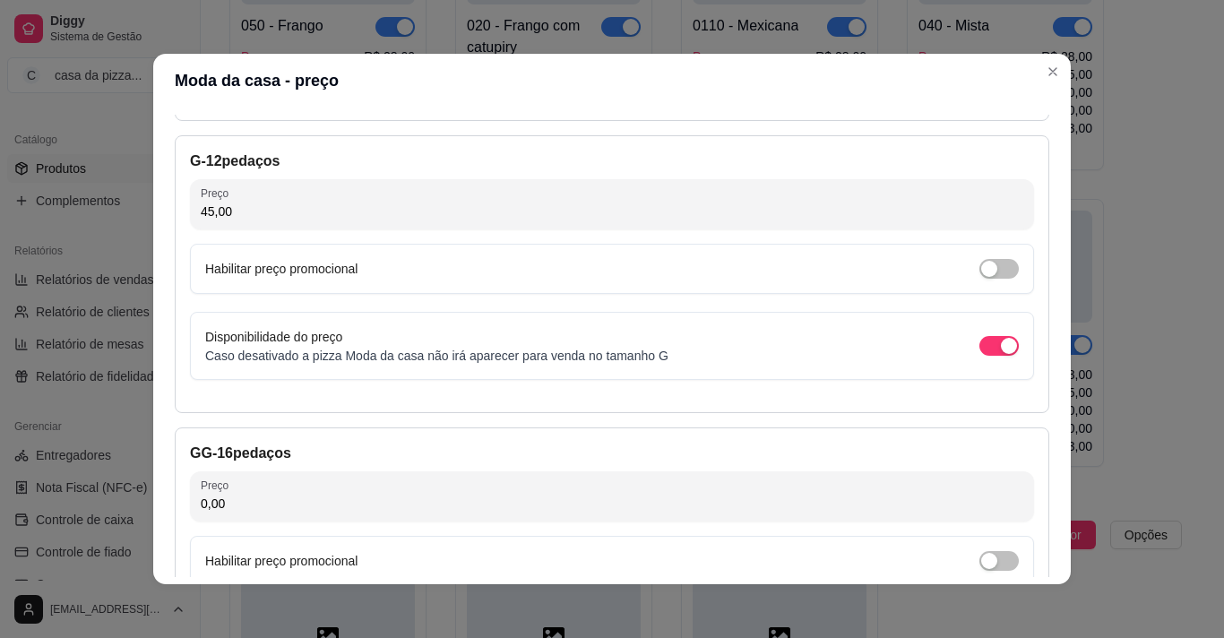
click at [725, 506] on input "0,00" at bounding box center [612, 504] width 823 height 18
type input "55,00"
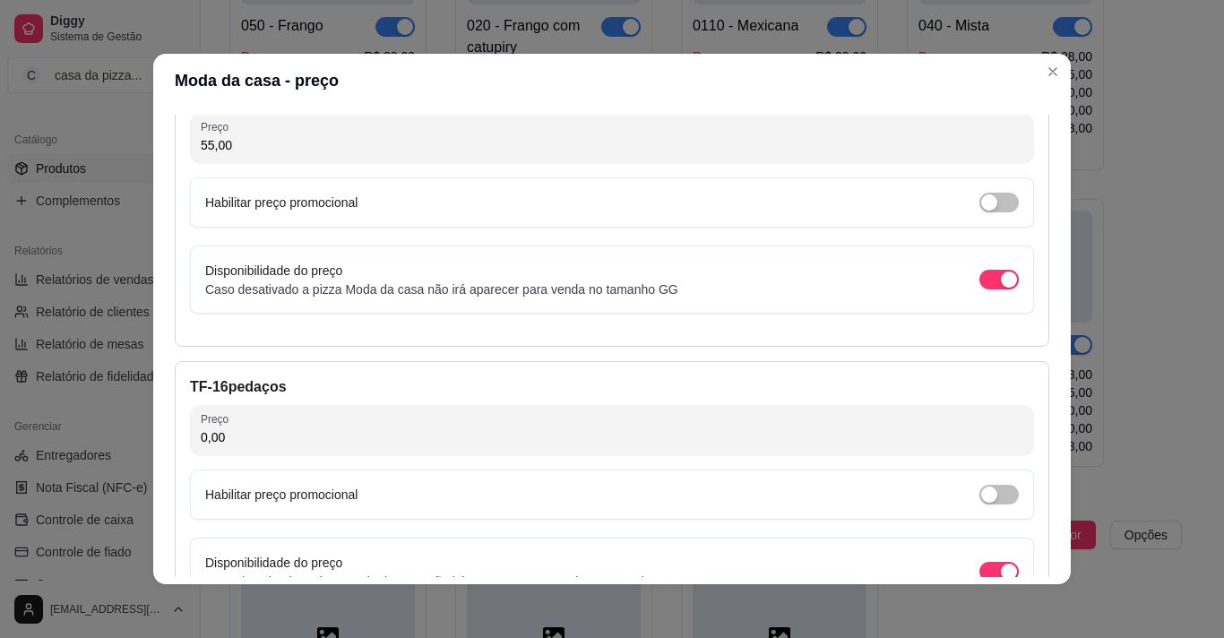
scroll to position [1074, 0]
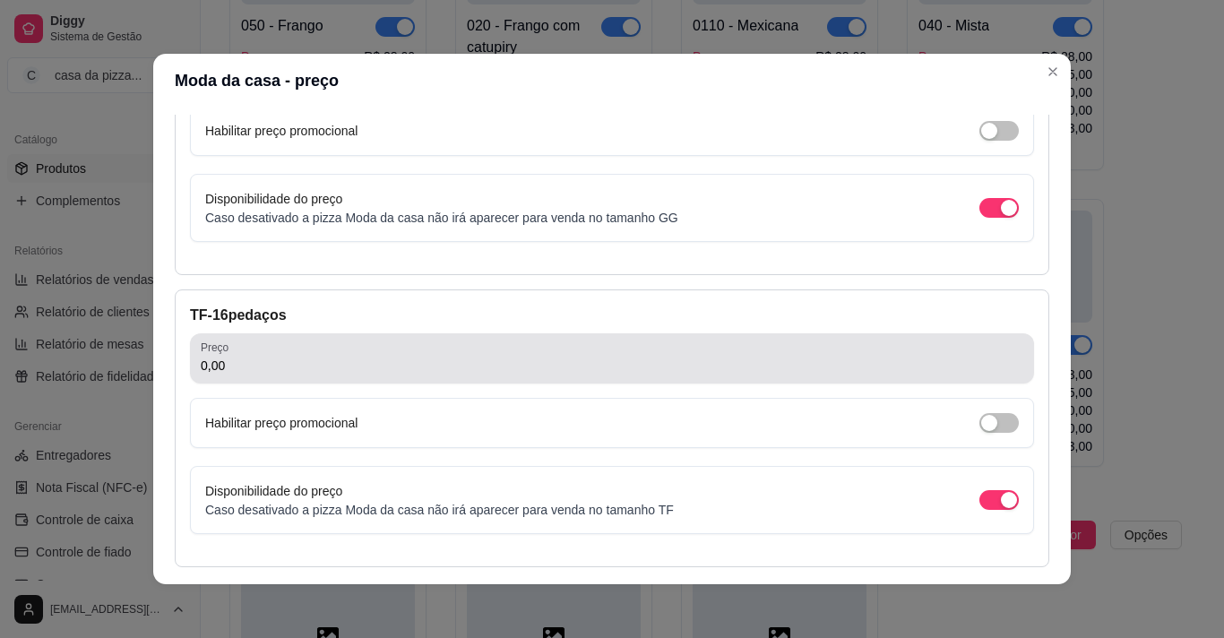
click at [802, 354] on div "0,00" at bounding box center [612, 359] width 823 height 36
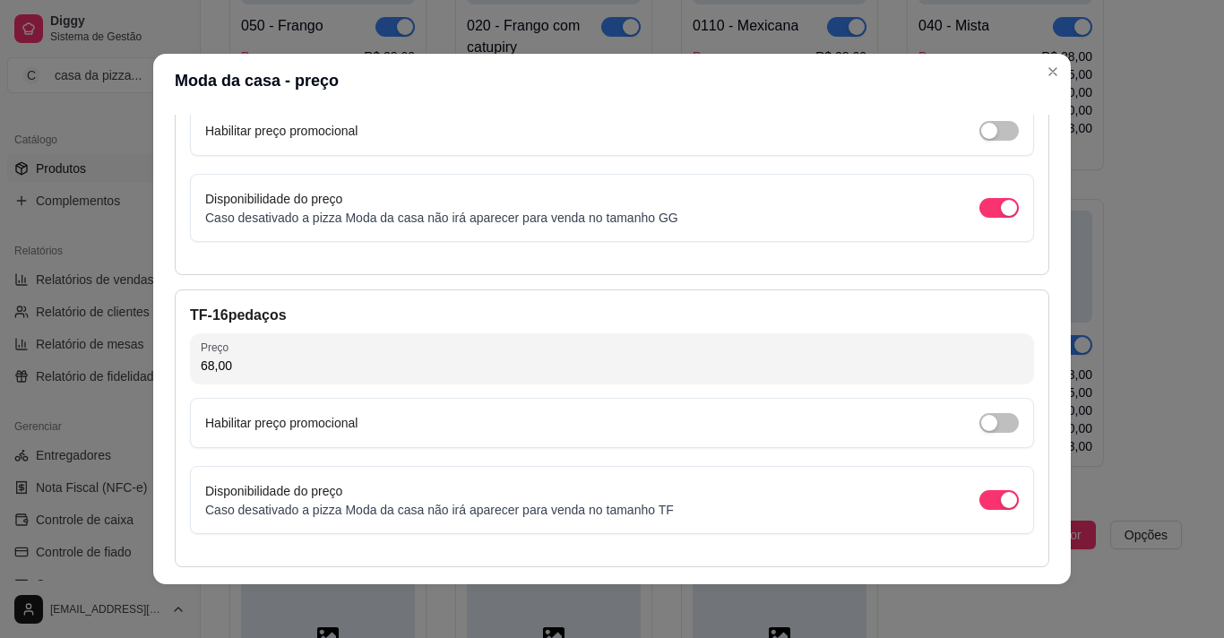
type input "68,00"
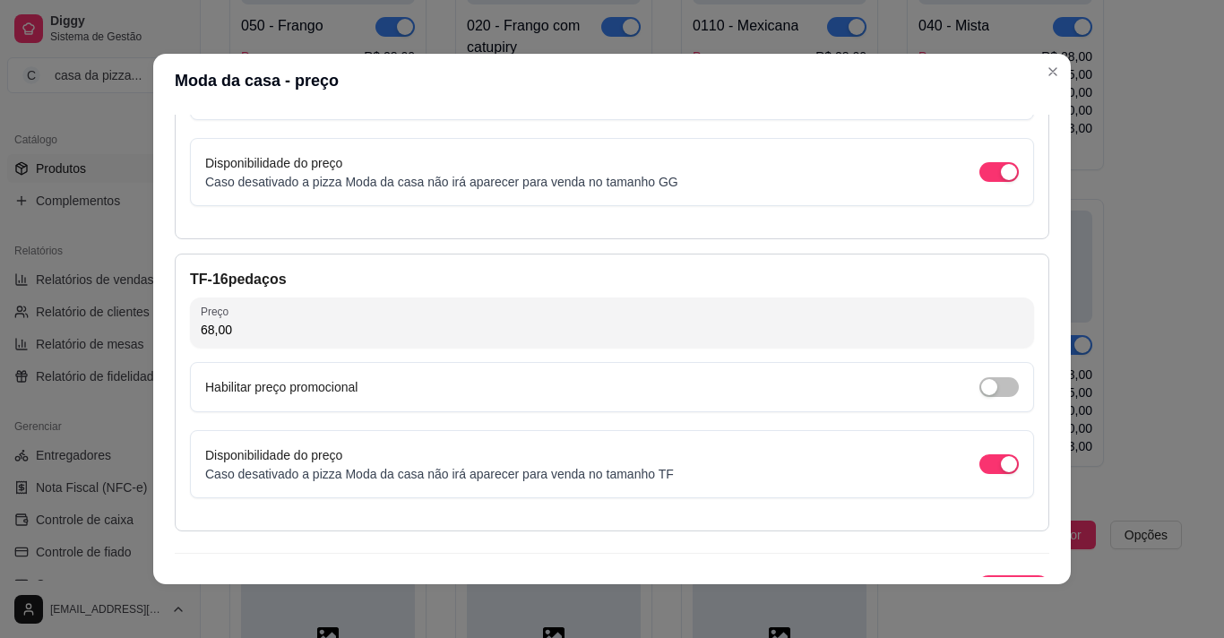
scroll to position [1144, 0]
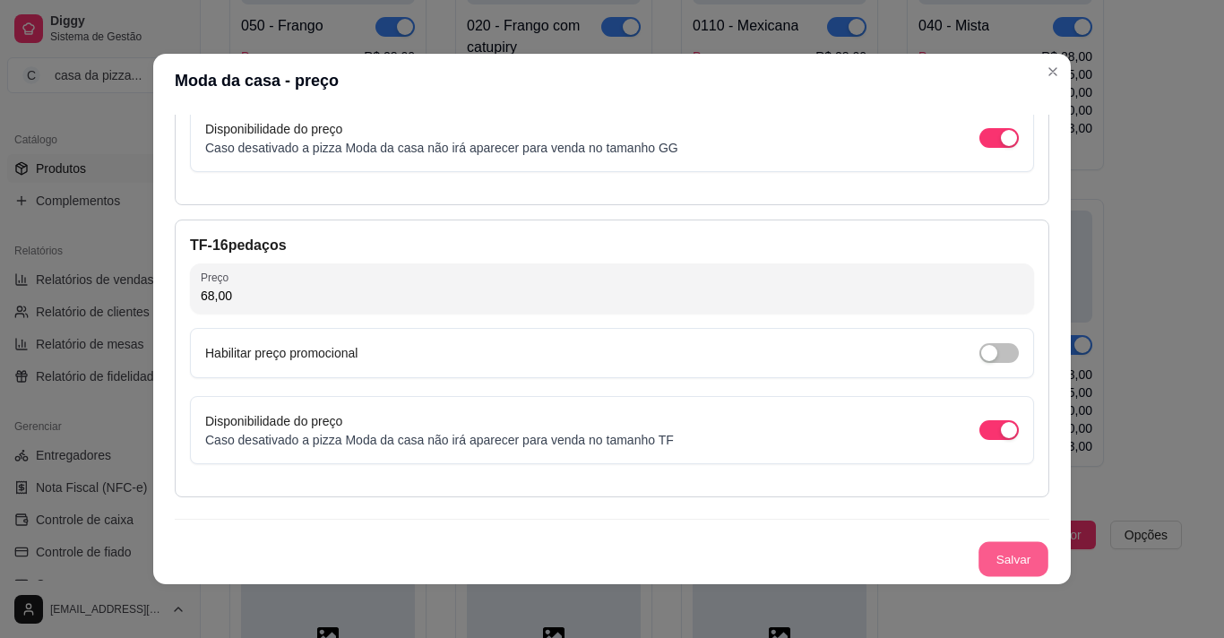
click at [1006, 556] on button "Salvar" at bounding box center [1014, 559] width 70 height 35
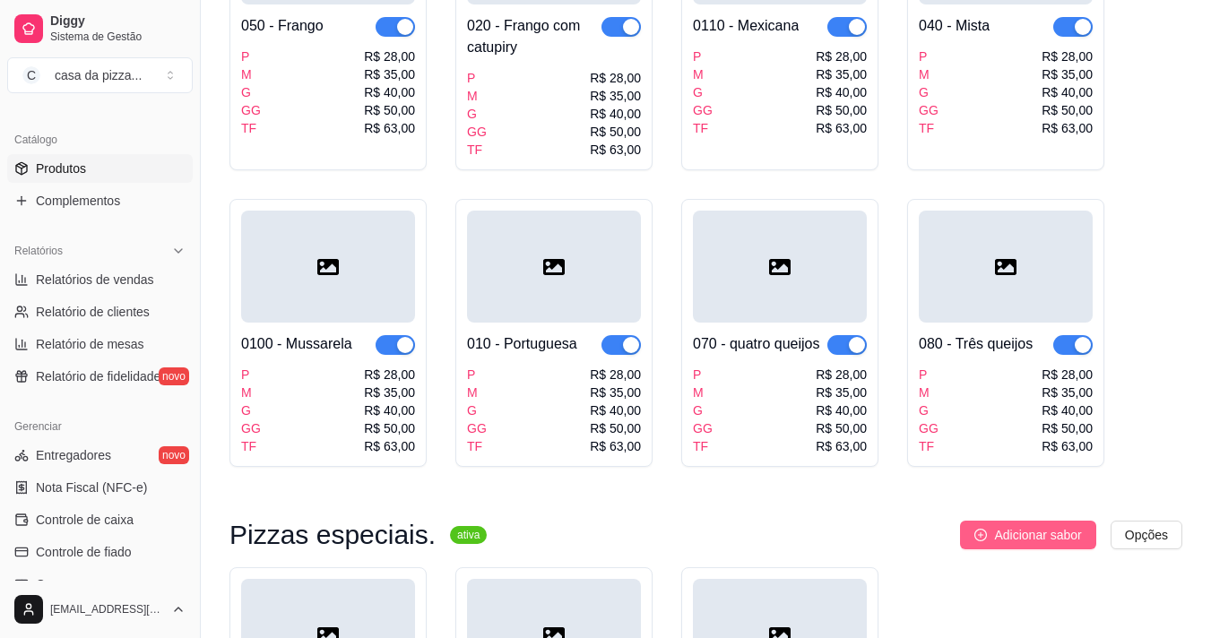
click at [1055, 525] on span "Adicionar sabor" at bounding box center [1037, 535] width 87 height 20
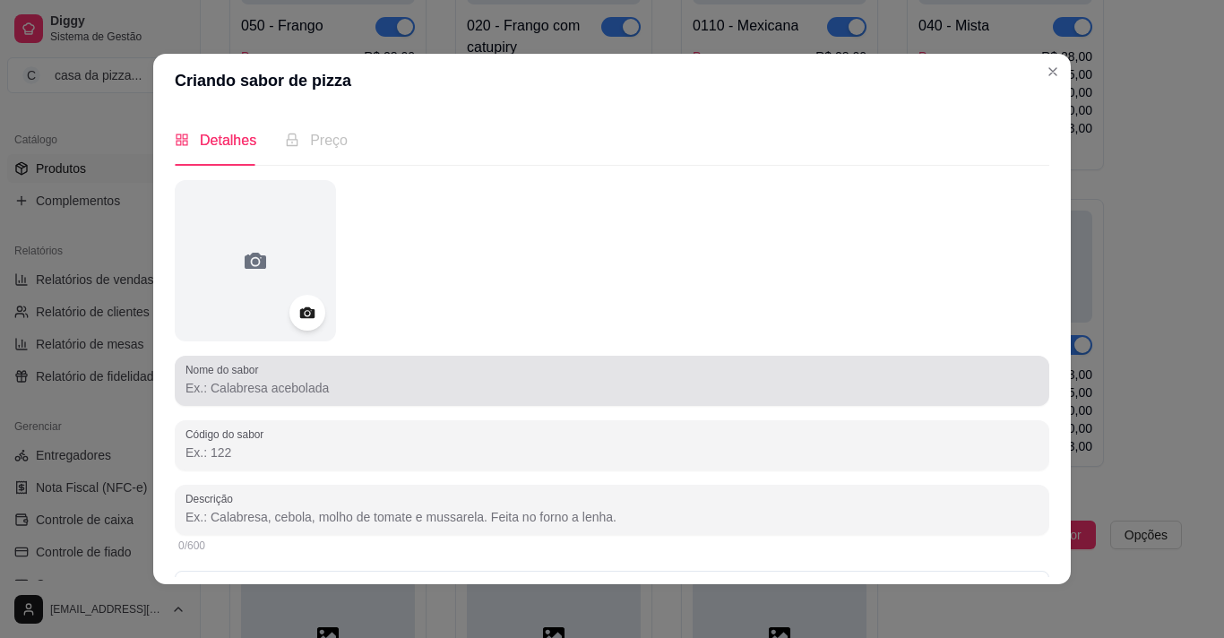
click at [529, 400] on div "Nome do sabor" at bounding box center [612, 381] width 875 height 50
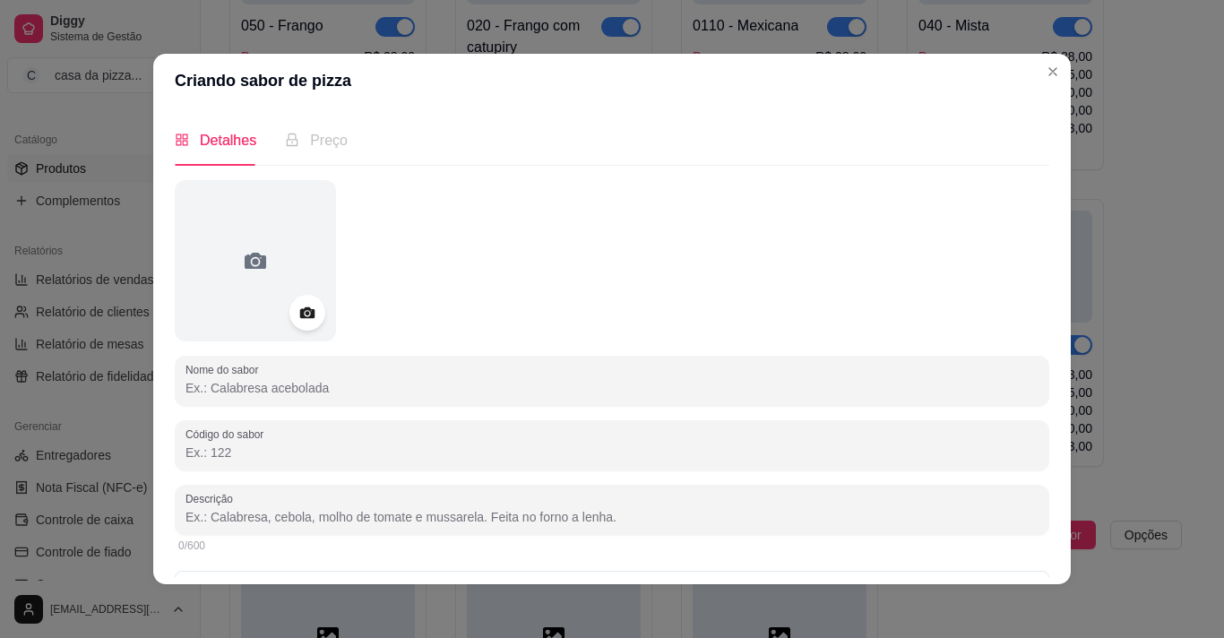
type input "t"
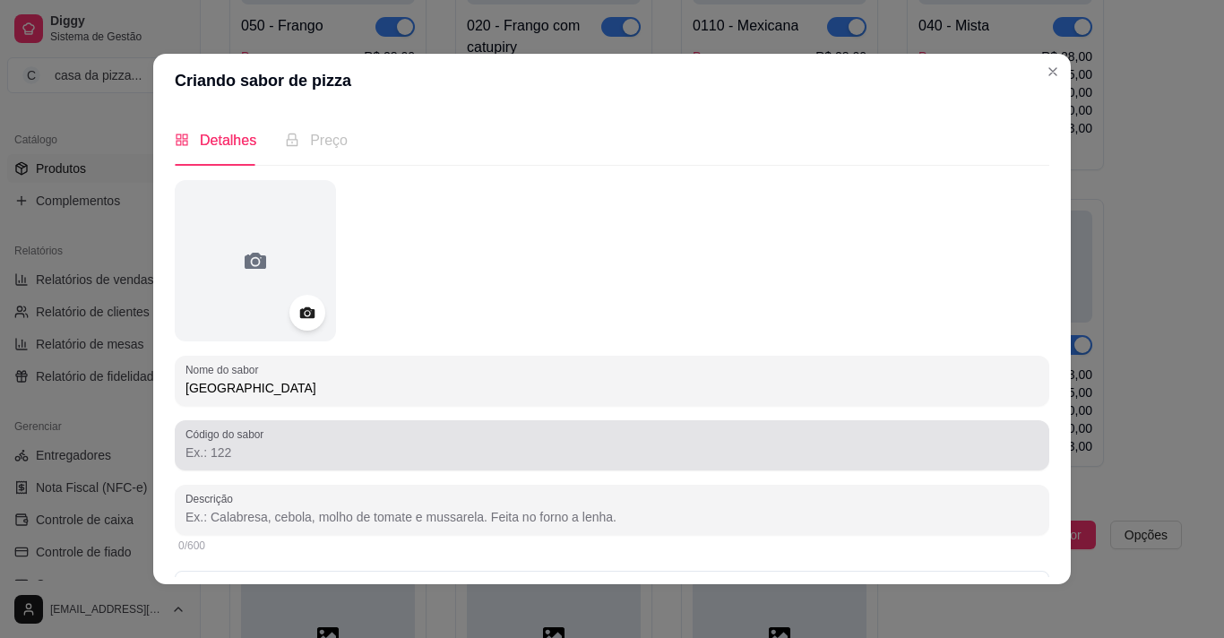
type input "Toscana"
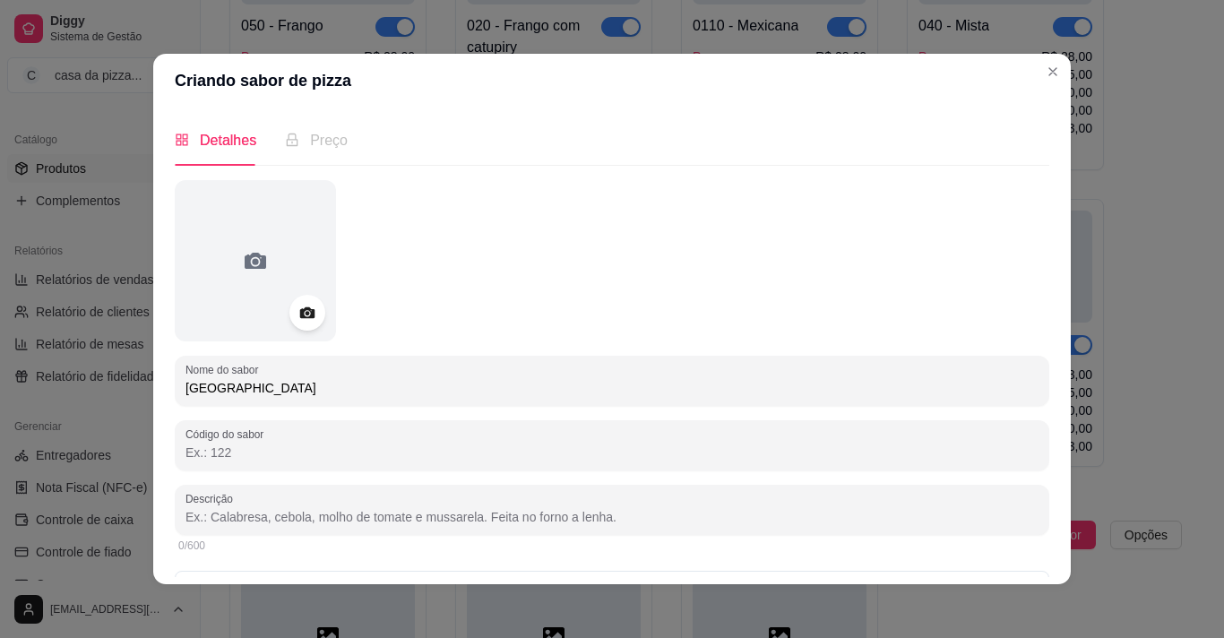
click at [314, 454] on input "Código do sabor" at bounding box center [612, 453] width 853 height 18
type input "1"
type input "0160"
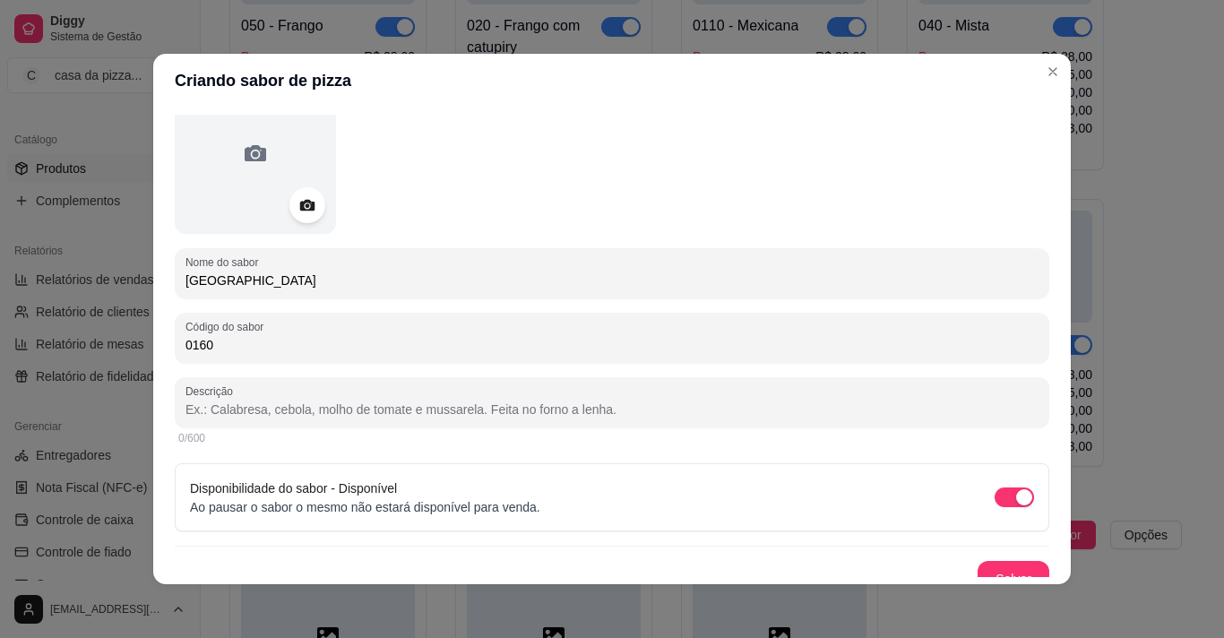
scroll to position [127, 0]
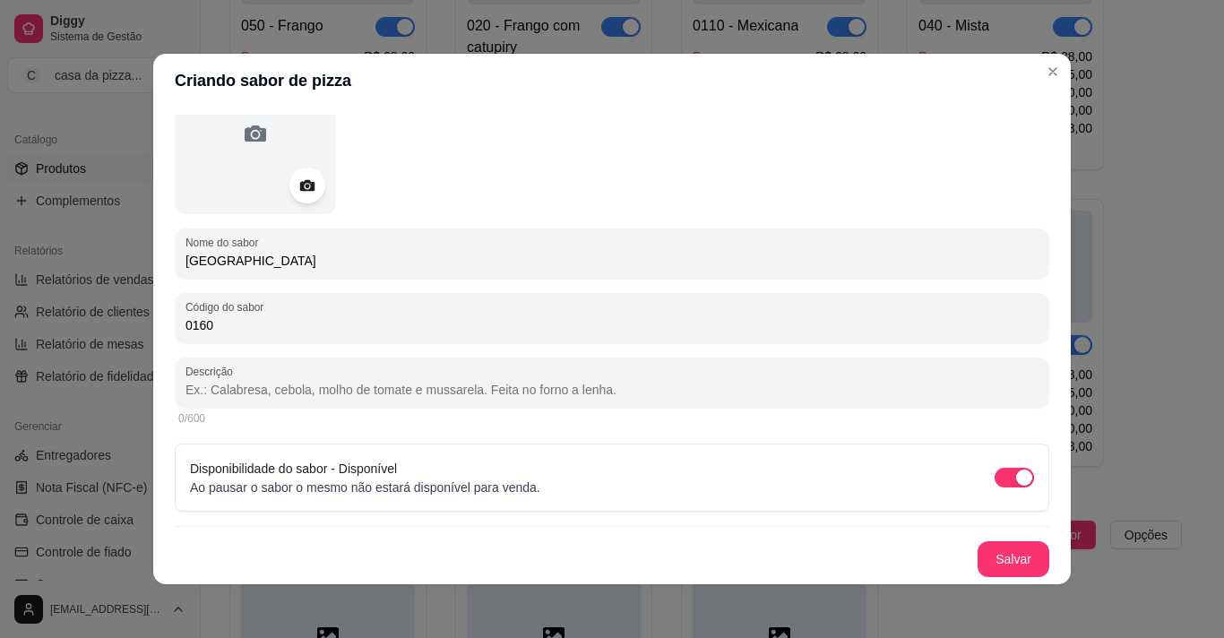
click at [722, 385] on input "Descrição" at bounding box center [612, 390] width 853 height 18
type input "molho, mussarela, calabresa, bacon, tomate, cebola, orégano, azeitona."
click at [1008, 562] on button "Salvar" at bounding box center [1014, 559] width 72 height 36
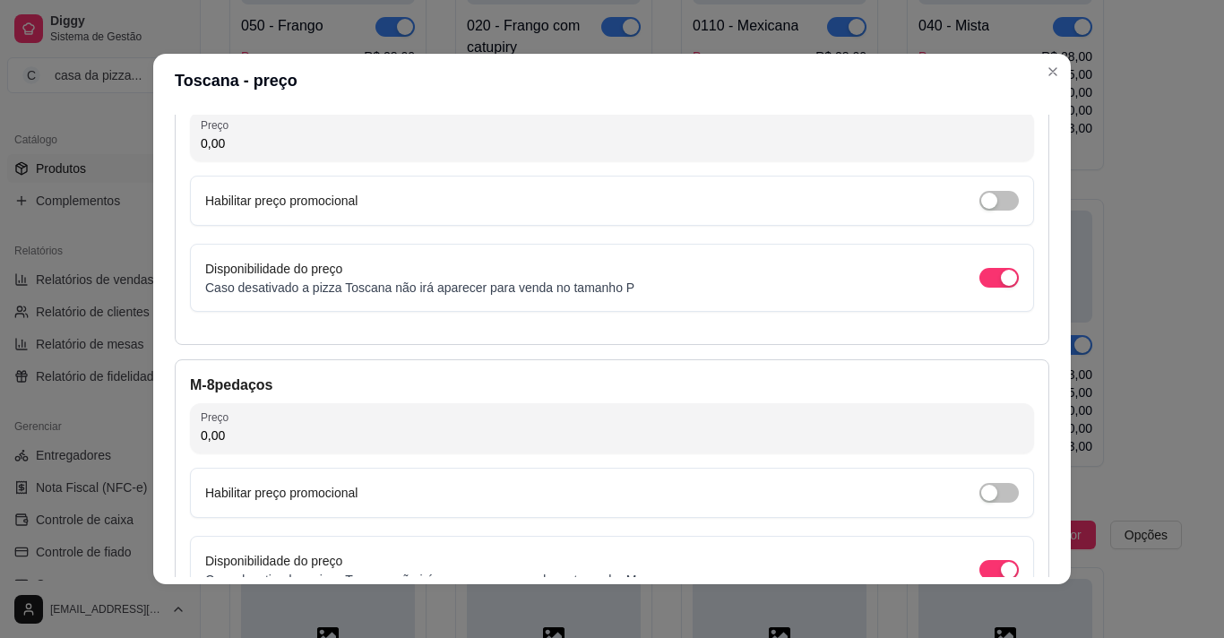
scroll to position [142, 0]
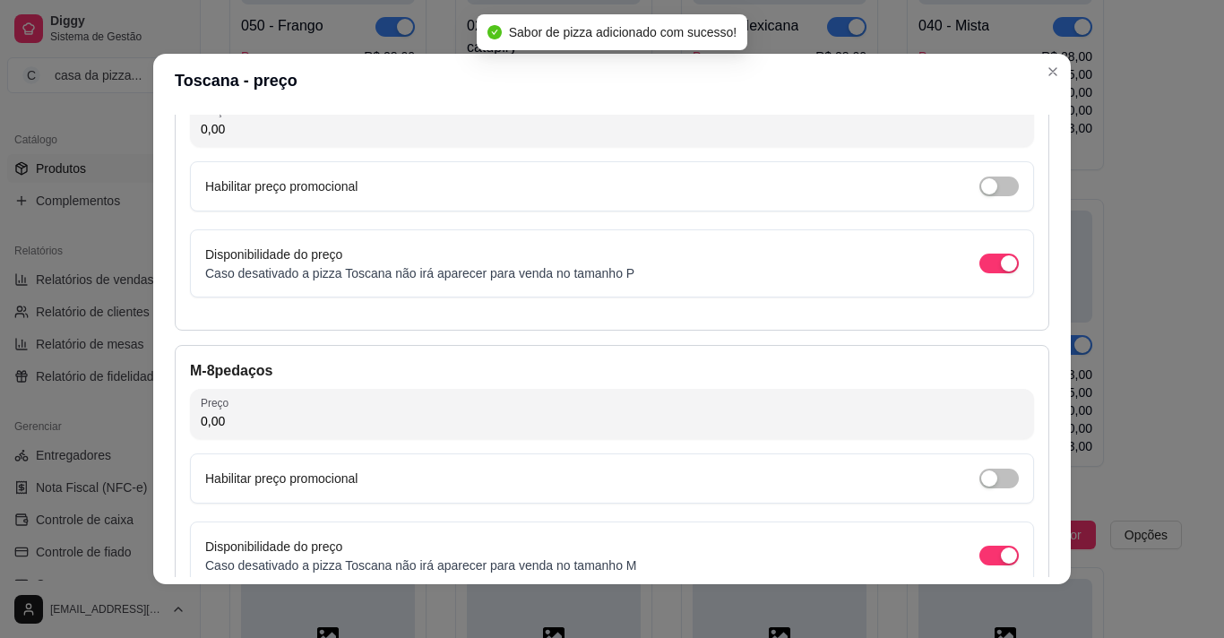
click at [495, 128] on input "0,00" at bounding box center [612, 129] width 823 height 18
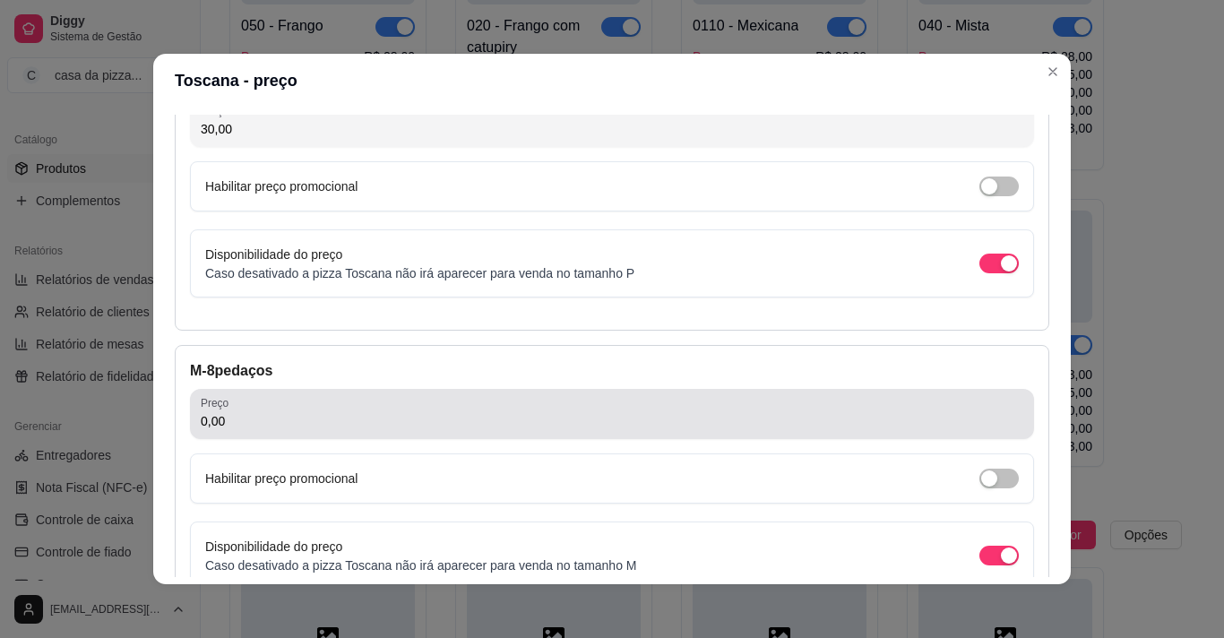
type input "30,00"
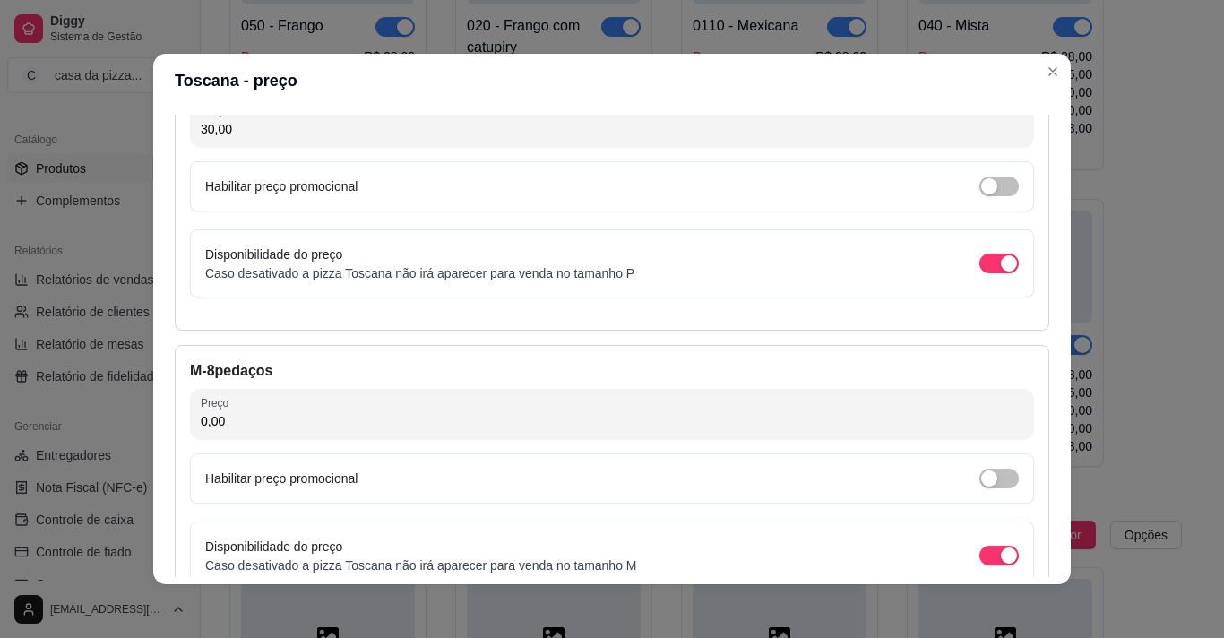
click at [228, 427] on input "0,00" at bounding box center [612, 421] width 823 height 18
type input "38,00"
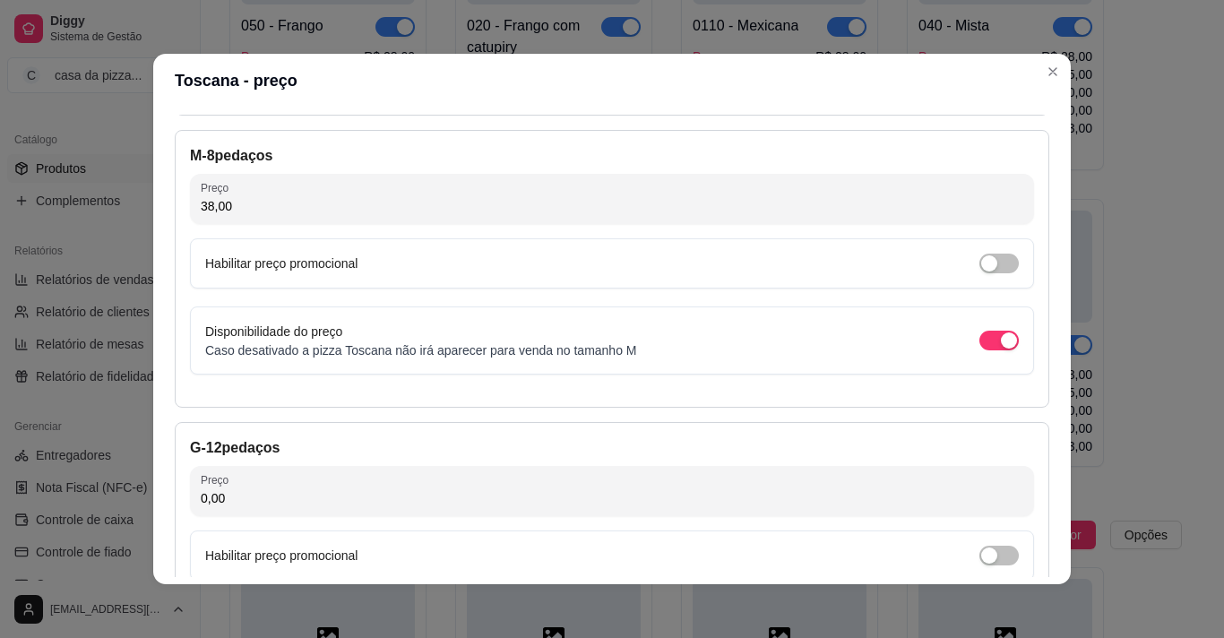
scroll to position [393, 0]
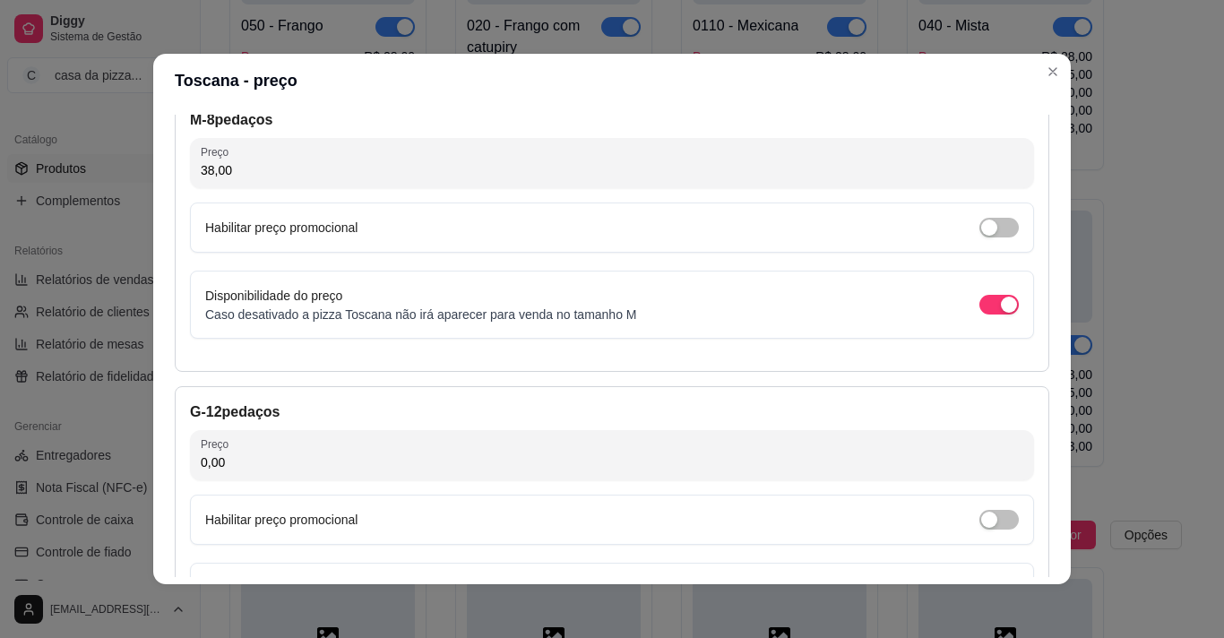
click at [607, 488] on div "G - 12 pedaços Preço 0,00 Habilitar preço promocional Disponibilidade do preço …" at bounding box center [612, 525] width 875 height 278
click at [602, 464] on input "0,00" at bounding box center [612, 462] width 823 height 18
type input "45,00"
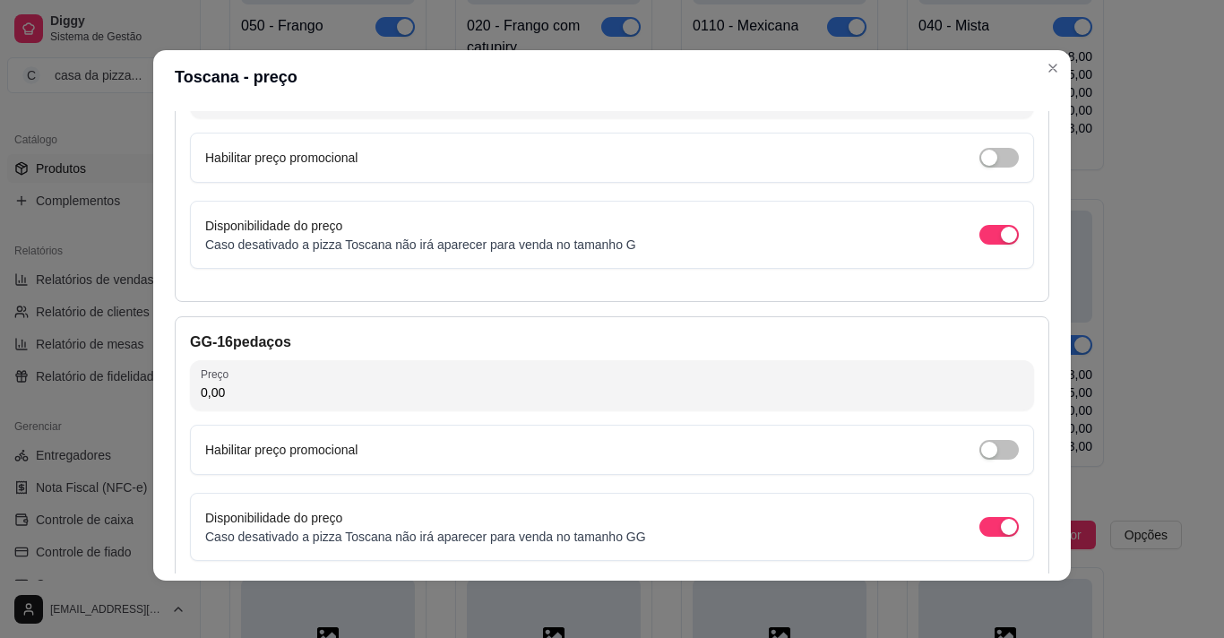
scroll to position [787, 0]
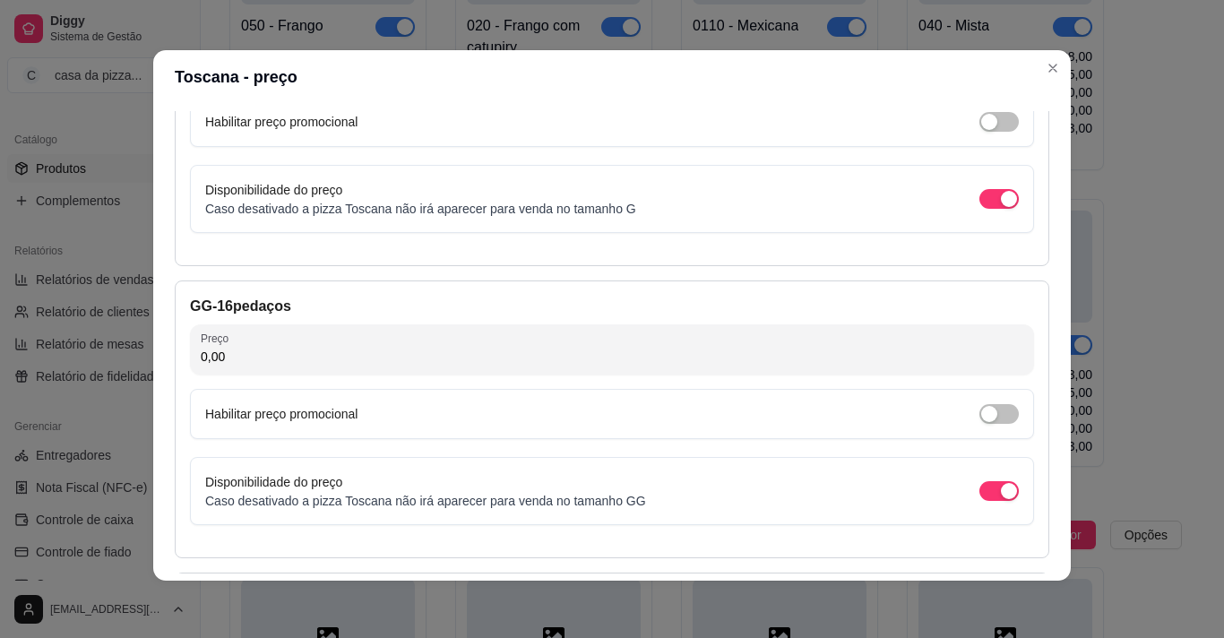
click at [698, 366] on input "0,00" at bounding box center [612, 357] width 823 height 18
type input "55,00"
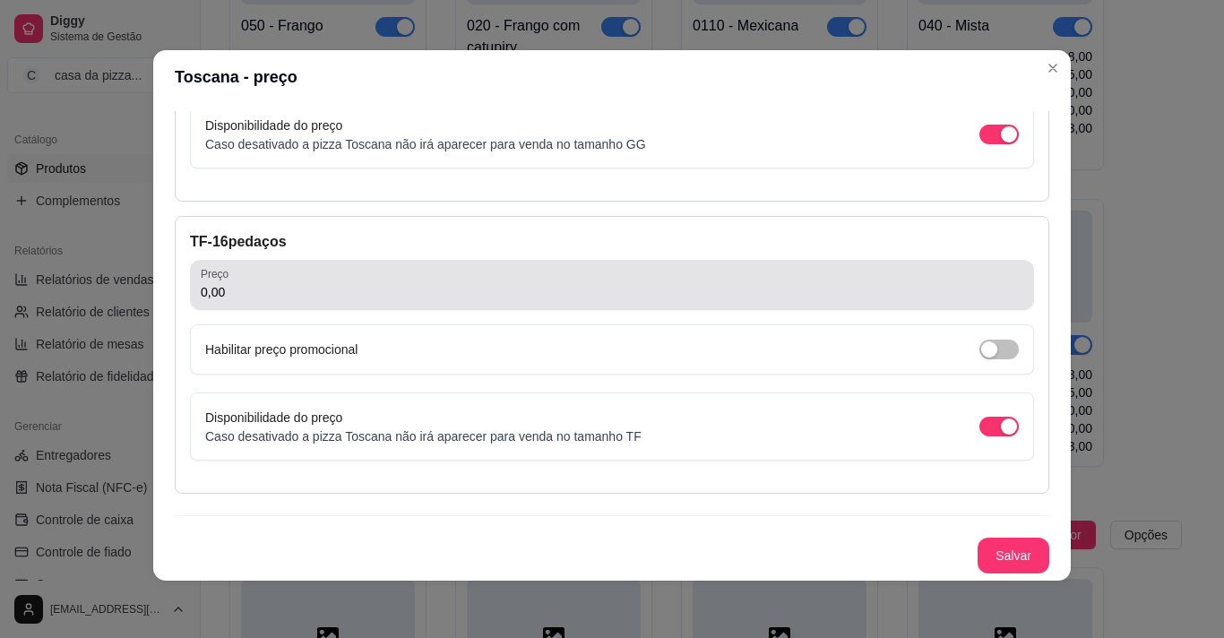
click at [808, 276] on div "0,00" at bounding box center [612, 285] width 823 height 36
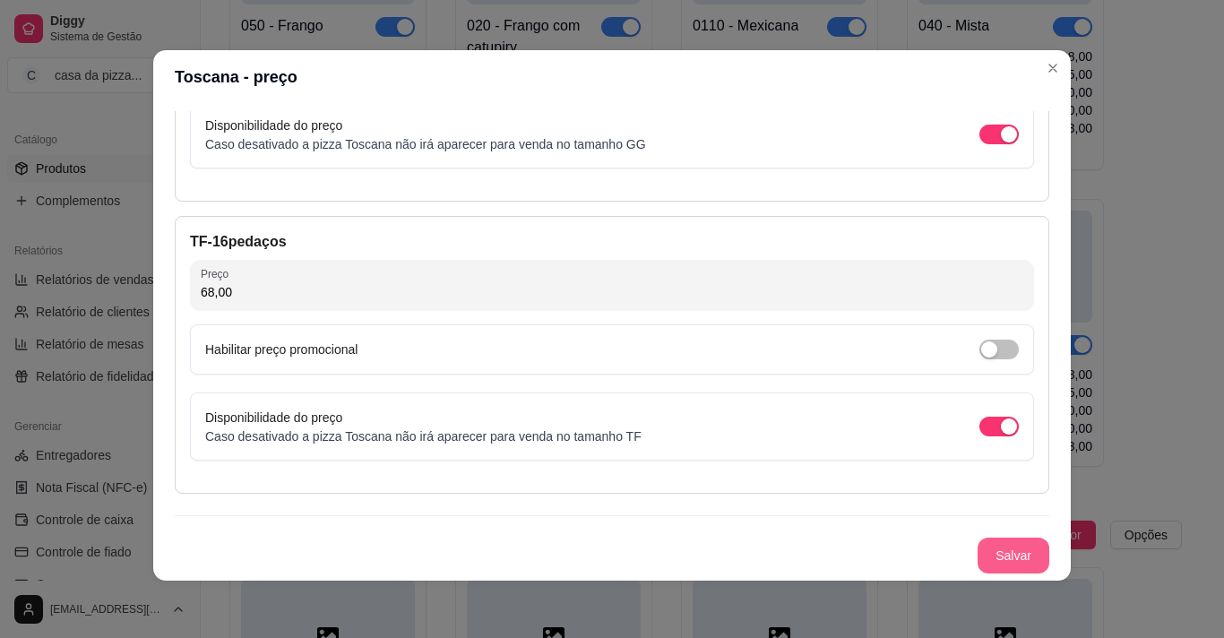
type input "68,00"
click at [995, 544] on button "Salvar" at bounding box center [1014, 556] width 70 height 35
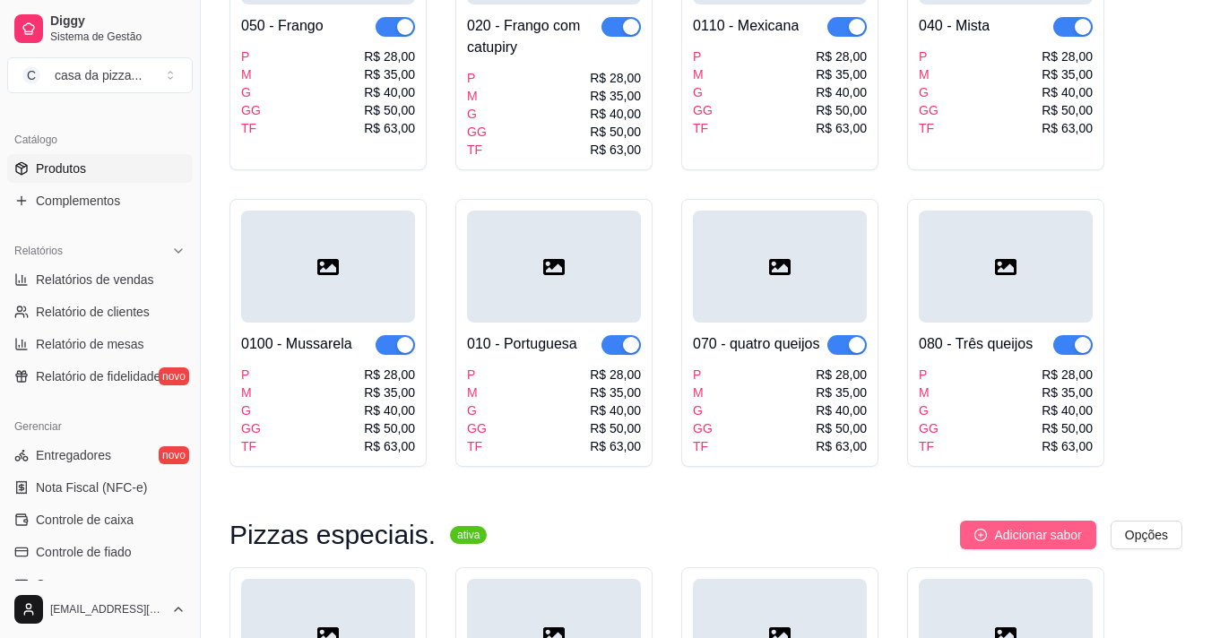
click at [1031, 525] on span "Adicionar sabor" at bounding box center [1037, 535] width 87 height 20
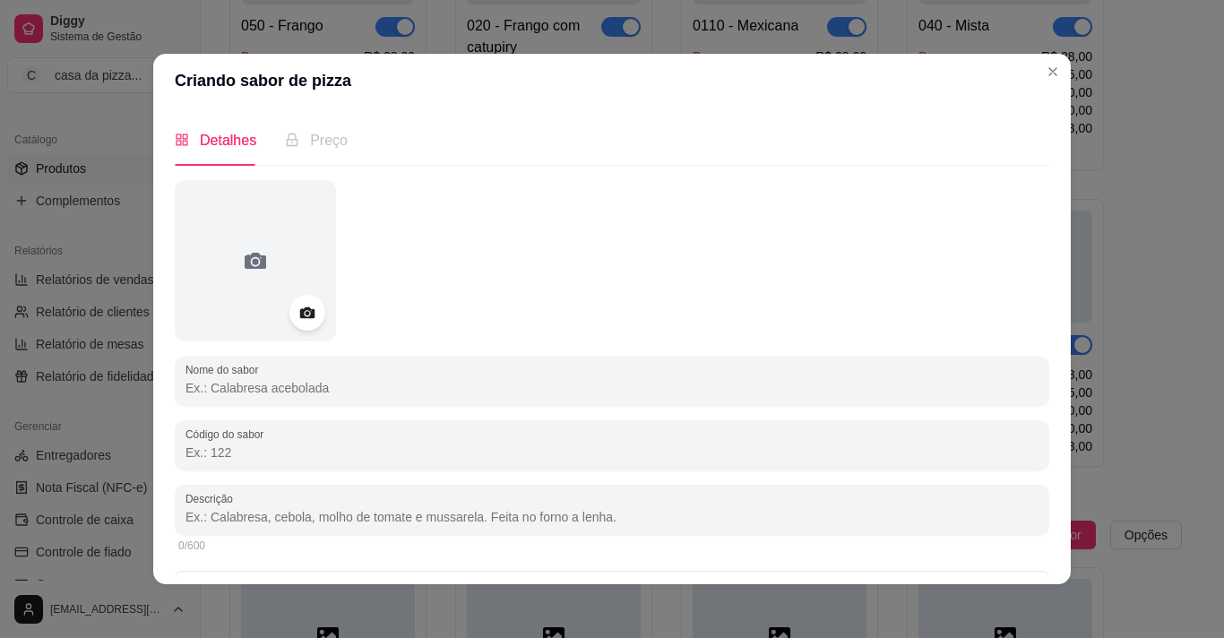
click at [295, 385] on input "Nome do sabor" at bounding box center [612, 388] width 853 height 18
type input "c"
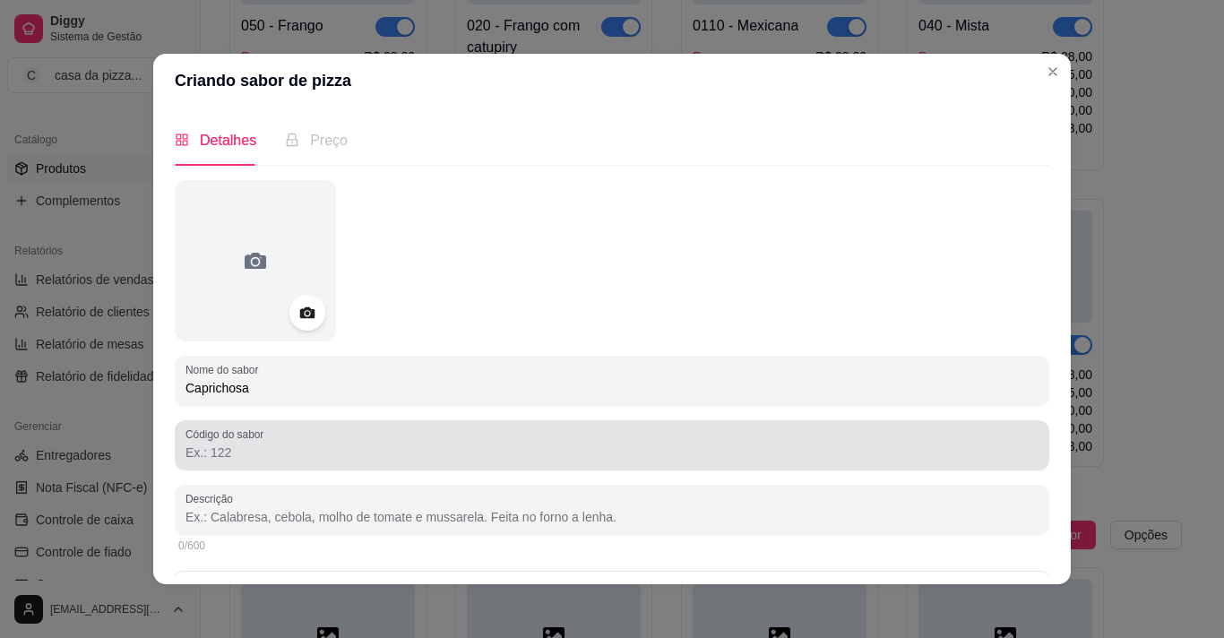
type input "Caprichosa"
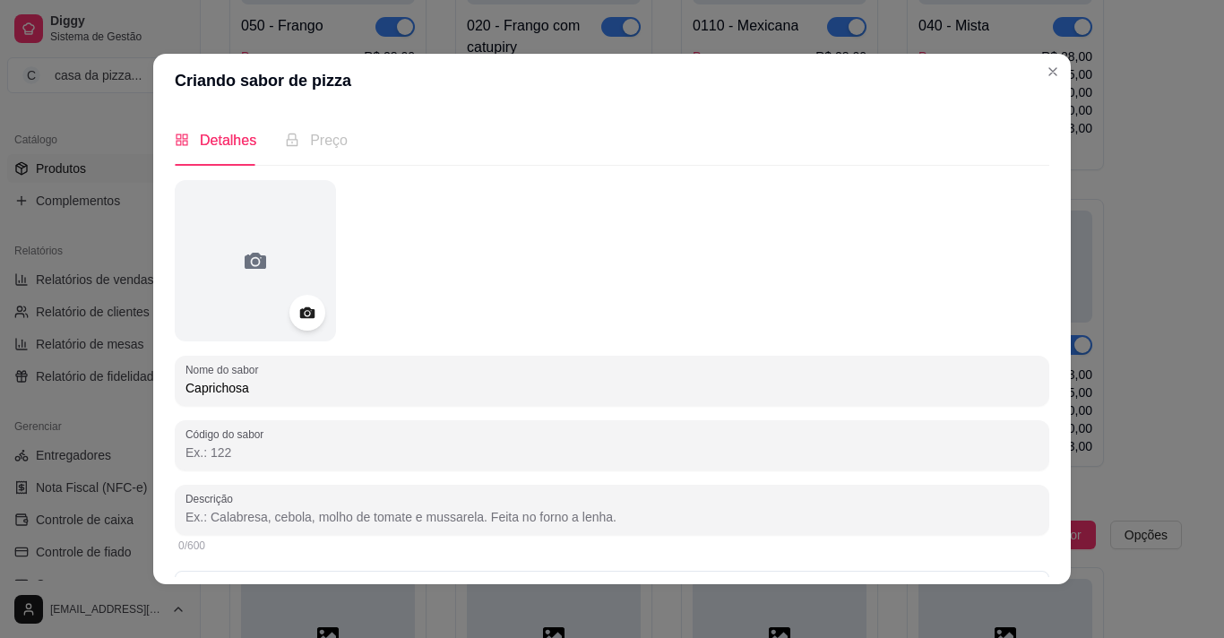
click at [231, 448] on input "Código do sabor" at bounding box center [612, 453] width 853 height 18
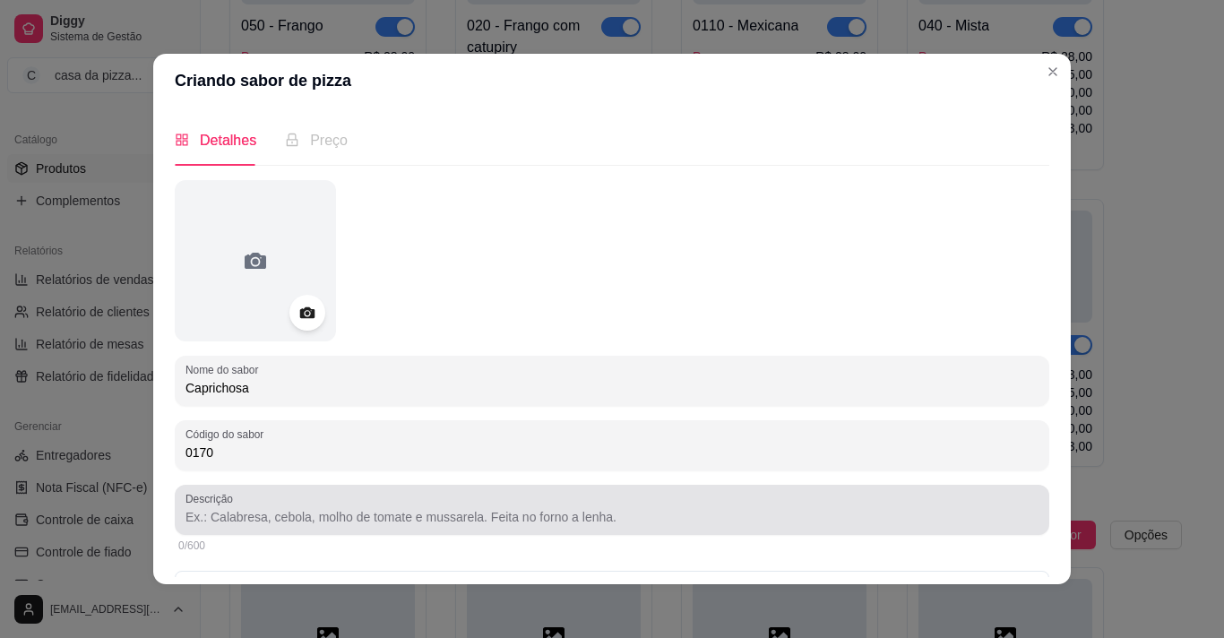
type input "0170"
click at [482, 513] on input "Descrição" at bounding box center [612, 517] width 853 height 18
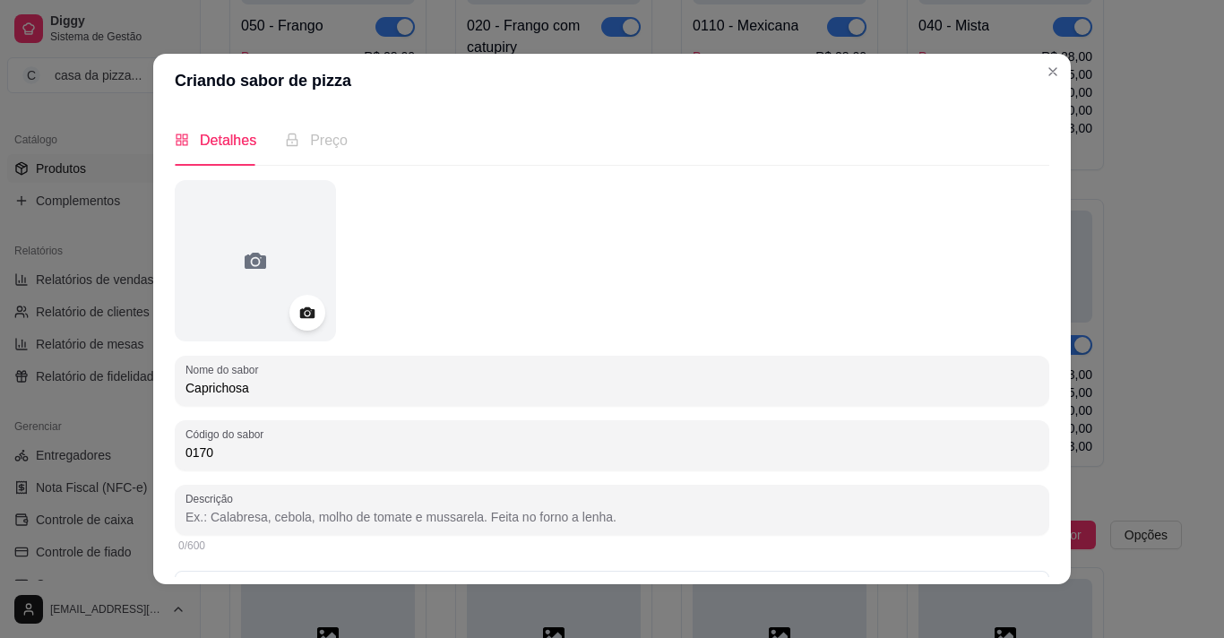
click at [482, 513] on input "Descrição" at bounding box center [612, 517] width 853 height 18
click at [420, 514] on input "molho, frango, catupiry, mussarela, batata balha," at bounding box center [612, 517] width 853 height 18
click at [462, 521] on input "molho, frango, catupiry, mussarela, batata palha," at bounding box center [612, 517] width 853 height 18
click at [488, 515] on input "molho, frango, catupiry, mussarela, batata palha, tomate cebola," at bounding box center [612, 517] width 853 height 18
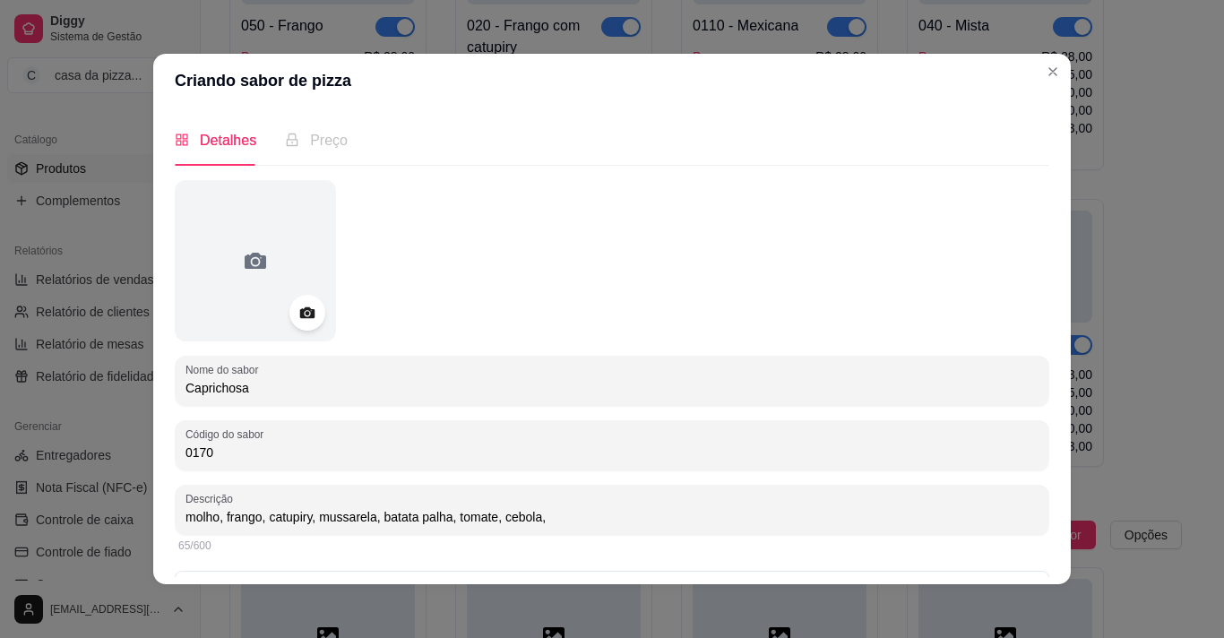
click at [547, 514] on input "molho, frango, catupiry, mussarela, batata palha, tomate, cebola," at bounding box center [612, 517] width 853 height 18
type input "molho, frango, catupiry, mussarela, batata palha, tomate, cebola, orégano,azeit…"
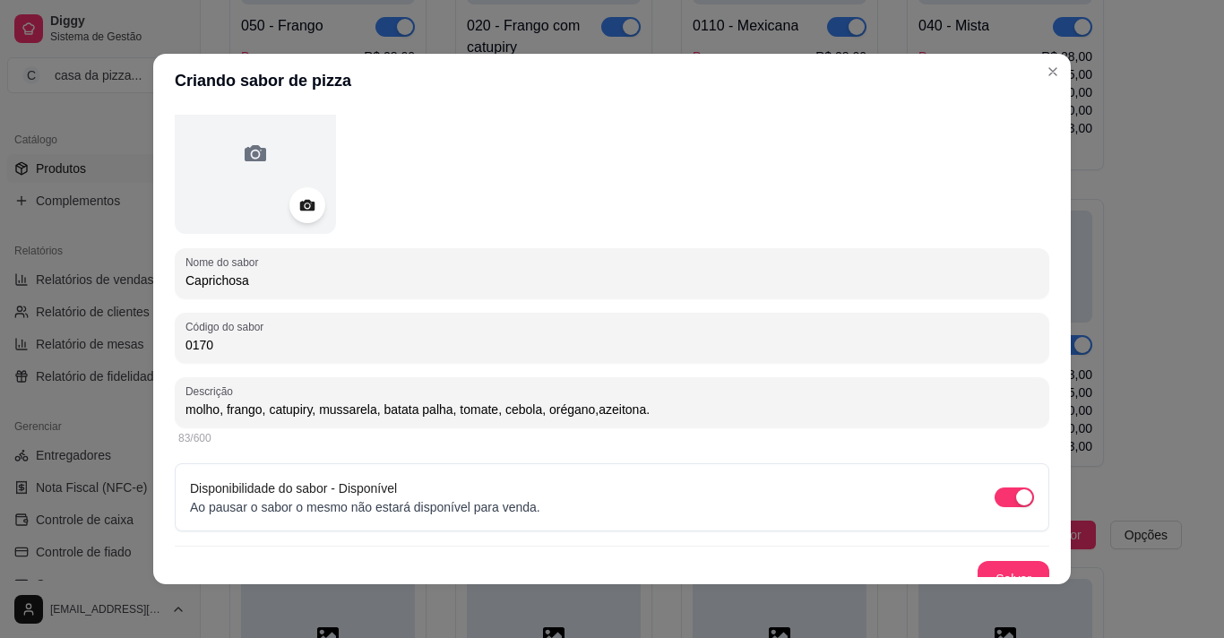
scroll to position [127, 0]
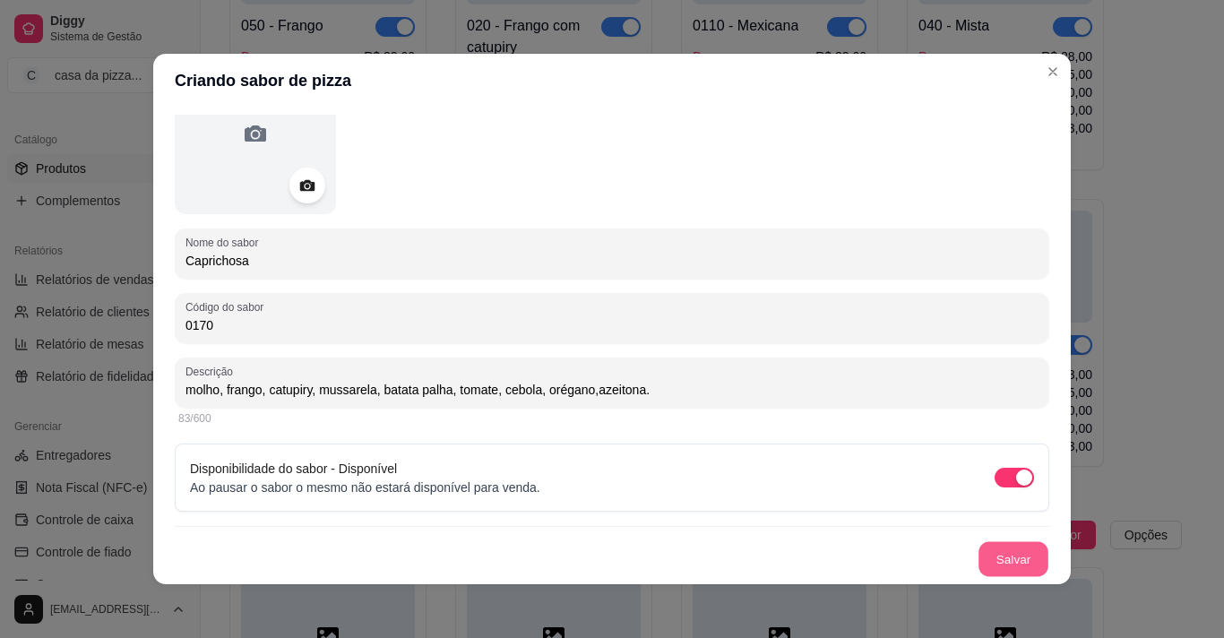
click at [1011, 557] on button "Salvar" at bounding box center [1014, 559] width 70 height 35
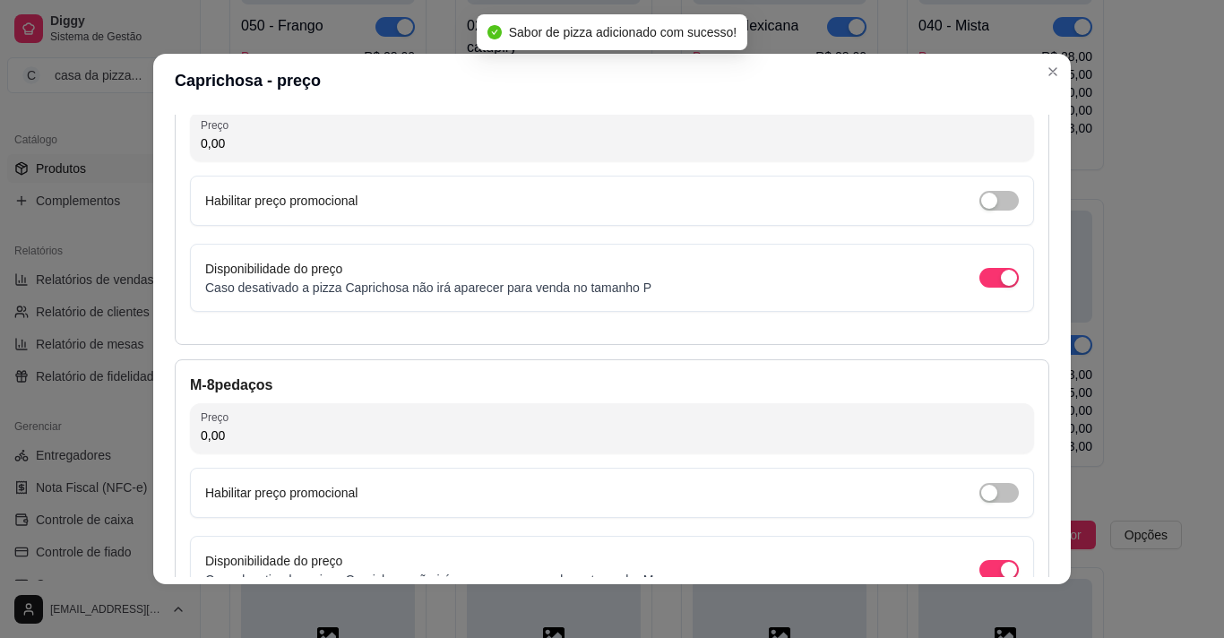
scroll to position [142, 0]
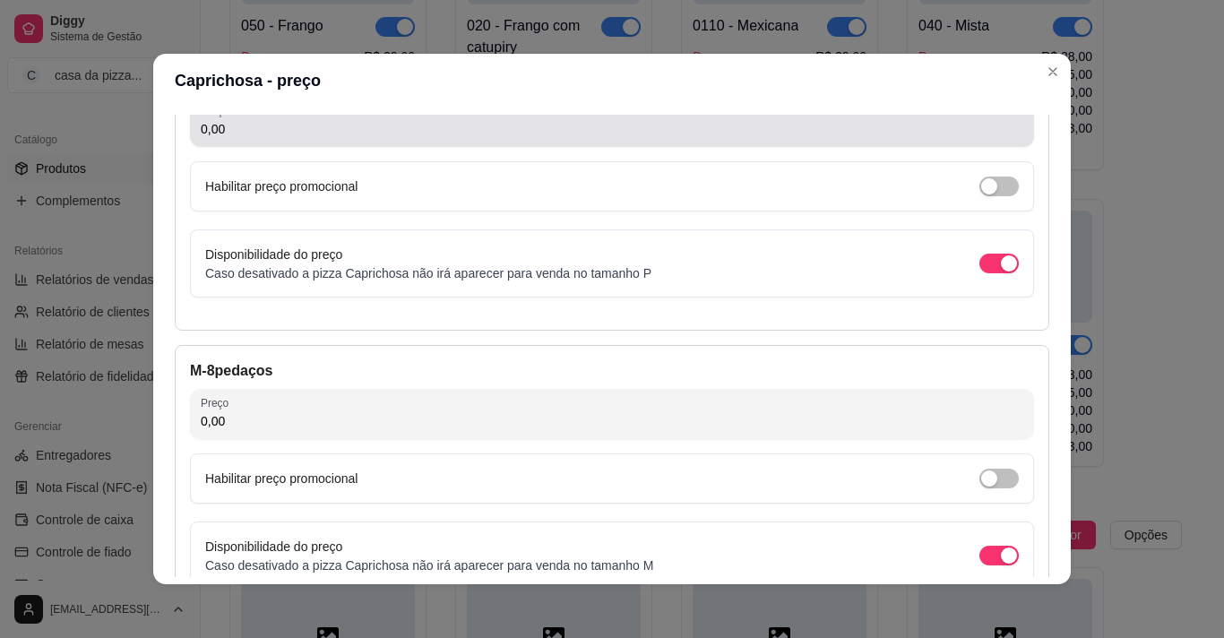
click at [695, 130] on input "0,00" at bounding box center [612, 129] width 823 height 18
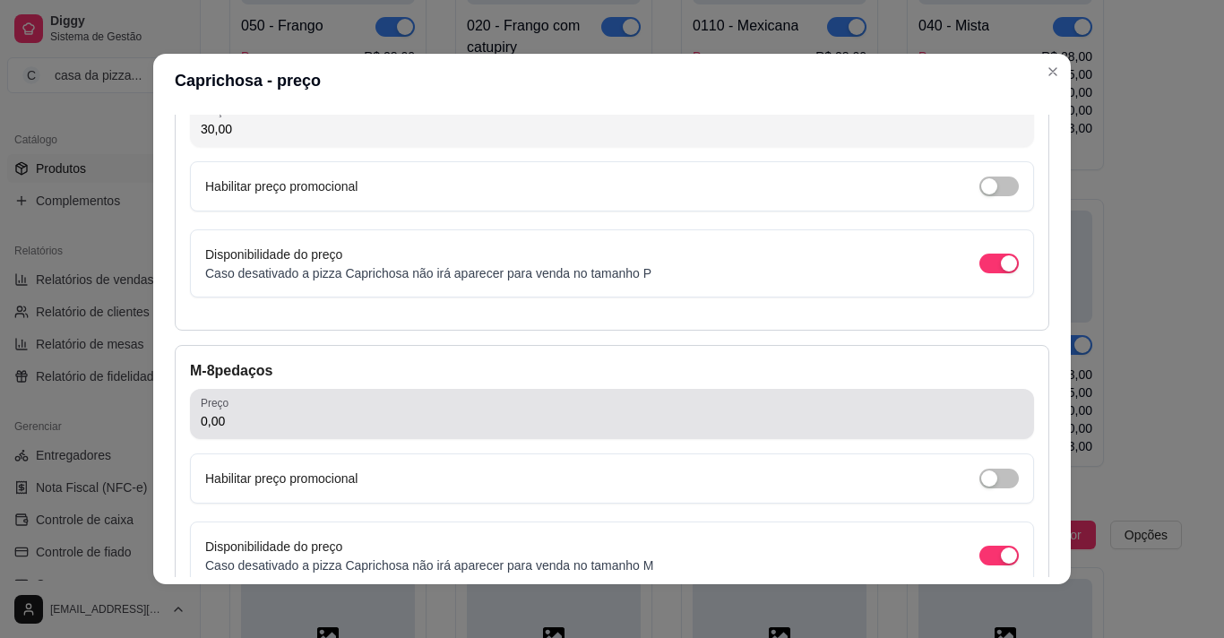
type input "30,00"
click at [502, 402] on div "0,00" at bounding box center [612, 414] width 823 height 36
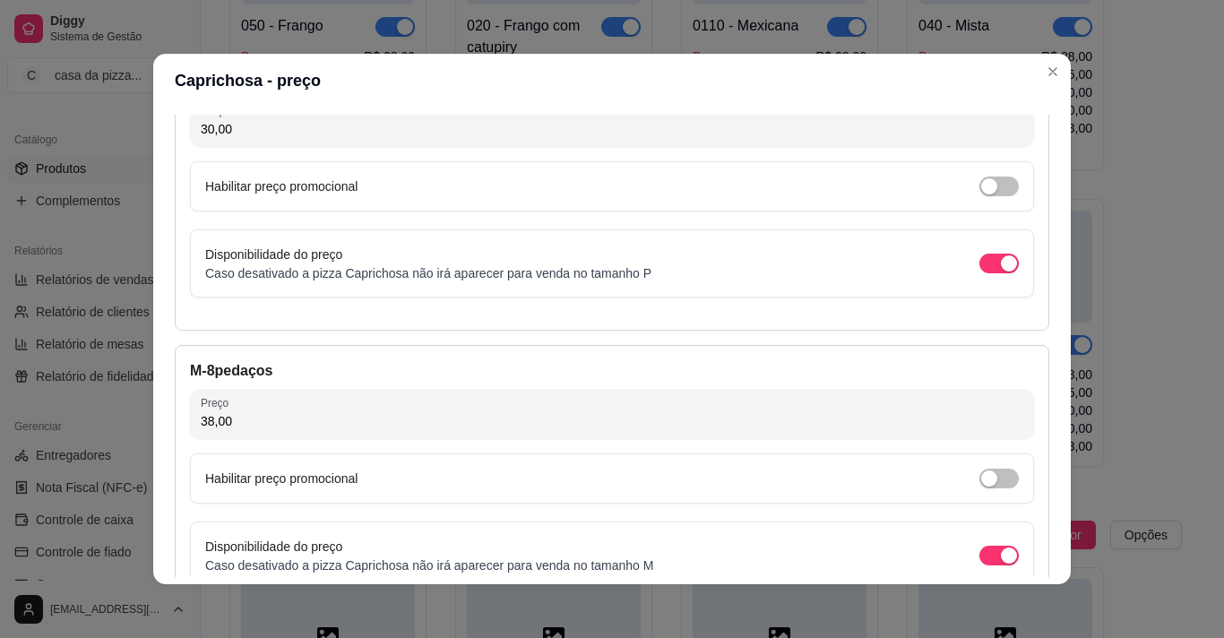
type input "38,00"
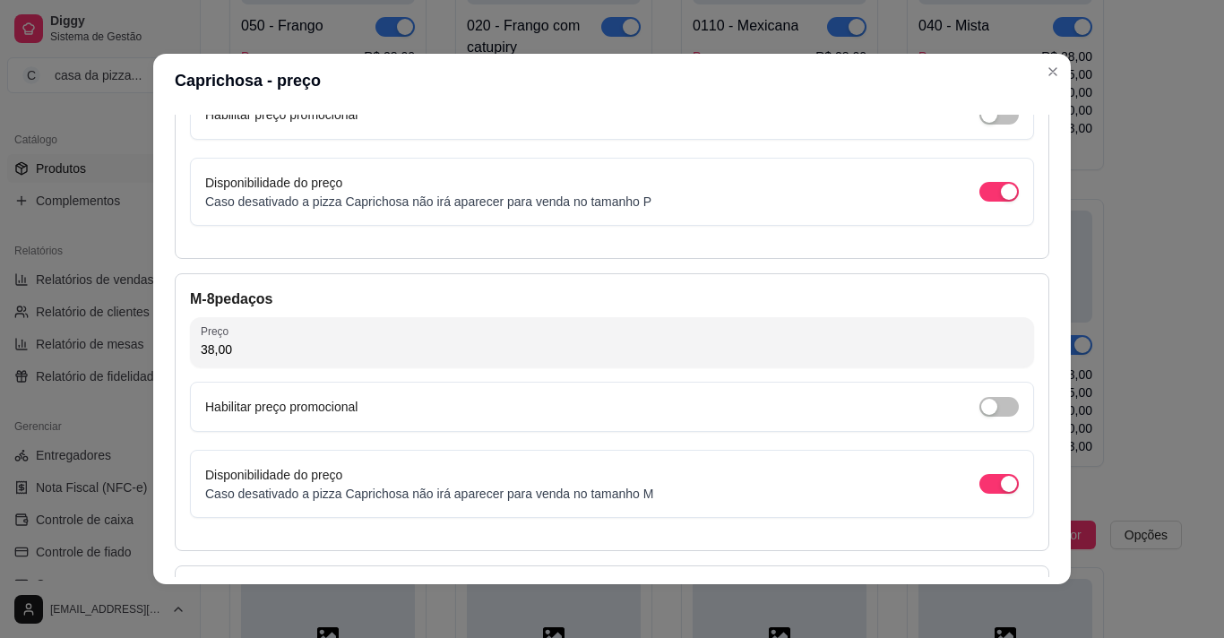
scroll to position [321, 0]
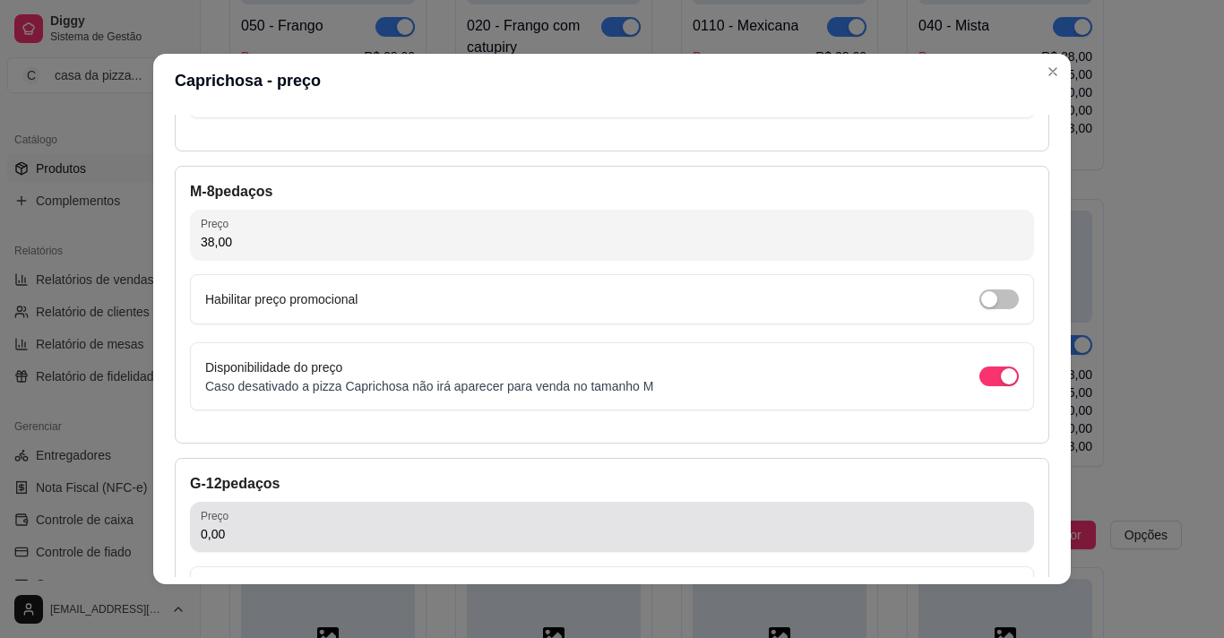
click at [662, 511] on div "0,00" at bounding box center [612, 527] width 823 height 36
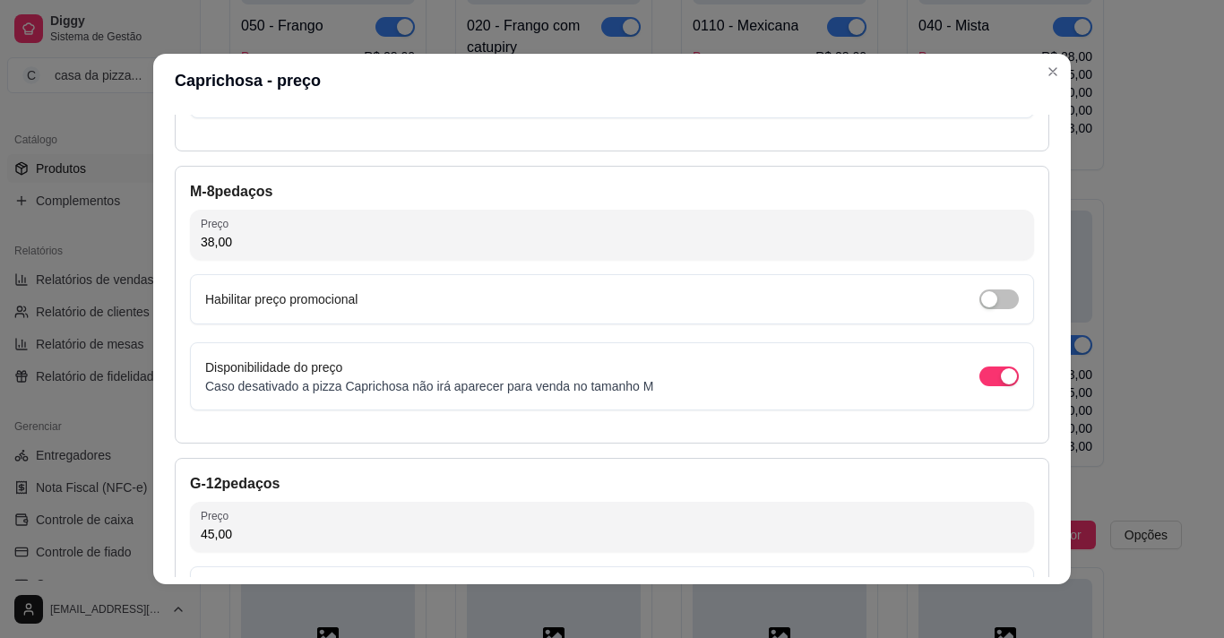
type input "45,00"
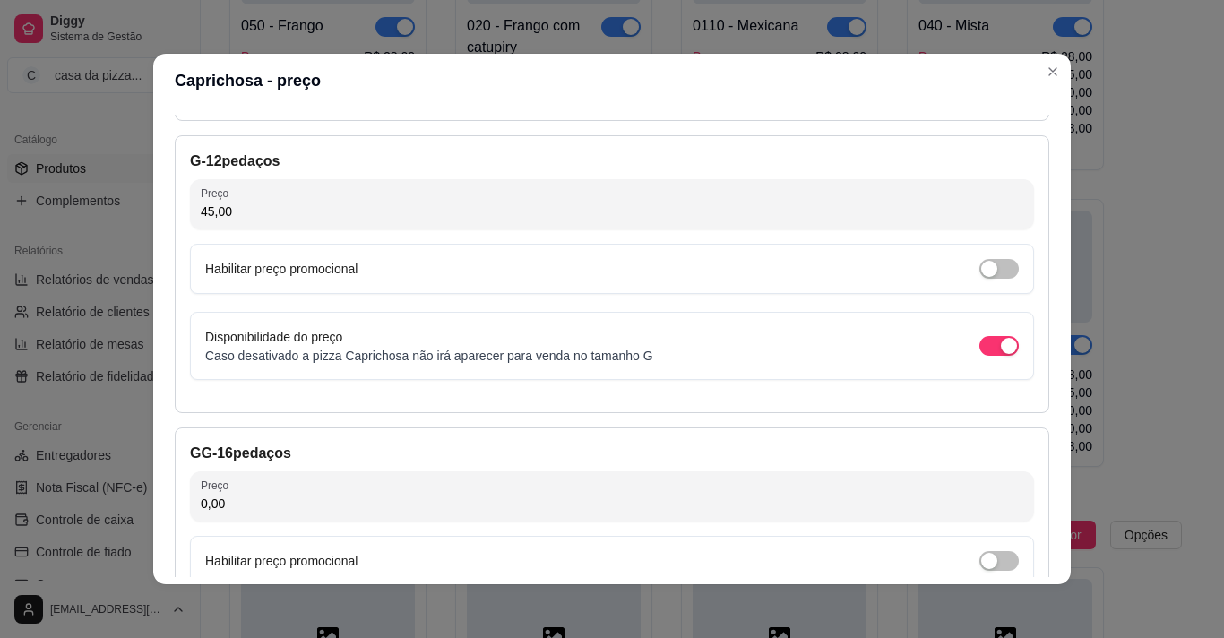
scroll to position [679, 0]
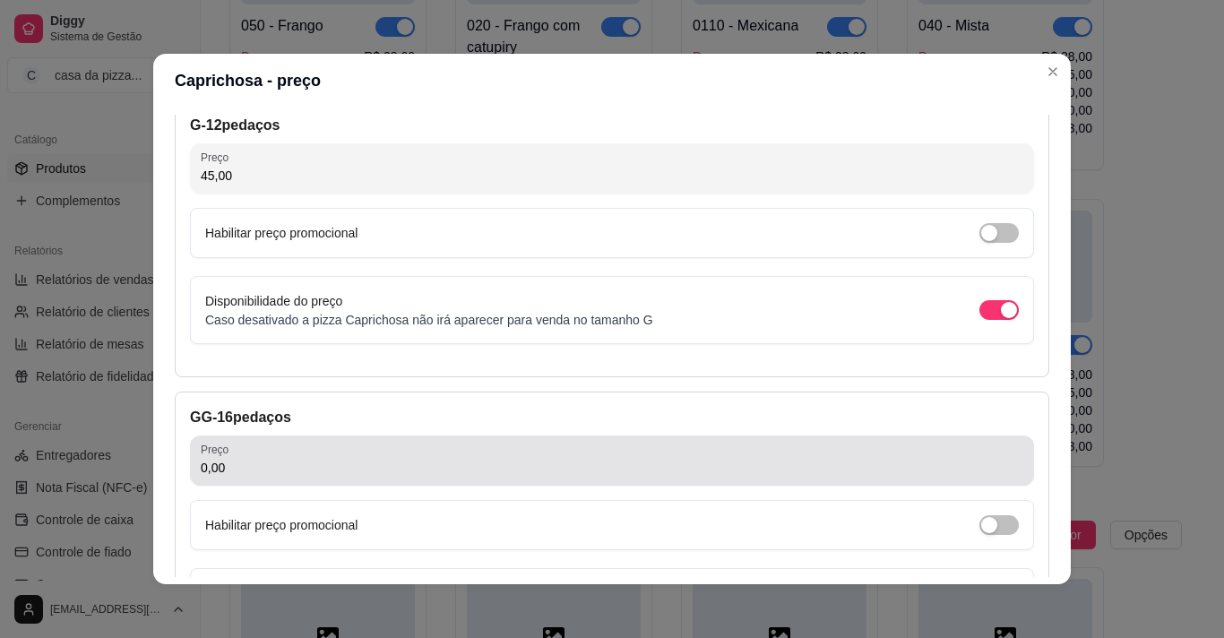
click at [753, 483] on div "Preço 0,00" at bounding box center [612, 461] width 844 height 50
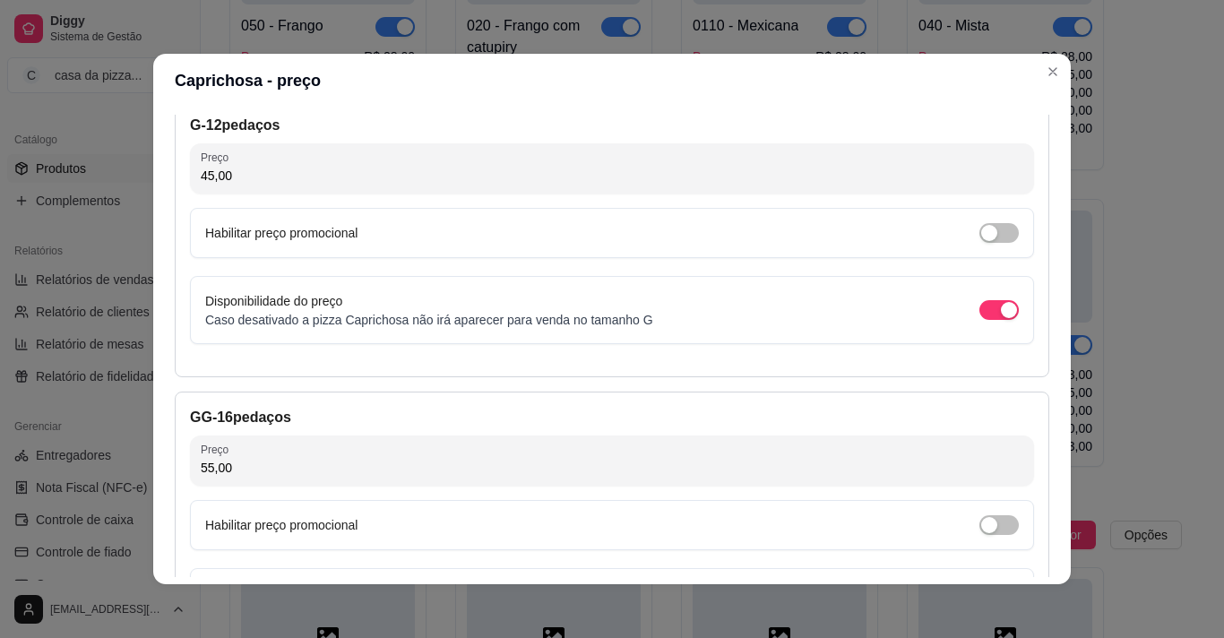
type input "55,00"
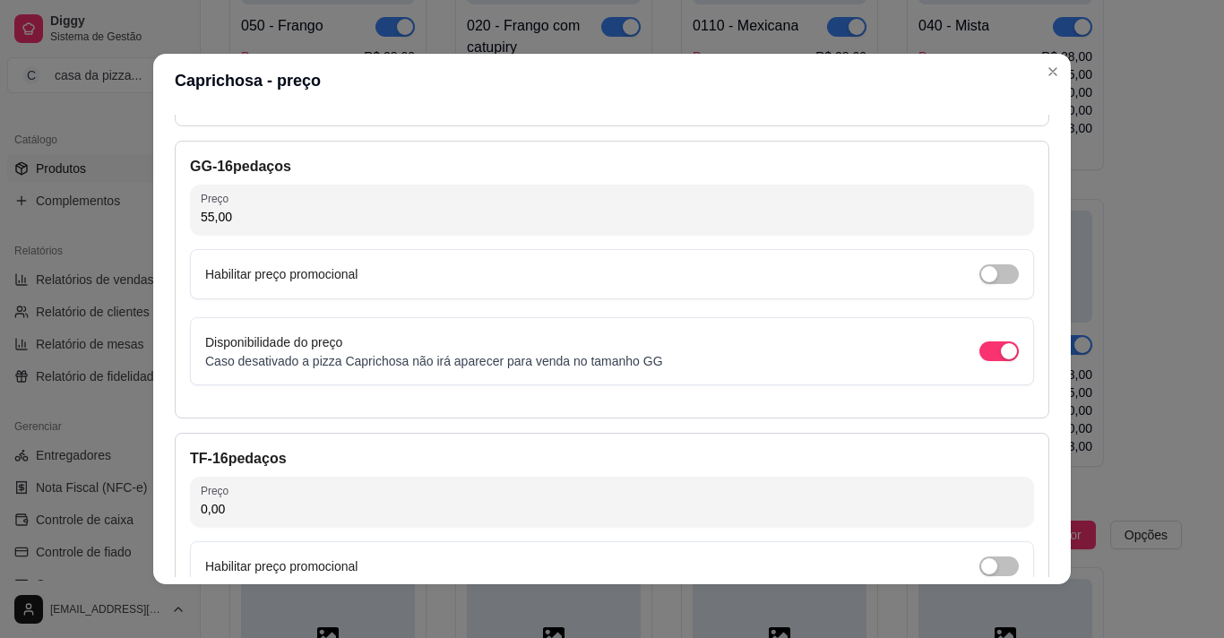
scroll to position [966, 0]
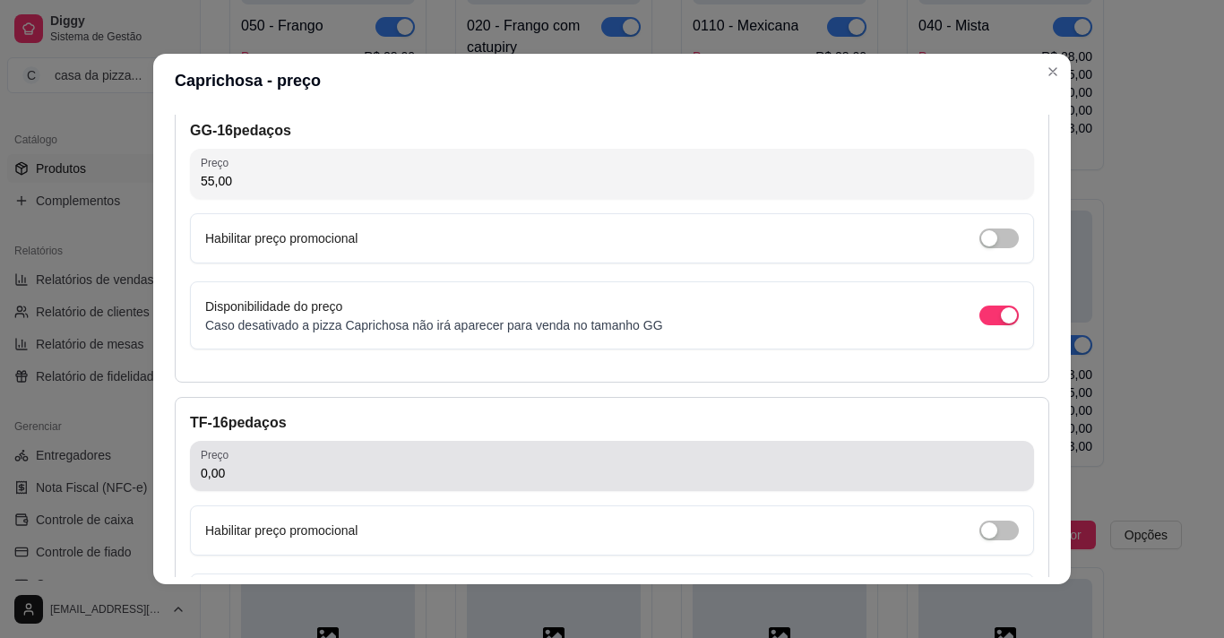
click at [792, 453] on div "0,00" at bounding box center [612, 466] width 823 height 36
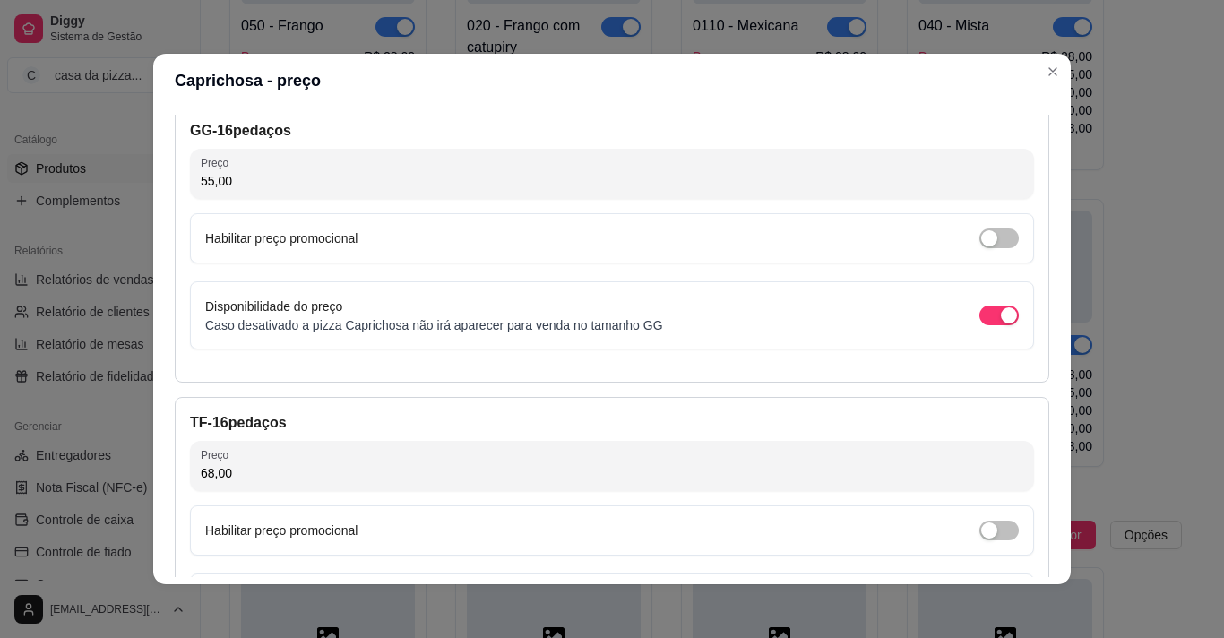
type input "68,00"
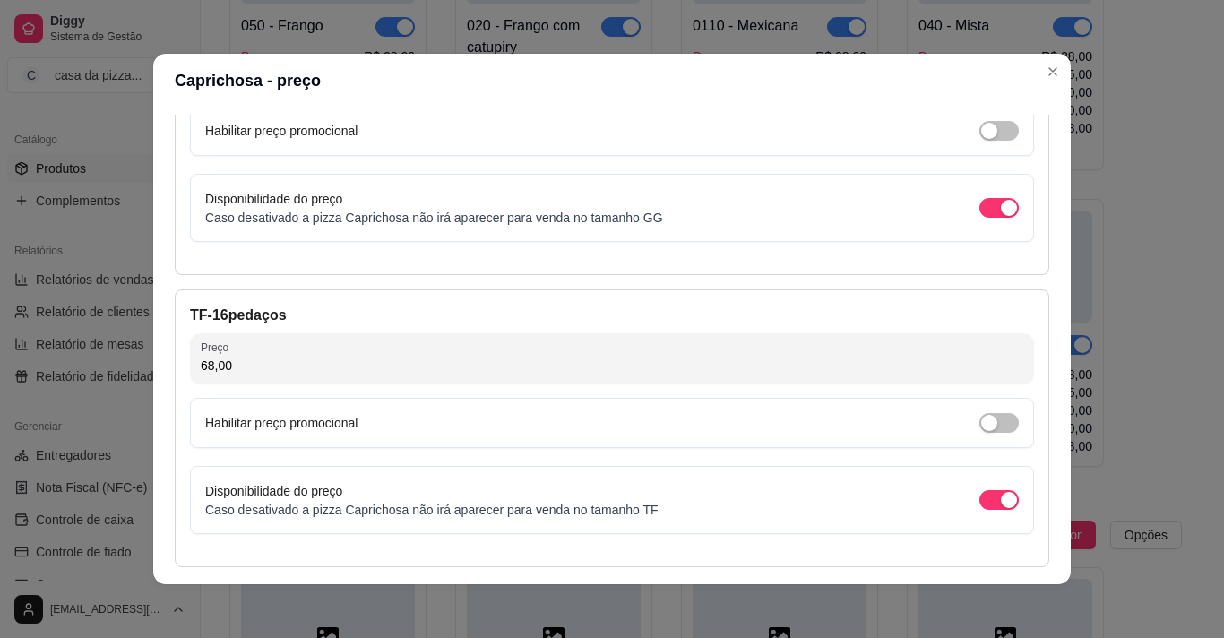
scroll to position [1144, 0]
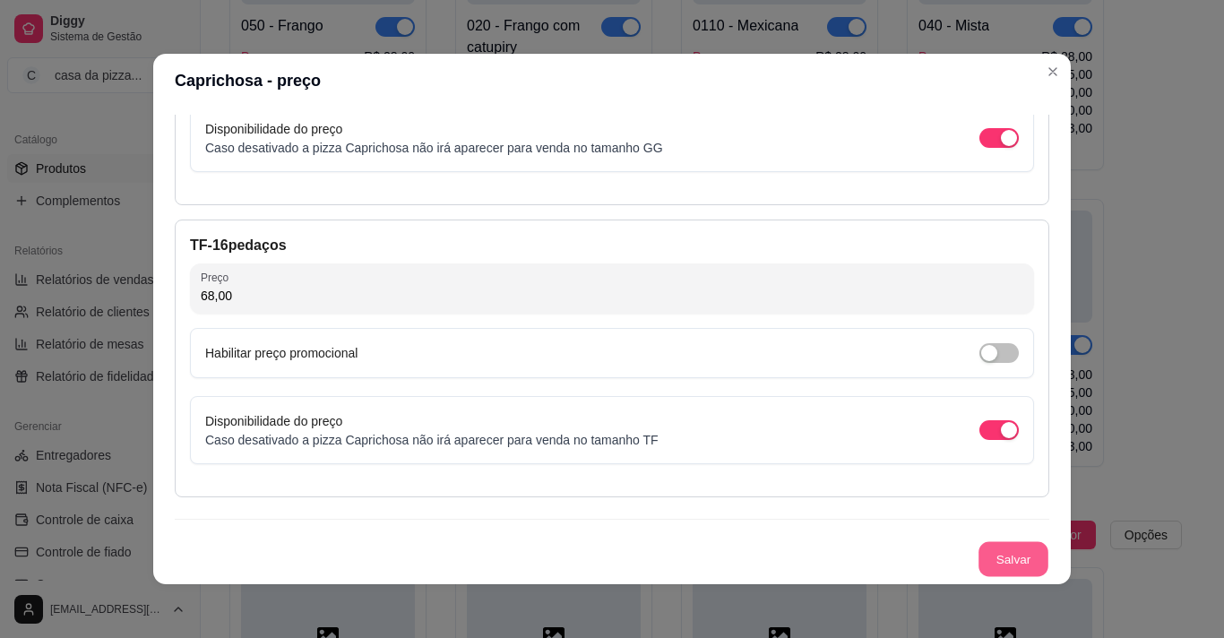
click at [1001, 559] on button "Salvar" at bounding box center [1014, 559] width 70 height 35
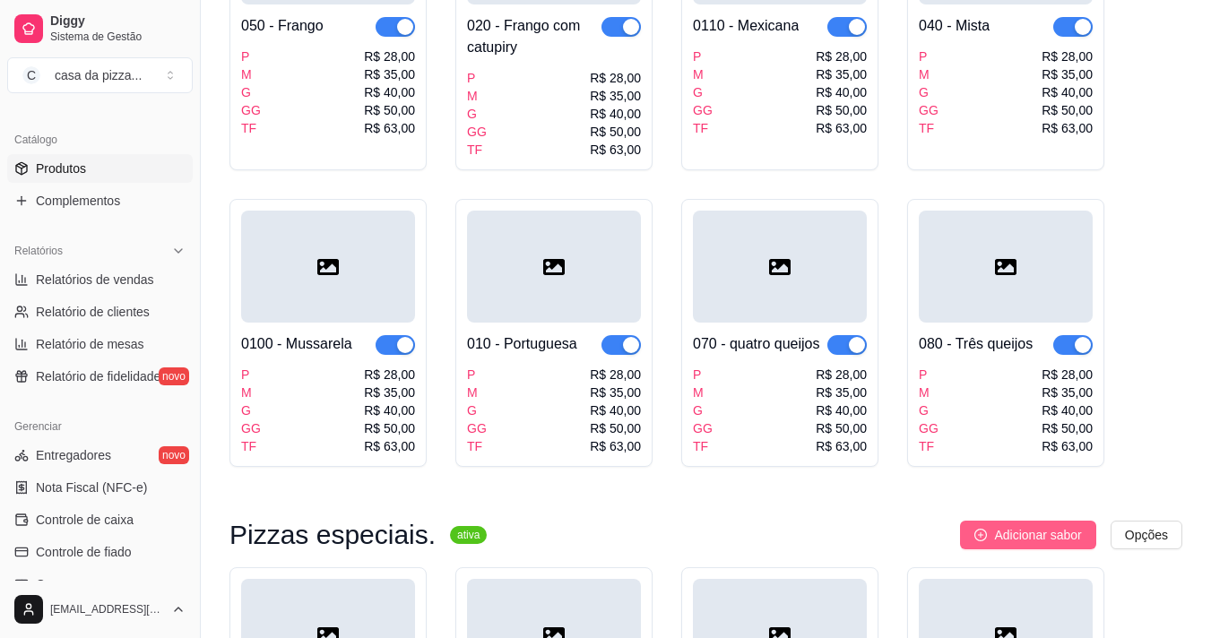
click at [1057, 525] on span "Adicionar sabor" at bounding box center [1037, 535] width 87 height 20
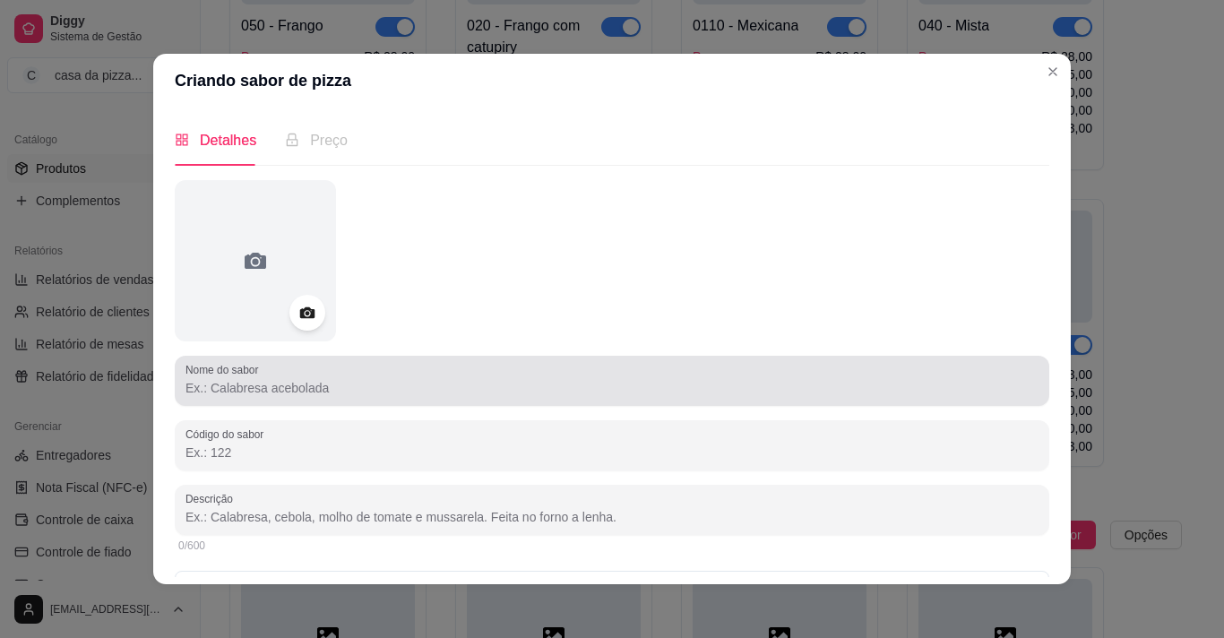
click at [905, 382] on input "Nome do sabor" at bounding box center [612, 388] width 853 height 18
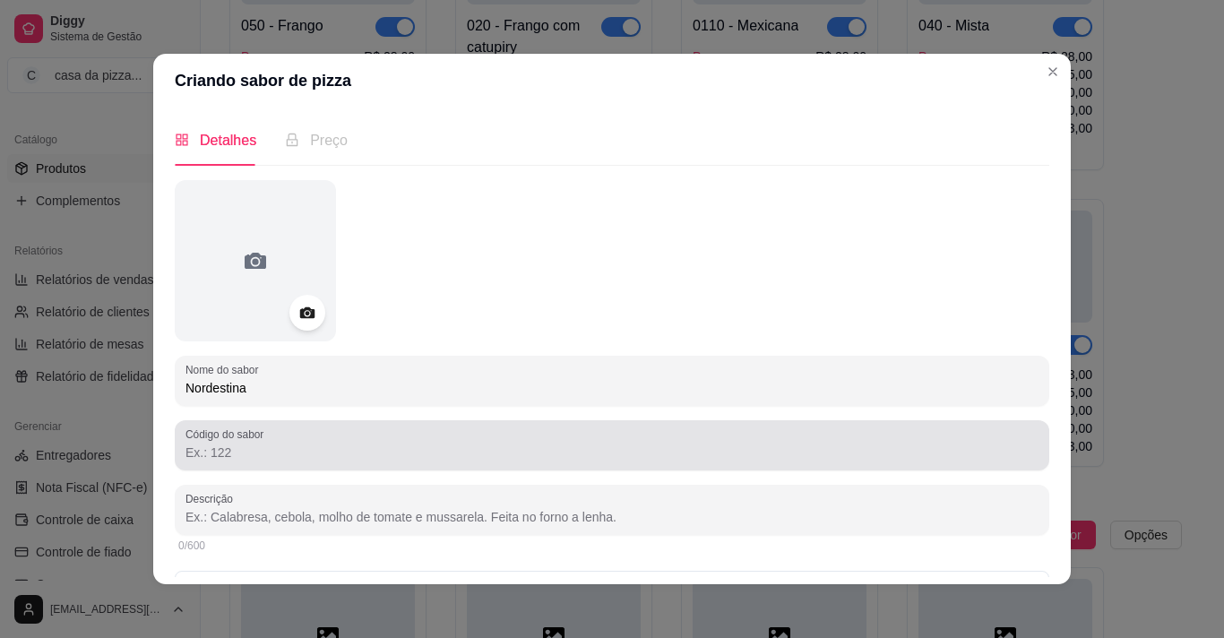
type input "Nordestina"
click at [739, 432] on div at bounding box center [612, 445] width 853 height 36
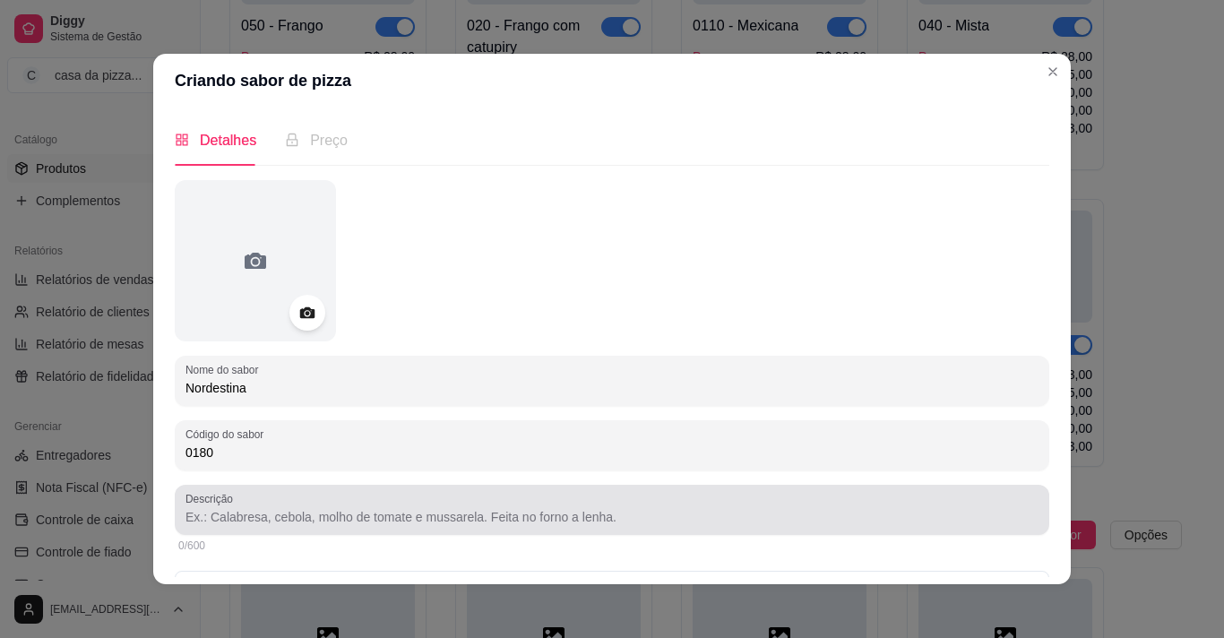
type input "0180"
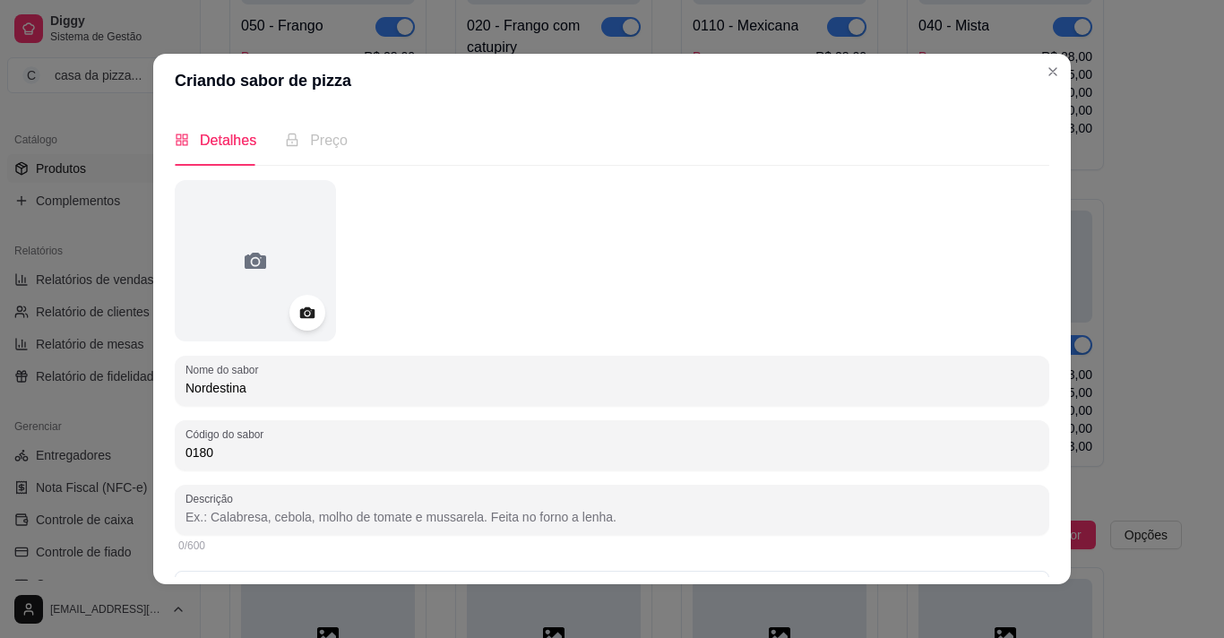
click at [626, 524] on input "Descrição" at bounding box center [612, 517] width 853 height 18
click at [626, 524] on input "molho, mussarela, carne de sol, bacon, milho verde, pimentão," at bounding box center [612, 517] width 853 height 18
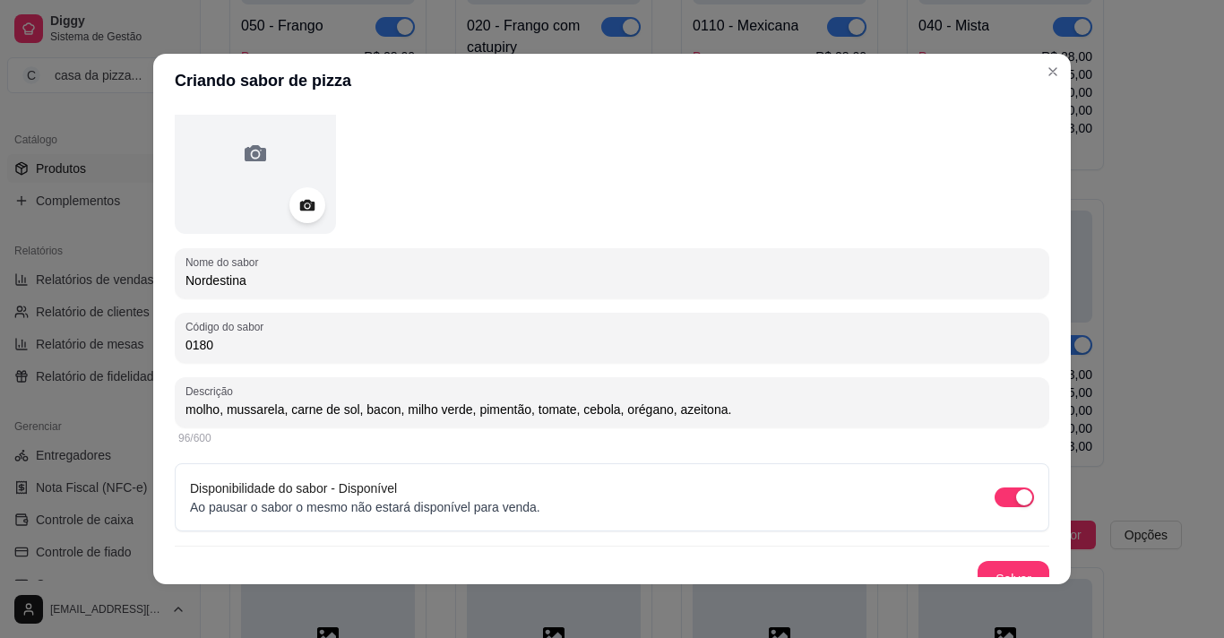
scroll to position [127, 0]
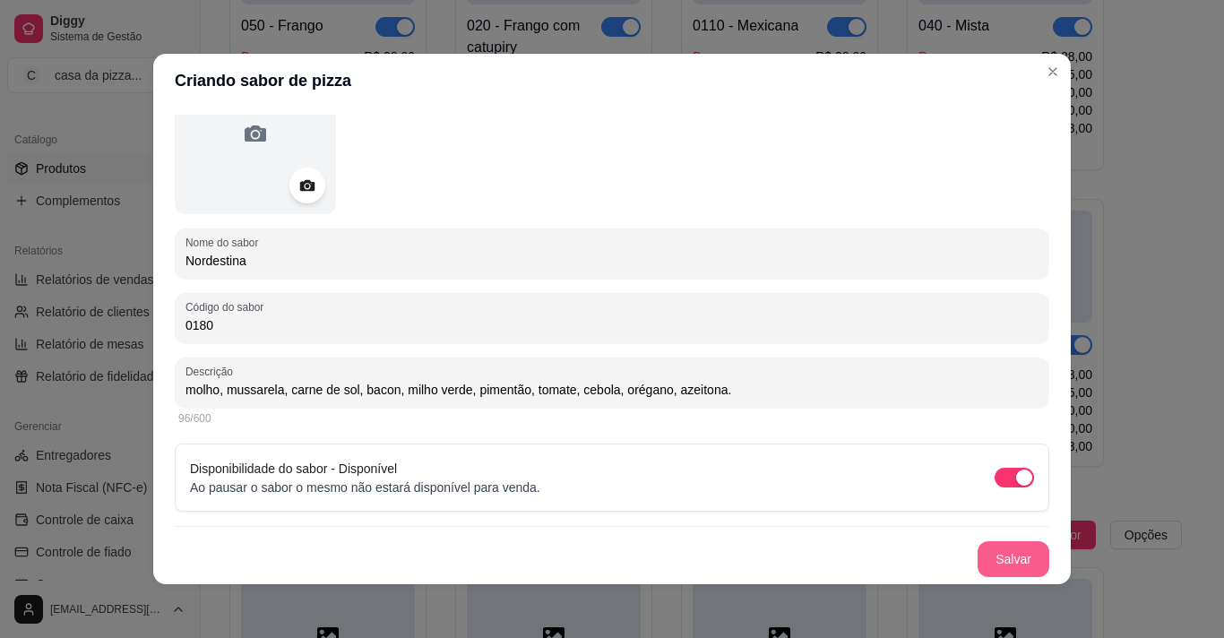
click at [987, 558] on button "Salvar" at bounding box center [1014, 559] width 72 height 36
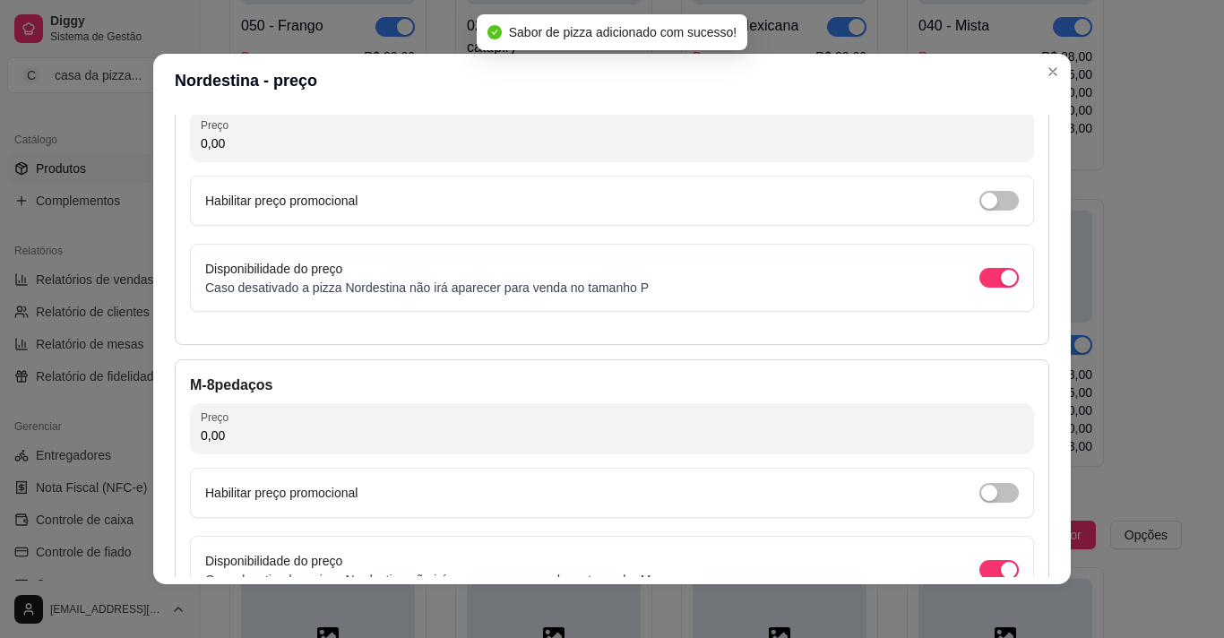
scroll to position [142, 0]
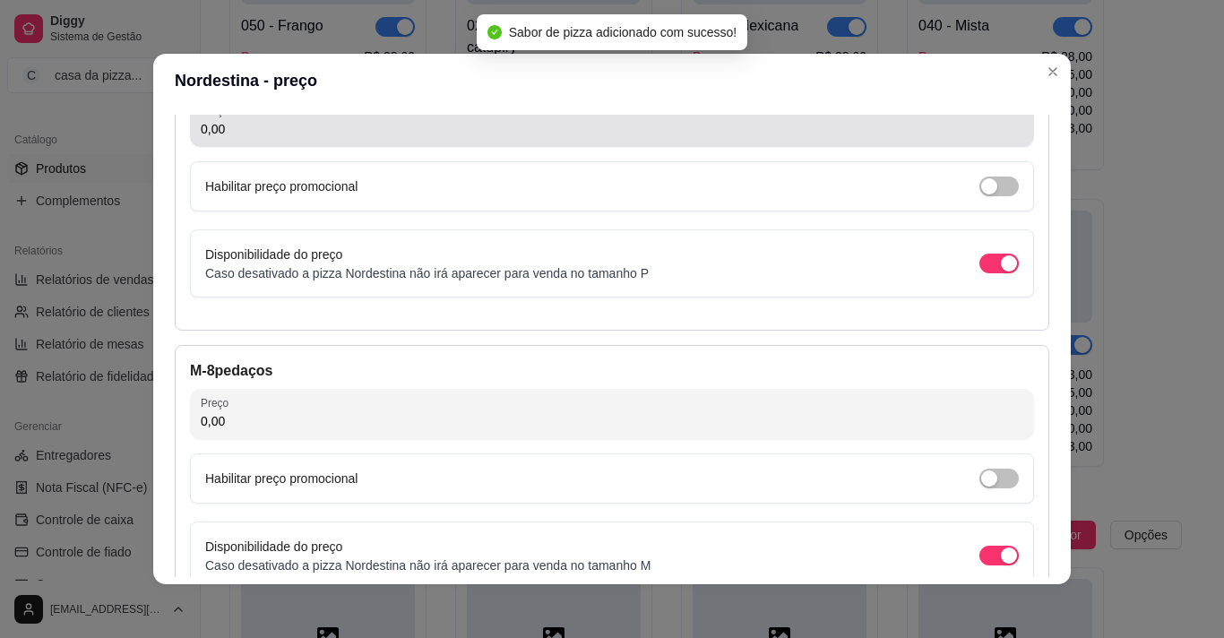
click at [642, 116] on div "0,00" at bounding box center [612, 122] width 823 height 36
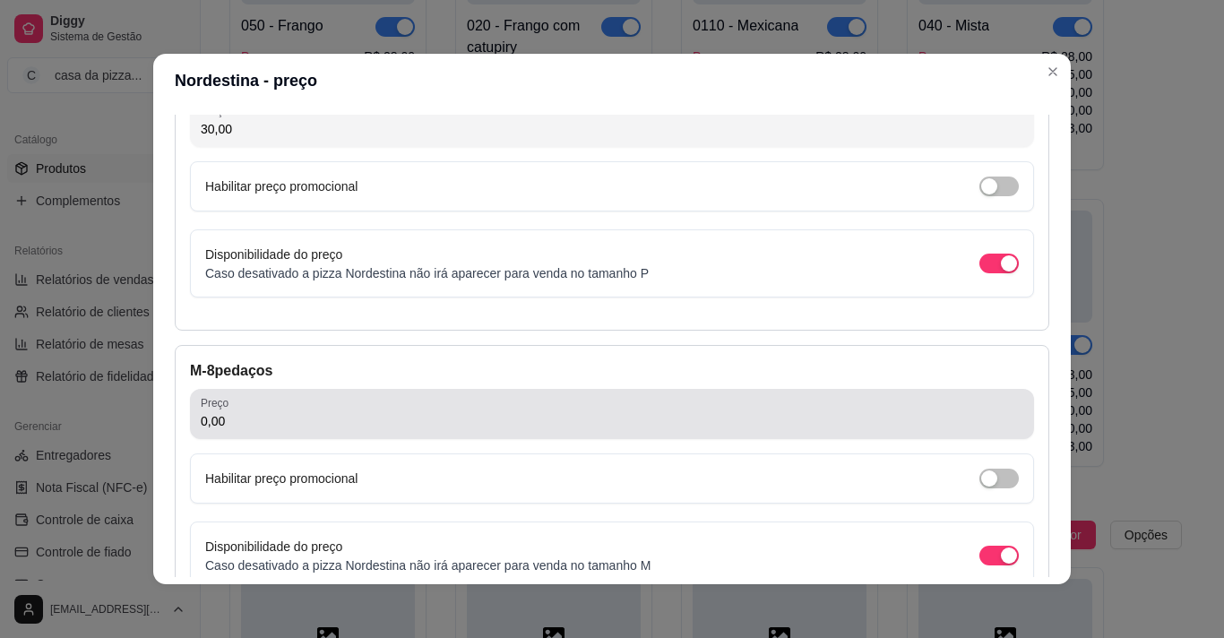
click at [284, 408] on div "0,00" at bounding box center [612, 414] width 823 height 36
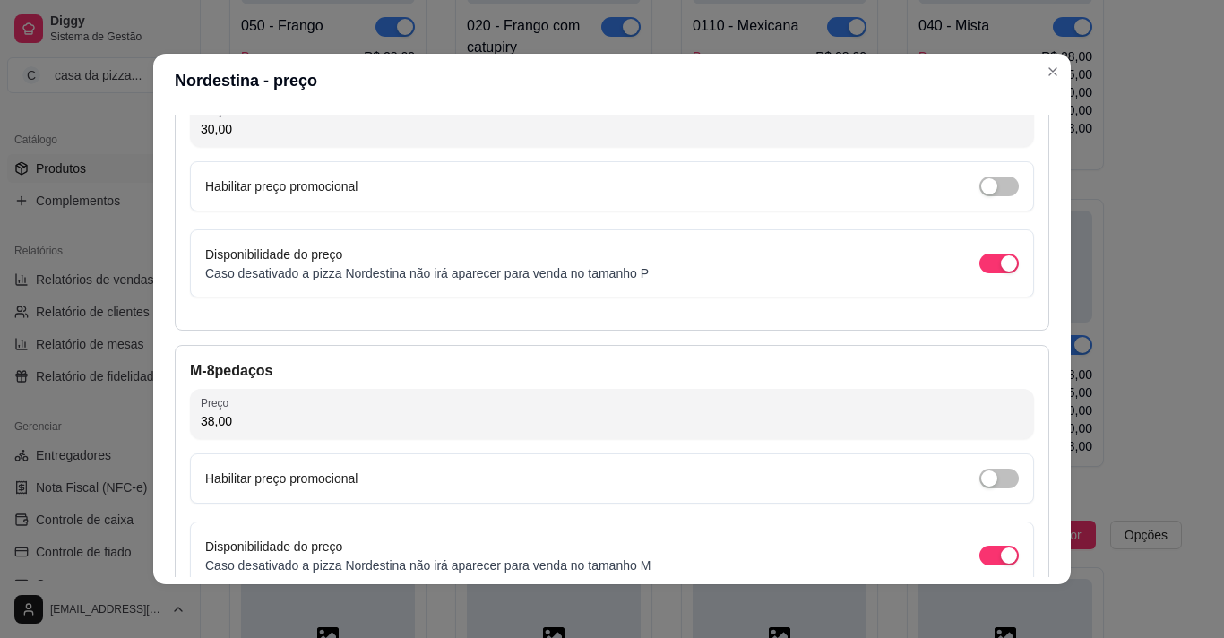
click at [1042, 566] on div "Detalhes Preço Nome do sabor Nordestina Código do sabor 0180 Descrição molho, m…" at bounding box center [612, 346] width 875 height 462
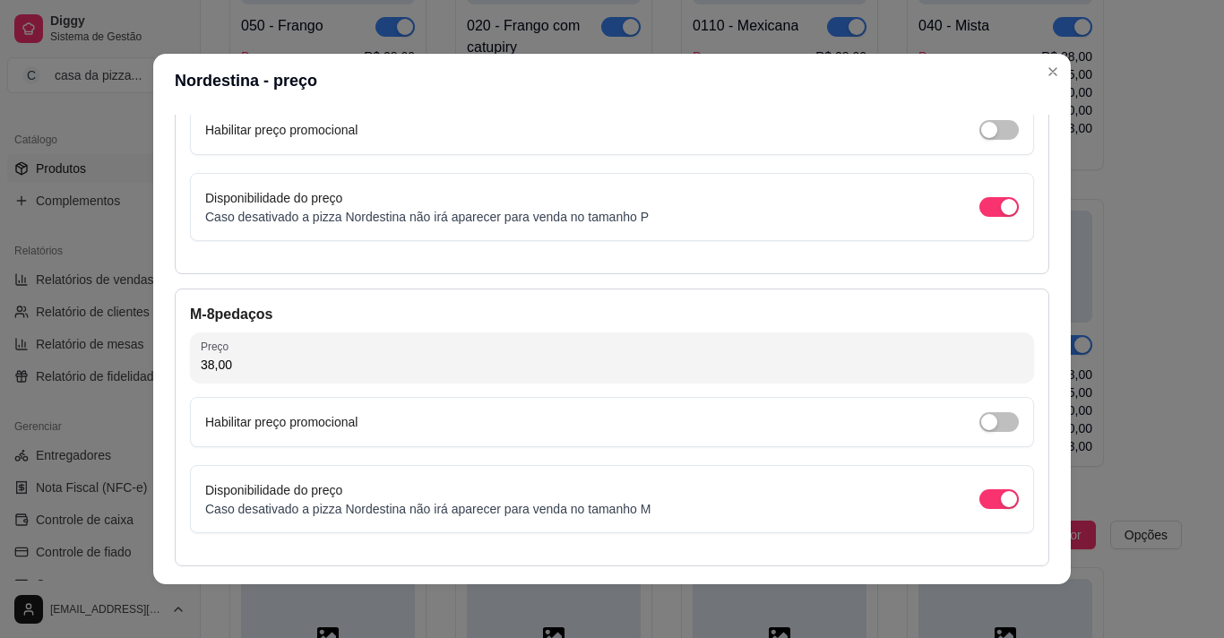
click at [1042, 566] on div "Detalhes Preço Nome do sabor Nordestina Código do sabor 0180 Descrição molho, m…" at bounding box center [612, 346] width 875 height 462
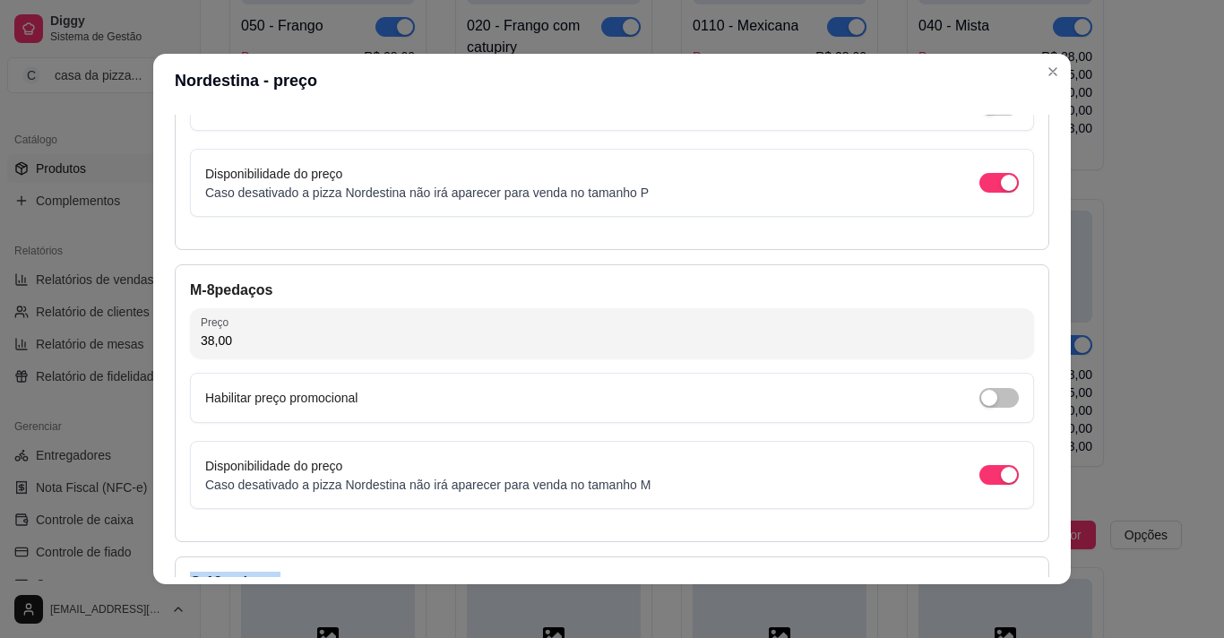
click at [1042, 566] on div "Detalhes Preço Nome do sabor Nordestina Código do sabor 0180 Descrição molho, m…" at bounding box center [612, 346] width 875 height 462
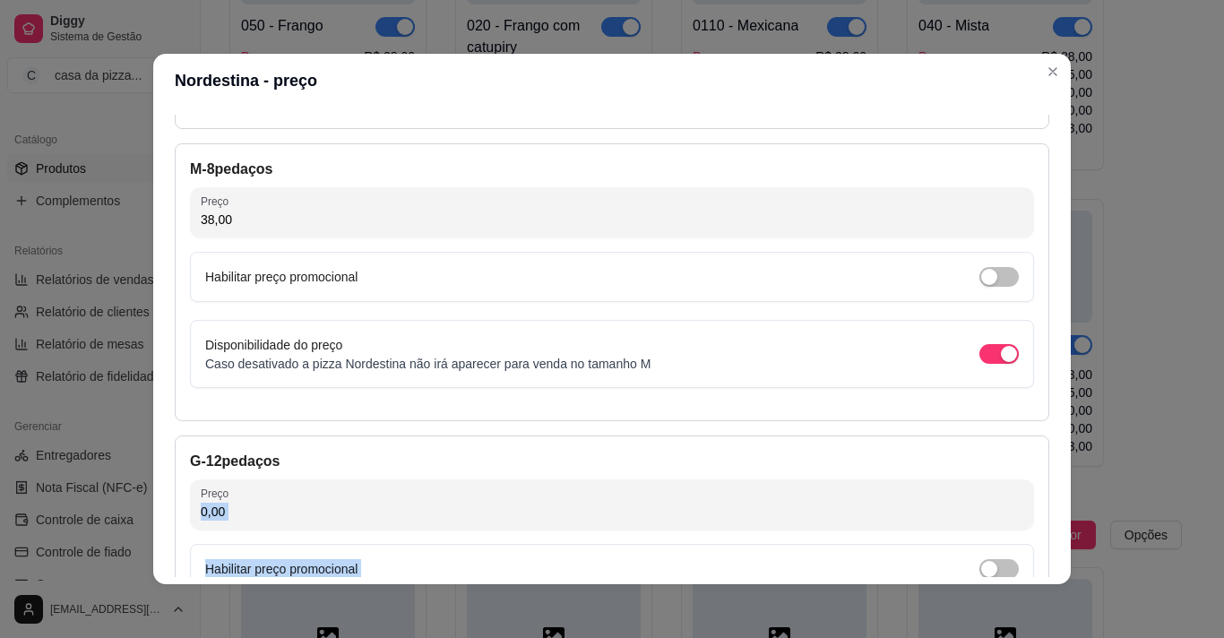
click at [1042, 566] on div "Detalhes Preço Nome do sabor Nordestina Código do sabor 0180 Descrição molho, m…" at bounding box center [612, 346] width 875 height 462
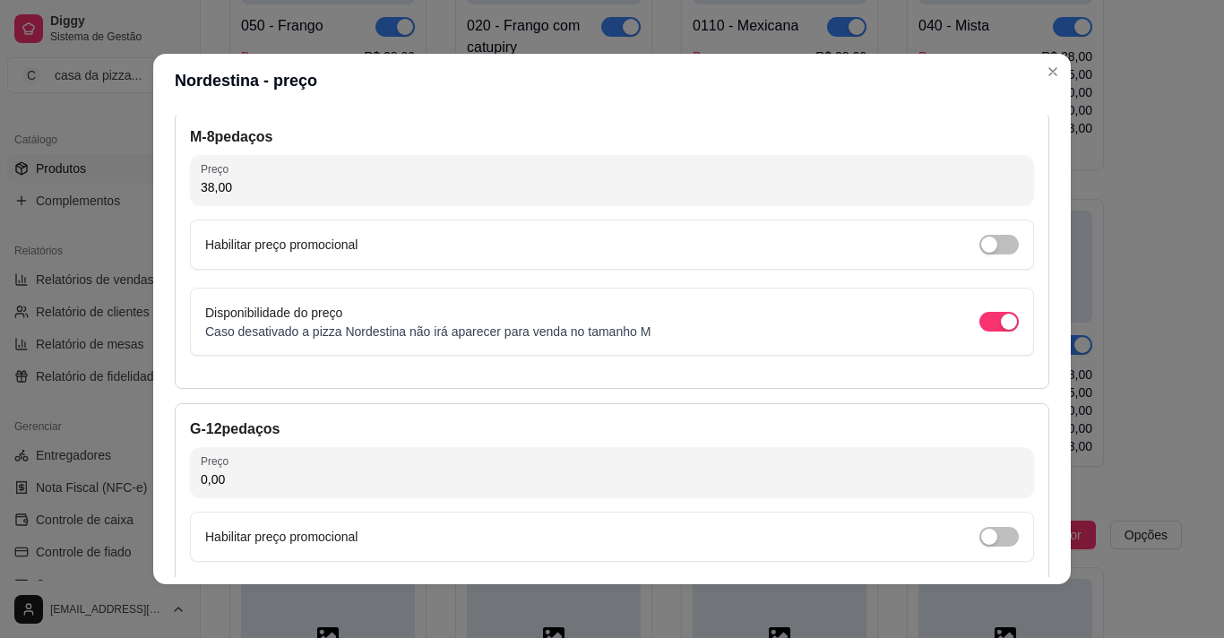
click at [762, 477] on input "0,00" at bounding box center [612, 479] width 823 height 18
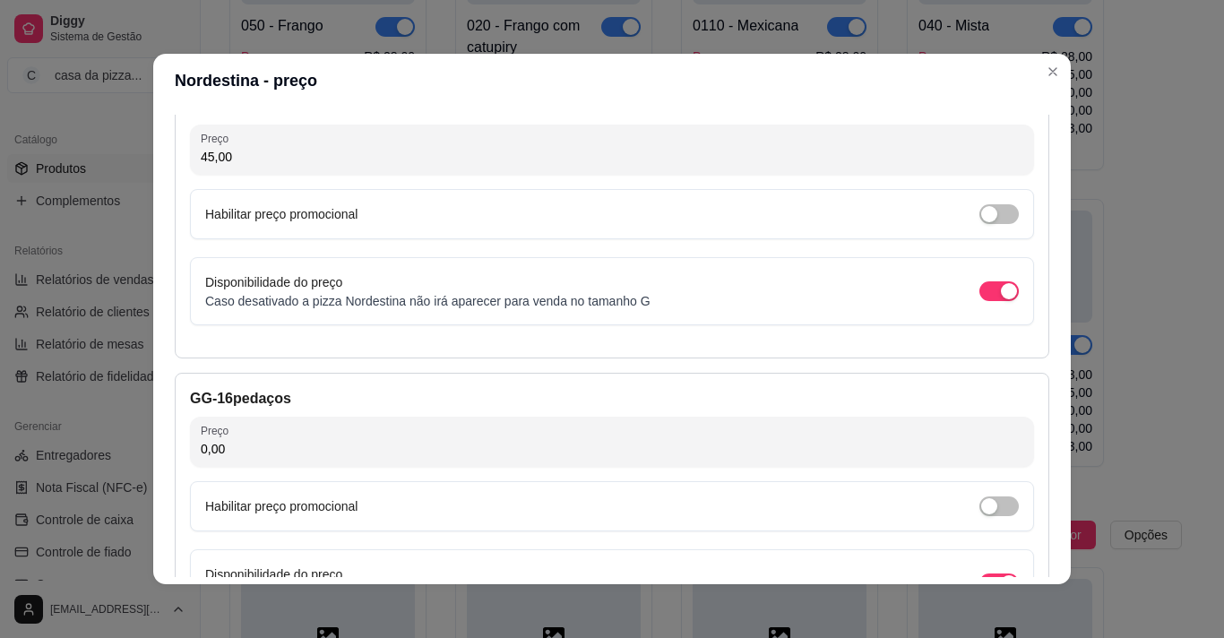
scroll to position [734, 0]
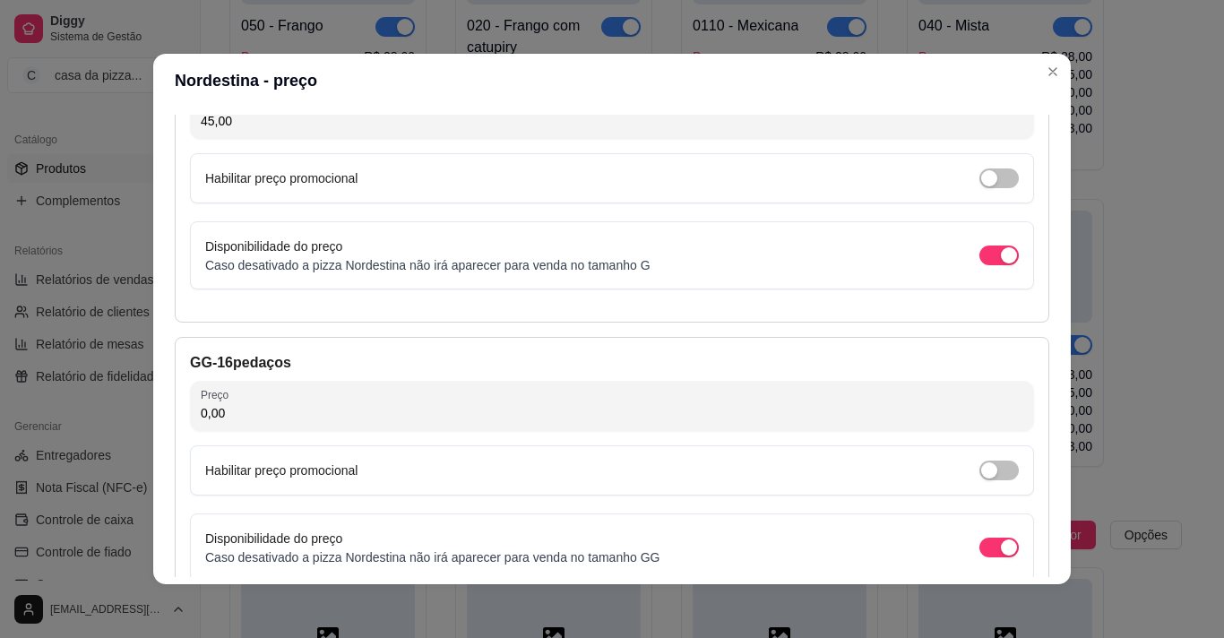
click at [718, 405] on input "0,00" at bounding box center [612, 413] width 823 height 18
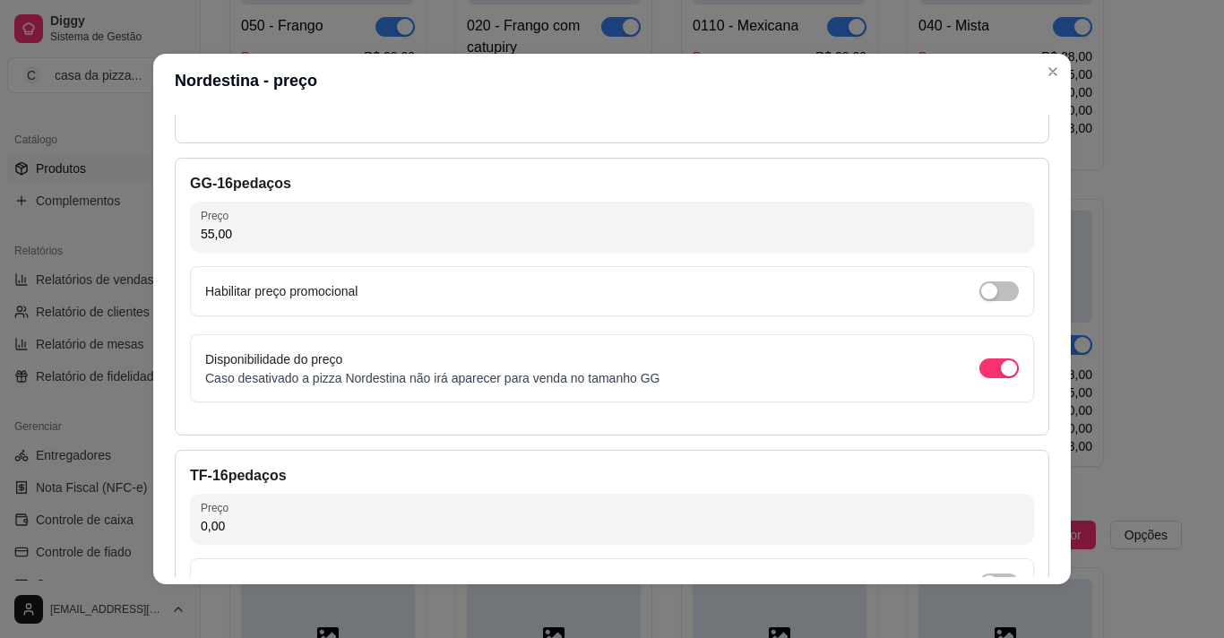
scroll to position [985, 0]
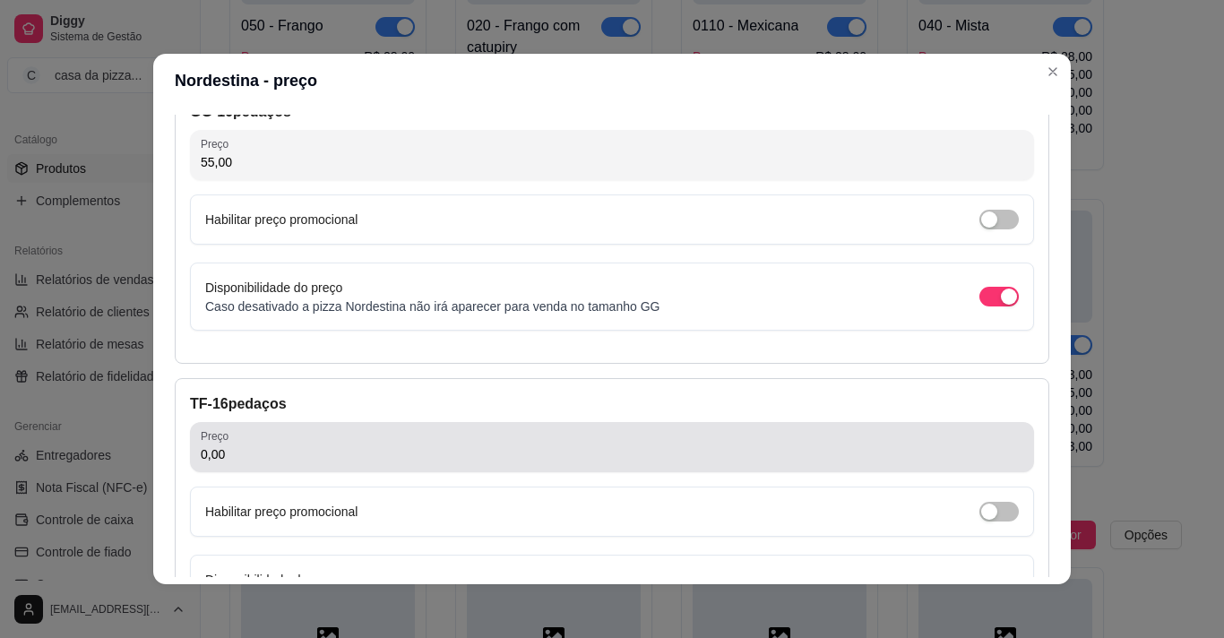
click at [612, 436] on div "0,00" at bounding box center [612, 447] width 823 height 36
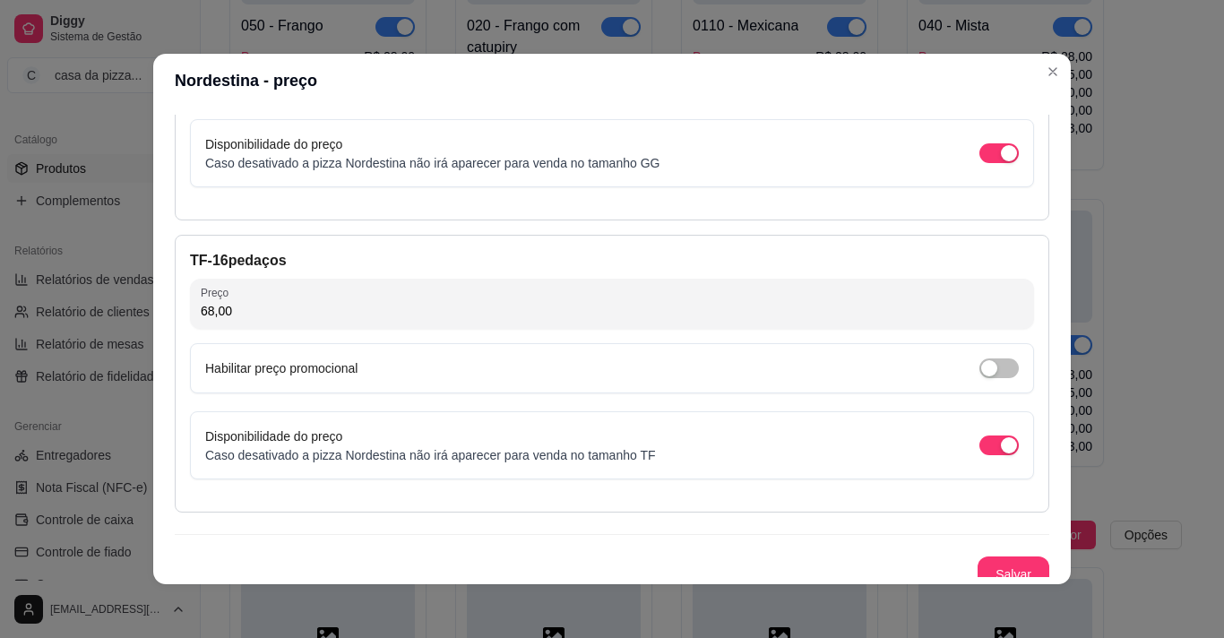
scroll to position [1144, 0]
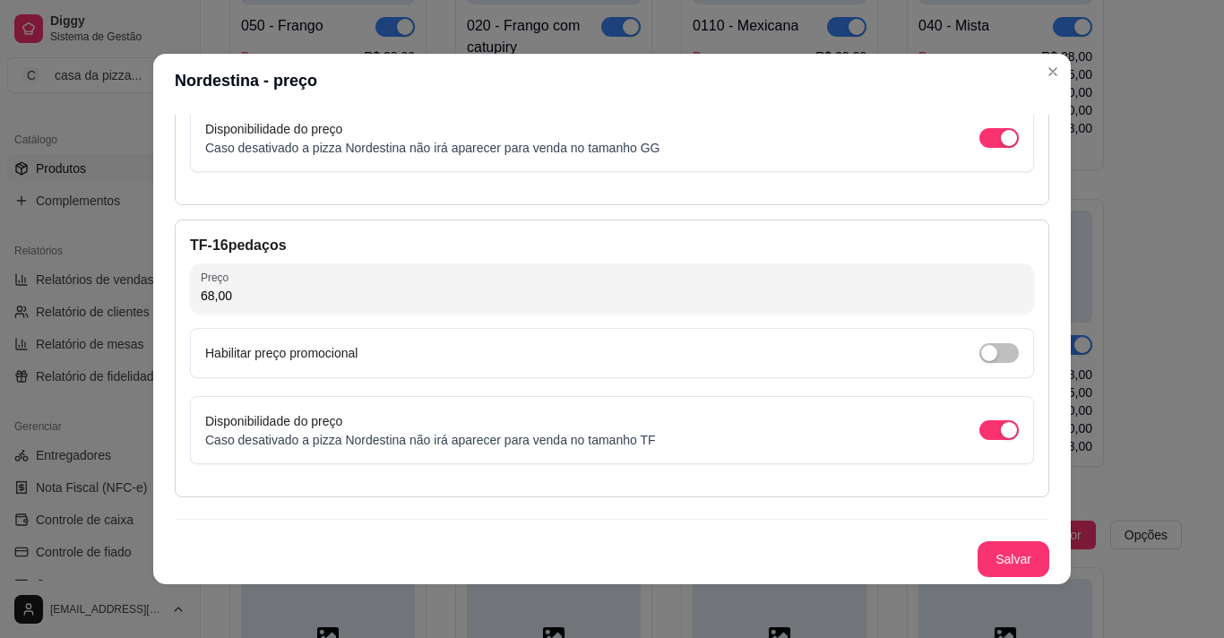
click at [979, 542] on button "Salvar" at bounding box center [1014, 559] width 70 height 35
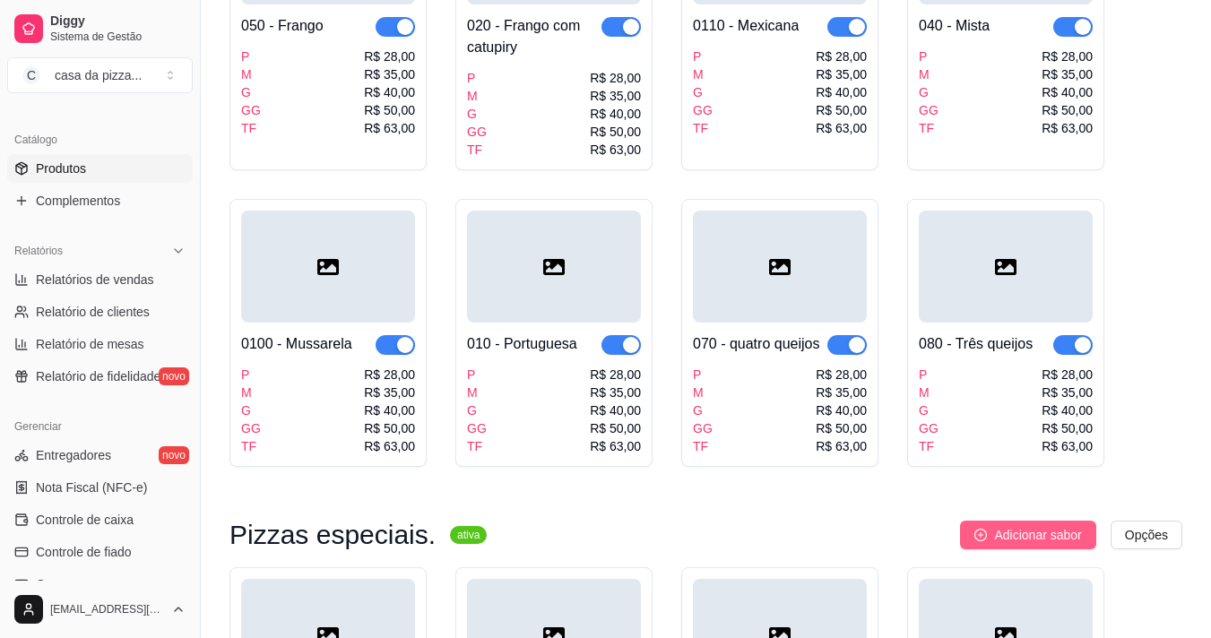
click at [1039, 525] on span "Adicionar sabor" at bounding box center [1037, 535] width 87 height 20
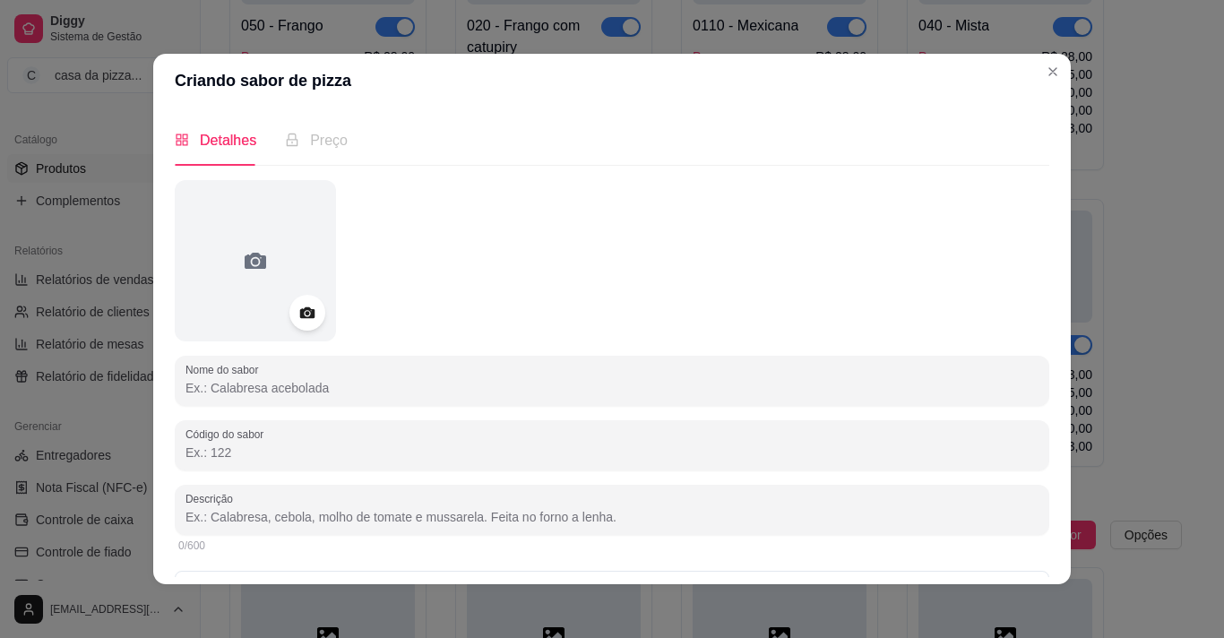
click at [768, 384] on input "Nome do sabor" at bounding box center [612, 388] width 853 height 18
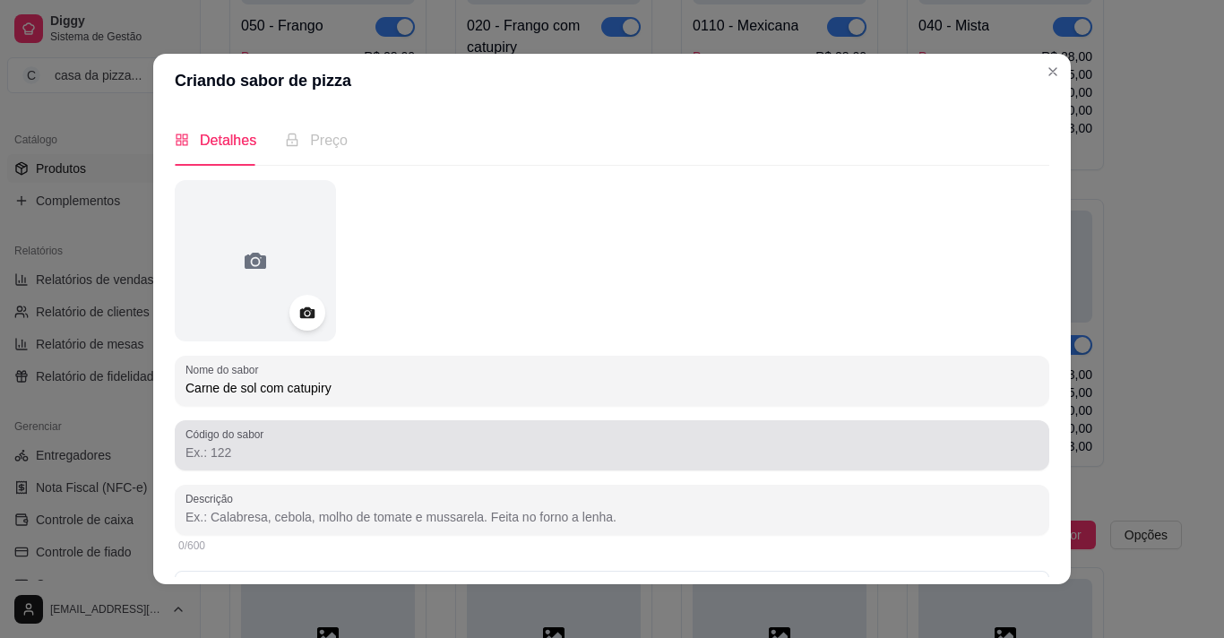
click at [595, 420] on div "Código do sabor" at bounding box center [612, 445] width 875 height 50
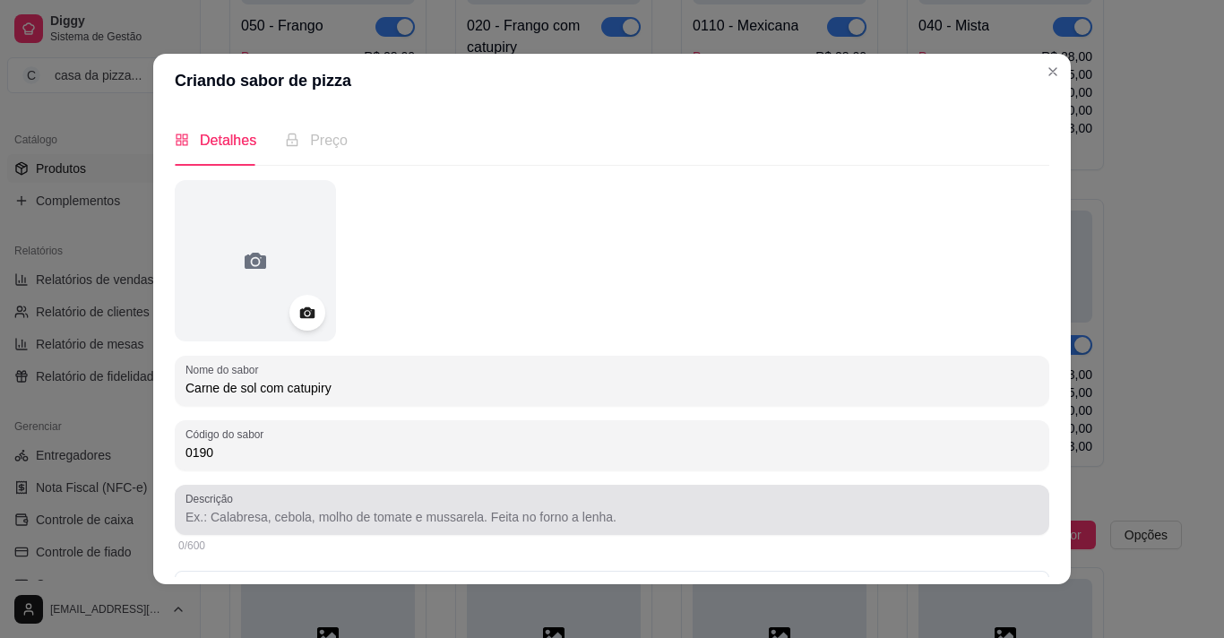
click at [506, 523] on input "Descrição" at bounding box center [612, 517] width 853 height 18
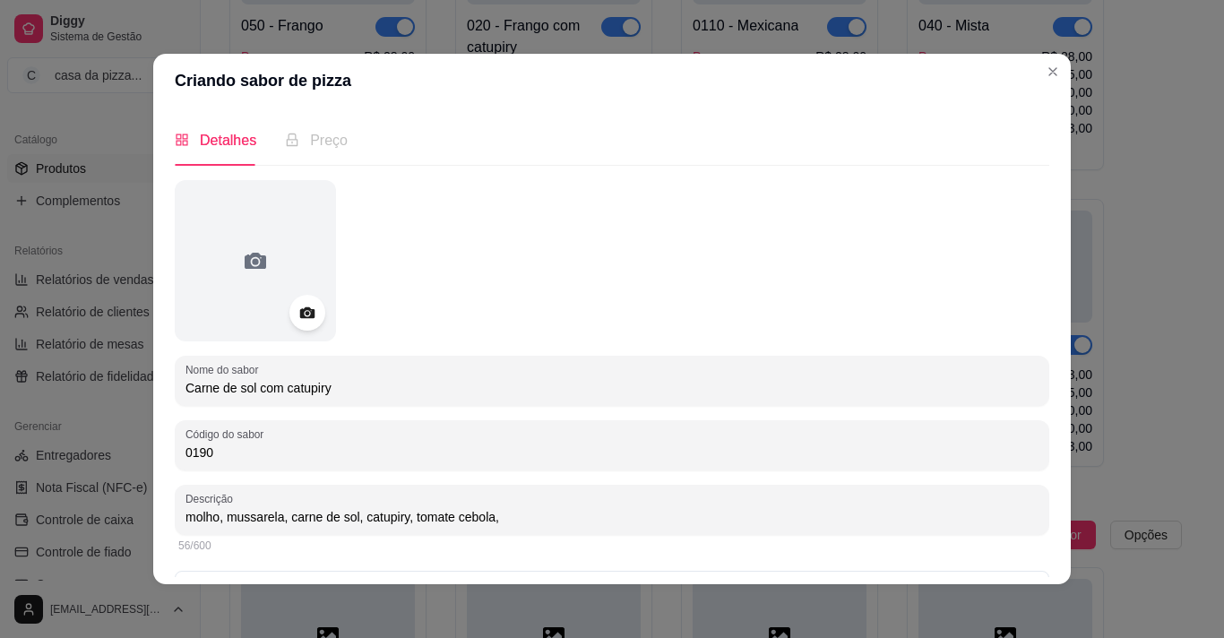
click at [443, 515] on input "molho, mussarela, carne de sol, catupiry, tomate cebola," at bounding box center [612, 517] width 853 height 18
click at [492, 510] on input "molho, mussarela, carne de sol, catupiry, tomate, cebola," at bounding box center [612, 517] width 853 height 18
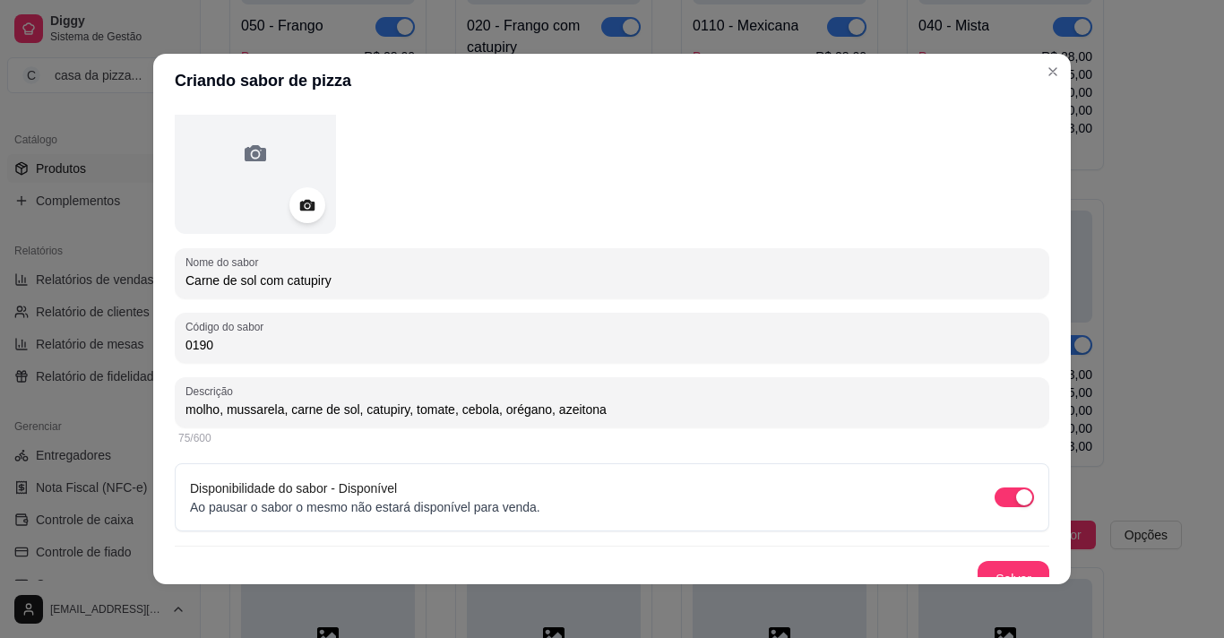
scroll to position [127, 0]
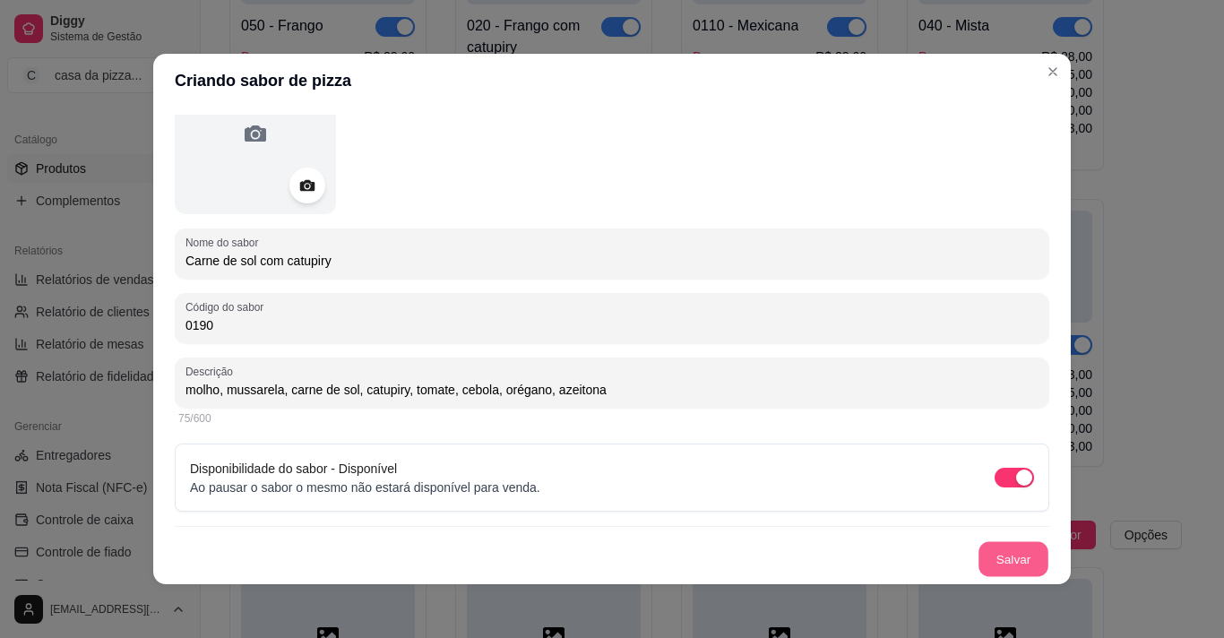
click at [1000, 548] on button "Salvar" at bounding box center [1014, 559] width 70 height 35
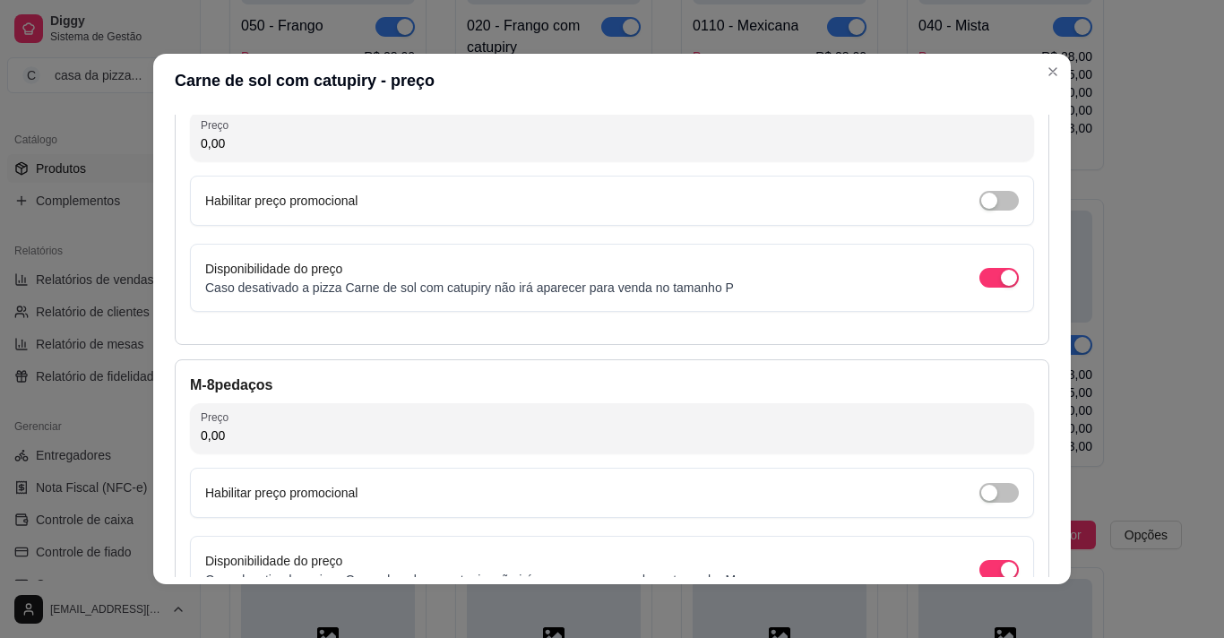
scroll to position [142, 0]
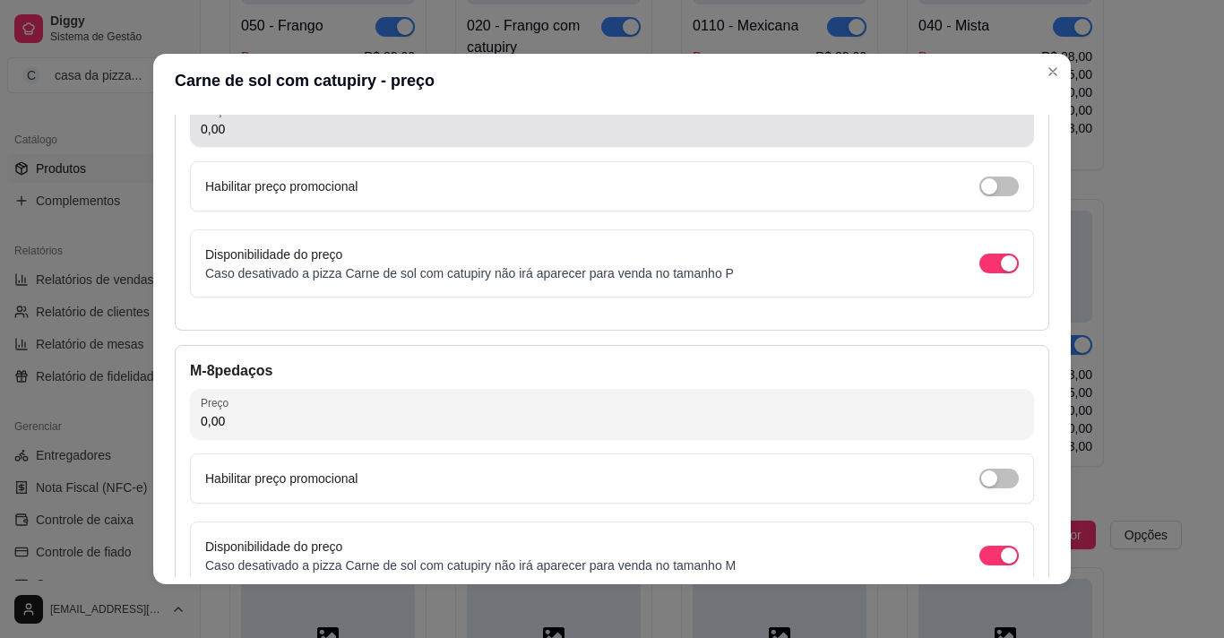
click at [717, 140] on div "0,00" at bounding box center [612, 122] width 823 height 36
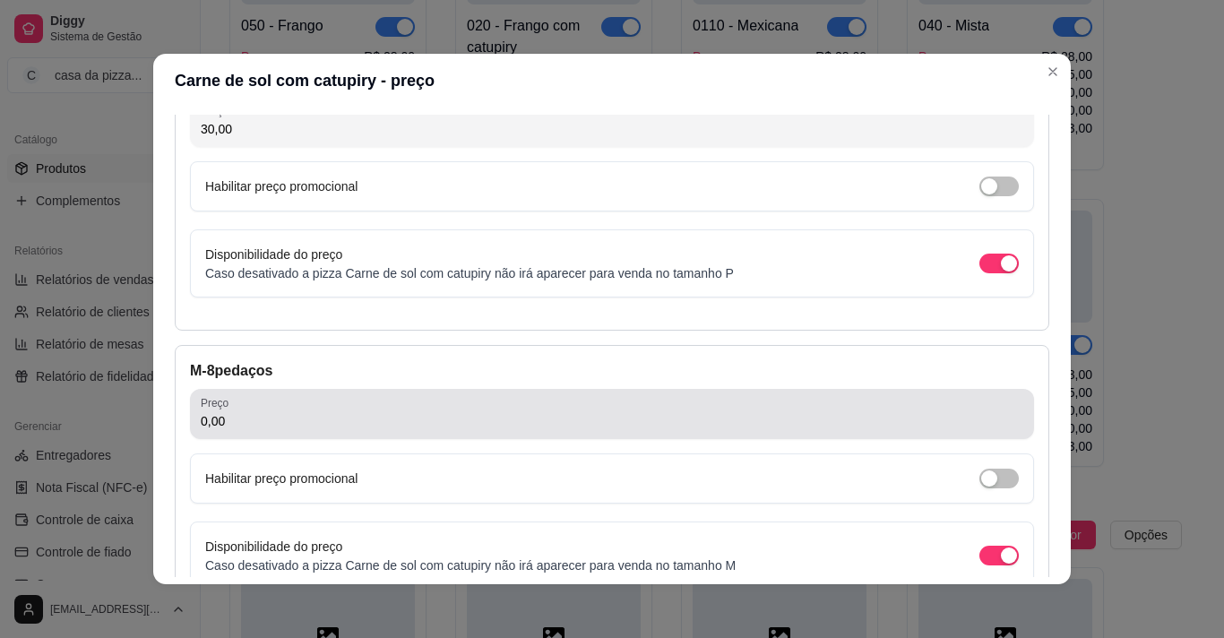
click at [461, 411] on div "0,00" at bounding box center [612, 414] width 823 height 36
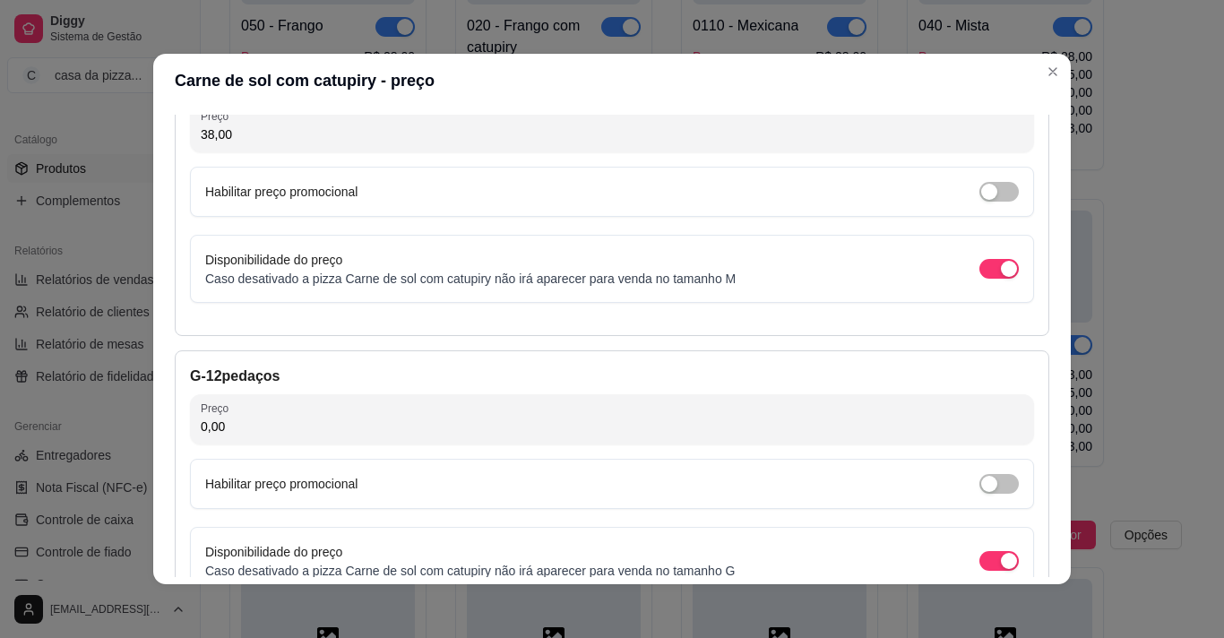
scroll to position [536, 0]
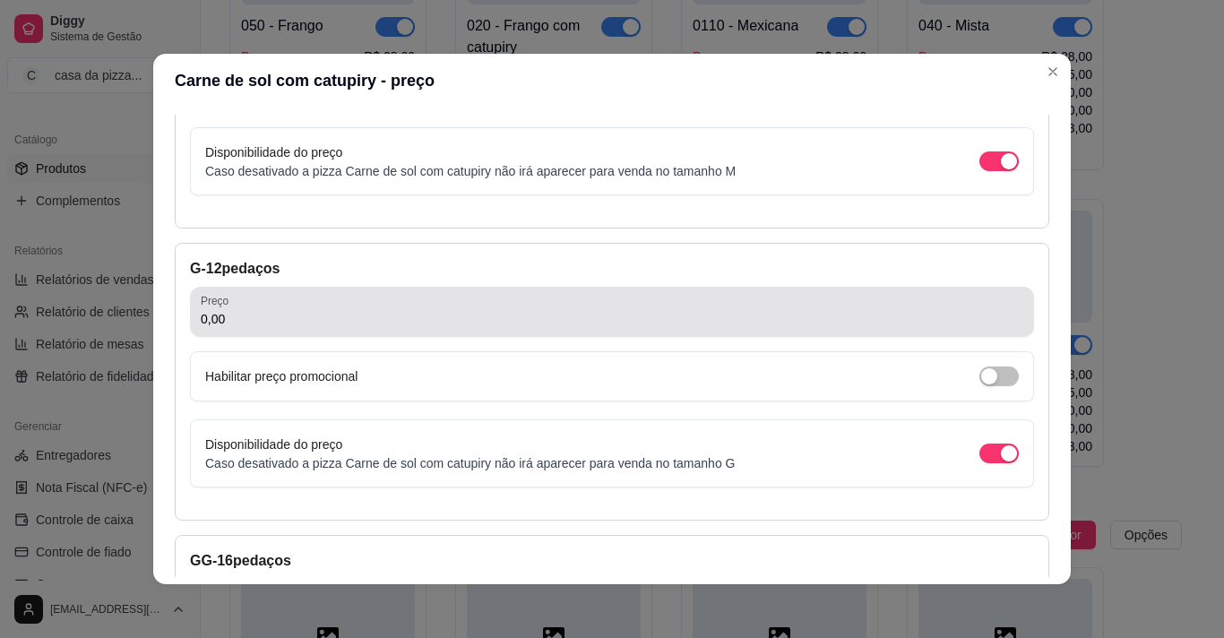
click at [406, 307] on div "0,00" at bounding box center [612, 312] width 823 height 36
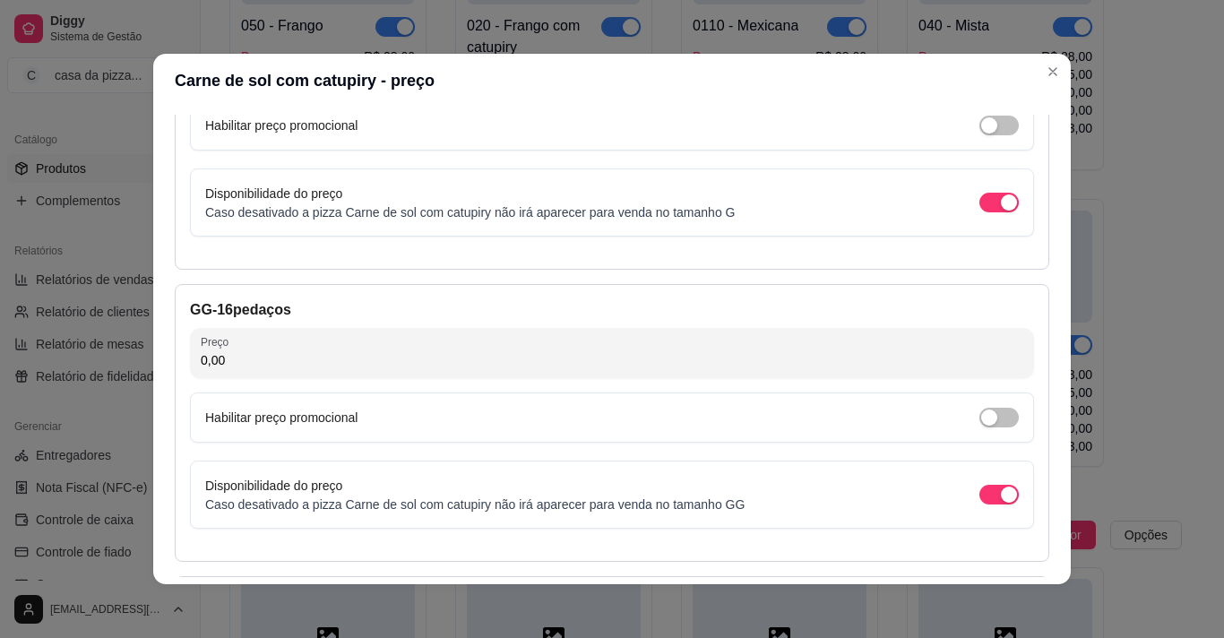
scroll to position [859, 0]
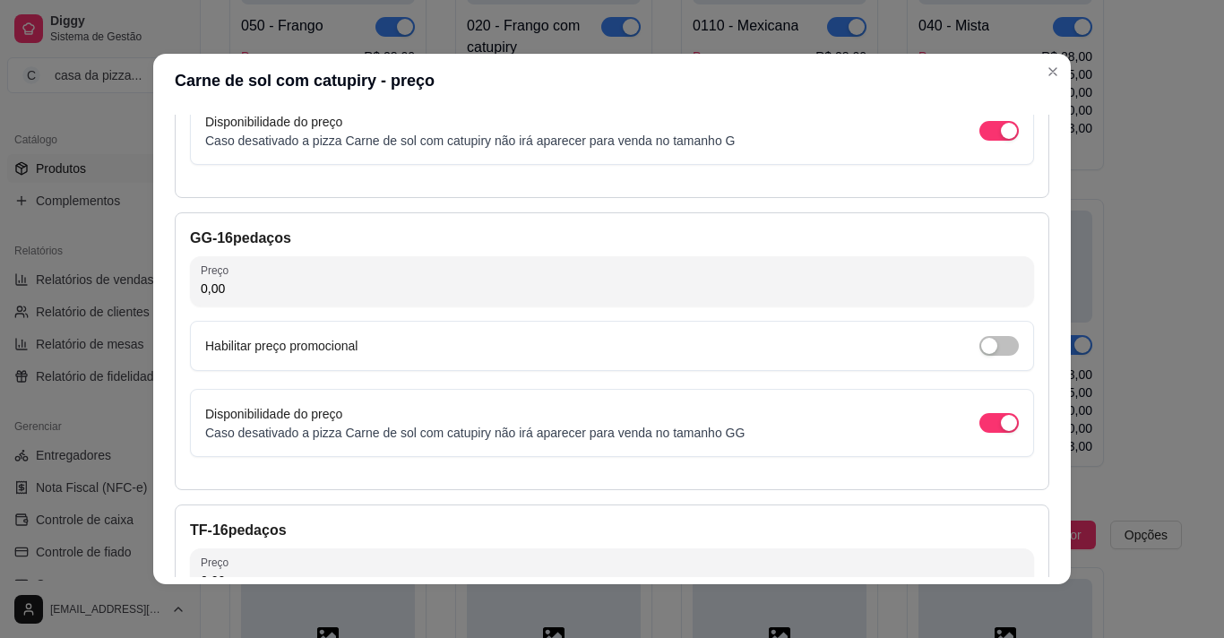
click at [332, 286] on input "0,00" at bounding box center [612, 289] width 823 height 18
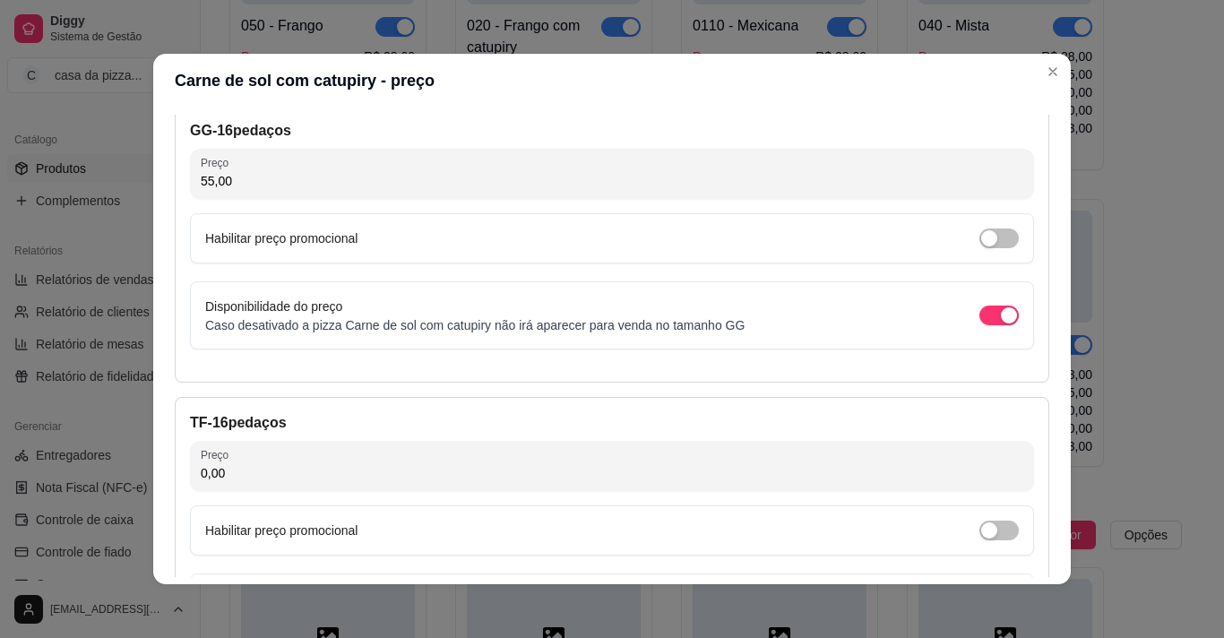
scroll to position [1144, 0]
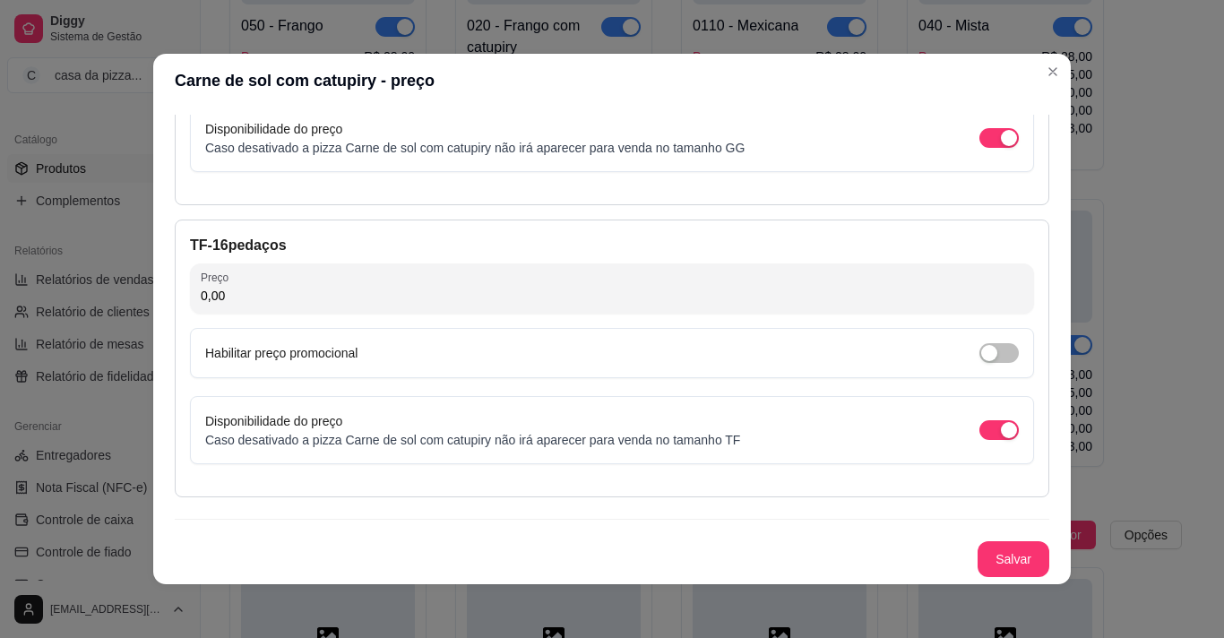
click at [522, 290] on input "0,00" at bounding box center [612, 296] width 823 height 18
click at [992, 548] on button "Salvar" at bounding box center [1014, 559] width 70 height 35
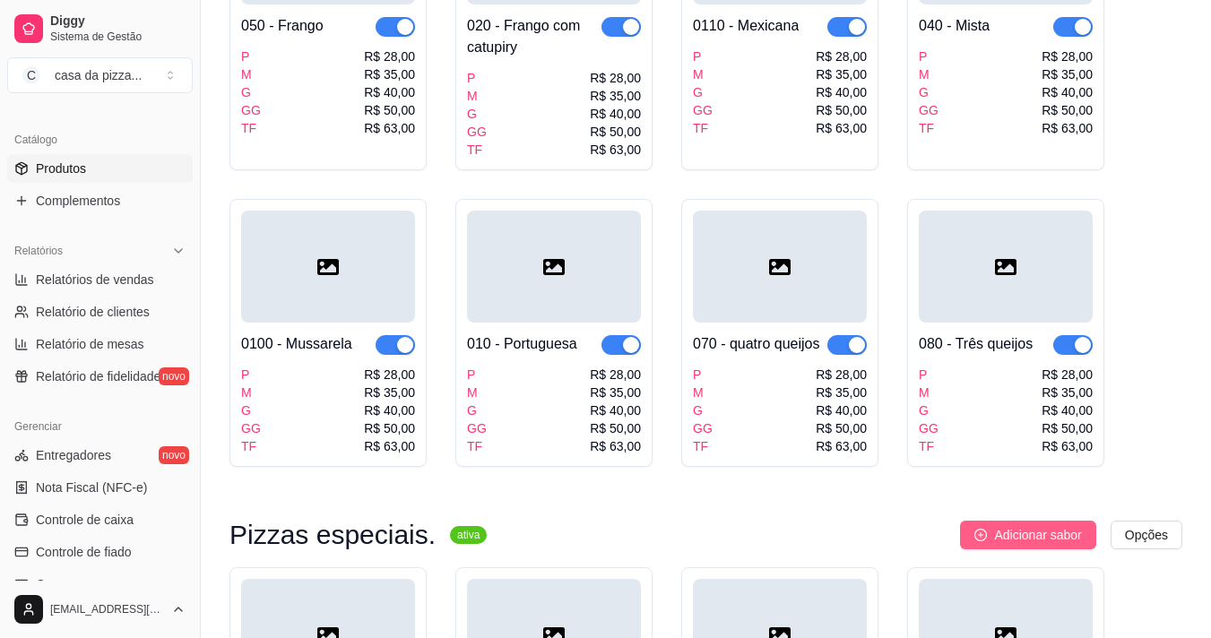
click at [1051, 525] on span "Adicionar sabor" at bounding box center [1037, 535] width 87 height 20
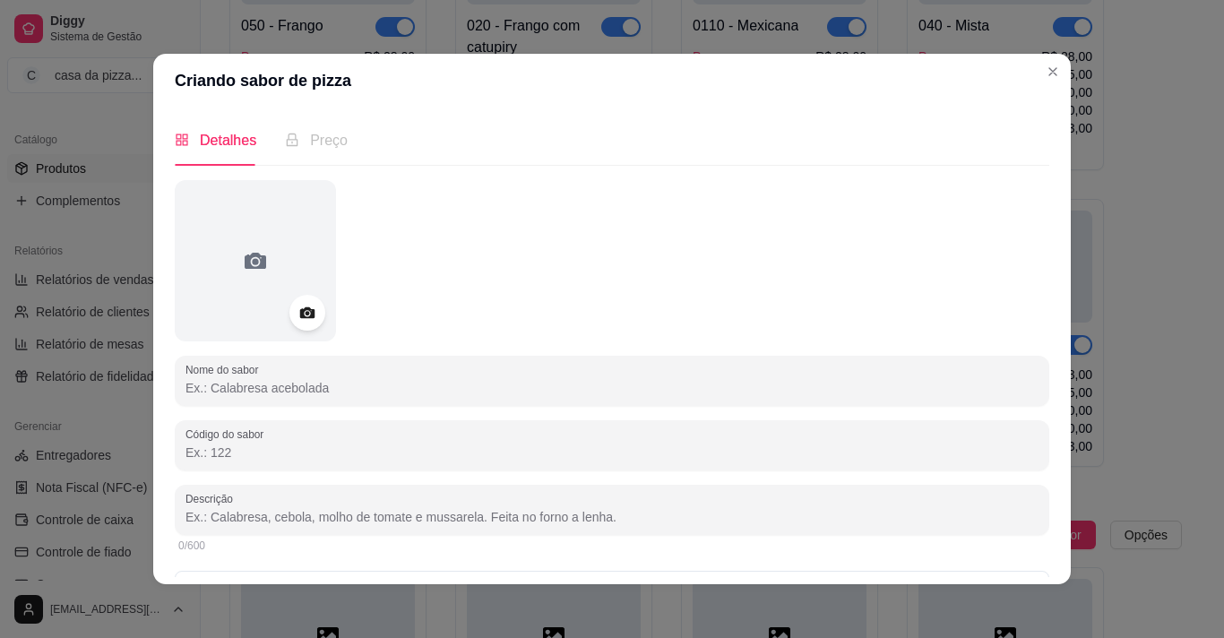
click at [662, 386] on input "Nome do sabor" at bounding box center [612, 388] width 853 height 18
click at [529, 460] on input "Código do sabor" at bounding box center [612, 453] width 853 height 18
click at [468, 511] on input "Descrição" at bounding box center [612, 517] width 853 height 18
click at [213, 513] on input "molho mussarela," at bounding box center [612, 517] width 853 height 18
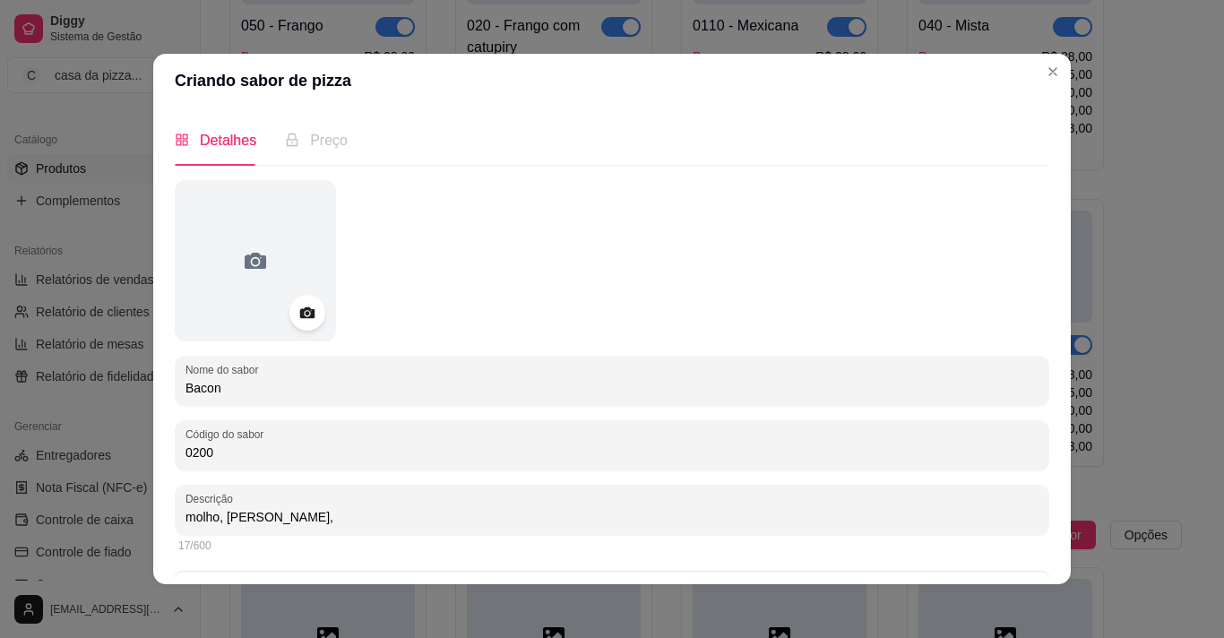
click at [282, 516] on input "molho, mussarela," at bounding box center [612, 517] width 853 height 18
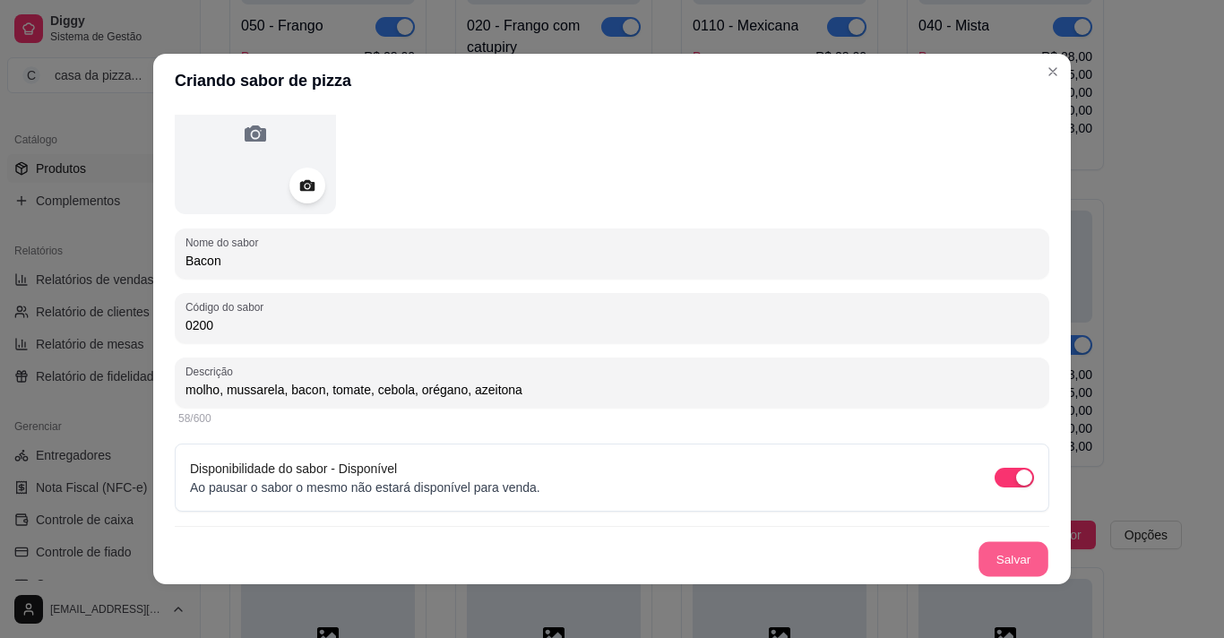
click at [1004, 552] on button "Salvar" at bounding box center [1014, 559] width 70 height 35
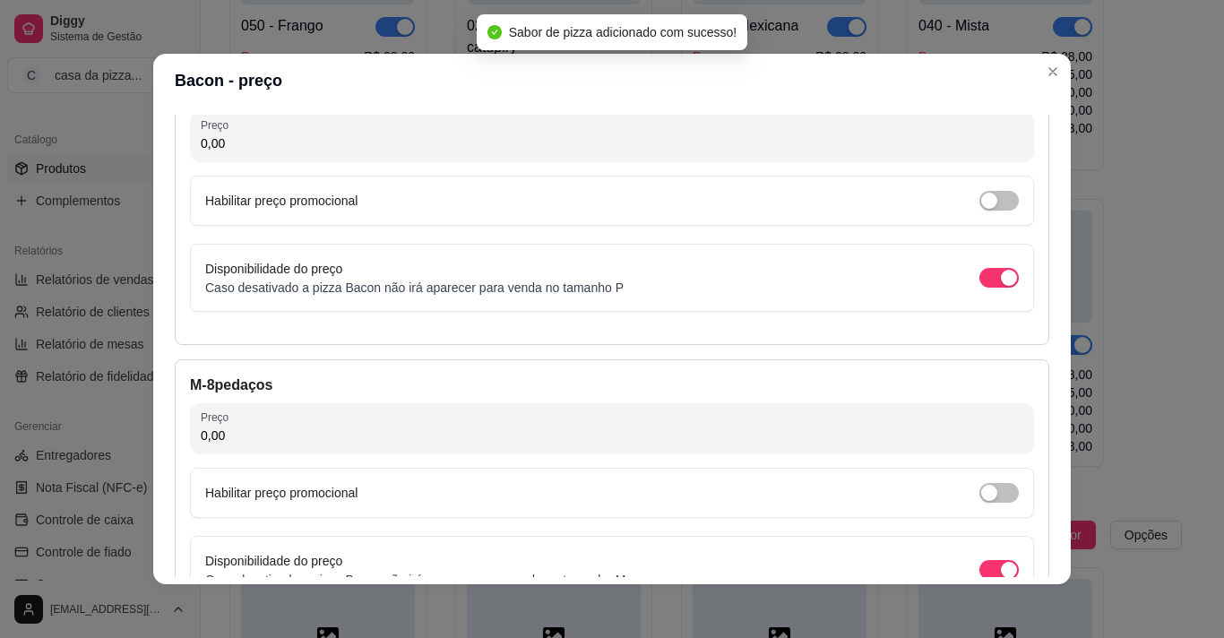
scroll to position [142, 0]
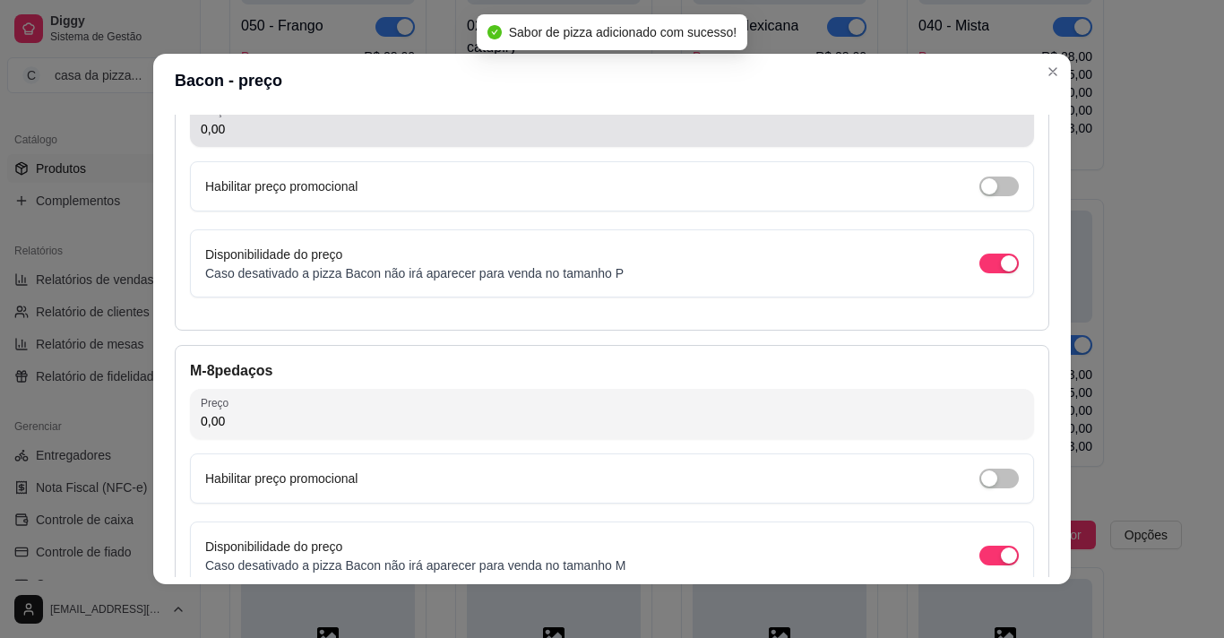
click at [406, 118] on div "0,00" at bounding box center [612, 122] width 823 height 36
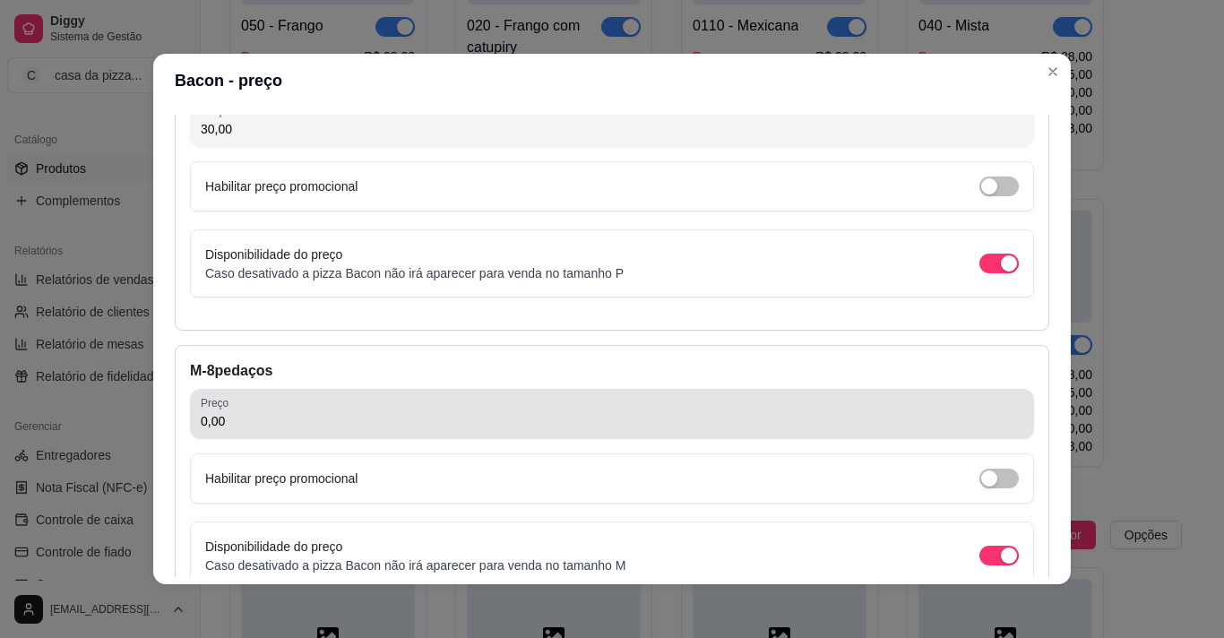
click at [269, 421] on input "0,00" at bounding box center [612, 421] width 823 height 18
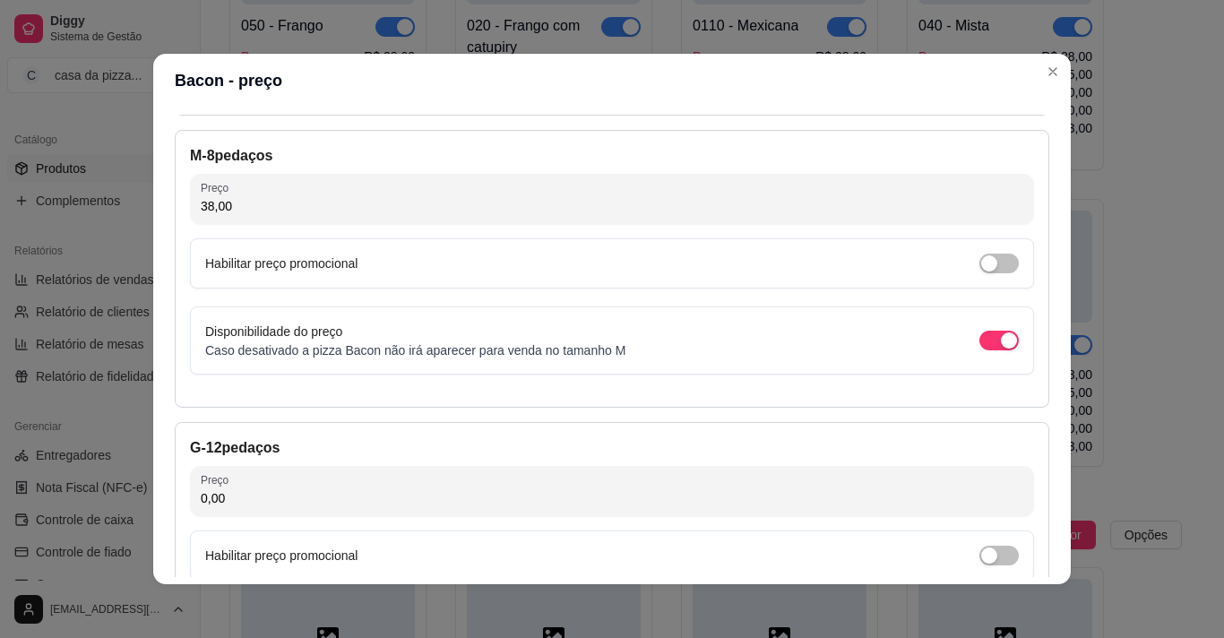
scroll to position [428, 0]
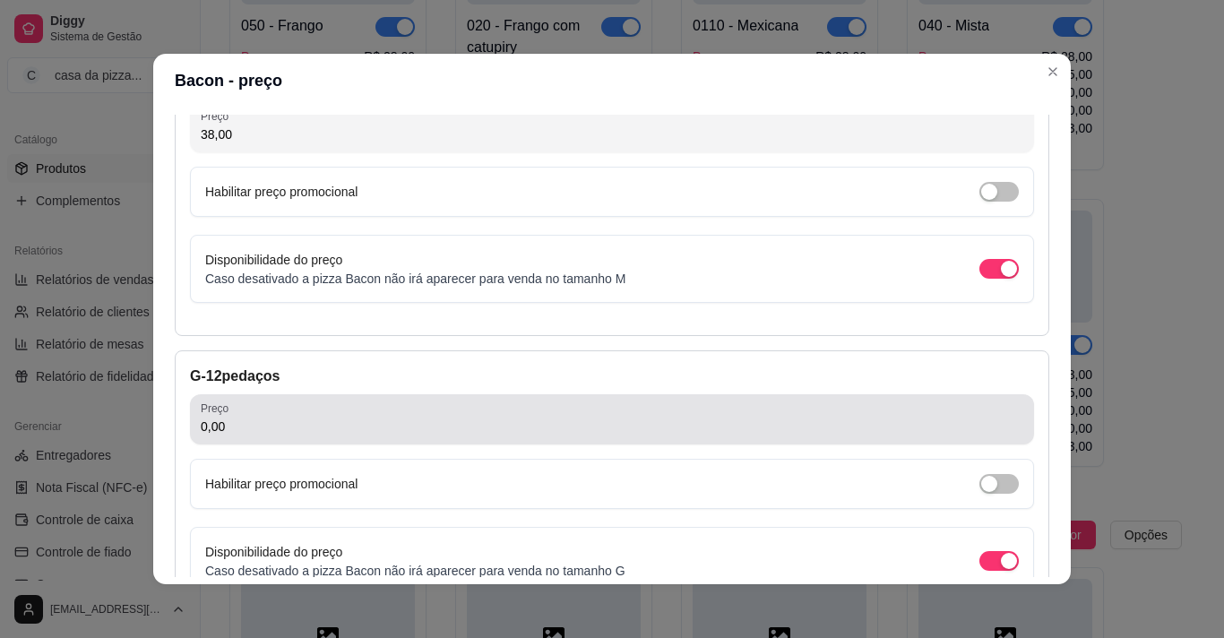
click at [710, 416] on div "0,00" at bounding box center [612, 419] width 823 height 36
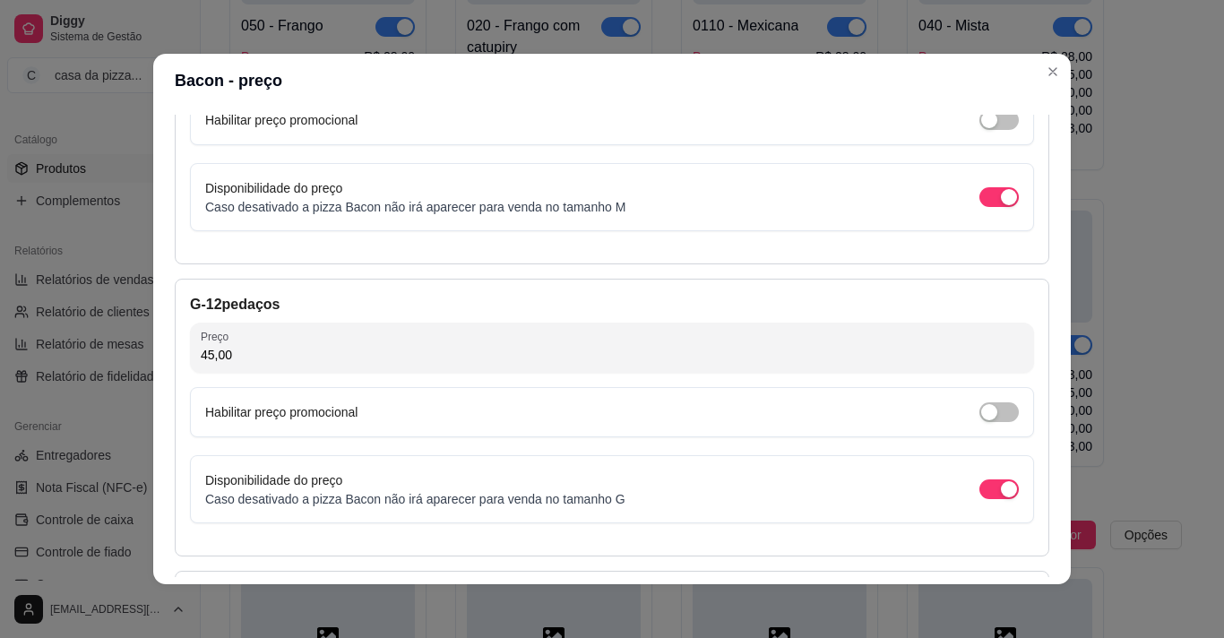
scroll to position [572, 0]
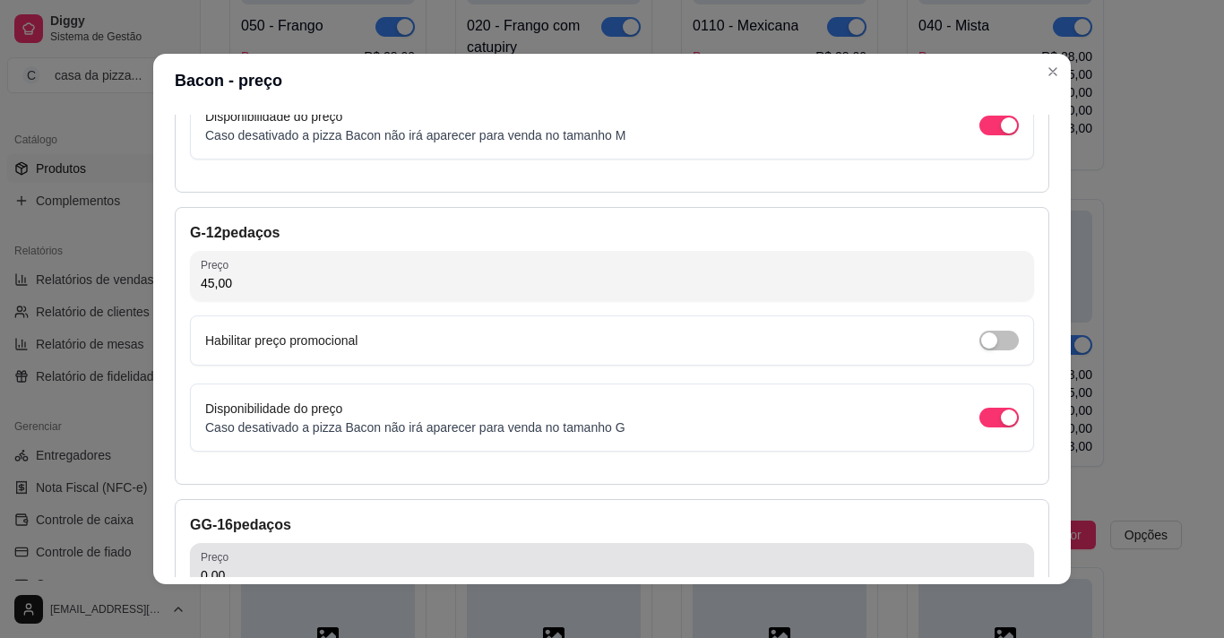
click at [869, 546] on div "Preço 0,00" at bounding box center [612, 568] width 844 height 50
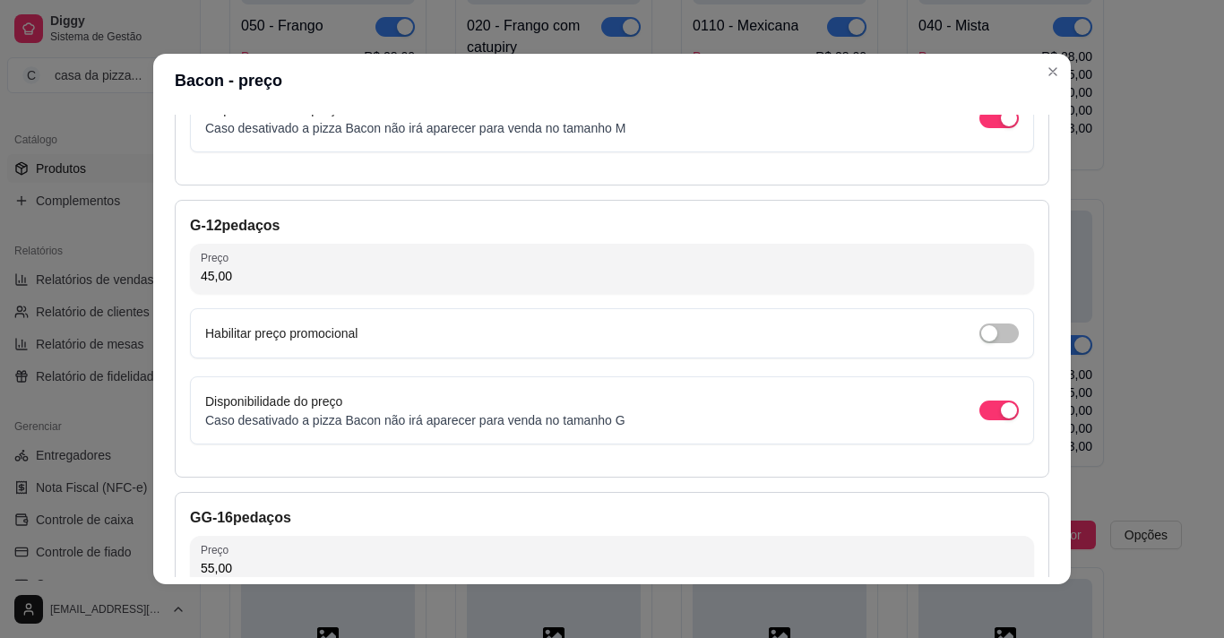
click at [1044, 562] on div "Detalhes Preço Nome do sabor Bacon Código do sabor 0200 Descrição molho, mussar…" at bounding box center [612, 346] width 918 height 477
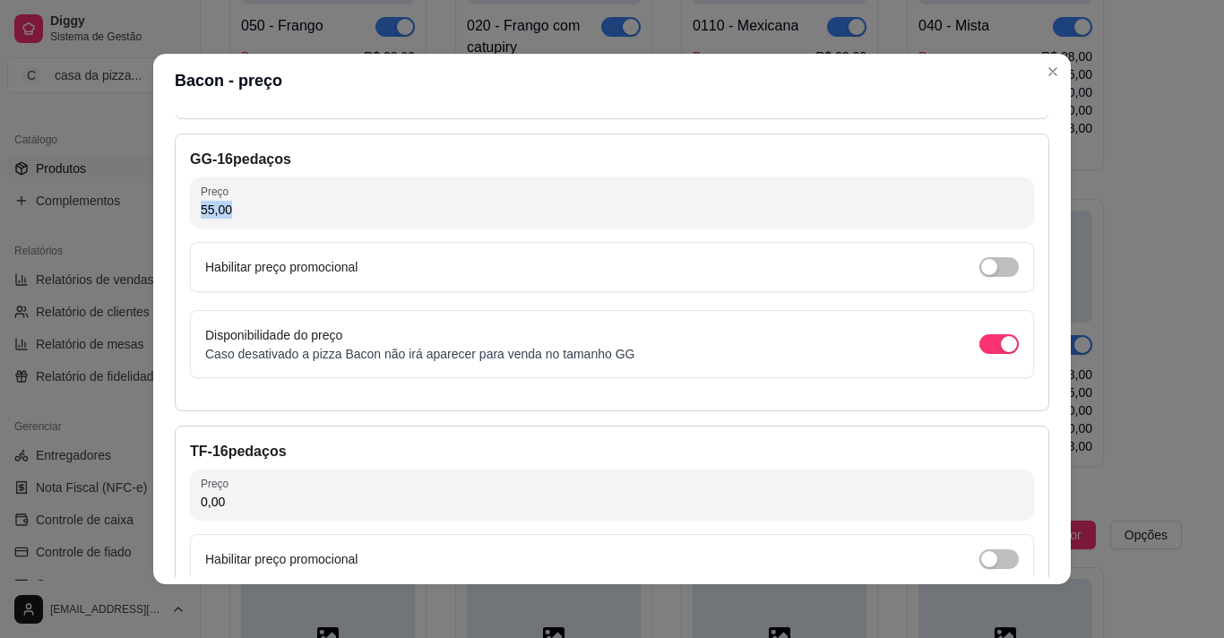
scroll to position [973, 0]
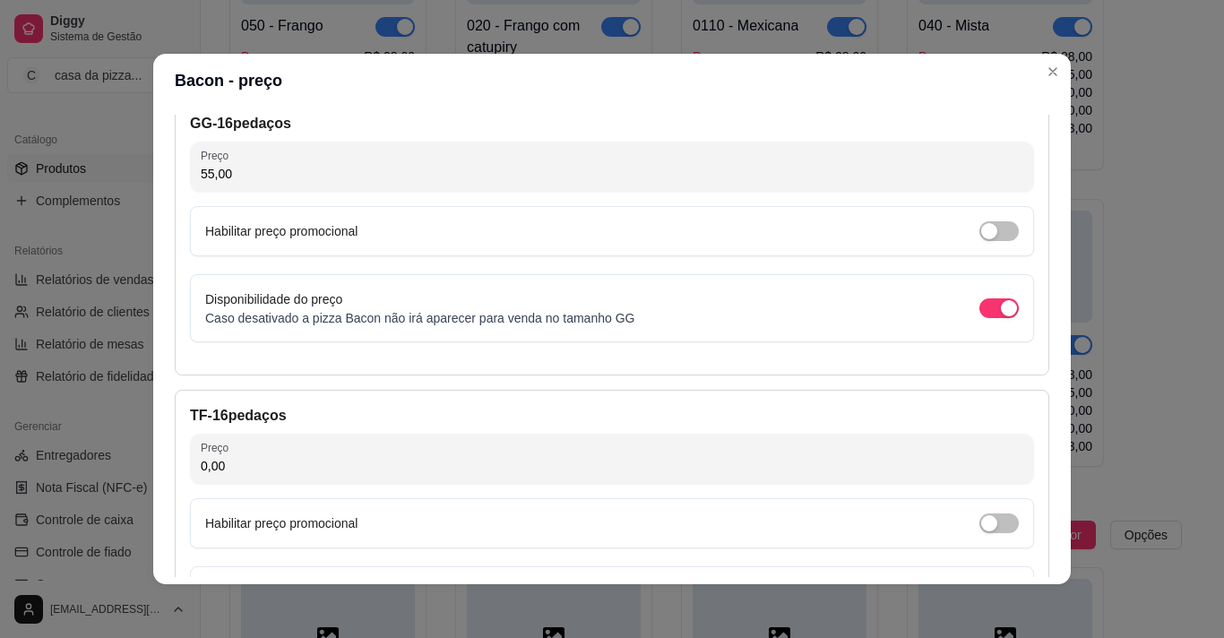
click at [872, 522] on div "Habilitar preço promocional" at bounding box center [612, 524] width 814 height 20
click at [849, 472] on input "0,00" at bounding box center [612, 466] width 823 height 18
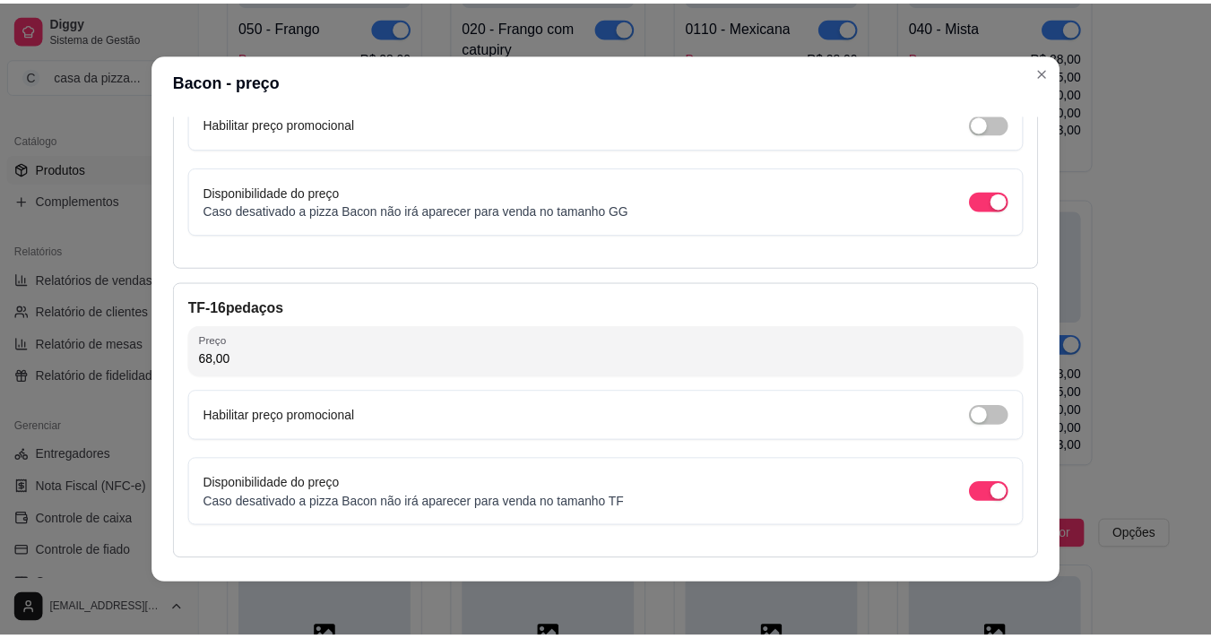
scroll to position [1144, 0]
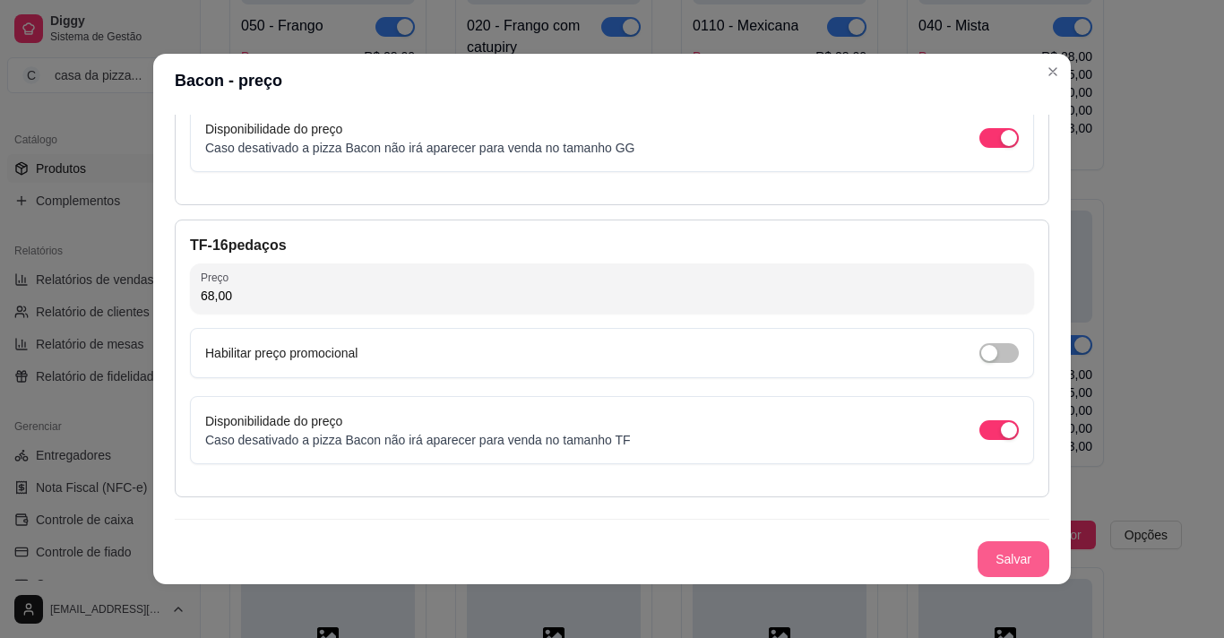
click at [996, 551] on button "Salvar" at bounding box center [1014, 559] width 72 height 36
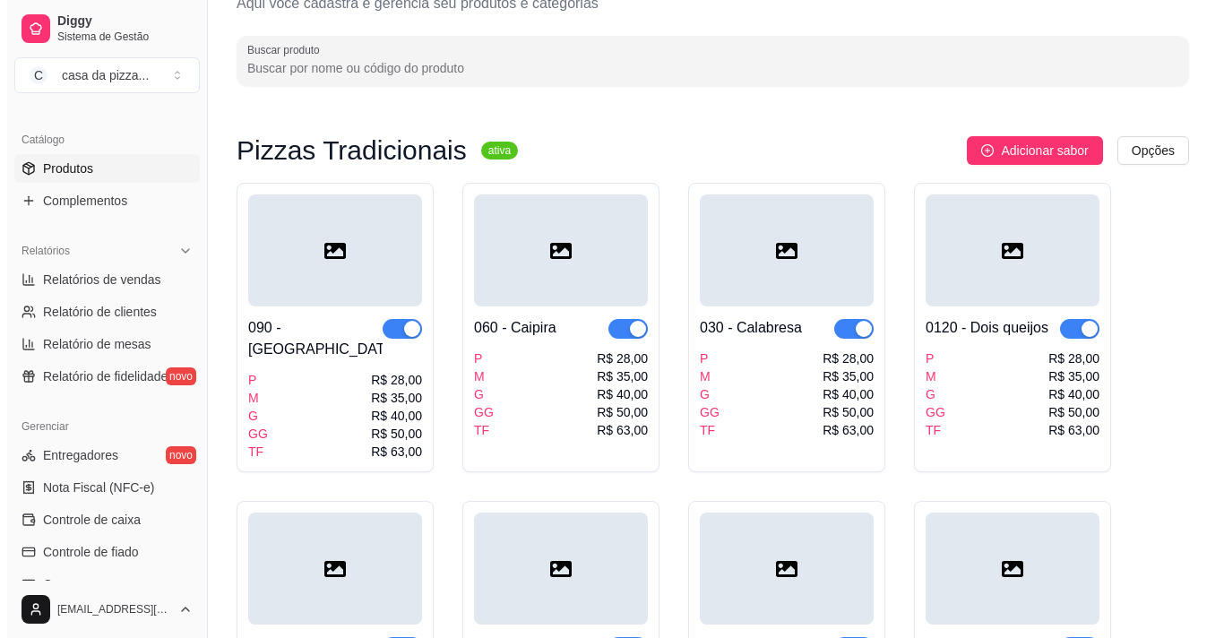
scroll to position [0, 0]
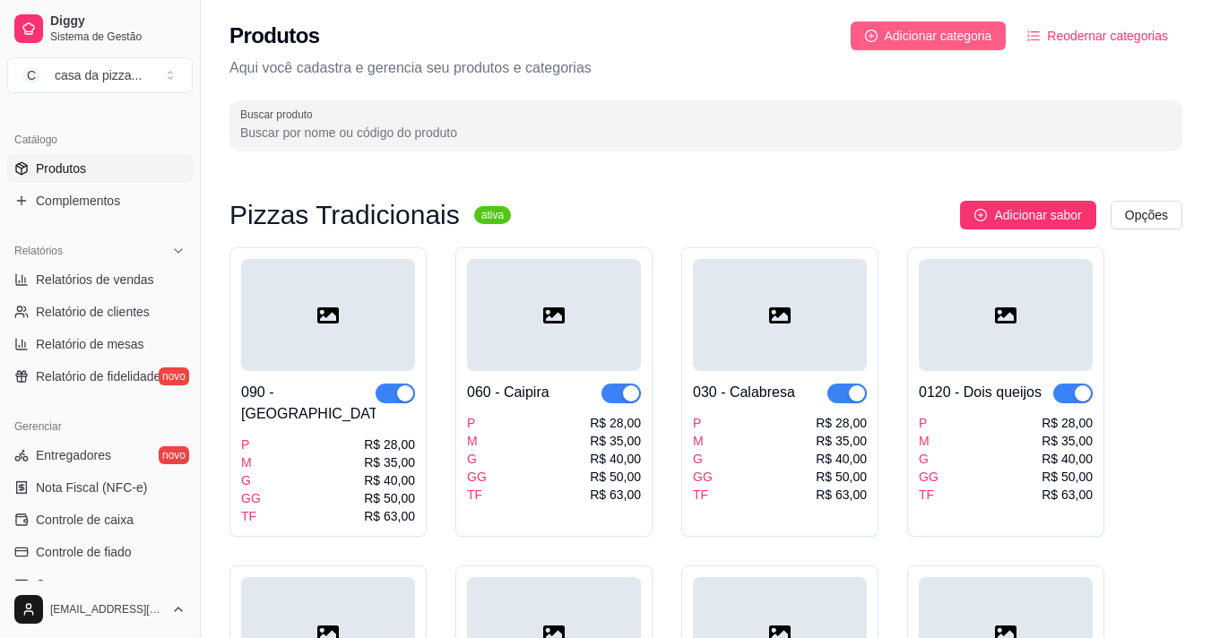
click at [957, 38] on span "Adicionar categoria" at bounding box center [939, 36] width 108 height 20
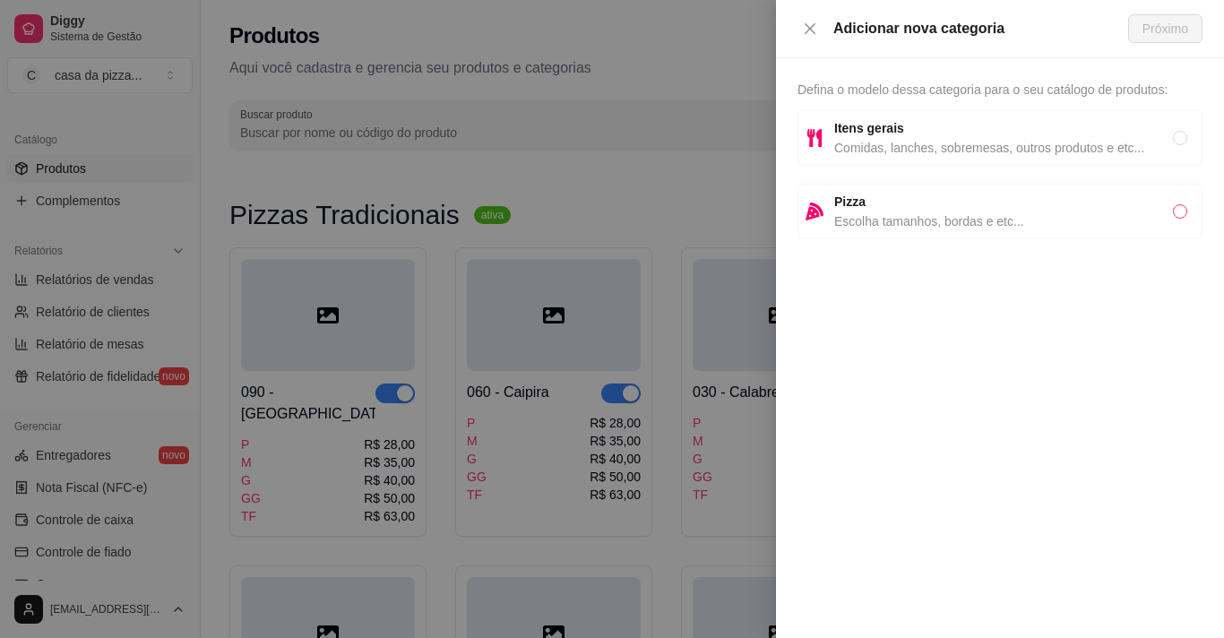
click at [1182, 210] on input "radio" at bounding box center [1180, 211] width 14 height 14
click at [1148, 22] on span "Próximo" at bounding box center [1166, 29] width 46 height 20
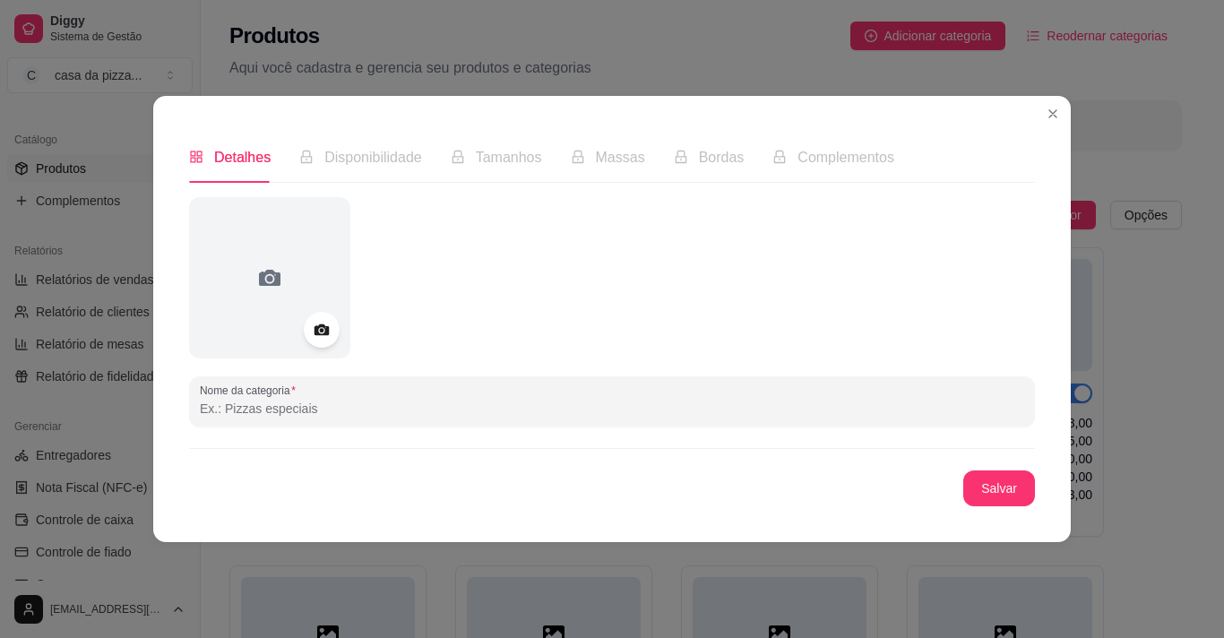
click at [324, 415] on input "Nome da categoria" at bounding box center [612, 409] width 824 height 18
click at [1000, 488] on button "Salvar" at bounding box center [999, 488] width 70 height 35
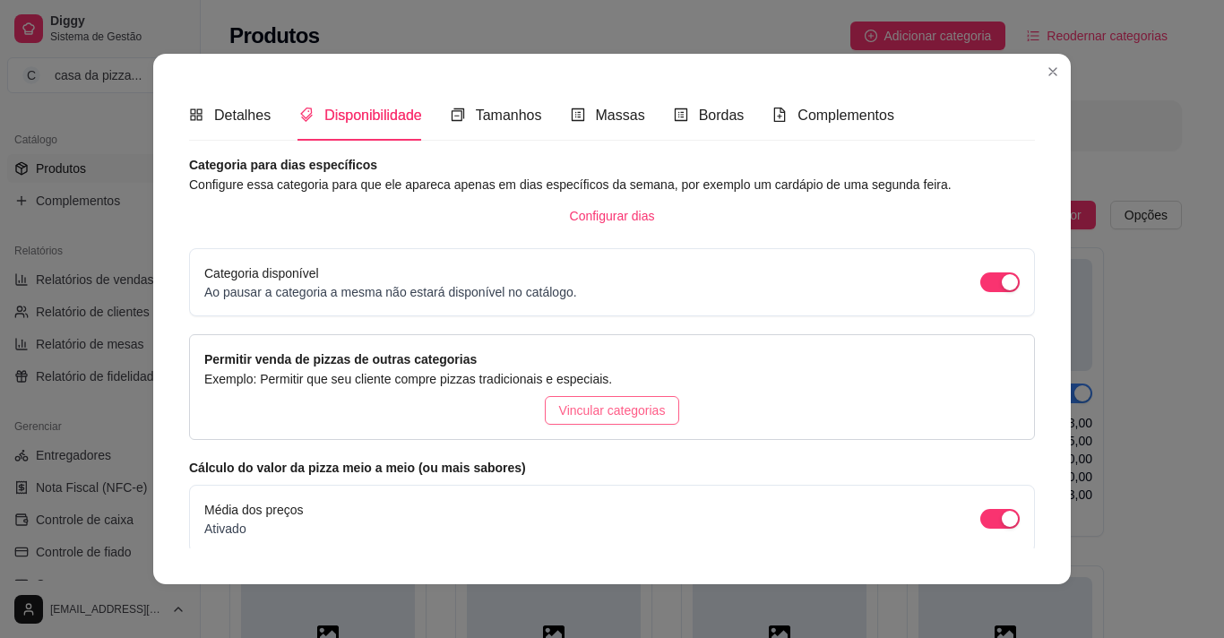
click at [655, 411] on button "Vincular categorias" at bounding box center [612, 410] width 135 height 29
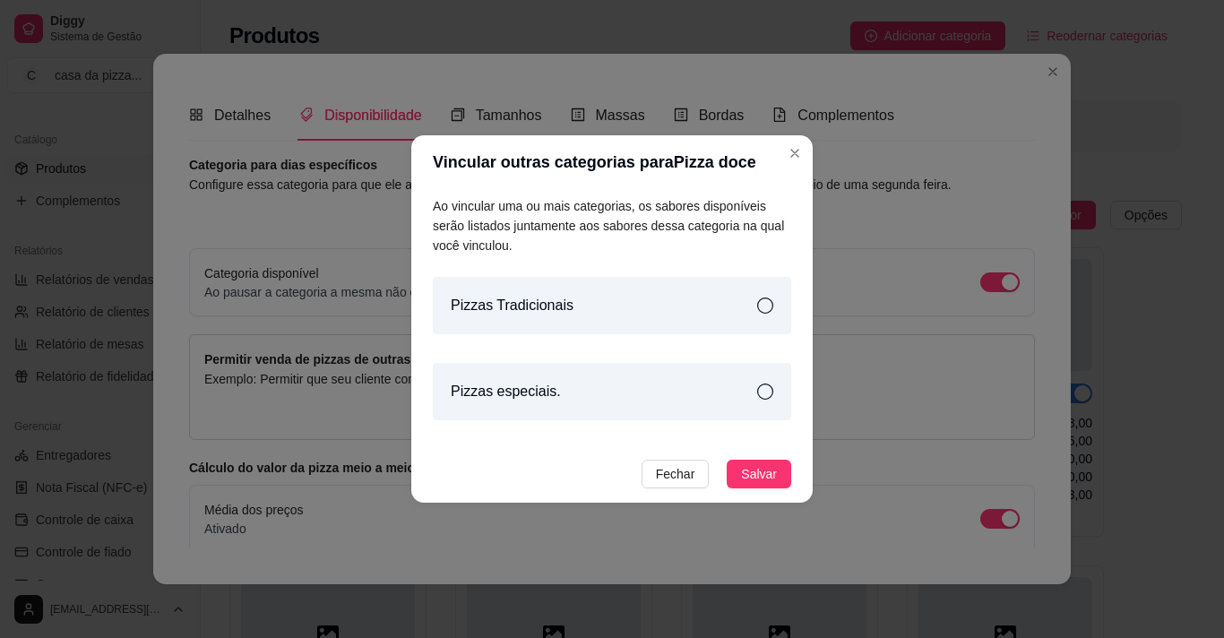
click at [765, 301] on icon at bounding box center [765, 306] width 16 height 16
click at [766, 389] on icon at bounding box center [765, 392] width 16 height 16
click at [759, 475] on span "Salvar" at bounding box center [759, 474] width 36 height 20
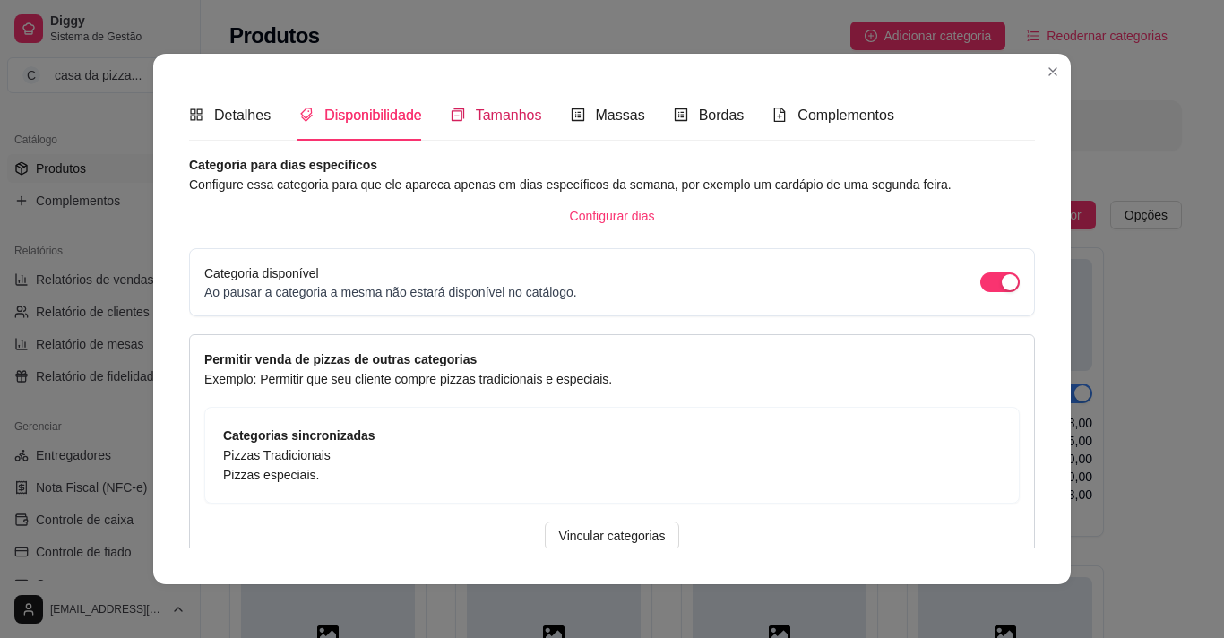
click at [518, 111] on span "Tamanhos" at bounding box center [509, 115] width 66 height 15
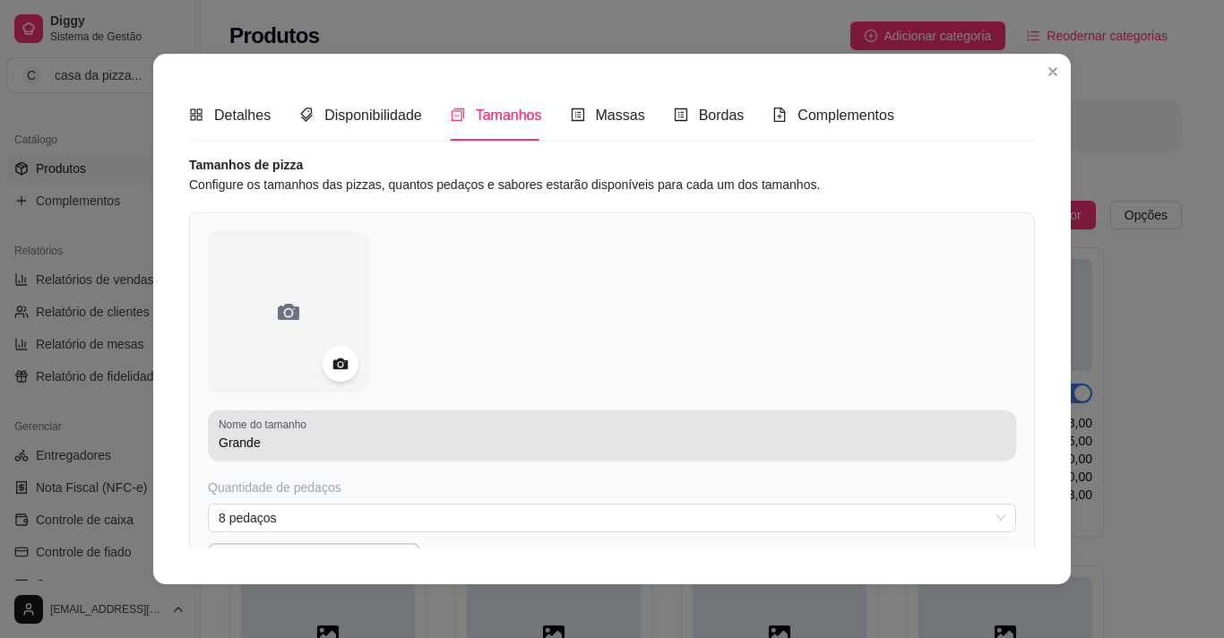
click at [316, 453] on div "Grande" at bounding box center [612, 436] width 787 height 36
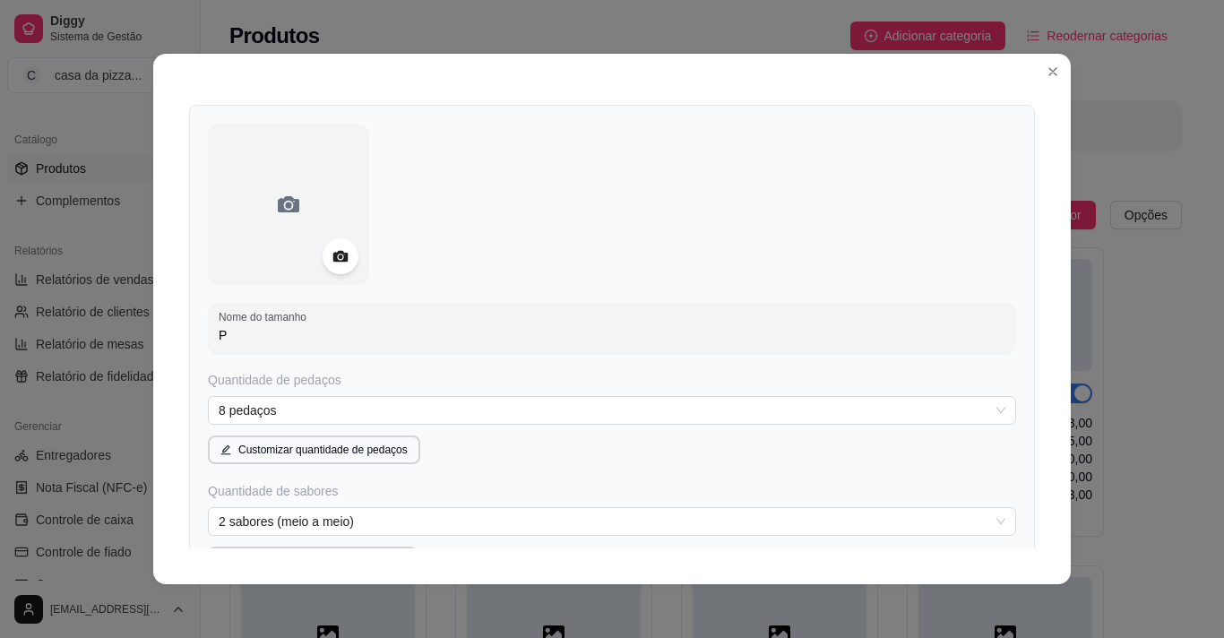
scroll to position [179, 0]
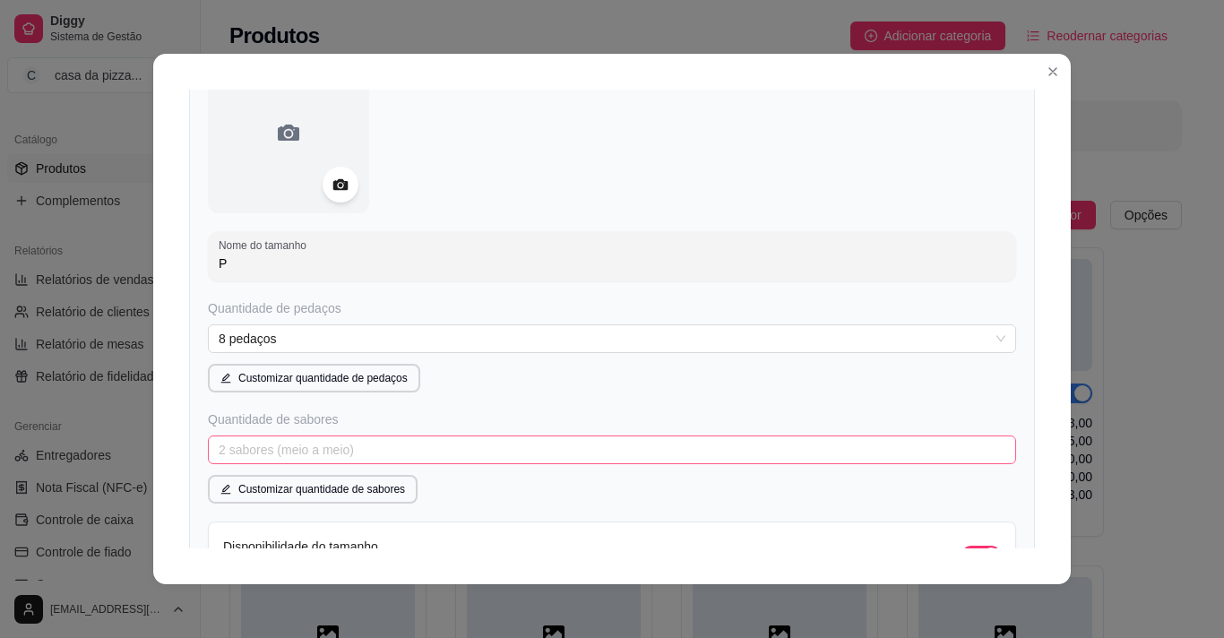
click at [667, 446] on span "2 sabores (meio a meio)" at bounding box center [612, 449] width 787 height 27
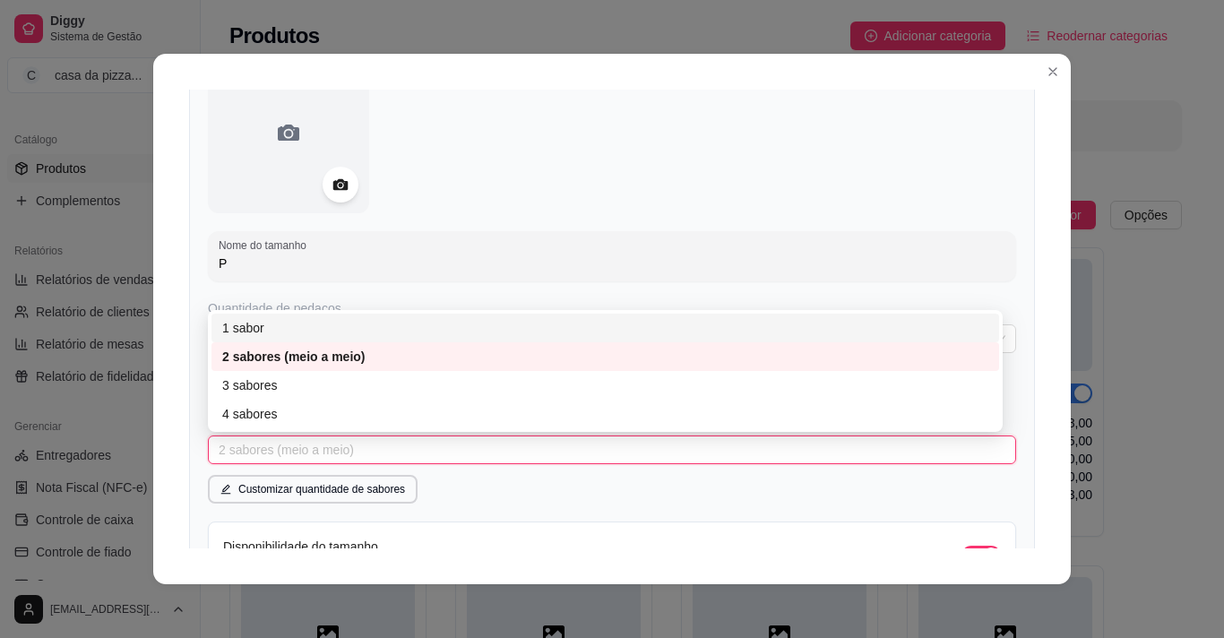
click at [572, 333] on div "1 sabor" at bounding box center [605, 328] width 766 height 20
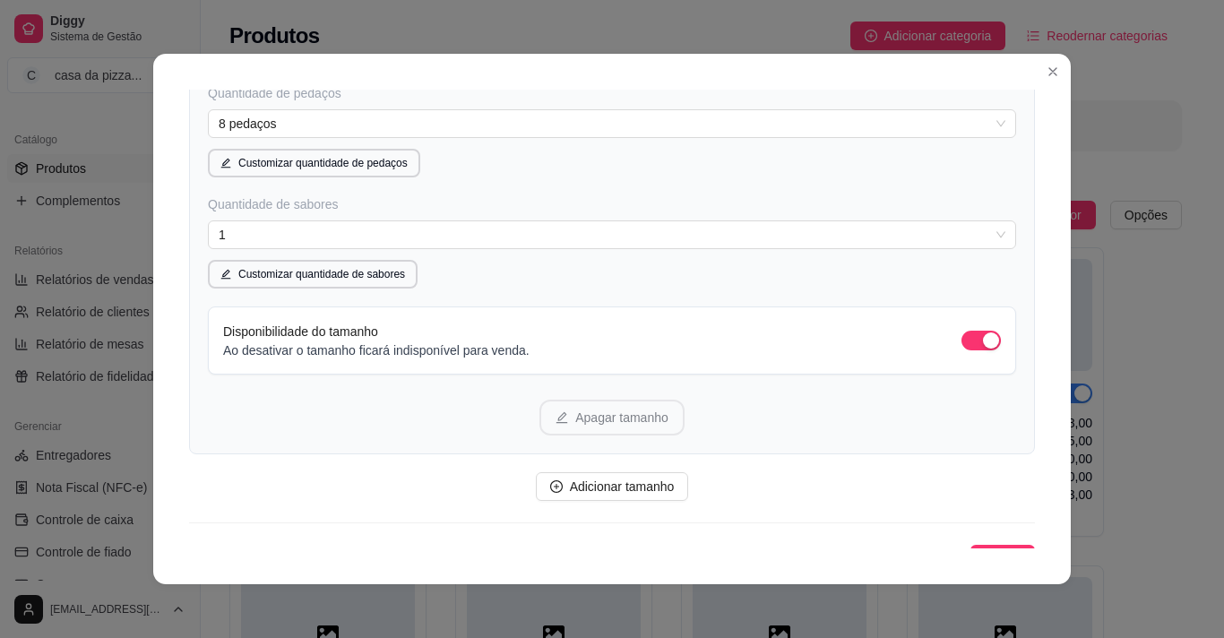
scroll to position [419, 0]
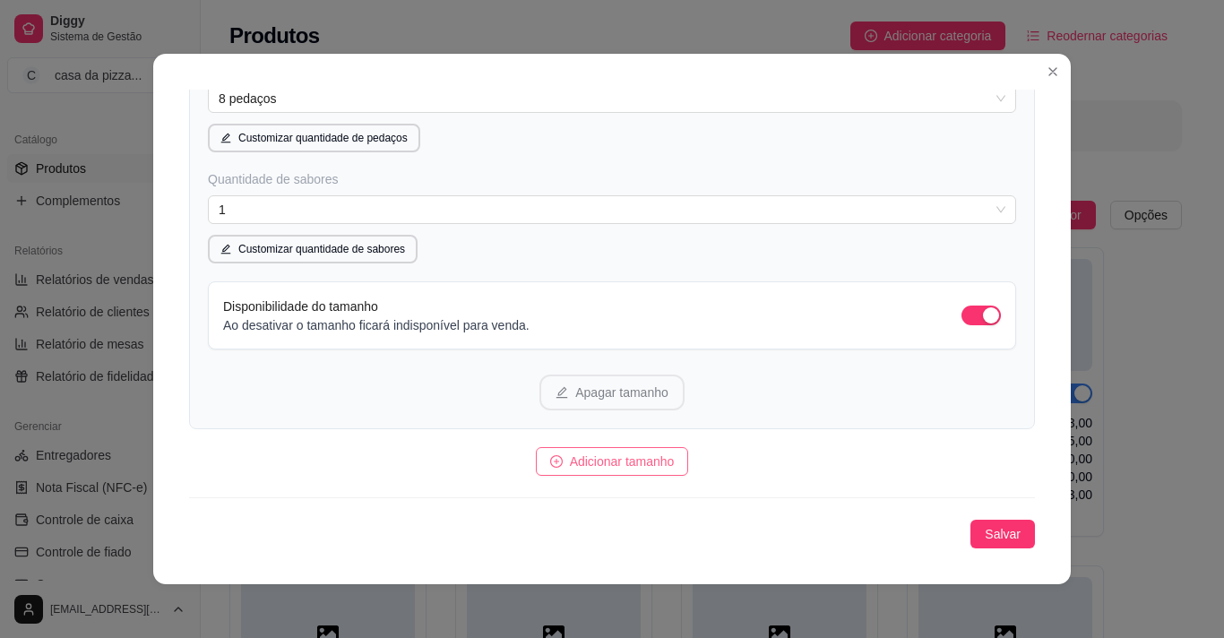
click at [630, 457] on span "Adicionar tamanho" at bounding box center [622, 462] width 105 height 20
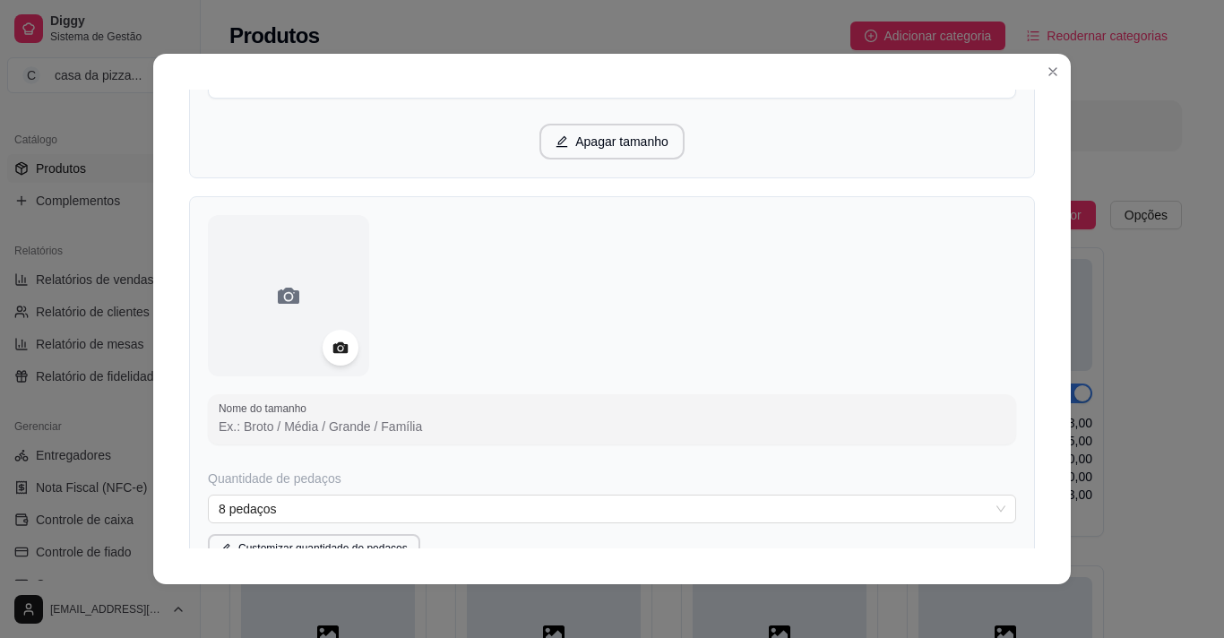
scroll to position [706, 0]
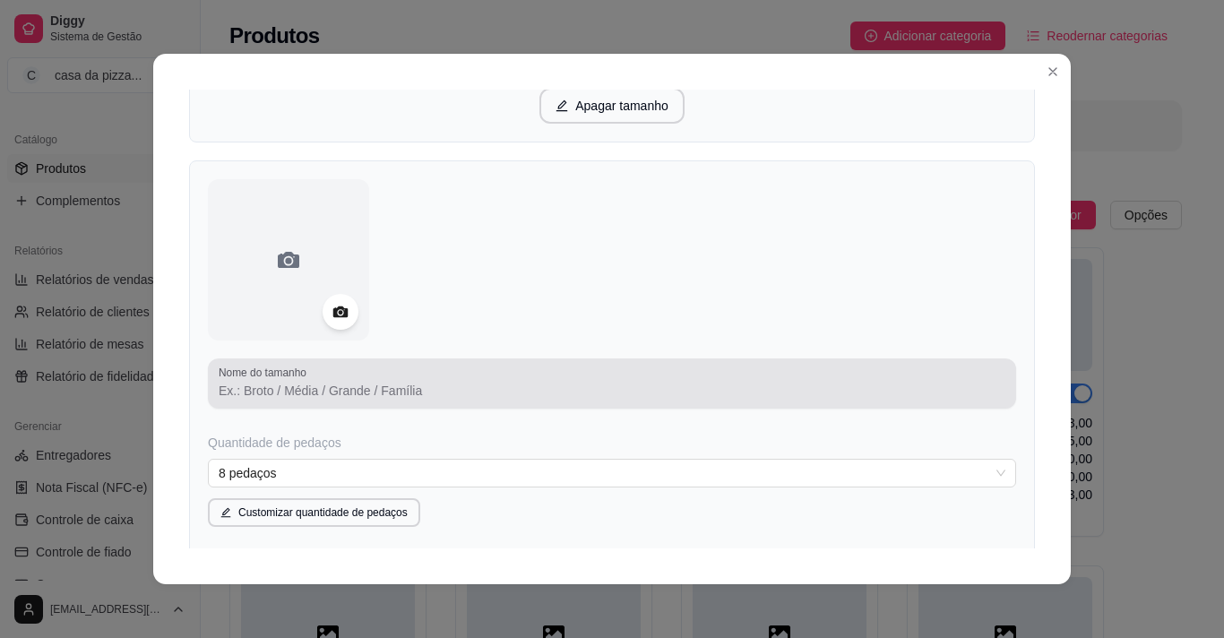
click at [499, 373] on div at bounding box center [612, 384] width 787 height 36
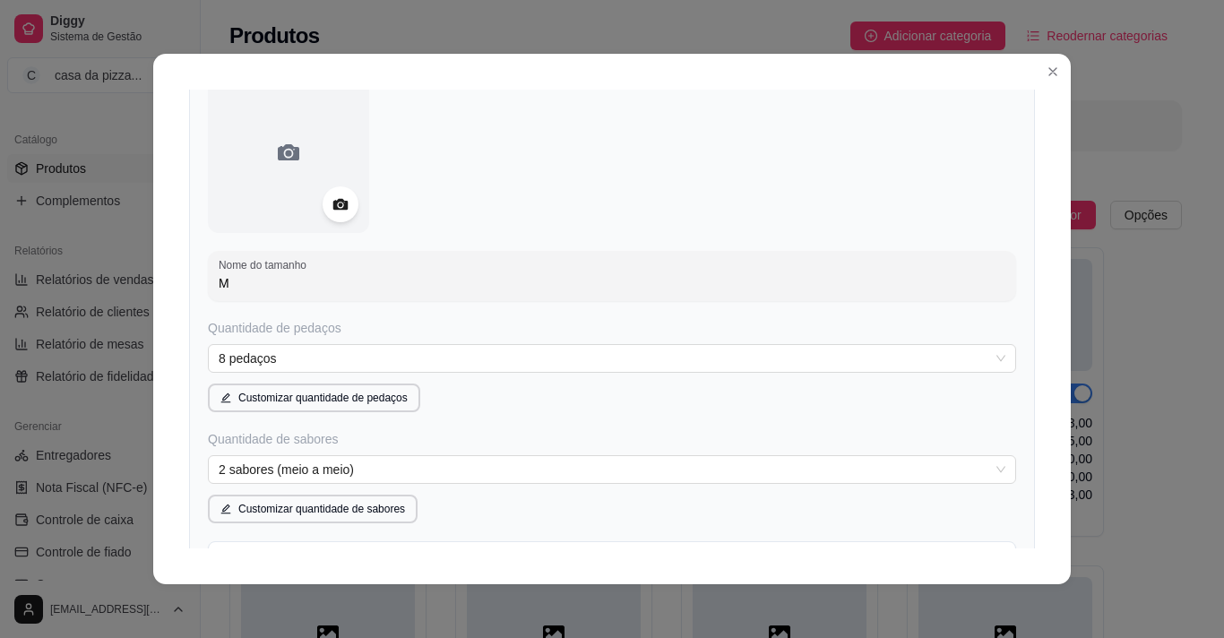
scroll to position [993, 0]
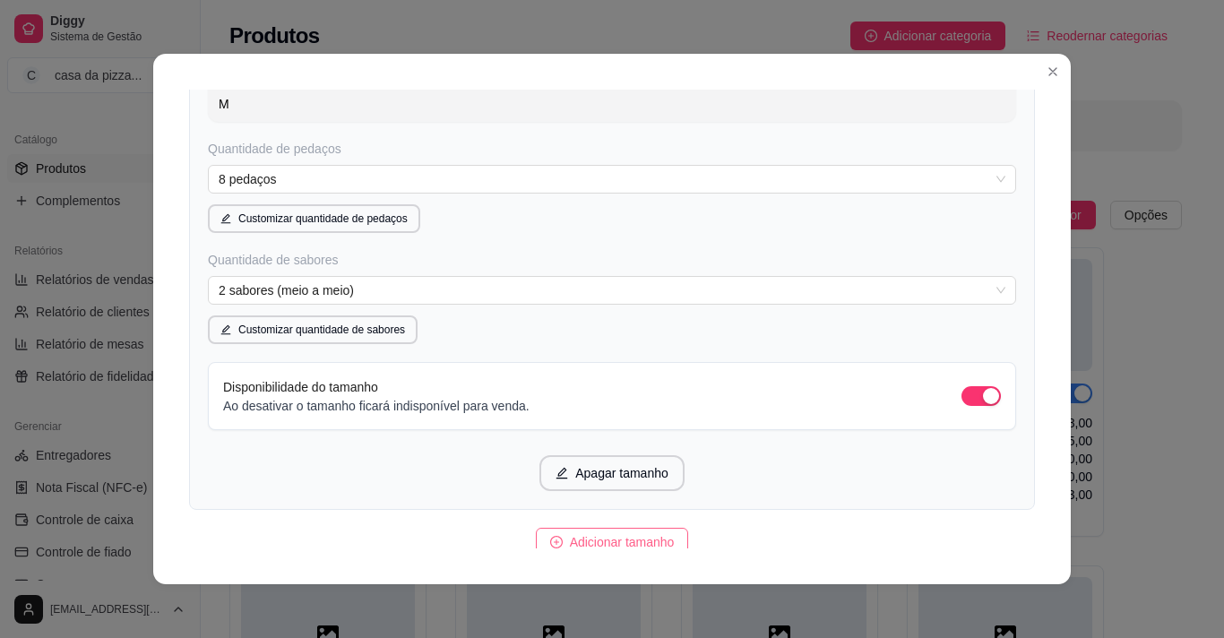
click at [639, 535] on span "Adicionar tamanho" at bounding box center [622, 542] width 105 height 20
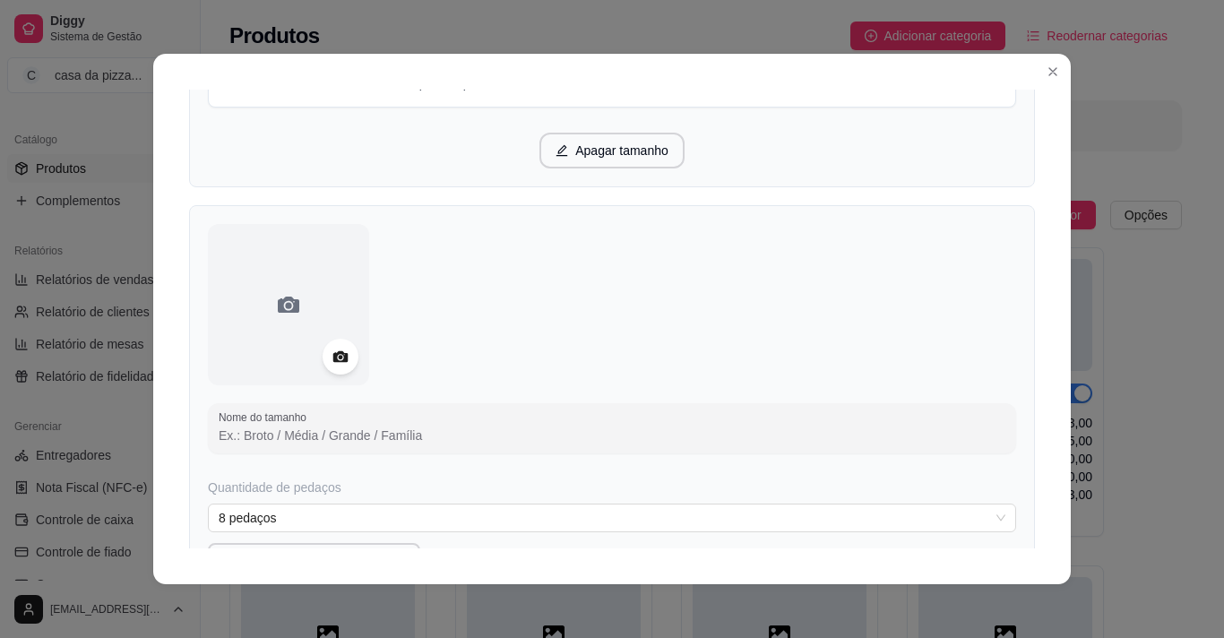
scroll to position [1387, 0]
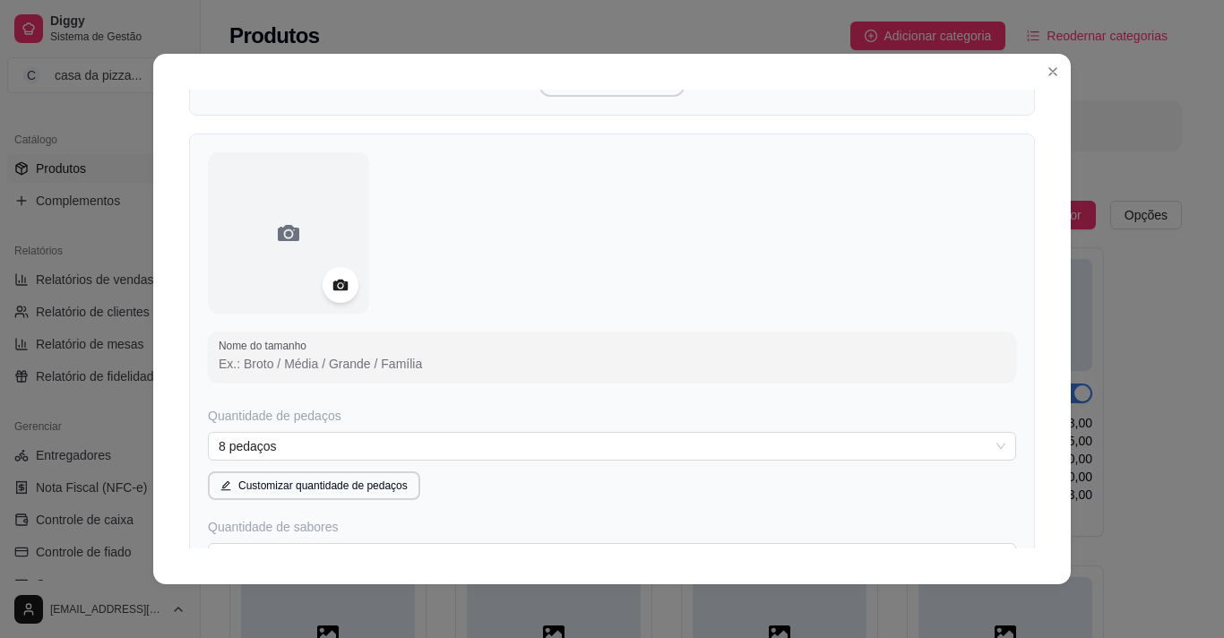
click at [542, 325] on div "Nome do tamanho Quantidade de pedaços 8 pedaços Customizar quantidade de pedaço…" at bounding box center [612, 455] width 846 height 643
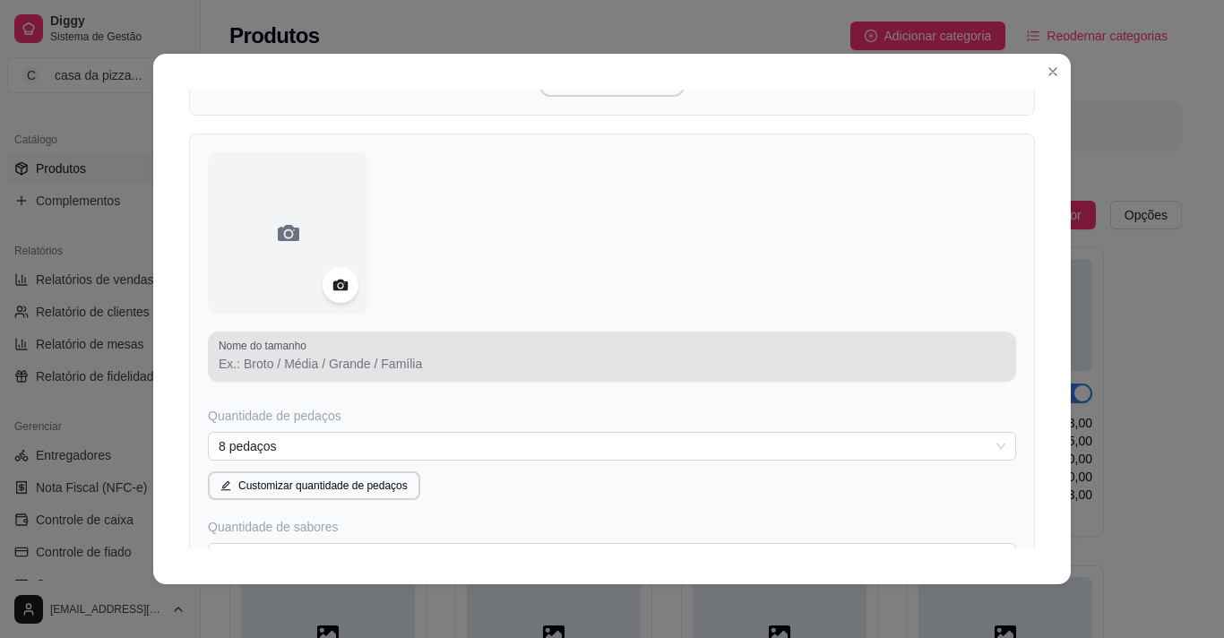
click at [524, 345] on div at bounding box center [612, 357] width 787 height 36
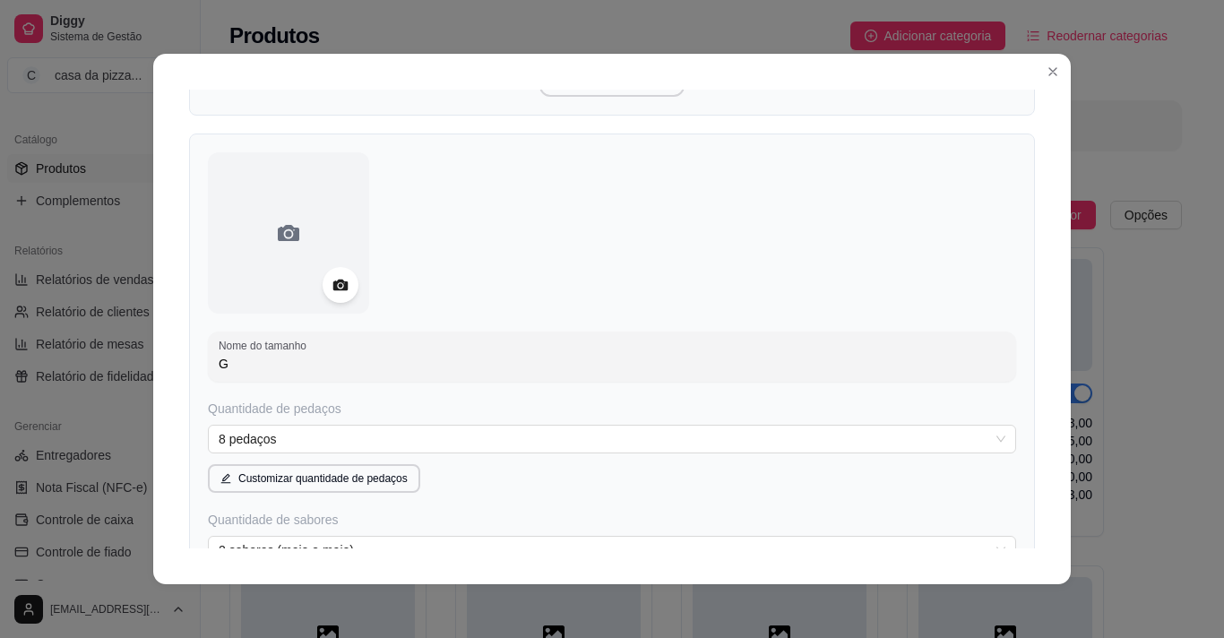
click at [550, 422] on div "Quantidade de pedaços 8 pedaços Customizar quantidade de pedaços" at bounding box center [612, 446] width 808 height 93
click at [530, 433] on span "8 pedaços" at bounding box center [612, 439] width 787 height 27
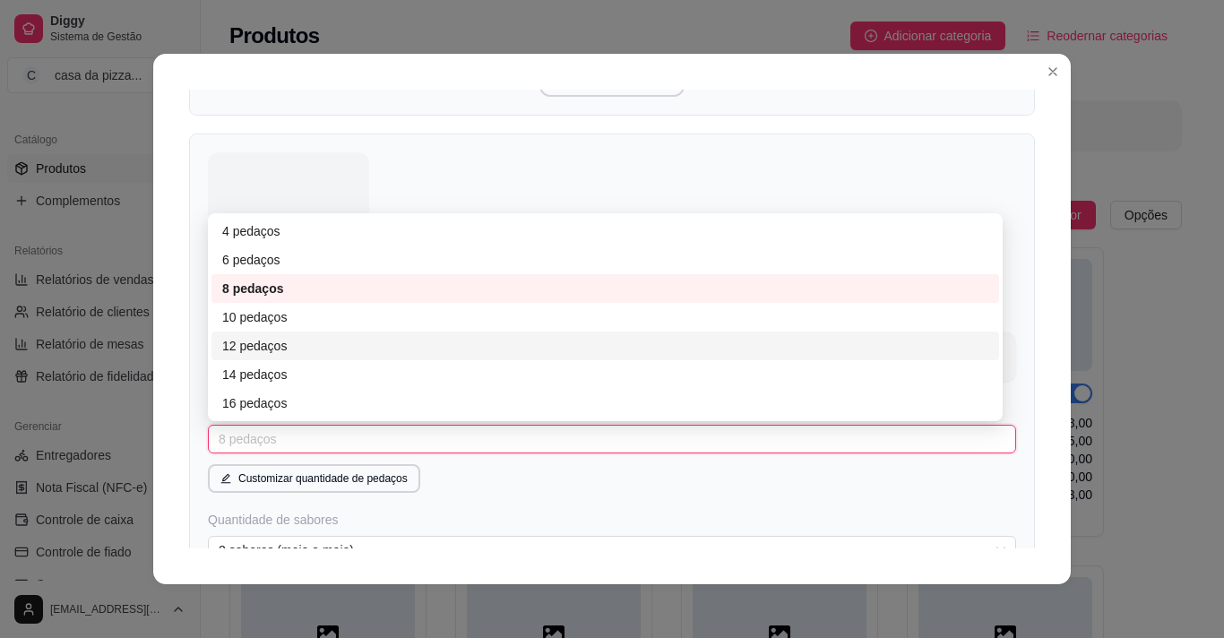
click at [358, 348] on div "12 pedaços" at bounding box center [605, 346] width 766 height 20
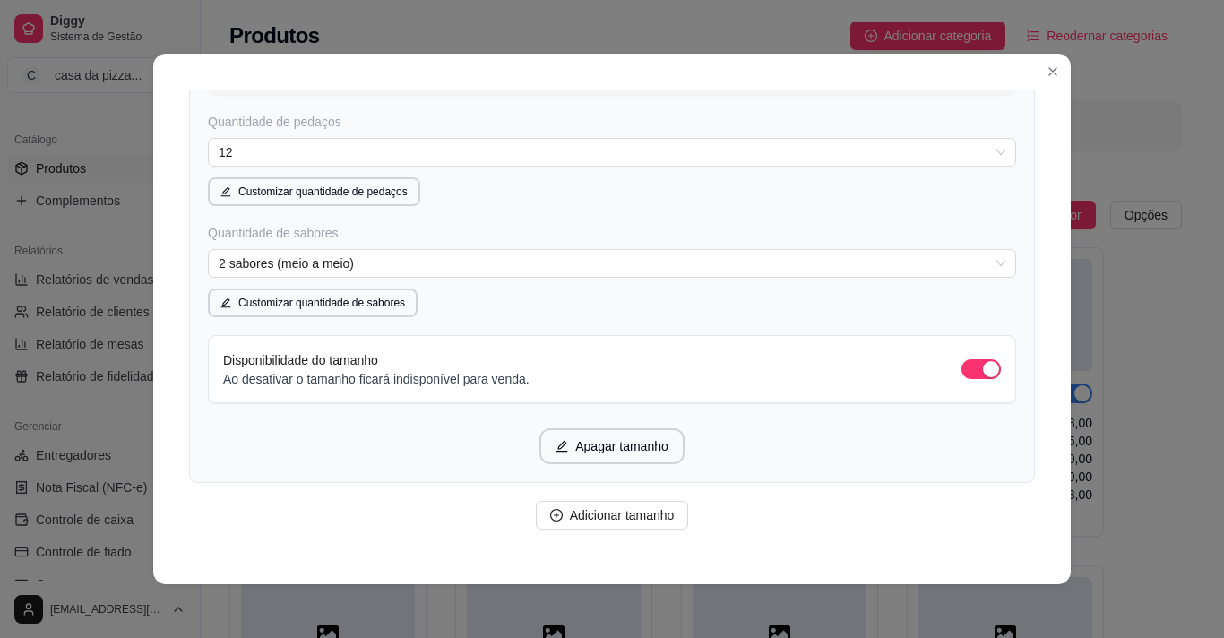
scroll to position [1710, 0]
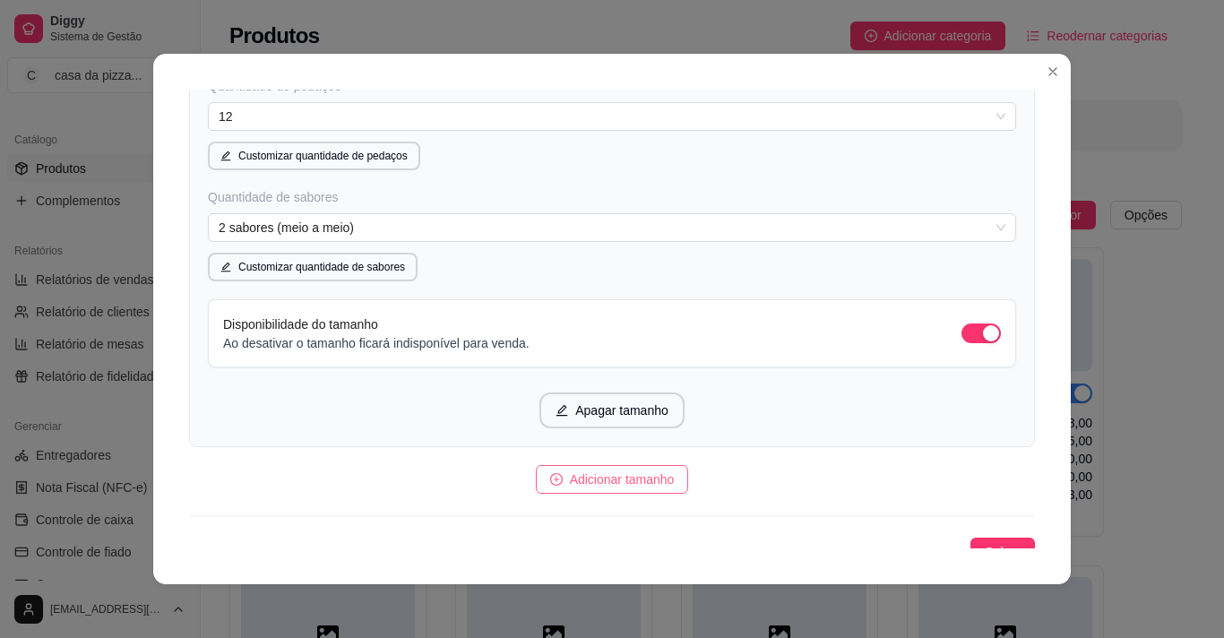
click at [638, 485] on span "Adicionar tamanho" at bounding box center [622, 480] width 105 height 20
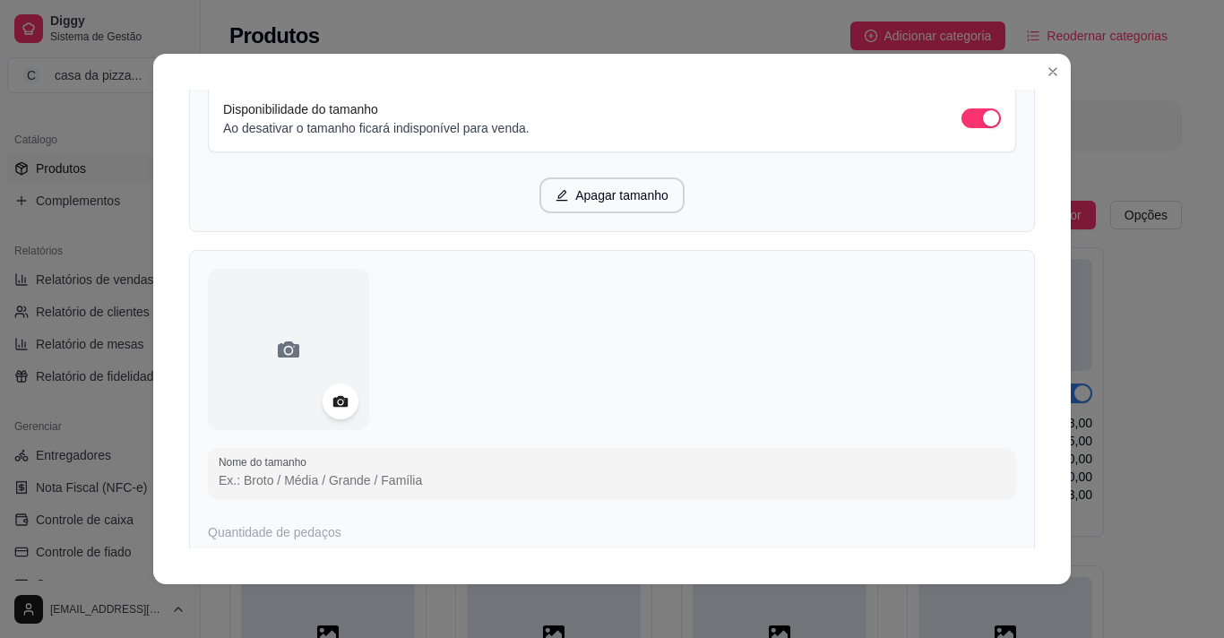
scroll to position [1997, 0]
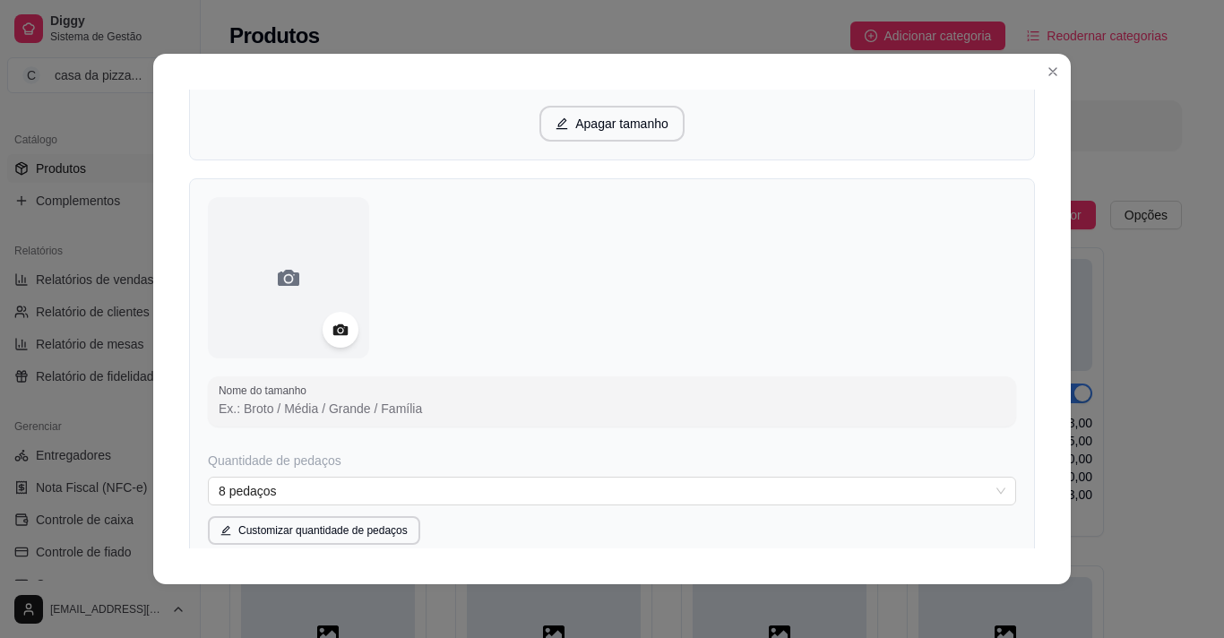
click at [498, 408] on input "Nome do tamanho" at bounding box center [612, 409] width 787 height 18
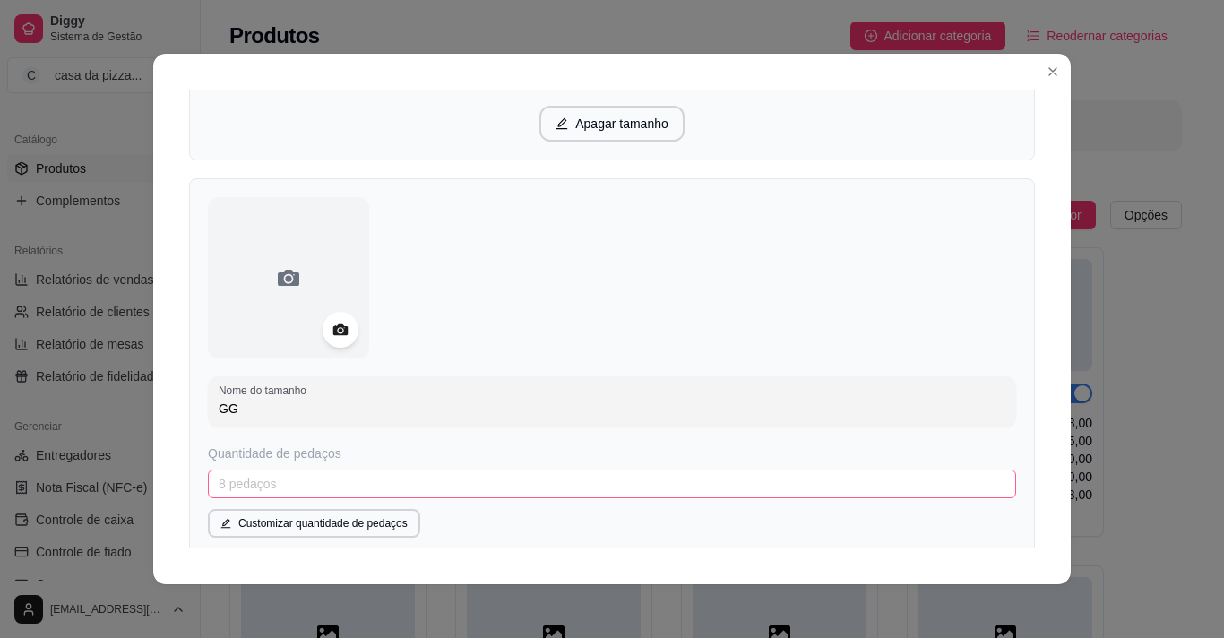
click at [524, 481] on span "8 pedaços" at bounding box center [612, 483] width 787 height 27
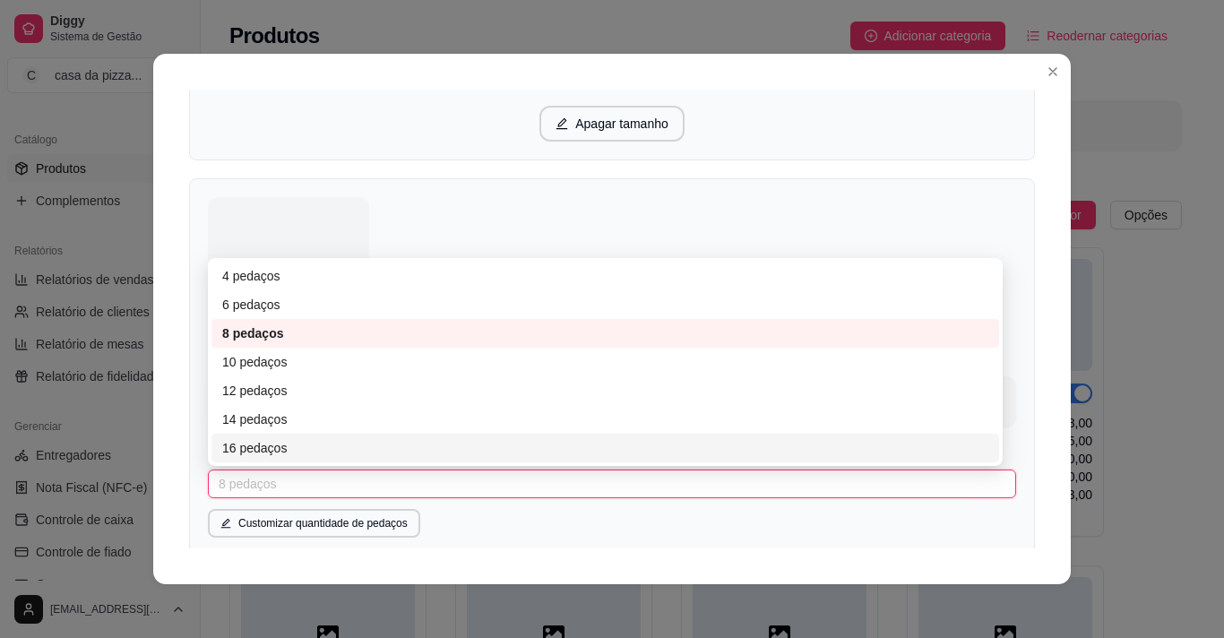
click at [391, 451] on div "16 pedaços" at bounding box center [605, 448] width 766 height 20
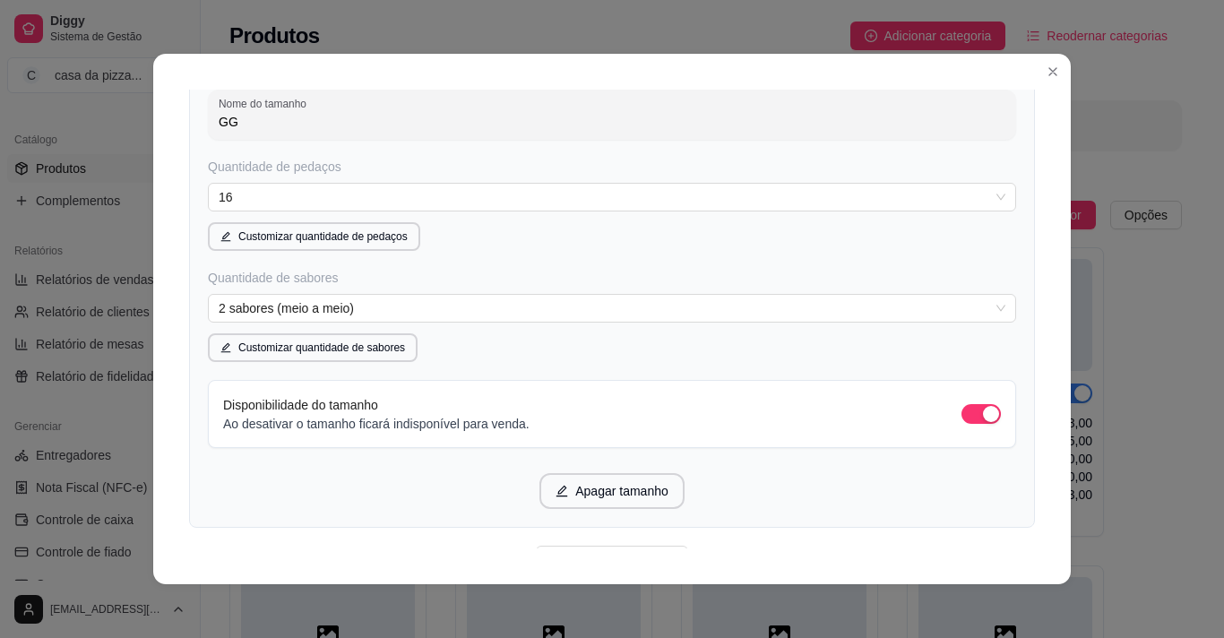
scroll to position [2319, 0]
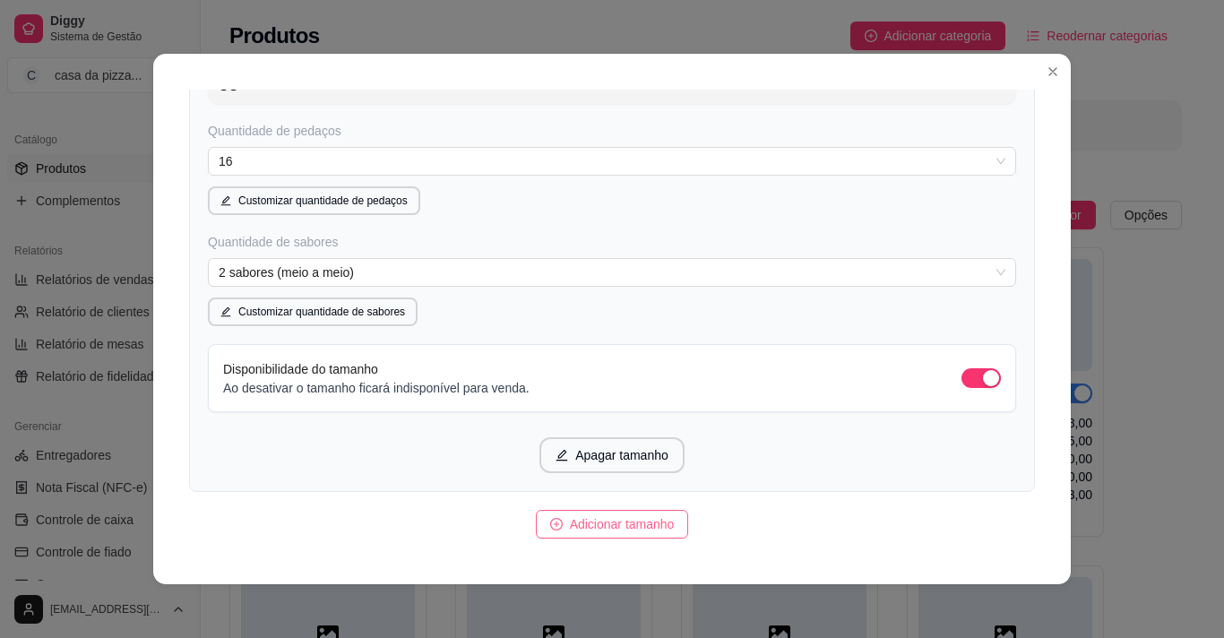
click at [659, 528] on span "Adicionar tamanho" at bounding box center [622, 524] width 105 height 20
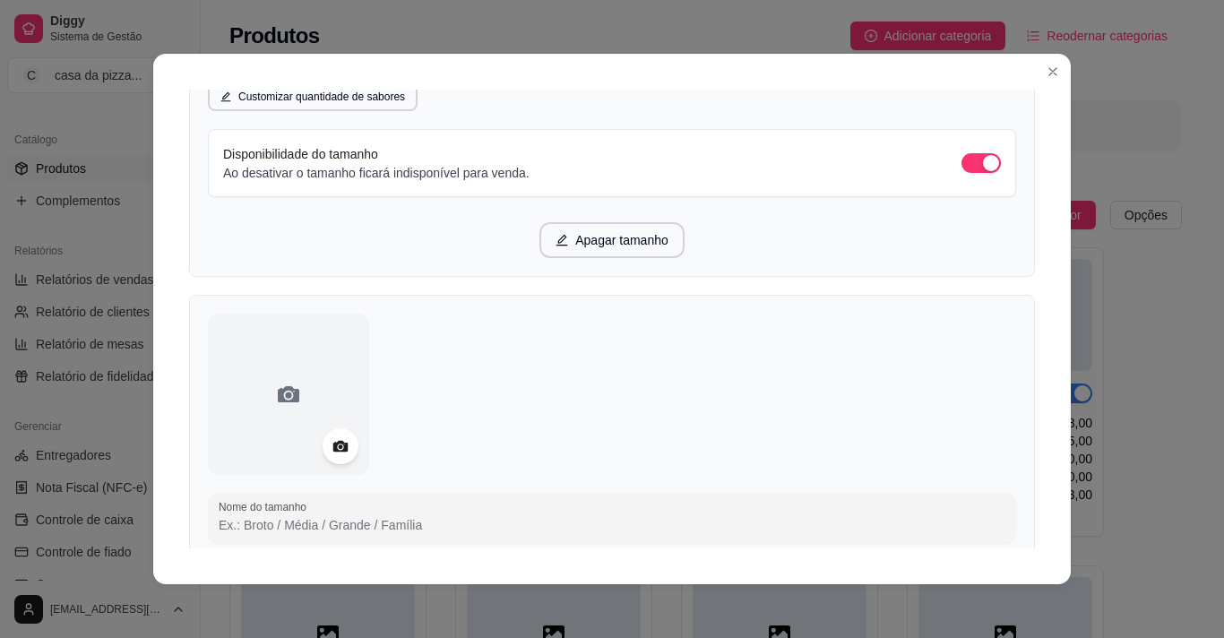
scroll to position [2678, 0]
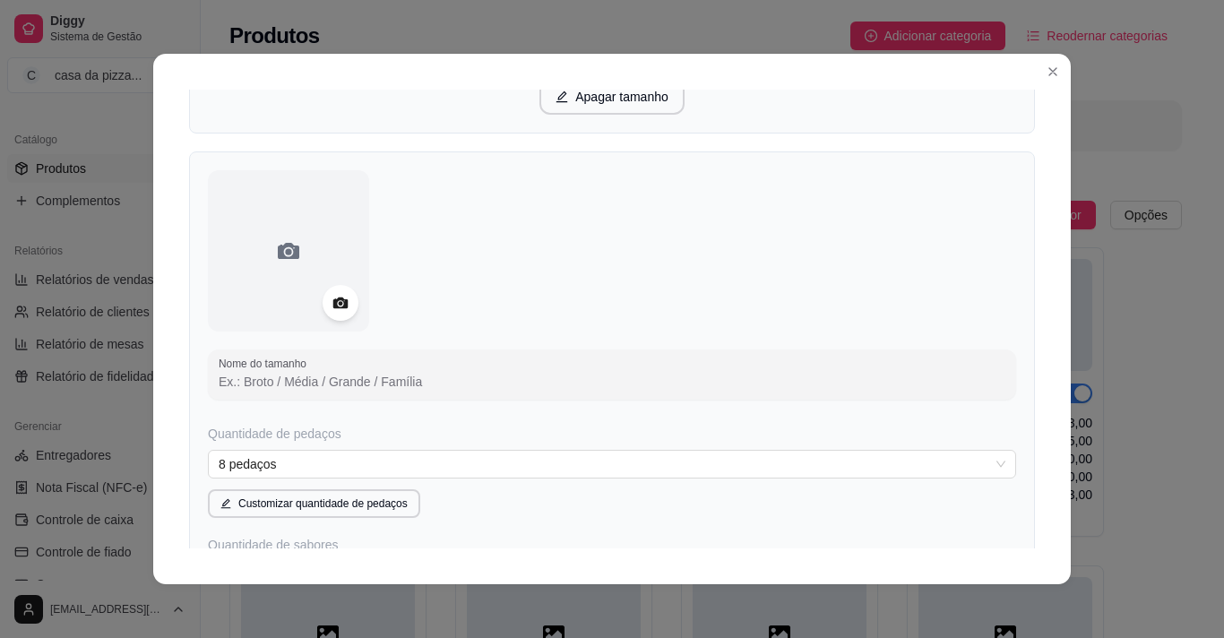
click at [312, 381] on input "Nome do tamanho" at bounding box center [612, 382] width 787 height 18
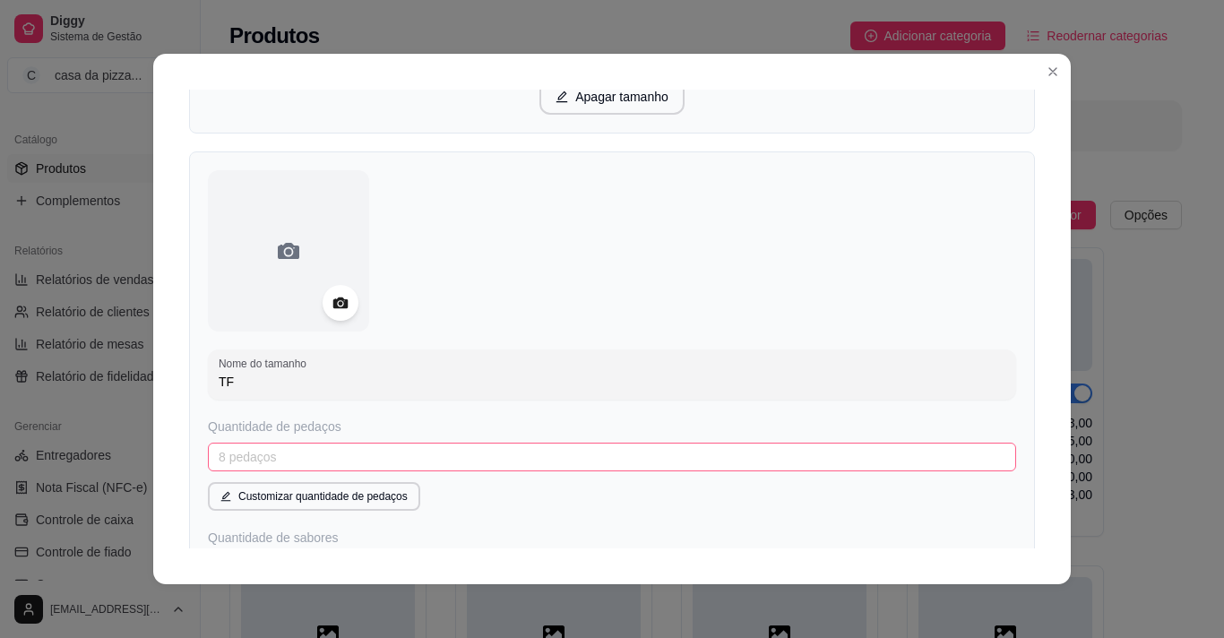
click at [298, 461] on span "8 pedaços" at bounding box center [612, 457] width 787 height 27
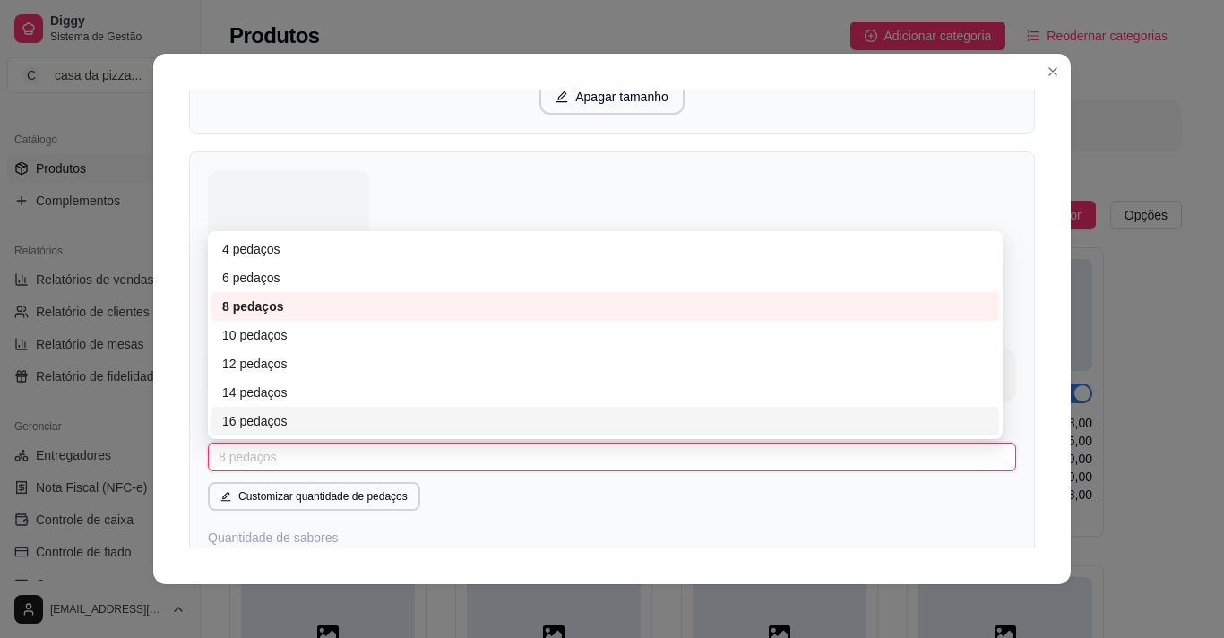
click at [255, 419] on div "16 pedaços" at bounding box center [605, 421] width 766 height 20
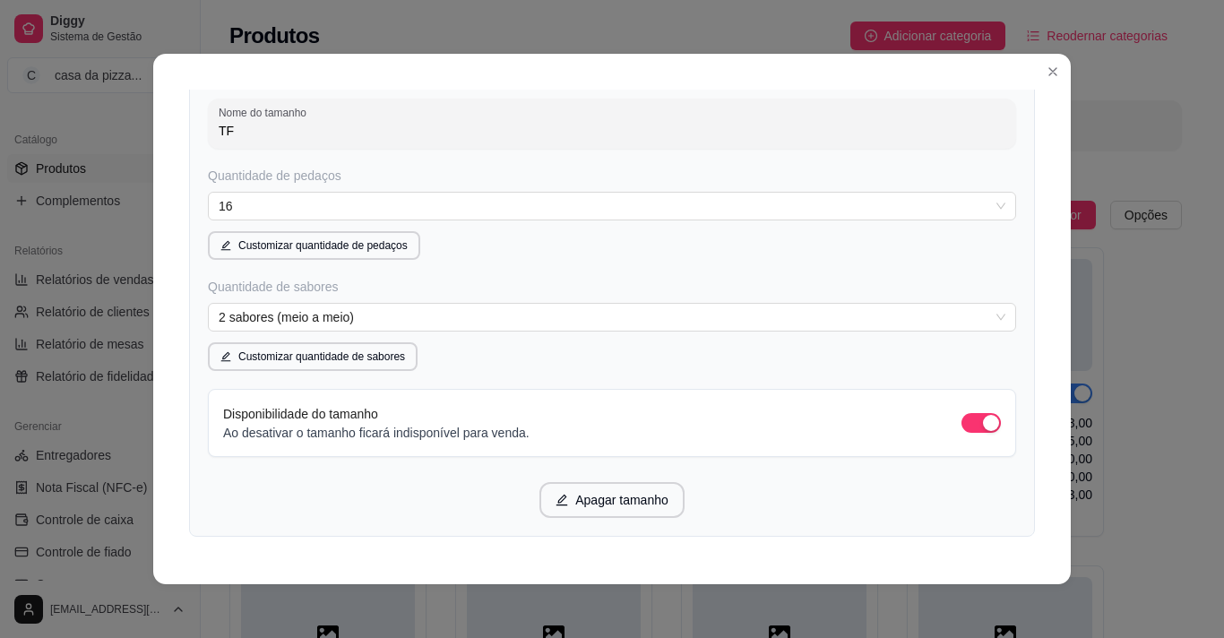
scroll to position [3036, 0]
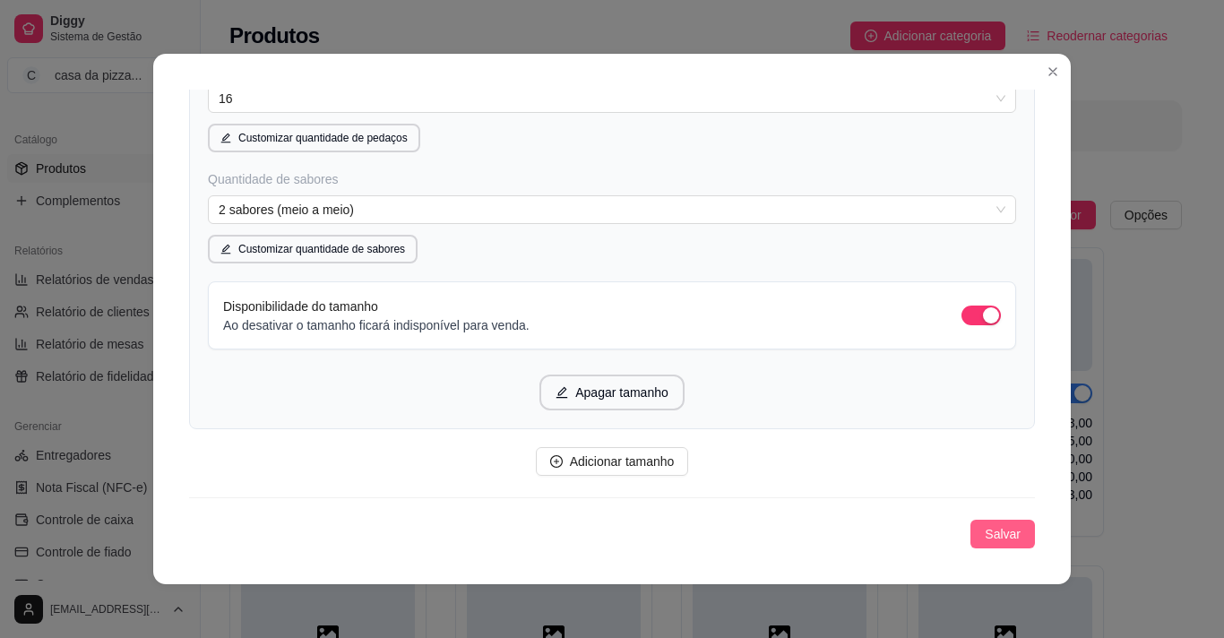
click at [999, 534] on span "Salvar" at bounding box center [1003, 534] width 36 height 20
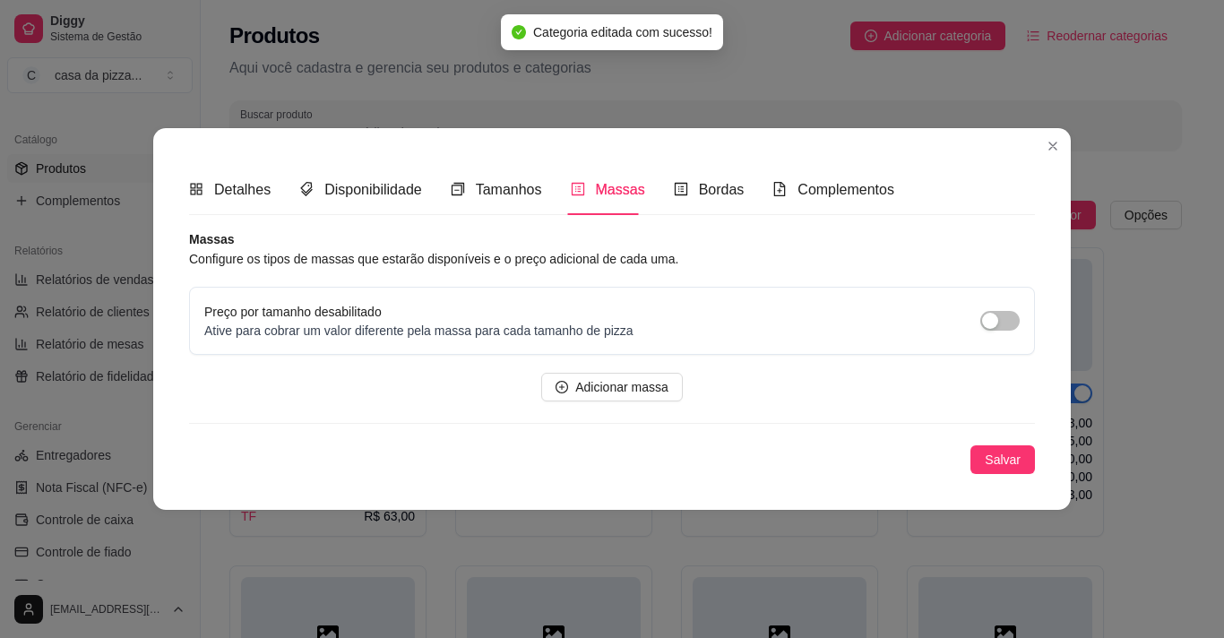
scroll to position [0, 0]
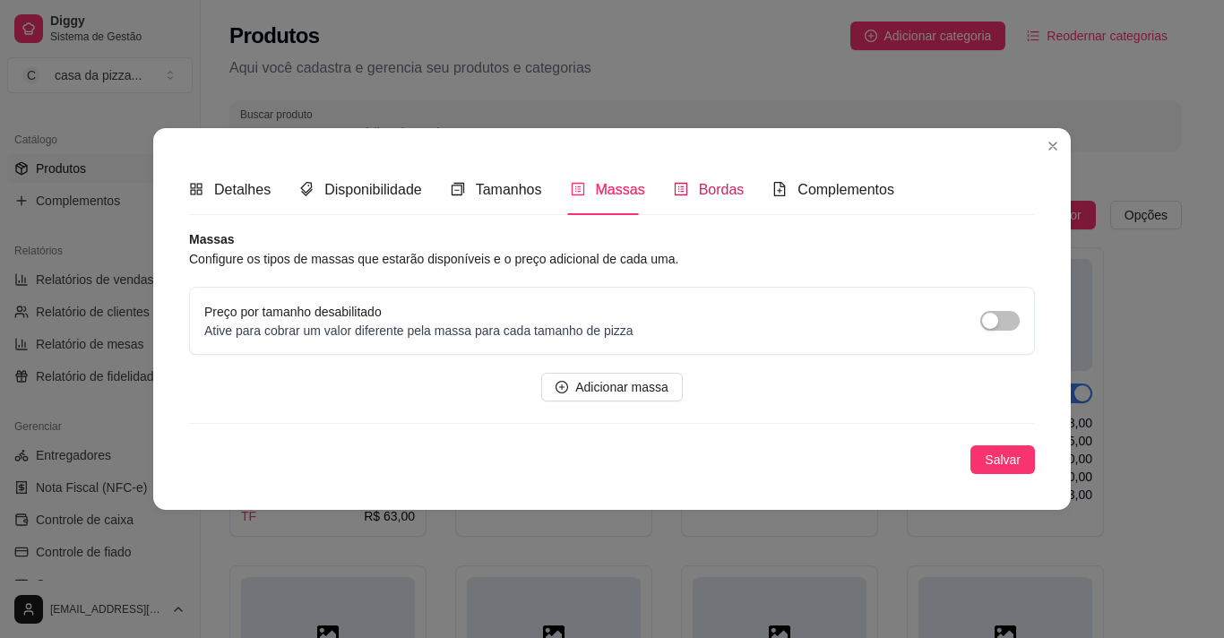
click at [712, 182] on span "Bordas" at bounding box center [722, 189] width 46 height 15
click at [707, 193] on span "Bordas" at bounding box center [722, 189] width 46 height 15
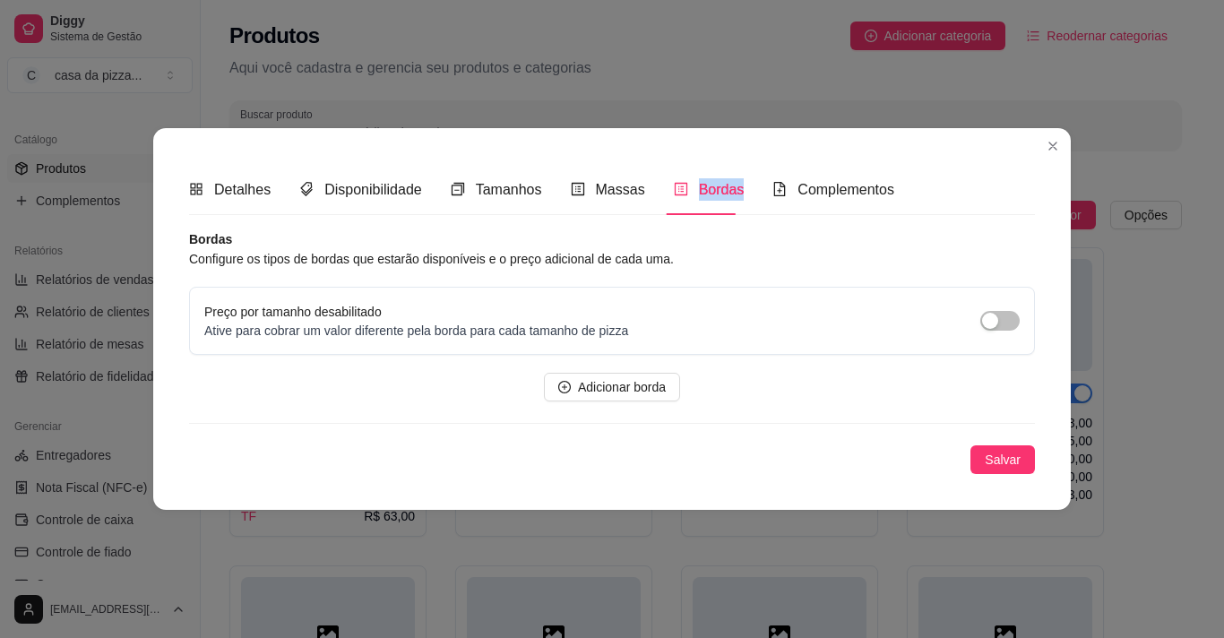
click at [707, 193] on span "Bordas" at bounding box center [722, 189] width 46 height 15
click at [641, 377] on span "Adicionar borda" at bounding box center [622, 387] width 88 height 20
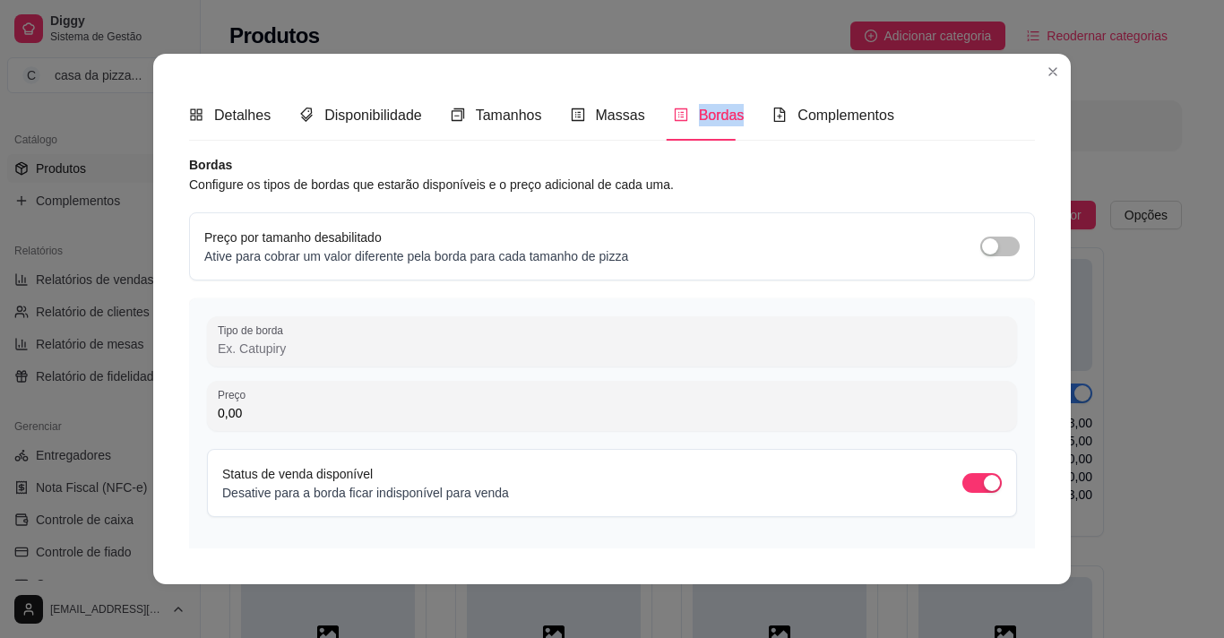
click at [698, 104] on div "Bordas" at bounding box center [709, 115] width 71 height 22
click at [988, 239] on span "button" at bounding box center [999, 247] width 39 height 20
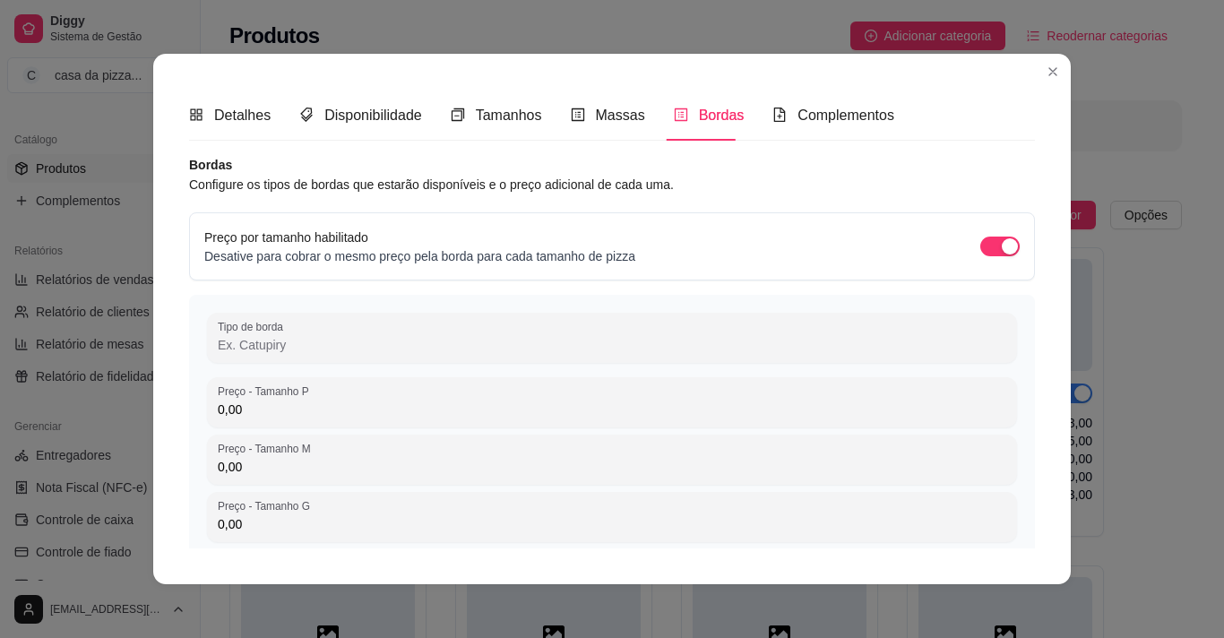
click at [527, 345] on input "Tipo de borda" at bounding box center [612, 345] width 789 height 18
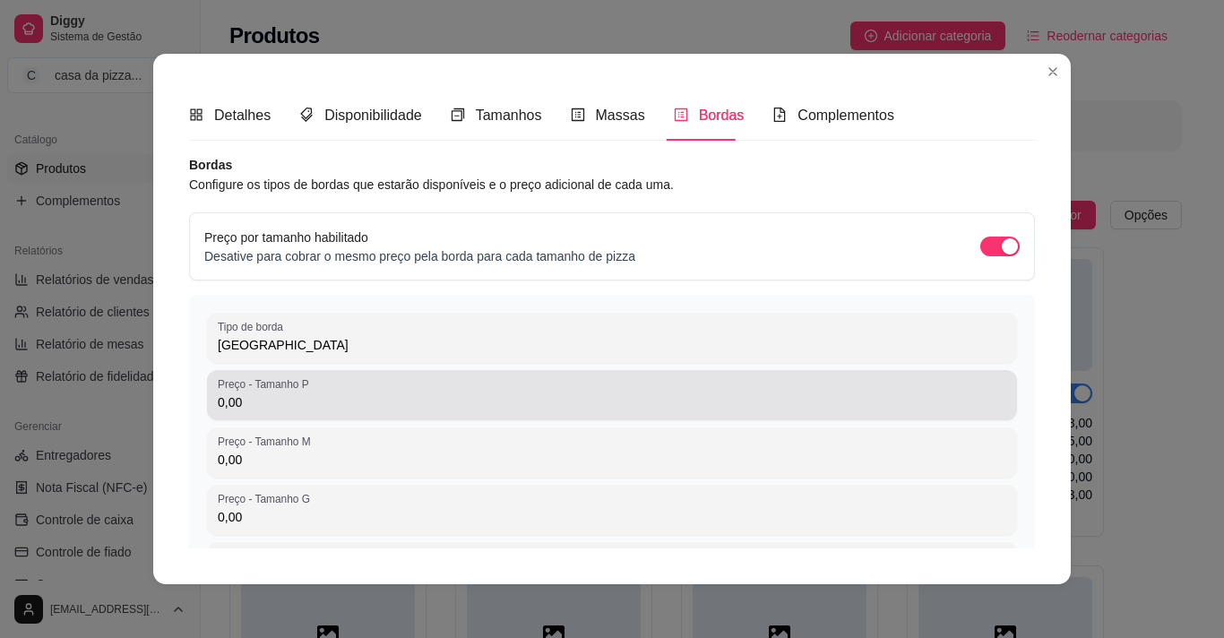
click at [322, 414] on div "Preço - Tamanho P 0,00" at bounding box center [612, 395] width 810 height 50
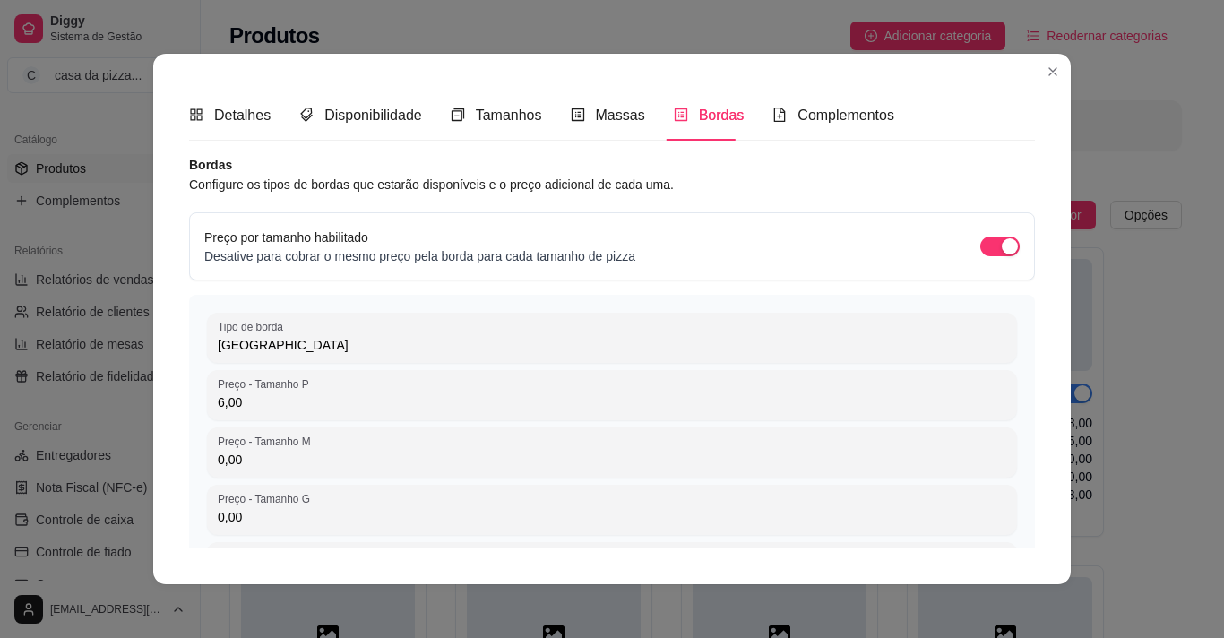
click at [255, 468] on input "0,00" at bounding box center [612, 460] width 789 height 18
click at [271, 524] on input "0,00" at bounding box center [612, 517] width 789 height 18
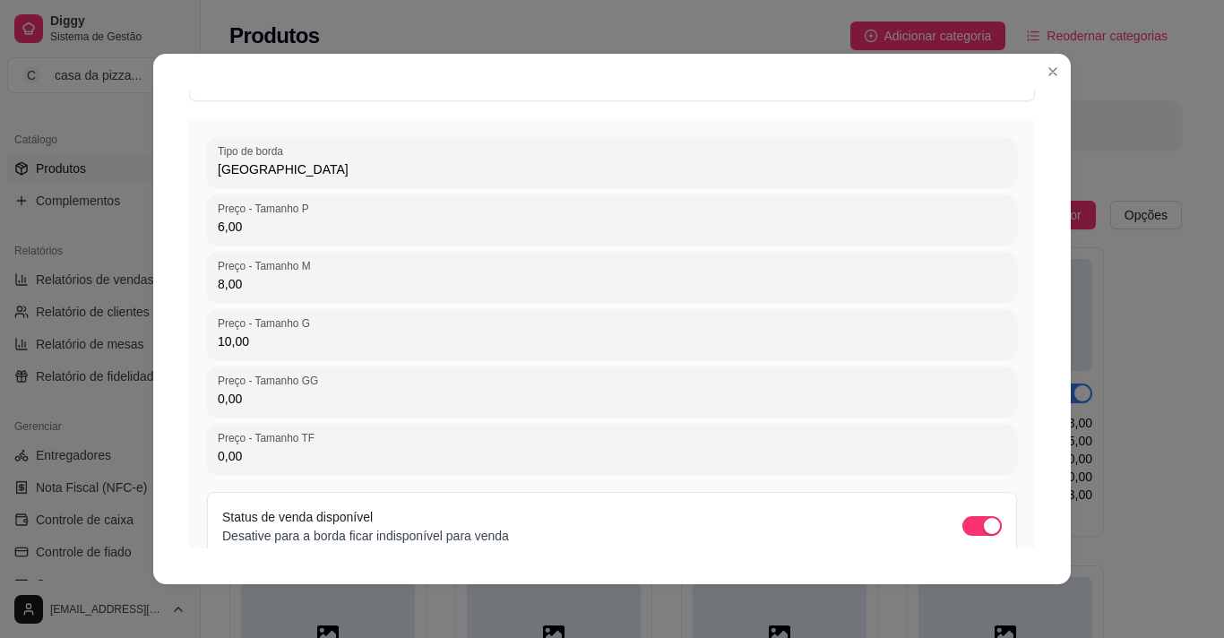
scroll to position [251, 0]
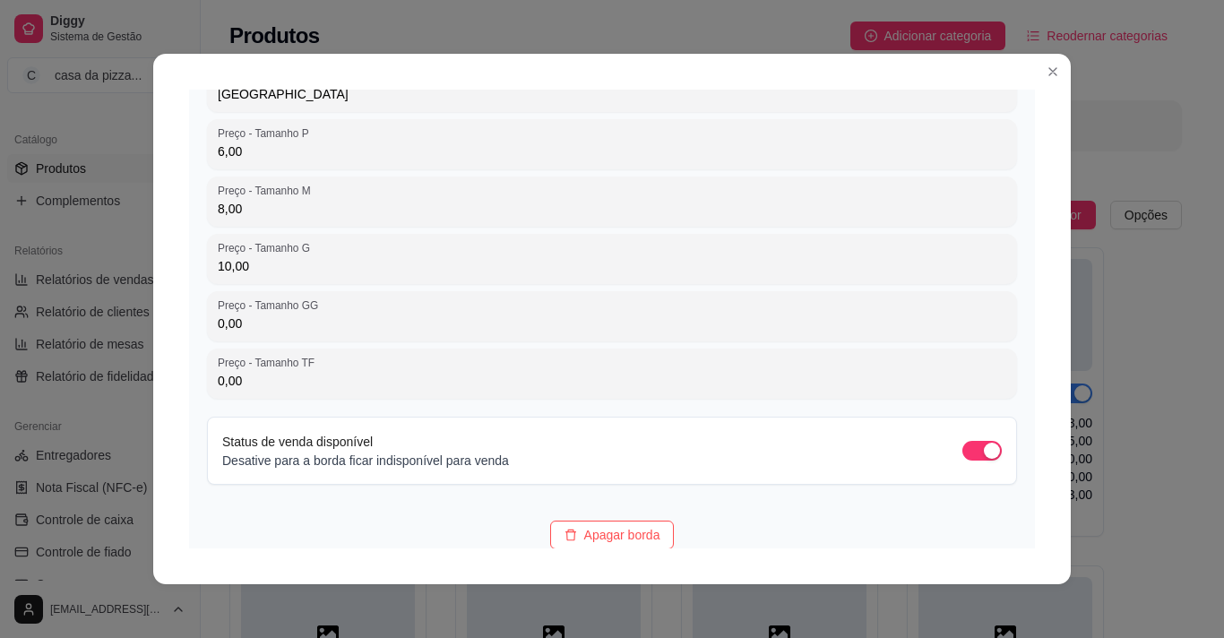
click at [453, 315] on input "0,00" at bounding box center [612, 324] width 789 height 18
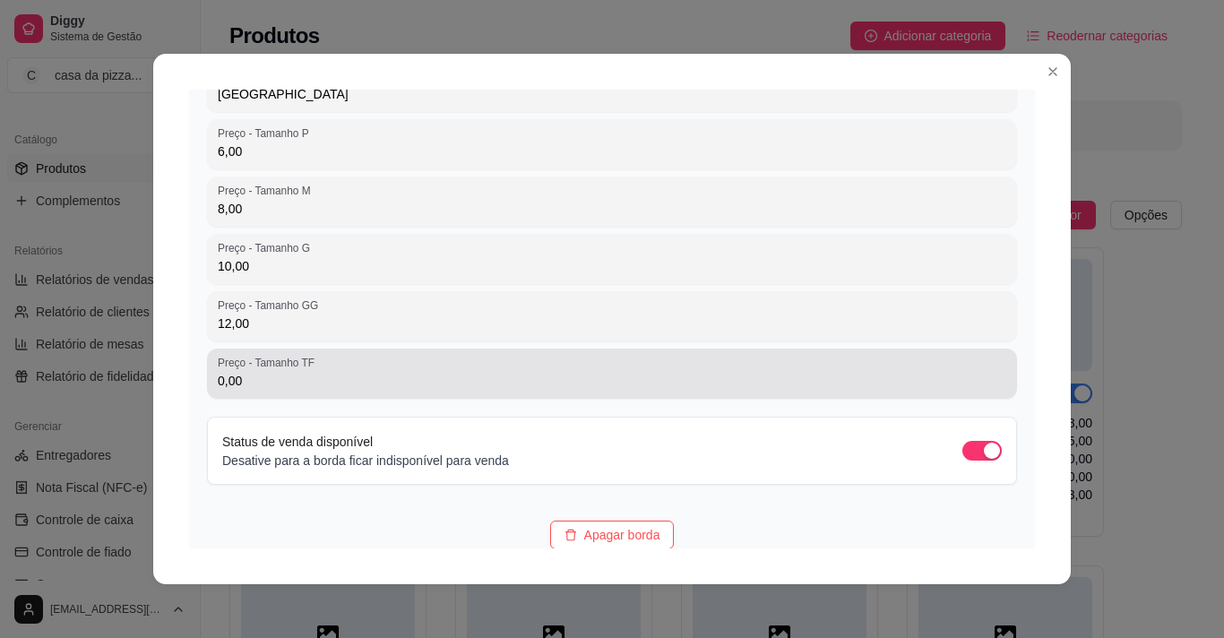
click at [320, 393] on div "Preço - Tamanho TF 0,00" at bounding box center [612, 374] width 810 height 50
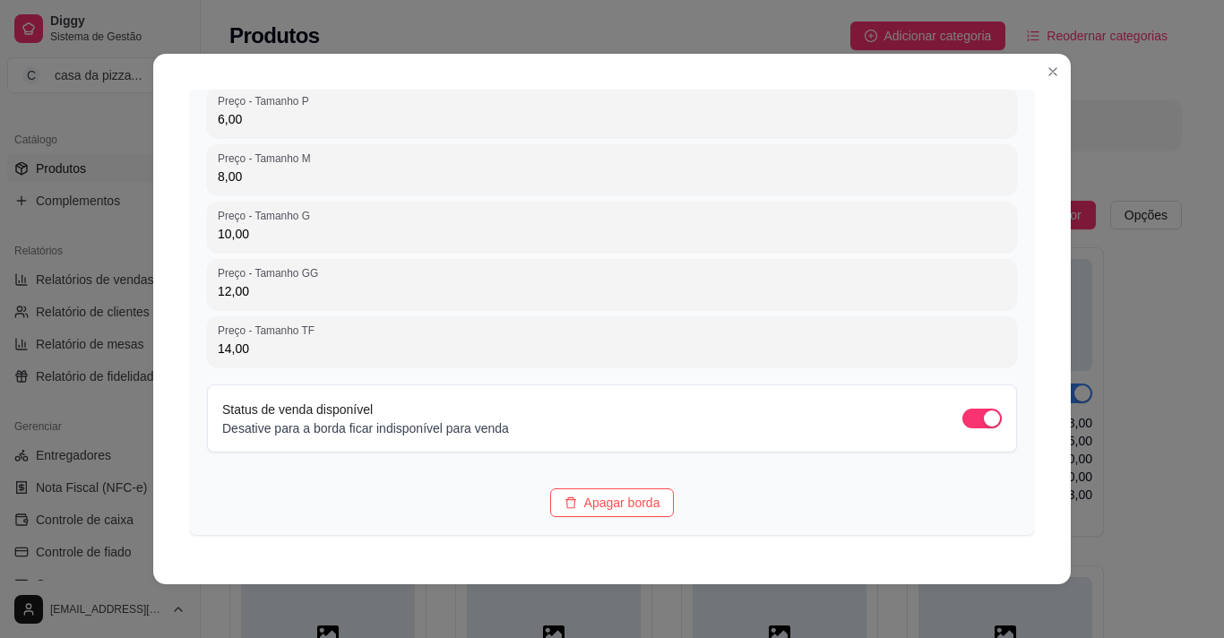
scroll to position [393, 0]
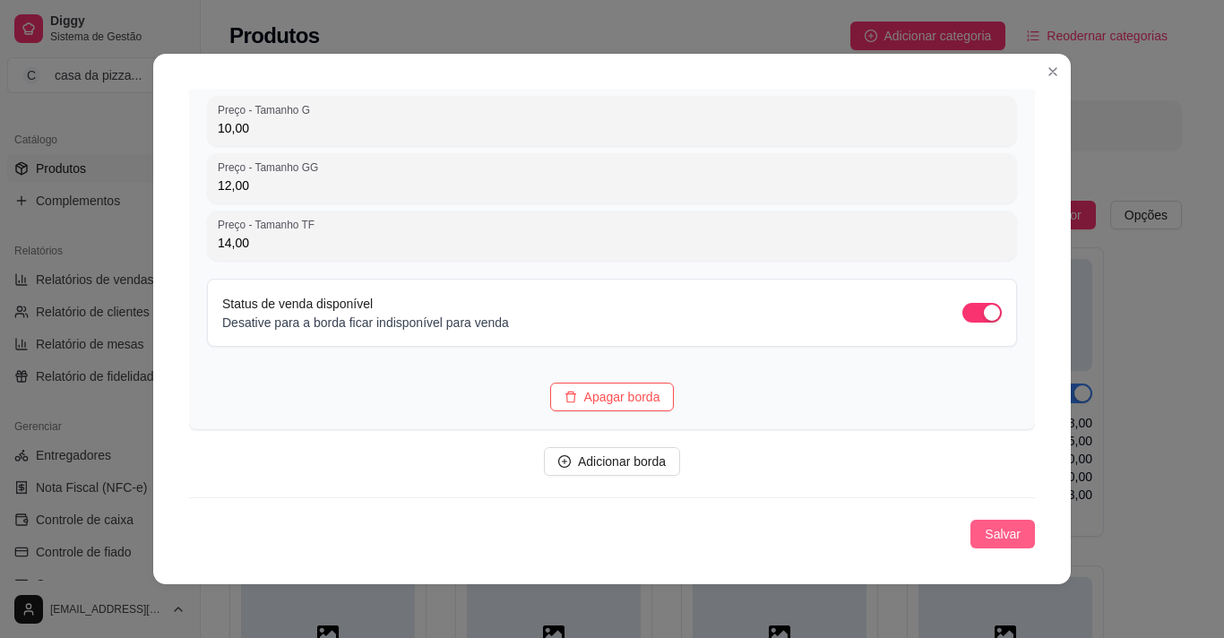
click at [985, 538] on span "Salvar" at bounding box center [1003, 534] width 36 height 20
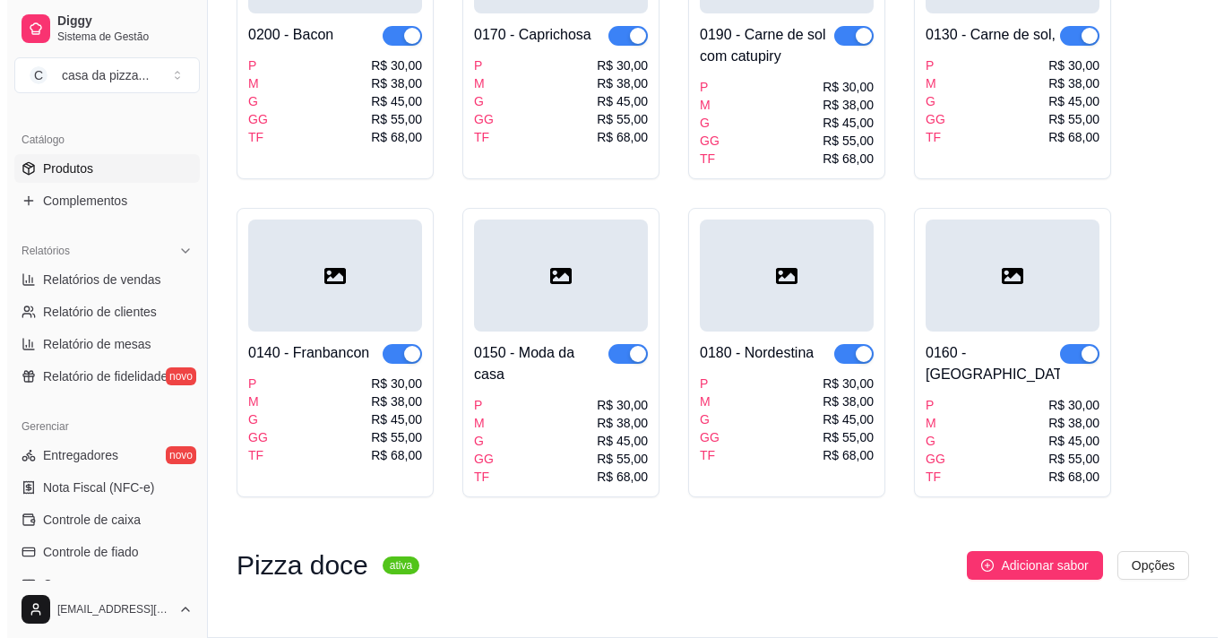
scroll to position [1372, 0]
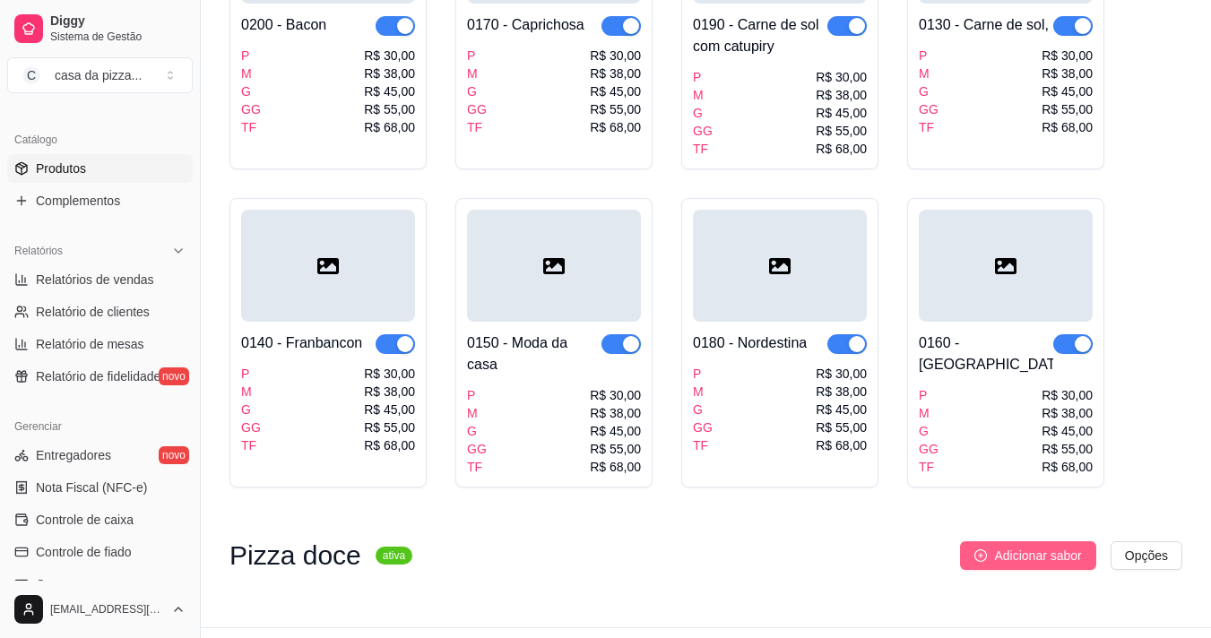
click at [1050, 546] on span "Adicionar sabor" at bounding box center [1037, 556] width 87 height 20
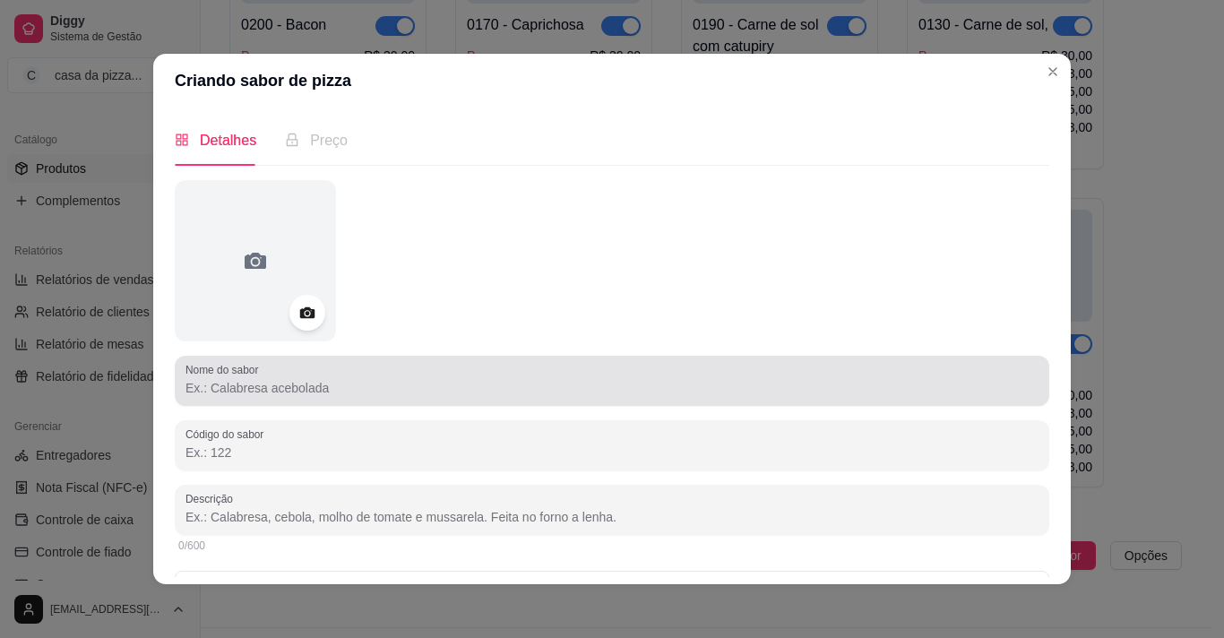
click at [398, 374] on div at bounding box center [612, 381] width 853 height 36
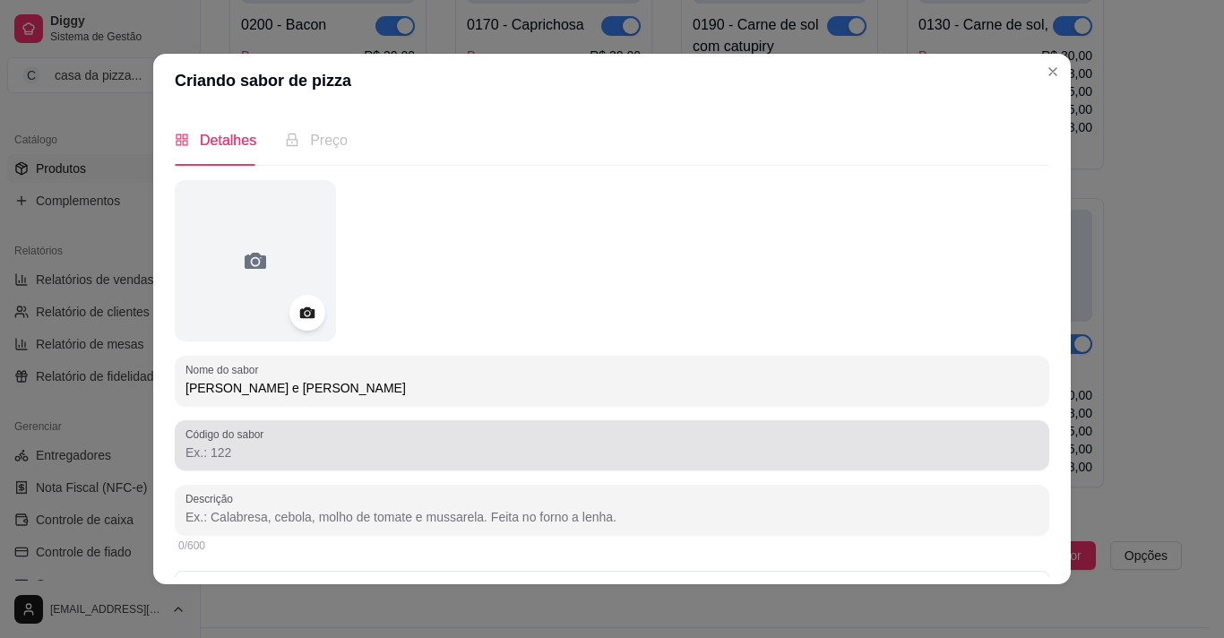
click at [325, 443] on div at bounding box center [612, 445] width 853 height 36
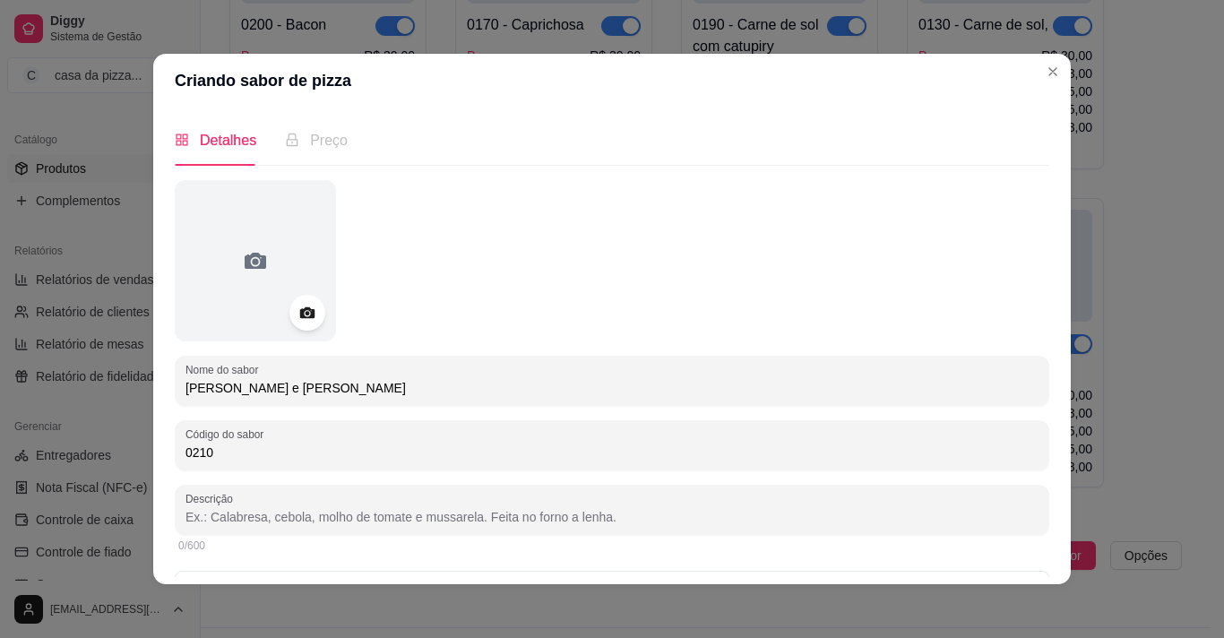
click at [277, 519] on input "Descrição" at bounding box center [612, 517] width 853 height 18
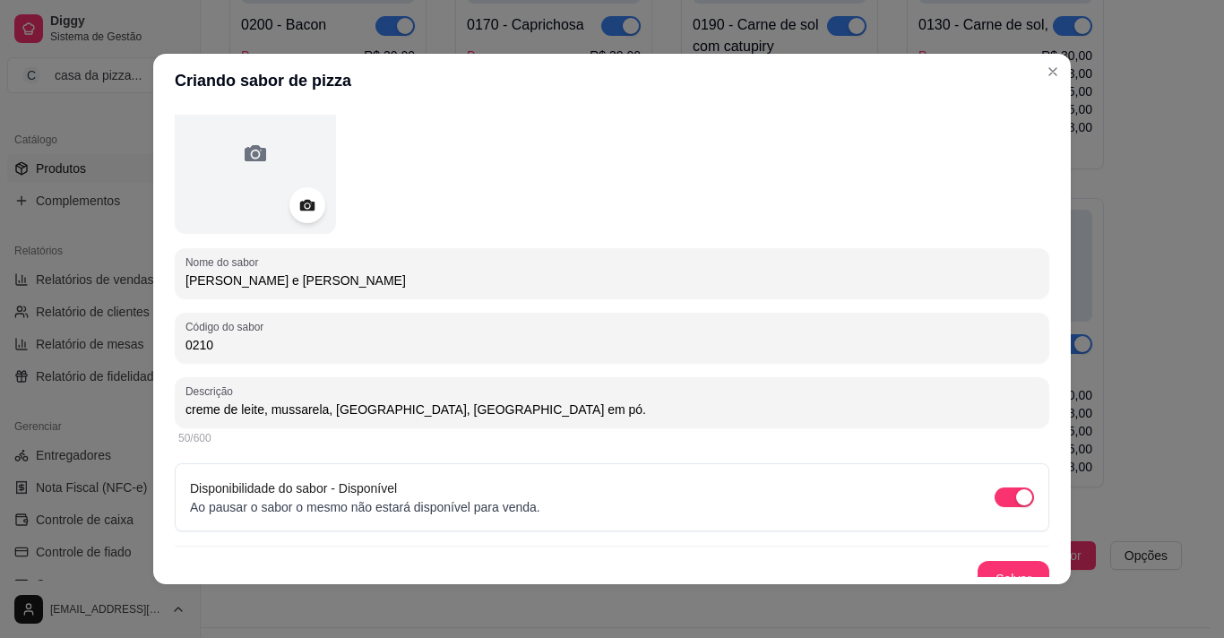
scroll to position [127, 0]
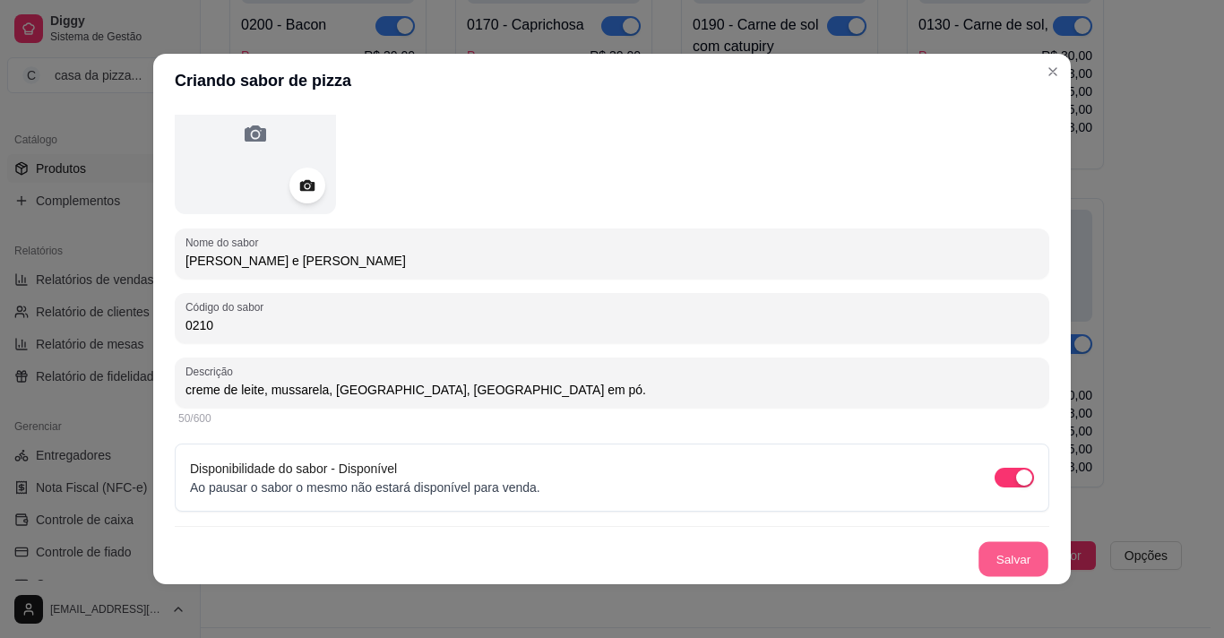
click at [1000, 559] on button "Salvar" at bounding box center [1014, 559] width 70 height 35
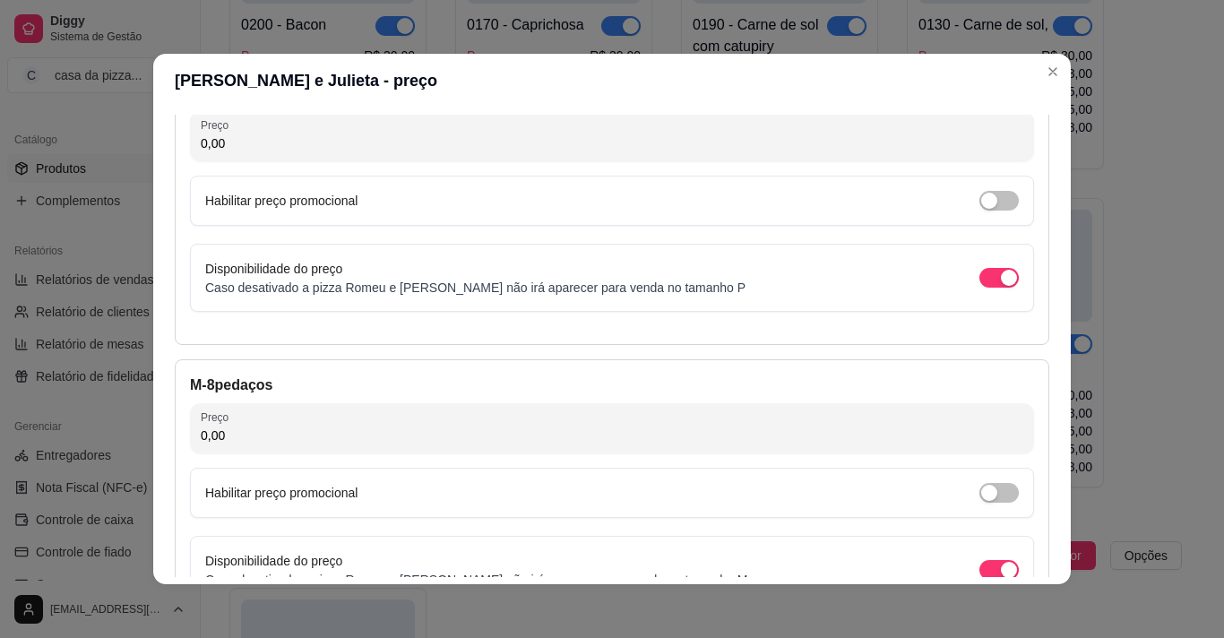
scroll to position [142, 0]
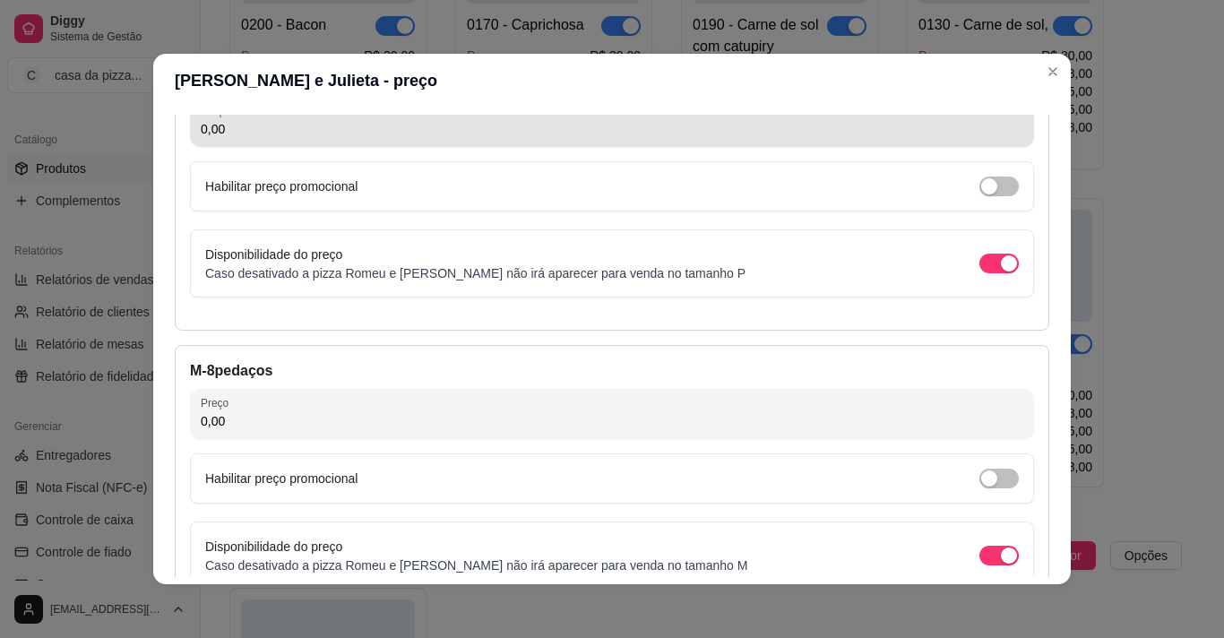
click at [721, 131] on input "0,00" at bounding box center [612, 129] width 823 height 18
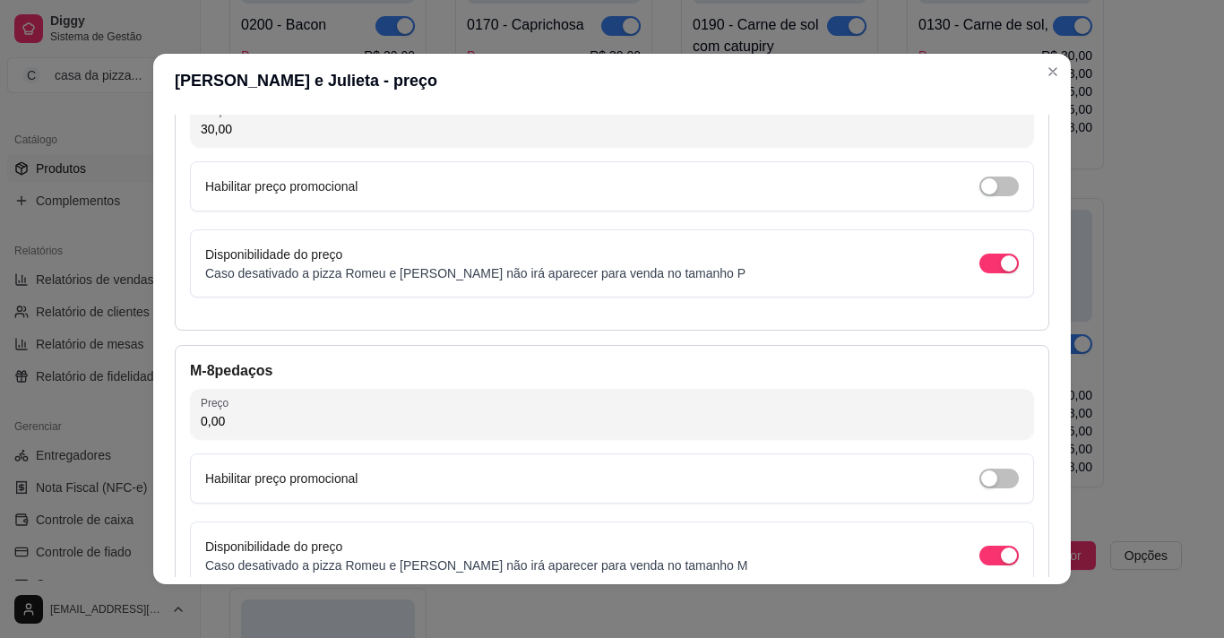
click at [422, 416] on input "0,00" at bounding box center [612, 421] width 823 height 18
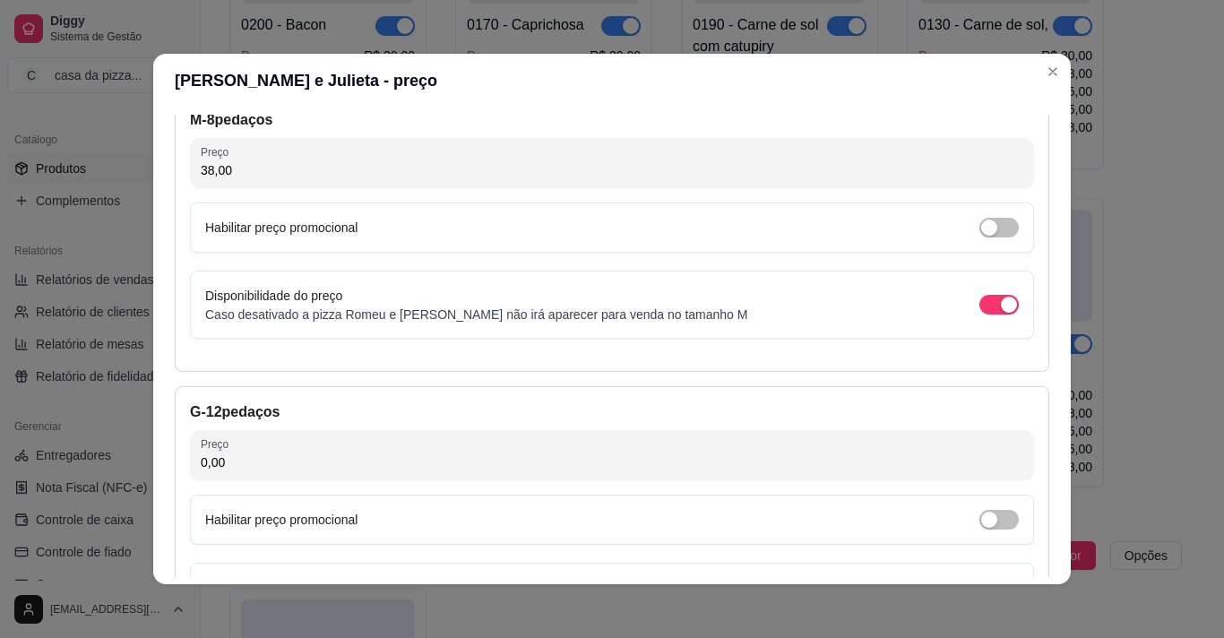
scroll to position [428, 0]
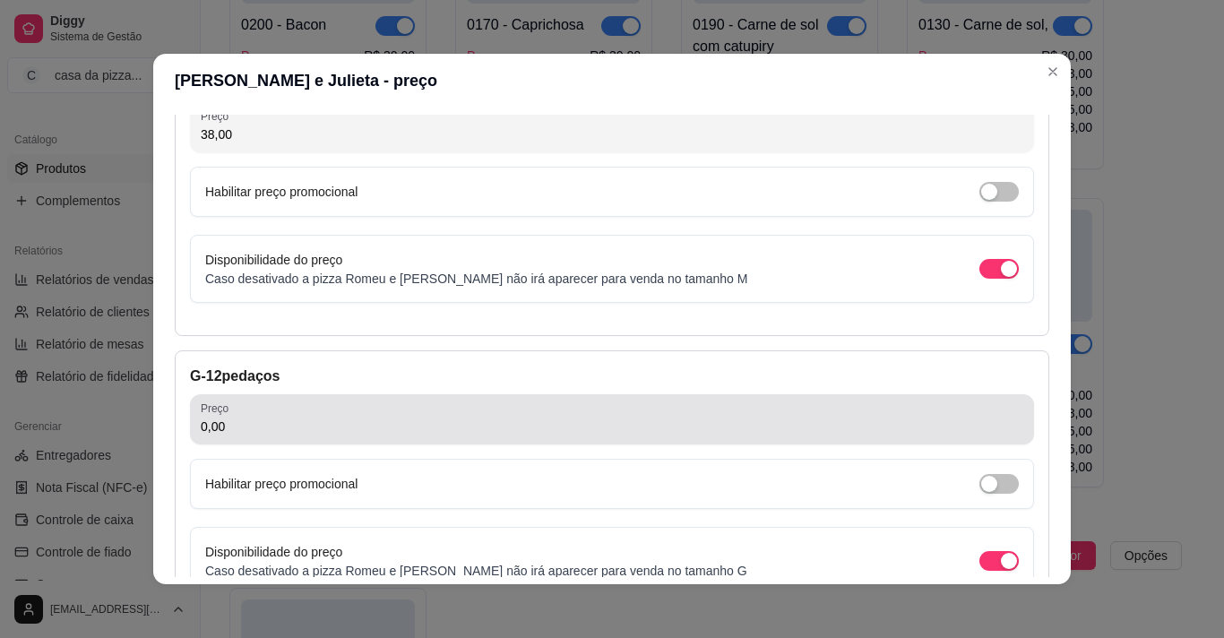
click at [656, 416] on div "0,00" at bounding box center [612, 419] width 823 height 36
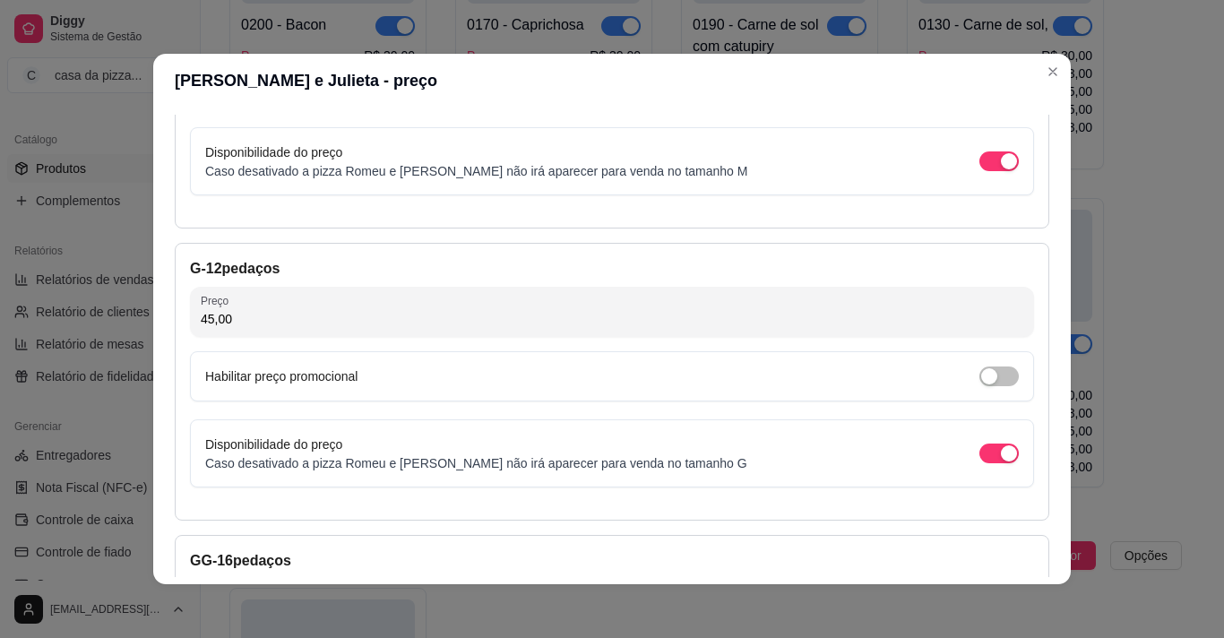
scroll to position [608, 0]
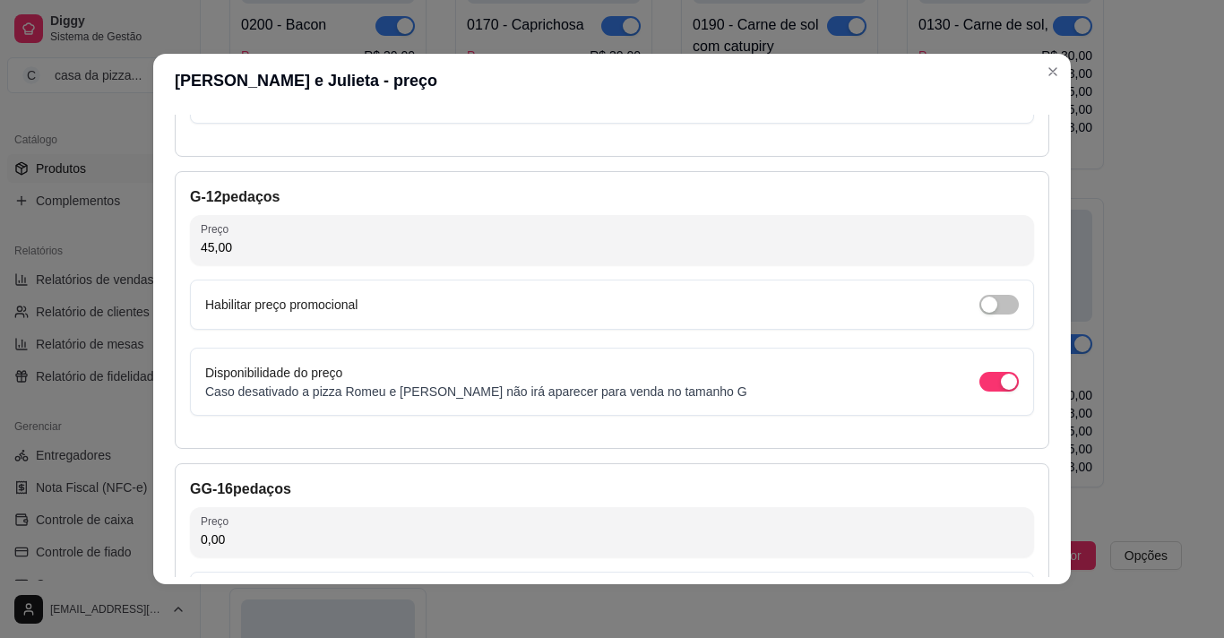
click at [988, 565] on div "GG - 16 pedaços Preço 0,00 Habilitar preço promocional Disponibilidade do preço…" at bounding box center [612, 602] width 875 height 278
click at [973, 544] on input "0,00" at bounding box center [612, 540] width 823 height 18
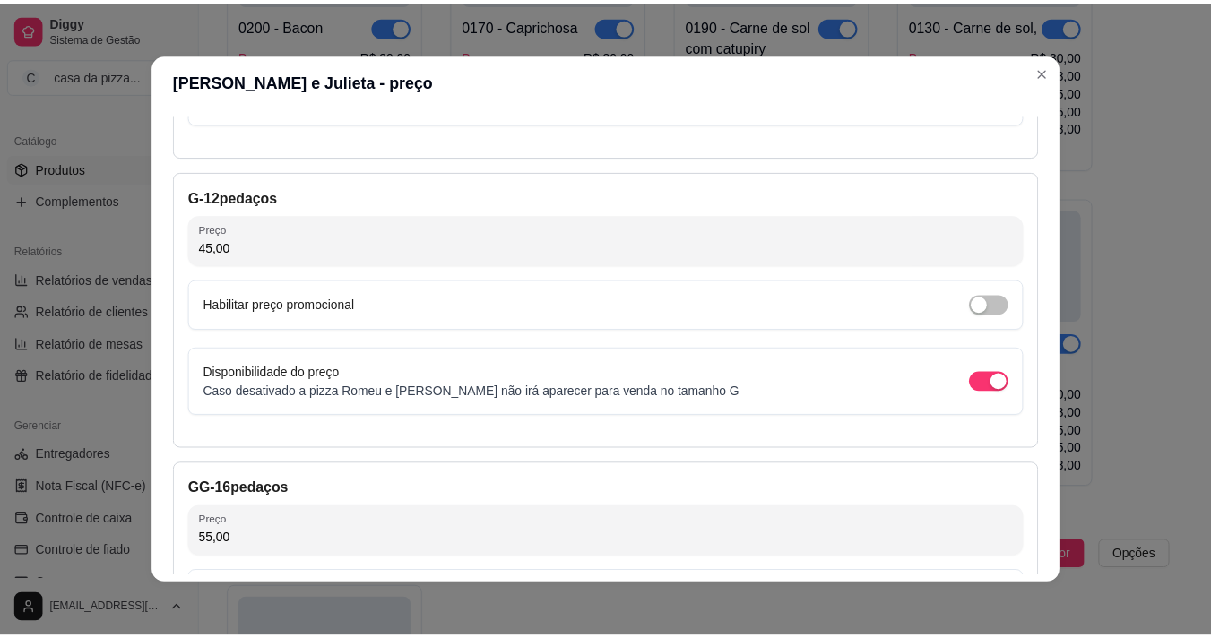
scroll to position [1144, 0]
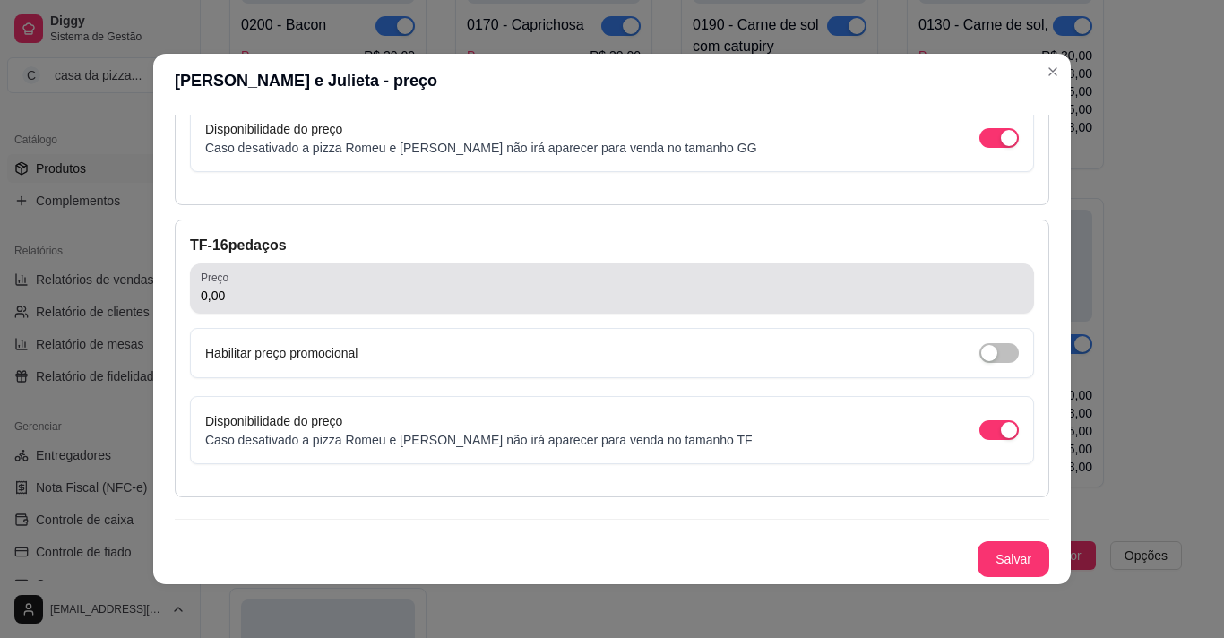
click at [764, 285] on div "0,00" at bounding box center [612, 289] width 823 height 36
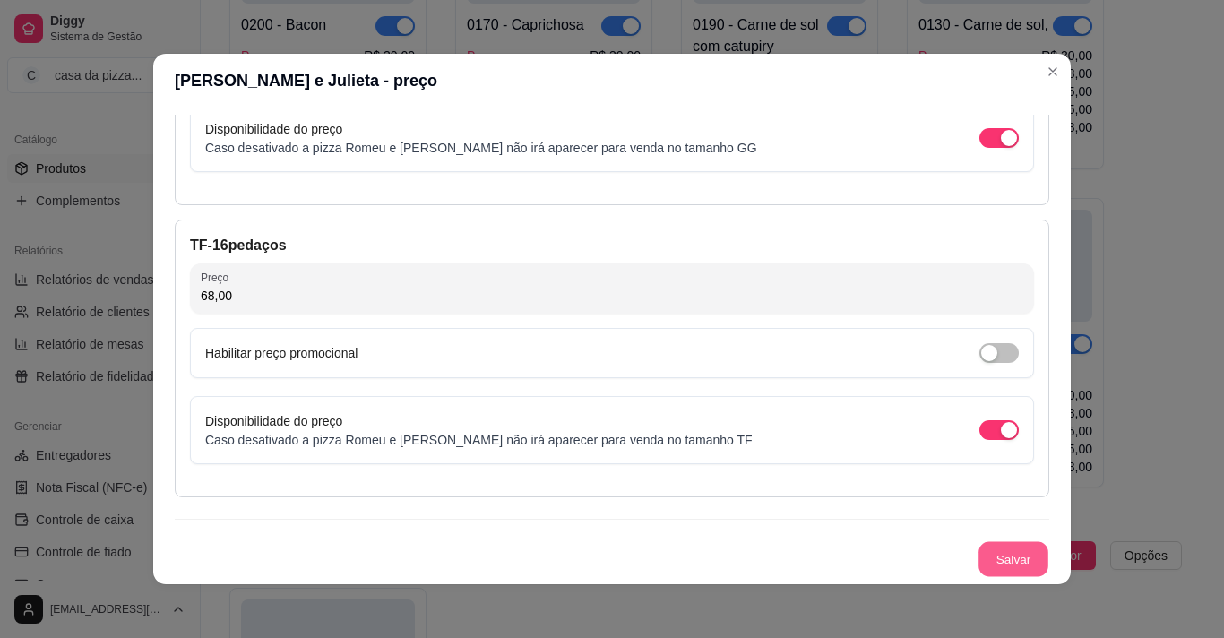
click at [1000, 551] on button "Salvar" at bounding box center [1014, 559] width 70 height 35
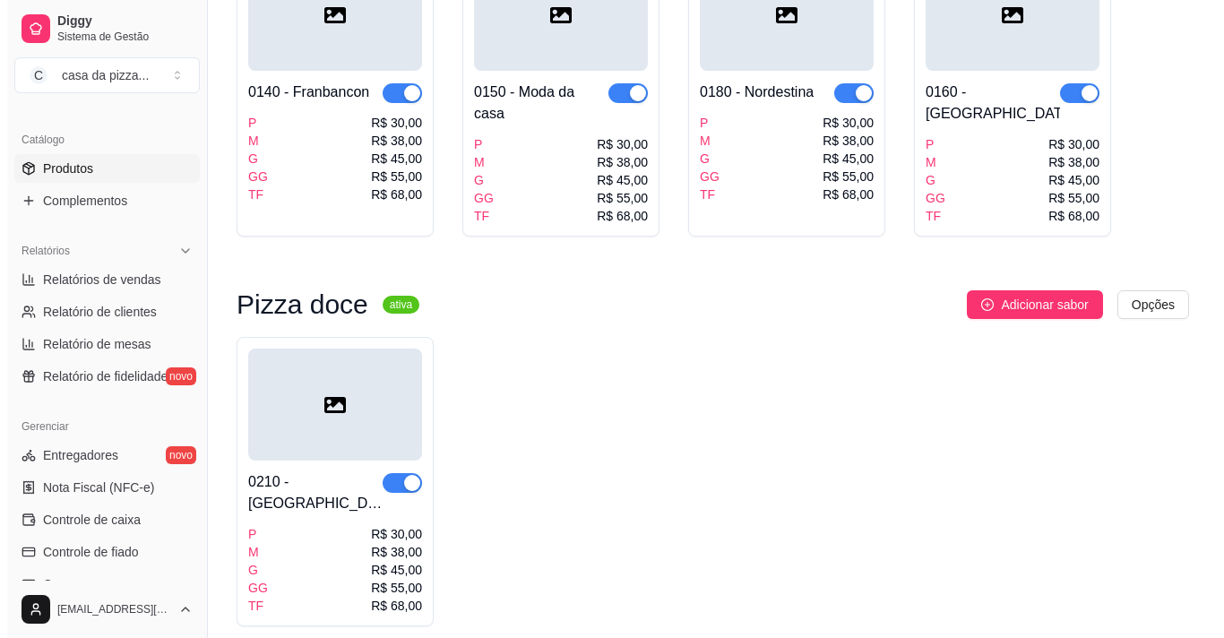
scroll to position [1662, 0]
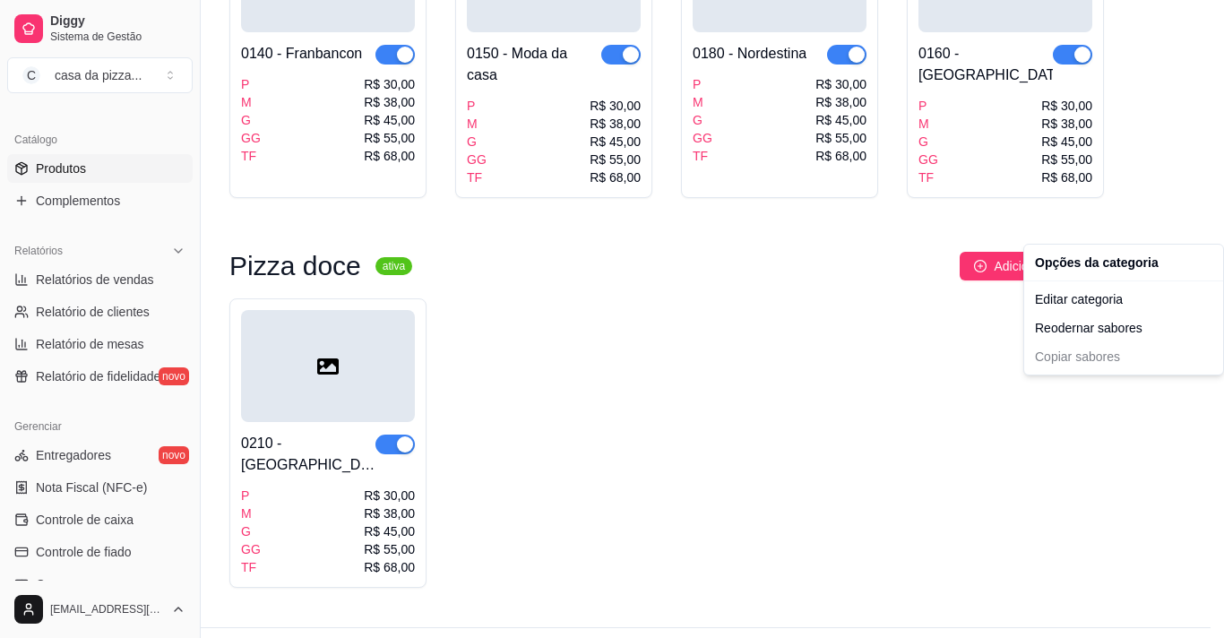
click at [314, 373] on div at bounding box center [328, 366] width 174 height 112
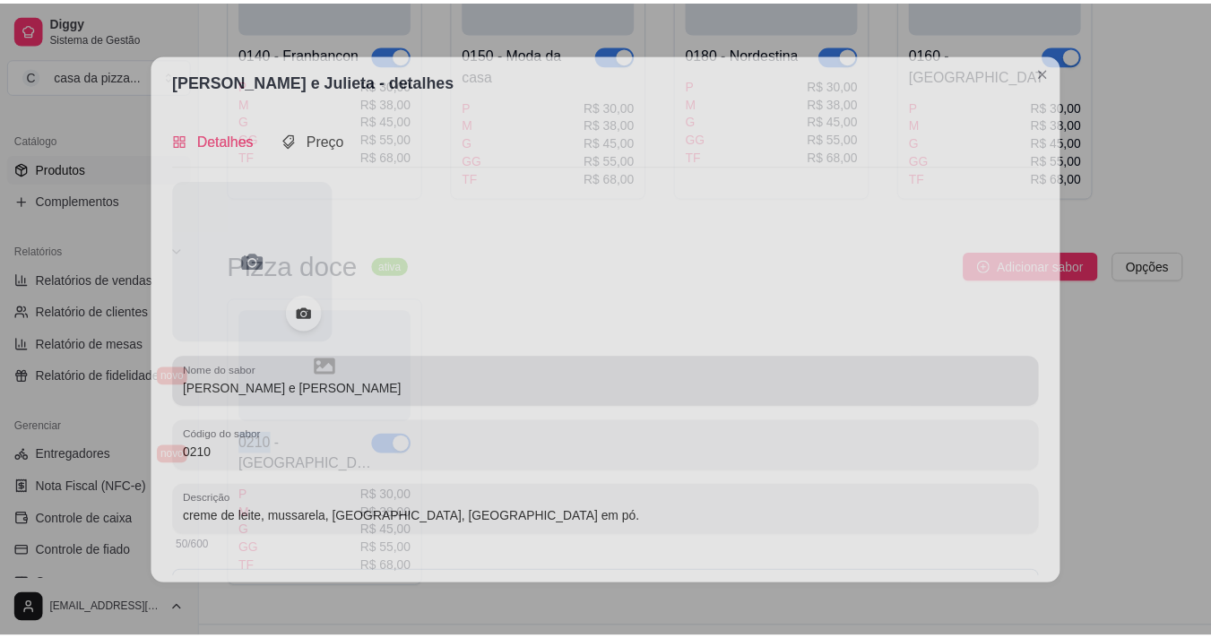
scroll to position [1568, 0]
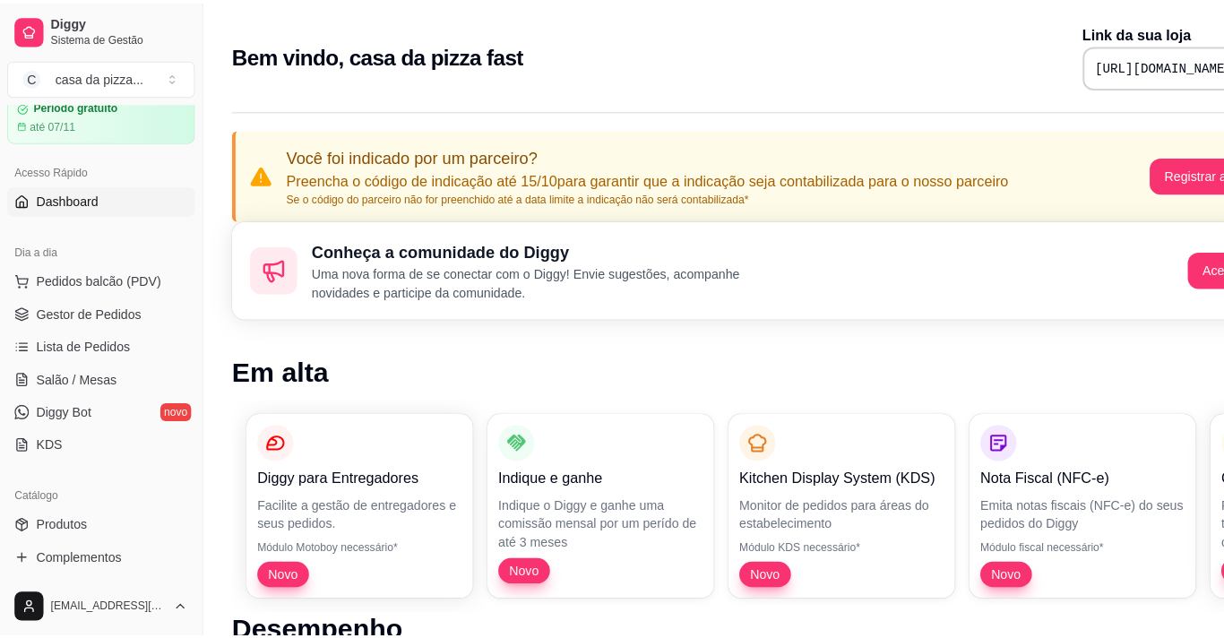
scroll to position [108, 0]
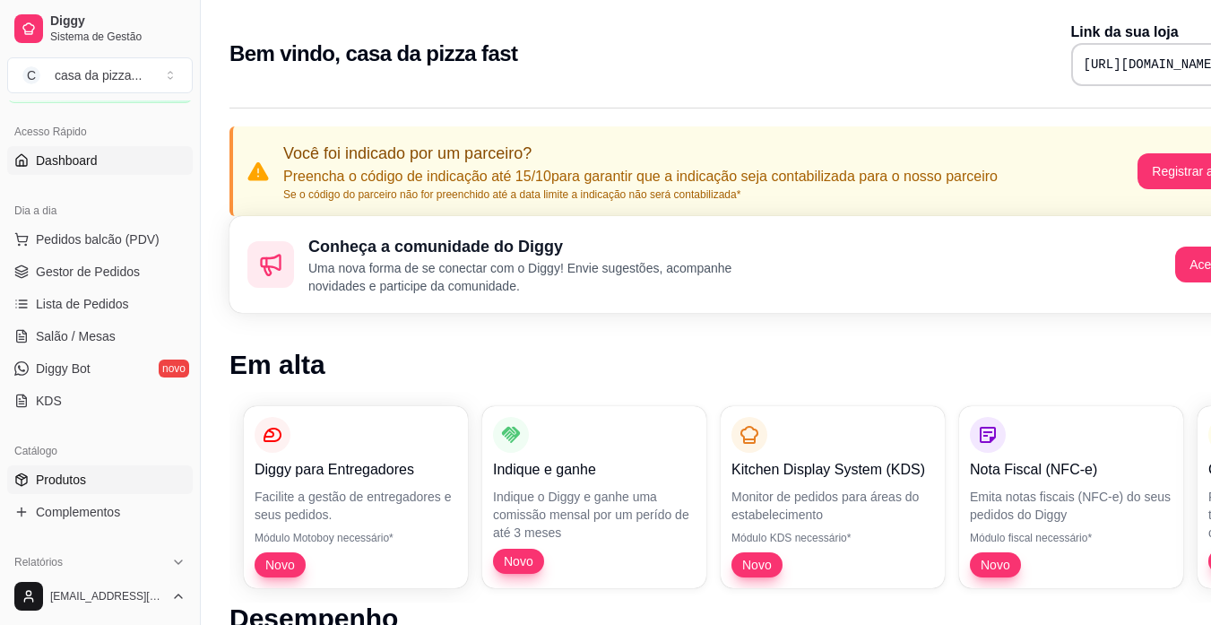
click at [81, 479] on span "Produtos" at bounding box center [61, 479] width 50 height 18
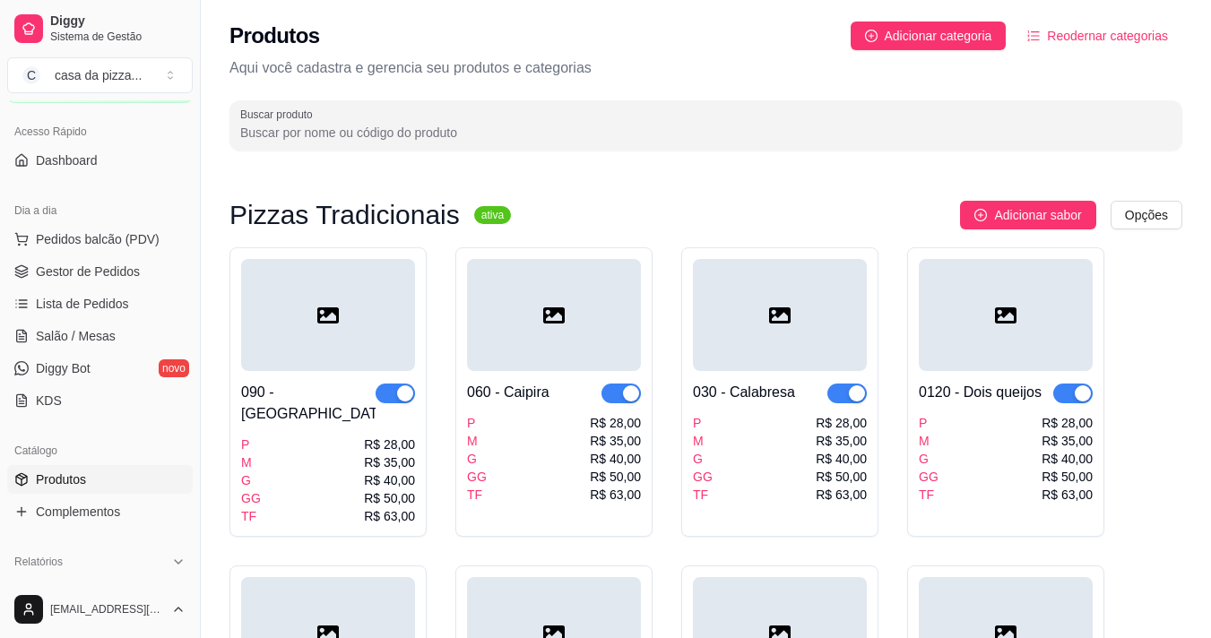
click at [388, 453] on div "R$ 35,00" at bounding box center [389, 462] width 51 height 18
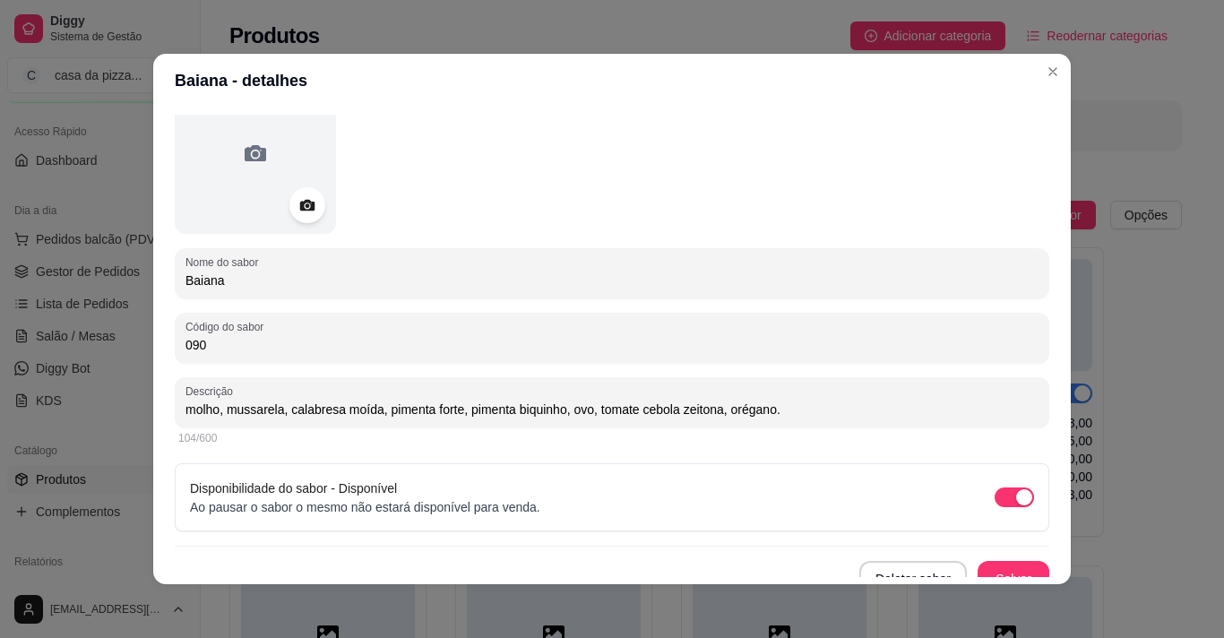
scroll to position [127, 0]
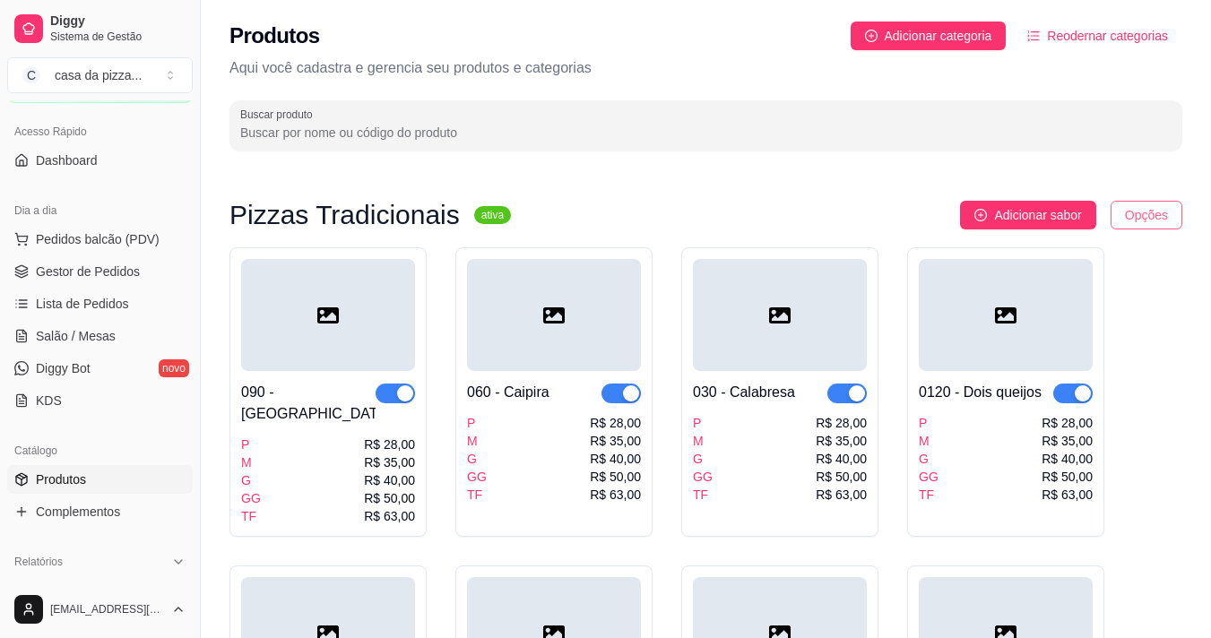
click at [1155, 209] on html "Diggy Sistema de Gestão C casa da pizza ... Loja fechada Período gratuito até 0…" at bounding box center [605, 319] width 1211 height 638
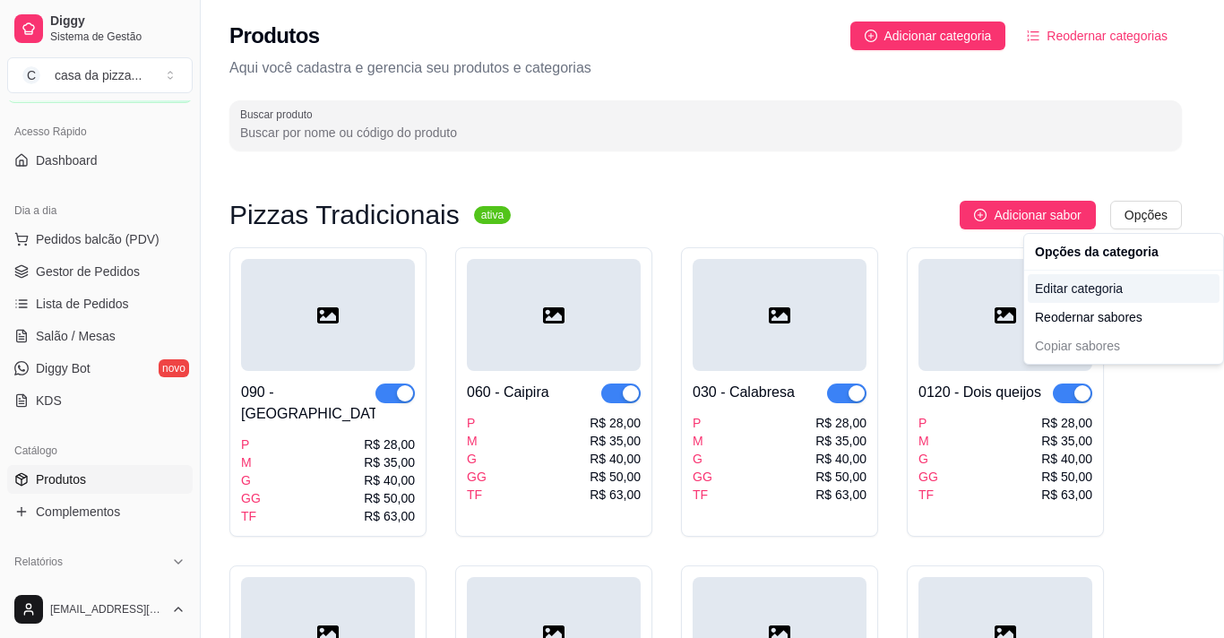
click at [1114, 287] on div "Editar categoria" at bounding box center [1124, 288] width 192 height 29
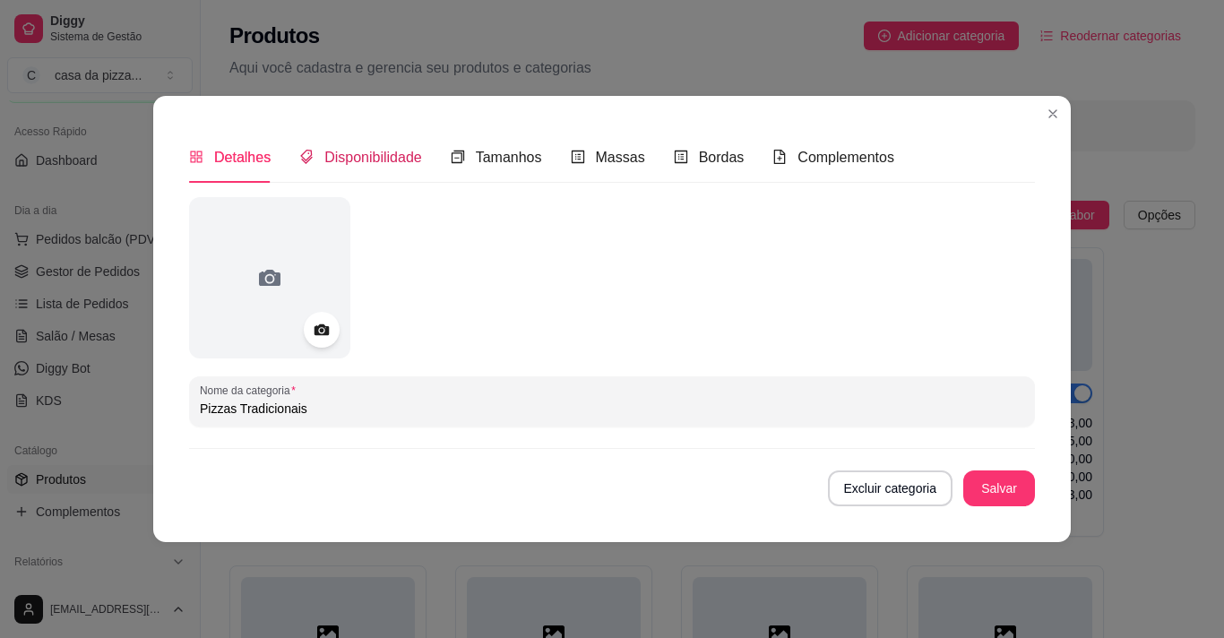
click at [399, 155] on span "Disponibilidade" at bounding box center [373, 157] width 98 height 15
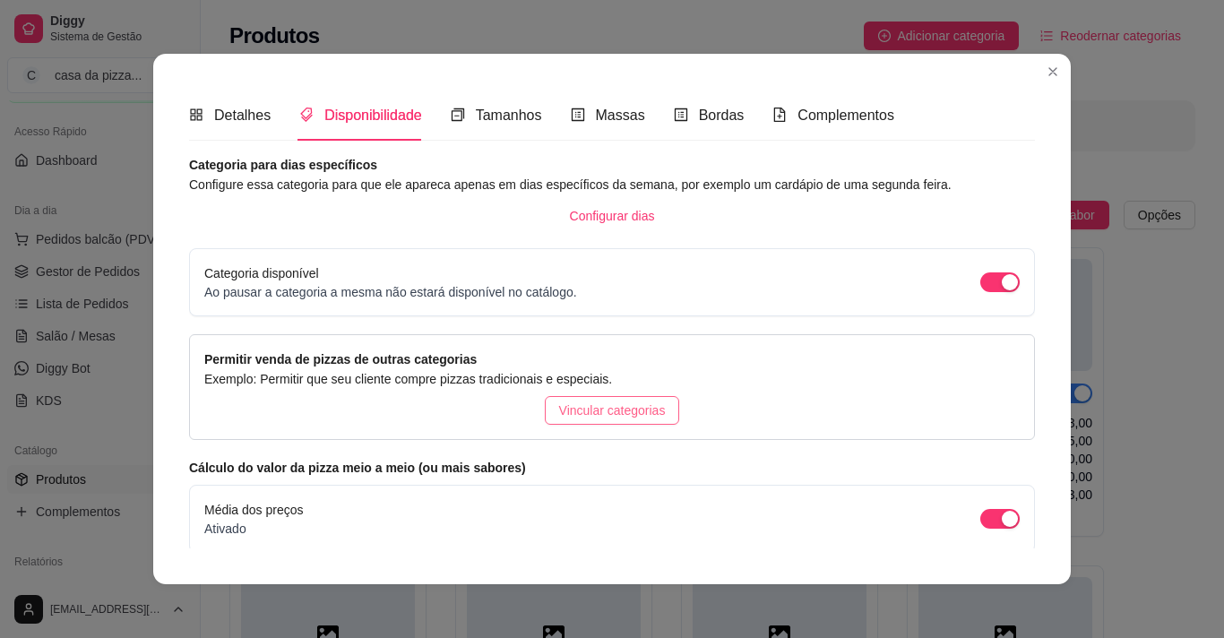
click at [624, 403] on span "Vincular categorias" at bounding box center [612, 411] width 107 height 20
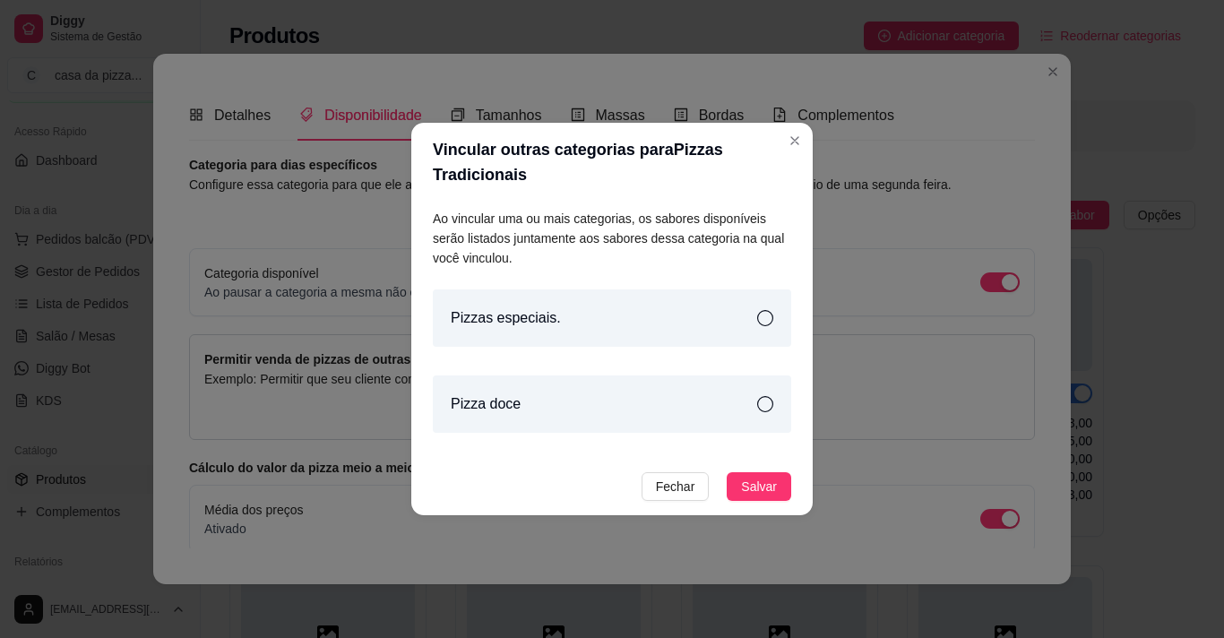
click at [764, 317] on icon at bounding box center [765, 318] width 16 height 16
click at [763, 401] on icon at bounding box center [765, 404] width 16 height 16
click at [767, 489] on span "Salvar" at bounding box center [759, 487] width 36 height 20
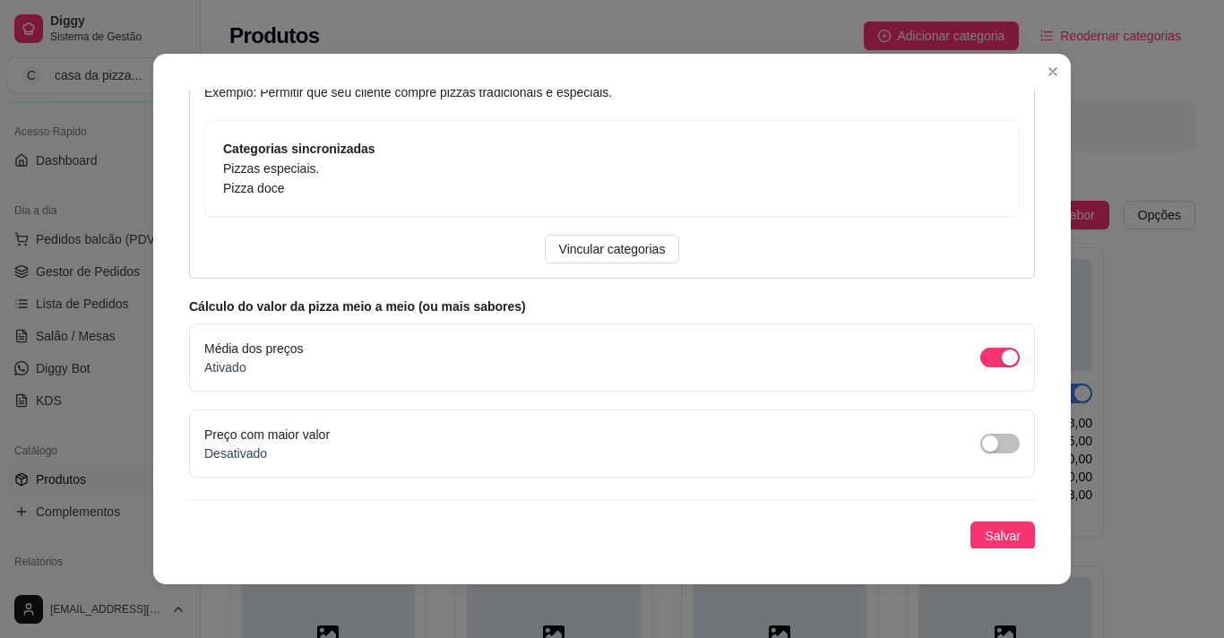
scroll to position [289, 0]
click at [996, 439] on span "button" at bounding box center [999, 442] width 39 height 20
click at [985, 535] on span "Salvar" at bounding box center [1003, 534] width 36 height 20
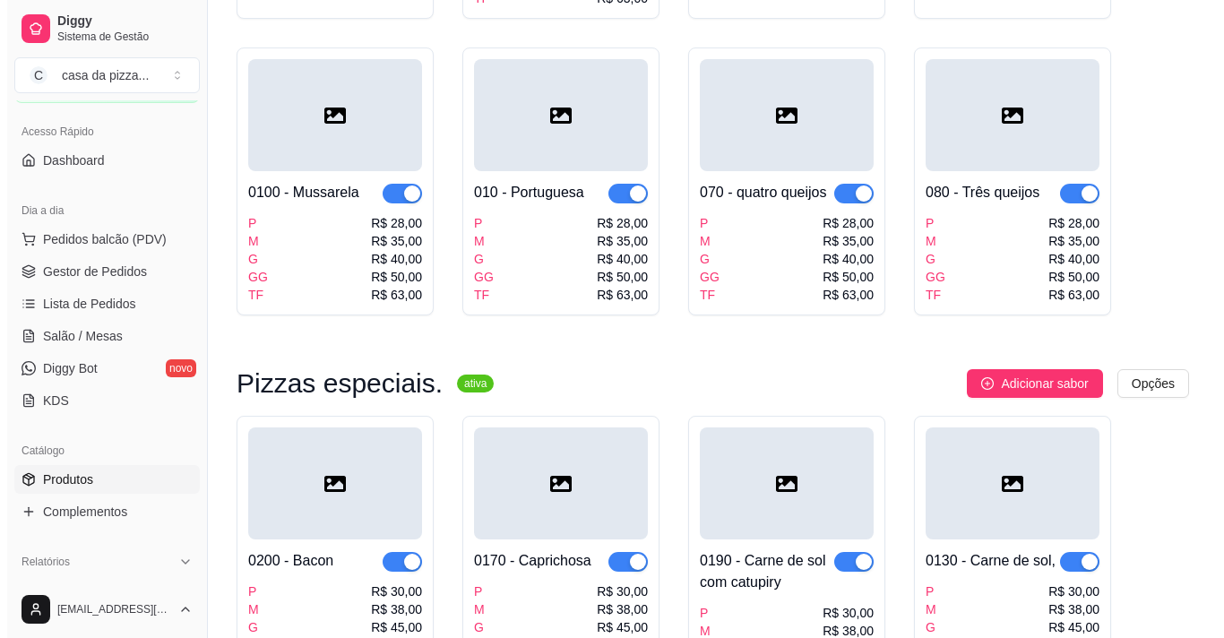
scroll to position [860, 0]
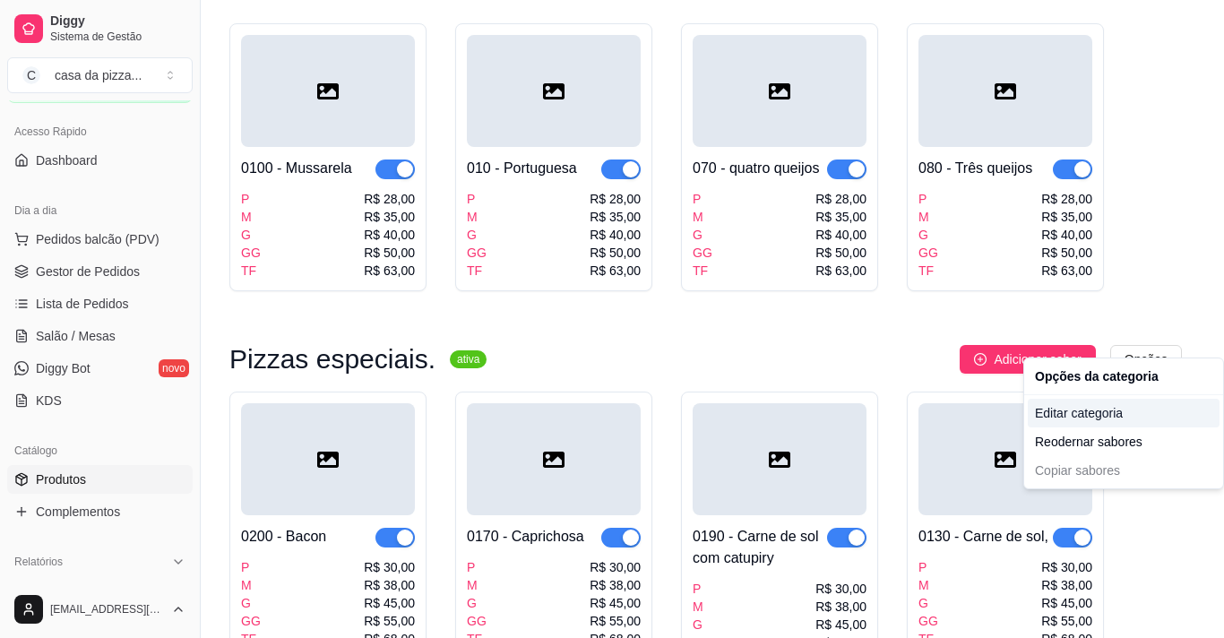
click at [1121, 407] on div "Editar categoria" at bounding box center [1124, 413] width 192 height 29
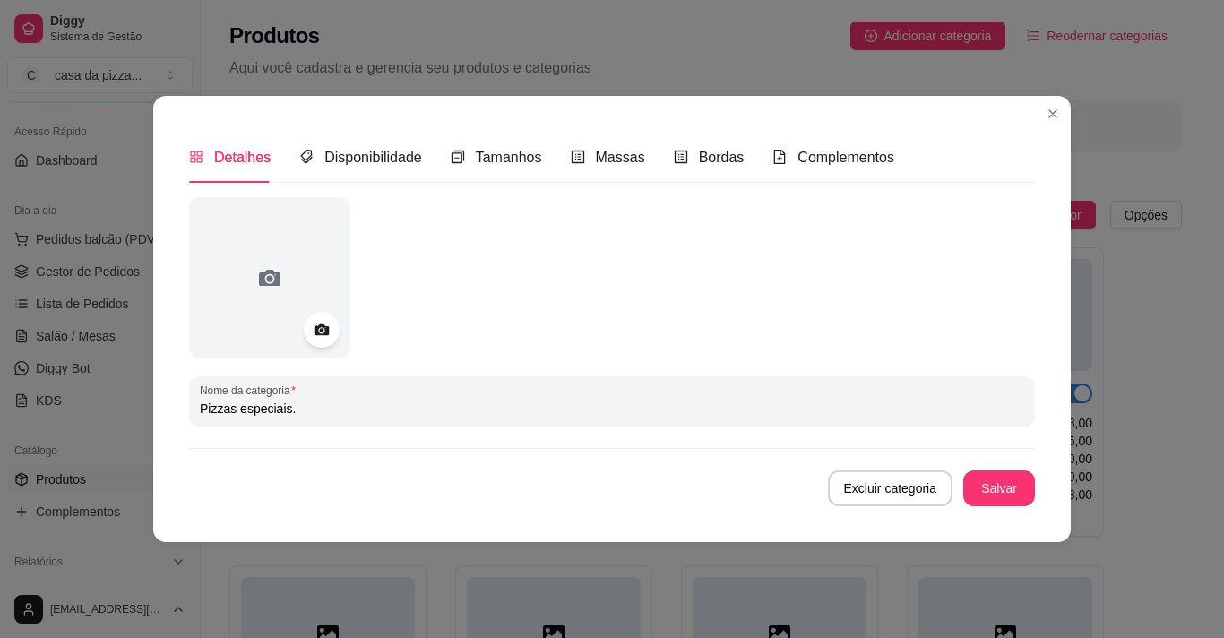
scroll to position [881, 0]
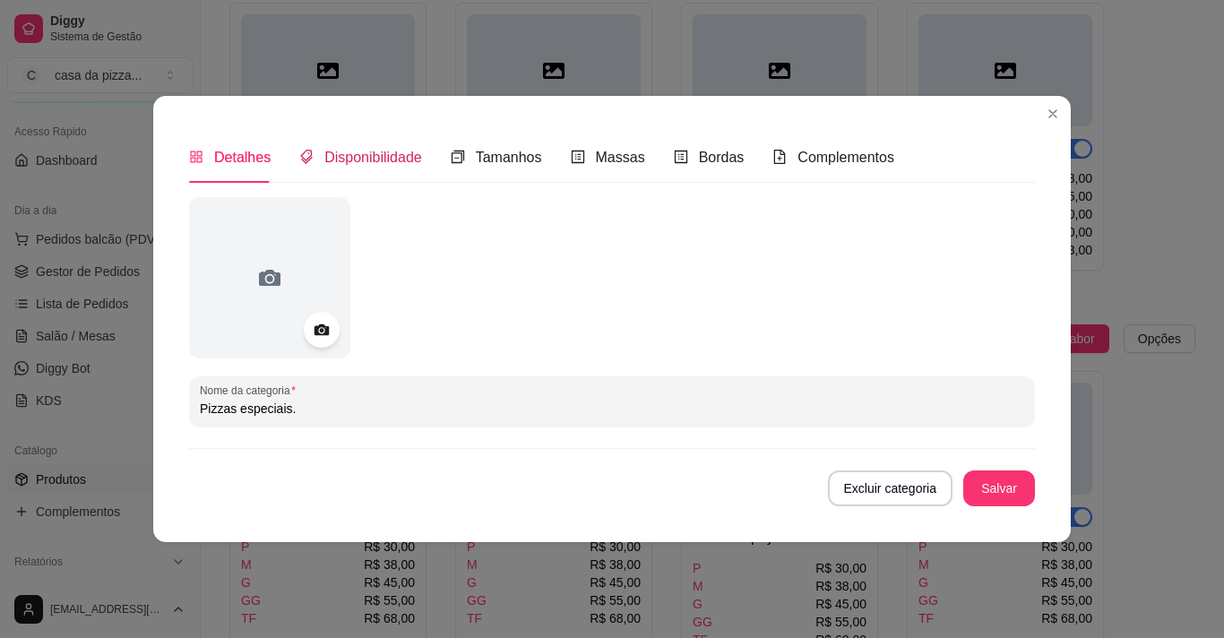
click at [396, 152] on span "Disponibilidade" at bounding box center [373, 157] width 98 height 15
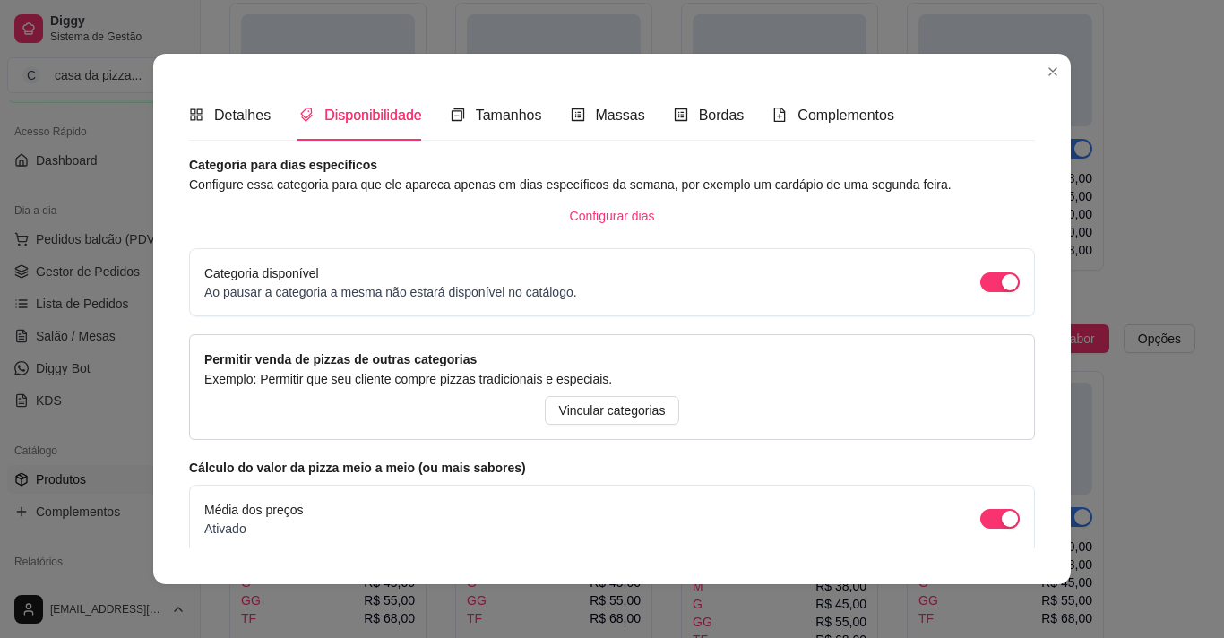
click at [592, 381] on article "Exemplo: Permitir que seu cliente compre pizzas tradicionais e especiais." at bounding box center [612, 379] width 816 height 20
drag, startPoint x: 592, startPoint y: 381, endPoint x: 601, endPoint y: 402, distance: 23.3
click at [601, 402] on div "Permitir venda de pizzas de outras categorias Exemplo: Permitir que seu cliente…" at bounding box center [612, 387] width 846 height 106
click at [601, 402] on span "Vincular categorias" at bounding box center [612, 411] width 107 height 20
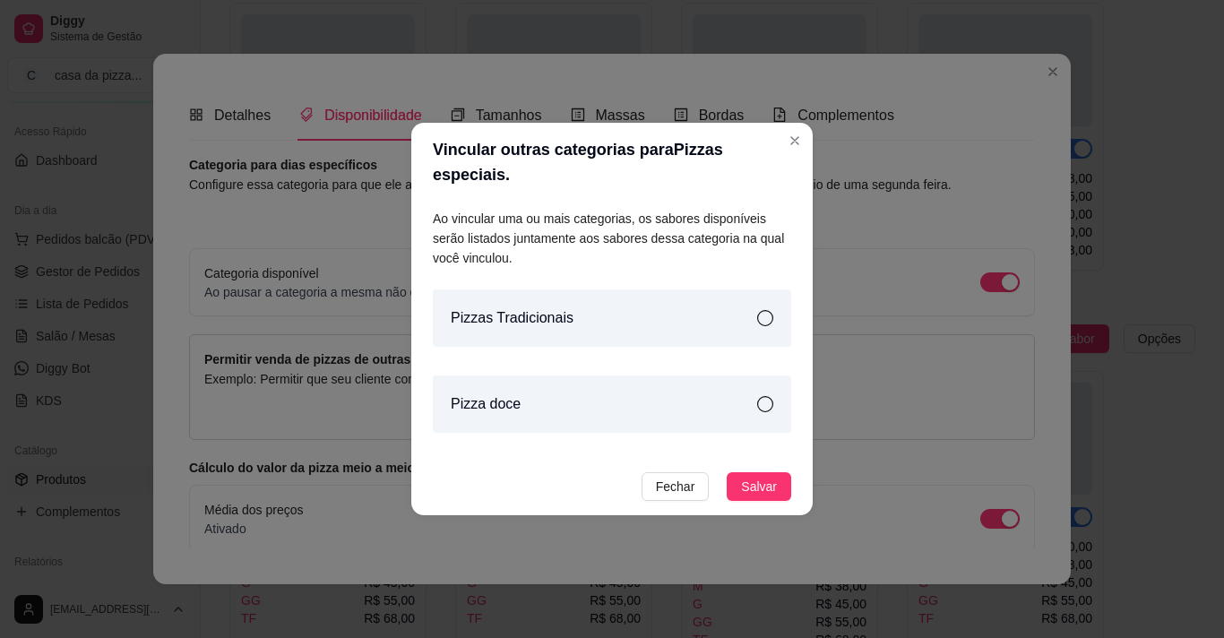
click at [761, 310] on icon at bounding box center [765, 318] width 16 height 16
click at [764, 396] on icon at bounding box center [765, 404] width 16 height 16
click at [771, 477] on span "Salvar" at bounding box center [759, 487] width 36 height 20
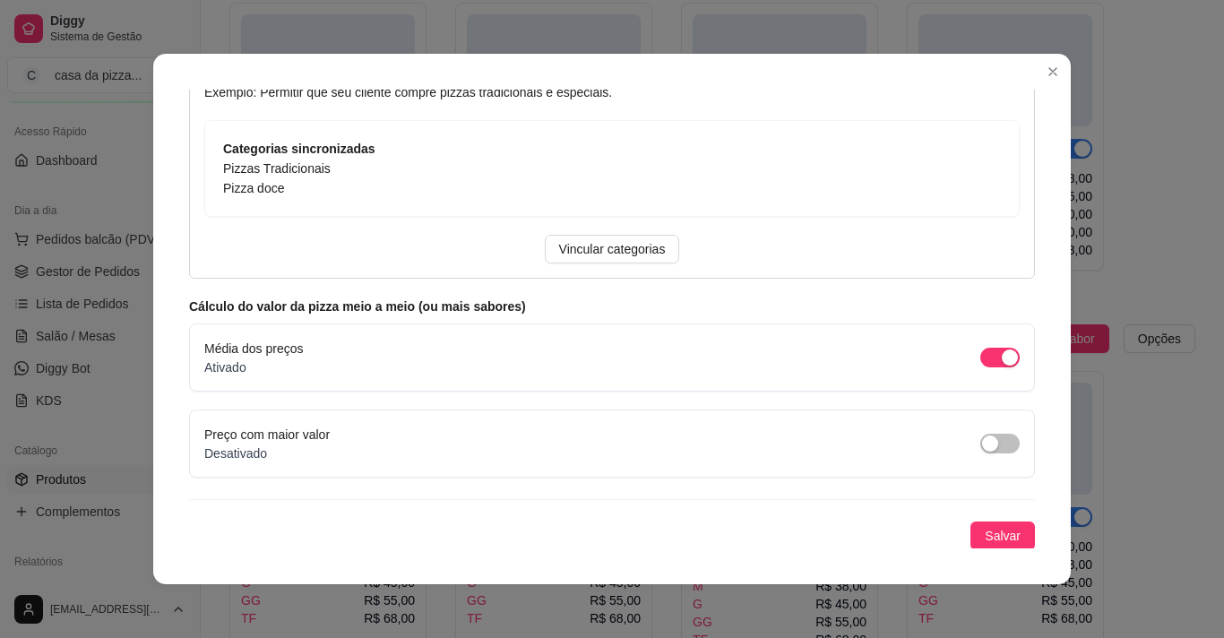
scroll to position [289, 0]
click at [990, 435] on span "button" at bounding box center [999, 442] width 39 height 20
click at [1001, 539] on button "Salvar" at bounding box center [1003, 534] width 65 height 29
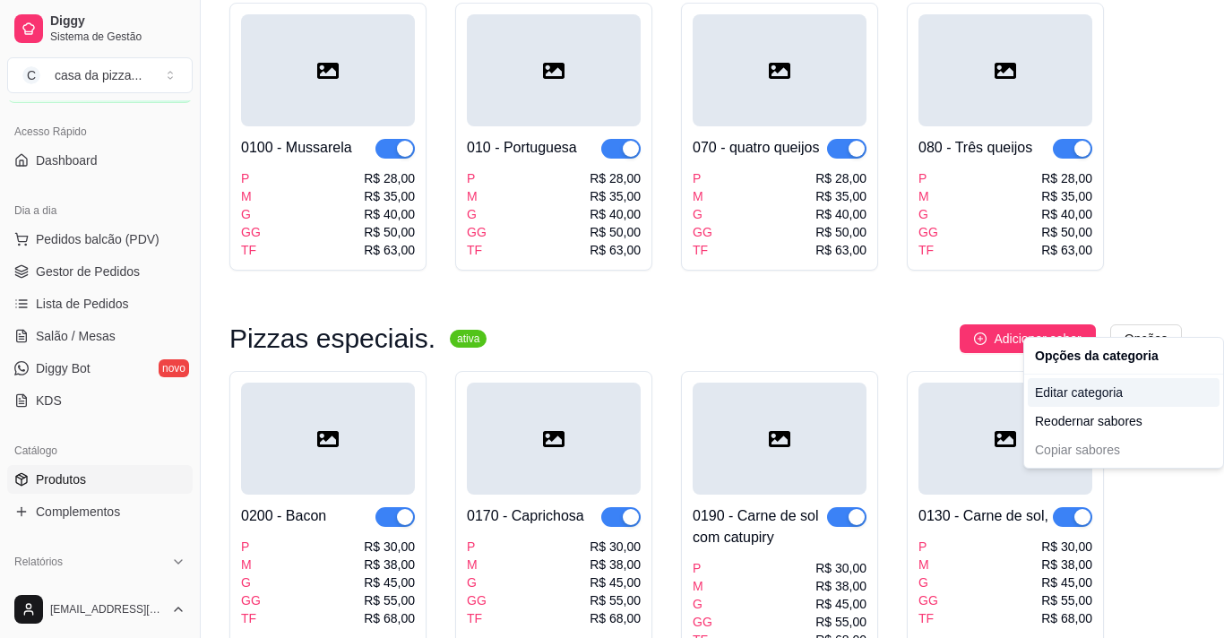
click at [1127, 393] on div "Editar categoria" at bounding box center [1124, 392] width 192 height 29
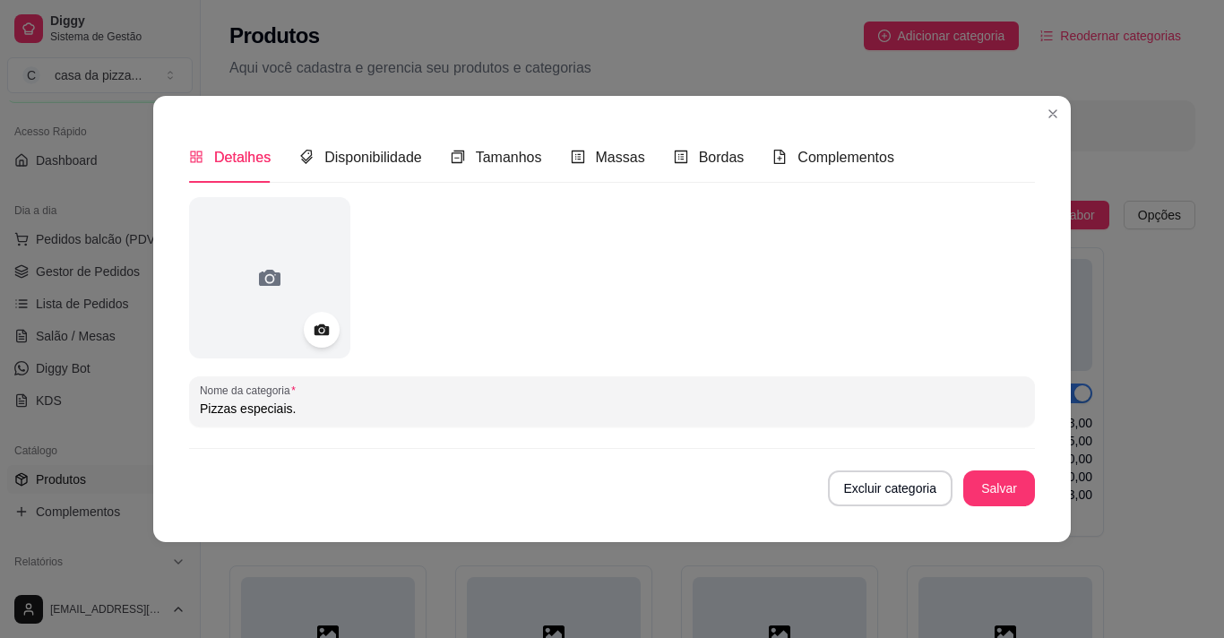
scroll to position [881, 0]
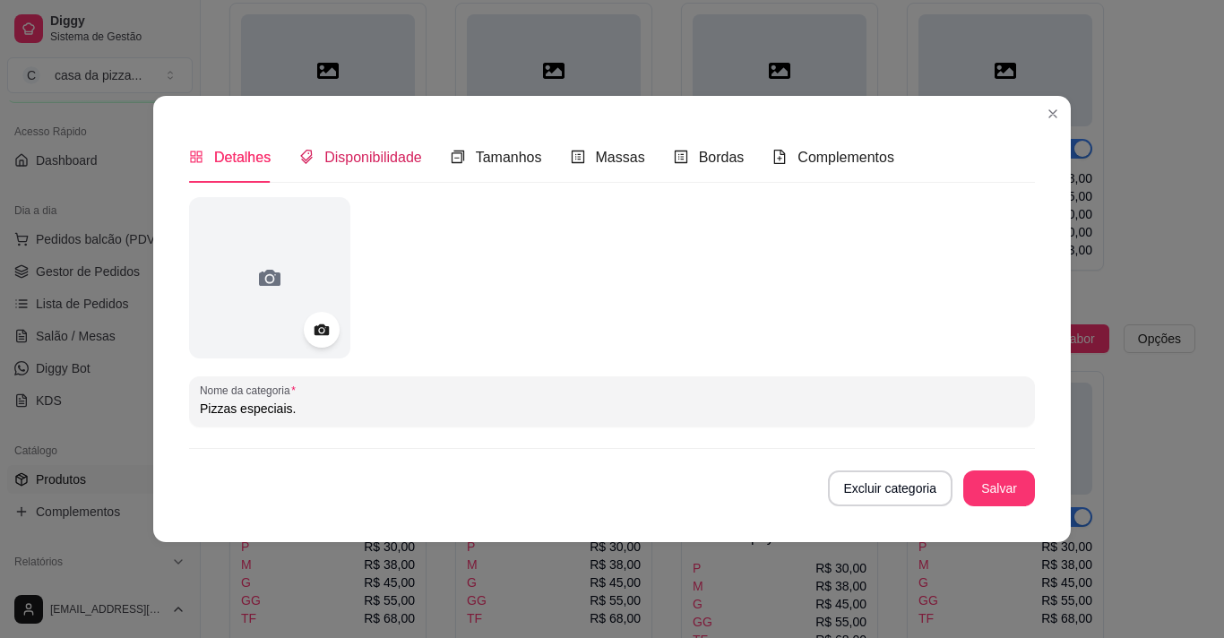
click at [398, 146] on div "Disponibilidade" at bounding box center [360, 157] width 123 height 22
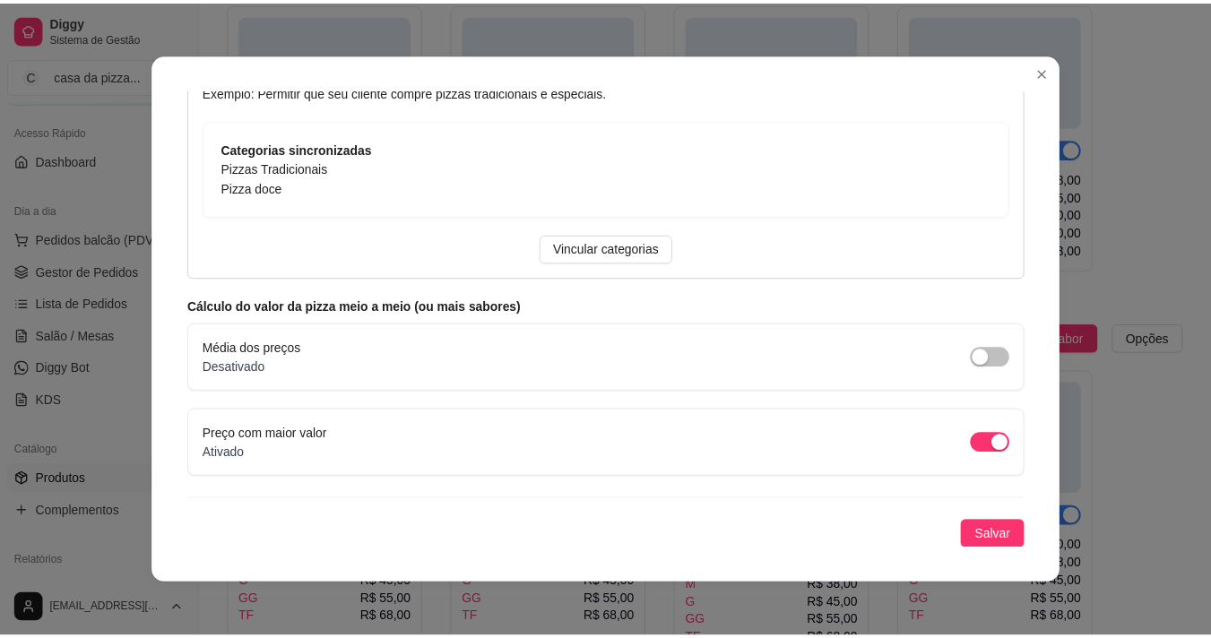
scroll to position [289, 0]
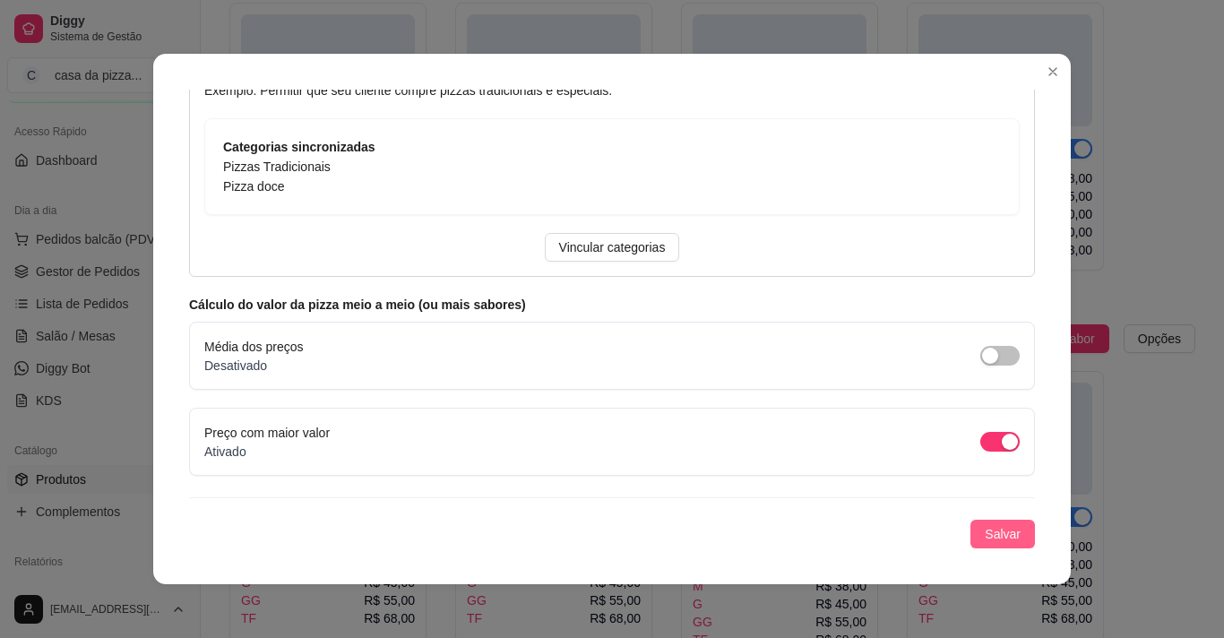
click at [995, 534] on span "Salvar" at bounding box center [1003, 534] width 36 height 20
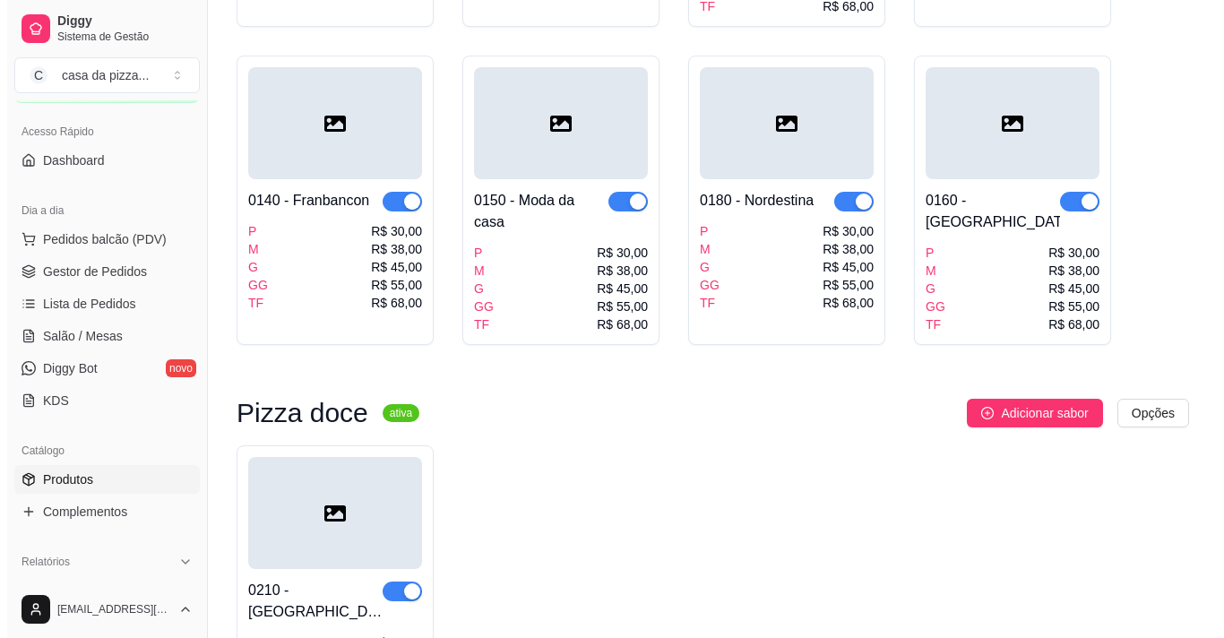
scroll to position [1526, 0]
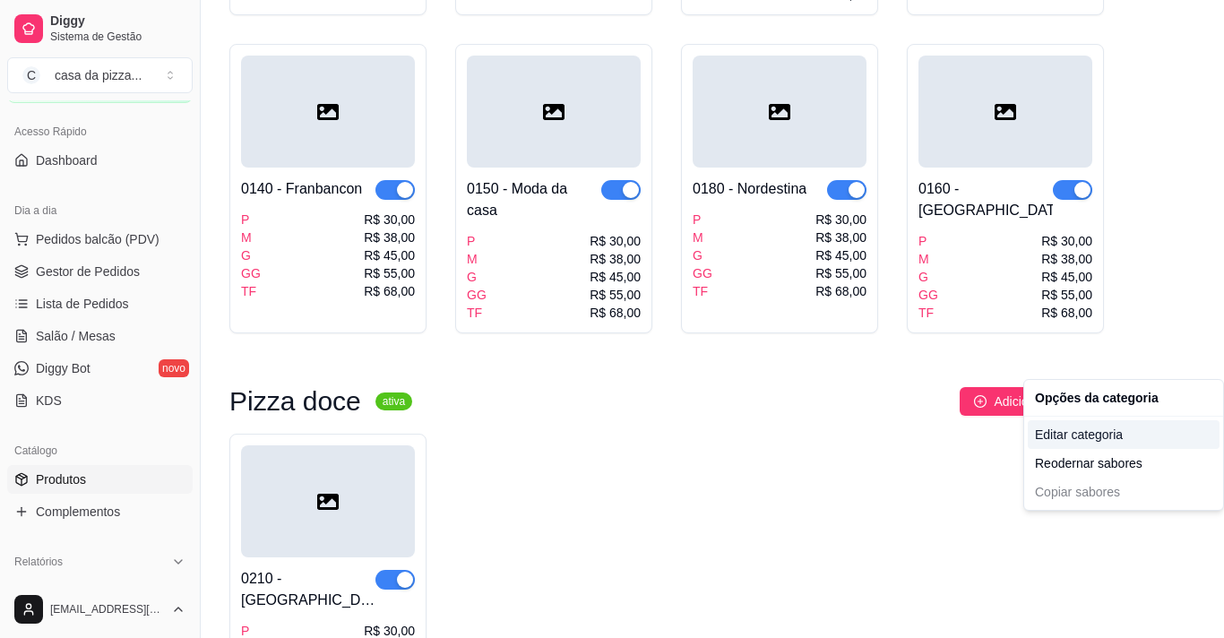
click at [1118, 432] on div "Editar categoria" at bounding box center [1124, 434] width 192 height 29
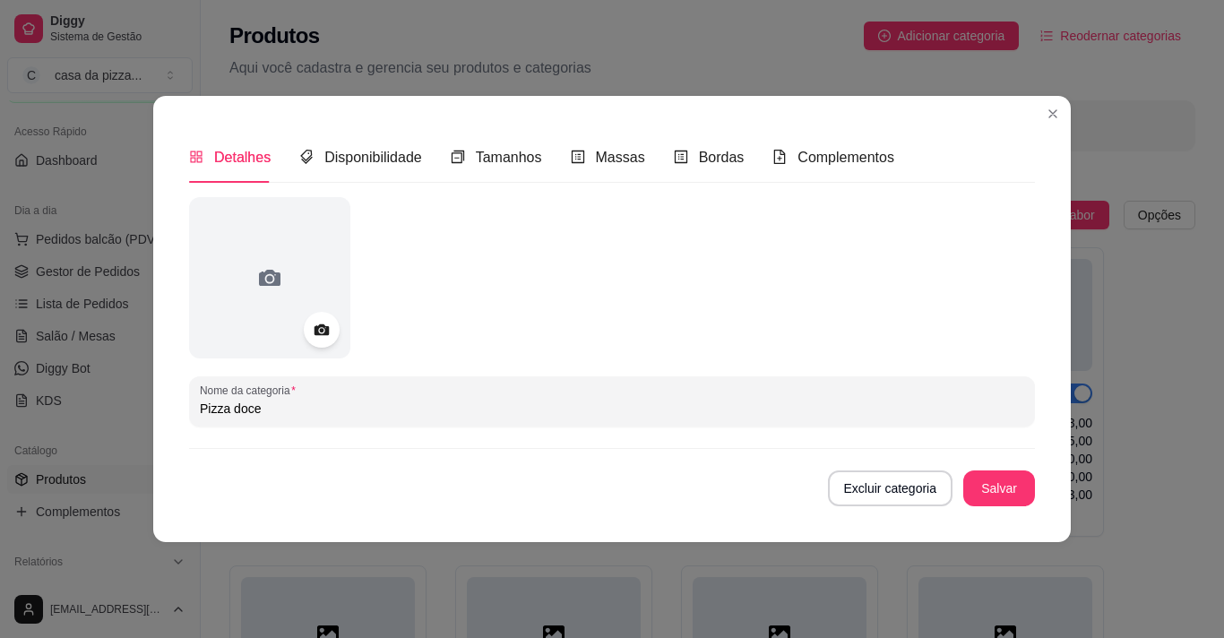
scroll to position [1568, 0]
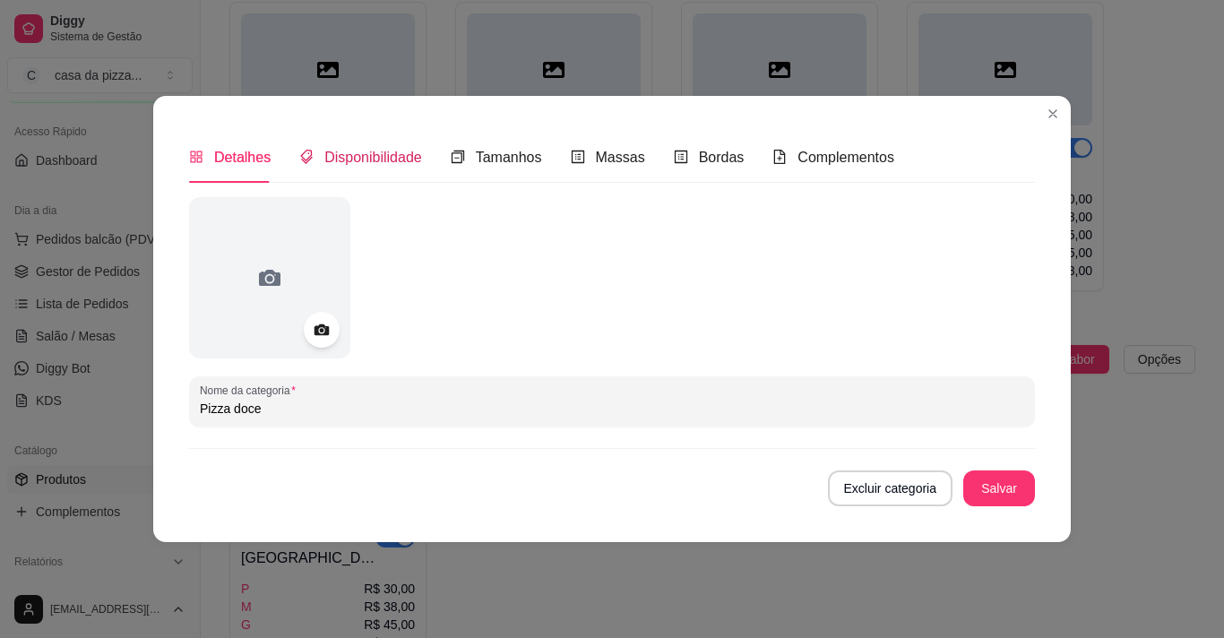
click at [382, 155] on span "Disponibilidade" at bounding box center [373, 157] width 98 height 15
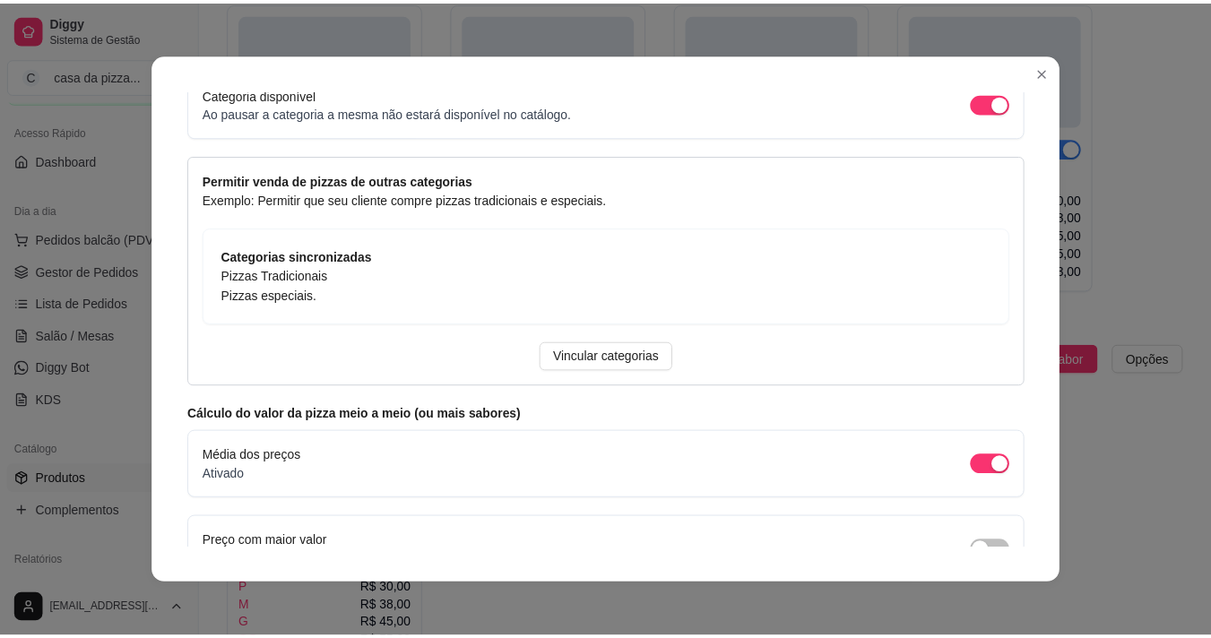
scroll to position [289, 0]
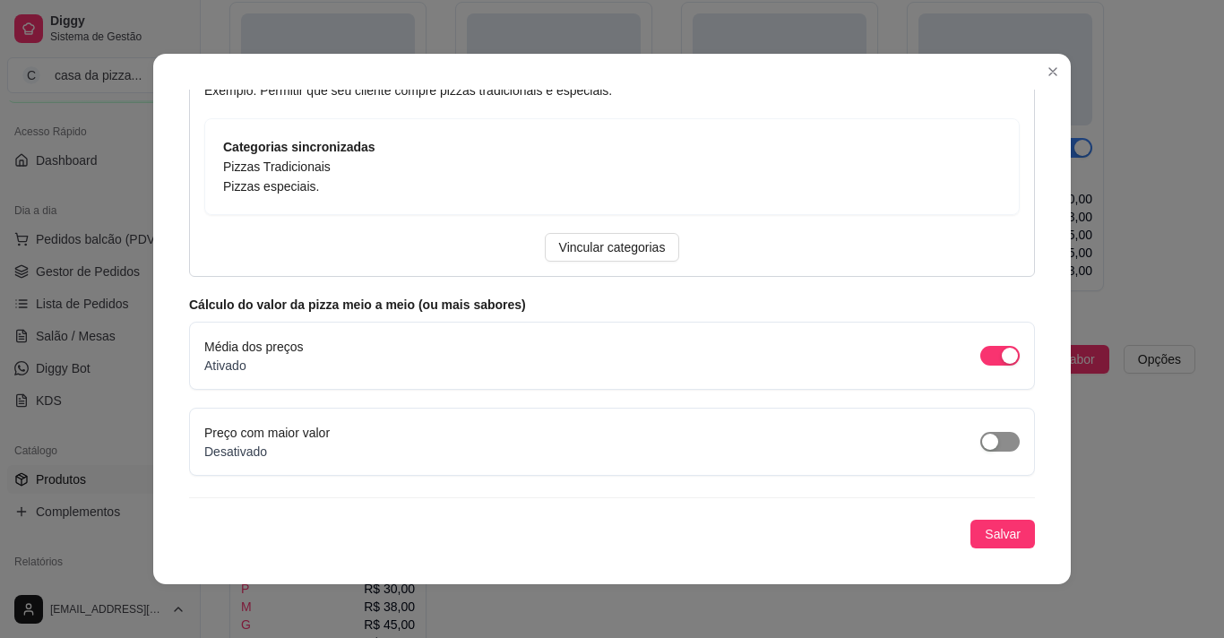
click at [981, 443] on button "button" at bounding box center [999, 442] width 39 height 20
click at [985, 530] on span "Salvar" at bounding box center [1003, 534] width 36 height 20
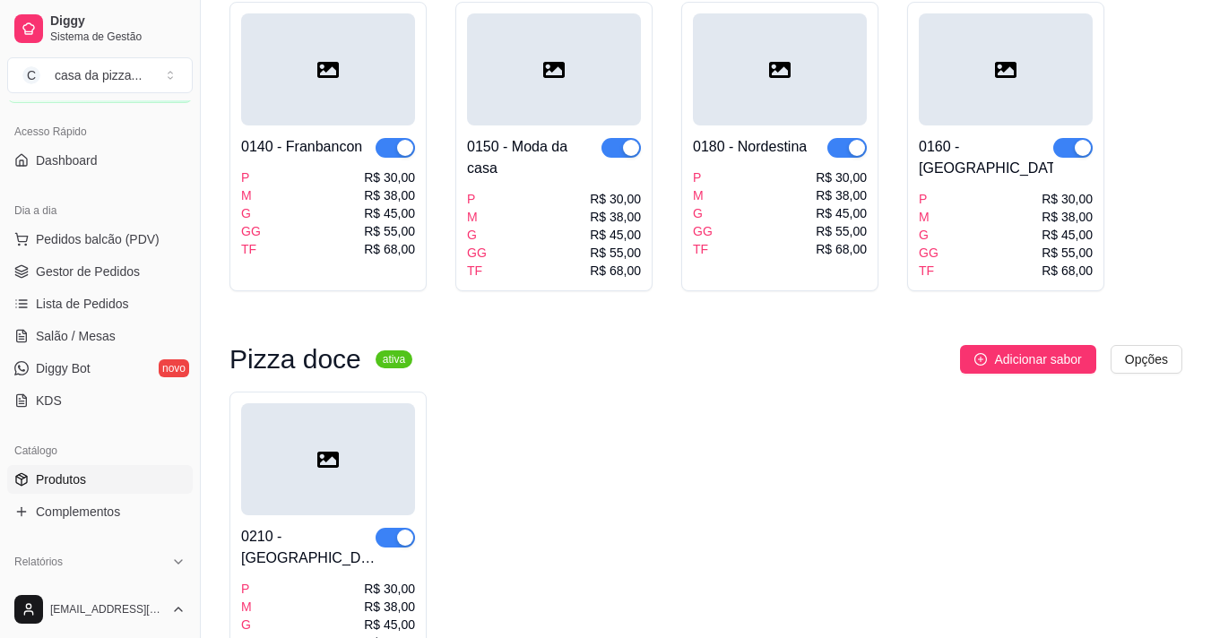
click at [66, 482] on span "Produtos" at bounding box center [61, 479] width 50 height 18
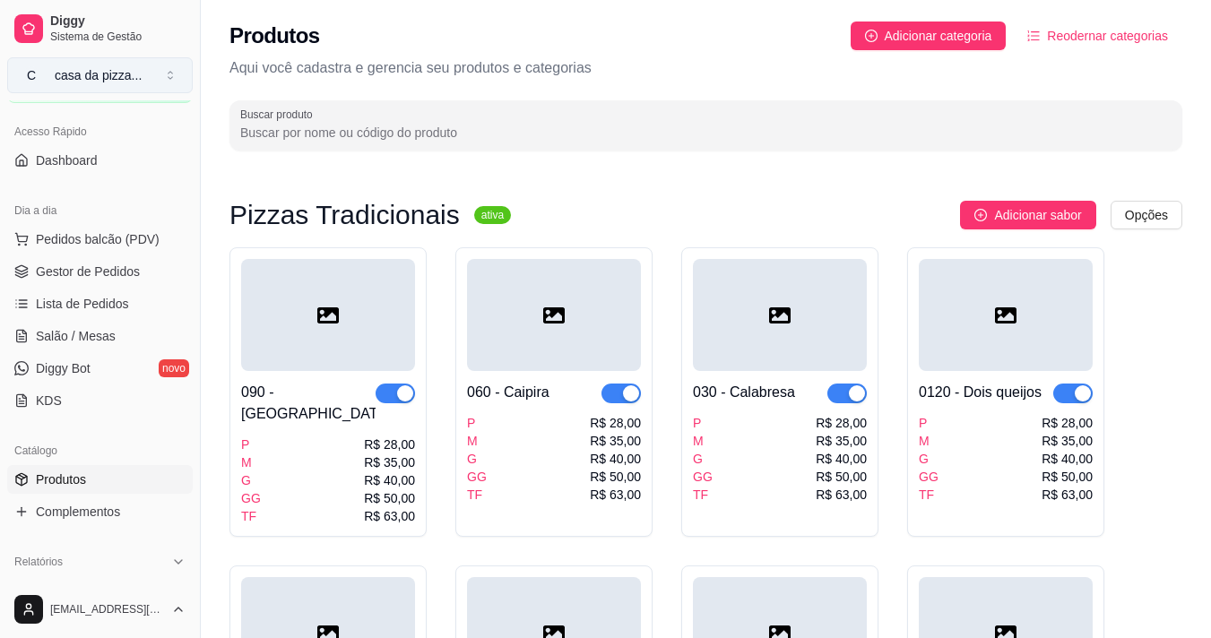
click at [168, 74] on button "C casa da pizza ..." at bounding box center [100, 75] width 186 height 36
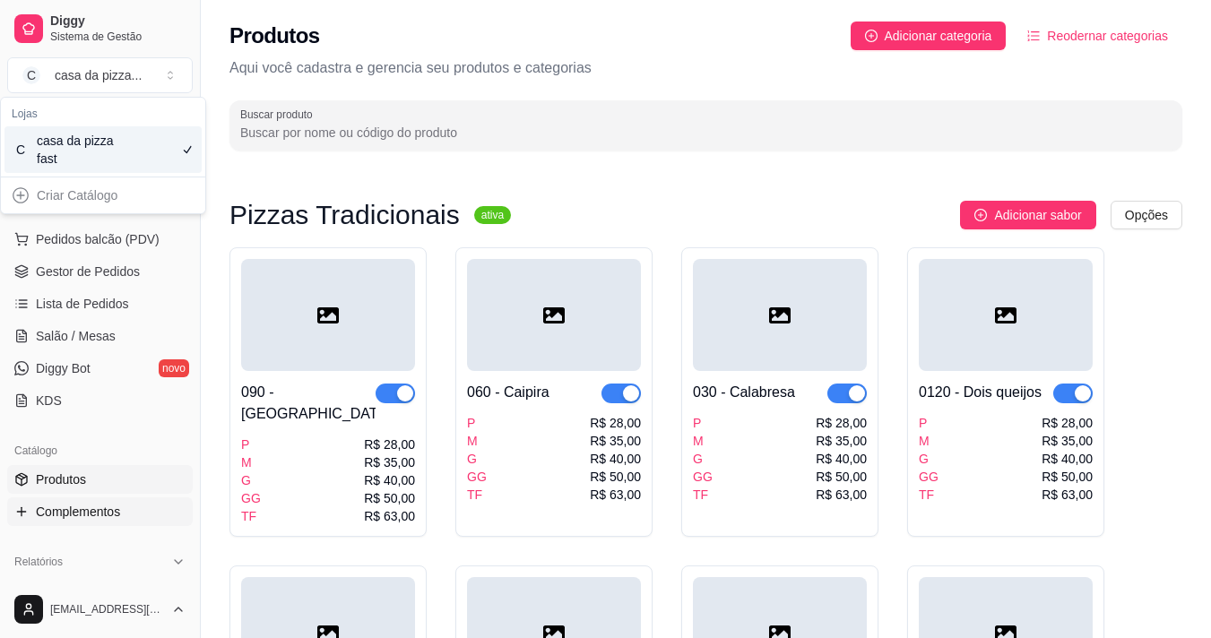
click at [105, 511] on span "Complementos" at bounding box center [78, 512] width 84 height 18
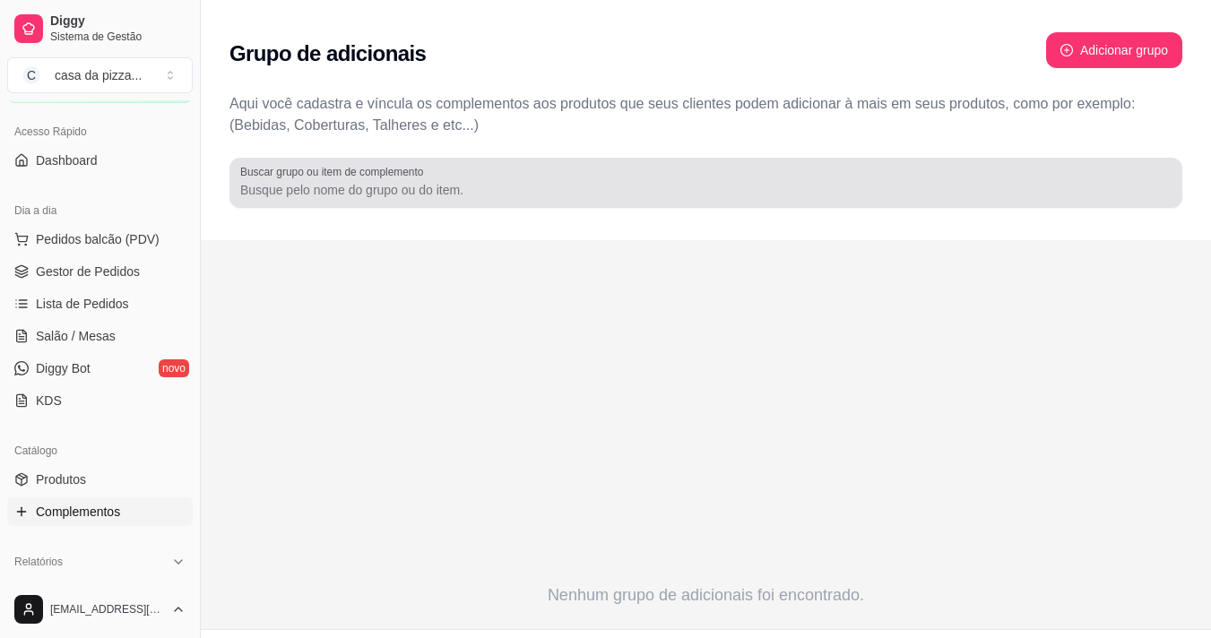
click at [455, 173] on div at bounding box center [705, 183] width 931 height 36
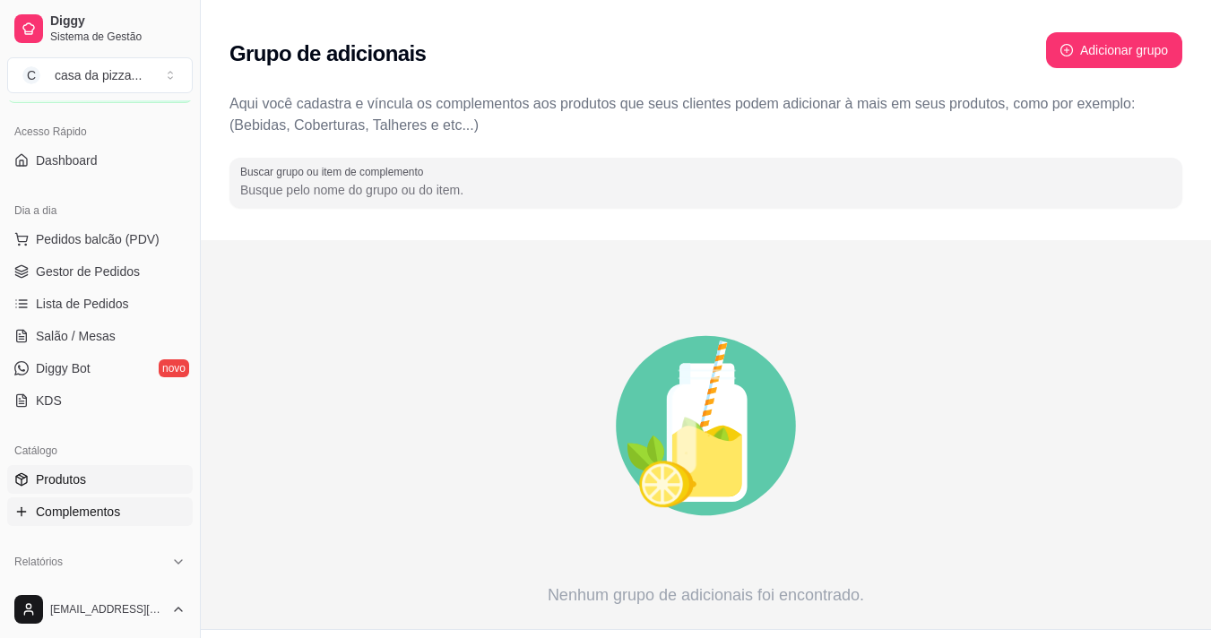
click at [64, 481] on span "Produtos" at bounding box center [61, 479] width 50 height 18
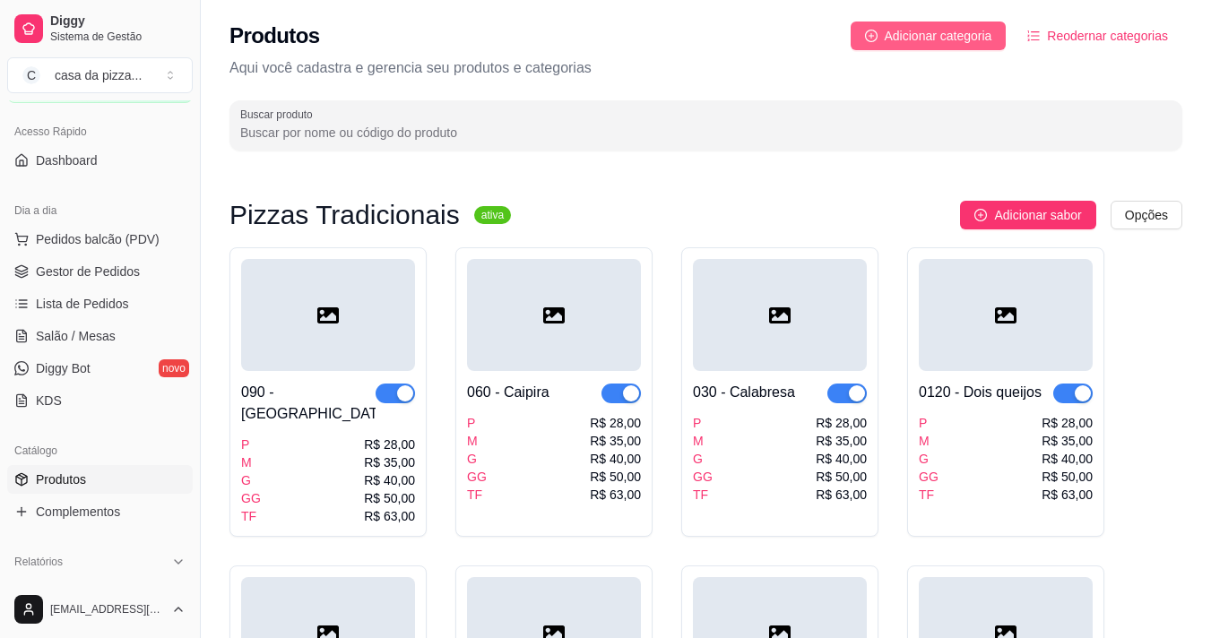
click at [917, 32] on span "Adicionar categoria" at bounding box center [939, 36] width 108 height 20
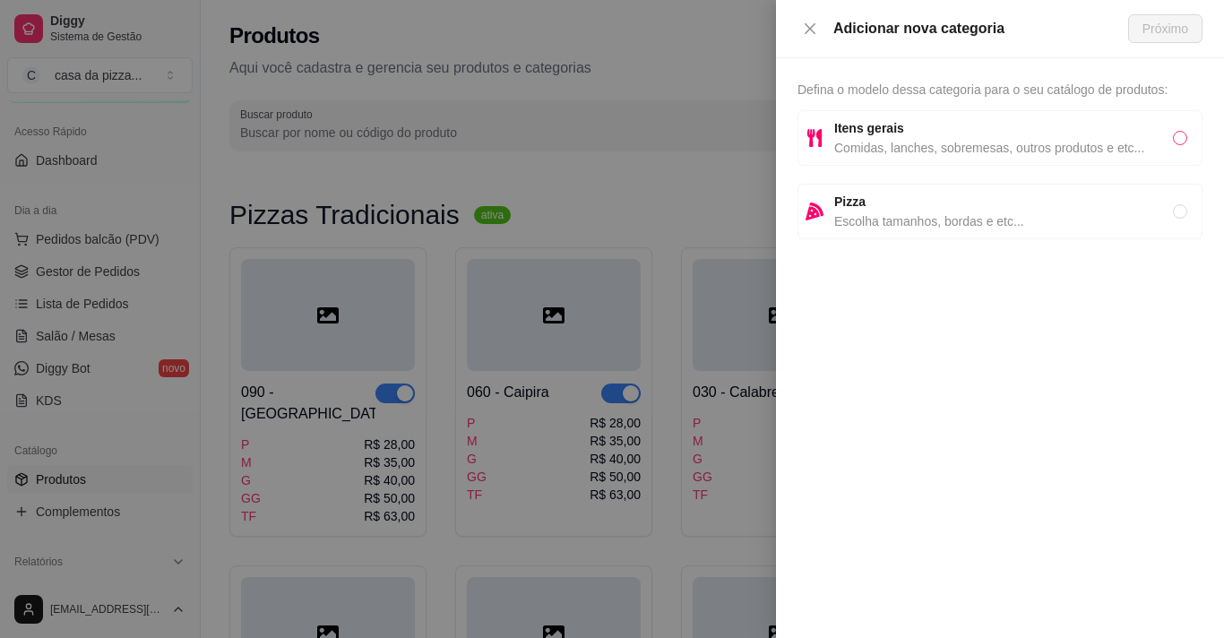
click at [1178, 137] on input "radio" at bounding box center [1180, 138] width 14 height 14
radio input "true"
click at [1165, 28] on span "Próximo" at bounding box center [1166, 29] width 46 height 20
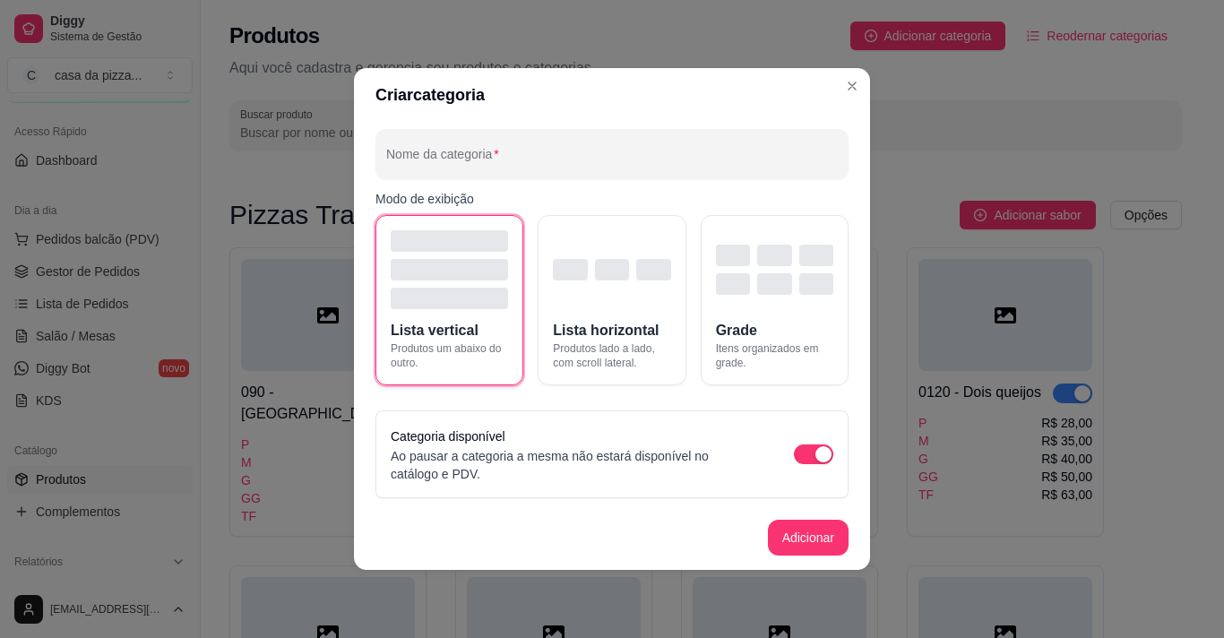
click at [473, 349] on span "Produtos um abaixo do outro." at bounding box center [449, 355] width 117 height 29
click at [797, 537] on button "Adicionar" at bounding box center [808, 538] width 79 height 35
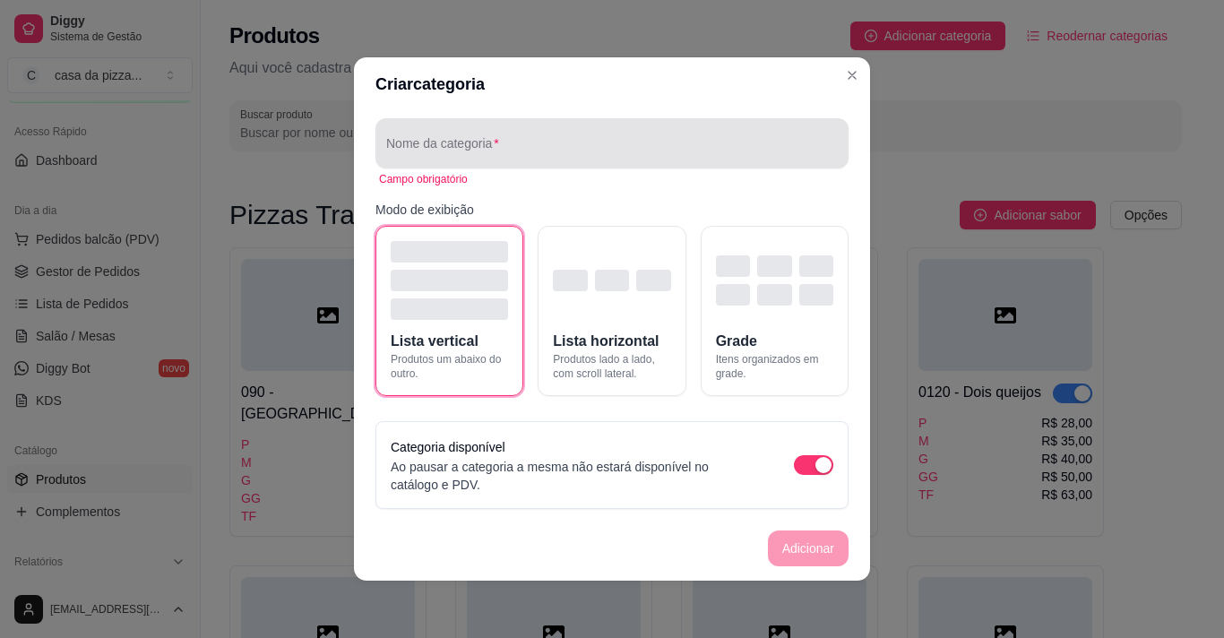
click at [585, 146] on input "Nome da categoria" at bounding box center [612, 151] width 452 height 18
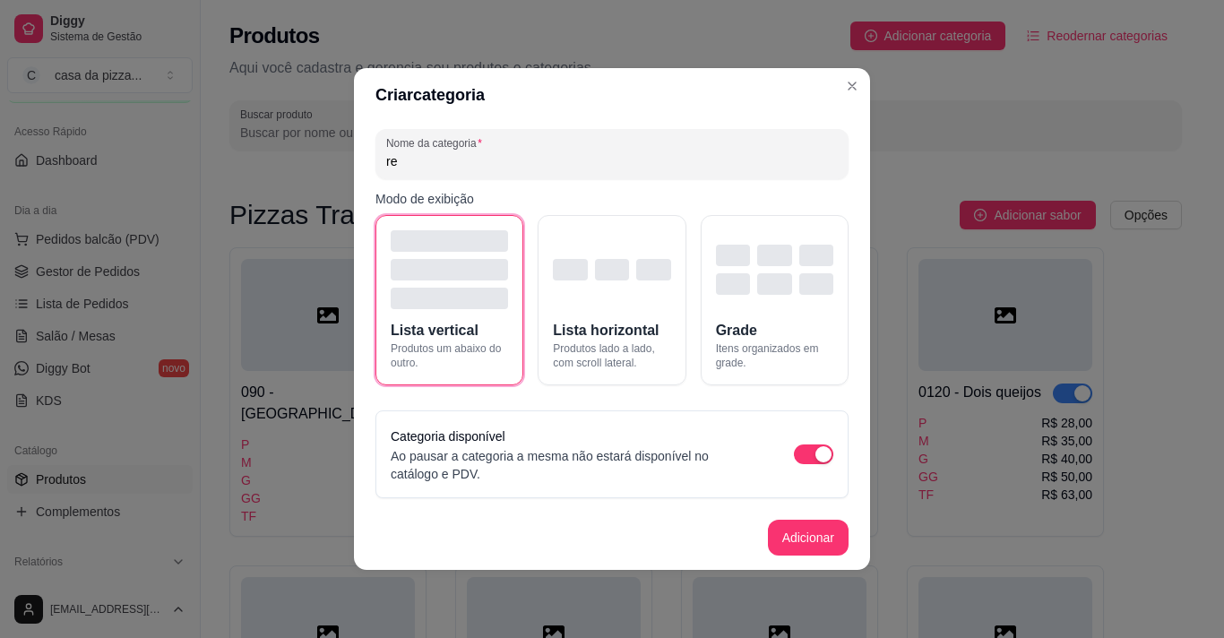
type input "r"
type input "BEBIDAS"
click at [823, 543] on button "Adicionar" at bounding box center [808, 538] width 79 height 35
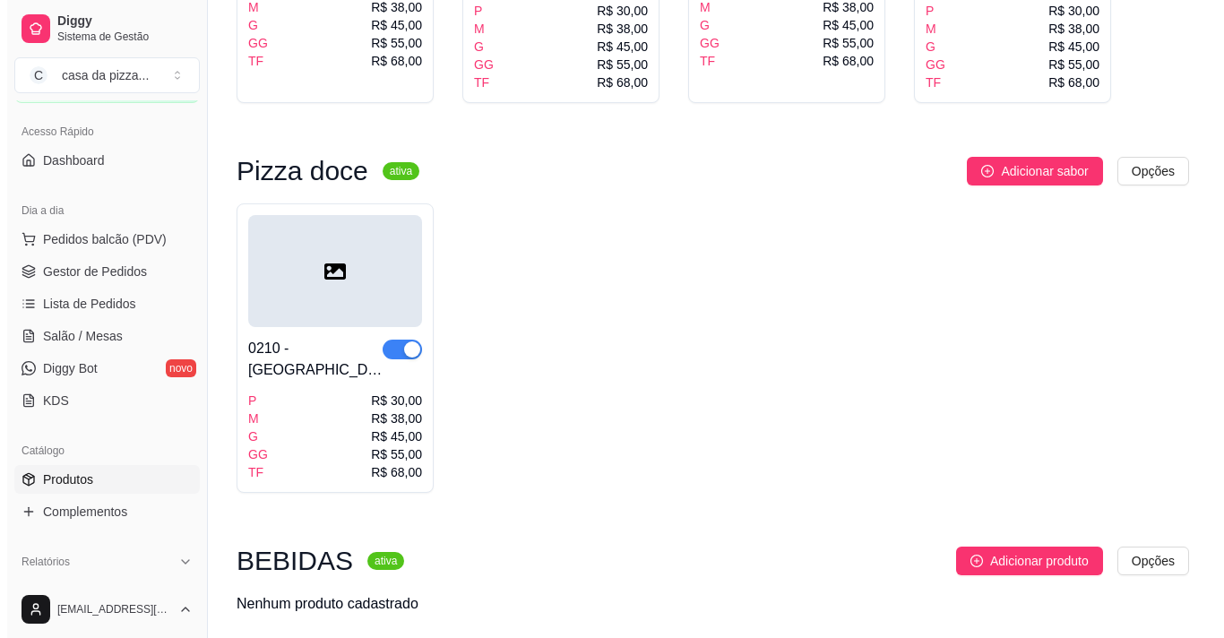
scroll to position [1783, 0]
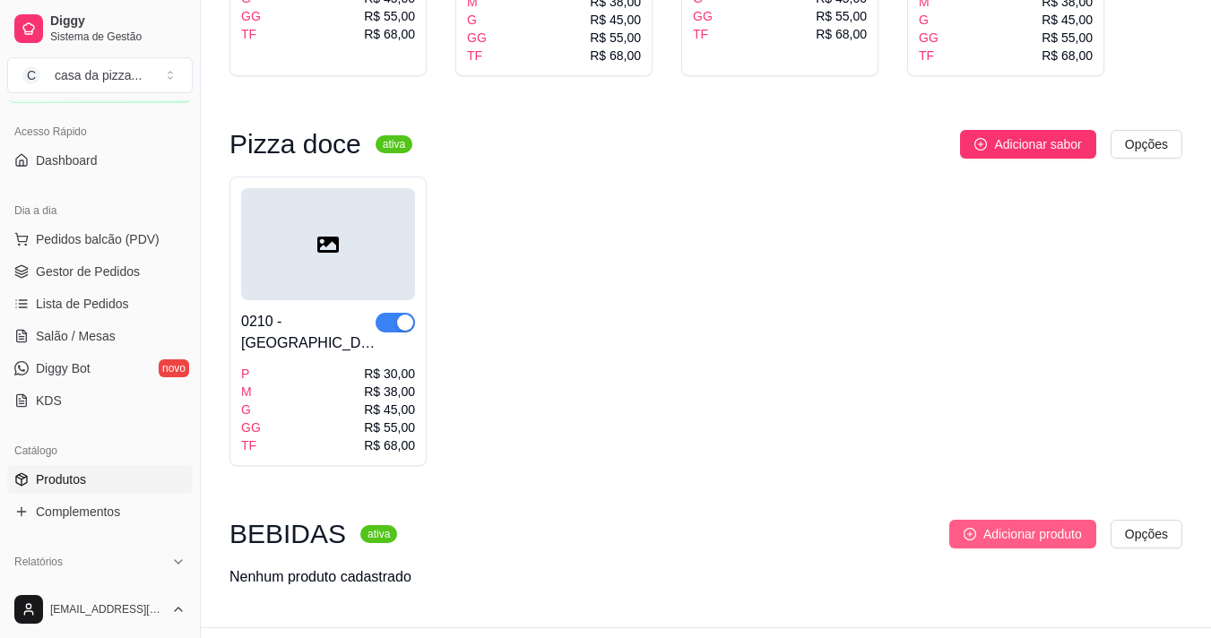
click at [1045, 524] on span "Adicionar produto" at bounding box center [1032, 534] width 99 height 20
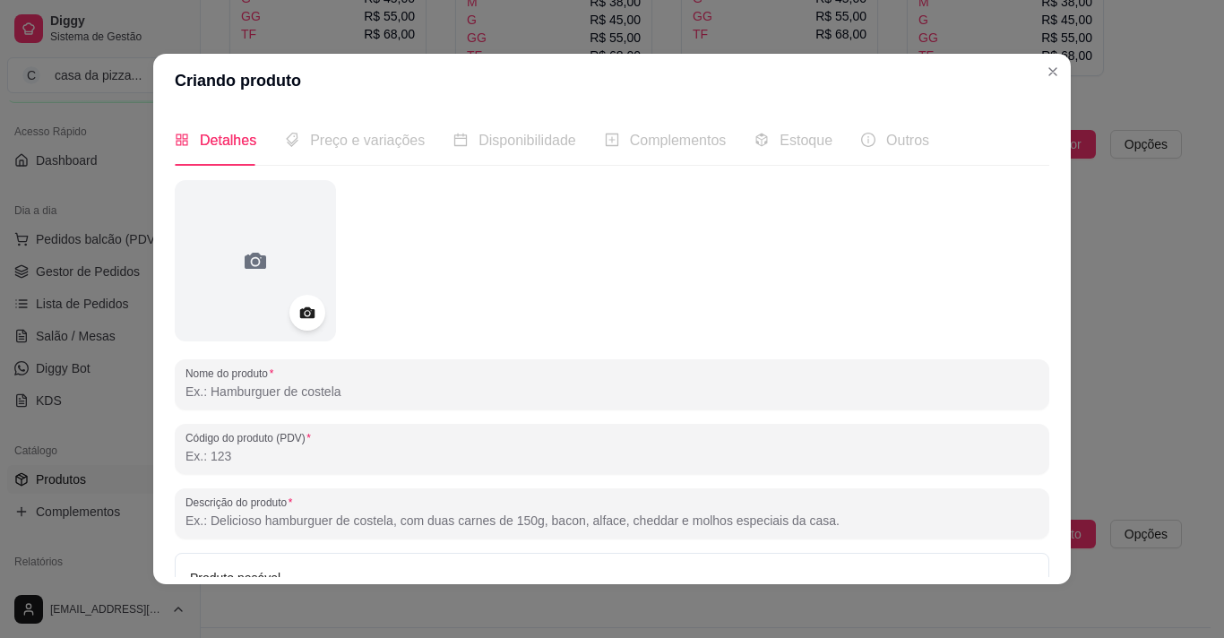
click at [624, 401] on input "Nome do produto" at bounding box center [612, 392] width 853 height 18
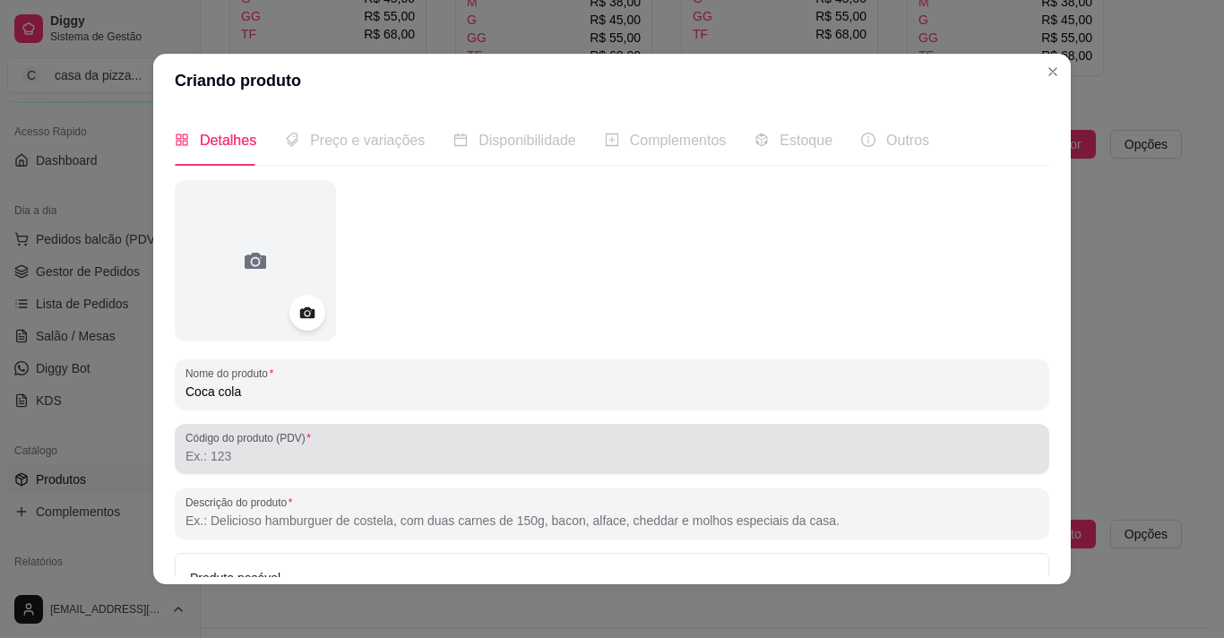
type input "Coca cola"
click at [539, 440] on div at bounding box center [612, 449] width 853 height 36
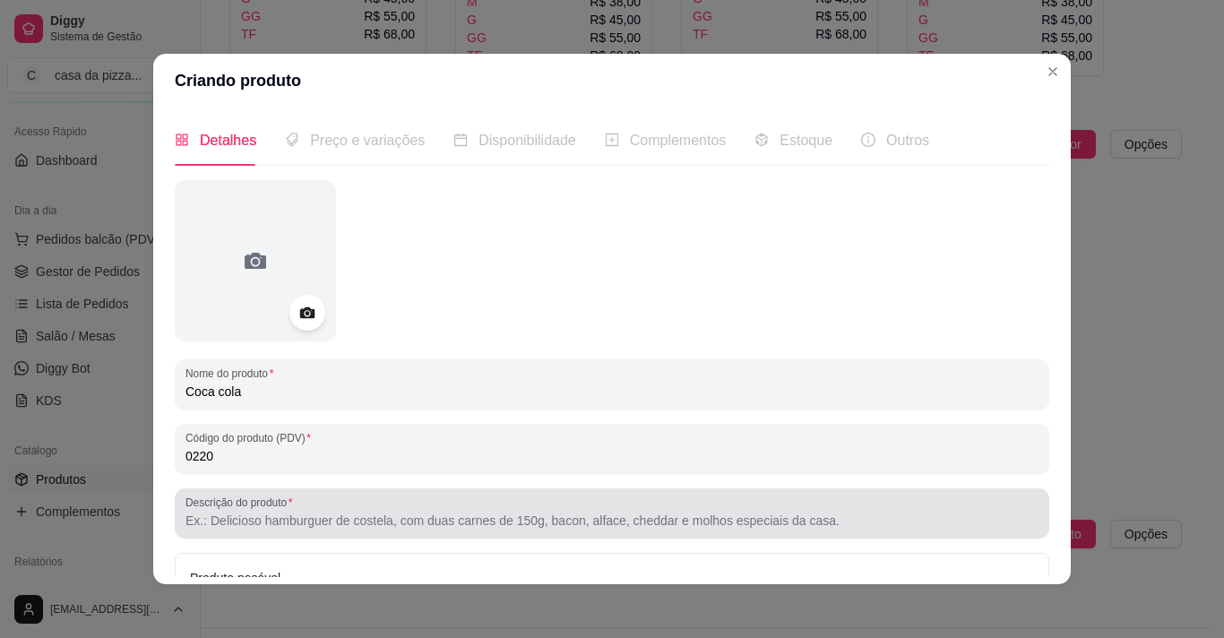
type input "0220"
click at [505, 500] on div at bounding box center [612, 514] width 853 height 36
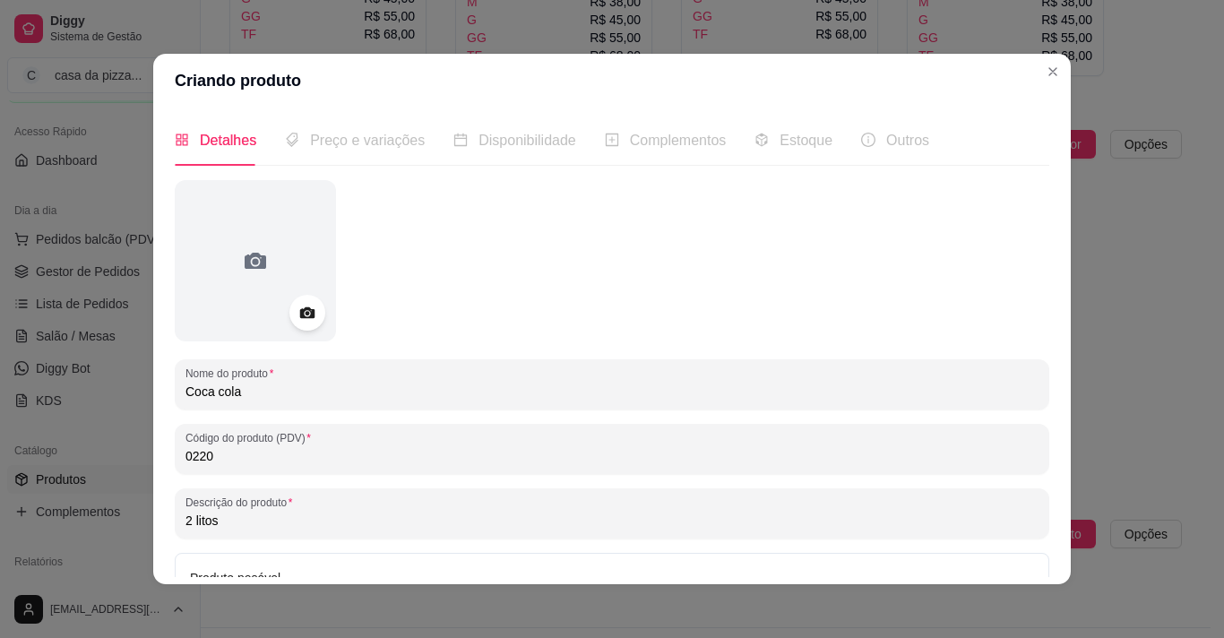
type input "2 litos"
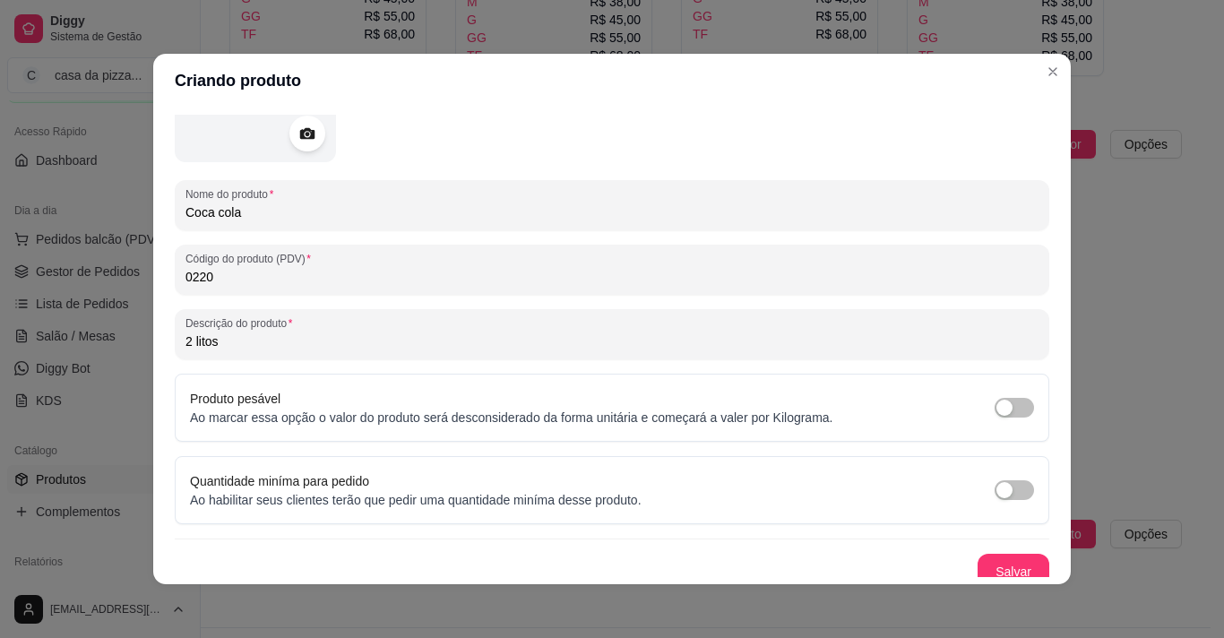
scroll to position [192, 0]
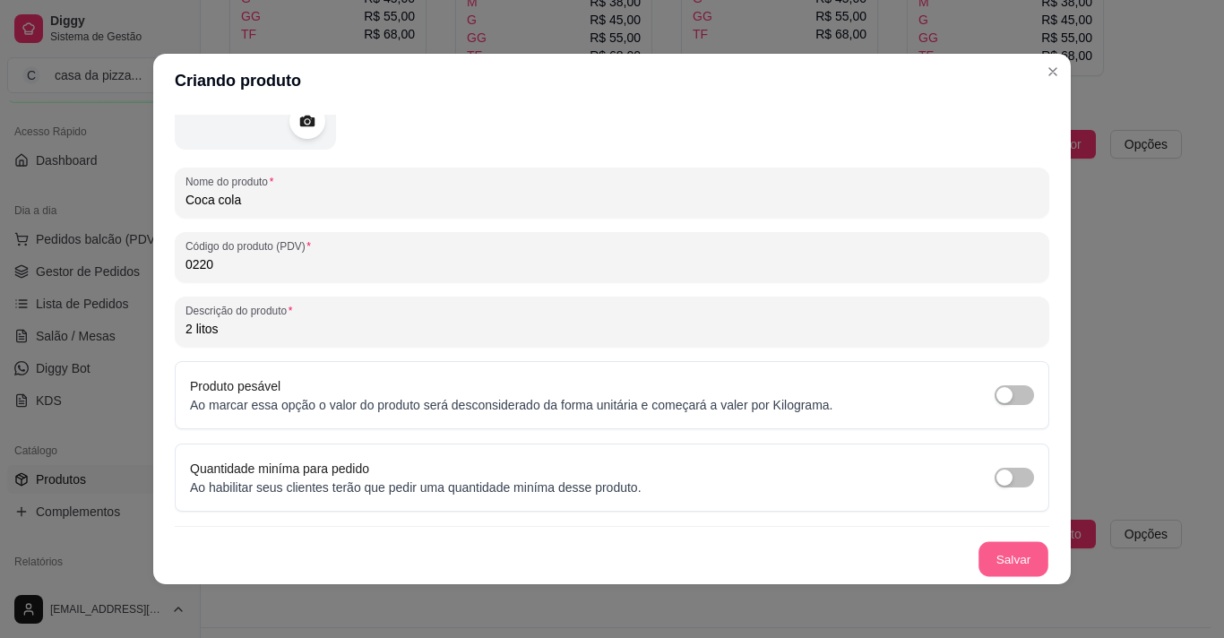
click at [994, 561] on button "Salvar" at bounding box center [1014, 559] width 70 height 35
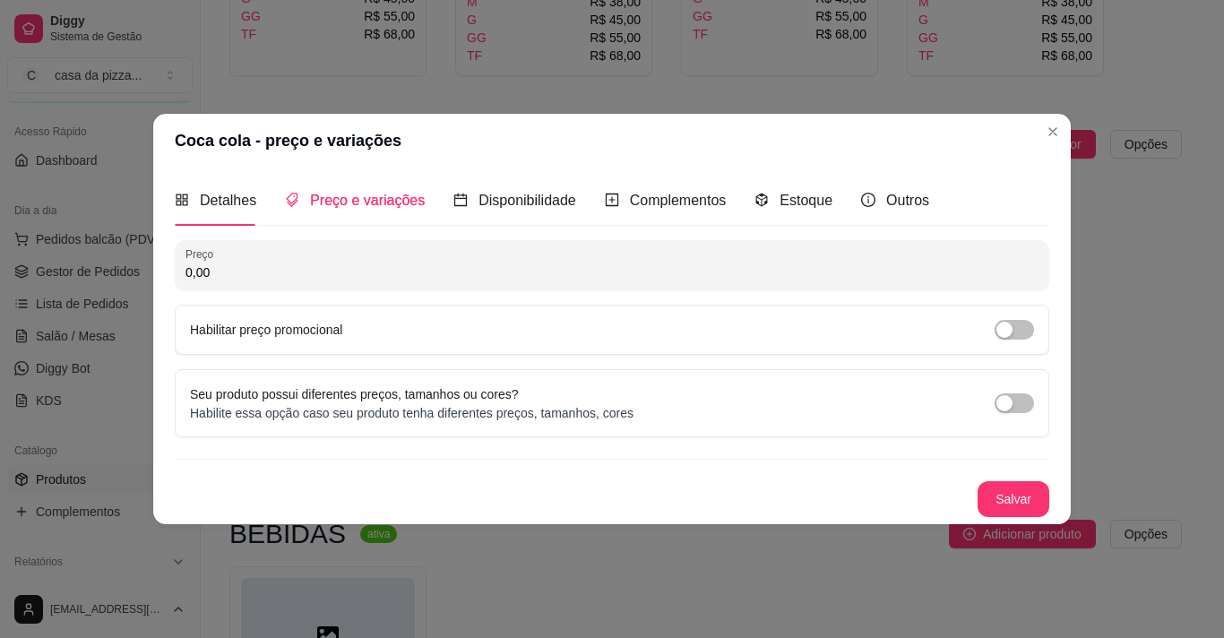
scroll to position [0, 0]
click at [402, 268] on input "0,00" at bounding box center [612, 272] width 853 height 18
click at [1025, 403] on span "button" at bounding box center [1014, 403] width 39 height 20
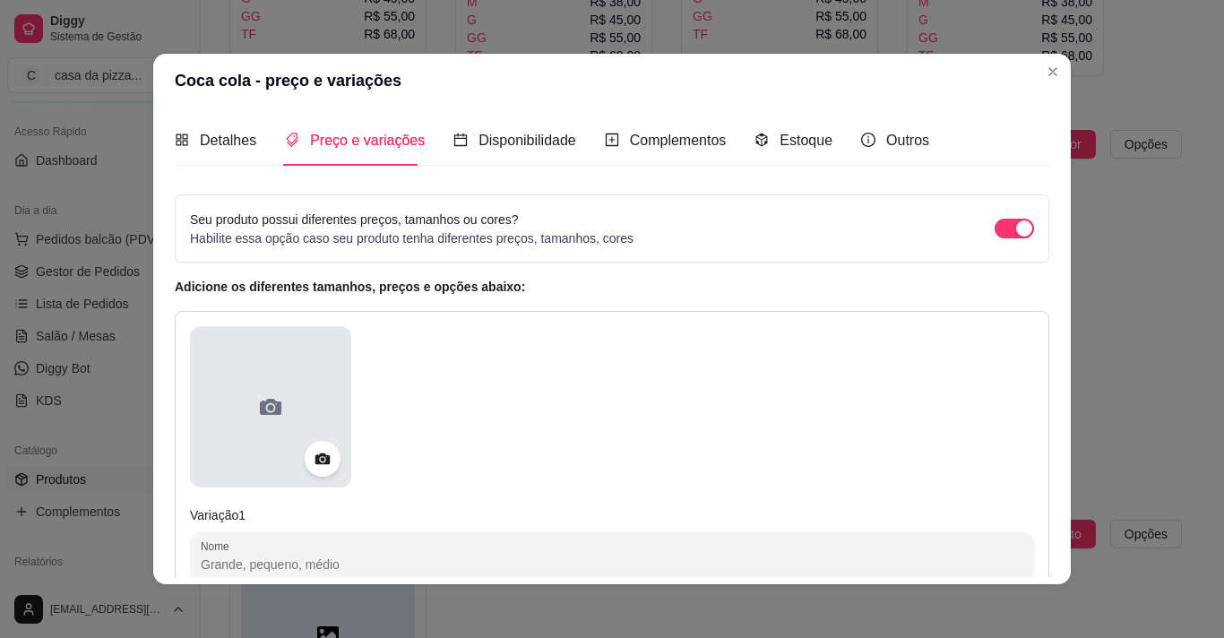
click at [273, 458] on div at bounding box center [270, 406] width 161 height 161
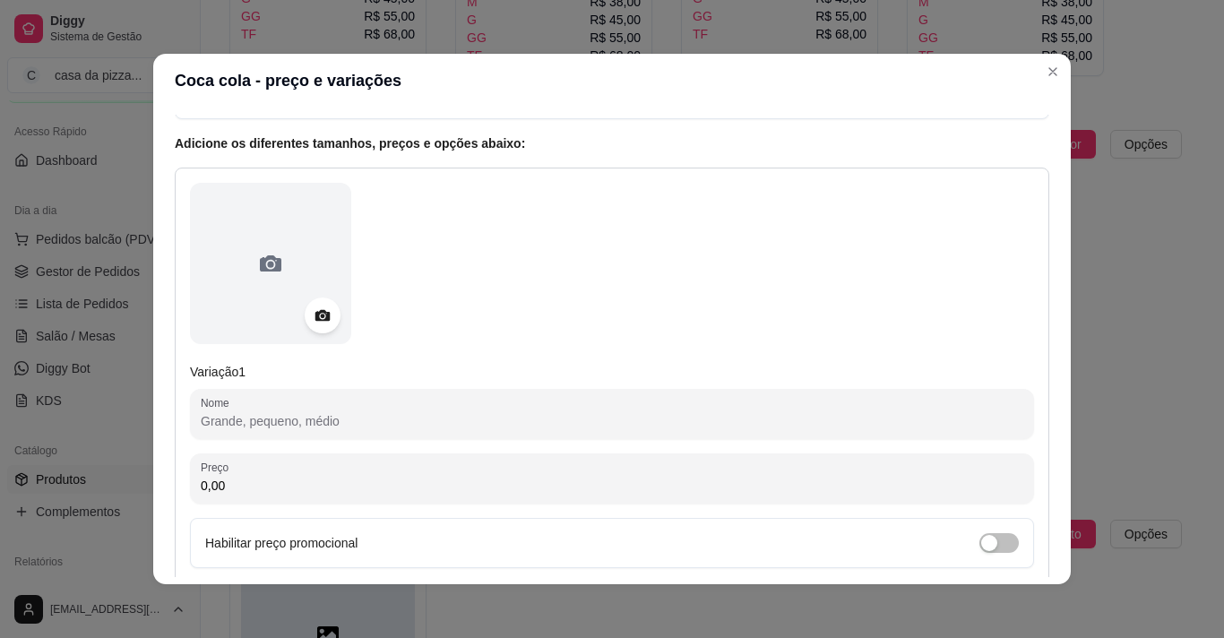
scroll to position [251, 0]
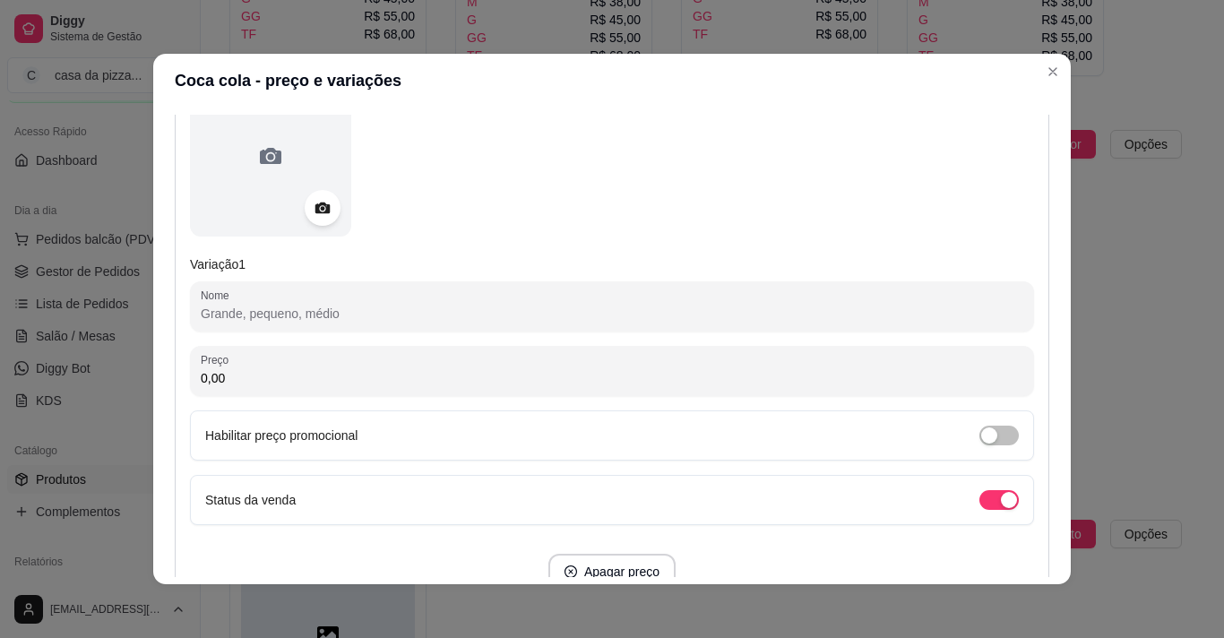
click at [549, 320] on input "Nome" at bounding box center [612, 314] width 823 height 18
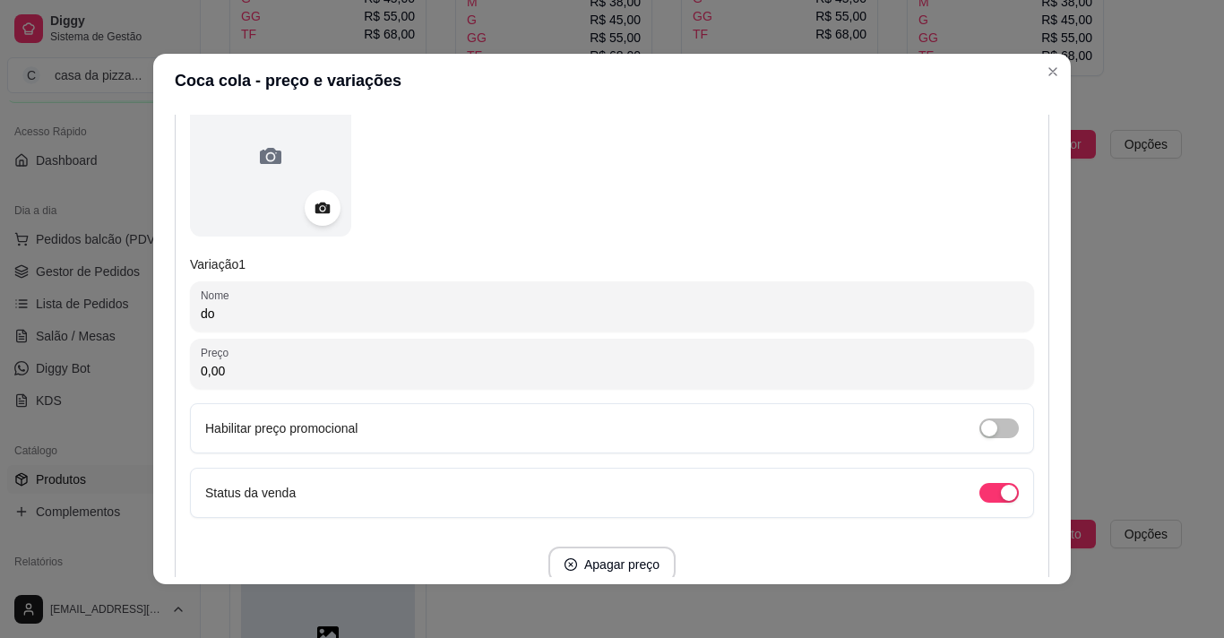
type input "d"
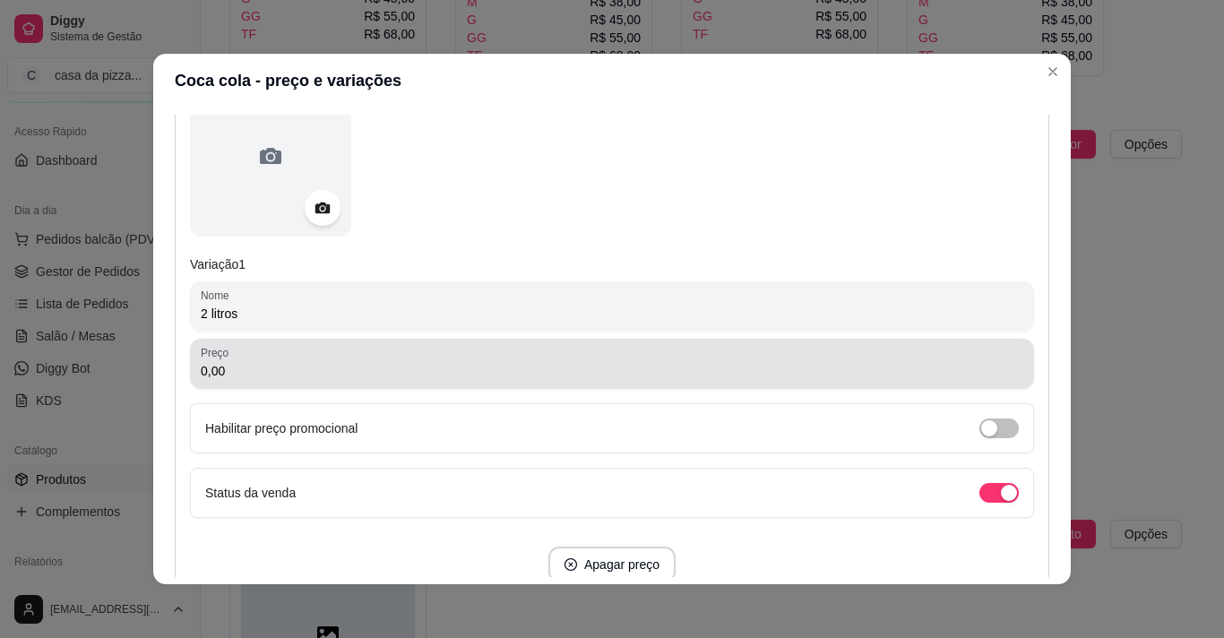
type input "2 litros"
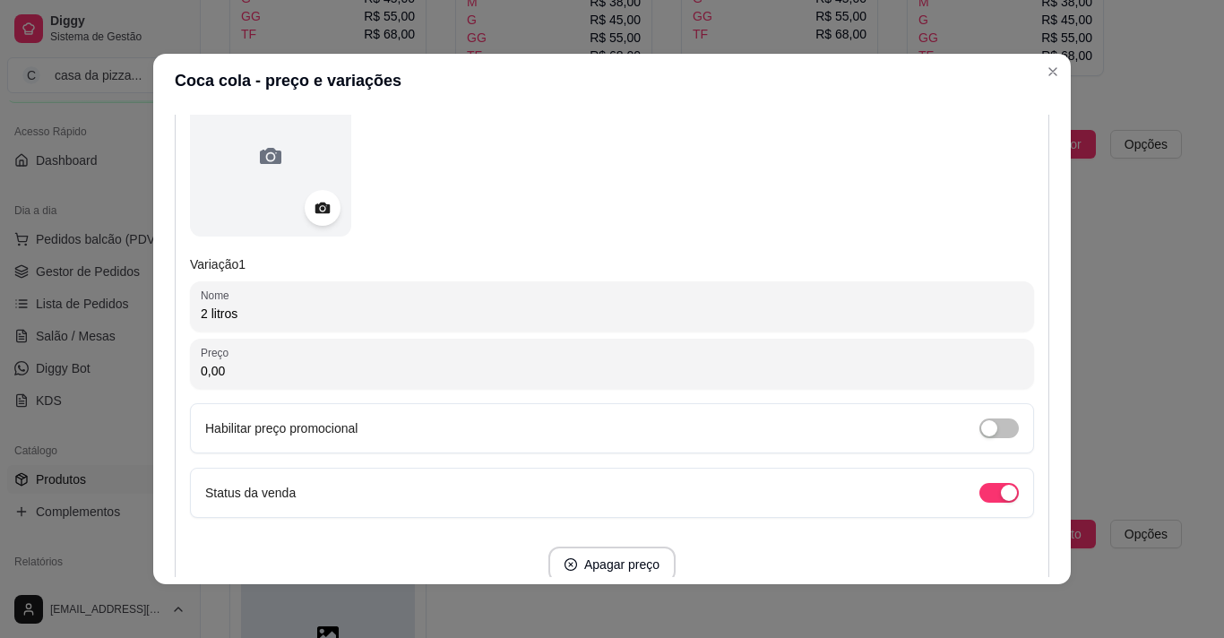
click at [433, 362] on input "0,00" at bounding box center [612, 371] width 823 height 18
type input "13,00"
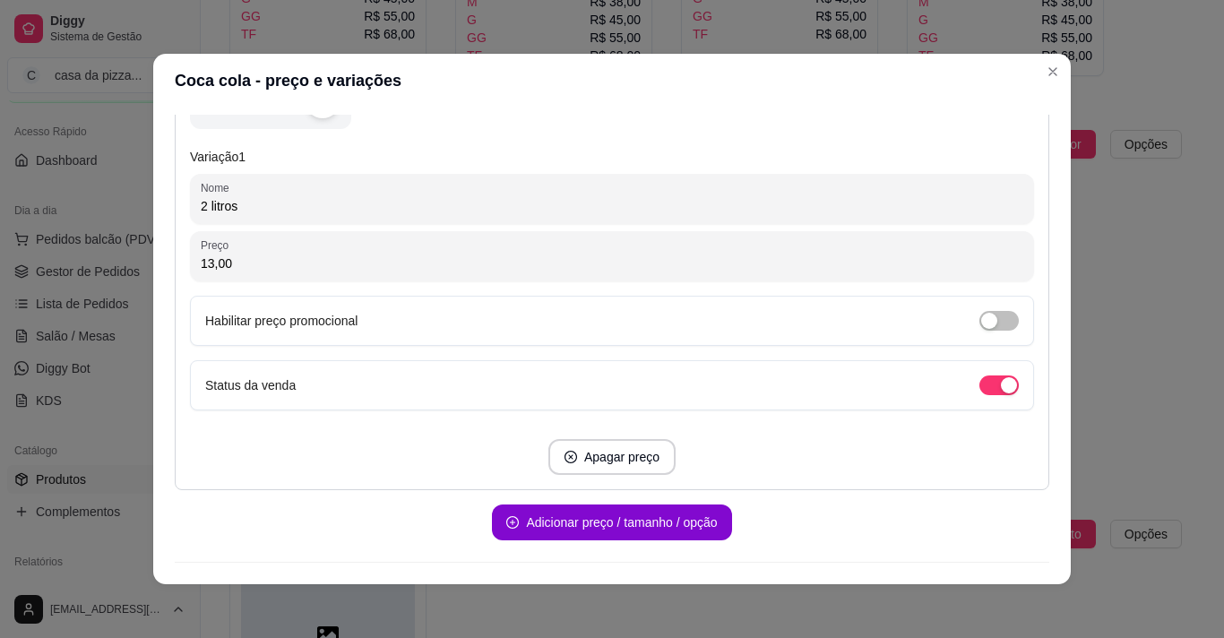
scroll to position [401, 0]
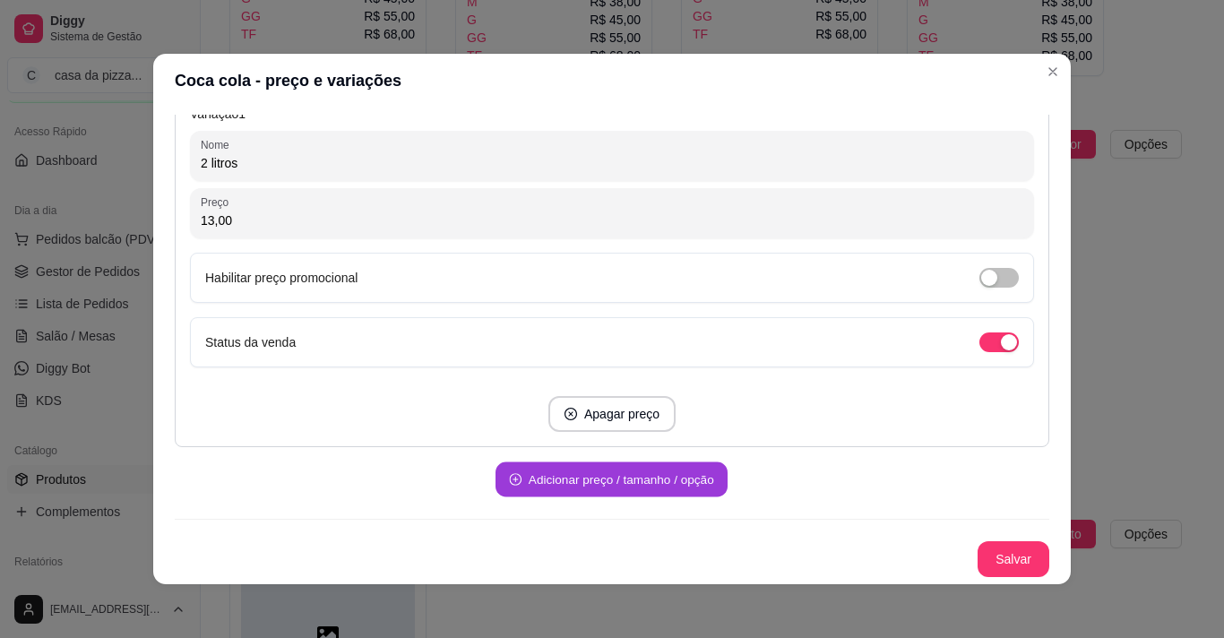
click at [668, 481] on button "Adicionar preço / tamanho / opção" at bounding box center [612, 479] width 232 height 35
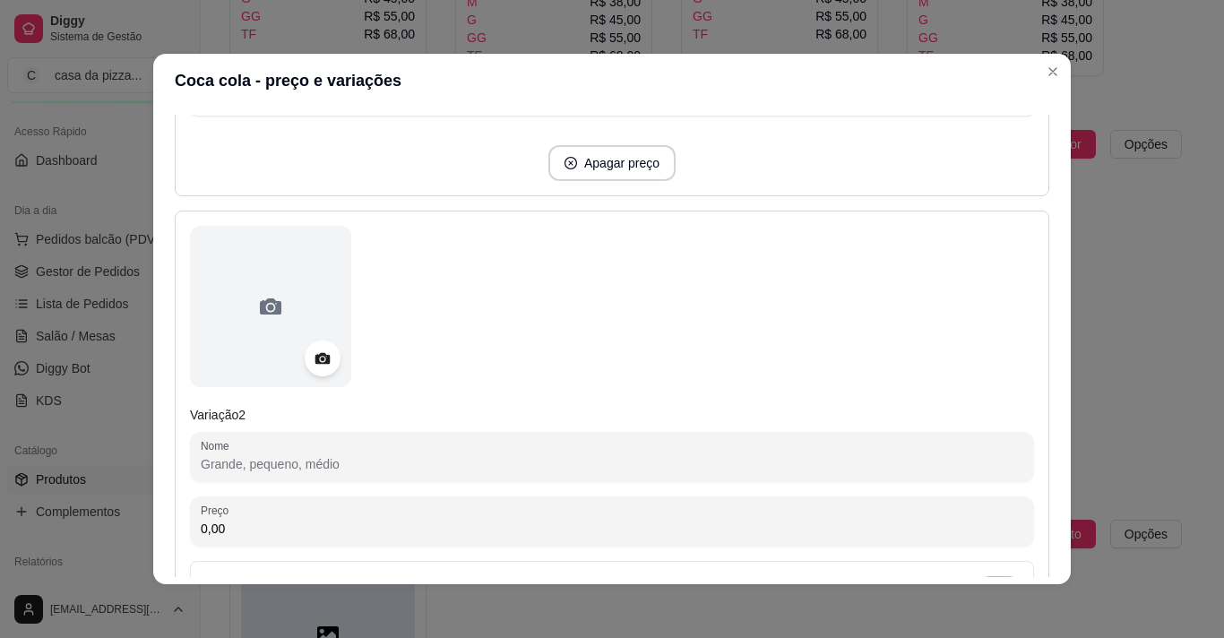
scroll to position [688, 0]
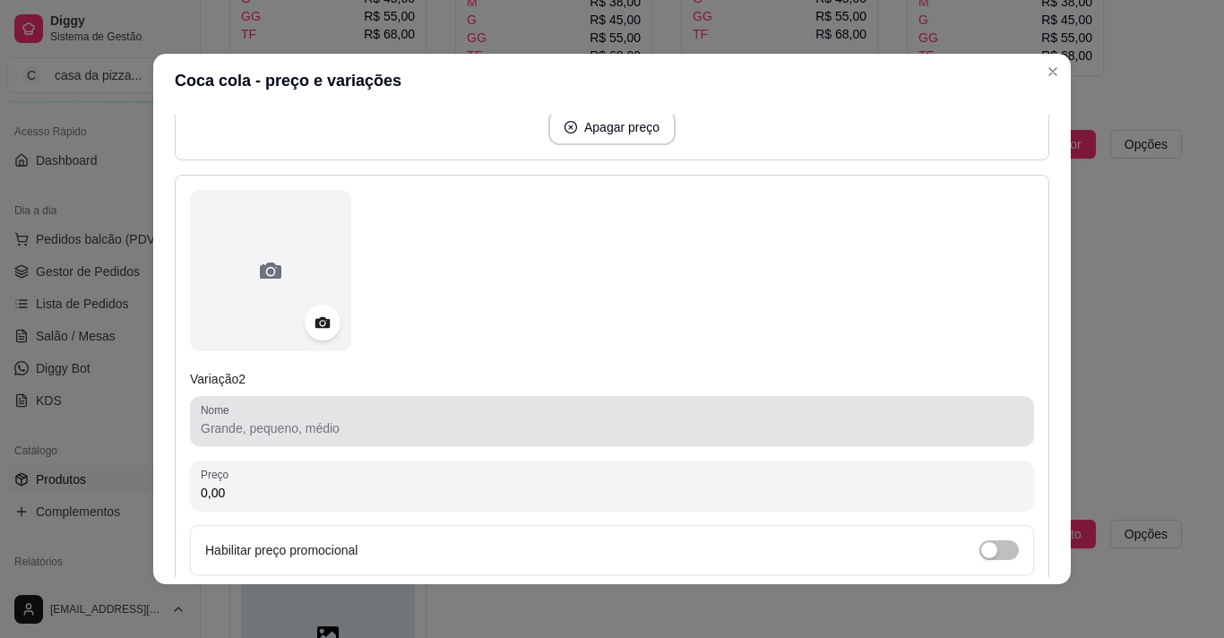
click at [496, 416] on div at bounding box center [612, 421] width 823 height 36
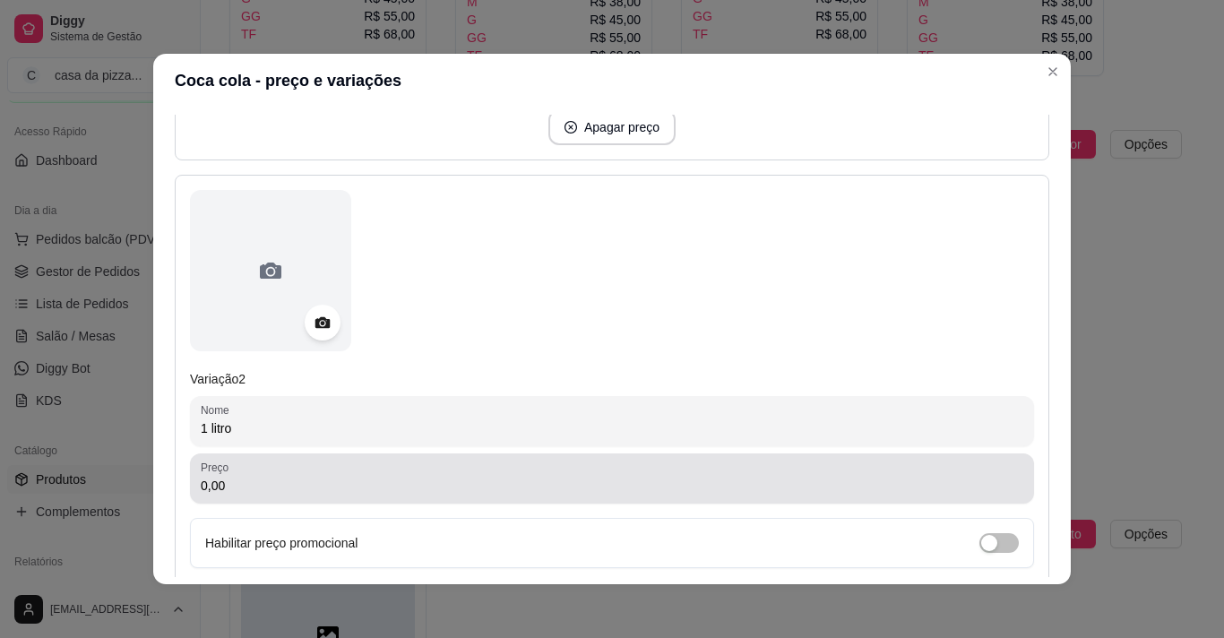
type input "1 litro"
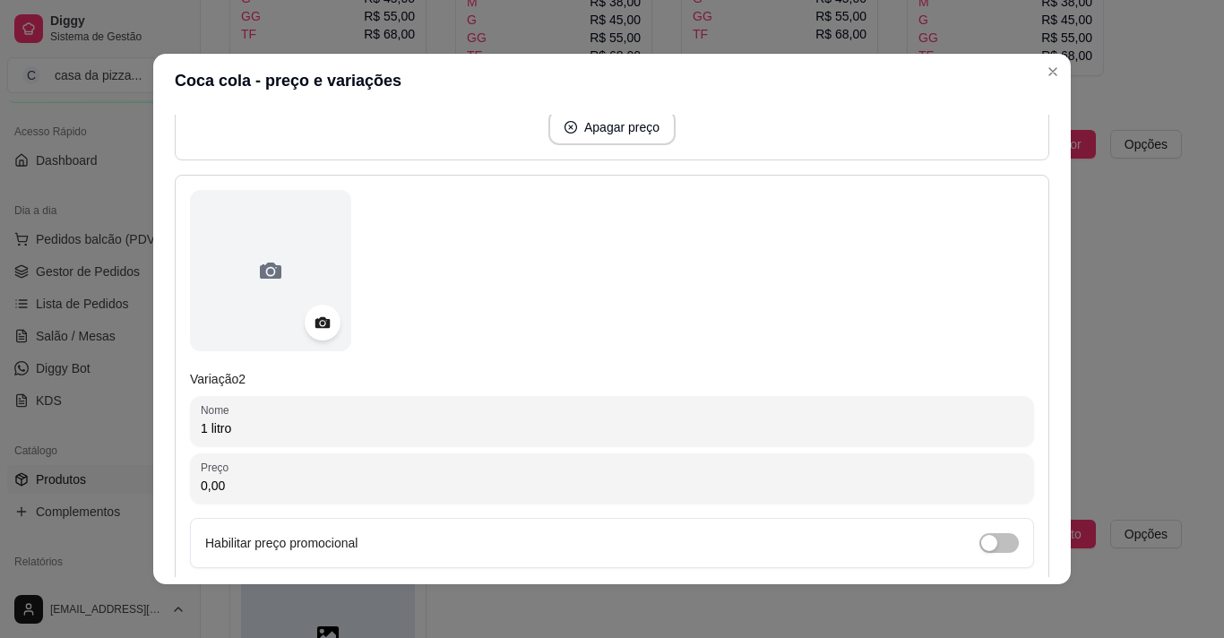
click at [375, 482] on input "0,00" at bounding box center [612, 486] width 823 height 18
type input "9,00"
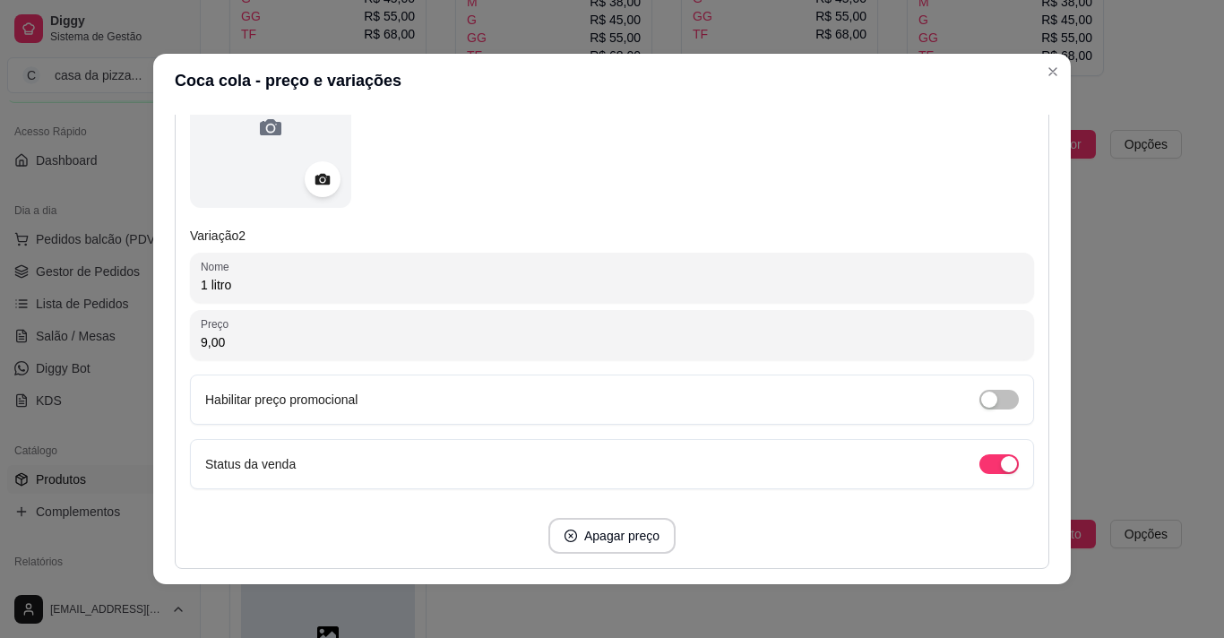
scroll to position [867, 0]
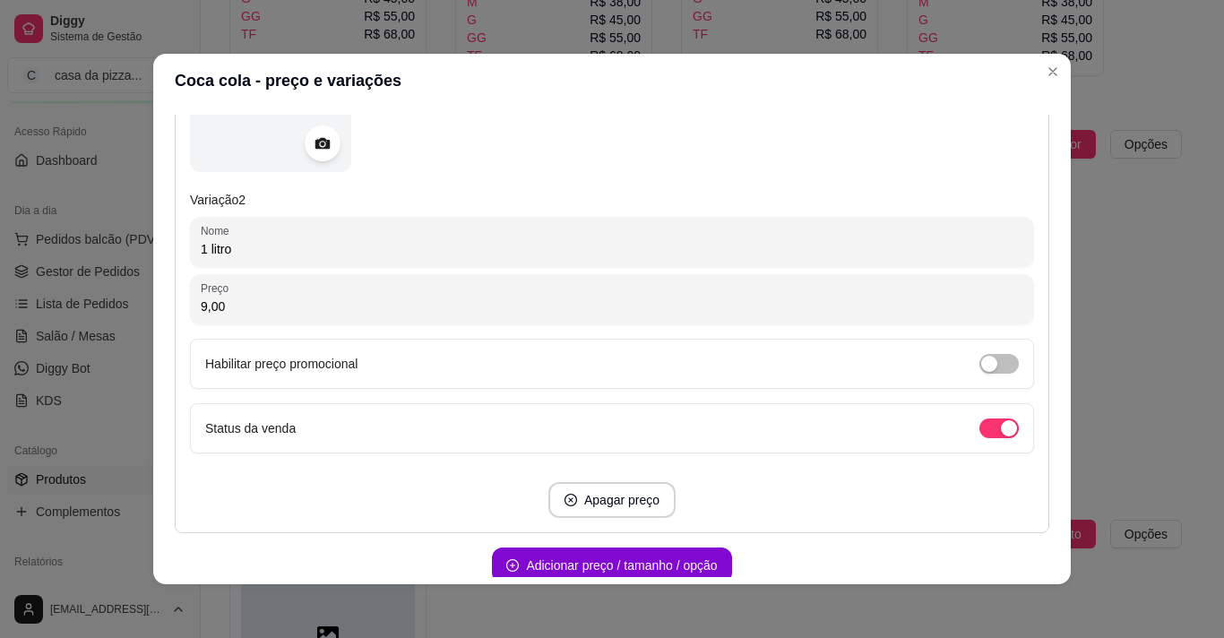
click at [1042, 565] on div "Detalhes Preço e variações Disponibilidade Complementos Estoque Outros Nome do …" at bounding box center [612, 346] width 875 height 462
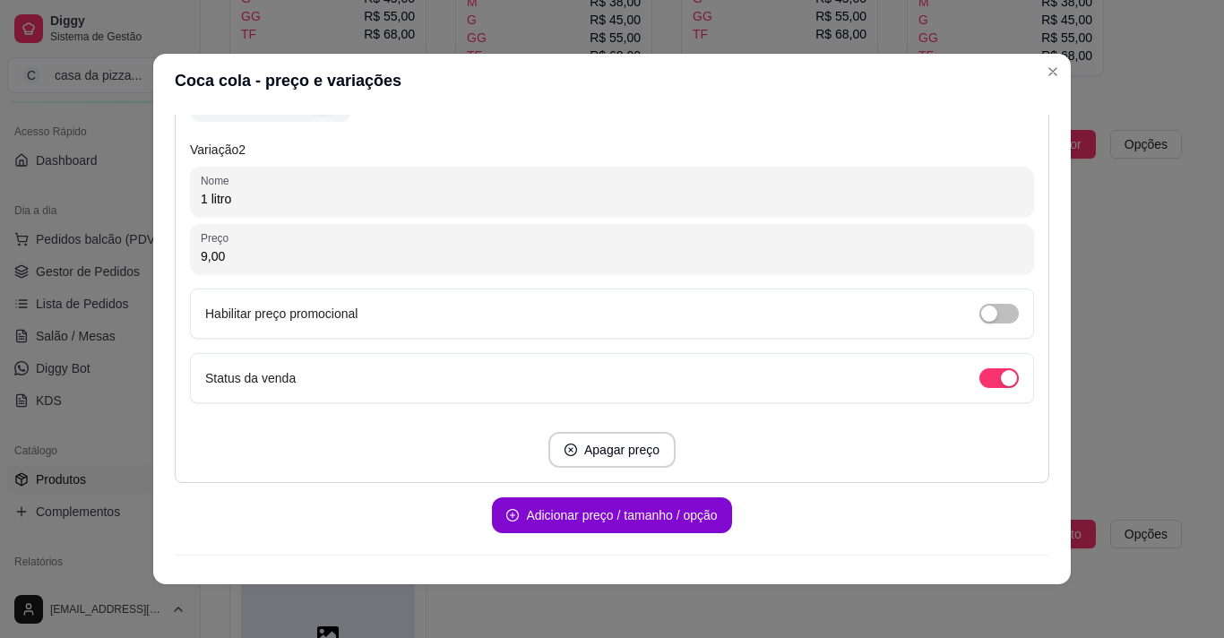
click at [1042, 565] on div "Detalhes Preço e variações Disponibilidade Complementos Estoque Outros Nome do …" at bounding box center [612, 346] width 875 height 462
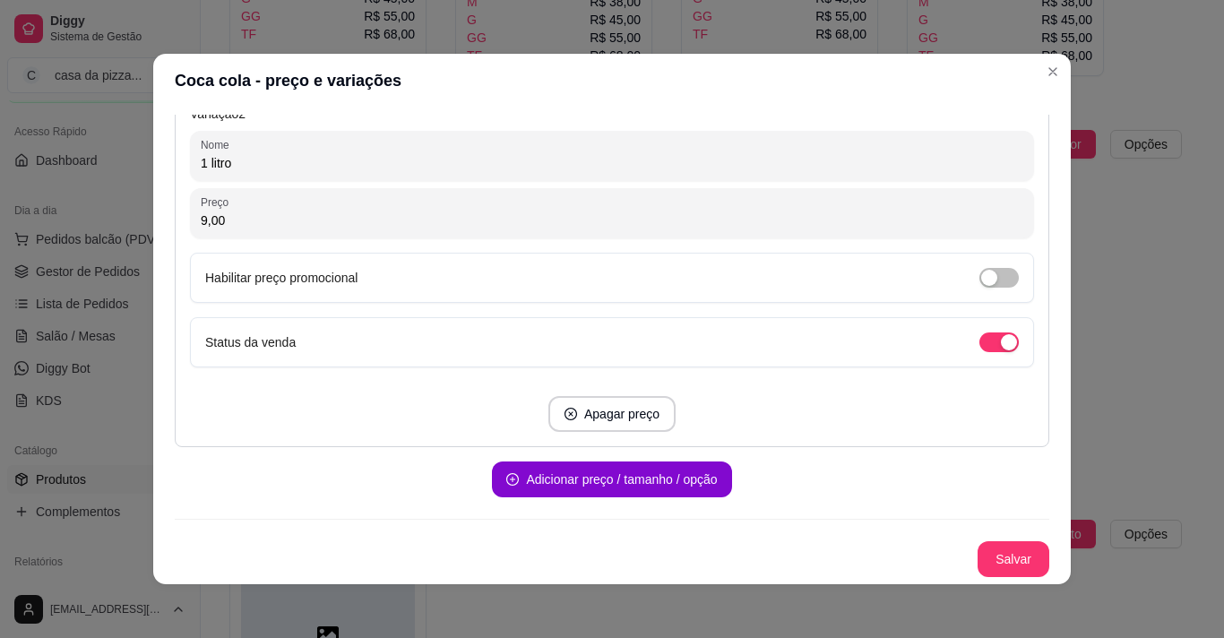
click at [1042, 565] on div "Detalhes Preço e variações Disponibilidade Complementos Estoque Outros Nome do …" at bounding box center [612, 346] width 875 height 462
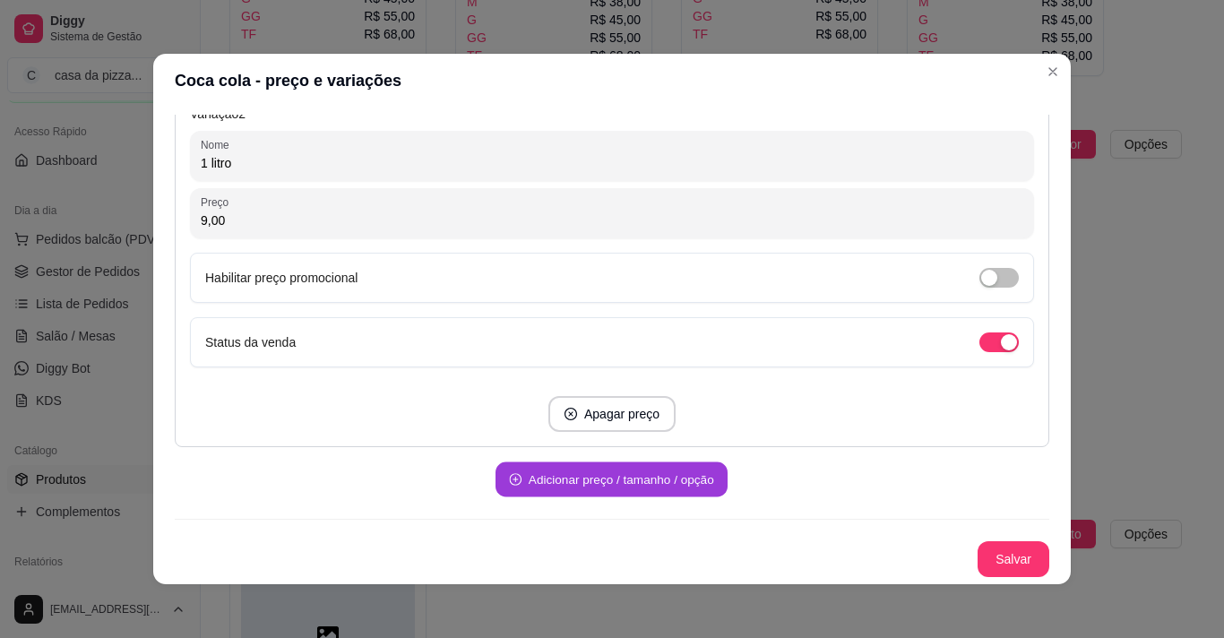
click at [615, 470] on button "Adicionar preço / tamanho / opção" at bounding box center [612, 479] width 232 height 35
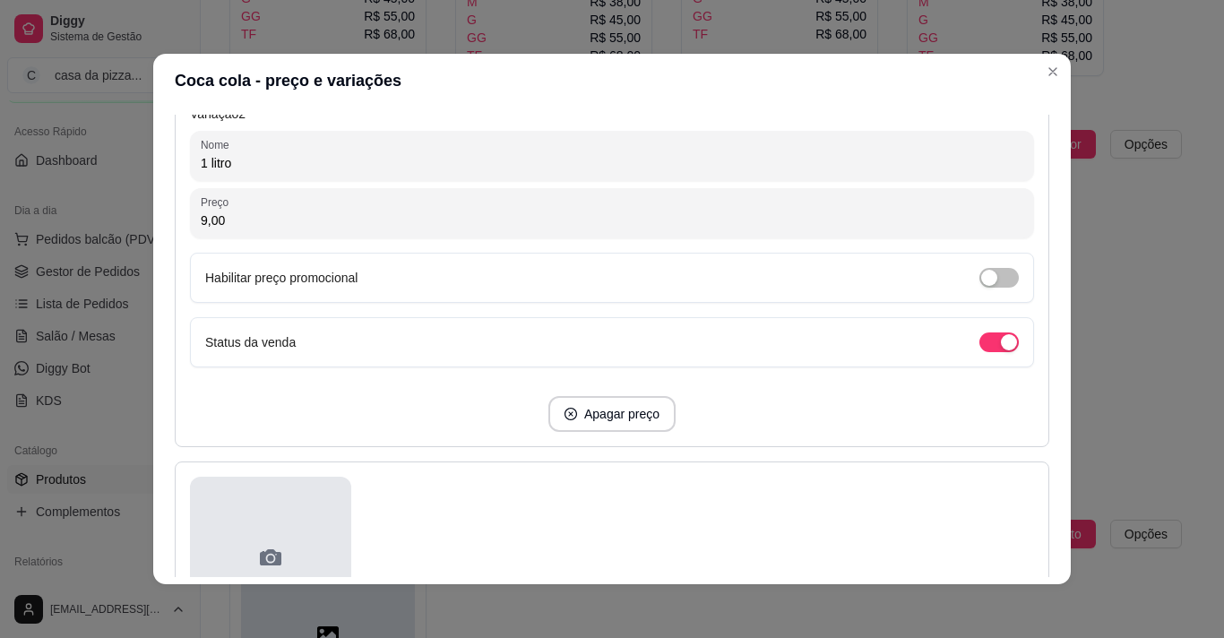
click at [308, 493] on div at bounding box center [270, 557] width 161 height 161
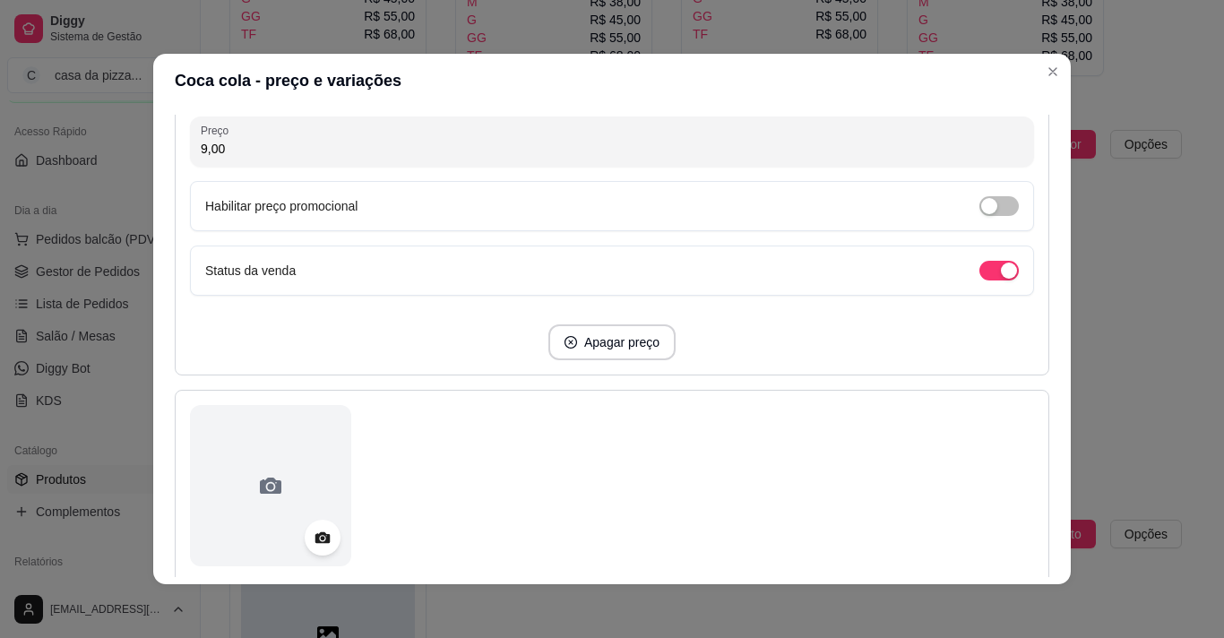
scroll to position [1133, 0]
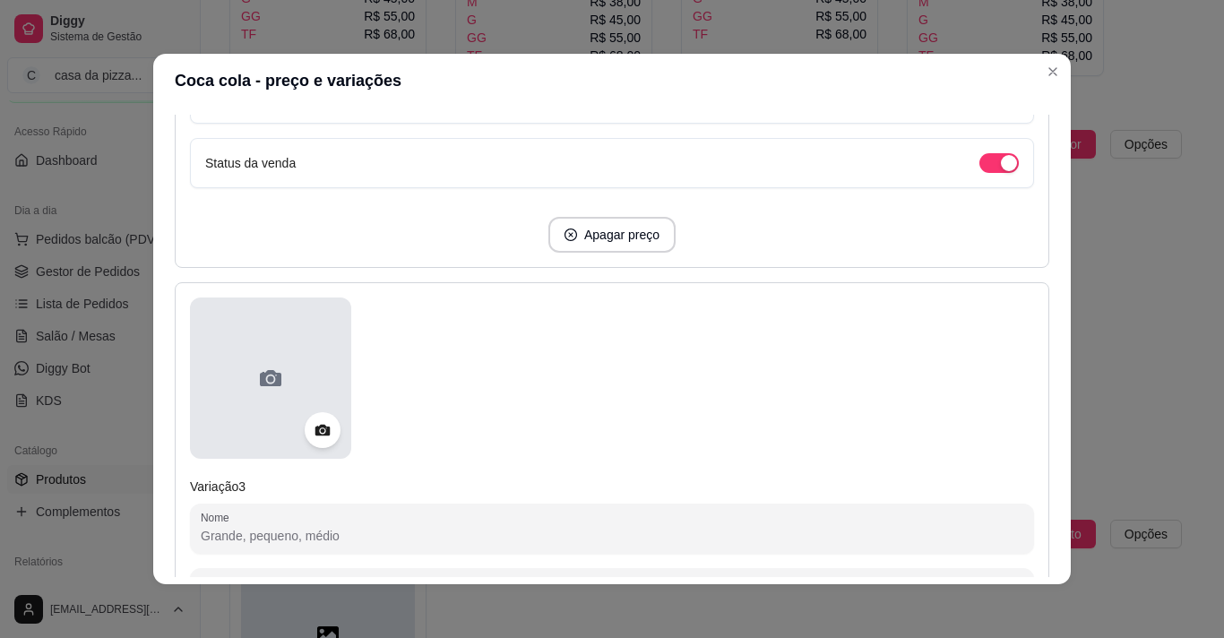
click at [252, 357] on div at bounding box center [270, 378] width 161 height 161
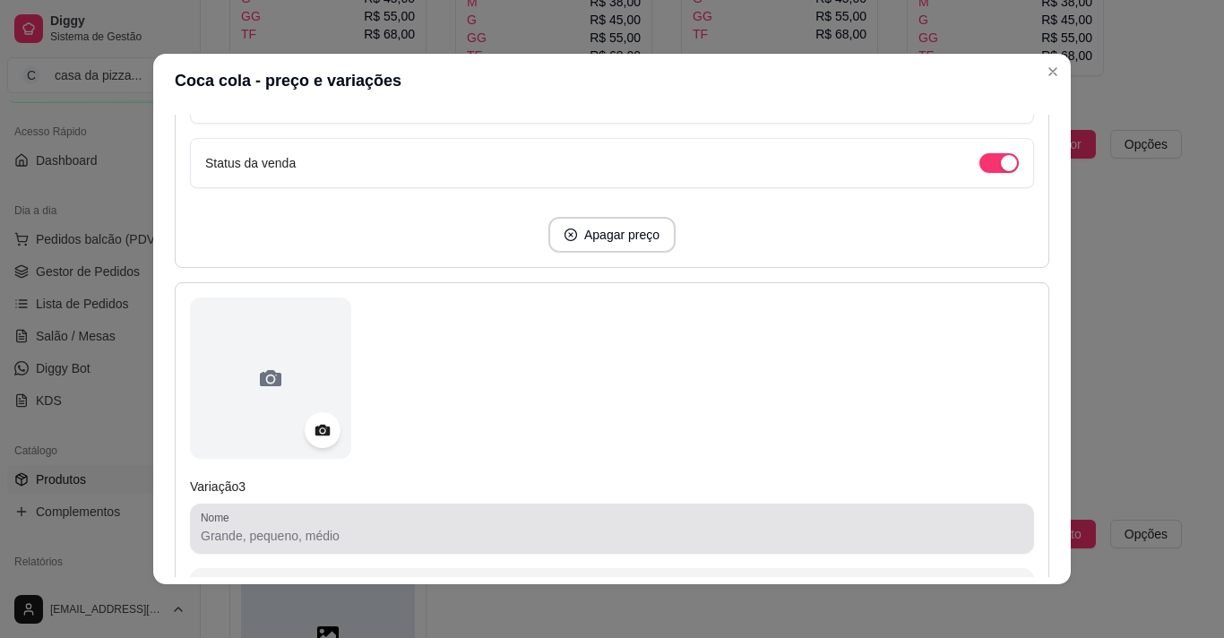
click at [391, 543] on input "Nome" at bounding box center [612, 536] width 823 height 18
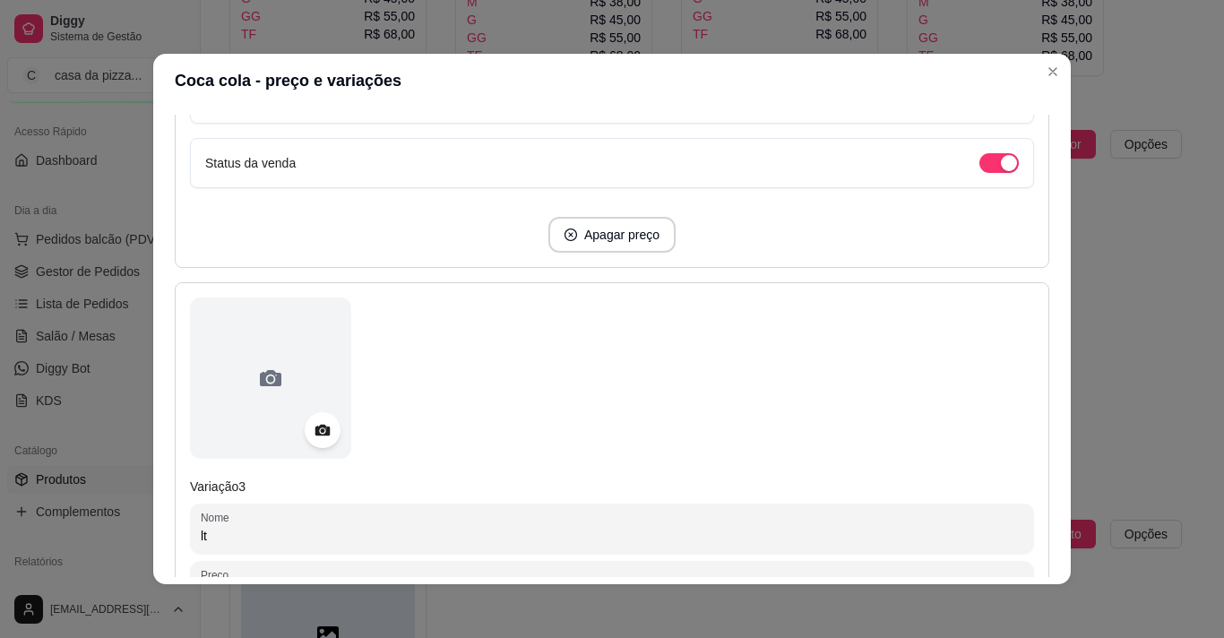
type input "l"
type input "lata"
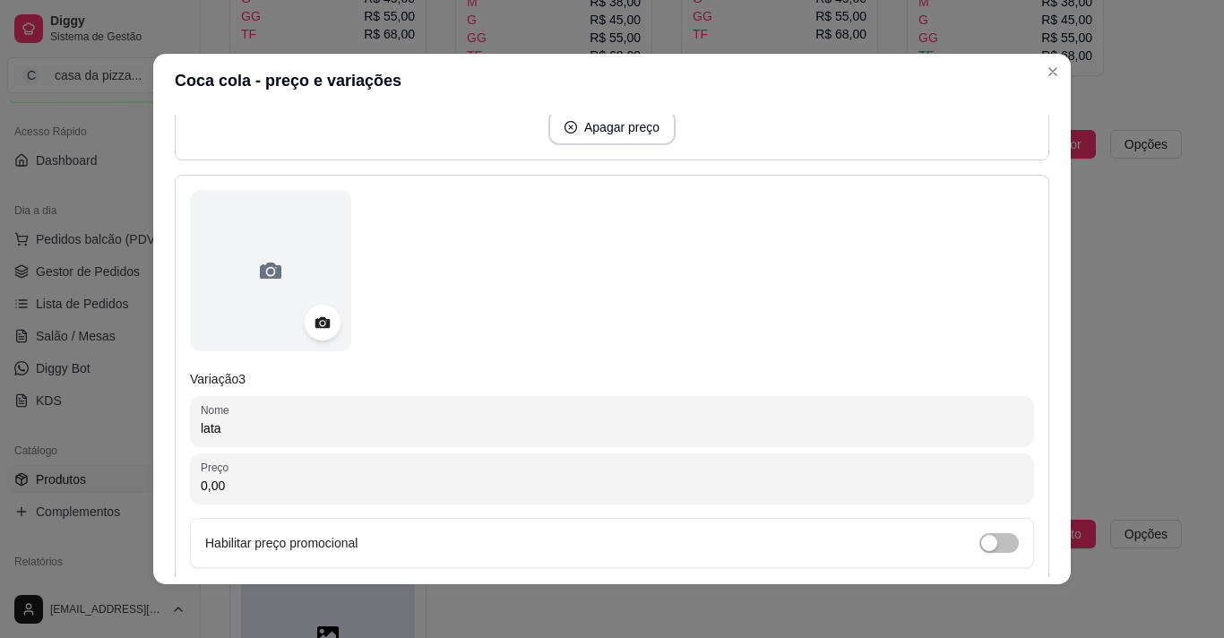
scroll to position [1276, 0]
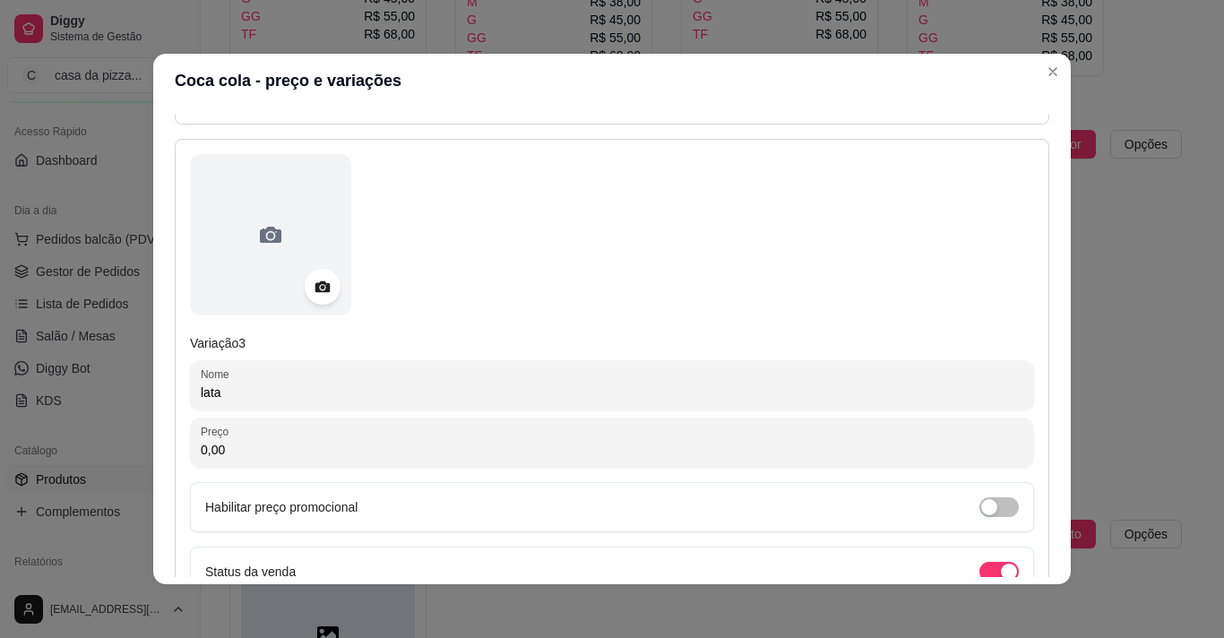
click at [619, 441] on input "0,00" at bounding box center [612, 450] width 823 height 18
type input "5,00"
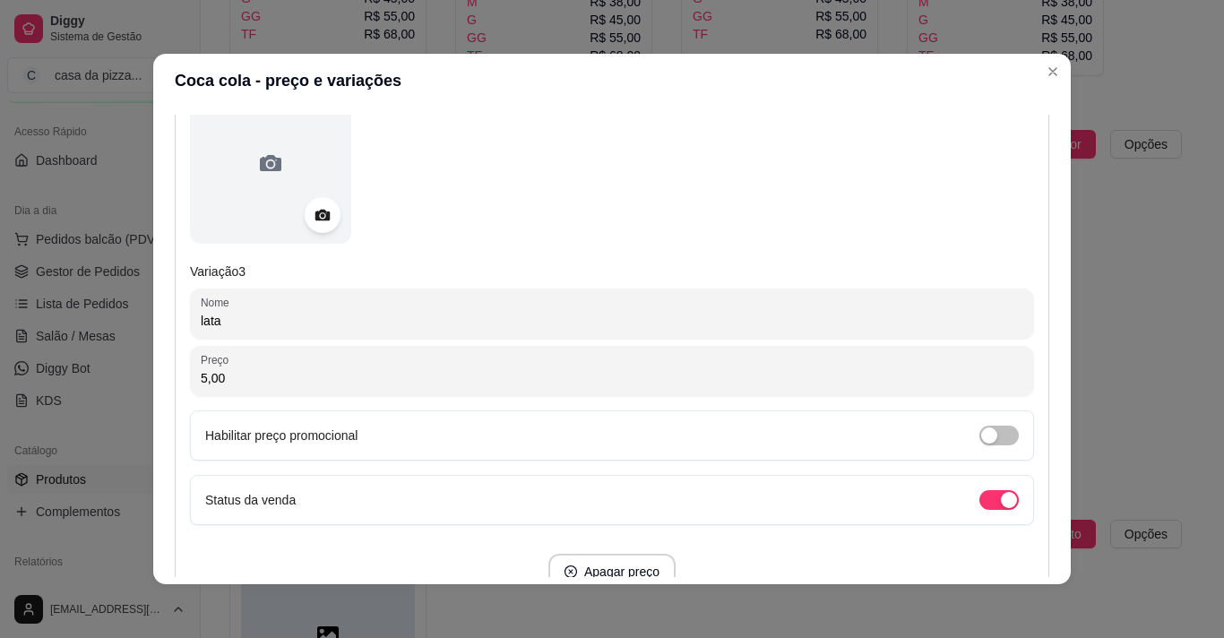
scroll to position [1506, 0]
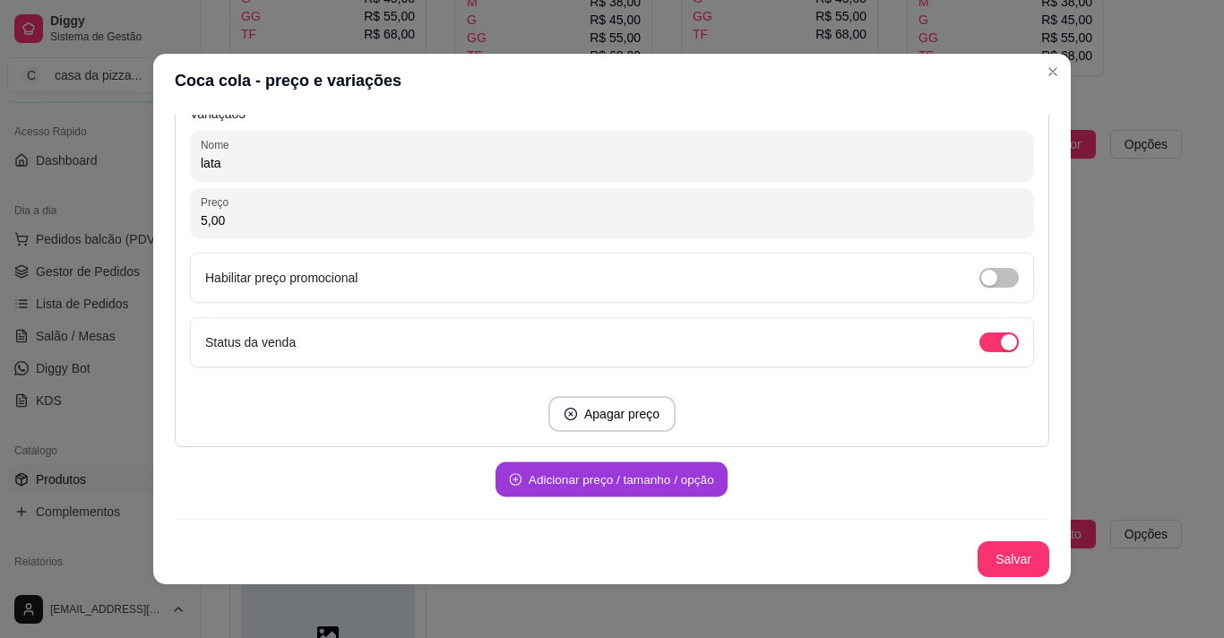
click at [683, 480] on button "Adicionar preço / tamanho / opção" at bounding box center [612, 479] width 232 height 35
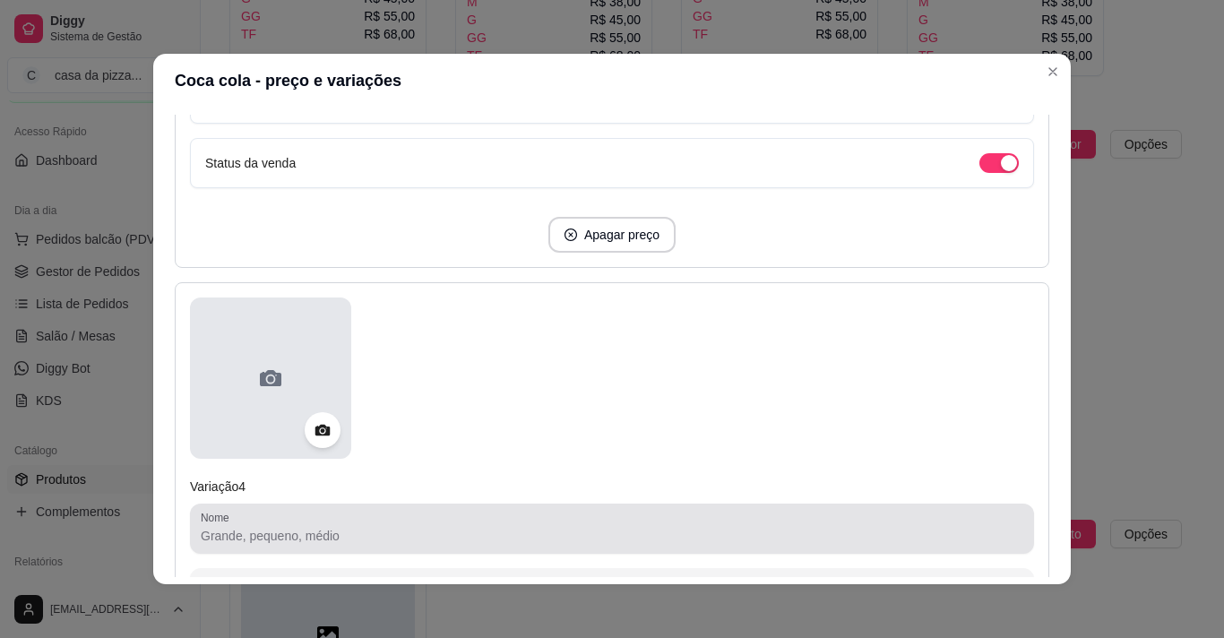
scroll to position [1721, 0]
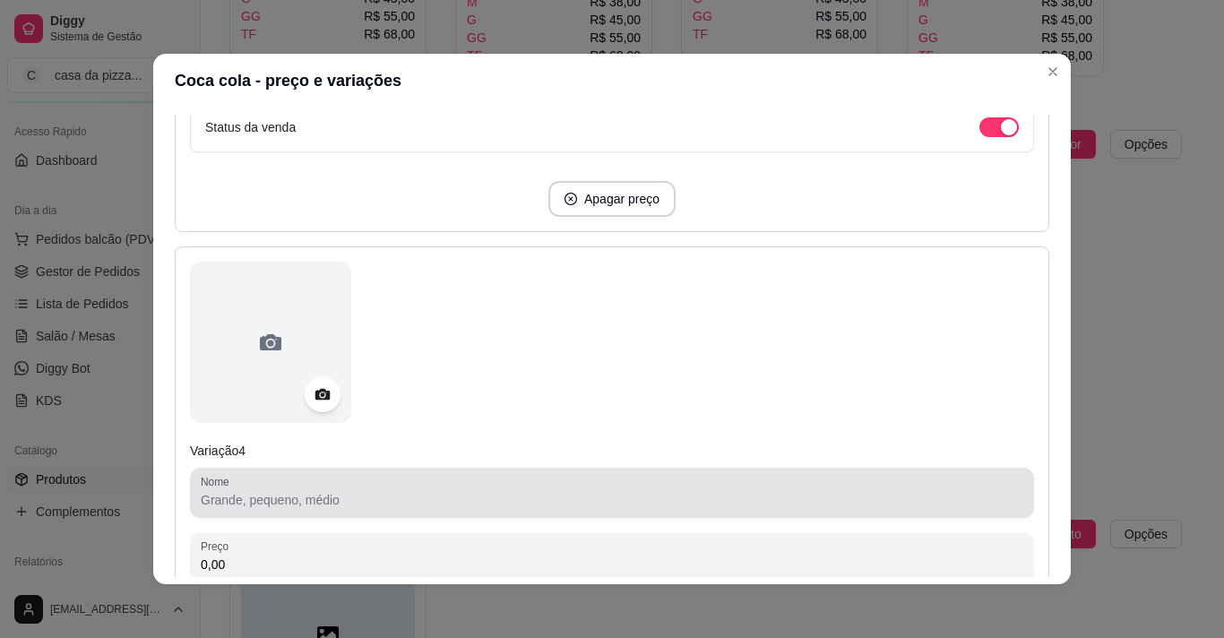
click at [304, 489] on div at bounding box center [612, 493] width 823 height 36
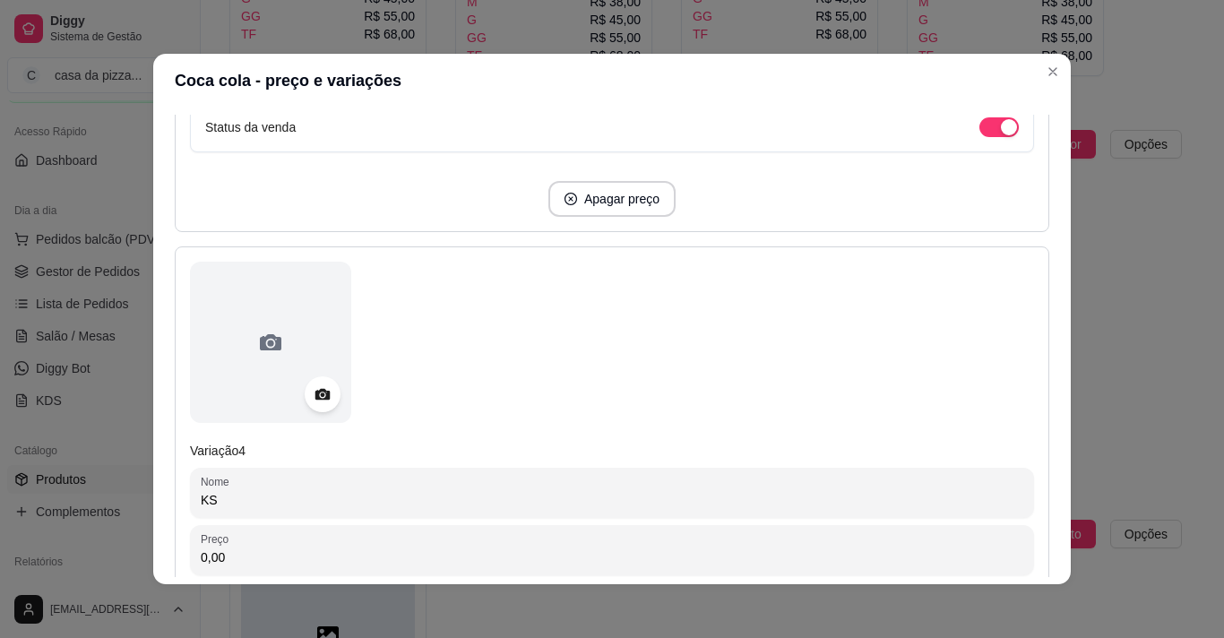
type input "K"
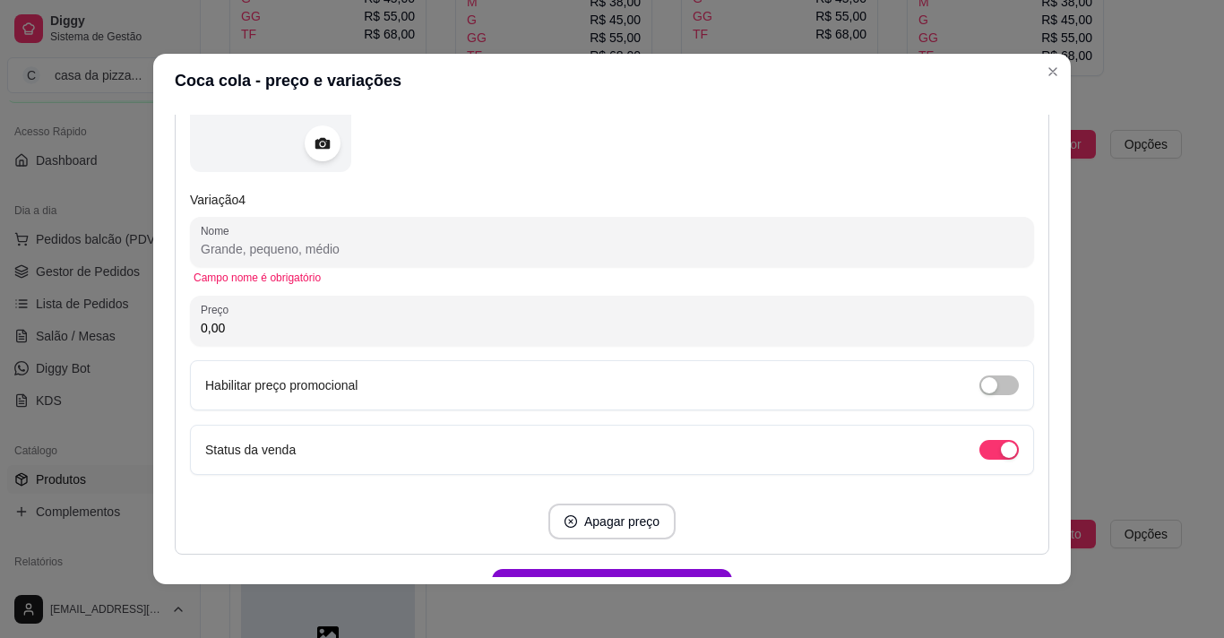
scroll to position [2079, 0]
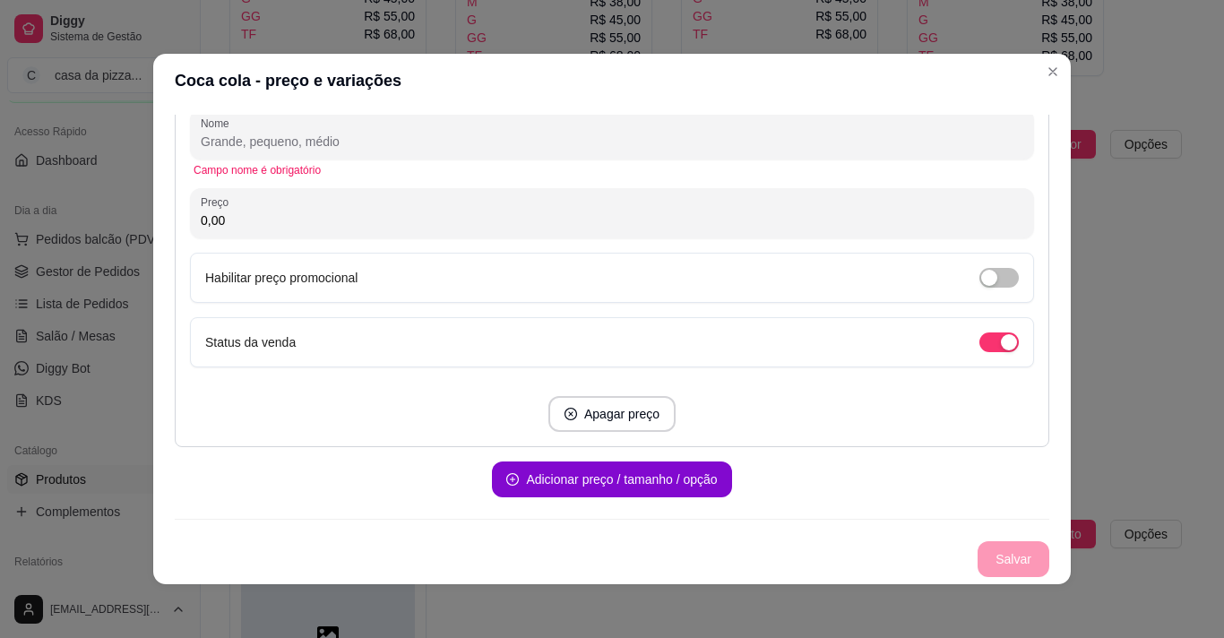
click at [1002, 553] on div "Salvar" at bounding box center [612, 559] width 875 height 36
click at [987, 566] on div "Salvar" at bounding box center [612, 559] width 875 height 36
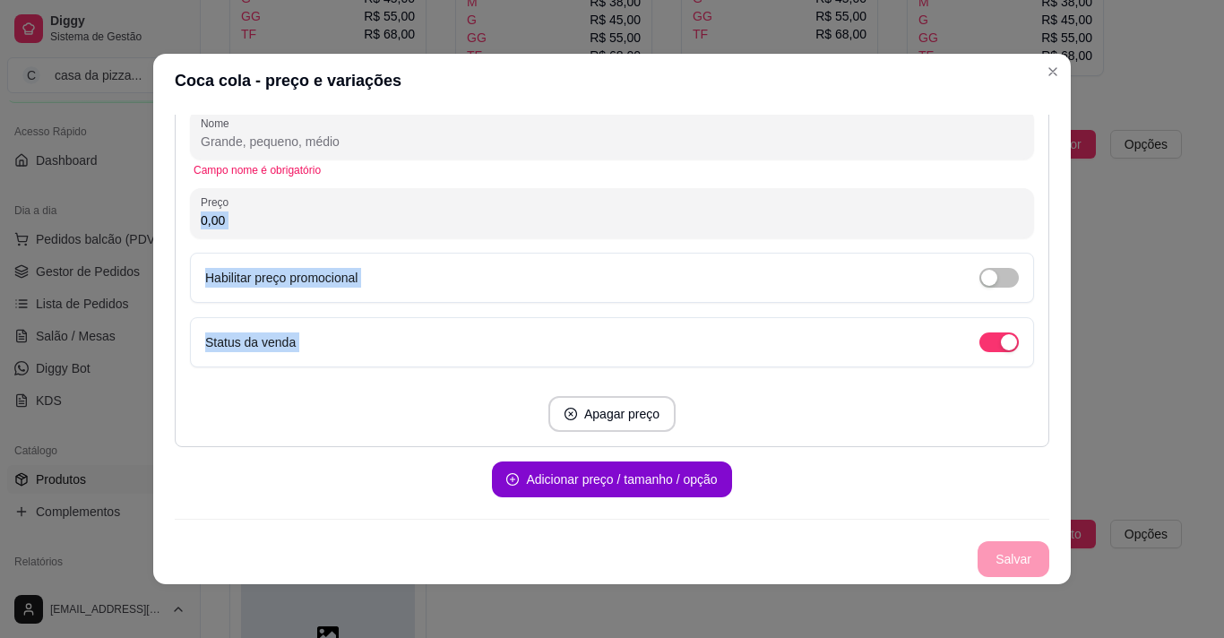
drag, startPoint x: 987, startPoint y: 566, endPoint x: 1087, endPoint y: 208, distance: 372.3
click at [1087, 208] on div "Coca cola - preço e variações Detalhes Preço e variações Disponibilidade Comple…" at bounding box center [612, 319] width 1224 height 638
click at [339, 78] on header "Coca cola - preço e variações" at bounding box center [612, 81] width 918 height 54
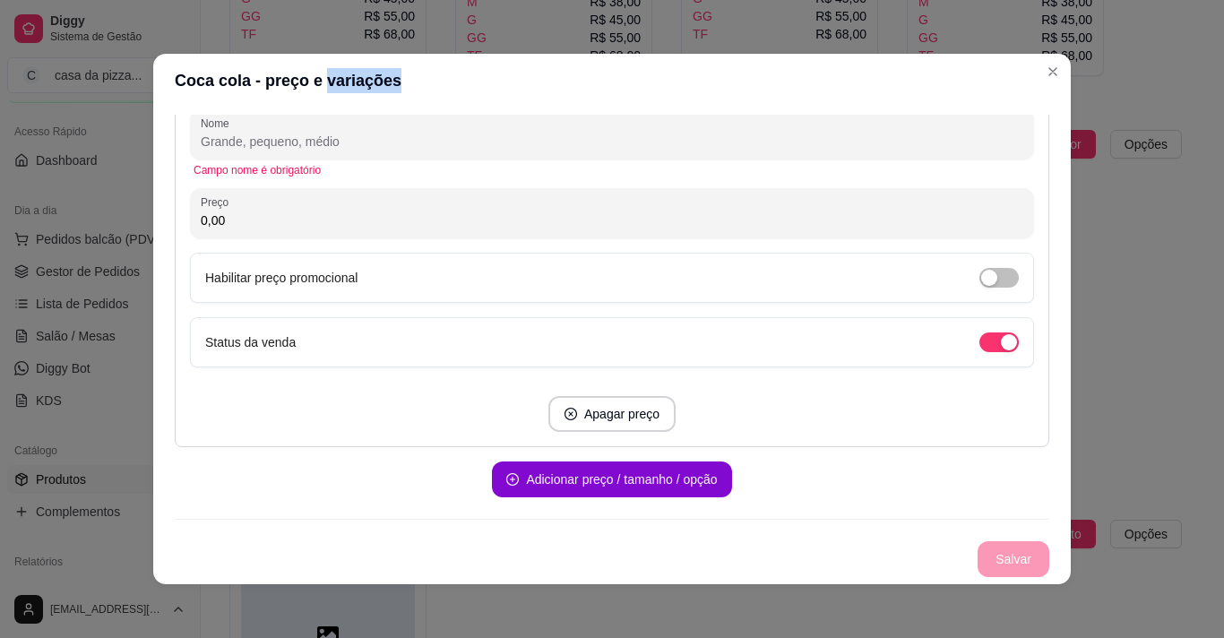
drag, startPoint x: 339, startPoint y: 78, endPoint x: 1029, endPoint y: 148, distance: 693.6
click at [1029, 148] on section "Coca cola - preço e variações Detalhes Preço e variações Disponibilidade Comple…" at bounding box center [612, 319] width 918 height 531
click at [1011, 555] on div "Salvar" at bounding box center [612, 559] width 875 height 36
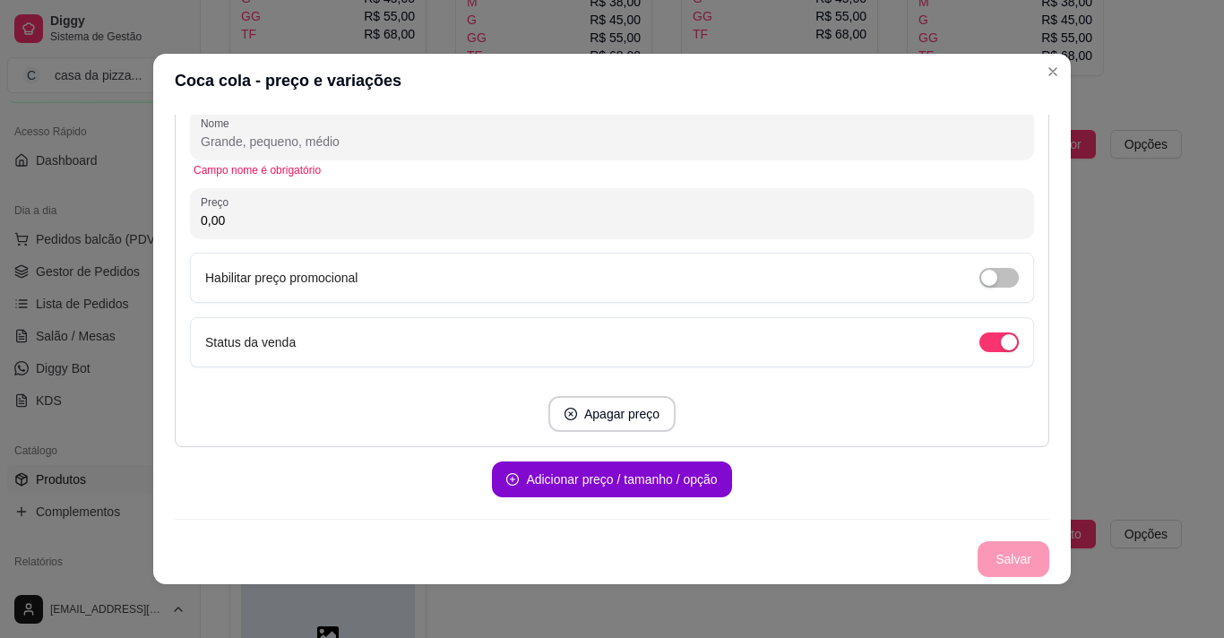
click at [1011, 555] on div "Salvar" at bounding box center [612, 559] width 875 height 36
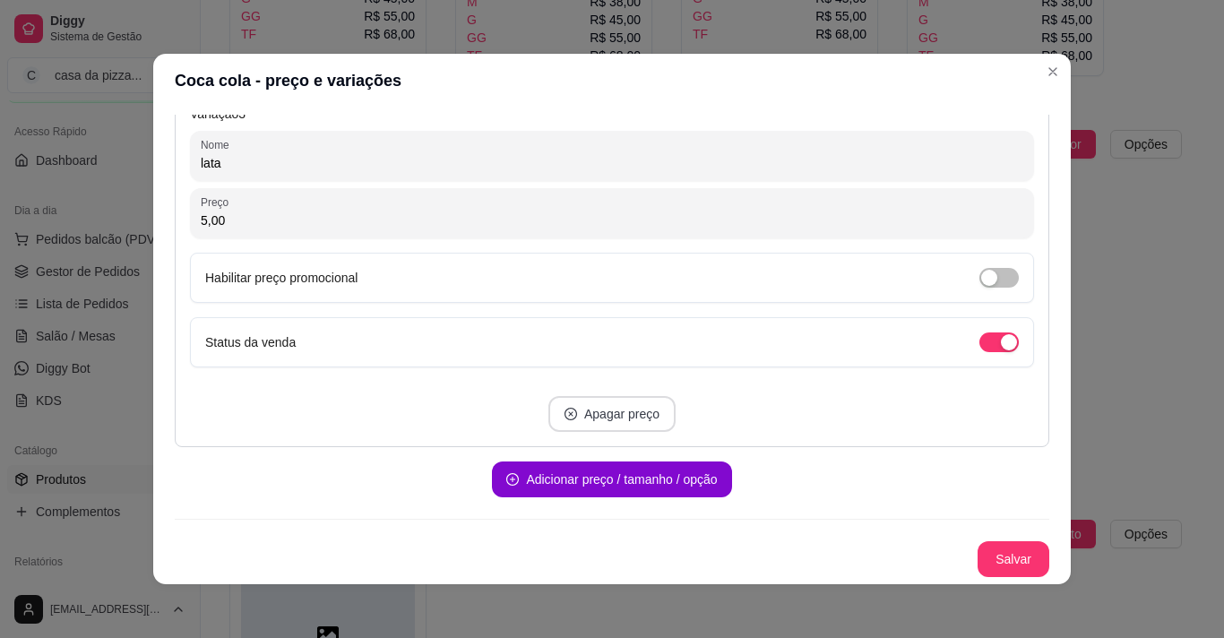
scroll to position [1506, 0]
click at [1012, 553] on button "Salvar" at bounding box center [1014, 559] width 70 height 35
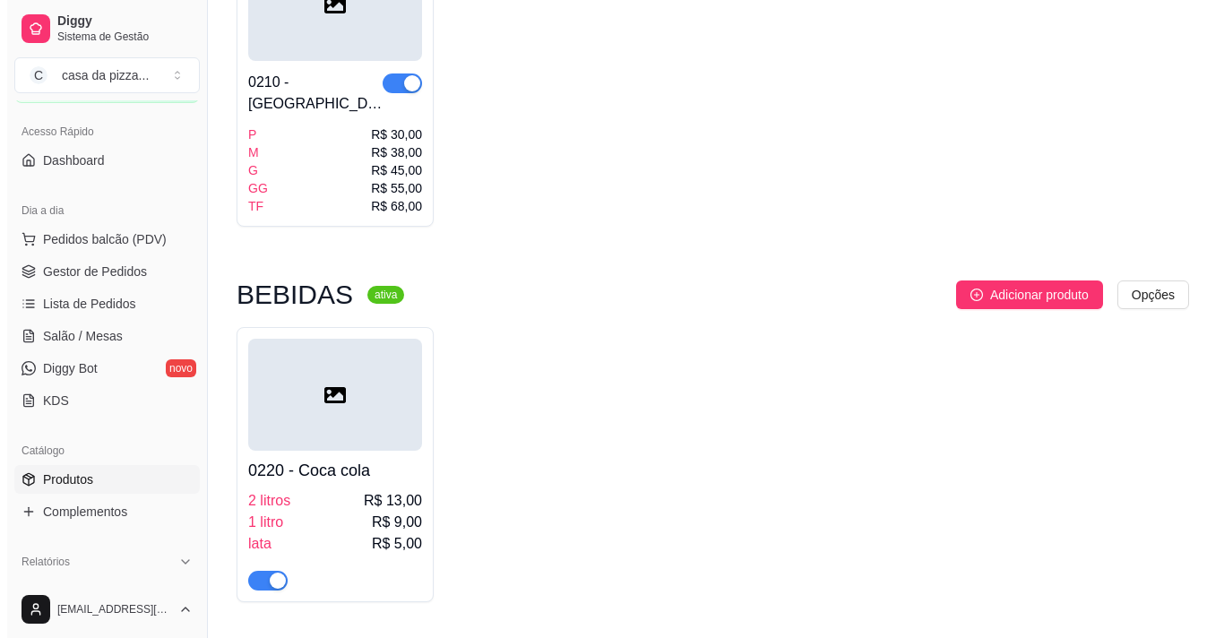
scroll to position [2038, 0]
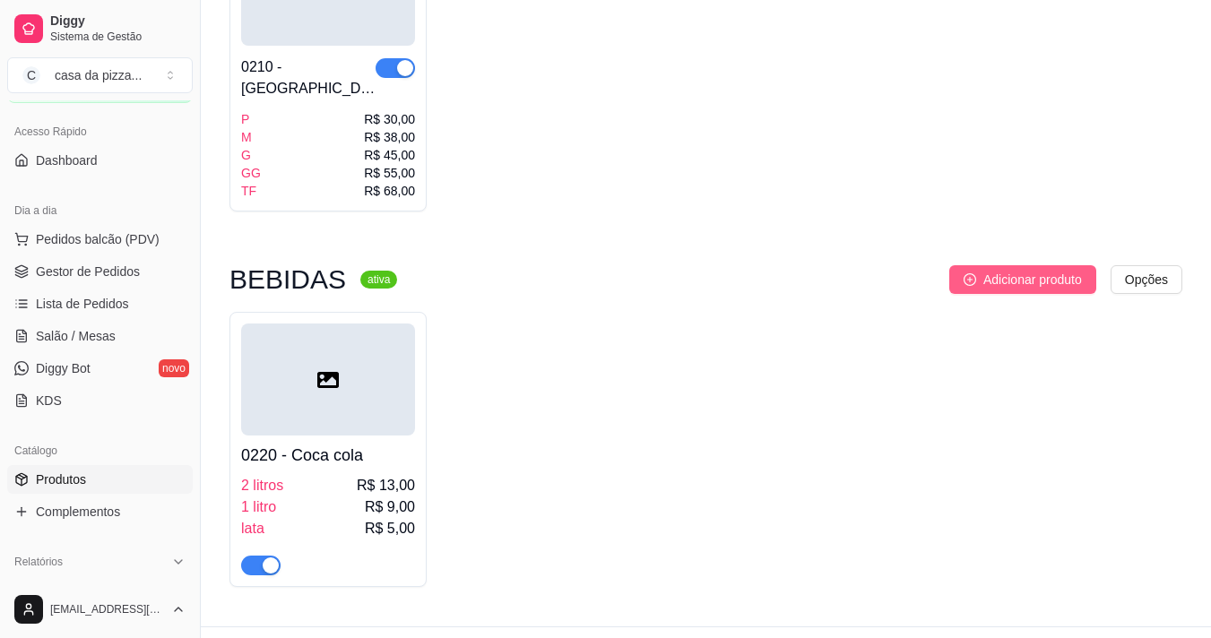
click at [967, 273] on icon "plus-circle" at bounding box center [969, 279] width 13 height 13
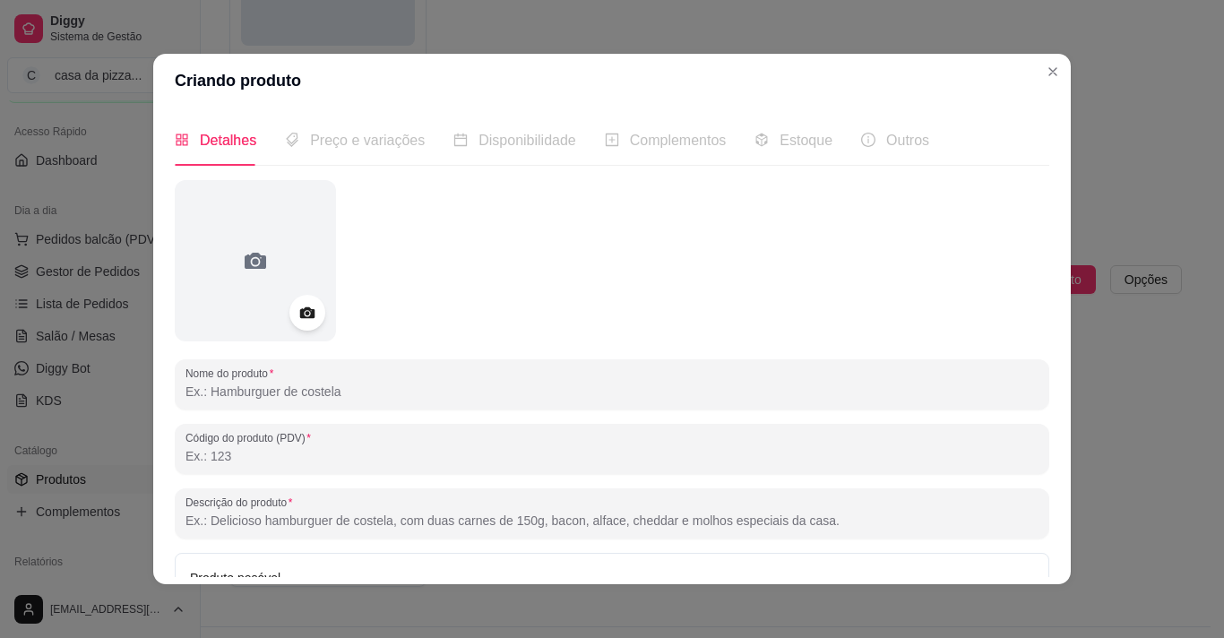
click at [276, 387] on input "Nome do produto" at bounding box center [612, 392] width 853 height 18
type input "f"
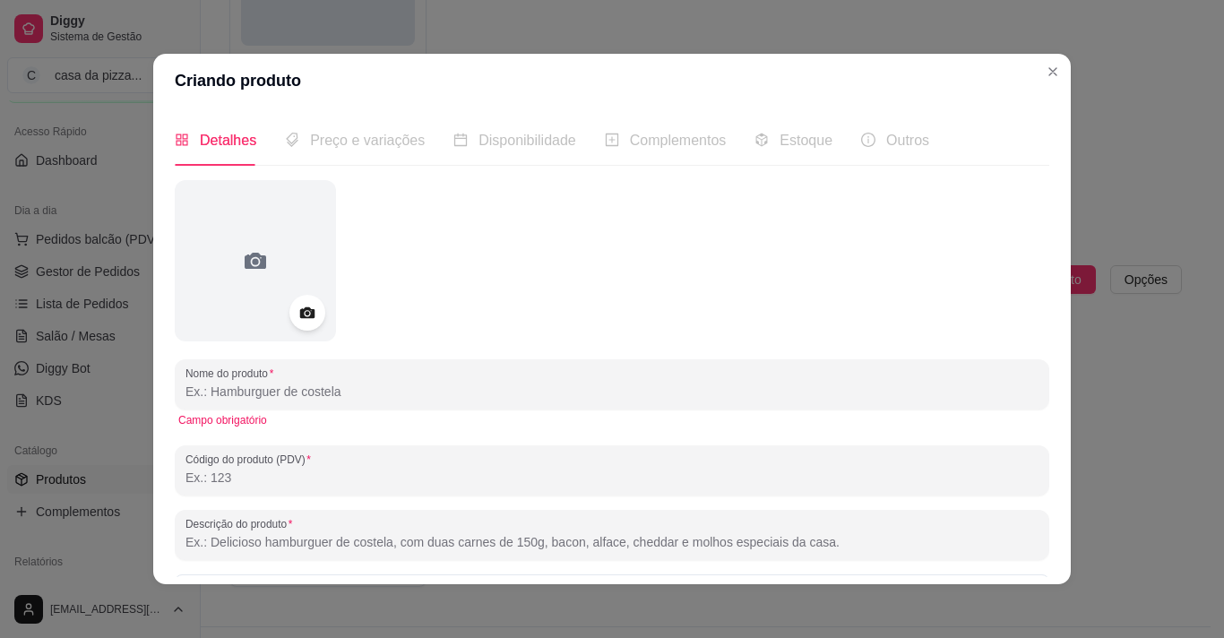
type input "f"
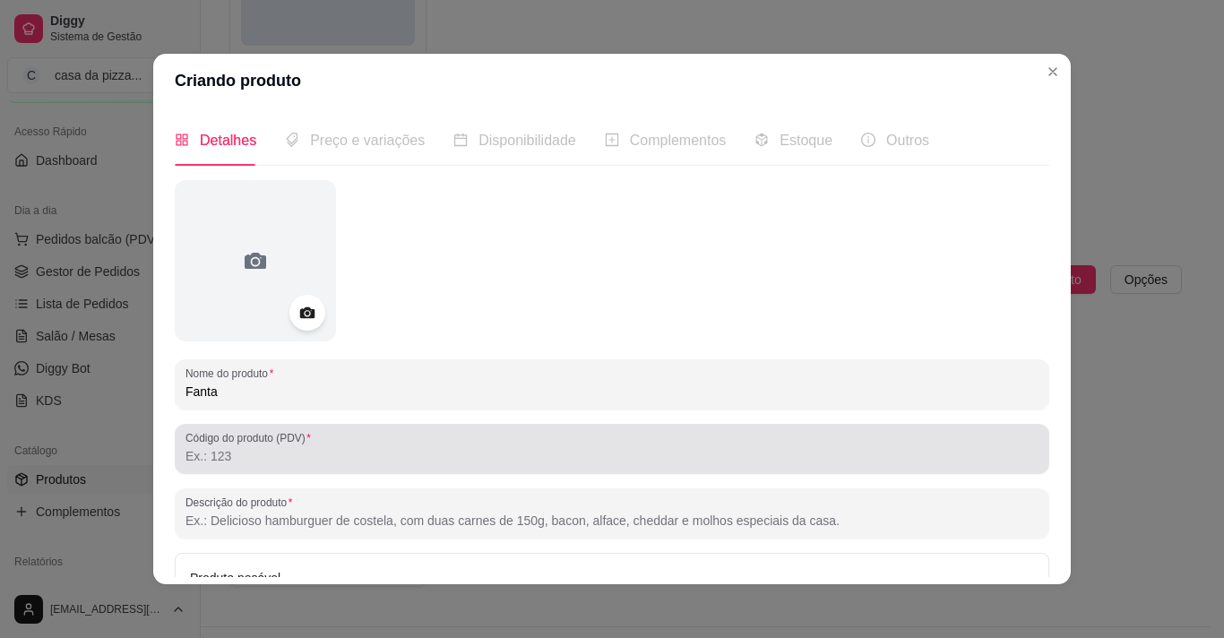
type input "Fanta"
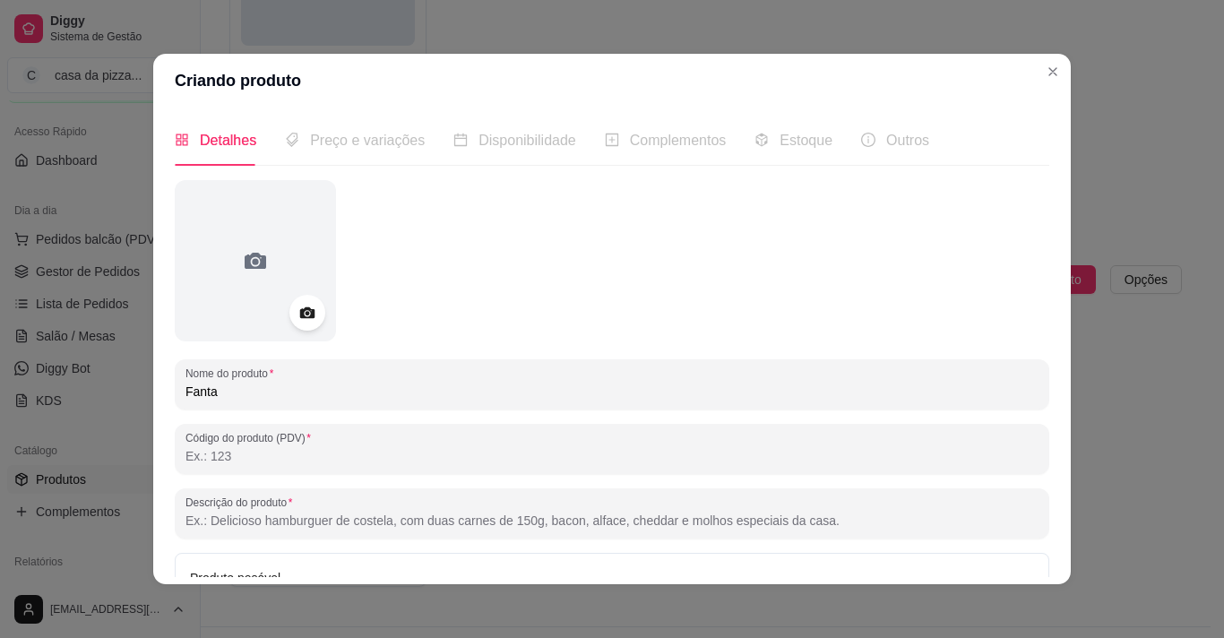
click at [268, 462] on input "Código do produto (PDV)" at bounding box center [612, 456] width 853 height 18
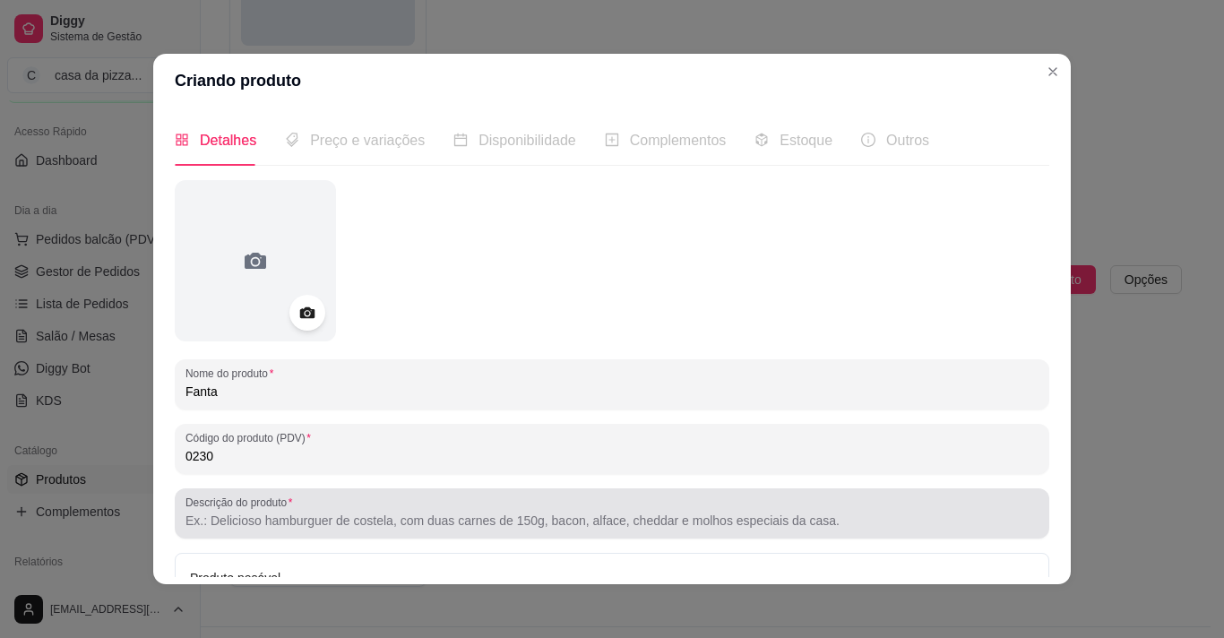
type input "0230"
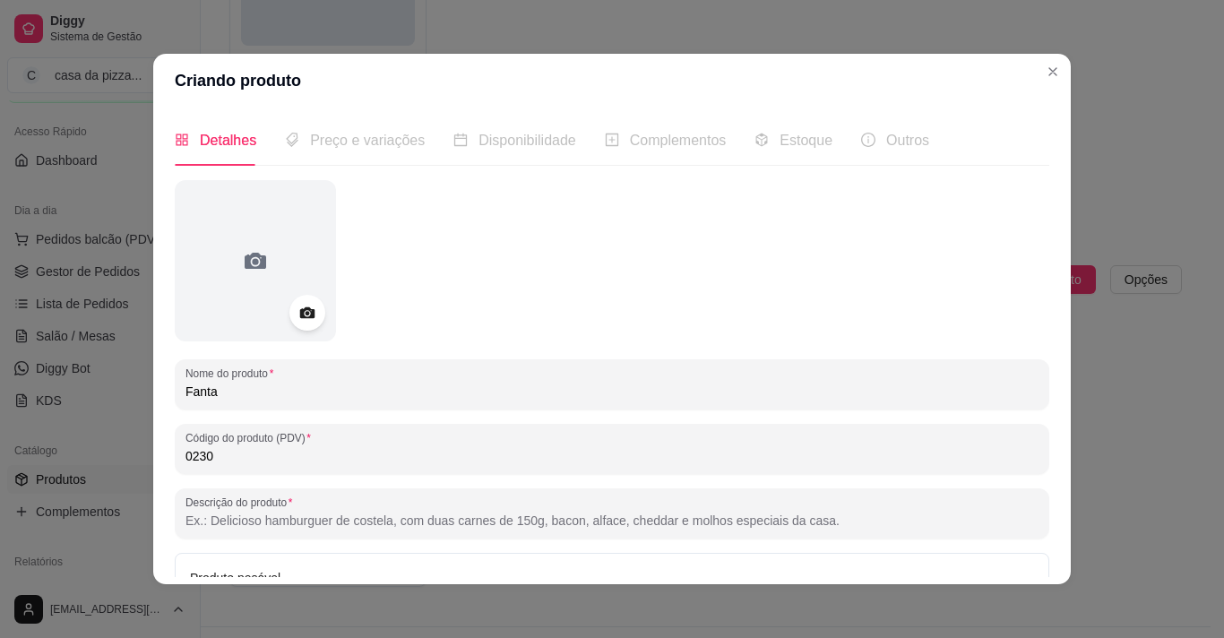
click at [301, 529] on input "Descrição do produto" at bounding box center [612, 521] width 853 height 18
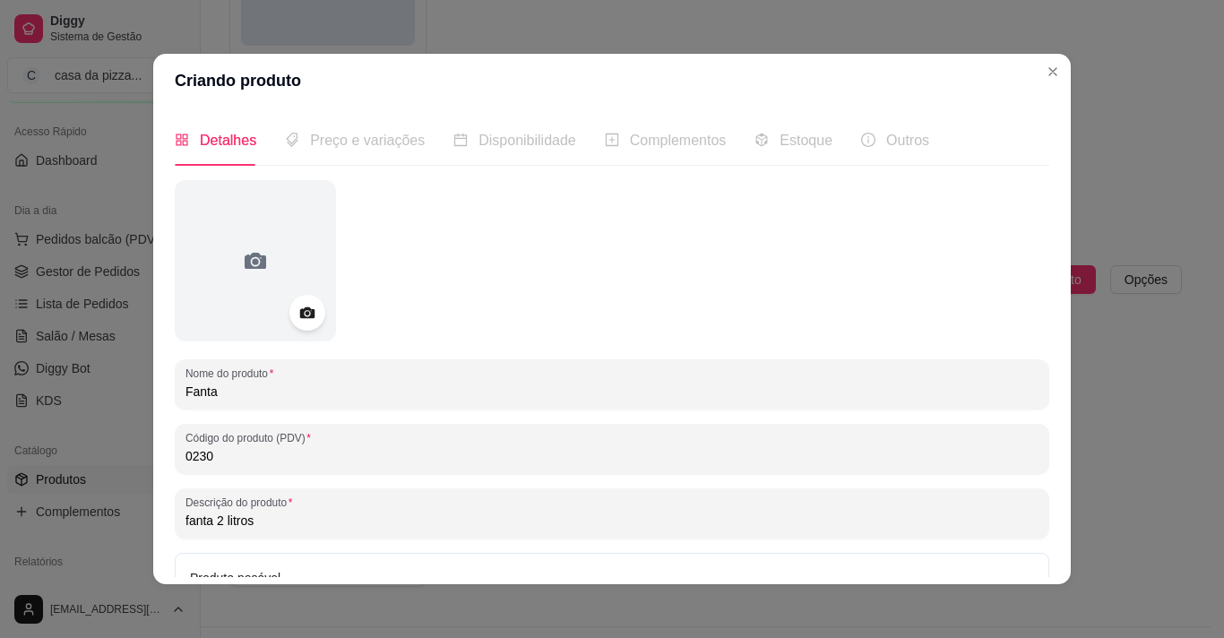
type input "fanta 2 litros"
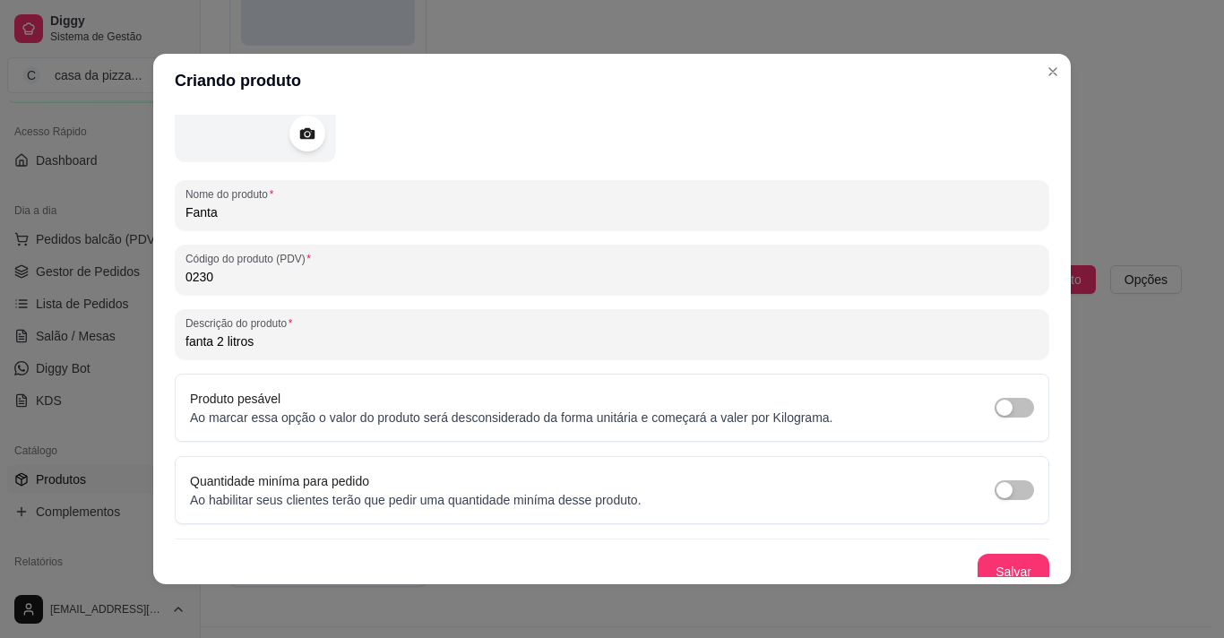
scroll to position [192, 0]
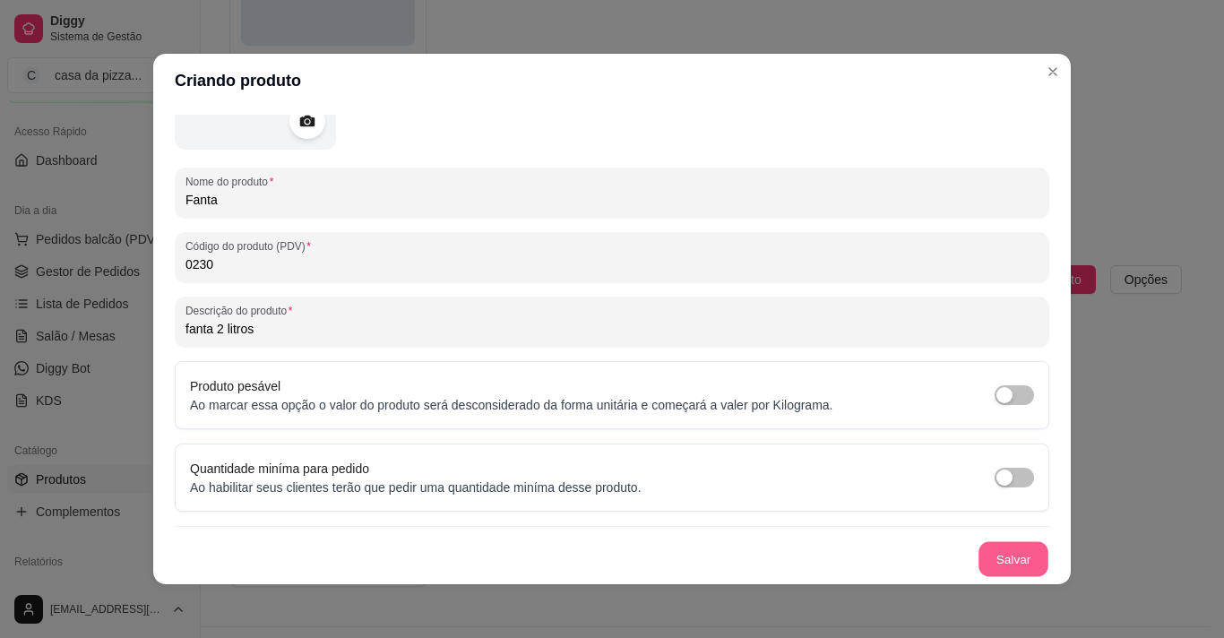
click at [981, 554] on button "Salvar" at bounding box center [1014, 559] width 70 height 35
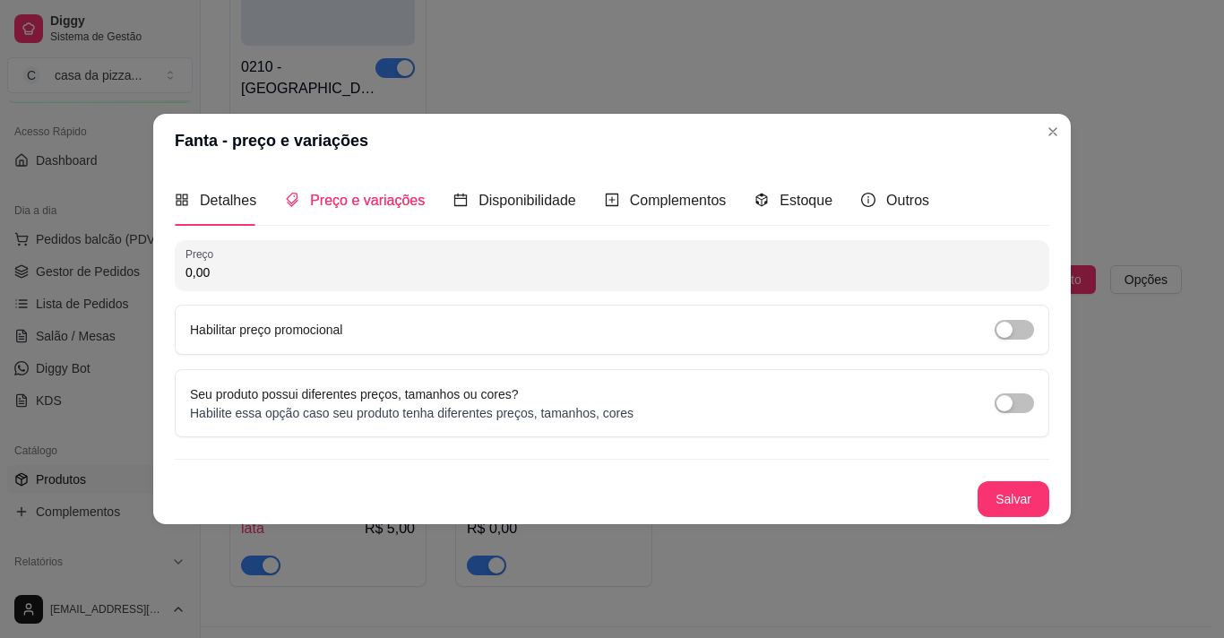
scroll to position [0, 0]
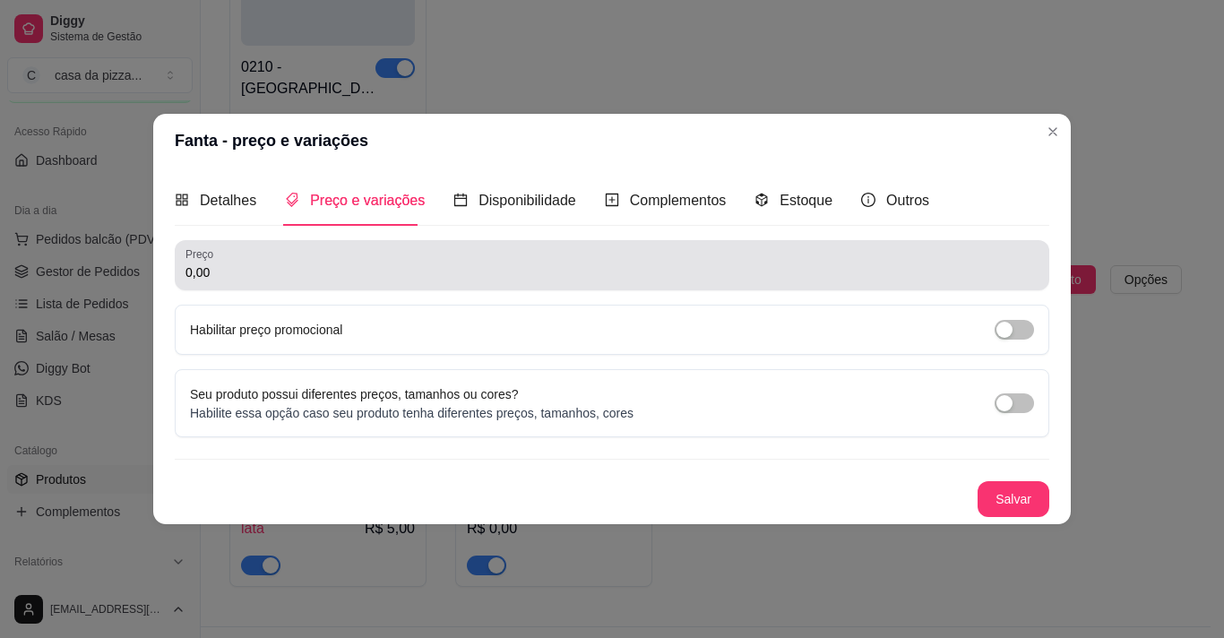
click at [422, 262] on div "0,00" at bounding box center [612, 265] width 853 height 36
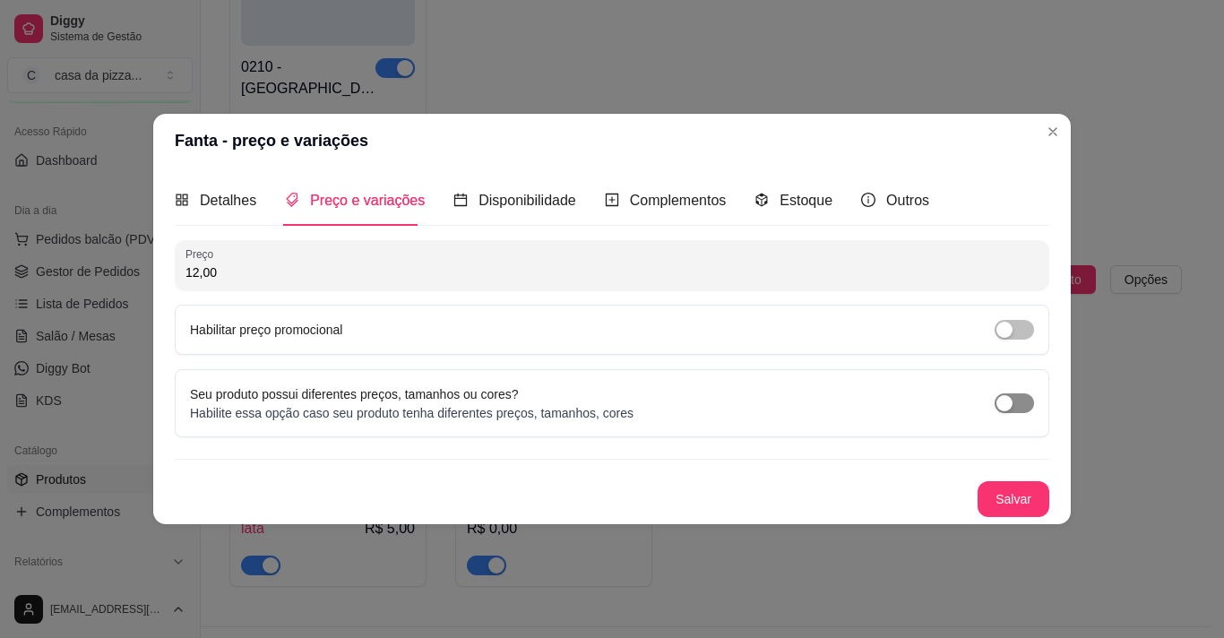
type input "12,00"
click at [1017, 397] on span "button" at bounding box center [1014, 403] width 39 height 20
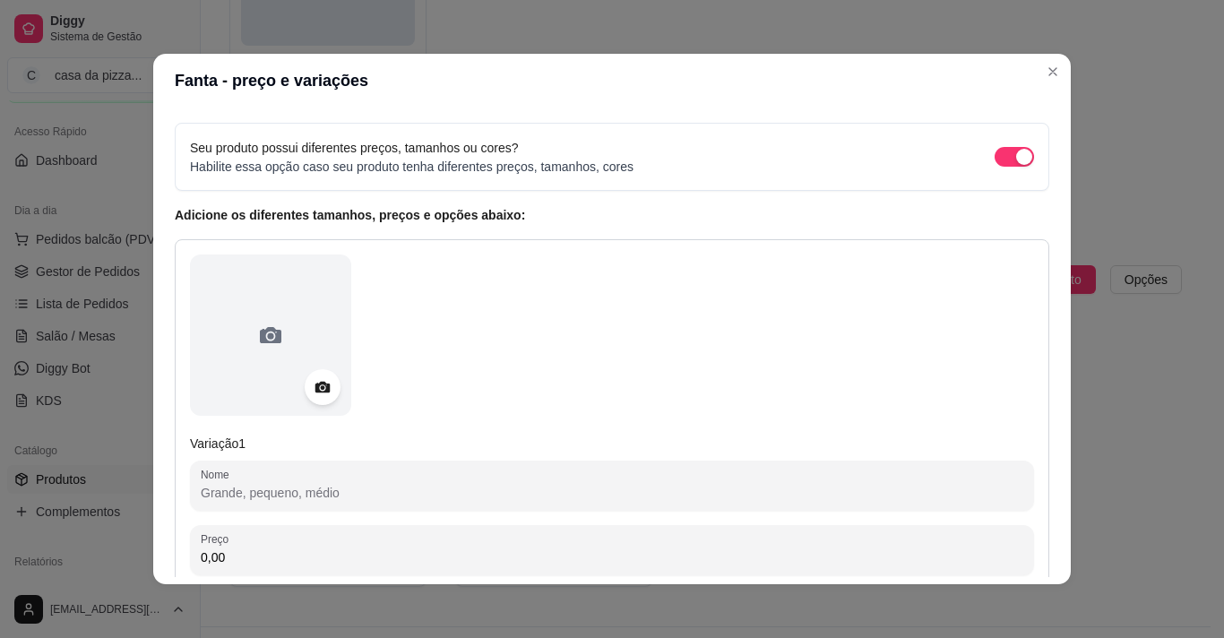
scroll to position [108, 0]
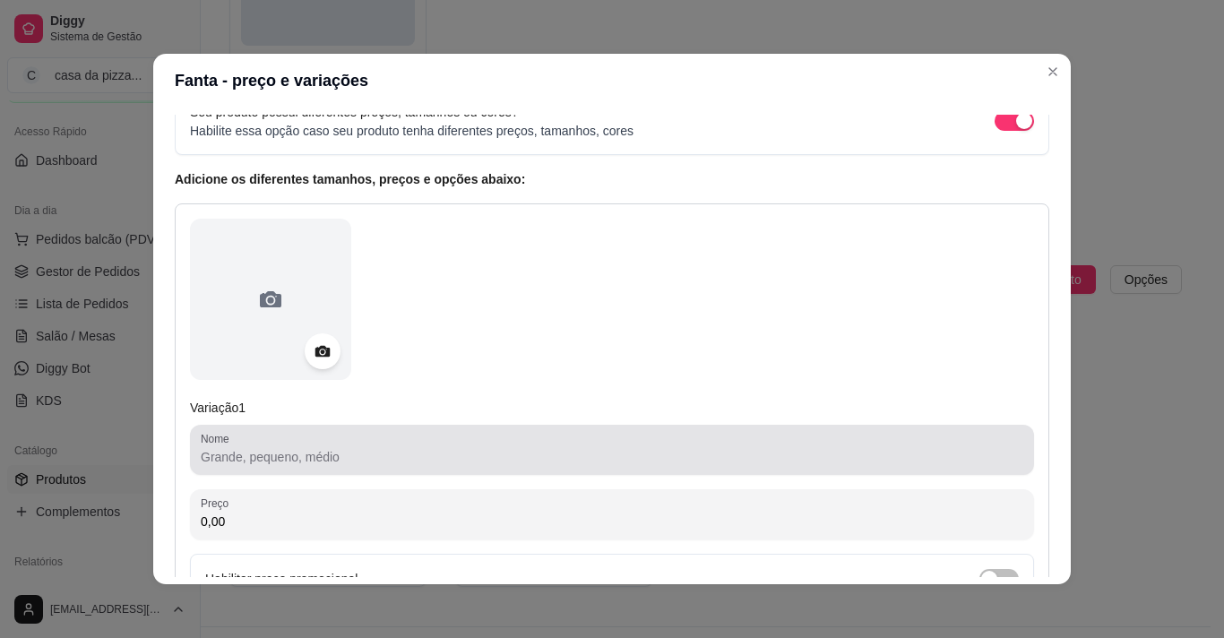
click at [525, 444] on div at bounding box center [612, 450] width 823 height 36
click at [525, 444] on div "fanta" at bounding box center [612, 450] width 823 height 36
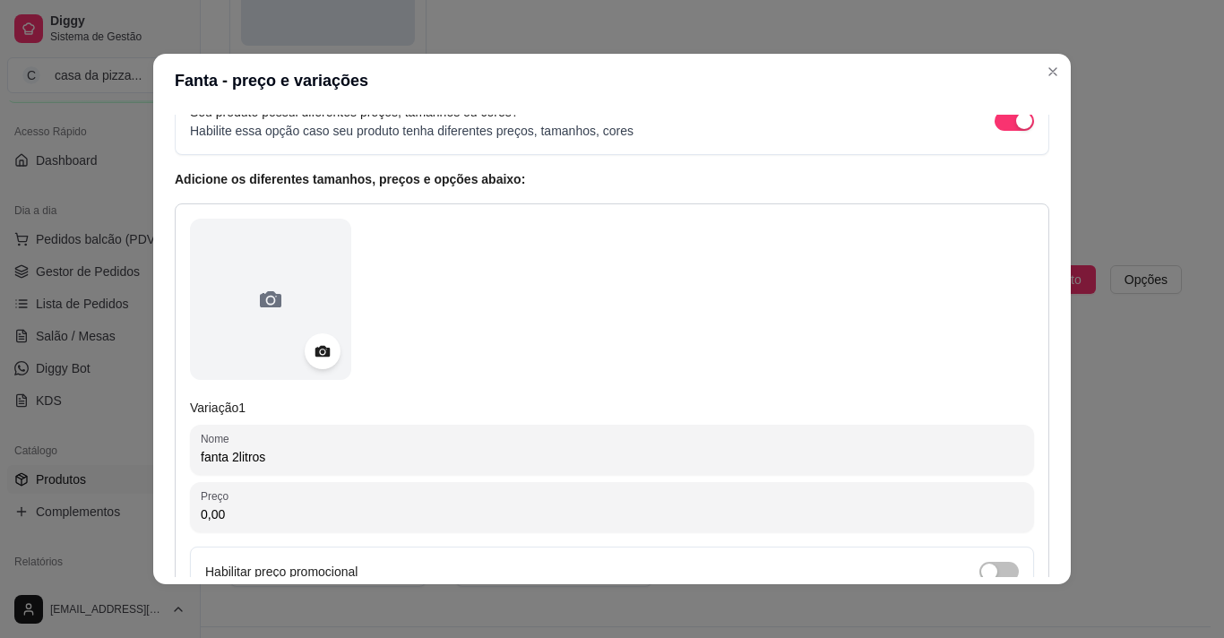
click at [229, 452] on input "fanta 2litros" at bounding box center [612, 457] width 823 height 18
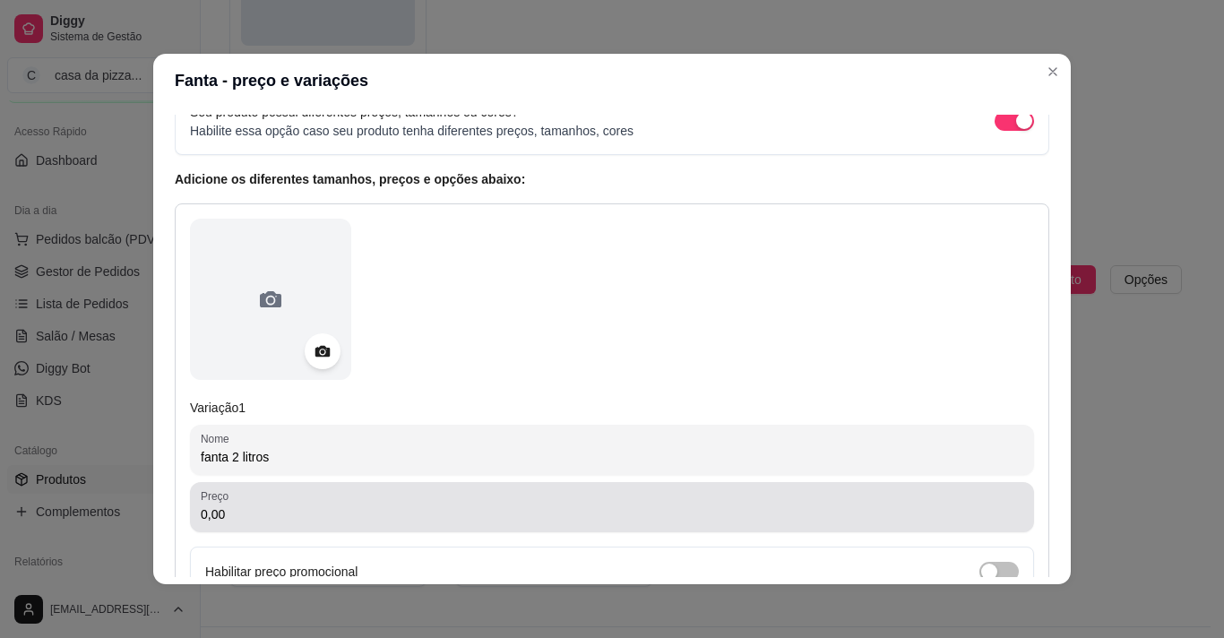
type input "fanta 2 litros"
click at [286, 505] on div "0,00" at bounding box center [612, 507] width 823 height 36
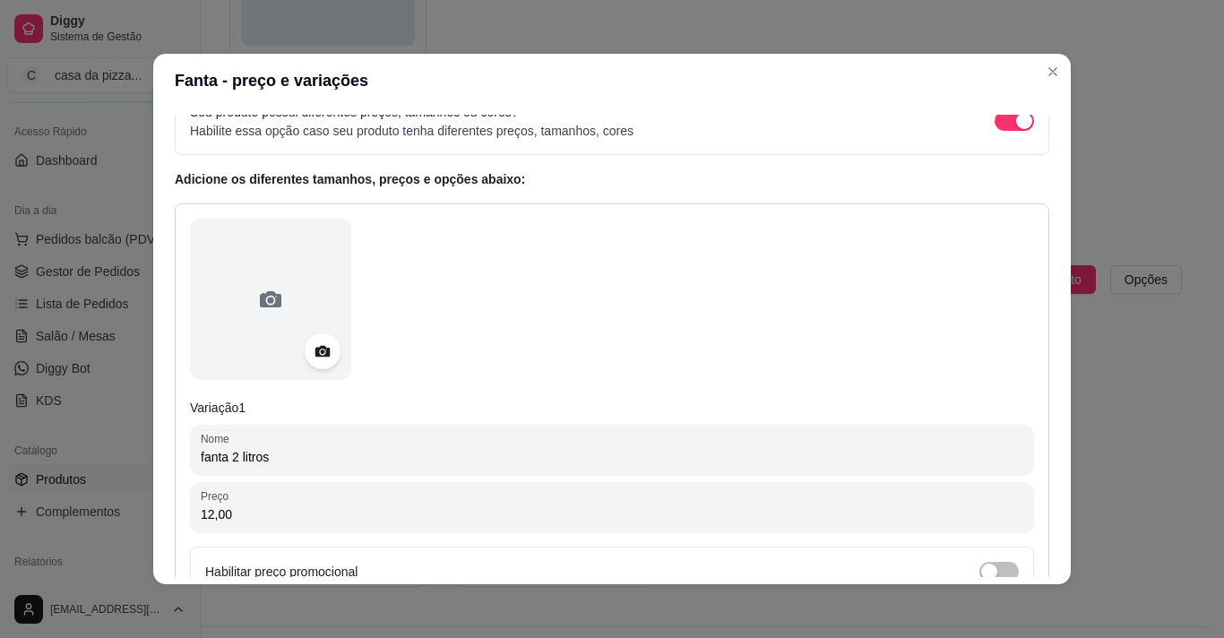
type input "12,00"
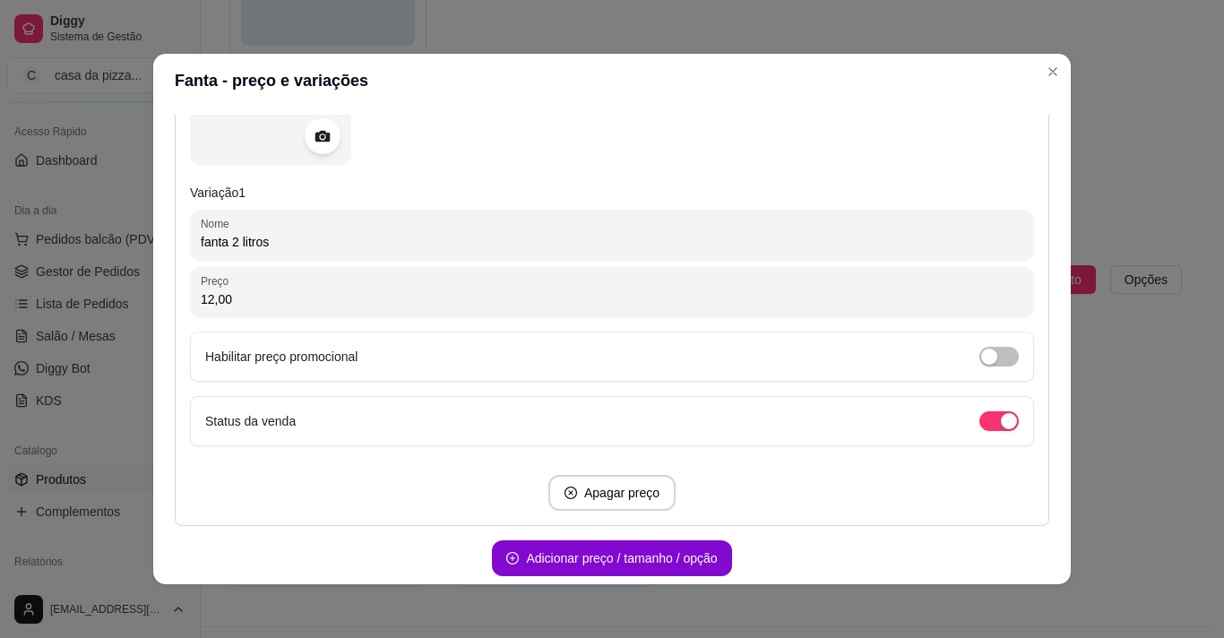
scroll to position [401, 0]
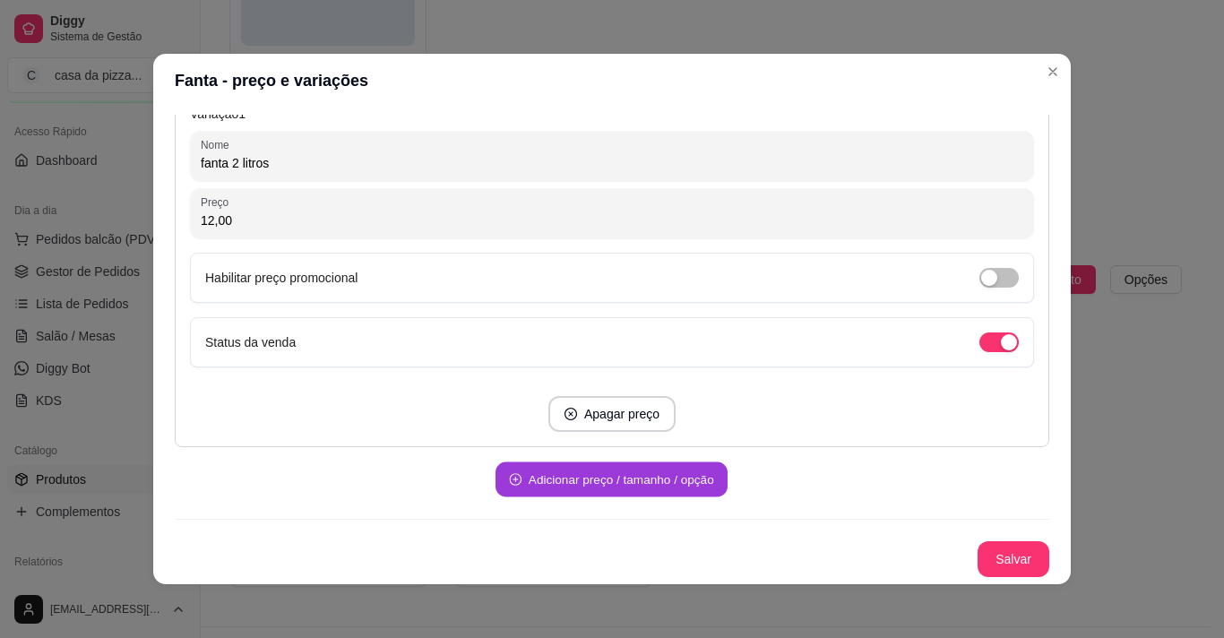
click at [647, 474] on button "Adicionar preço / tamanho / opção" at bounding box center [612, 479] width 232 height 35
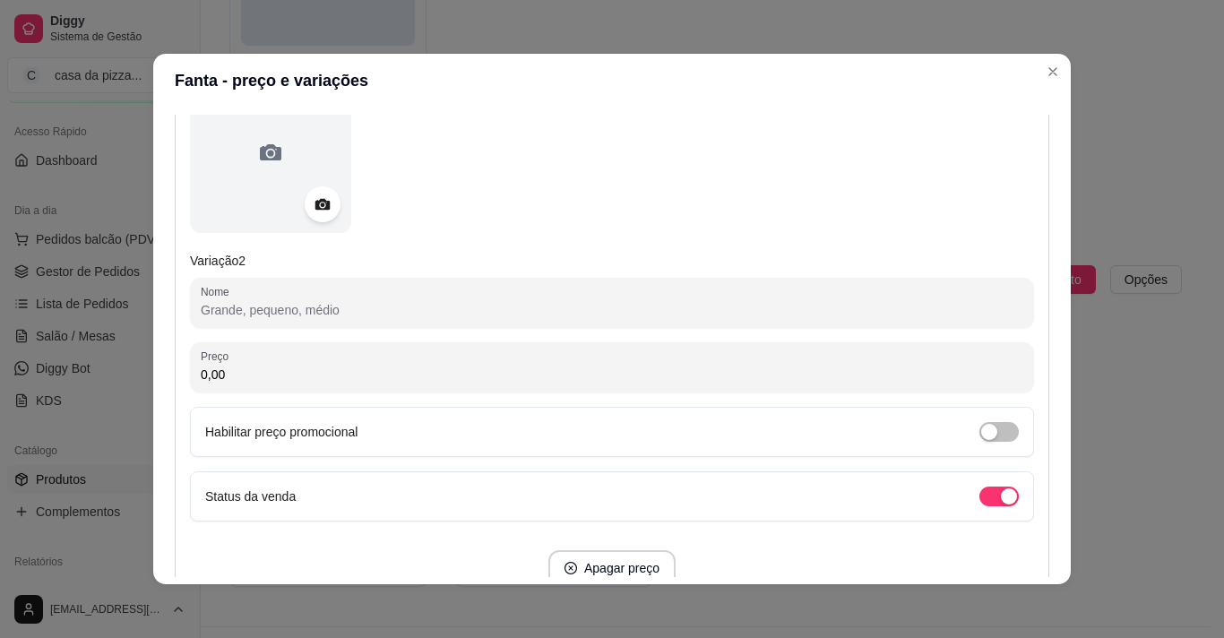
scroll to position [961, 0]
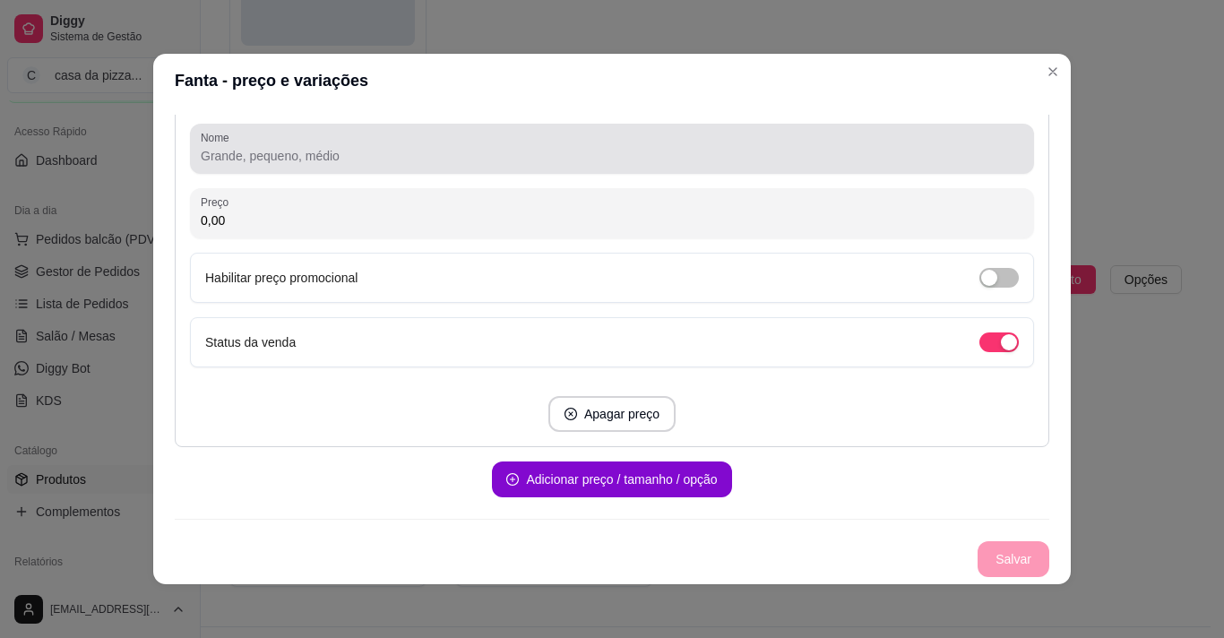
click at [565, 146] on div at bounding box center [612, 149] width 823 height 36
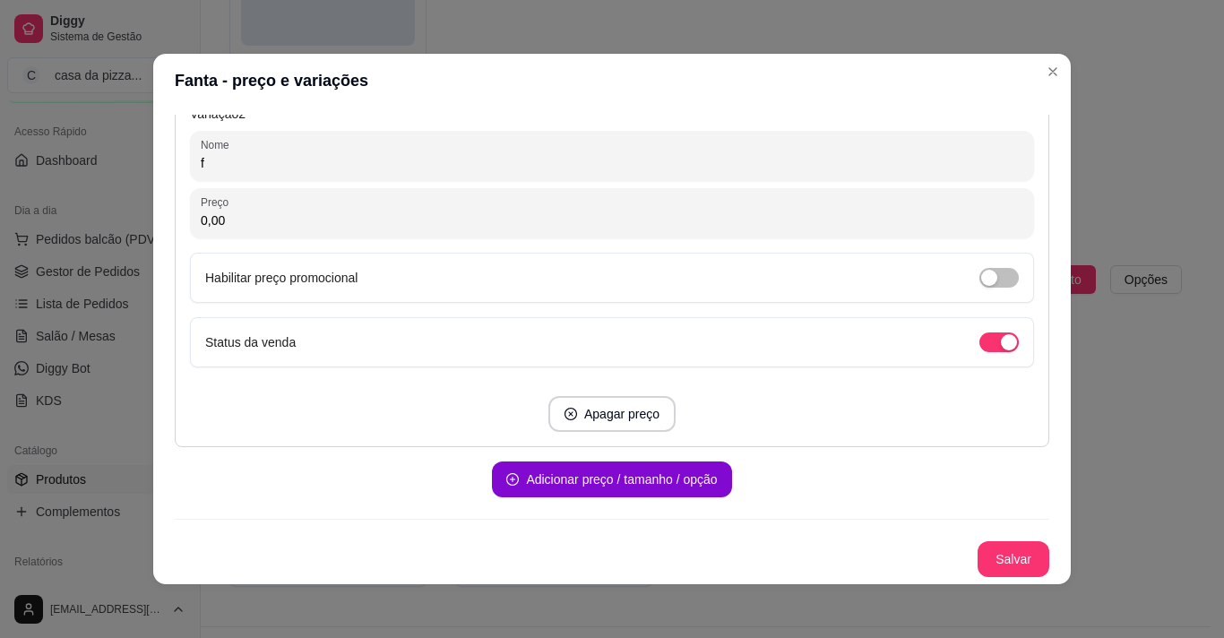
scroll to position [954, 0]
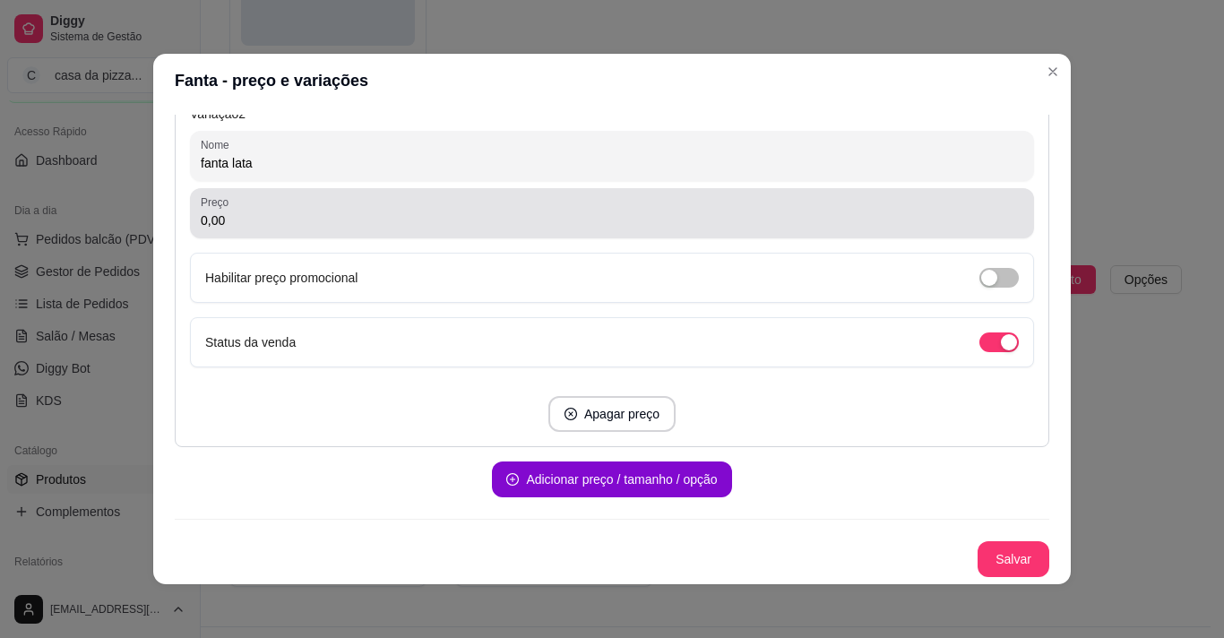
type input "fanta lata"
click at [380, 207] on div "0,00" at bounding box center [612, 213] width 823 height 36
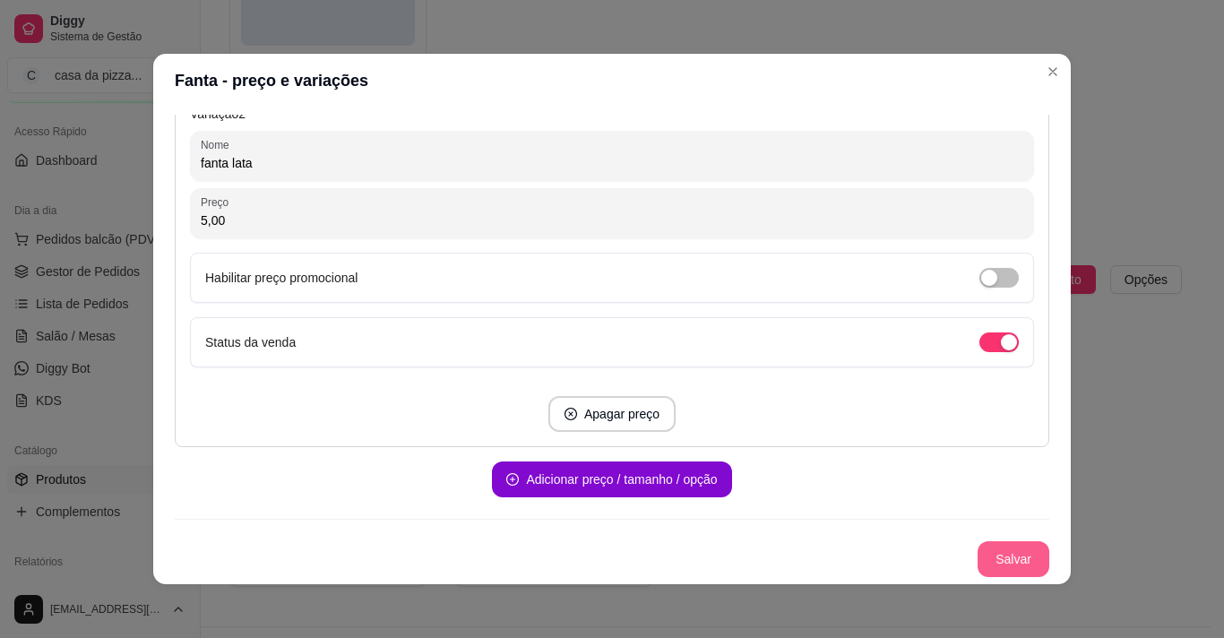
type input "5,00"
click at [983, 557] on button "Salvar" at bounding box center [1014, 559] width 70 height 35
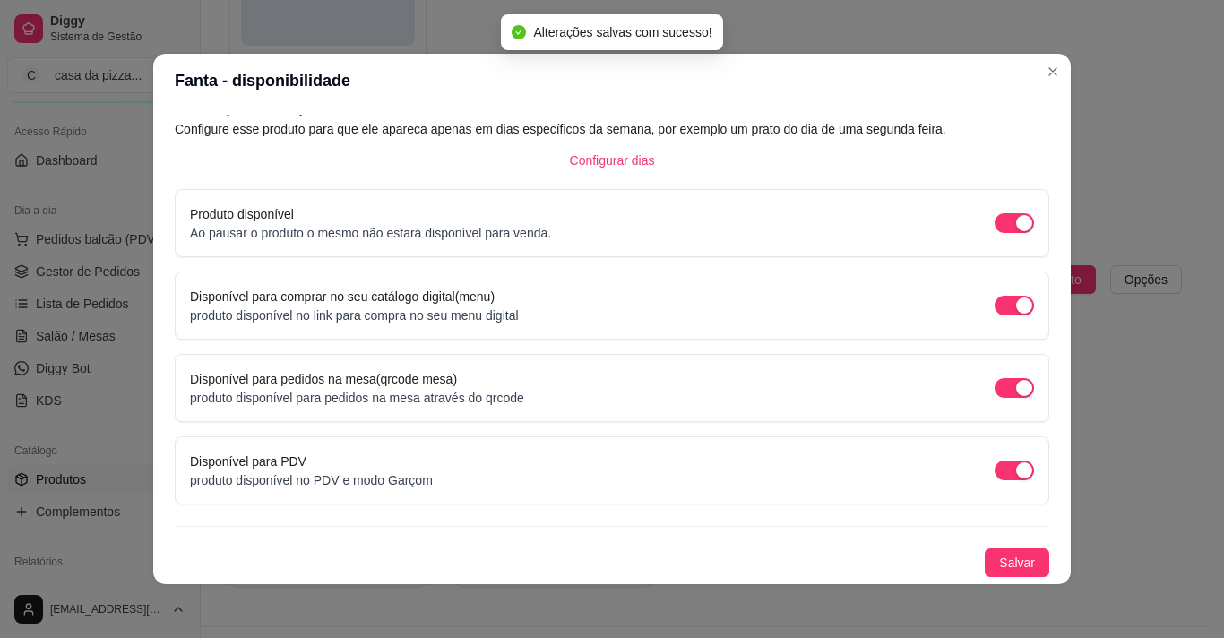
scroll to position [99, 0]
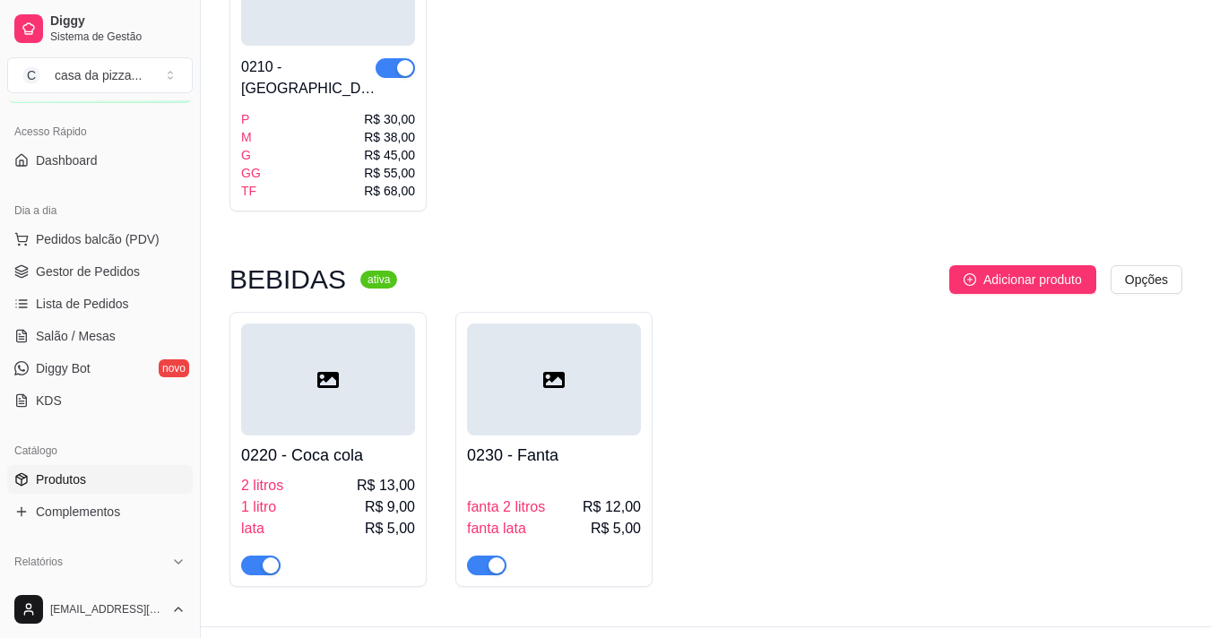
click at [1041, 76] on div "0210 - Romeu e Julieta P M G GG TF R$ 30,00 R$ 38,00 R$ 45,00 R$ 55,00 R$ 68,00" at bounding box center [705, 66] width 953 height 289
click at [176, 71] on button "C casa da pizza ..." at bounding box center [100, 75] width 186 height 36
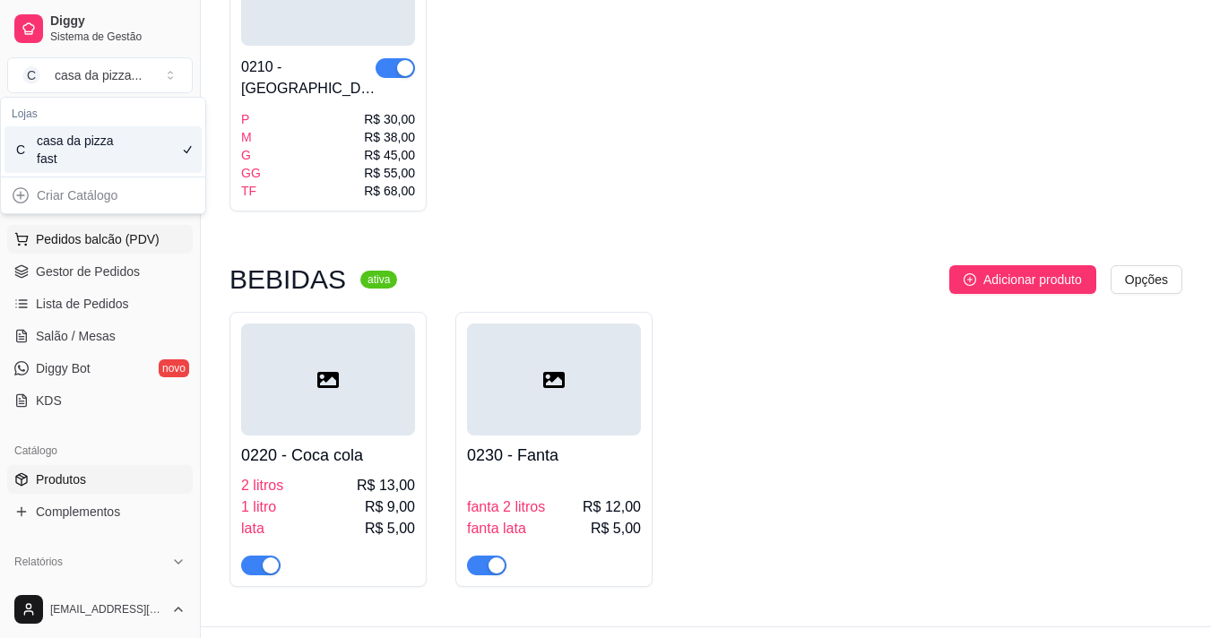
click at [147, 251] on button "Pedidos balcão (PDV)" at bounding box center [100, 239] width 186 height 29
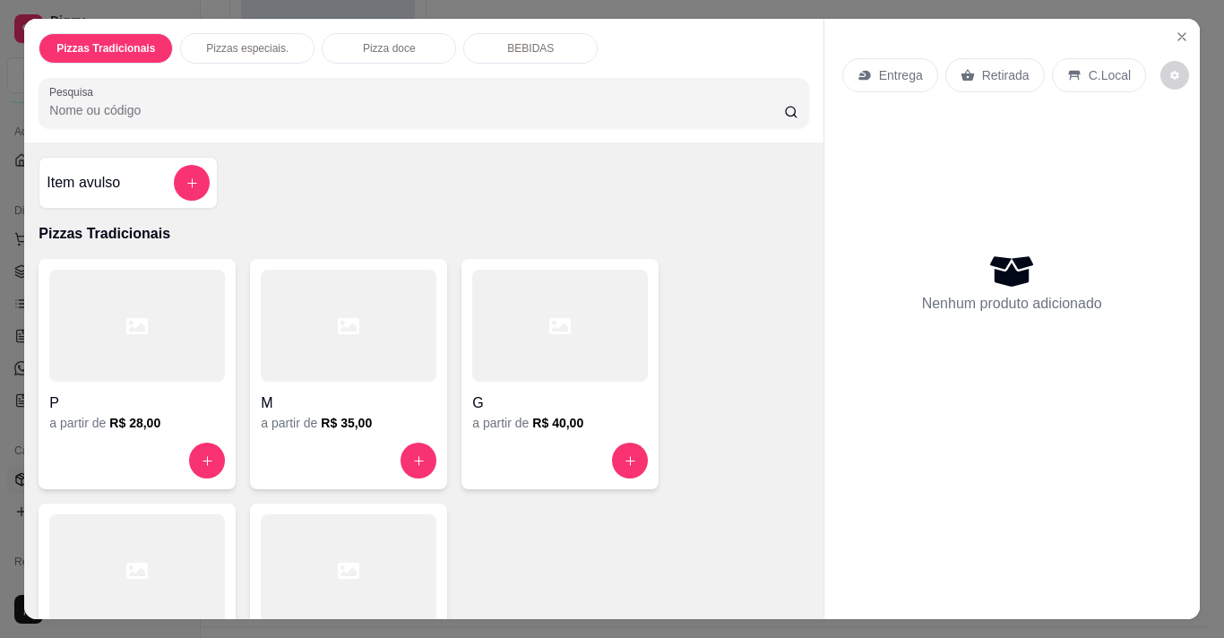
click at [903, 71] on p "Entrega" at bounding box center [901, 75] width 44 height 18
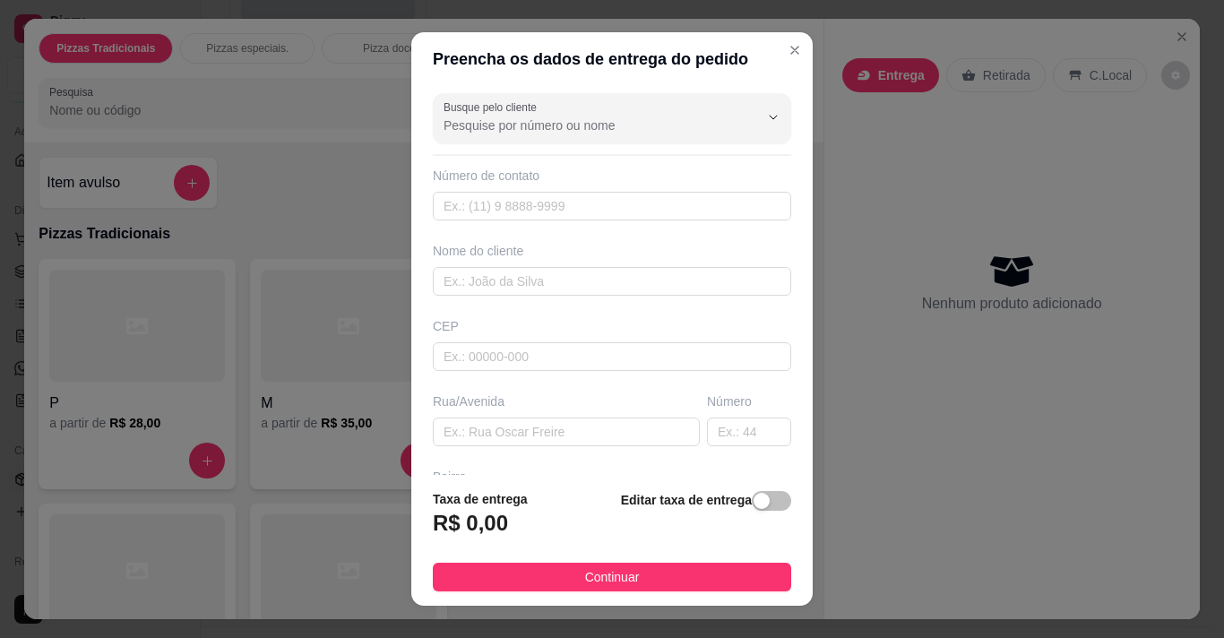
click at [502, 517] on div "R$ 0,00" at bounding box center [480, 528] width 95 height 39
drag, startPoint x: 502, startPoint y: 517, endPoint x: 783, endPoint y: 241, distance: 394.2
click at [783, 241] on section "Preencha os dados de entrega do pedido Busque pelo cliente Número de contato No…" at bounding box center [611, 319] width 401 height 574
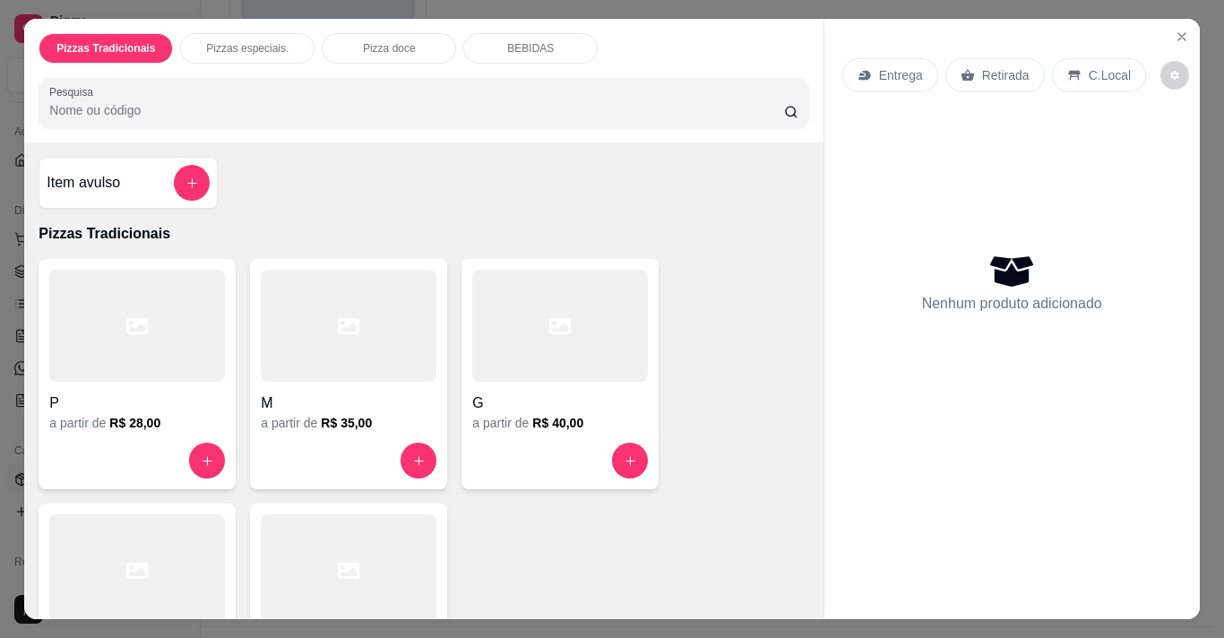
click at [982, 66] on p "Retirada" at bounding box center [1005, 75] width 47 height 18
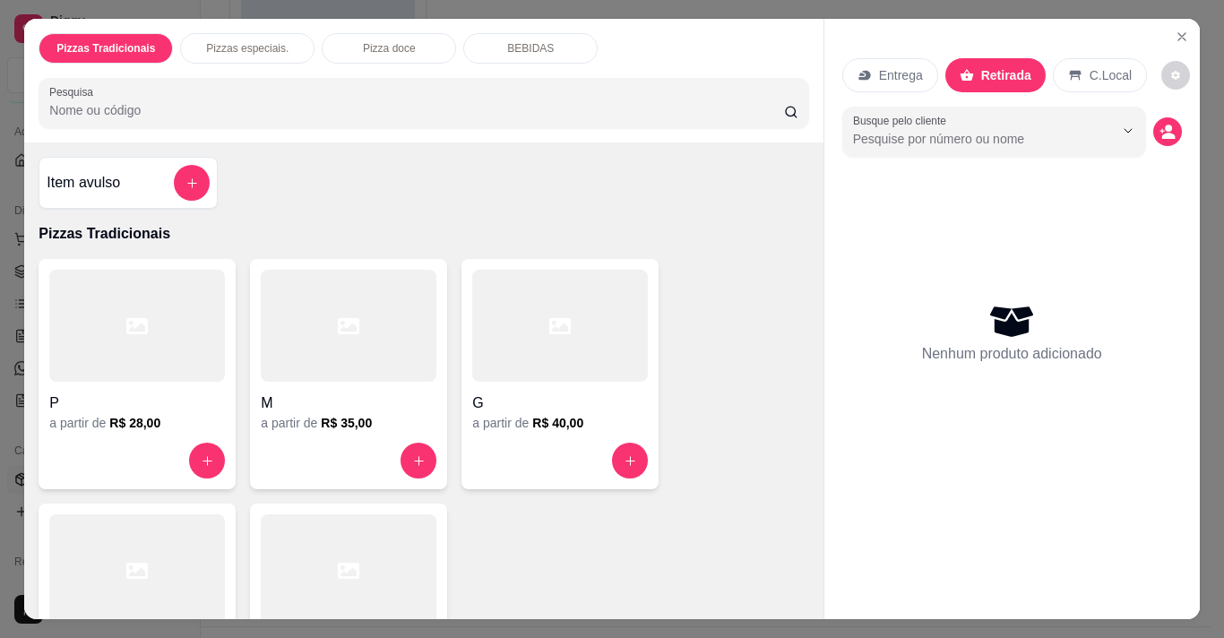
click at [1090, 66] on p "C.Local" at bounding box center [1111, 75] width 42 height 18
click at [1170, 71] on icon "decrease-product-quantity" at bounding box center [1175, 76] width 11 height 11
click at [211, 33] on div "Pizzas especiais." at bounding box center [247, 48] width 134 height 30
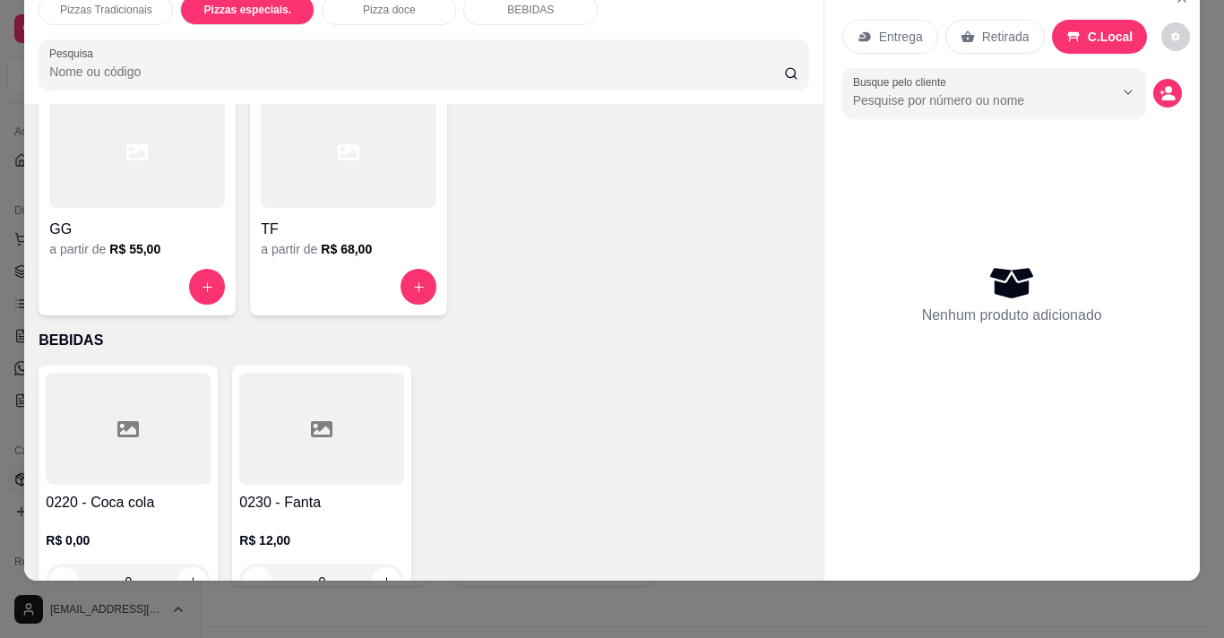
scroll to position [1472, 0]
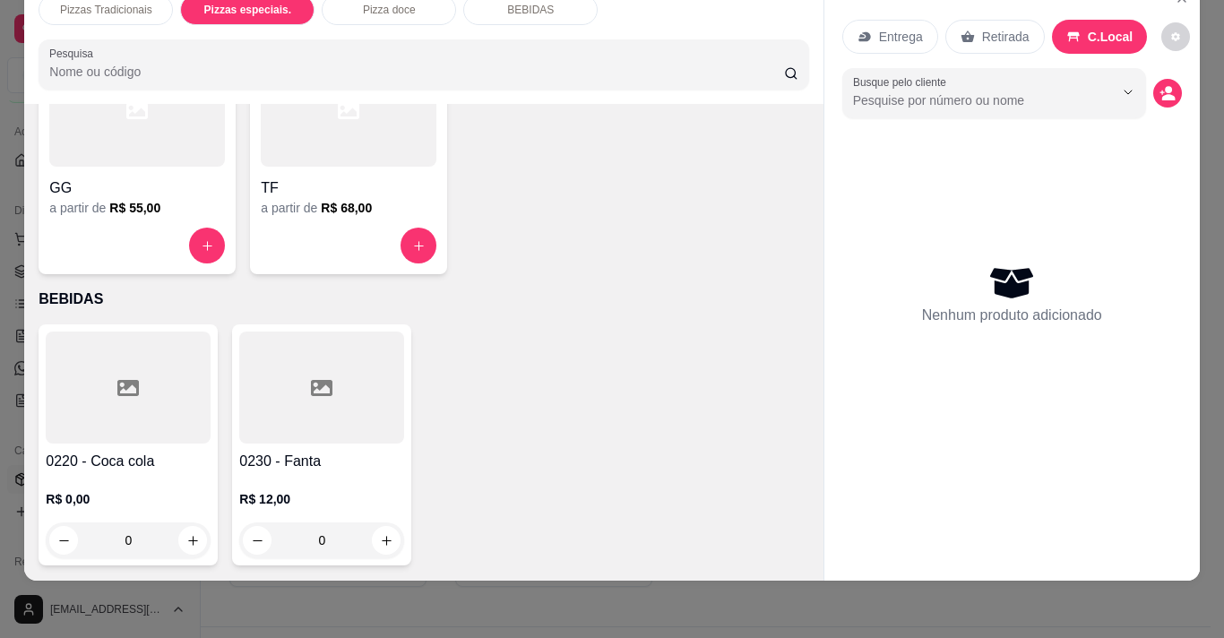
click at [807, 88] on div "Pizzas Tradicionais Pizzas especiais. Pizza doce BEBIDAS Pesquisa" at bounding box center [423, 42] width 798 height 124
click at [185, 525] on div "0" at bounding box center [128, 540] width 165 height 36
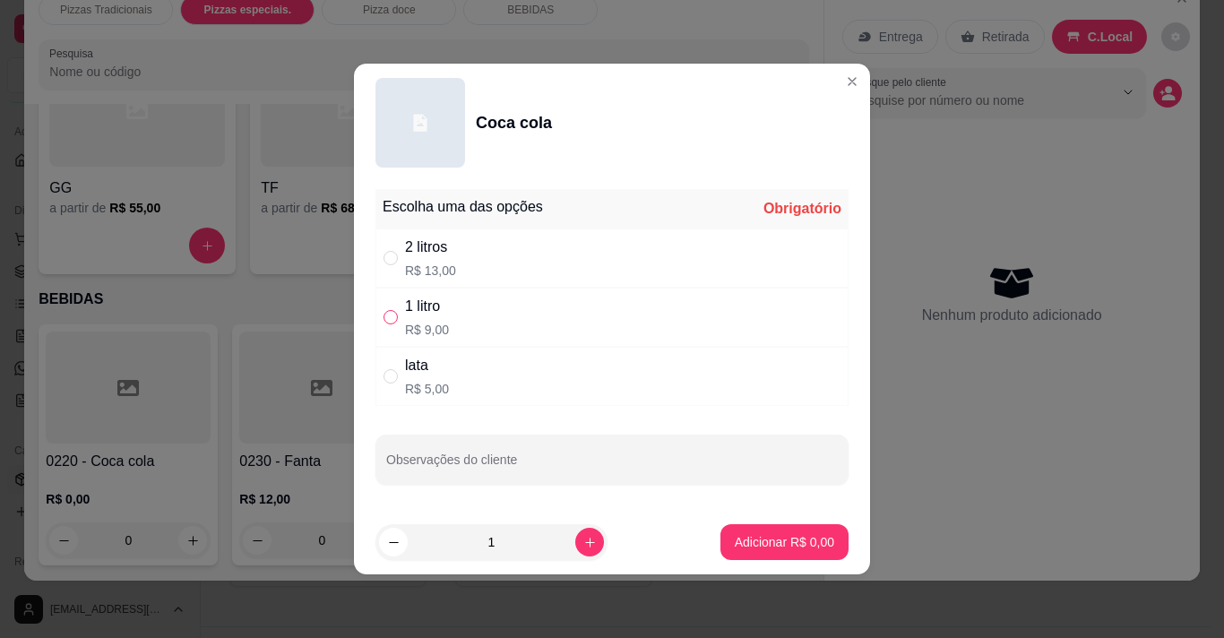
click at [387, 318] on input "" at bounding box center [391, 317] width 14 height 14
radio input "true"
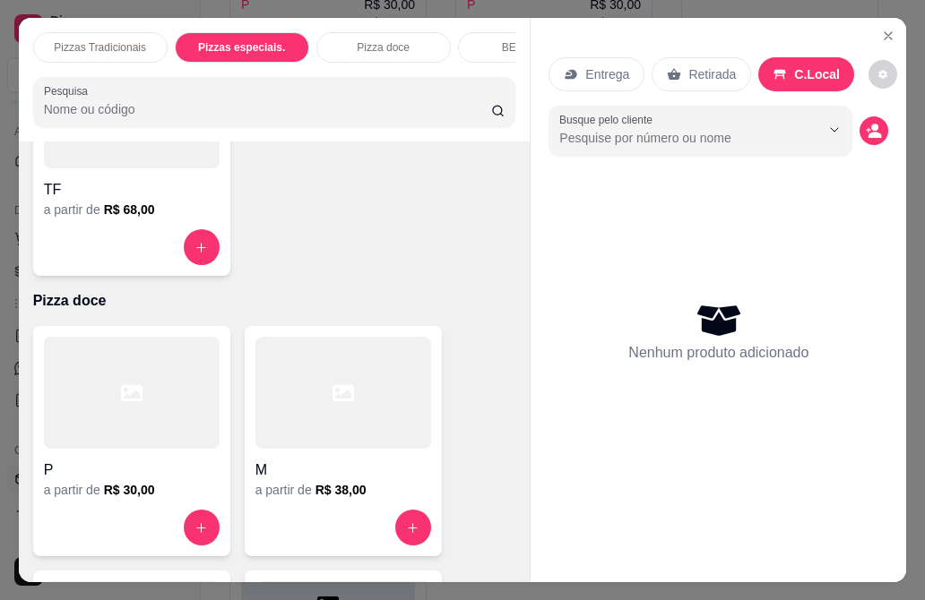
scroll to position [1961, 0]
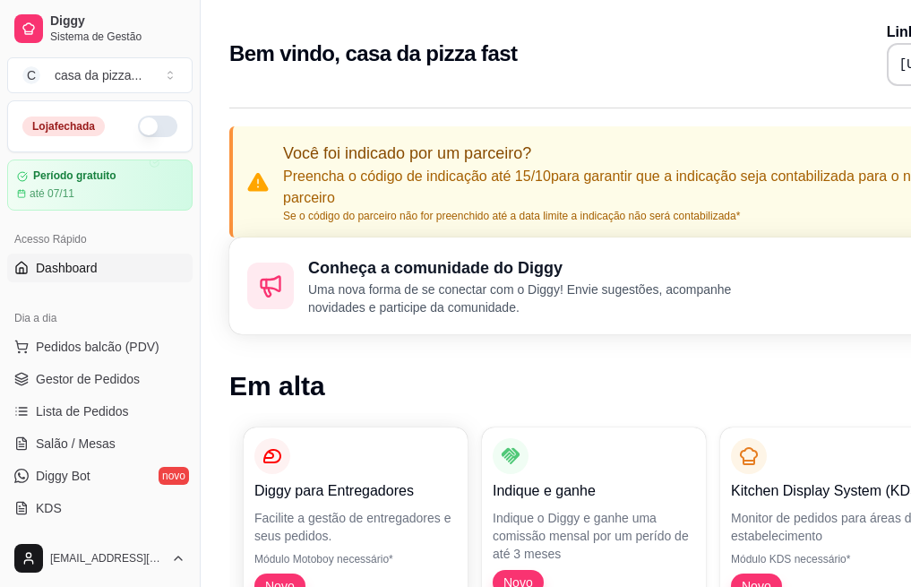
click at [153, 122] on button "button" at bounding box center [157, 127] width 39 height 22
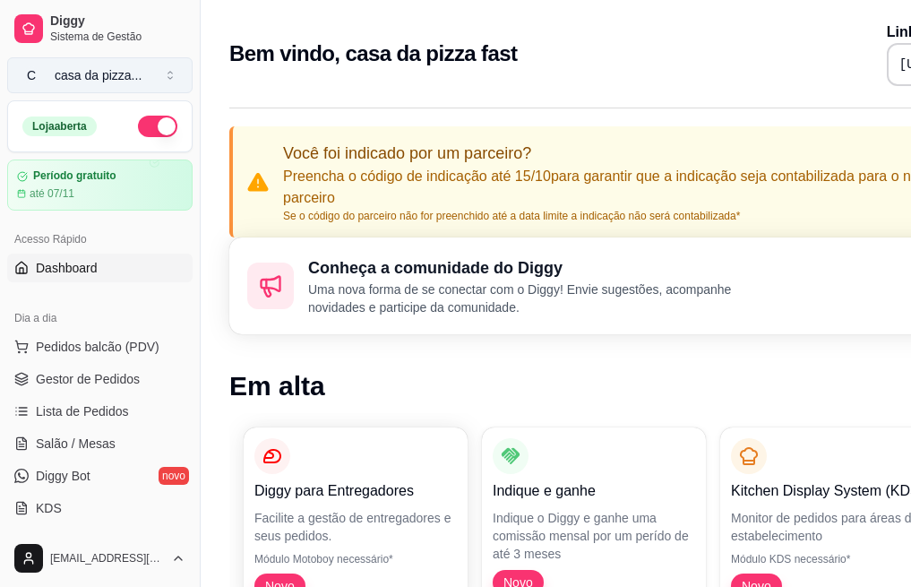
click at [168, 73] on button "C casa da pizza ..." at bounding box center [100, 75] width 186 height 36
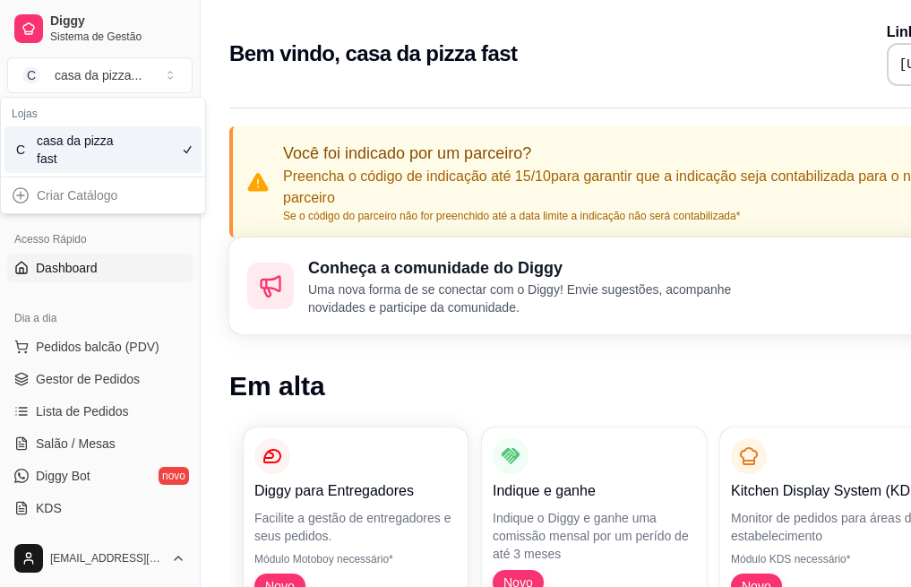
click at [147, 267] on link "Dashboard" at bounding box center [100, 268] width 186 height 29
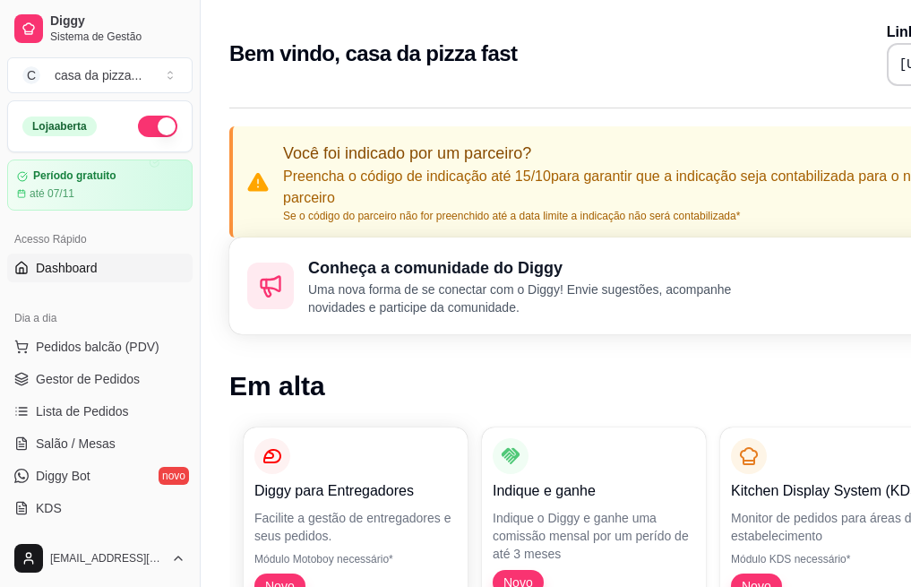
click at [147, 267] on link "Dashboard" at bounding box center [100, 268] width 186 height 29
click at [74, 410] on span "Lista de Pedidos" at bounding box center [82, 411] width 93 height 18
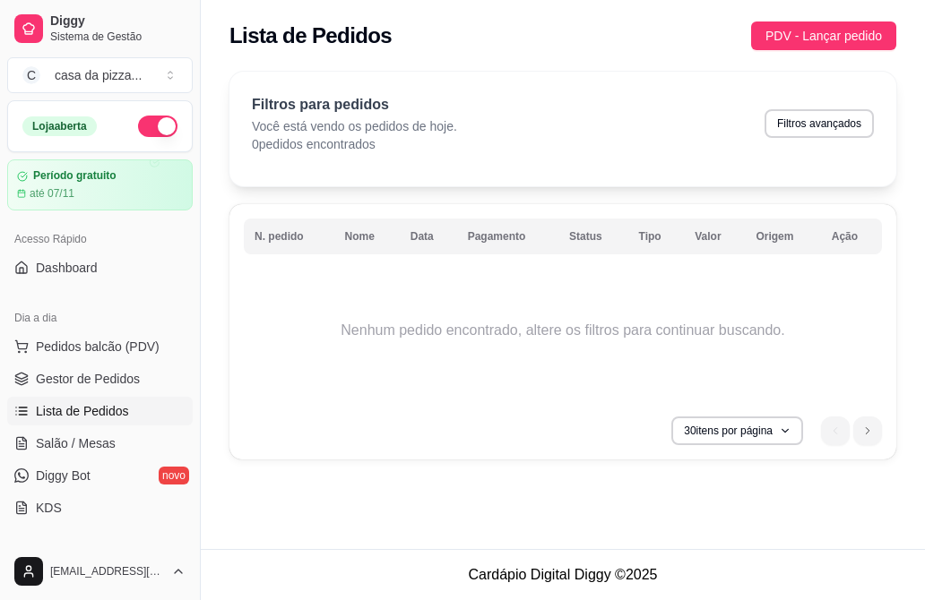
click at [279, 237] on th "N. pedido" at bounding box center [289, 237] width 91 height 36
click at [781, 430] on icon "button" at bounding box center [784, 431] width 11 height 11
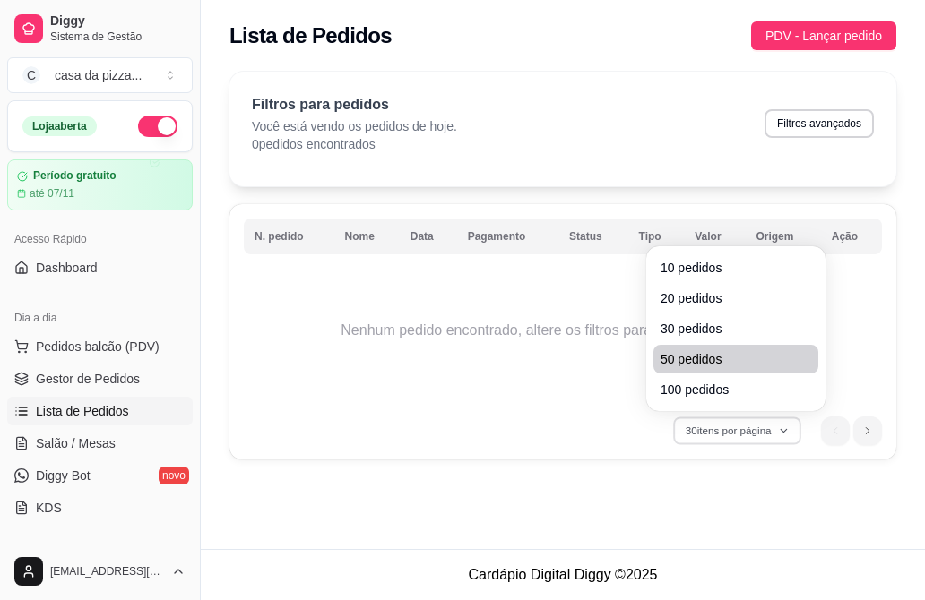
click at [755, 358] on span "50 pedidos" at bounding box center [735, 359] width 151 height 18
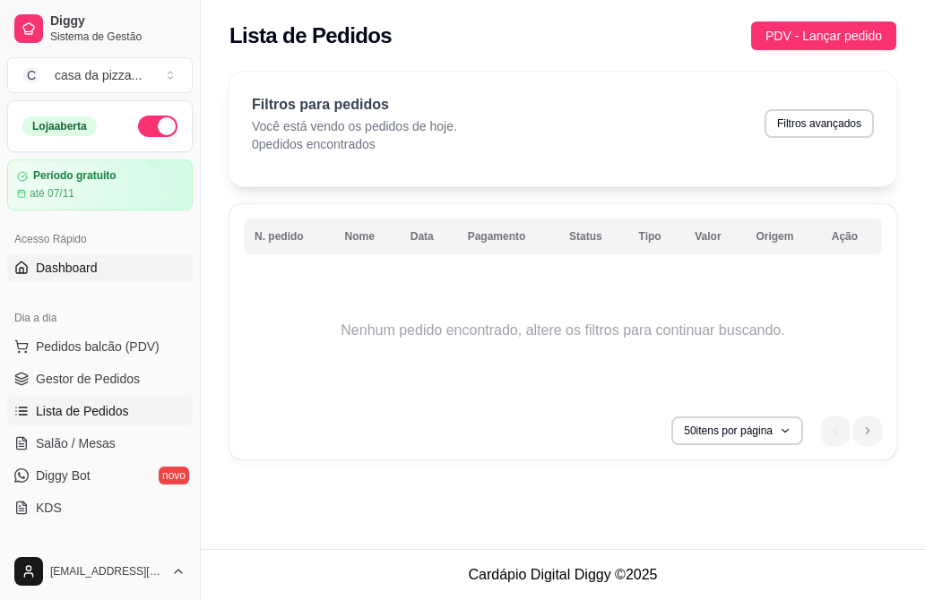
click at [78, 259] on span "Dashboard" at bounding box center [67, 268] width 62 height 18
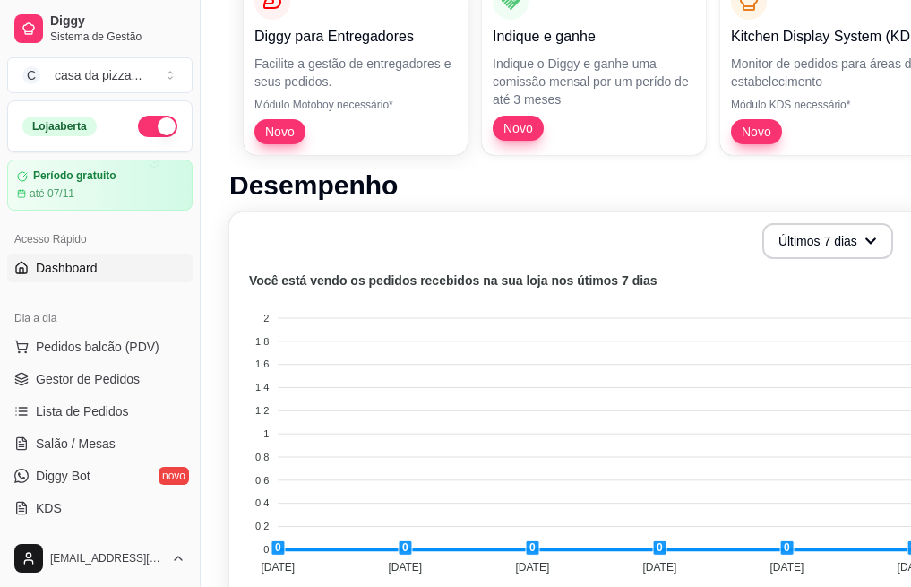
scroll to position [502, 0]
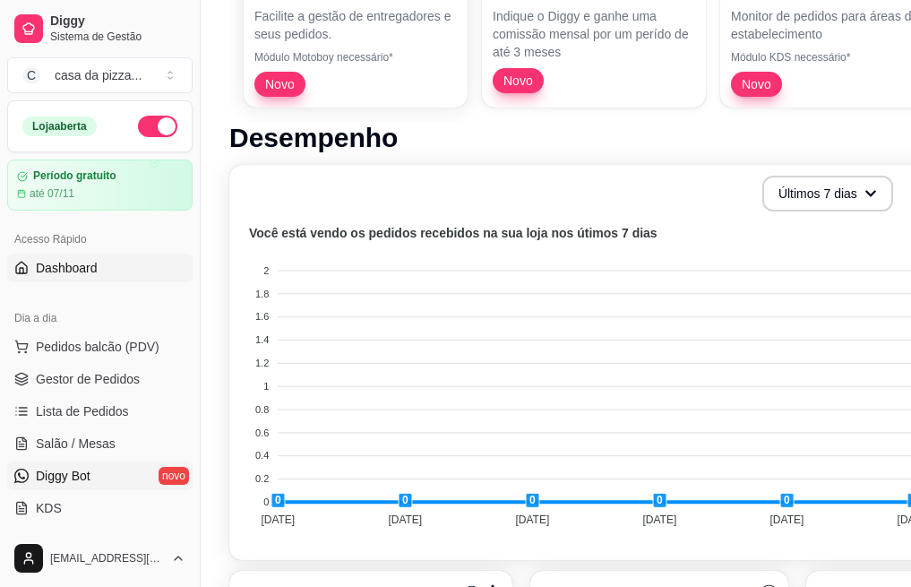
click at [94, 475] on link "Diggy Bot novo" at bounding box center [100, 476] width 186 height 29
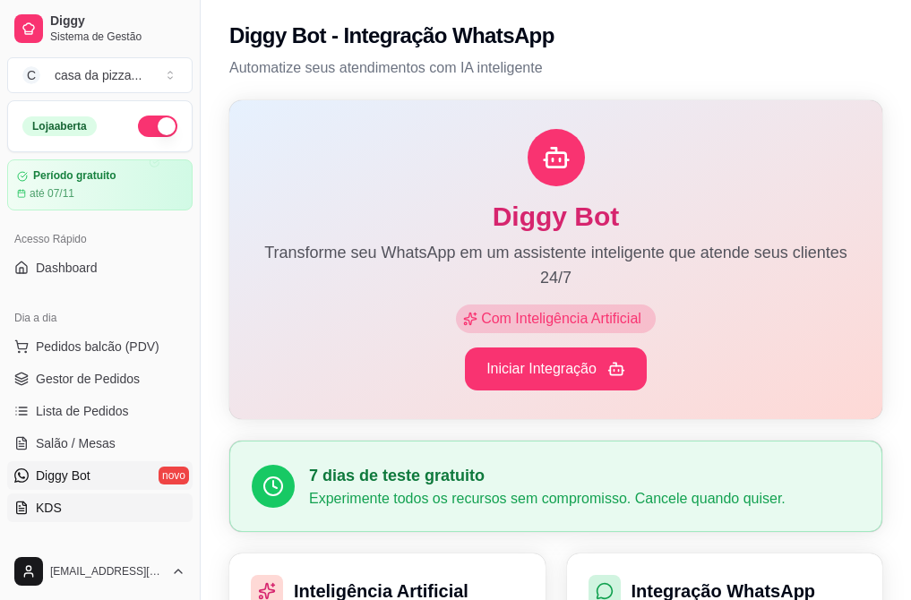
click at [74, 512] on link "KDS" at bounding box center [100, 508] width 186 height 29
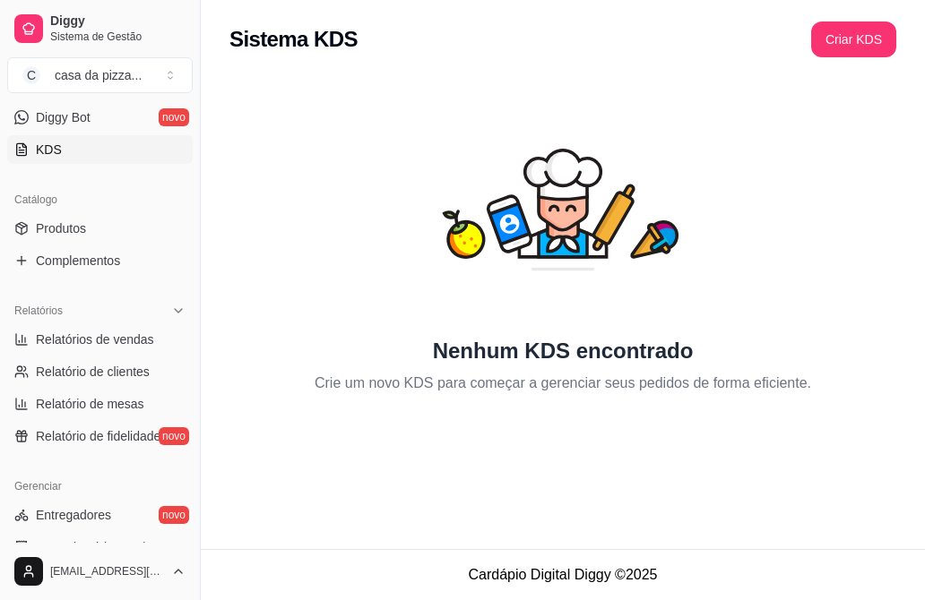
scroll to position [394, 0]
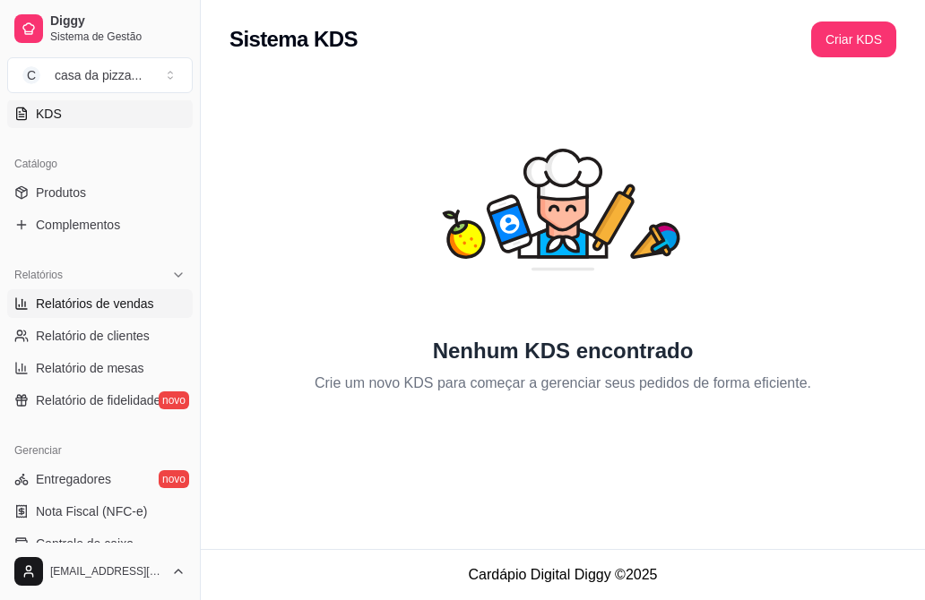
click at [108, 300] on span "Relatórios de vendas" at bounding box center [95, 304] width 118 height 18
select select "ALL"
select select "0"
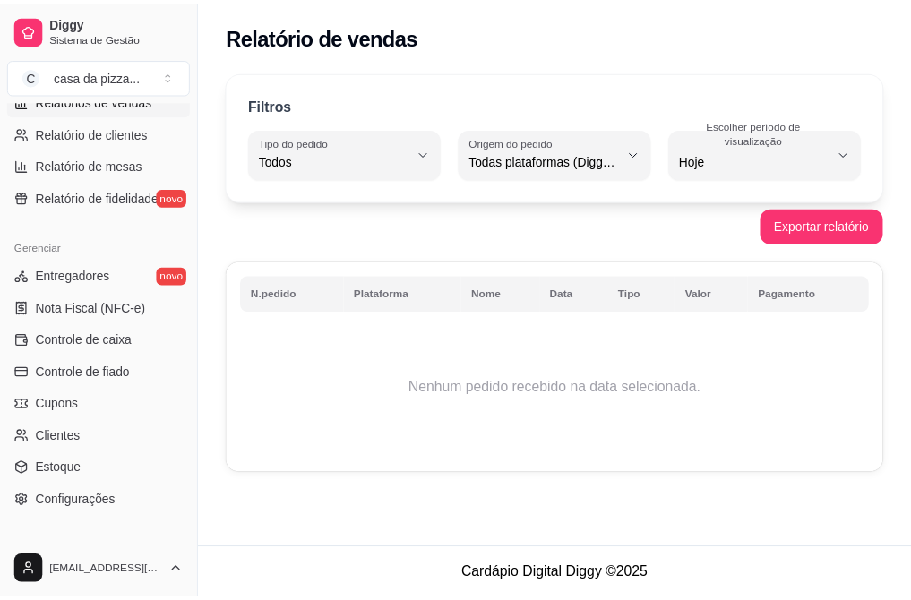
scroll to position [689, 0]
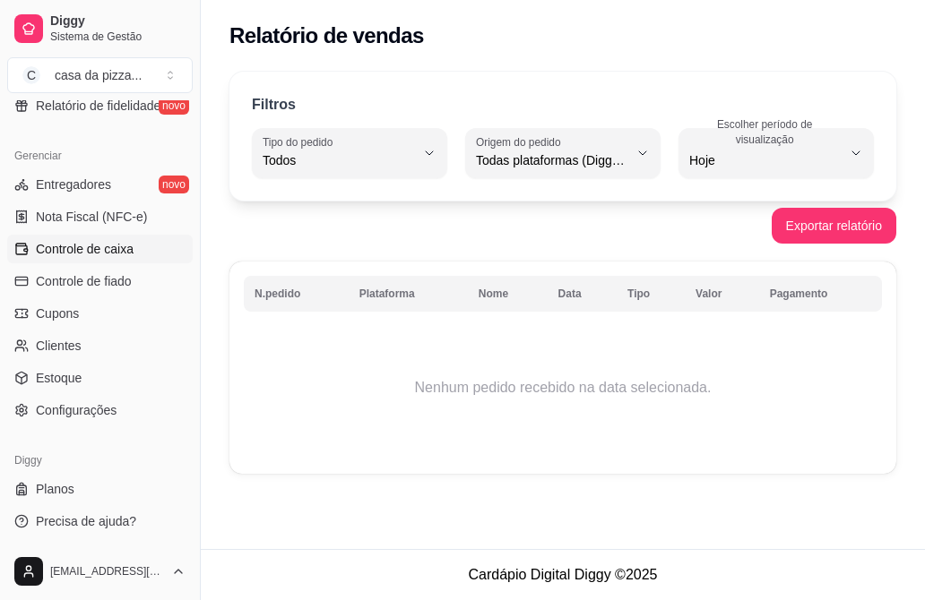
click at [97, 246] on span "Controle de caixa" at bounding box center [85, 249] width 98 height 18
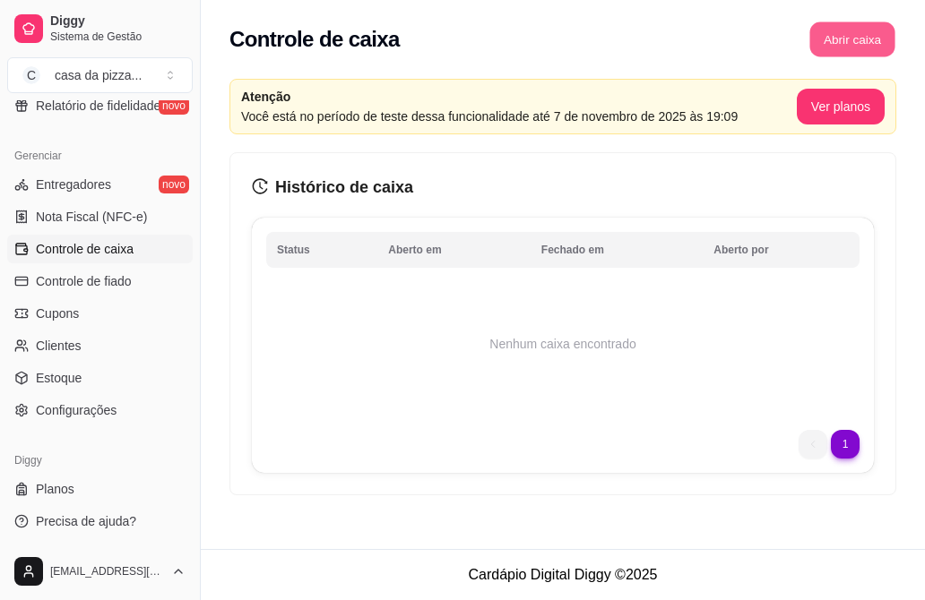
click at [845, 35] on button "Abrir caixa" at bounding box center [851, 39] width 85 height 35
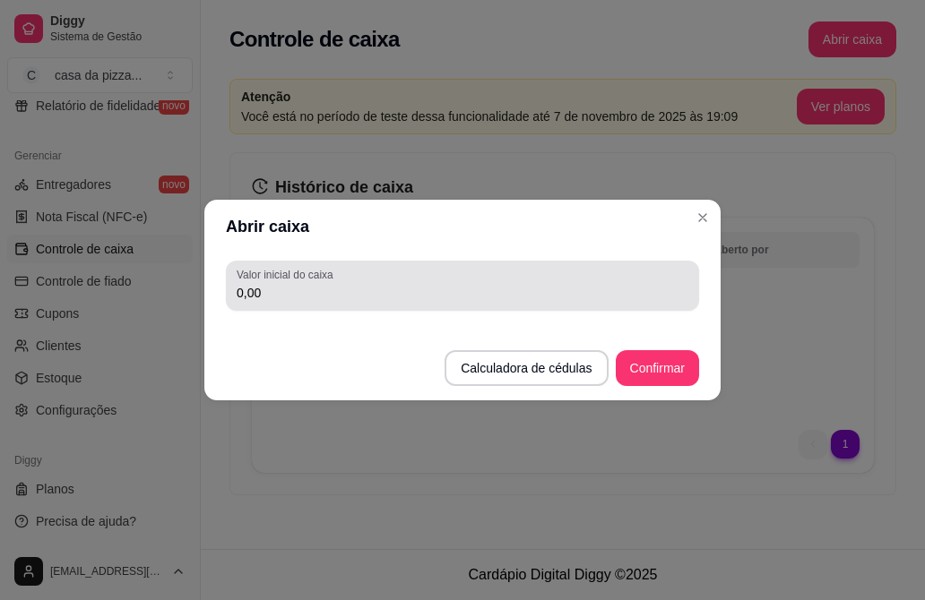
click at [460, 306] on div "Valor inicial do caixa 0,00" at bounding box center [462, 286] width 473 height 50
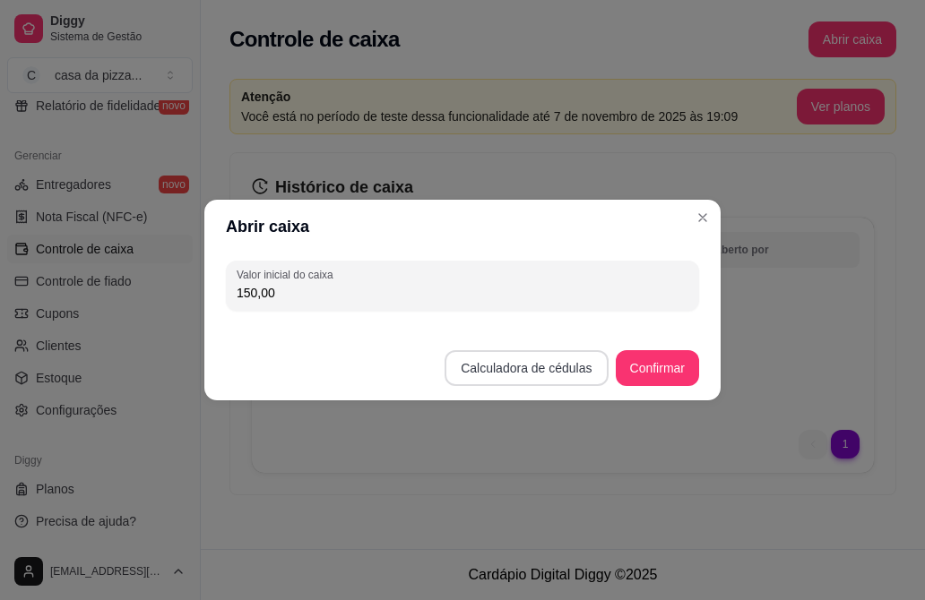
type input "150,00"
click at [583, 374] on button "Calculadora de cédulas" at bounding box center [526, 368] width 159 height 35
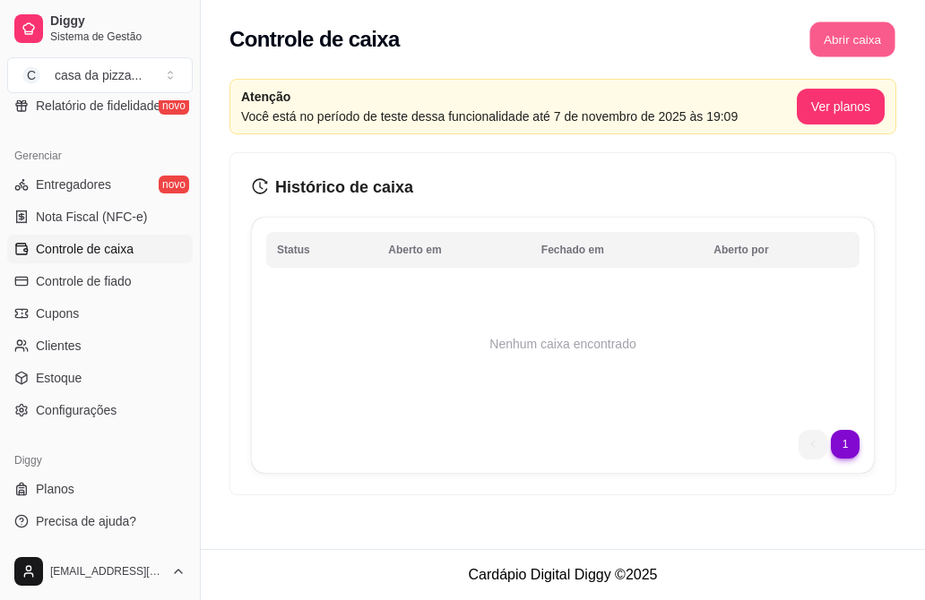
click at [829, 38] on button "Abrir caixa" at bounding box center [851, 39] width 85 height 35
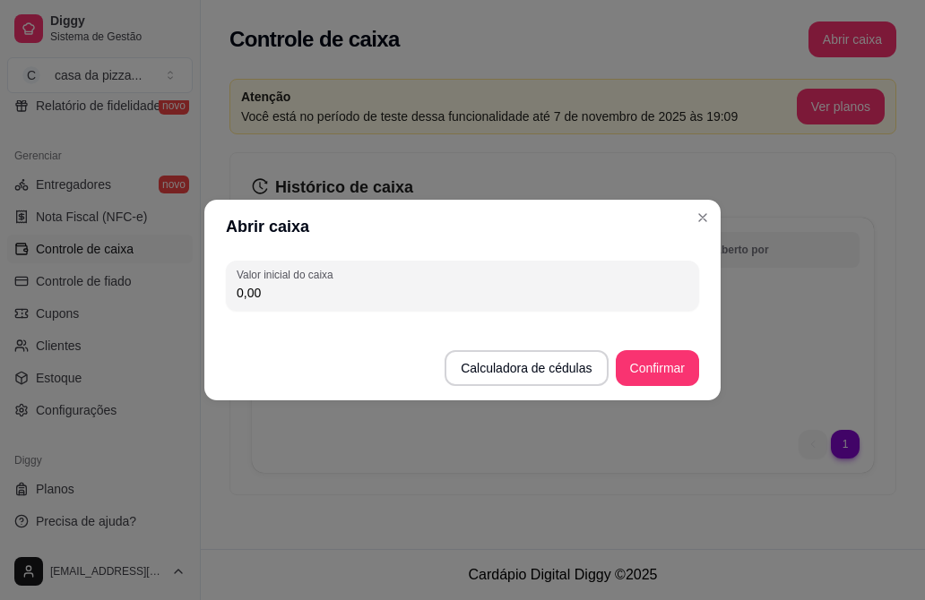
click at [491, 284] on input "0,00" at bounding box center [463, 293] width 452 height 18
type input "150,00"
click at [660, 363] on button "Confirmar" at bounding box center [657, 368] width 83 height 36
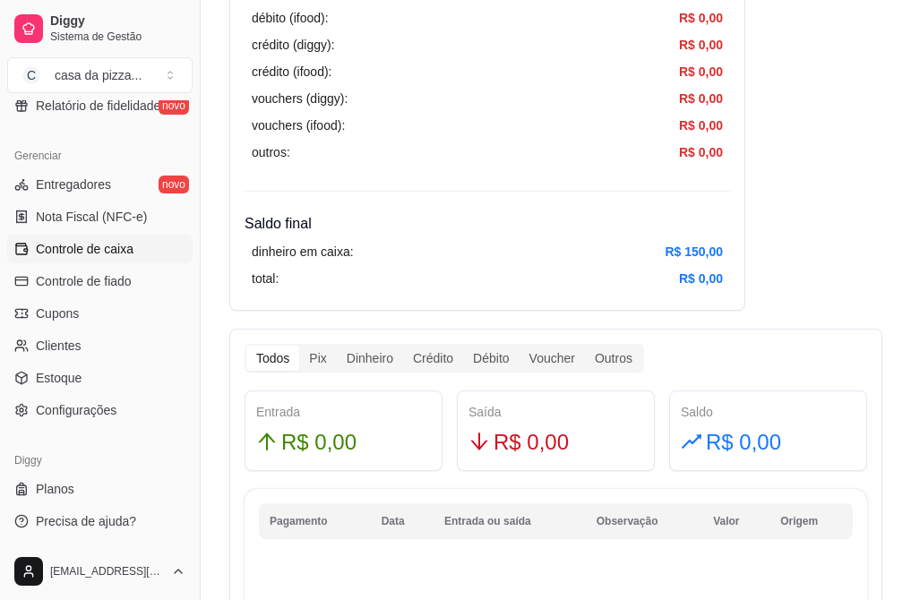
scroll to position [944, 0]
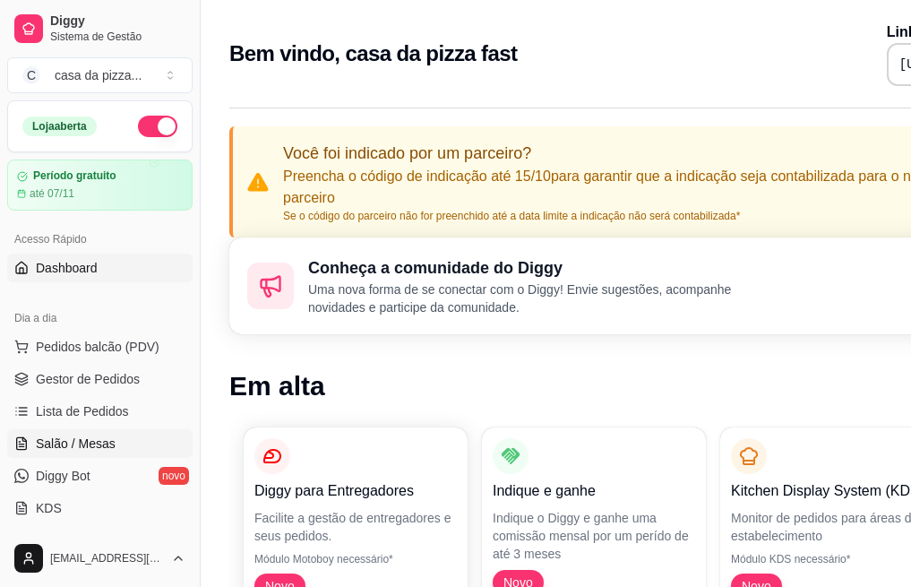
click at [90, 438] on span "Salão / Mesas" at bounding box center [76, 444] width 80 height 18
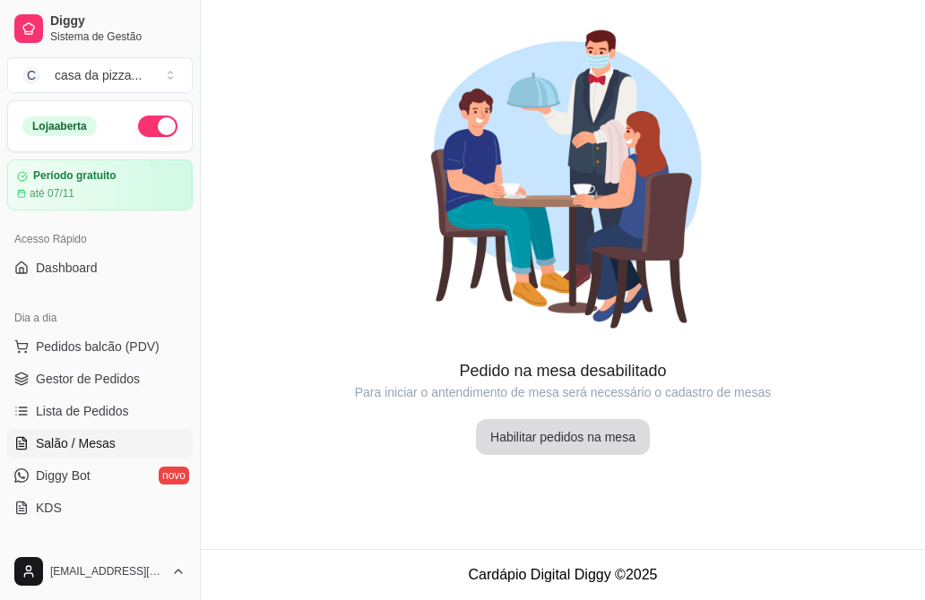
click at [513, 436] on button "Habilitar pedidos na mesa" at bounding box center [563, 437] width 174 height 36
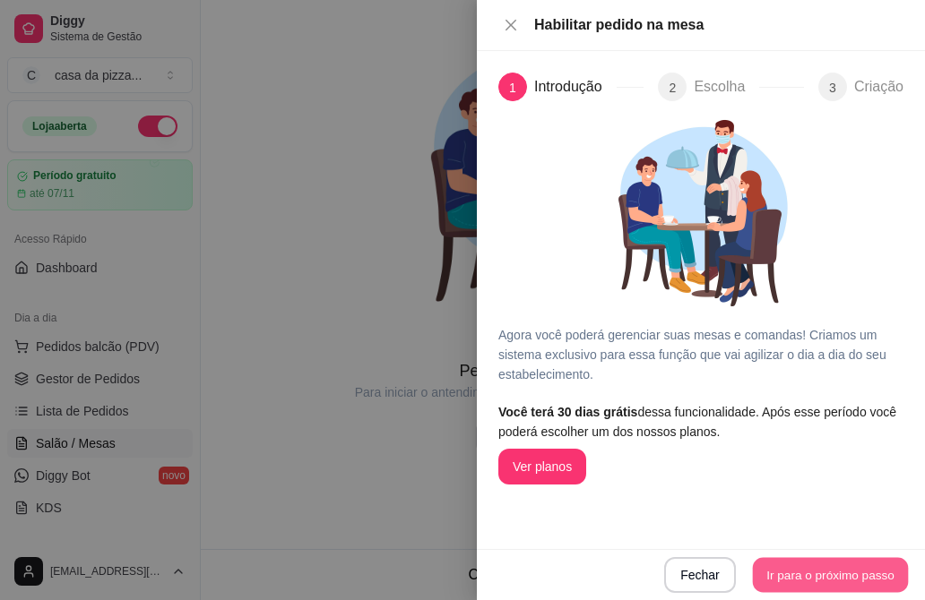
click at [817, 573] on button "Ir para o próximo passo" at bounding box center [831, 575] width 156 height 35
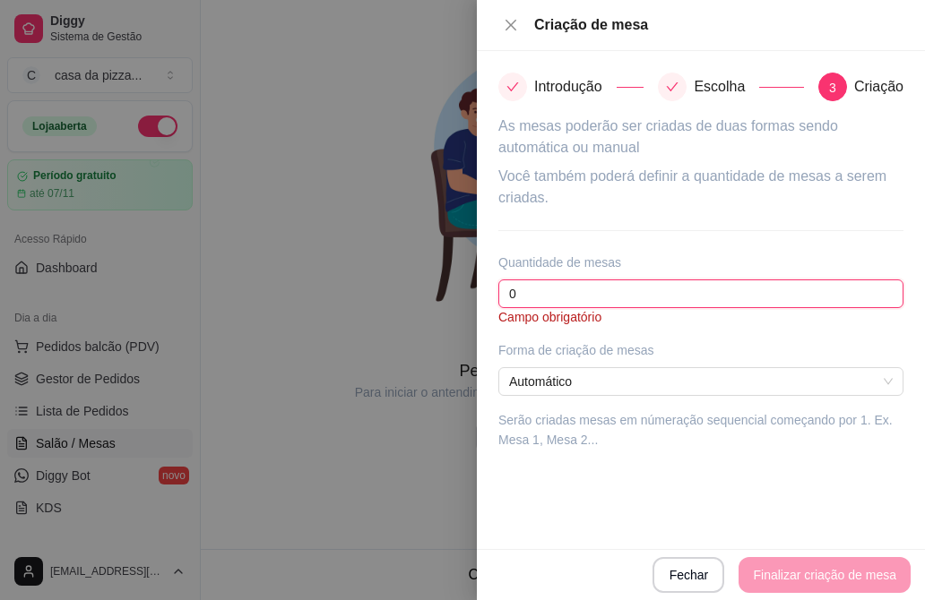
click at [687, 297] on input "0" at bounding box center [700, 294] width 405 height 29
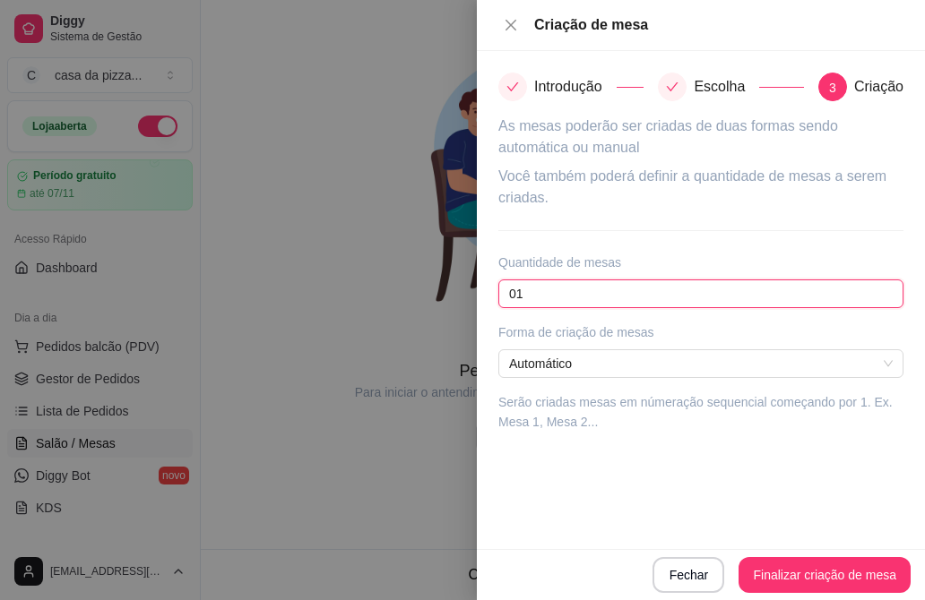
type input "0"
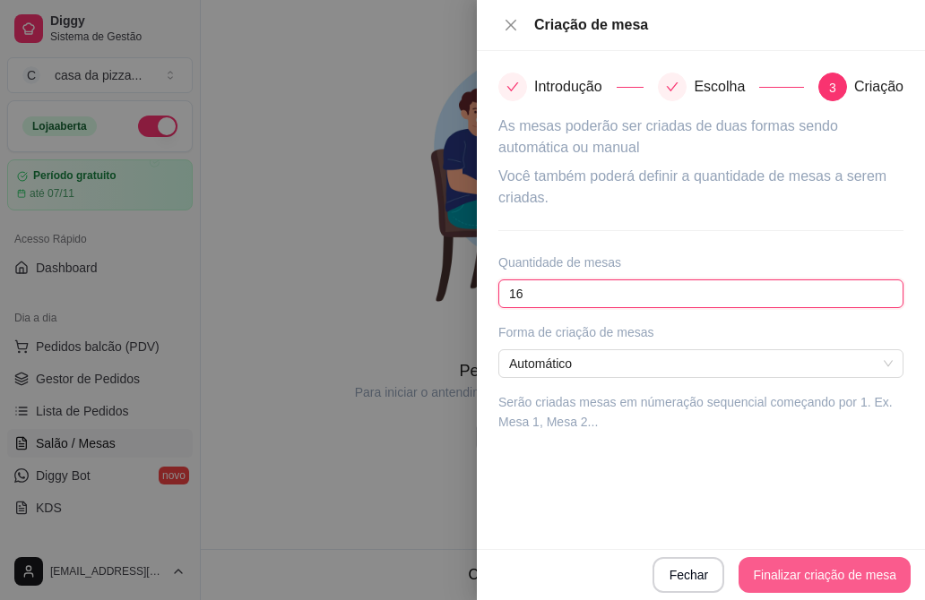
type input "16"
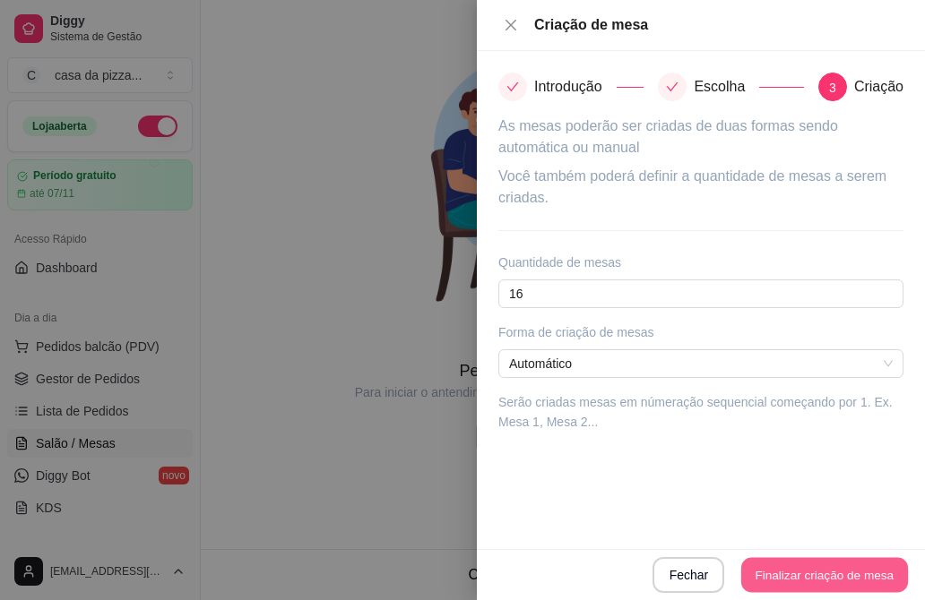
click at [829, 581] on button "Finalizar criação de mesa" at bounding box center [824, 575] width 167 height 35
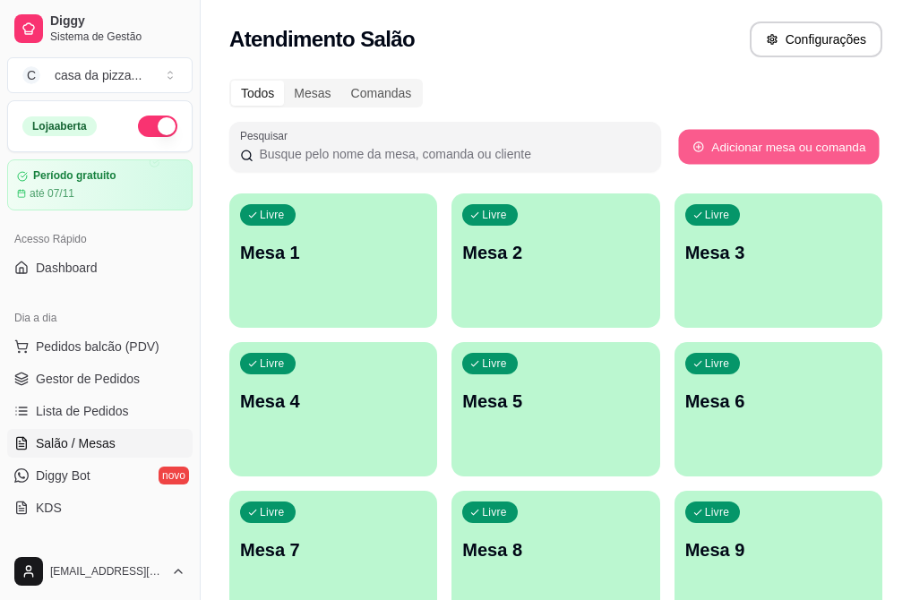
click at [759, 142] on button "Adicionar mesa ou comanda" at bounding box center [778, 147] width 201 height 35
select select "TABLE"
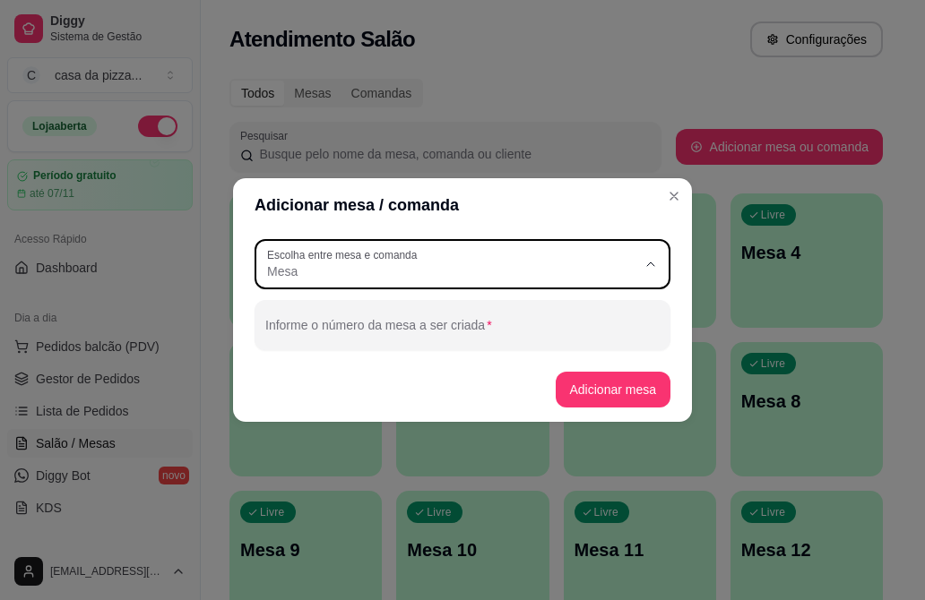
click at [567, 261] on div "Mesa" at bounding box center [451, 264] width 369 height 32
click at [533, 339] on span "Comanda" at bounding box center [454, 343] width 355 height 17
type input "CARD"
select select "CARD"
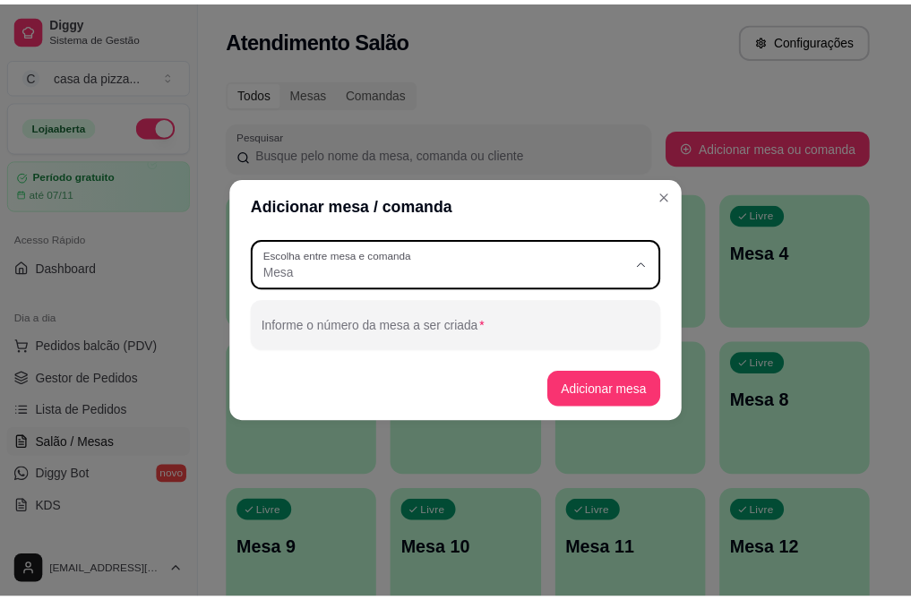
scroll to position [17, 0]
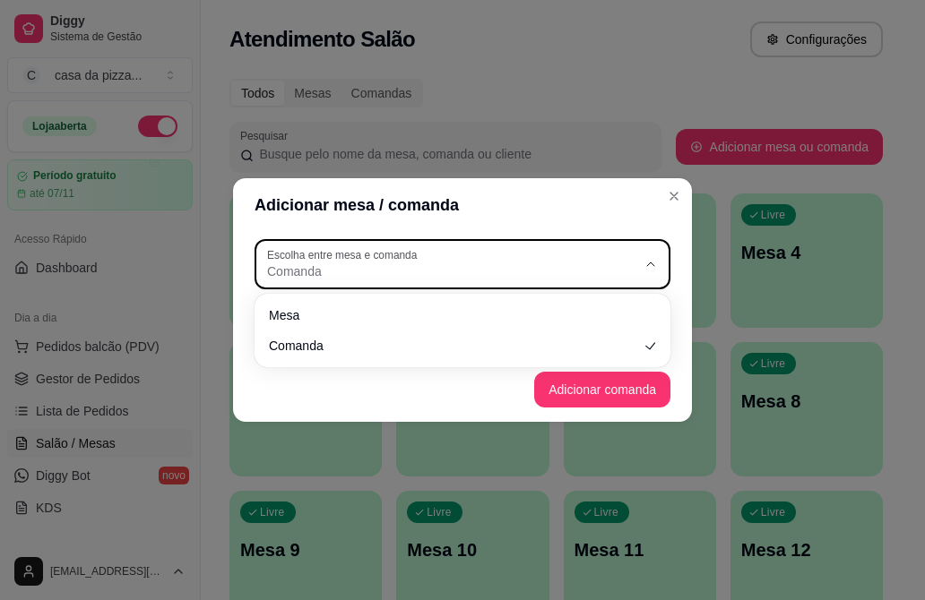
click at [495, 255] on div "Comanda" at bounding box center [451, 264] width 369 height 32
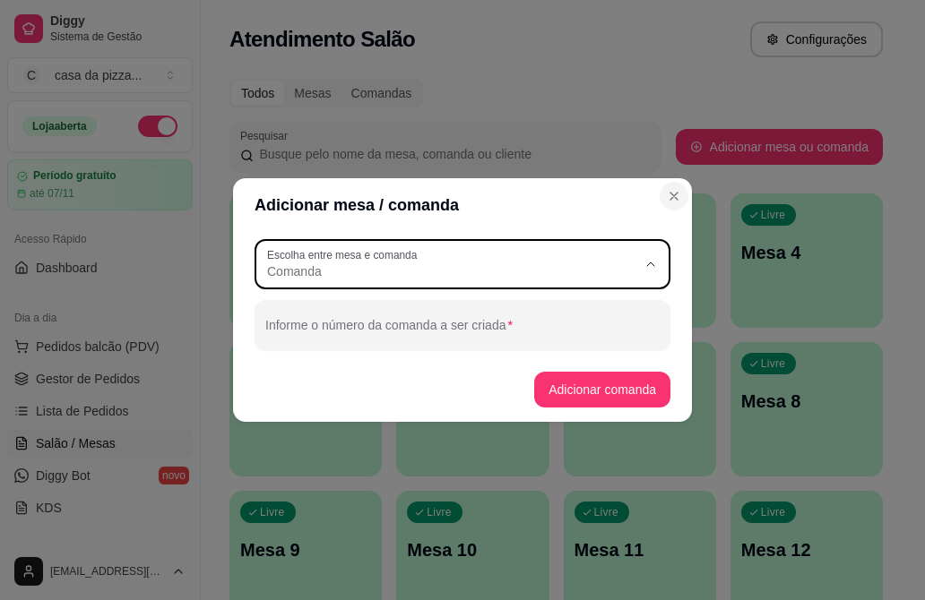
click at [670, 190] on icon "Close" at bounding box center [674, 196] width 14 height 14
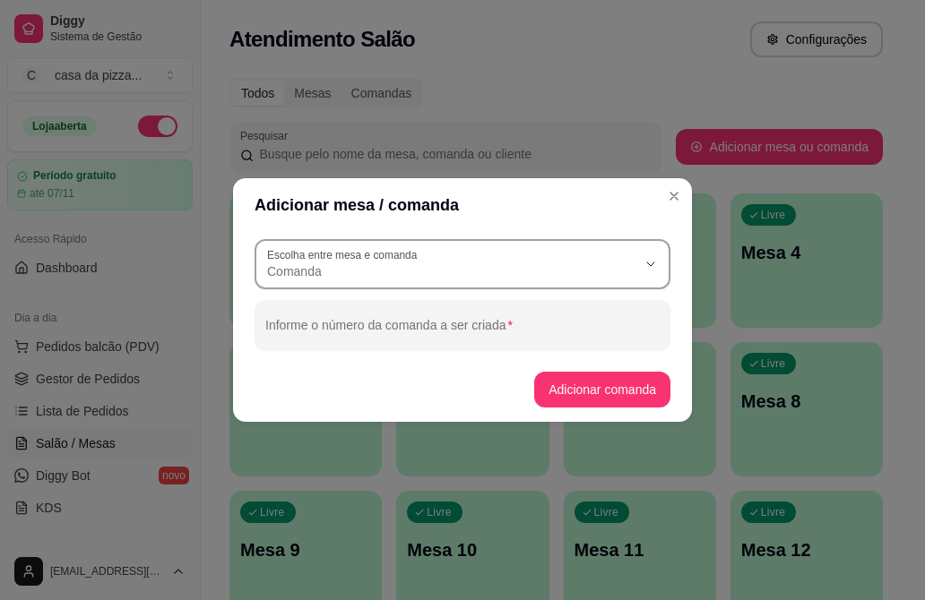
click at [374, 267] on span "Comanda" at bounding box center [451, 272] width 369 height 18
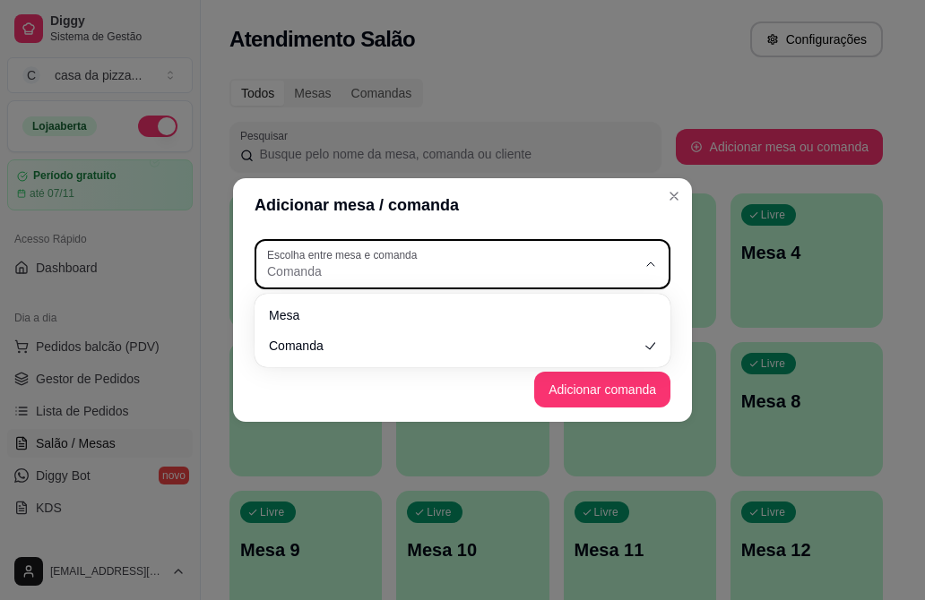
click at [374, 267] on span "Comanda" at bounding box center [451, 272] width 369 height 18
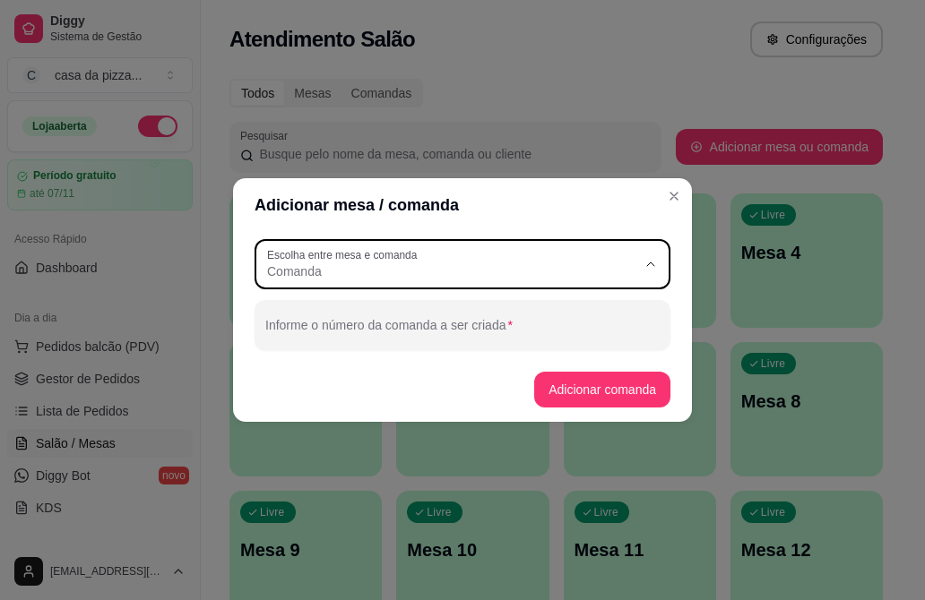
click at [352, 318] on span "Mesa" at bounding box center [454, 314] width 355 height 17
type input "TABLE"
select select "TABLE"
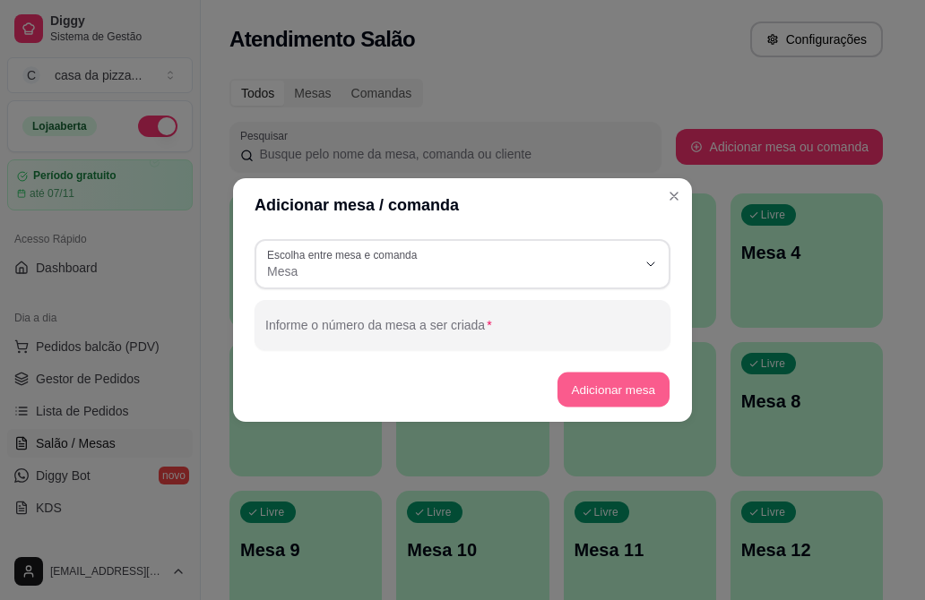
click at [595, 385] on button "Adicionar mesa" at bounding box center [613, 390] width 112 height 35
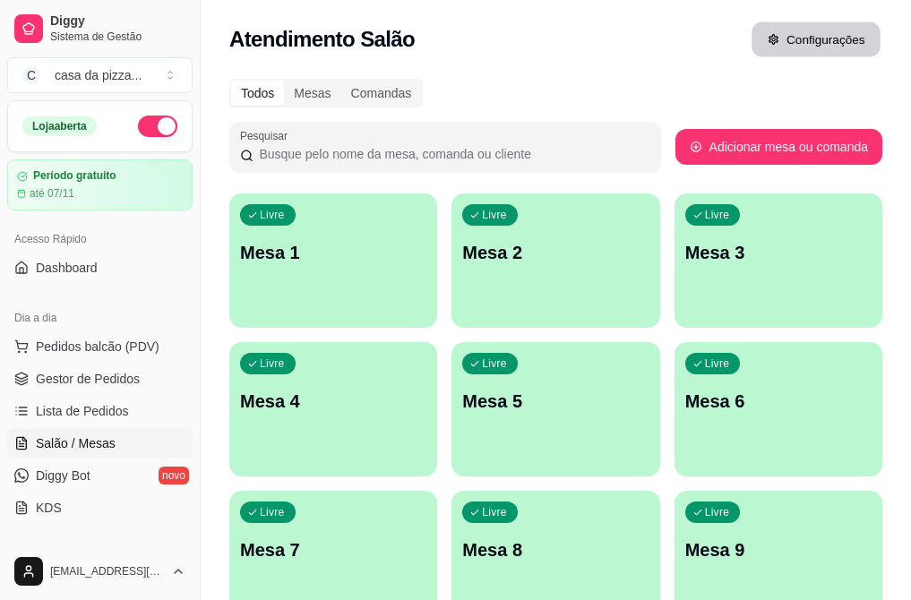
click at [816, 34] on button "Configurações" at bounding box center [816, 39] width 129 height 35
click at [88, 451] on span "Salão / Mesas" at bounding box center [76, 444] width 80 height 18
click at [100, 436] on span "Salão / Mesas" at bounding box center [76, 444] width 80 height 18
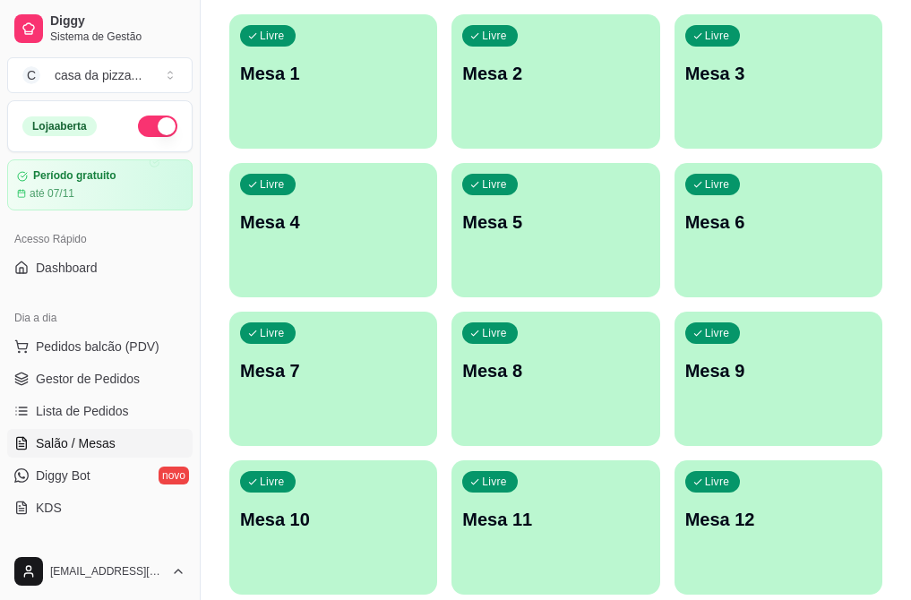
scroll to position [246, 0]
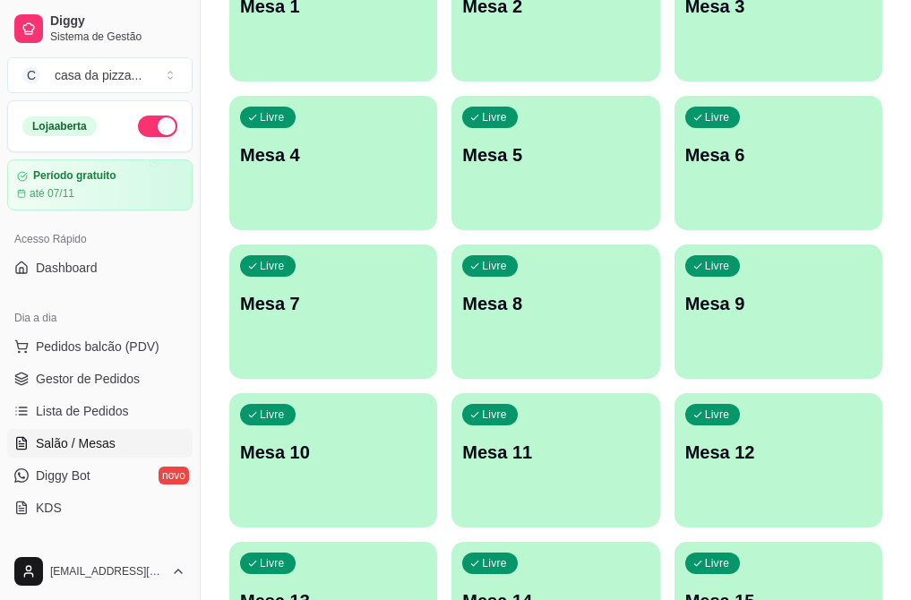
click at [80, 449] on span "Salão / Mesas" at bounding box center [76, 444] width 80 height 18
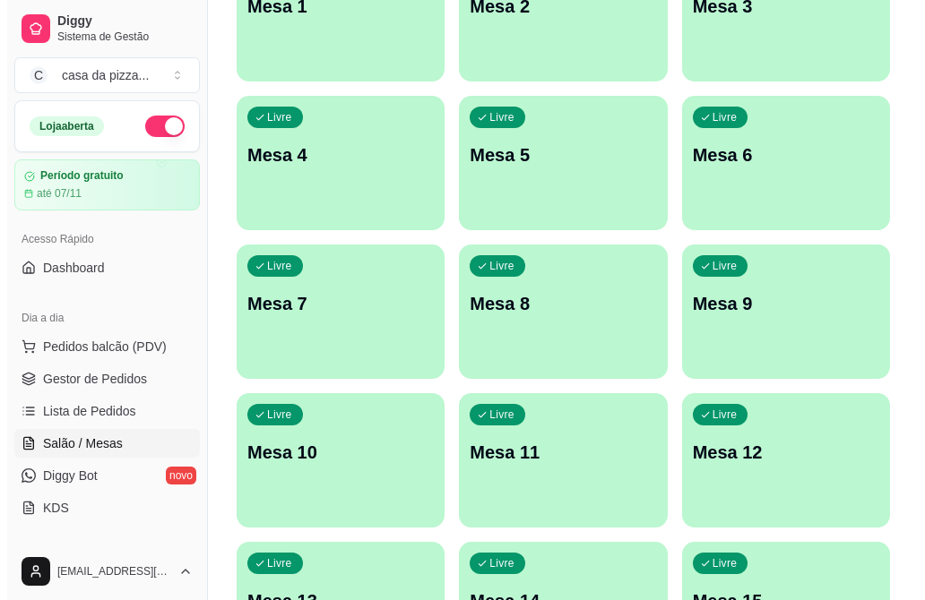
scroll to position [0, 0]
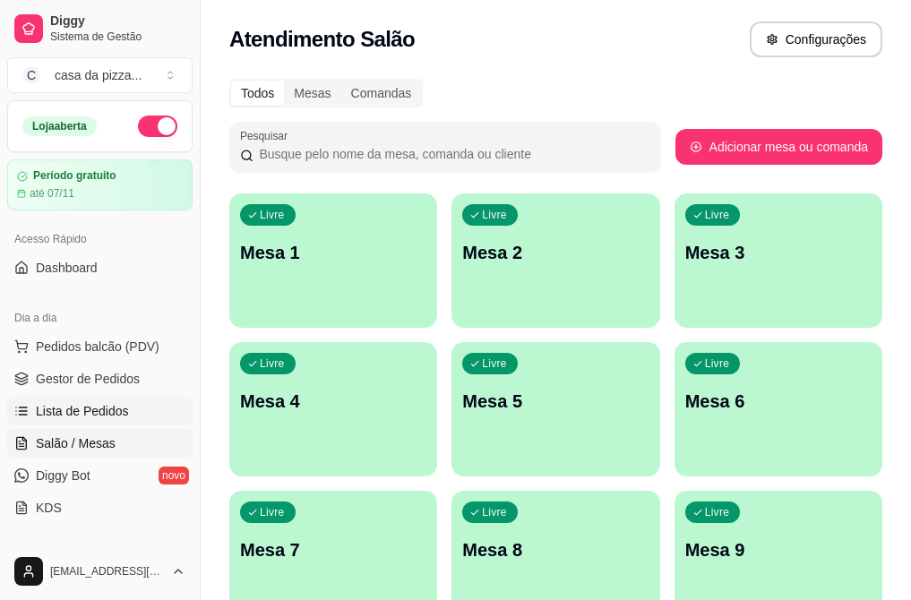
click at [107, 410] on span "Lista de Pedidos" at bounding box center [82, 411] width 93 height 18
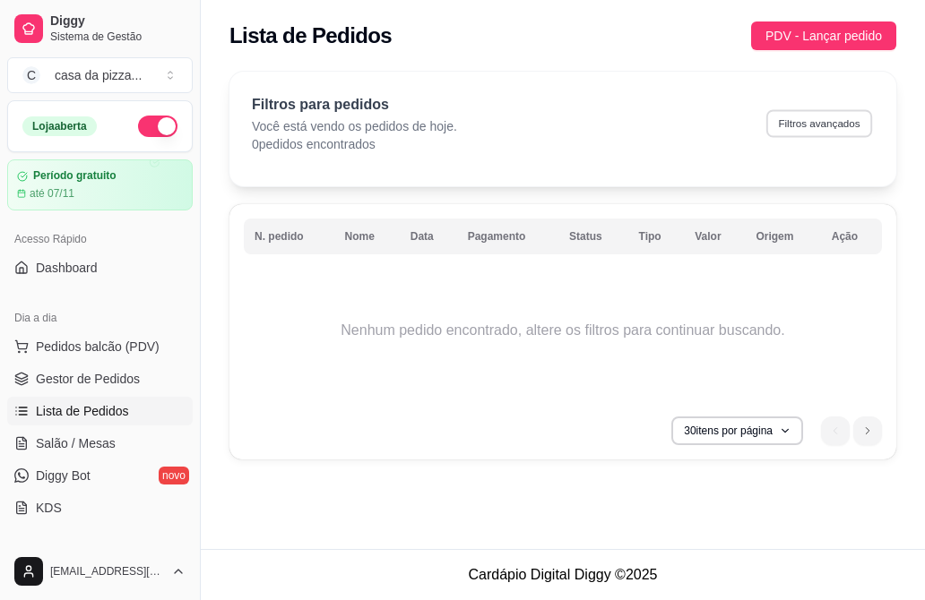
click at [799, 112] on button "Filtros avançados" at bounding box center [819, 123] width 106 height 28
select select "0"
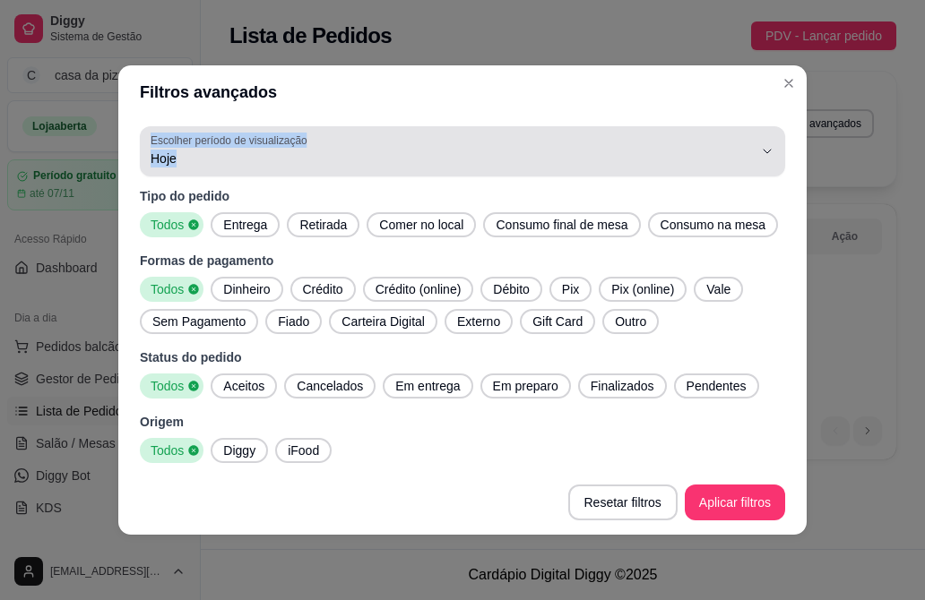
drag, startPoint x: 799, startPoint y: 112, endPoint x: 773, endPoint y: 200, distance: 91.6
click at [773, 200] on section "Filtros avançados 0 Escolher período de visualização Hoje Ontem 7 dias 15 dias …" at bounding box center [462, 300] width 688 height 470
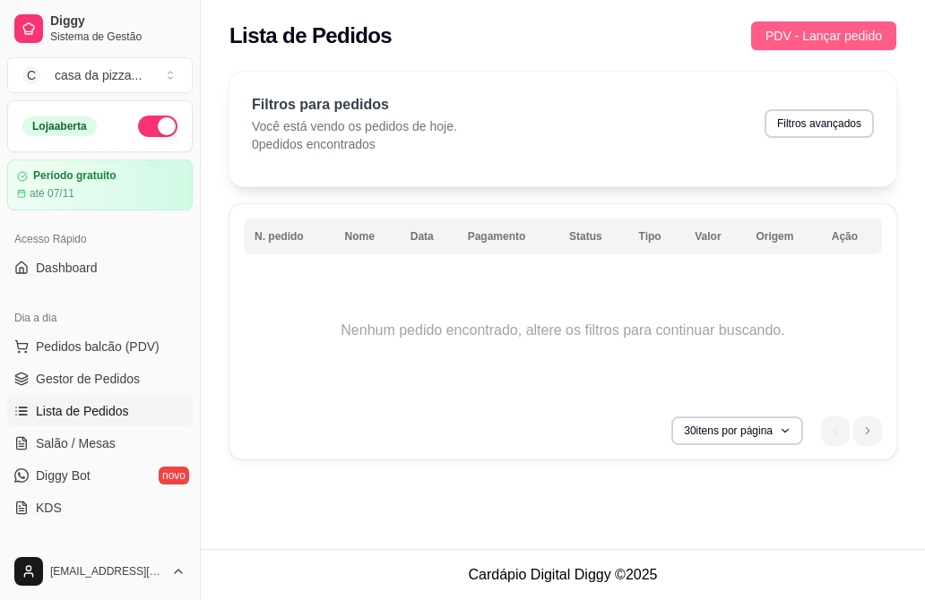
click at [790, 33] on span "PDV - Lançar pedido" at bounding box center [823, 36] width 117 height 20
